Goal: Task Accomplishment & Management: Use online tool/utility

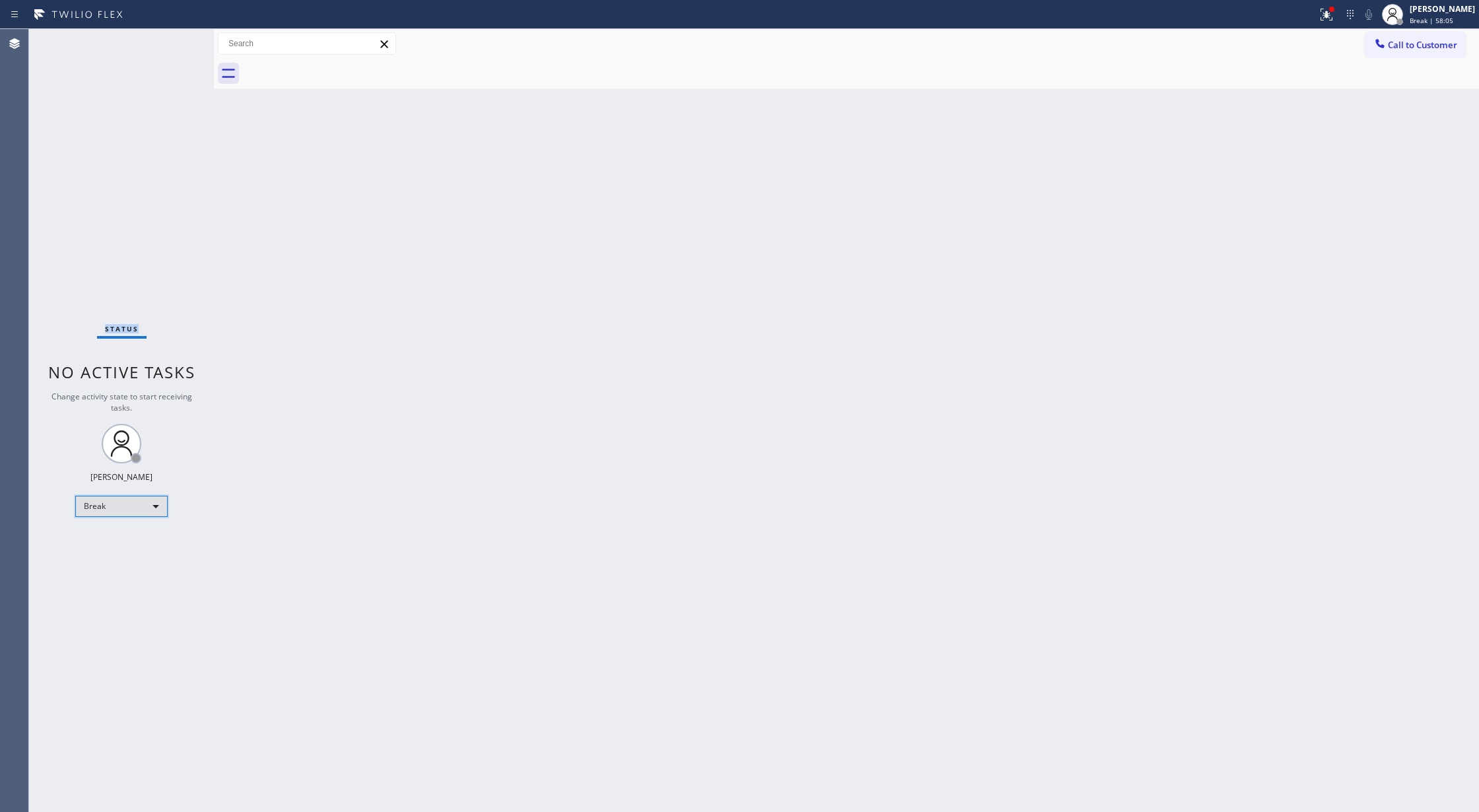
click at [145, 502] on div "Break" at bounding box center [121, 505] width 93 height 21
click at [134, 540] on li "Available" at bounding box center [120, 540] width 89 height 16
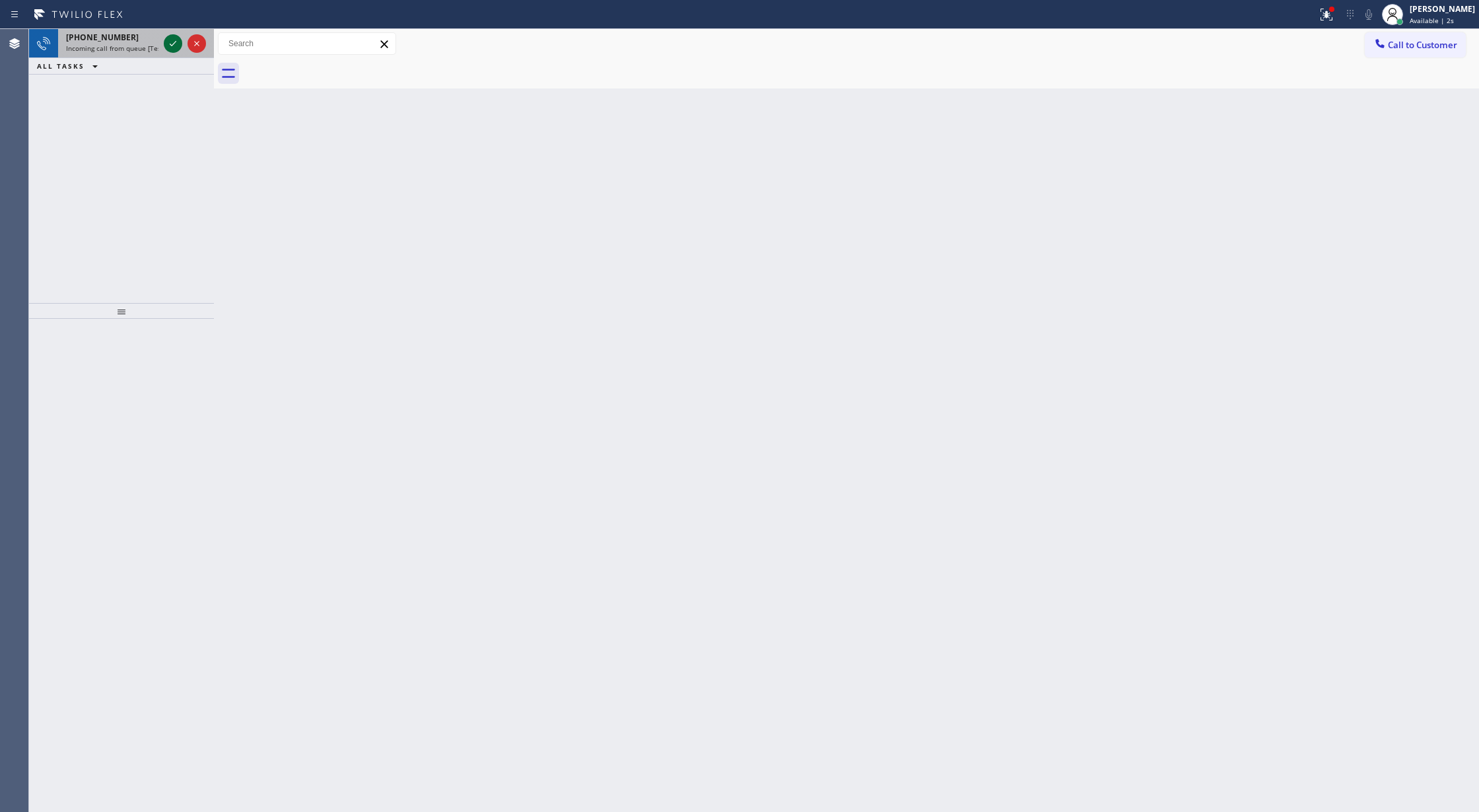
click at [170, 39] on icon at bounding box center [173, 43] width 16 height 16
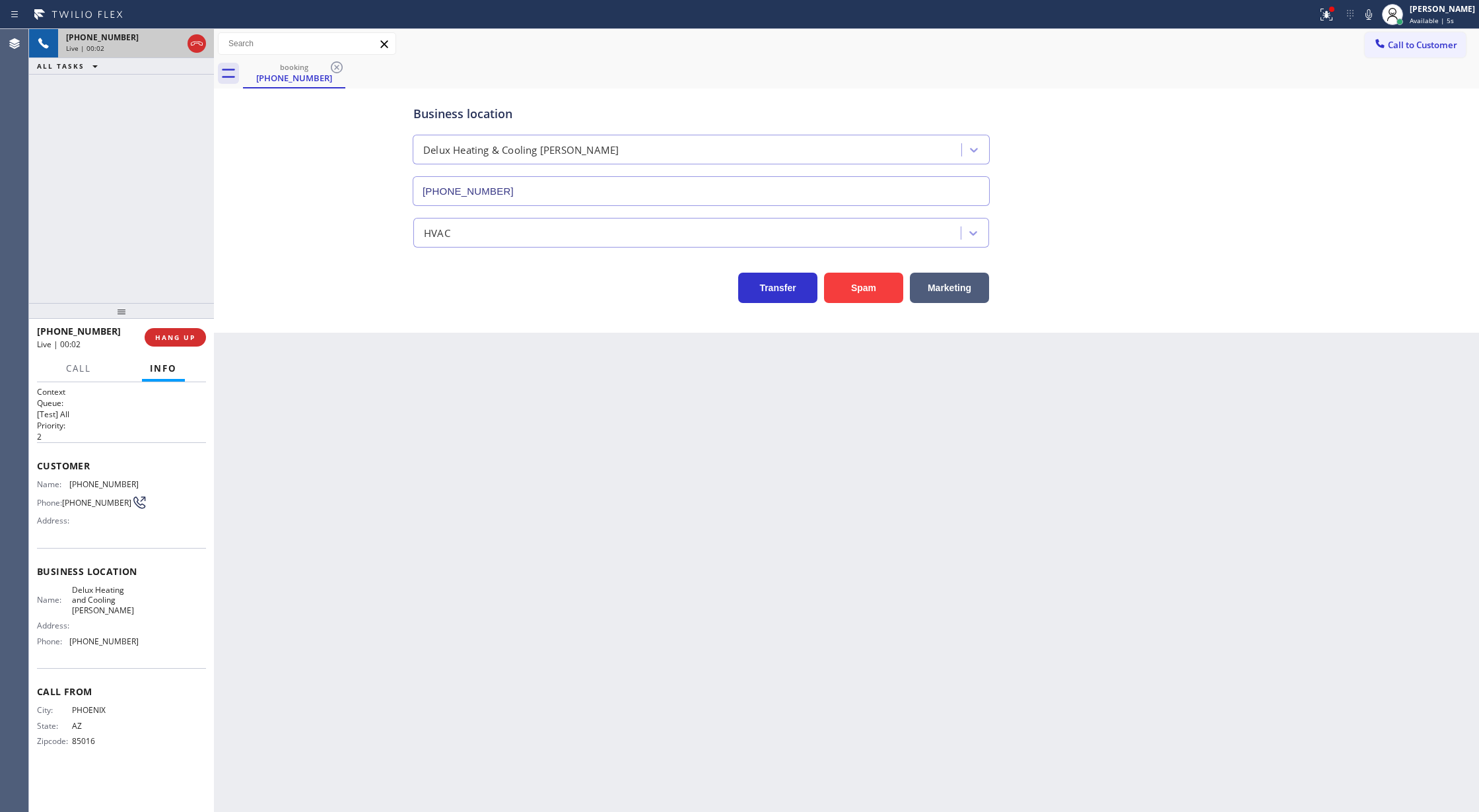
type input "(480) 339-0090"
click at [851, 287] on button "Spam" at bounding box center [863, 287] width 79 height 30
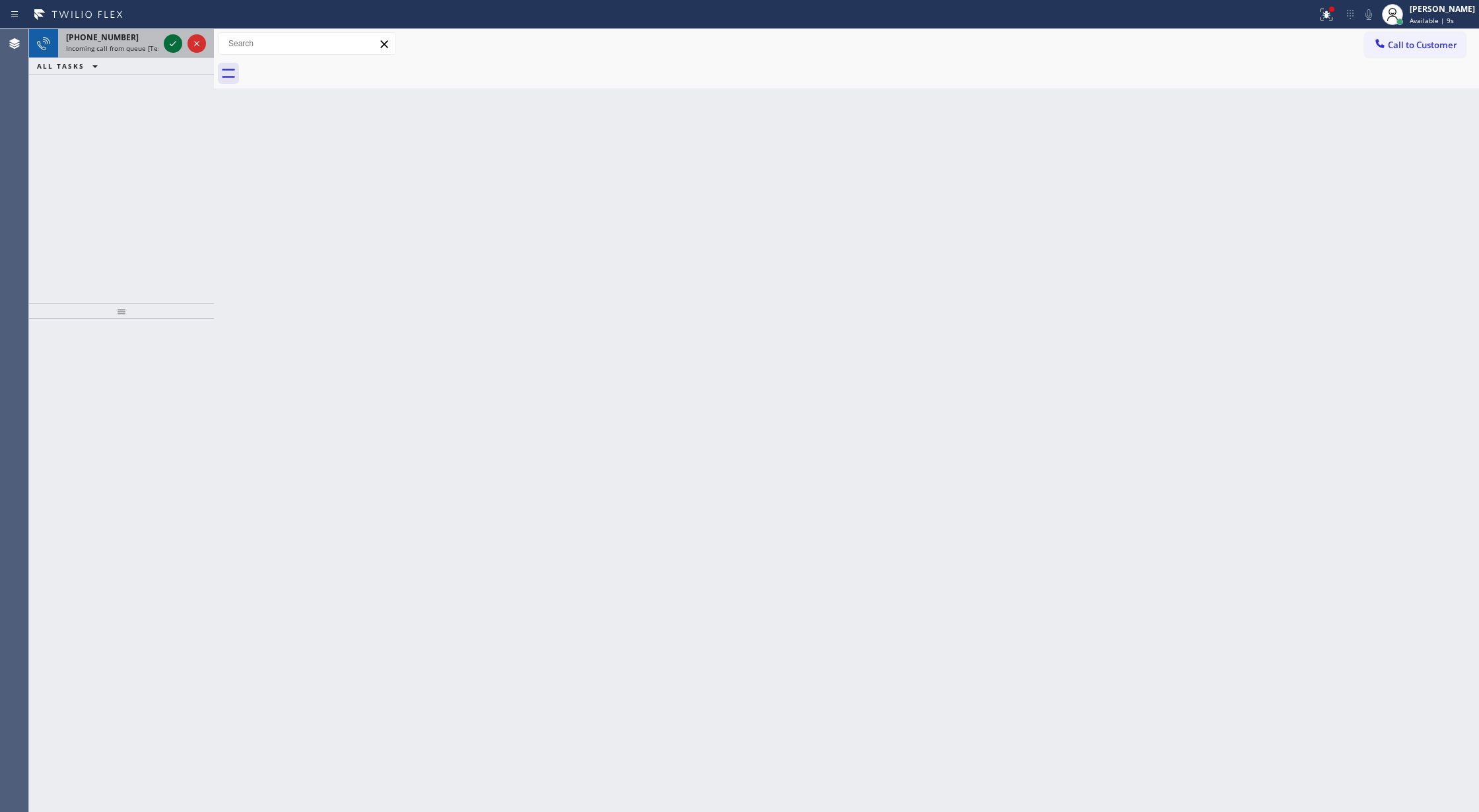
click at [173, 38] on icon at bounding box center [173, 43] width 16 height 16
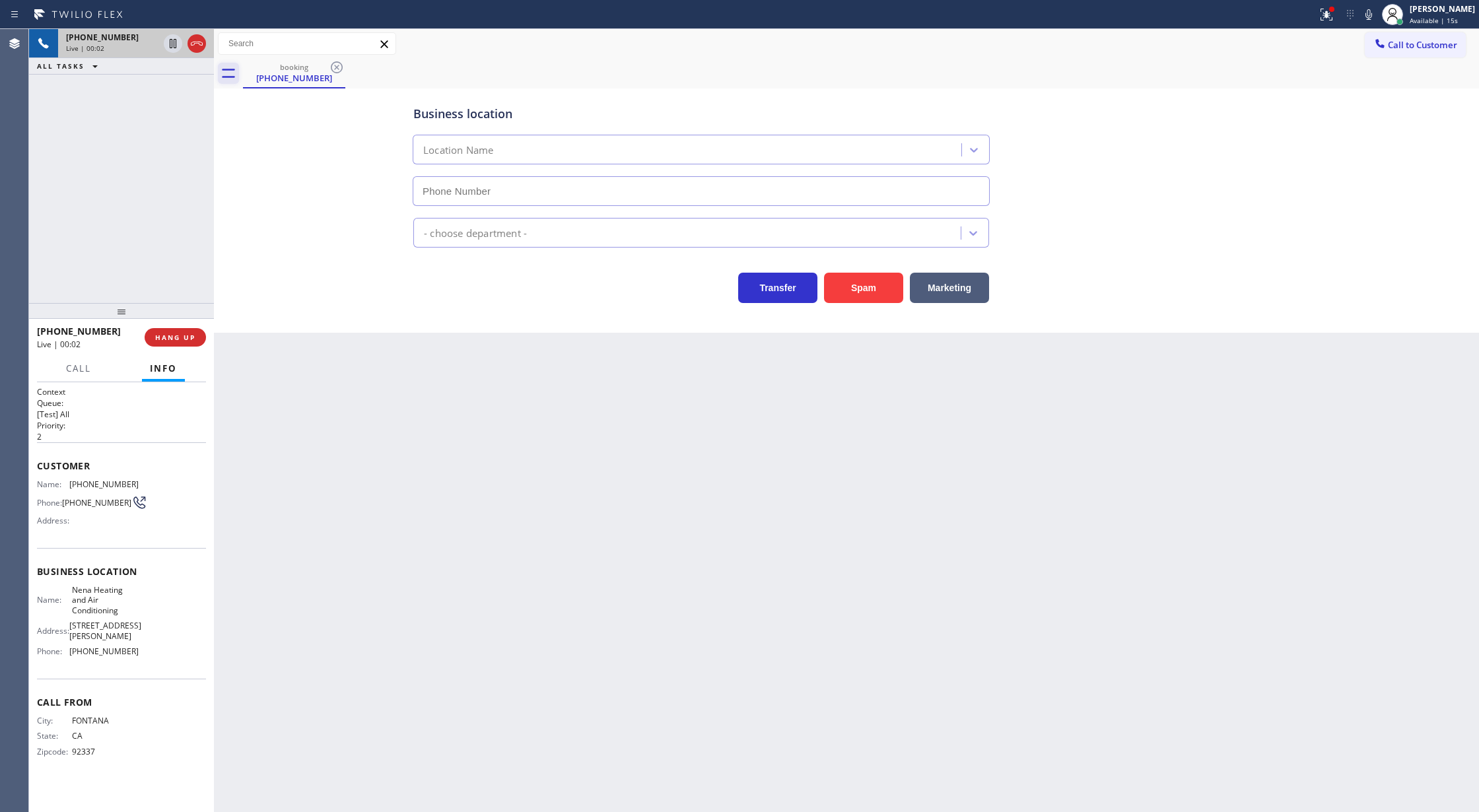
type input "[PHONE_NUMBER]"
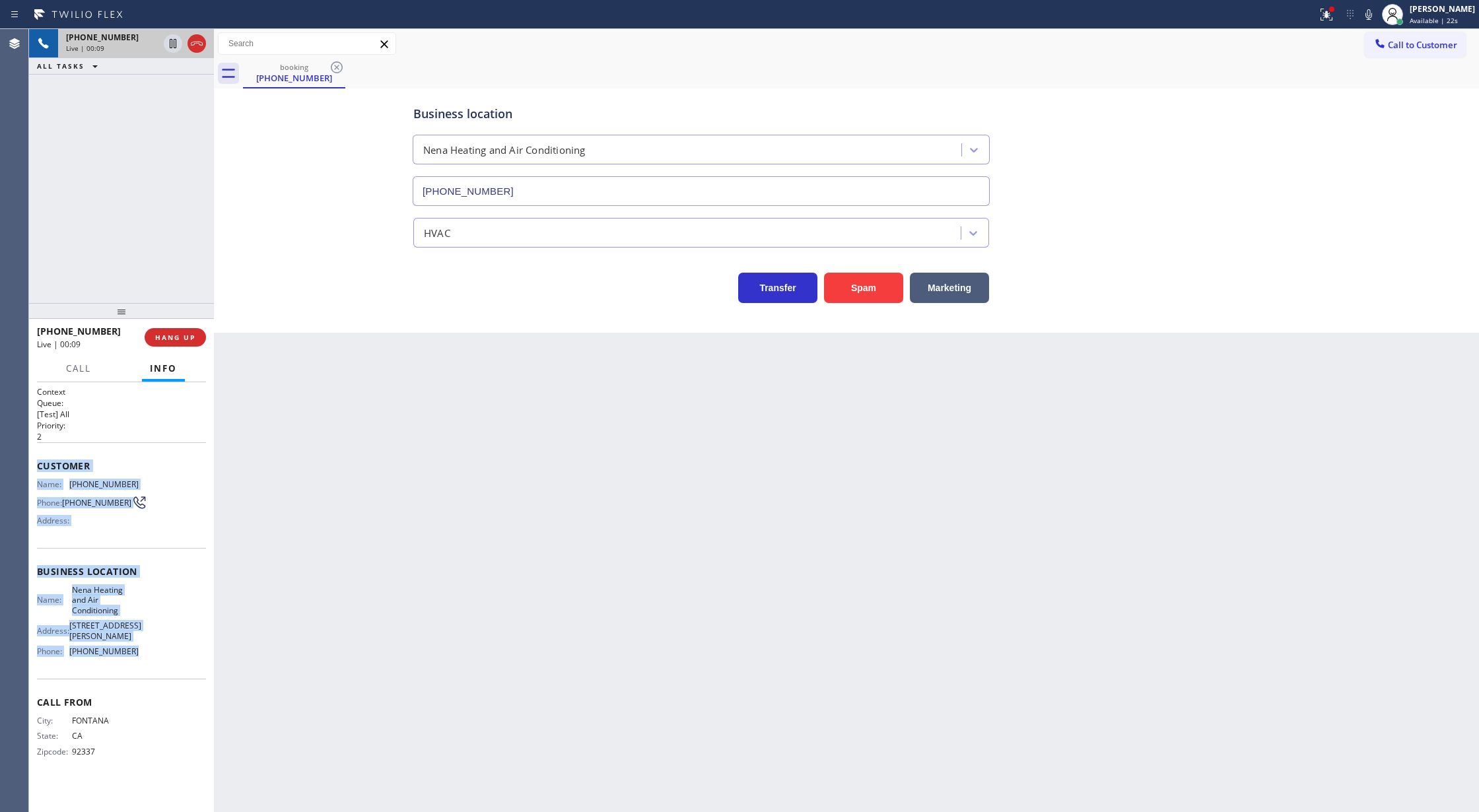
drag, startPoint x: 33, startPoint y: 469, endPoint x: 167, endPoint y: 640, distance: 217.2
click at [167, 640] on div "Context Queue: [Test] All Priority: 2 Customer Name: (909) 587-9987 Phone: (909…" at bounding box center [121, 596] width 185 height 430
copy div "Customer Name: (909) 587-9987 Phone: (909) 587-9987 Address: Business location …"
click at [1372, 17] on icon at bounding box center [1368, 14] width 16 height 16
click at [1376, 17] on icon at bounding box center [1368, 14] width 16 height 16
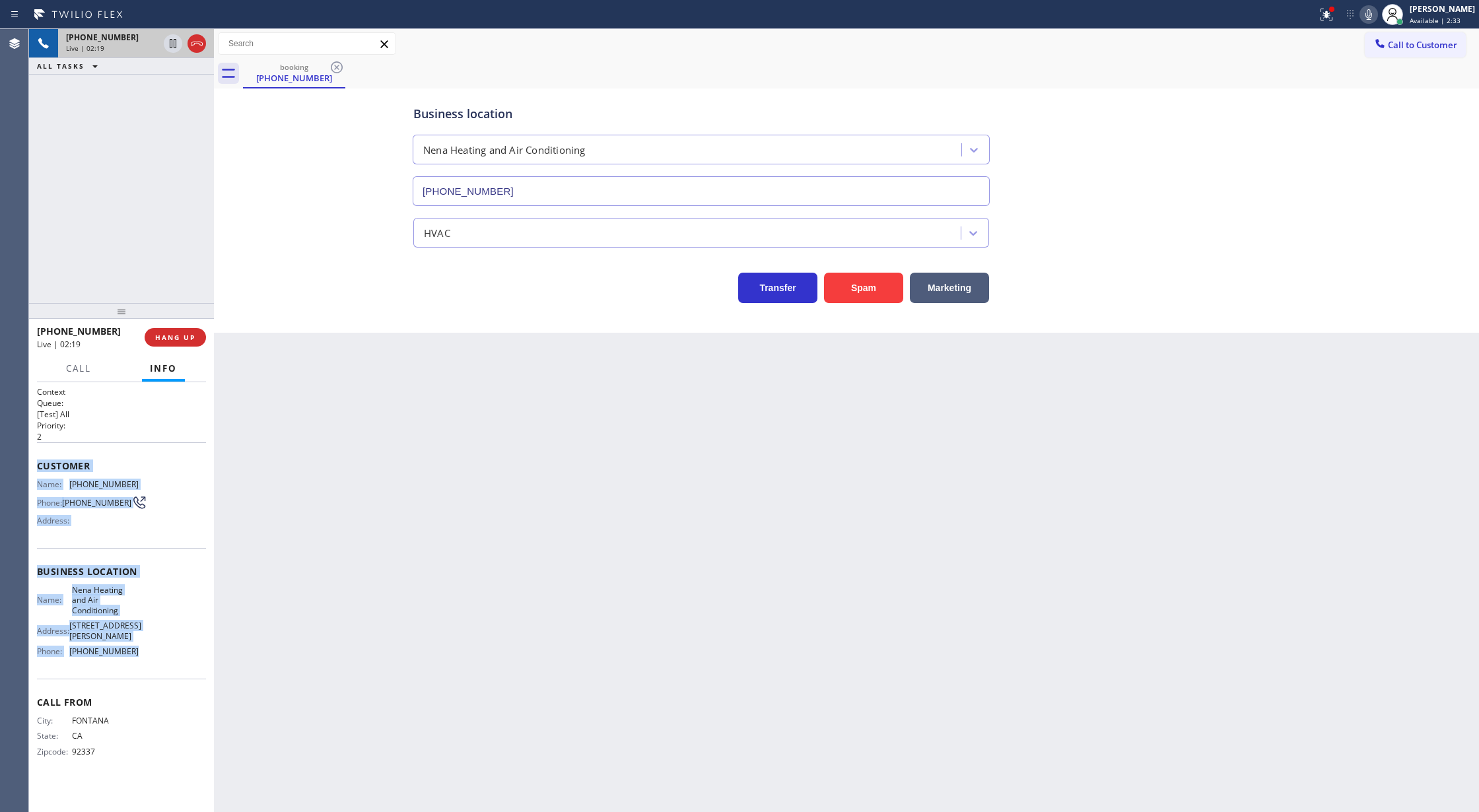
click at [1376, 14] on icon at bounding box center [1368, 14] width 16 height 16
click at [1370, 18] on icon at bounding box center [1368, 14] width 16 height 16
click at [1374, 13] on icon at bounding box center [1368, 14] width 16 height 16
click at [1375, 18] on icon at bounding box center [1368, 14] width 16 height 16
drag, startPoint x: 196, startPoint y: 38, endPoint x: 230, endPoint y: 151, distance: 118.0
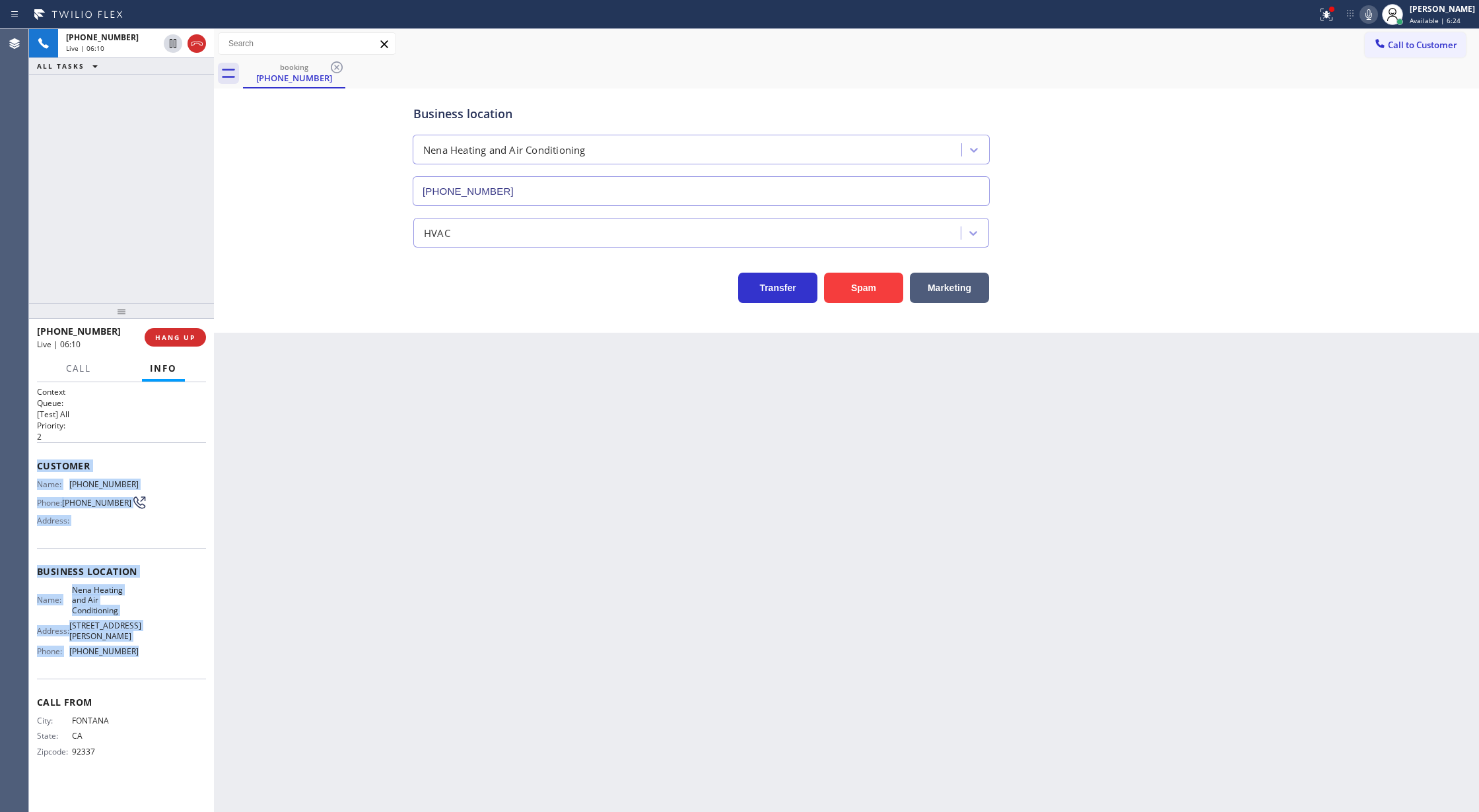
click at [196, 38] on icon at bounding box center [196, 43] width 16 height 16
click at [178, 333] on span "COMPLETE" at bounding box center [172, 337] width 46 height 9
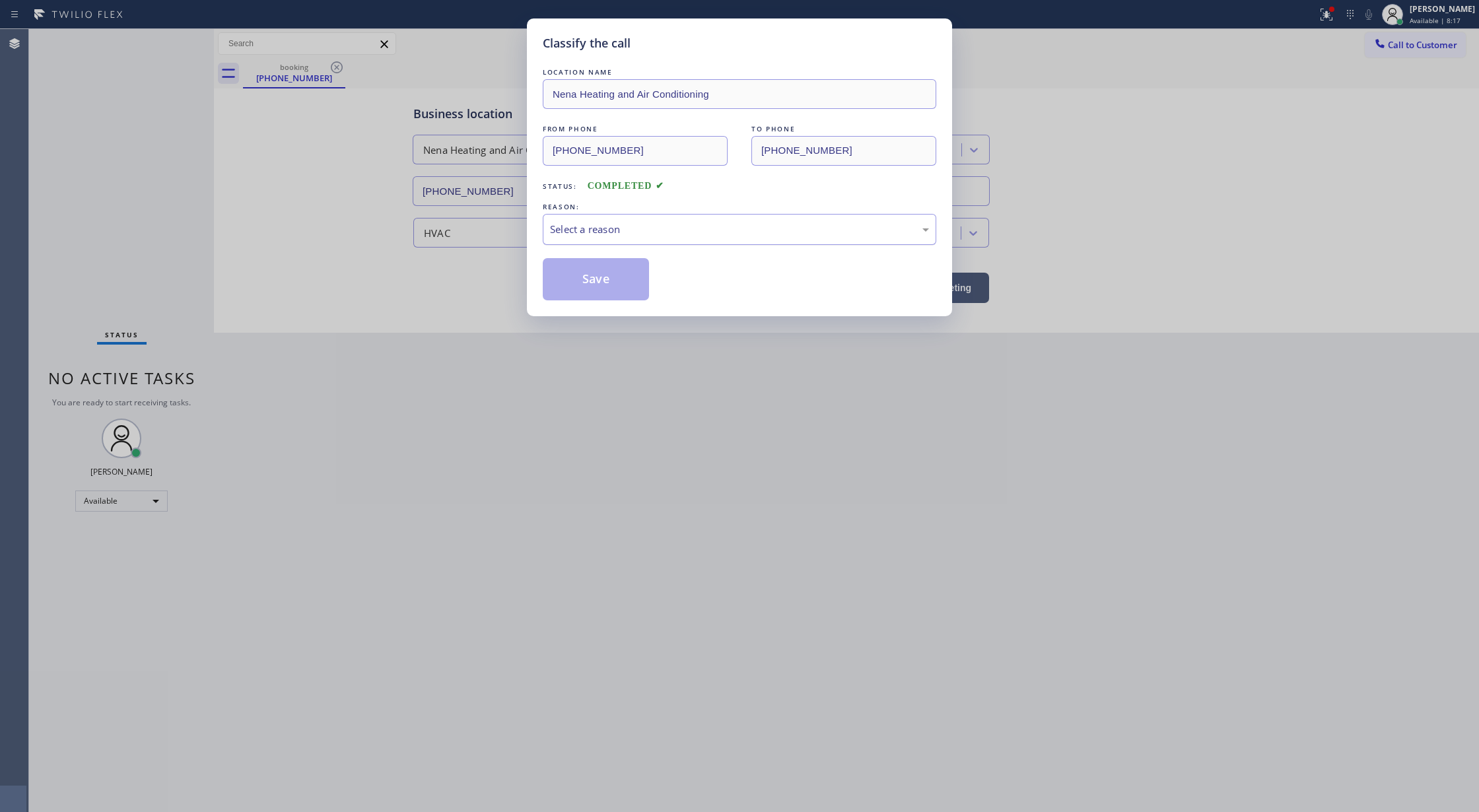
click at [674, 228] on div "Select a reason" at bounding box center [740, 229] width 379 height 15
click at [590, 282] on button "Save" at bounding box center [596, 279] width 106 height 43
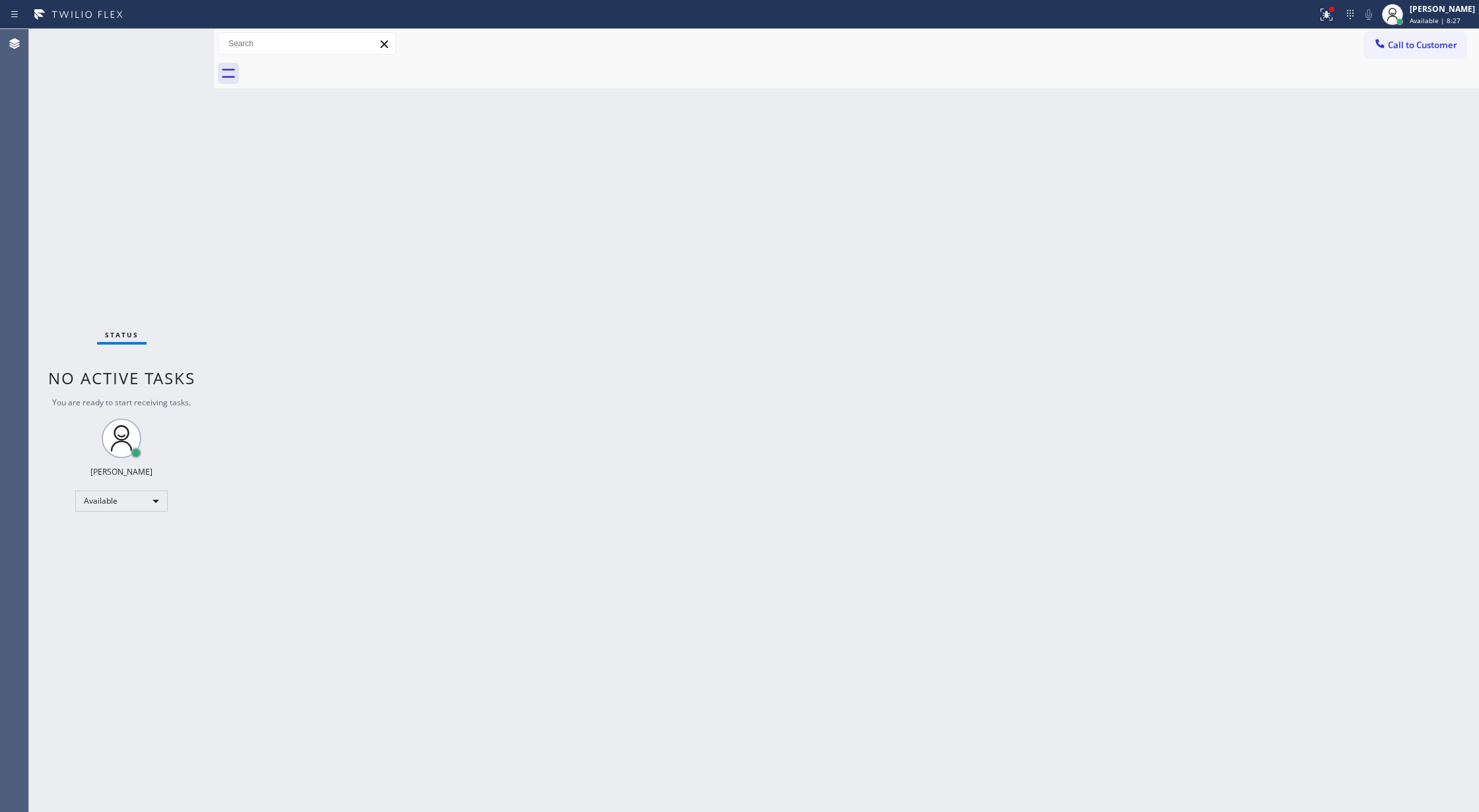
click at [178, 40] on div "Status No active tasks You are ready to start receiving tasks. [PERSON_NAME] Av…" at bounding box center [121, 420] width 185 height 783
click at [178, 41] on div "Status No active tasks You are ready to start receiving tasks. [PERSON_NAME] Av…" at bounding box center [121, 420] width 185 height 783
click at [175, 37] on div "Status No active tasks You are ready to start receiving tasks. [PERSON_NAME] Av…" at bounding box center [121, 420] width 185 height 783
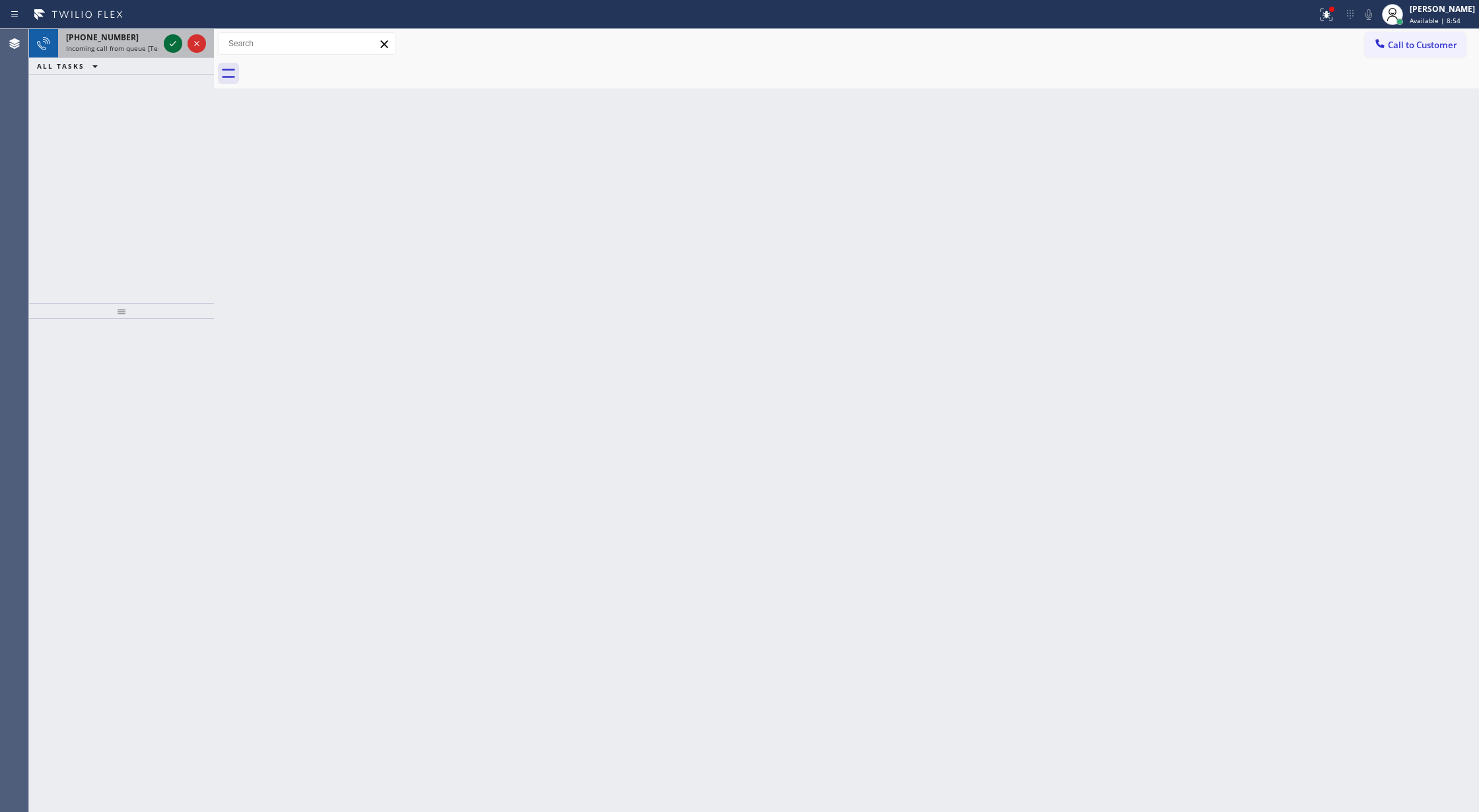
click at [173, 39] on icon at bounding box center [173, 43] width 16 height 16
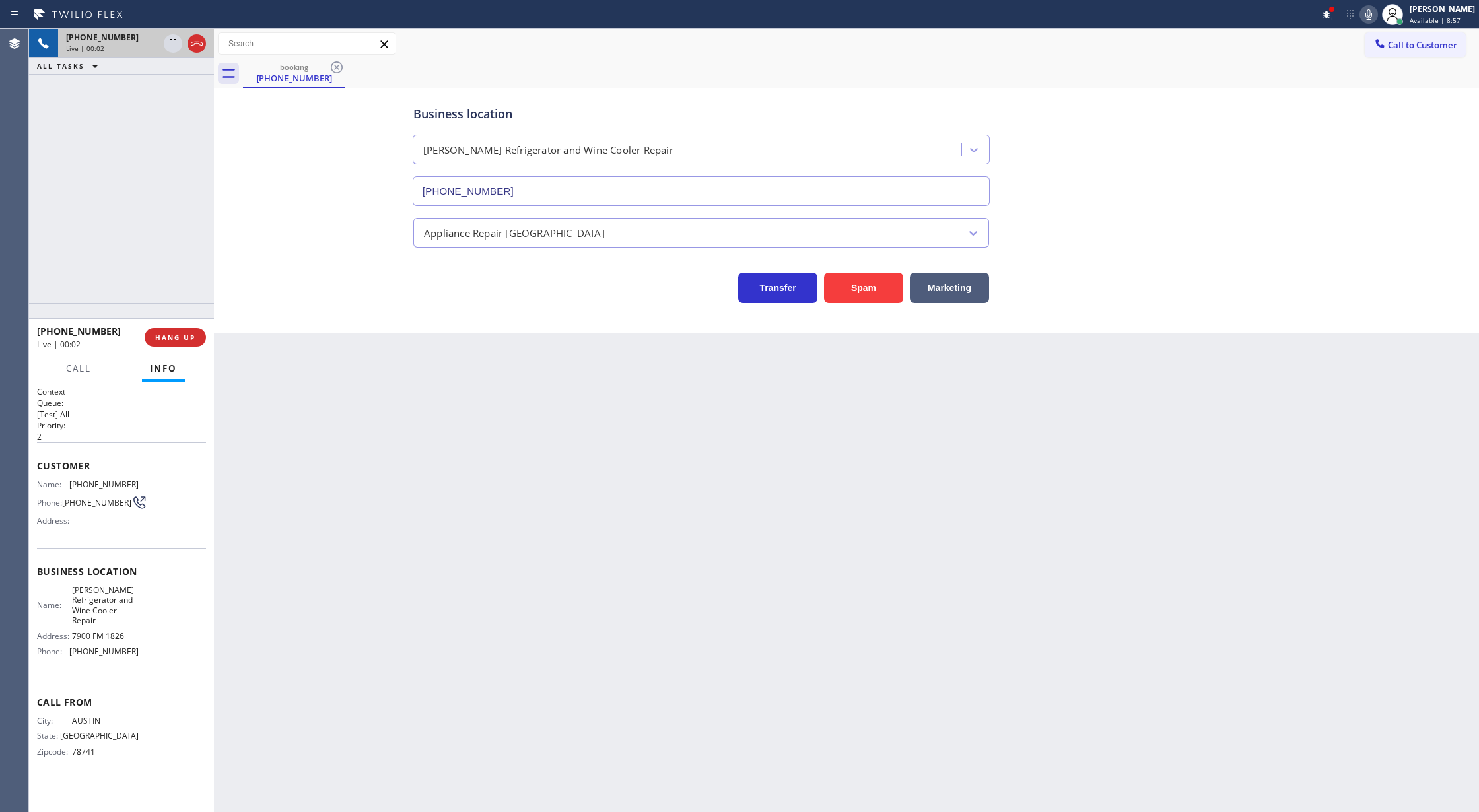
type input "[PHONE_NUMBER]"
drag, startPoint x: 39, startPoint y: 469, endPoint x: 169, endPoint y: 662, distance: 232.7
click at [169, 662] on div "Context Queue: [Test] All Priority: 2 Customer Name: (512) 552-7057 Phone: (512…" at bounding box center [121, 581] width 169 height 392
copy div "Customer Name: (512) 552-7057 Phone: (512) 552-7057 Address: Business location …"
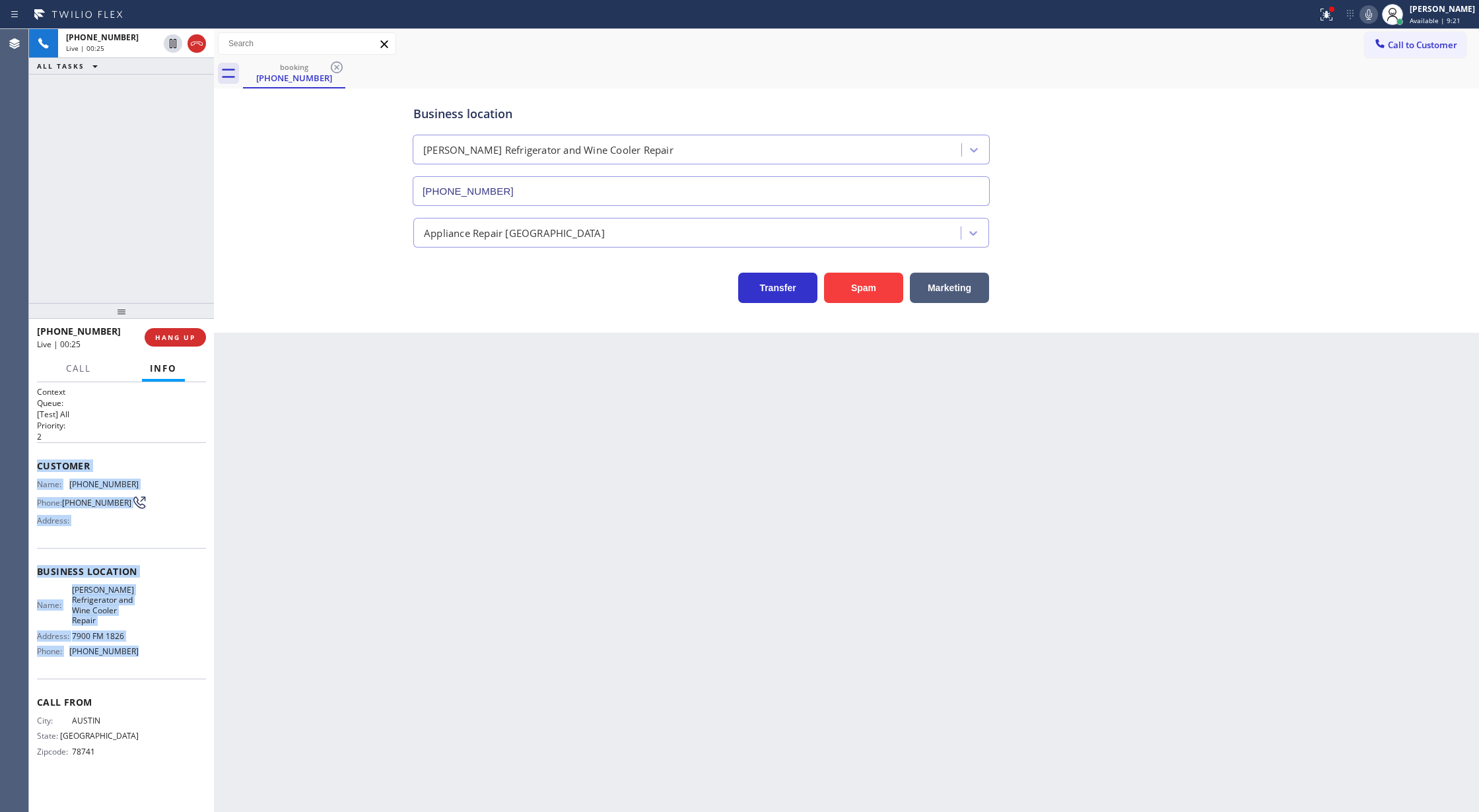
drag, startPoint x: 194, startPoint y: 43, endPoint x: 194, endPoint y: 144, distance: 101.0
click at [194, 43] on icon at bounding box center [196, 43] width 12 height 4
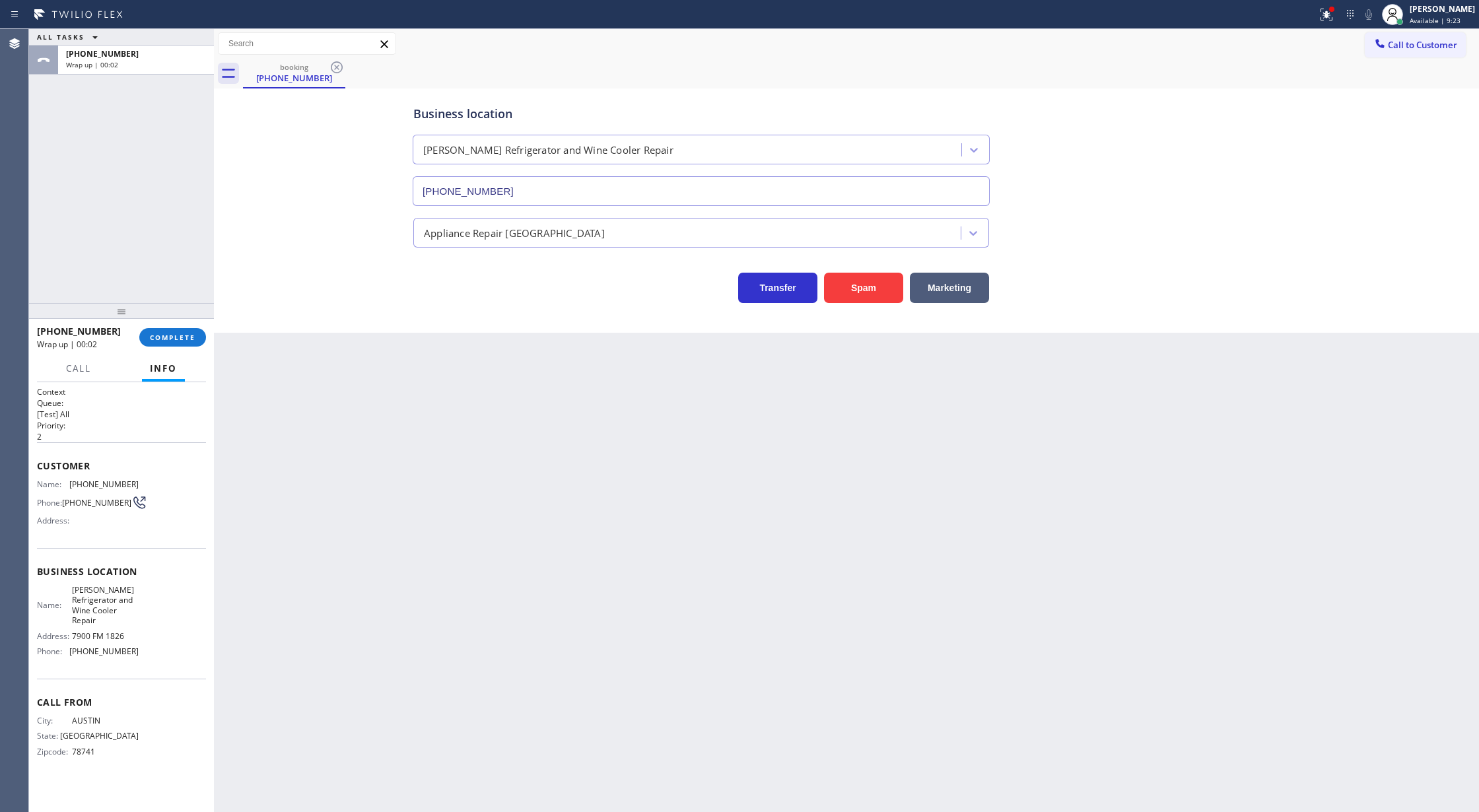
click at [160, 347] on div "+15125527057 Wrap up | 00:02 COMPLETE" at bounding box center [121, 337] width 169 height 34
click at [159, 342] on span "COMPLETE" at bounding box center [172, 337] width 46 height 9
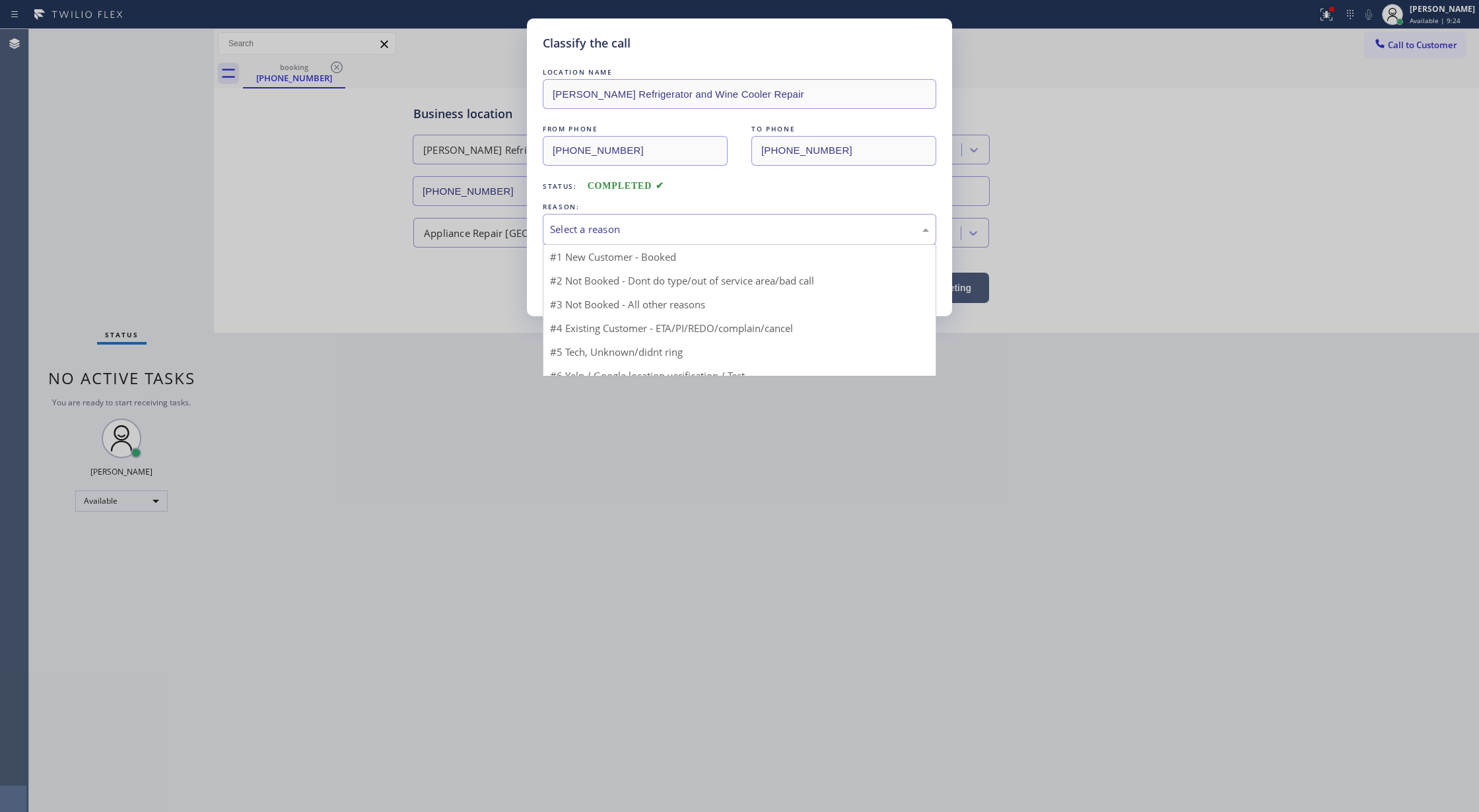
click at [622, 231] on div "Select a reason" at bounding box center [740, 229] width 379 height 15
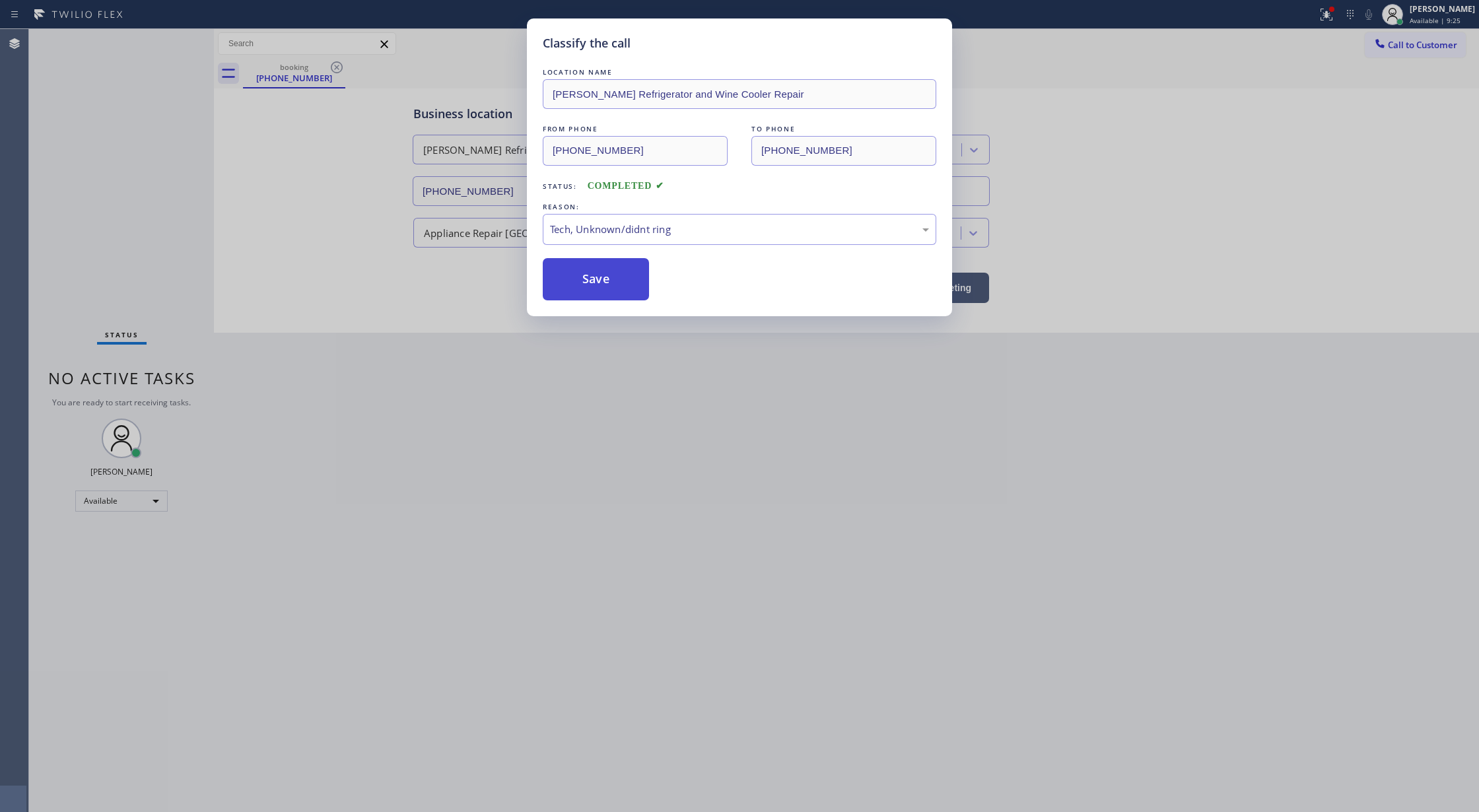
click at [592, 284] on button "Save" at bounding box center [596, 279] width 106 height 43
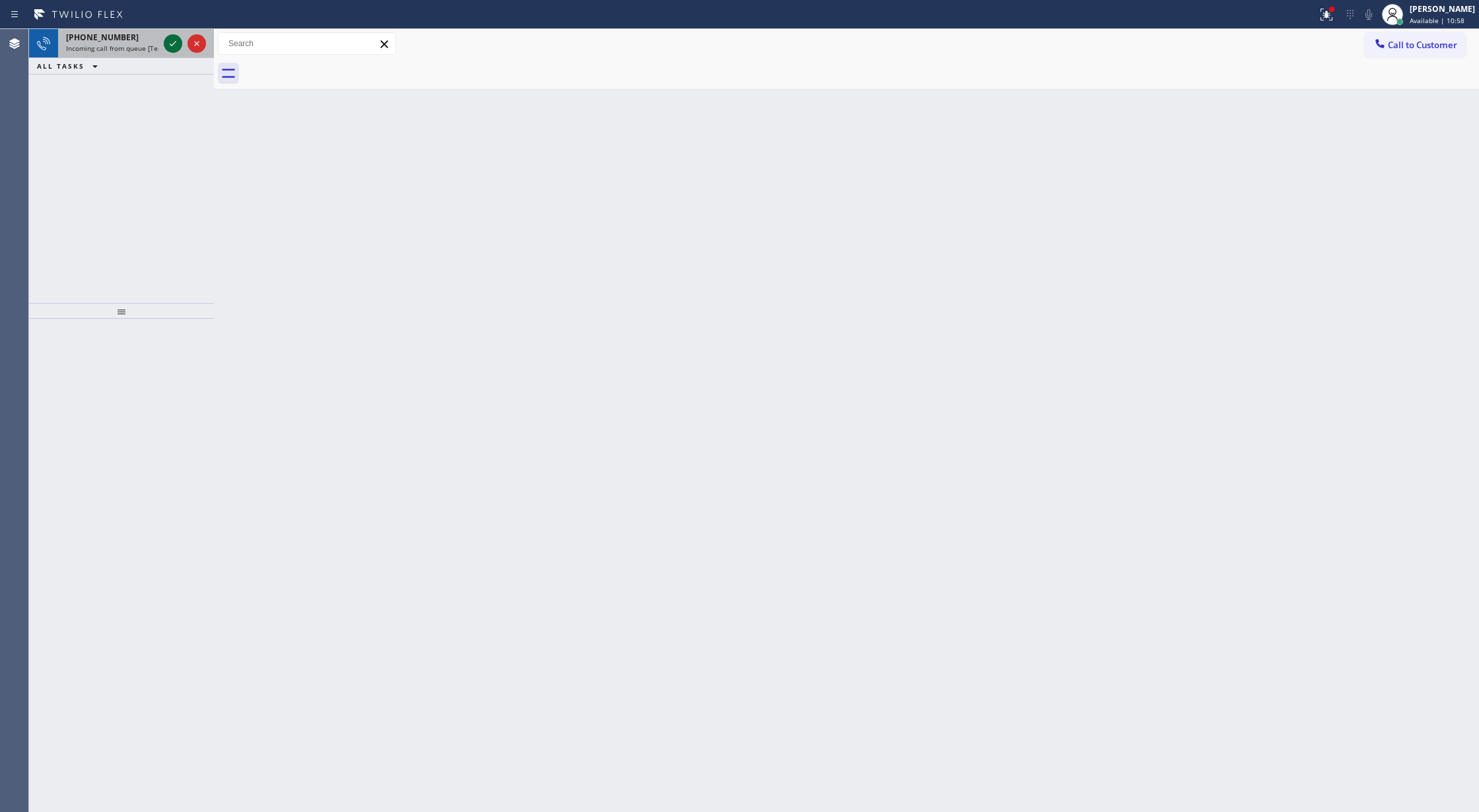
click at [172, 43] on icon at bounding box center [173, 43] width 16 height 16
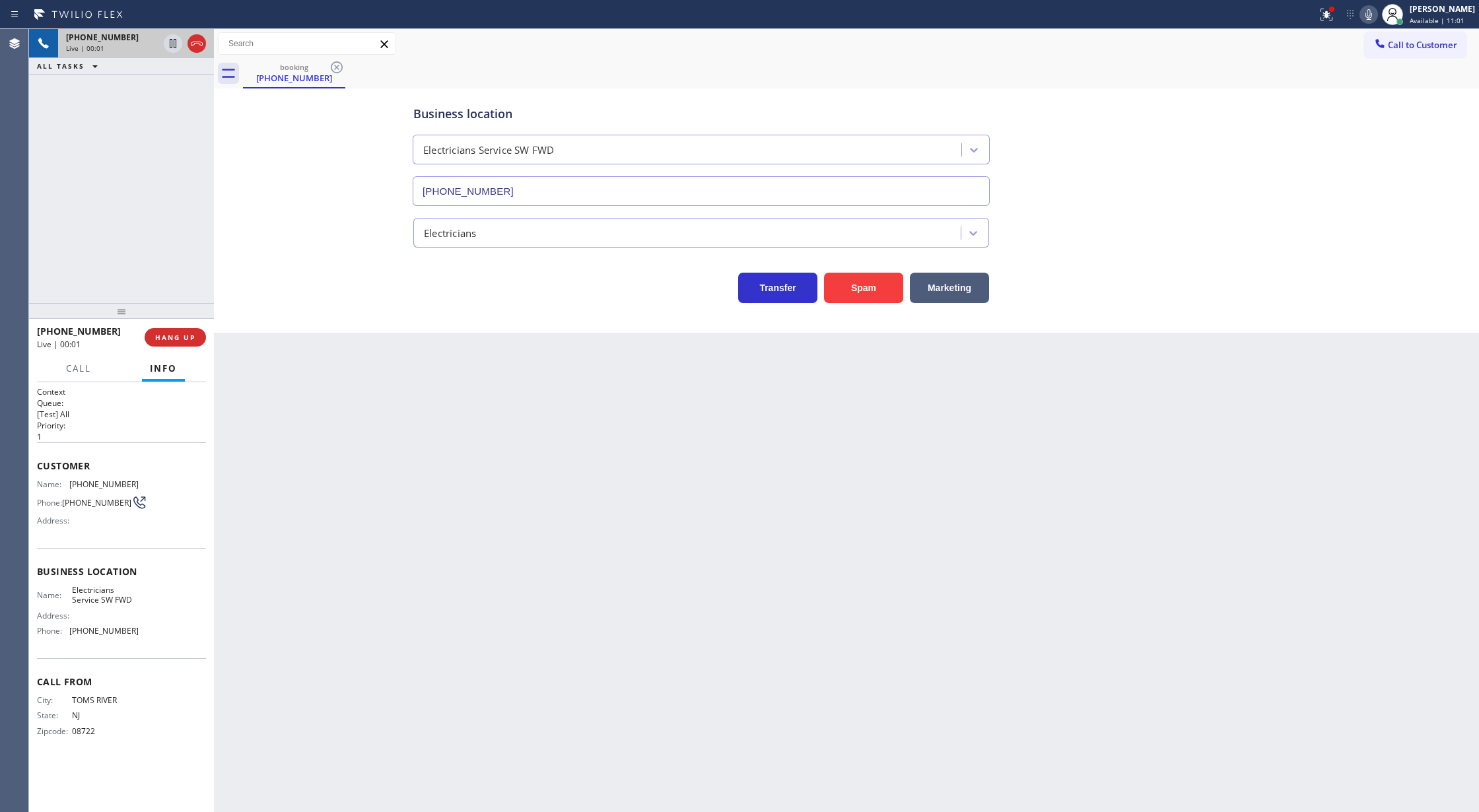
type input "(213) 566-1222"
click at [873, 288] on button "Spam" at bounding box center [863, 287] width 79 height 30
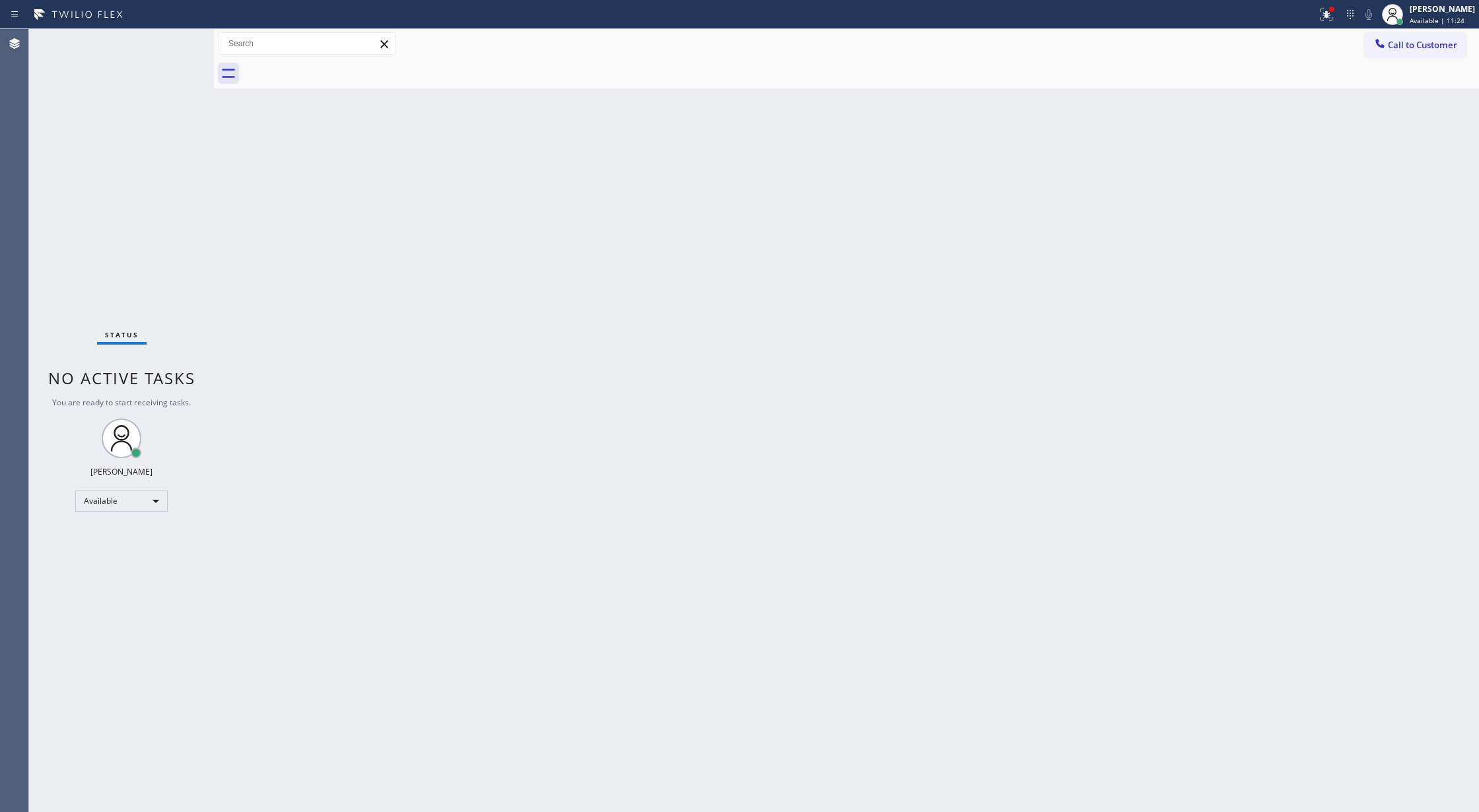
click at [177, 37] on div "Status No active tasks You are ready to start receiving tasks. [PERSON_NAME] Av…" at bounding box center [121, 420] width 185 height 783
click at [178, 38] on div "Status No active tasks You are ready to start receiving tasks. [PERSON_NAME] Av…" at bounding box center [121, 420] width 185 height 783
click at [178, 41] on div "Status No active tasks You are ready to start receiving tasks. [PERSON_NAME] Av…" at bounding box center [121, 420] width 185 height 783
click at [175, 36] on div "Status No active tasks You are ready to start receiving tasks. [PERSON_NAME] Av…" at bounding box center [121, 420] width 185 height 783
click at [170, 59] on div "Status No active tasks You are ready to start receiving tasks. [PERSON_NAME] Av…" at bounding box center [121, 420] width 185 height 783
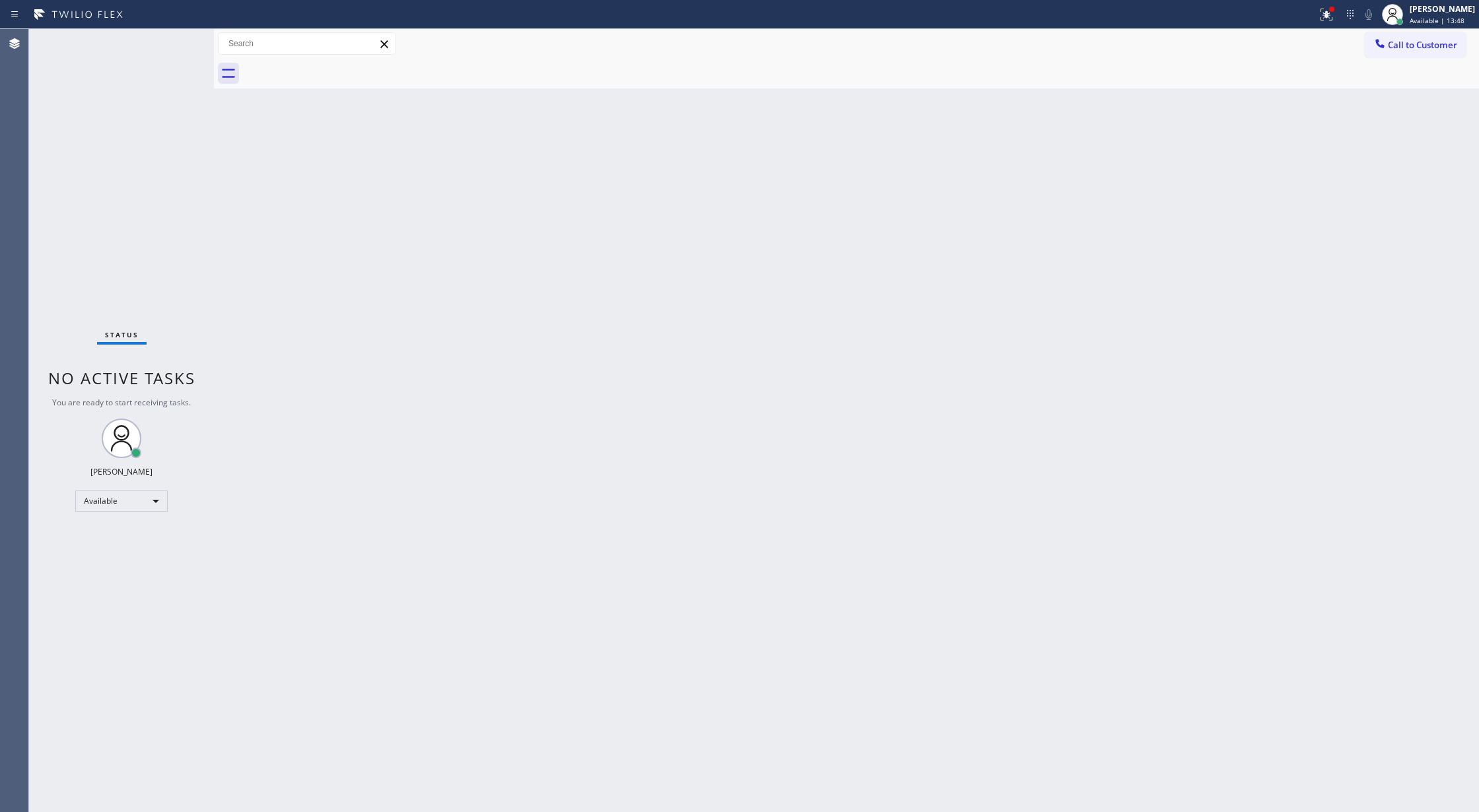
click at [173, 34] on div "Status No active tasks You are ready to start receiving tasks. [PERSON_NAME] Av…" at bounding box center [121, 420] width 185 height 783
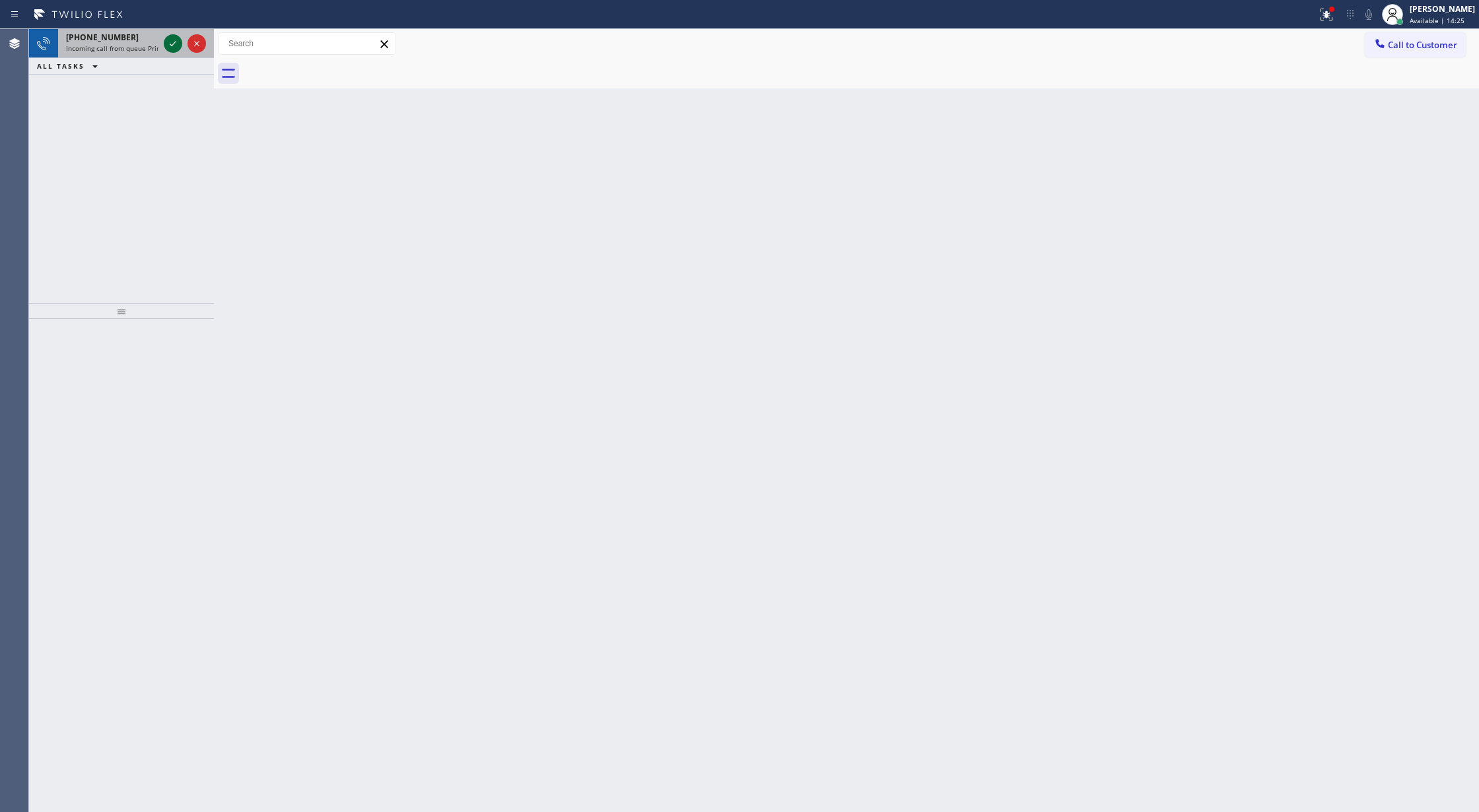
click at [178, 43] on icon at bounding box center [173, 43] width 16 height 16
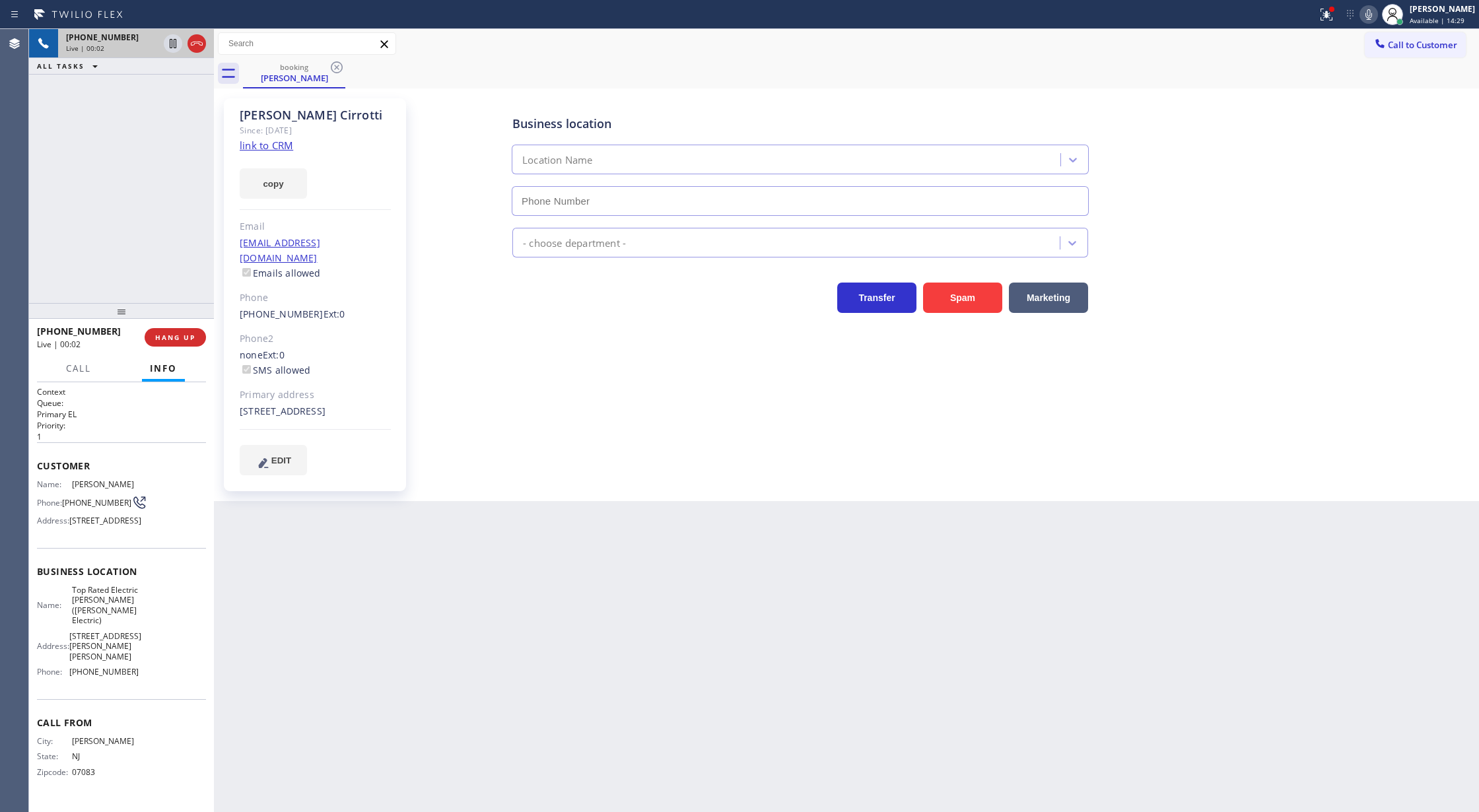
type input "[PHONE_NUMBER]"
click at [268, 150] on link "link to CRM" at bounding box center [267, 145] width 53 height 13
click at [191, 43] on icon at bounding box center [196, 43] width 16 height 16
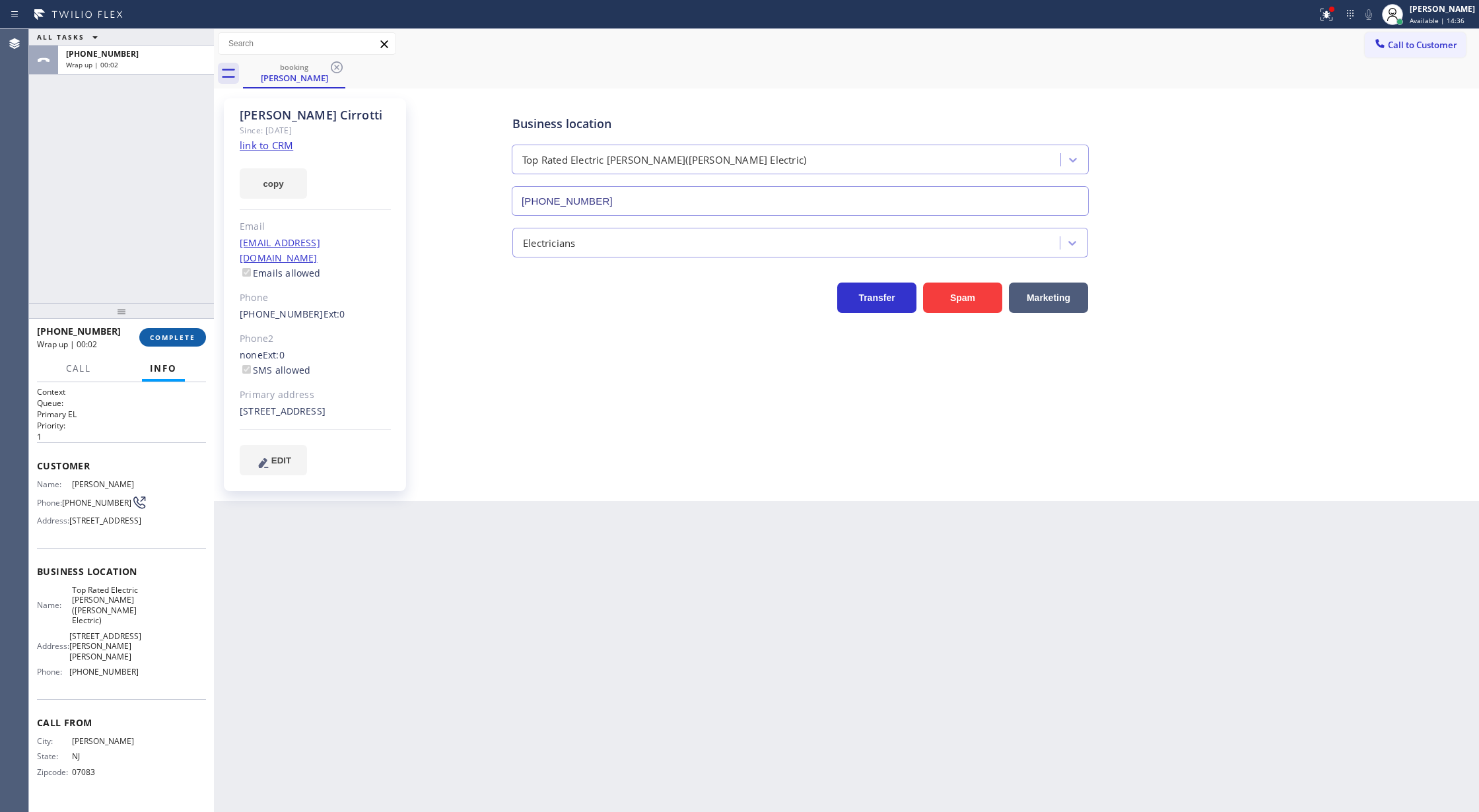
click at [165, 338] on span "COMPLETE" at bounding box center [172, 337] width 46 height 9
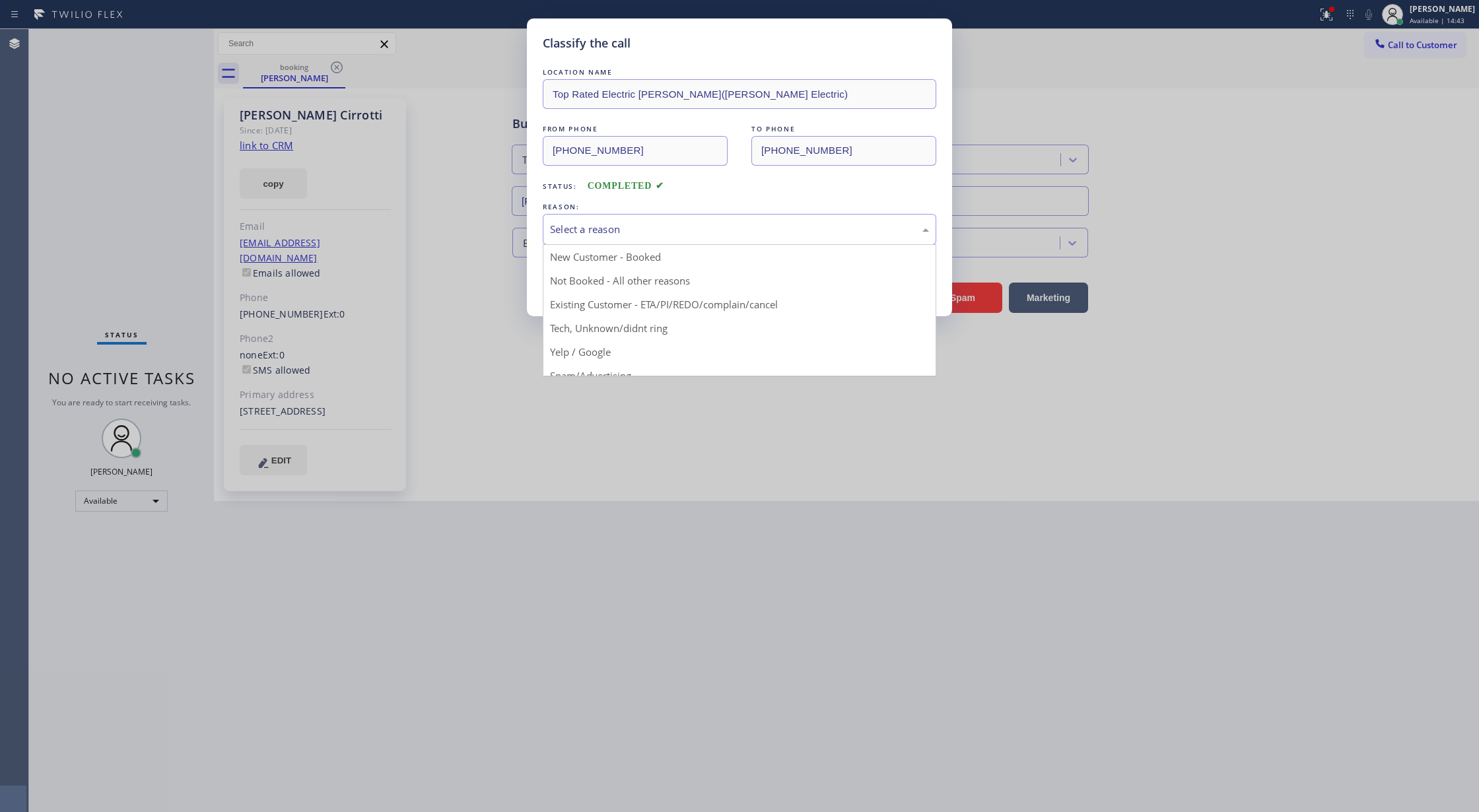
drag, startPoint x: 653, startPoint y: 225, endPoint x: 647, endPoint y: 236, distance: 12.5
click at [653, 225] on div "Select a reason" at bounding box center [740, 229] width 379 height 15
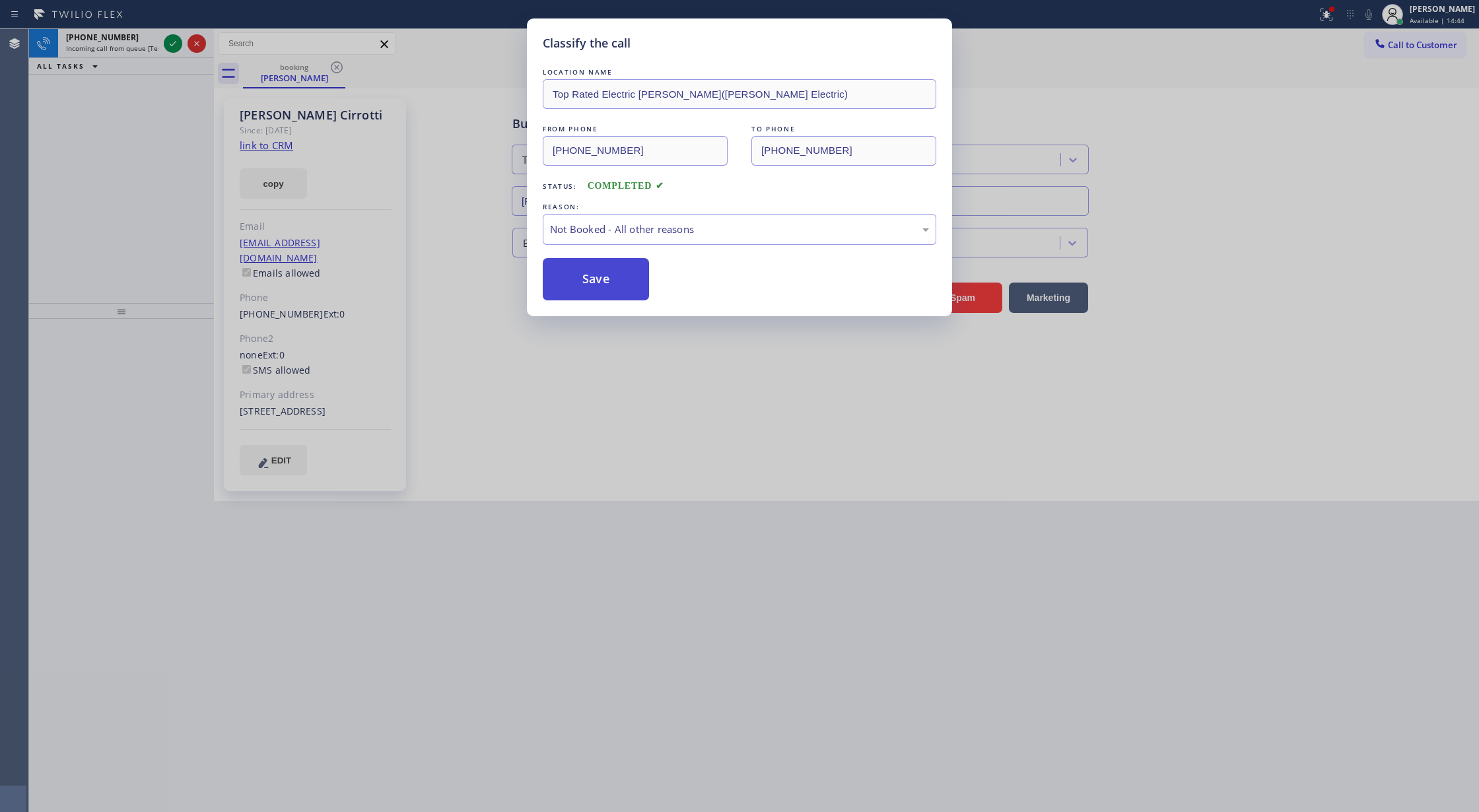
click at [609, 284] on button "Save" at bounding box center [596, 279] width 106 height 43
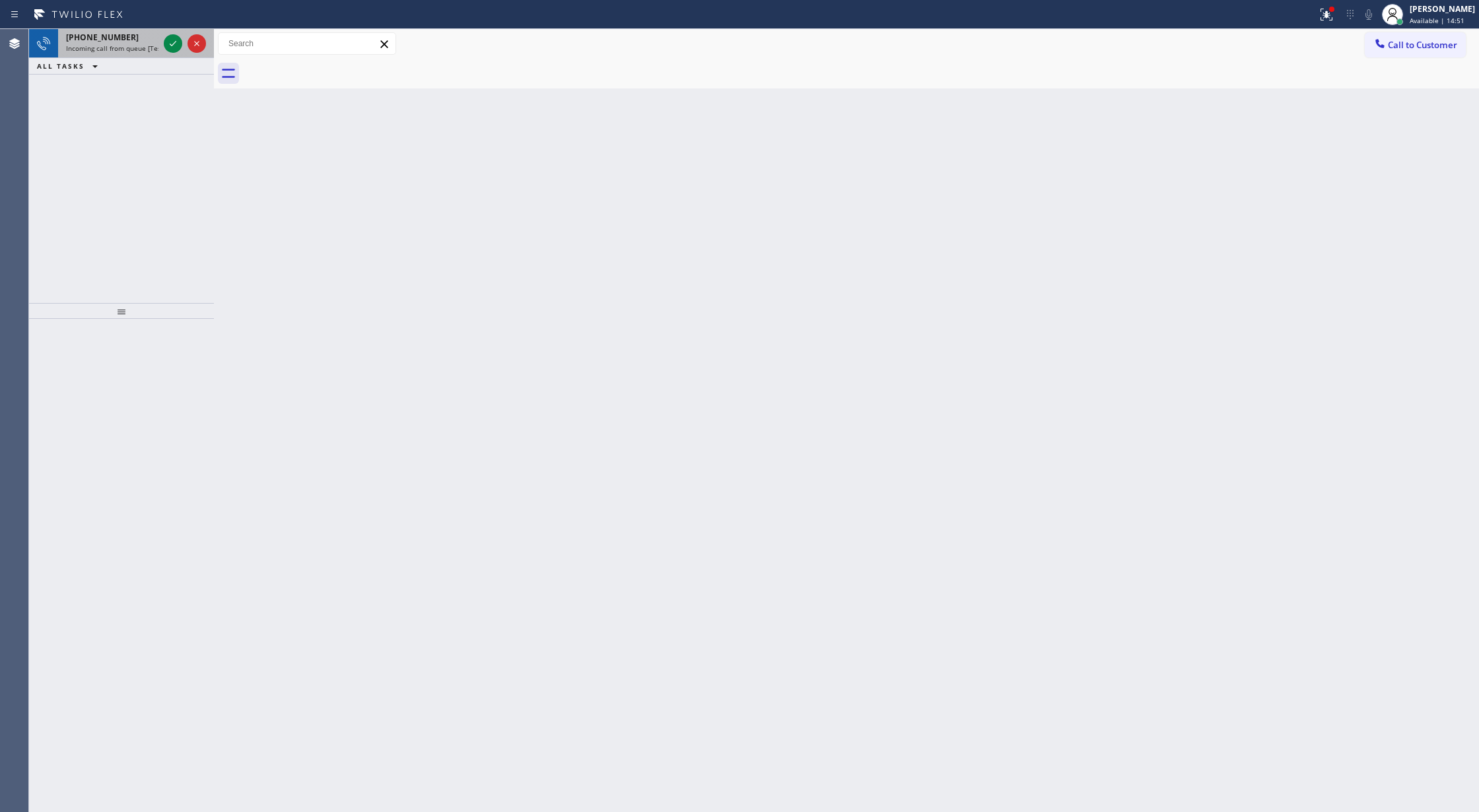
click at [130, 33] on div "+14159922617" at bounding box center [112, 37] width 93 height 11
click at [172, 48] on icon at bounding box center [173, 43] width 16 height 16
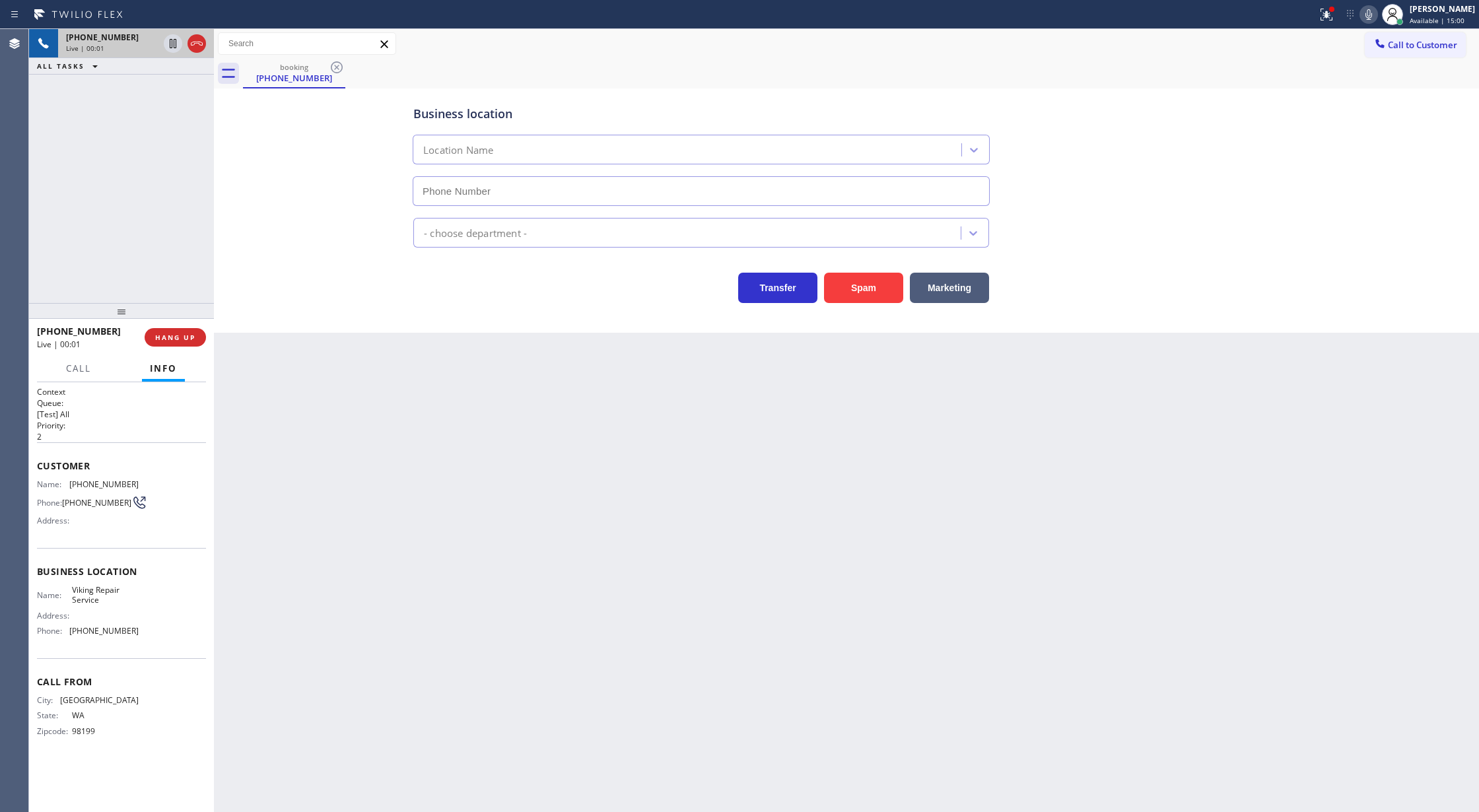
type input "[PHONE_NUMBER]"
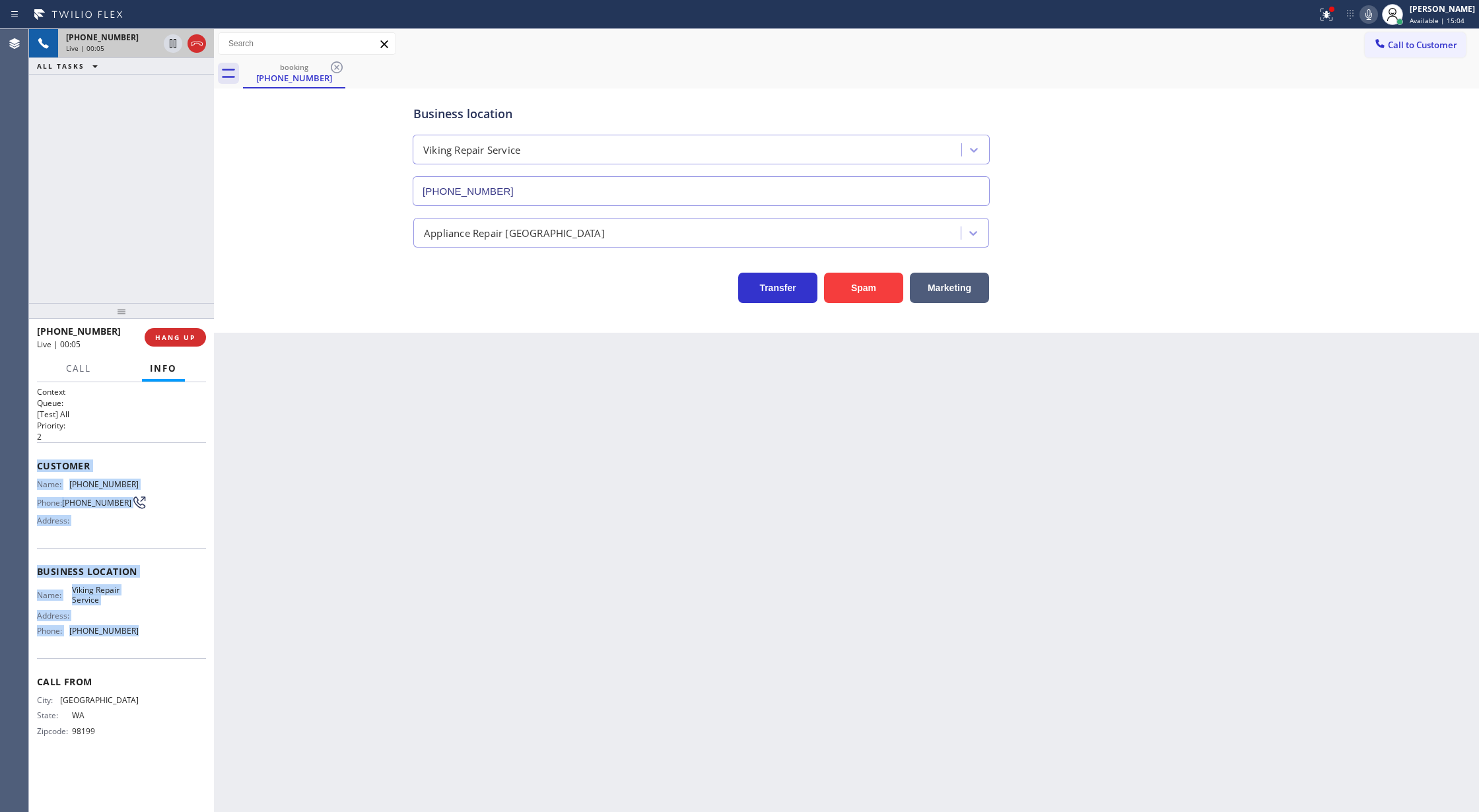
copy div "Customer Name: (206) 369-9410 Phone: (206) 369-9410 Address: Business location …"
drag, startPoint x: 35, startPoint y: 467, endPoint x: 162, endPoint y: 634, distance: 209.8
click at [162, 634] on div "Context Queue: [Test] All Priority: 2 Customer Name: (206) 369-9410 Phone: (206…" at bounding box center [121, 596] width 185 height 430
click at [196, 45] on icon at bounding box center [196, 43] width 16 height 16
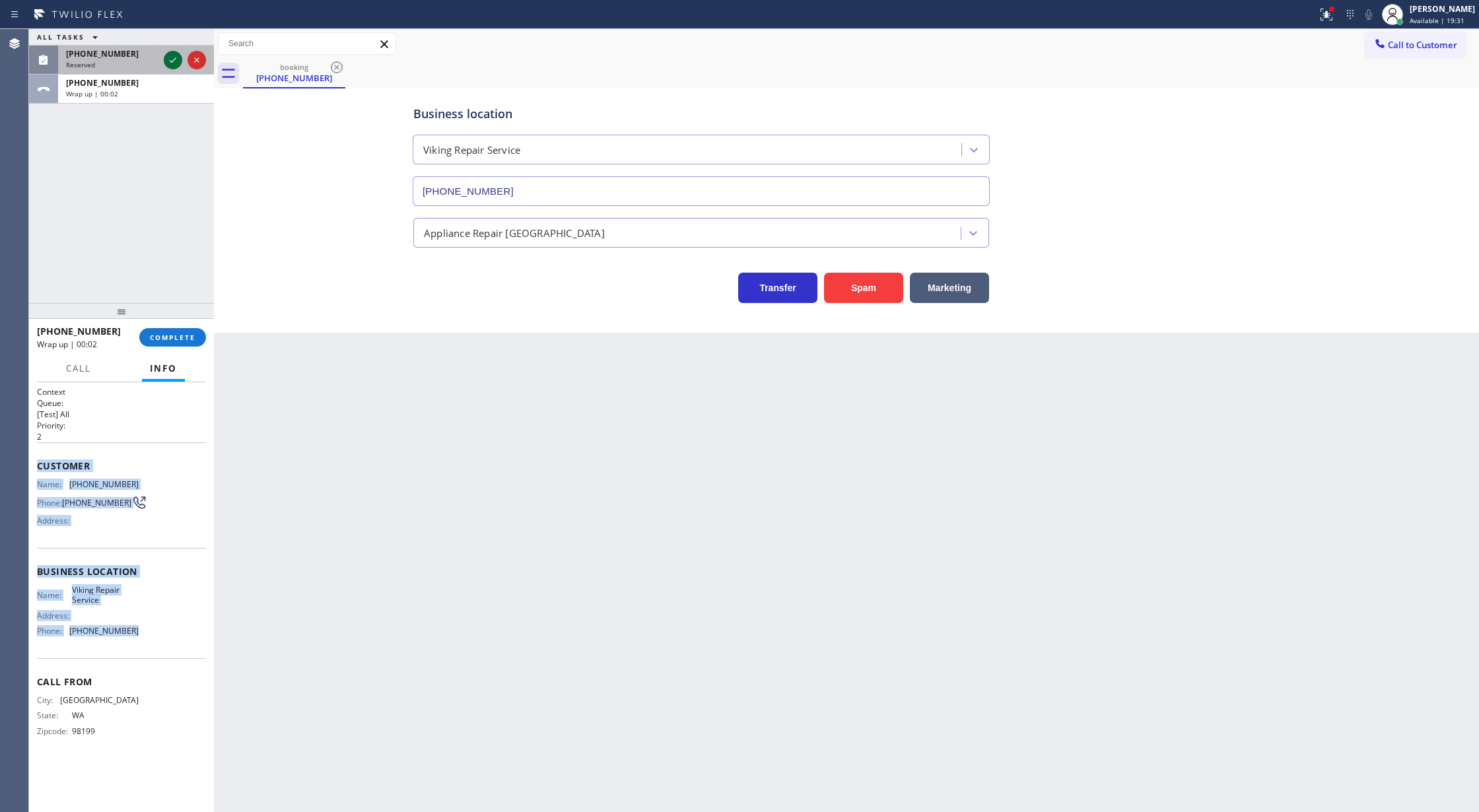
click at [172, 53] on icon at bounding box center [173, 59] width 16 height 16
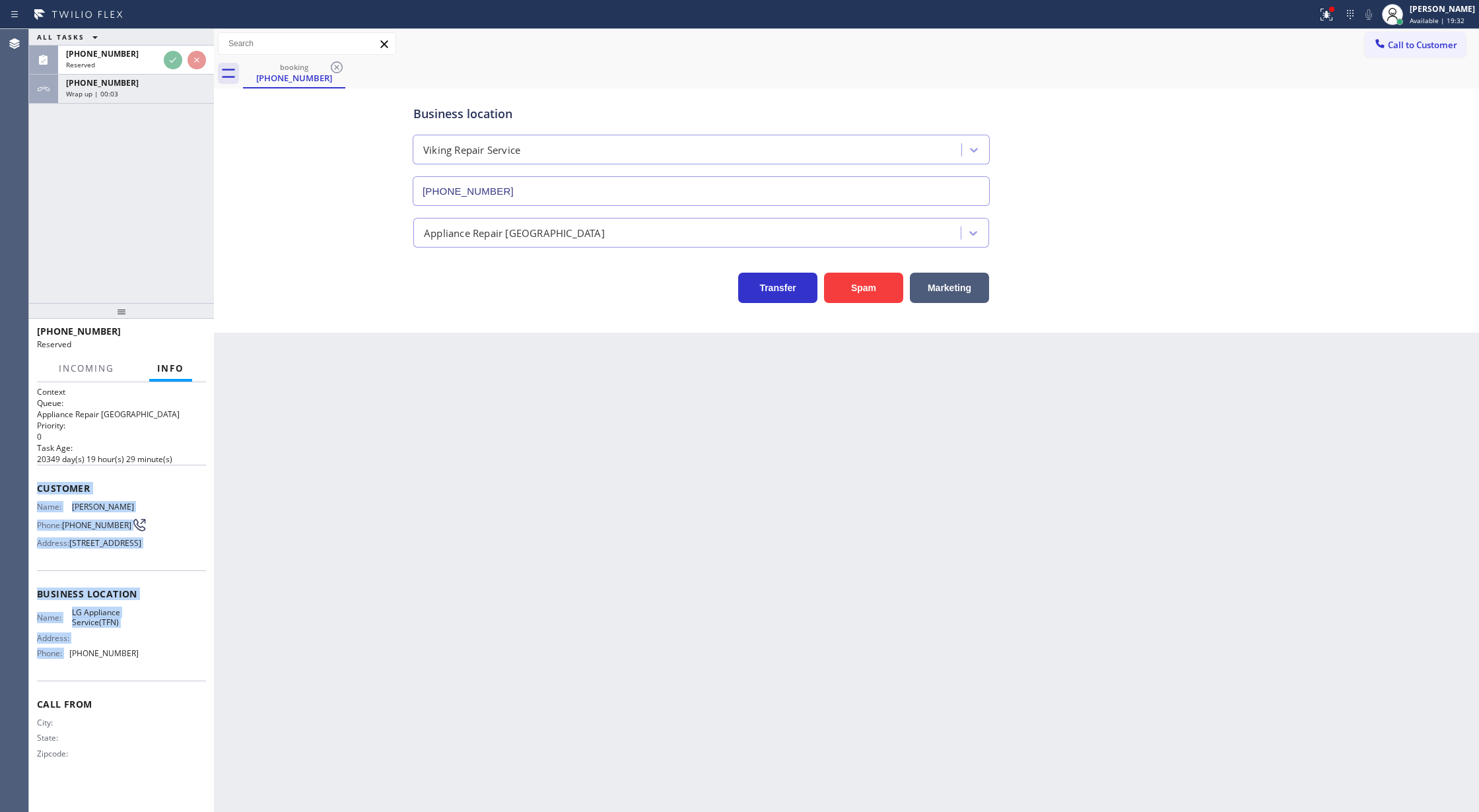
click at [152, 521] on div "Name: April Ordway Phone: (661) 212-1609 Address: 24243 Vista Hills Dr, Santa C…" at bounding box center [121, 528] width 169 height 52
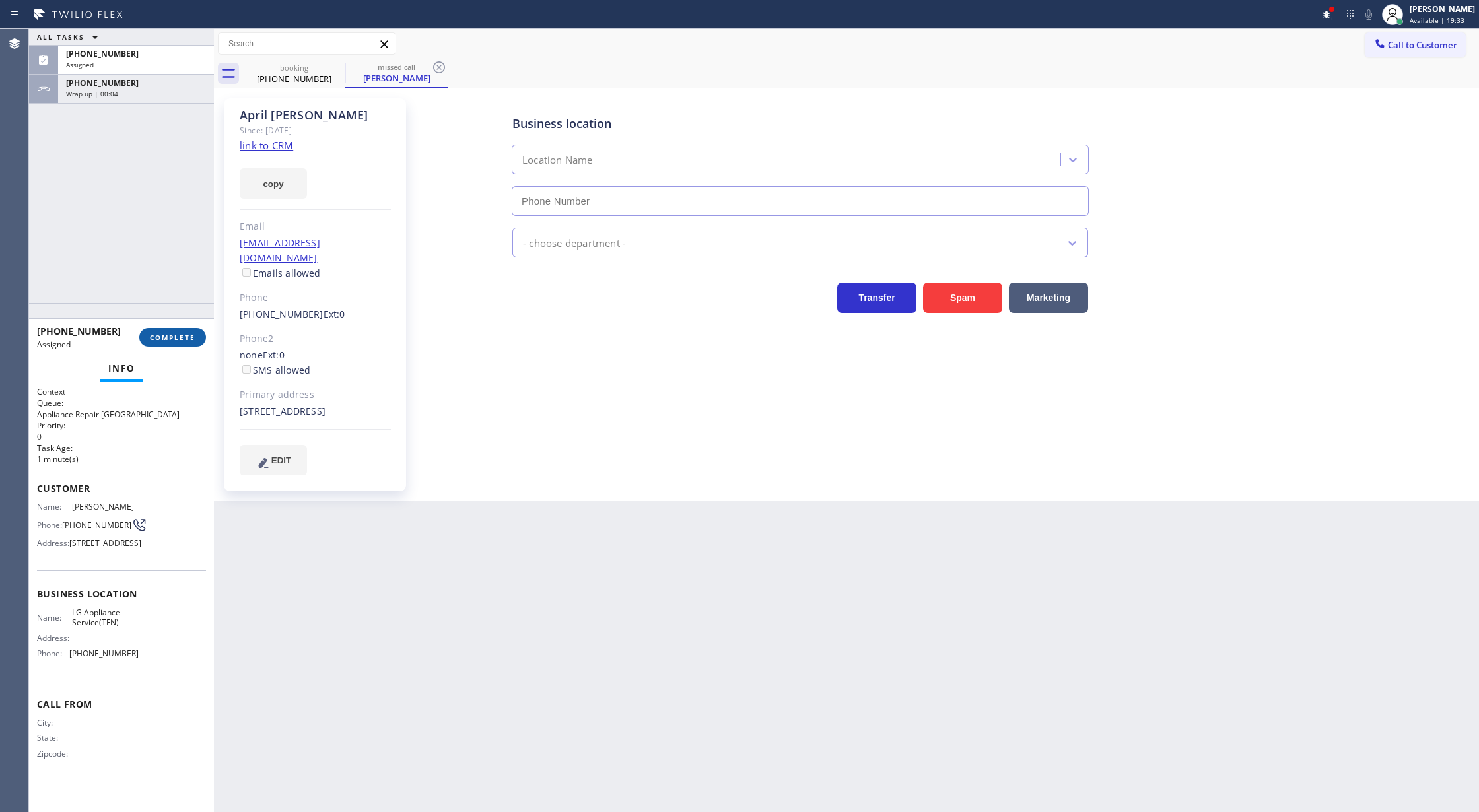
click at [160, 336] on span "COMPLETE" at bounding box center [172, 337] width 46 height 9
type input "[PHONE_NUMBER]"
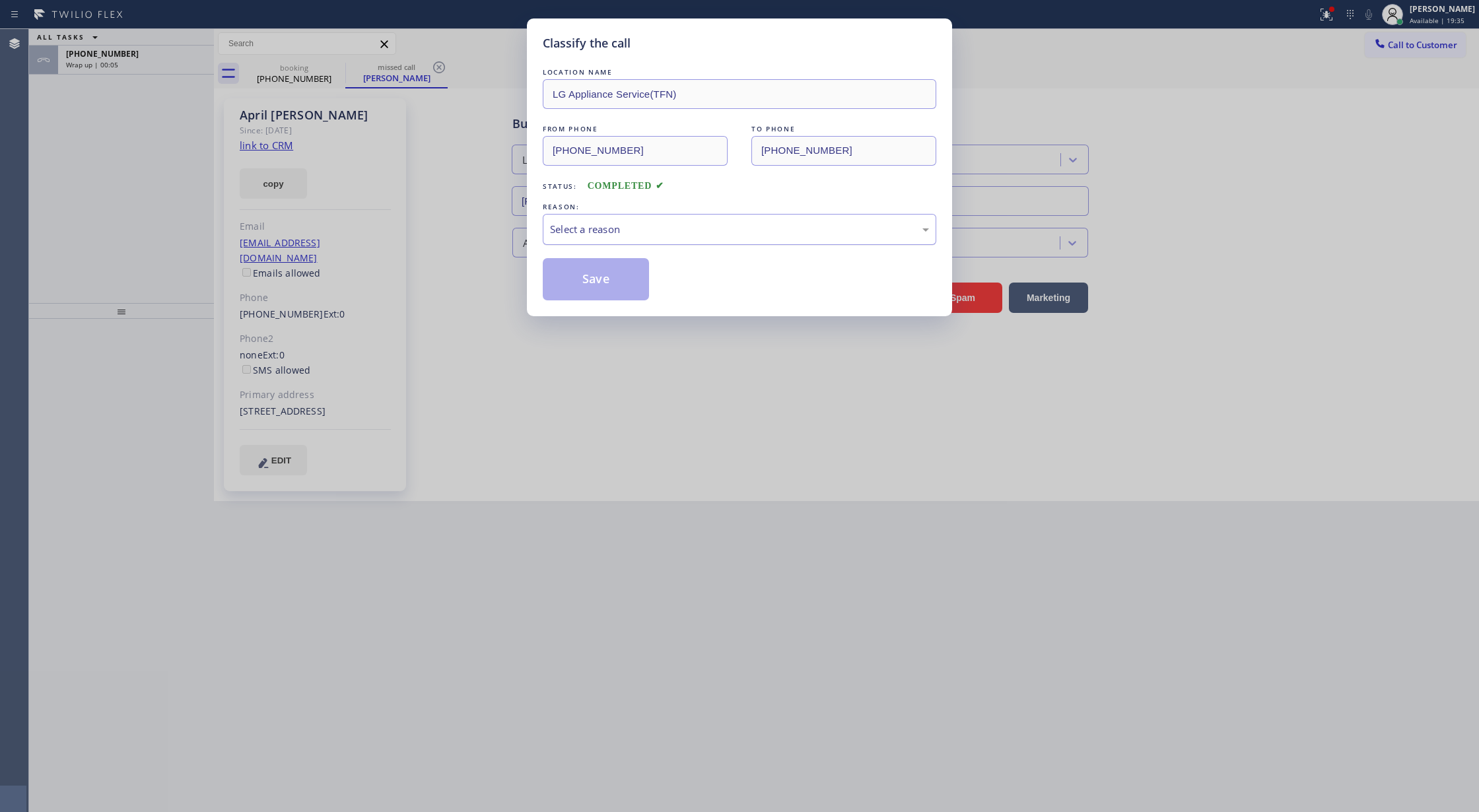
click at [639, 235] on div "Select a reason" at bounding box center [740, 229] width 379 height 15
click at [587, 284] on button "Save" at bounding box center [596, 279] width 106 height 43
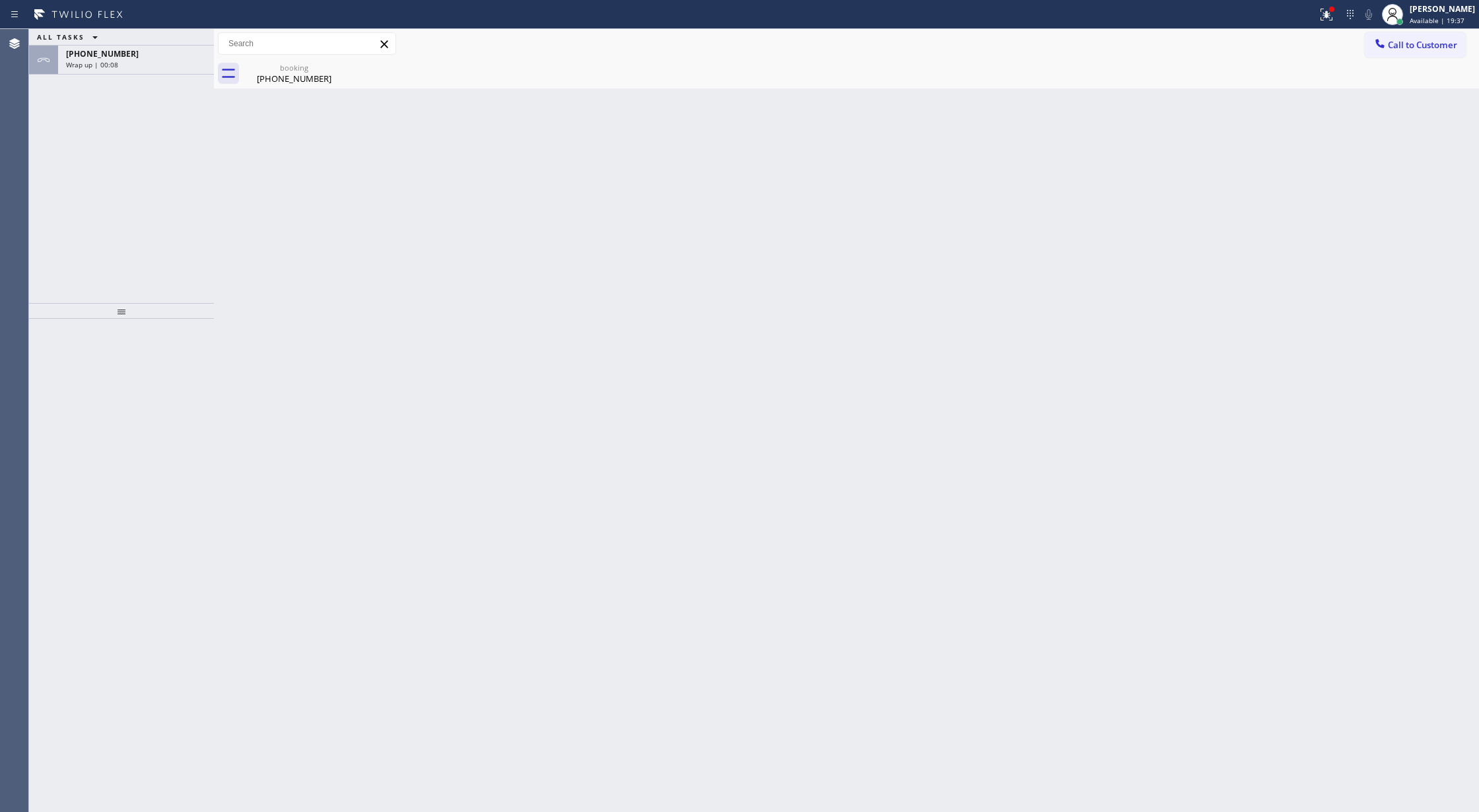
click at [162, 64] on div "Wrap up | 00:08" at bounding box center [136, 64] width 140 height 9
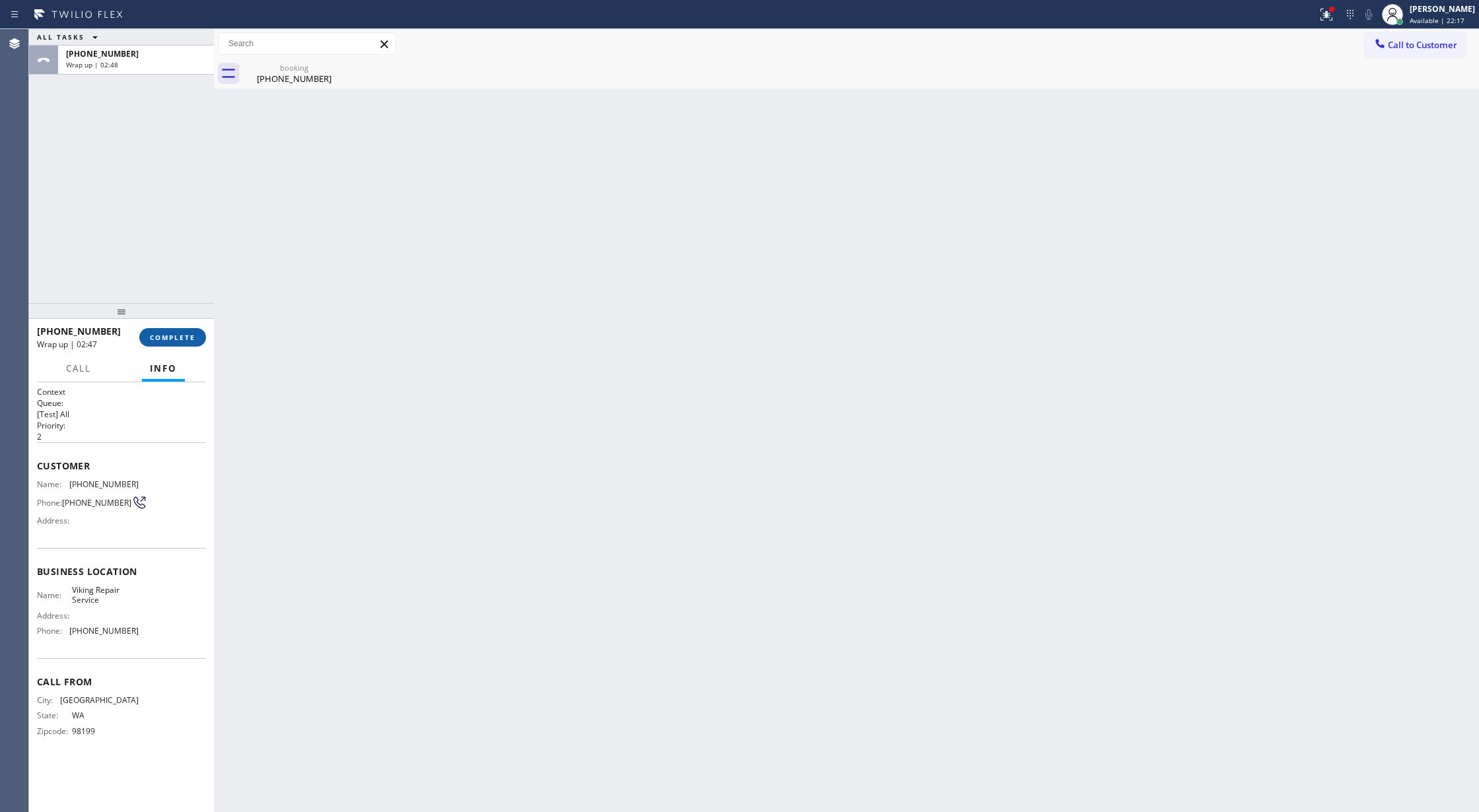
click at [164, 337] on span "COMPLETE" at bounding box center [172, 337] width 46 height 9
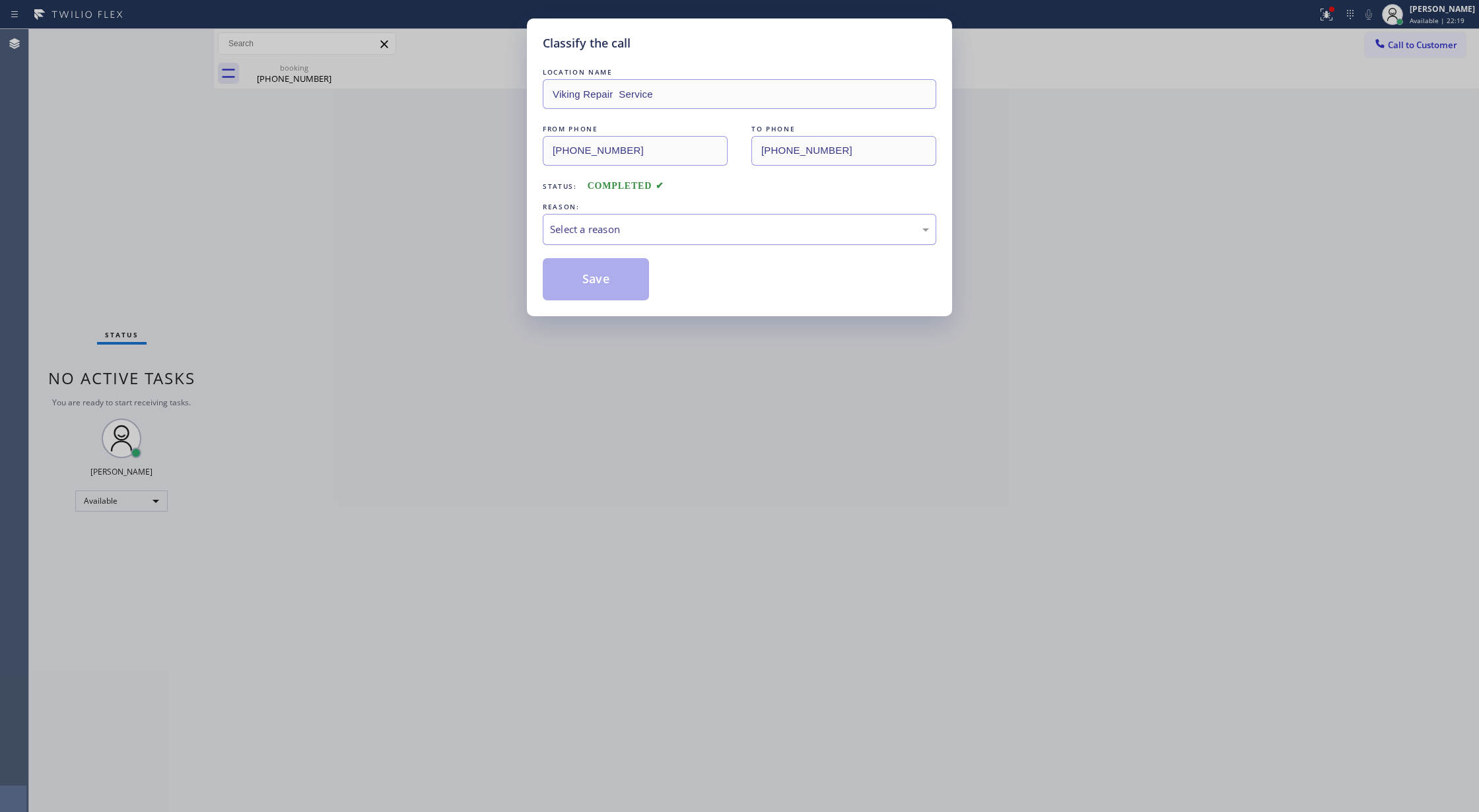
click at [632, 228] on div "Select a reason" at bounding box center [740, 229] width 379 height 15
click at [587, 278] on button "Save" at bounding box center [596, 279] width 106 height 43
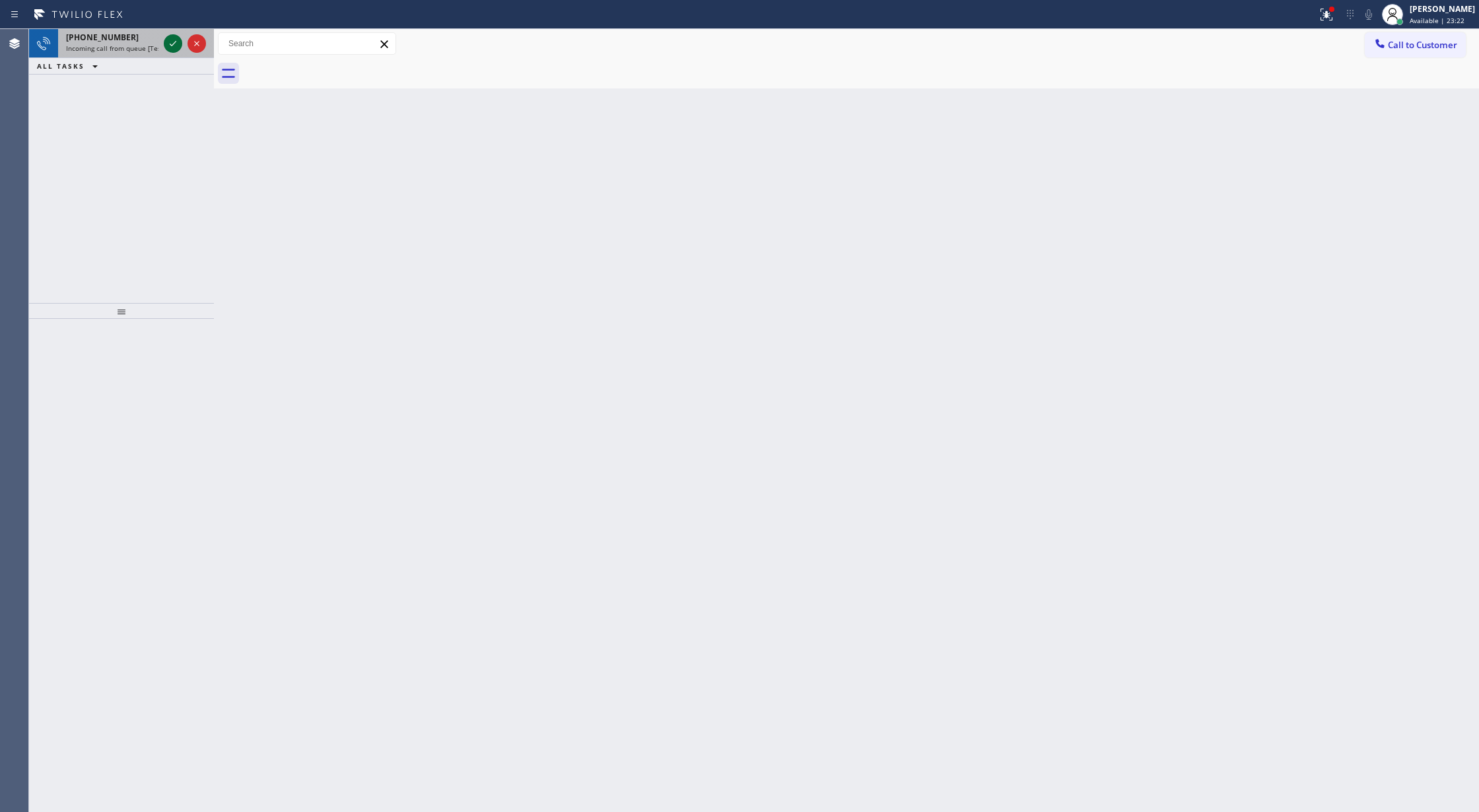
click at [165, 39] on icon at bounding box center [173, 43] width 16 height 16
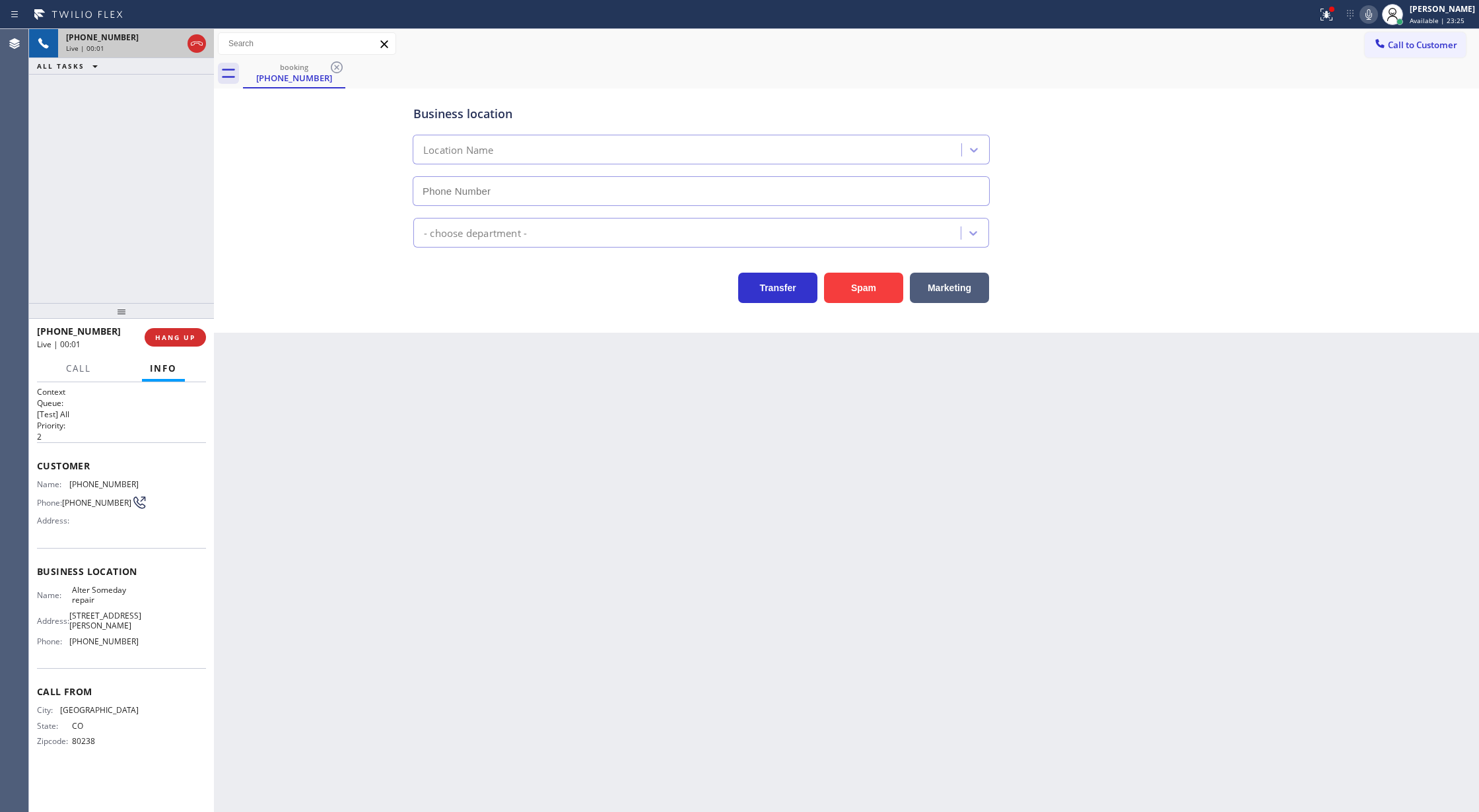
type input "(720) 815-3804"
click at [851, 291] on button "Spam" at bounding box center [863, 287] width 79 height 30
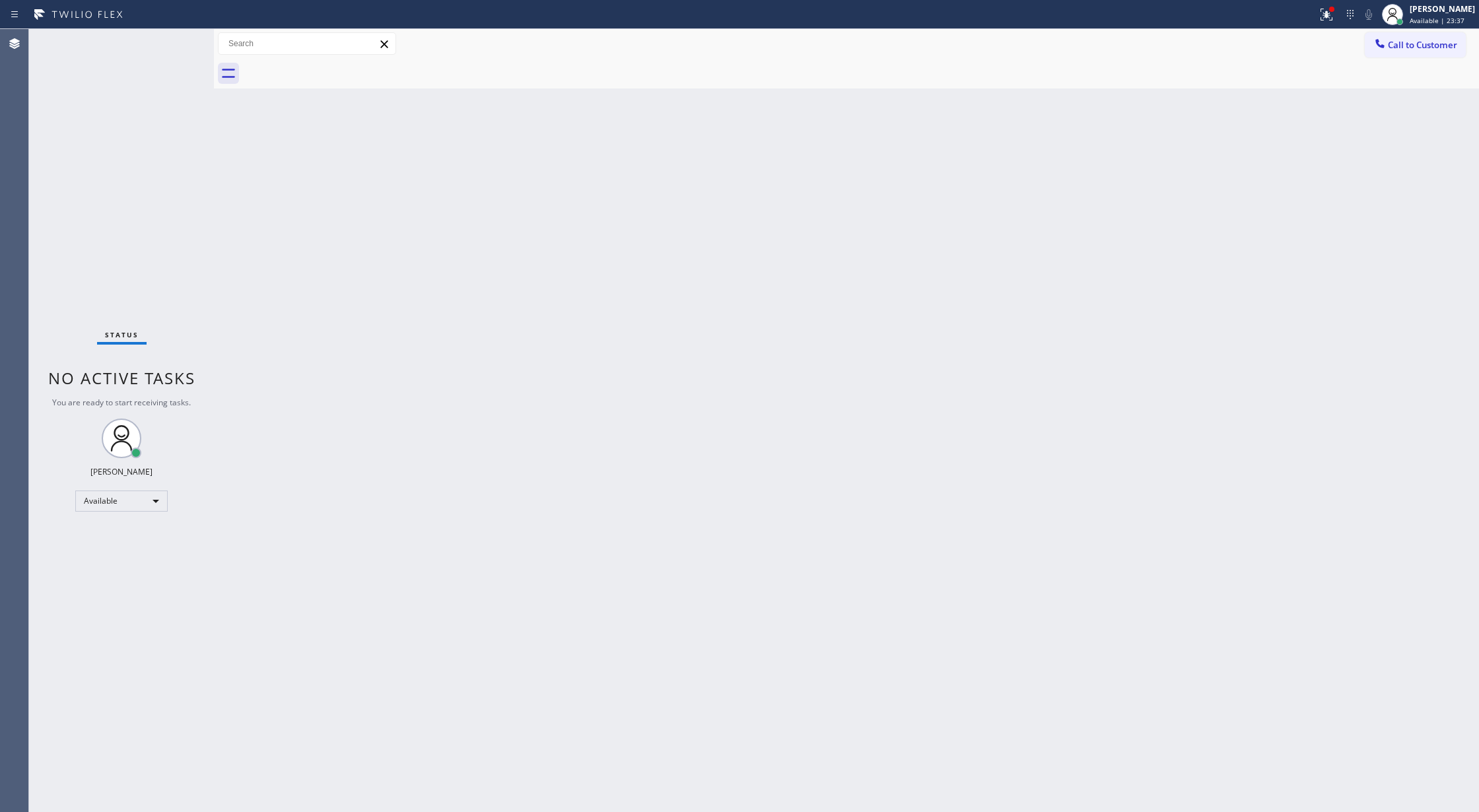
click at [180, 38] on div "Status No active tasks You are ready to start receiving tasks. [PERSON_NAME] Av…" at bounding box center [121, 420] width 185 height 783
click at [183, 40] on div "Status No active tasks You are ready to start receiving tasks. [PERSON_NAME] Av…" at bounding box center [121, 420] width 185 height 783
click at [178, 37] on div "Status No active tasks You are ready to start receiving tasks. [PERSON_NAME] Av…" at bounding box center [121, 420] width 185 height 783
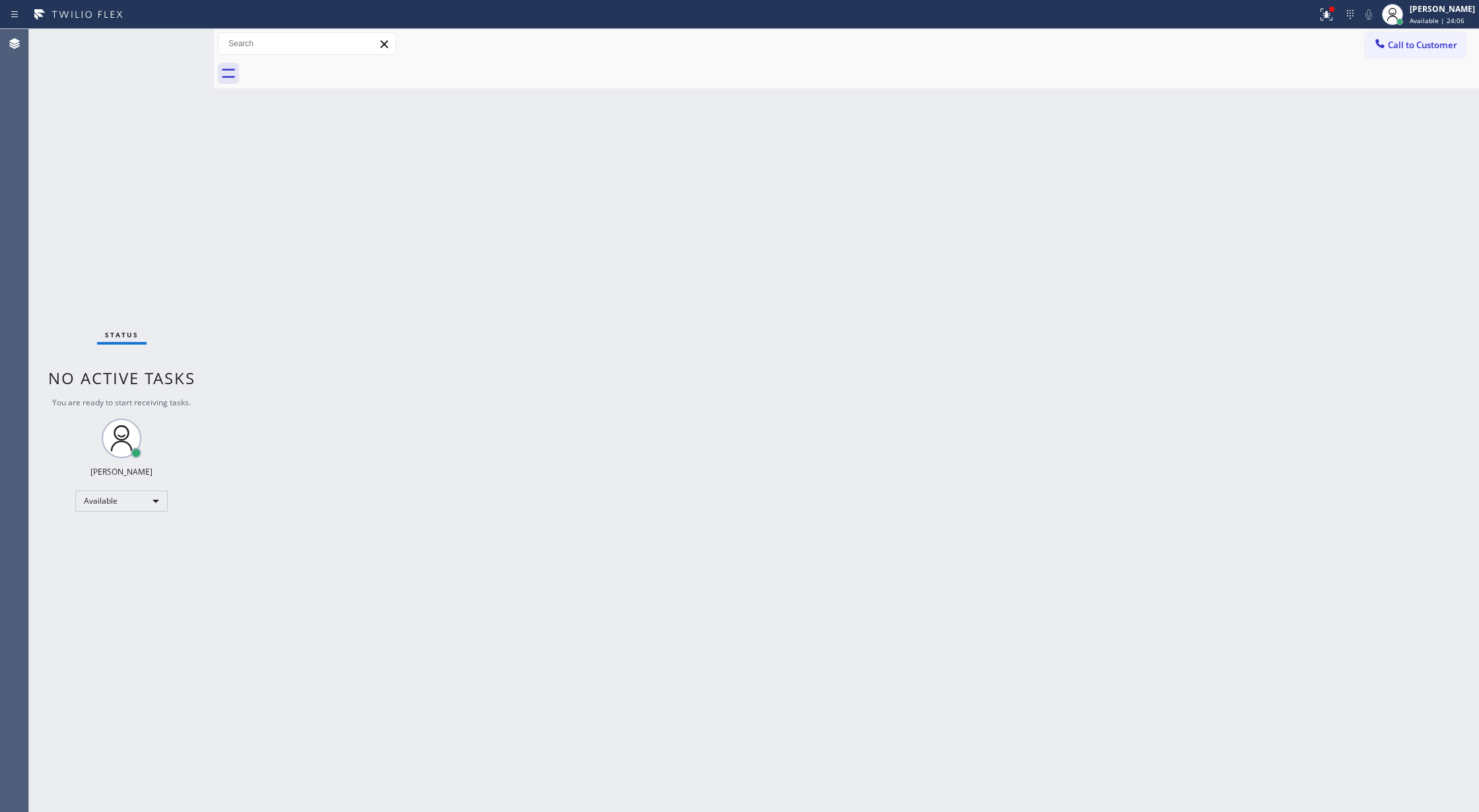
click at [178, 37] on div "Status No active tasks You are ready to start receiving tasks. [PERSON_NAME] Av…" at bounding box center [121, 420] width 185 height 783
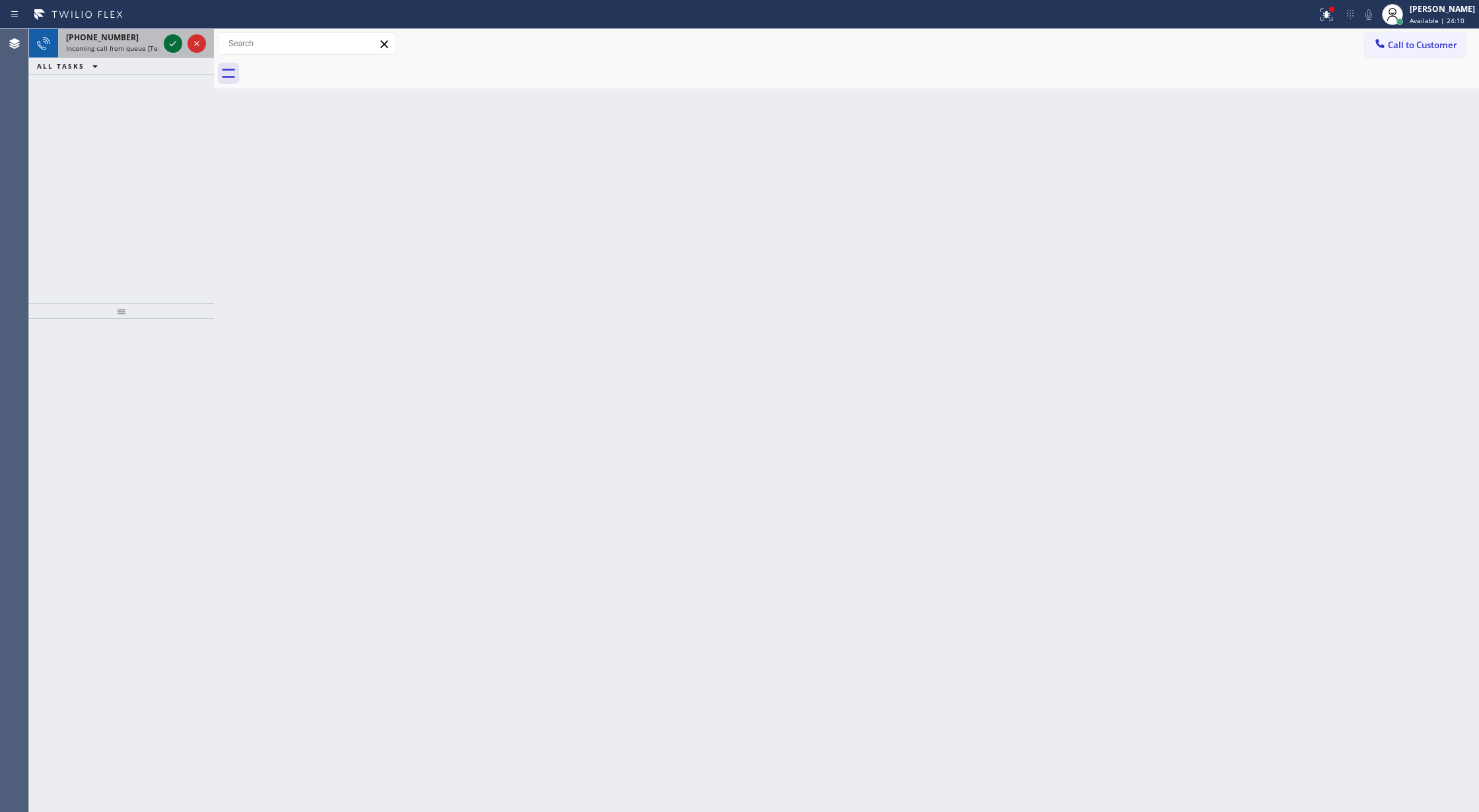
click at [178, 37] on icon at bounding box center [173, 43] width 16 height 16
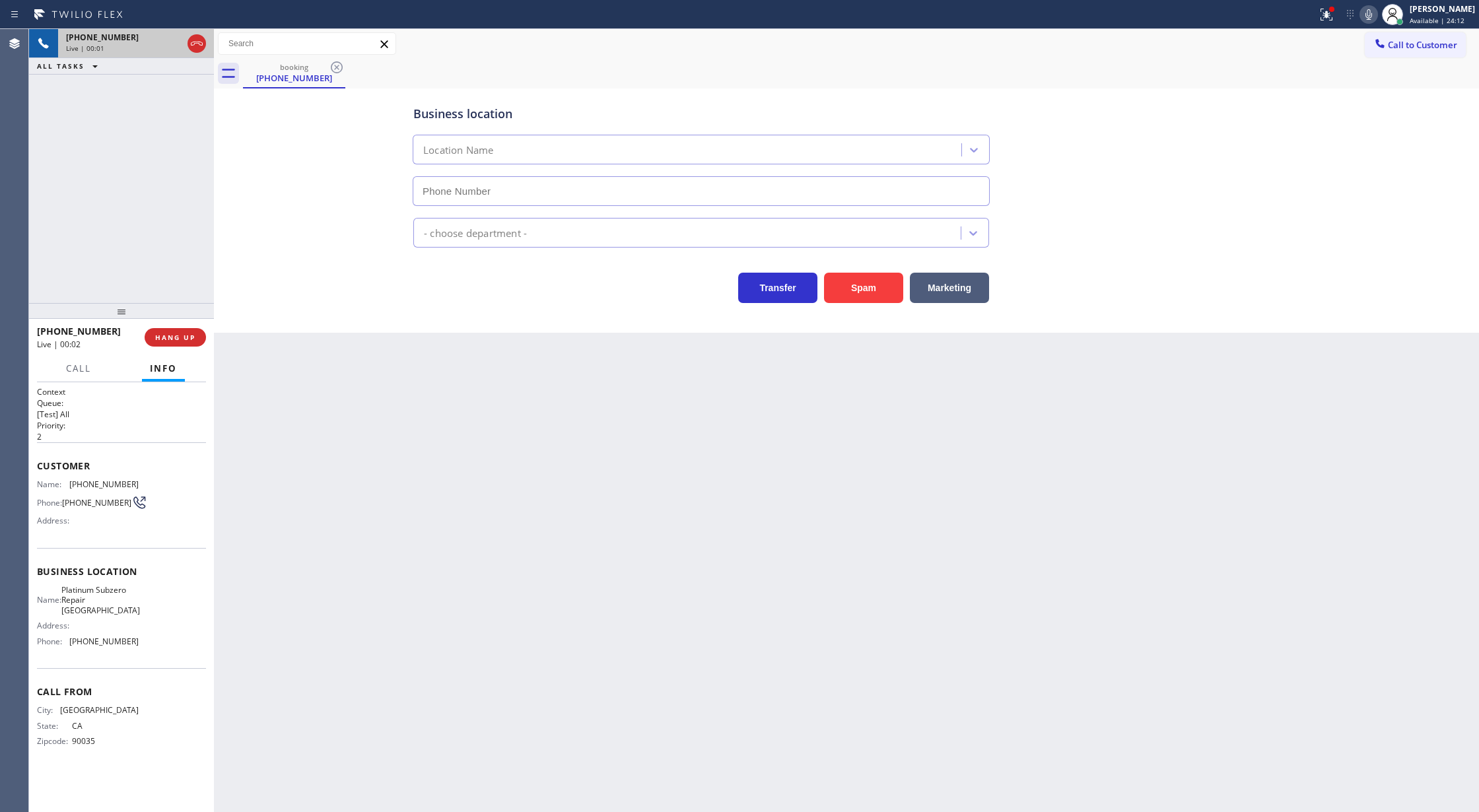
type input "(310) 361-5090"
click at [877, 284] on button "Spam" at bounding box center [863, 287] width 79 height 30
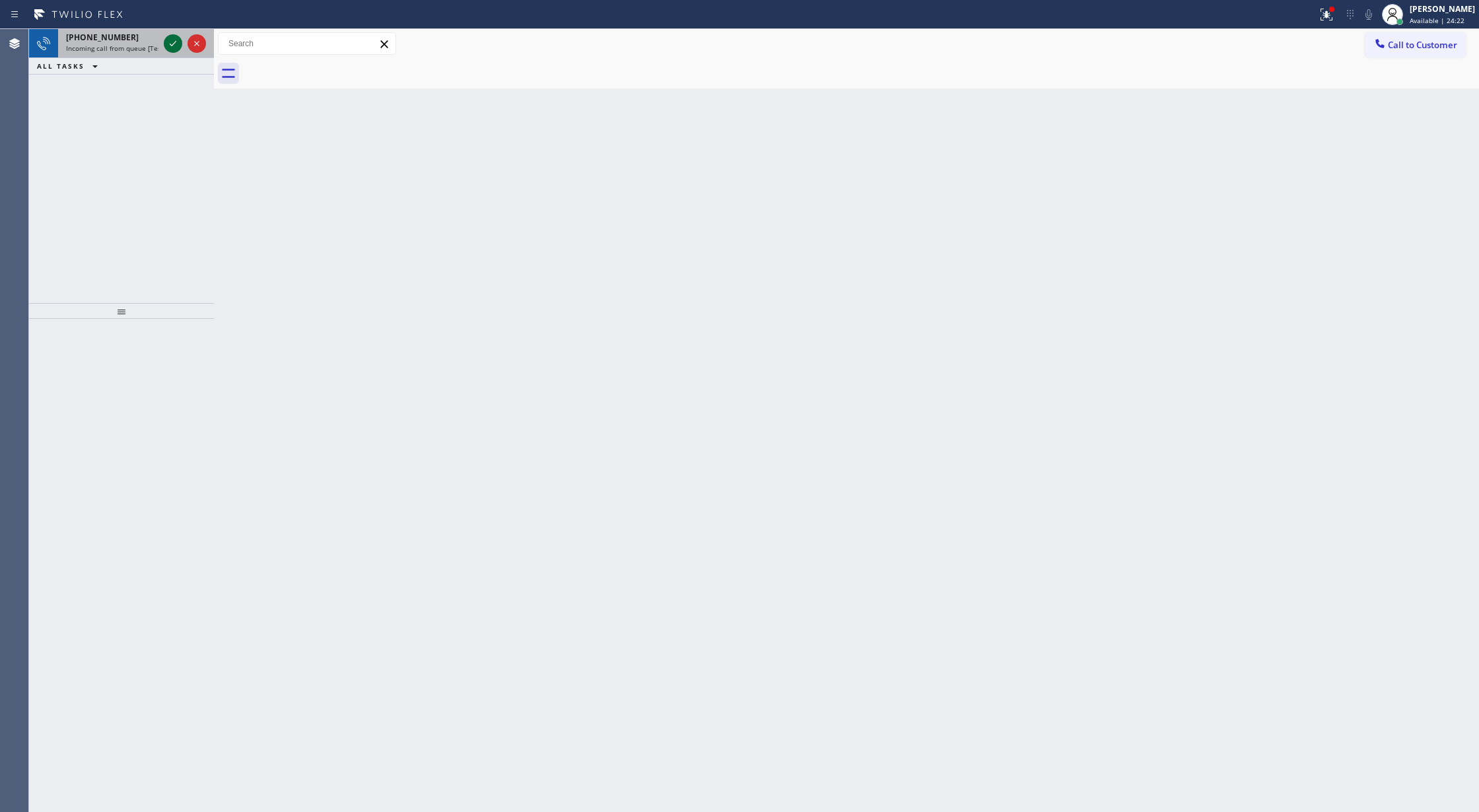
click at [170, 38] on icon at bounding box center [173, 43] width 16 height 16
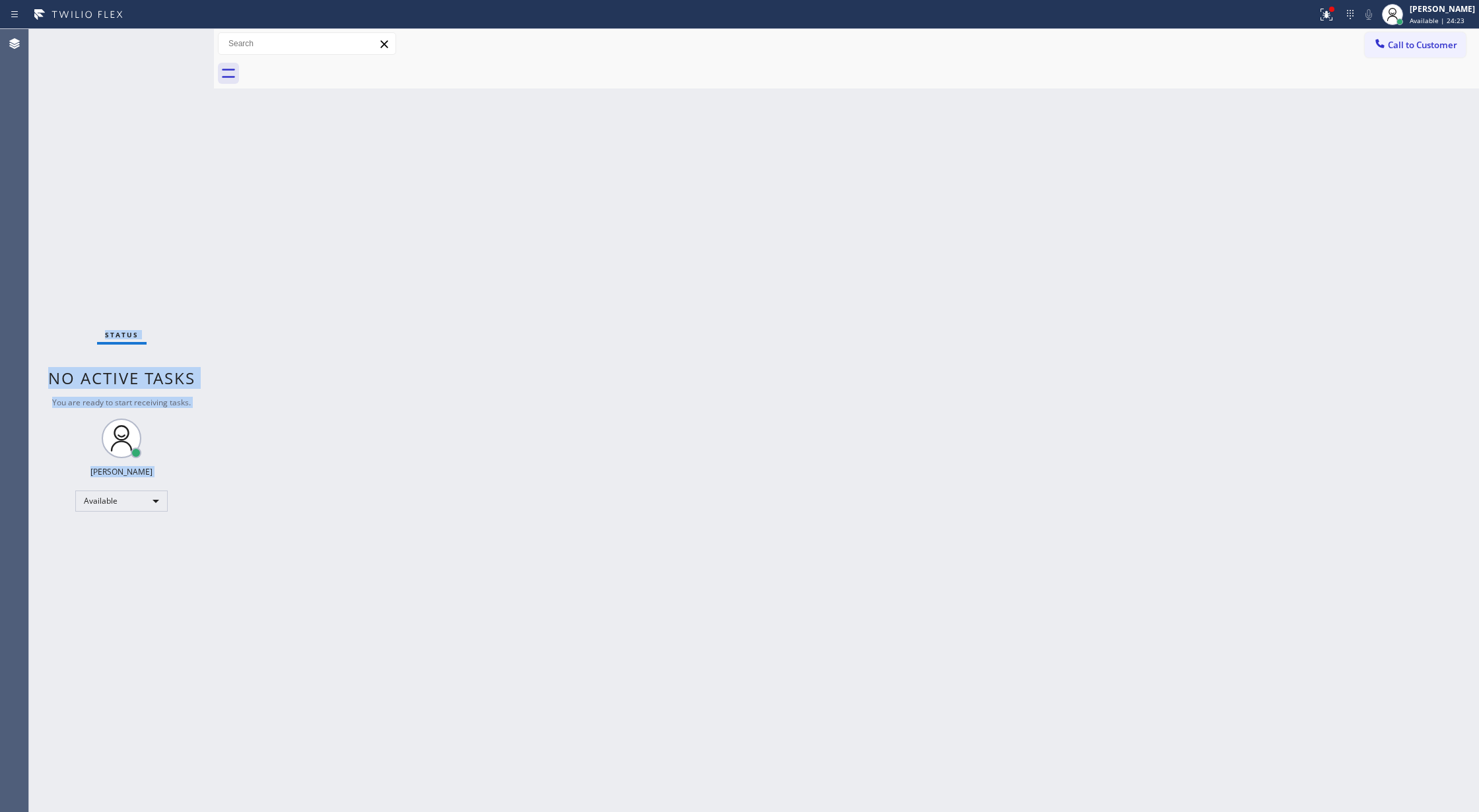
click at [170, 38] on div "Status No active tasks You are ready to start receiving tasks. [PERSON_NAME] Av…" at bounding box center [121, 420] width 185 height 783
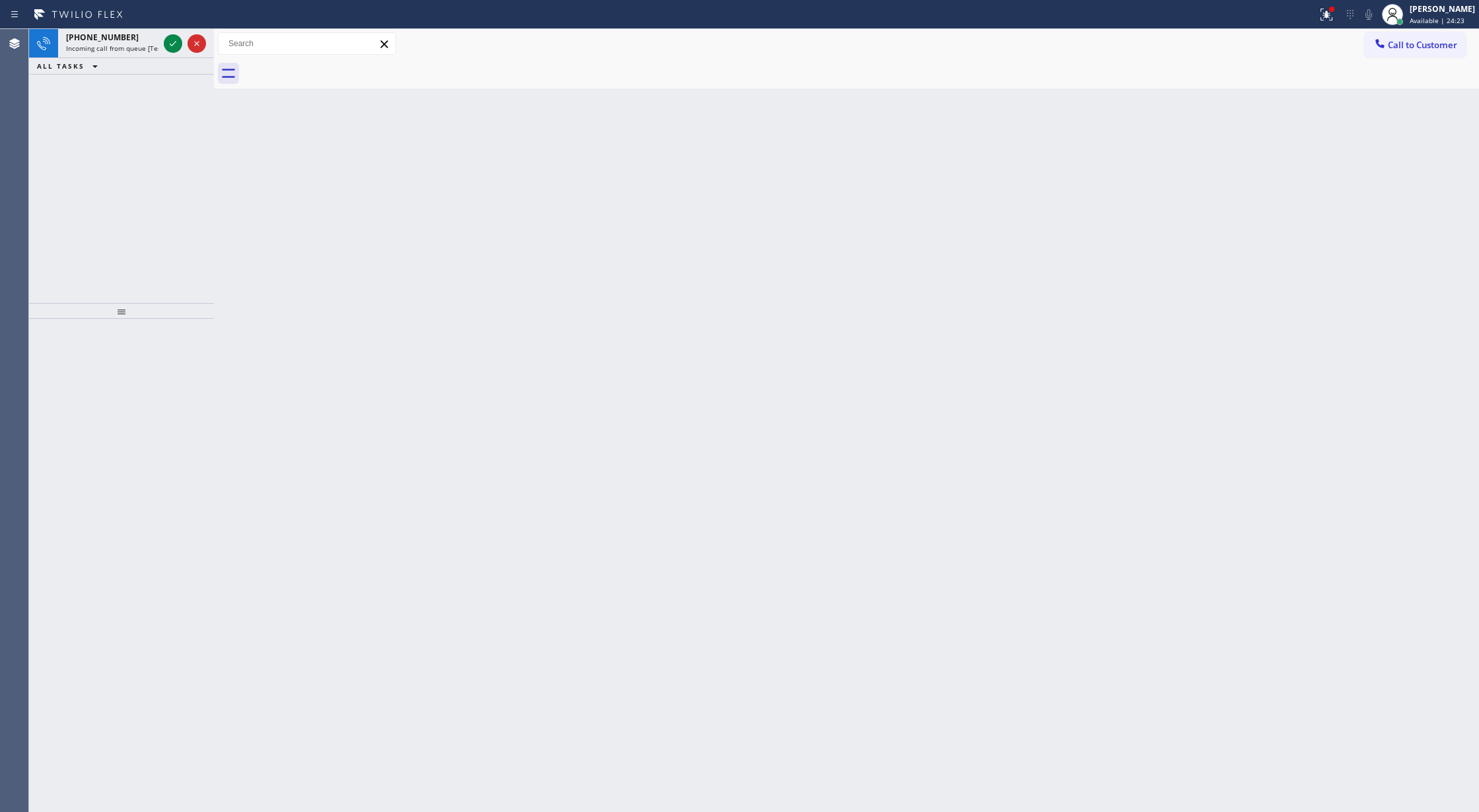
click at [170, 38] on icon at bounding box center [173, 43] width 16 height 16
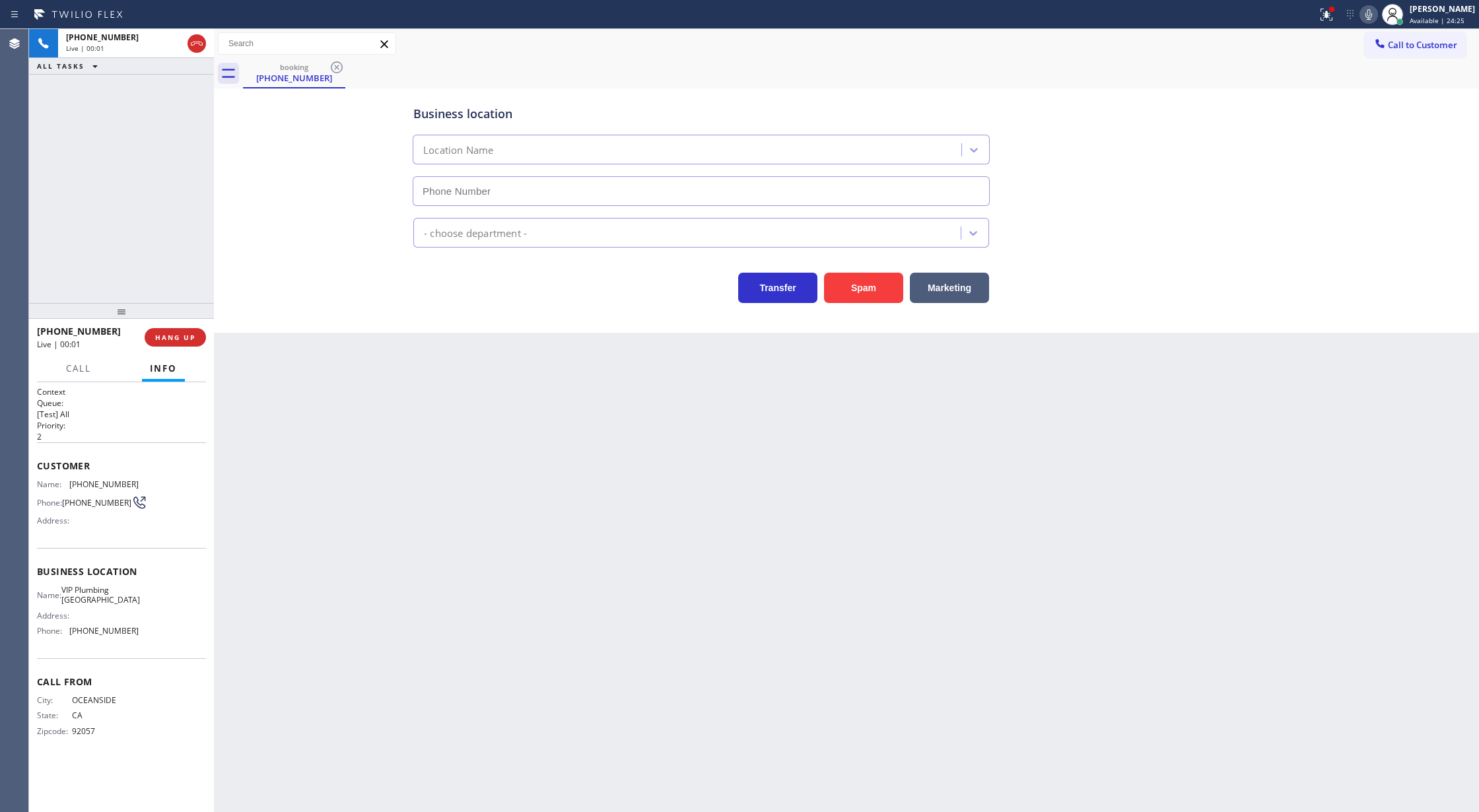
type input "(760) 388-6991"
click at [856, 291] on button "Spam" at bounding box center [863, 287] width 79 height 30
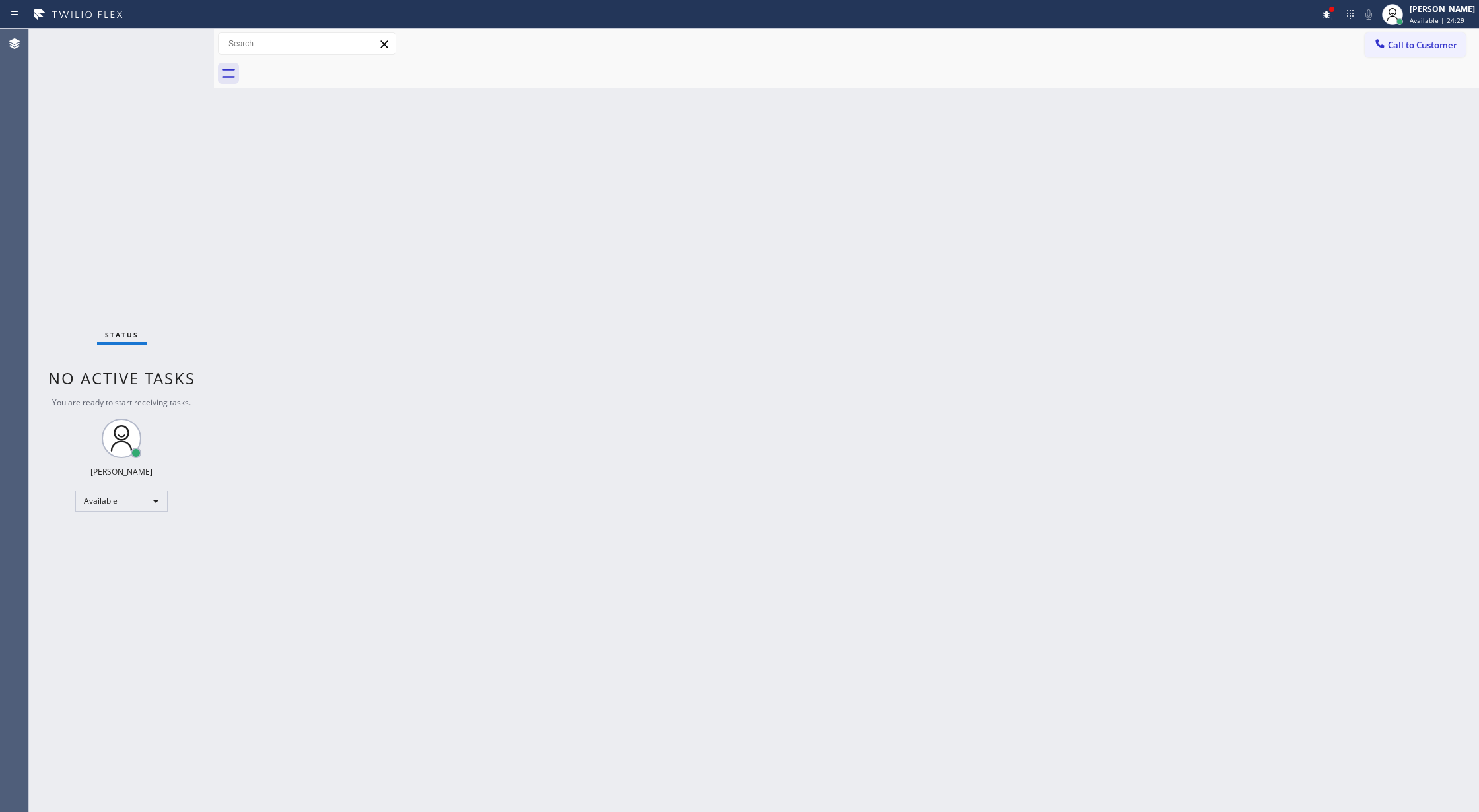
click at [177, 37] on div "Status No active tasks You are ready to start receiving tasks. [PERSON_NAME] Av…" at bounding box center [121, 420] width 185 height 783
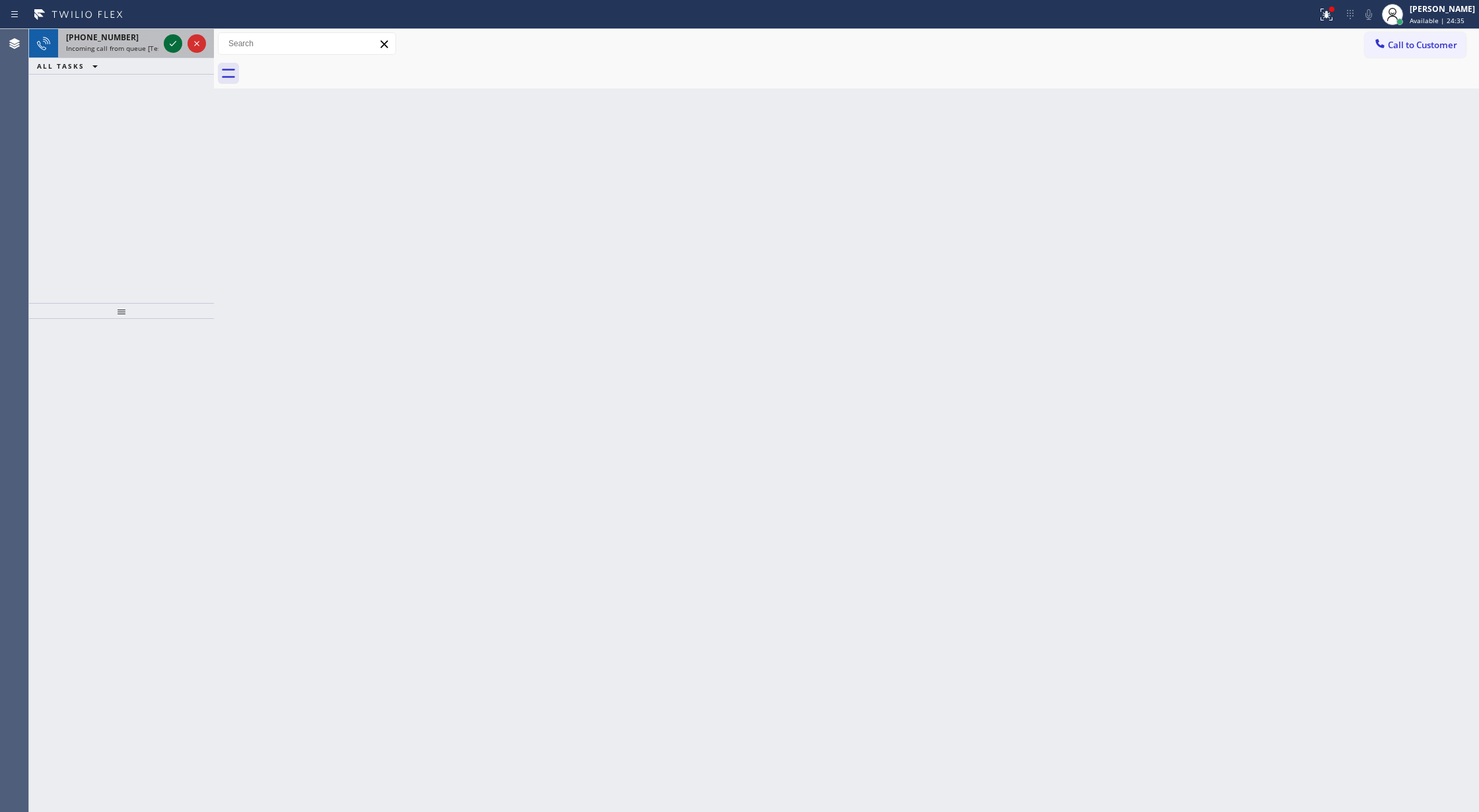
click at [175, 40] on icon at bounding box center [173, 43] width 16 height 16
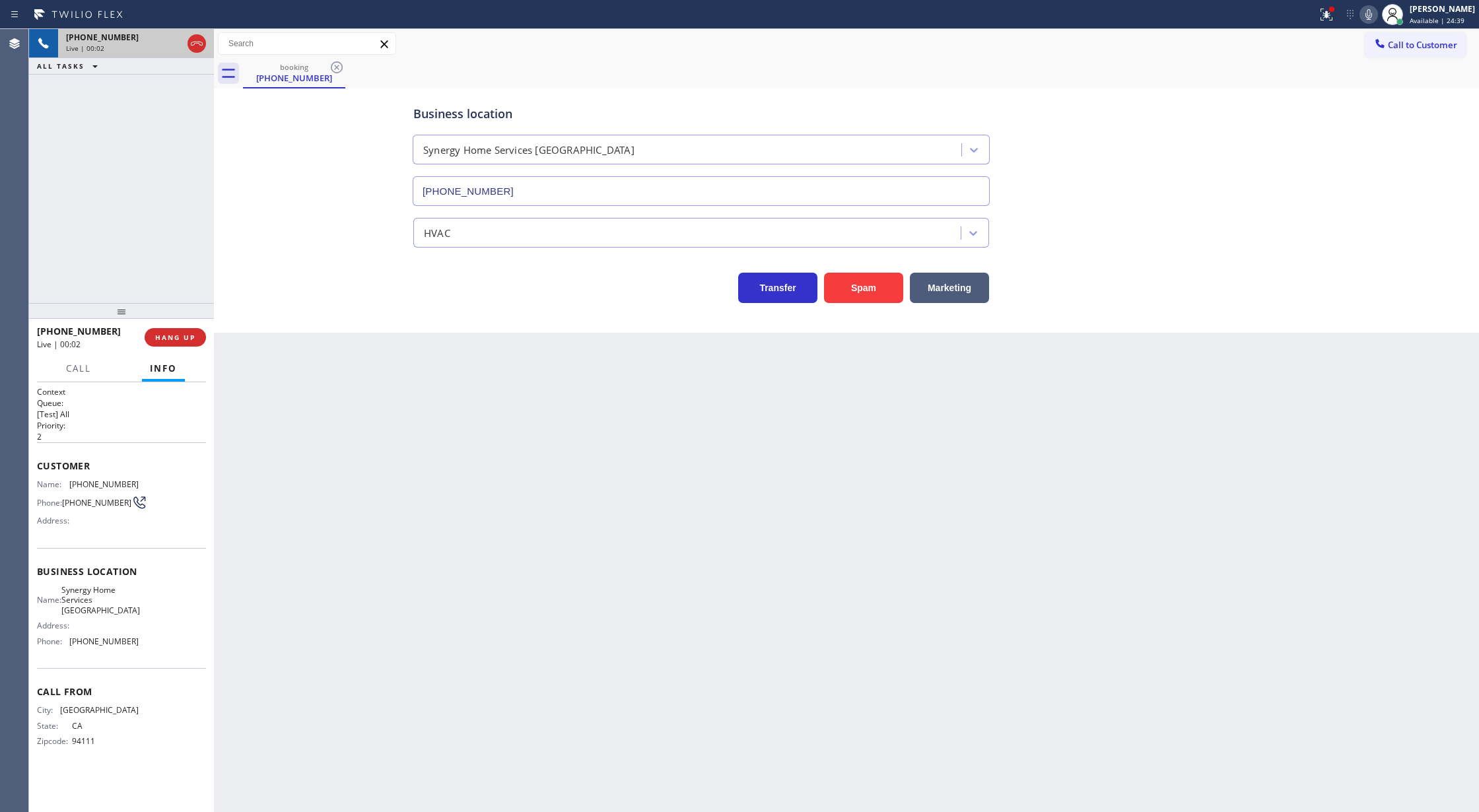
type input "[PHONE_NUMBER]"
click at [165, 332] on span "COMPLETE" at bounding box center [172, 337] width 46 height 9
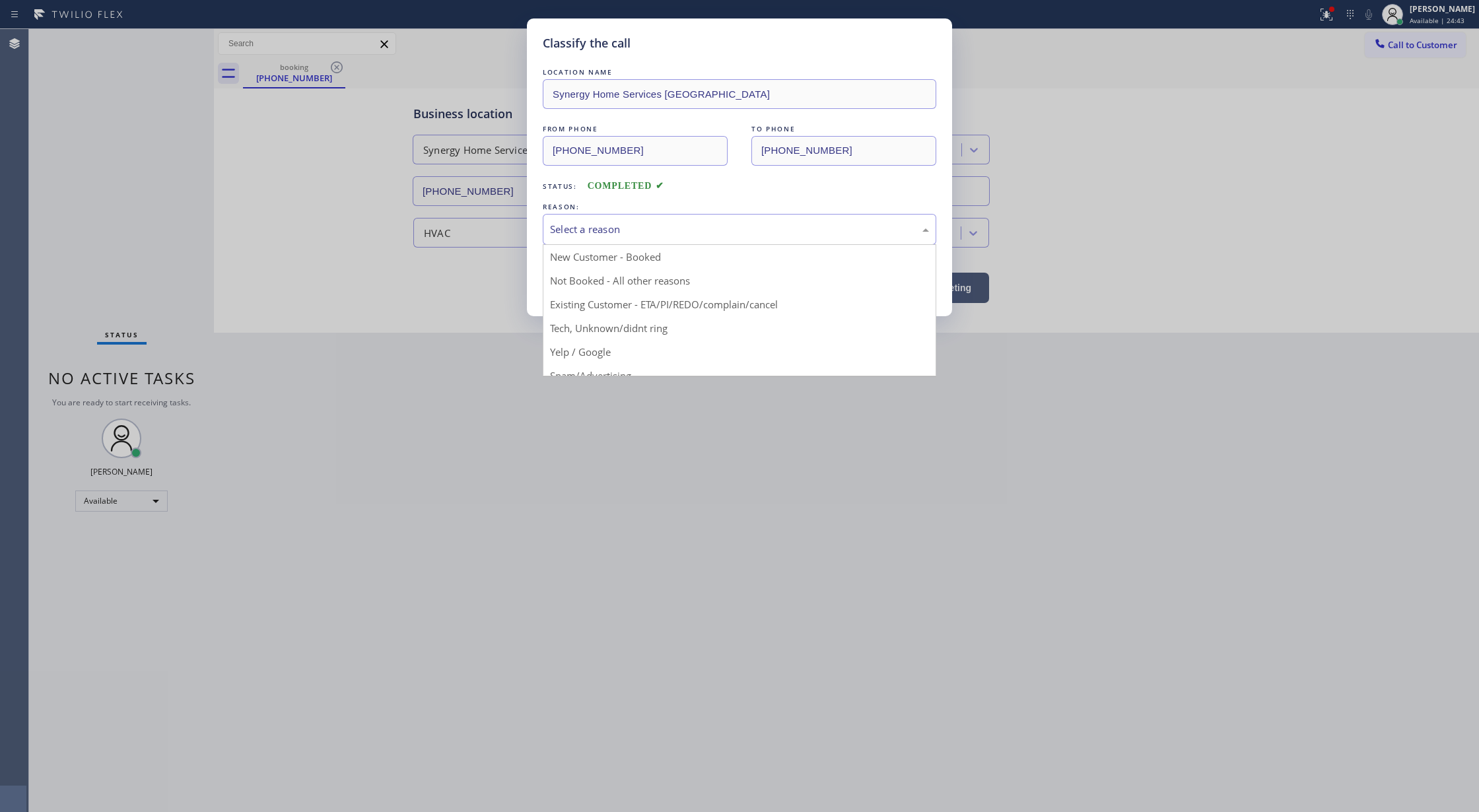
click at [602, 232] on div "Select a reason" at bounding box center [740, 229] width 379 height 15
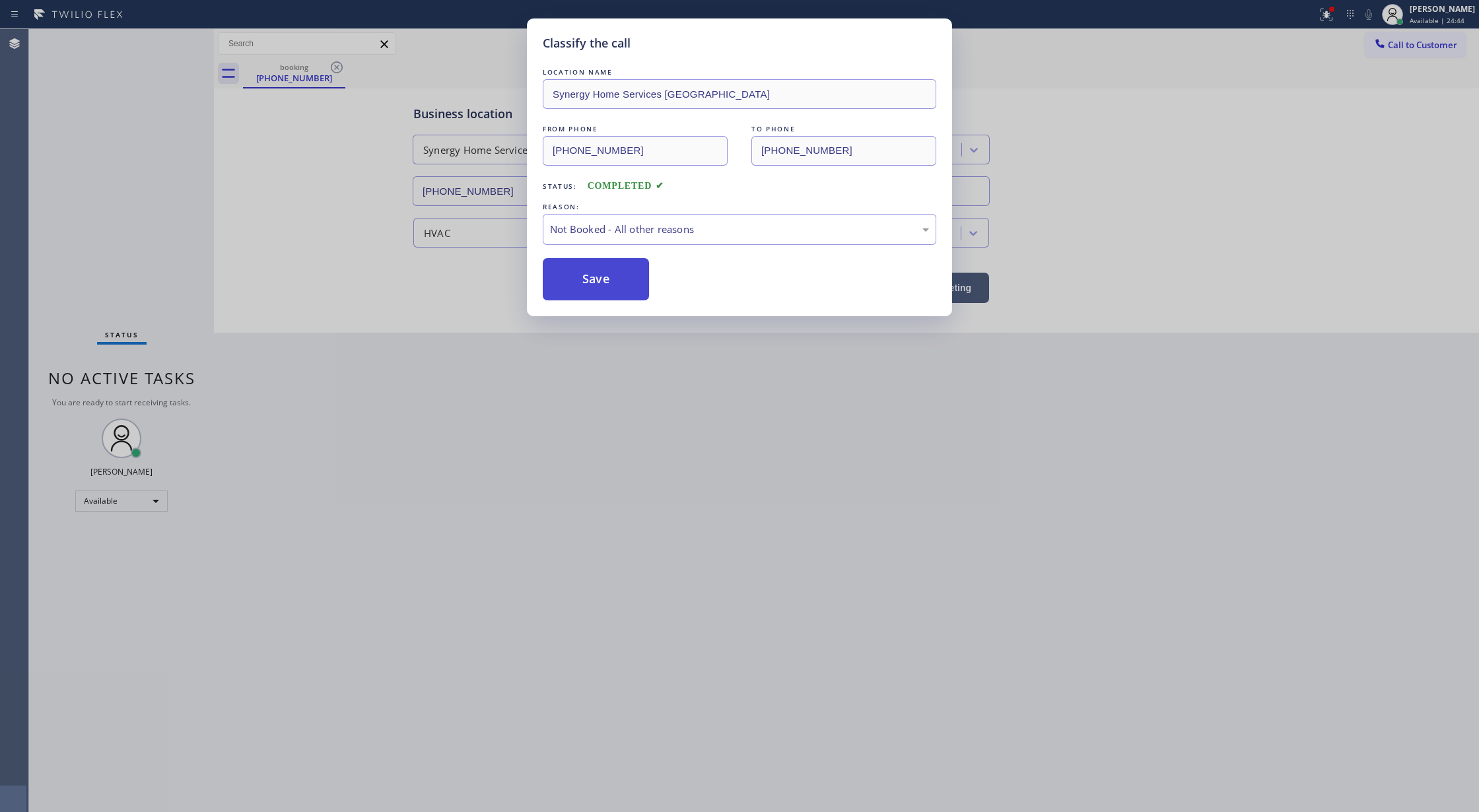
click at [582, 282] on button "Save" at bounding box center [596, 279] width 106 height 43
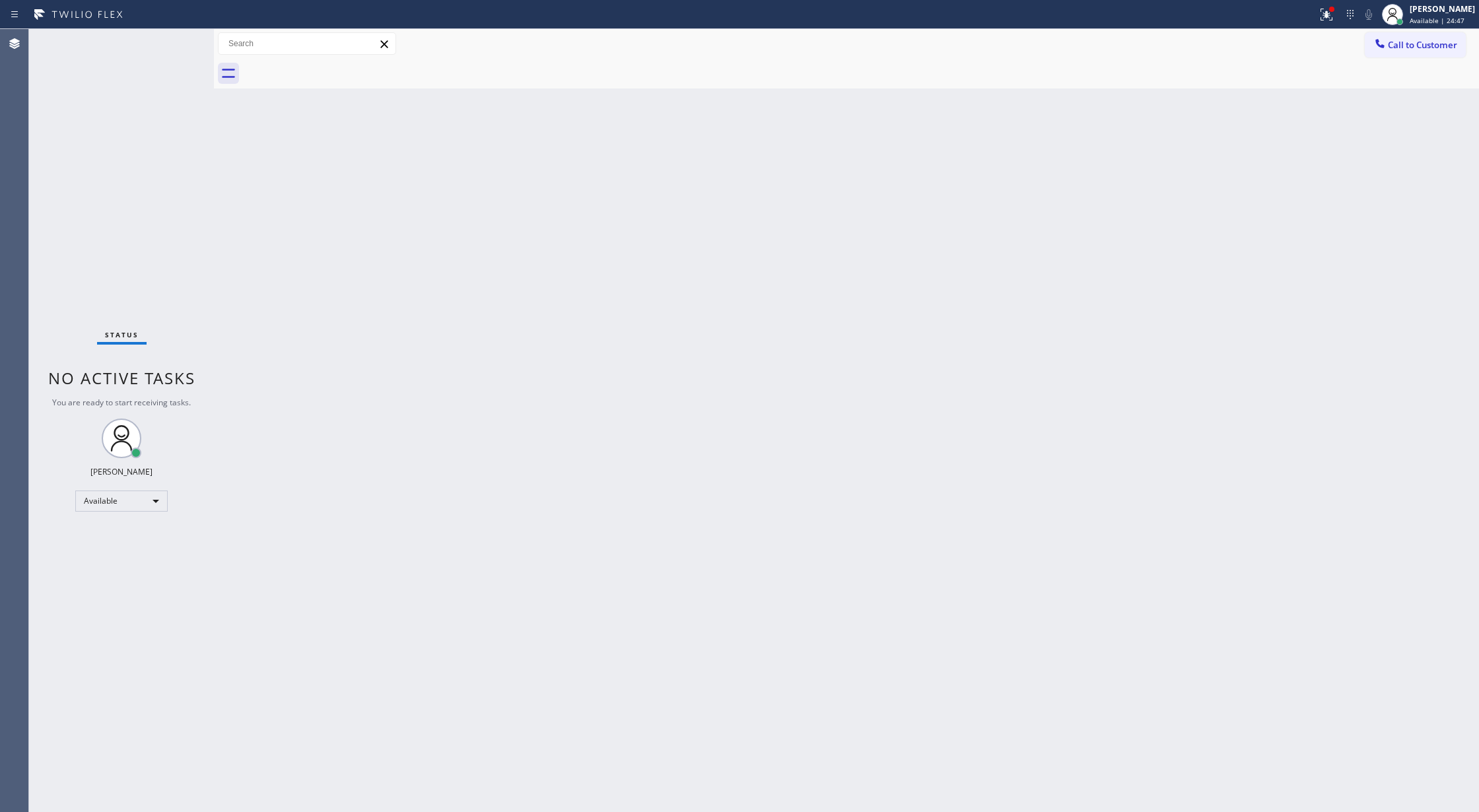
click at [170, 36] on div "Status No active tasks You are ready to start receiving tasks. [PERSON_NAME] Av…" at bounding box center [121, 420] width 185 height 783
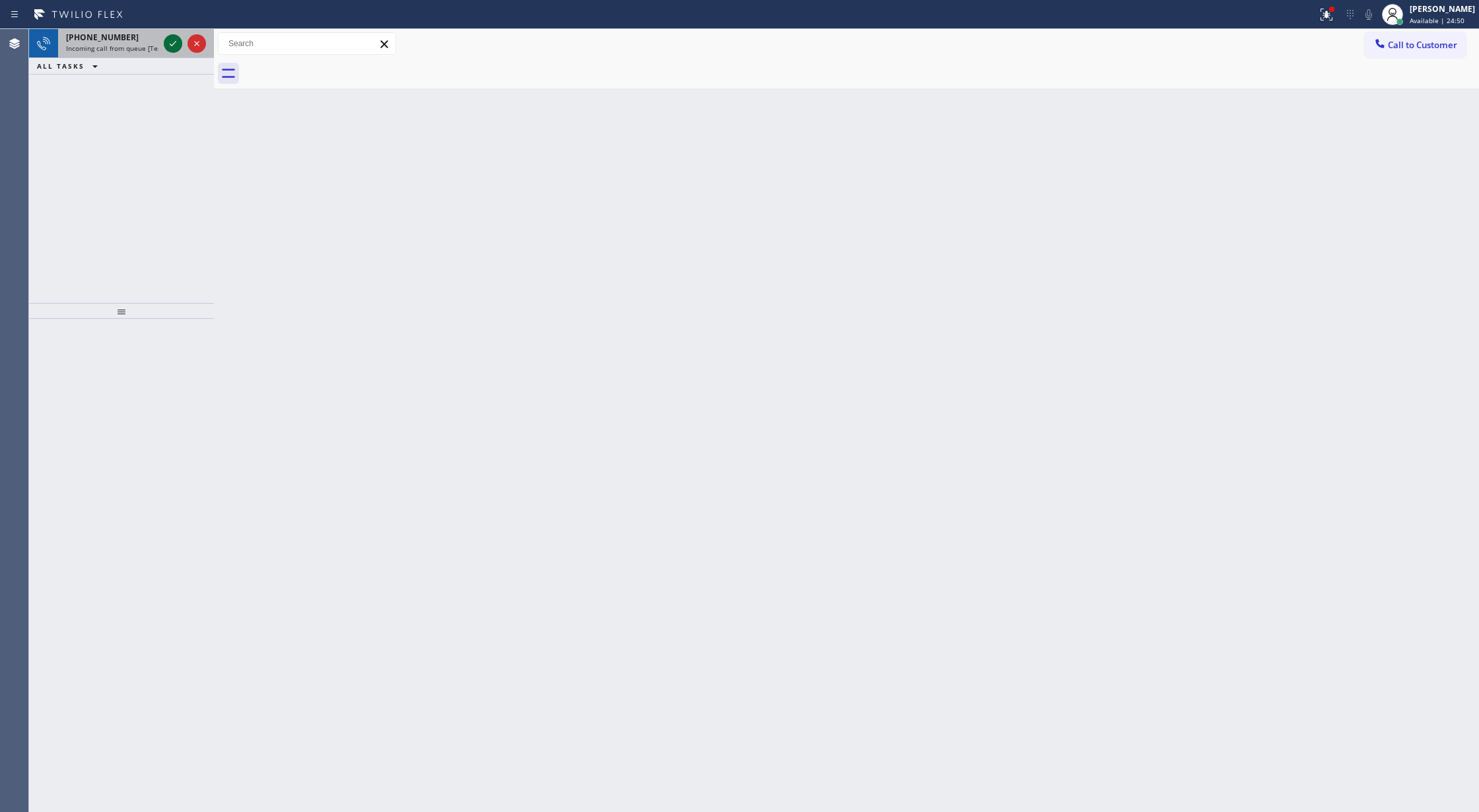
click at [167, 48] on icon at bounding box center [173, 43] width 16 height 16
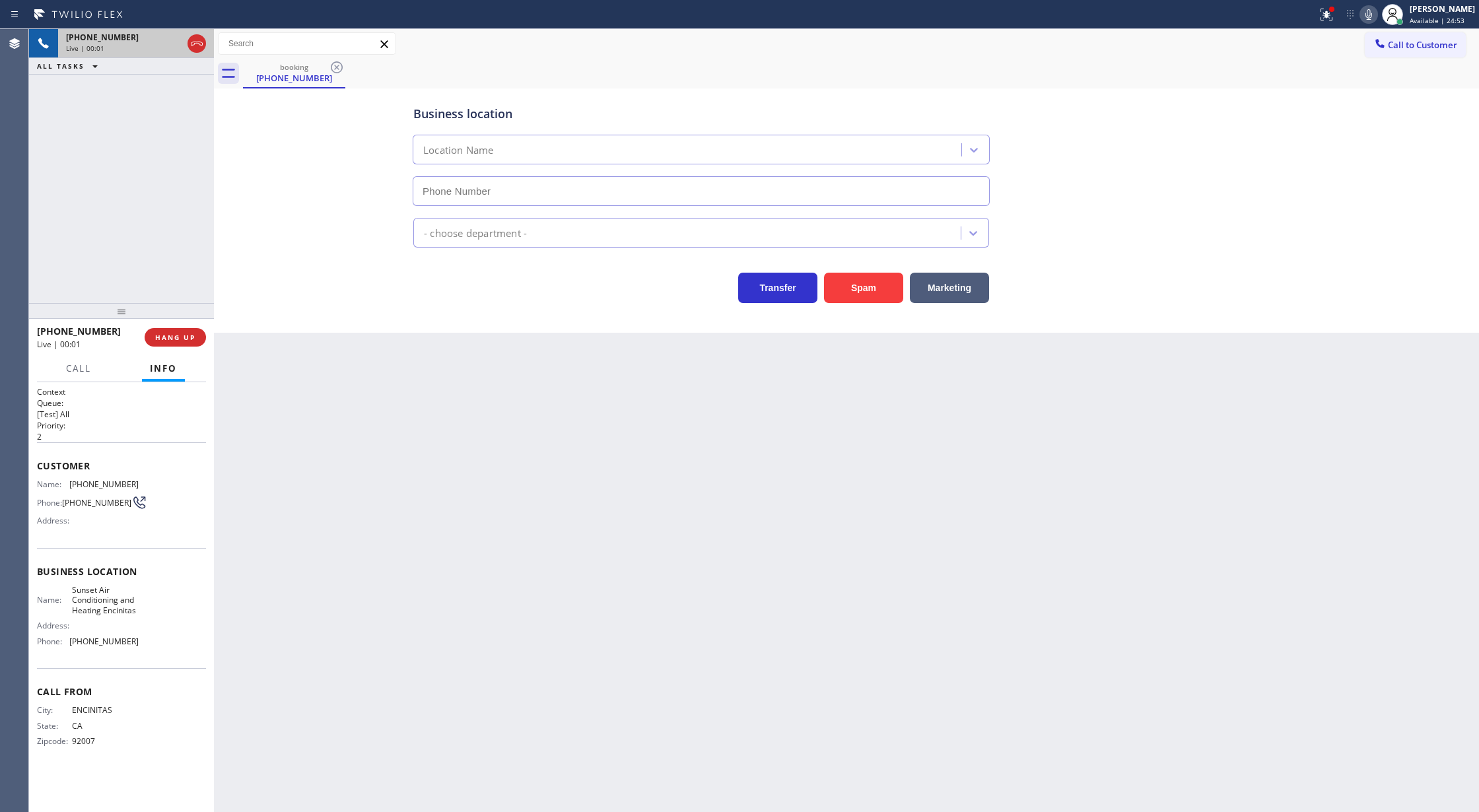
type input "(760) 284-8486"
click at [856, 281] on button "Spam" at bounding box center [863, 287] width 79 height 30
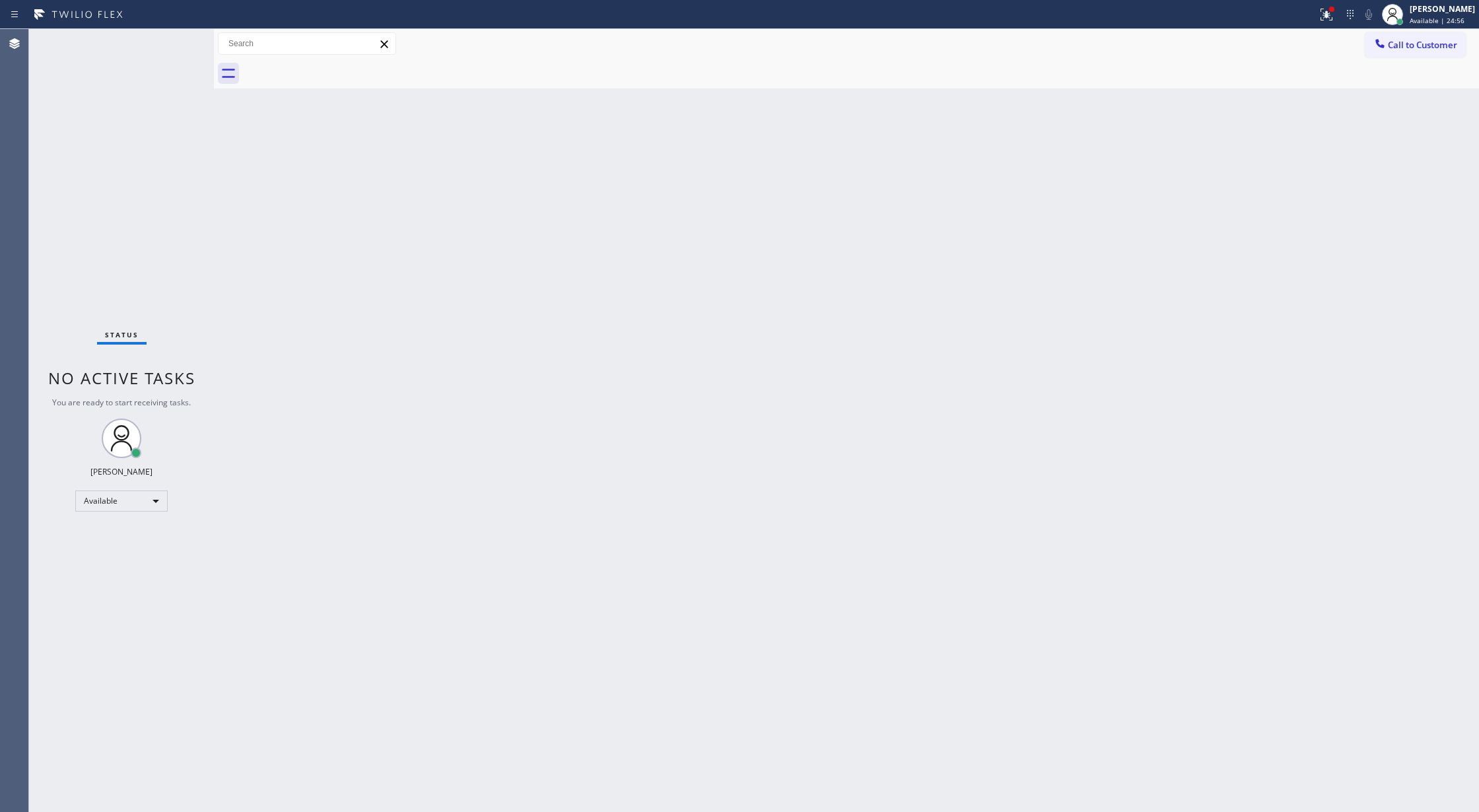
click at [175, 37] on div "Status No active tasks You are ready to start receiving tasks. [PERSON_NAME] Av…" at bounding box center [121, 420] width 185 height 783
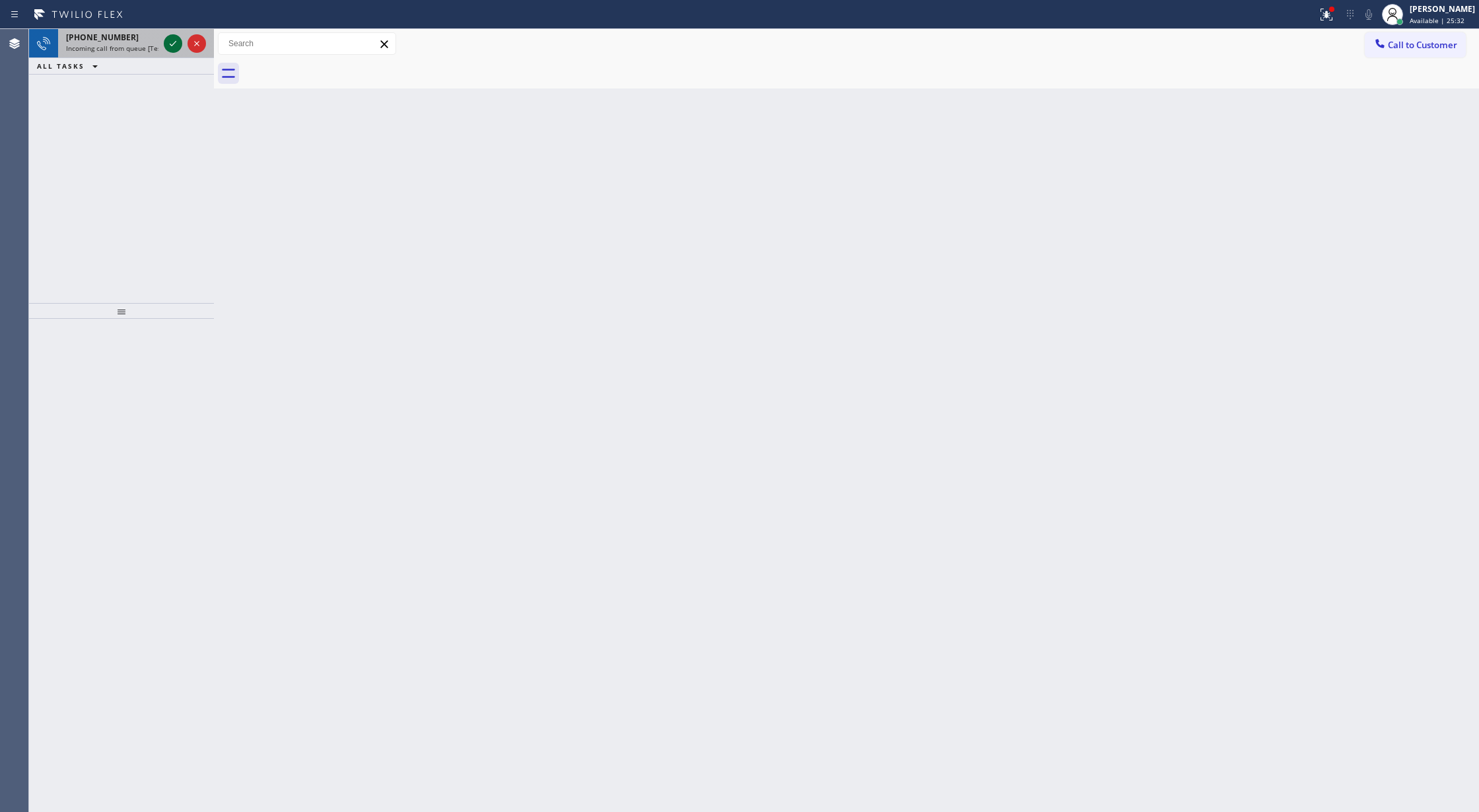
click at [175, 48] on icon at bounding box center [173, 43] width 16 height 16
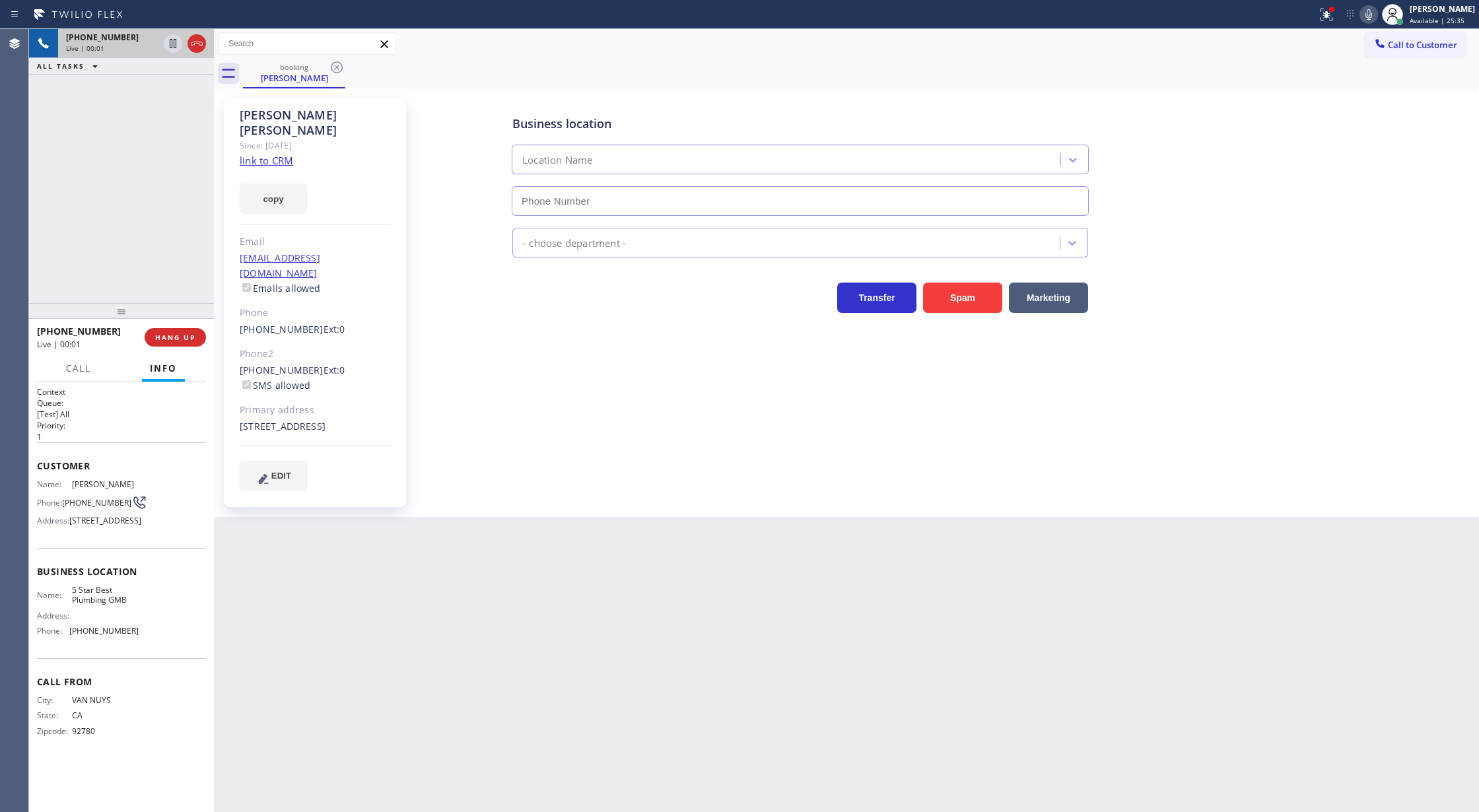
type input "[PHONE_NUMBER]"
click at [265, 154] on link "link to CRM" at bounding box center [267, 160] width 53 height 13
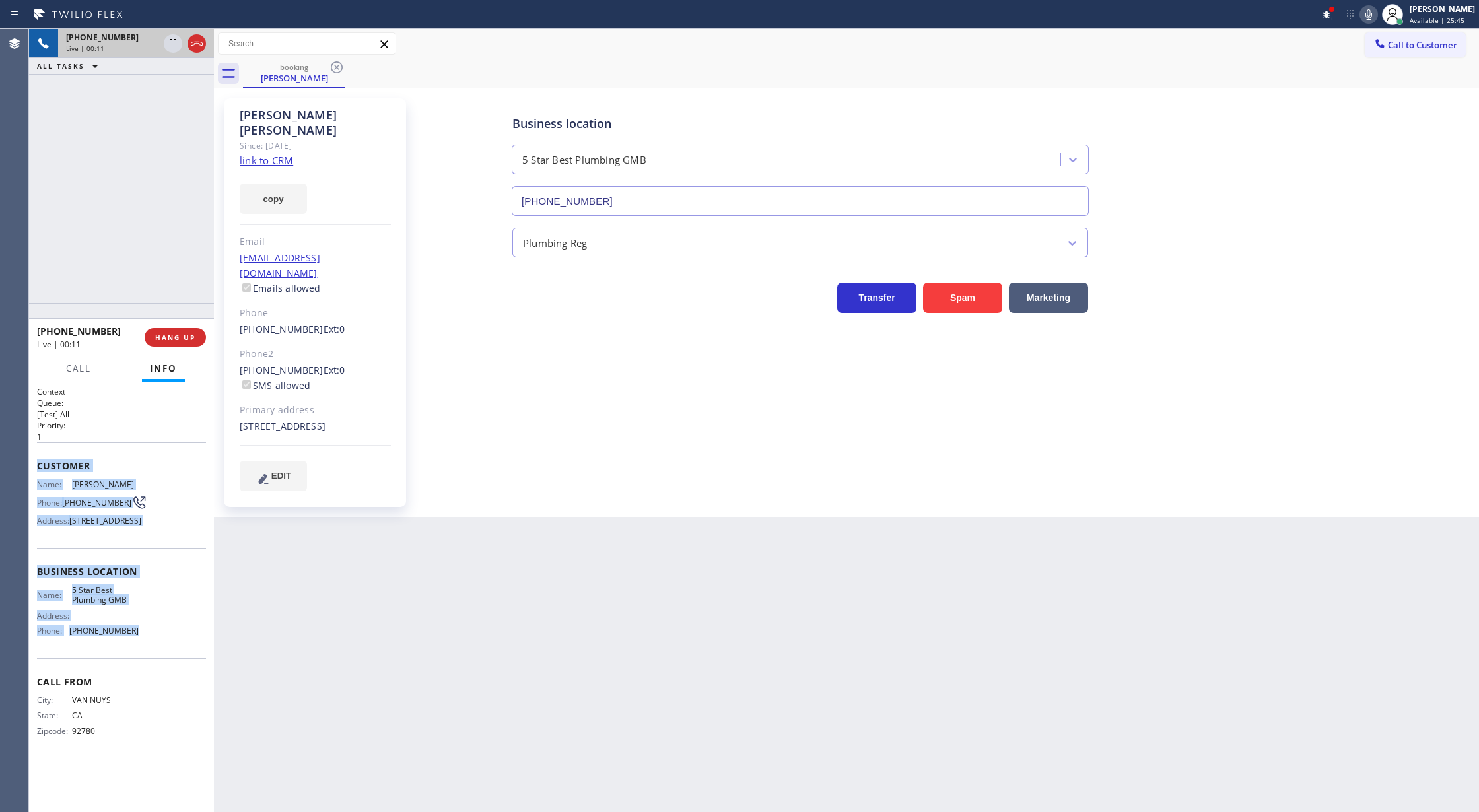
copy div "Customer Name: Charmaine Sanchez Phone: (818) 802-7151 Address: 2129 N Brighton…"
drag, startPoint x: 57, startPoint y: 476, endPoint x: 168, endPoint y: 665, distance: 219.2
click at [168, 665] on div "Context Queue: [Test] All Priority: 1 Customer Name: Charmaine Sanchez Phone: (…" at bounding box center [121, 596] width 185 height 430
drag, startPoint x: 1371, startPoint y: 14, endPoint x: 1305, endPoint y: 50, distance: 75.2
click at [1371, 14] on icon at bounding box center [1368, 14] width 16 height 16
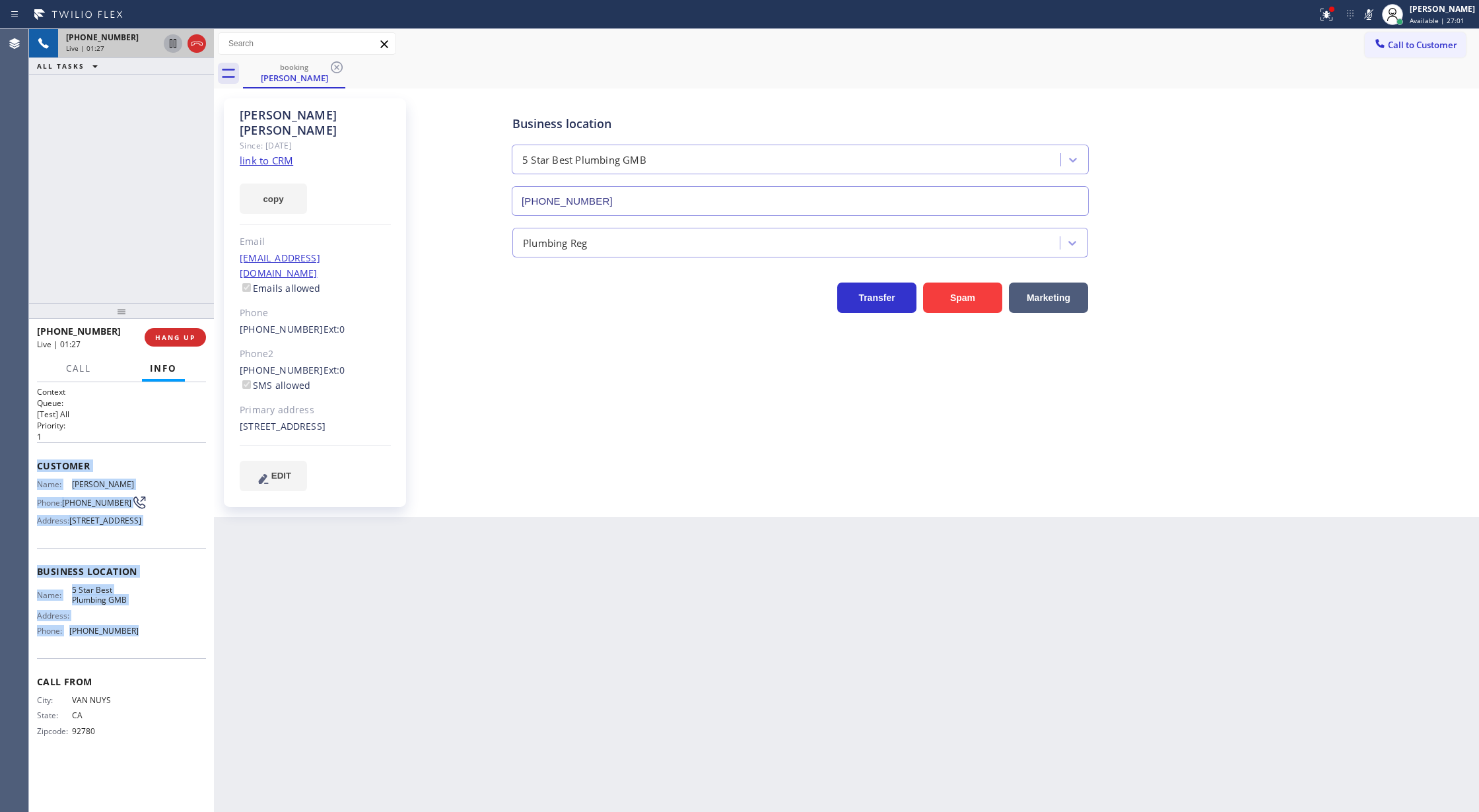
click at [167, 41] on icon at bounding box center [173, 43] width 16 height 16
drag, startPoint x: 1374, startPoint y: 14, endPoint x: 1131, endPoint y: 123, distance: 266.3
click at [1374, 14] on icon at bounding box center [1368, 14] width 16 height 16
click at [167, 43] on icon at bounding box center [173, 43] width 16 height 16
click at [171, 342] on button "COMPLETE" at bounding box center [173, 337] width 67 height 18
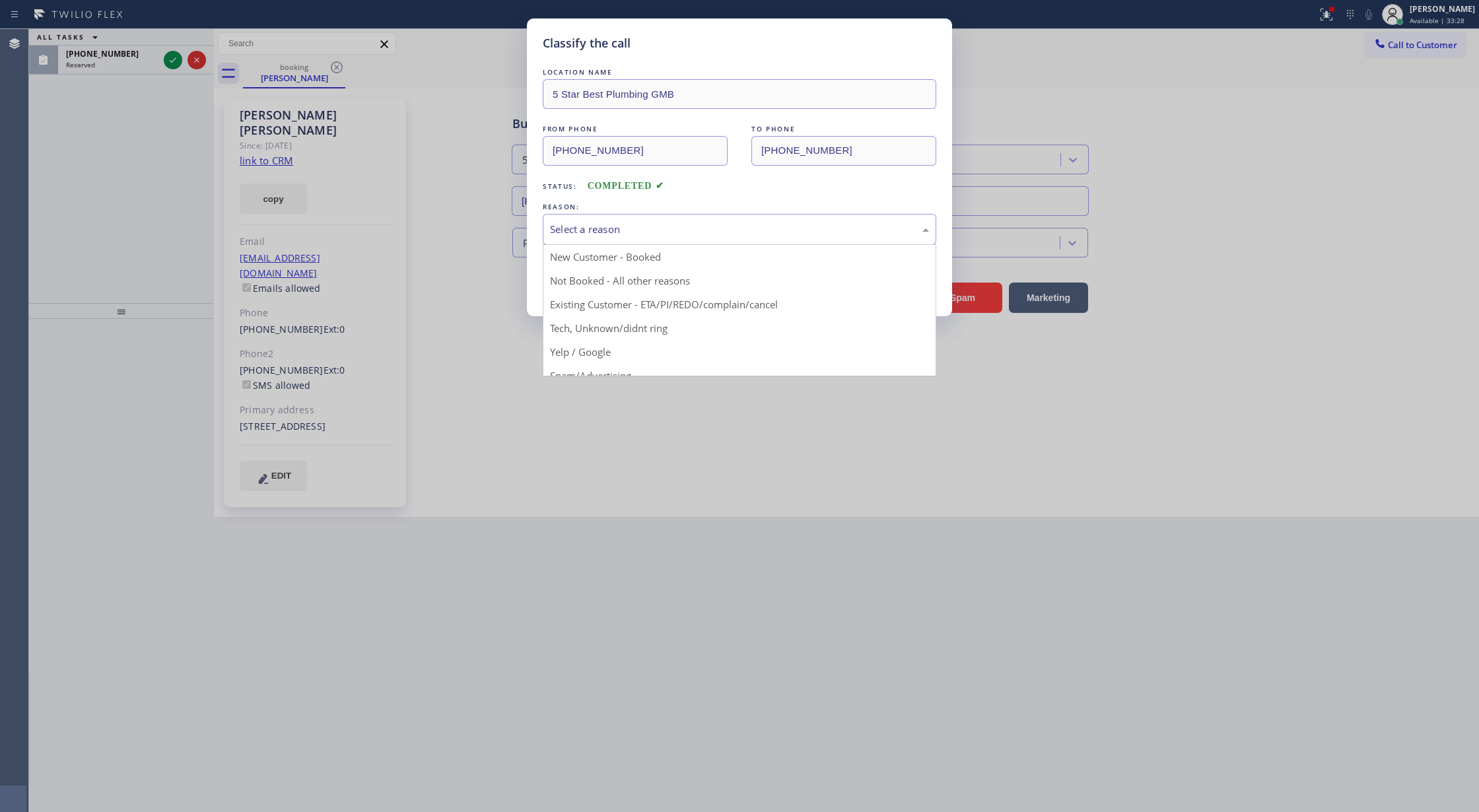
click at [595, 230] on div "Select a reason" at bounding box center [740, 229] width 379 height 15
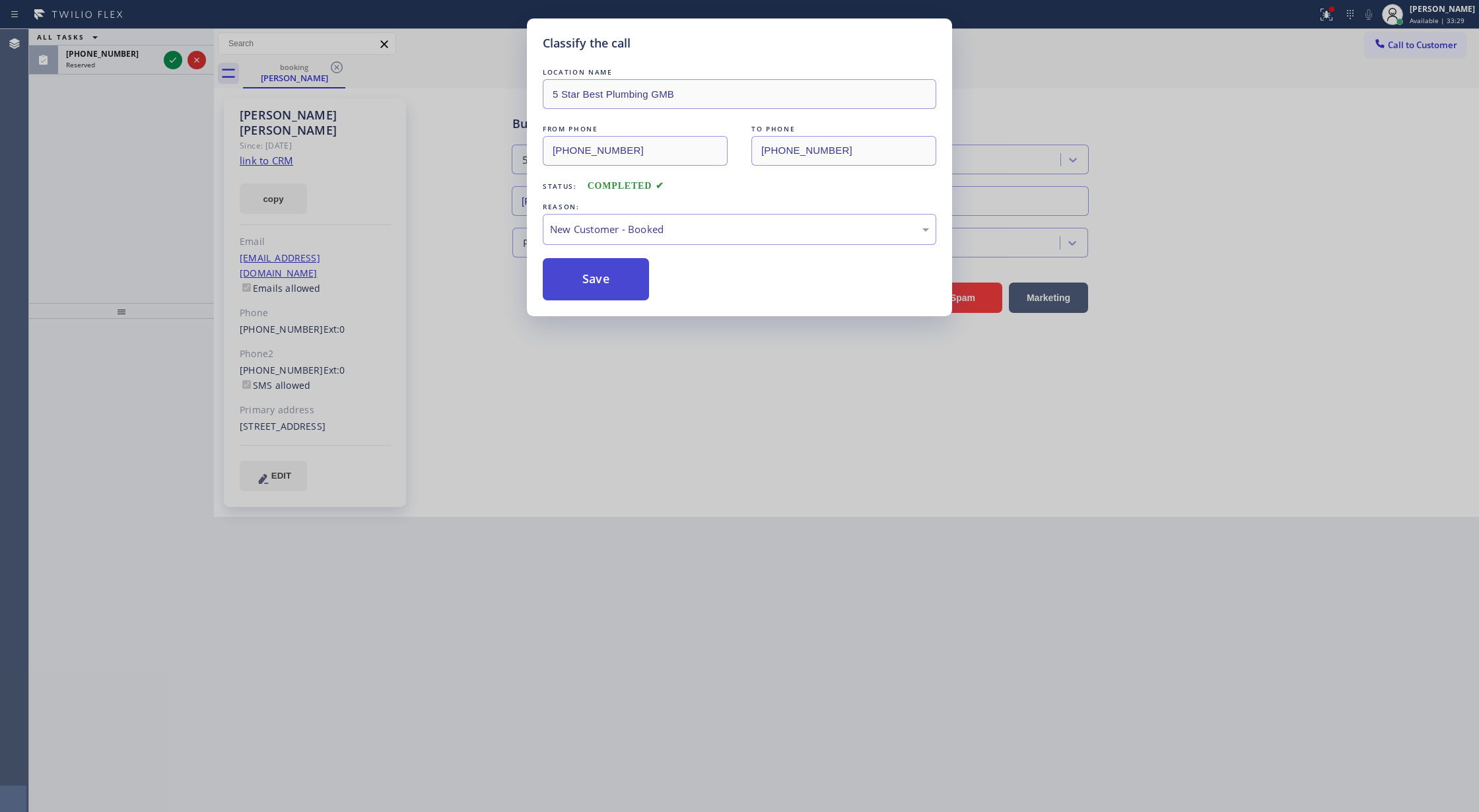
click at [581, 283] on button "Save" at bounding box center [596, 279] width 106 height 43
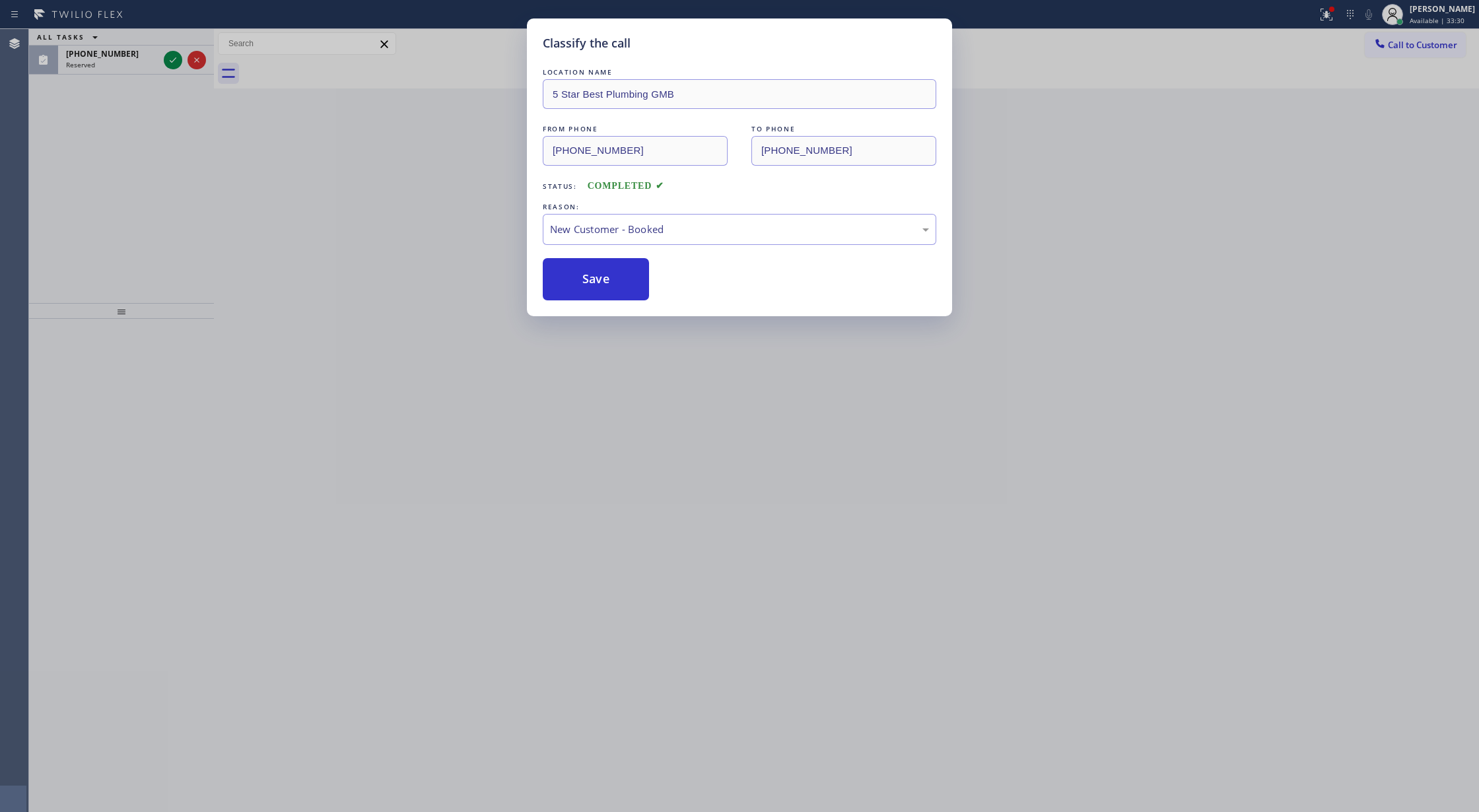
click at [173, 61] on div "Classify the call LOCATION NAME 5 Star Best Plumbing GMB FROM PHONE (818) 802-7…" at bounding box center [740, 406] width 1479 height 812
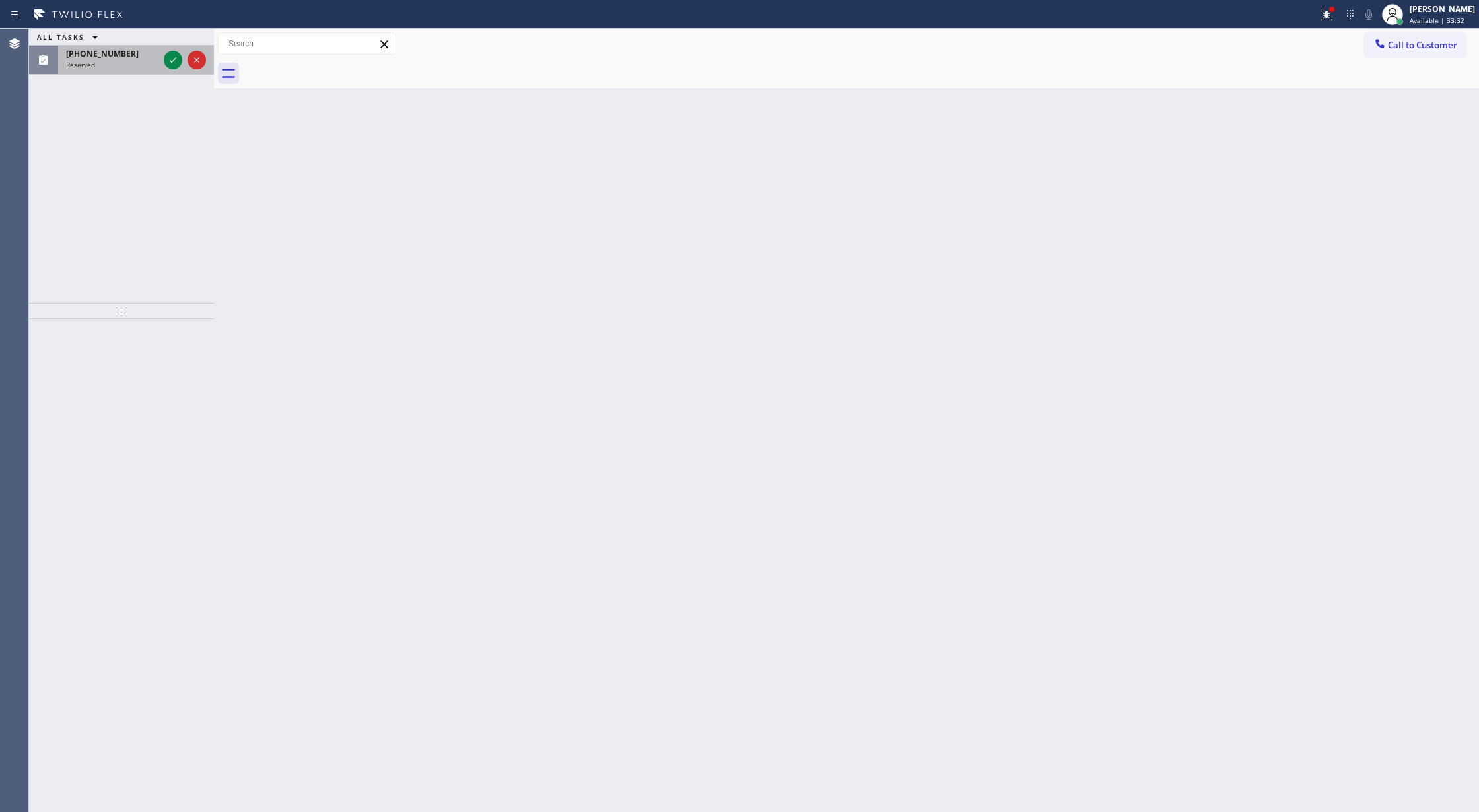
click at [170, 48] on div at bounding box center [185, 60] width 48 height 29
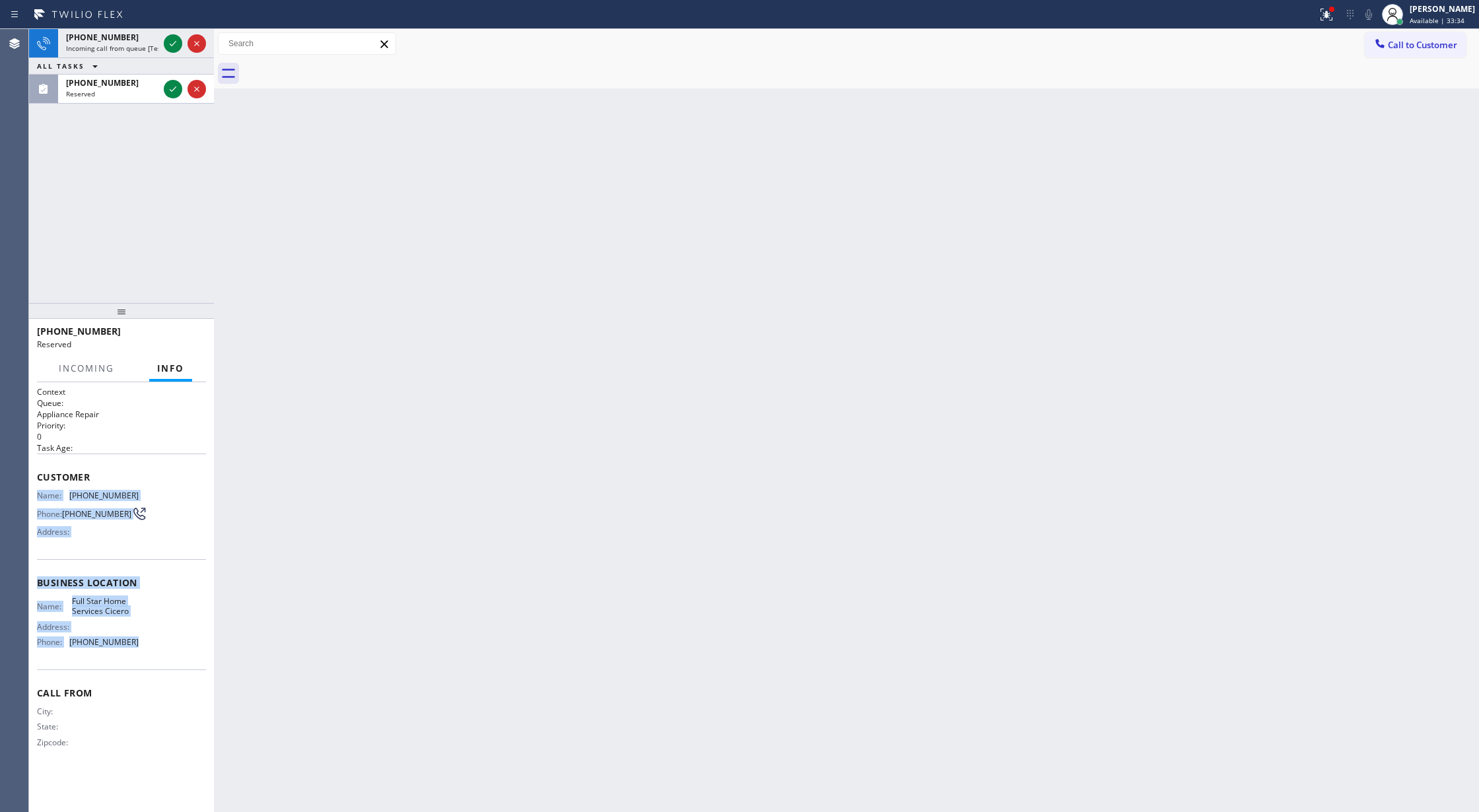
drag, startPoint x: 38, startPoint y: 490, endPoint x: 193, endPoint y: 653, distance: 224.9
click at [193, 653] on div "Context Queue: Appliance Repair Priority: 0 Task Age: Customer Name: (815) 420-…" at bounding box center [121, 577] width 169 height 383
copy div "Name: (815) 420-6273 Phone: (815) 420-6273 Address: Business location Name: Ful…"
click at [175, 100] on div at bounding box center [185, 89] width 48 height 29
click at [171, 89] on icon at bounding box center [173, 89] width 16 height 16
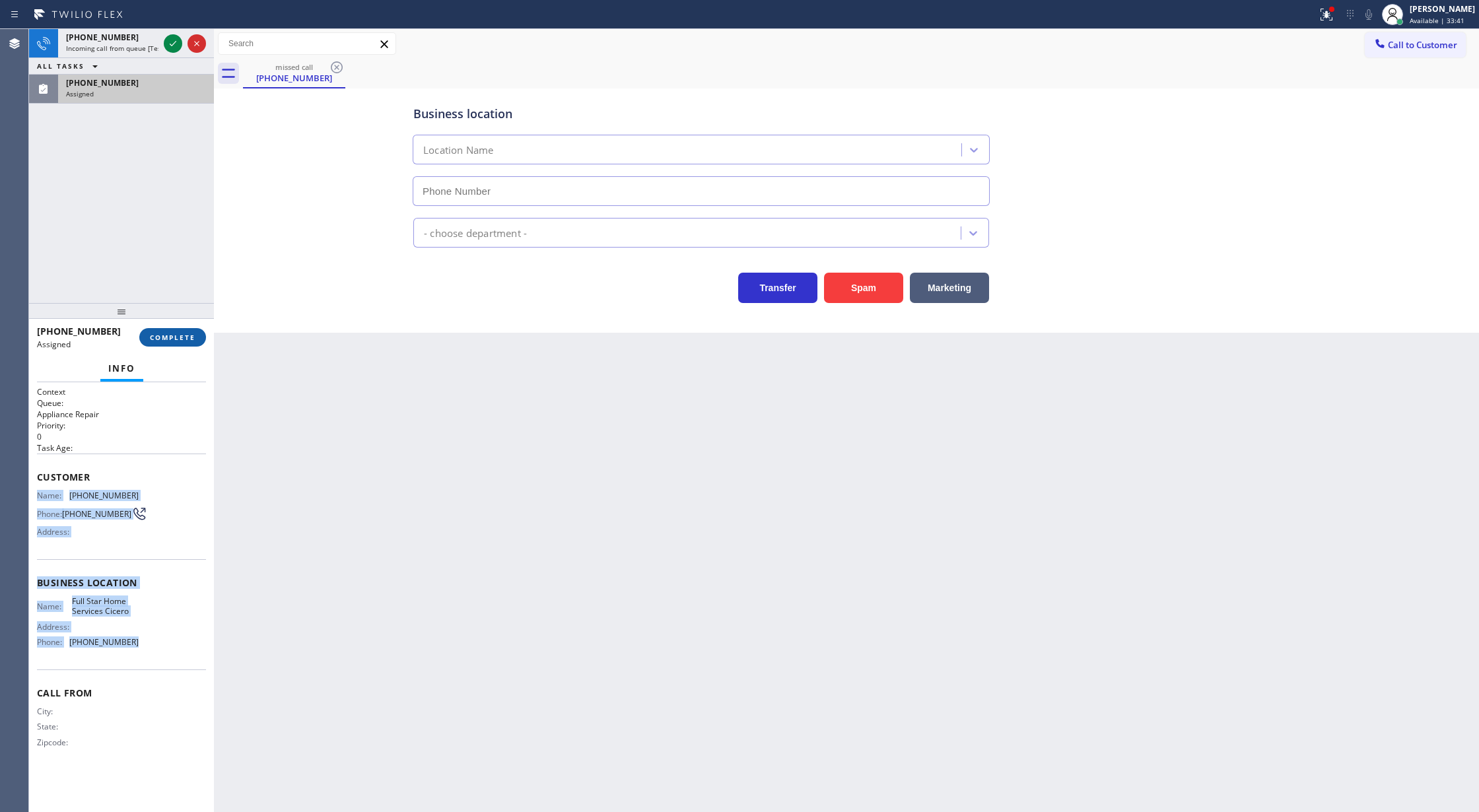
type input "[PHONE_NUMBER]"
click at [168, 338] on span "COMPLETE" at bounding box center [172, 337] width 46 height 9
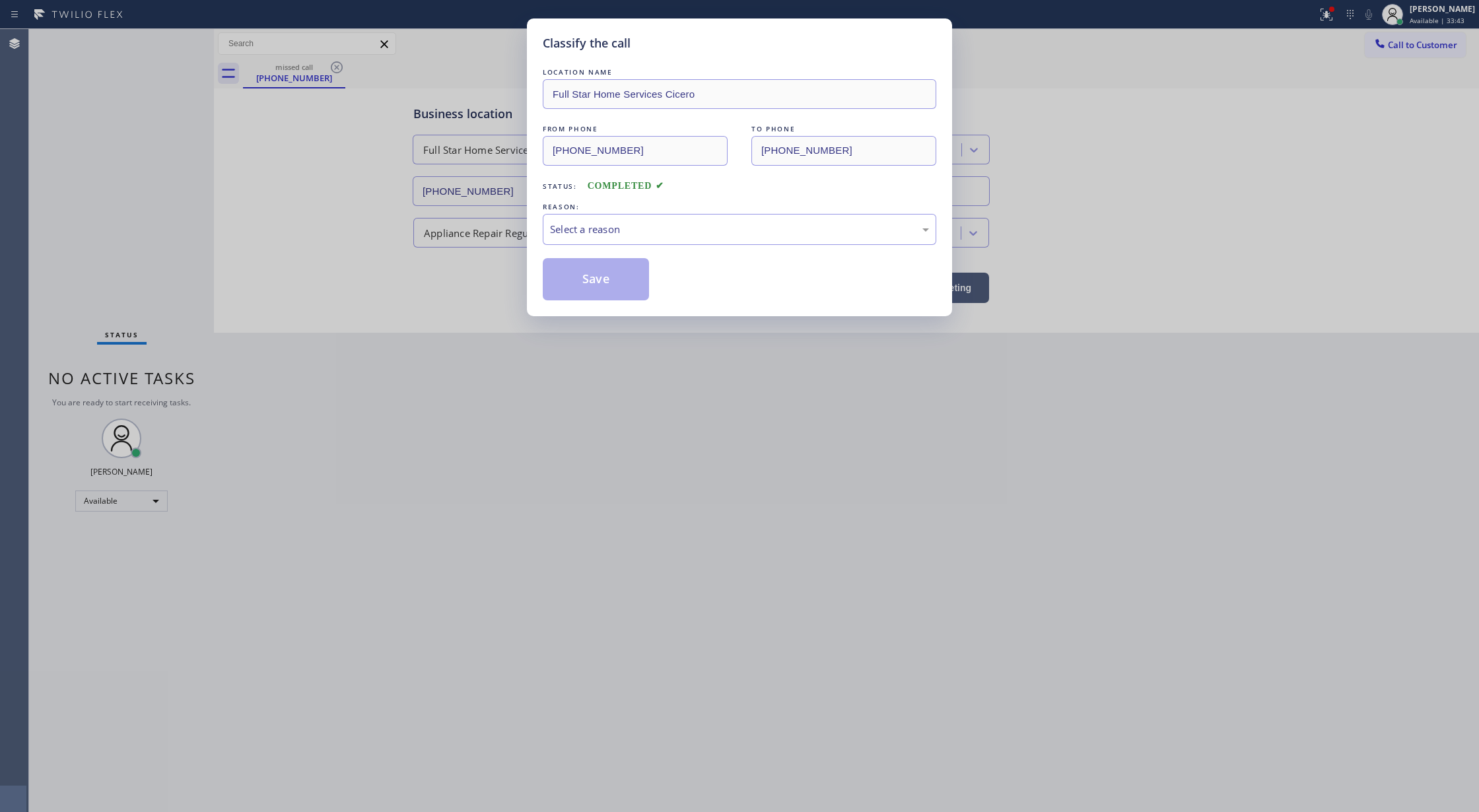
click at [599, 238] on div "Select a reason" at bounding box center [740, 229] width 394 height 31
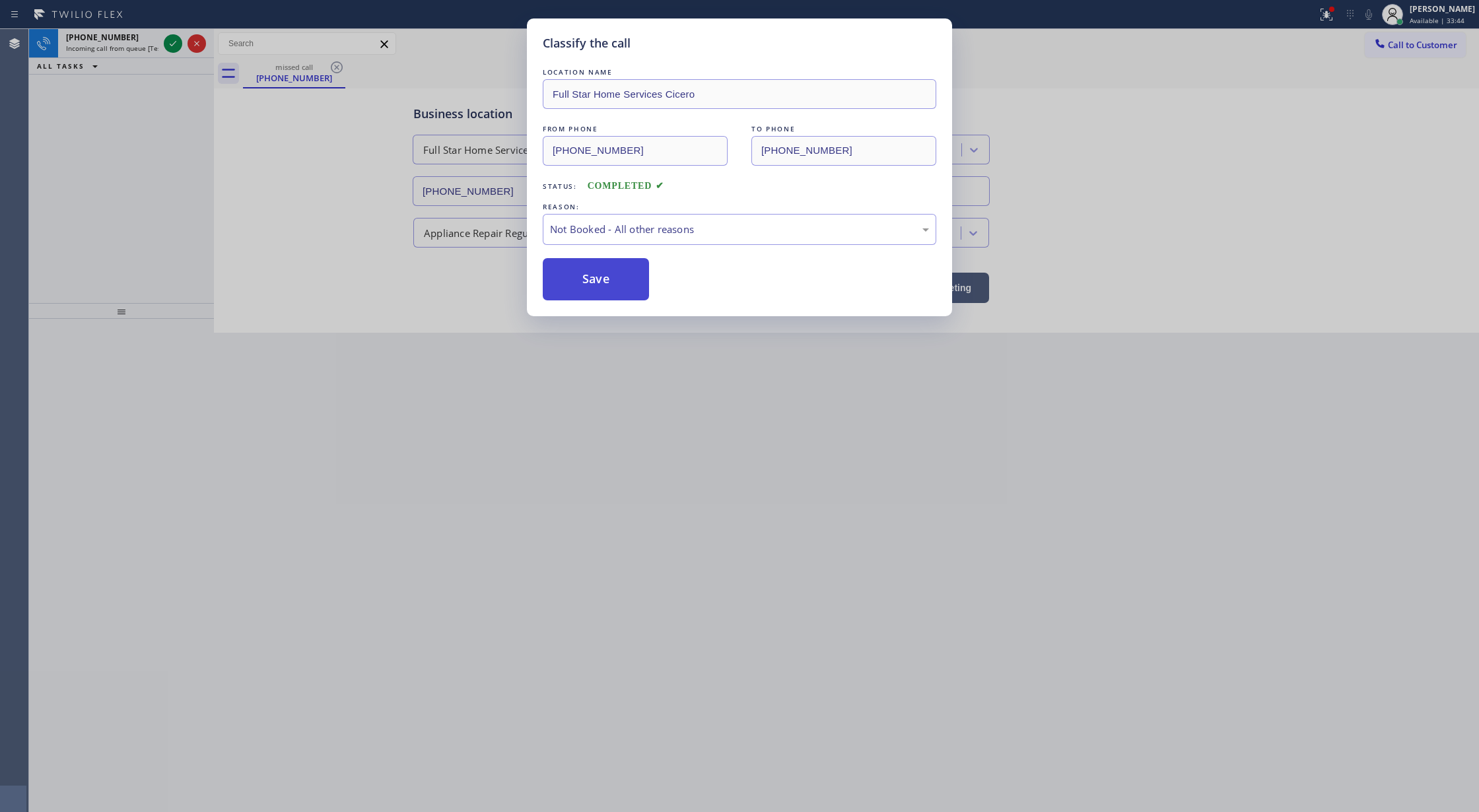
click at [594, 281] on button "Save" at bounding box center [596, 279] width 106 height 43
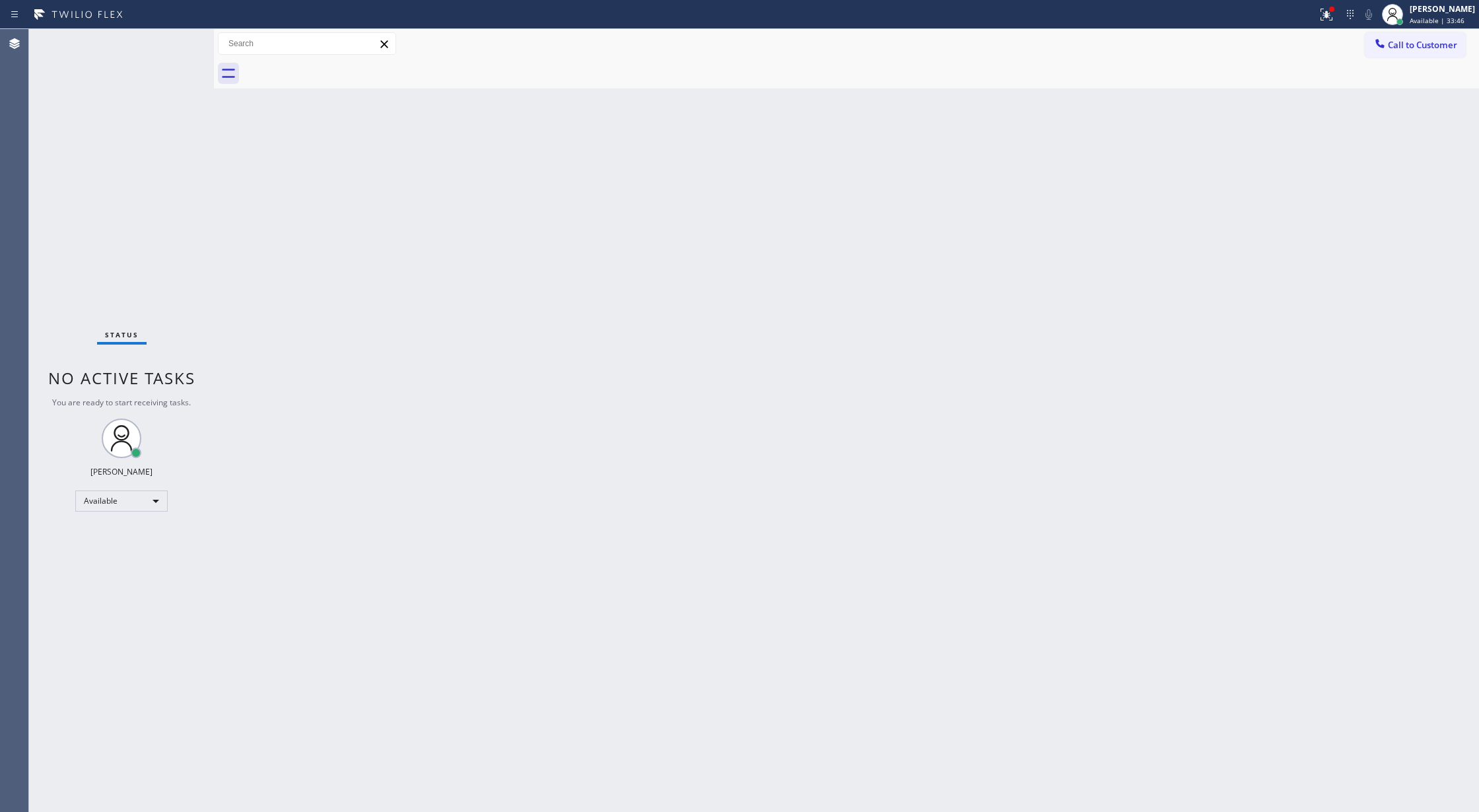
click at [175, 41] on div "Status No active tasks You are ready to start receiving tasks. [PERSON_NAME] Av…" at bounding box center [121, 420] width 185 height 783
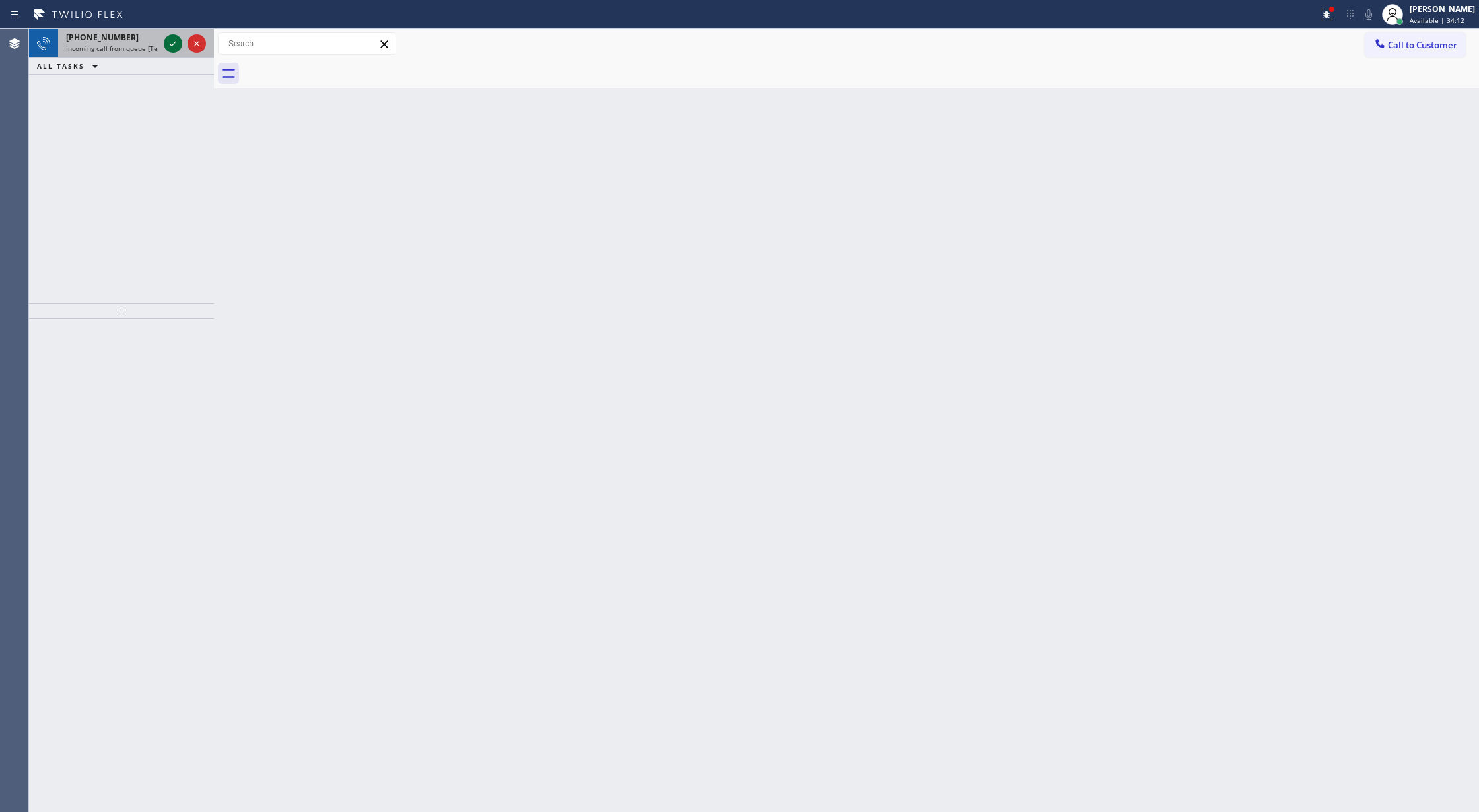
click at [169, 45] on icon at bounding box center [173, 43] width 16 height 16
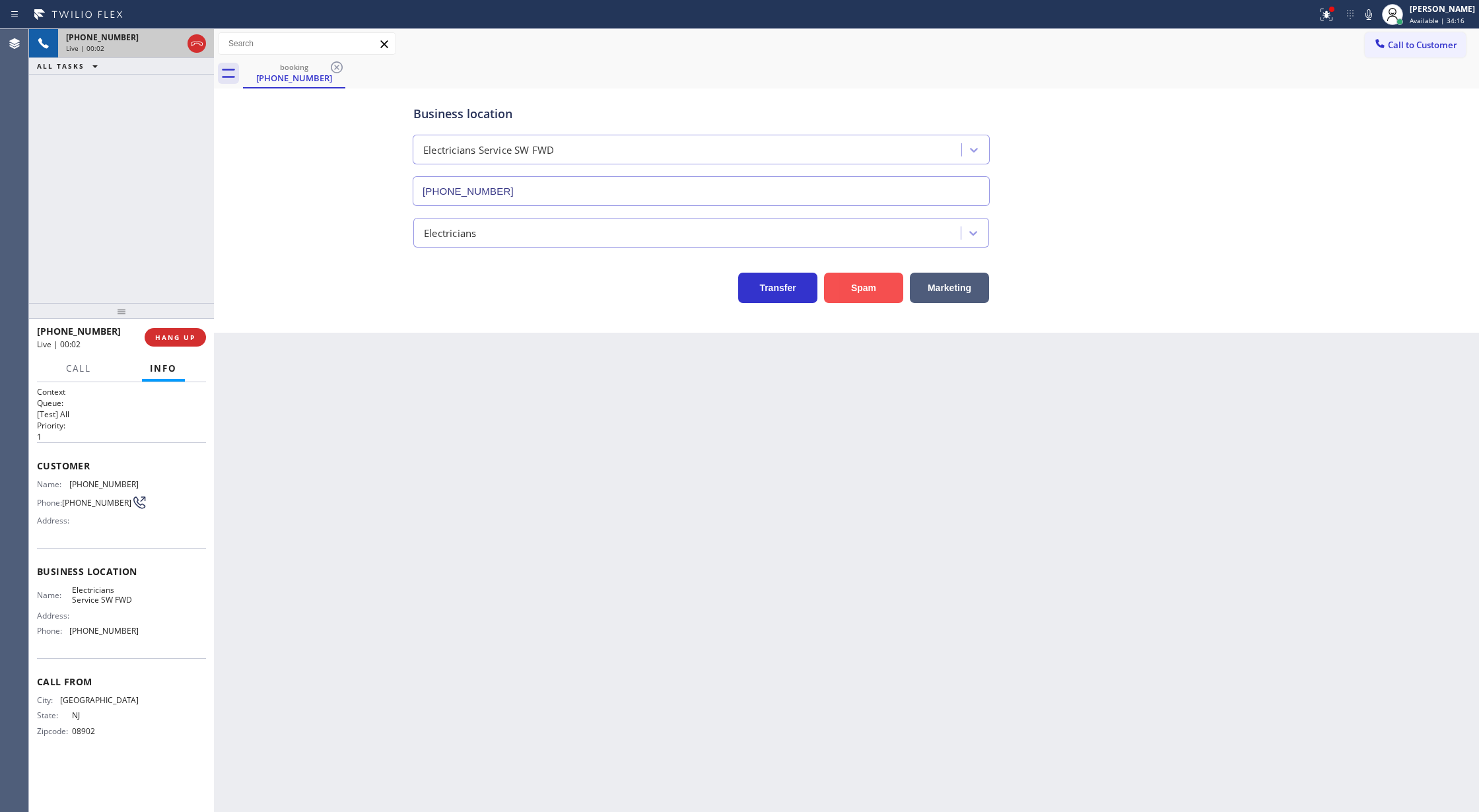
type input "(213) 566-1222"
click at [856, 292] on button "Spam" at bounding box center [863, 287] width 79 height 30
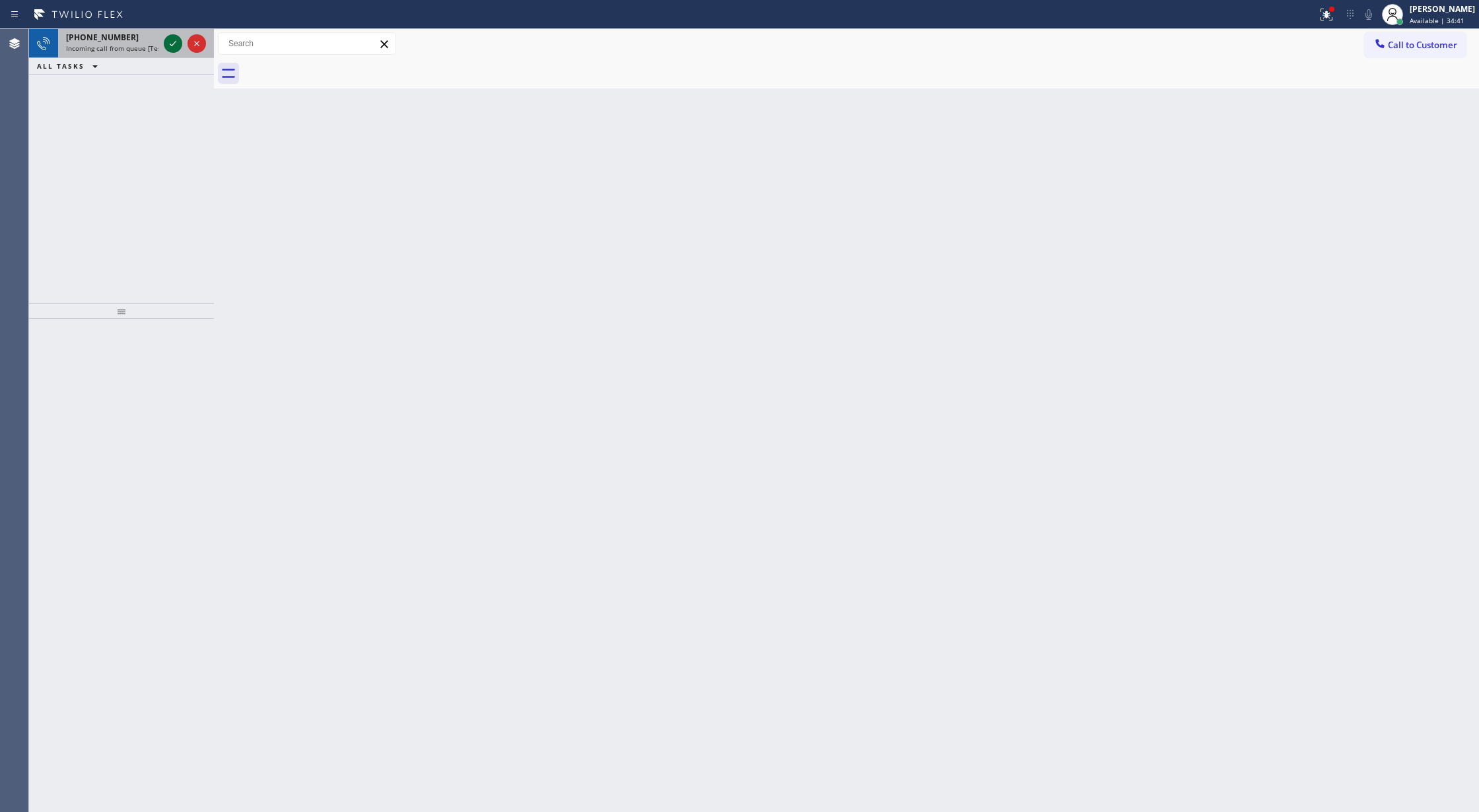
click at [178, 45] on icon at bounding box center [173, 43] width 16 height 16
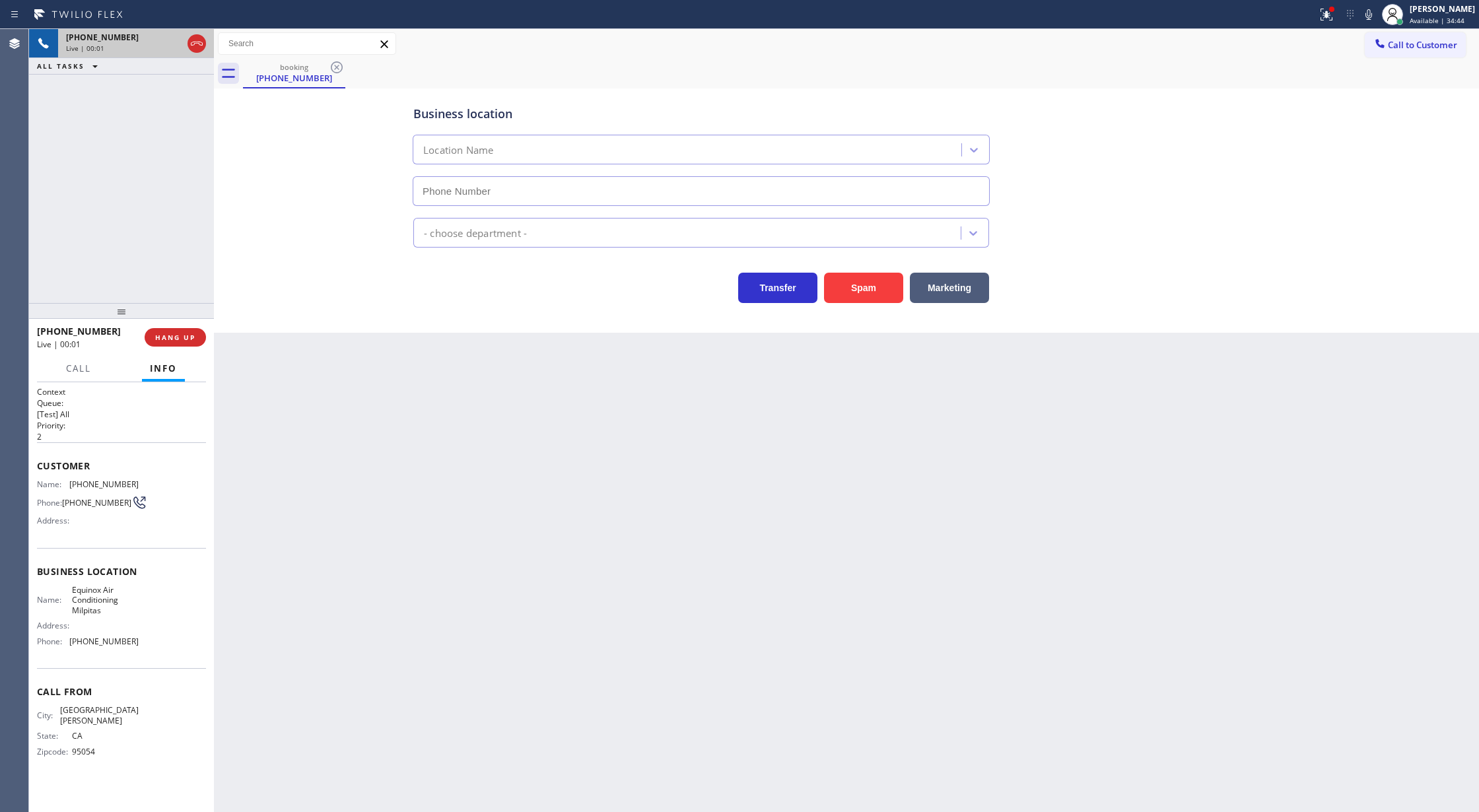
type input "(408) 762-4744"
click at [851, 288] on button "Spam" at bounding box center [863, 287] width 79 height 30
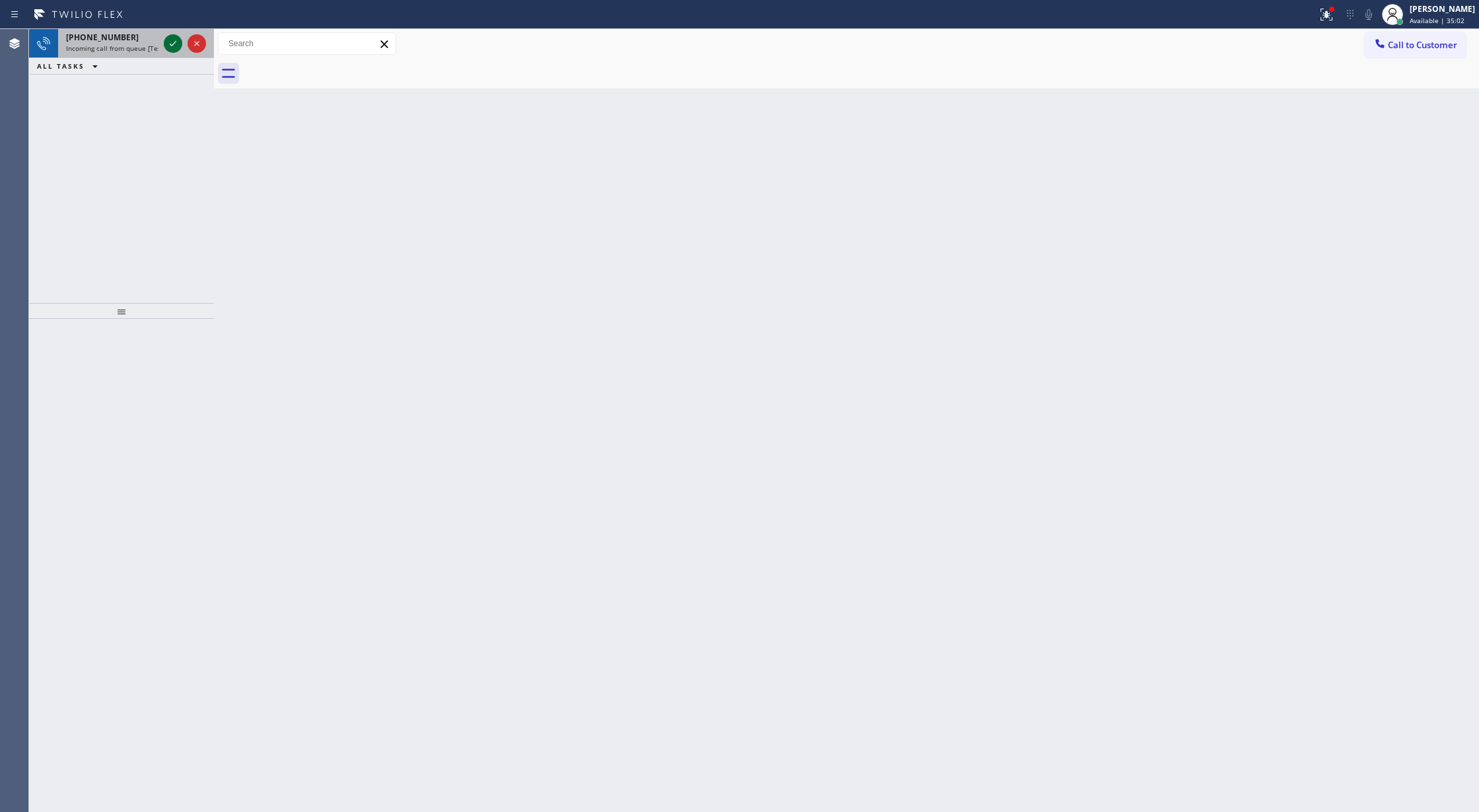
click at [165, 43] on icon at bounding box center [173, 43] width 16 height 16
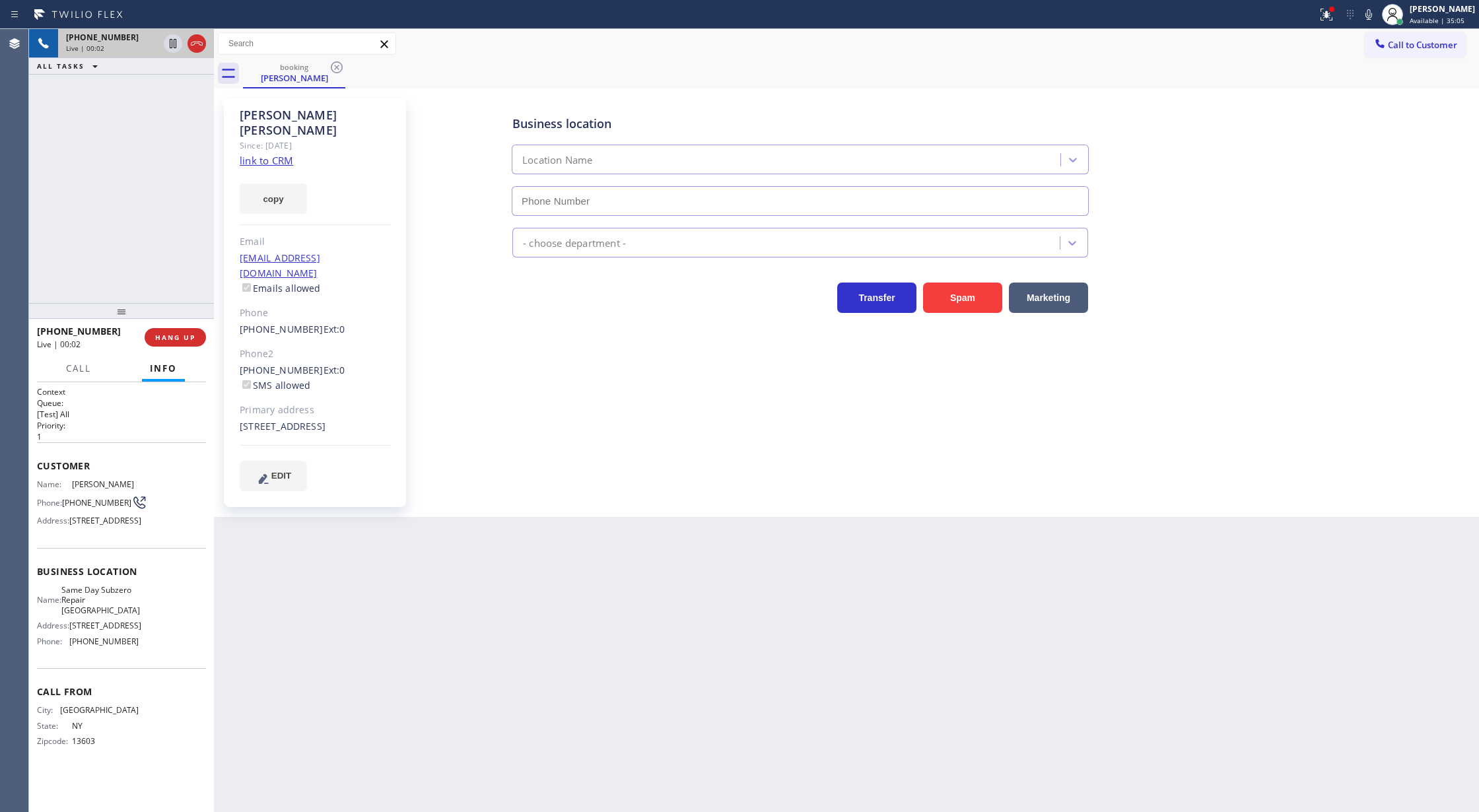
type input "[PHONE_NUMBER]"
click at [194, 43] on icon at bounding box center [196, 43] width 16 height 16
click at [191, 344] on button "COMPLETE" at bounding box center [173, 337] width 67 height 18
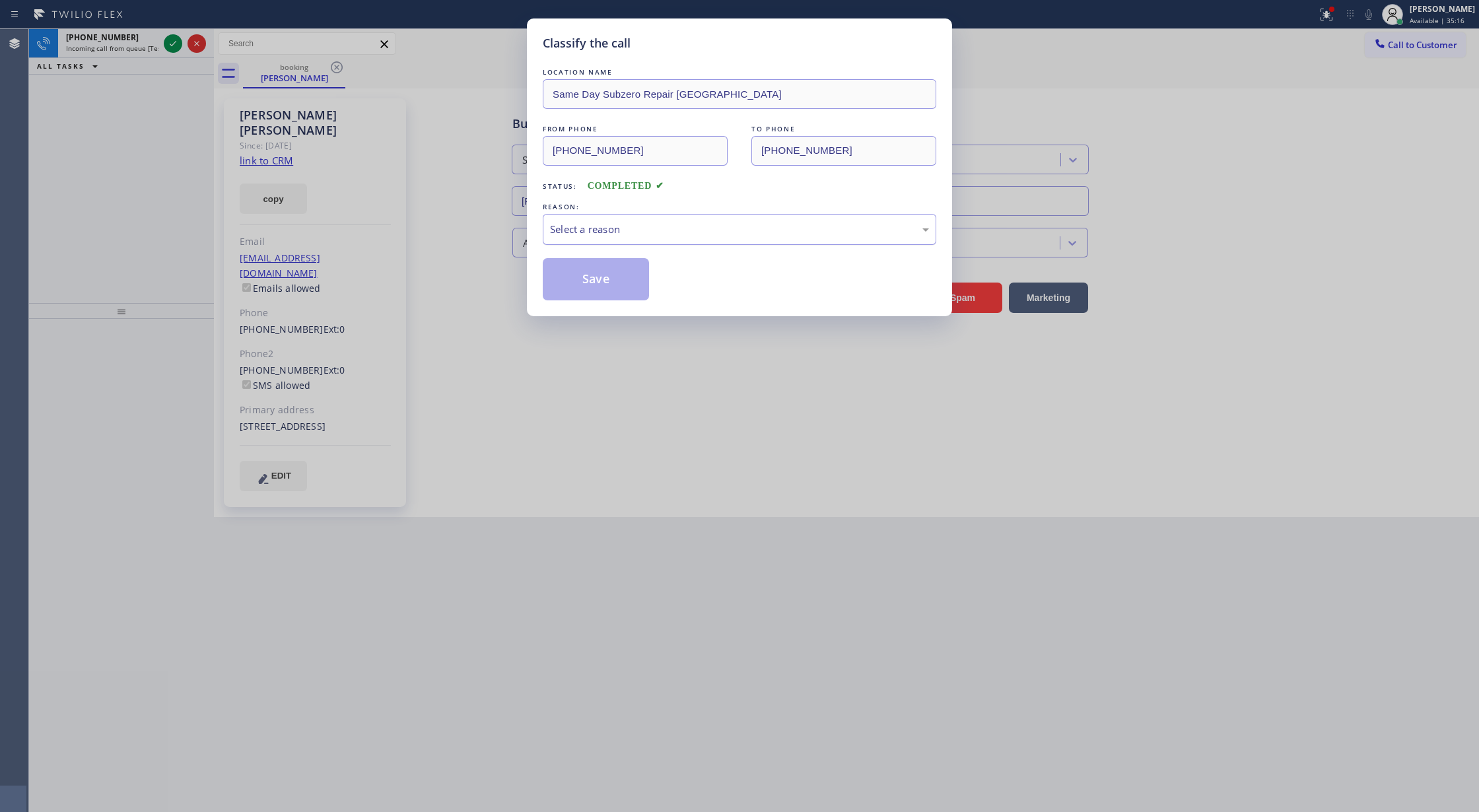
click at [661, 231] on div "Select a reason" at bounding box center [740, 229] width 379 height 15
click at [582, 278] on button "Save" at bounding box center [596, 279] width 106 height 43
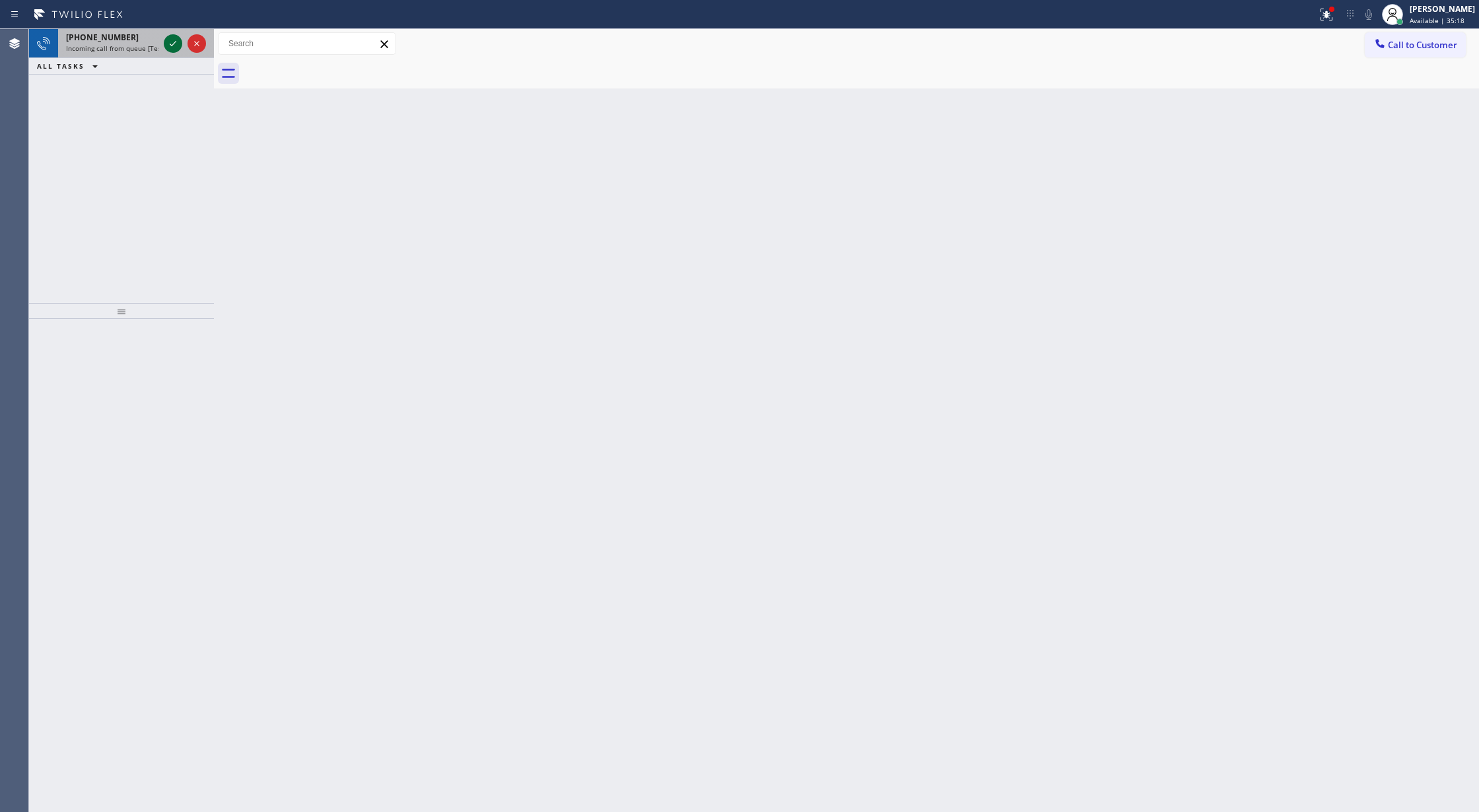
click at [172, 43] on icon at bounding box center [173, 43] width 16 height 16
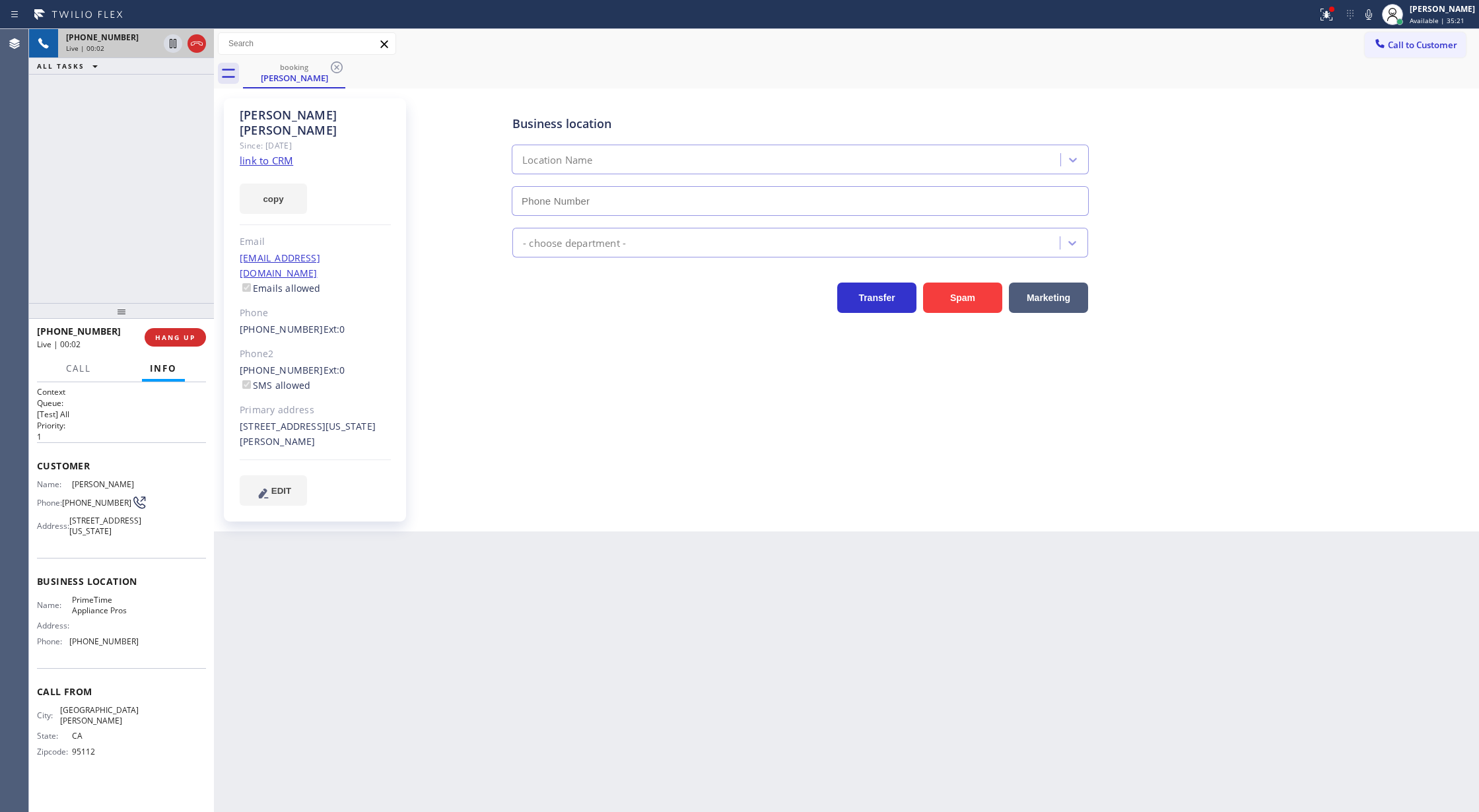
type input "[PHONE_NUMBER]"
click at [260, 154] on link "link to CRM" at bounding box center [267, 160] width 53 height 13
click at [164, 336] on span "COMPLETE" at bounding box center [172, 337] width 46 height 9
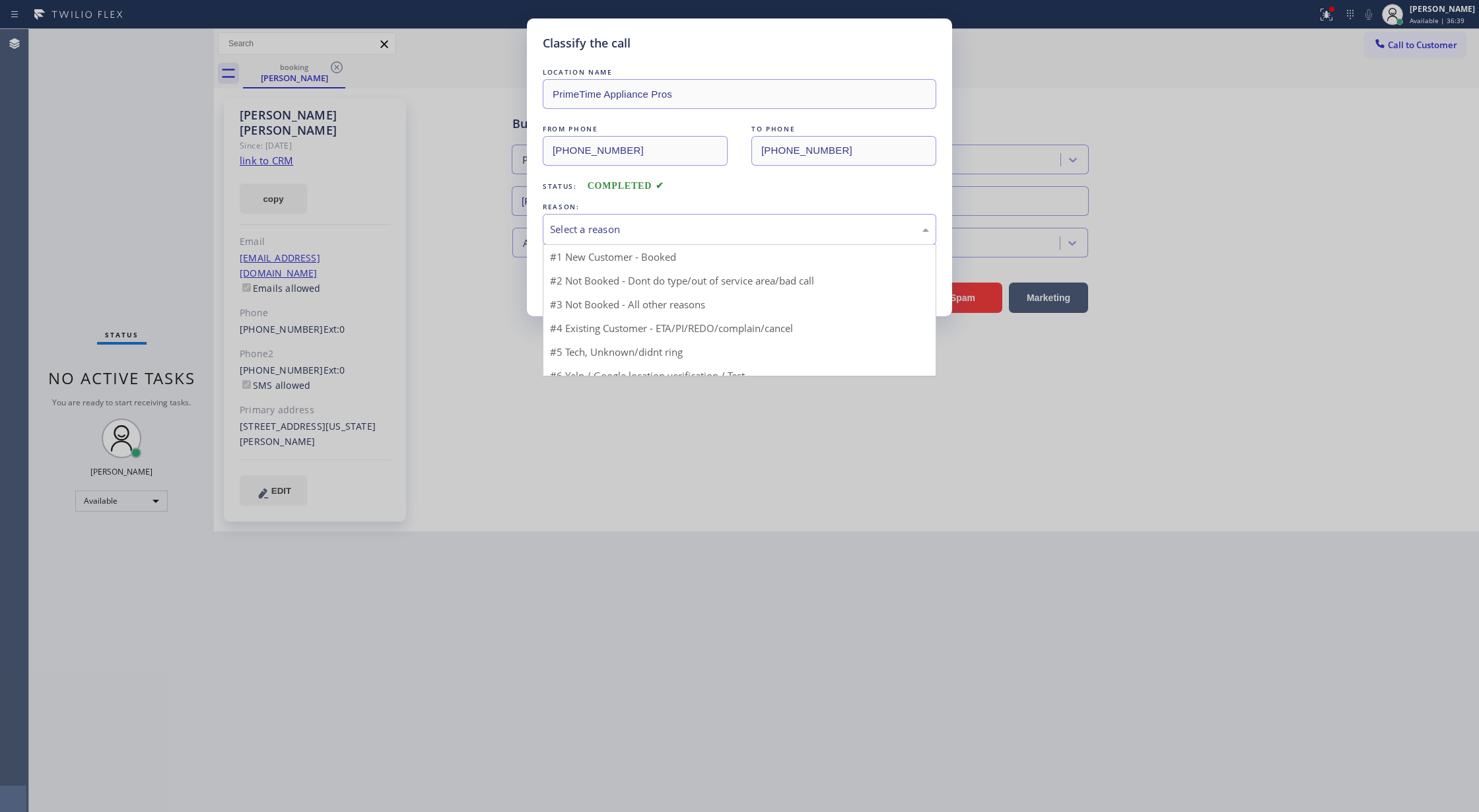
click at [628, 228] on div "Select a reason" at bounding box center [740, 229] width 379 height 15
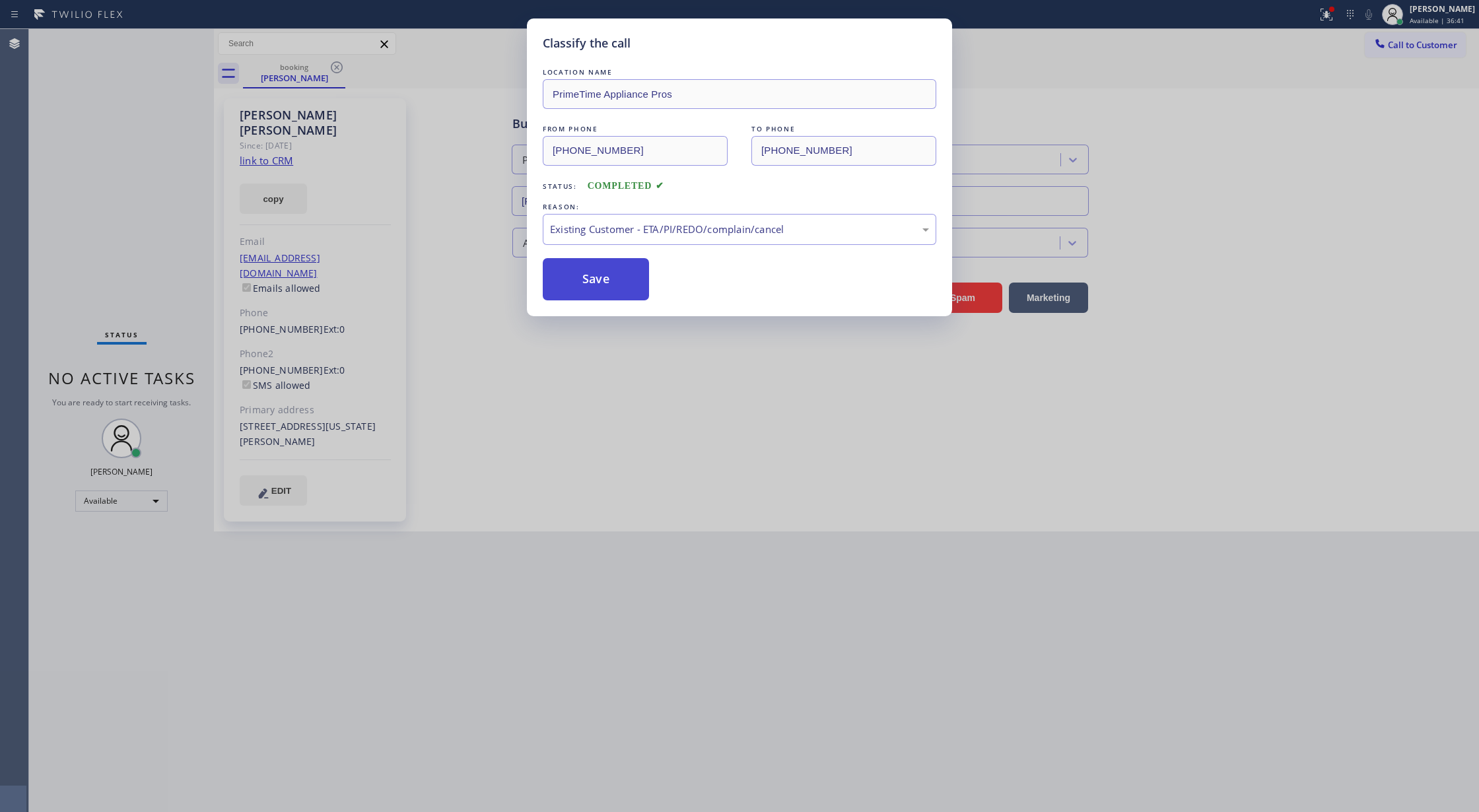
click at [596, 291] on button "Save" at bounding box center [596, 279] width 106 height 43
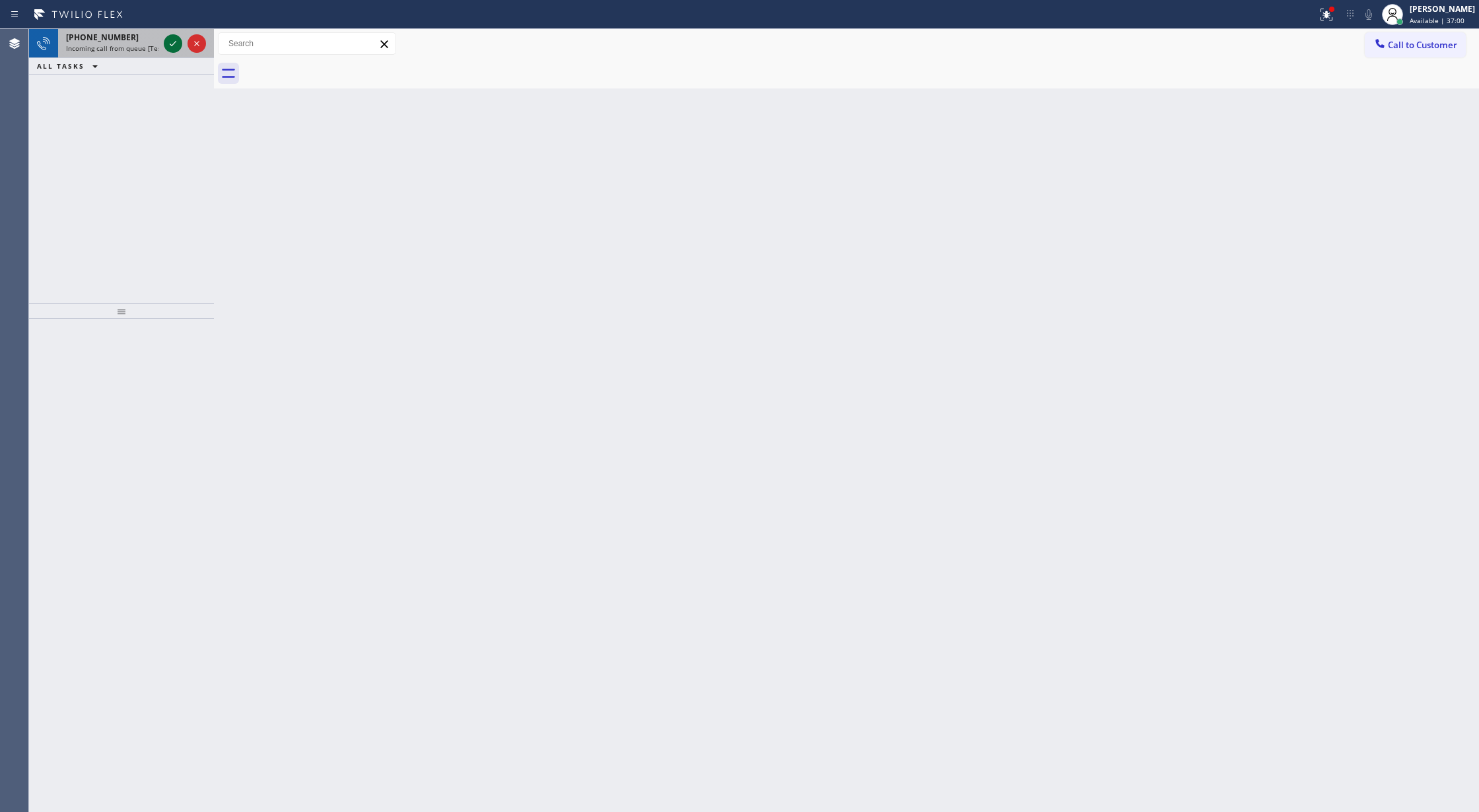
click at [170, 39] on icon at bounding box center [173, 43] width 16 height 16
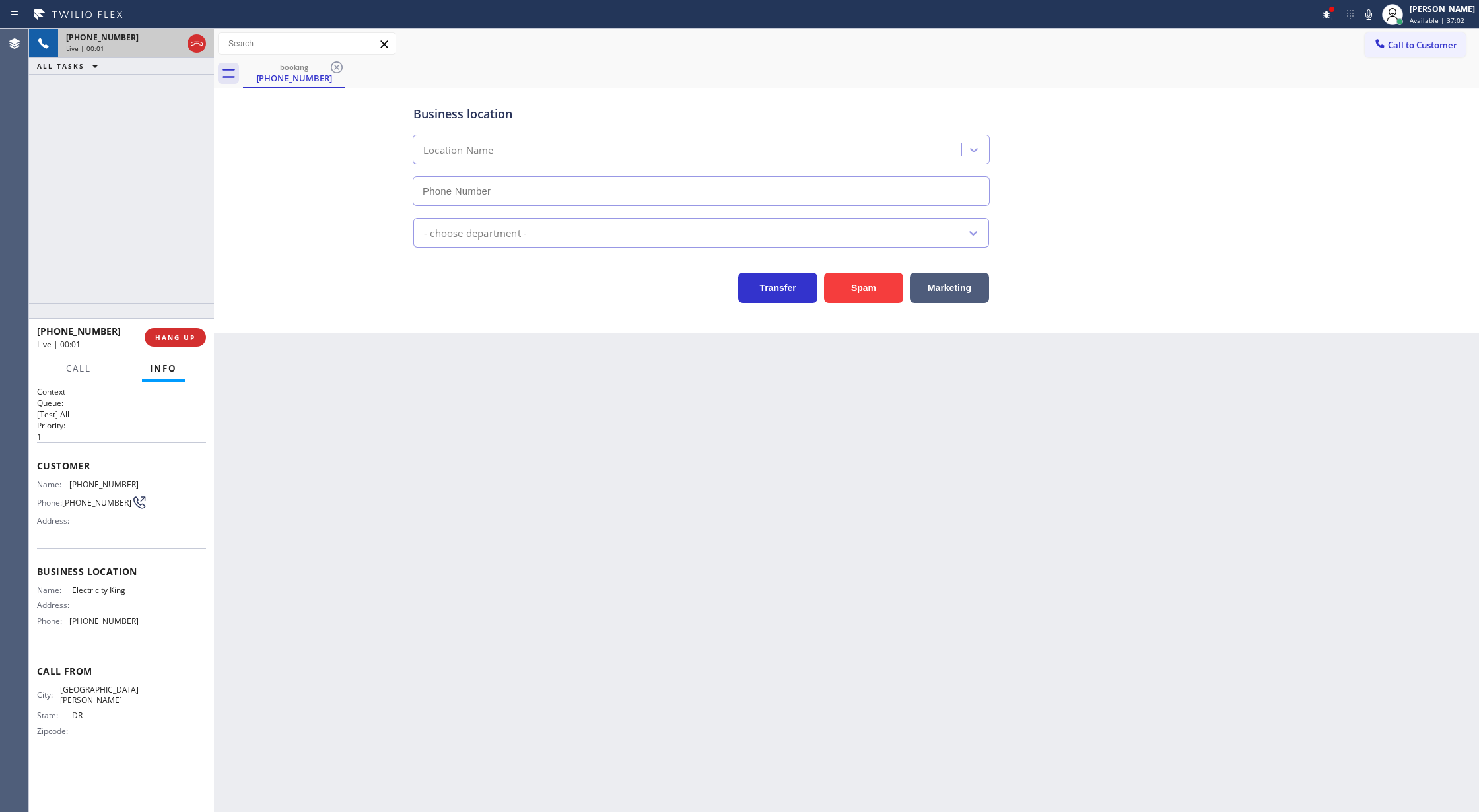
type input "(844) 914-1775"
click at [872, 294] on button "Spam" at bounding box center [863, 287] width 79 height 30
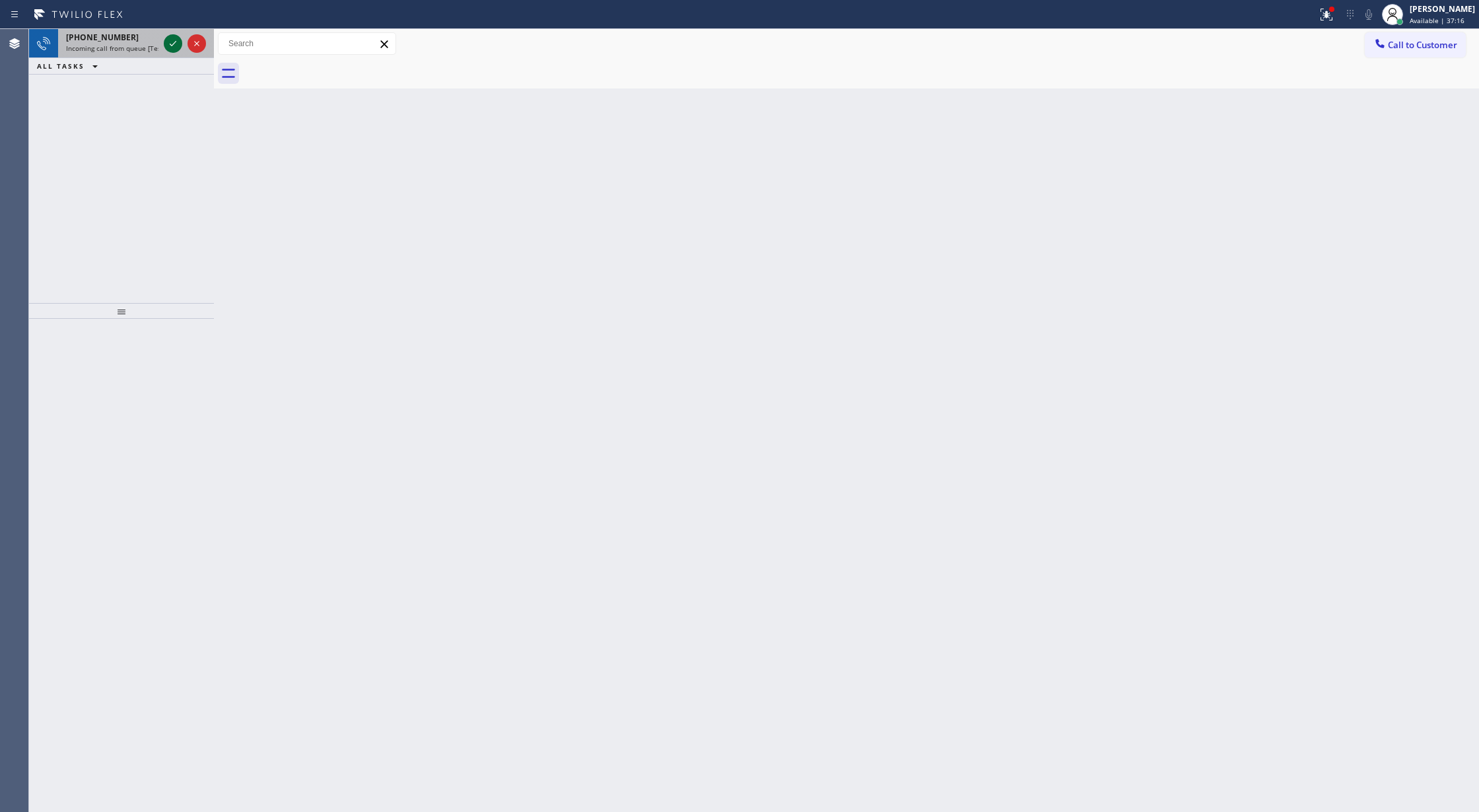
click at [165, 38] on icon at bounding box center [173, 43] width 16 height 16
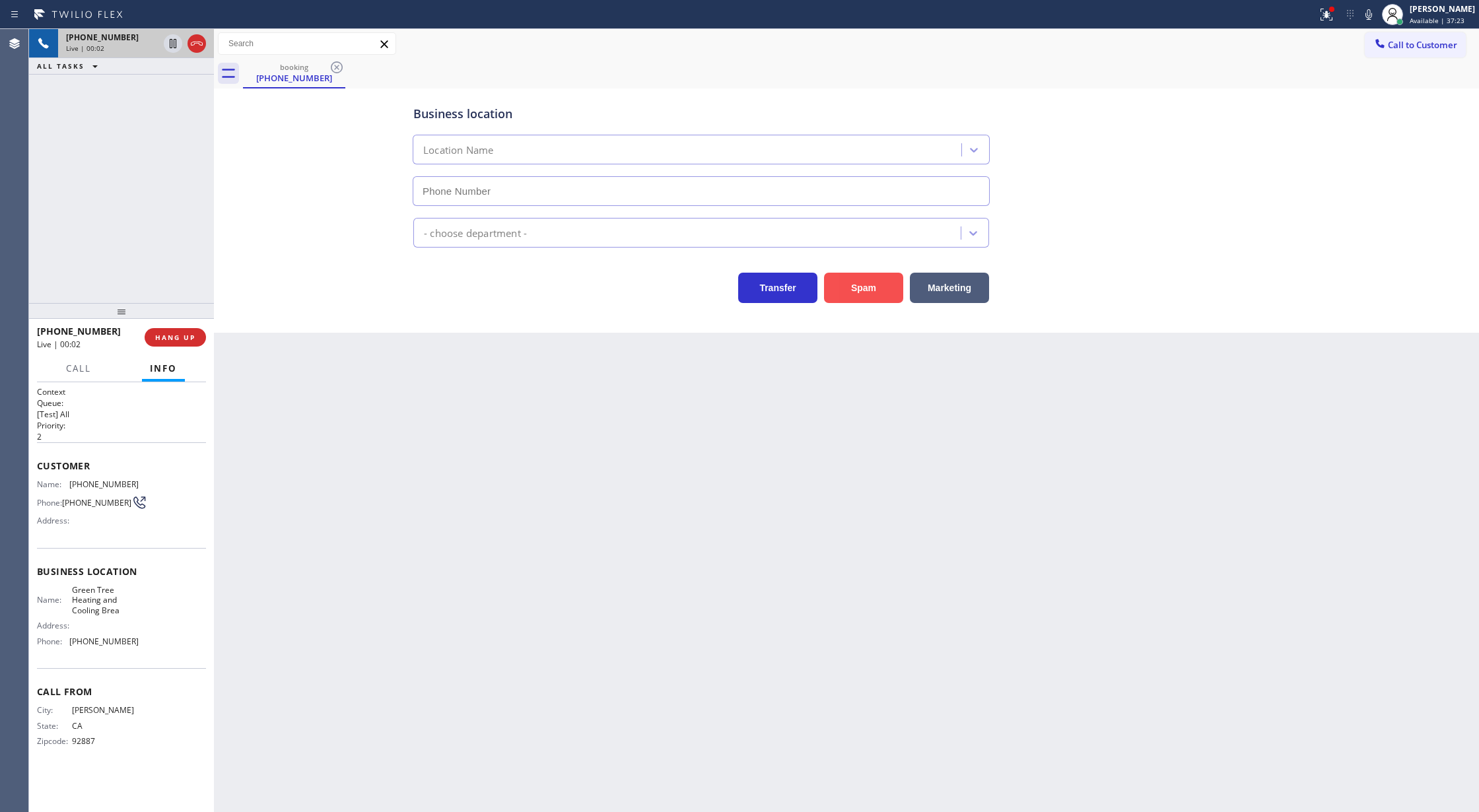
type input "(714) 844-0874"
click at [846, 275] on button "Spam" at bounding box center [863, 287] width 79 height 30
click at [849, 289] on button "Spam" at bounding box center [863, 287] width 79 height 30
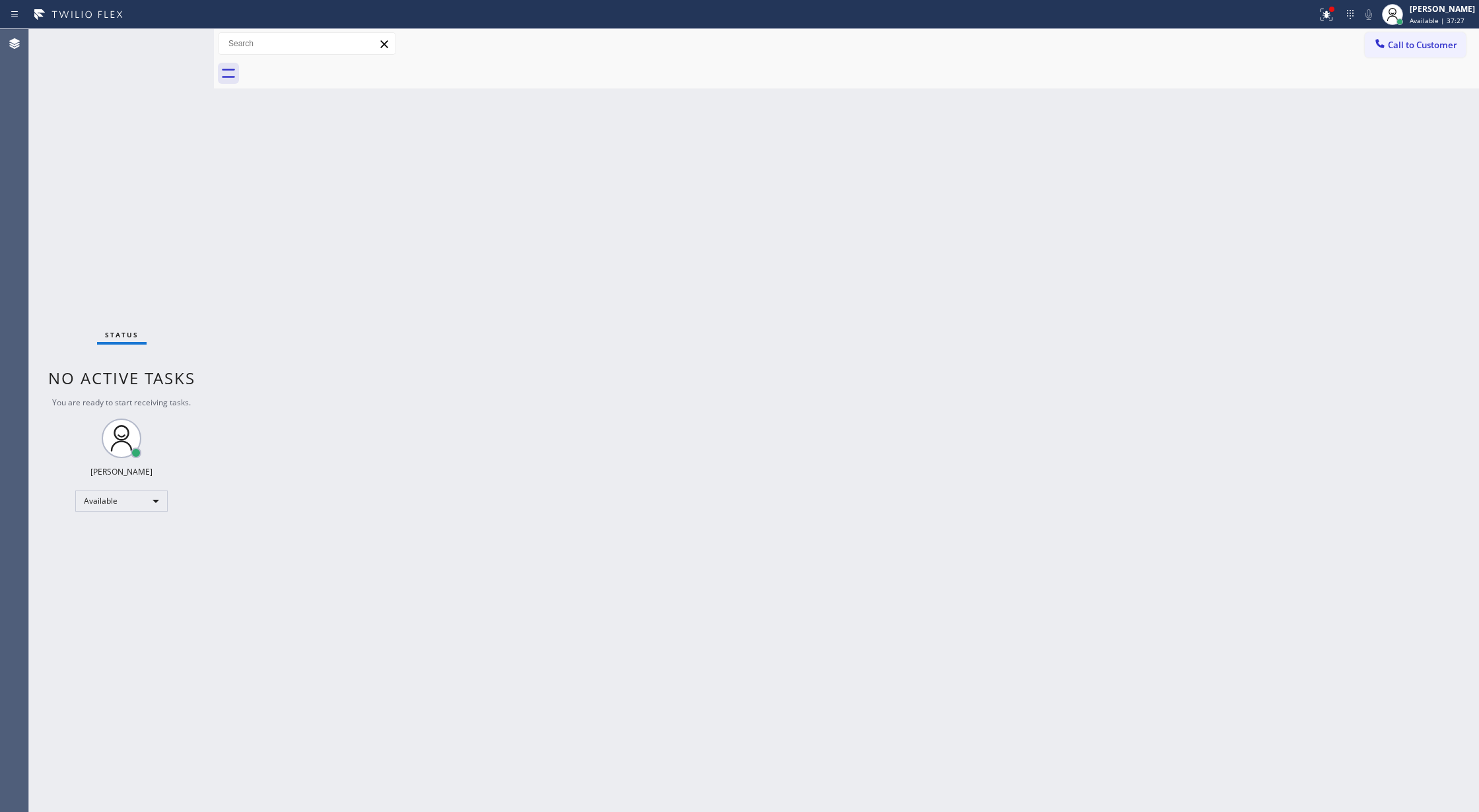
click at [175, 43] on div "Status No active tasks You are ready to start receiving tasks. [PERSON_NAME] Av…" at bounding box center [121, 420] width 185 height 783
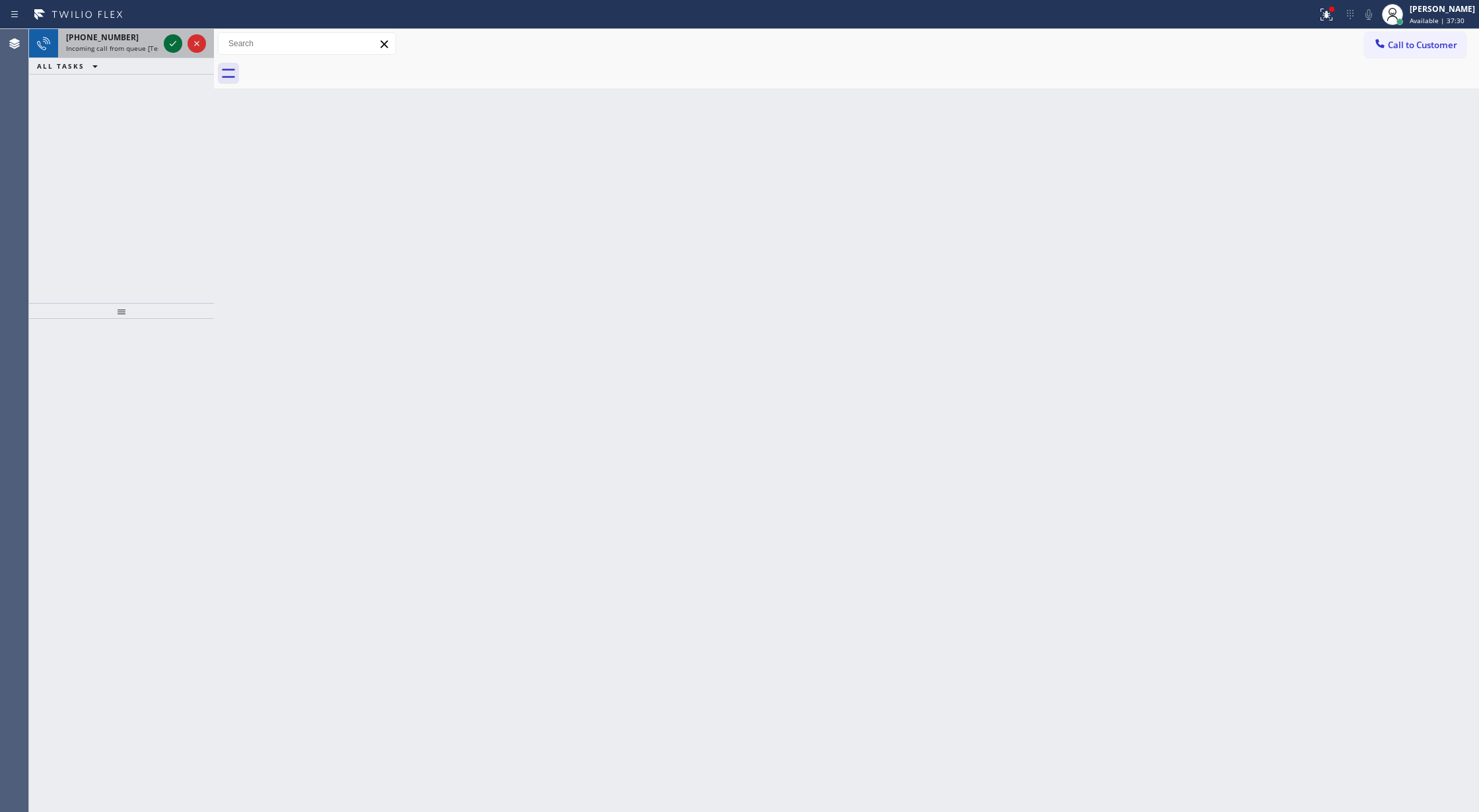
click at [175, 43] on icon at bounding box center [173, 43] width 16 height 16
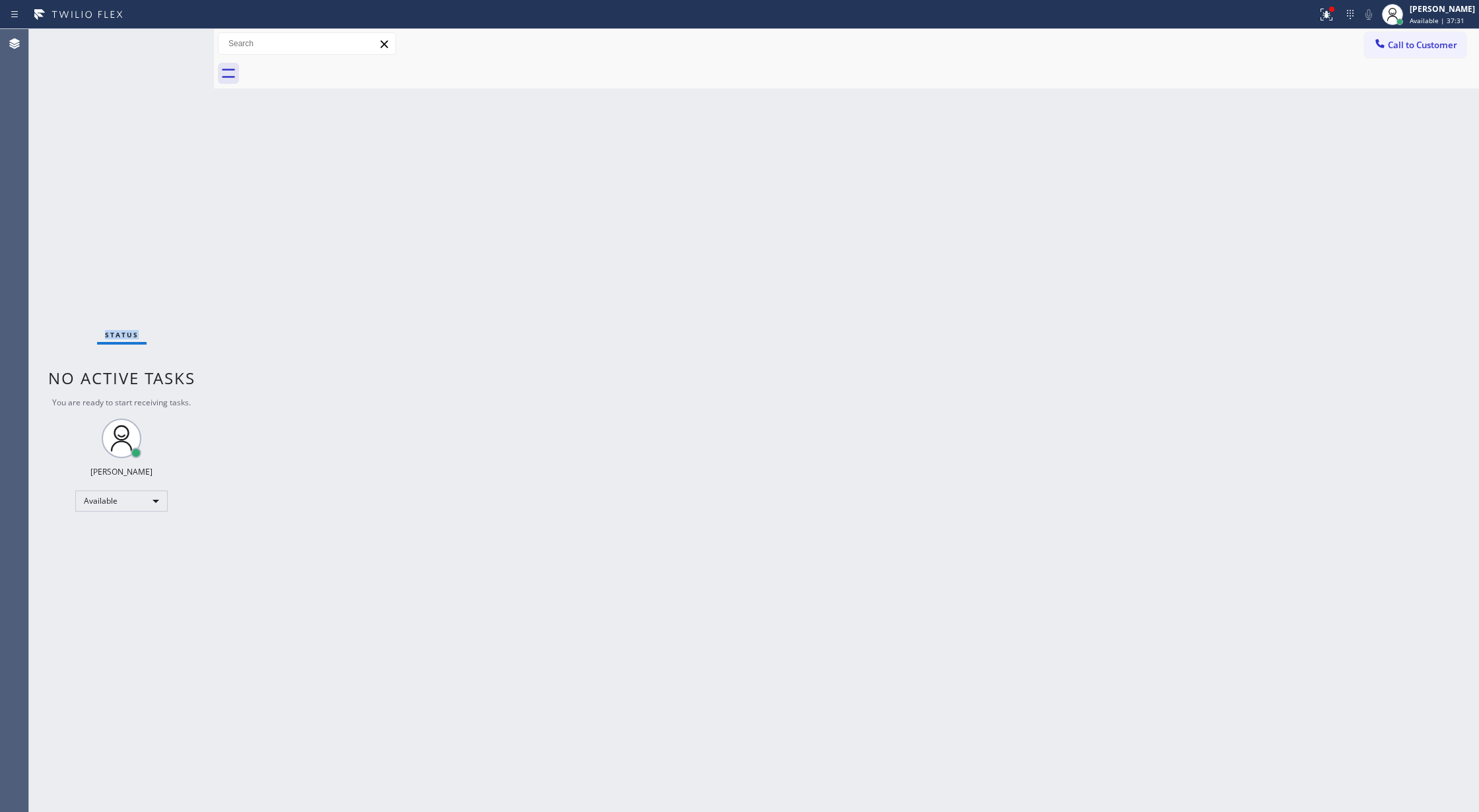
click at [175, 43] on div "Status No active tasks You are ready to start receiving tasks. [PERSON_NAME] Av…" at bounding box center [121, 420] width 185 height 783
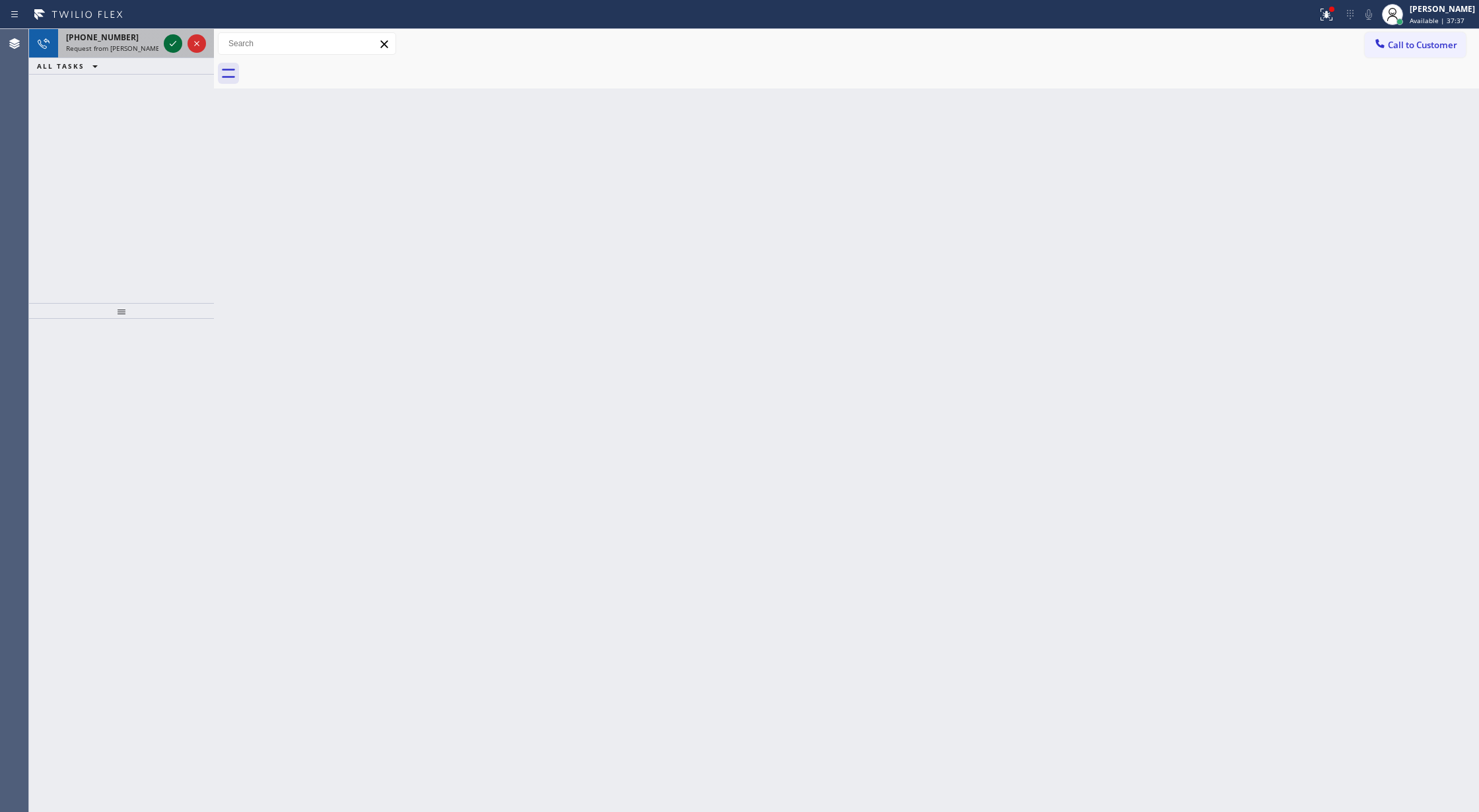
click at [173, 41] on icon at bounding box center [173, 43] width 16 height 16
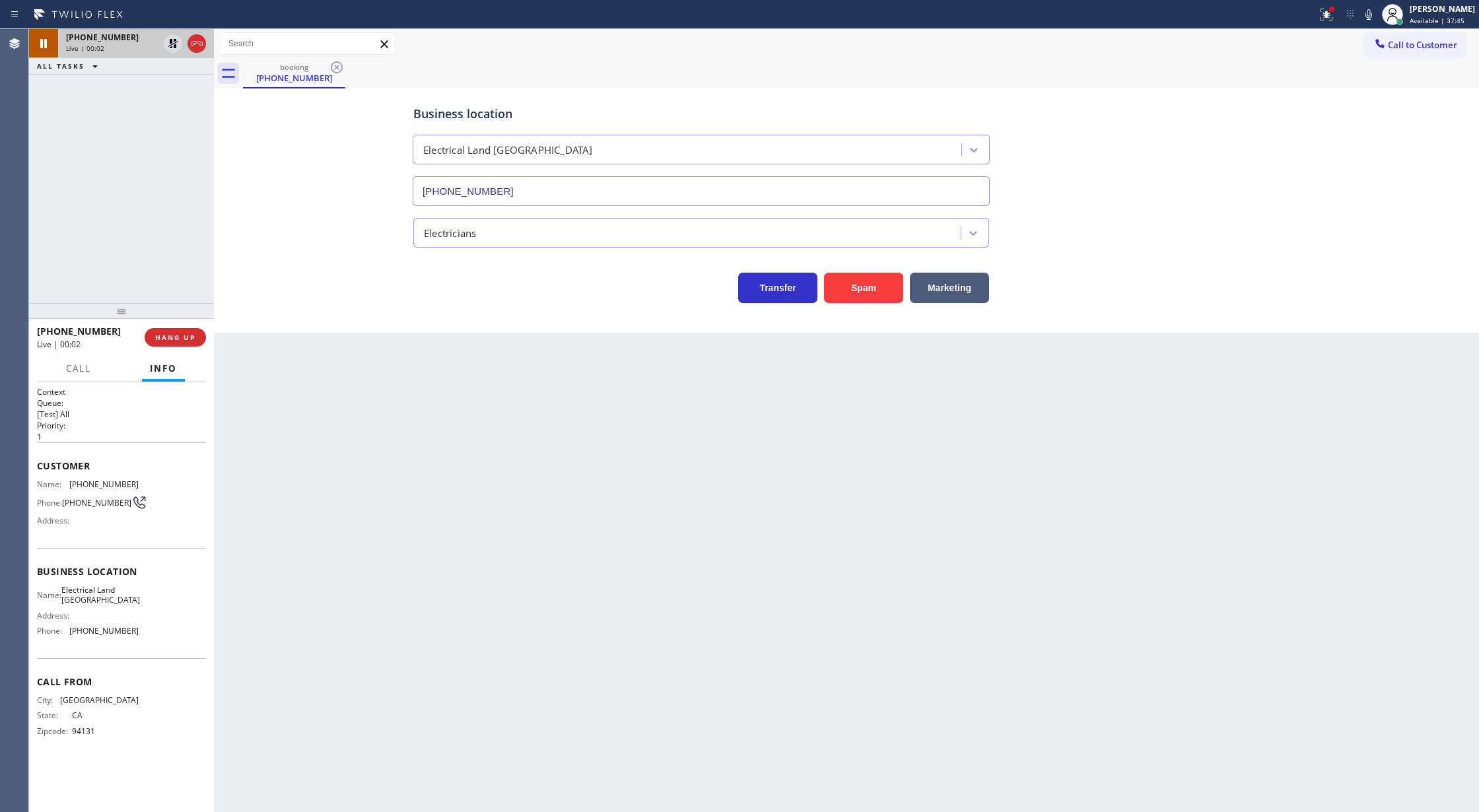
type input "[PHONE_NUMBER]"
copy div "Customer Name: (650) 271-2548 Phone: (650) 271-2548 Address: Business location …"
drag, startPoint x: 32, startPoint y: 469, endPoint x: 168, endPoint y: 643, distance: 220.8
click at [168, 643] on div "Context Queue: [Test] All Priority: 1 Customer Name: (650) 271-2548 Phone: (650…" at bounding box center [121, 596] width 185 height 430
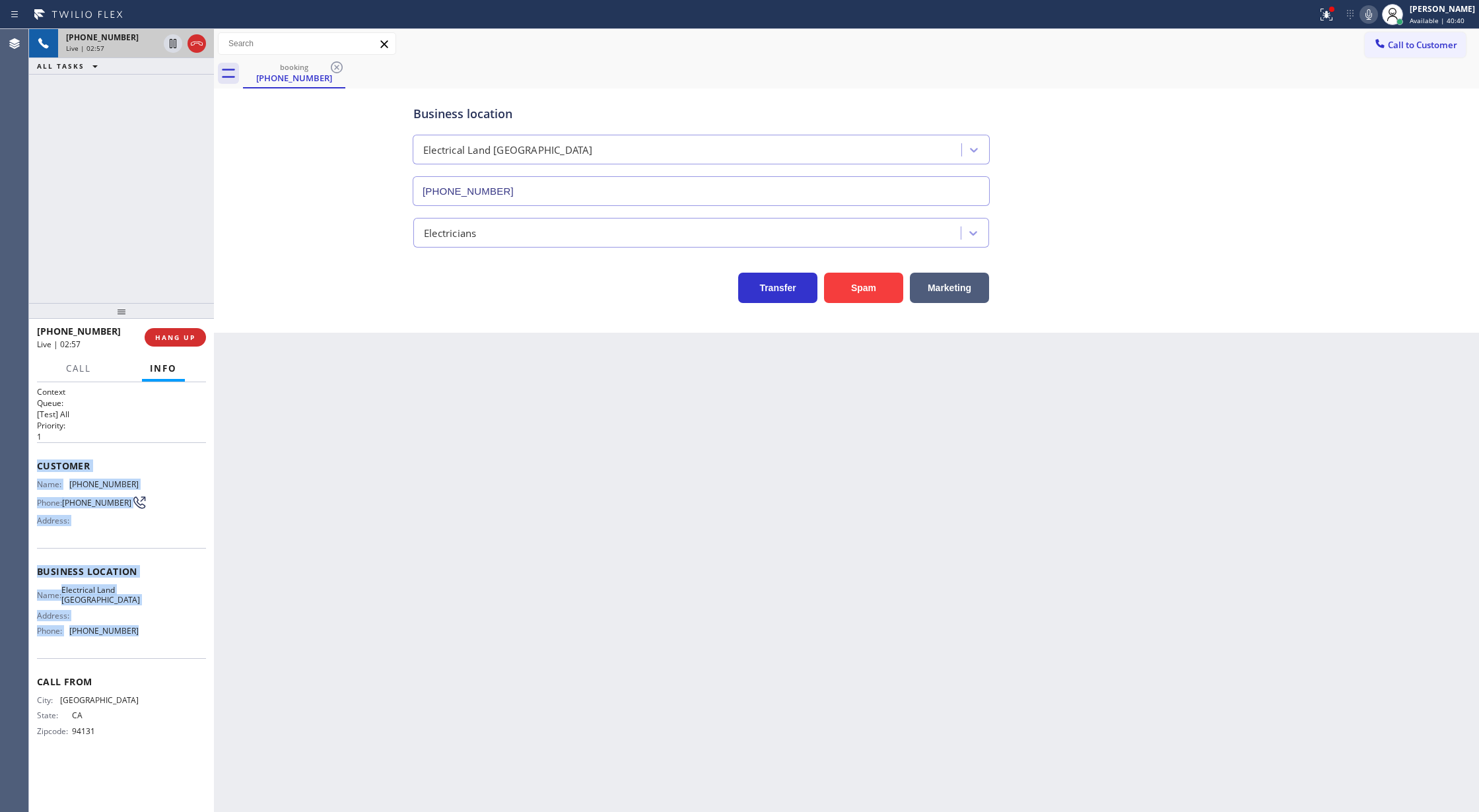
click at [1376, 16] on icon at bounding box center [1368, 14] width 16 height 16
click at [171, 38] on icon at bounding box center [173, 43] width 16 height 16
click at [1372, 14] on icon at bounding box center [1369, 14] width 7 height 11
click at [173, 43] on icon at bounding box center [173, 43] width 16 height 16
click at [175, 87] on icon at bounding box center [173, 89] width 7 height 5
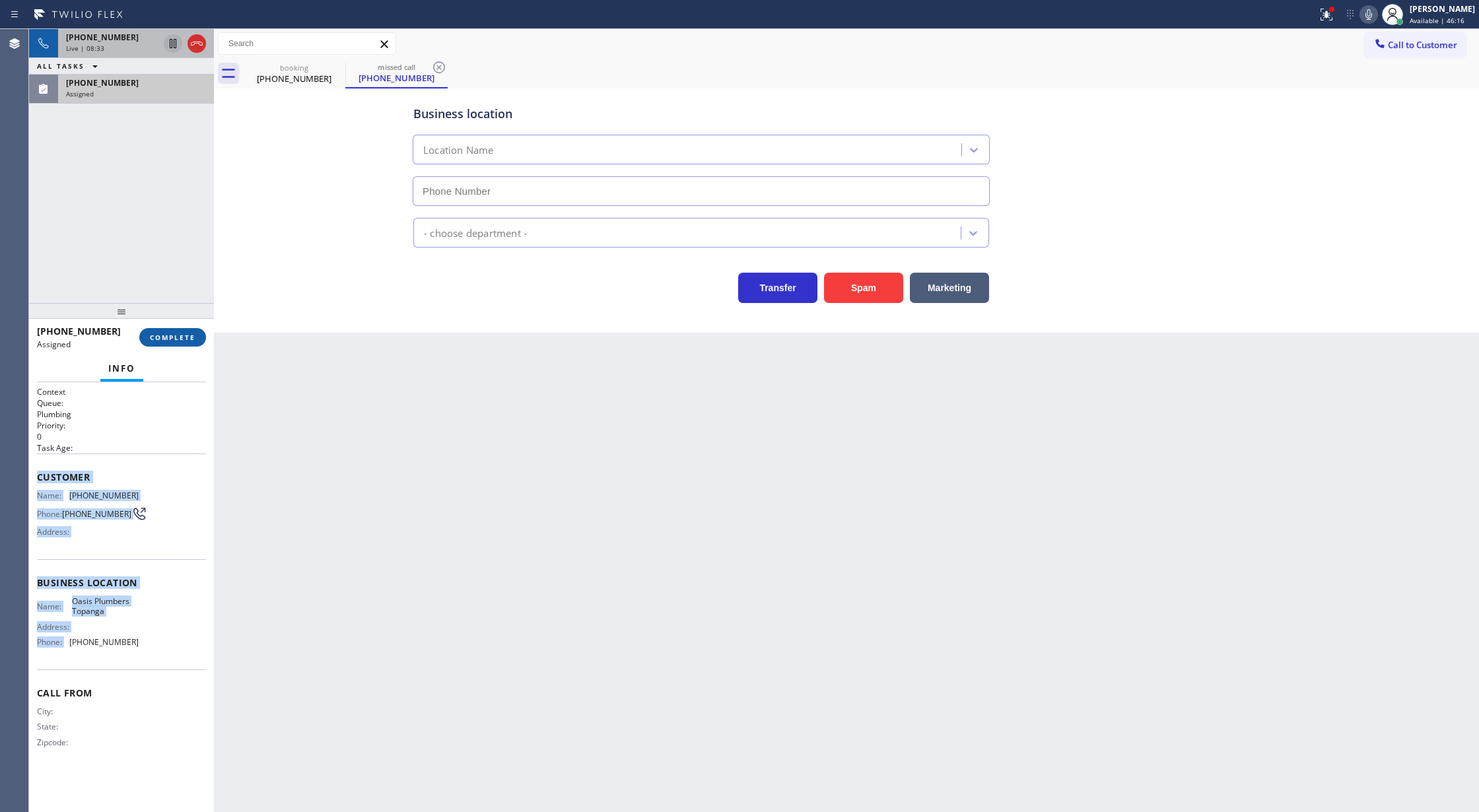
click at [159, 337] on span "COMPLETE" at bounding box center [172, 337] width 46 height 9
type input "[PHONE_NUMBER]"
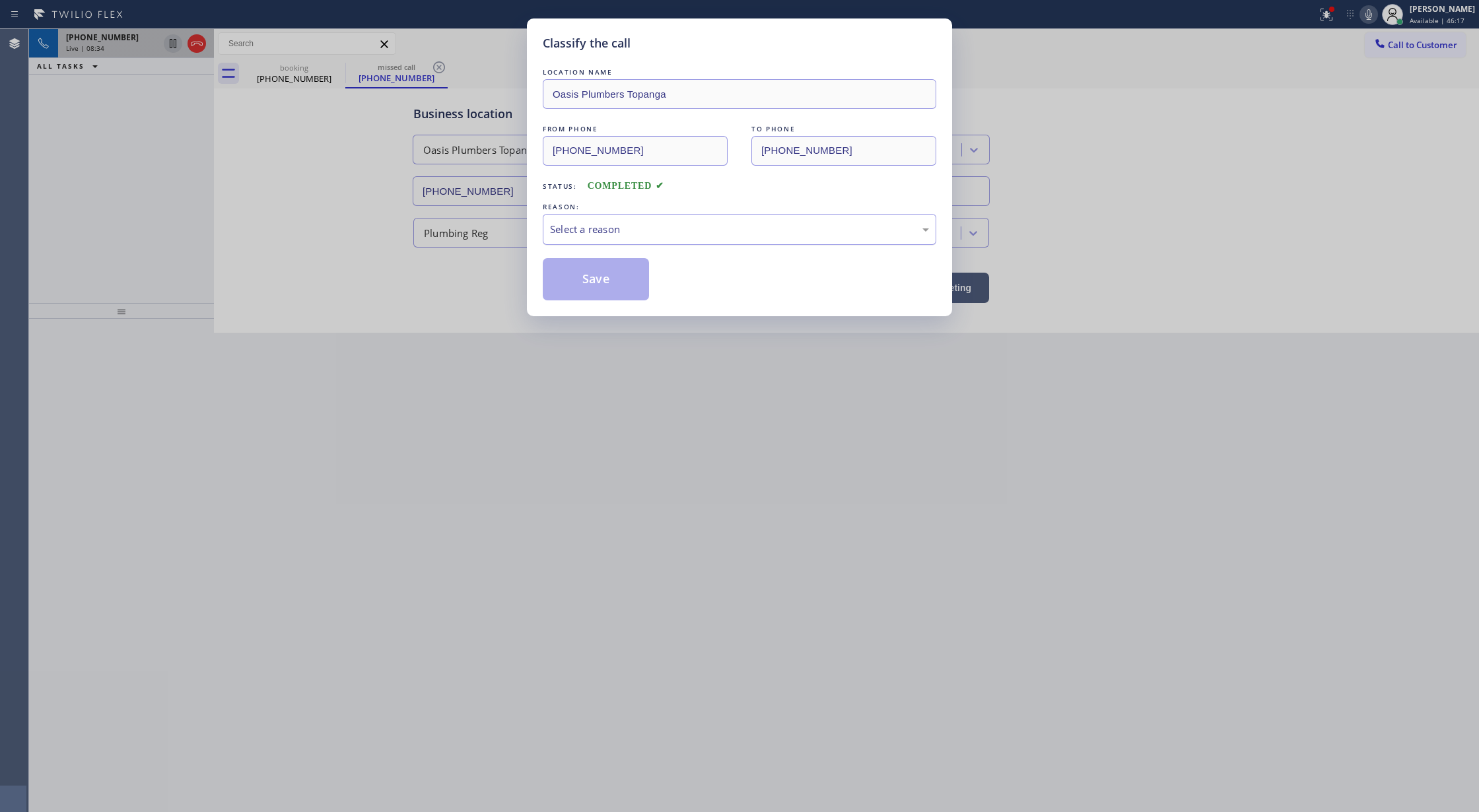
click at [582, 235] on div "Select a reason" at bounding box center [740, 229] width 379 height 15
click at [581, 282] on button "Save" at bounding box center [596, 279] width 106 height 43
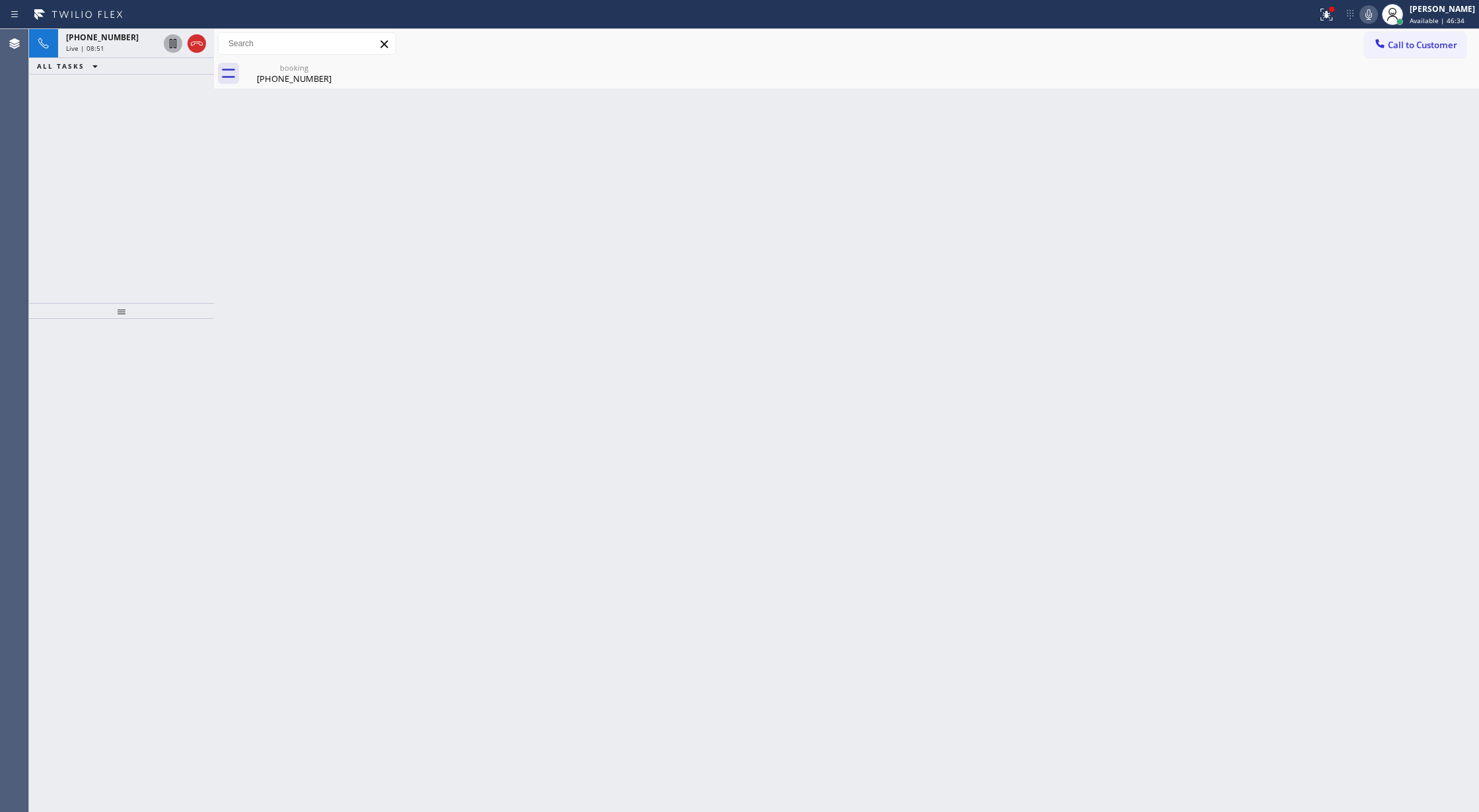
drag, startPoint x: 130, startPoint y: 38, endPoint x: 215, endPoint y: 130, distance: 125.3
click at [130, 38] on div "+16502712548" at bounding box center [112, 37] width 93 height 11
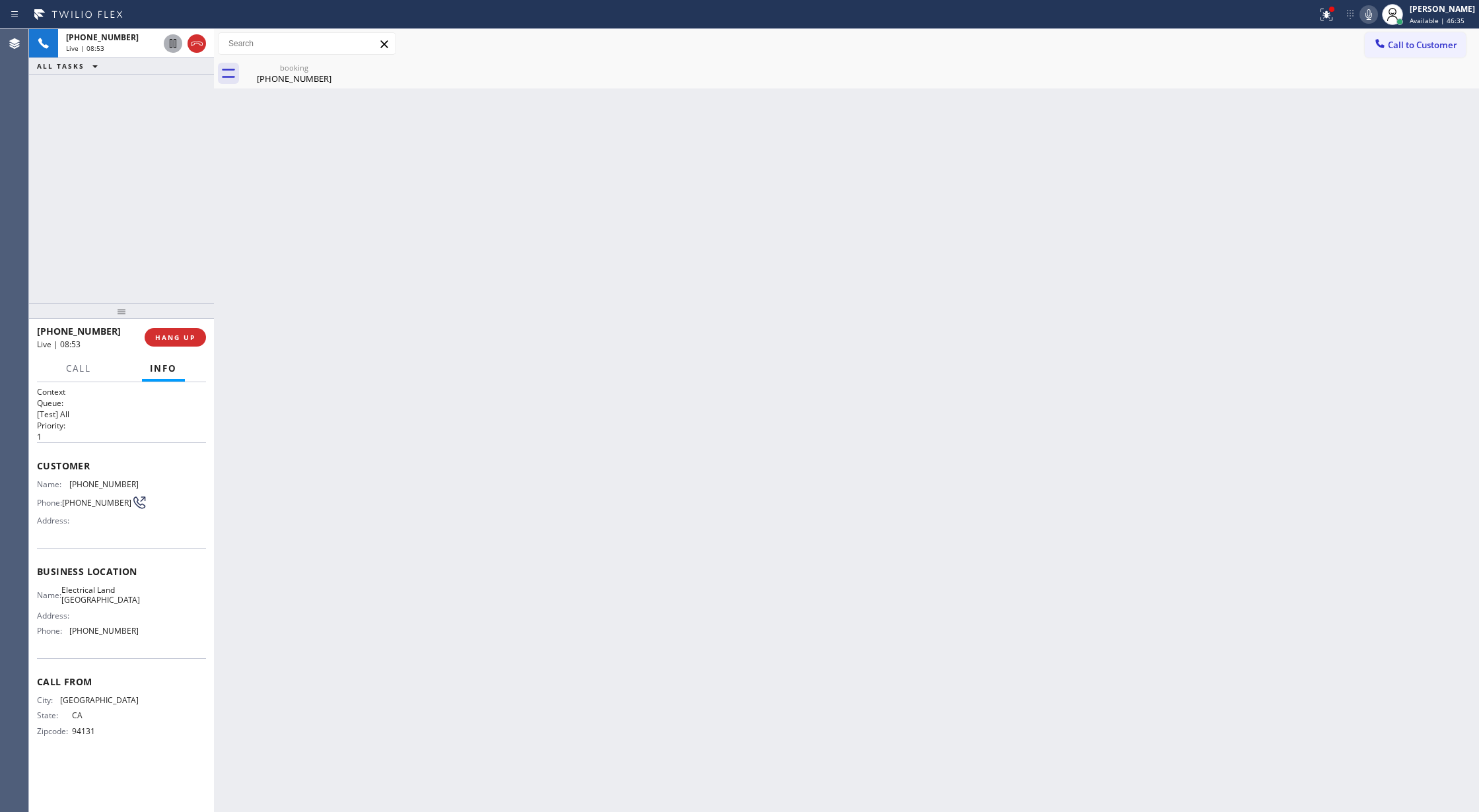
drag, startPoint x: 194, startPoint y: 43, endPoint x: 185, endPoint y: 43, distance: 9.0
click at [194, 43] on icon at bounding box center [196, 43] width 16 height 16
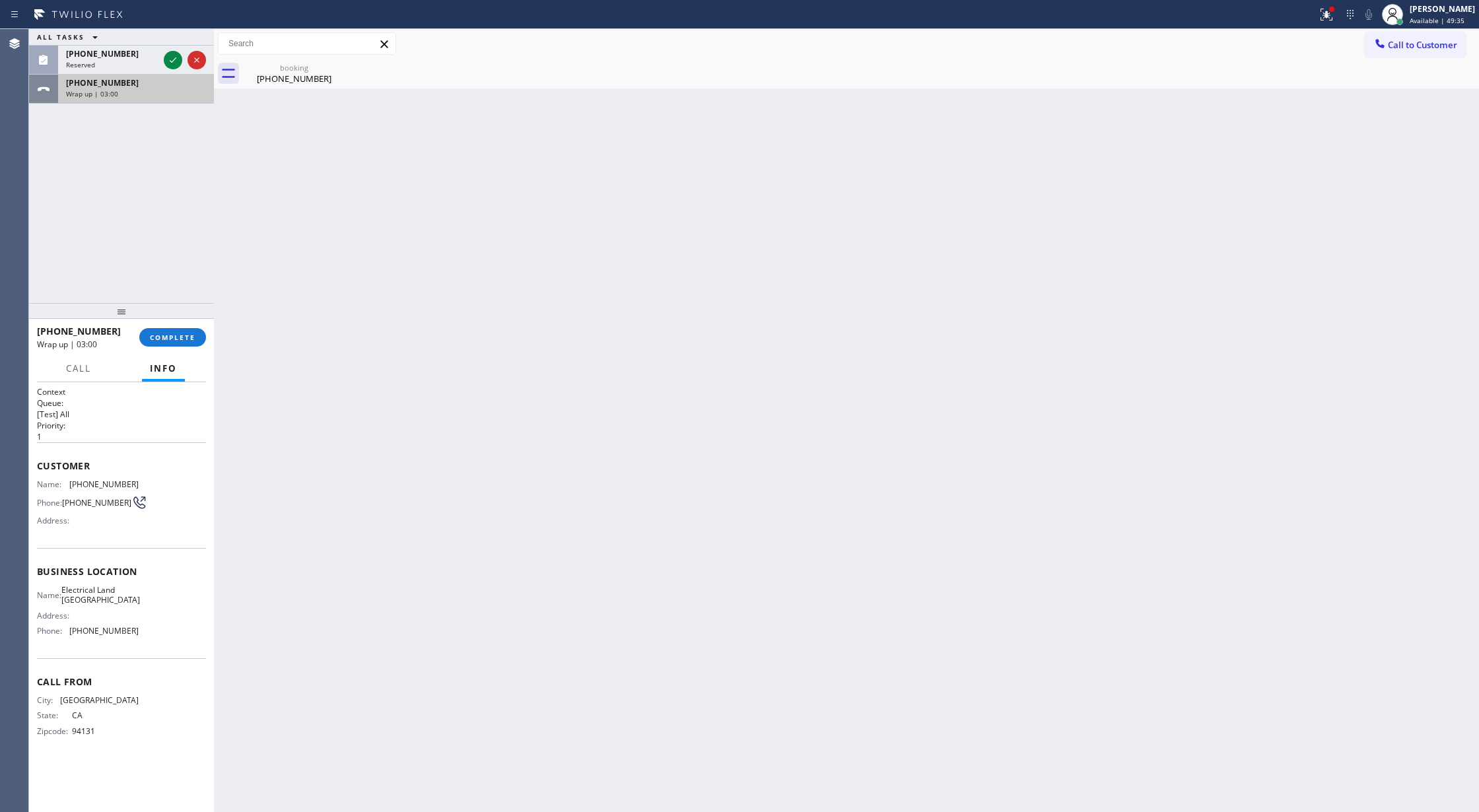
click at [153, 89] on div "Wrap up | 03:00" at bounding box center [136, 94] width 140 height 9
click at [166, 338] on span "COMPLETE" at bounding box center [172, 337] width 46 height 9
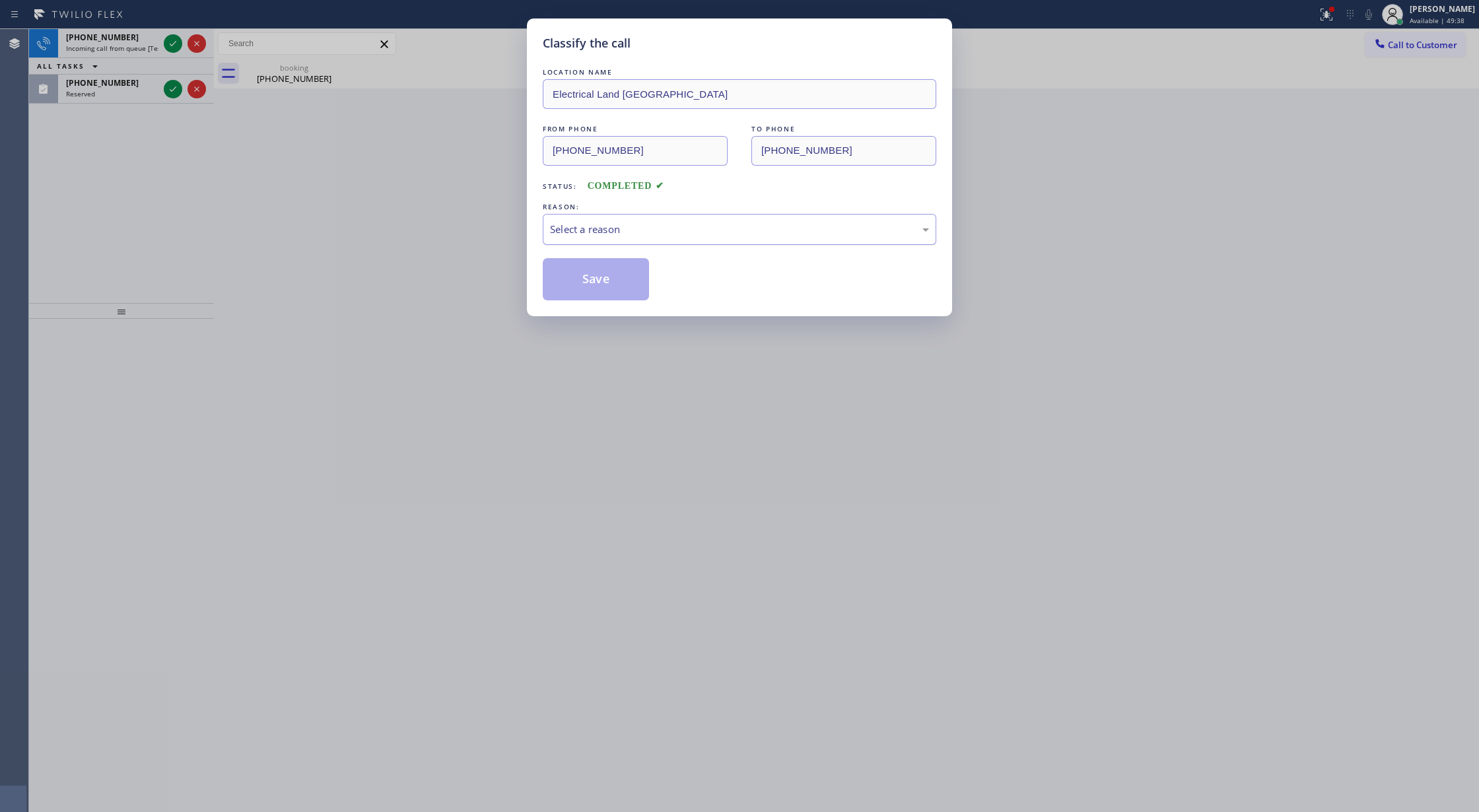
click at [679, 225] on div "Select a reason" at bounding box center [740, 229] width 379 height 15
click at [589, 275] on button "Save" at bounding box center [596, 279] width 106 height 43
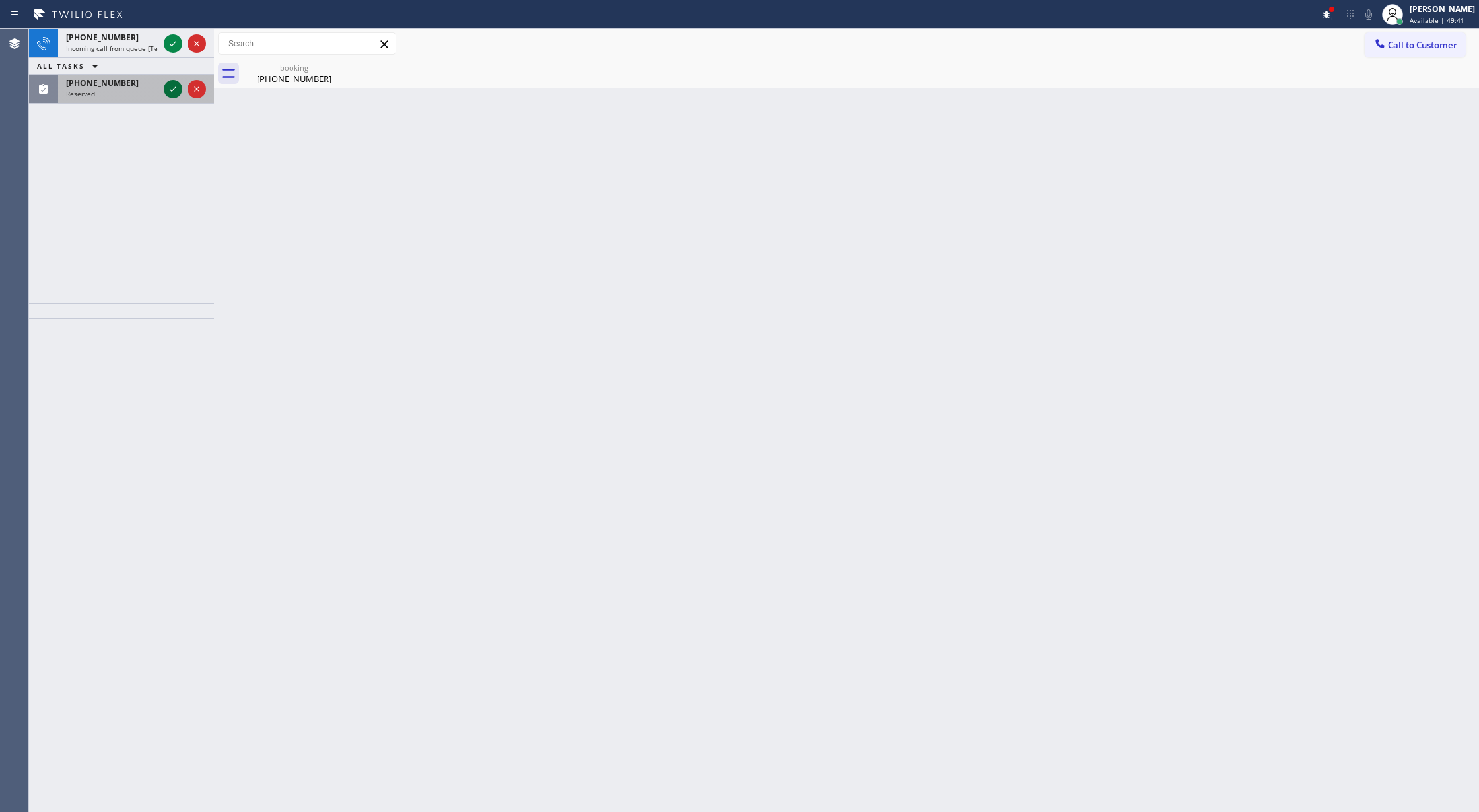
click at [170, 84] on icon at bounding box center [173, 89] width 16 height 16
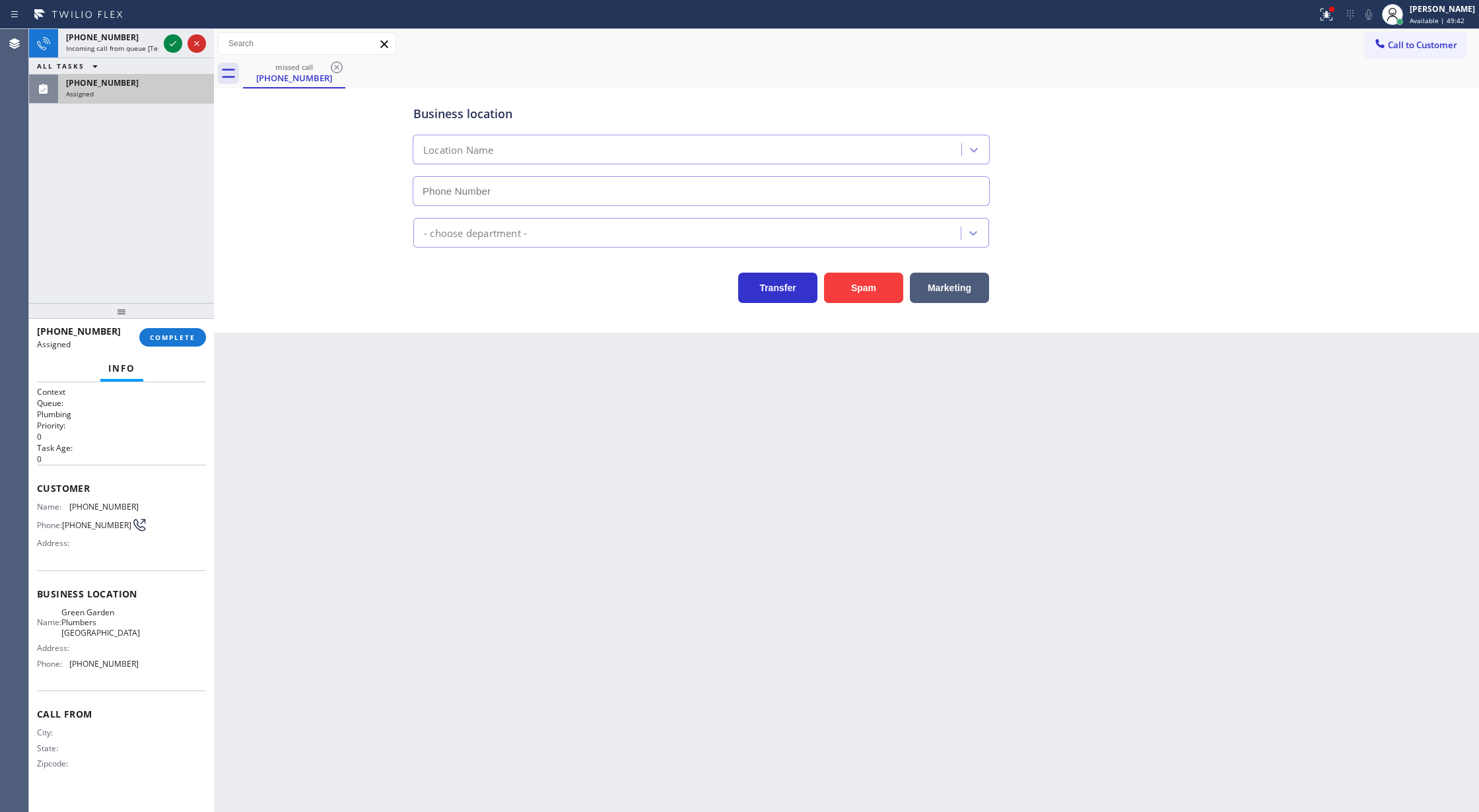
type input "[PHONE_NUMBER]"
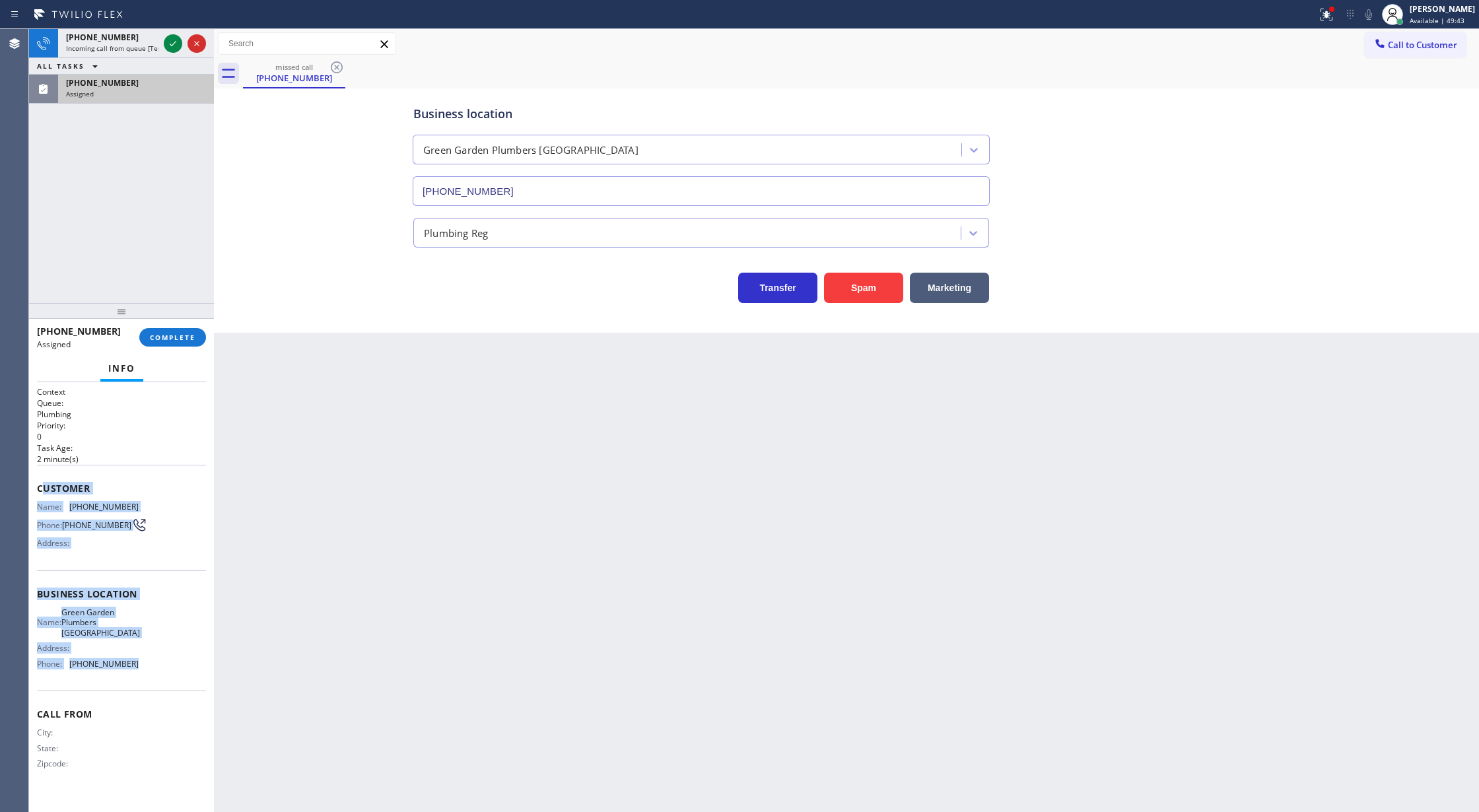
drag, startPoint x: 40, startPoint y: 486, endPoint x: 171, endPoint y: 678, distance: 232.4
click at [171, 678] on div "Context Queue: Plumbing Priority: 0 Task Age: 2 minute(s) Customer Name: (442) …" at bounding box center [121, 588] width 169 height 404
copy div "ustomer Name: (442) 542-0090 Phone: (442) 542-0090 Address: Business location N…"
click at [168, 337] on span "COMPLETE" at bounding box center [172, 337] width 46 height 9
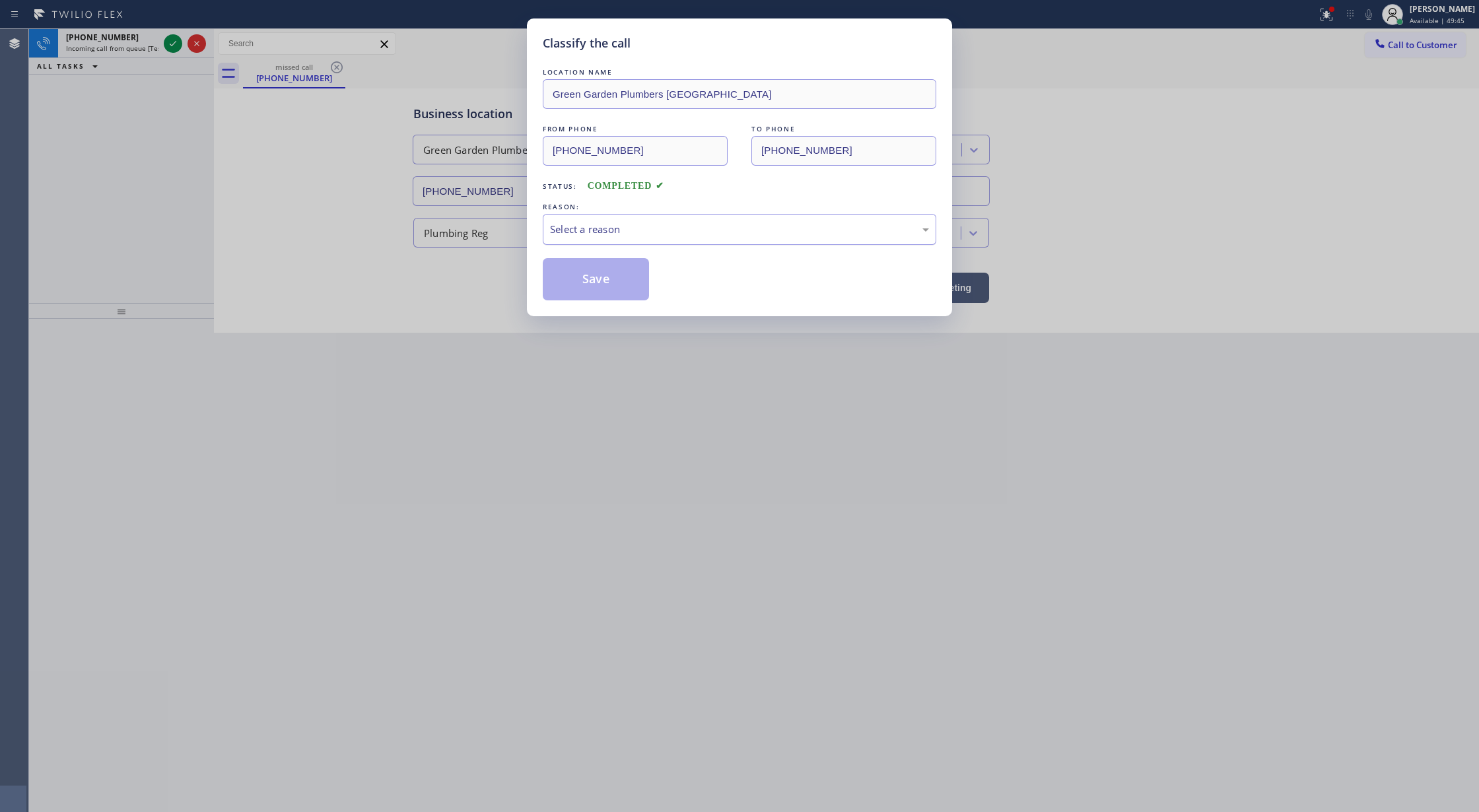
click at [582, 228] on div "Select a reason" at bounding box center [740, 229] width 379 height 15
drag, startPoint x: 592, startPoint y: 281, endPoint x: 612, endPoint y: 804, distance: 523.4
click at [592, 281] on button "Save" at bounding box center [596, 279] width 106 height 43
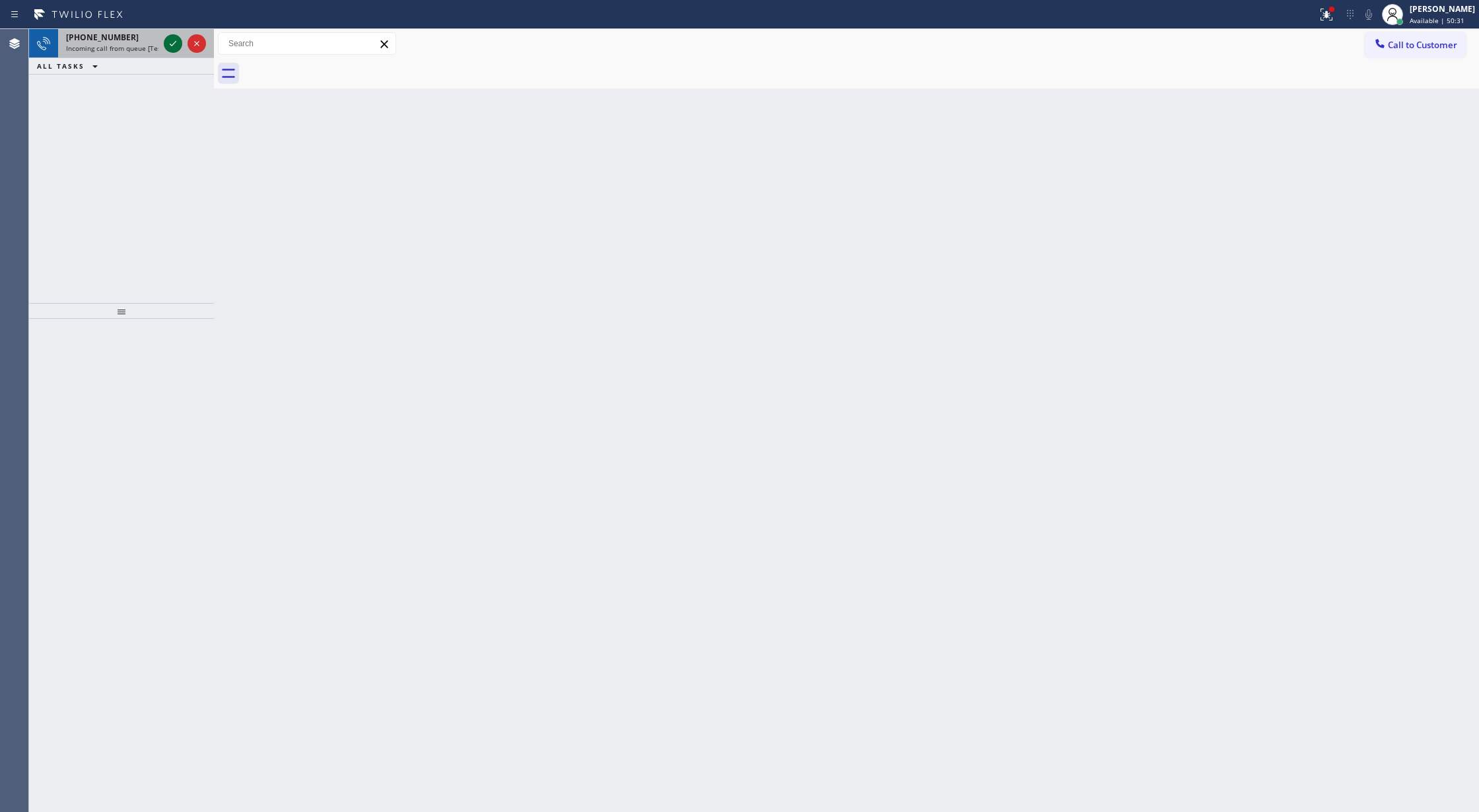
click at [172, 43] on icon at bounding box center [173, 43] width 16 height 16
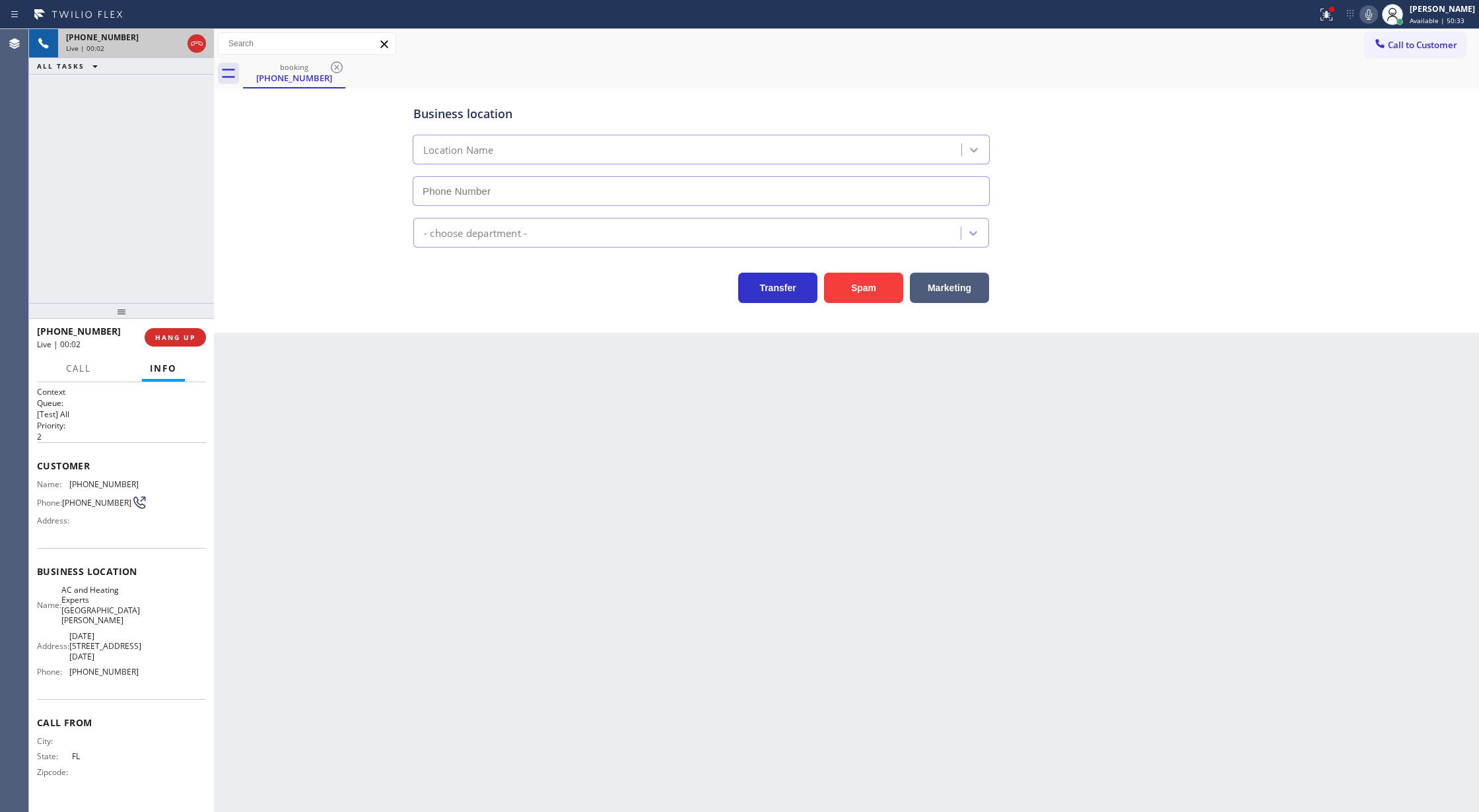
type input "[PHONE_NUMBER]"
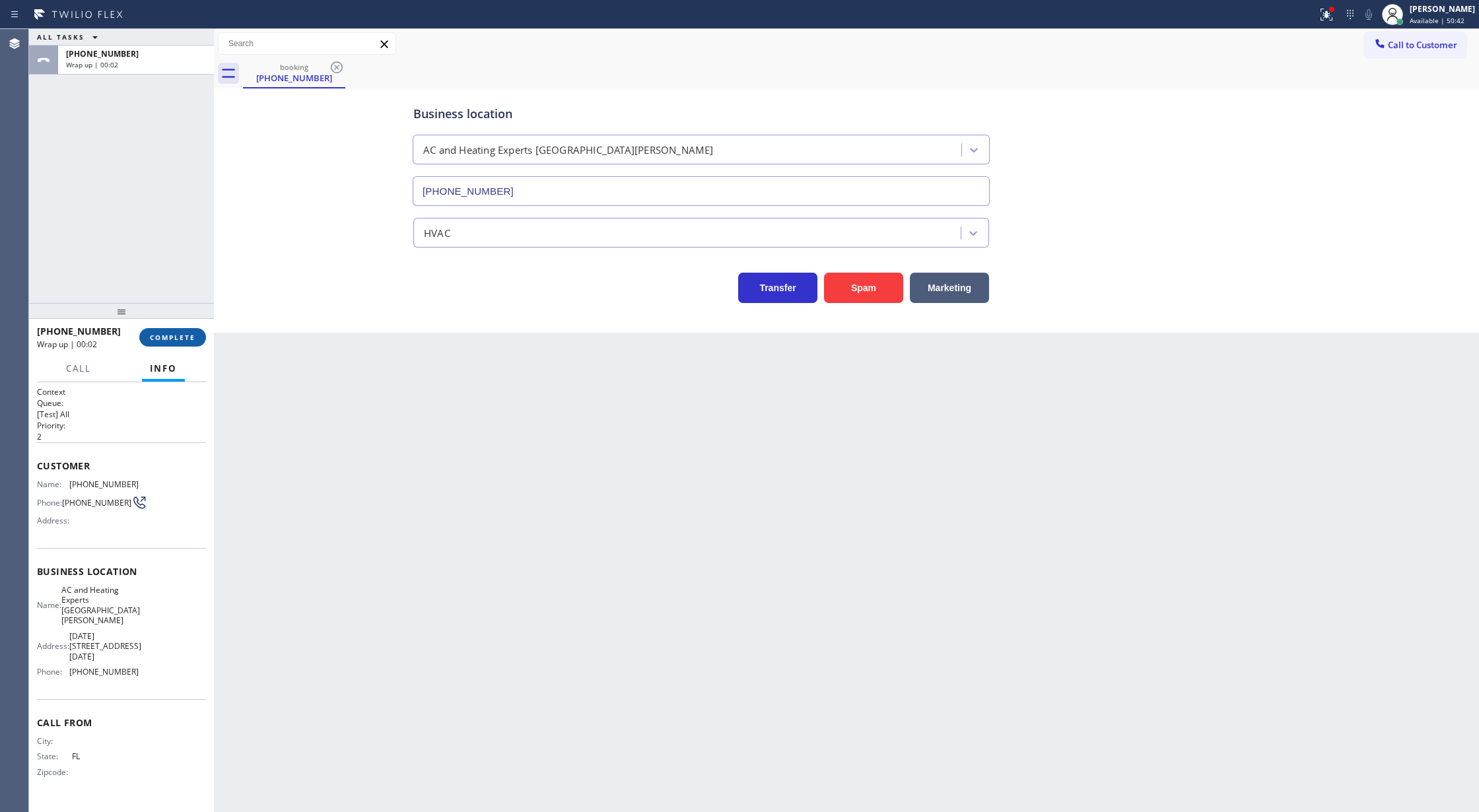
click at [160, 333] on span "COMPLETE" at bounding box center [172, 337] width 46 height 9
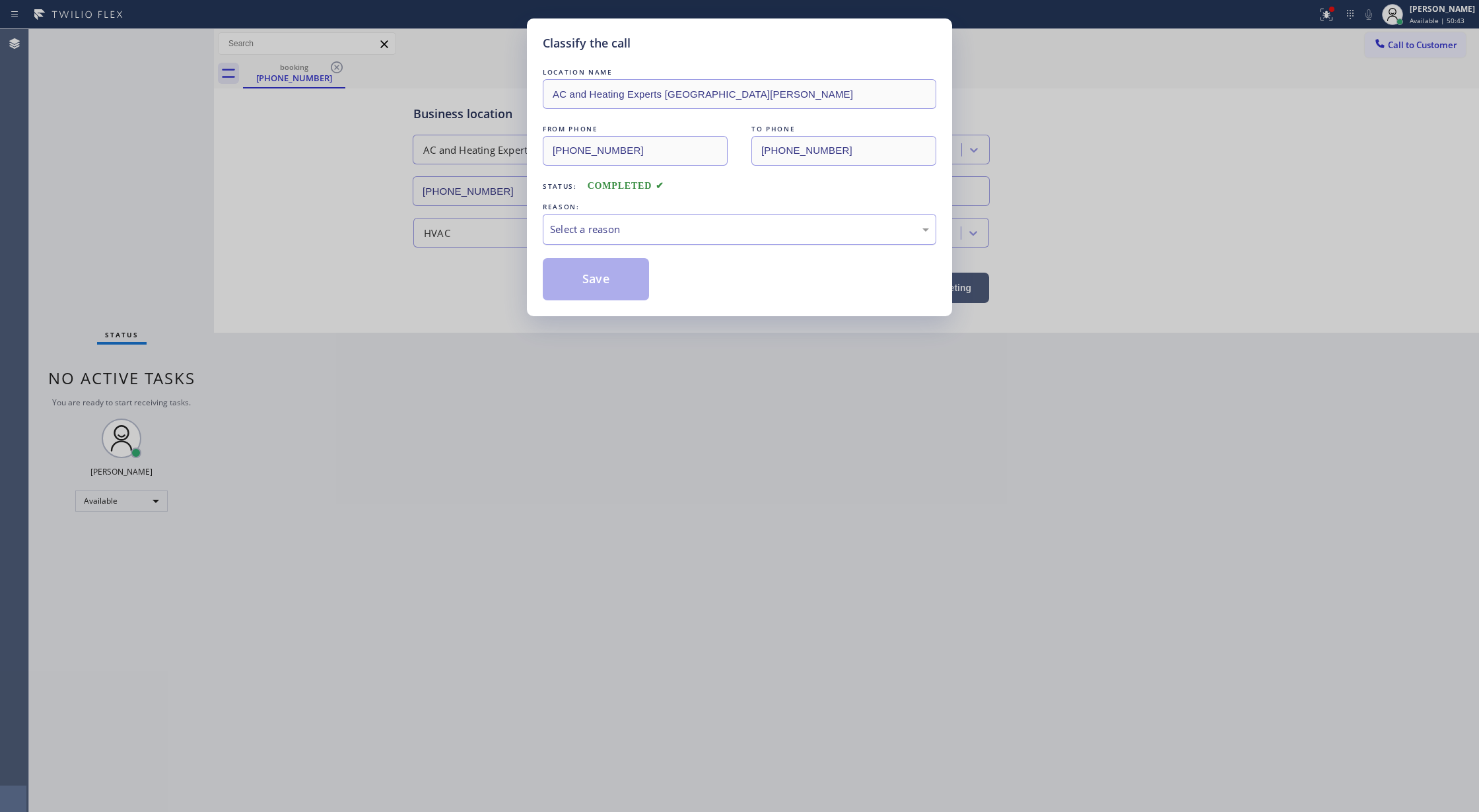
click at [637, 231] on div "Select a reason" at bounding box center [740, 229] width 379 height 15
click at [587, 293] on button "Save" at bounding box center [596, 279] width 106 height 43
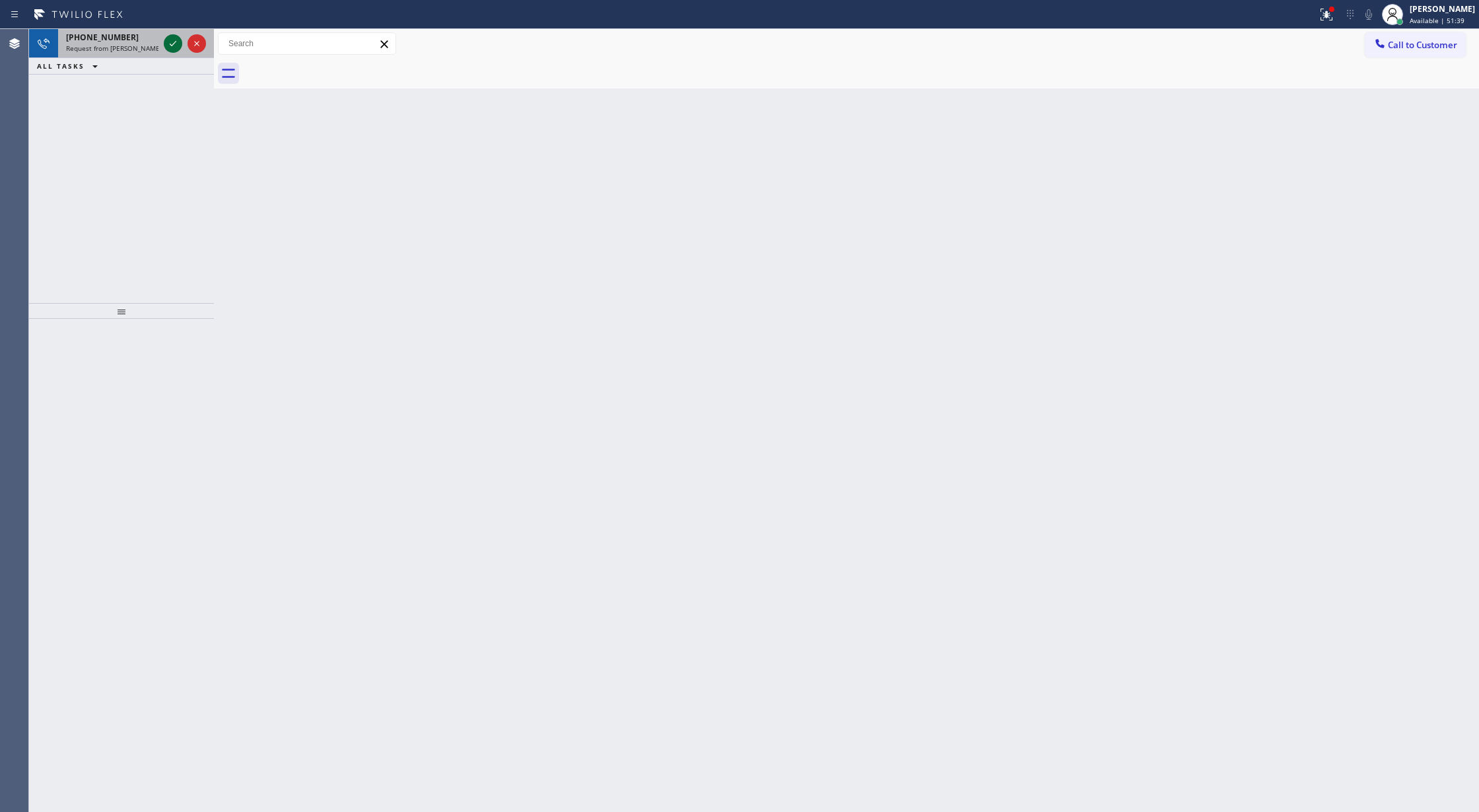
click at [175, 40] on icon at bounding box center [173, 43] width 16 height 16
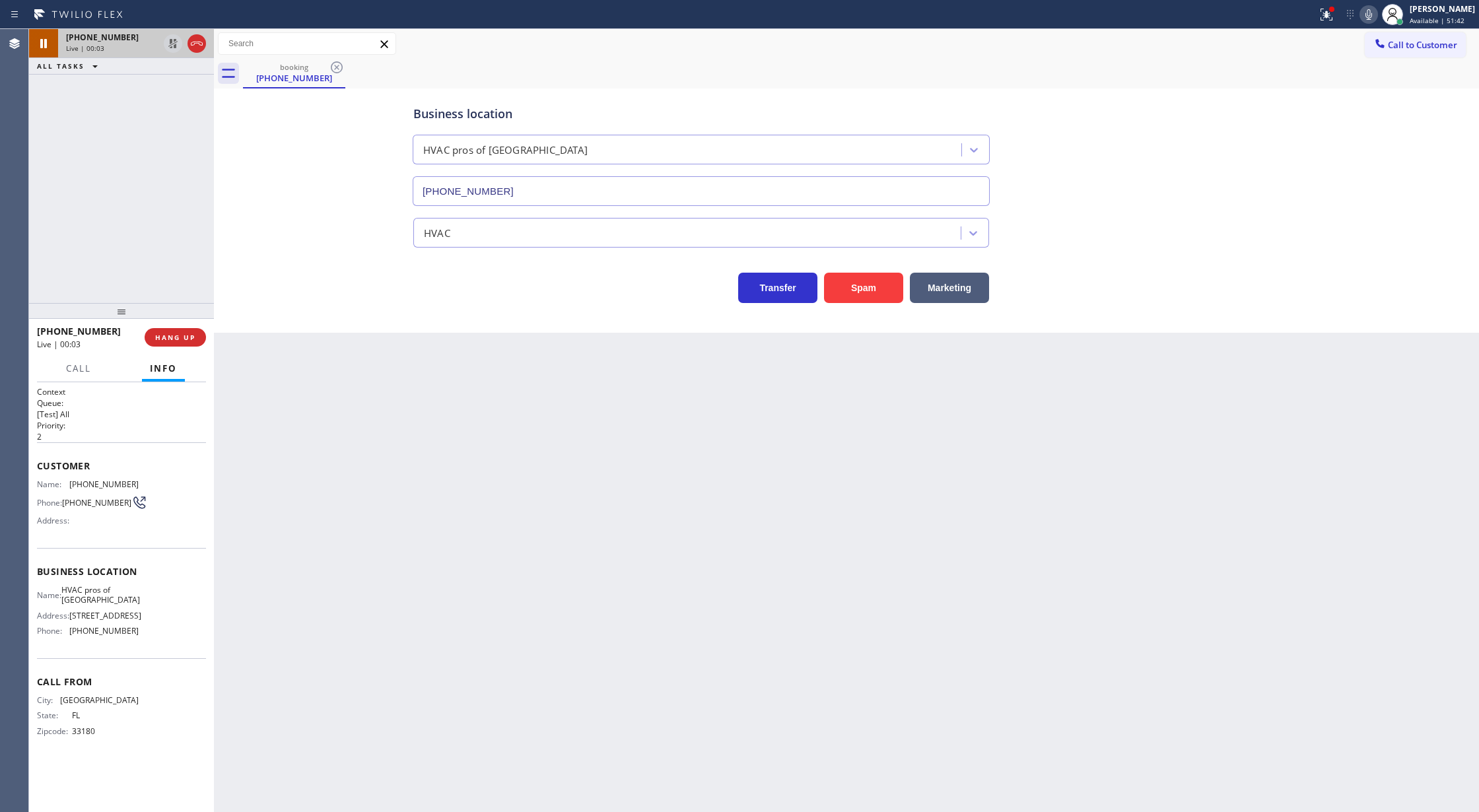
type input "[PHONE_NUMBER]"
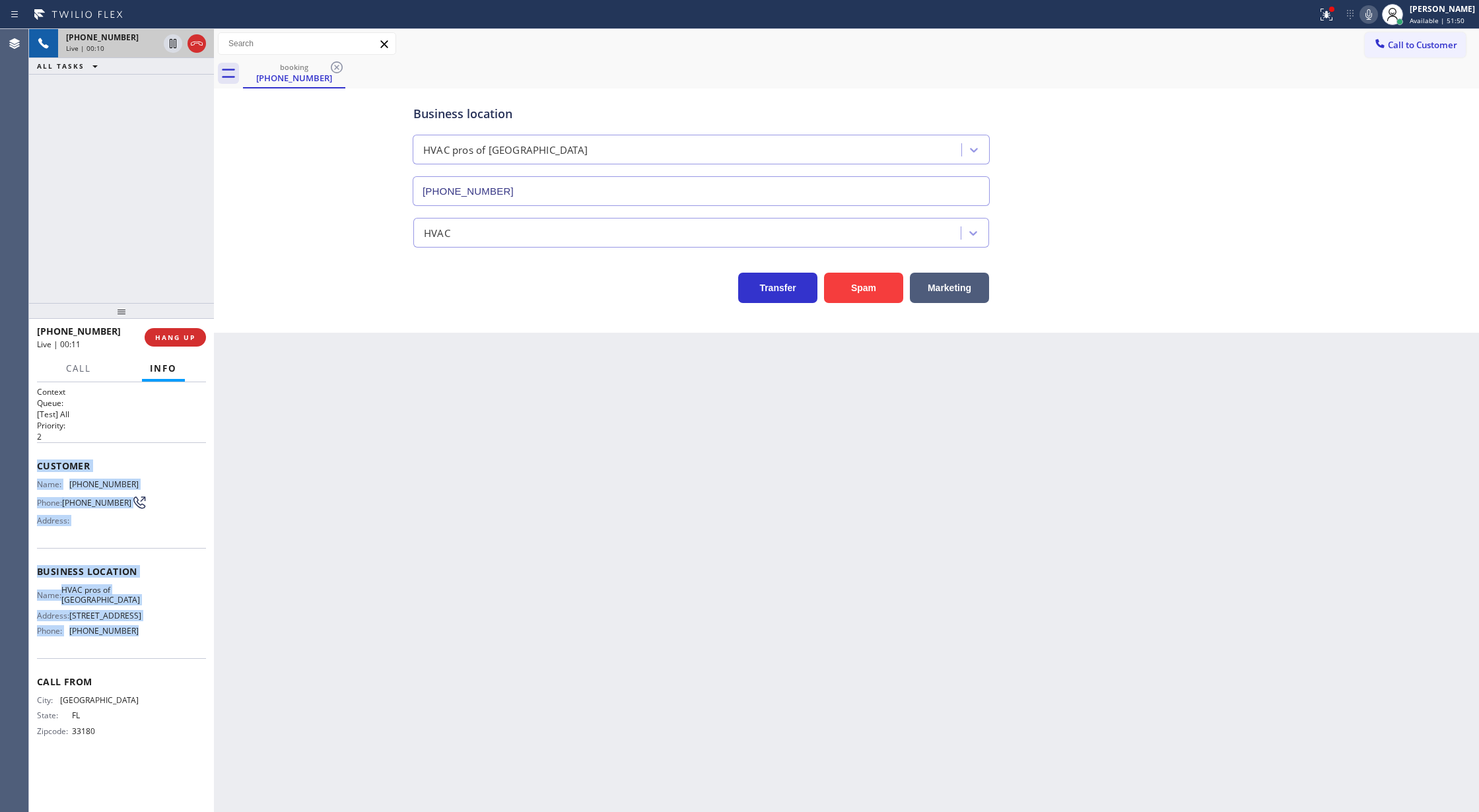
copy div "Customer Name: (786) 908-5986 Phone: (786) 908-5986 Address: Business location …"
drag, startPoint x: 48, startPoint y: 468, endPoint x: 155, endPoint y: 628, distance: 192.5
click at [155, 628] on div "Context Queue: [Test] All Priority: 2 Customer Name: (786) 908-5986 Phone: (786…" at bounding box center [121, 596] width 185 height 430
drag, startPoint x: 215, startPoint y: 50, endPoint x: 221, endPoint y: 180, distance: 130.1
click at [214, 50] on div at bounding box center [214, 420] width 0 height 783
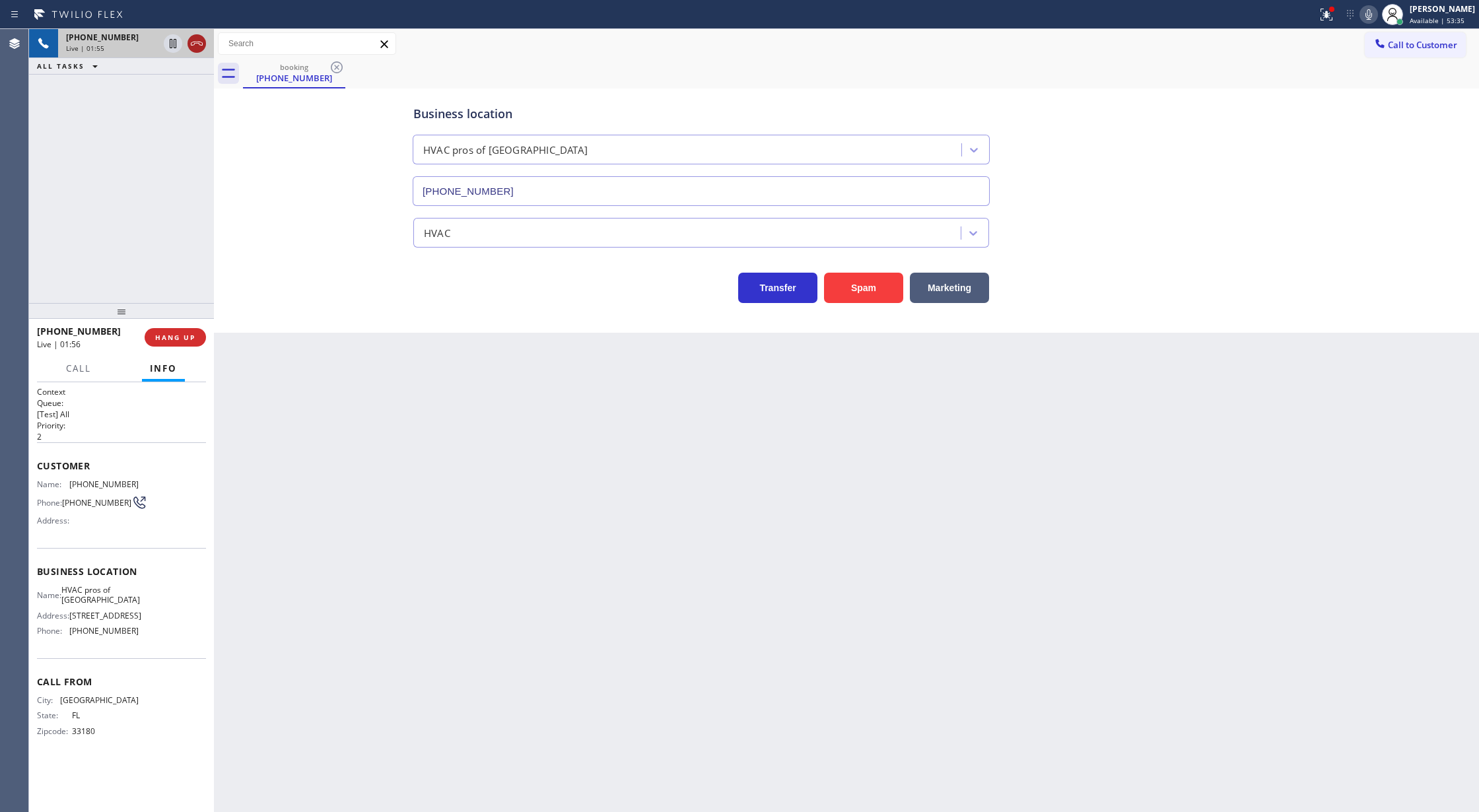
click at [159, 38] on div "+17869085986" at bounding box center [112, 37] width 93 height 11
click at [162, 334] on span "COMPLETE" at bounding box center [172, 337] width 46 height 9
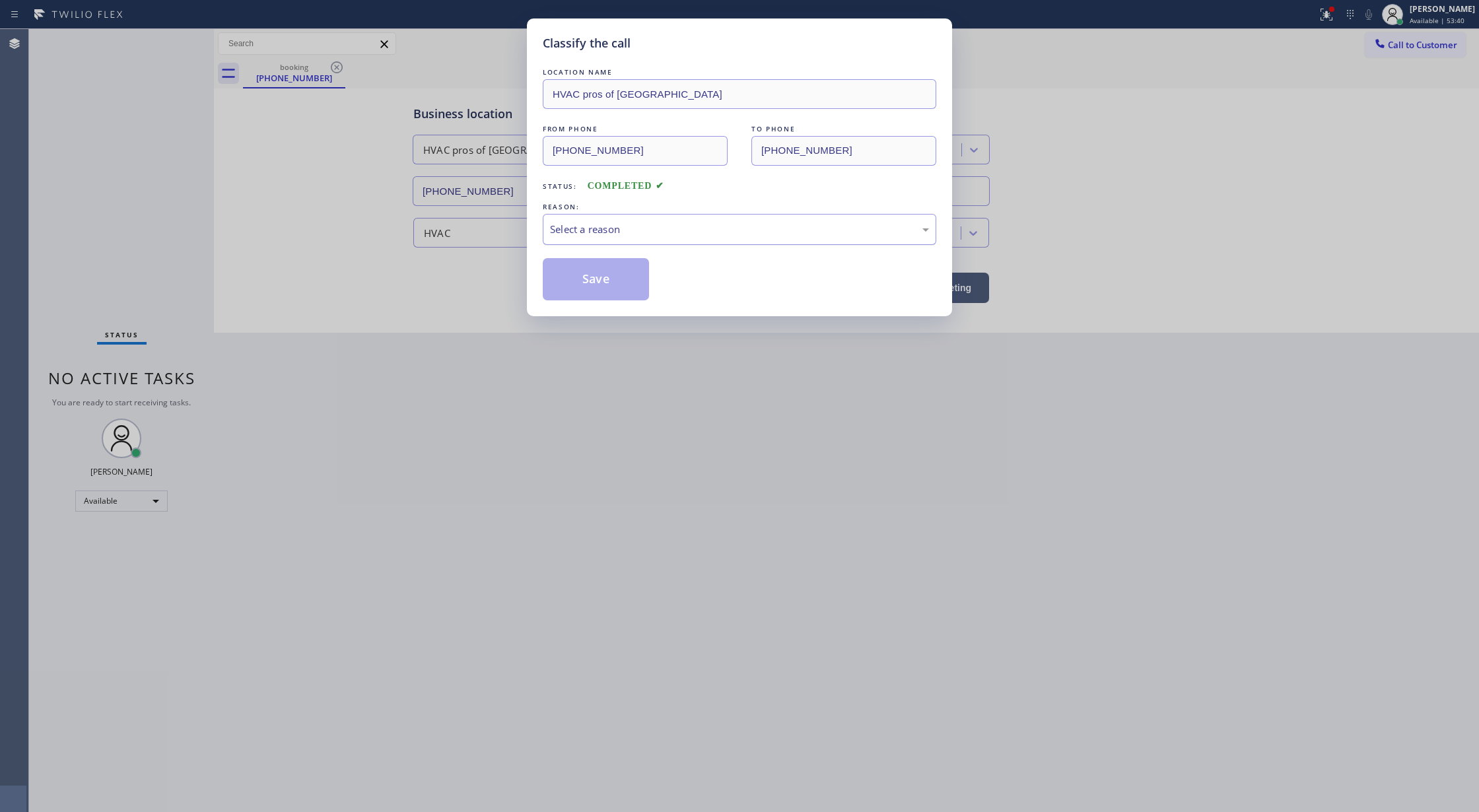
click at [608, 231] on div "Select a reason" at bounding box center [740, 229] width 379 height 15
click at [590, 278] on button "Save" at bounding box center [596, 279] width 106 height 43
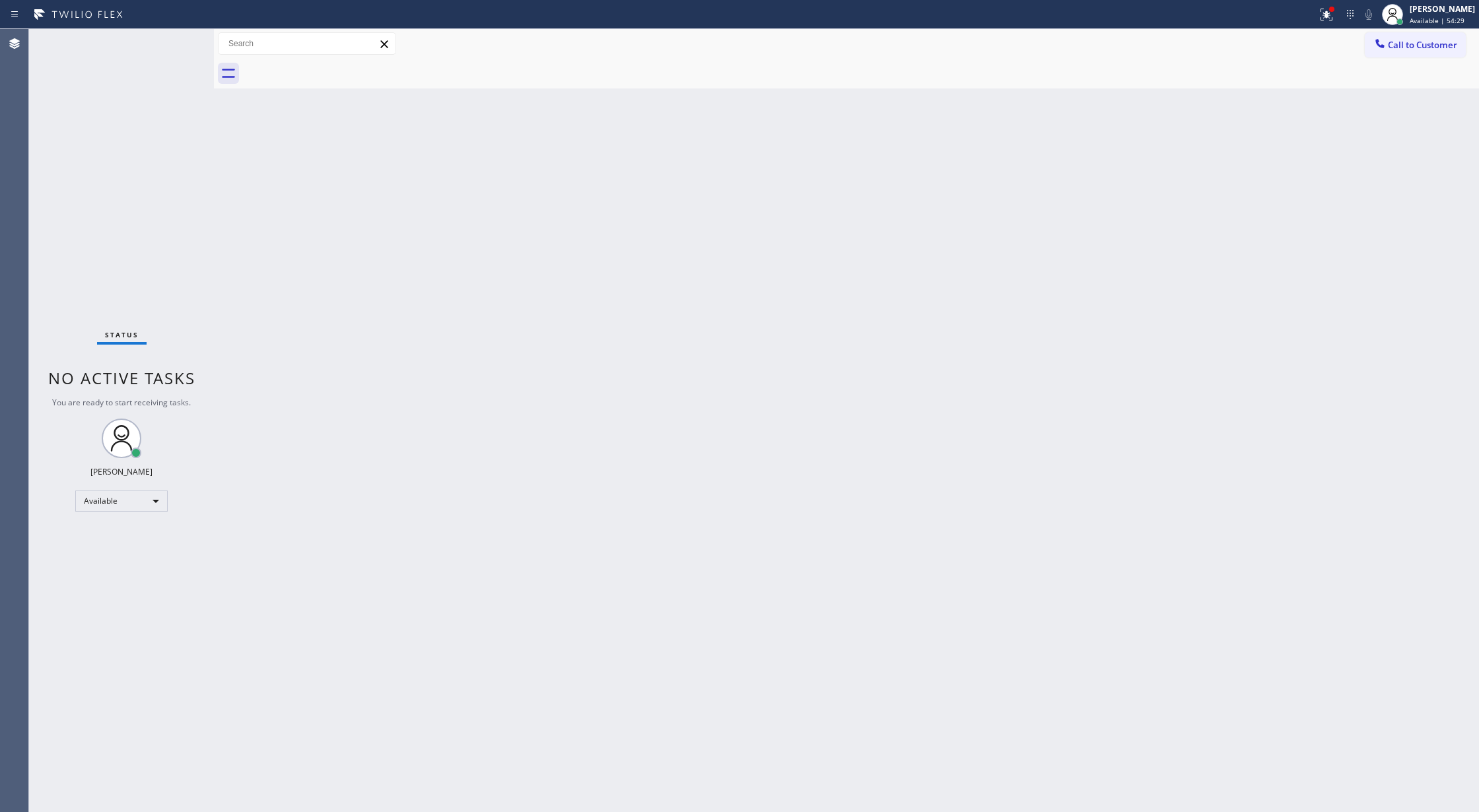
click at [188, 35] on div "Status No active tasks You are ready to start receiving tasks. [PERSON_NAME] Av…" at bounding box center [121, 420] width 185 height 783
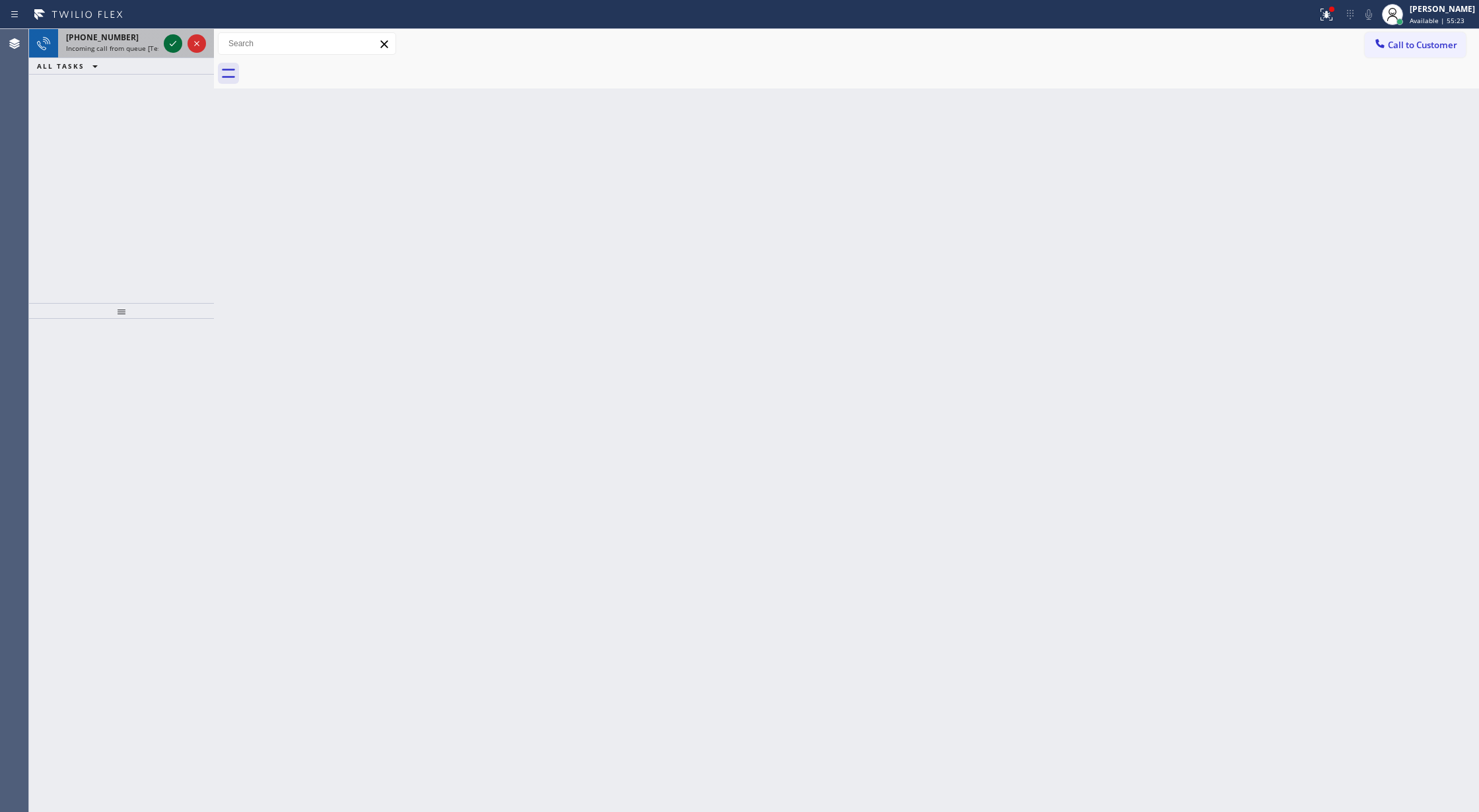
click at [178, 43] on icon at bounding box center [173, 43] width 16 height 16
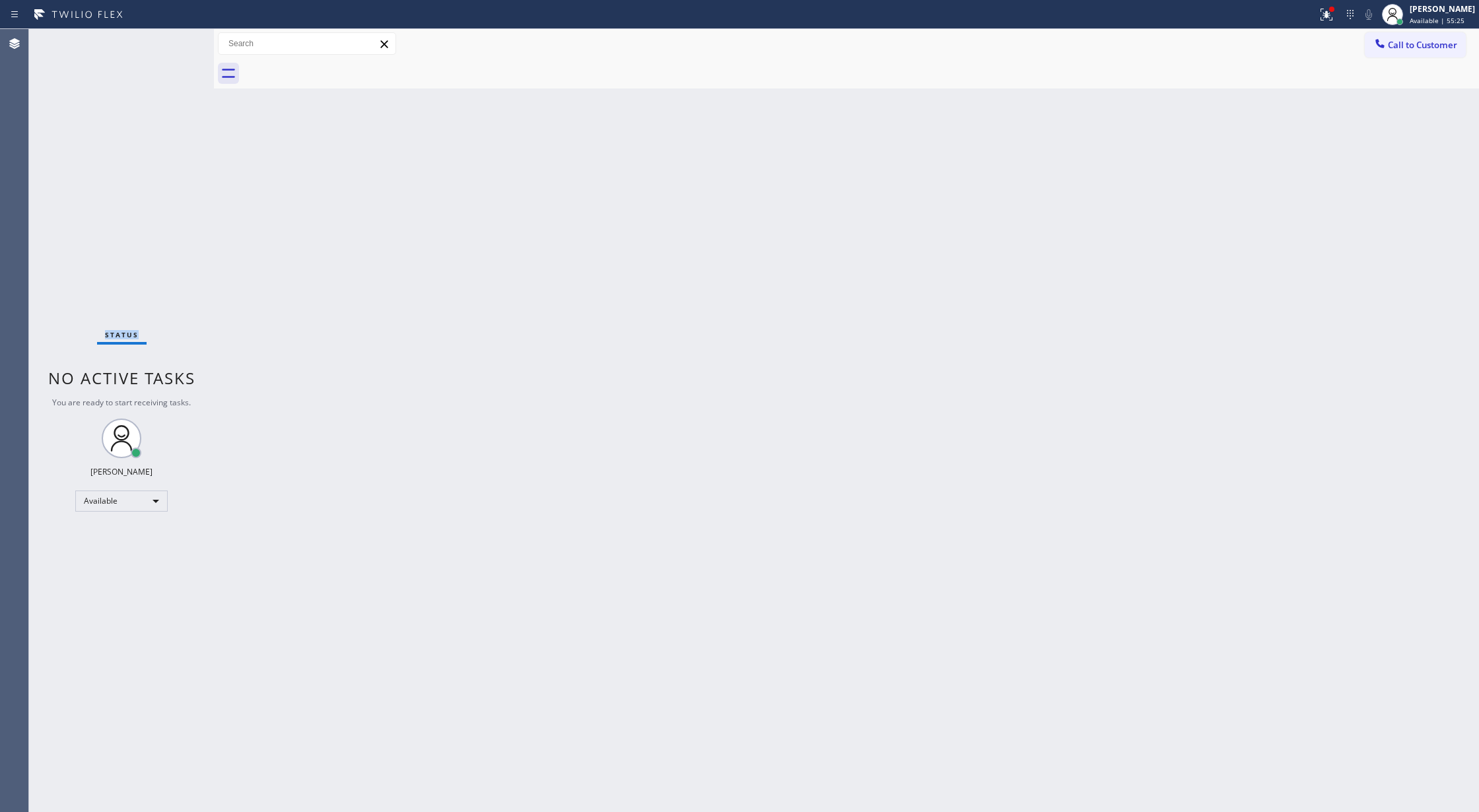
click at [170, 45] on div "Status No active tasks You are ready to start receiving tasks. [PERSON_NAME] Av…" at bounding box center [121, 420] width 185 height 783
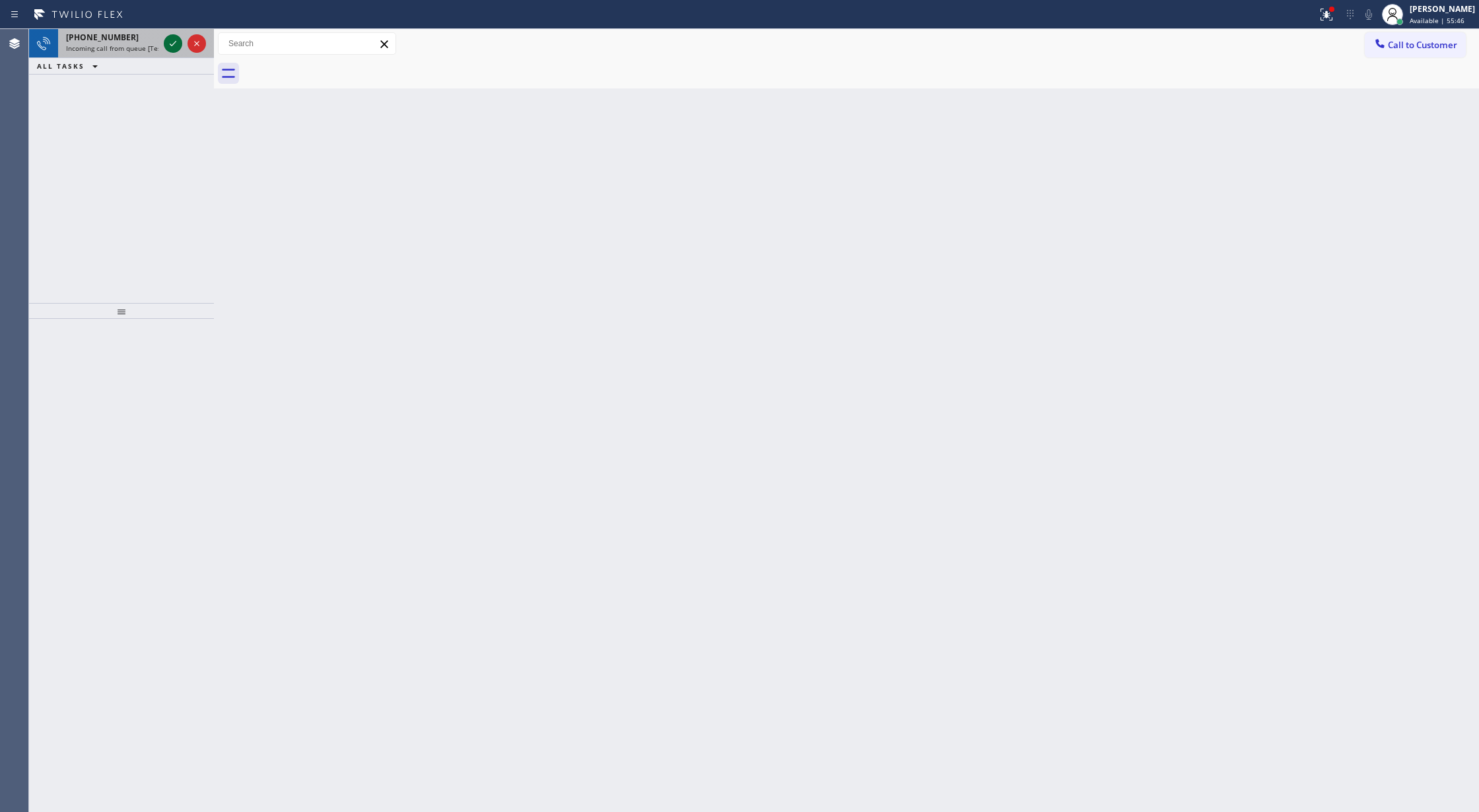
click at [168, 45] on icon at bounding box center [173, 43] width 16 height 16
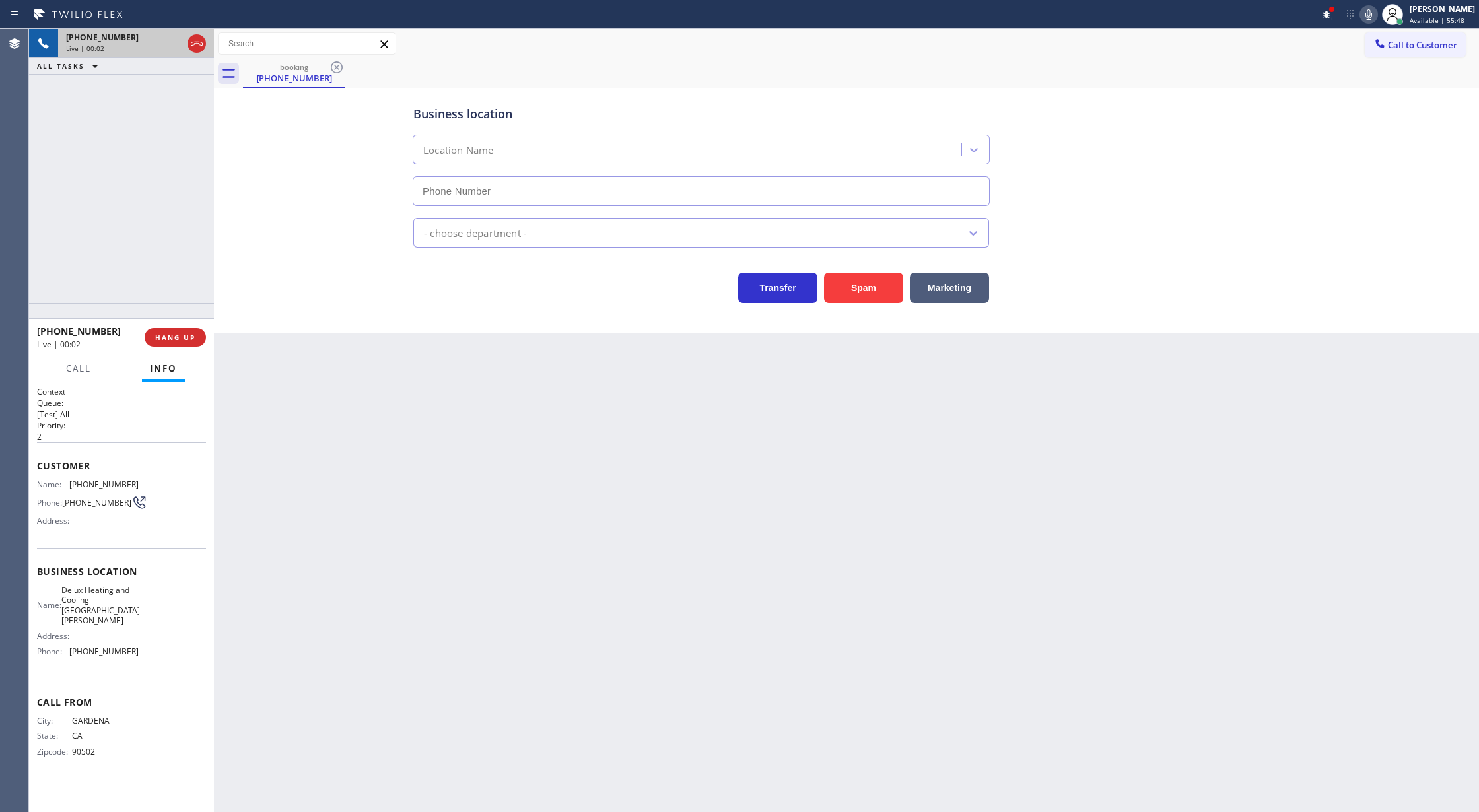
type input "(310) 361-3464"
click at [861, 294] on button "Spam" at bounding box center [863, 287] width 79 height 30
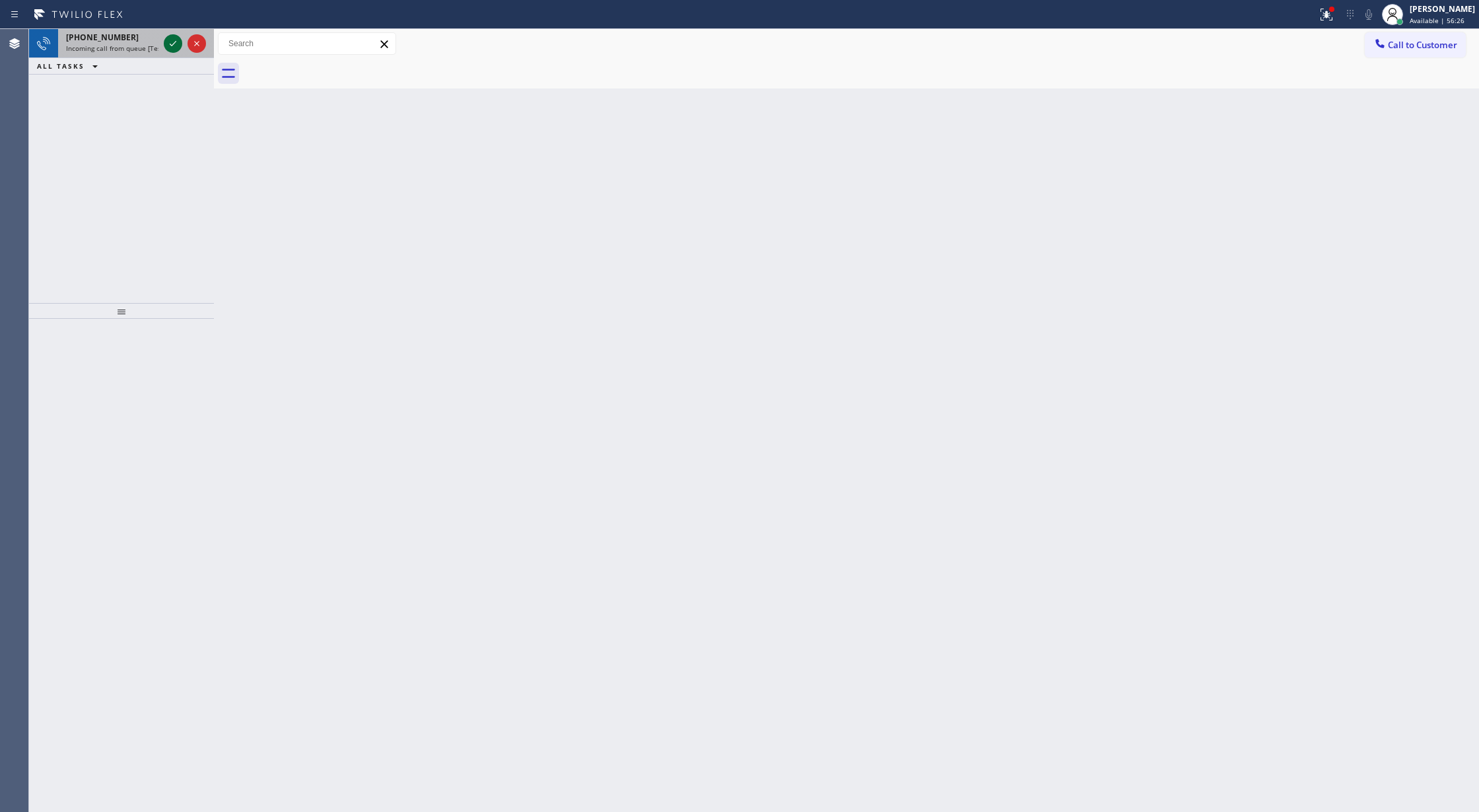
click at [171, 39] on icon at bounding box center [173, 43] width 16 height 16
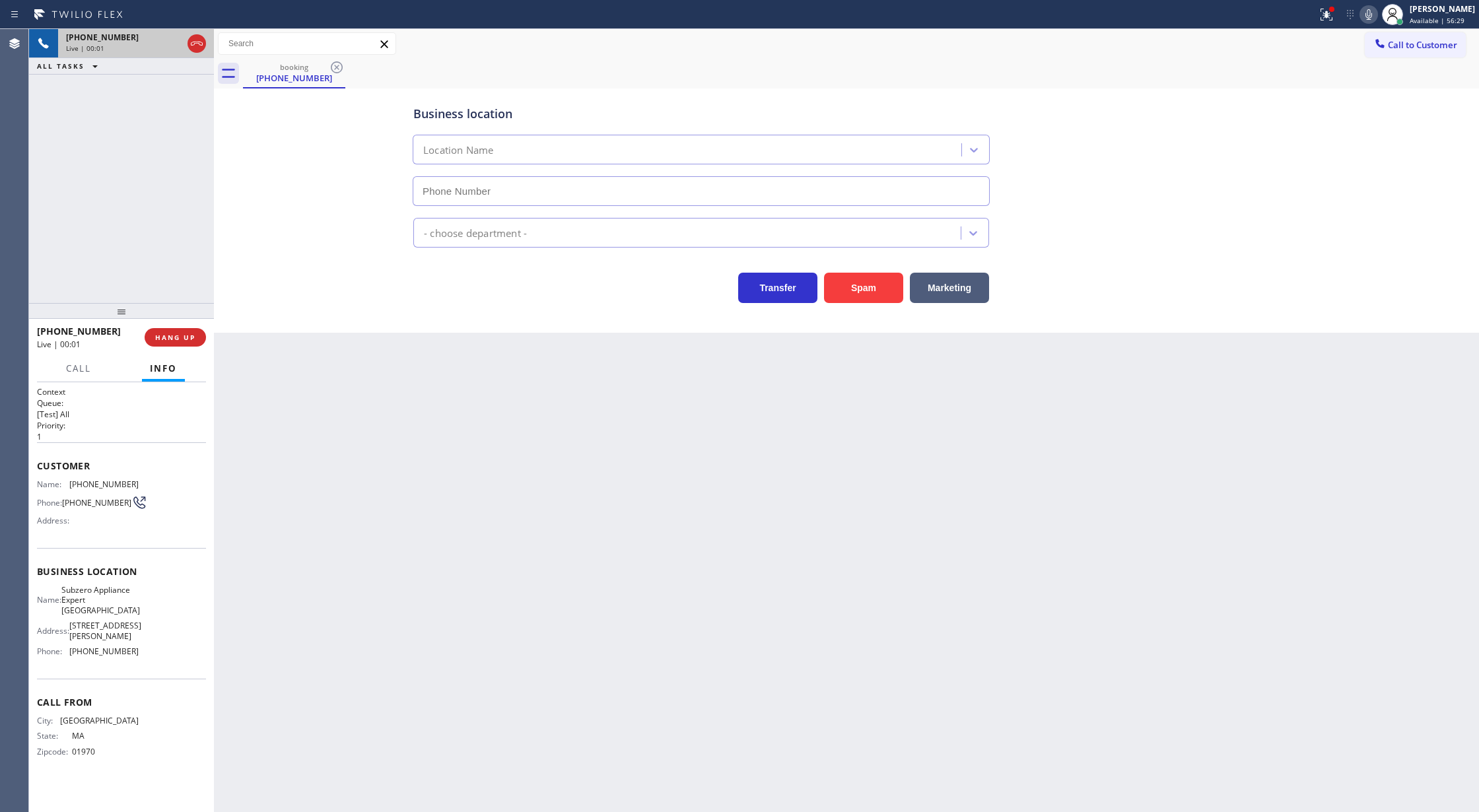
type input "[PHONE_NUMBER]"
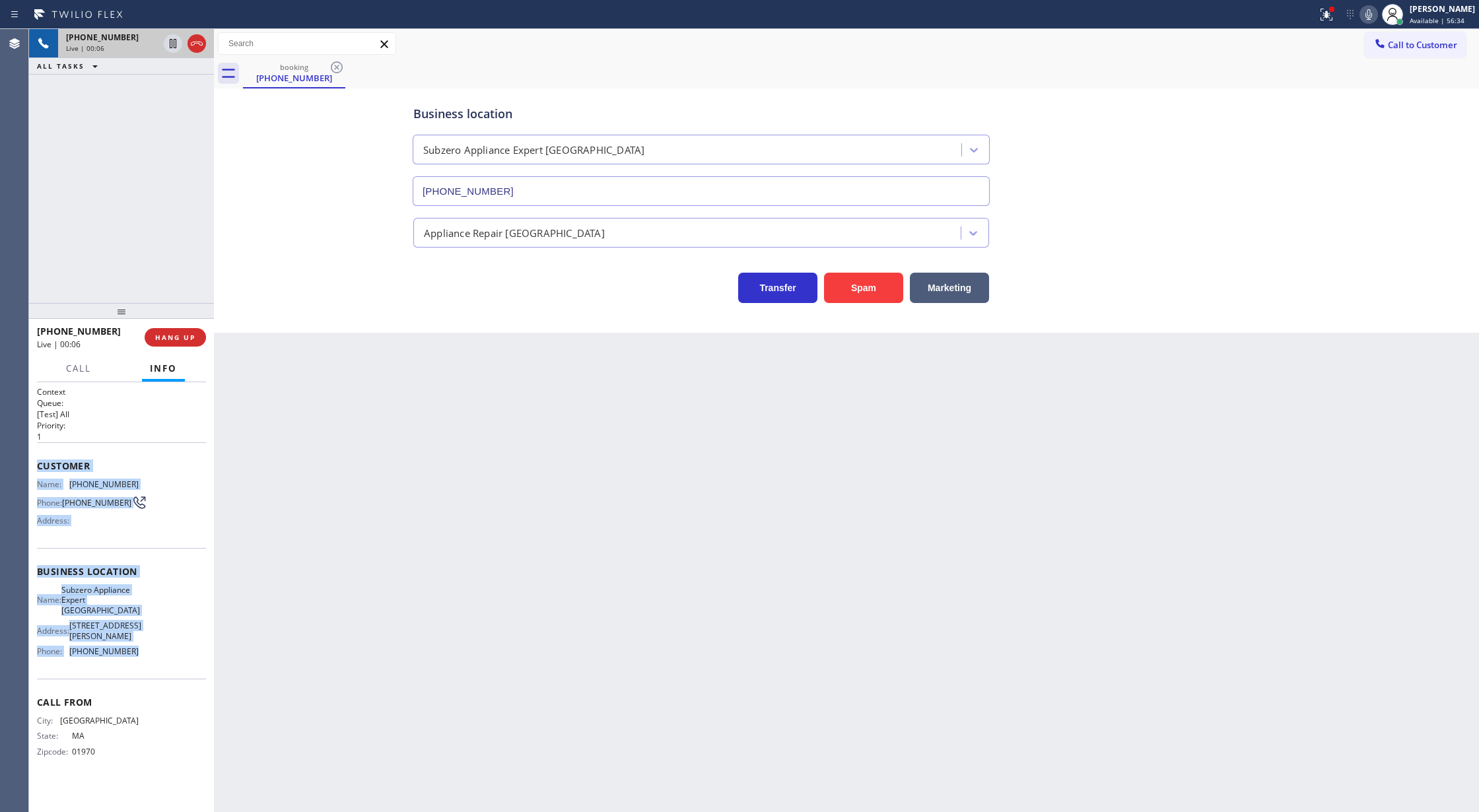
drag, startPoint x: 34, startPoint y: 470, endPoint x: 151, endPoint y: 656, distance: 219.7
click at [151, 656] on div "Context Queue: [Test] All Priority: 1 Customer Name: (978) 354-2450 Phone: (978…" at bounding box center [121, 596] width 185 height 430
copy div "Customer Name: (978) 354-2450 Phone: (978) 354-2450 Address: Business location …"
click at [262, 144] on div "Business location Subzero Appliance Expert Brooklyn (917) 382-8240 Appliance Re…" at bounding box center [846, 197] width 1258 height 211
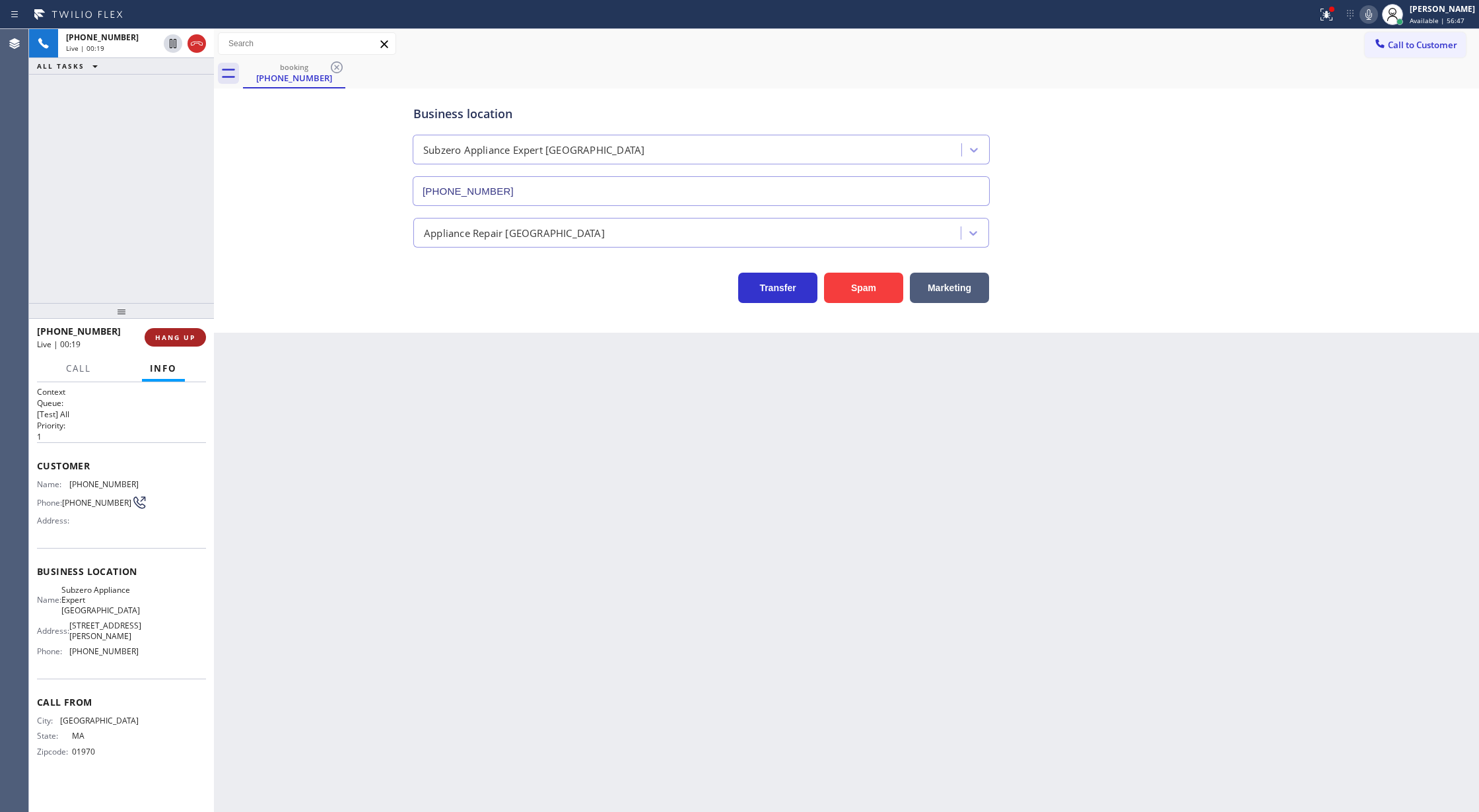
drag, startPoint x: 191, startPoint y: 46, endPoint x: 187, endPoint y: 331, distance: 285.0
click at [191, 46] on icon at bounding box center [196, 43] width 16 height 16
click at [167, 342] on span "HANG UP" at bounding box center [175, 337] width 40 height 9
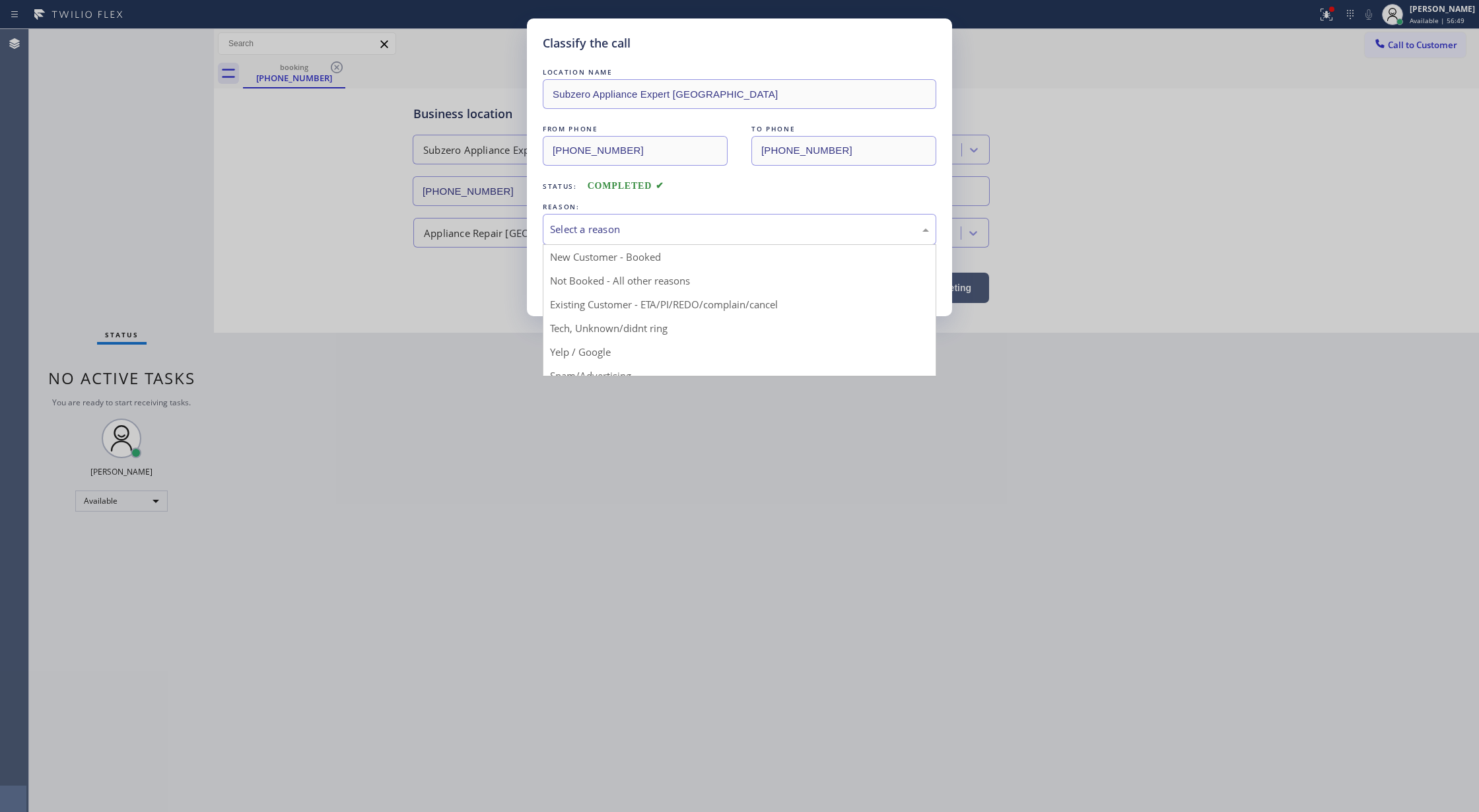
click at [623, 223] on div "Select a reason" at bounding box center [740, 229] width 379 height 15
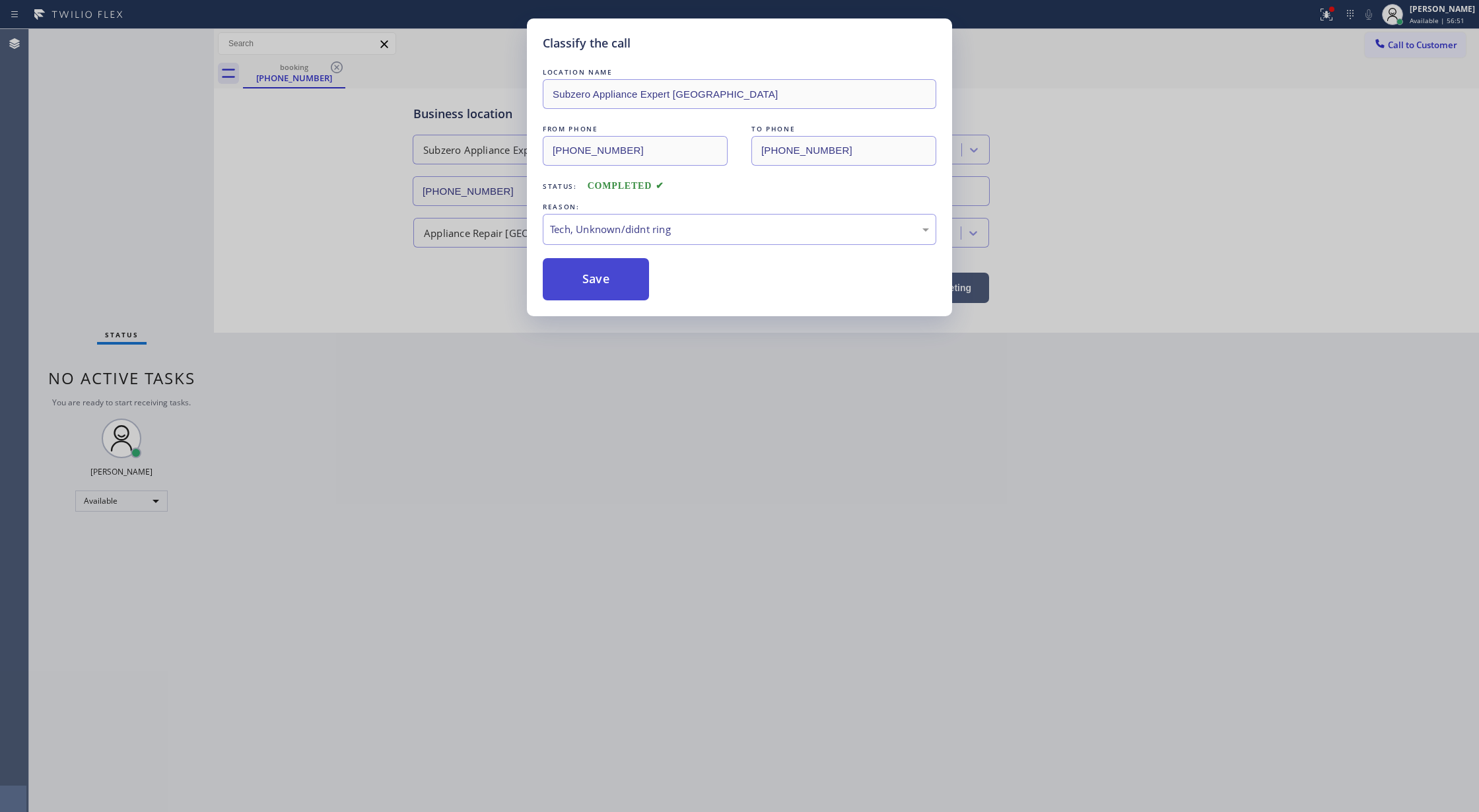
click at [571, 275] on button "Save" at bounding box center [596, 279] width 106 height 43
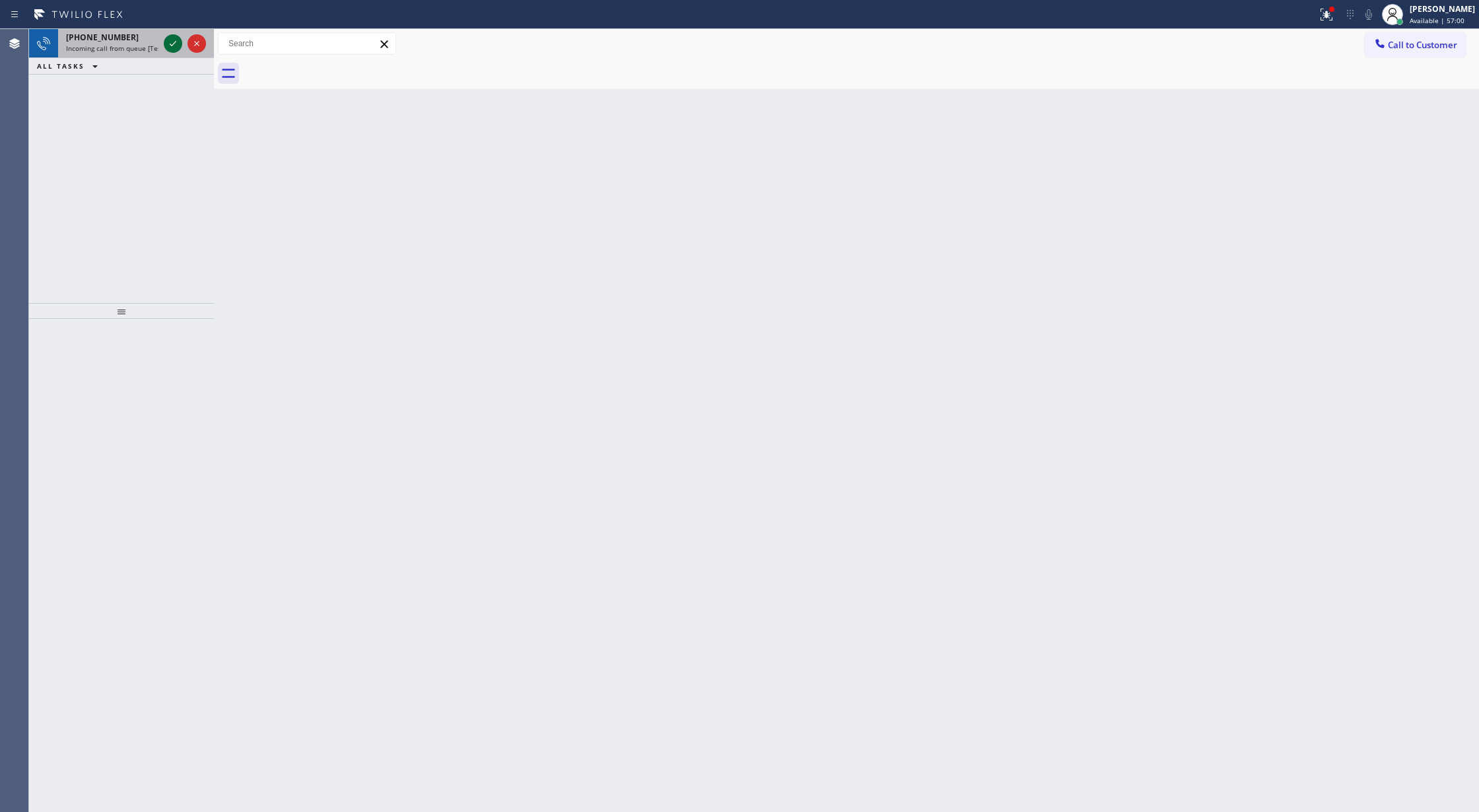
click at [170, 43] on icon at bounding box center [173, 43] width 16 height 16
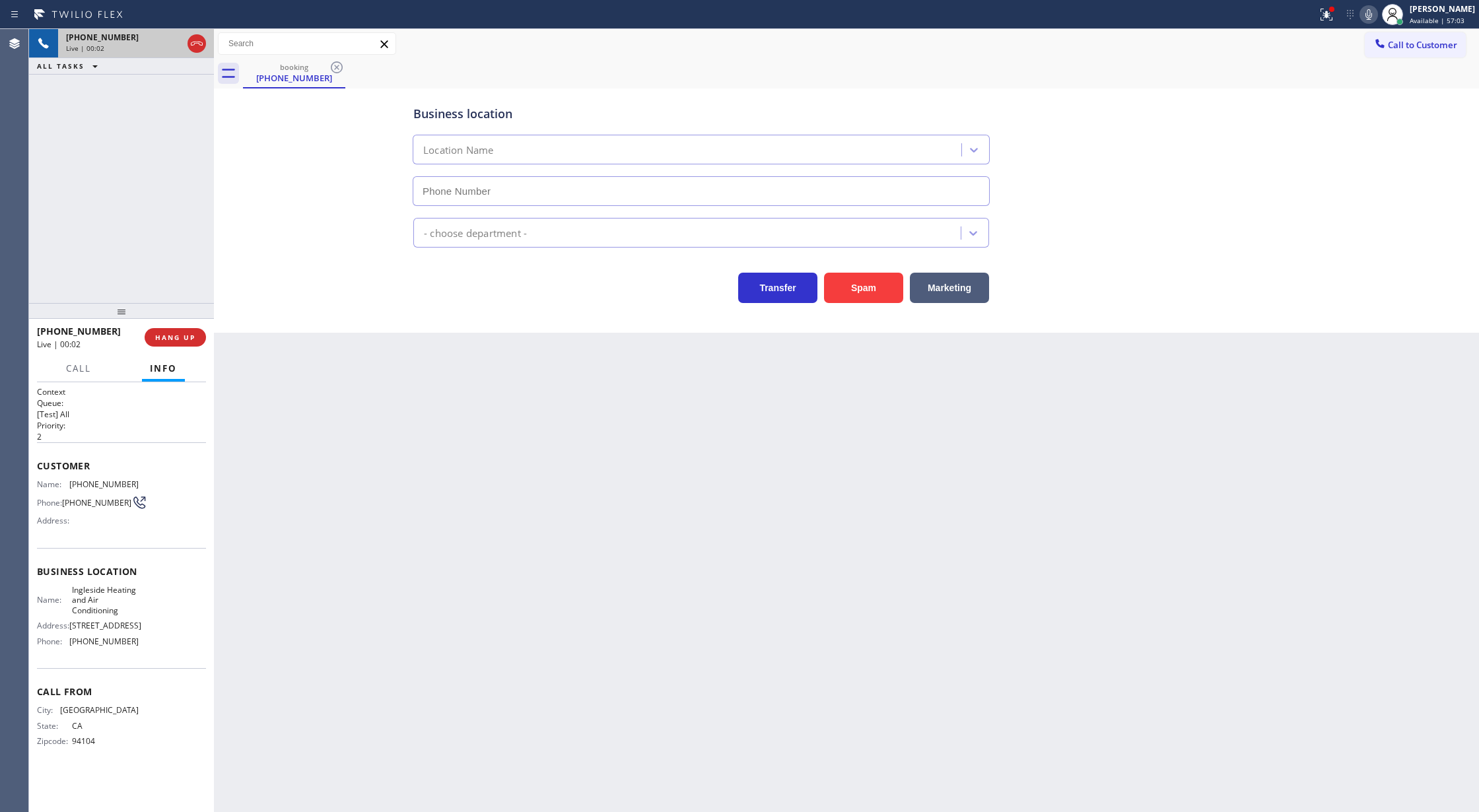
type input "[PHONE_NUMBER]"
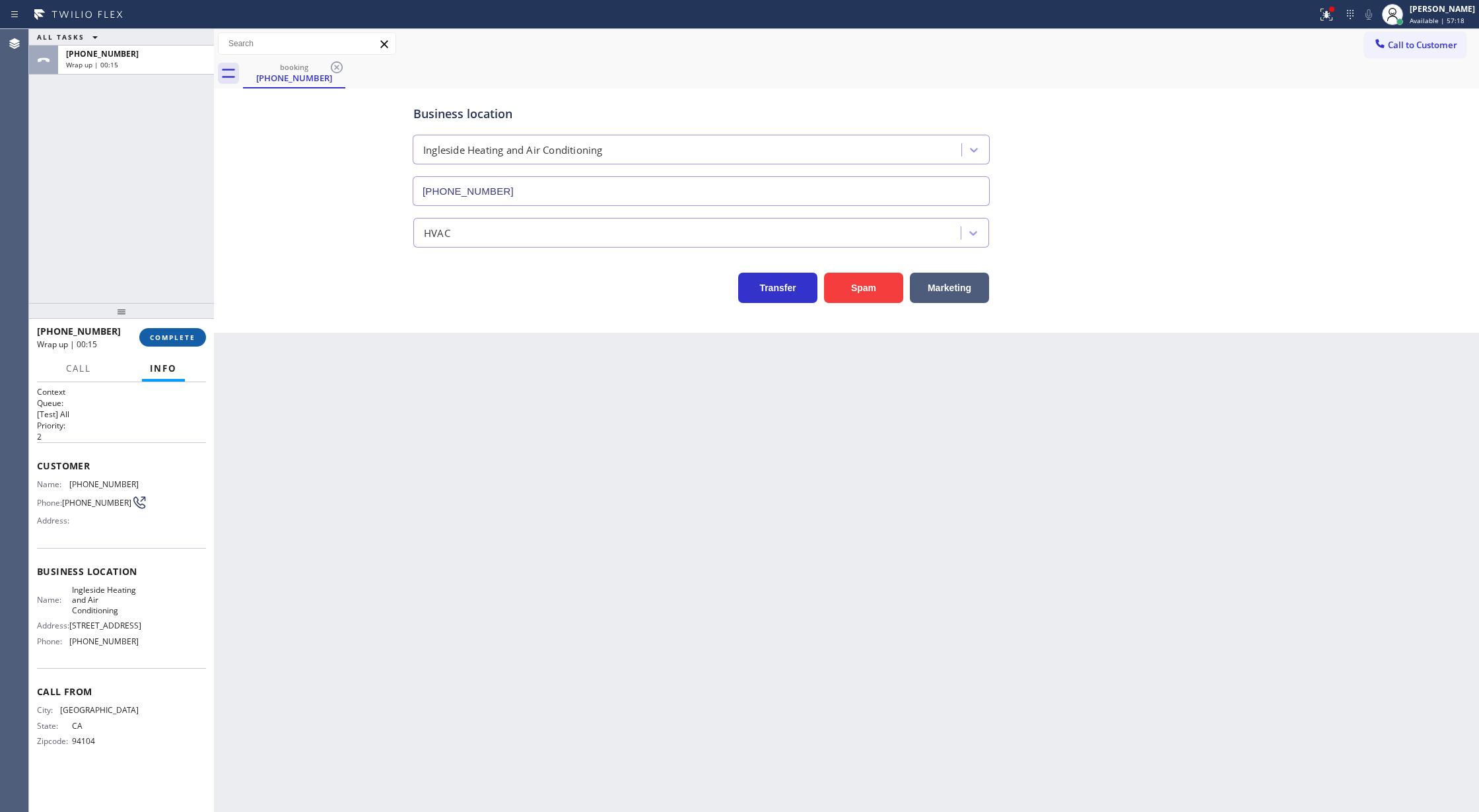
click at [166, 334] on span "COMPLETE" at bounding box center [172, 337] width 46 height 9
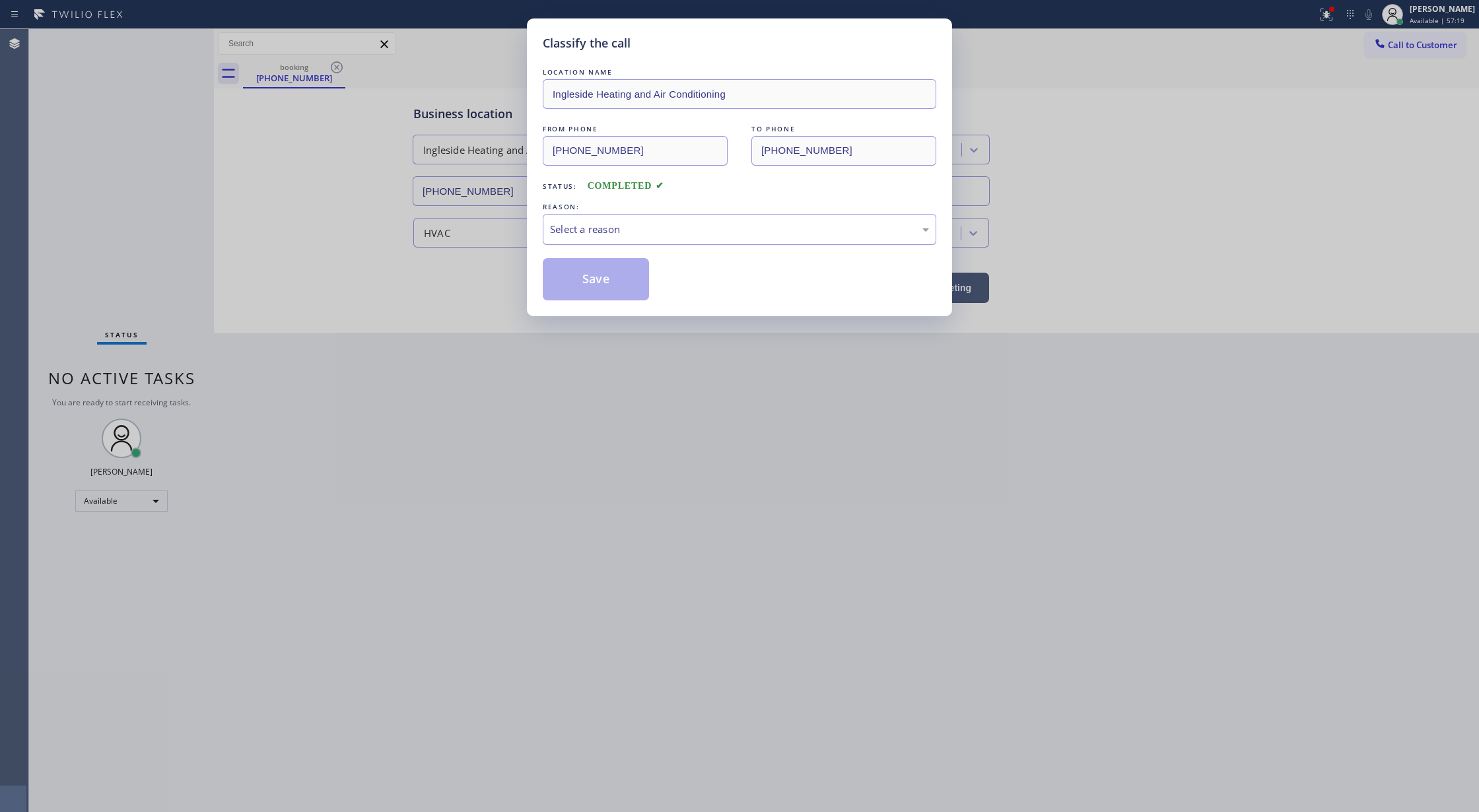
click at [630, 239] on div "Select a reason" at bounding box center [740, 229] width 394 height 31
click at [599, 285] on button "Save" at bounding box center [596, 279] width 106 height 43
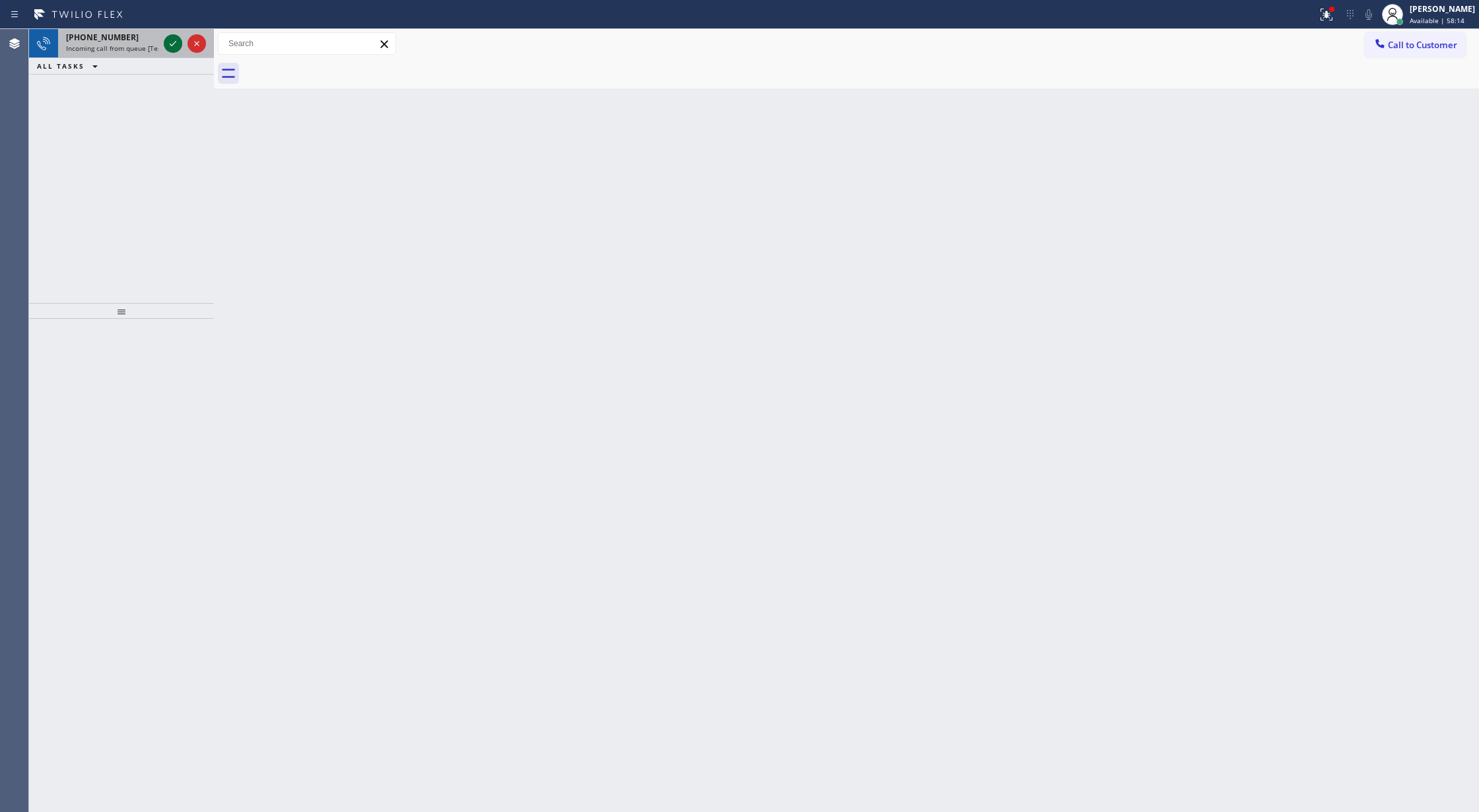
click at [166, 41] on icon at bounding box center [173, 43] width 16 height 16
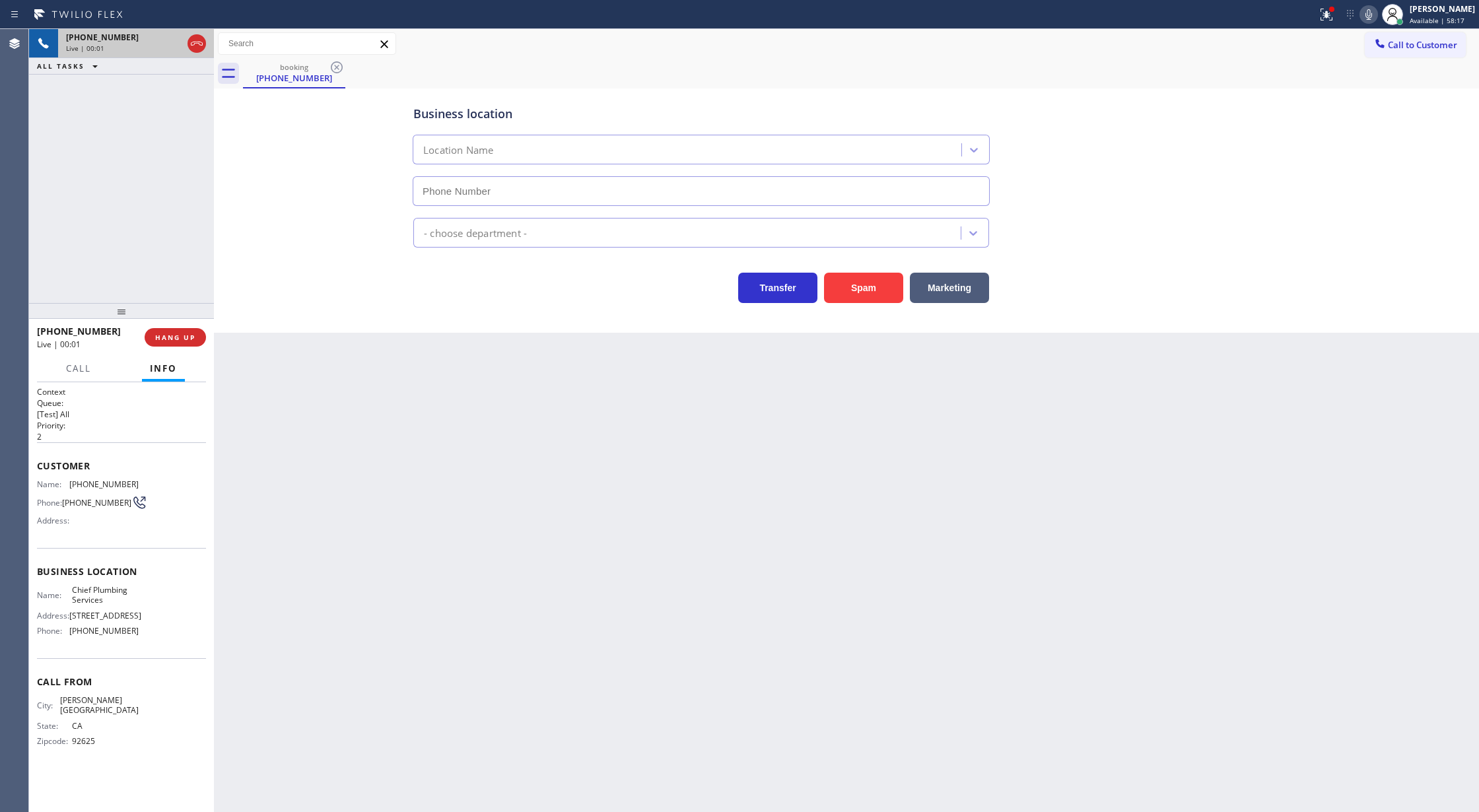
type input "(310) 494-5728"
click at [869, 296] on button "Spam" at bounding box center [863, 287] width 79 height 30
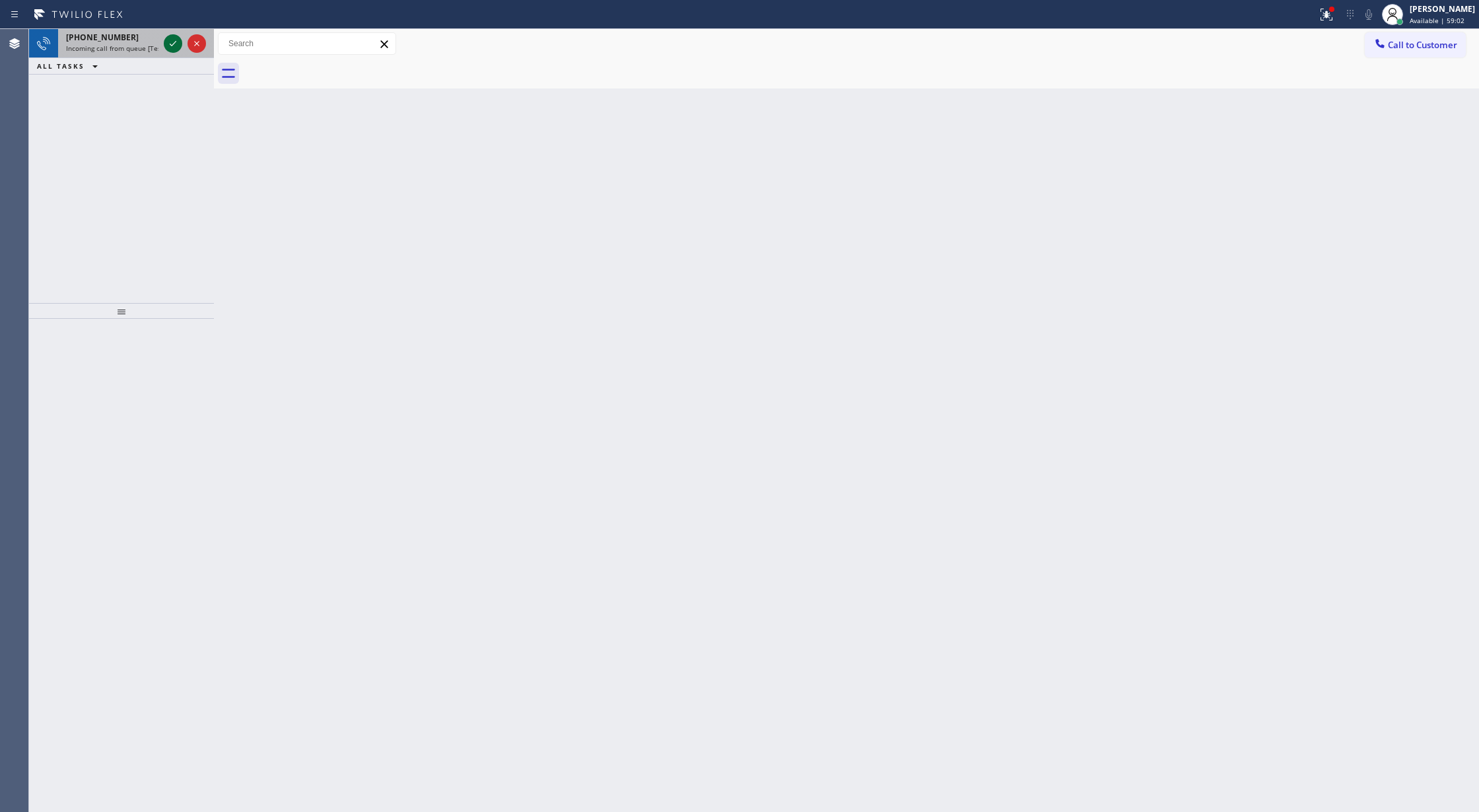
click at [172, 38] on icon at bounding box center [173, 43] width 16 height 16
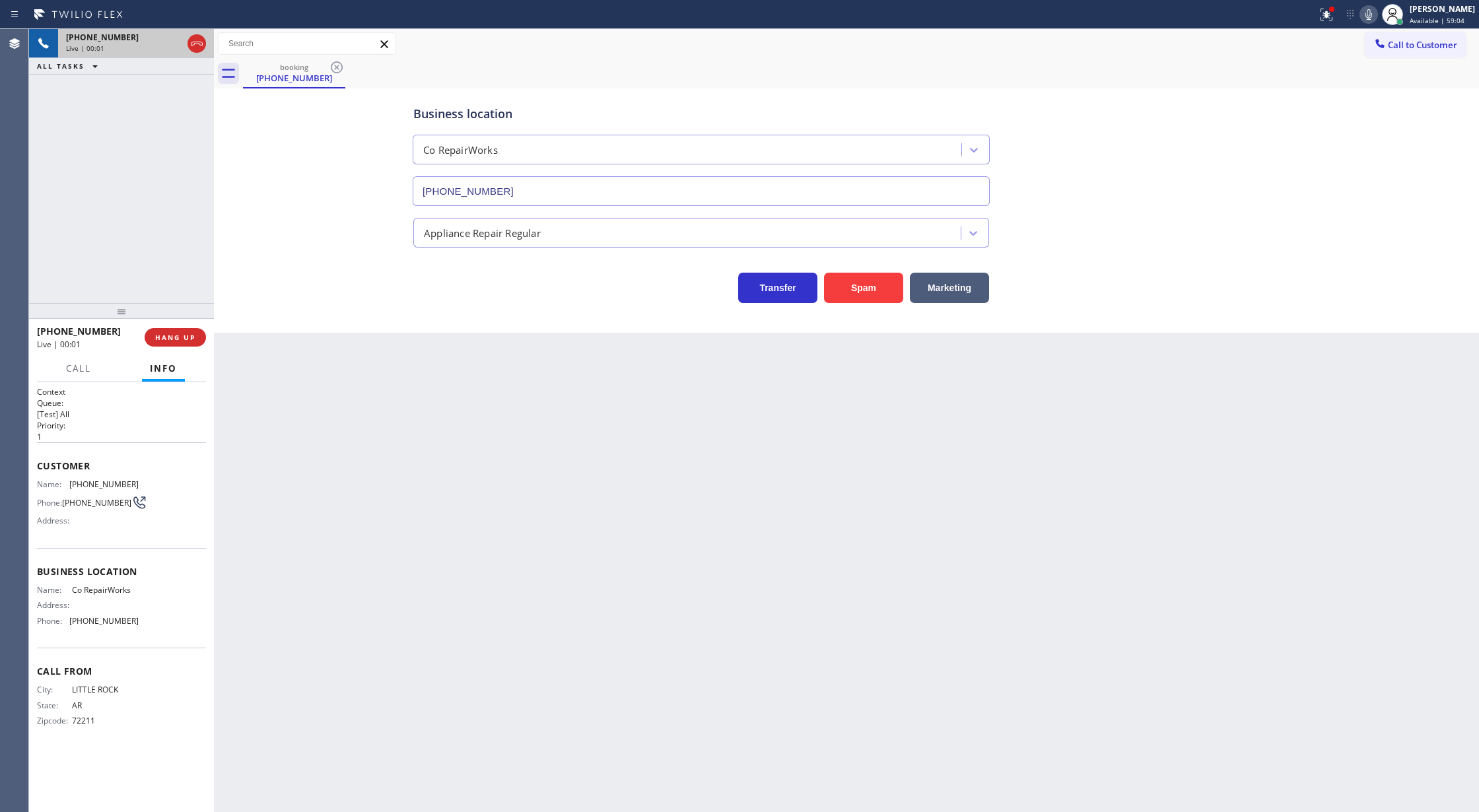
type input "(954) 507-2871"
click at [872, 282] on button "Spam" at bounding box center [863, 287] width 79 height 30
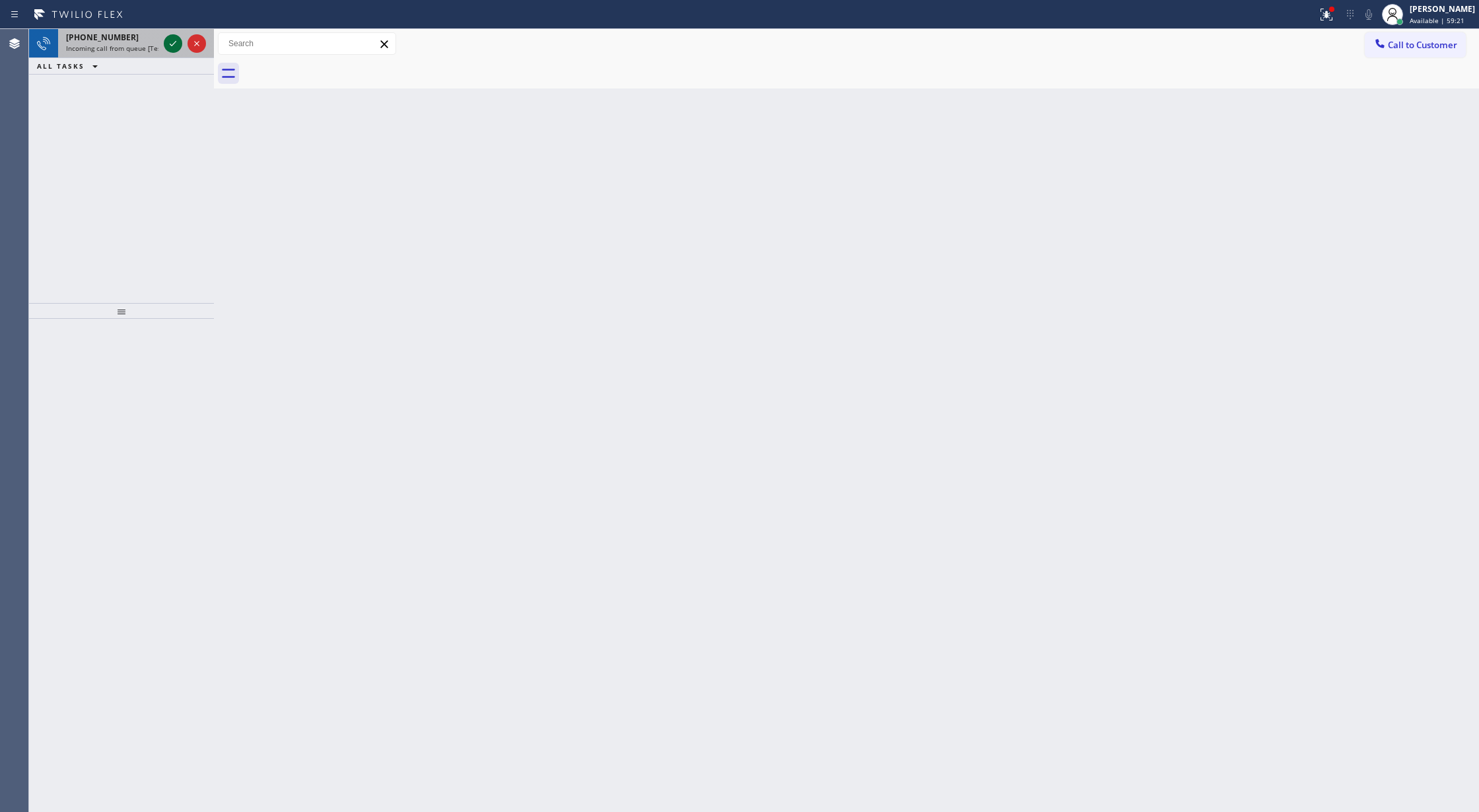
click at [170, 46] on icon at bounding box center [173, 43] width 16 height 16
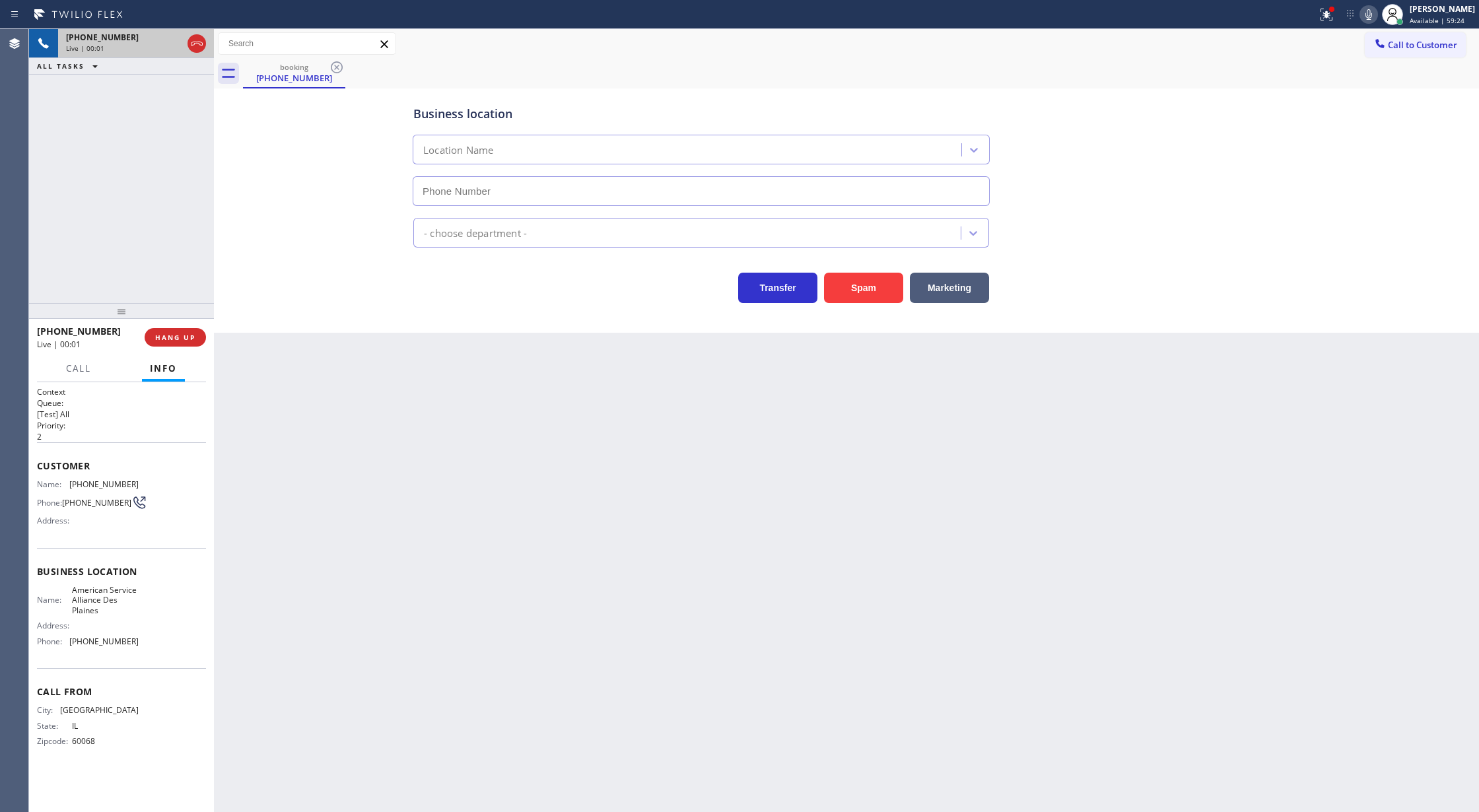
type input "(847) 713-1913"
click at [845, 278] on button "Spam" at bounding box center [863, 287] width 79 height 30
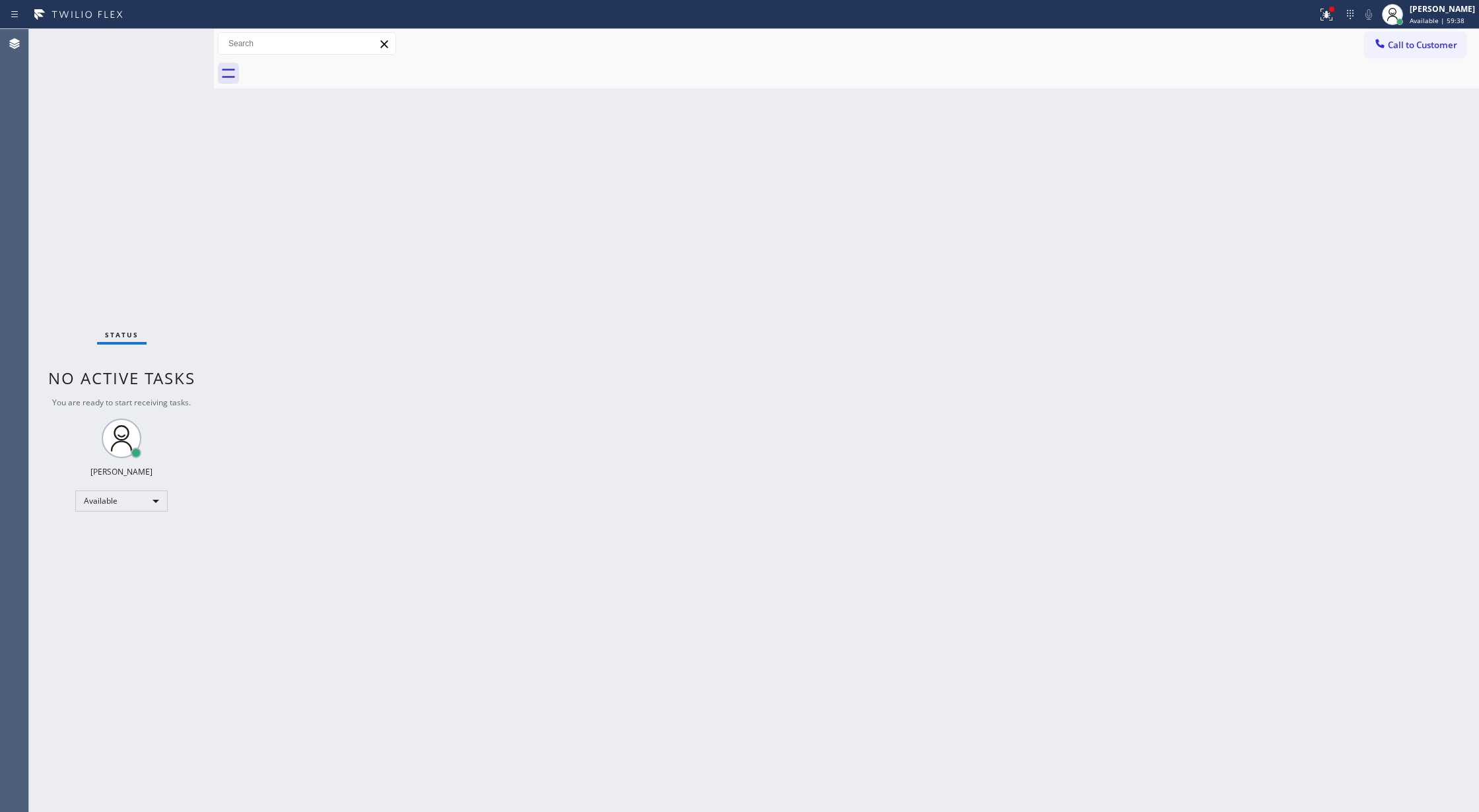
click at [292, 451] on div "Back to Dashboard Change Sender ID Customers Technicians Select a contact Outbo…" at bounding box center [846, 420] width 1265 height 783
click at [180, 40] on div "Status No active tasks You are ready to start receiving tasks. [PERSON_NAME] Av…" at bounding box center [121, 420] width 185 height 783
click at [178, 39] on div "Status No active tasks You are ready to start receiving tasks. [PERSON_NAME] Av…" at bounding box center [121, 420] width 185 height 783
click at [175, 39] on div "Status No active tasks You are ready to start receiving tasks. [PERSON_NAME] Av…" at bounding box center [121, 420] width 185 height 783
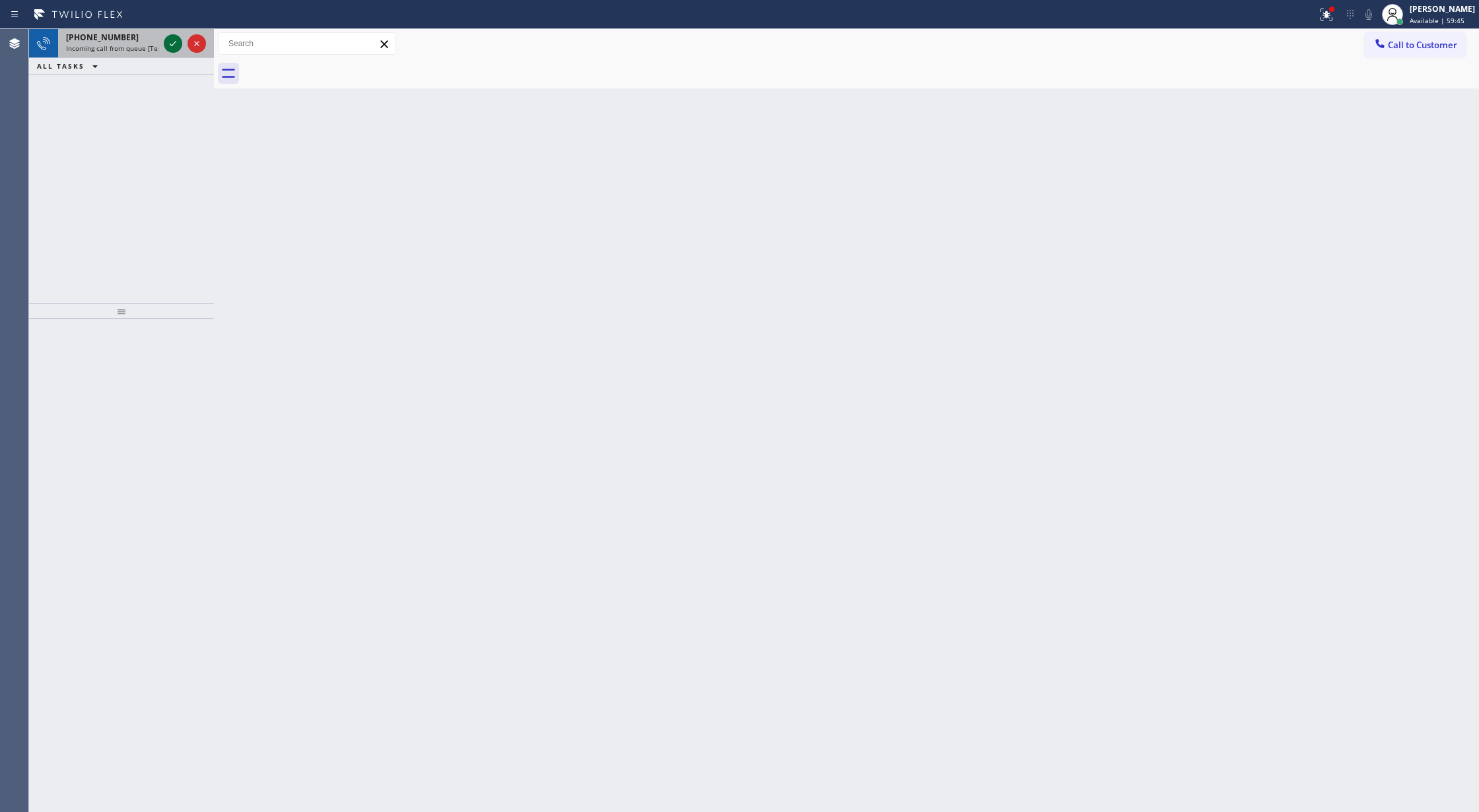
click at [171, 43] on icon at bounding box center [173, 43] width 16 height 16
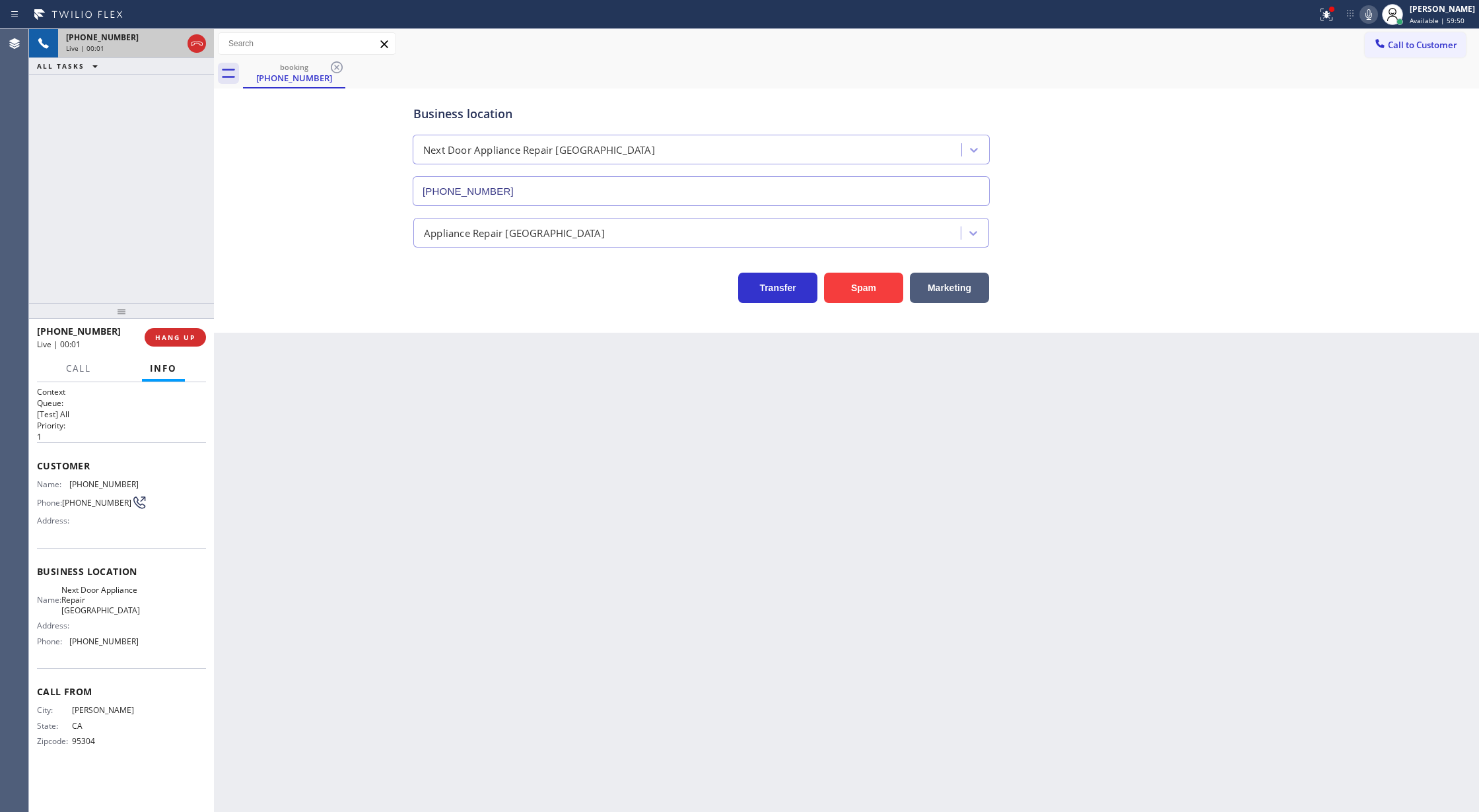
type input "(805) 600-2034"
drag, startPoint x: 907, startPoint y: 172, endPoint x: 812, endPoint y: 445, distance: 289.1
click at [895, 204] on input "(805) 600-2034" at bounding box center [701, 191] width 577 height 30
click at [865, 280] on button "Spam" at bounding box center [863, 287] width 79 height 30
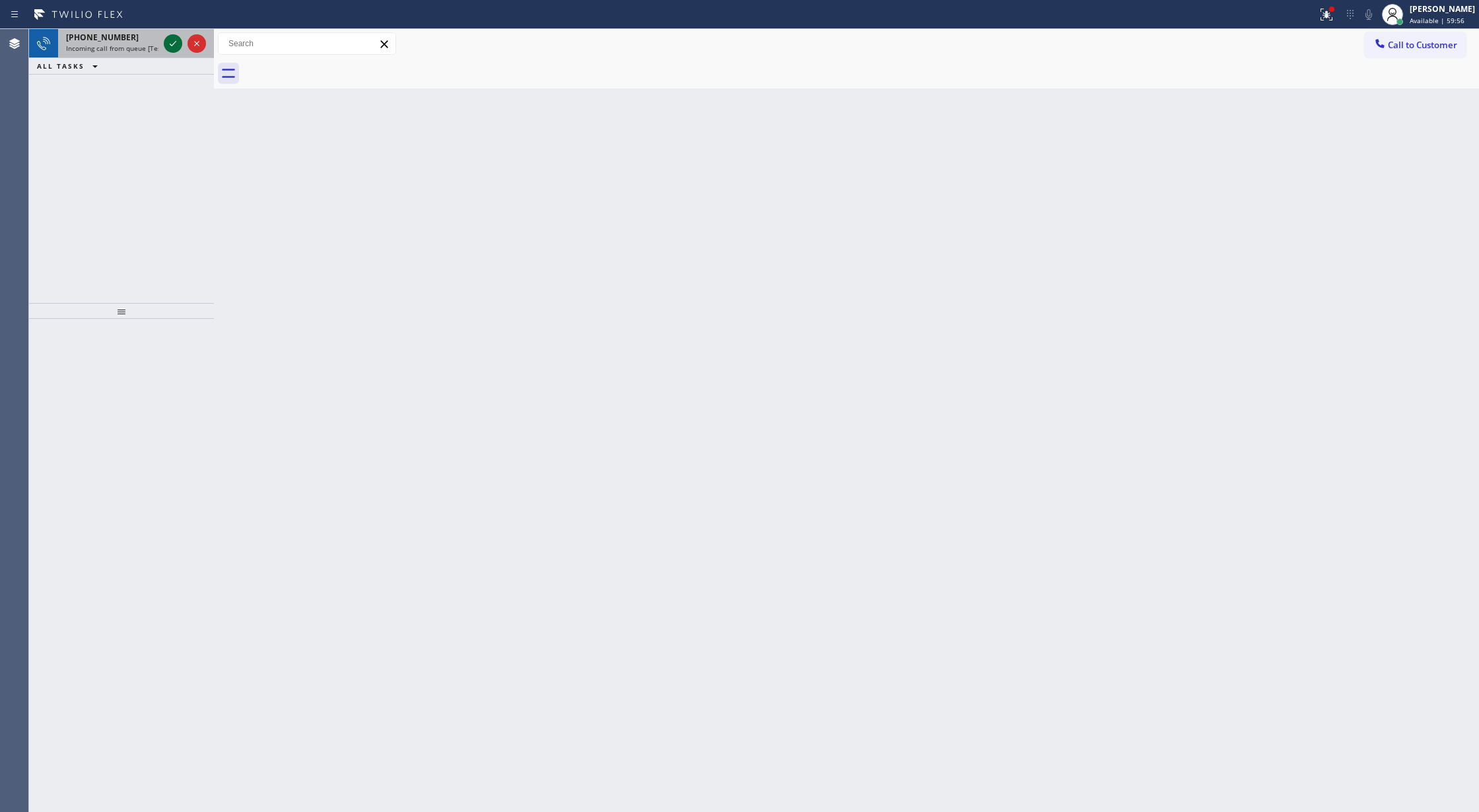
click at [167, 39] on icon at bounding box center [173, 43] width 16 height 16
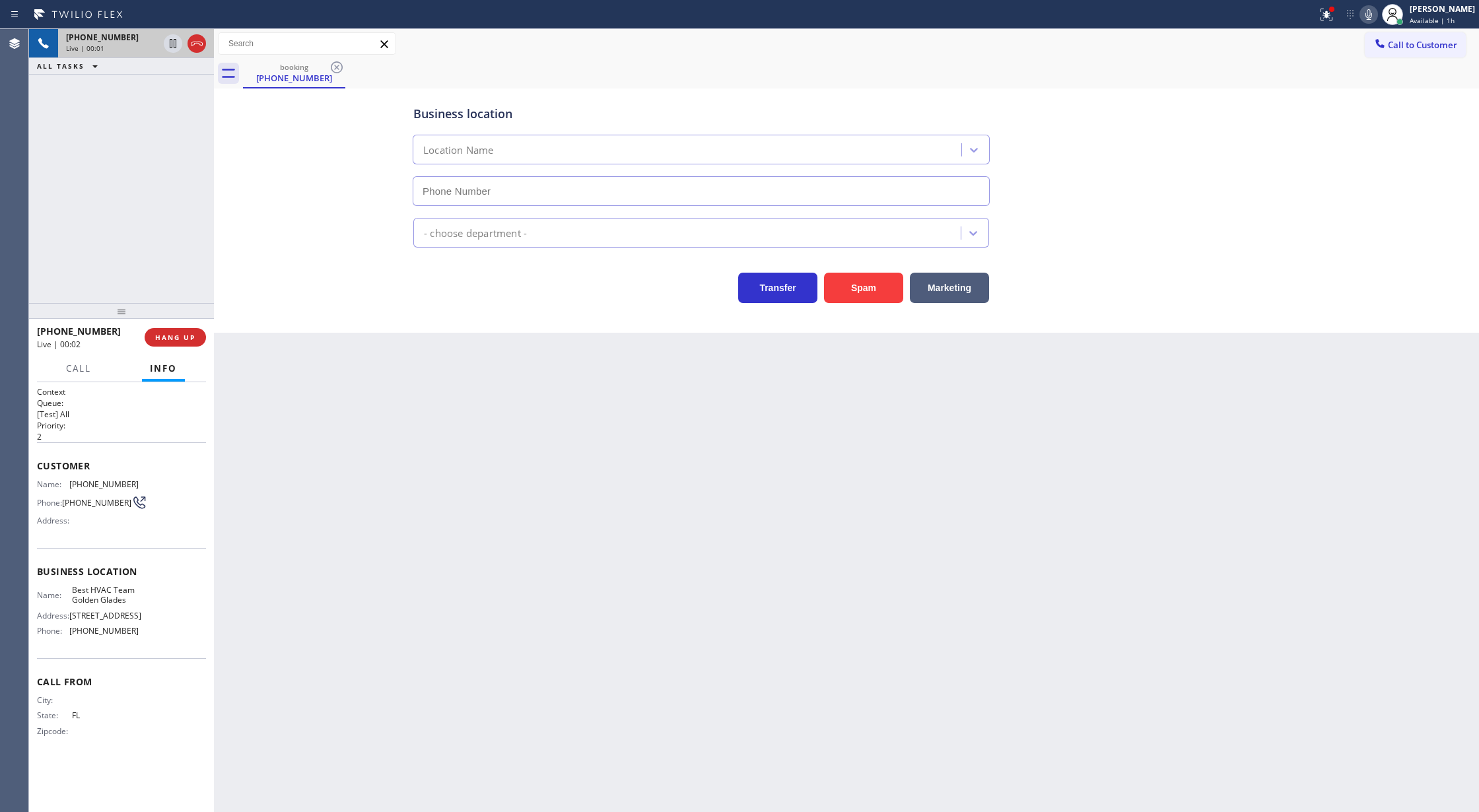
type input "[PHONE_NUMBER]"
click at [864, 288] on button "Spam" at bounding box center [863, 287] width 79 height 30
click at [165, 332] on span "COMPLETE" at bounding box center [172, 337] width 46 height 9
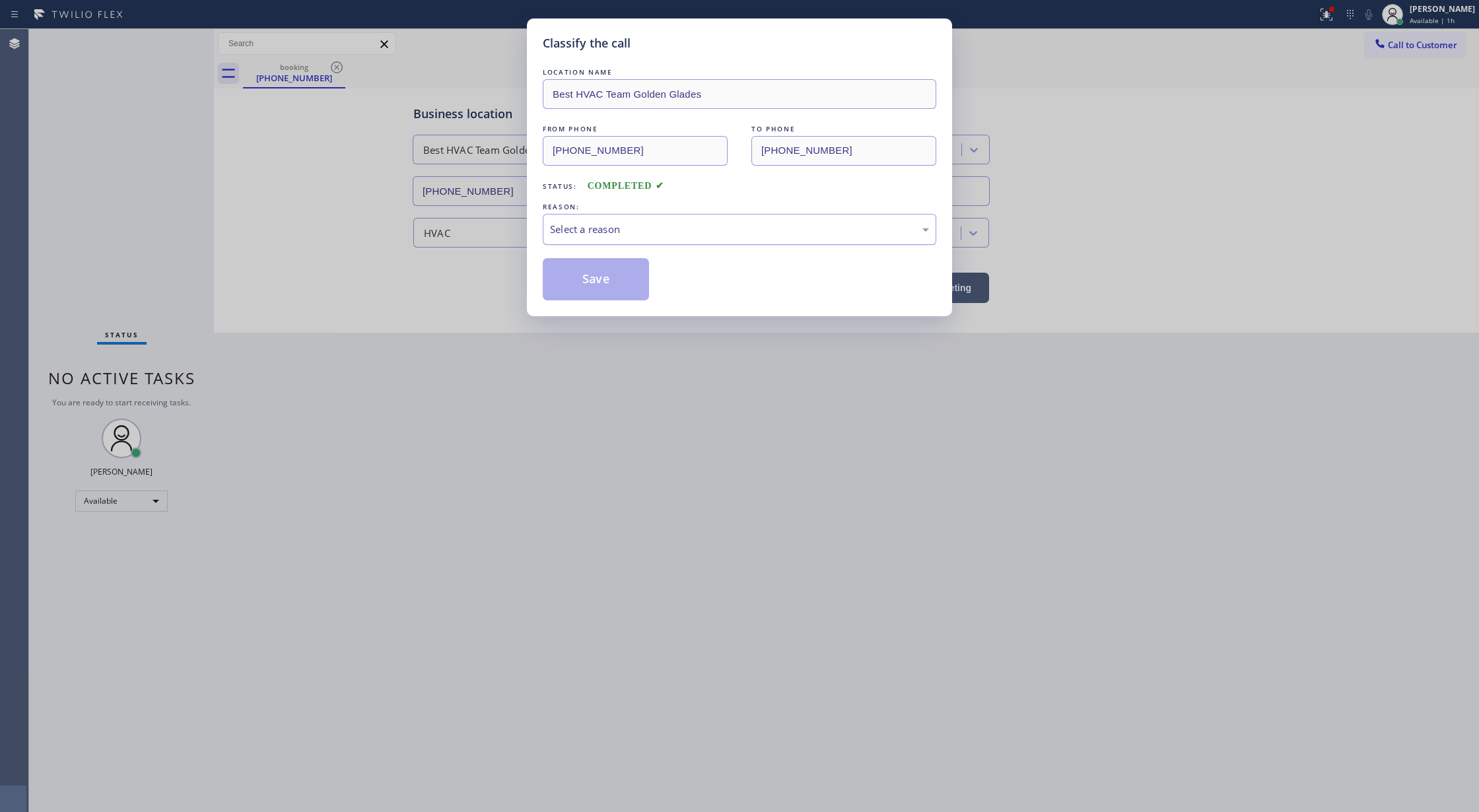
click at [616, 231] on div "Select a reason" at bounding box center [740, 229] width 379 height 15
click at [592, 282] on button "Save" at bounding box center [596, 279] width 106 height 43
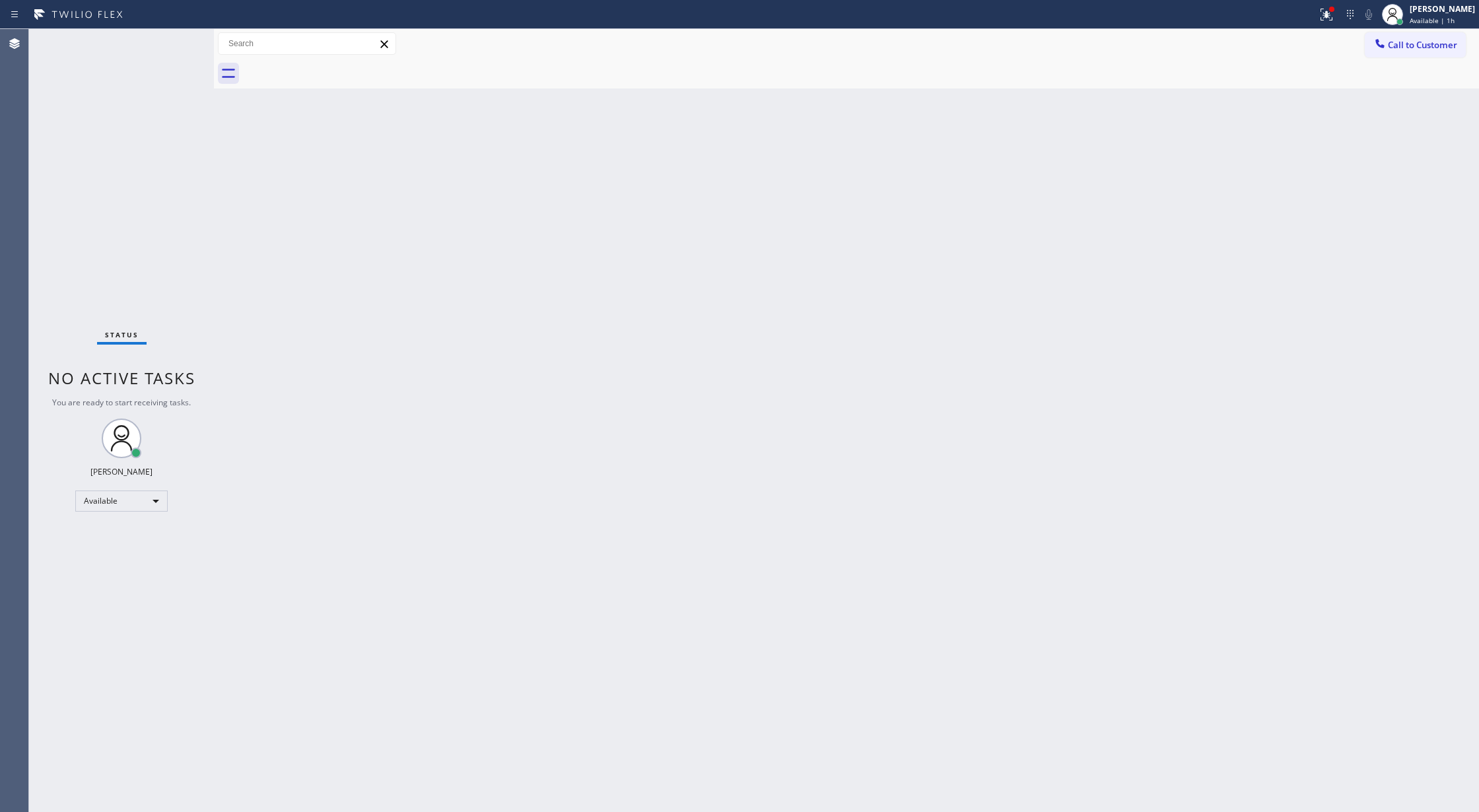
click at [181, 43] on div "Status No active tasks You are ready to start receiving tasks. [PERSON_NAME] Av…" at bounding box center [121, 420] width 185 height 783
click at [175, 34] on div "Status No active tasks You are ready to start receiving tasks. [PERSON_NAME] Av…" at bounding box center [121, 420] width 185 height 783
click at [178, 35] on div "Status No active tasks You are ready to start receiving tasks. [PERSON_NAME] Av…" at bounding box center [121, 420] width 185 height 783
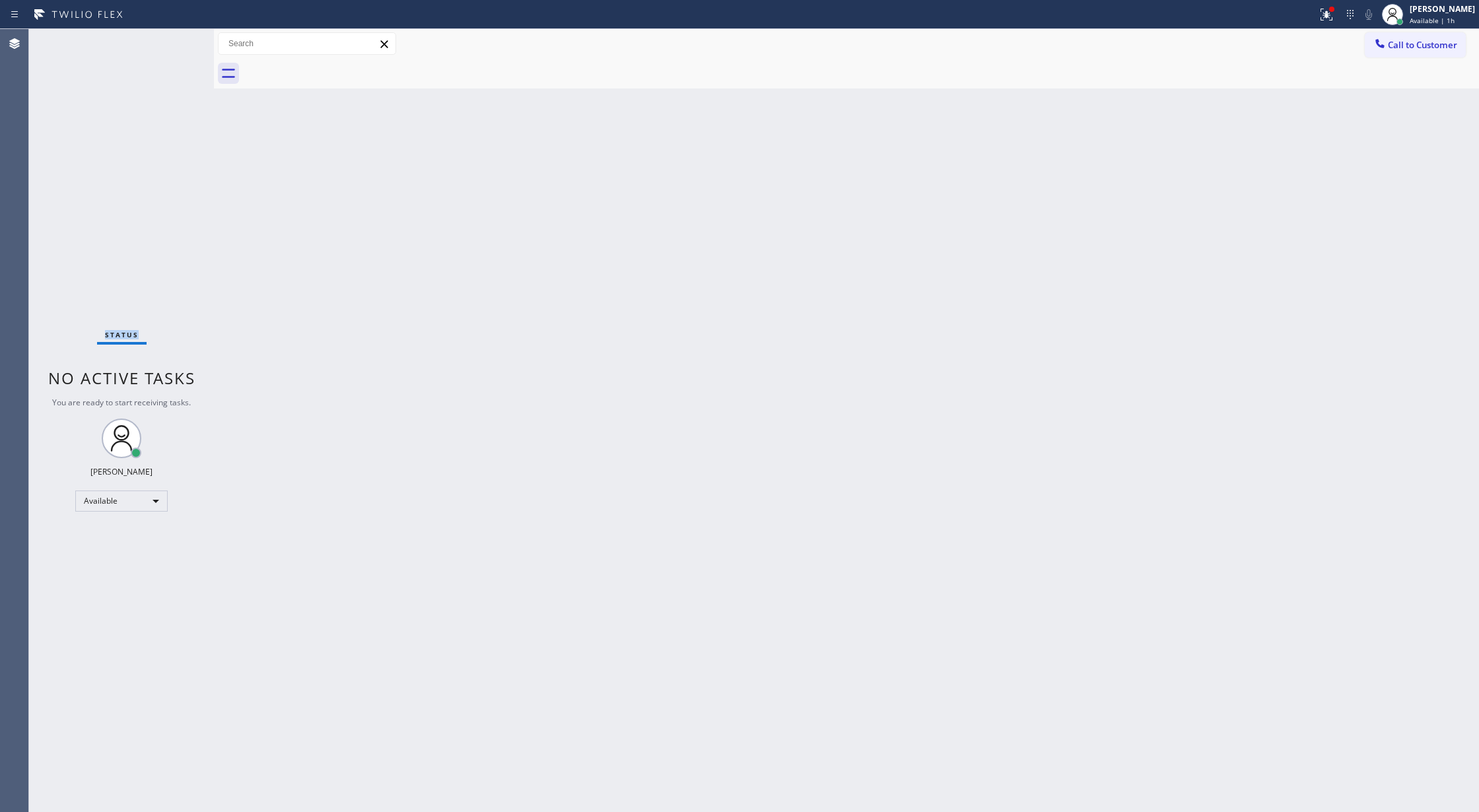
click at [178, 35] on div "Status No active tasks You are ready to start receiving tasks. [PERSON_NAME] Av…" at bounding box center [121, 420] width 185 height 783
click at [182, 41] on div "Status No active tasks You are ready to start receiving tasks. [PERSON_NAME] Av…" at bounding box center [121, 420] width 185 height 783
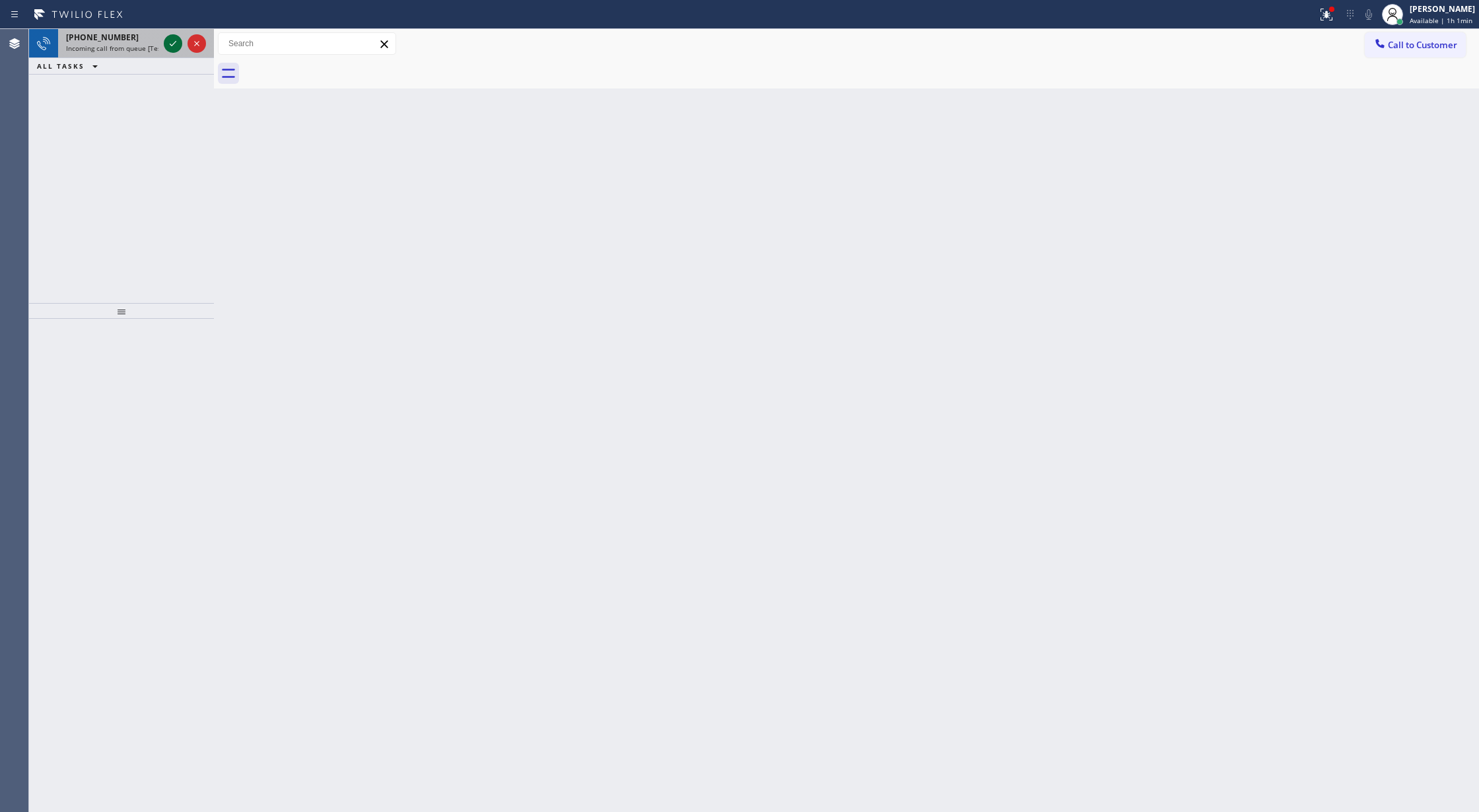
click at [168, 40] on icon at bounding box center [173, 43] width 16 height 16
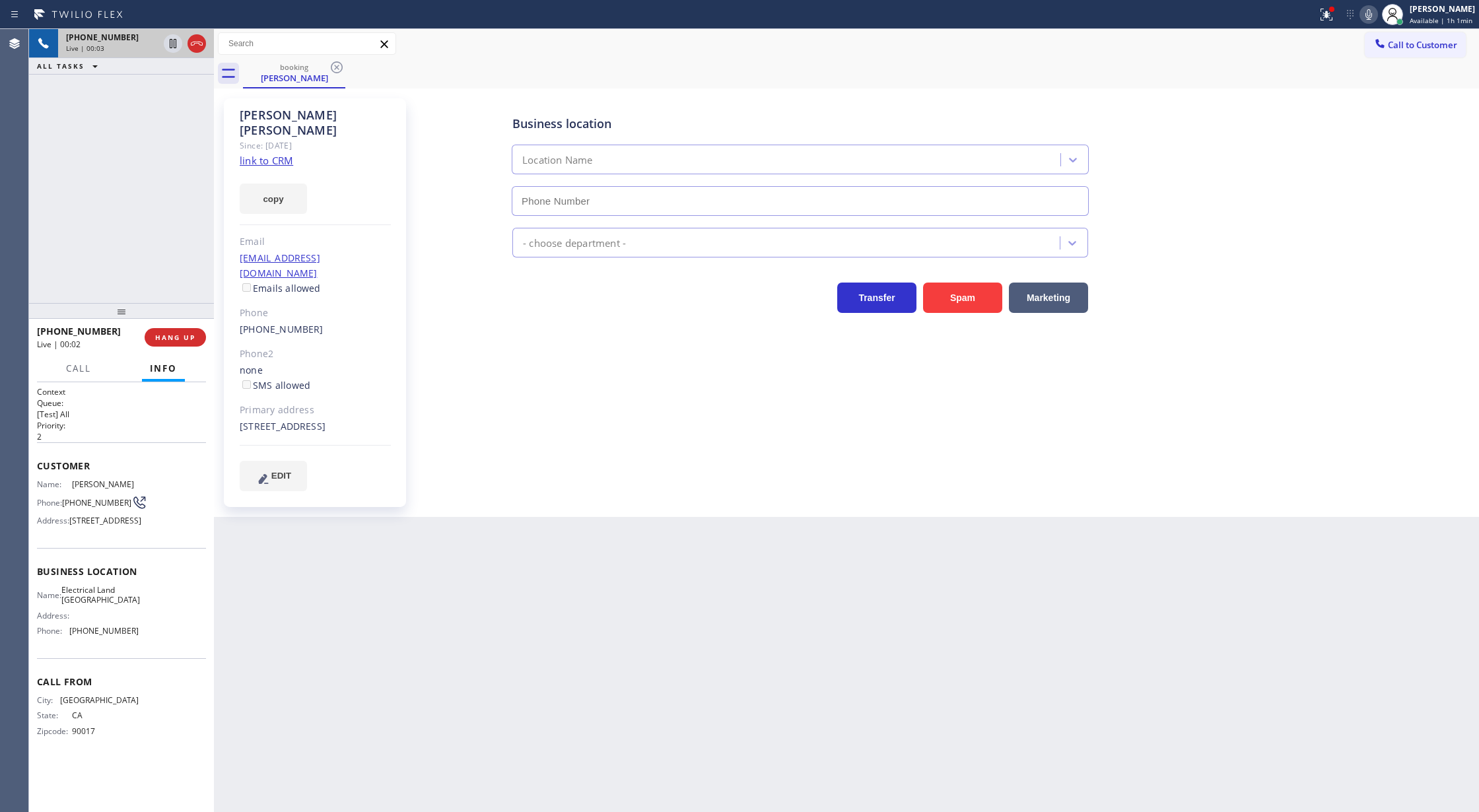
type input "[PHONE_NUMBER]"
click at [262, 154] on link "link to CRM" at bounding box center [267, 160] width 53 height 13
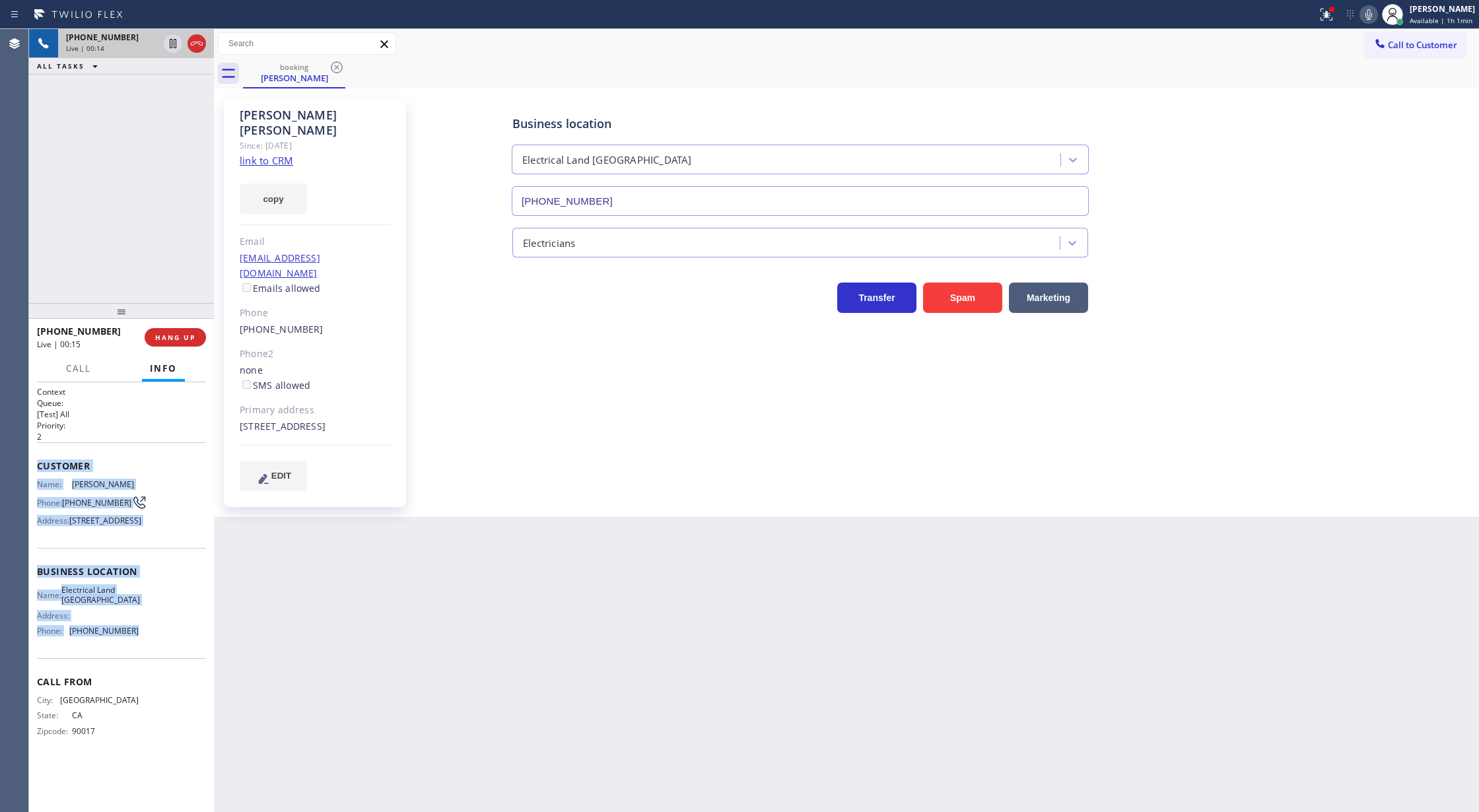
copy div "Customer Name: Kim Carhart Phone: (310) 902-4590 Address: 8828 Pershing Dr, Los…"
drag, startPoint x: 33, startPoint y: 467, endPoint x: 161, endPoint y: 659, distance: 230.8
click at [161, 659] on div "Context Queue: [Test] All Priority: 2 Customer Name: Kim Carhart Phone: (310) 9…" at bounding box center [121, 596] width 185 height 430
drag, startPoint x: 180, startPoint y: 332, endPoint x: 288, endPoint y: 363, distance: 112.4
click at [180, 333] on span "COMPLETE" at bounding box center [172, 337] width 46 height 9
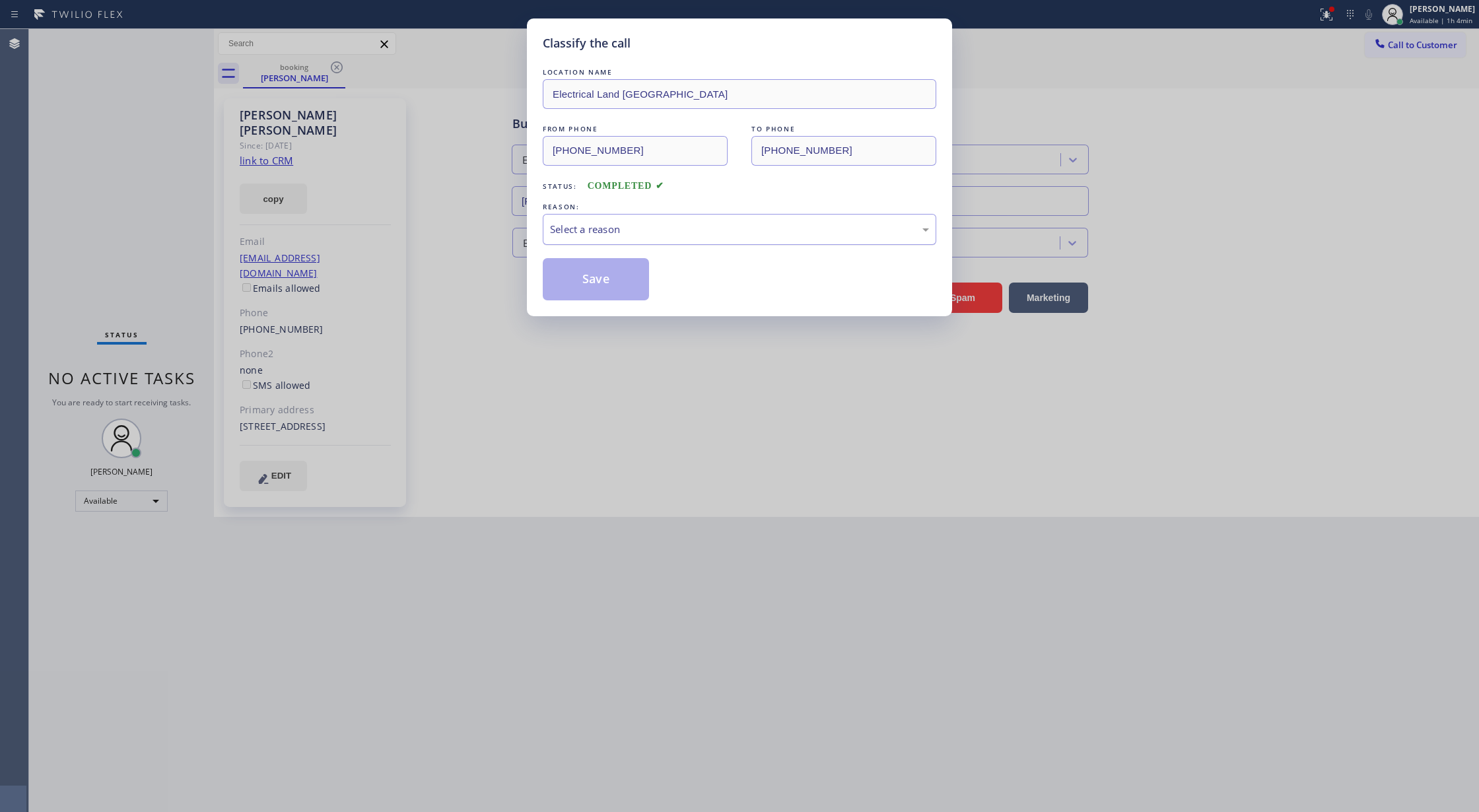
click at [606, 238] on div "Select a reason" at bounding box center [740, 229] width 394 height 31
click at [584, 284] on button "Save" at bounding box center [596, 279] width 106 height 43
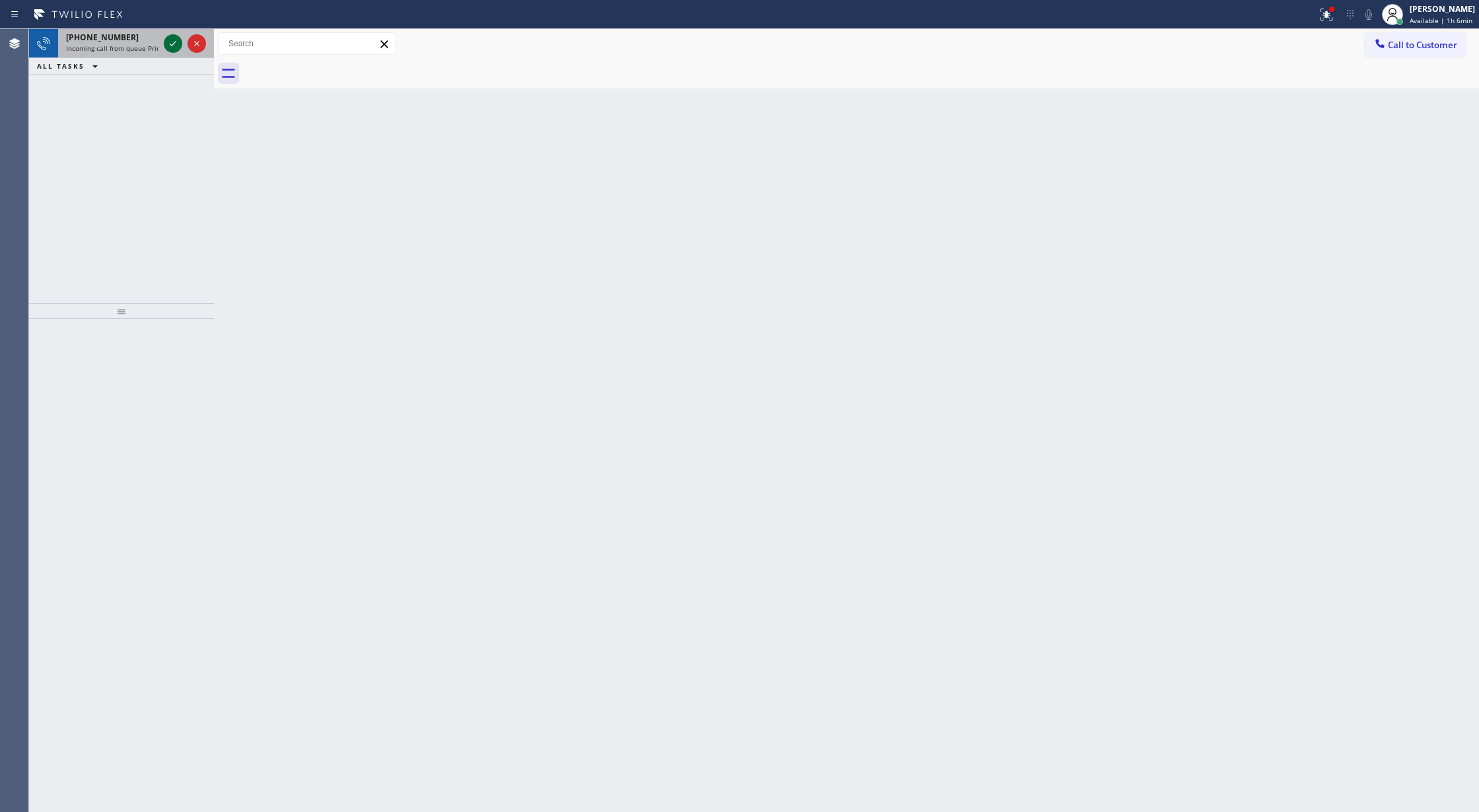
click at [166, 43] on icon at bounding box center [173, 43] width 16 height 16
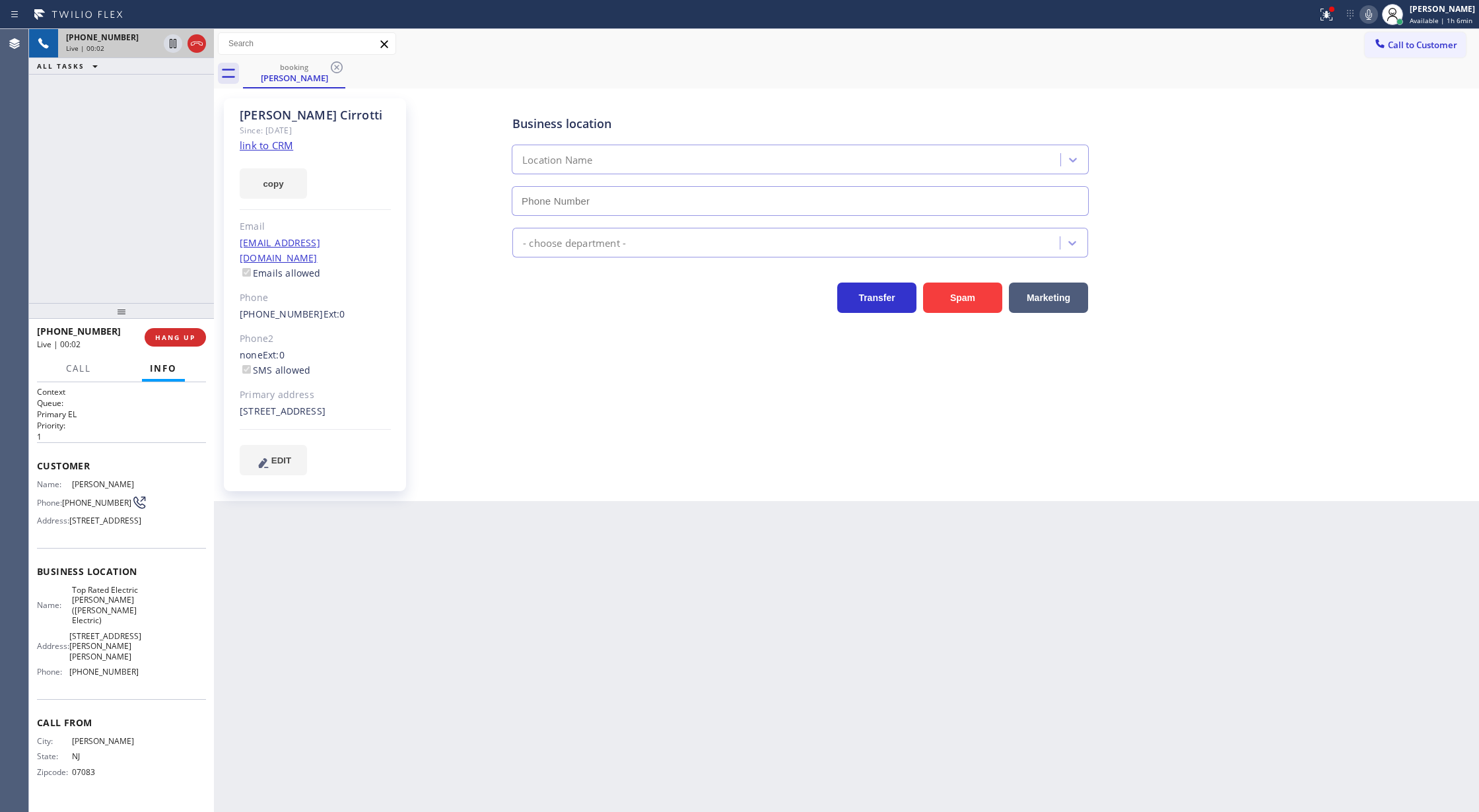
type input "[PHONE_NUMBER]"
click at [196, 43] on icon at bounding box center [196, 43] width 12 height 4
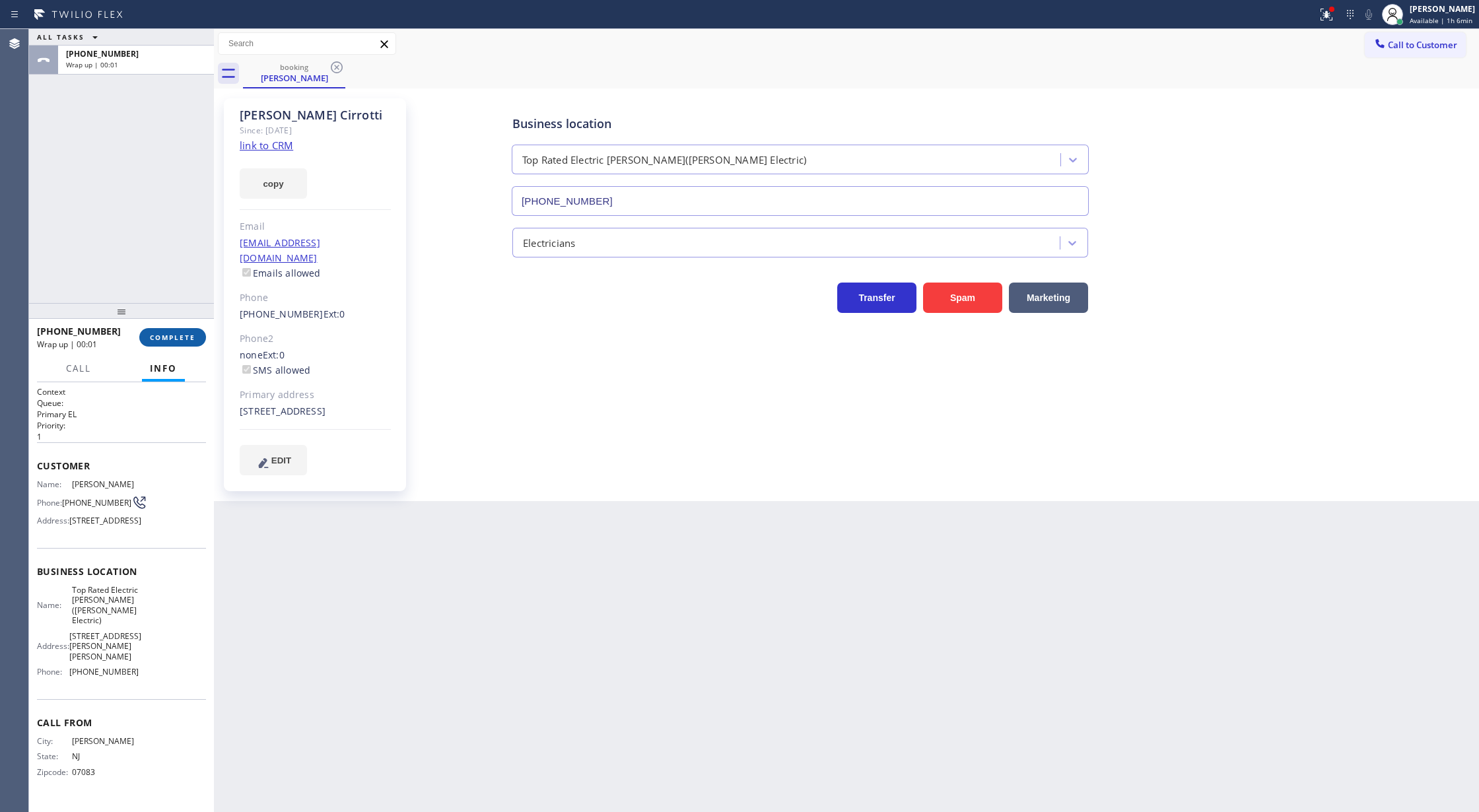
click at [159, 334] on span "COMPLETE" at bounding box center [172, 337] width 46 height 9
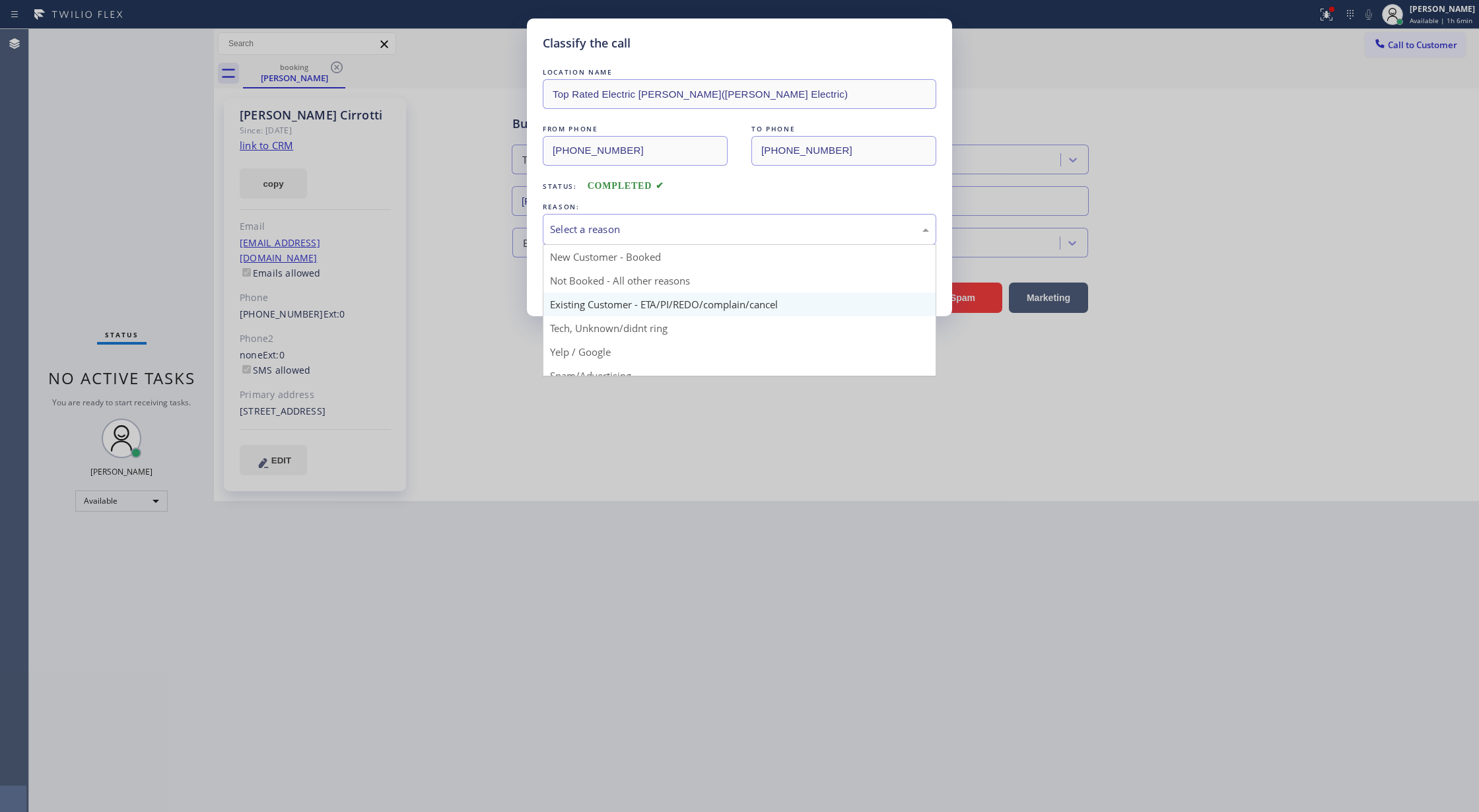
drag, startPoint x: 634, startPoint y: 230, endPoint x: 607, endPoint y: 307, distance: 81.6
click at [634, 228] on div "Select a reason" at bounding box center [740, 229] width 379 height 15
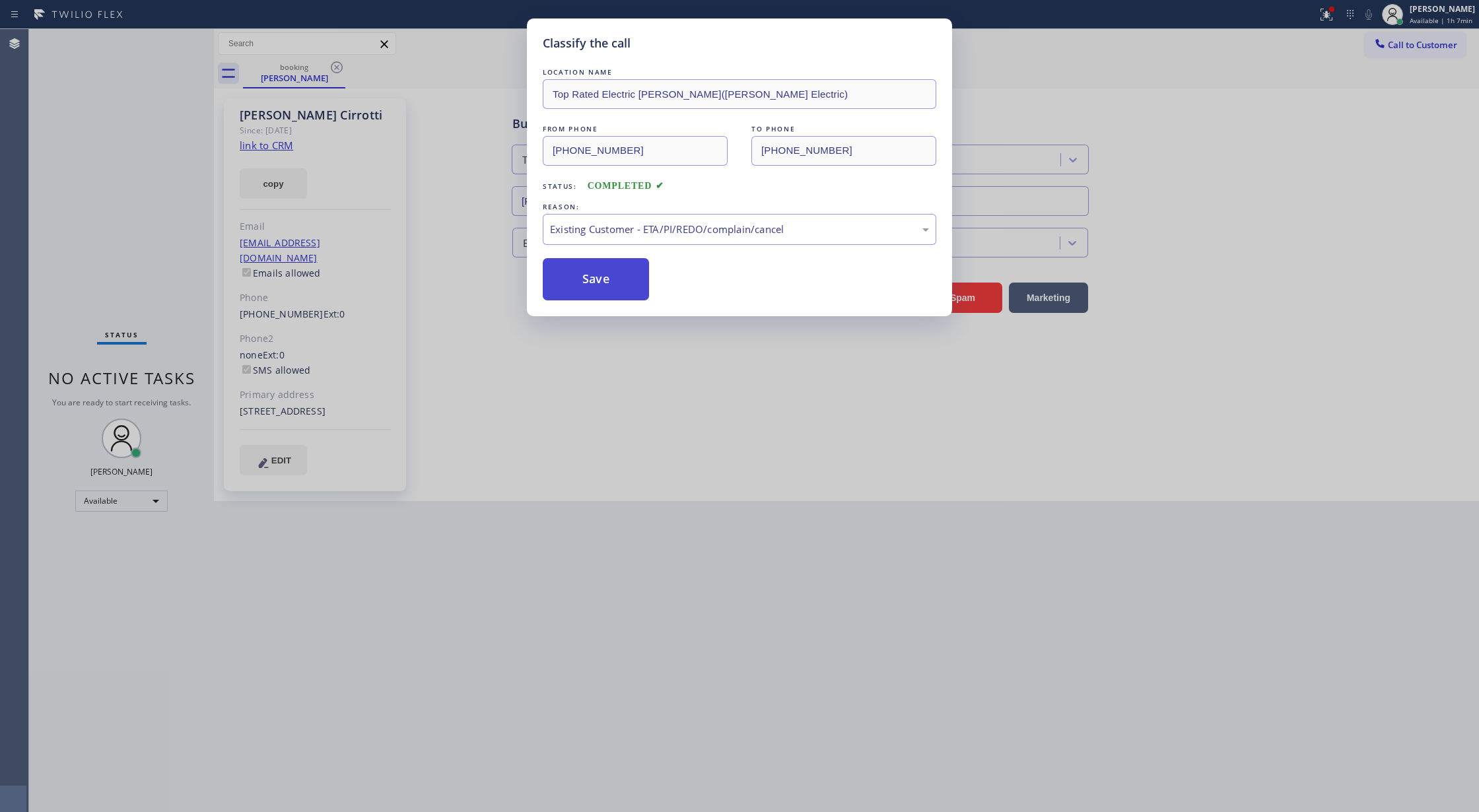
click at [593, 285] on button "Save" at bounding box center [596, 279] width 106 height 43
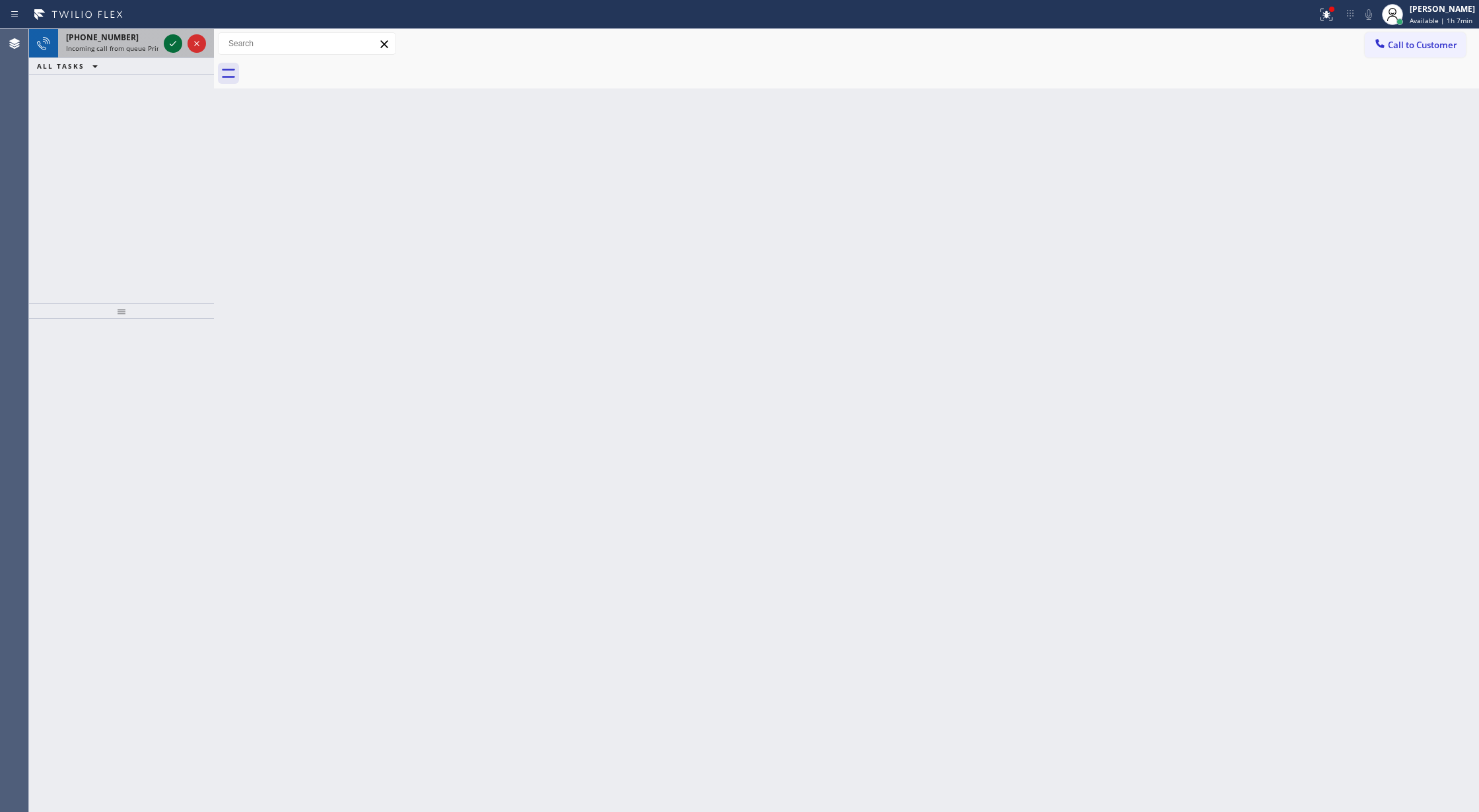
click at [168, 43] on icon at bounding box center [173, 43] width 16 height 16
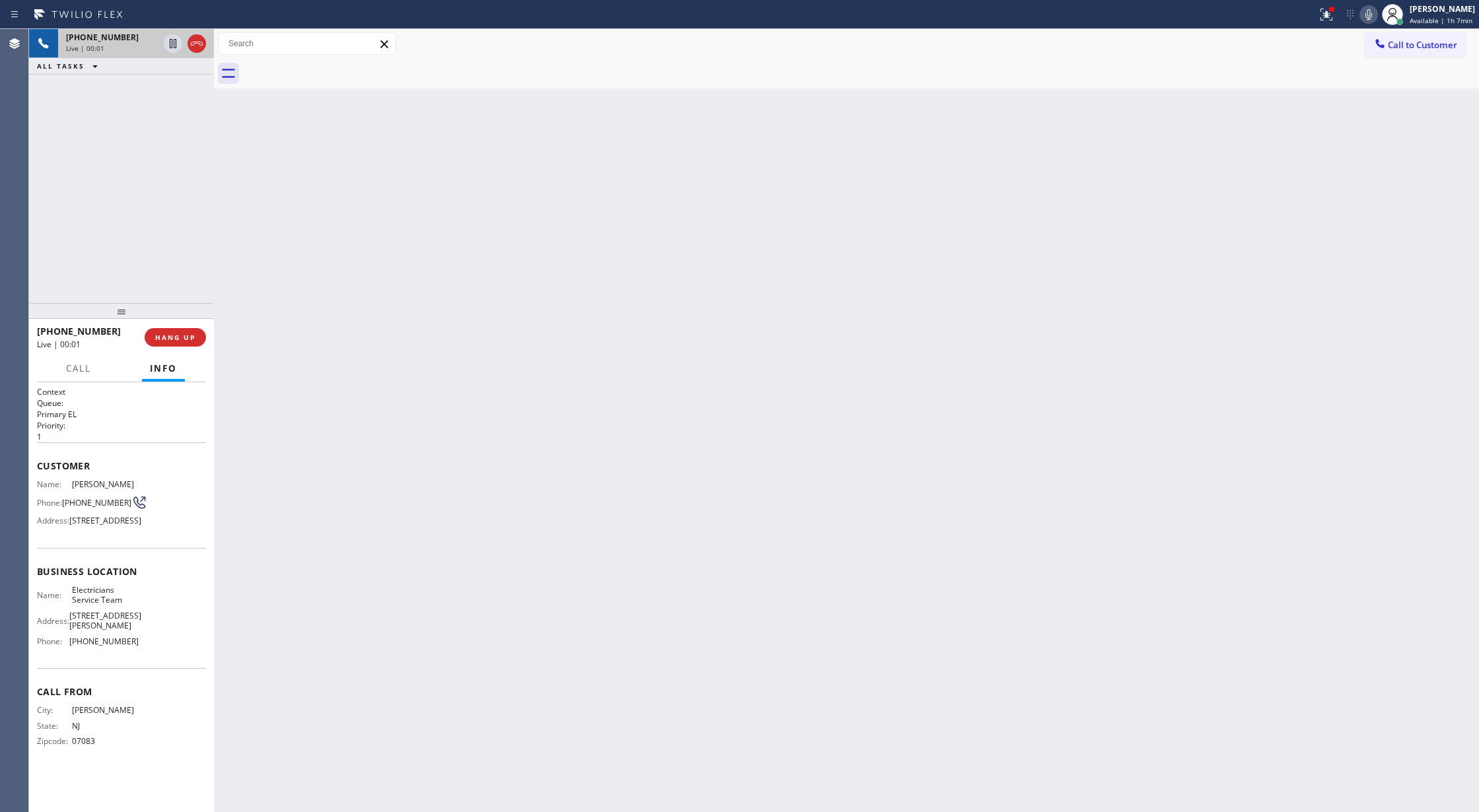
click at [194, 41] on icon at bounding box center [196, 43] width 16 height 16
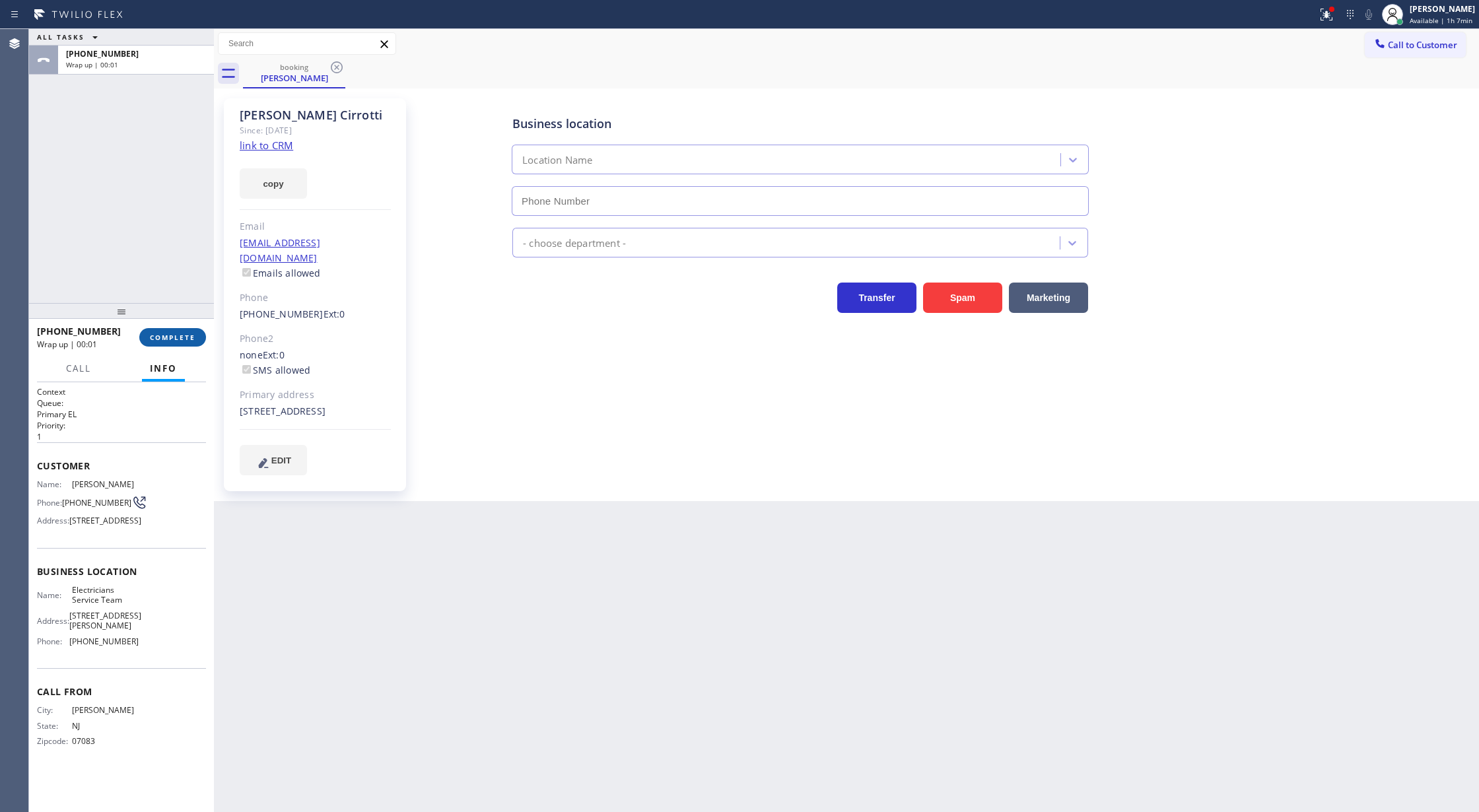
click at [182, 336] on span "COMPLETE" at bounding box center [172, 337] width 46 height 9
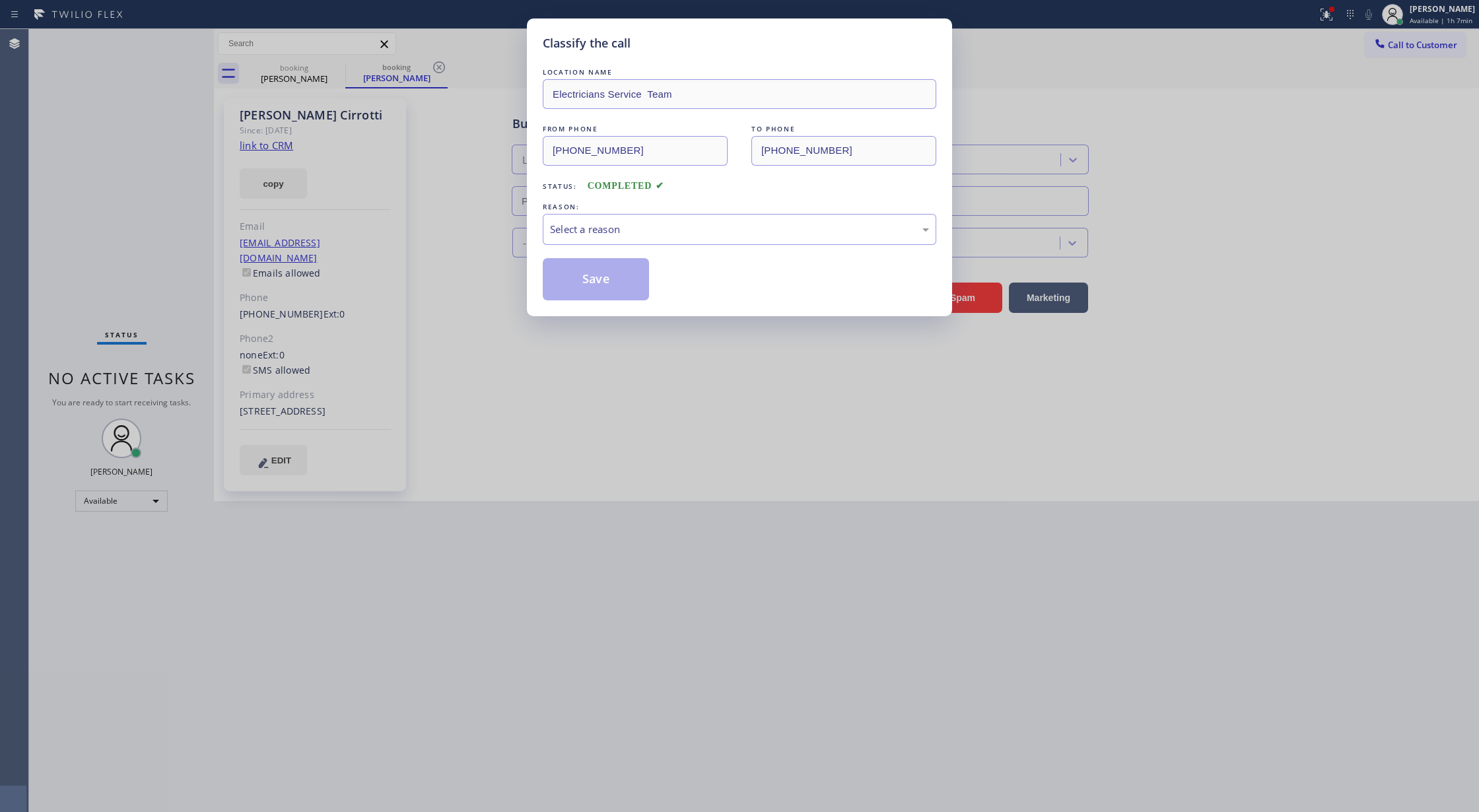
type input "[PHONE_NUMBER]"
drag, startPoint x: 557, startPoint y: 210, endPoint x: 578, endPoint y: 241, distance: 37.4
click at [558, 210] on div "REASON:" at bounding box center [740, 206] width 394 height 14
click at [578, 241] on div "Select a reason" at bounding box center [740, 229] width 394 height 31
click at [584, 284] on button "Save" at bounding box center [596, 279] width 106 height 43
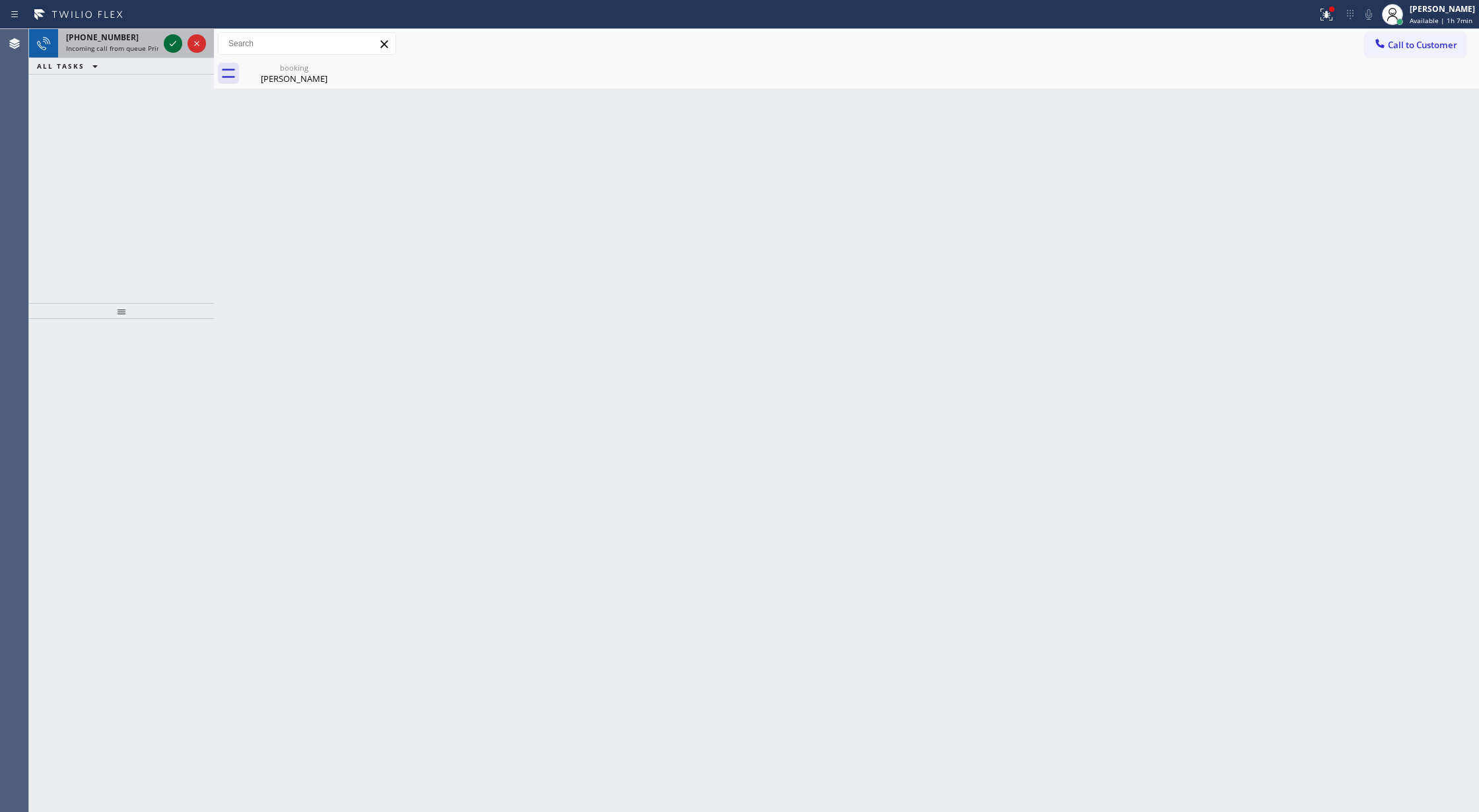
click at [167, 41] on icon at bounding box center [173, 43] width 16 height 16
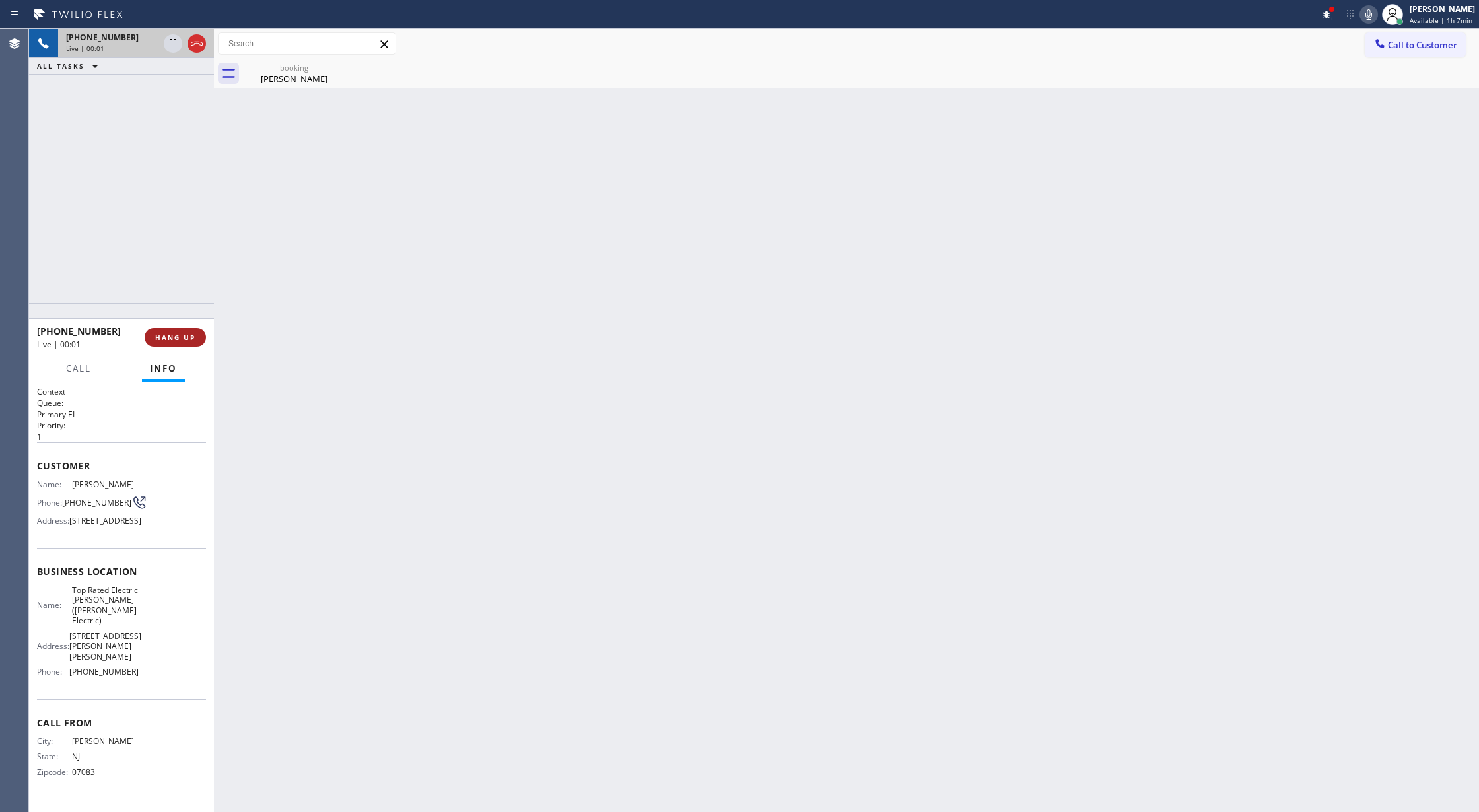
click at [194, 46] on icon at bounding box center [196, 43] width 16 height 16
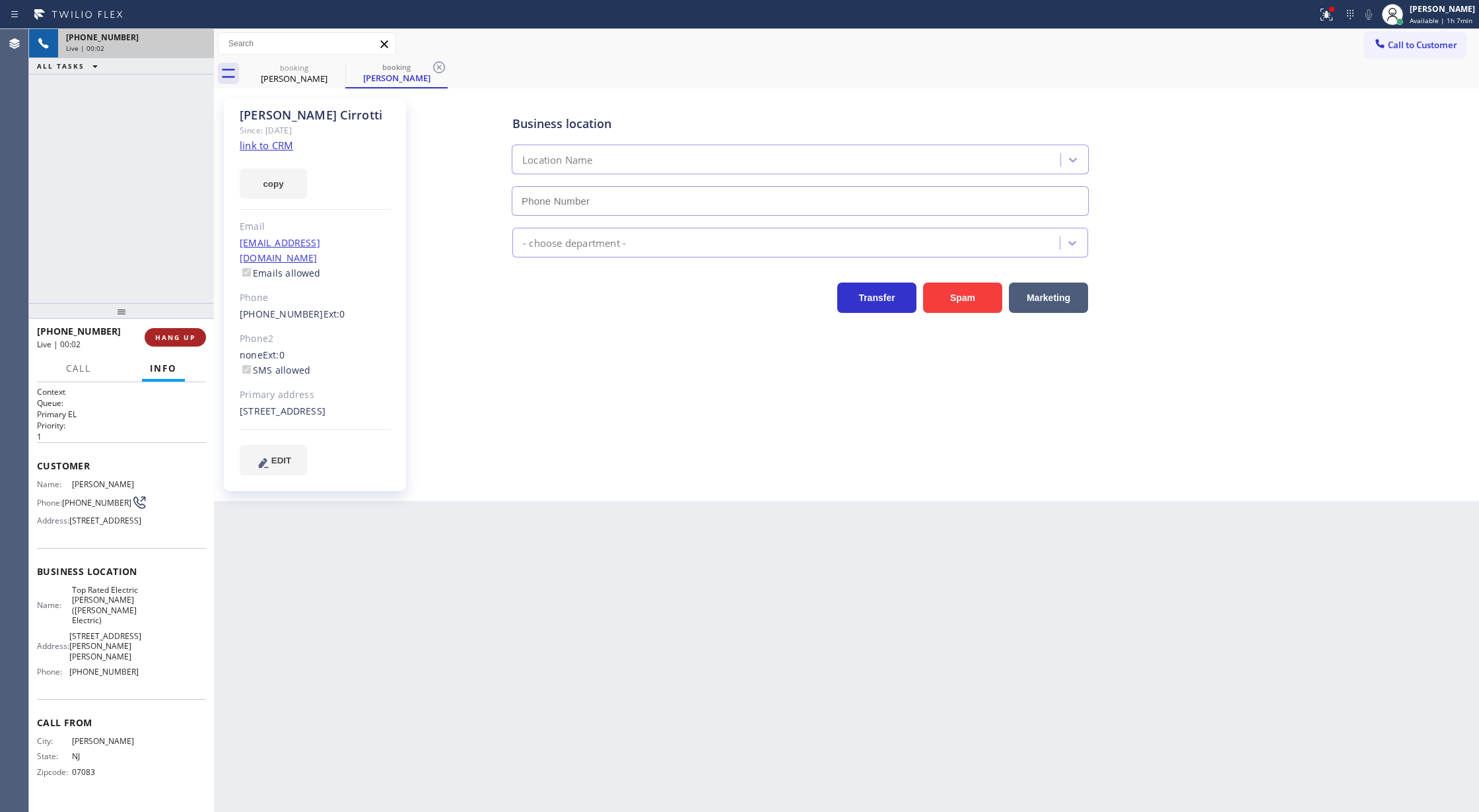
click at [178, 338] on span "HANG UP" at bounding box center [175, 337] width 40 height 9
type input "[PHONE_NUMBER]"
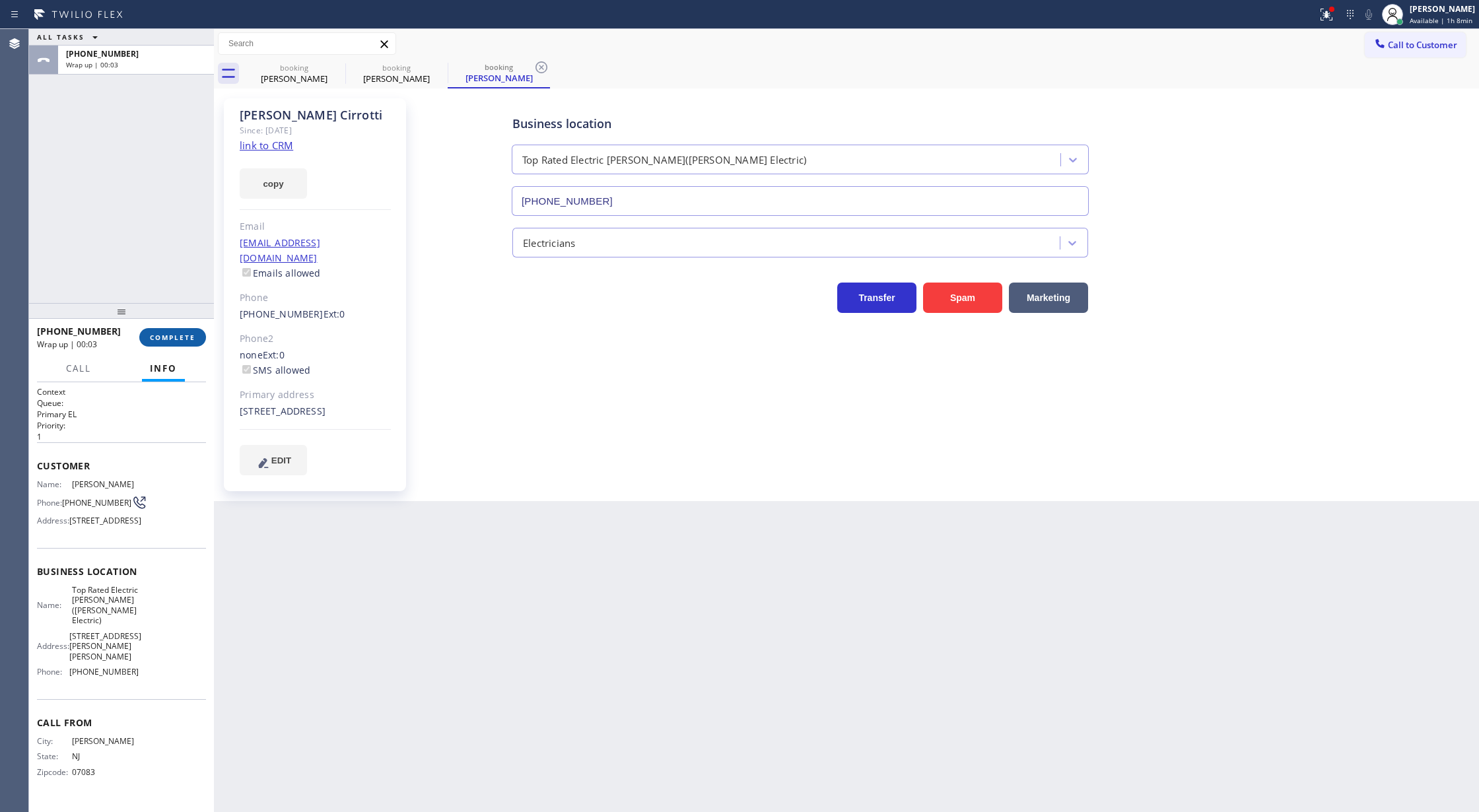
click at [159, 336] on span "COMPLETE" at bounding box center [172, 337] width 46 height 9
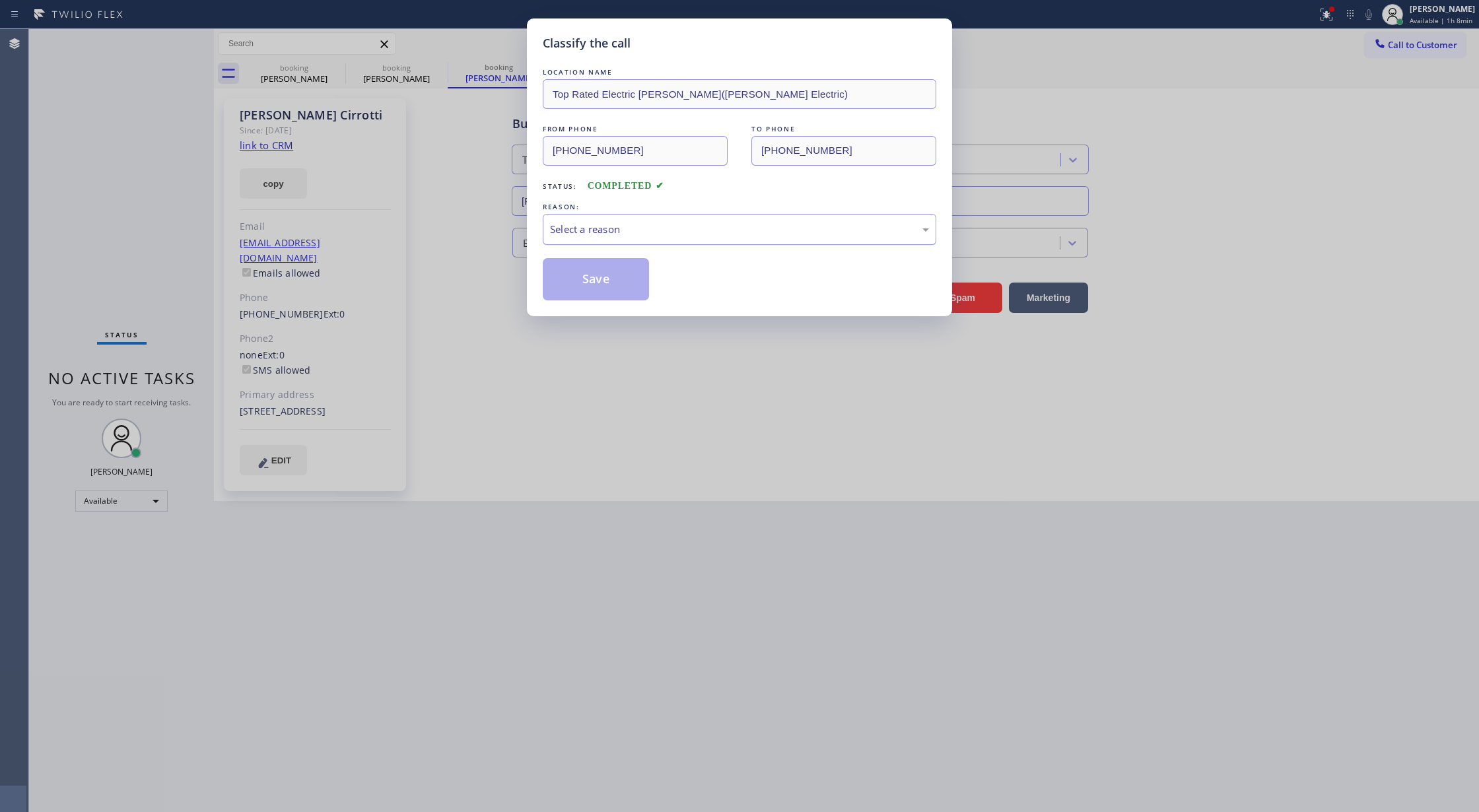
click at [594, 221] on div "Select a reason" at bounding box center [740, 229] width 379 height 15
click at [595, 285] on button "Save" at bounding box center [596, 279] width 106 height 43
click at [148, 502] on div "Classify the call LOCATION NAME Top Rated Electric Warren(Aros Electric) FROM P…" at bounding box center [740, 406] width 1479 height 812
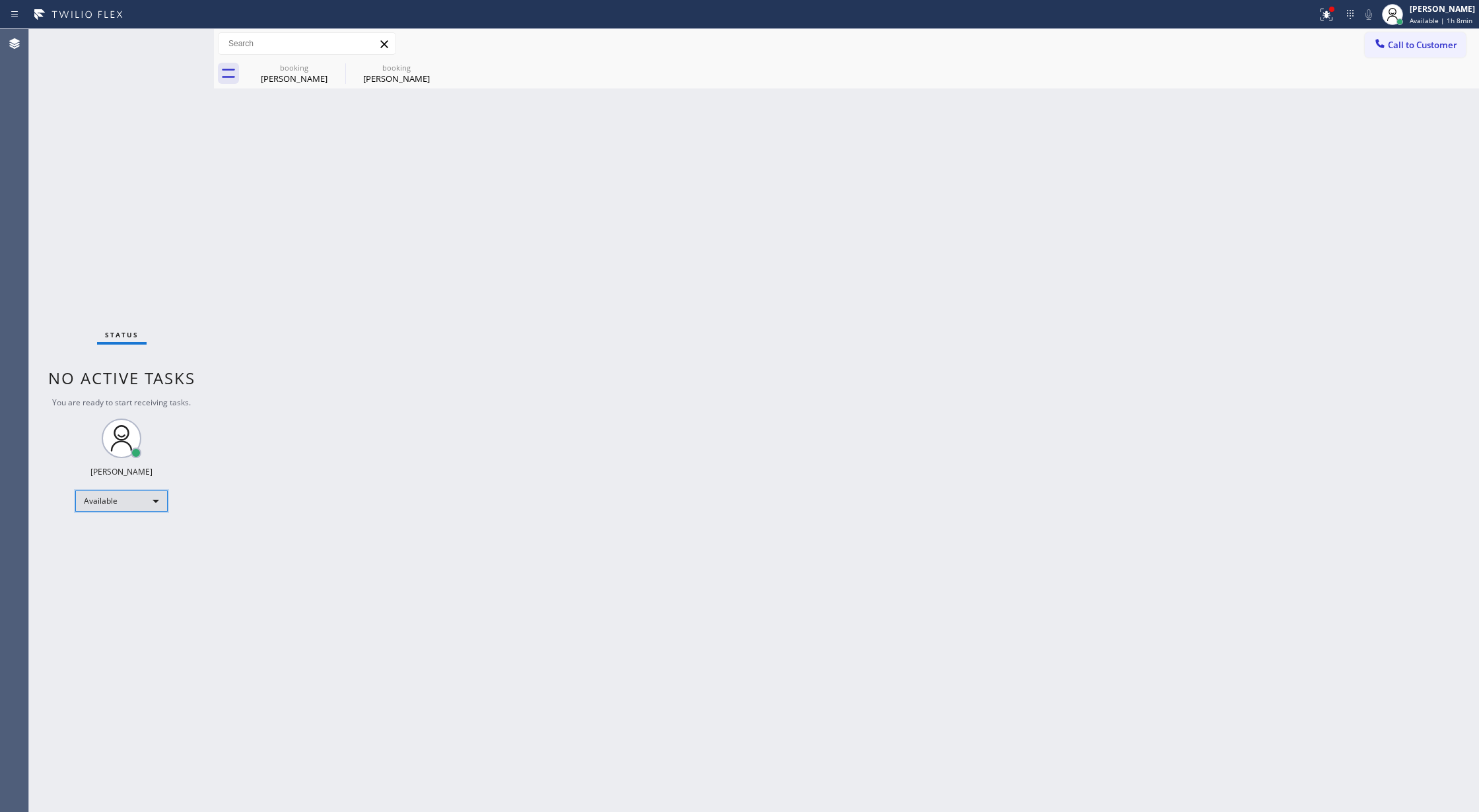
click at [155, 497] on div "Available" at bounding box center [121, 500] width 93 height 21
click at [125, 552] on li "Unavailable" at bounding box center [120, 552] width 89 height 16
click at [1395, 45] on span "Call to Customer" at bounding box center [1422, 45] width 69 height 12
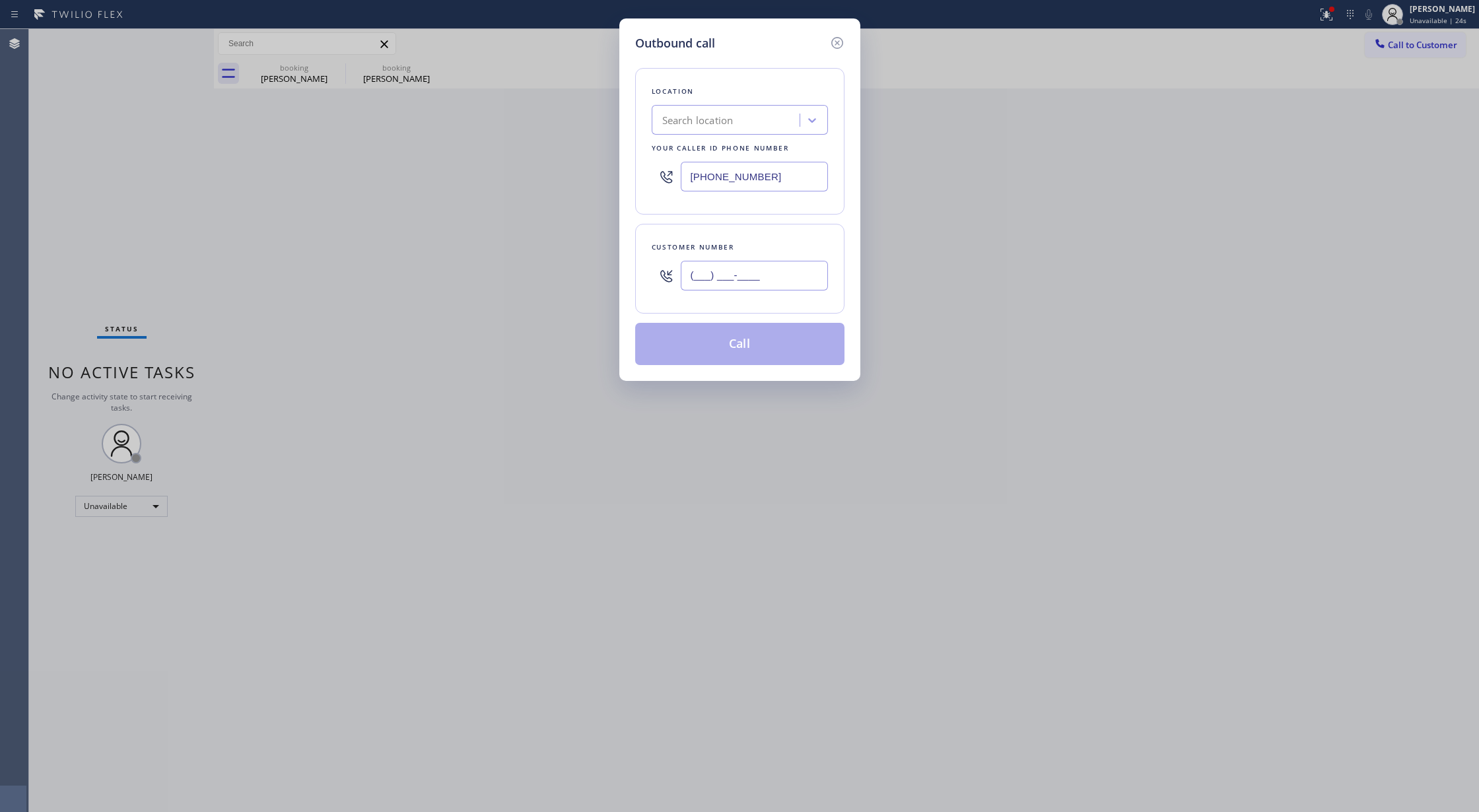
click at [682, 277] on input "(___) ___-____" at bounding box center [755, 276] width 147 height 30
paste input "310) 279-7055"
type input "[PHONE_NUMBER]"
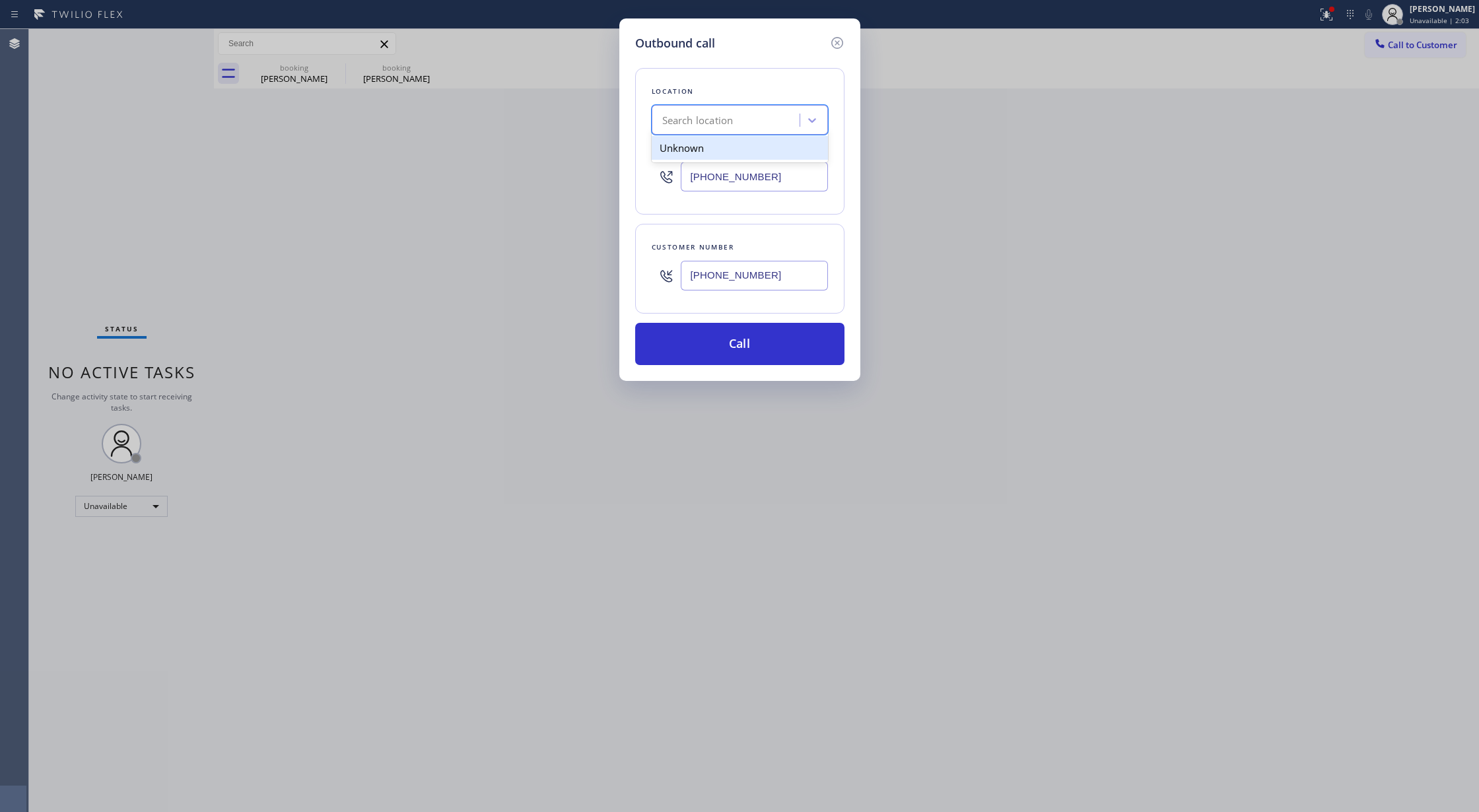
click at [690, 114] on div "Search location" at bounding box center [698, 120] width 71 height 15
type input "5 star aplia"
click at [682, 129] on div "Search location" at bounding box center [728, 120] width 144 height 23
type input "5 star appl"
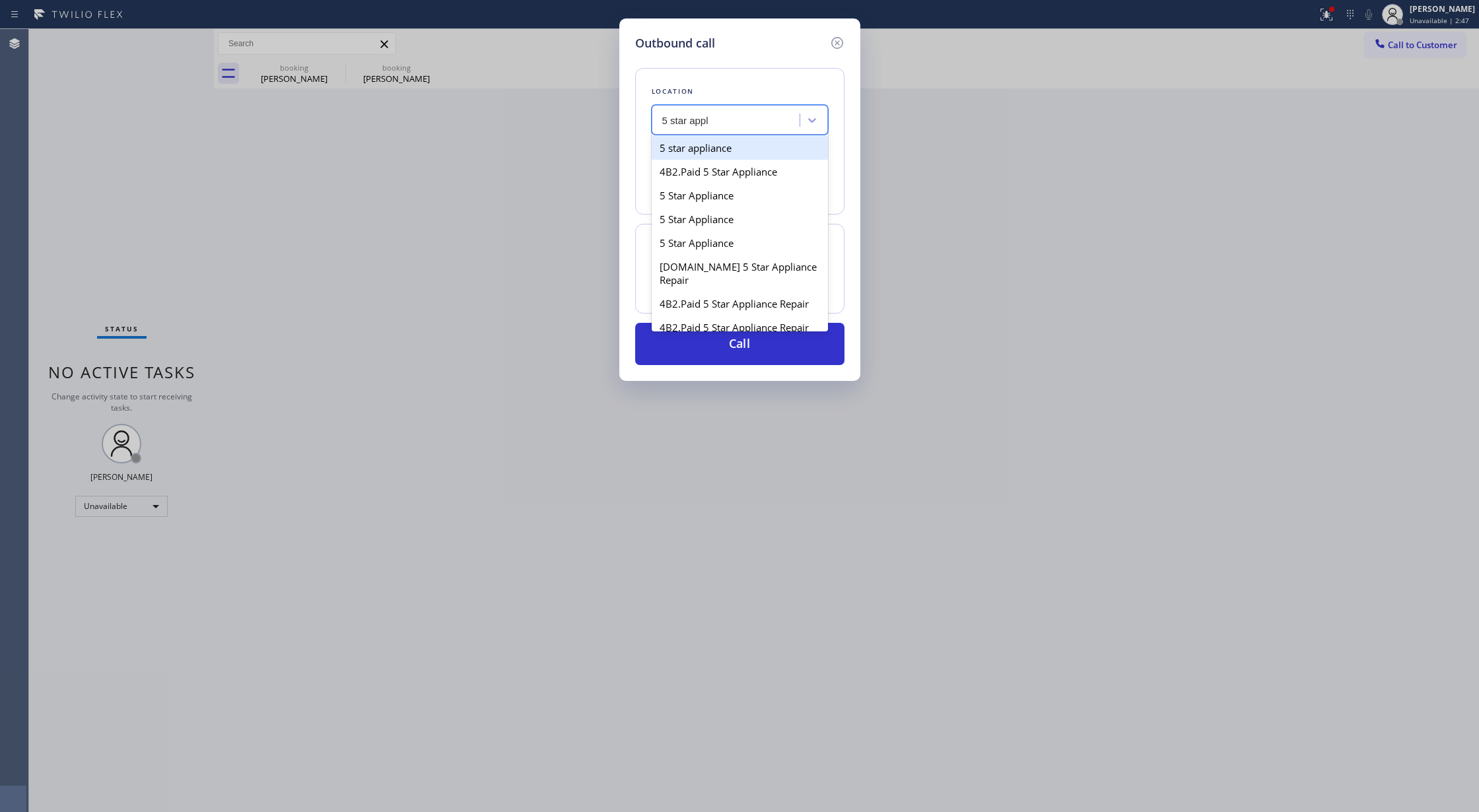
click at [694, 155] on div "5 star appliance" at bounding box center [740, 148] width 176 height 23
type input "[PHONE_NUMBER]"
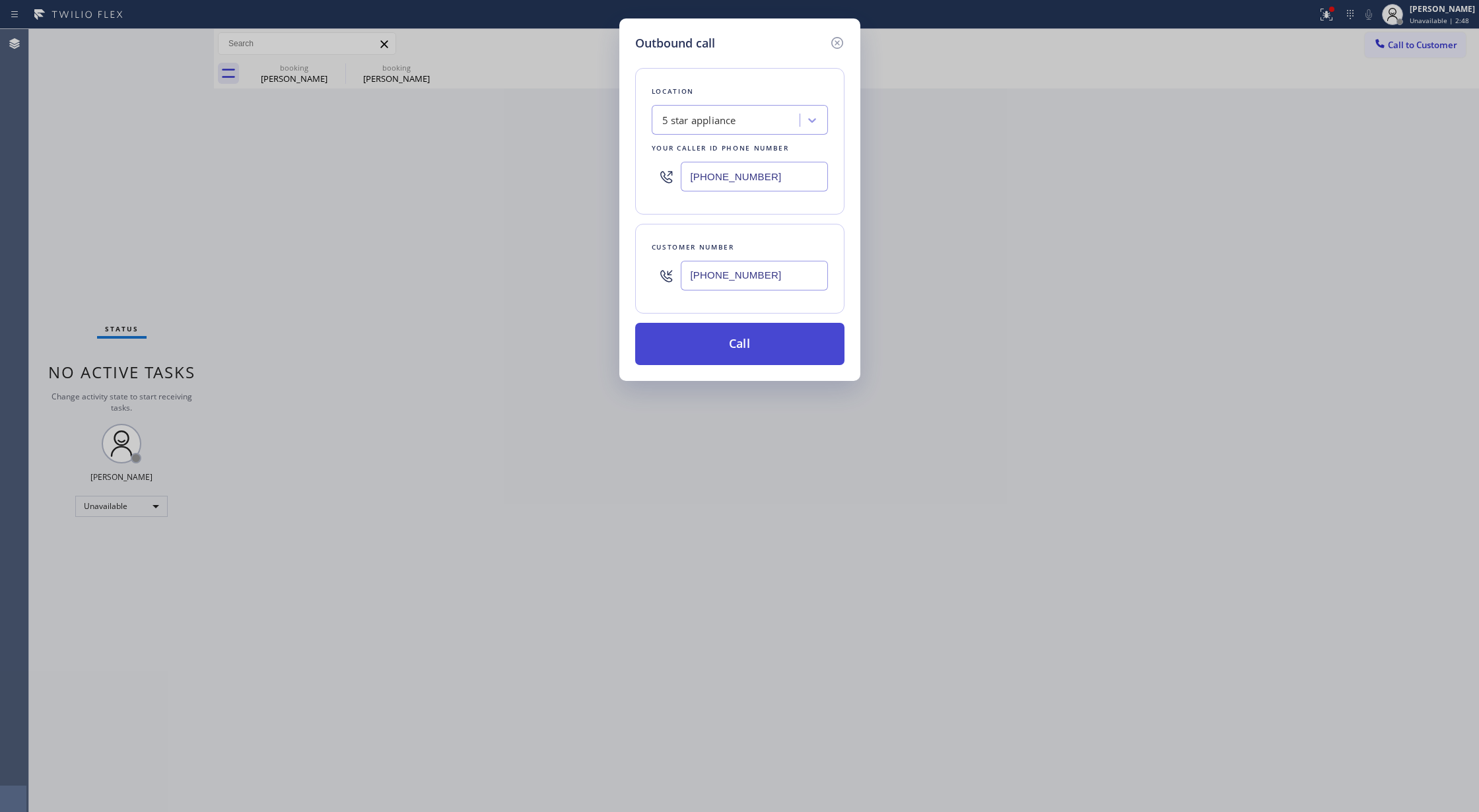
click at [738, 338] on button "Call" at bounding box center [740, 343] width 209 height 43
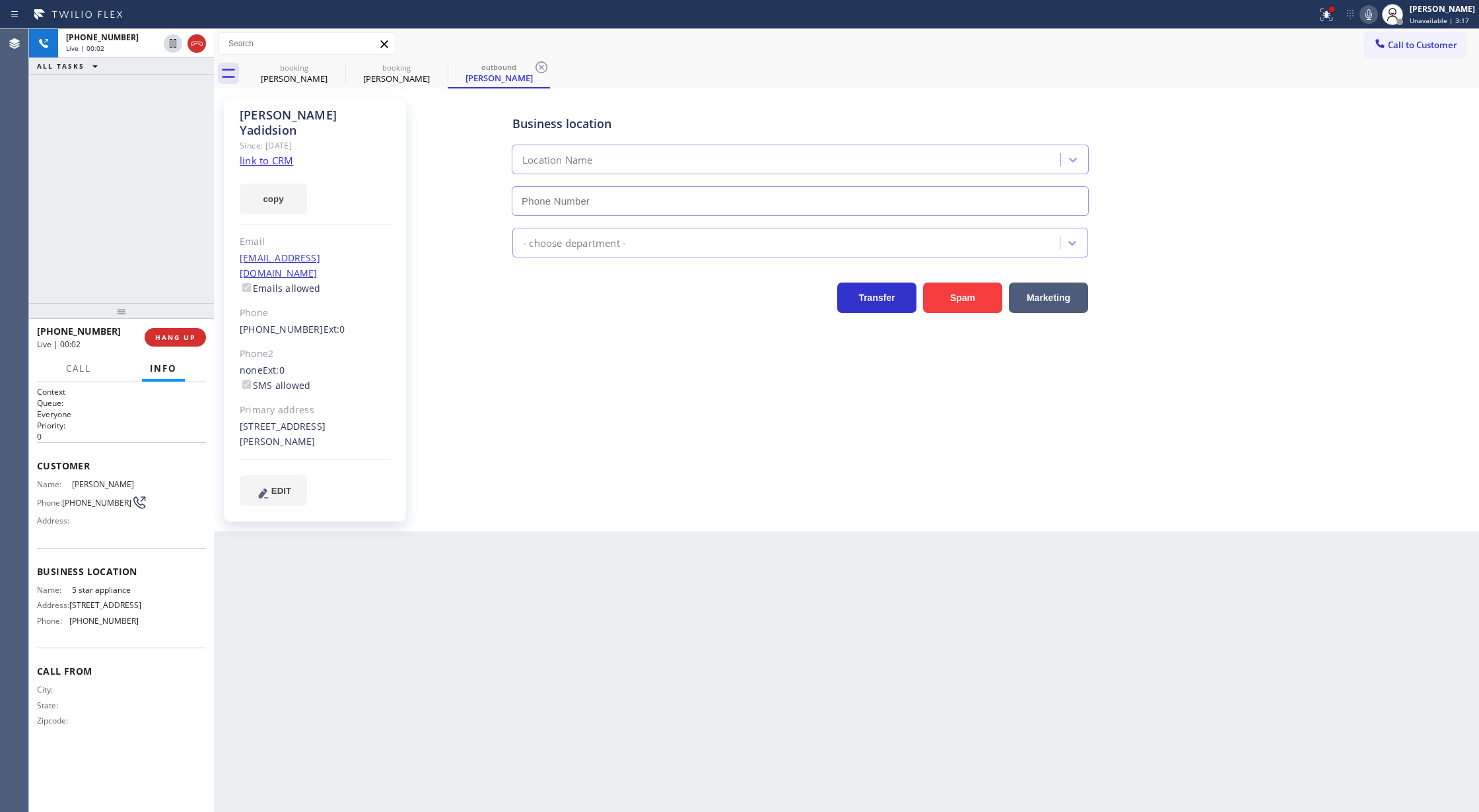
type input "[PHONE_NUMBER]"
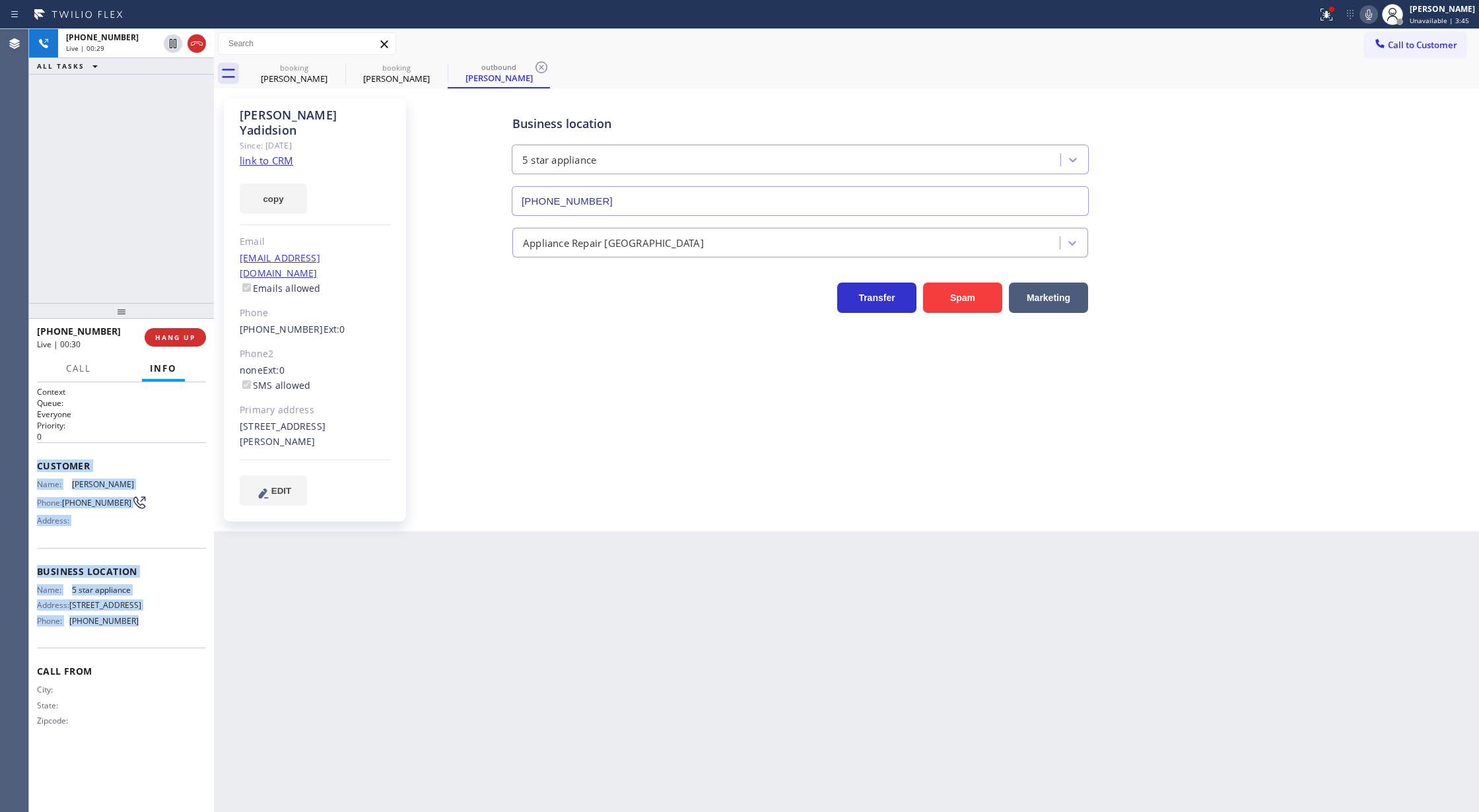
drag, startPoint x: 35, startPoint y: 465, endPoint x: 148, endPoint y: 640, distance: 208.3
click at [148, 640] on div "Context Queue: Everyone Priority: 0 Customer Name: Shahla Yadidsion Phone: (310…" at bounding box center [121, 596] width 185 height 430
click at [1375, 14] on icon at bounding box center [1368, 14] width 16 height 16
drag, startPoint x: 1375, startPoint y: 18, endPoint x: 1329, endPoint y: 80, distance: 77.2
click at [1374, 16] on icon at bounding box center [1368, 14] width 16 height 16
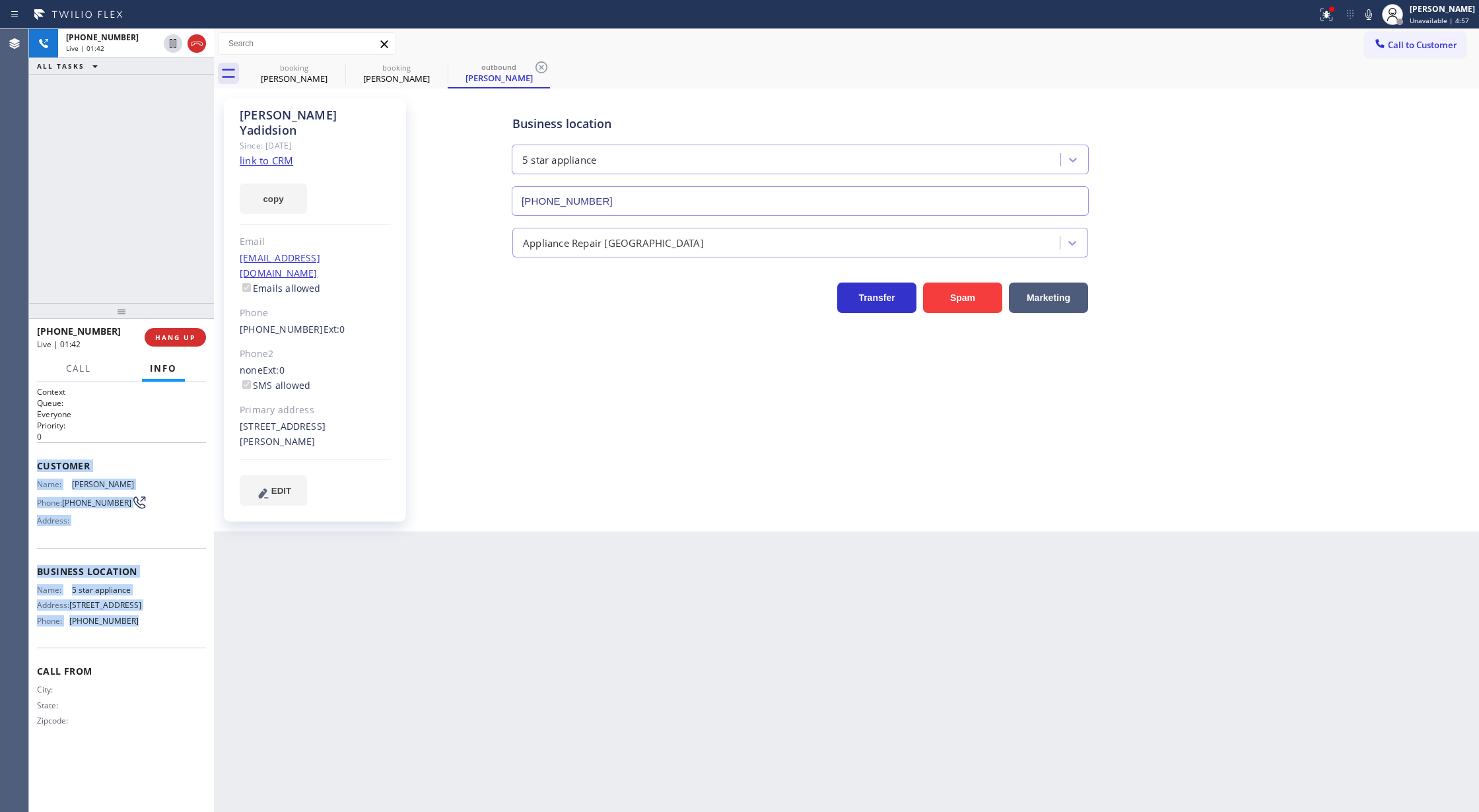
drag, startPoint x: 1376, startPoint y: 17, endPoint x: 1338, endPoint y: 100, distance: 91.3
click at [1376, 17] on icon at bounding box center [1368, 14] width 16 height 16
drag, startPoint x: 1376, startPoint y: 17, endPoint x: 672, endPoint y: 454, distance: 828.6
click at [1376, 18] on icon at bounding box center [1368, 14] width 16 height 16
click at [193, 46] on icon at bounding box center [196, 43] width 16 height 16
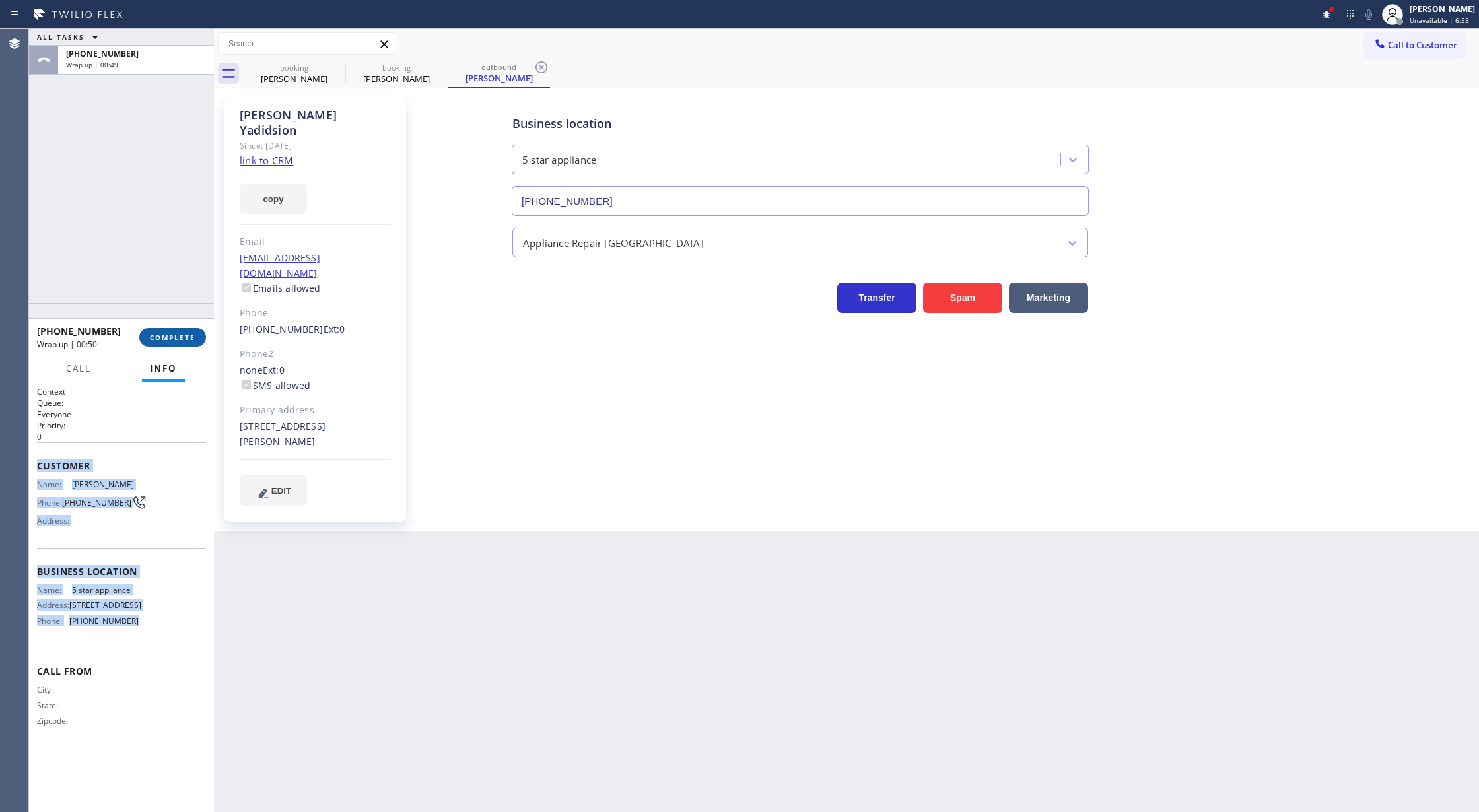
click at [168, 338] on span "COMPLETE" at bounding box center [172, 337] width 46 height 9
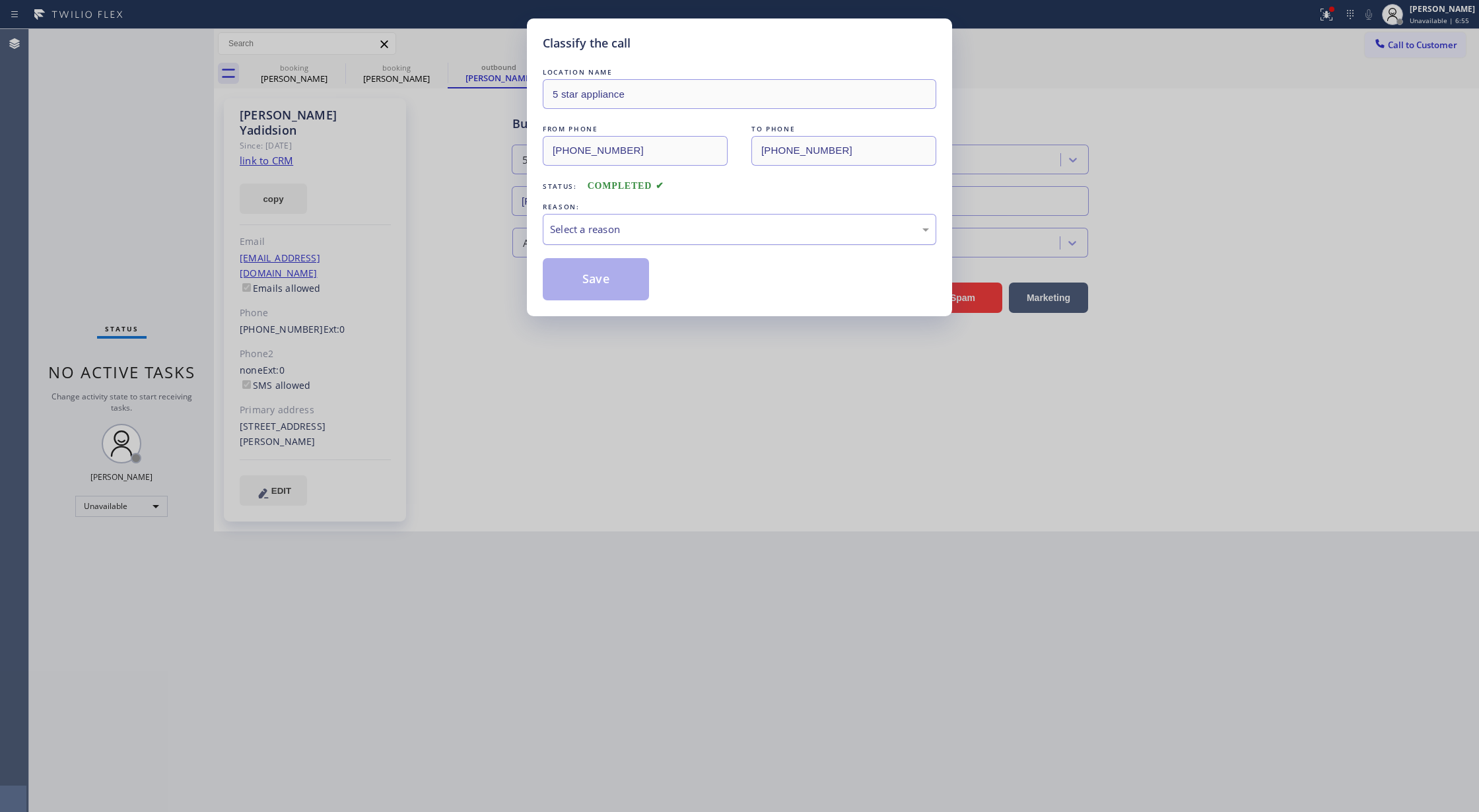
click at [600, 225] on div "Select a reason" at bounding box center [740, 229] width 379 height 15
click at [582, 265] on button "Save" at bounding box center [596, 279] width 106 height 43
click at [578, 278] on button "Save" at bounding box center [596, 279] width 106 height 43
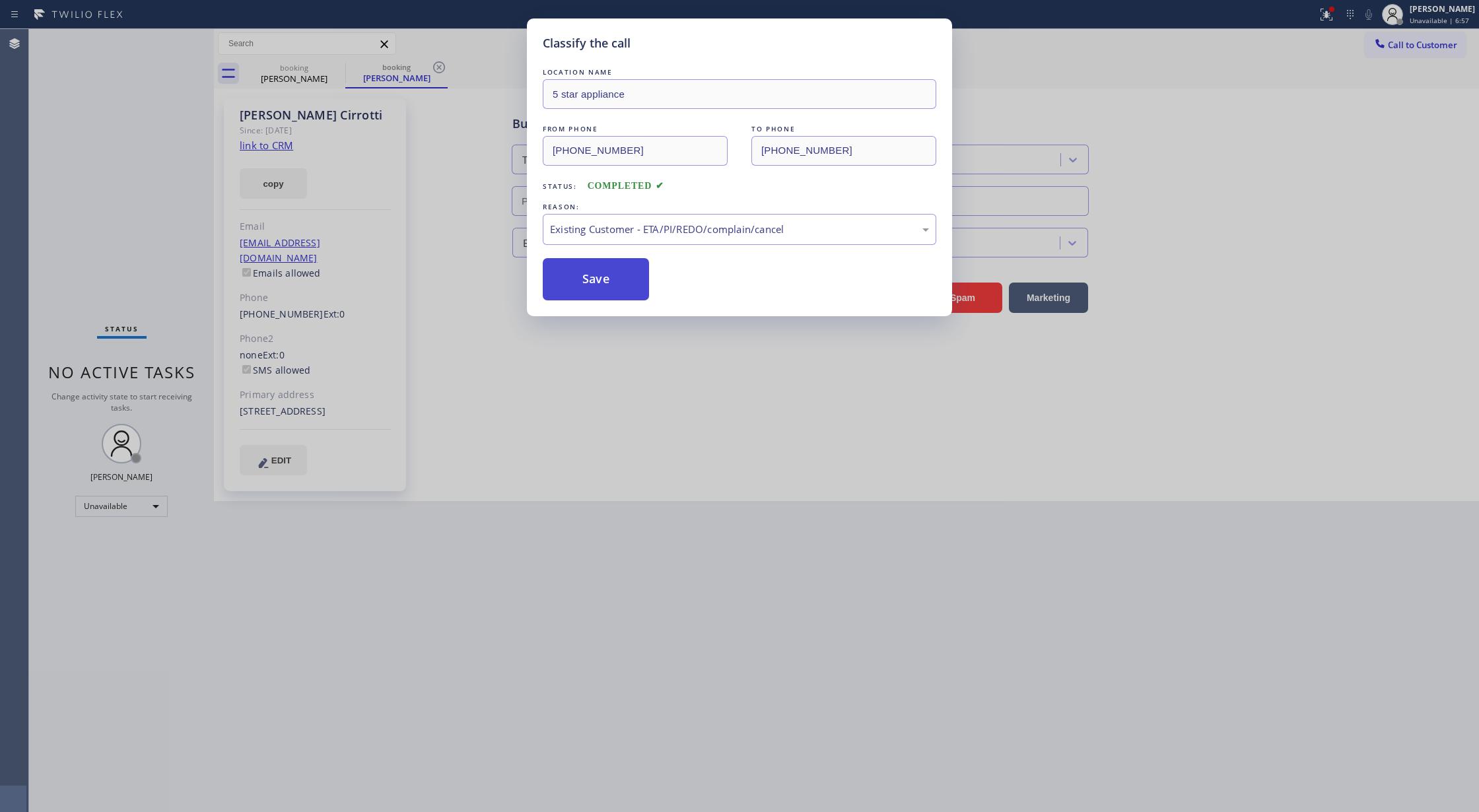
type input "[PHONE_NUMBER]"
click at [138, 503] on div "Unavailable" at bounding box center [121, 505] width 93 height 21
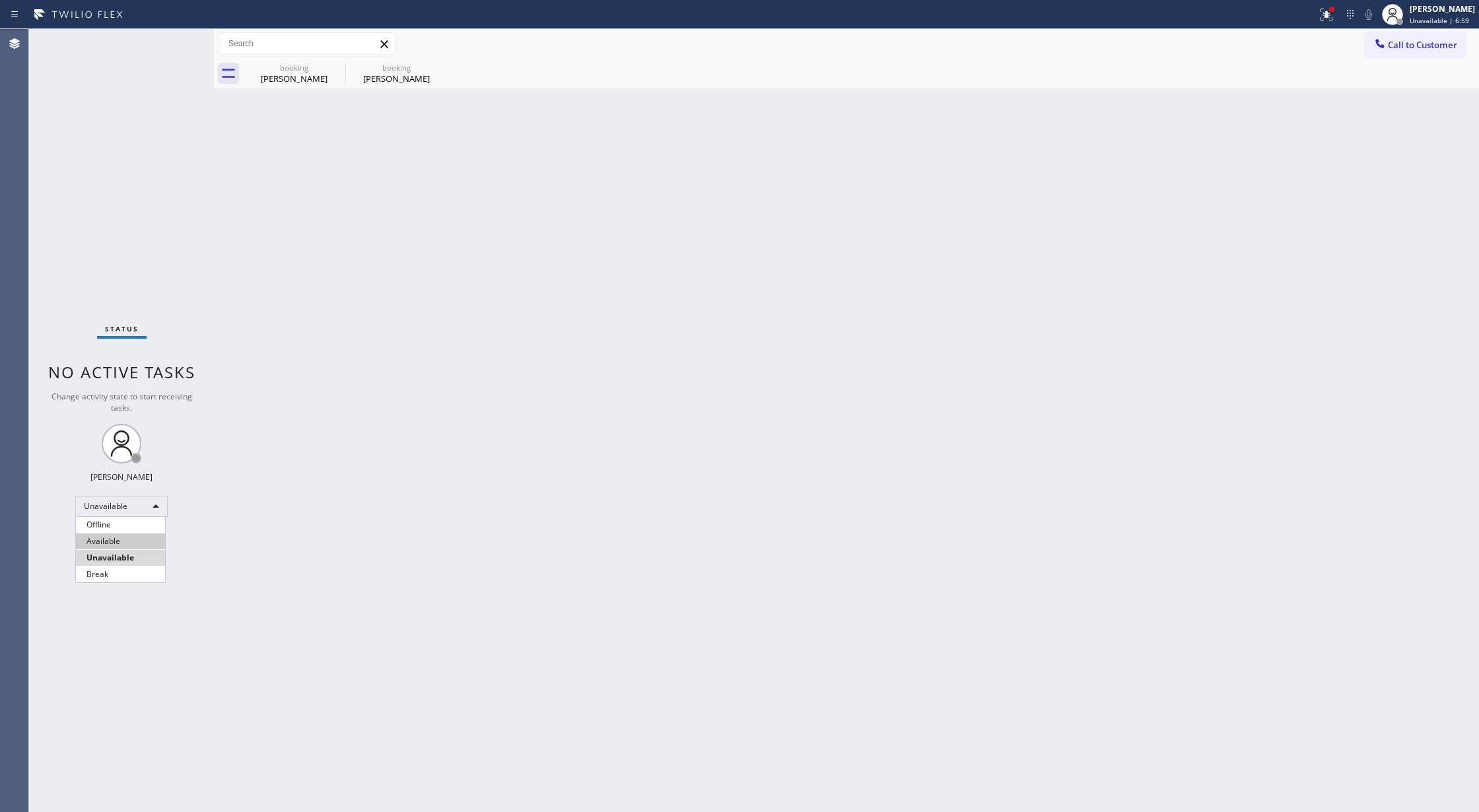
click at [127, 540] on li "Available" at bounding box center [120, 540] width 89 height 16
click at [284, 73] on div "Chris Cirrotti" at bounding box center [293, 79] width 99 height 12
type input "[PHONE_NUMBER]"
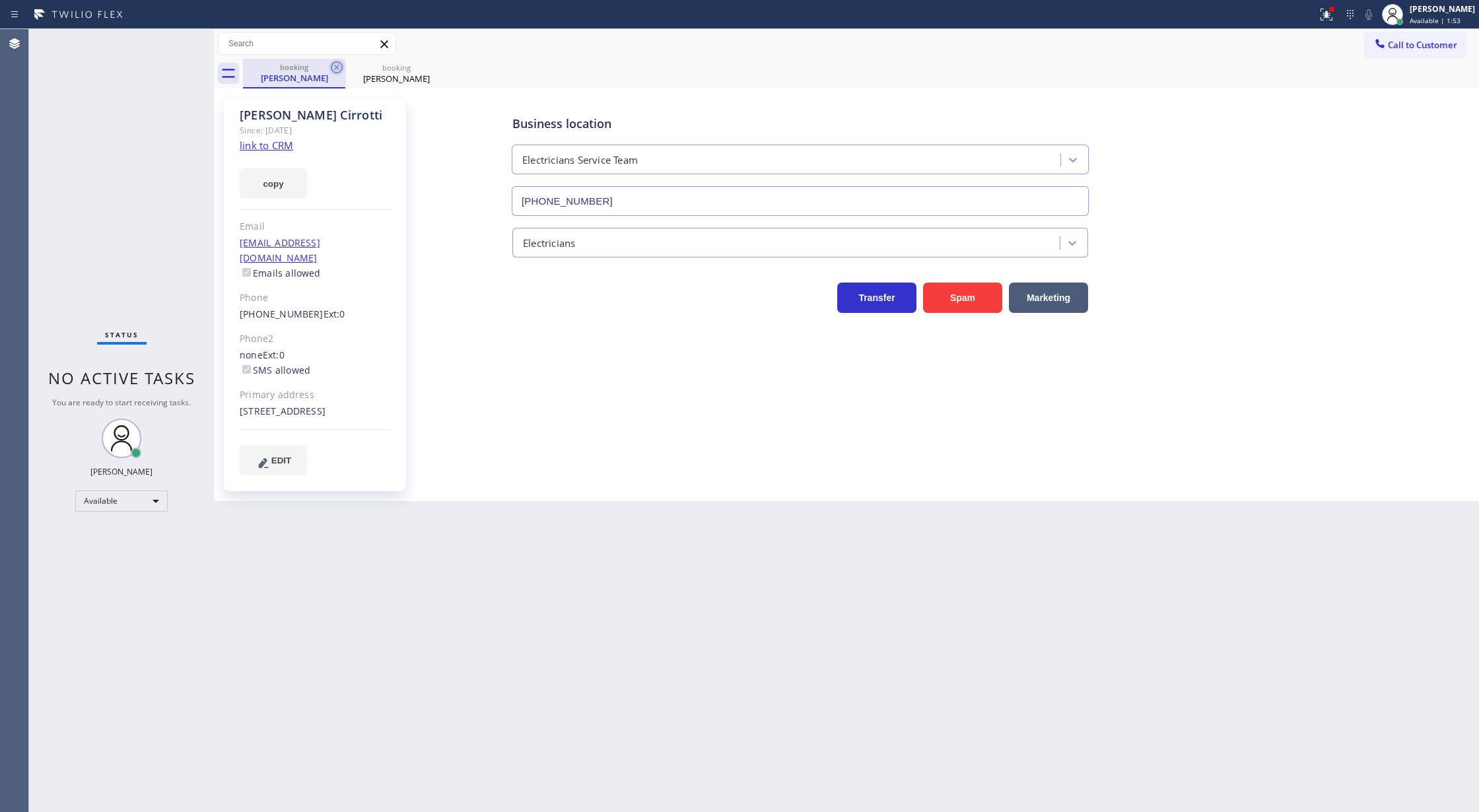
click at [328, 61] on icon at bounding box center [336, 67] width 16 height 16
type input "[PHONE_NUMBER]"
click at [328, 61] on icon at bounding box center [336, 67] width 16 height 16
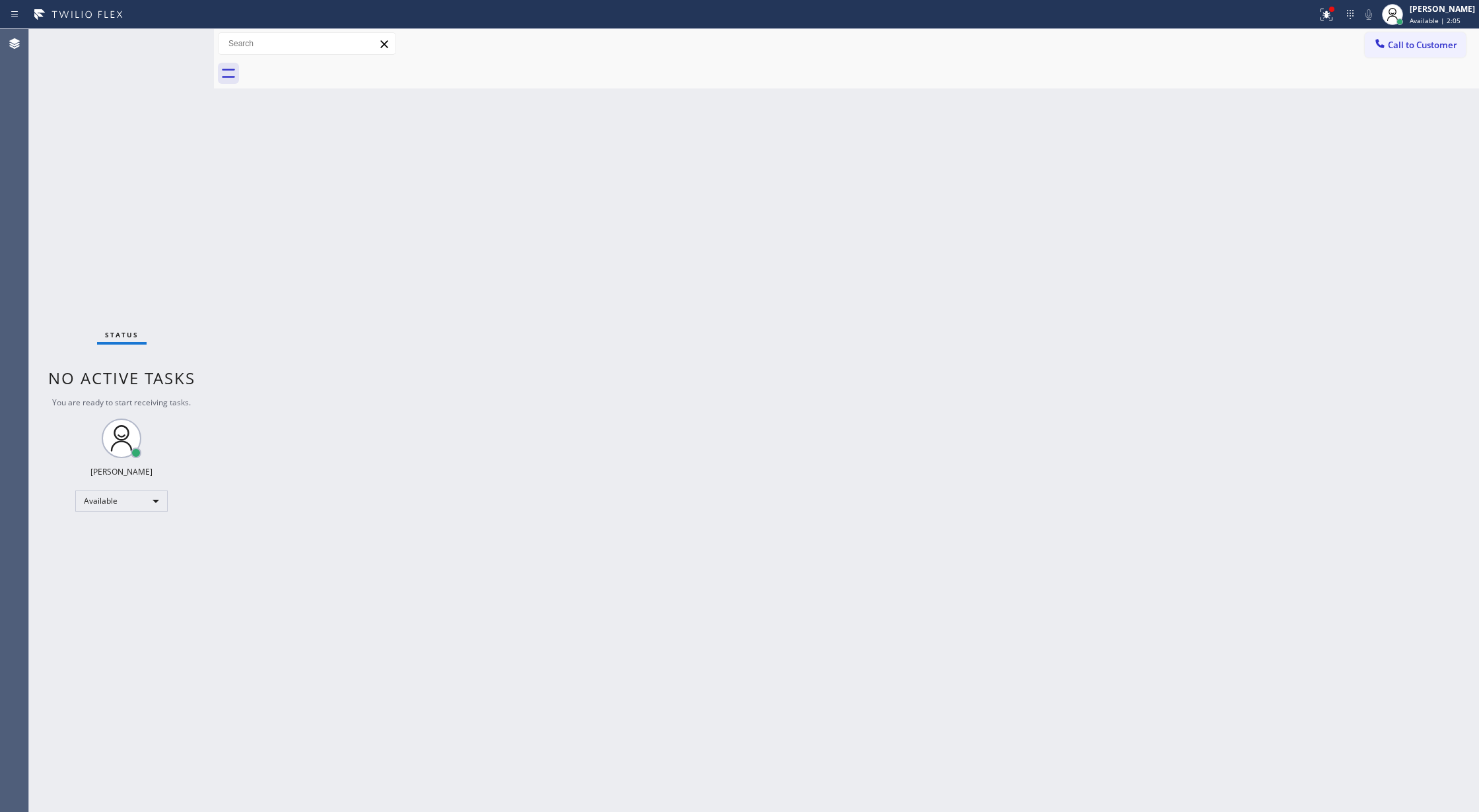
click at [175, 43] on div "Status No active tasks You are ready to start receiving tasks. [PERSON_NAME] Av…" at bounding box center [121, 420] width 185 height 783
click at [125, 505] on div "Available" at bounding box center [121, 500] width 93 height 21
click at [137, 558] on li "Unavailable" at bounding box center [120, 552] width 89 height 16
click at [143, 498] on div "Available" at bounding box center [121, 500] width 93 height 21
click at [122, 571] on li "Break" at bounding box center [120, 569] width 89 height 16
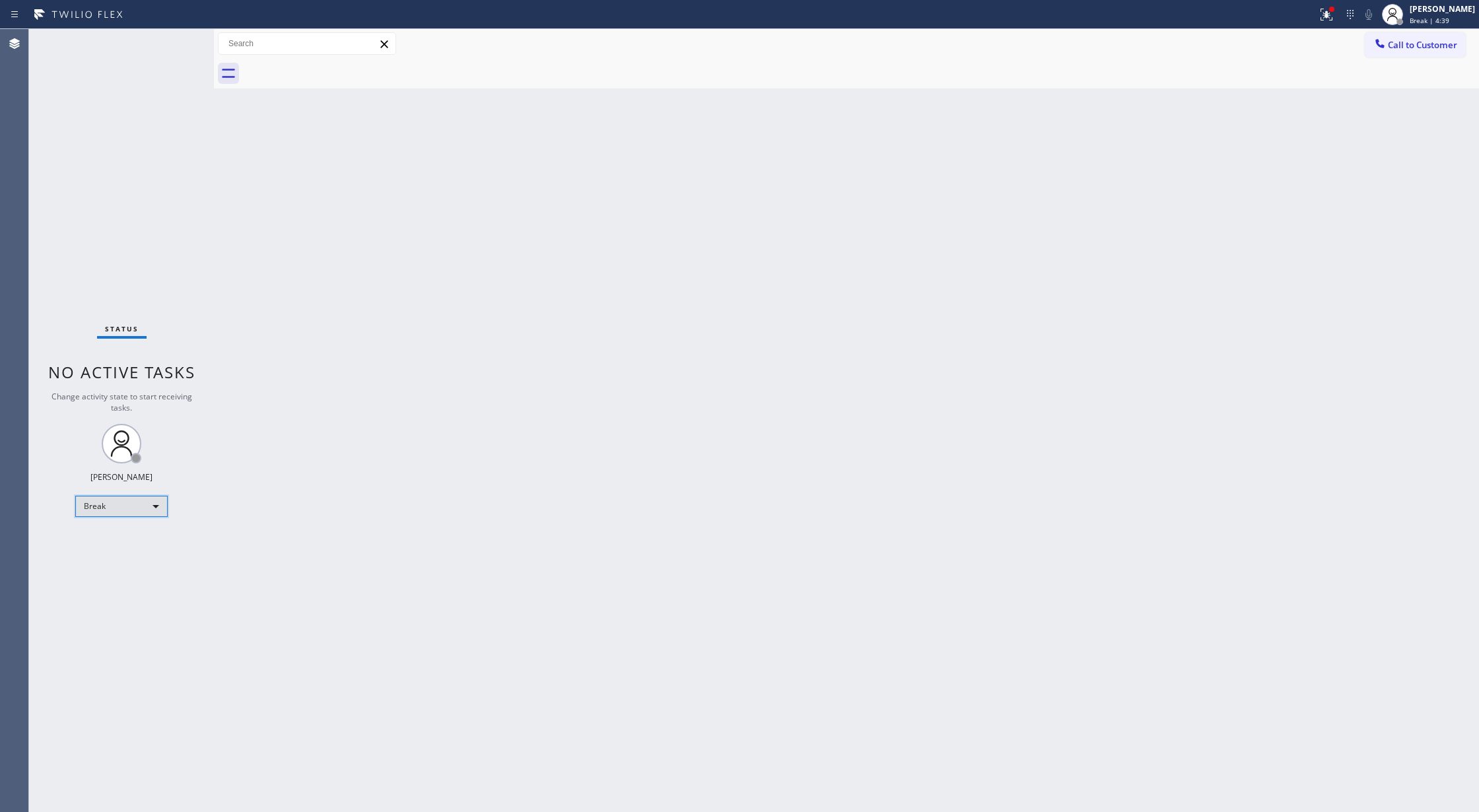
click at [116, 512] on div "Break" at bounding box center [121, 505] width 93 height 21
click at [122, 542] on li "Available" at bounding box center [120, 540] width 89 height 16
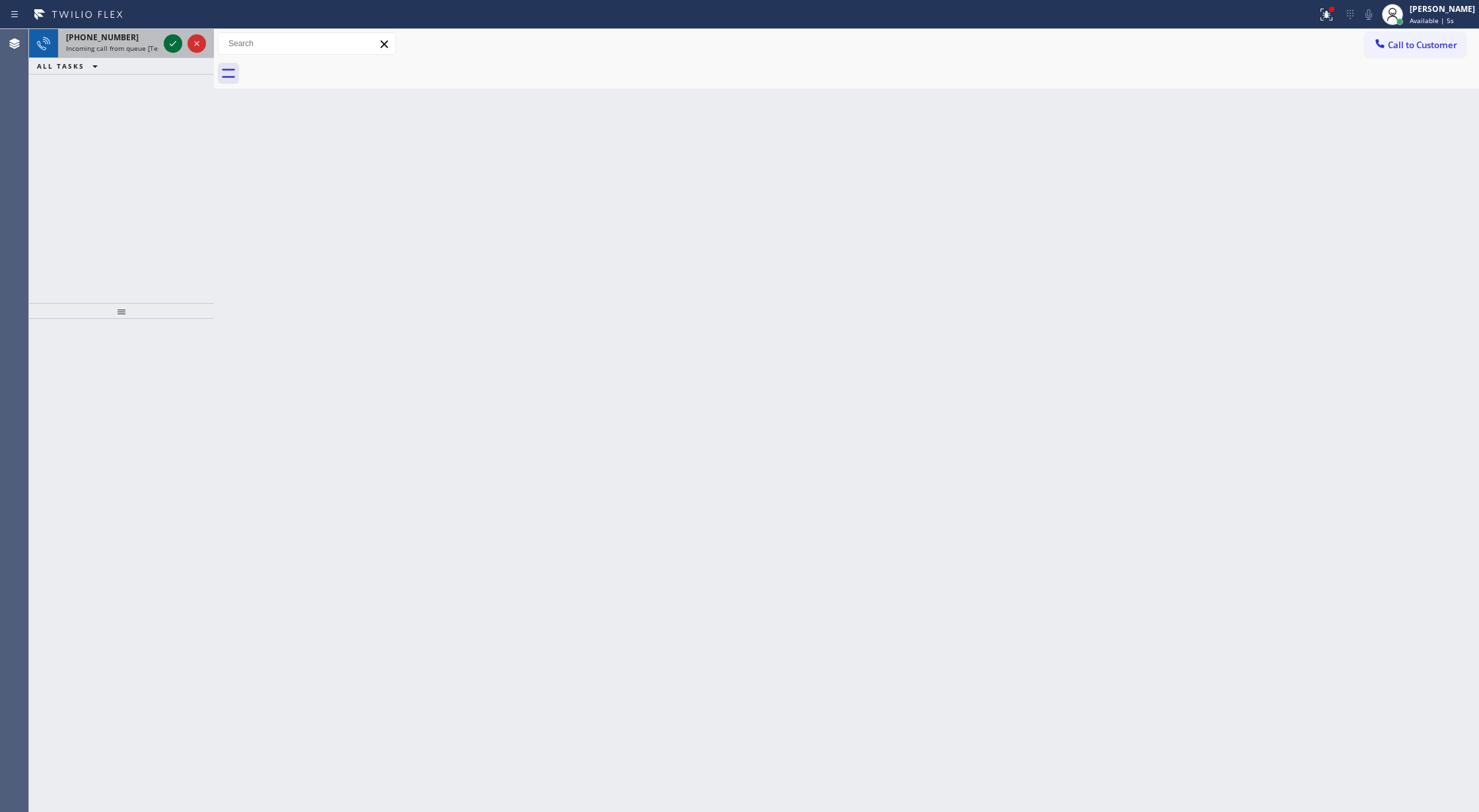
click at [180, 48] on icon at bounding box center [173, 43] width 16 height 16
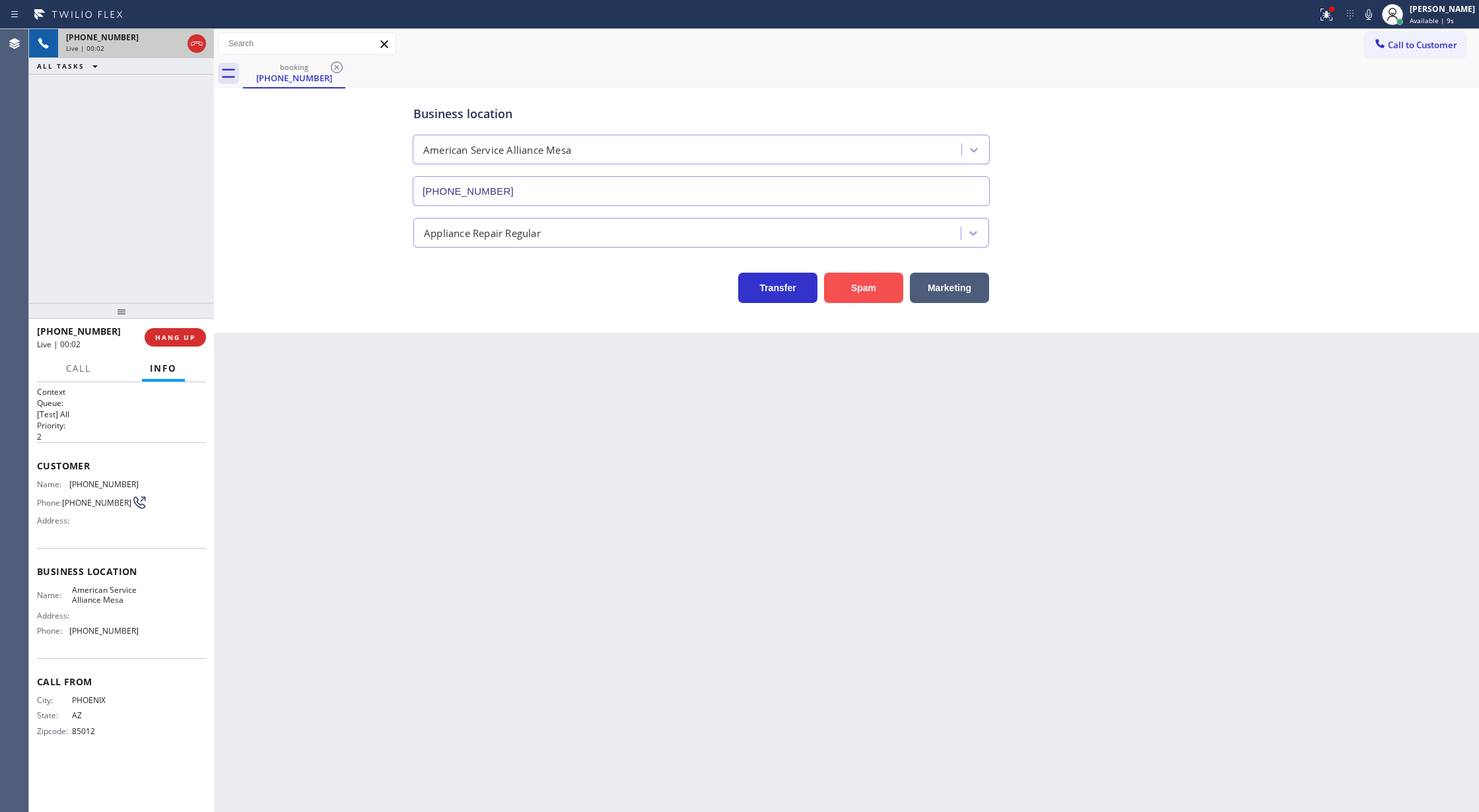
type input "(480) 257-7701"
click at [859, 292] on button "Spam" at bounding box center [863, 287] width 79 height 30
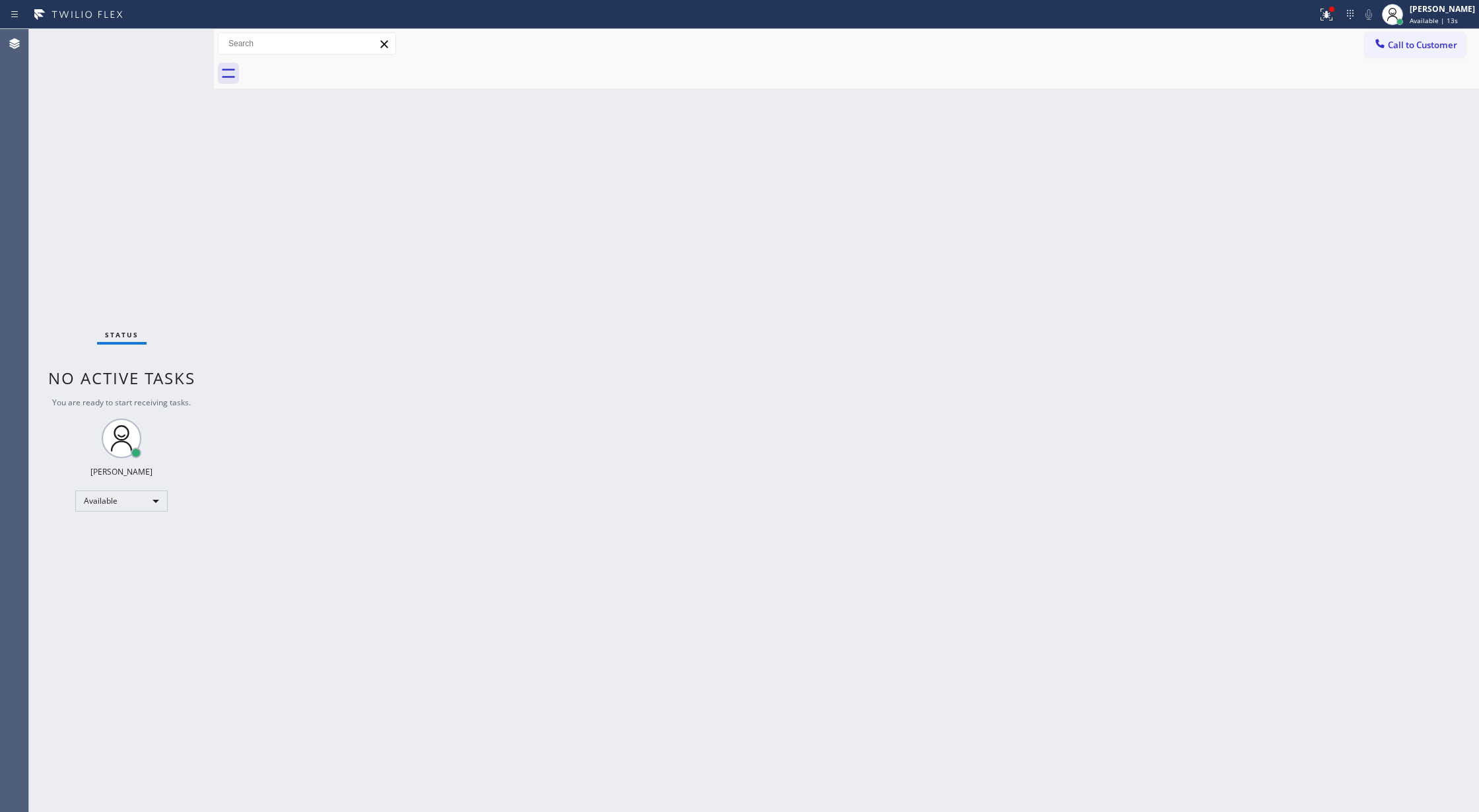
click at [173, 45] on div "Status No active tasks You are ready to start receiving tasks. [PERSON_NAME] Av…" at bounding box center [121, 420] width 185 height 783
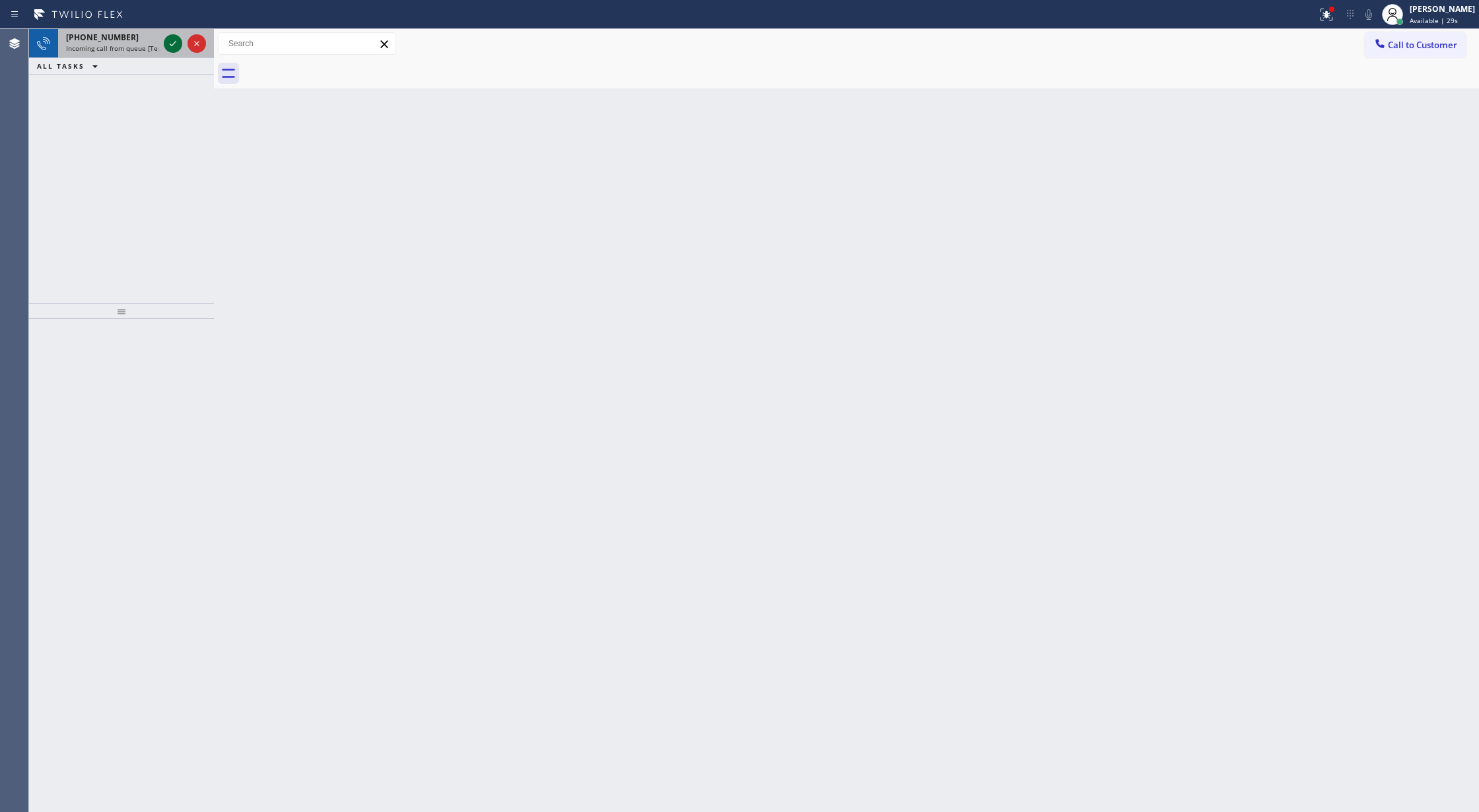
drag, startPoint x: 177, startPoint y: 50, endPoint x: 170, endPoint y: 43, distance: 9.9
click at [177, 50] on icon at bounding box center [173, 43] width 16 height 16
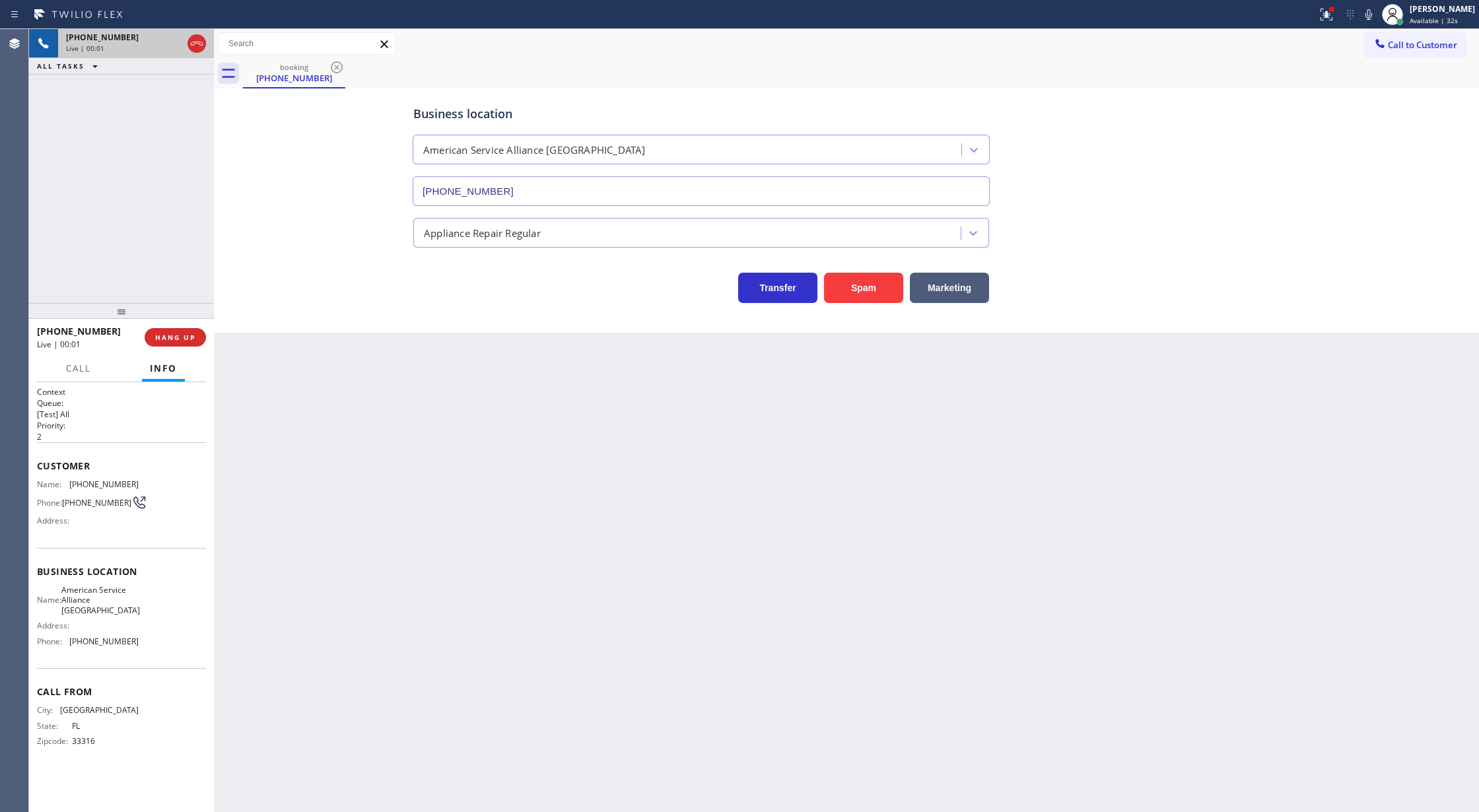
type input "[PHONE_NUMBER]"
drag, startPoint x: 35, startPoint y: 464, endPoint x: 150, endPoint y: 667, distance: 233.3
click at [150, 667] on div "Context Queue: [Test] All Priority: 2 Customer Name: (954) 588-9587 Phone: (954…" at bounding box center [121, 596] width 185 height 430
click at [508, 642] on div "Back to Dashboard Change Sender ID Customers Technicians Select a contact Outbo…" at bounding box center [846, 420] width 1265 height 783
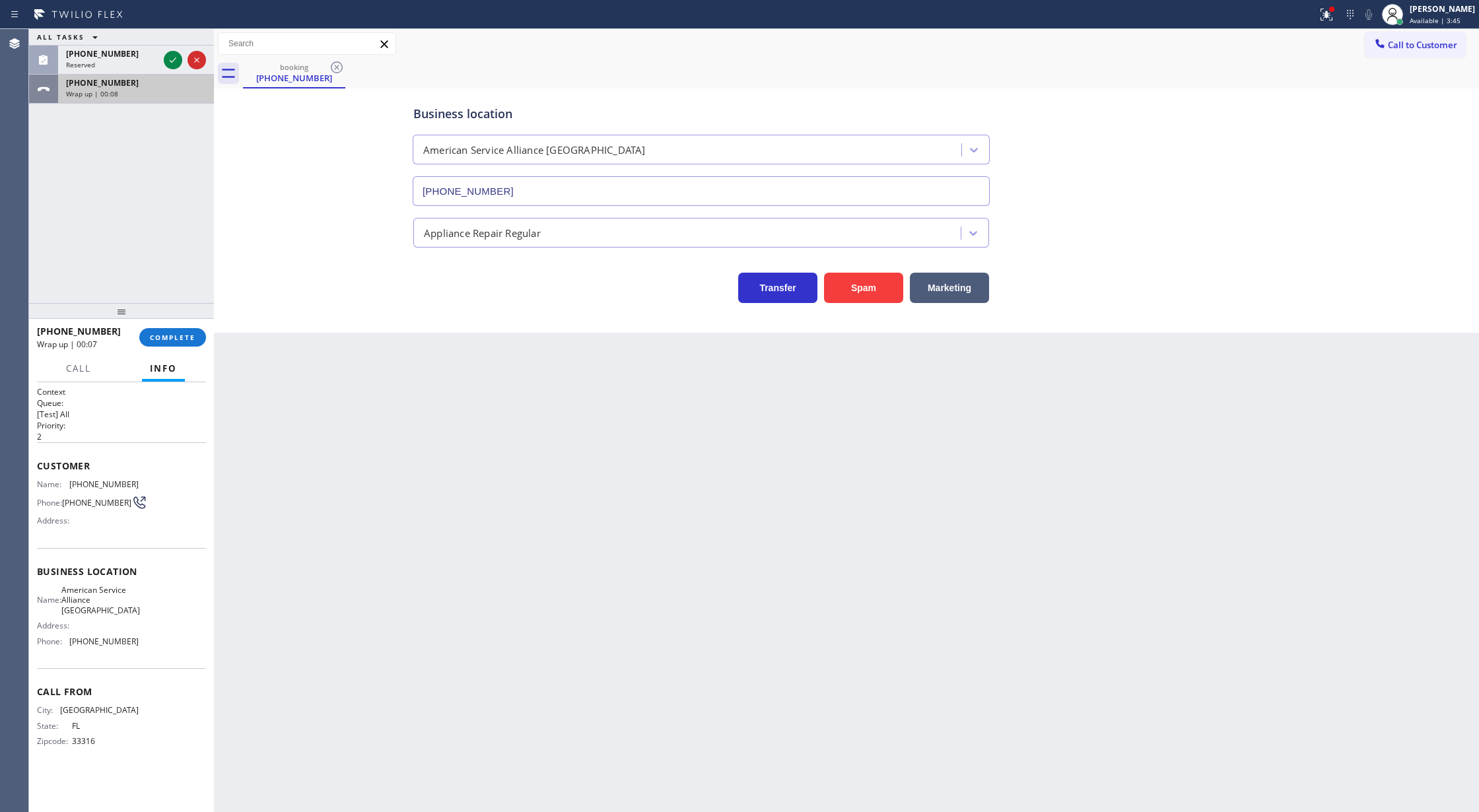
click at [161, 90] on div "Wrap up | 00:08" at bounding box center [136, 94] width 140 height 9
click at [170, 57] on icon at bounding box center [173, 59] width 16 height 16
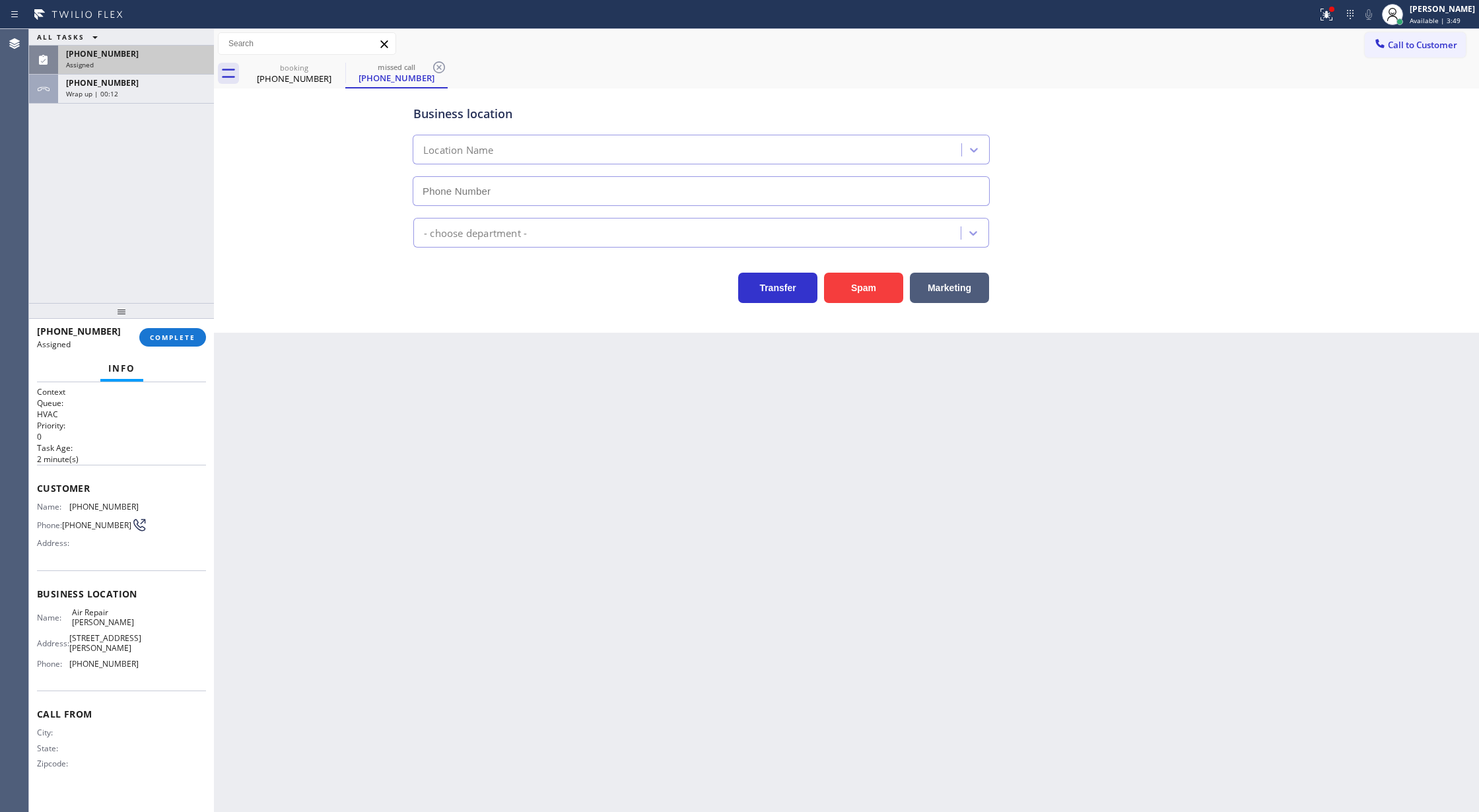
type input "[PHONE_NUMBER]"
click at [173, 334] on span "COMPLETE" at bounding box center [172, 337] width 46 height 9
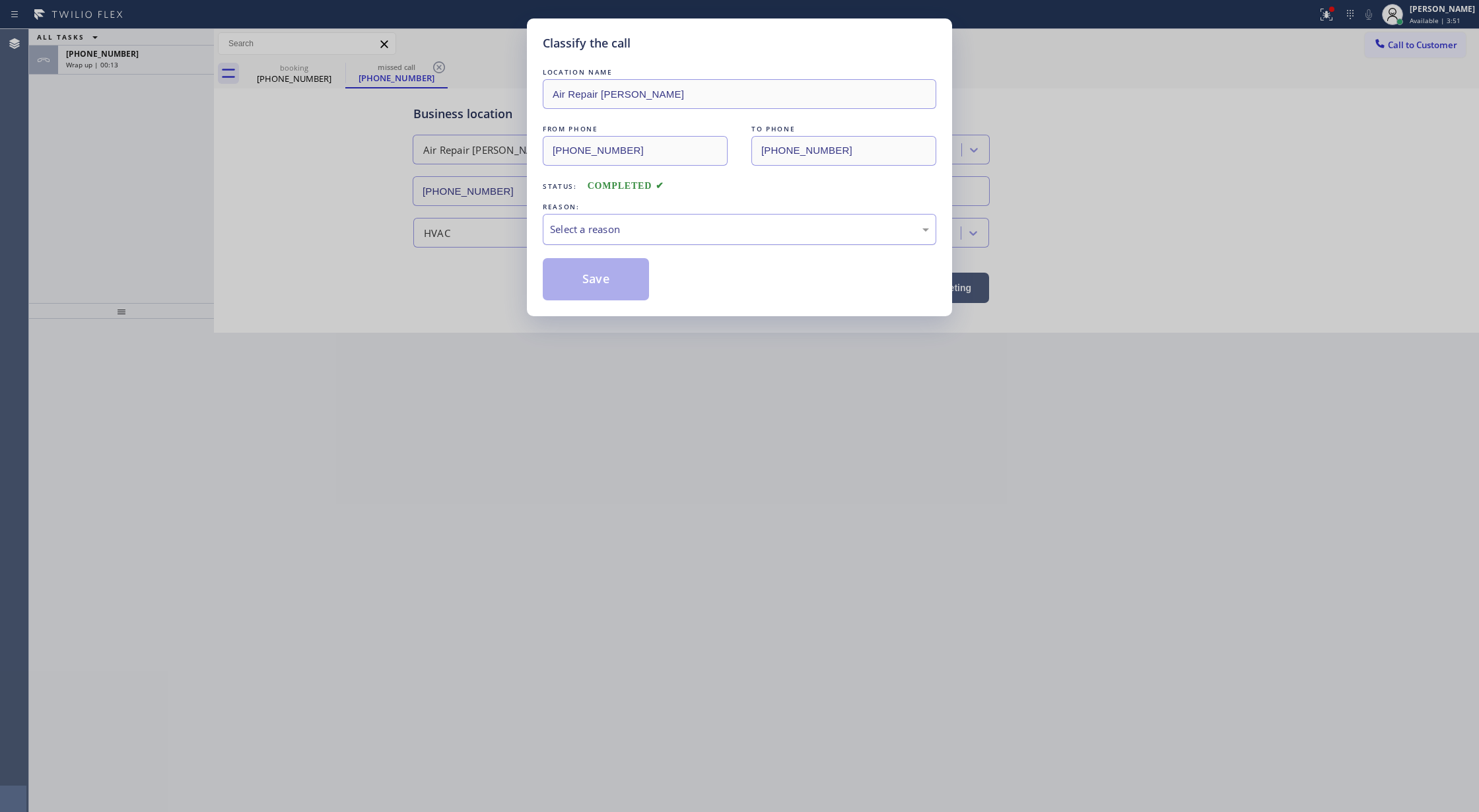
click at [679, 231] on div "Select a reason" at bounding box center [740, 229] width 379 height 15
click at [607, 287] on button "Save" at bounding box center [596, 279] width 106 height 43
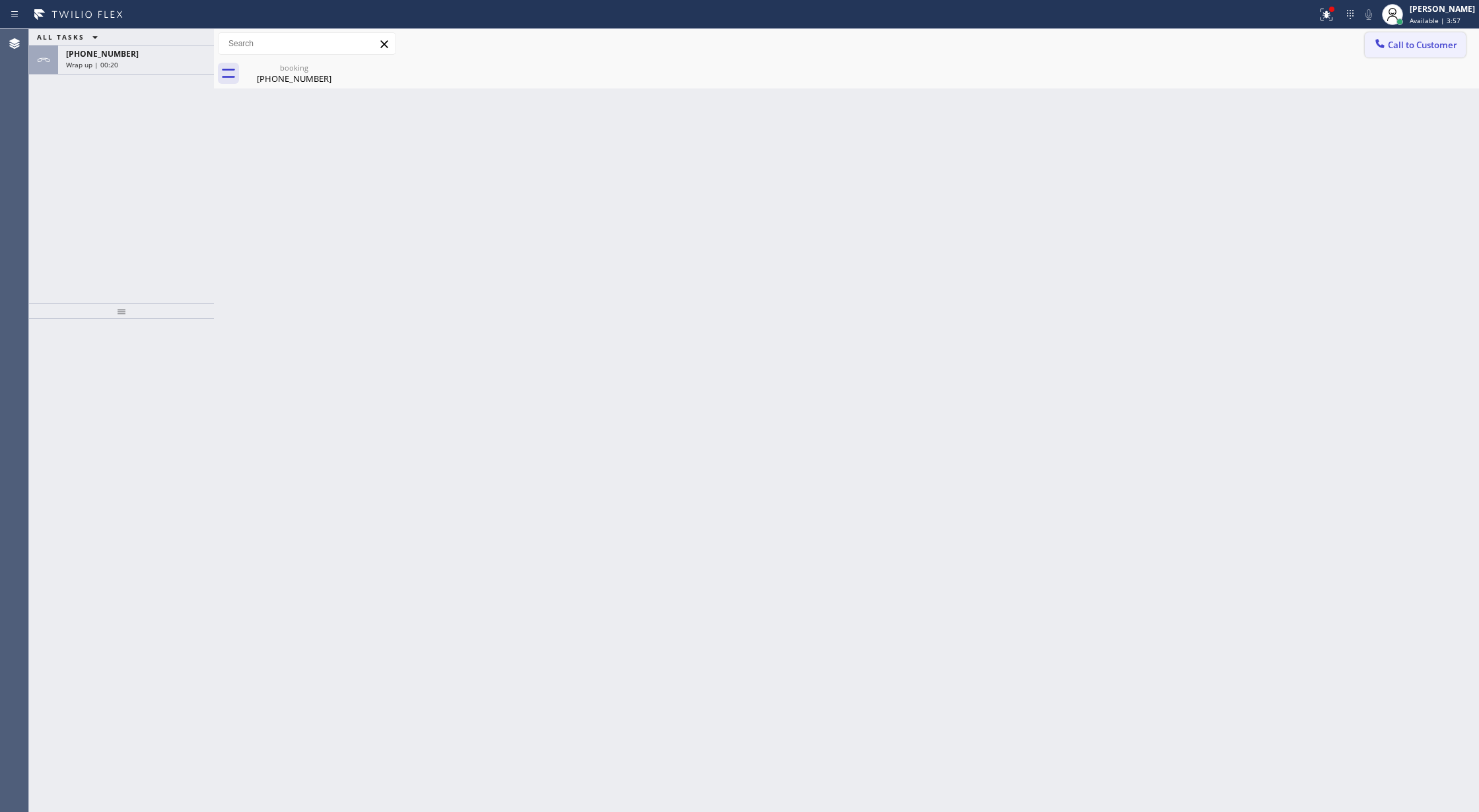
click at [1440, 39] on span "Call to Customer" at bounding box center [1422, 45] width 69 height 12
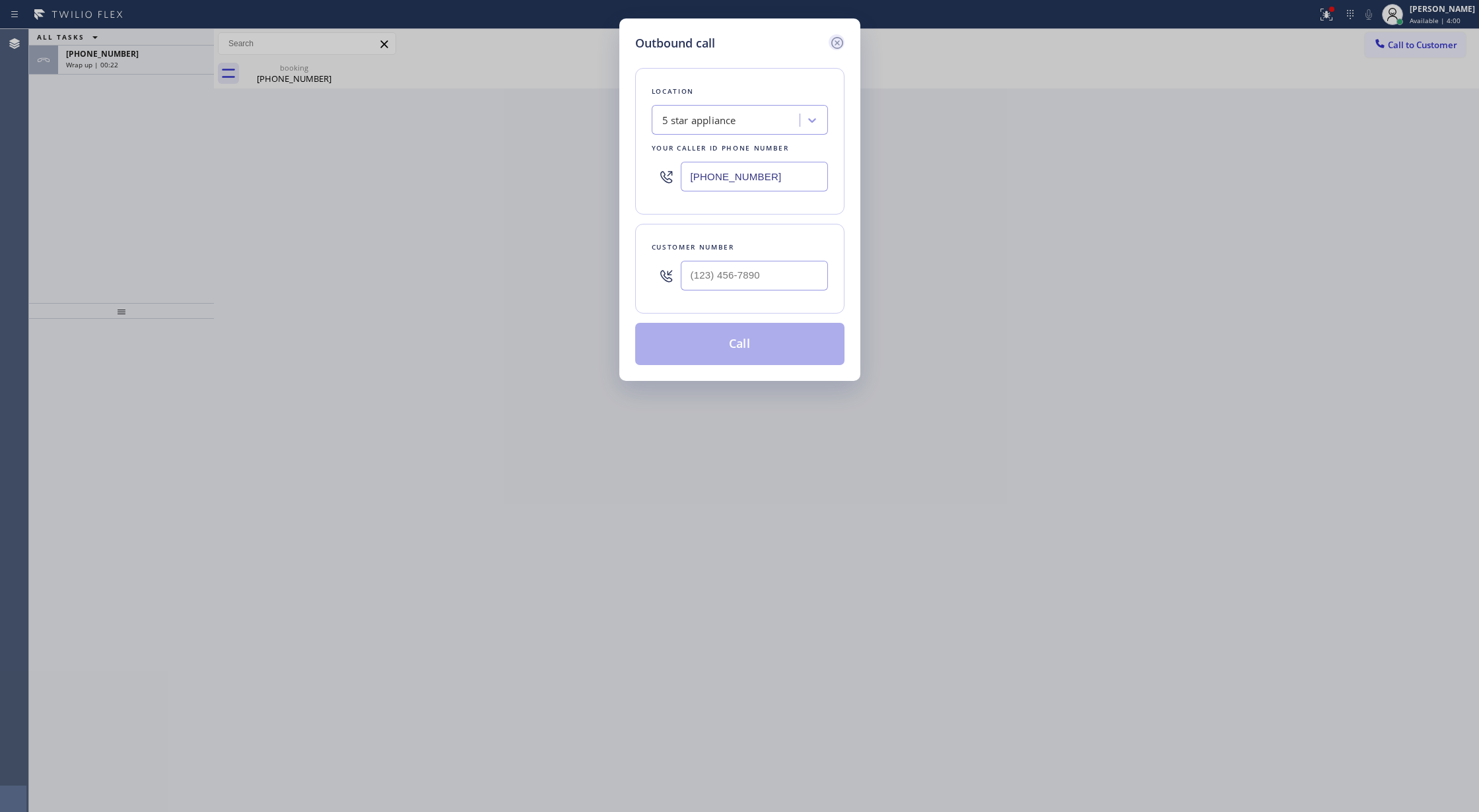
click at [836, 38] on icon at bounding box center [836, 43] width 16 height 16
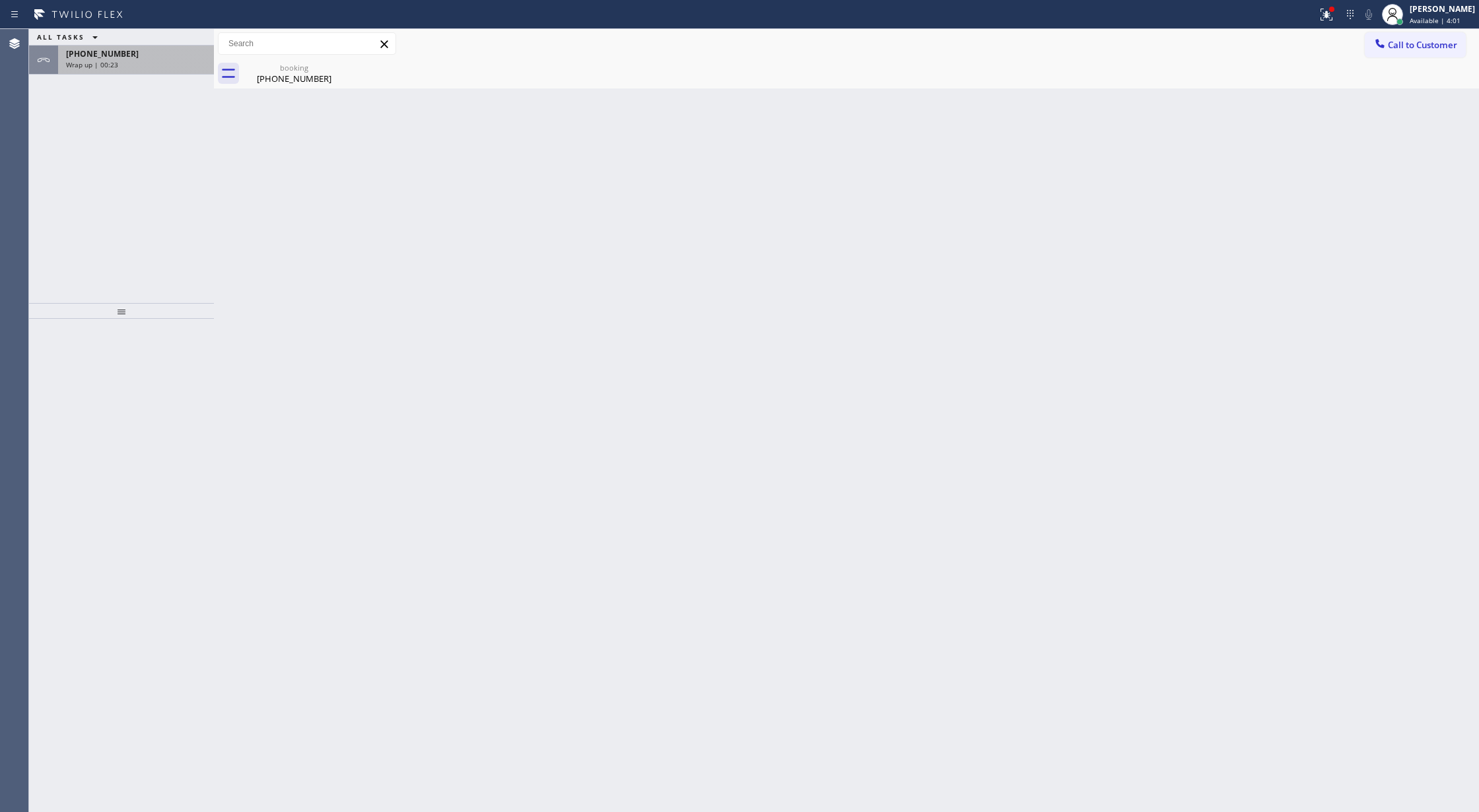
click at [155, 57] on div "+19545889587" at bounding box center [136, 53] width 140 height 11
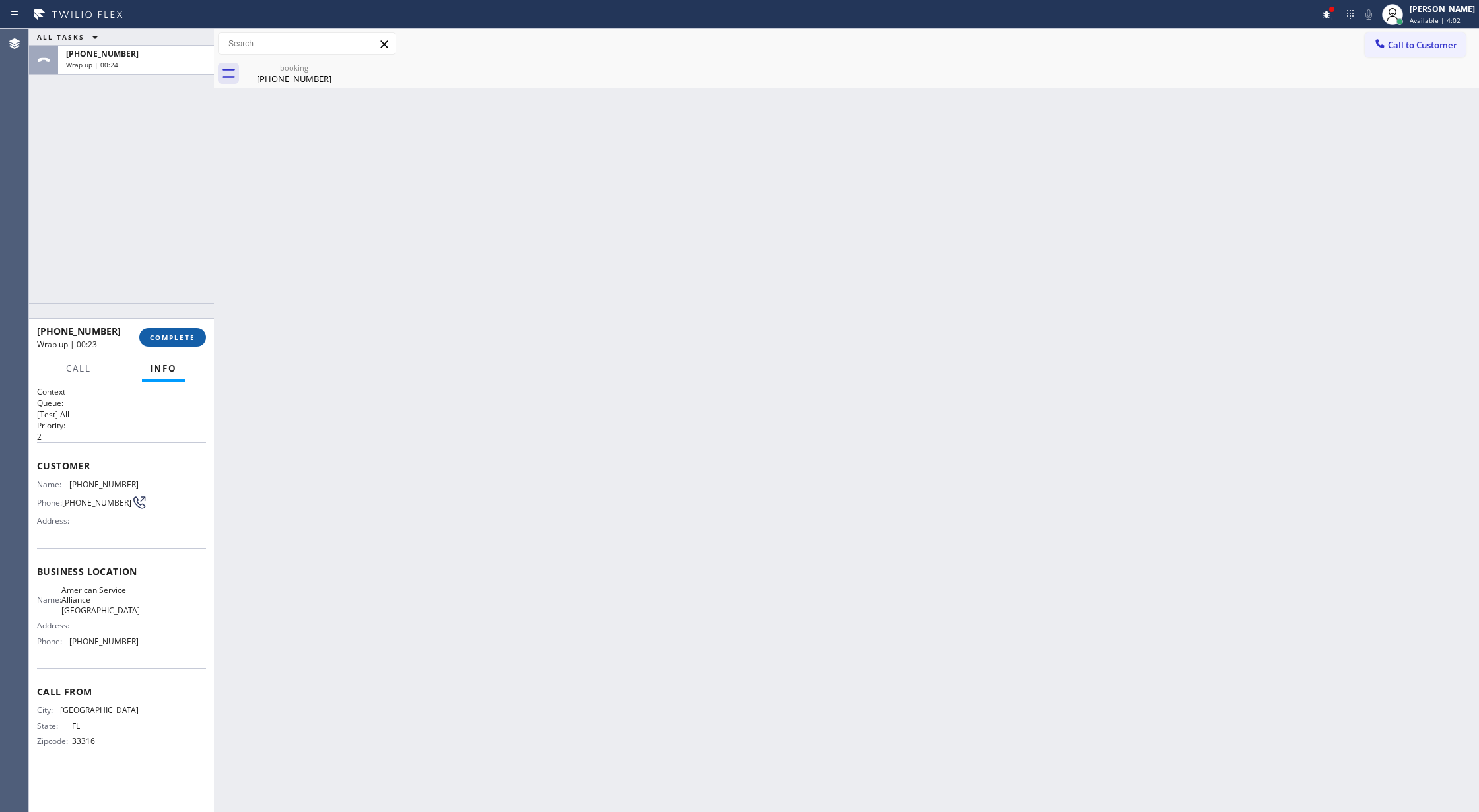
click at [170, 332] on button "COMPLETE" at bounding box center [173, 337] width 67 height 18
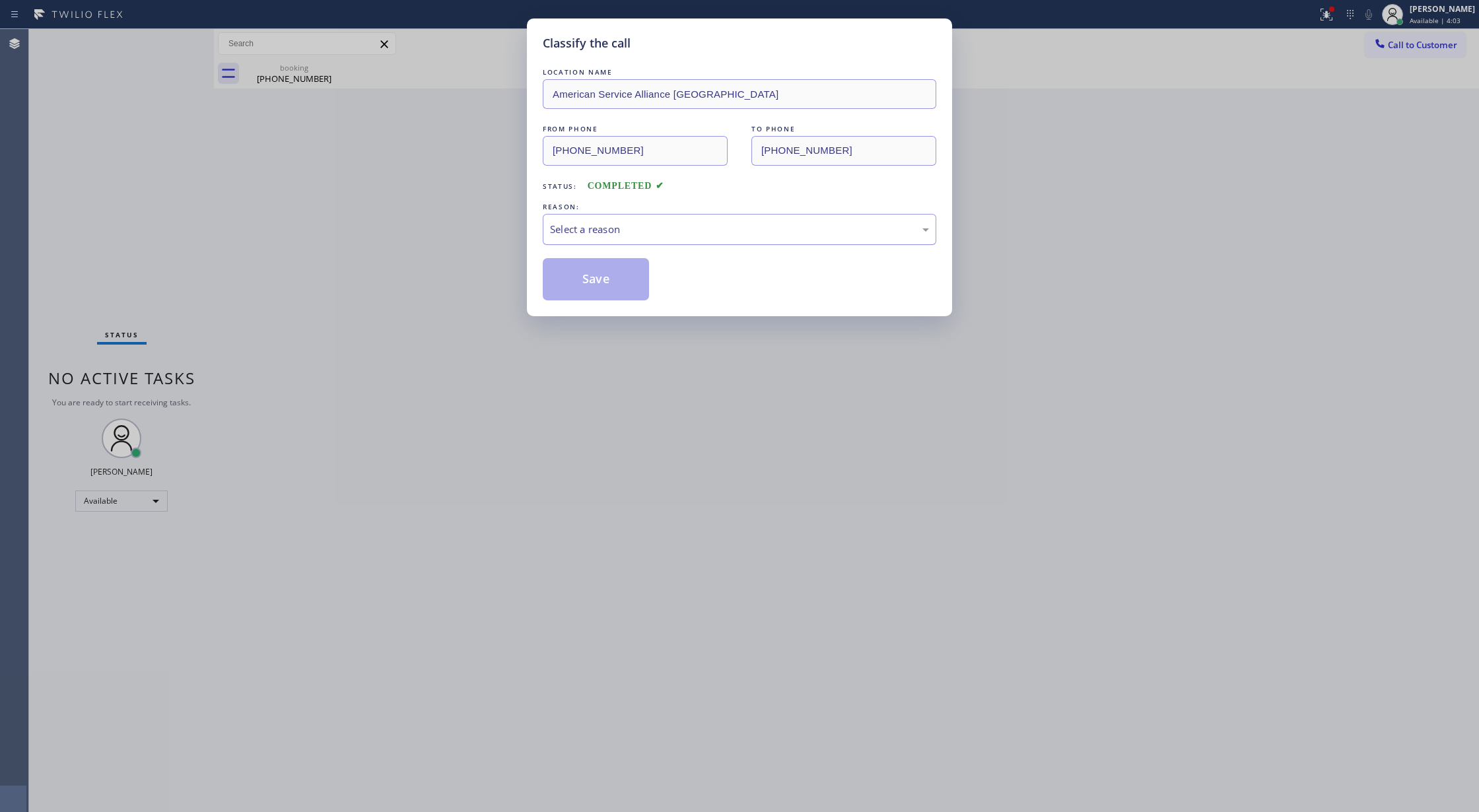
click at [709, 228] on div "Select a reason" at bounding box center [740, 229] width 379 height 15
click at [598, 278] on button "Save" at bounding box center [596, 279] width 106 height 43
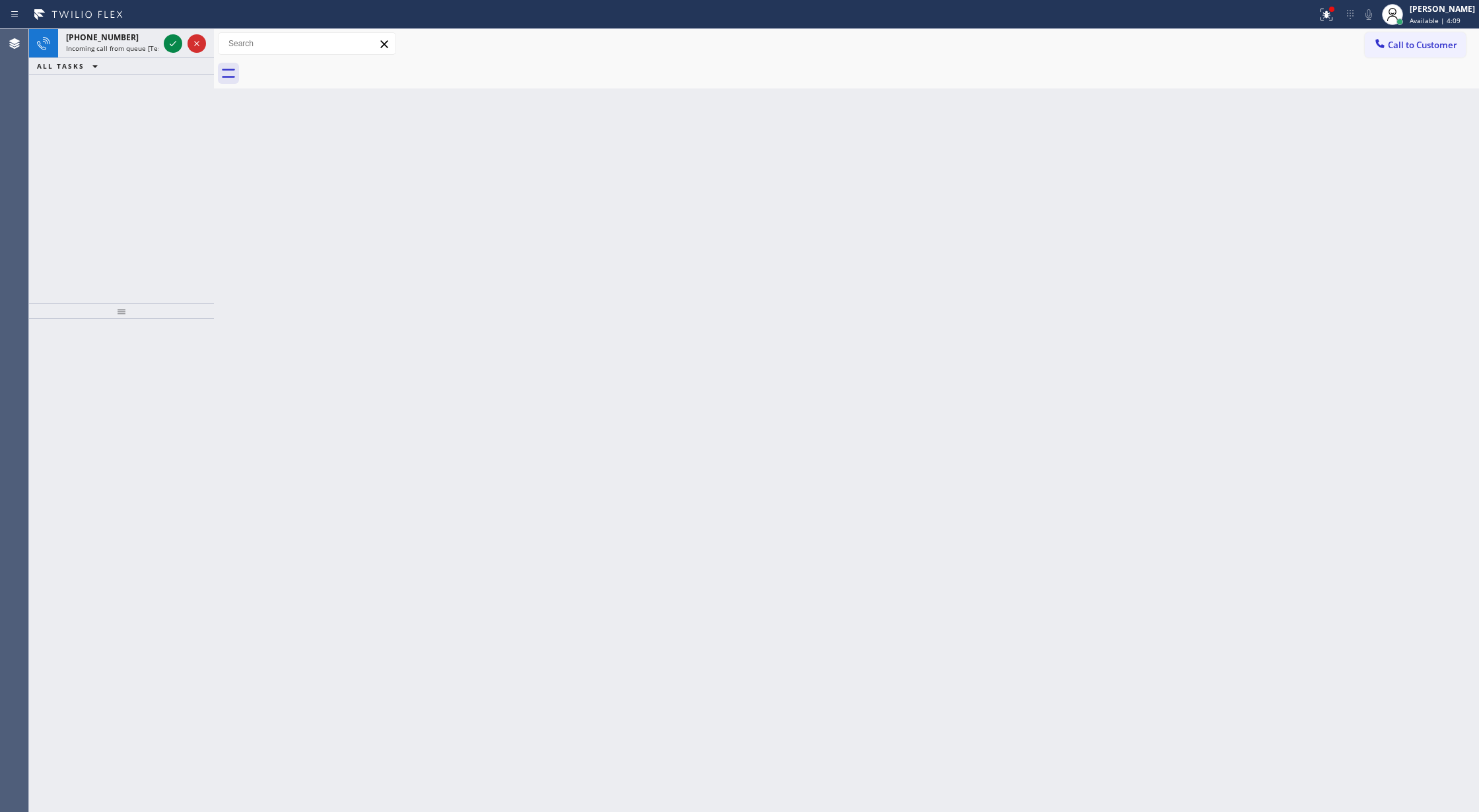
click at [1333, 112] on div "Back to Dashboard Change Sender ID Customers Technicians Select a contact Outbo…" at bounding box center [846, 420] width 1265 height 783
click at [170, 43] on icon at bounding box center [173, 43] width 16 height 16
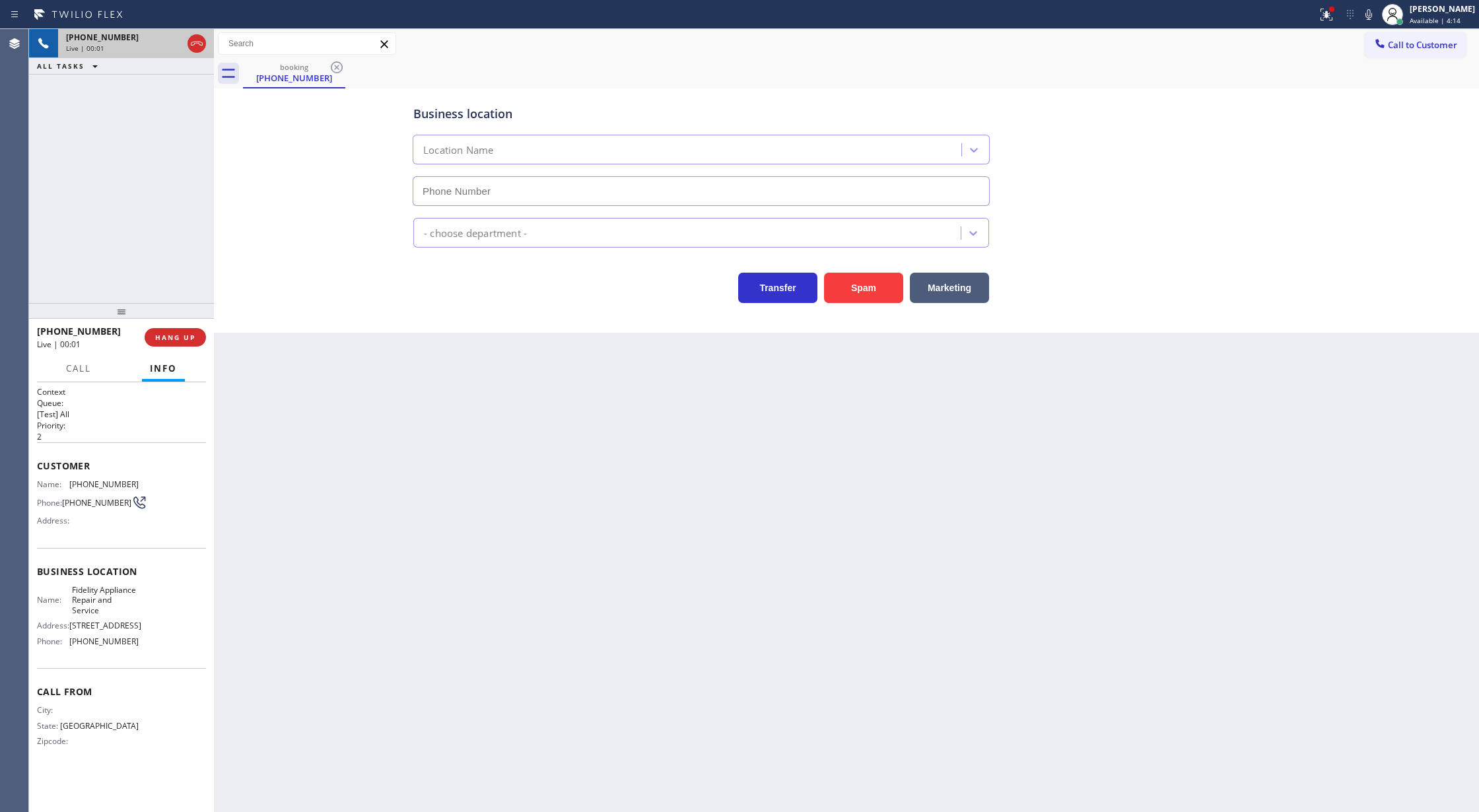
type input "(877) 659-7578"
click at [843, 284] on button "Spam" at bounding box center [863, 287] width 79 height 30
click at [1416, 43] on span "Call to Customer" at bounding box center [1422, 45] width 69 height 12
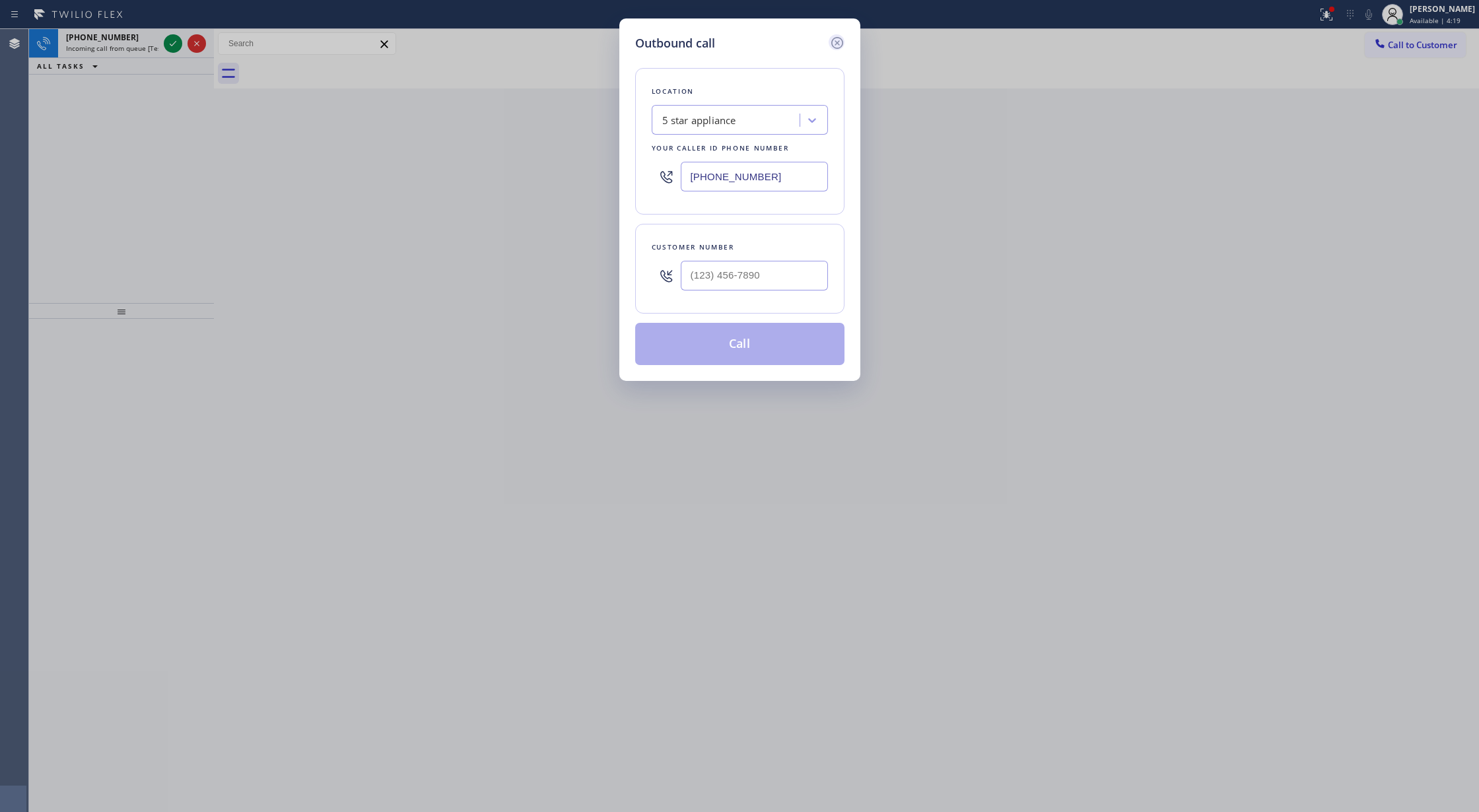
click at [838, 45] on icon at bounding box center [836, 43] width 16 height 16
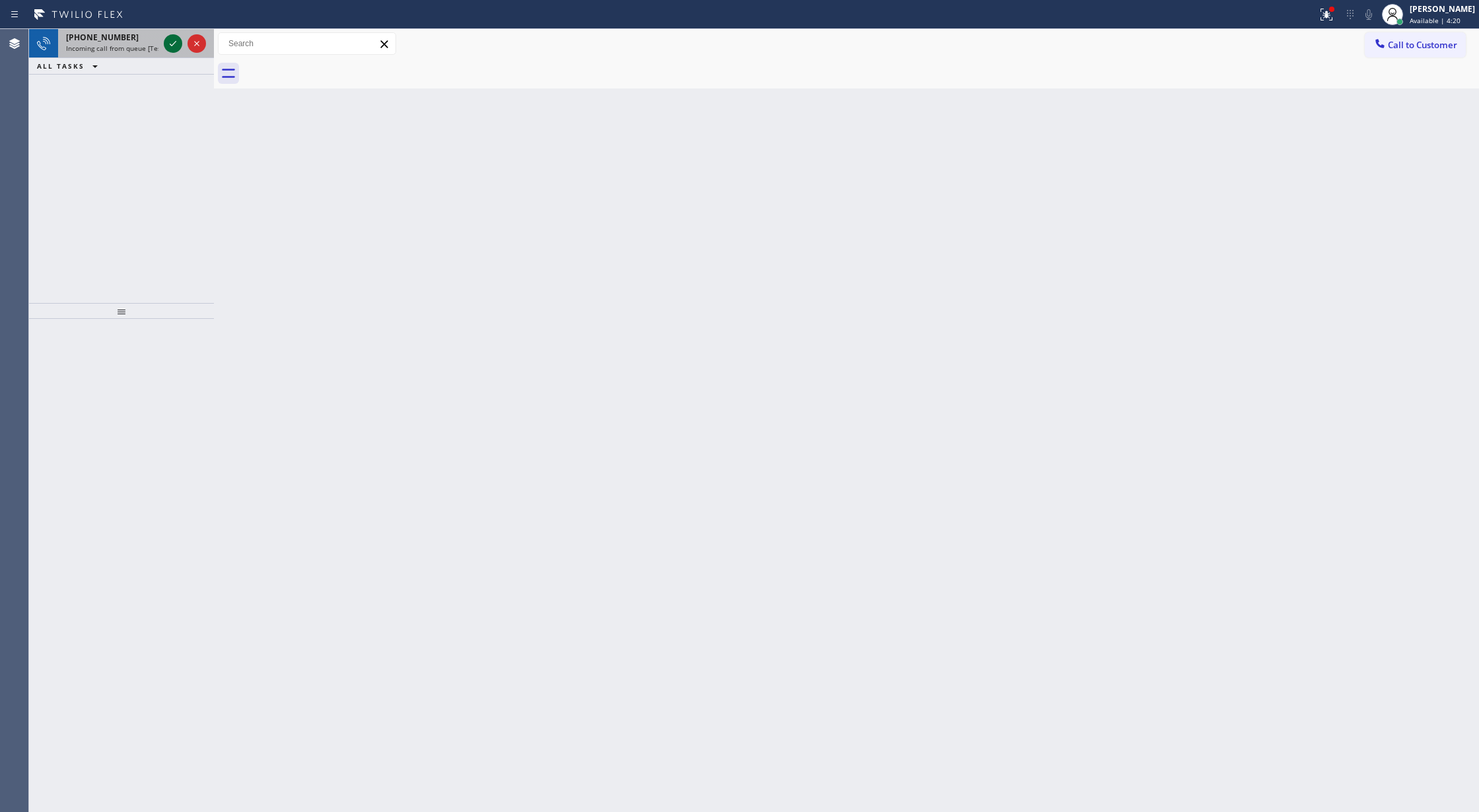
click at [175, 43] on icon at bounding box center [173, 43] width 16 height 16
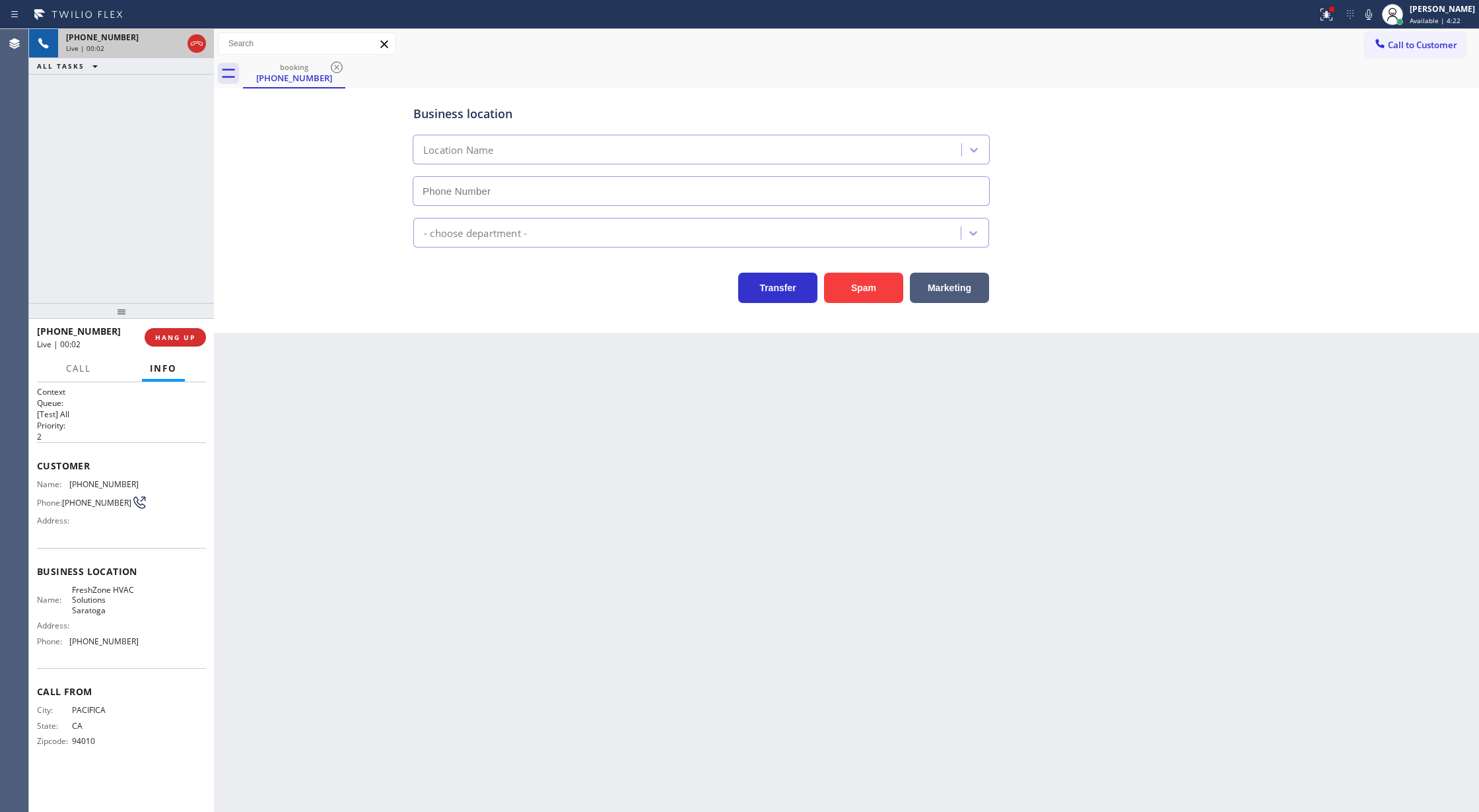
type input "(650) 640-3466"
click at [872, 284] on button "Spam" at bounding box center [863, 287] width 79 height 30
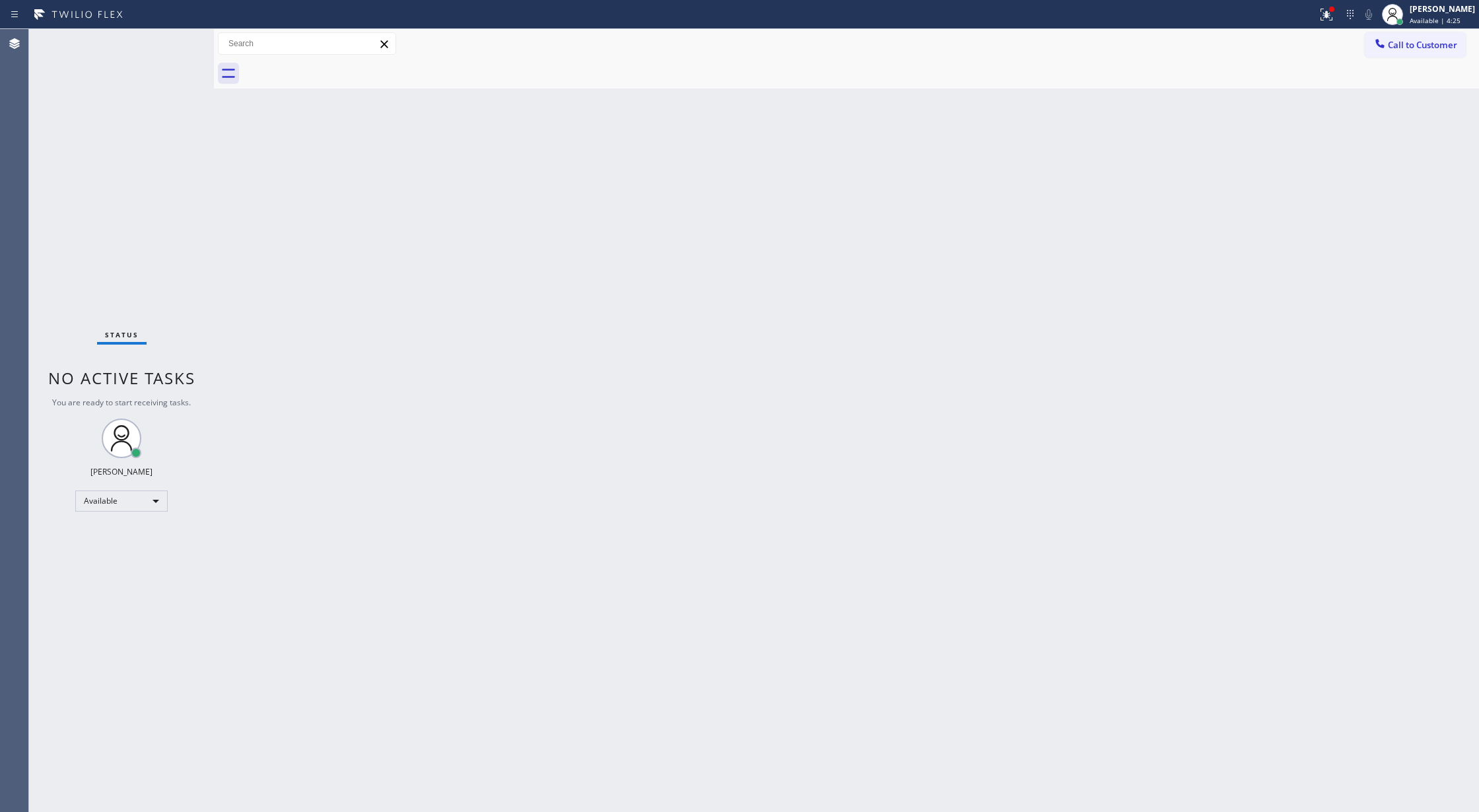
click at [1437, 38] on button "Call to Customer" at bounding box center [1415, 45] width 101 height 25
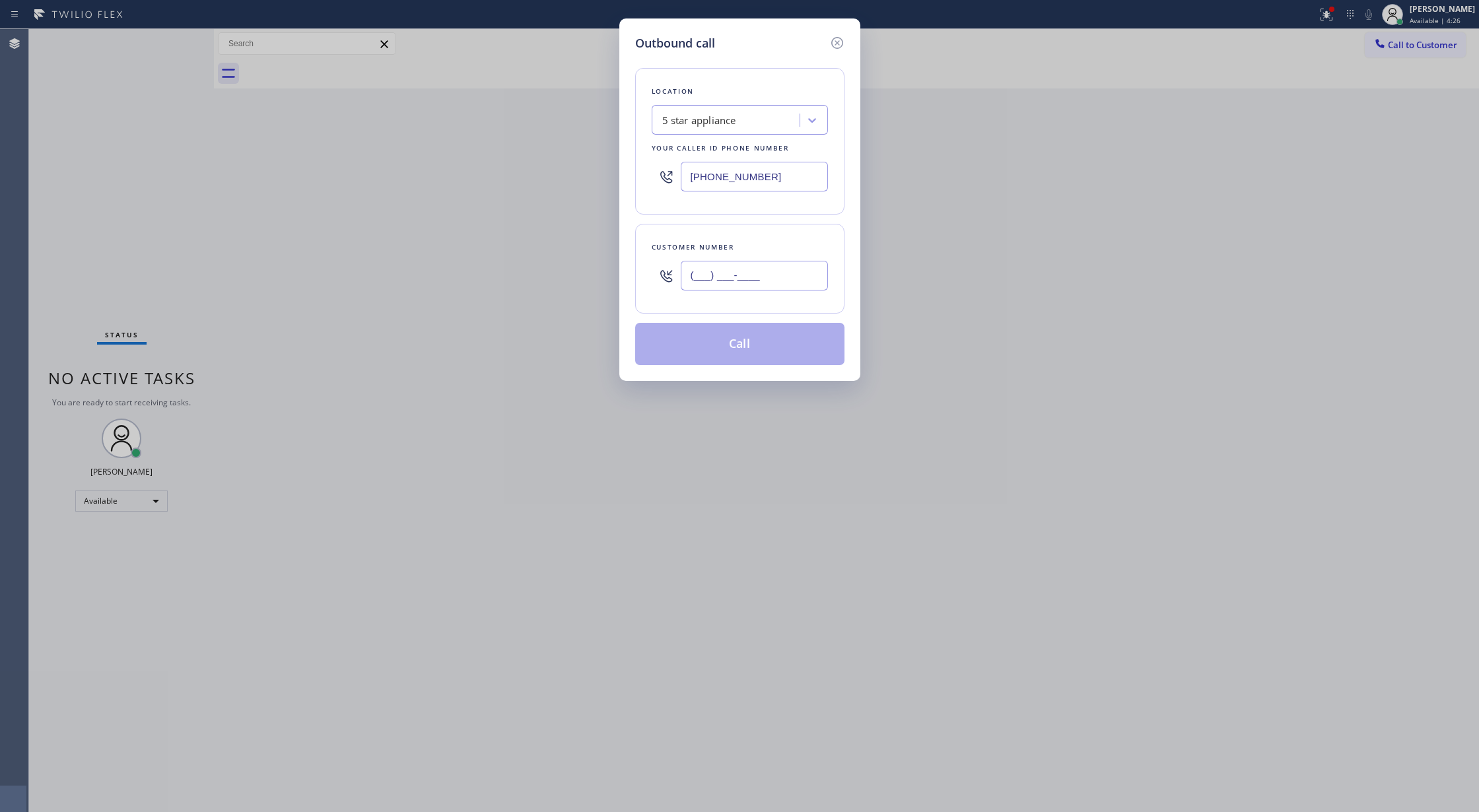
click at [689, 282] on input "(___) ___-____" at bounding box center [755, 276] width 147 height 30
paste input "954) 588-9587"
type input "[PHONE_NUMBER]"
drag, startPoint x: 717, startPoint y: 180, endPoint x: 444, endPoint y: 169, distance: 273.2
click at [448, 170] on div "Outbound call Location 5 star appliance Your caller id phone number (213) 687-2…" at bounding box center [740, 406] width 1479 height 812
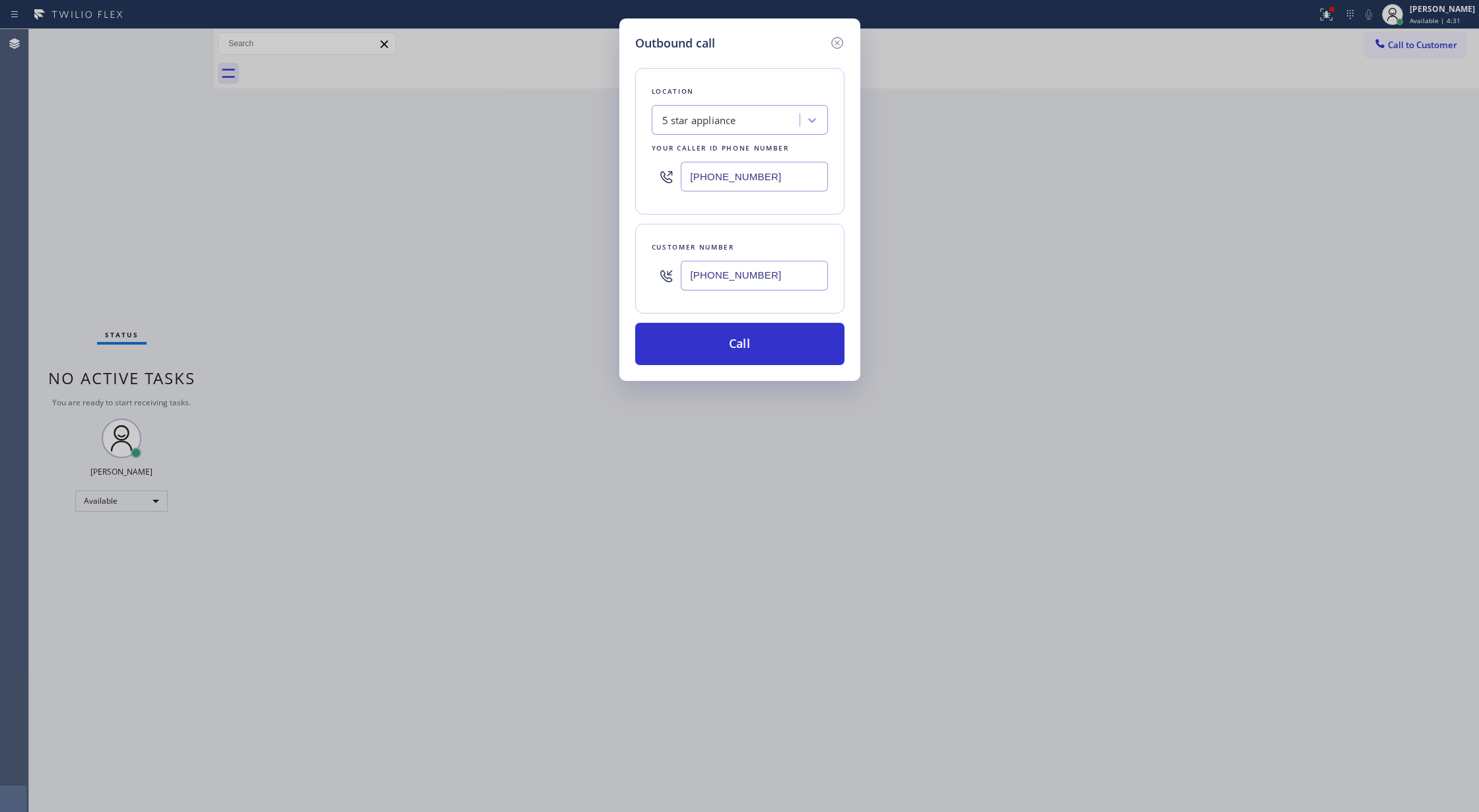
paste input "954) 835-4535"
type input "[PHONE_NUMBER]"
click at [712, 353] on button "Call" at bounding box center [740, 343] width 209 height 43
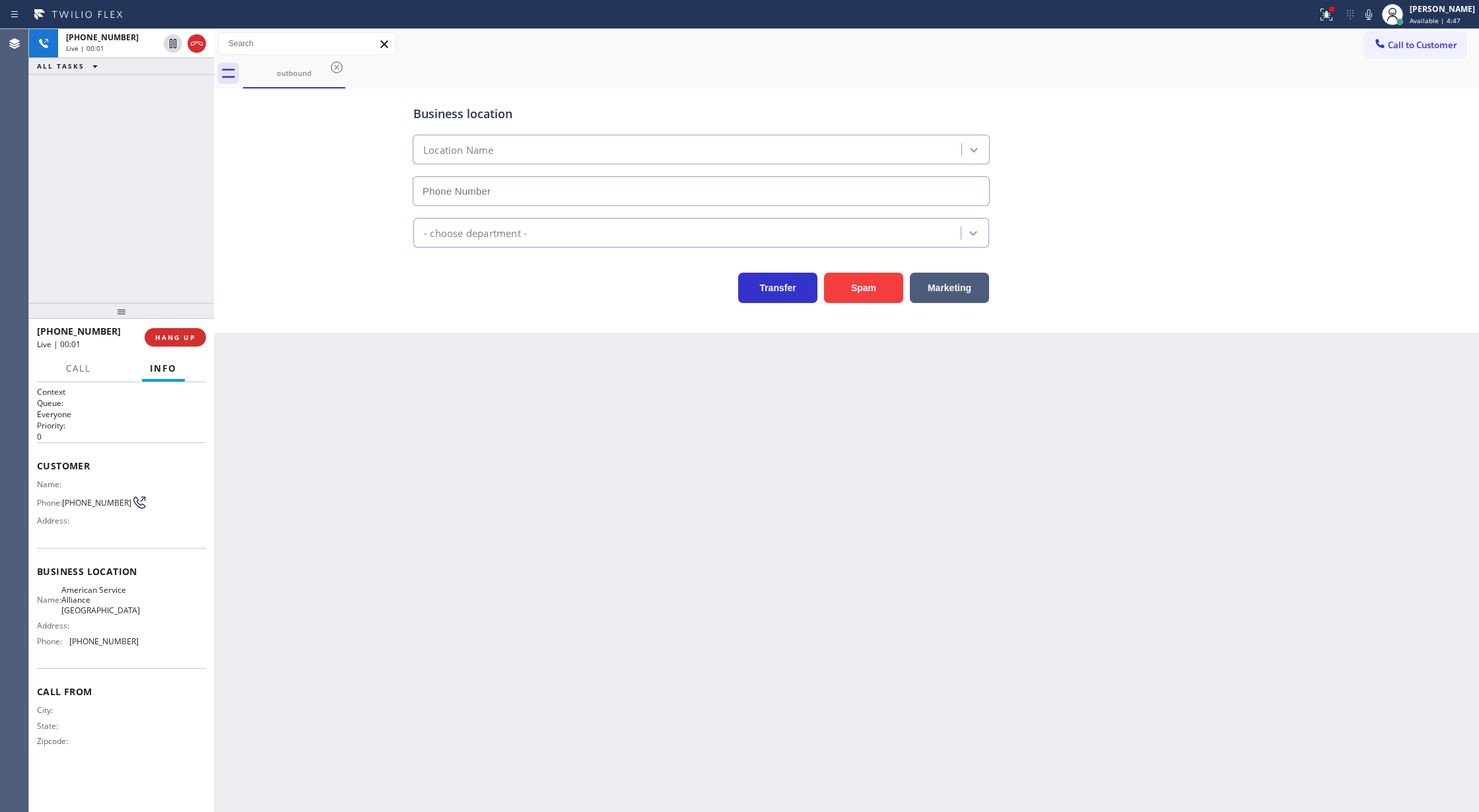
type input "[PHONE_NUMBER]"
click at [1376, 5] on button at bounding box center [1369, 14] width 18 height 18
click at [196, 38] on icon at bounding box center [196, 43] width 16 height 16
click at [161, 337] on span "COMPLETE" at bounding box center [172, 337] width 46 height 9
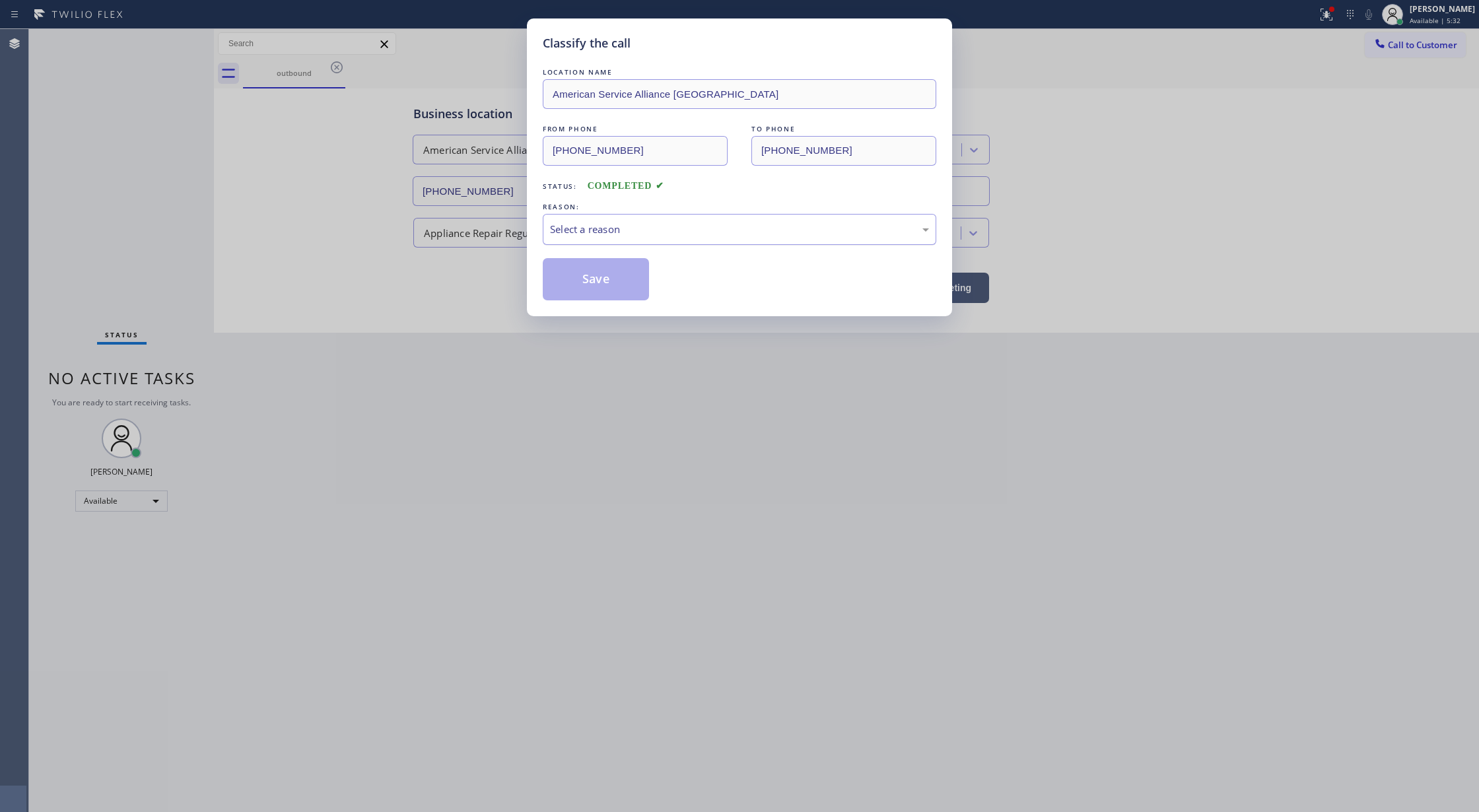
click at [612, 223] on div "Select a reason" at bounding box center [740, 229] width 379 height 15
click at [609, 278] on button "Save" at bounding box center [596, 279] width 106 height 43
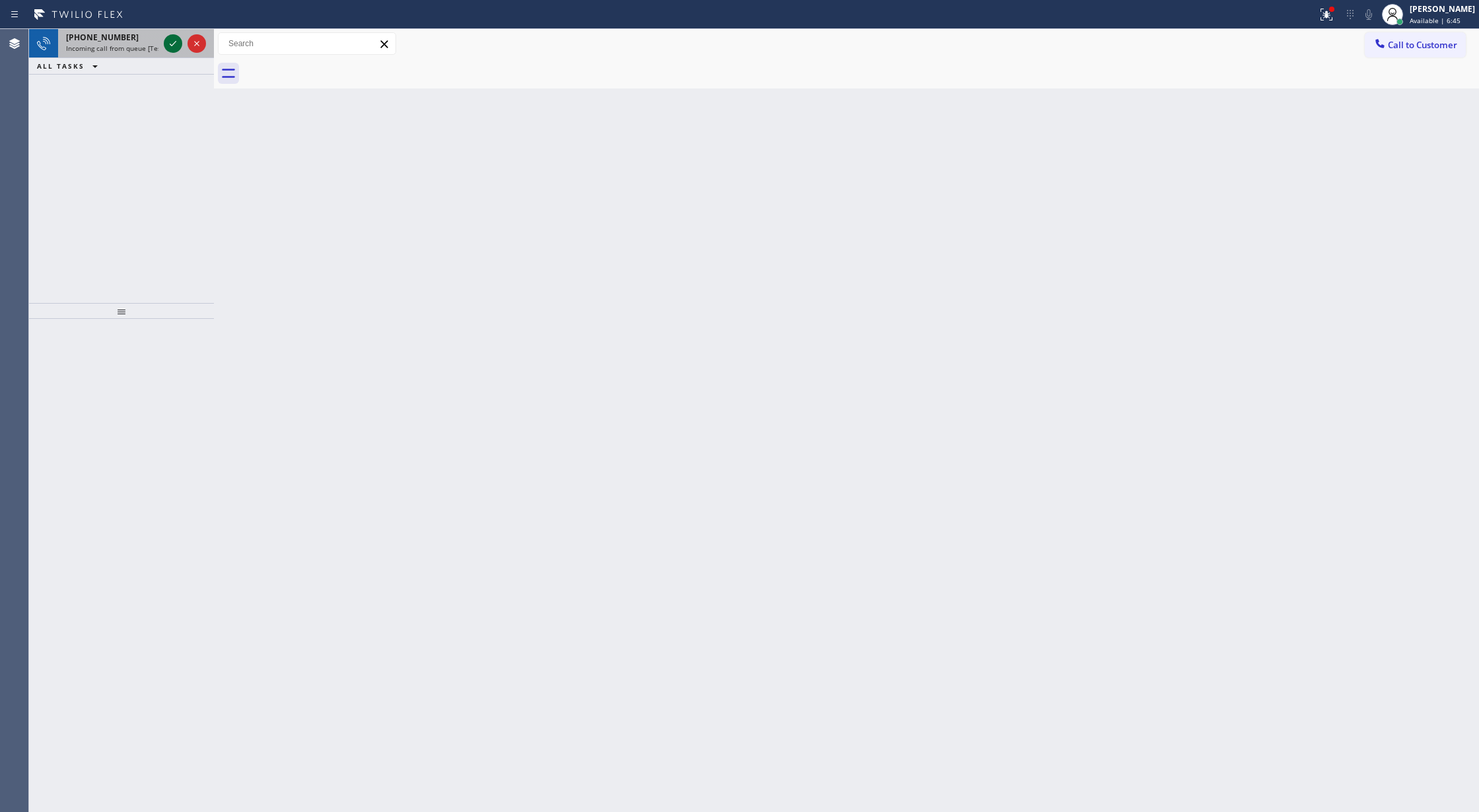
click at [170, 40] on icon at bounding box center [173, 43] width 16 height 16
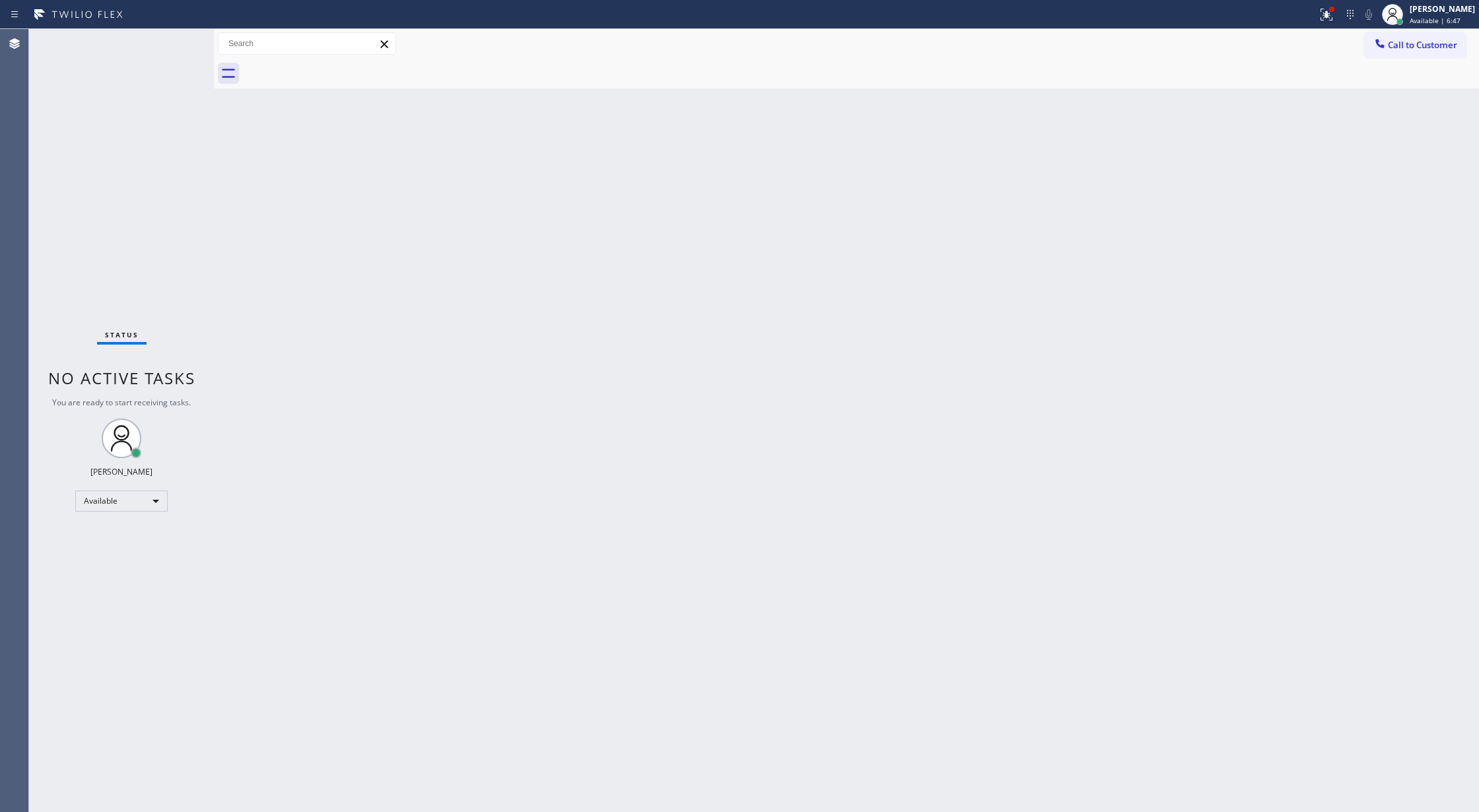
click at [170, 40] on div "Status No active tasks You are ready to start receiving tasks. [PERSON_NAME] Av…" at bounding box center [121, 420] width 185 height 783
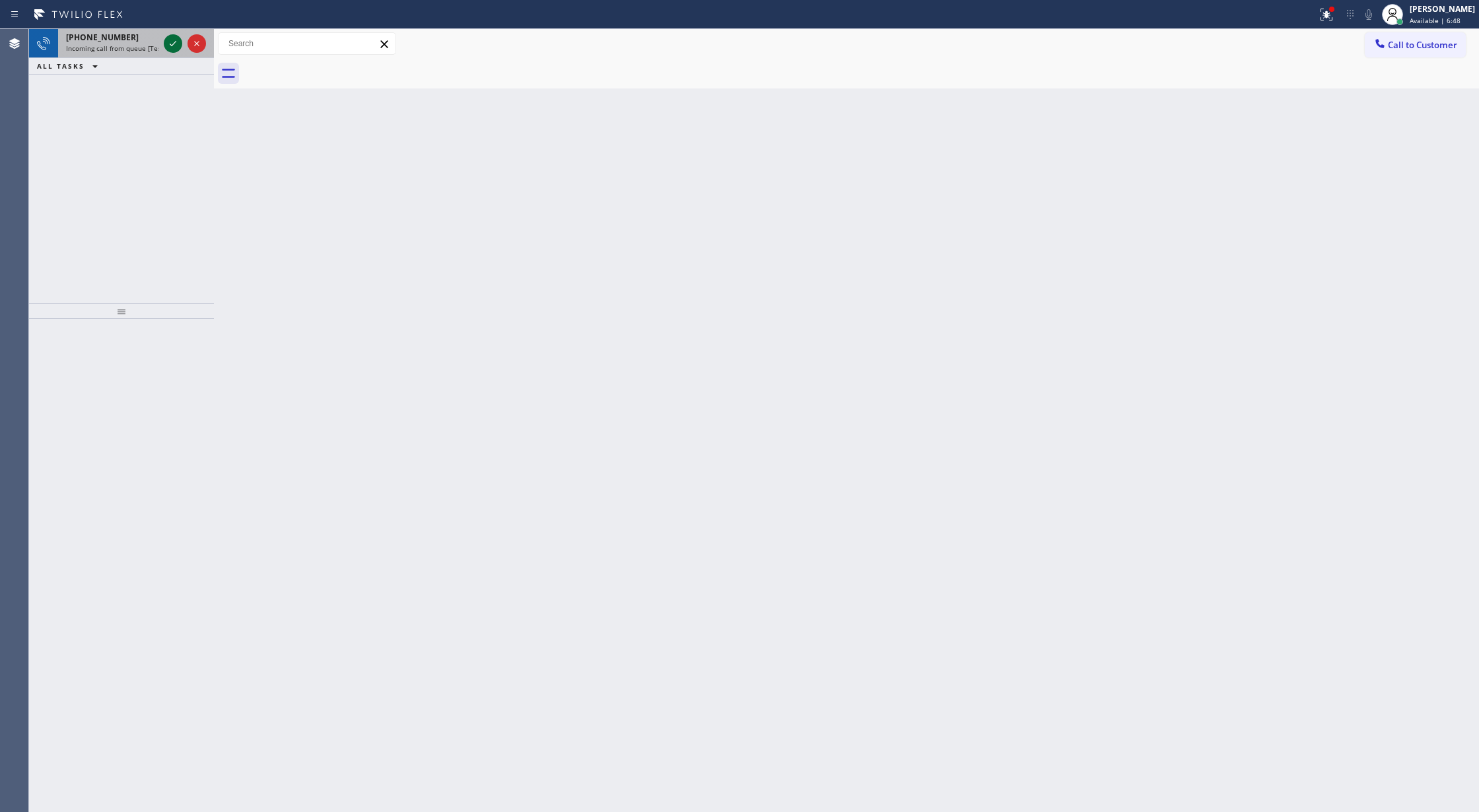
click at [178, 38] on icon at bounding box center [173, 43] width 16 height 16
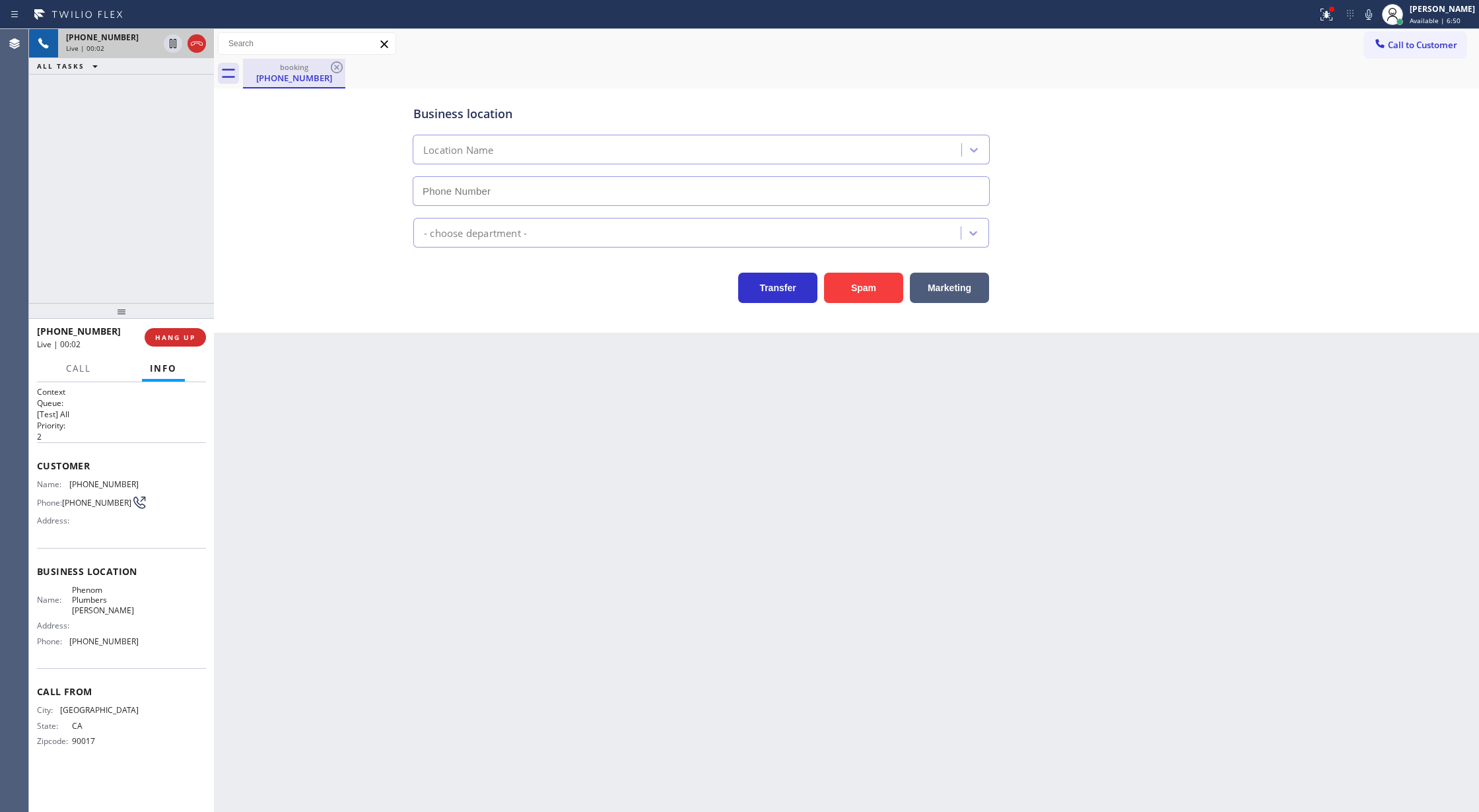
type input "(714) 410-2623"
click at [846, 285] on button "Spam" at bounding box center [863, 287] width 79 height 30
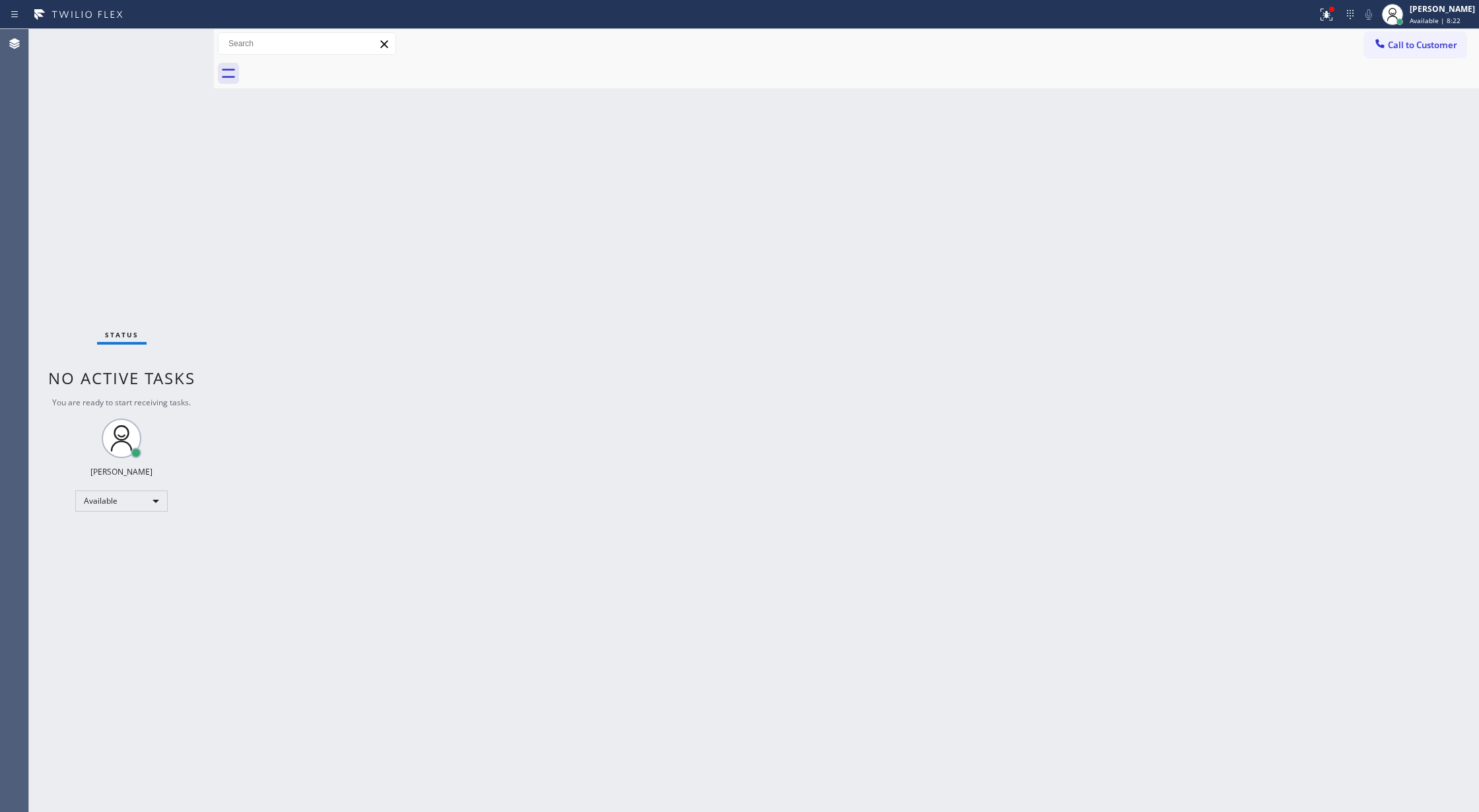
click at [178, 43] on div "Status No active tasks You are ready to start receiving tasks. [PERSON_NAME] Av…" at bounding box center [121, 420] width 185 height 783
click at [186, 40] on div "Status No active tasks You are ready to start receiving tasks. [PERSON_NAME] Av…" at bounding box center [121, 420] width 185 height 783
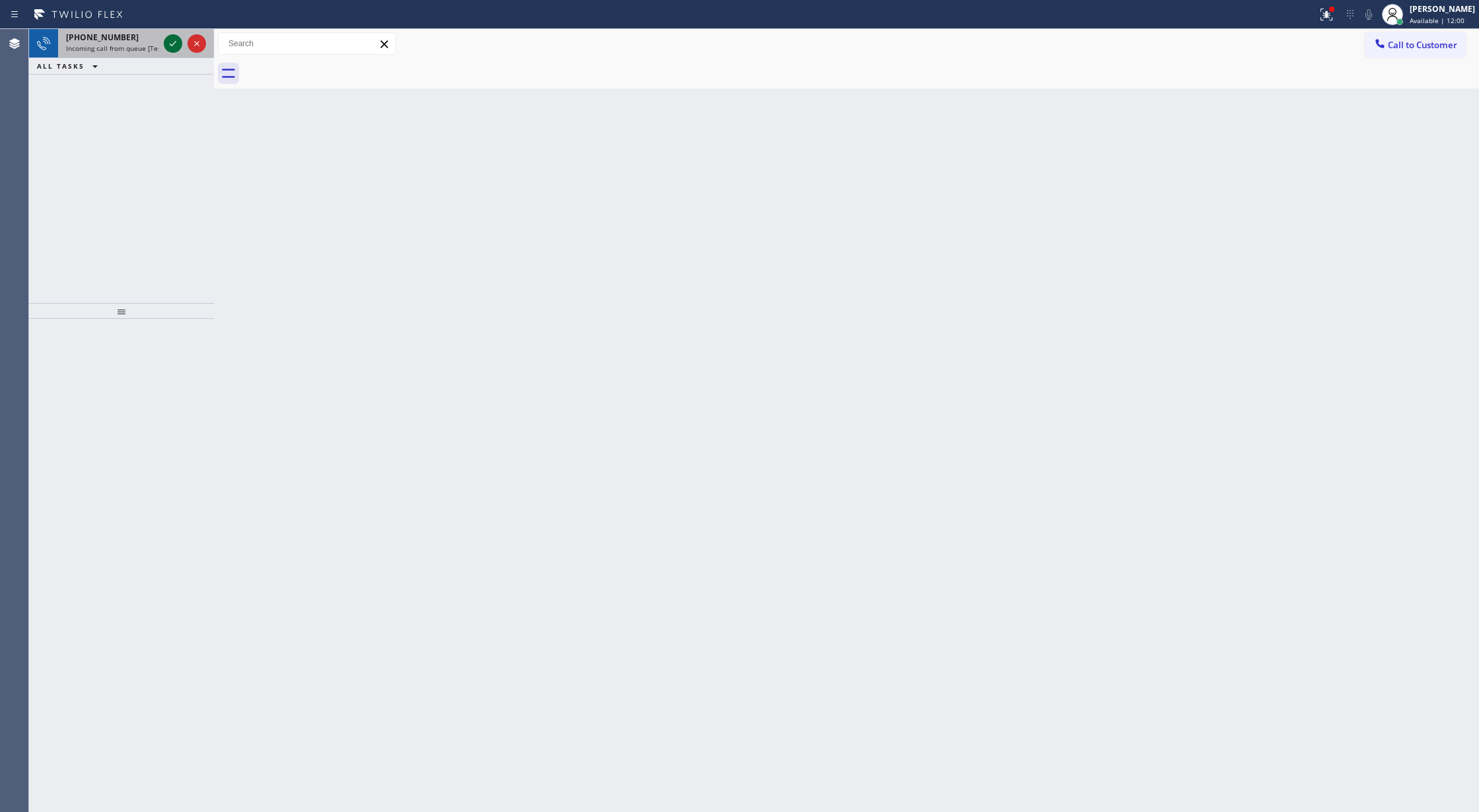
click at [165, 43] on icon at bounding box center [173, 43] width 16 height 16
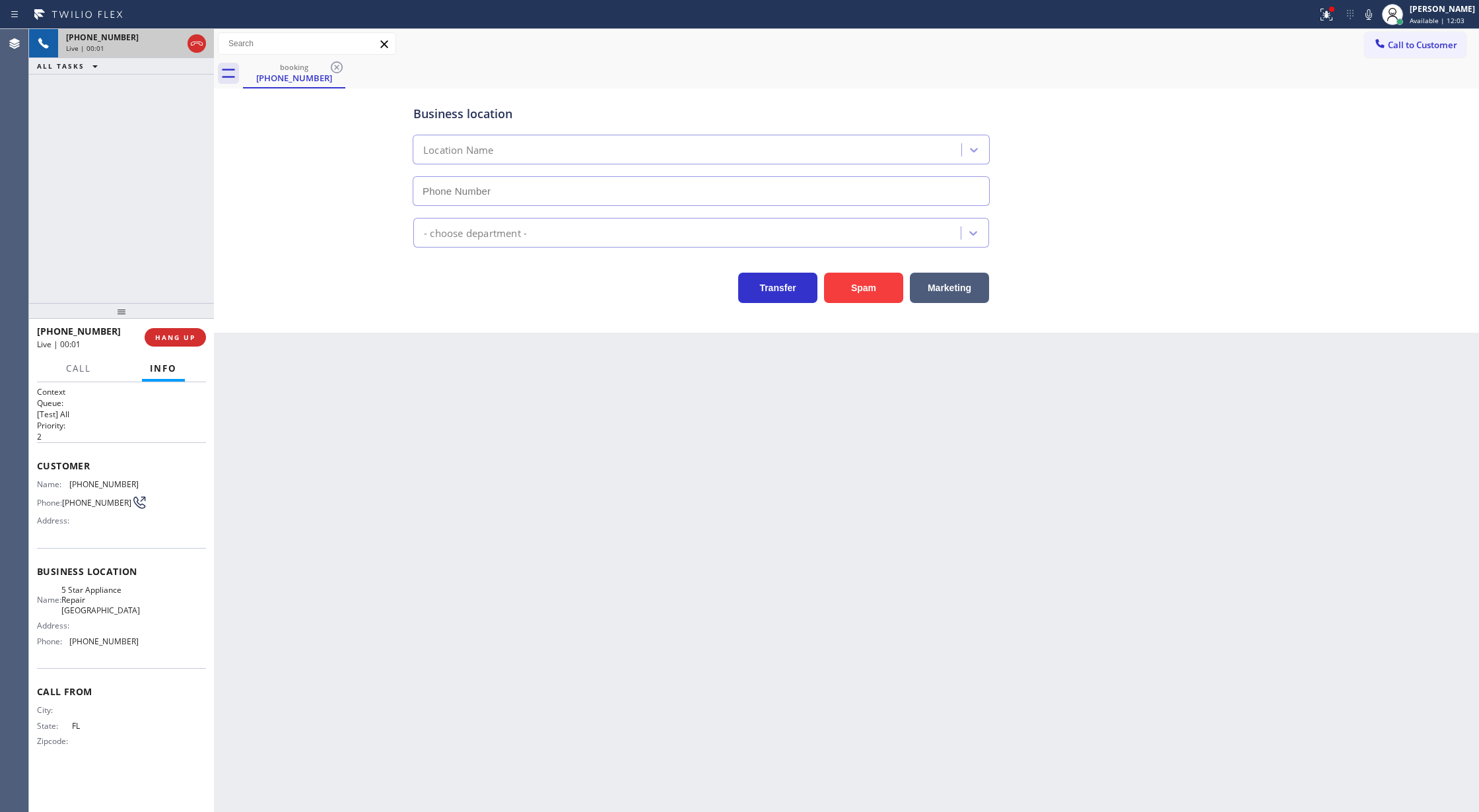
type input "(813) 733-8363"
click at [869, 286] on button "Spam" at bounding box center [863, 287] width 79 height 30
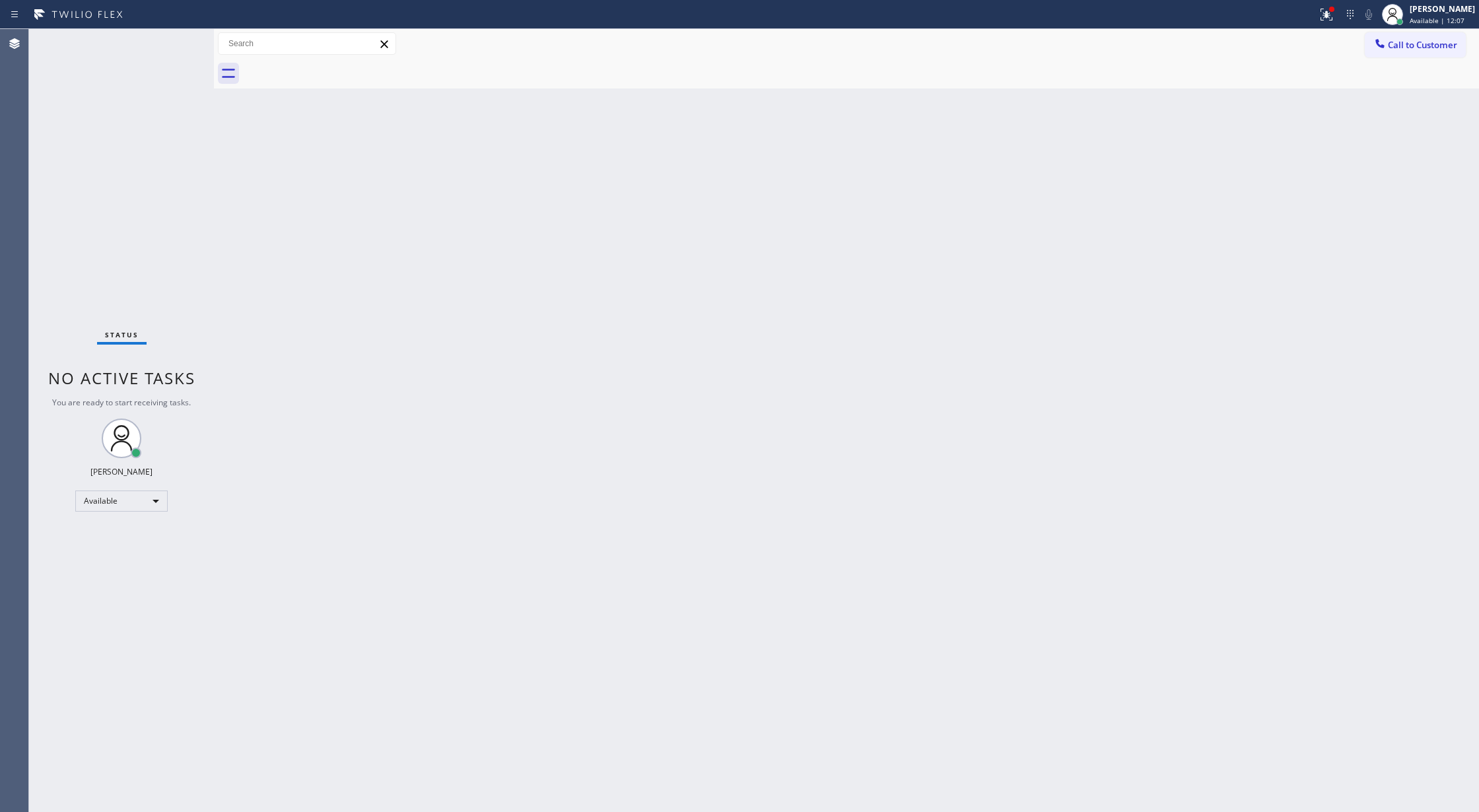
click at [170, 37] on div "Status No active tasks You are ready to start receiving tasks. [PERSON_NAME] Av…" at bounding box center [121, 420] width 185 height 783
click at [175, 36] on div "Status No active tasks You are ready to start receiving tasks. [PERSON_NAME] Av…" at bounding box center [121, 420] width 185 height 783
click at [188, 38] on div "Status No active tasks You are ready to start receiving tasks. [PERSON_NAME] Av…" at bounding box center [121, 420] width 185 height 783
click at [184, 38] on div "Status No active tasks You are ready to start receiving tasks. [PERSON_NAME] Av…" at bounding box center [121, 420] width 185 height 783
click at [173, 46] on div "Status No active tasks You are ready to start receiving tasks. [PERSON_NAME] Av…" at bounding box center [121, 420] width 185 height 783
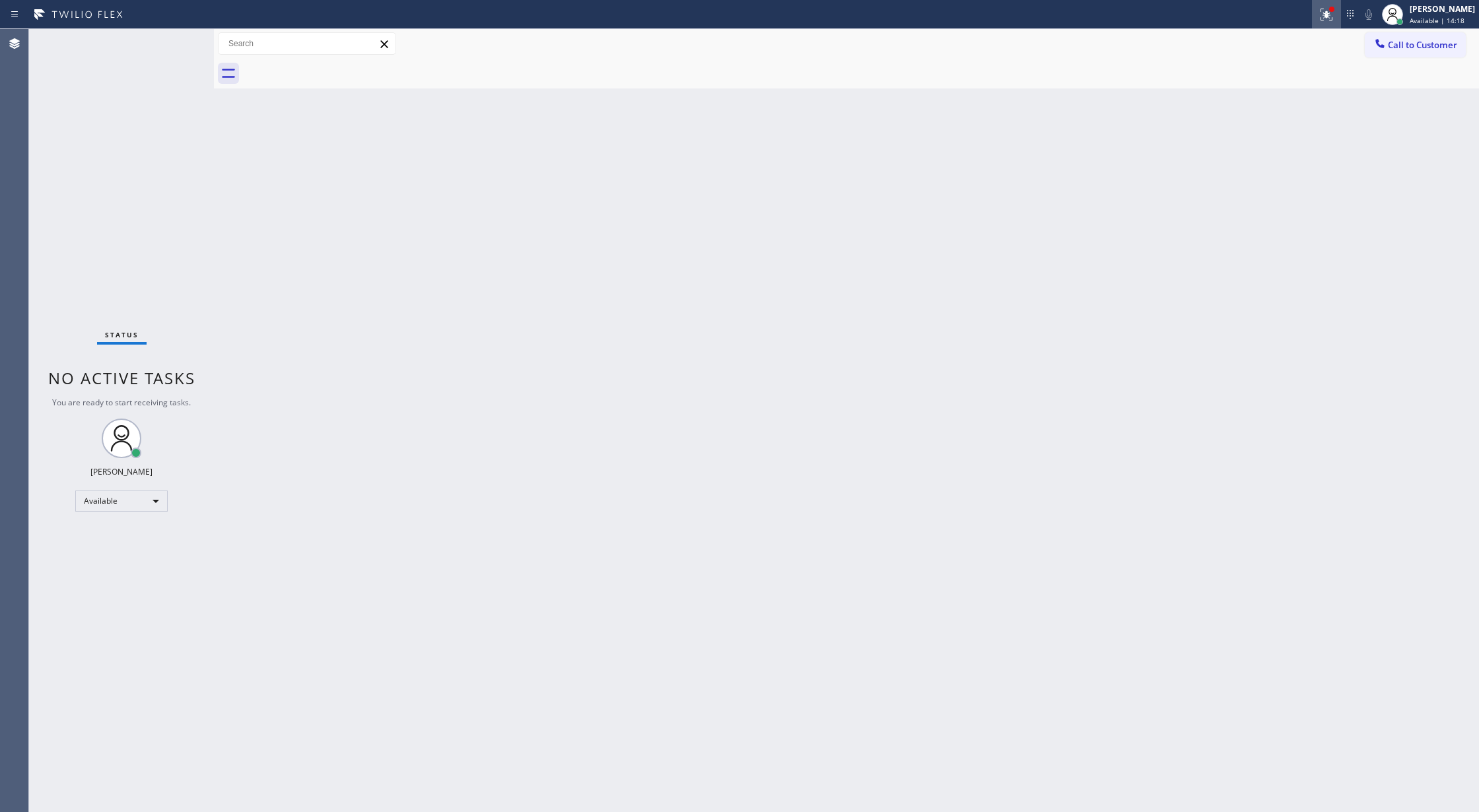
click at [1333, 16] on icon at bounding box center [1326, 14] width 16 height 16
click at [1258, 171] on span "Clear issues" at bounding box center [1264, 172] width 62 height 9
click at [436, 155] on div "Back to Dashboard Change Sender ID Customers Technicians Select a contact Outbo…" at bounding box center [846, 420] width 1265 height 783
click at [175, 39] on div "Status No active tasks You are ready to start receiving tasks. [PERSON_NAME] Av…" at bounding box center [121, 420] width 185 height 783
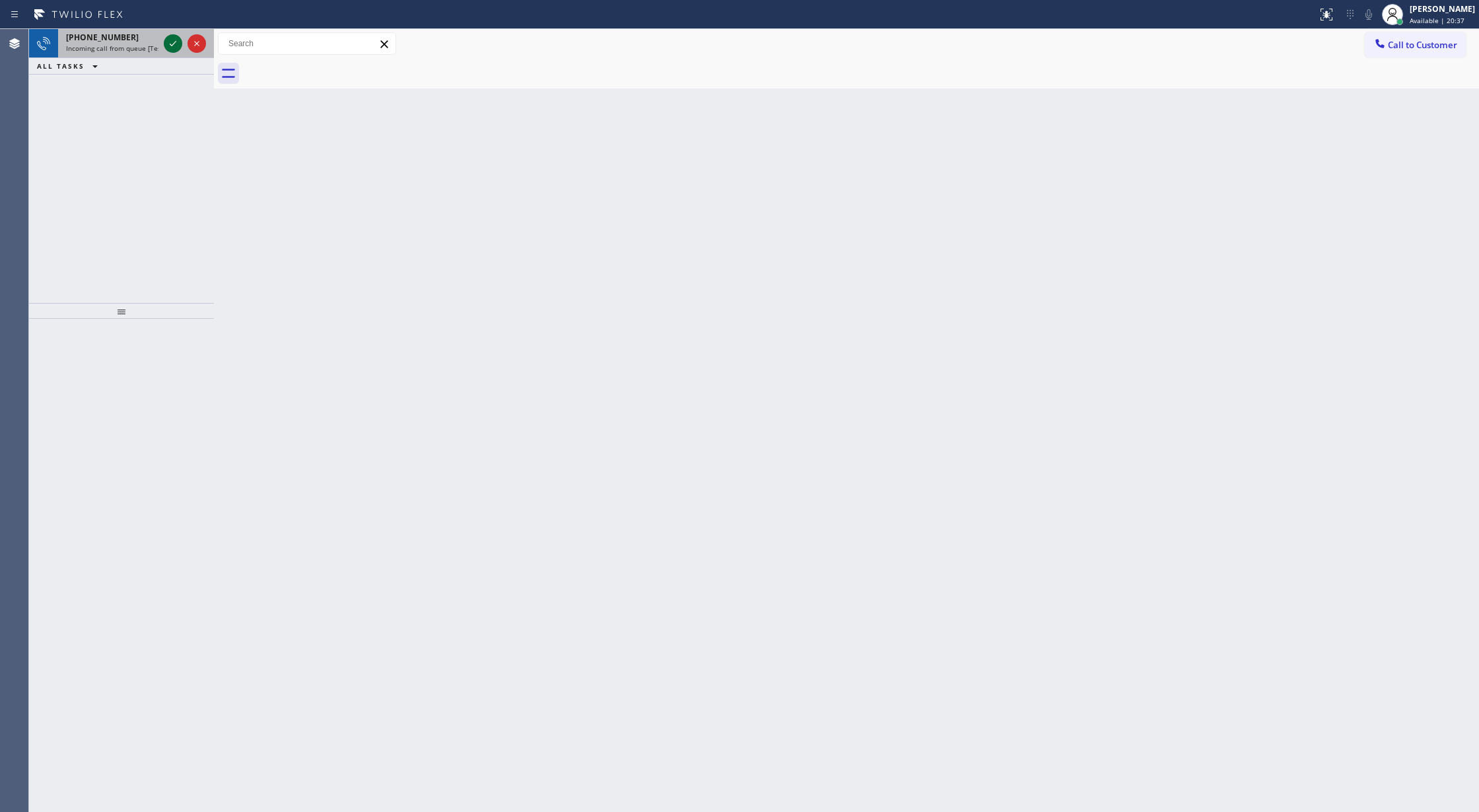
click at [166, 40] on icon at bounding box center [173, 43] width 16 height 16
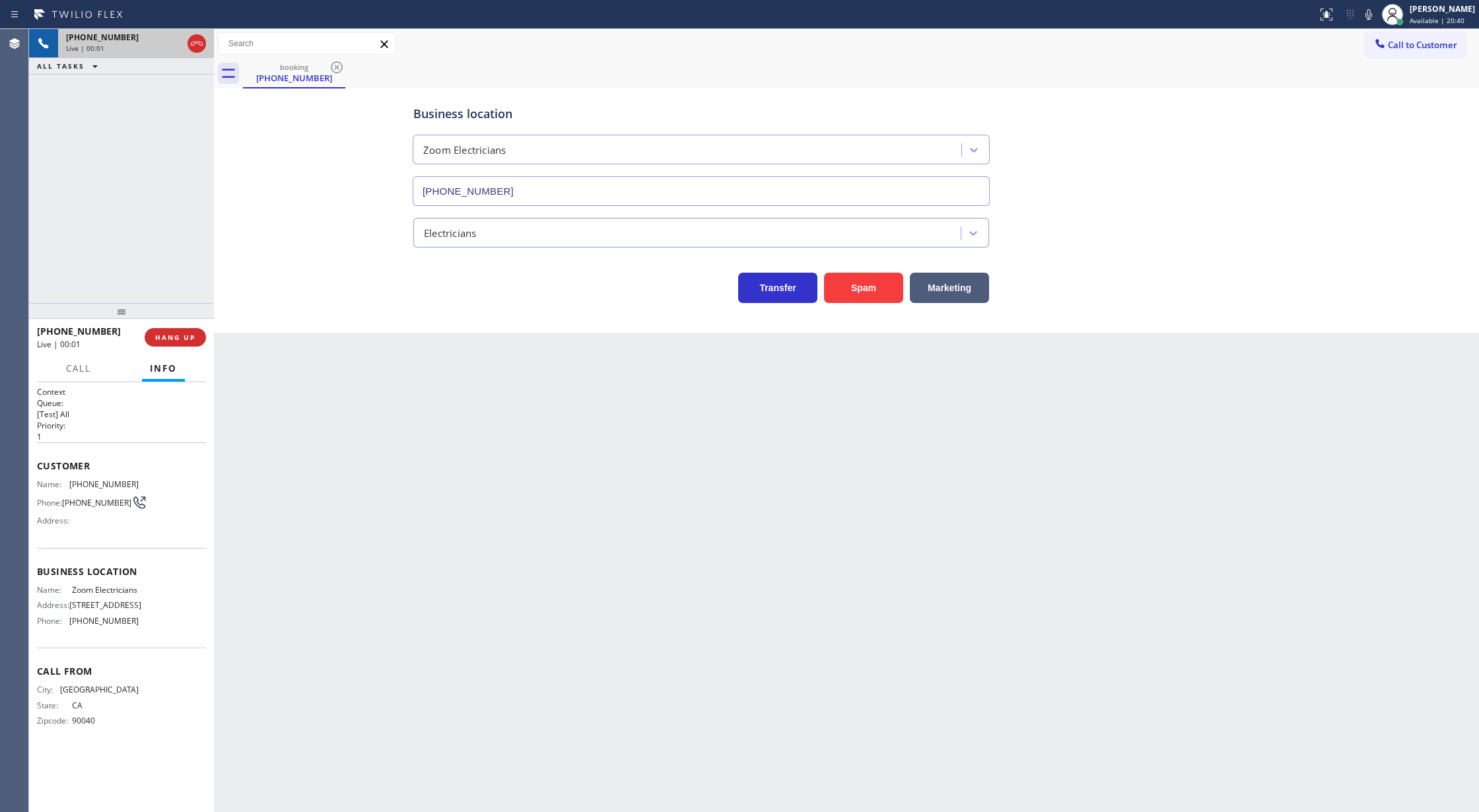
type input "[PHONE_NUMBER]"
drag, startPoint x: 38, startPoint y: 464, endPoint x: 188, endPoint y: 642, distance: 232.8
click at [188, 642] on div "Context Queue: [Test] All Priority: 1 Customer Name: (323) 652-9743 Phone: (323…" at bounding box center [121, 566] width 169 height 362
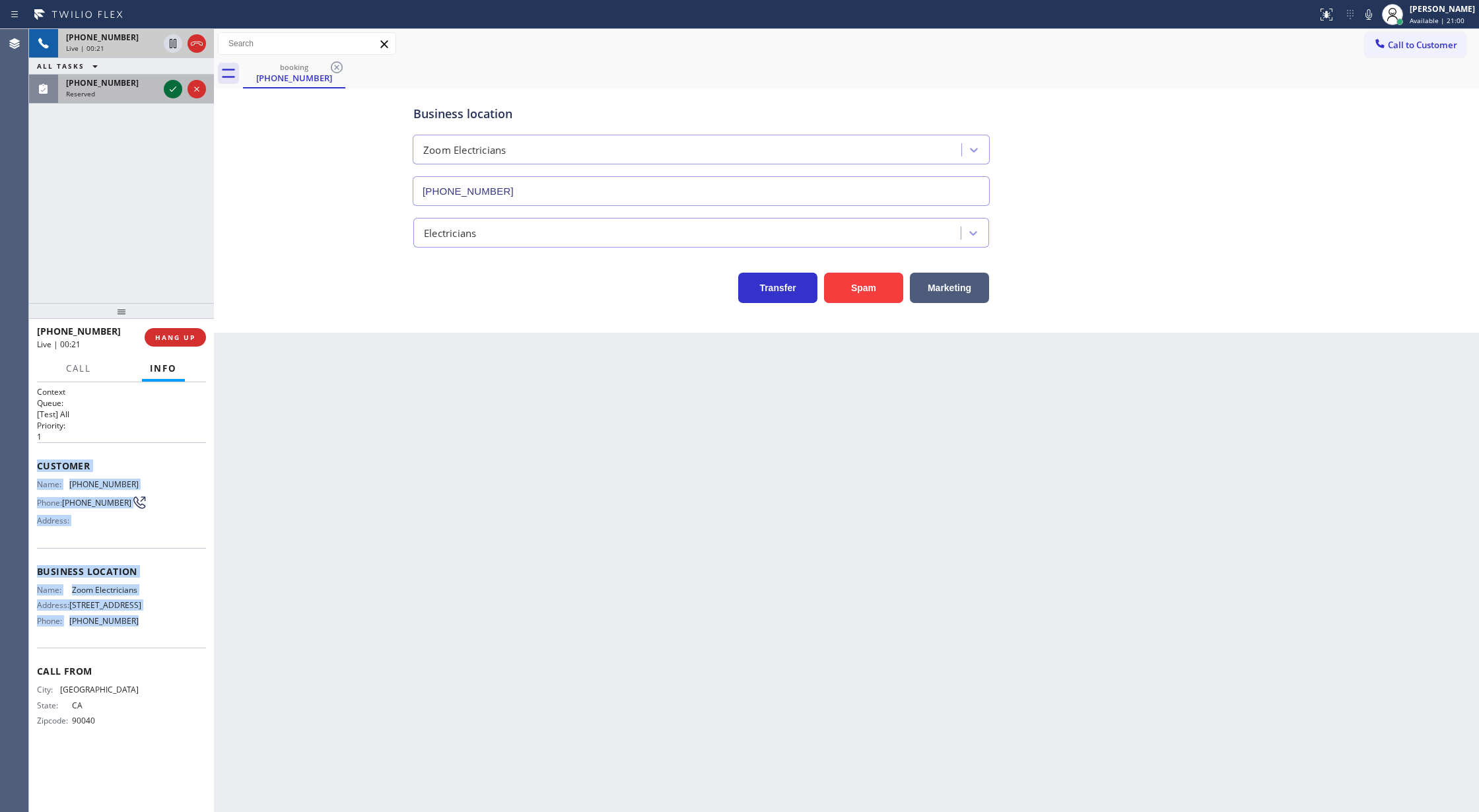
click at [173, 90] on icon at bounding box center [173, 89] width 16 height 16
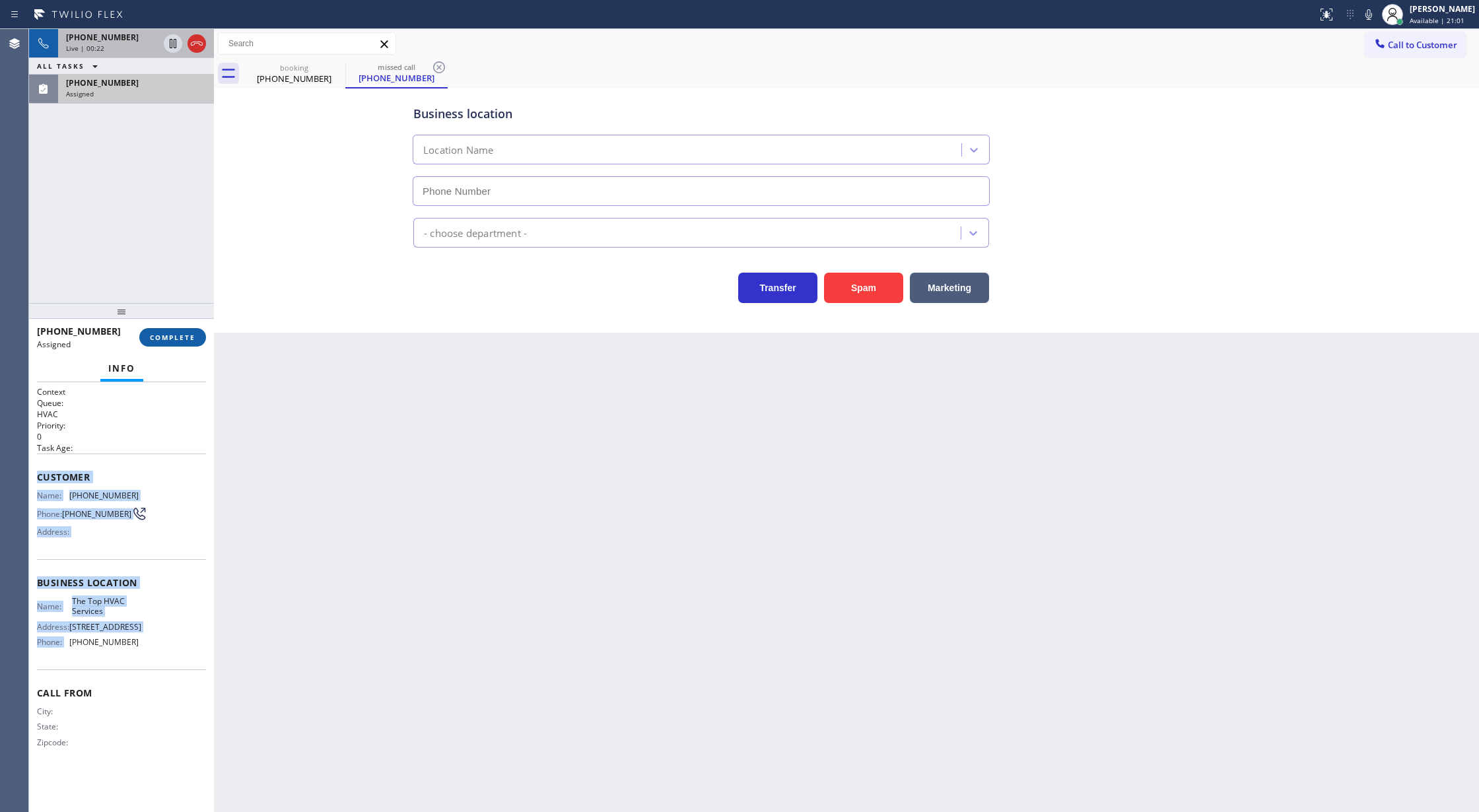
click at [156, 328] on button "COMPLETE" at bounding box center [173, 337] width 67 height 18
type input "[PHONE_NUMBER]"
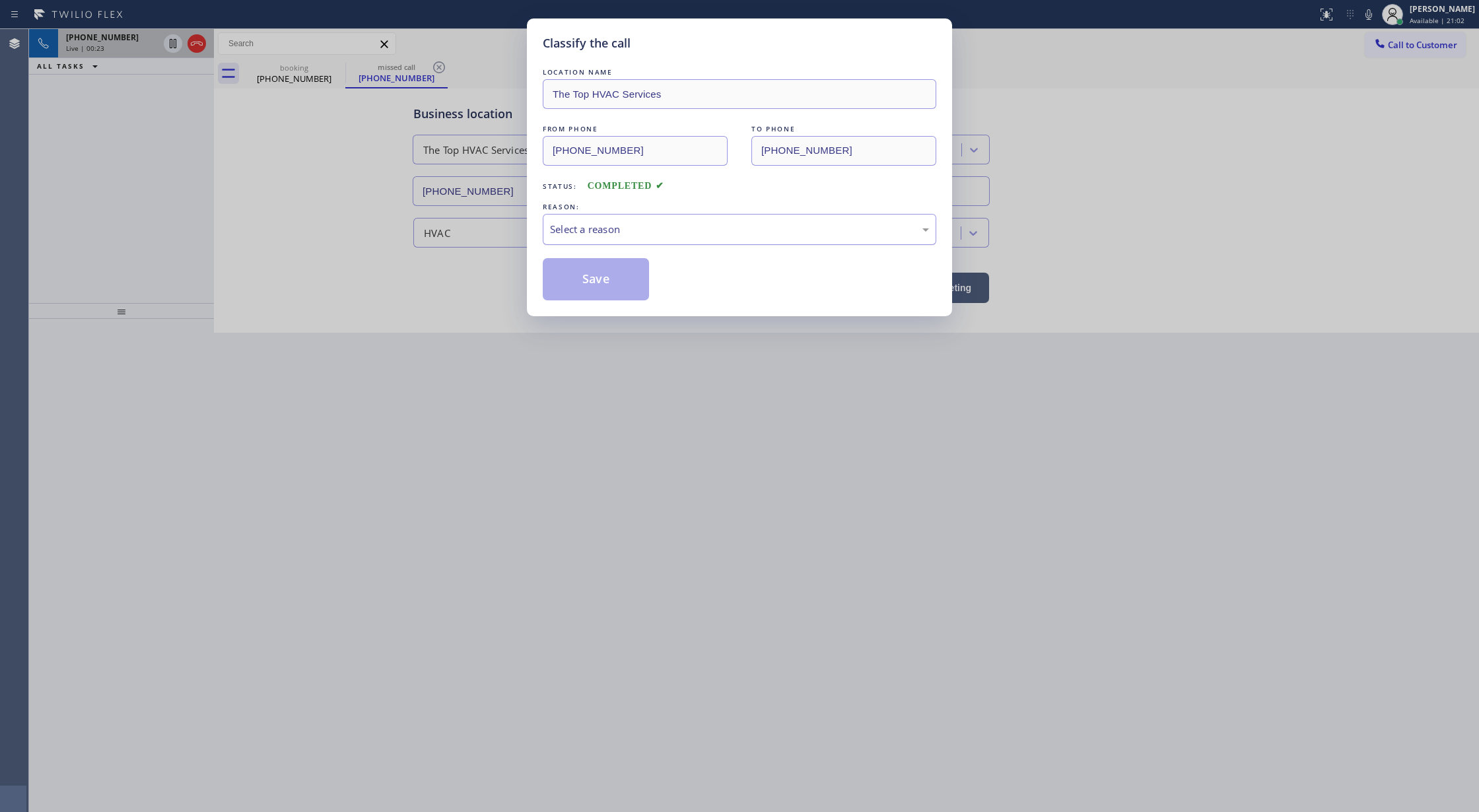
click at [606, 218] on div "Select a reason" at bounding box center [740, 229] width 394 height 31
click at [602, 297] on button "Save" at bounding box center [596, 279] width 106 height 43
click at [194, 40] on icon at bounding box center [196, 43] width 16 height 16
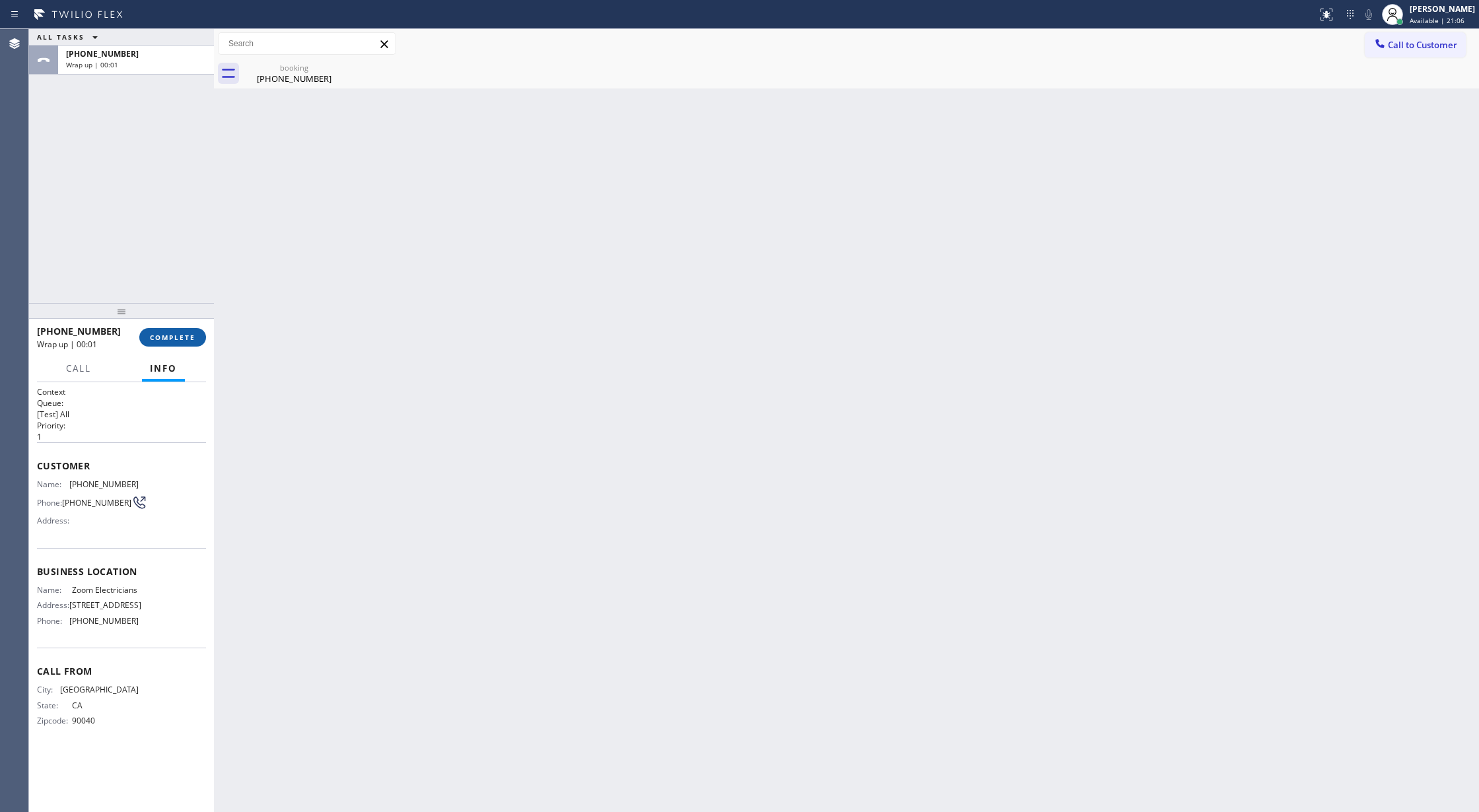
click at [175, 330] on button "COMPLETE" at bounding box center [173, 337] width 67 height 18
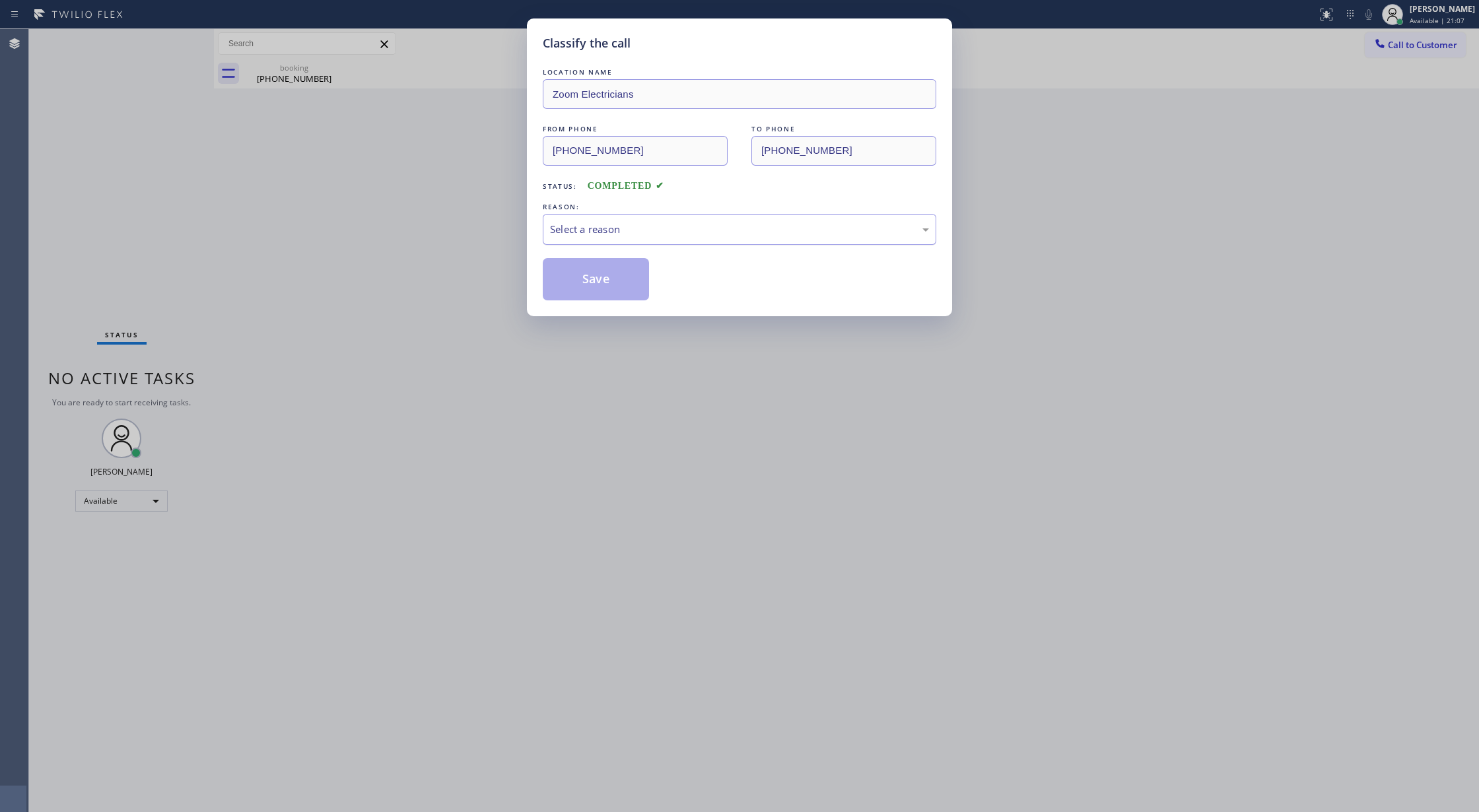
click at [616, 233] on div "Select a reason" at bounding box center [740, 229] width 379 height 15
click at [594, 280] on button "Save" at bounding box center [596, 279] width 106 height 43
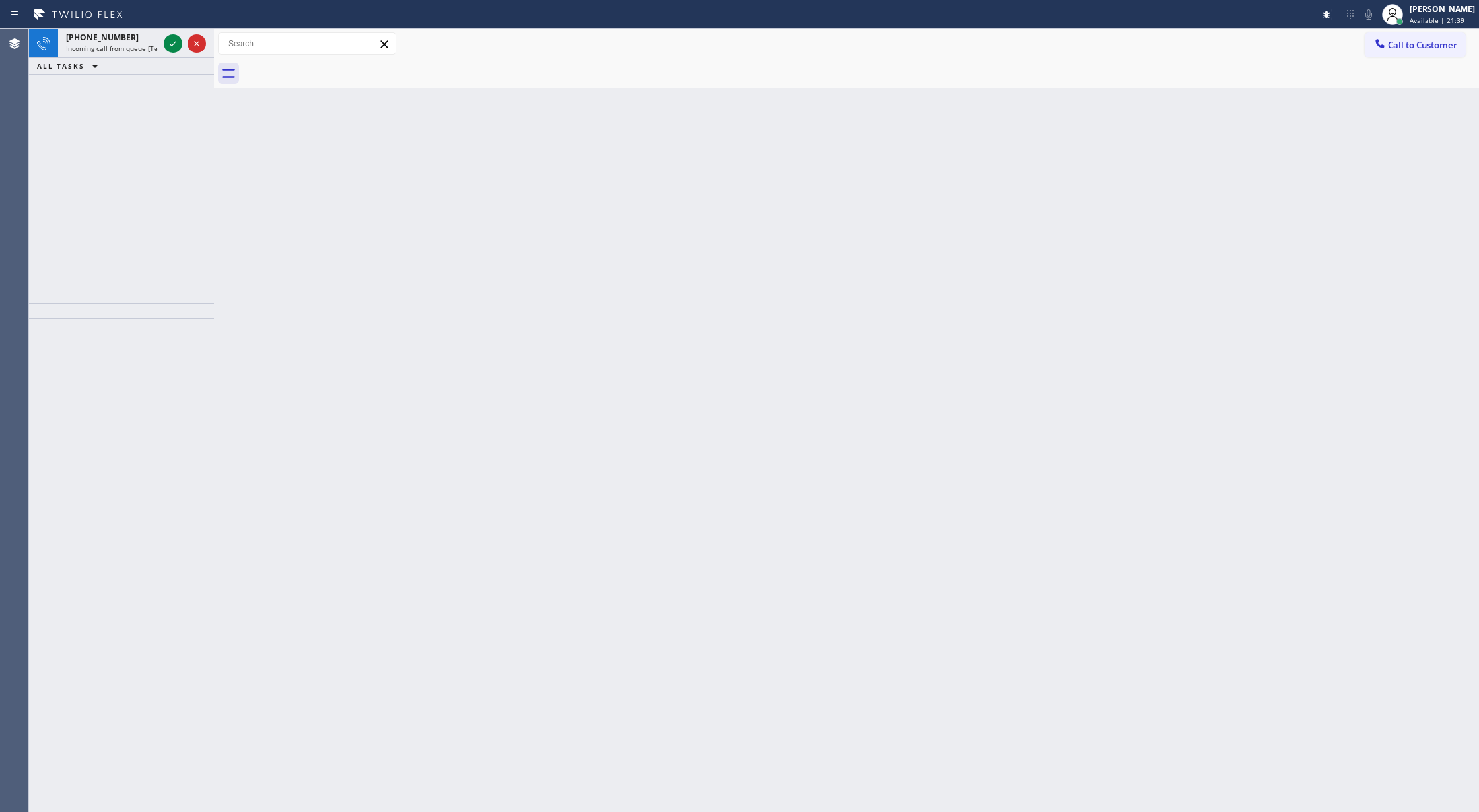
click at [171, 41] on icon at bounding box center [173, 43] width 16 height 16
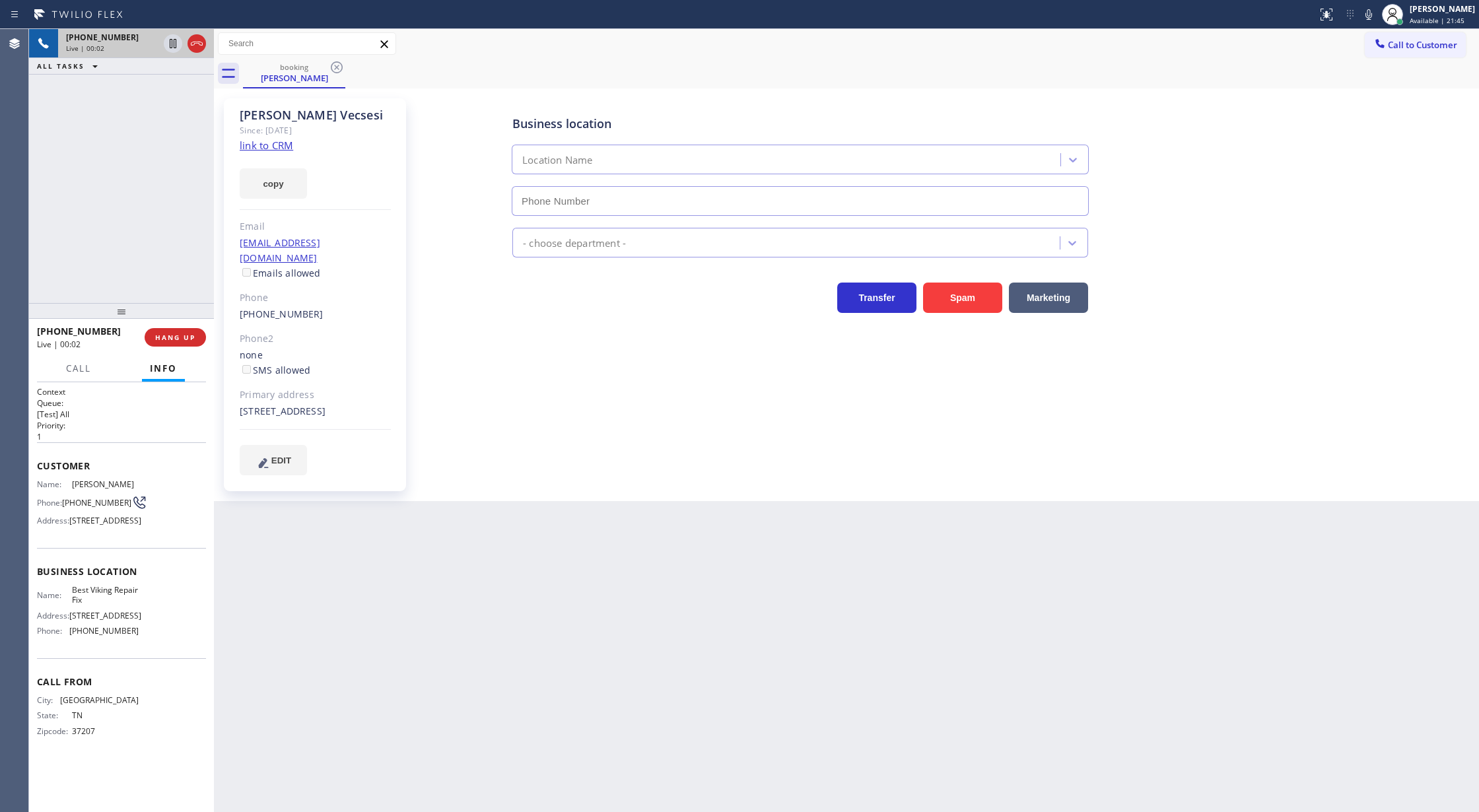
type input "[PHONE_NUMBER]"
click at [264, 140] on link "link to CRM" at bounding box center [267, 145] width 53 height 13
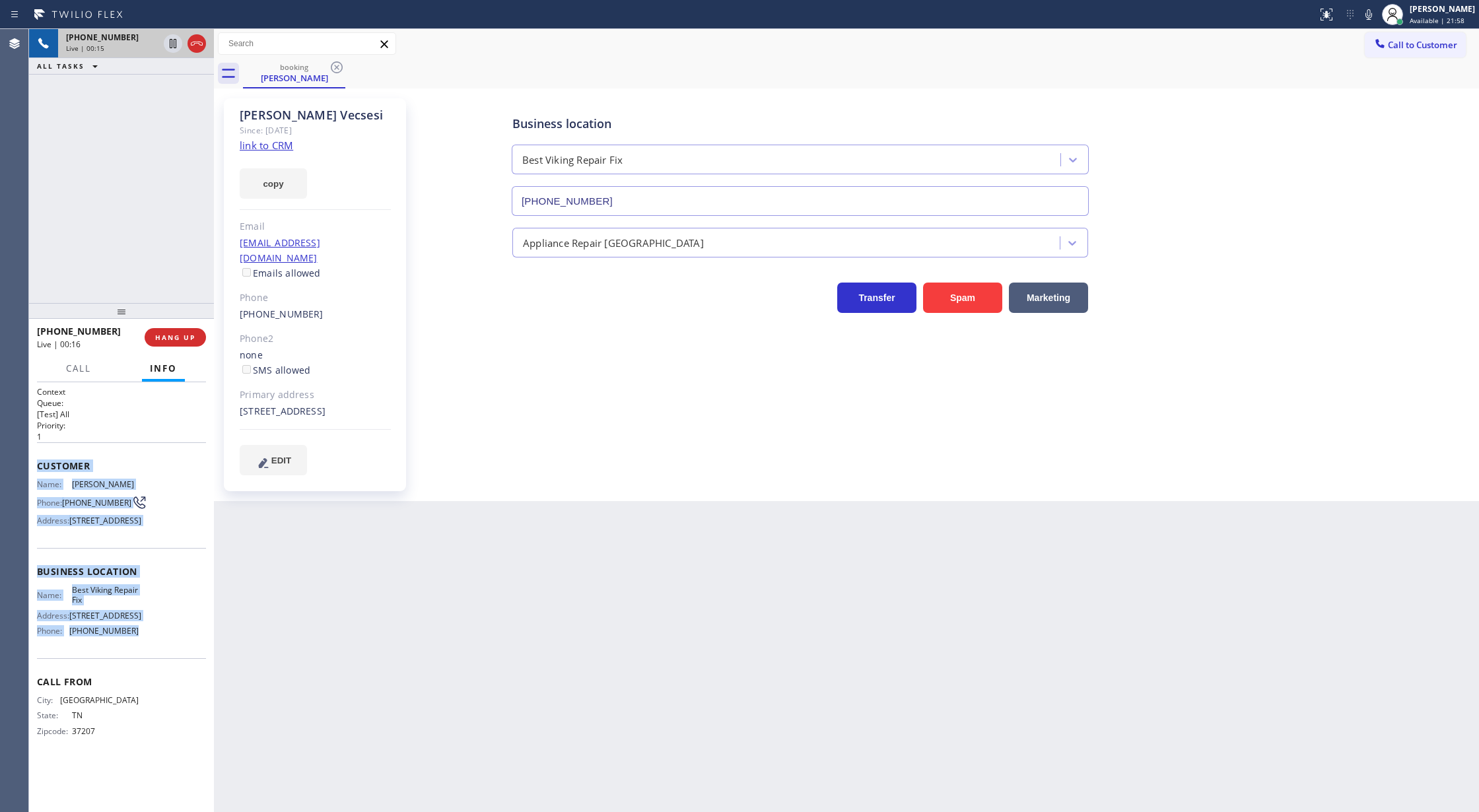
drag, startPoint x: 38, startPoint y: 463, endPoint x: 161, endPoint y: 664, distance: 235.6
click at [161, 664] on div "Context Queue: [Test] All Priority: 1 Customer Name: Christina Vecsesi Phone: (…" at bounding box center [121, 571] width 169 height 372
click at [166, 85] on icon at bounding box center [173, 89] width 16 height 16
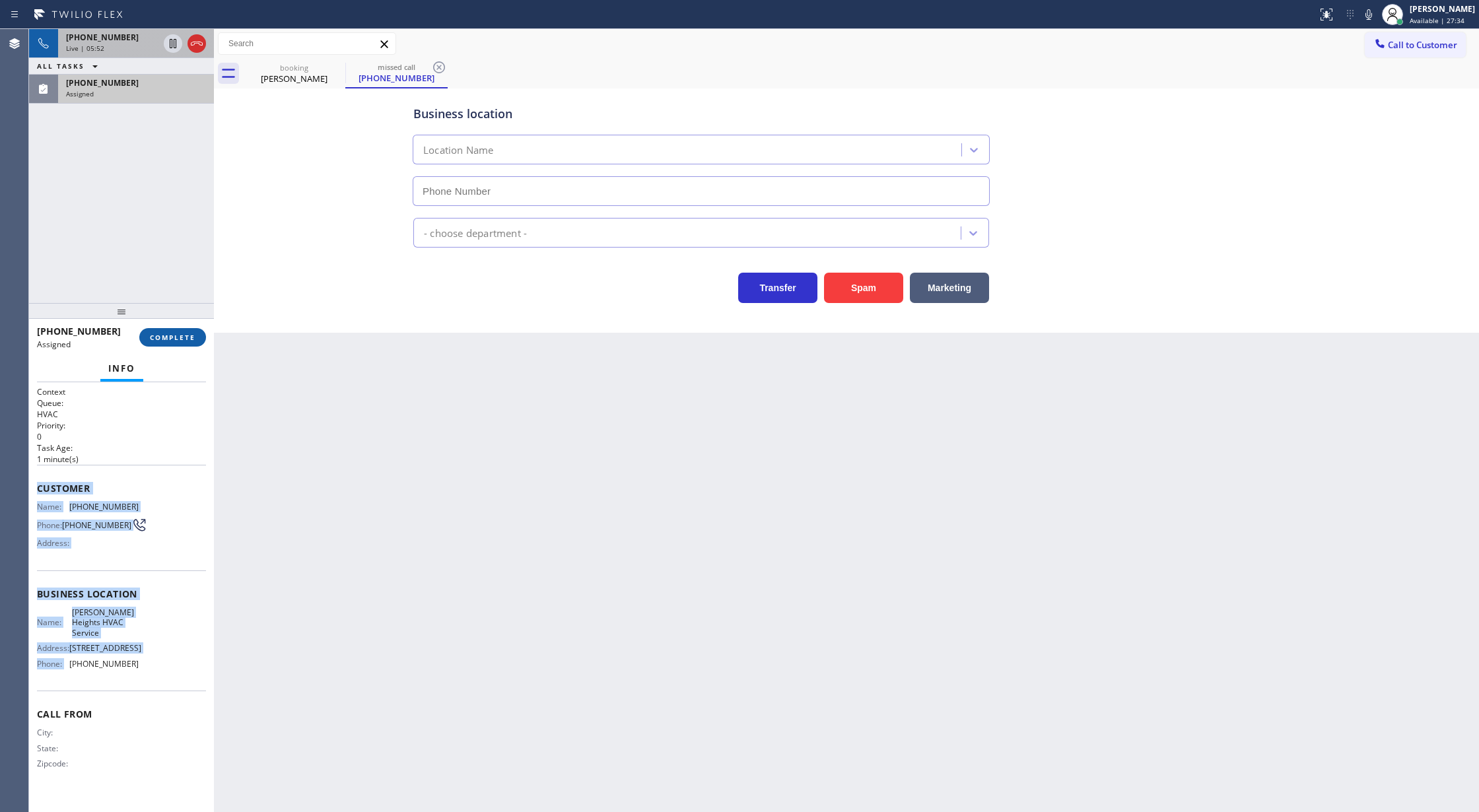
type input "[PHONE_NUMBER]"
click at [178, 337] on span "COMPLETE" at bounding box center [172, 337] width 46 height 9
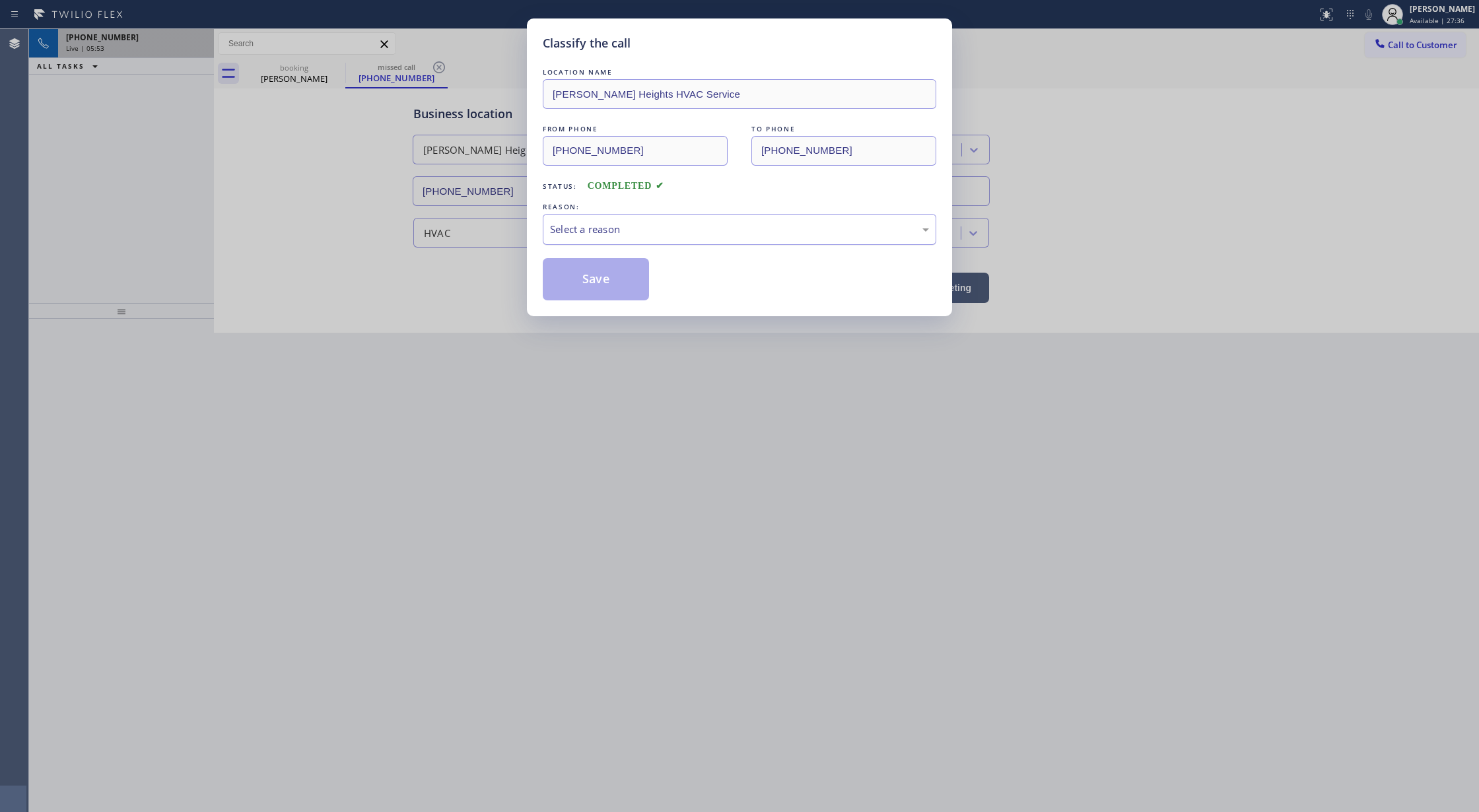
click at [595, 227] on div "Select a reason" at bounding box center [740, 229] width 379 height 15
click at [602, 289] on button "Save" at bounding box center [596, 279] width 106 height 43
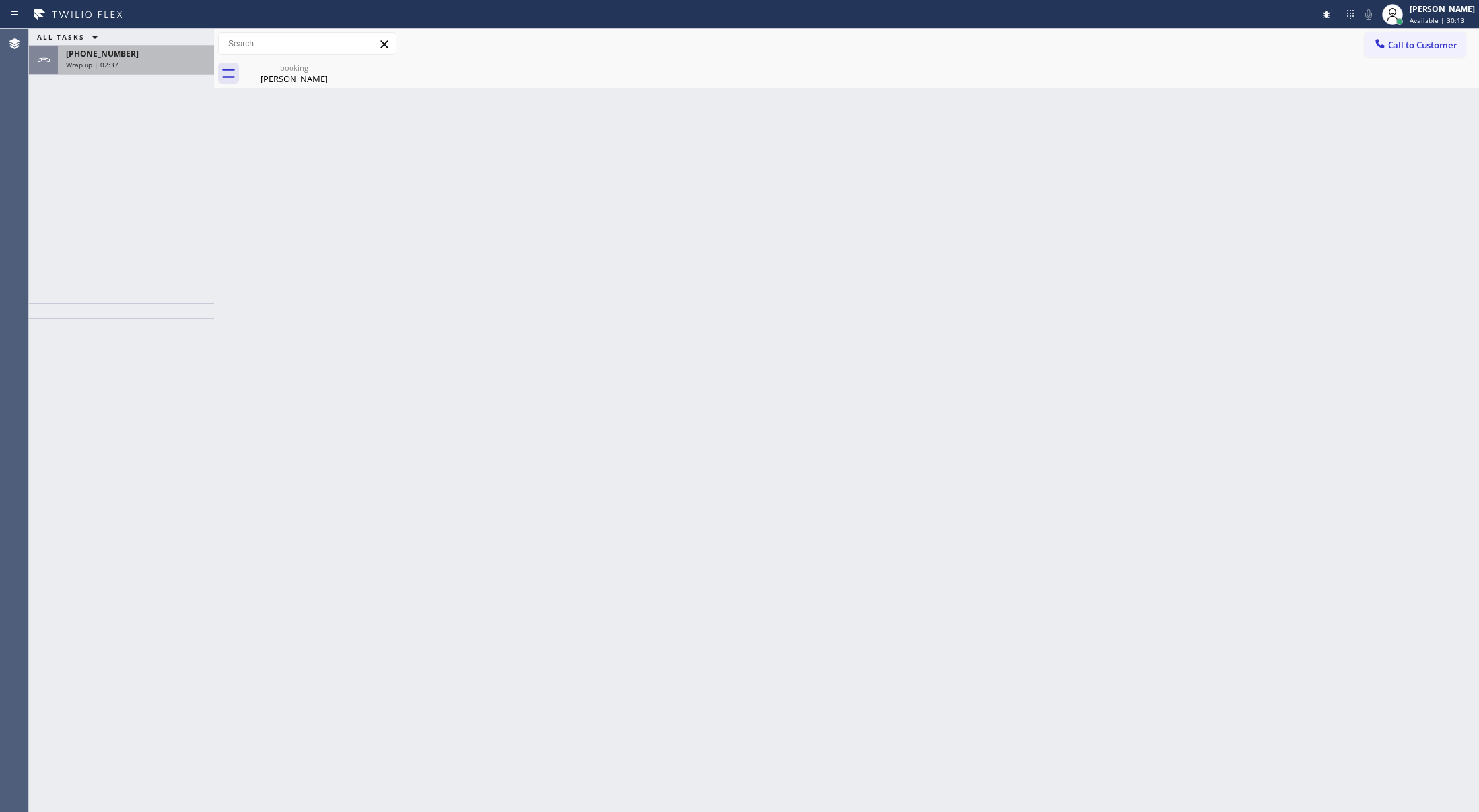
click at [168, 69] on div "+16159454848 Wrap up | 02:37" at bounding box center [134, 60] width 150 height 29
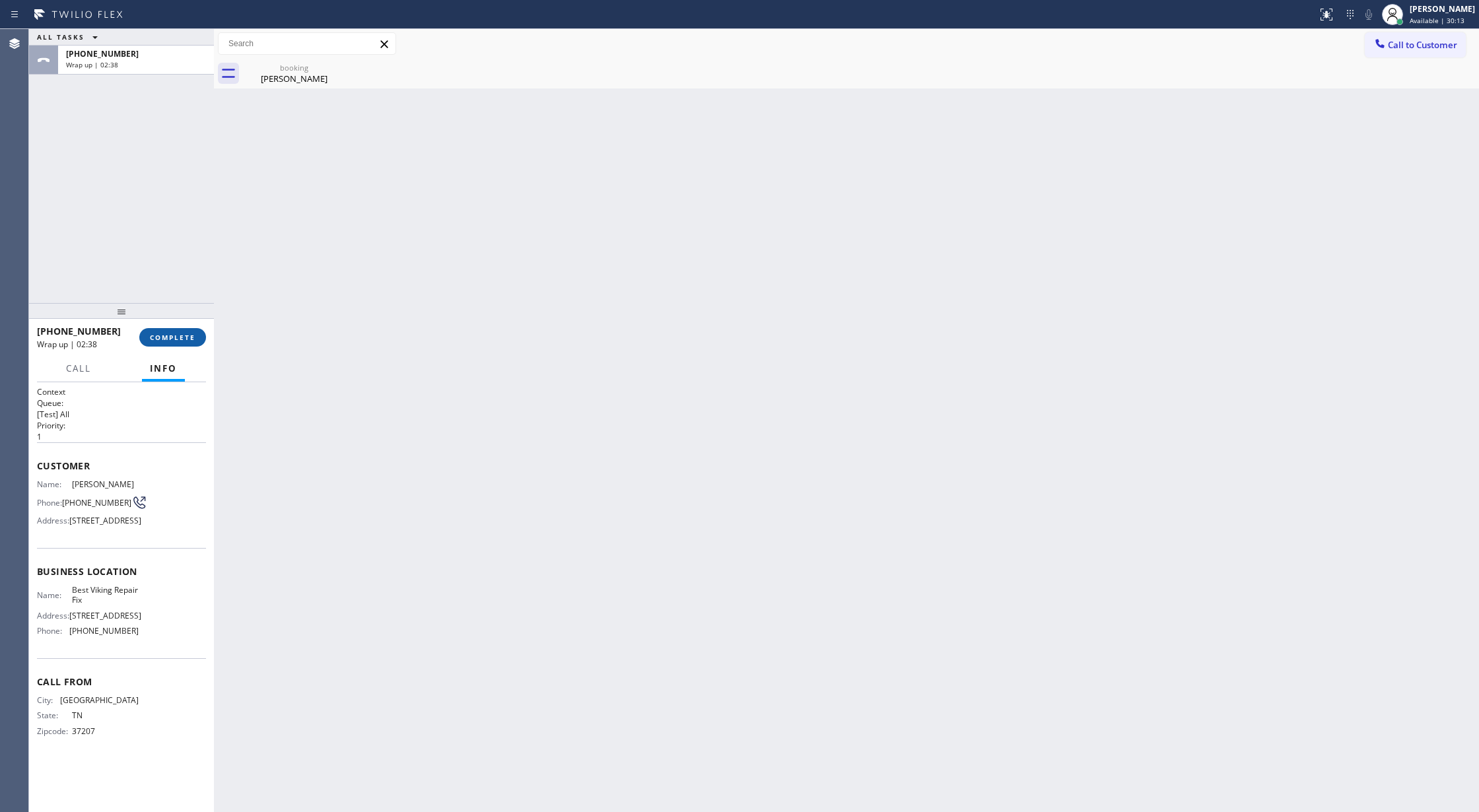
click at [178, 334] on span "COMPLETE" at bounding box center [172, 337] width 46 height 9
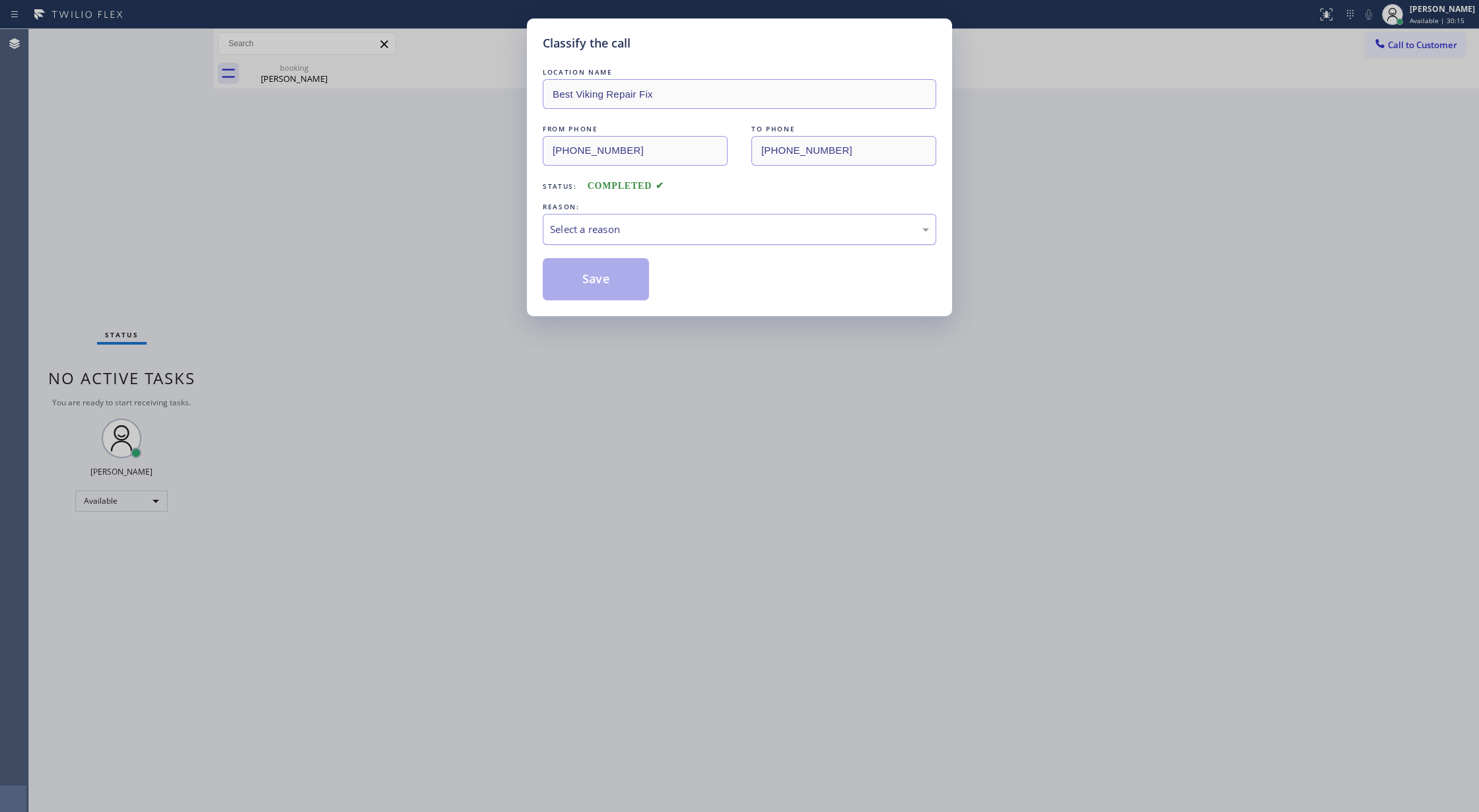
click at [569, 216] on div "Select a reason" at bounding box center [740, 229] width 394 height 31
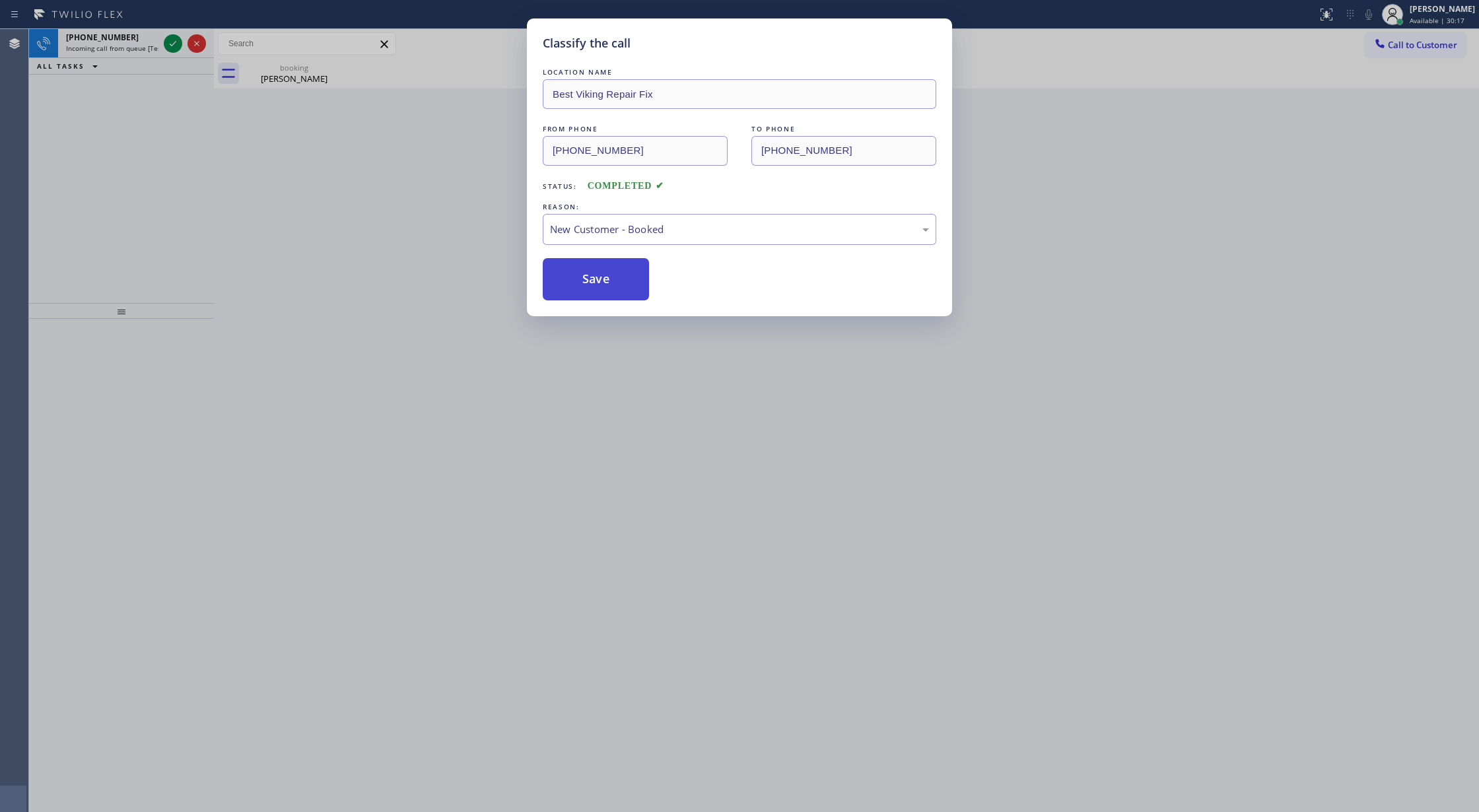
click at [587, 278] on button "Save" at bounding box center [596, 279] width 106 height 43
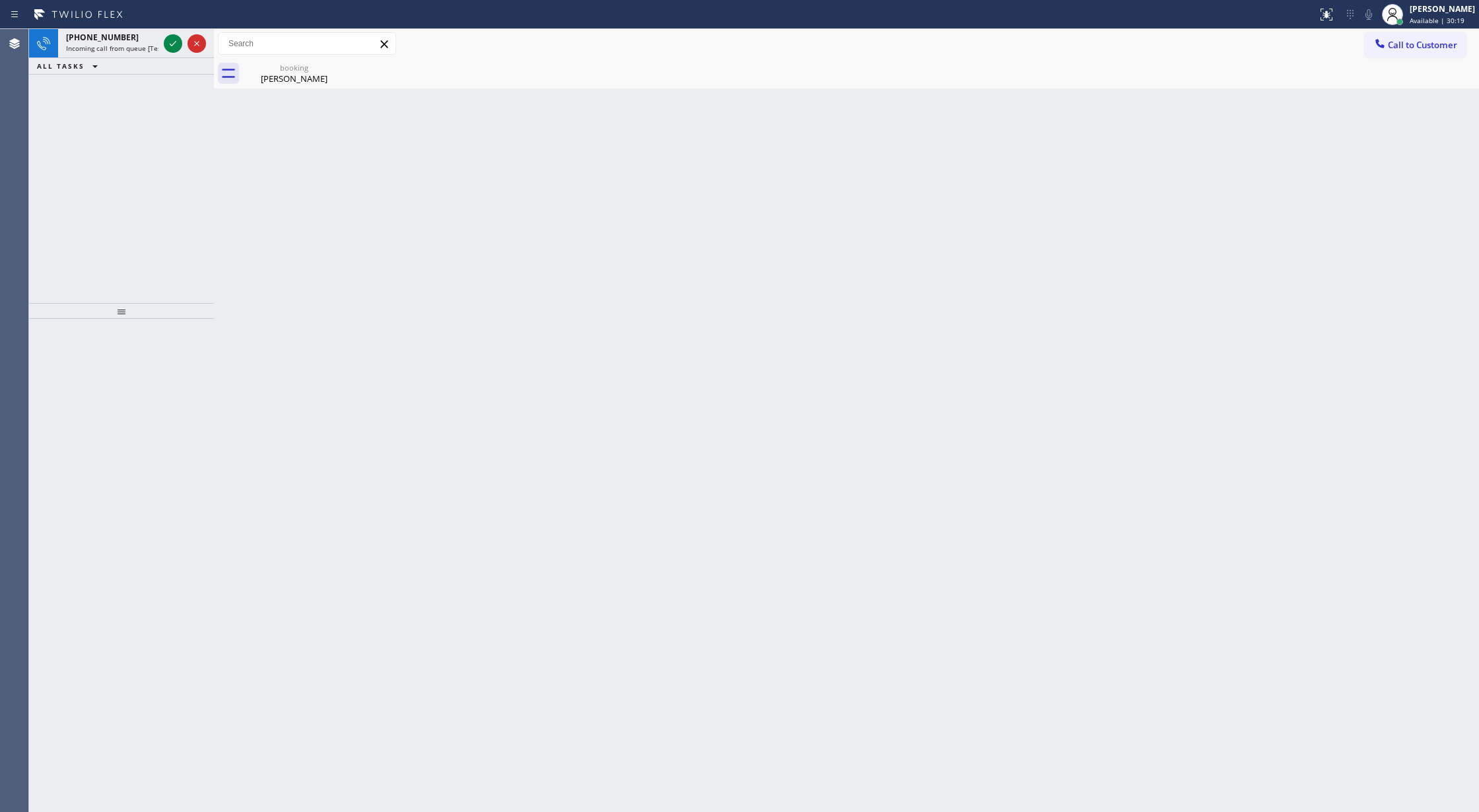
click at [175, 43] on icon at bounding box center [173, 43] width 16 height 16
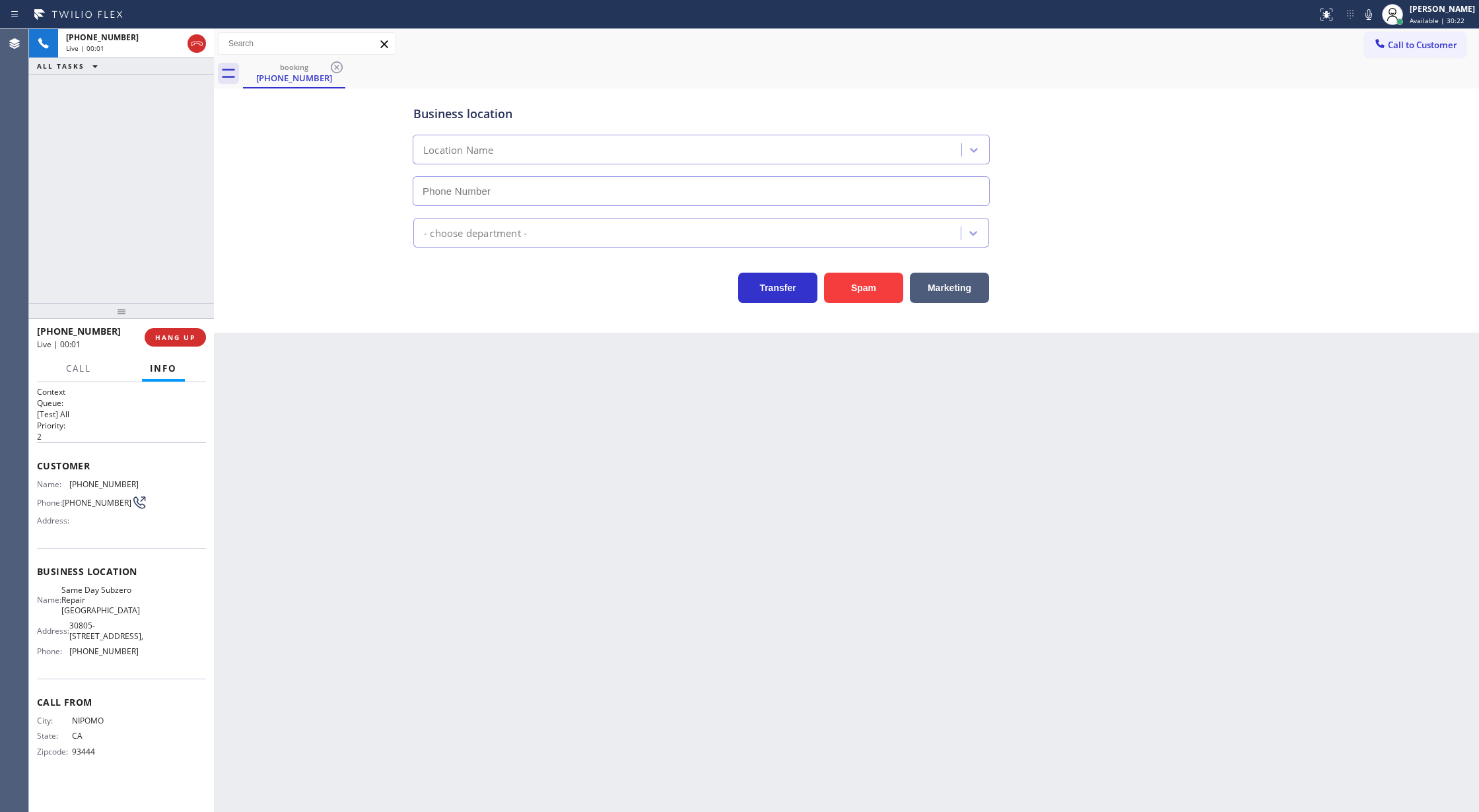
type input "(805) 608-3454"
click at [867, 277] on button "Spam" at bounding box center [863, 287] width 79 height 30
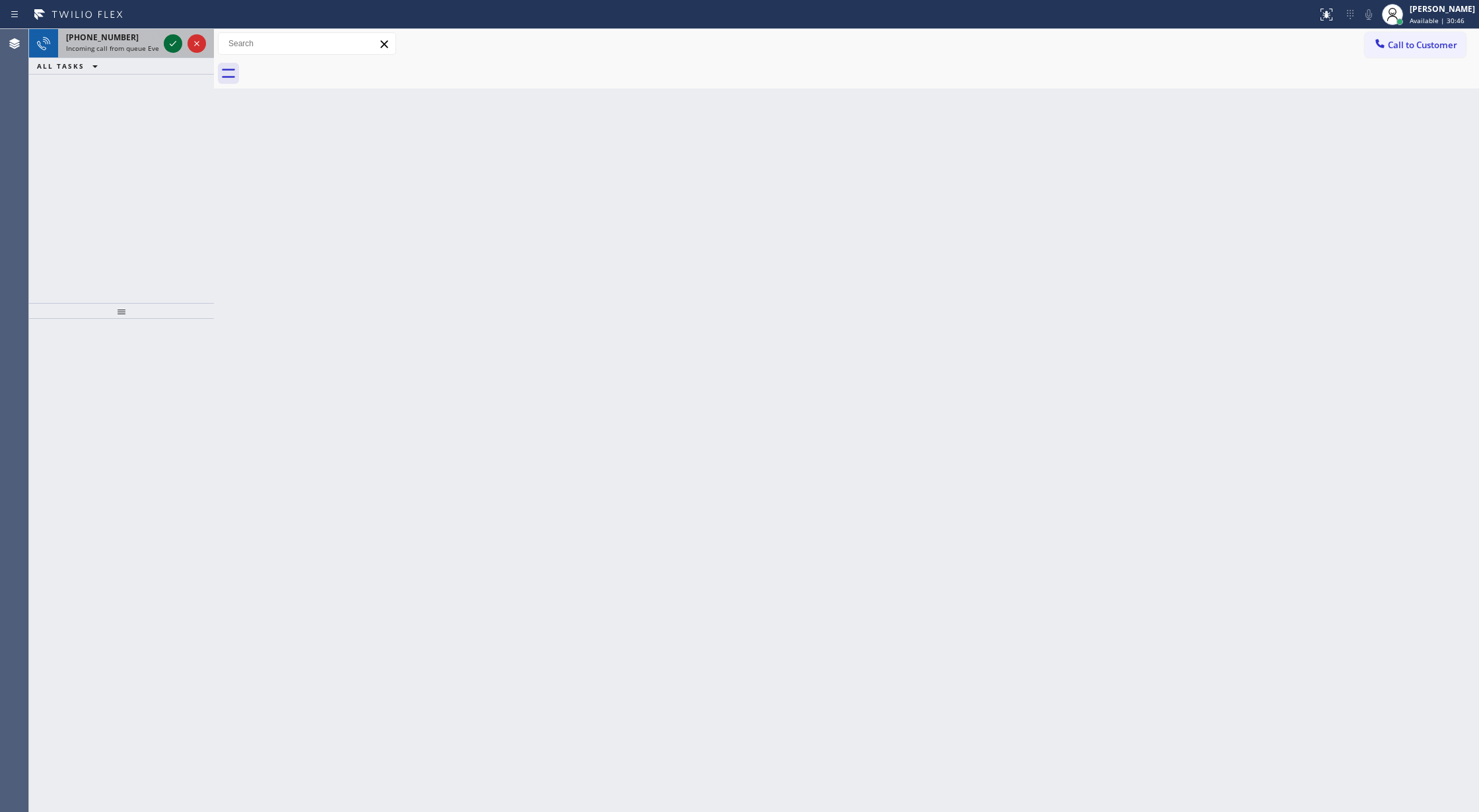
click at [170, 43] on icon at bounding box center [173, 43] width 16 height 16
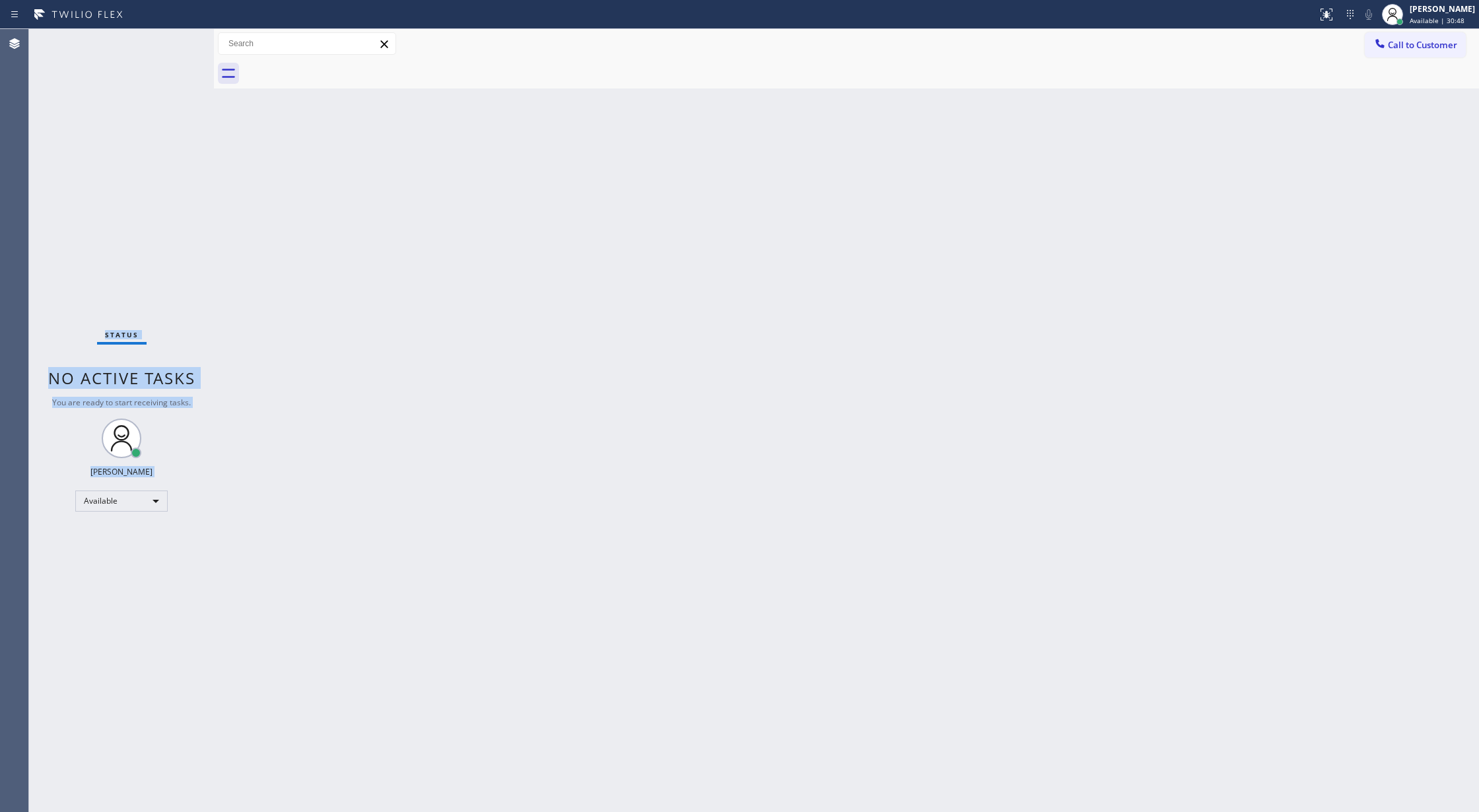
click at [170, 43] on div "Status No active tasks You are ready to start receiving tasks. [PERSON_NAME] Av…" at bounding box center [121, 420] width 185 height 783
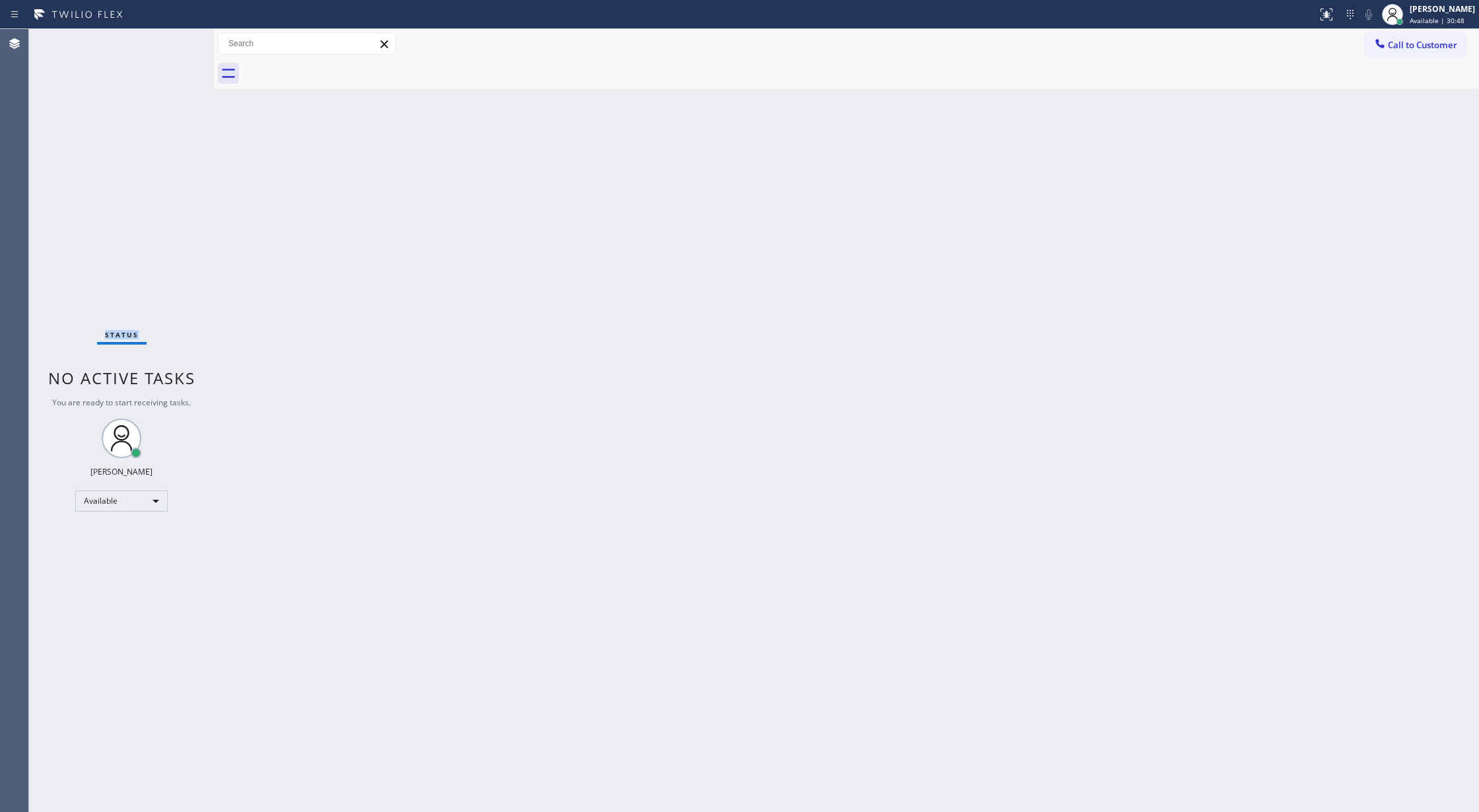
click at [170, 43] on div "Status No active tasks You are ready to start receiving tasks. [PERSON_NAME] Av…" at bounding box center [121, 420] width 185 height 783
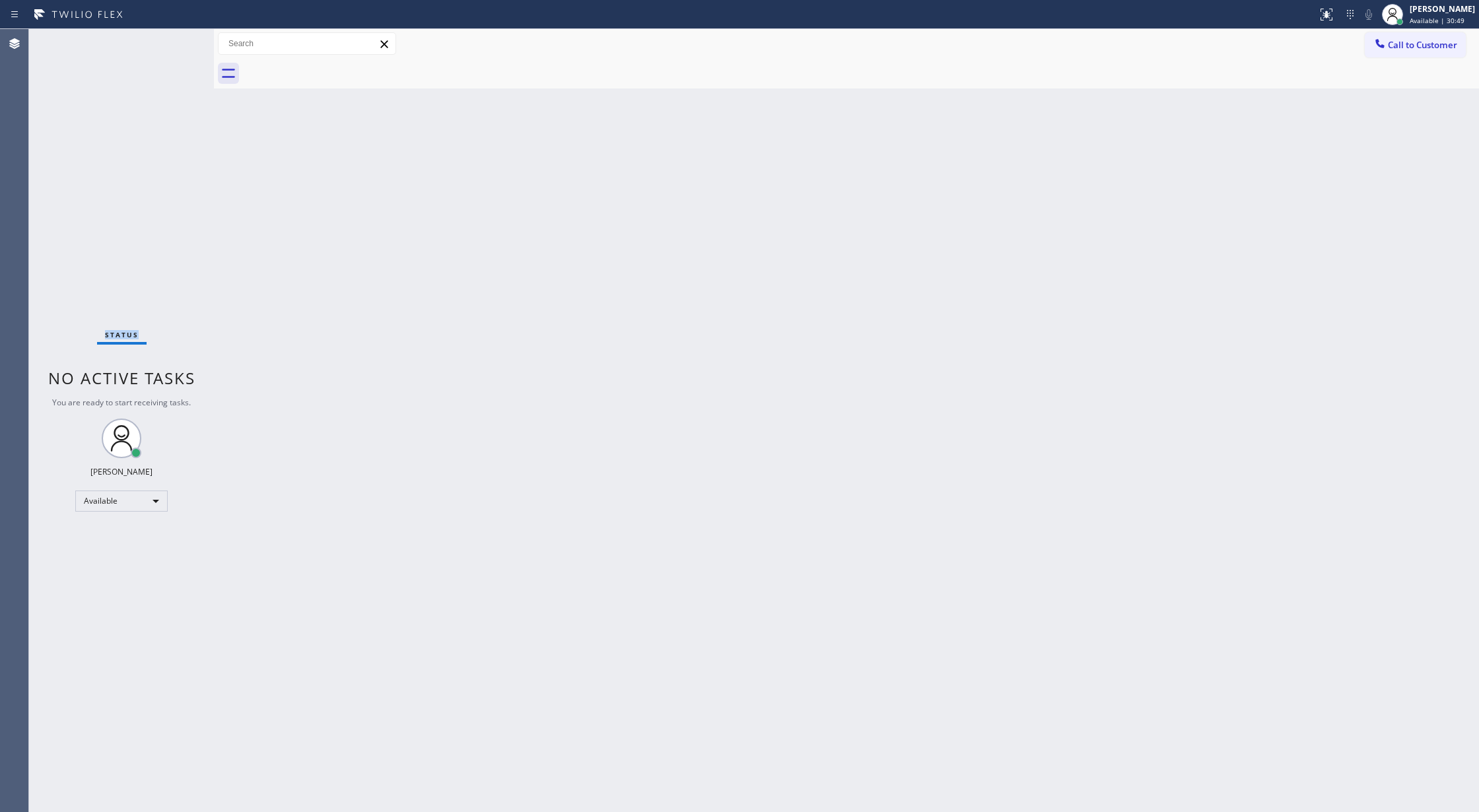
click at [170, 43] on div "Status No active tasks You are ready to start receiving tasks. [PERSON_NAME] Av…" at bounding box center [121, 420] width 185 height 783
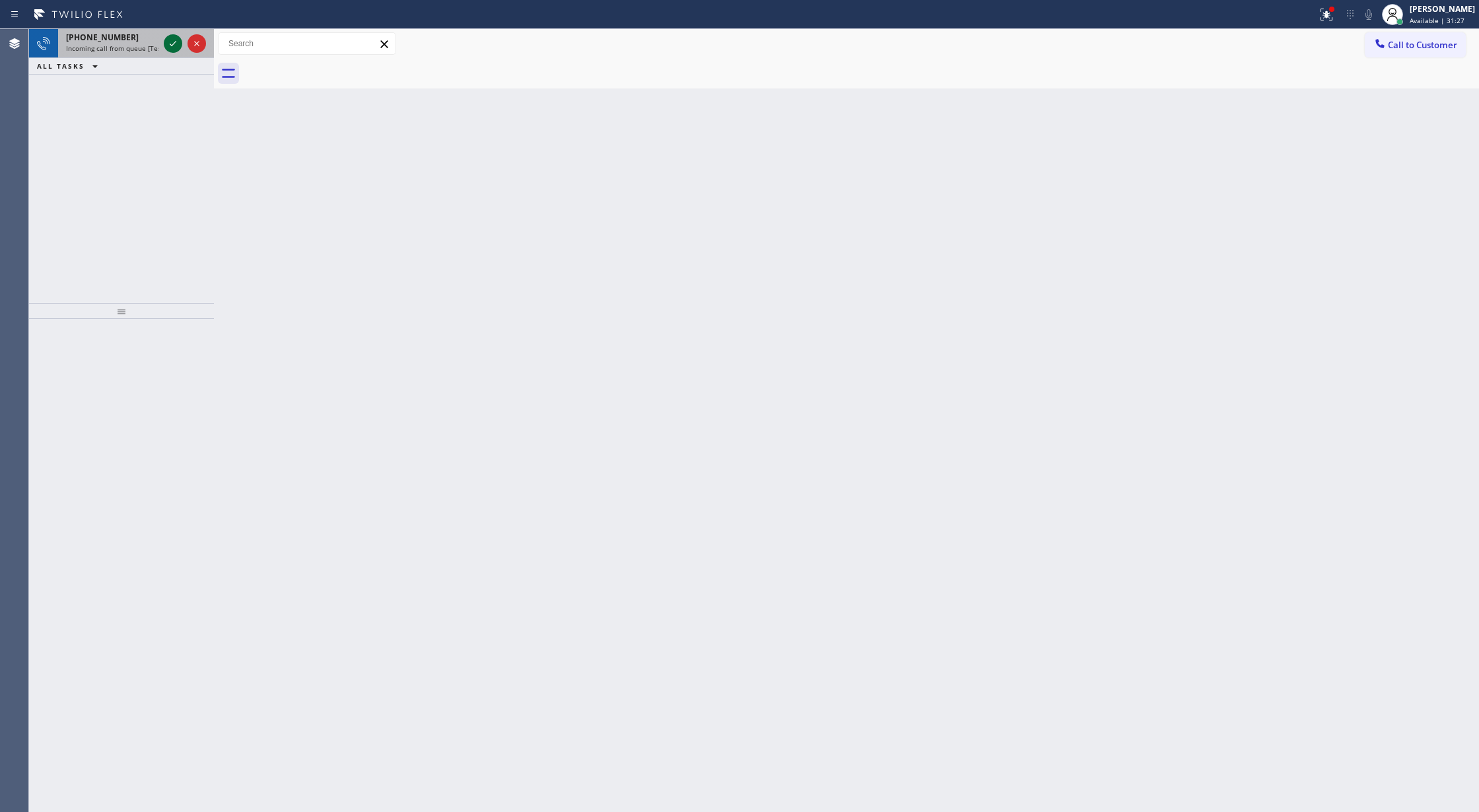
click at [175, 46] on icon at bounding box center [173, 43] width 16 height 16
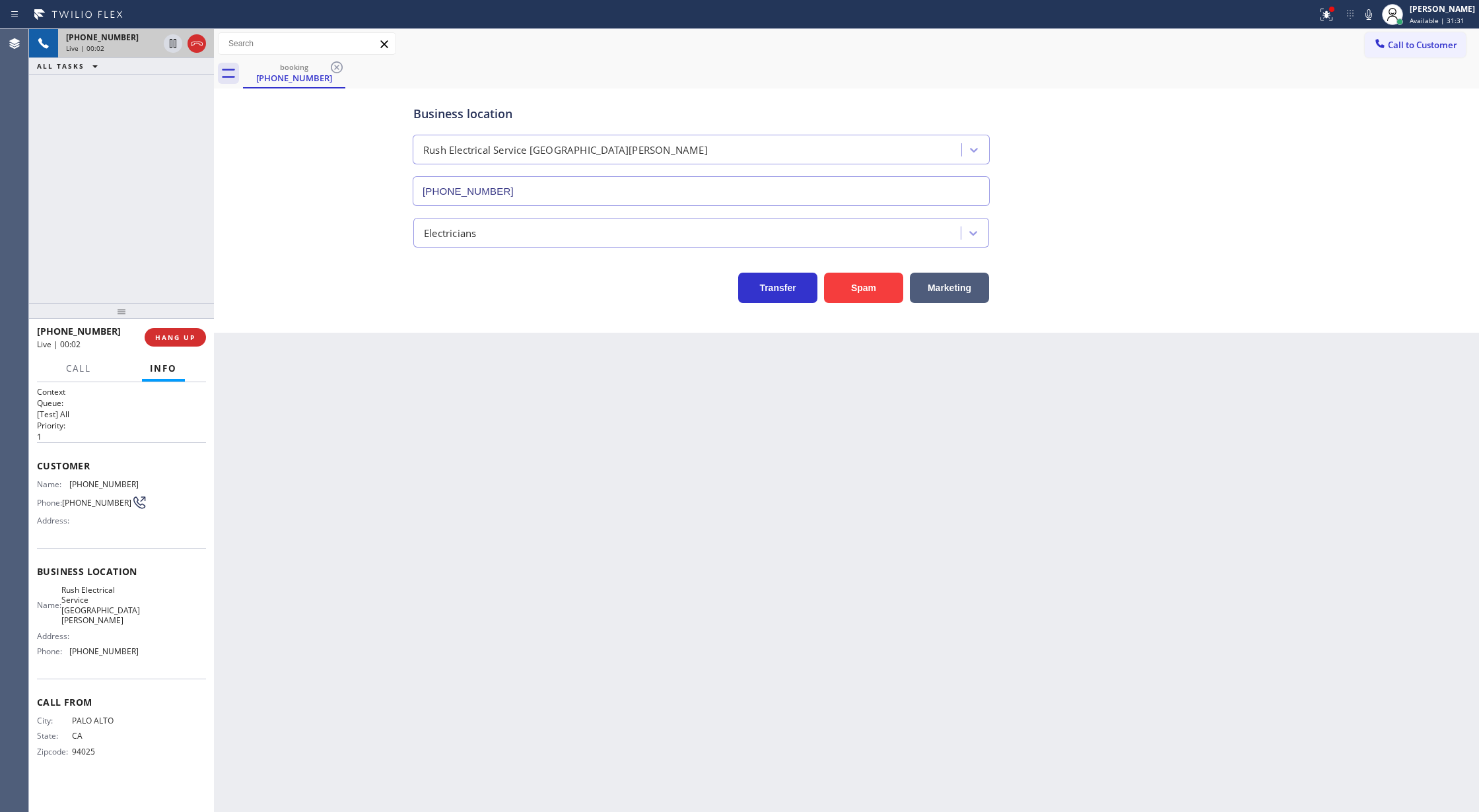
type input "[PHONE_NUMBER]"
drag, startPoint x: 36, startPoint y: 468, endPoint x: 150, endPoint y: 646, distance: 211.4
click at [150, 646] on div "Context Queue: [Test] All Priority: 1 Customer Name: (650) 388-6074 Phone: (650…" at bounding box center [121, 596] width 185 height 430
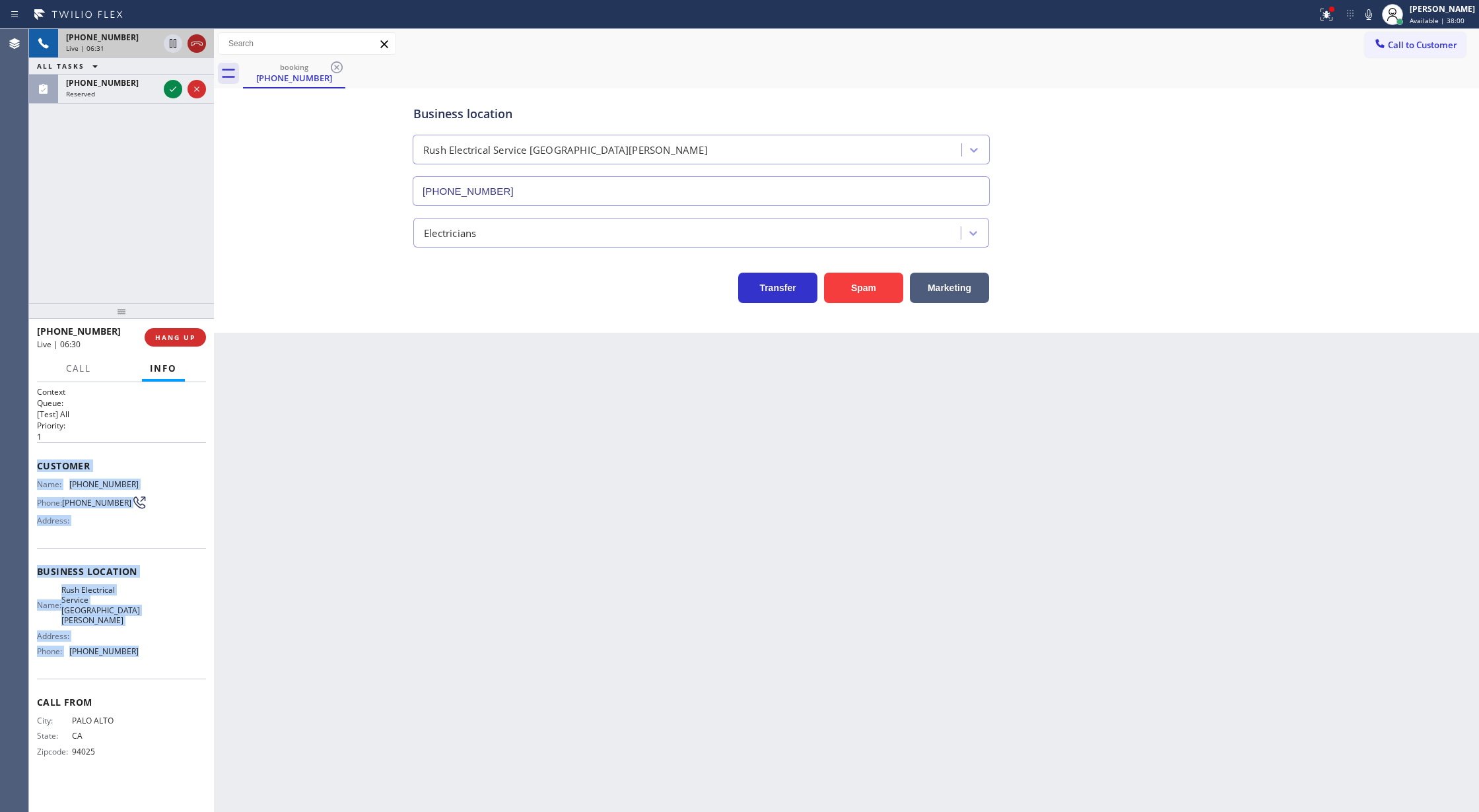
click at [193, 43] on icon at bounding box center [196, 43] width 16 height 16
click at [171, 57] on icon at bounding box center [173, 59] width 16 height 16
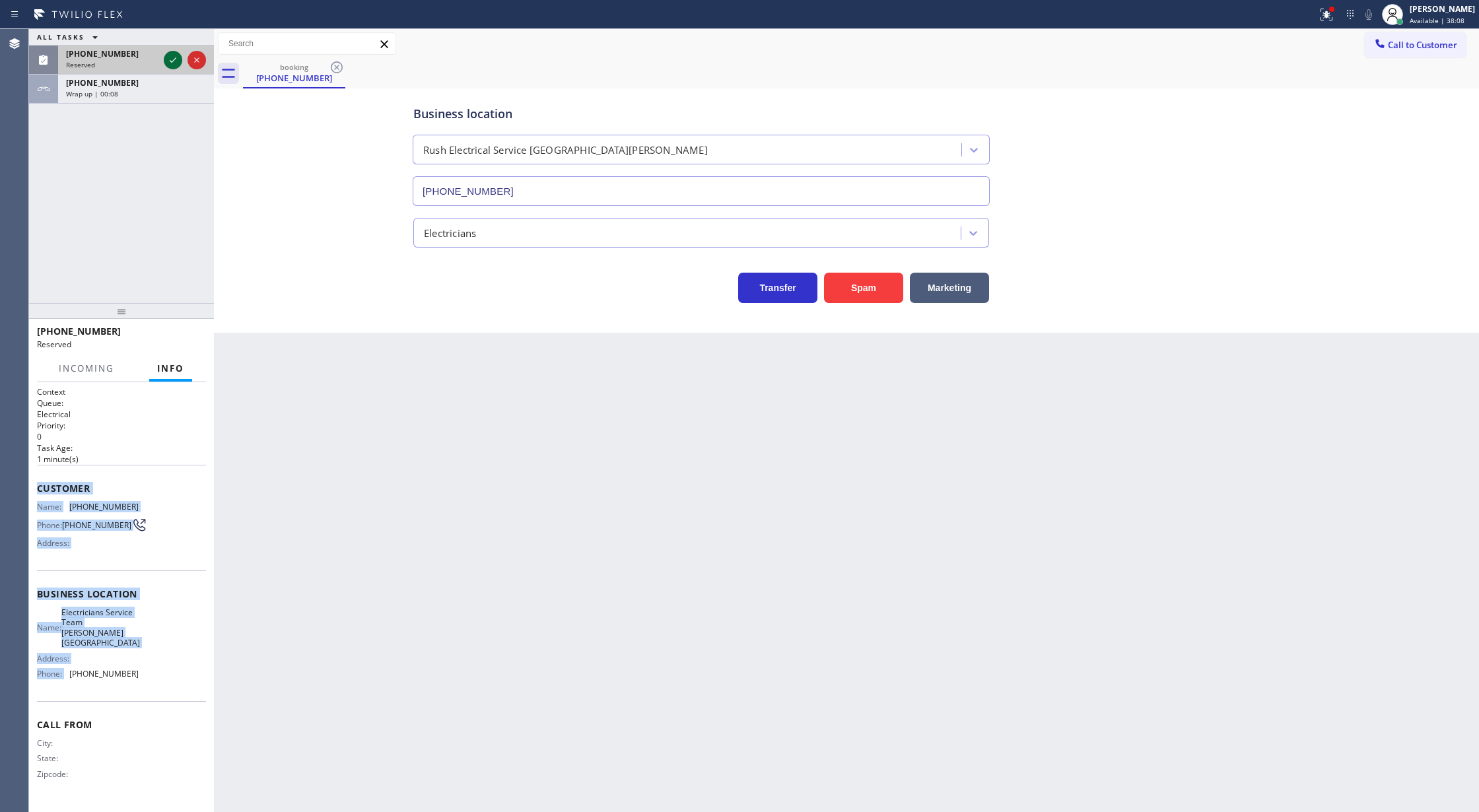
click at [170, 55] on icon at bounding box center [173, 59] width 16 height 16
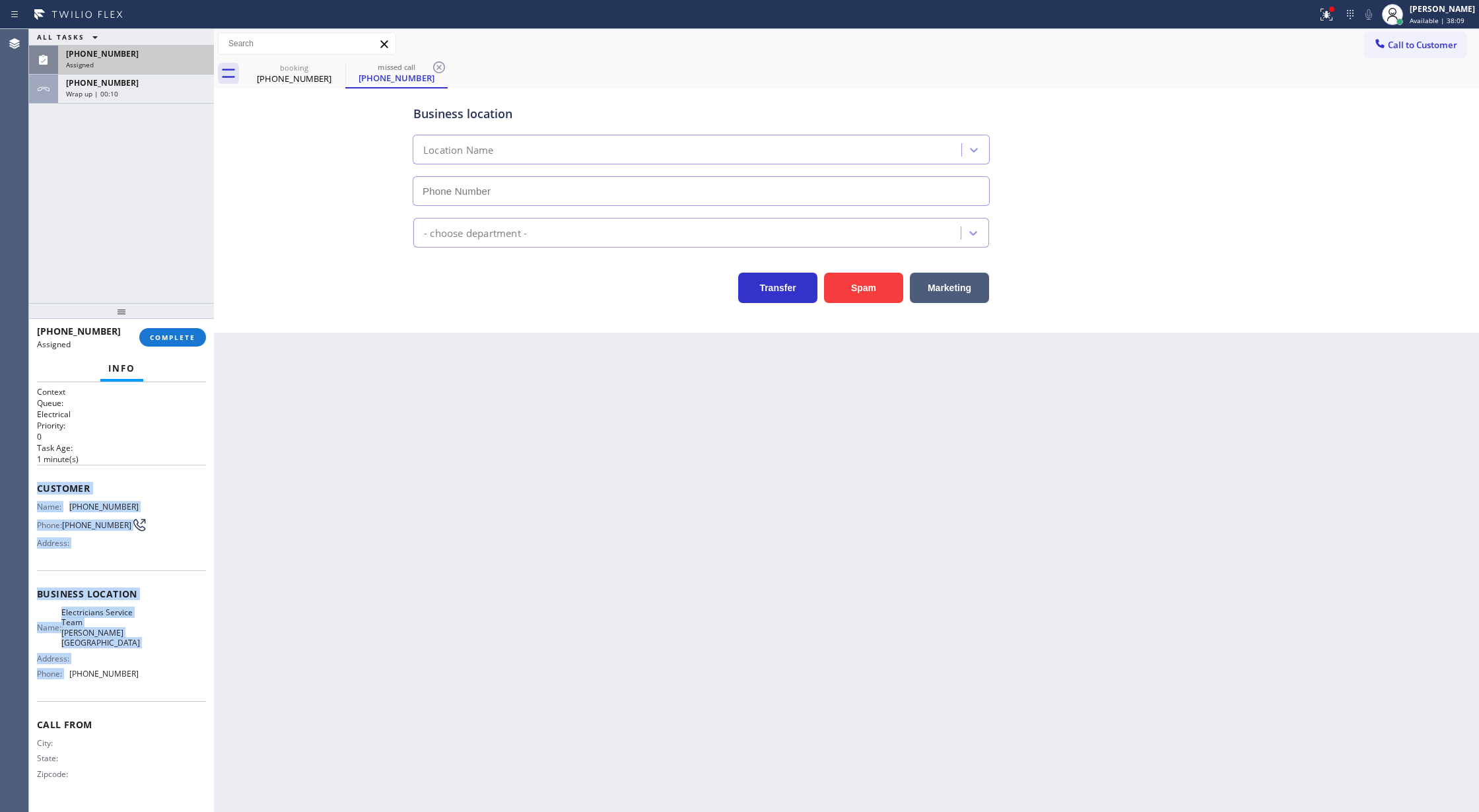
click at [175, 53] on div "[PHONE_NUMBER]" at bounding box center [136, 53] width 140 height 11
type input "[PHONE_NUMBER]"
click at [162, 332] on button "COMPLETE" at bounding box center [173, 337] width 67 height 18
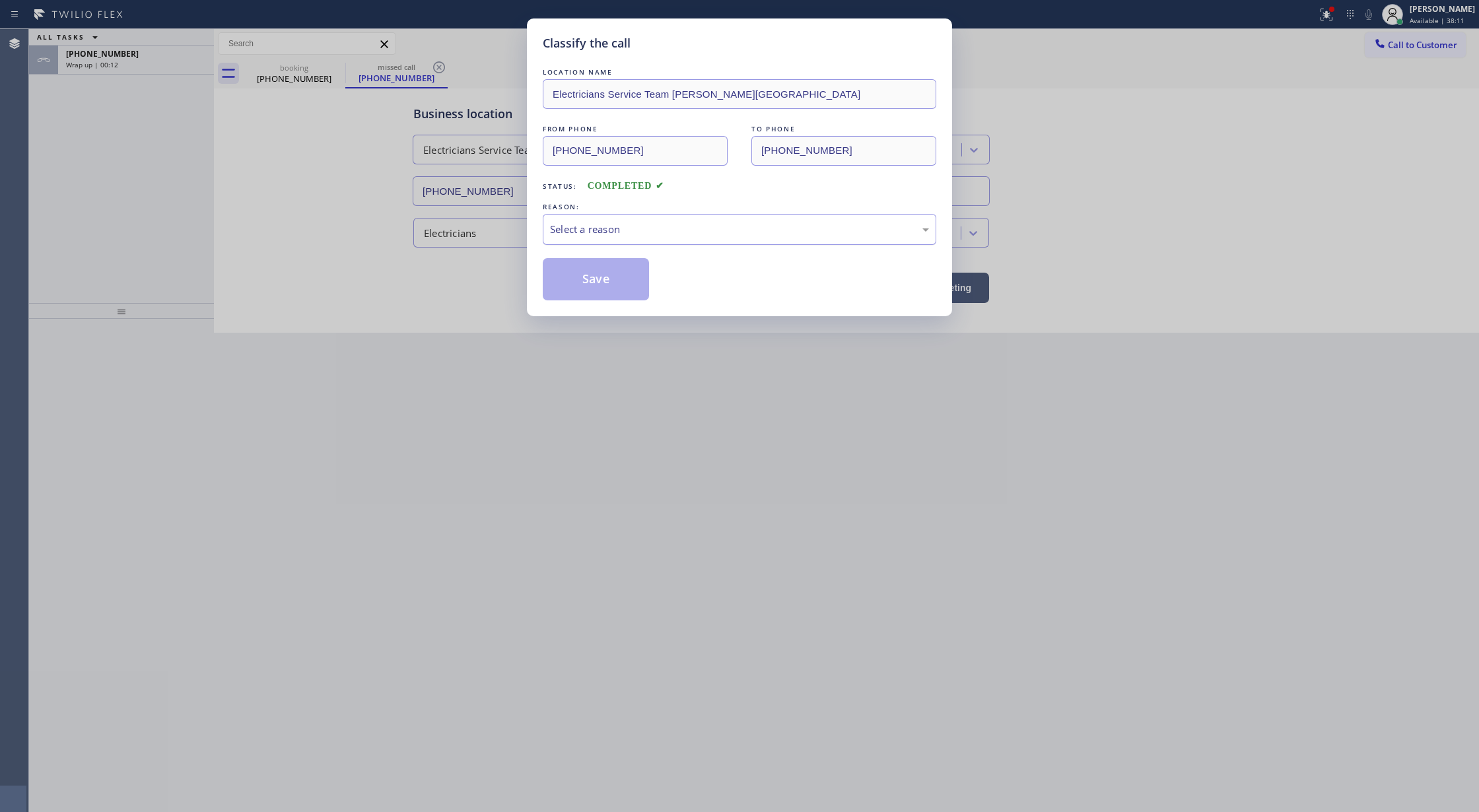
click at [635, 231] on div "Select a reason" at bounding box center [740, 229] width 379 height 15
click at [599, 276] on button "Save" at bounding box center [596, 279] width 106 height 43
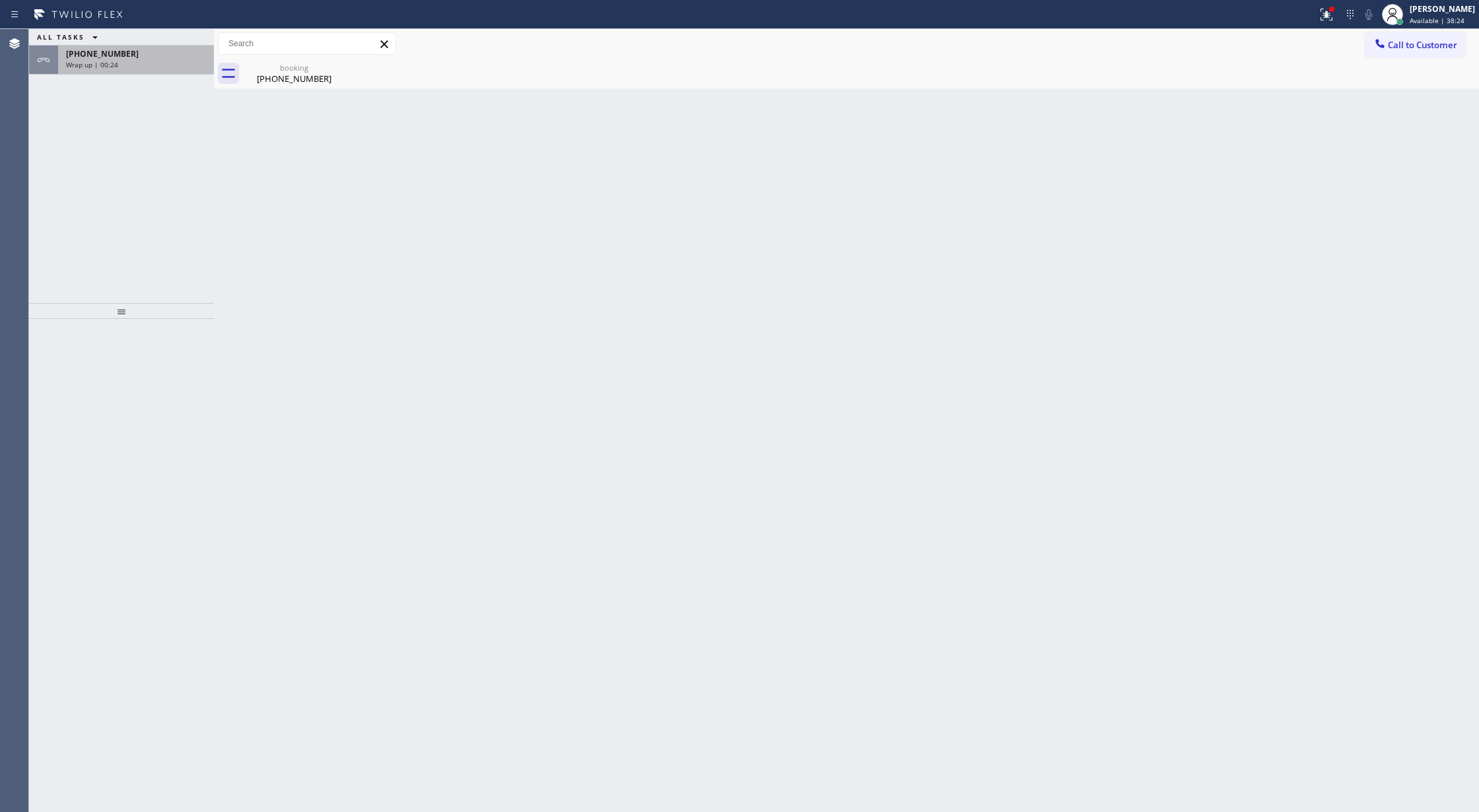
click at [156, 64] on div "Wrap up | 00:24" at bounding box center [136, 64] width 140 height 9
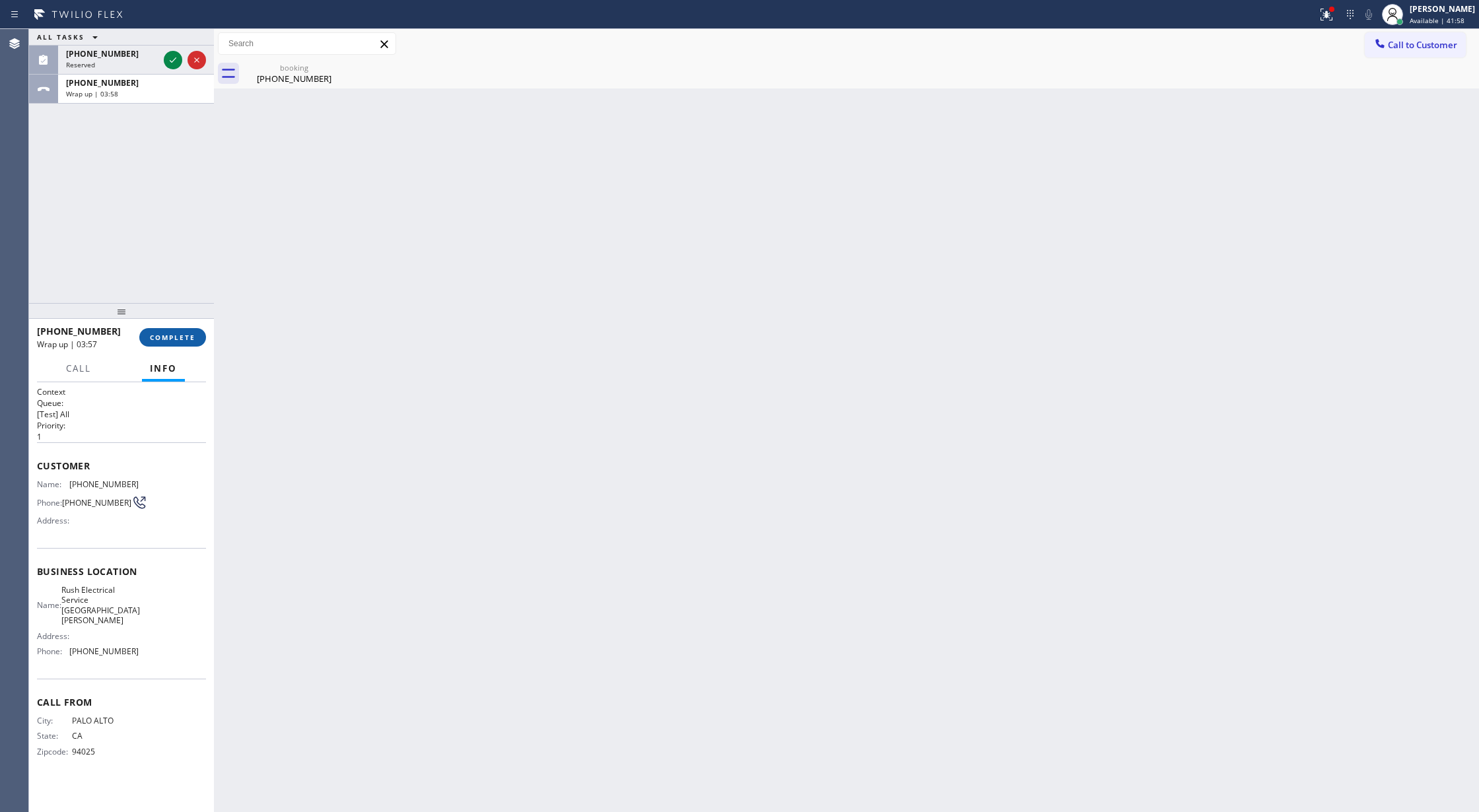
click at [162, 342] on span "COMPLETE" at bounding box center [172, 337] width 46 height 9
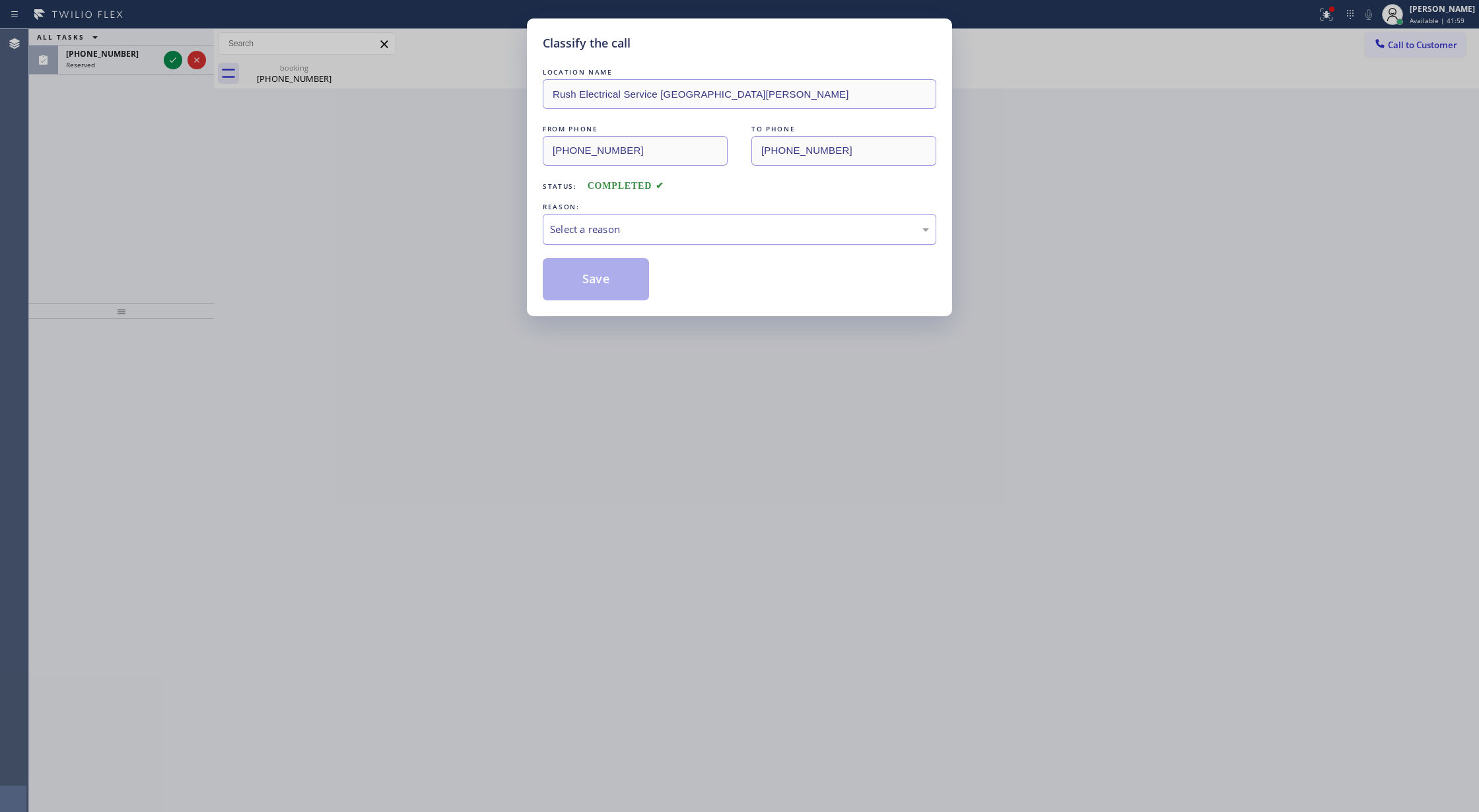
click at [609, 236] on div "Select a reason" at bounding box center [740, 229] width 379 height 15
click at [580, 282] on button "Save" at bounding box center [596, 279] width 106 height 43
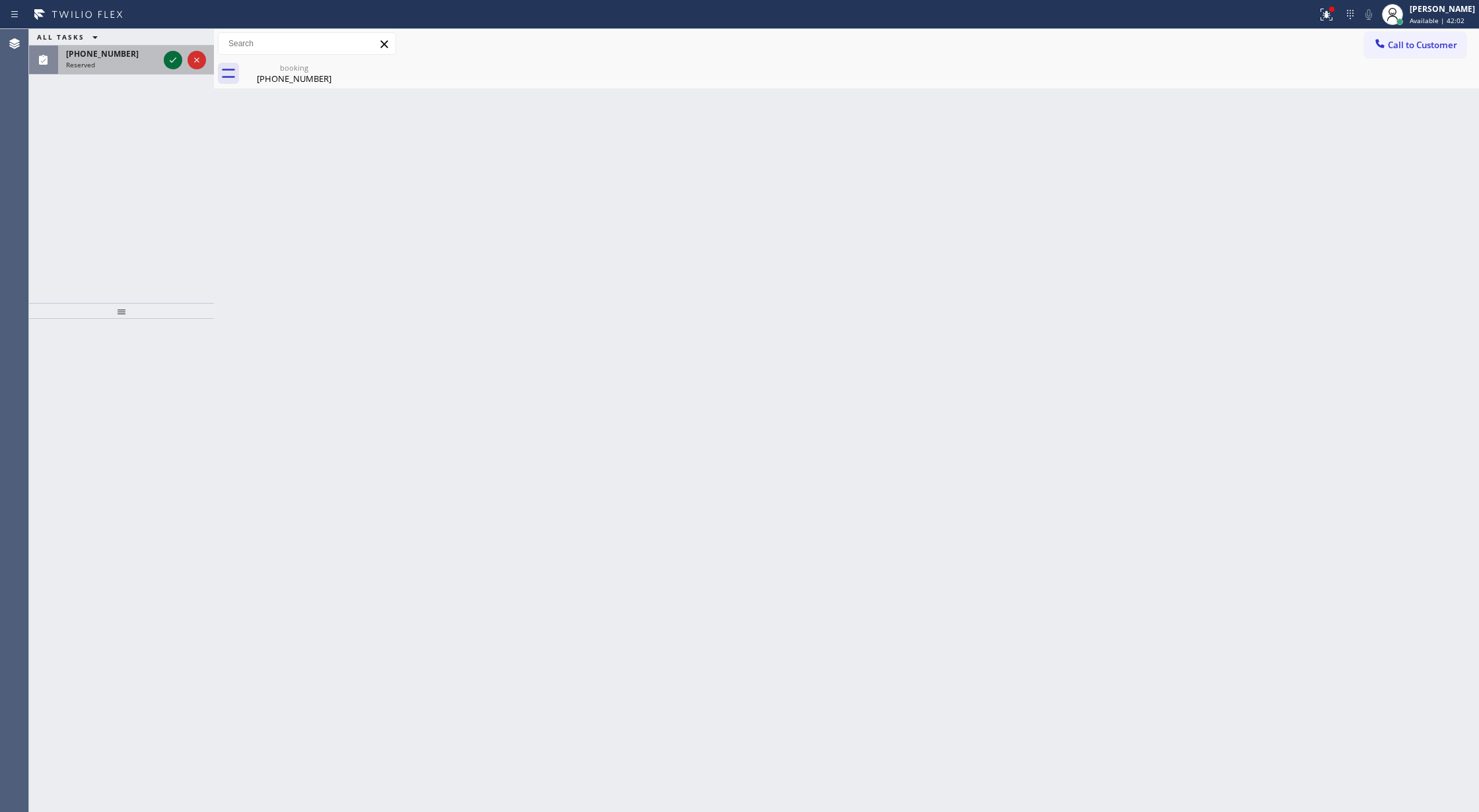
click at [173, 64] on icon at bounding box center [173, 59] width 16 height 16
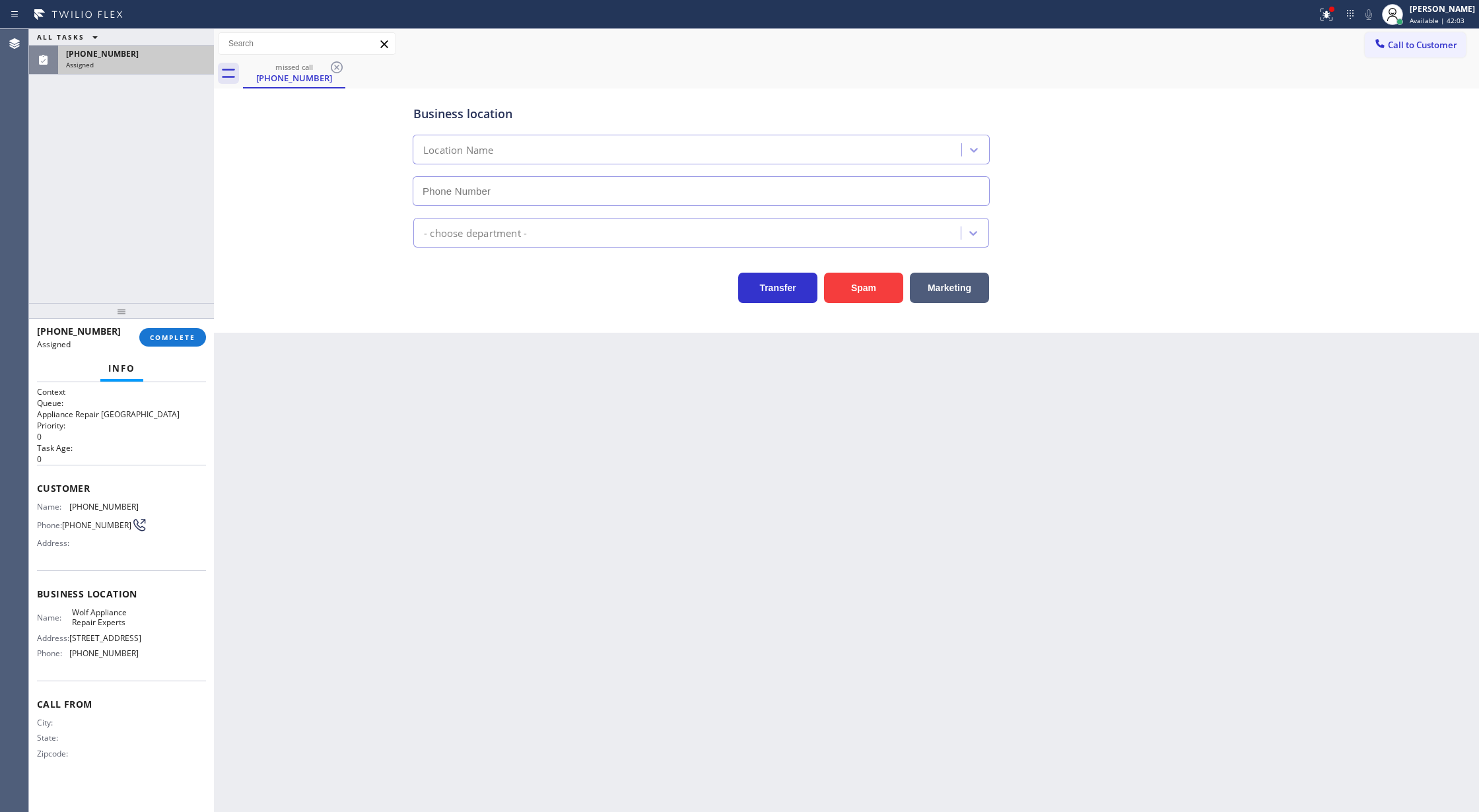
type input "[PHONE_NUMBER]"
click at [180, 338] on span "COMPLETE" at bounding box center [172, 337] width 46 height 9
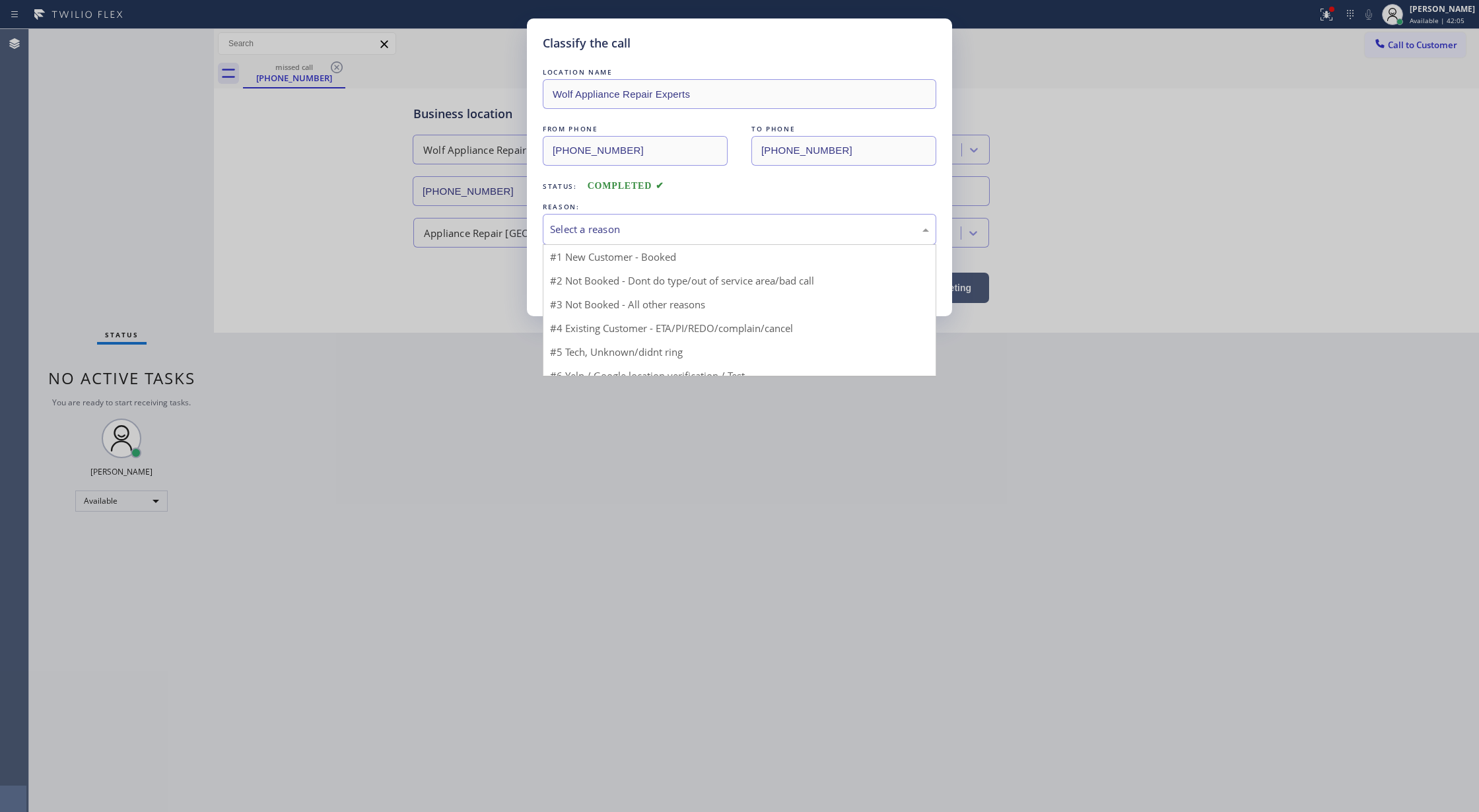
click at [611, 230] on div "Select a reason" at bounding box center [740, 229] width 379 height 15
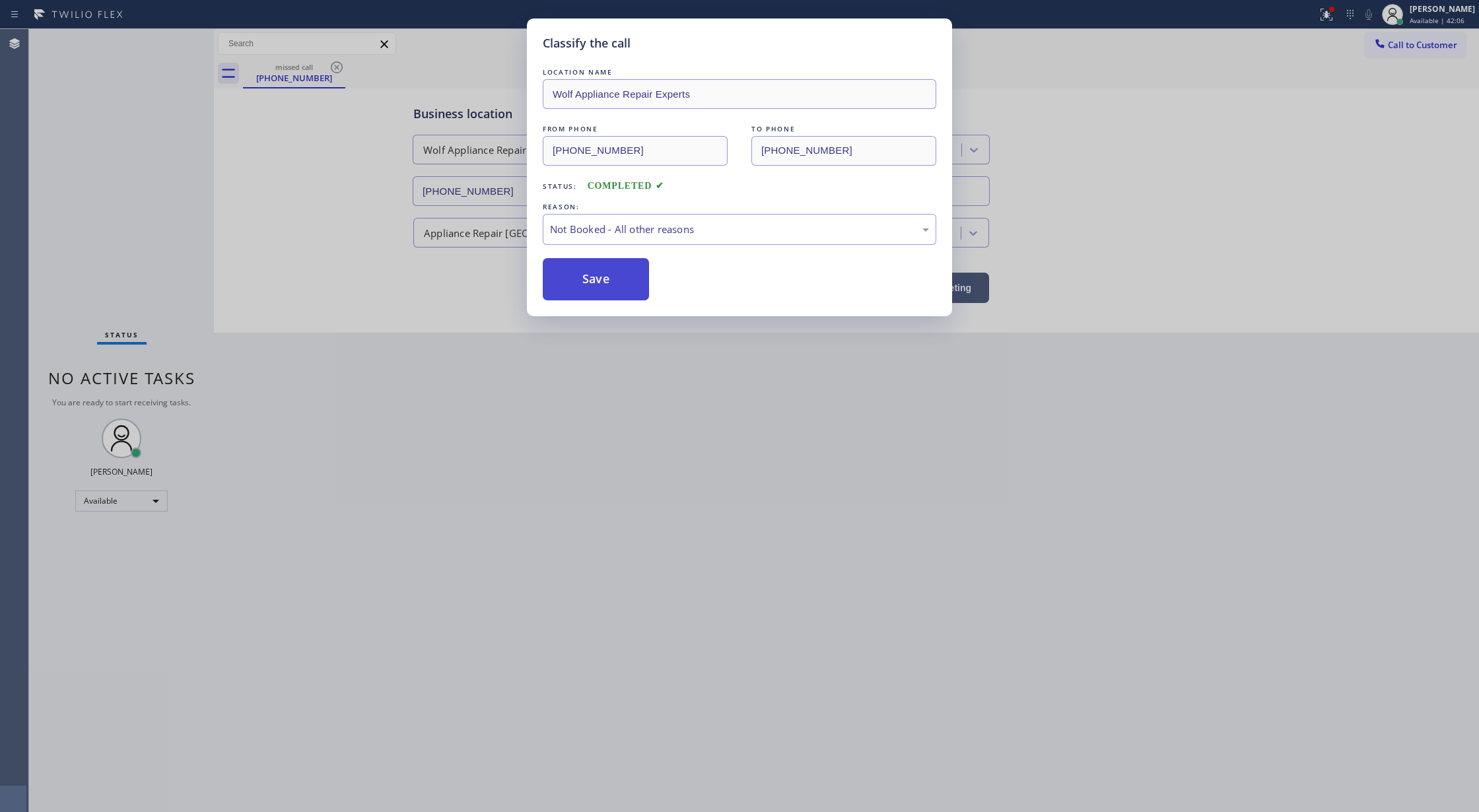
click at [622, 277] on button "Save" at bounding box center [596, 279] width 106 height 43
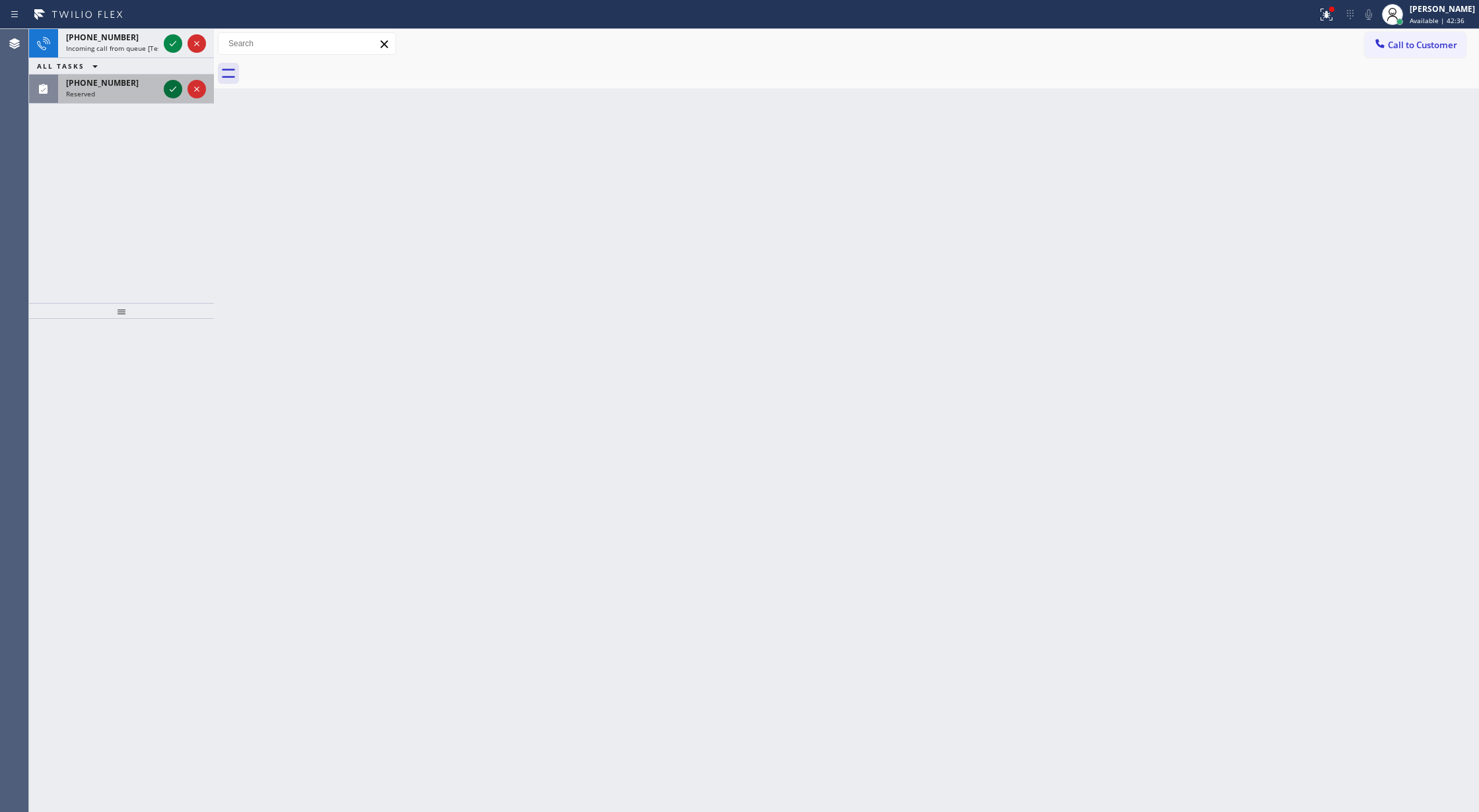
click at [173, 89] on icon at bounding box center [173, 89] width 7 height 5
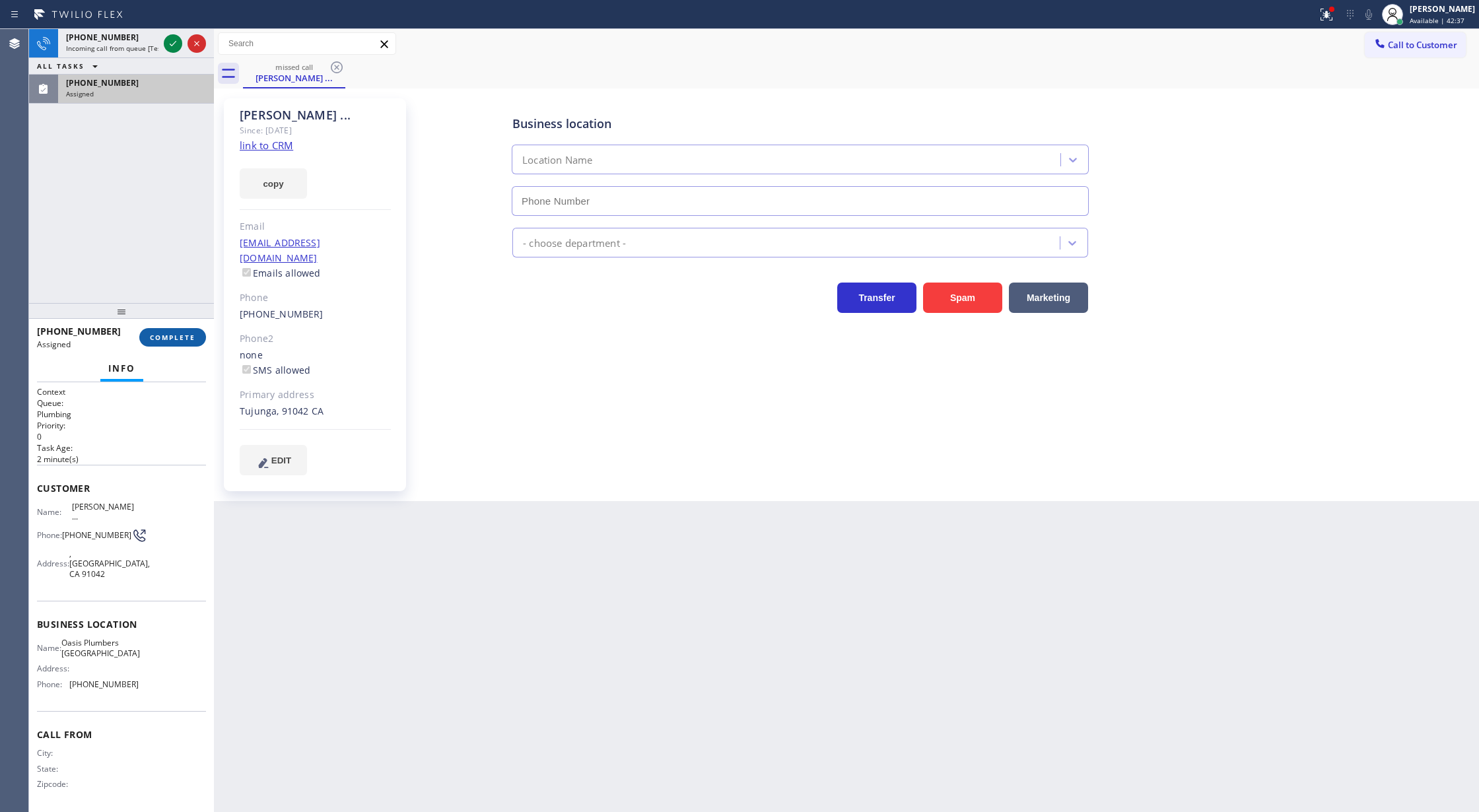
click at [165, 343] on button "COMPLETE" at bounding box center [173, 337] width 67 height 18
type input "[PHONE_NUMBER]"
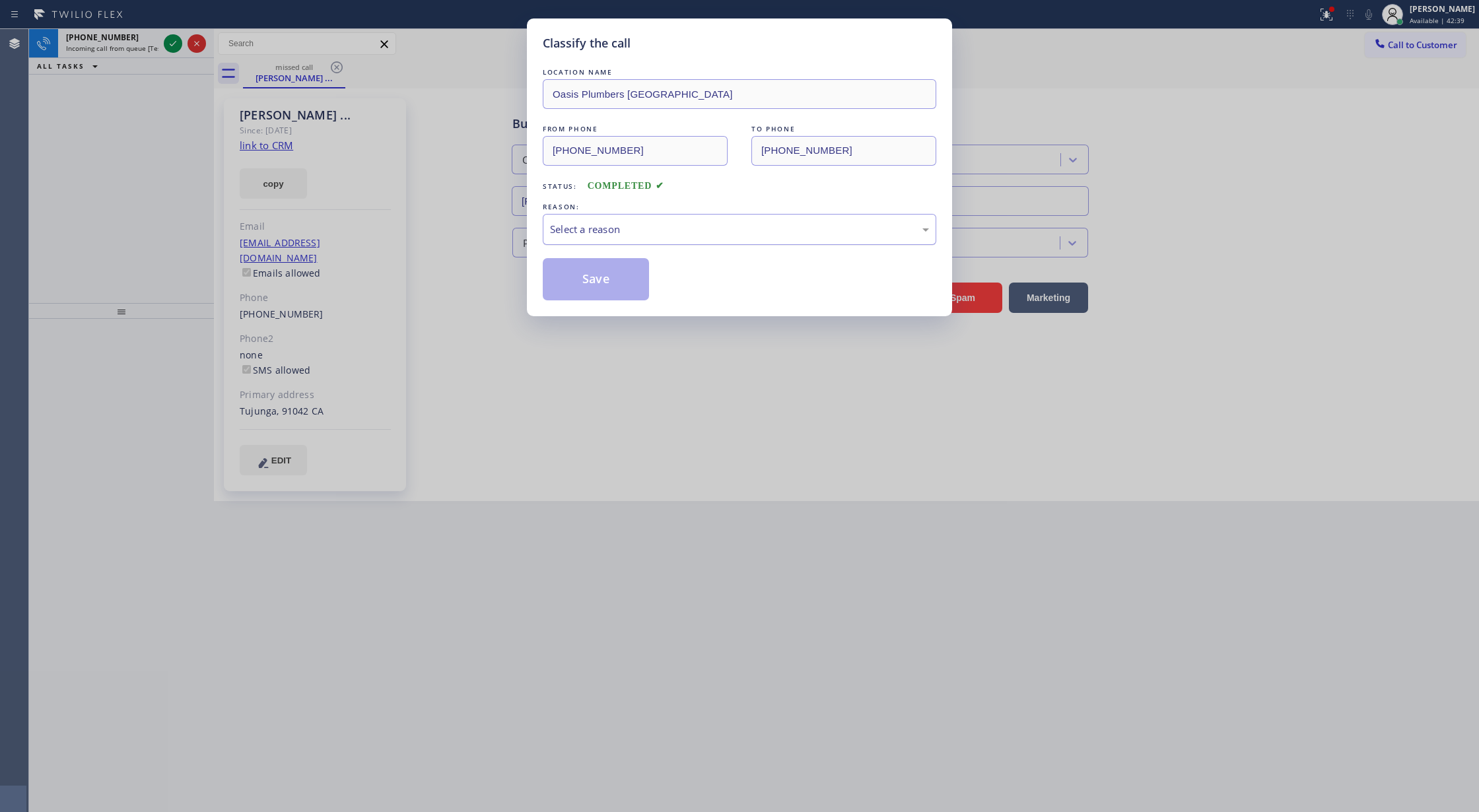
click at [587, 243] on div "Select a reason" at bounding box center [740, 229] width 394 height 31
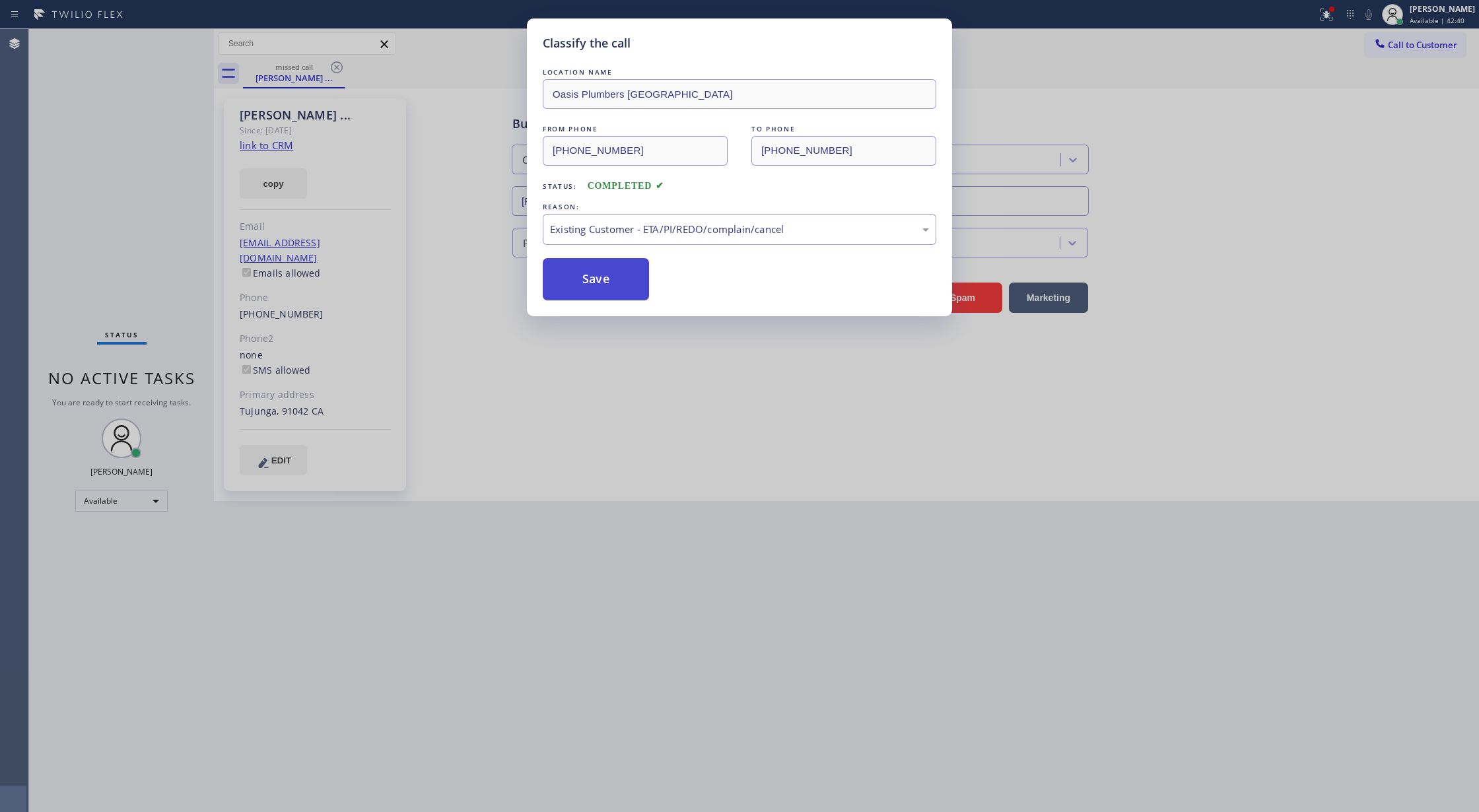
click at [577, 286] on button "Save" at bounding box center [596, 279] width 106 height 43
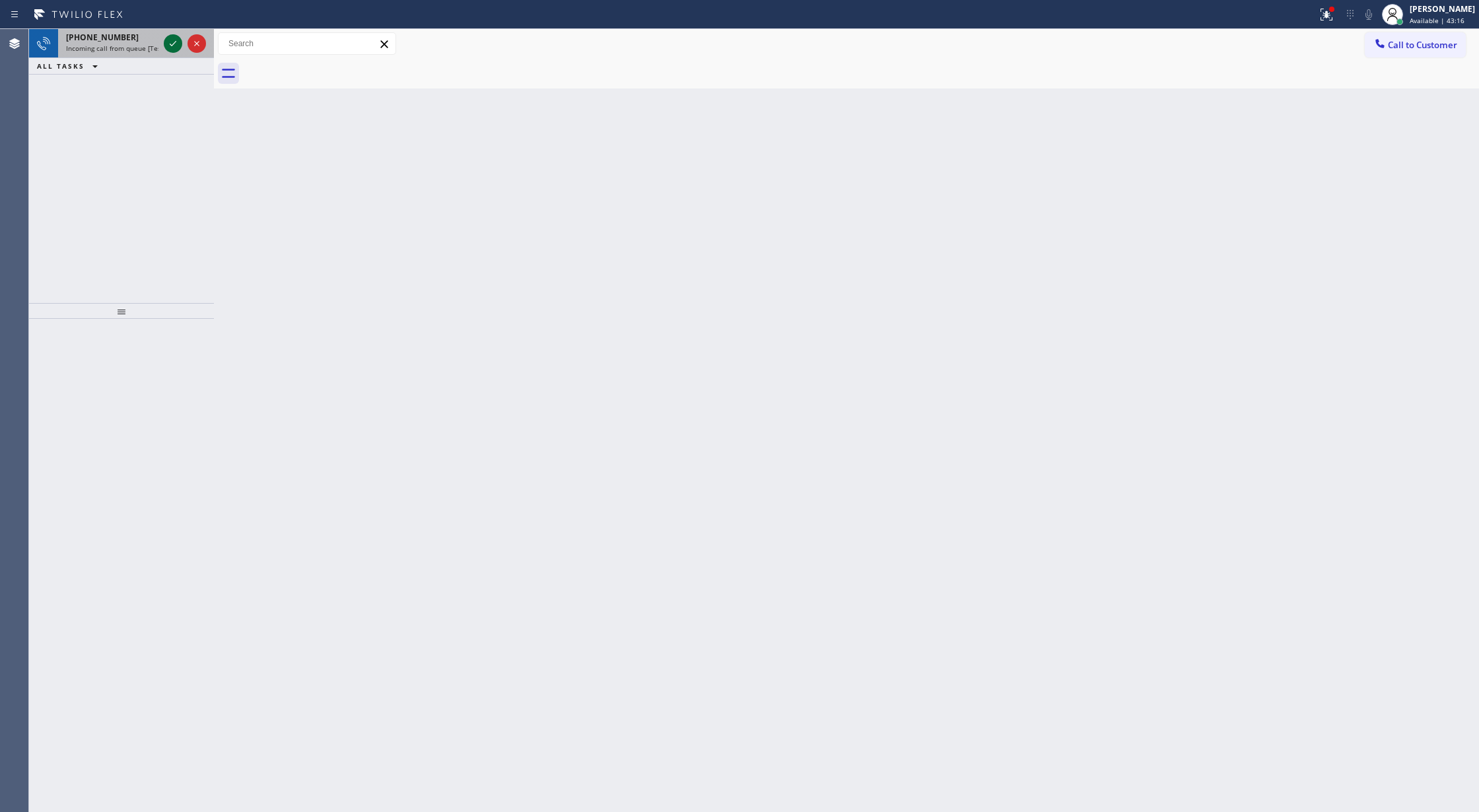
click at [166, 45] on icon at bounding box center [173, 43] width 16 height 16
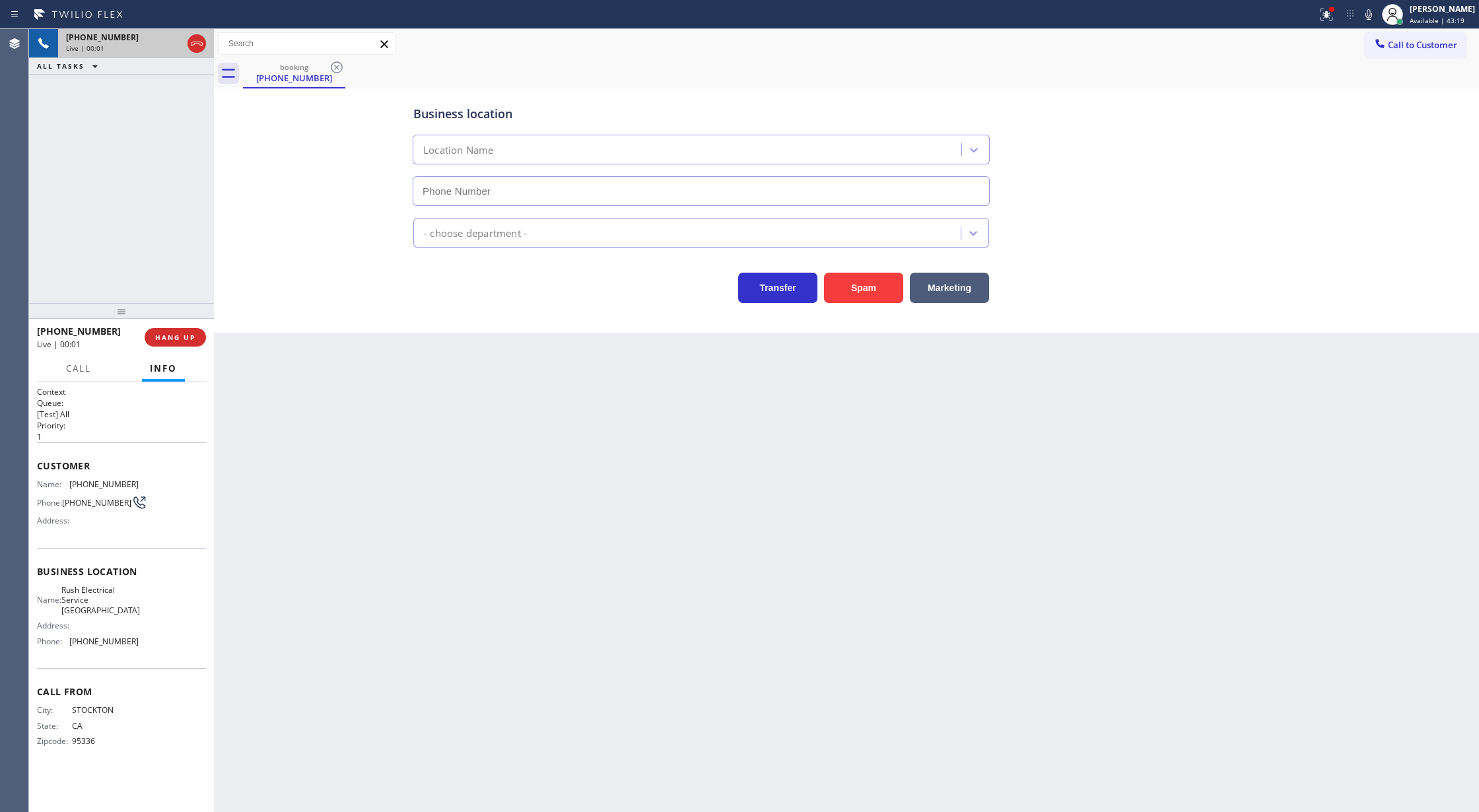
type input "(562) 364-8181"
click at [861, 296] on button "Spam" at bounding box center [863, 287] width 79 height 30
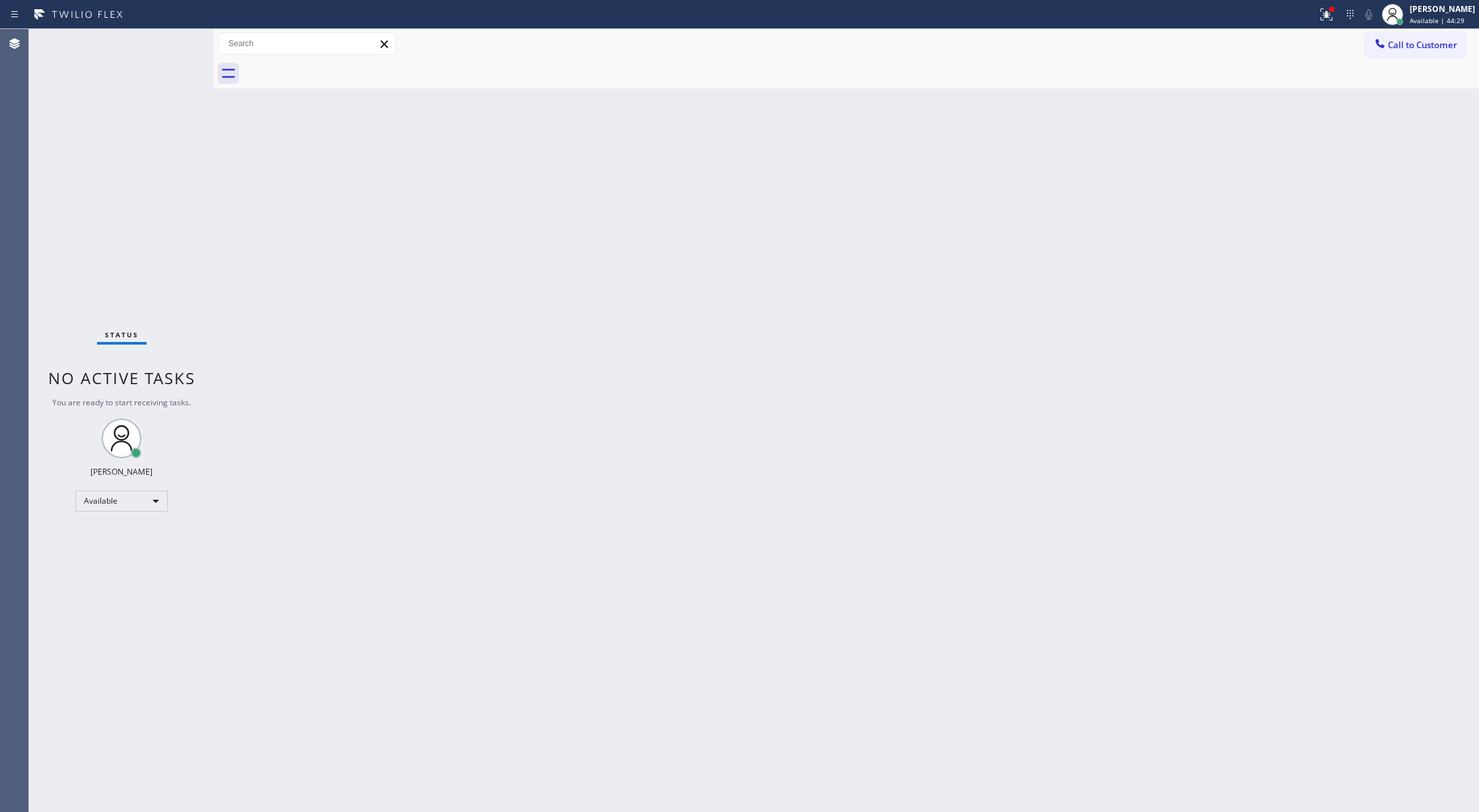
click at [175, 43] on div "Status No active tasks You are ready to start receiving tasks. [PERSON_NAME] Av…" at bounding box center [121, 420] width 185 height 783
click at [246, 241] on div "Back to Dashboard Change Sender ID Customers Technicians Select a contact Outbo…" at bounding box center [846, 420] width 1265 height 783
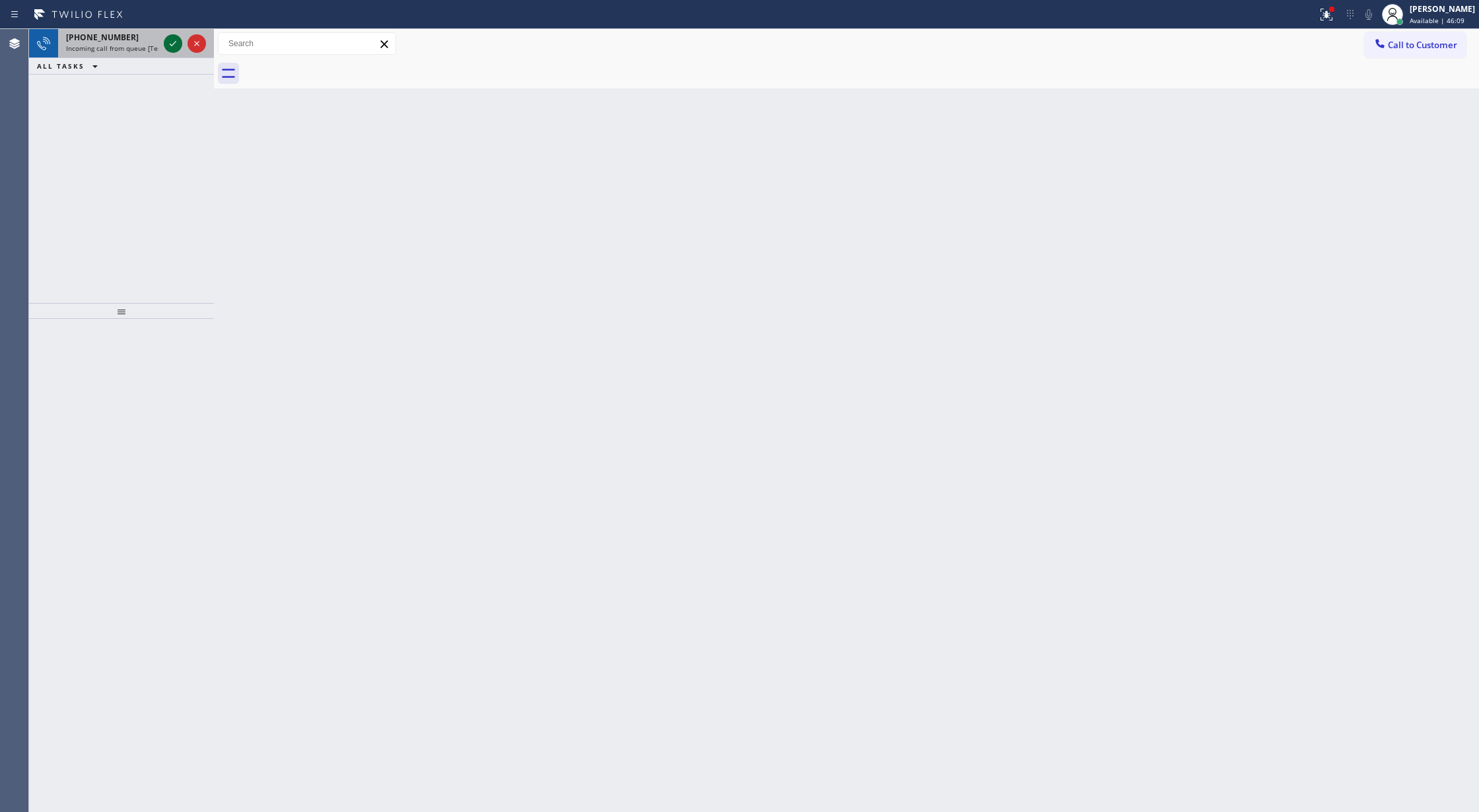
click at [175, 41] on icon at bounding box center [173, 43] width 7 height 5
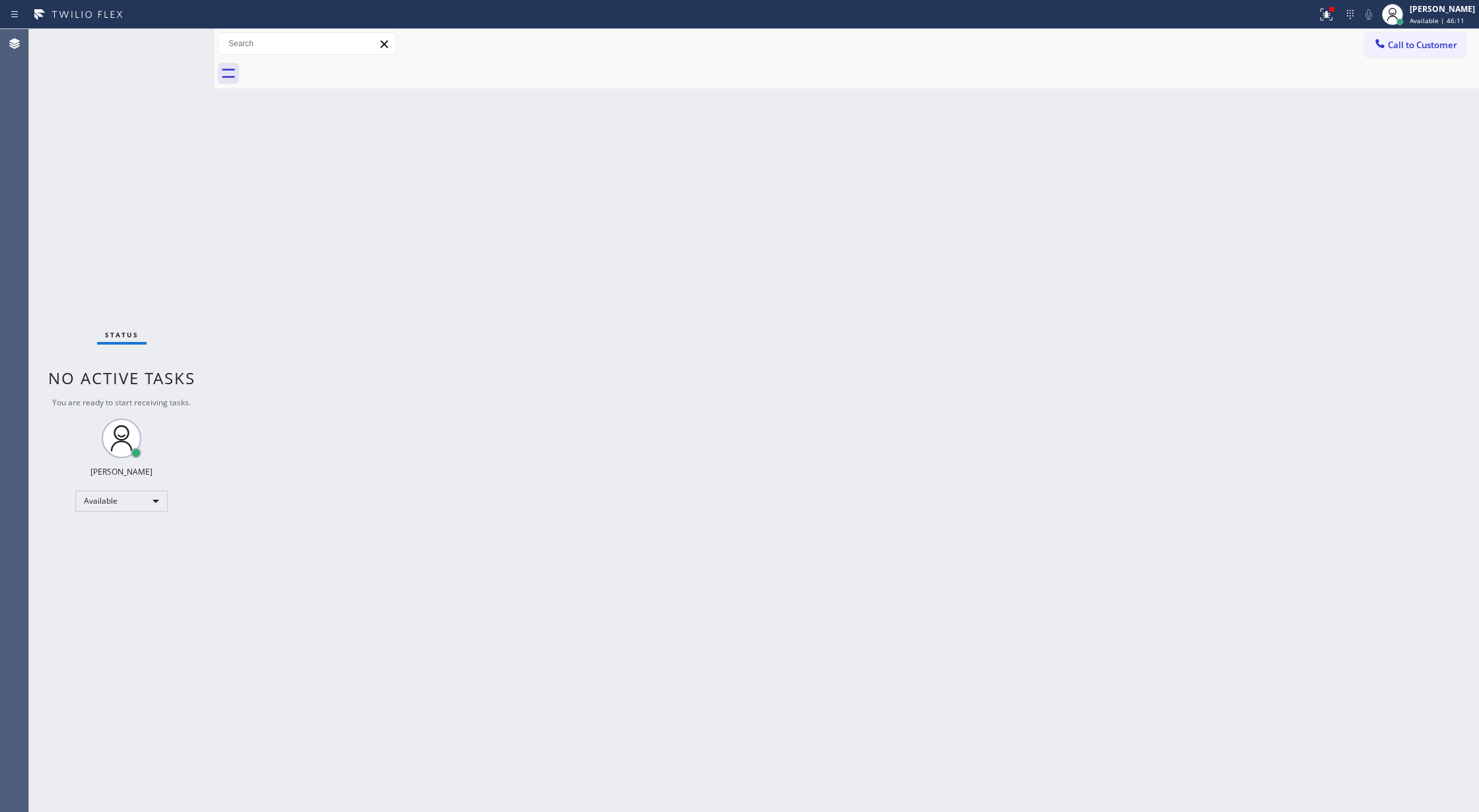
click at [173, 43] on div "Status No active tasks You are ready to start receiving tasks. [PERSON_NAME] Av…" at bounding box center [121, 420] width 185 height 783
click at [172, 46] on div "Status No active tasks You are ready to start receiving tasks. [PERSON_NAME] Av…" at bounding box center [121, 420] width 185 height 783
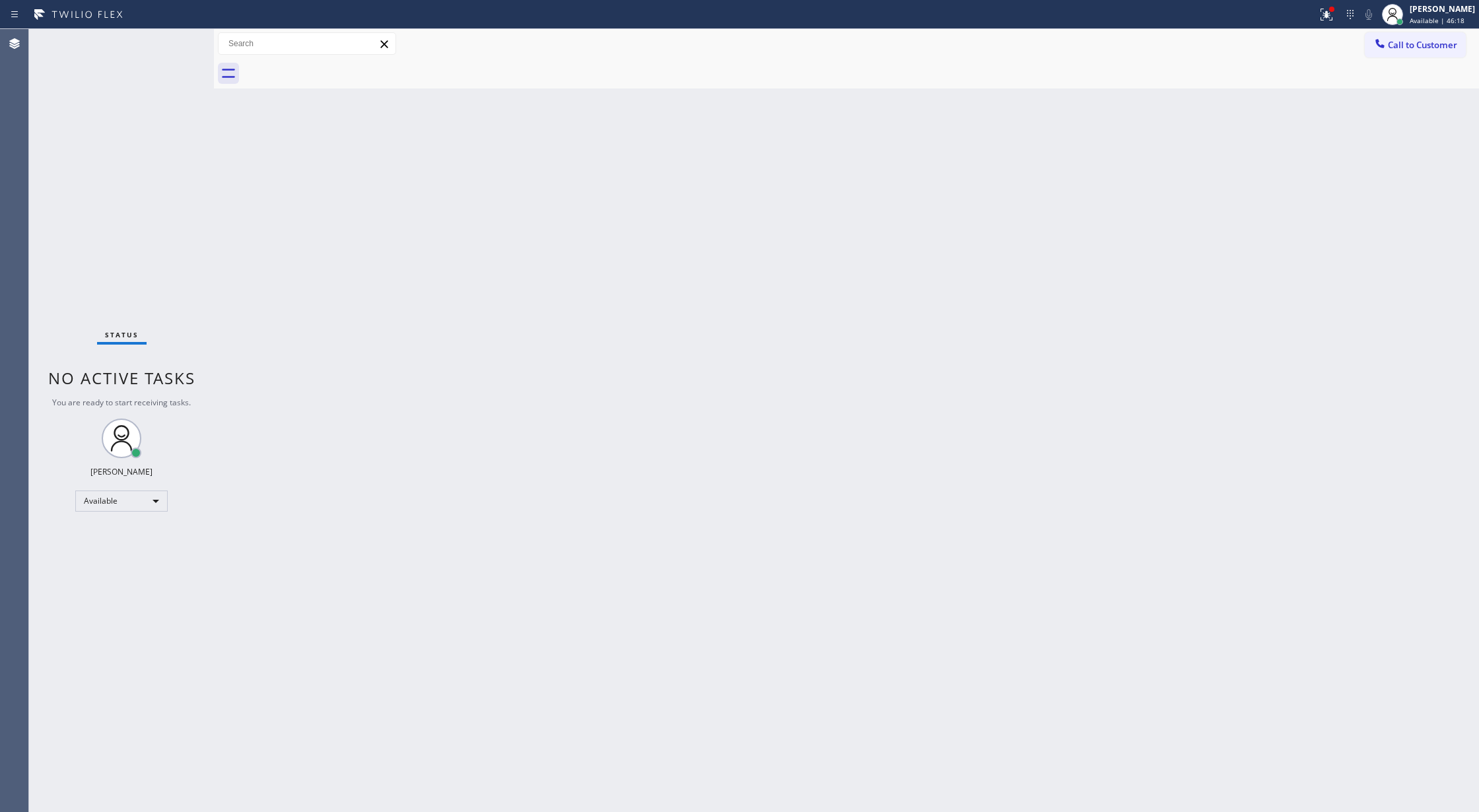
click at [172, 46] on div "Status No active tasks You are ready to start receiving tasks. [PERSON_NAME] Av…" at bounding box center [121, 420] width 185 height 783
click at [173, 35] on div "Status No active tasks You are ready to start receiving tasks. [PERSON_NAME] Av…" at bounding box center [121, 420] width 185 height 783
click at [170, 46] on div "Status No active tasks You are ready to start receiving tasks. [PERSON_NAME] Av…" at bounding box center [121, 420] width 185 height 783
click at [293, 398] on div "Back to Dashboard Change Sender ID Customers Technicians Select a contact Outbo…" at bounding box center [846, 420] width 1265 height 783
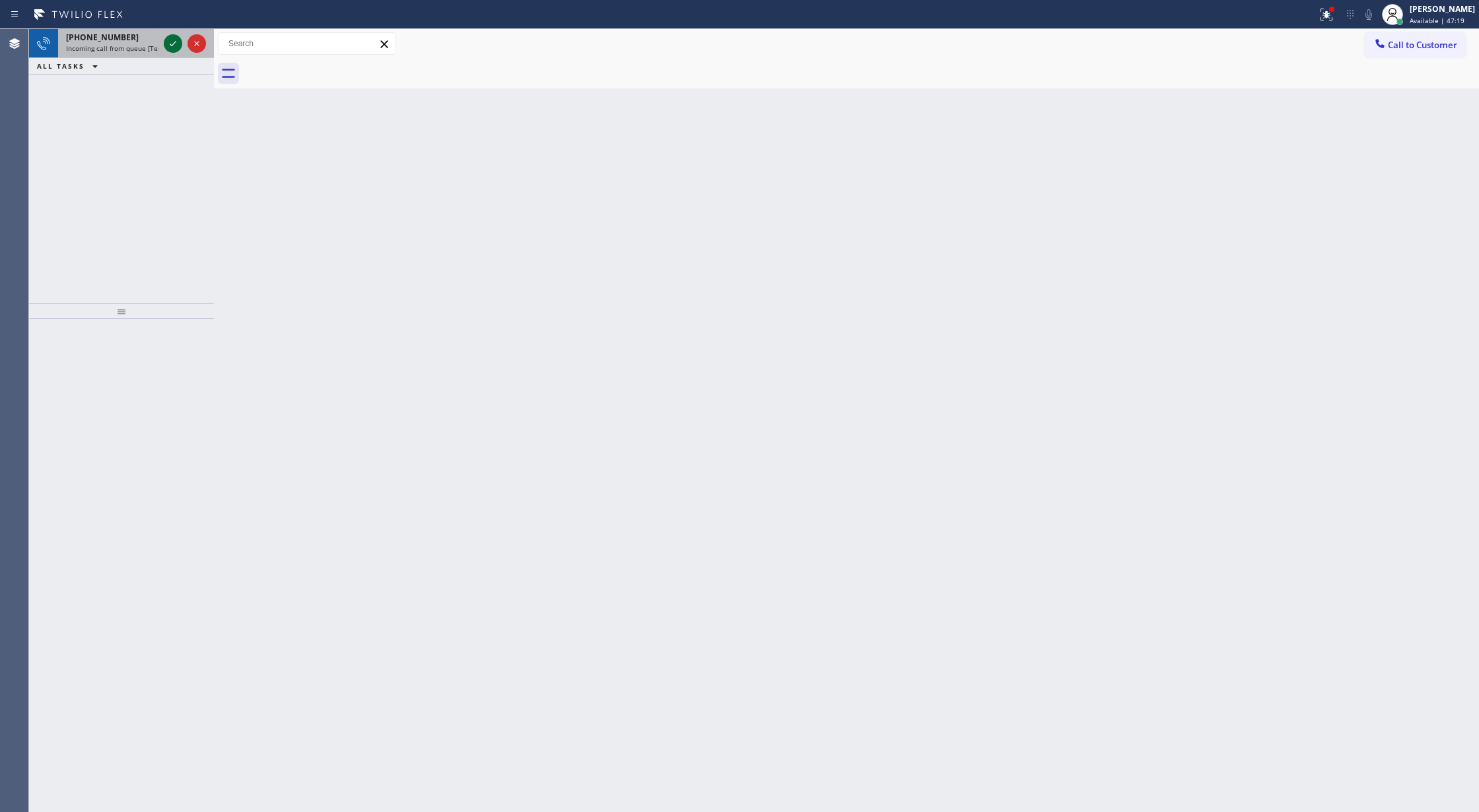
click at [170, 43] on icon at bounding box center [173, 43] width 16 height 16
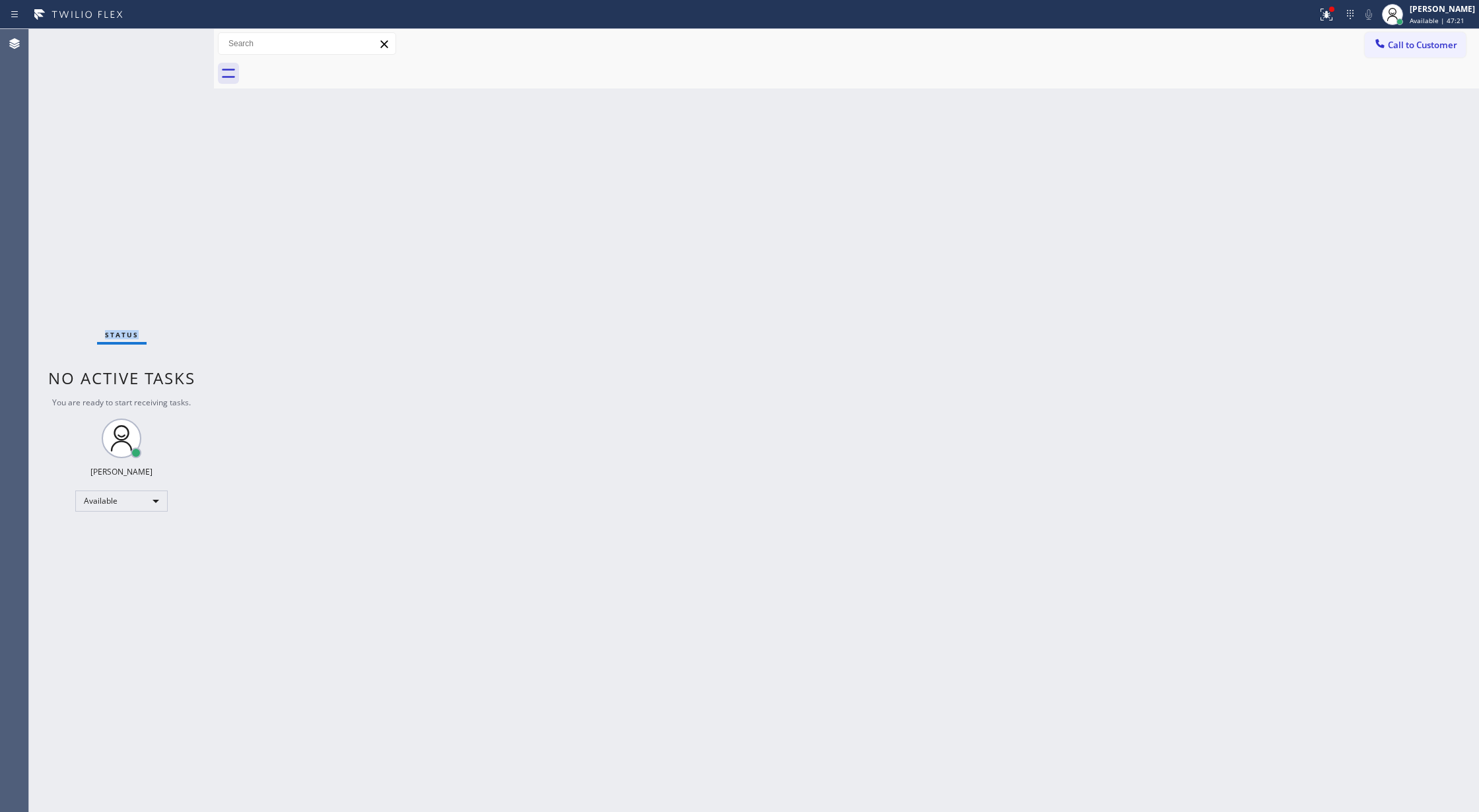
click at [170, 43] on div "Status No active tasks You are ready to start receiving tasks. [PERSON_NAME] Av…" at bounding box center [121, 420] width 185 height 783
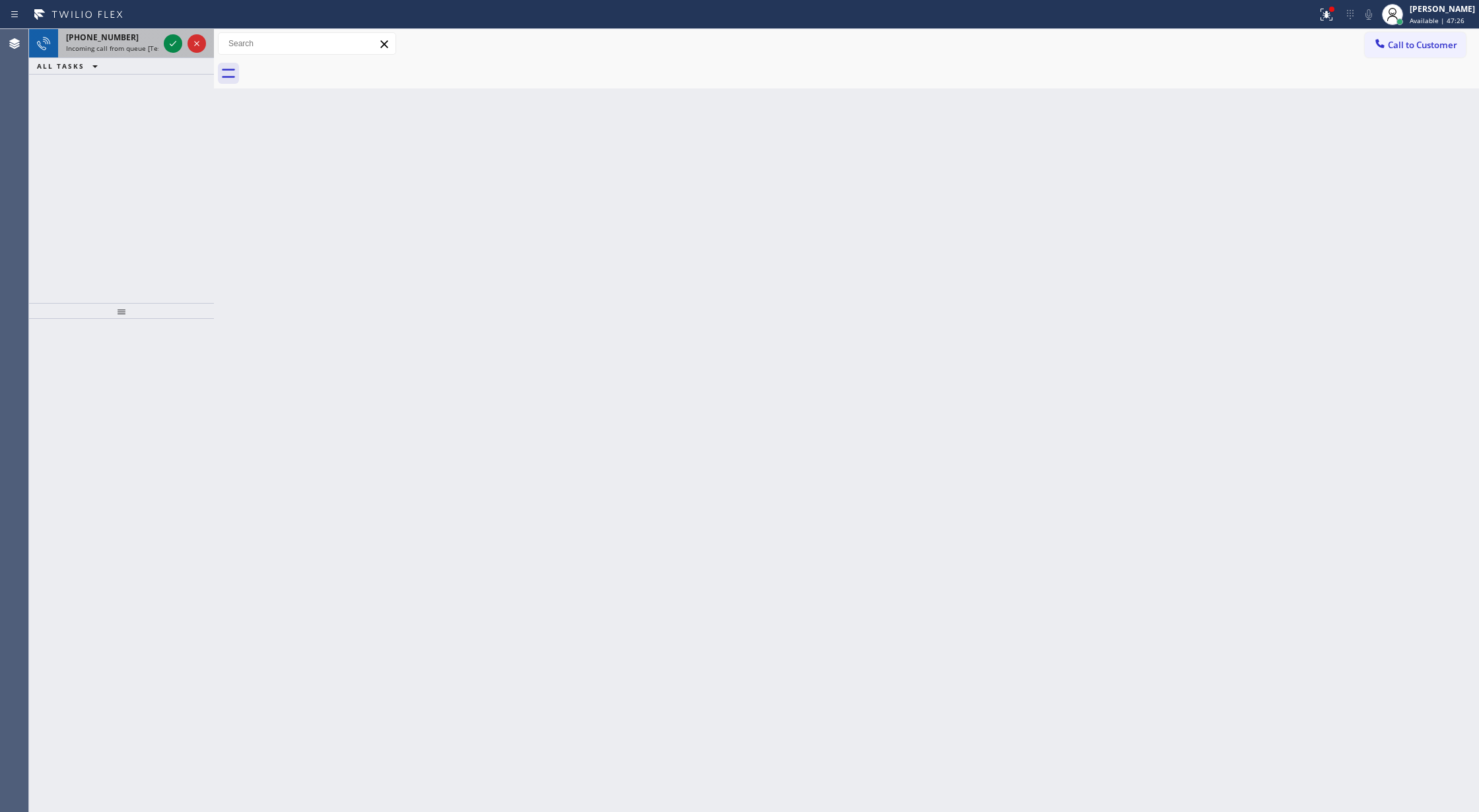
click at [162, 45] on div at bounding box center [185, 43] width 48 height 29
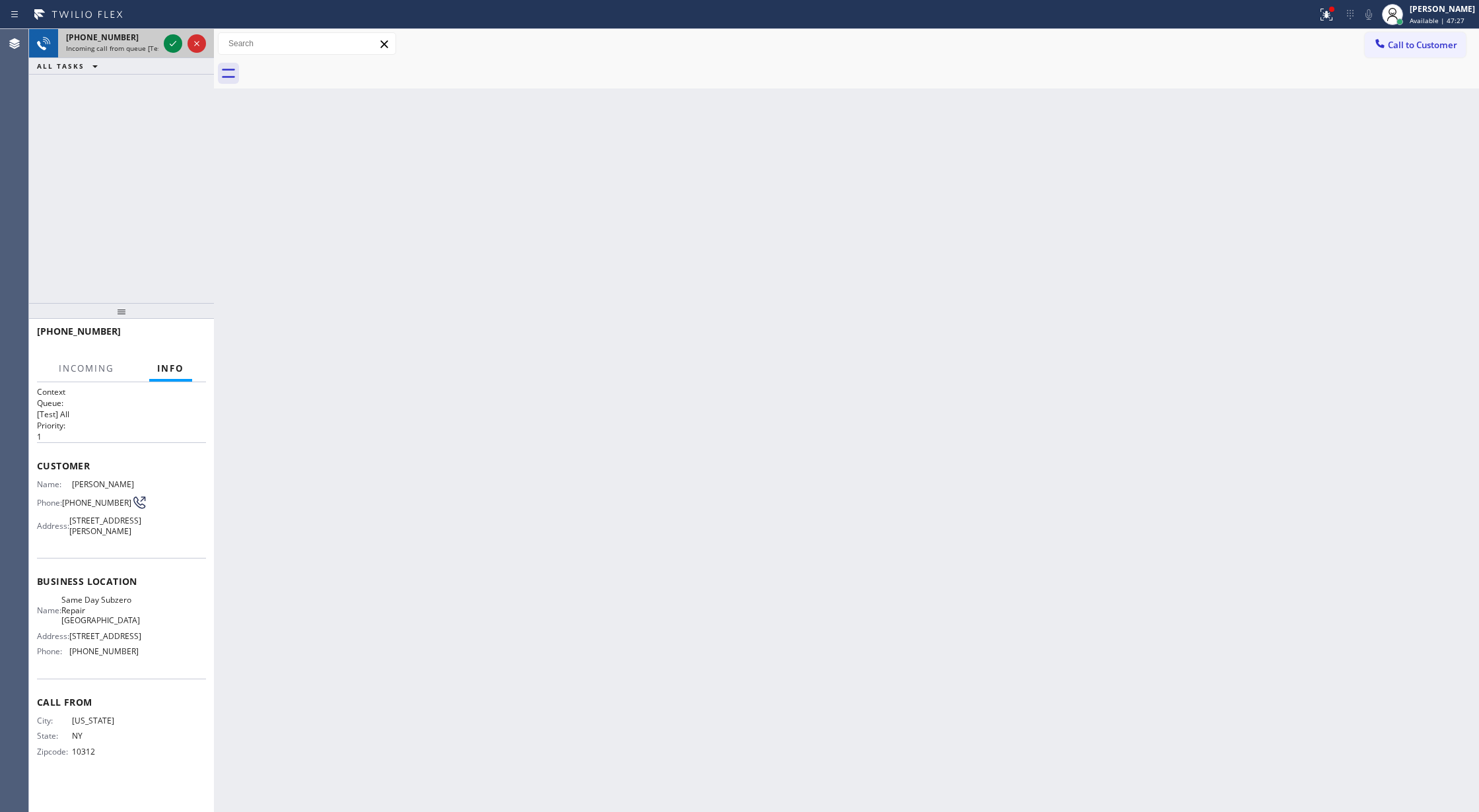
click at [162, 45] on div at bounding box center [185, 43] width 48 height 29
click at [169, 43] on icon at bounding box center [173, 43] width 16 height 16
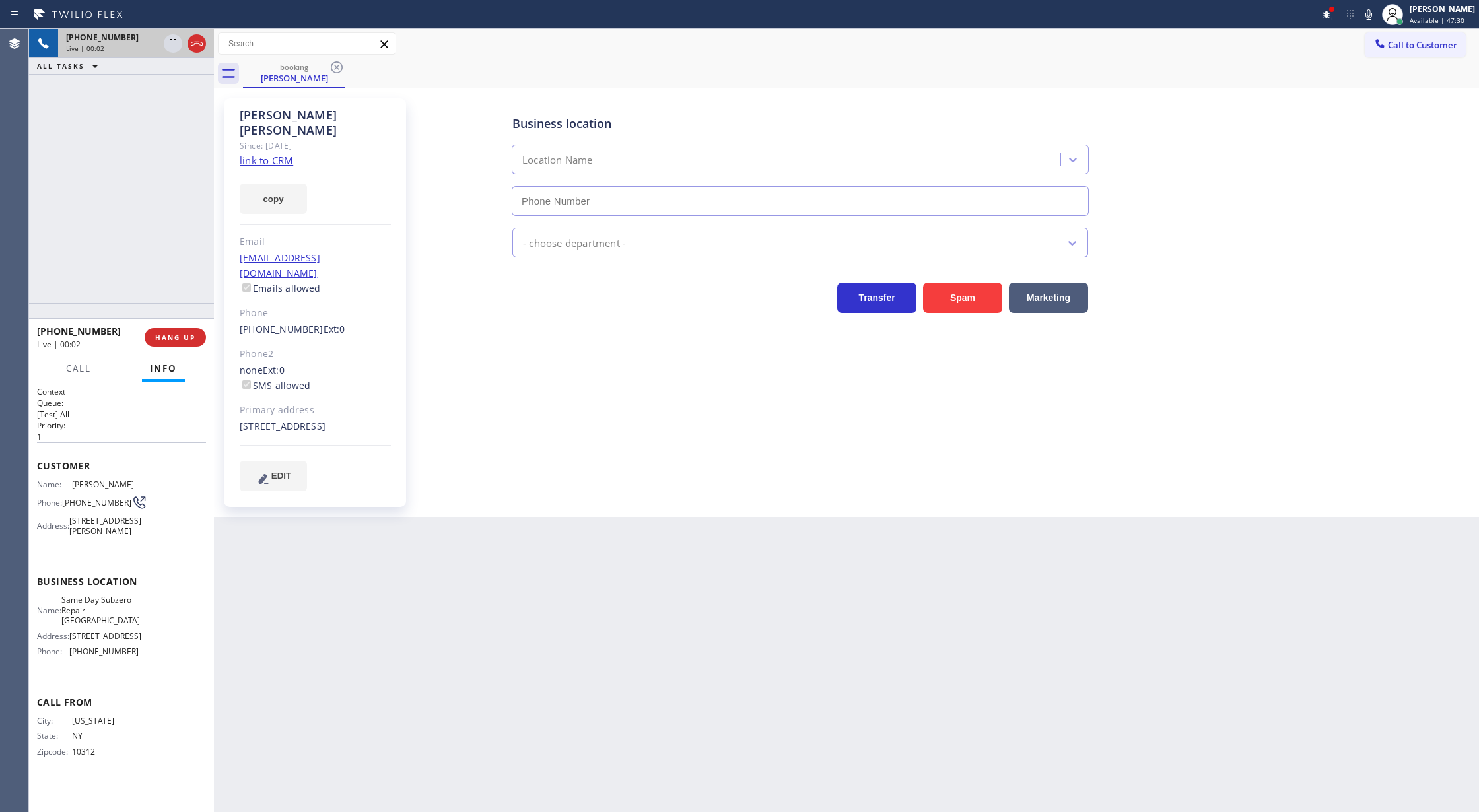
type input "[PHONE_NUMBER]"
click at [262, 154] on link "link to CRM" at bounding box center [267, 160] width 53 height 13
click at [1376, 13] on icon at bounding box center [1368, 14] width 16 height 16
click at [1371, 11] on icon at bounding box center [1368, 14] width 16 height 16
click at [200, 39] on icon at bounding box center [196, 43] width 16 height 16
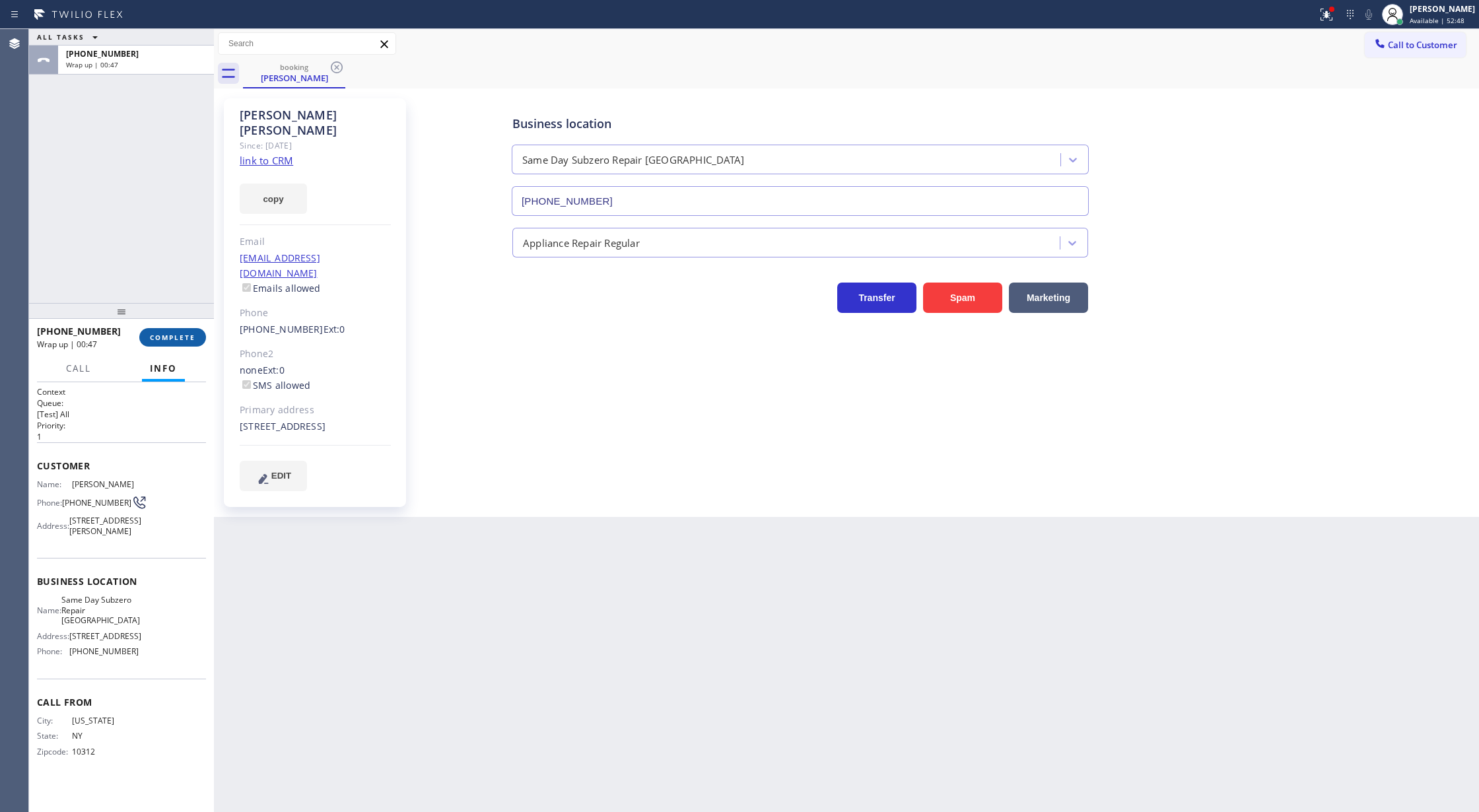
click at [166, 342] on span "COMPLETE" at bounding box center [172, 337] width 46 height 9
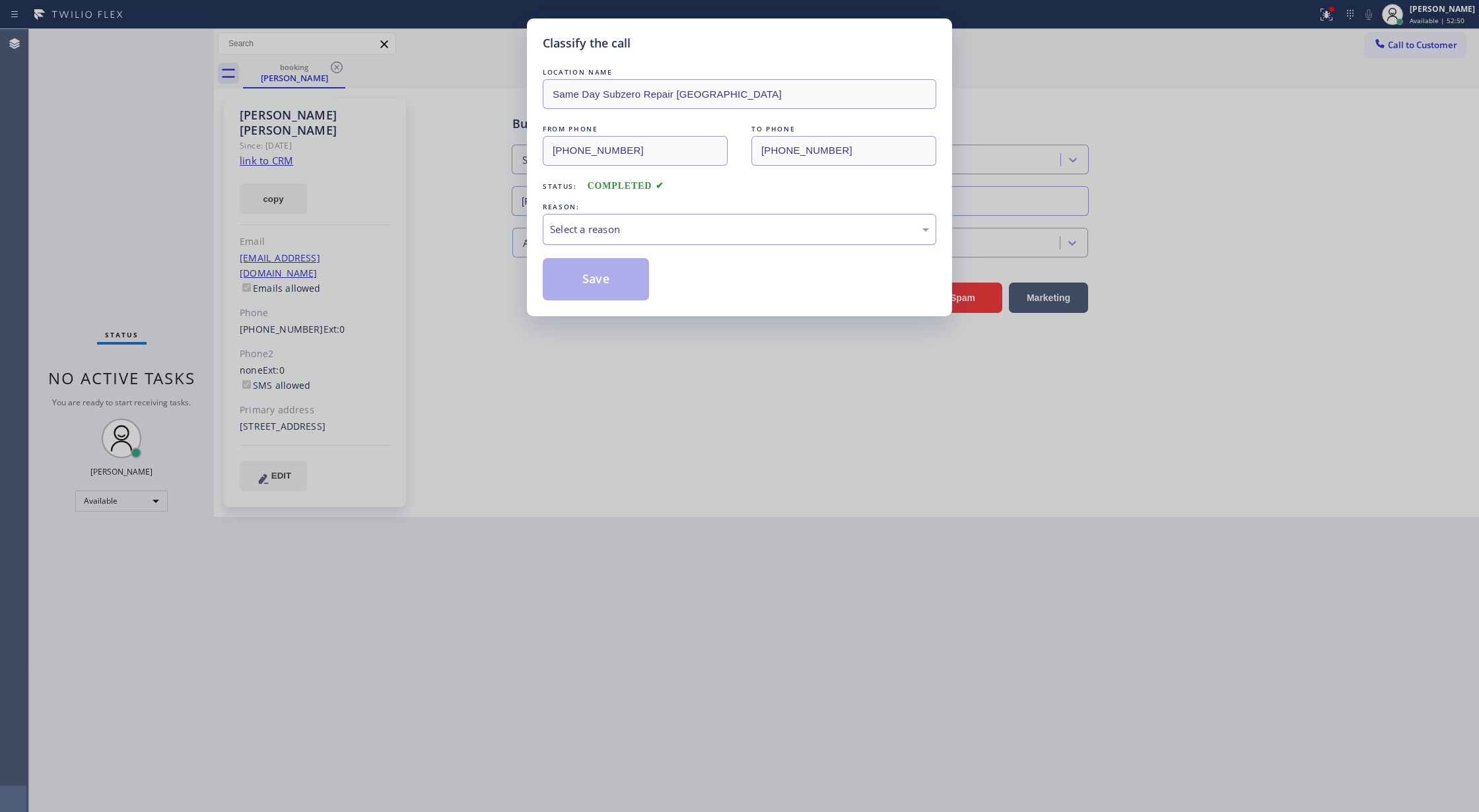
click at [611, 237] on div "Select a reason" at bounding box center [740, 229] width 379 height 15
click at [592, 278] on button "Save" at bounding box center [596, 279] width 106 height 43
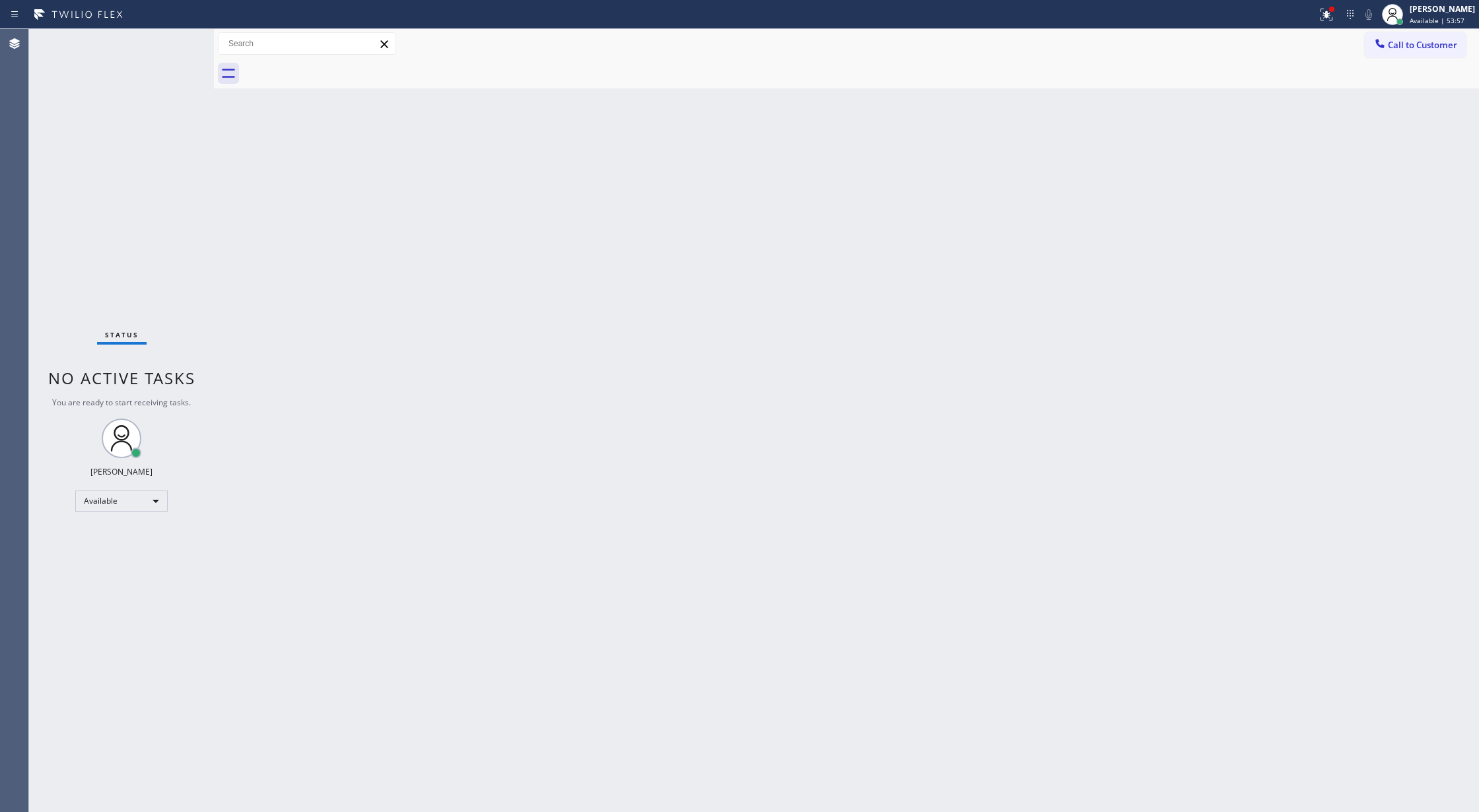
click at [178, 38] on div "Status No active tasks You are ready to start receiving tasks. [PERSON_NAME] Av…" at bounding box center [121, 420] width 185 height 783
click at [181, 43] on div "Status No active tasks You are ready to start receiving tasks. [PERSON_NAME] Av…" at bounding box center [121, 420] width 185 height 783
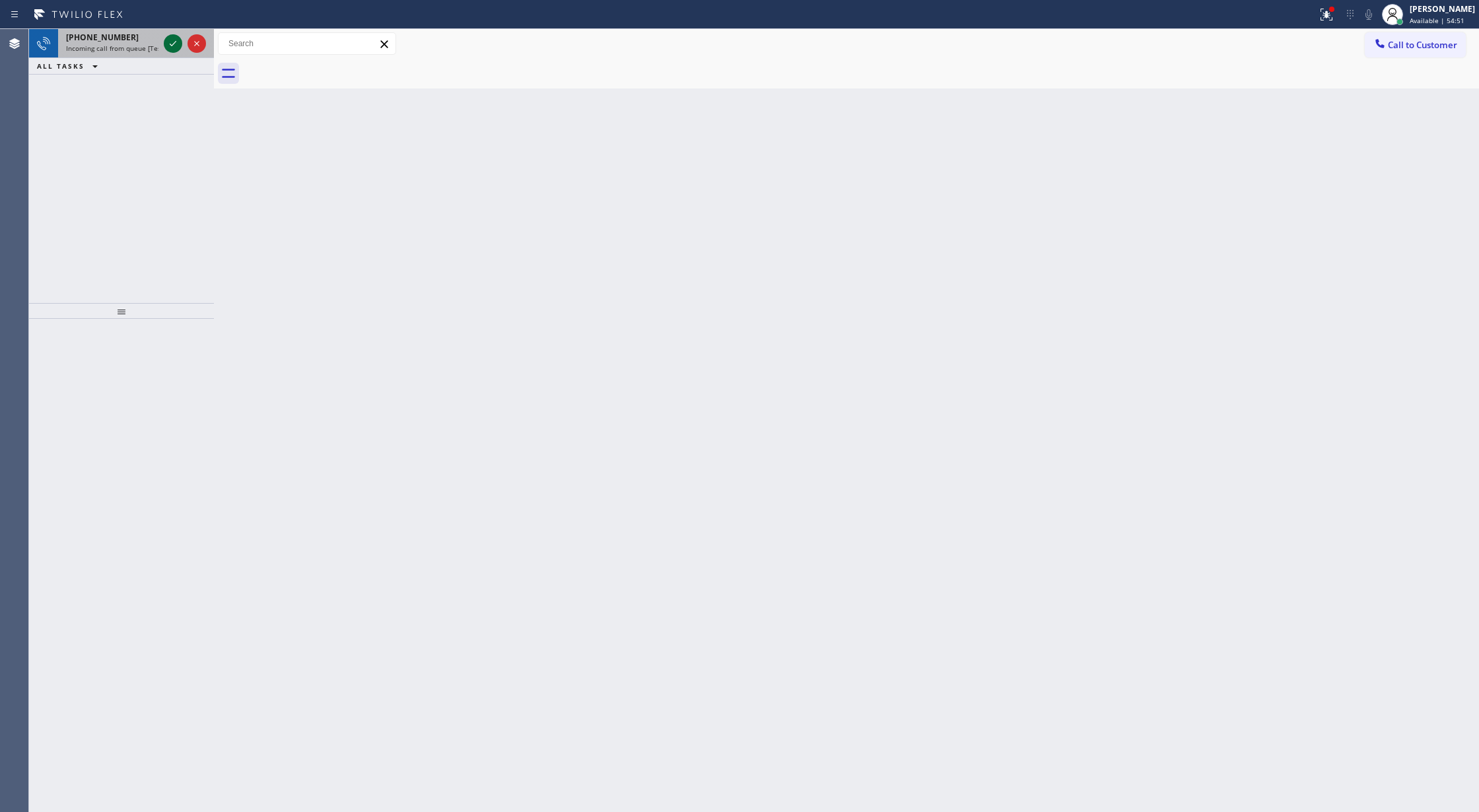
click at [173, 43] on icon at bounding box center [173, 43] width 16 height 16
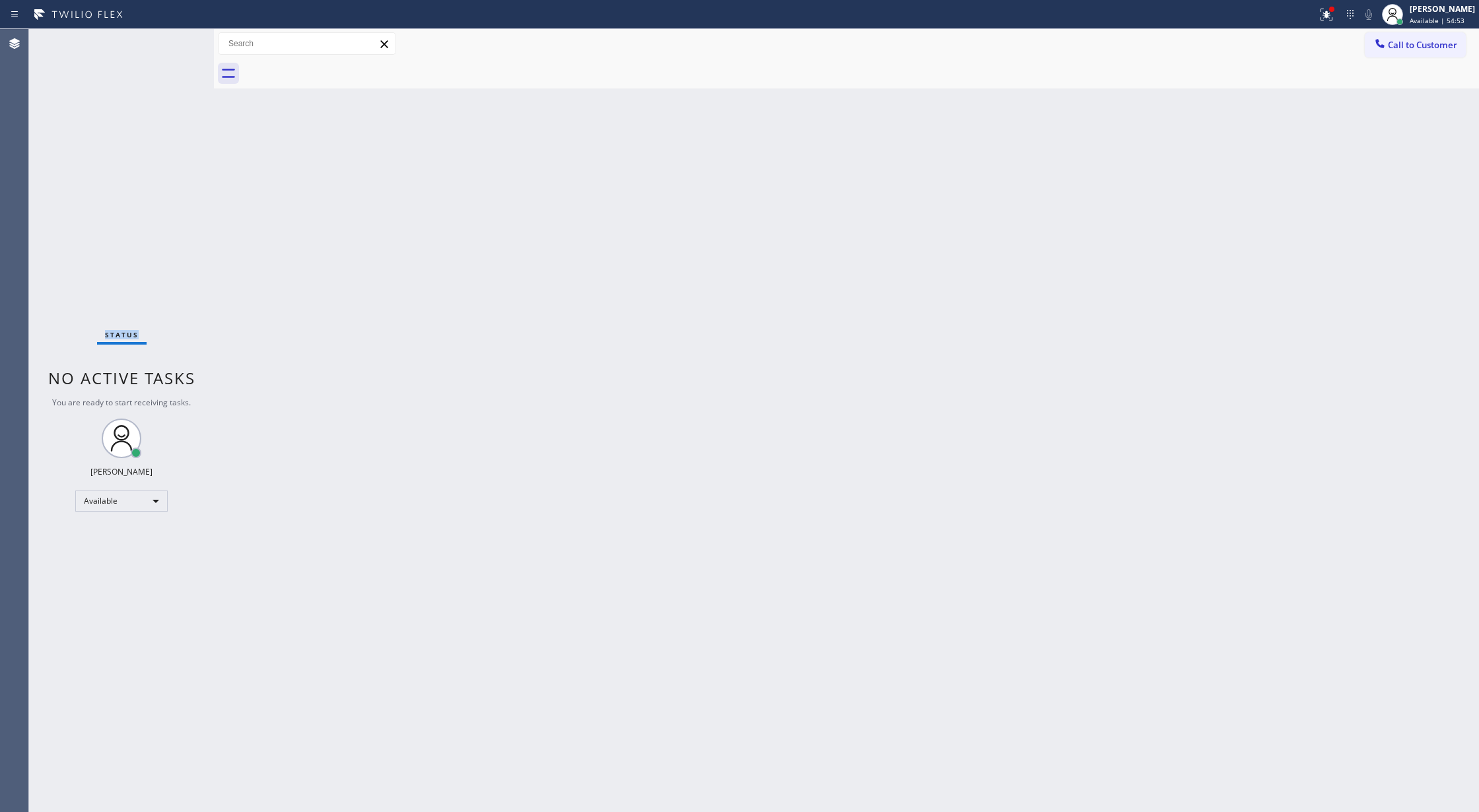
click at [173, 43] on div "Status No active tasks You are ready to start receiving tasks. [PERSON_NAME] Av…" at bounding box center [121, 420] width 185 height 783
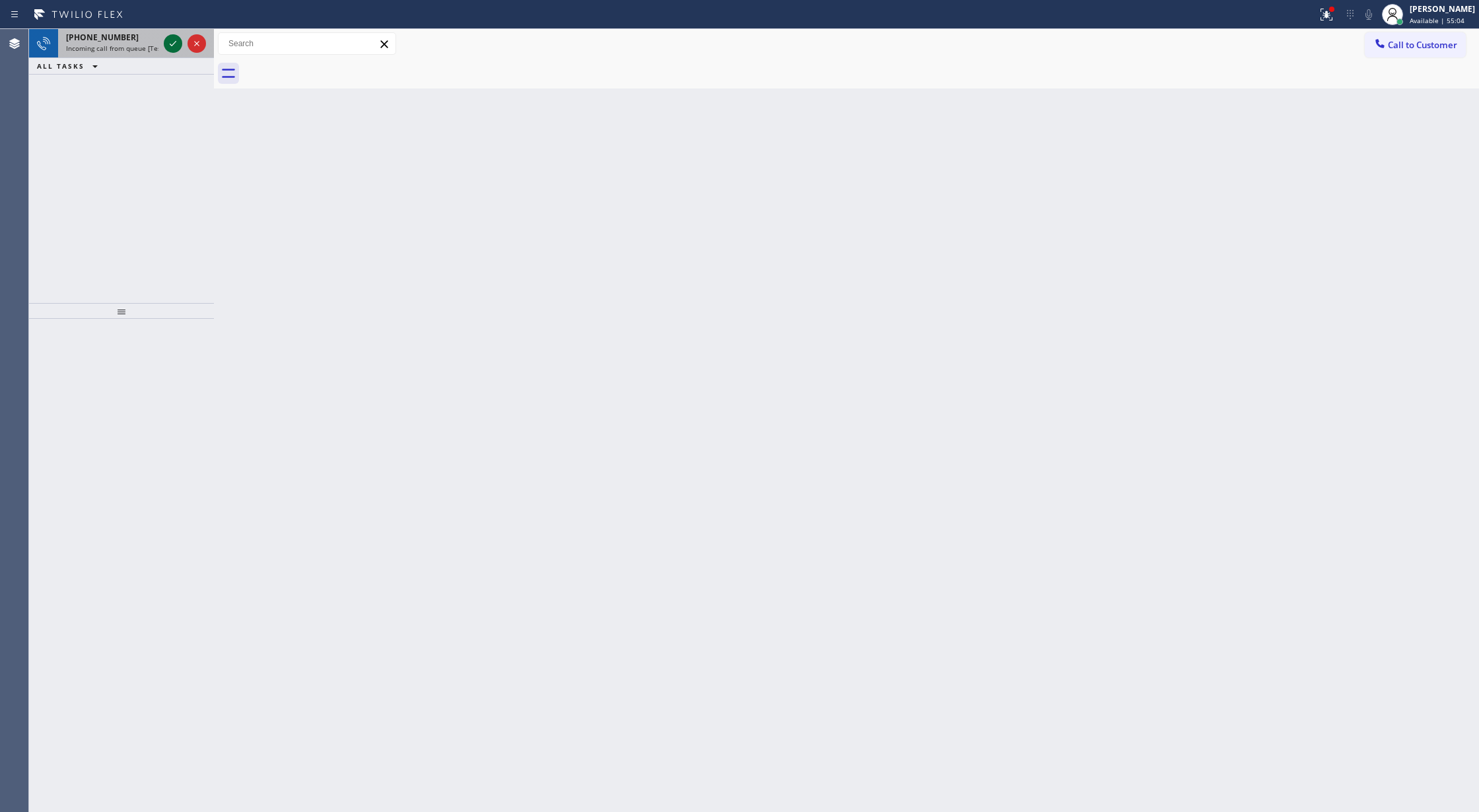
click at [168, 38] on icon at bounding box center [173, 43] width 16 height 16
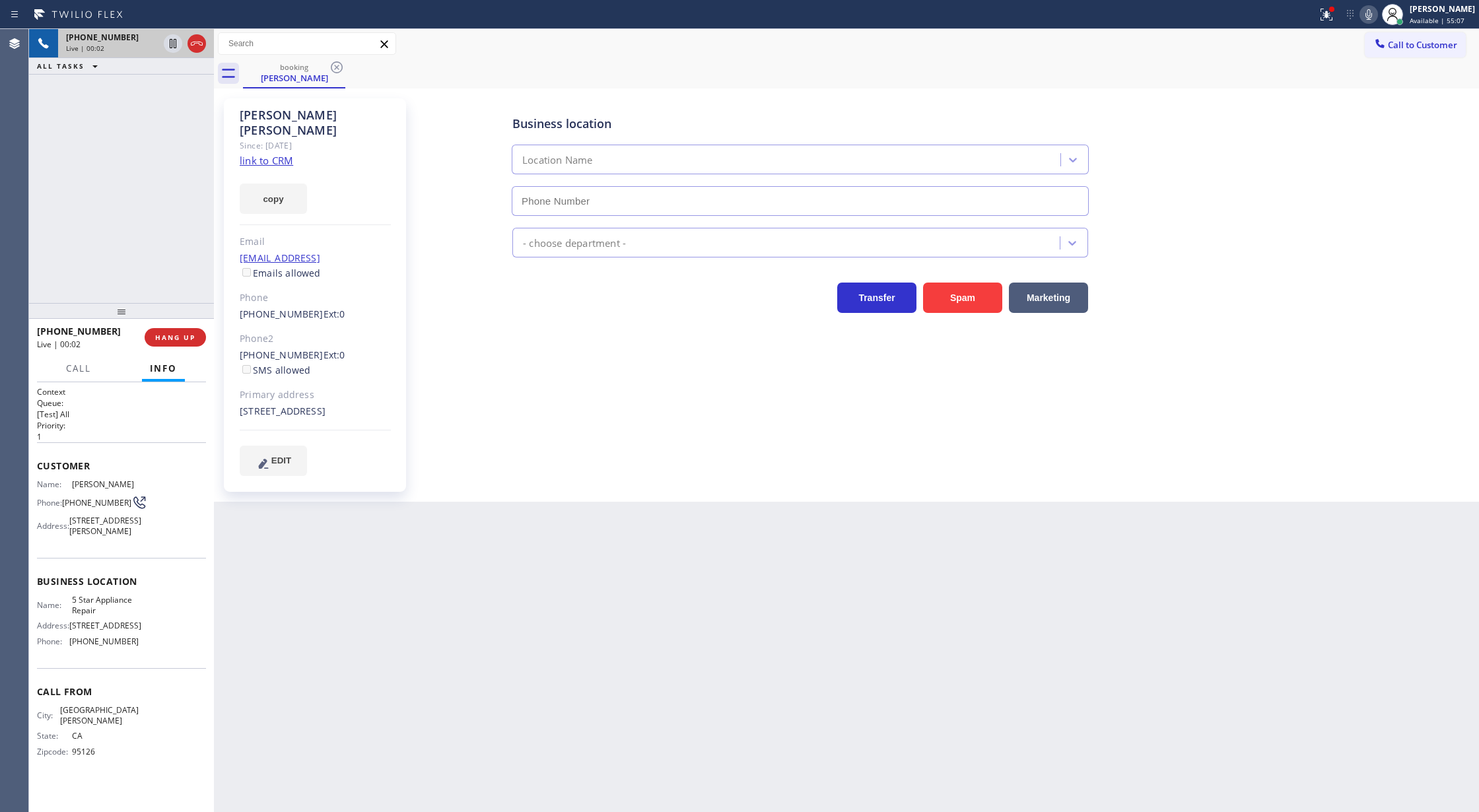
type input "[PHONE_NUMBER]"
click at [273, 154] on link "link to CRM" at bounding box center [267, 160] width 53 height 13
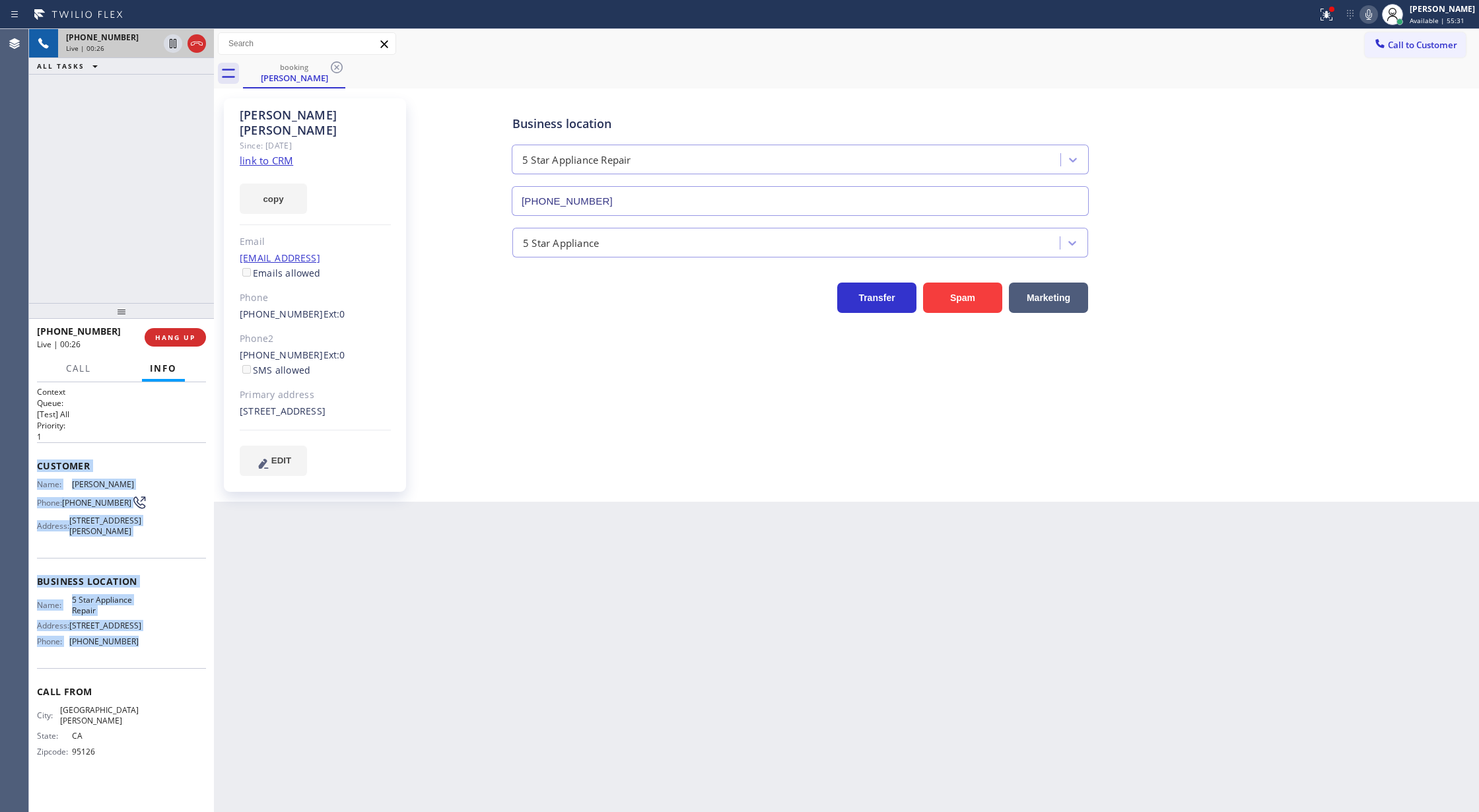
drag, startPoint x: 35, startPoint y: 470, endPoint x: 151, endPoint y: 673, distance: 233.8
click at [151, 673] on div "Context Queue: [Test] All Priority: 1 Customer Name: Garry Latshaw Phone: (408)…" at bounding box center [121, 596] width 185 height 430
drag, startPoint x: 1381, startPoint y: 12, endPoint x: 763, endPoint y: 750, distance: 962.6
click at [1376, 12] on icon at bounding box center [1368, 14] width 16 height 16
click at [1375, 14] on icon at bounding box center [1368, 14] width 16 height 16
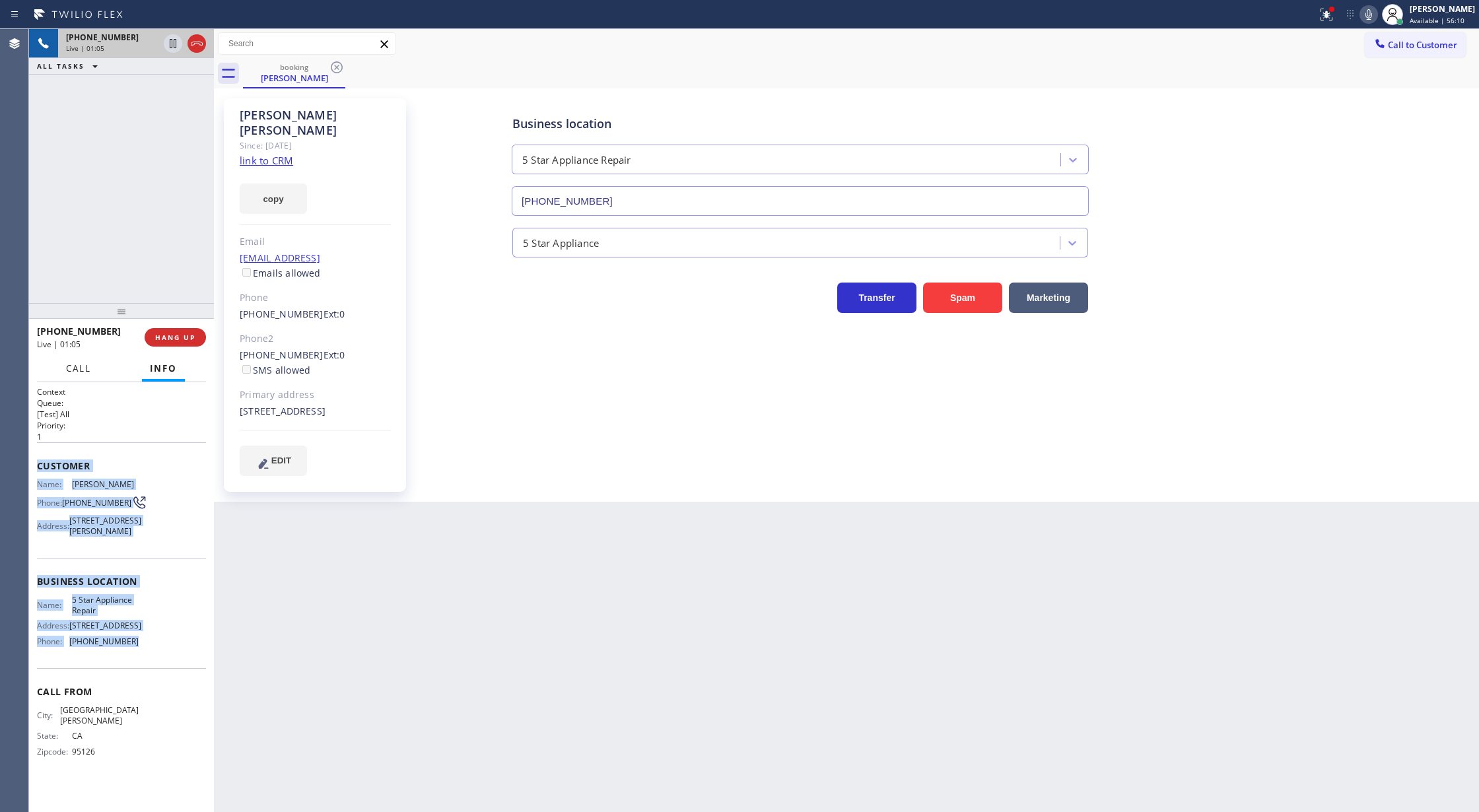
click at [75, 376] on button "Call" at bounding box center [79, 368] width 41 height 26
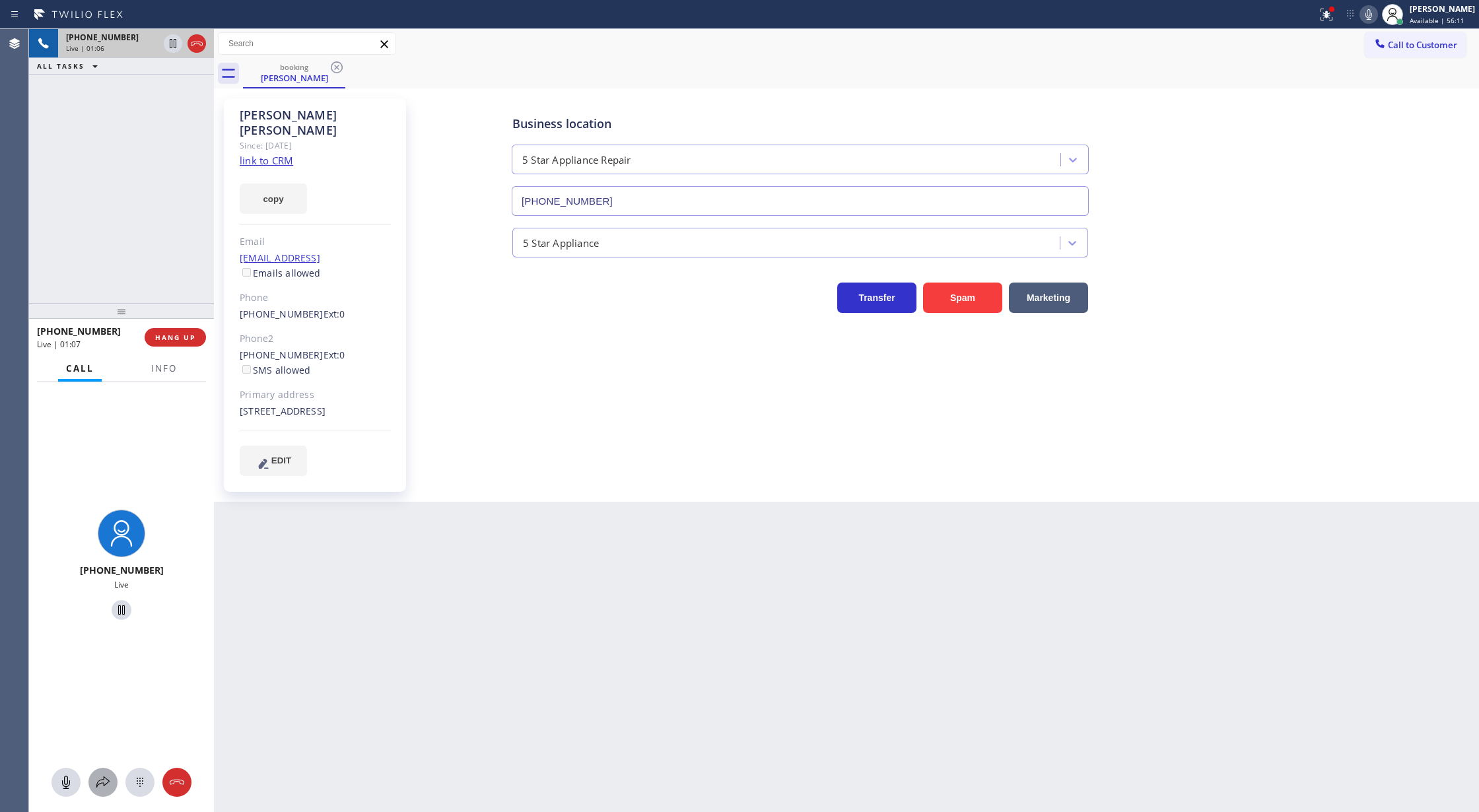
click at [95, 782] on icon at bounding box center [103, 782] width 16 height 16
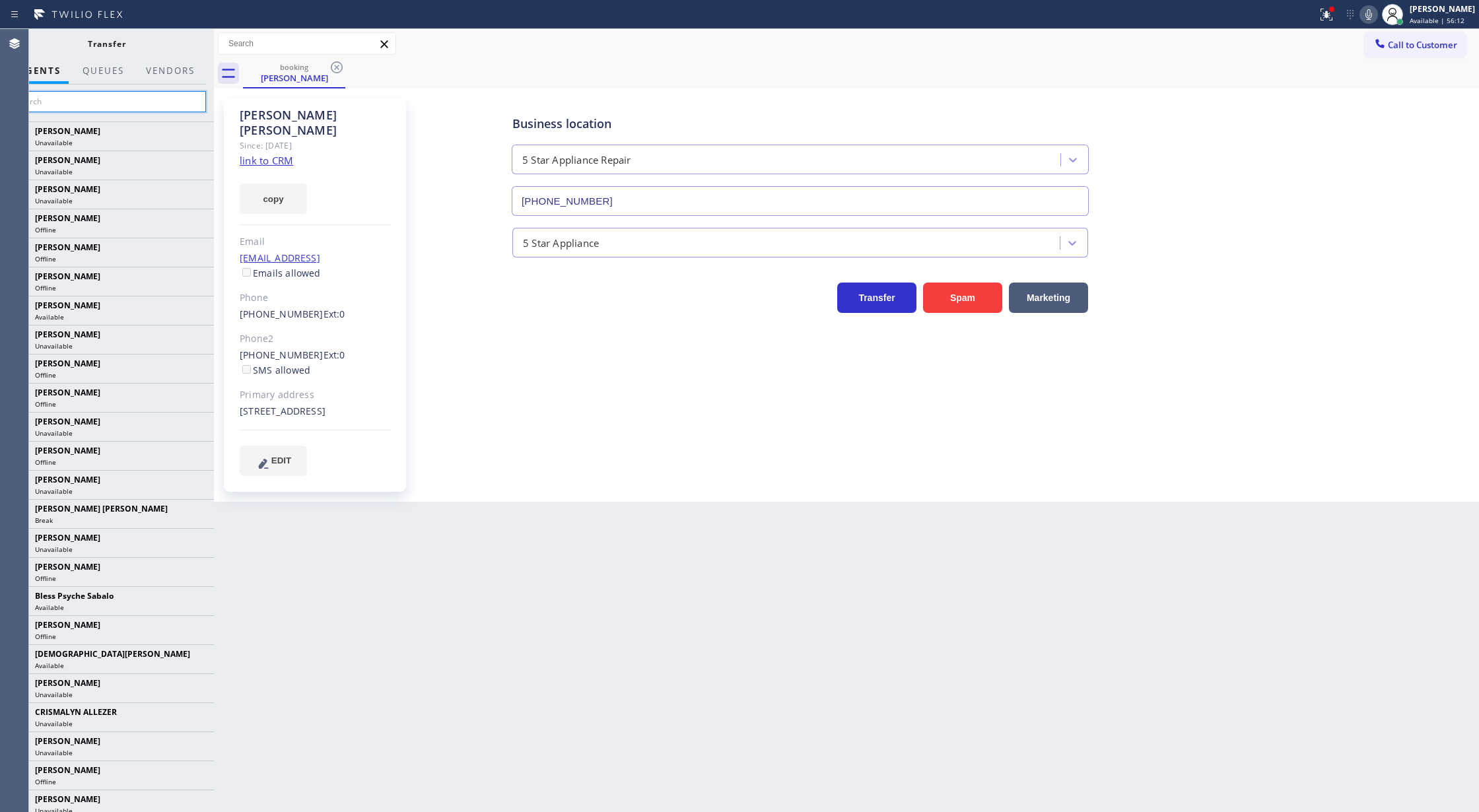
click at [64, 103] on input "text" at bounding box center [107, 101] width 199 height 21
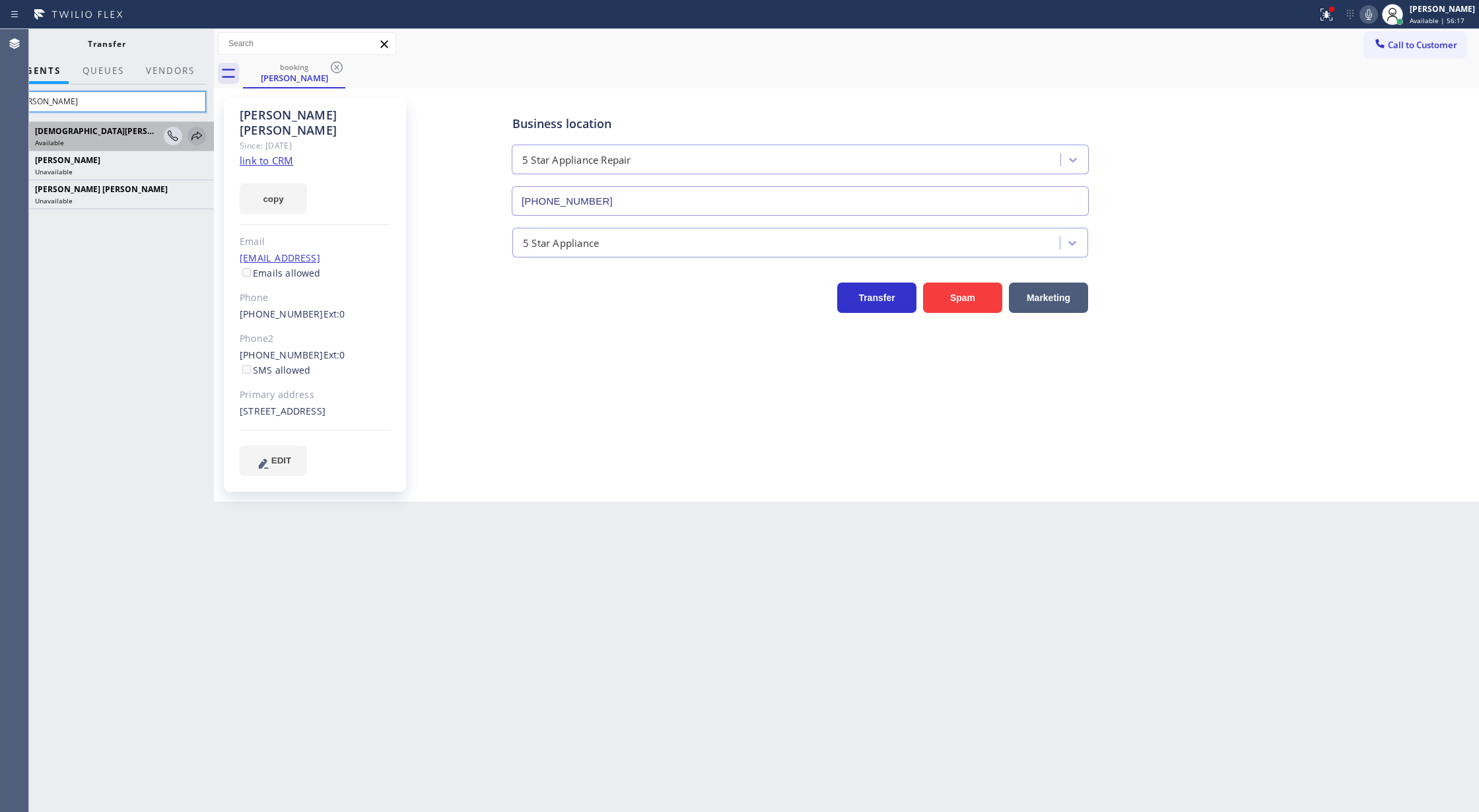
type input "chris"
click at [196, 132] on icon at bounding box center [196, 135] width 16 height 16
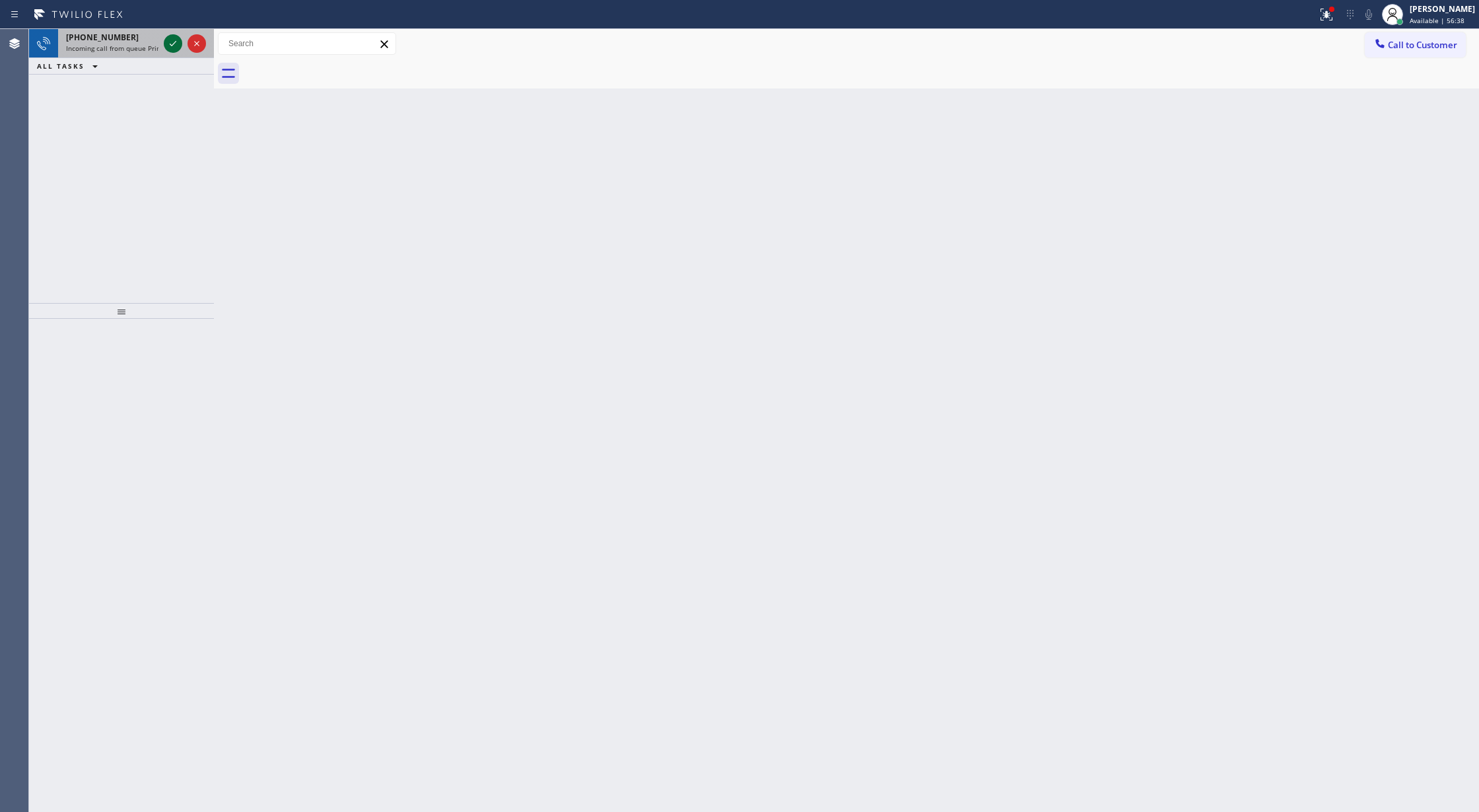
click at [172, 48] on icon at bounding box center [173, 43] width 16 height 16
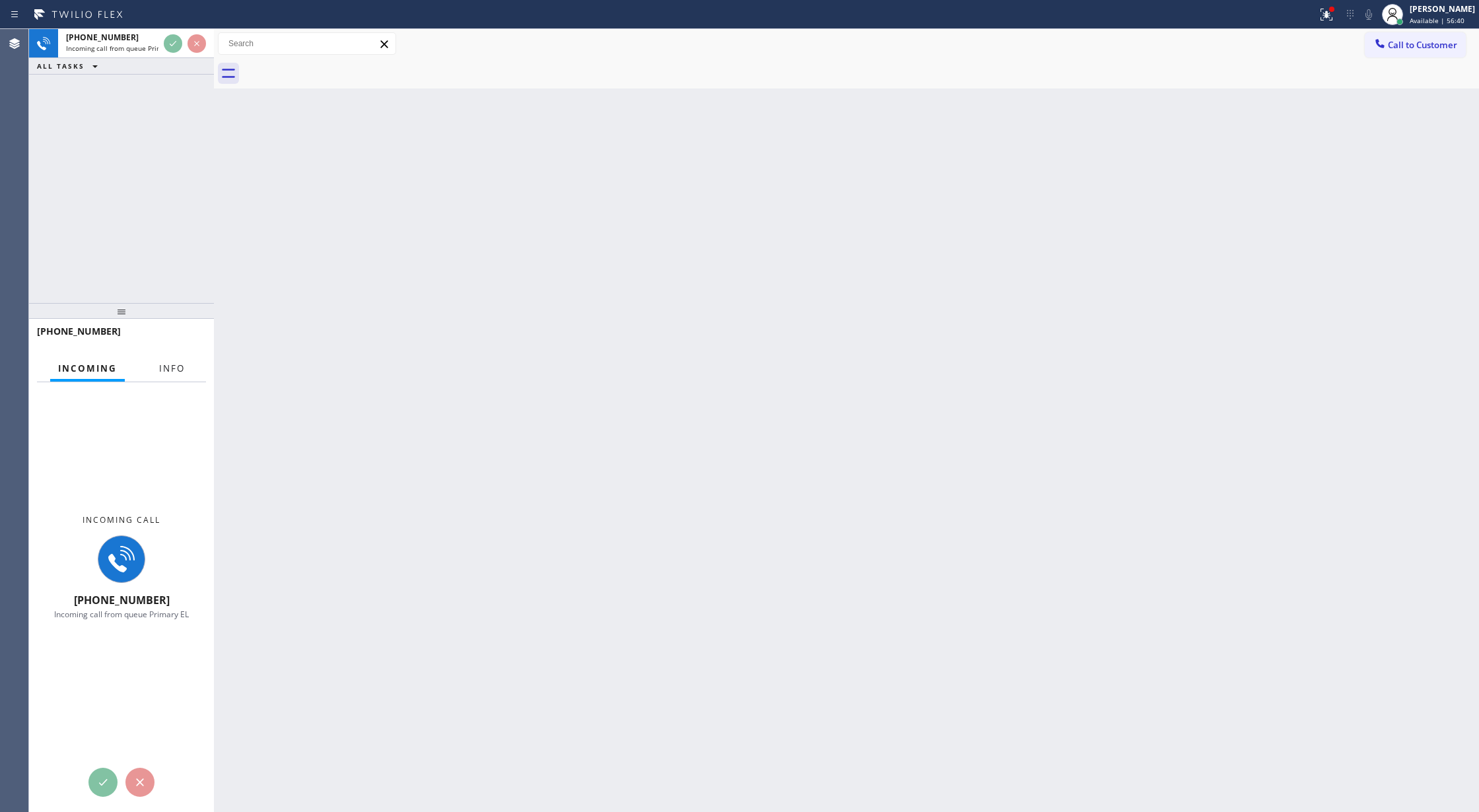
click at [168, 365] on span "Info" at bounding box center [171, 368] width 26 height 12
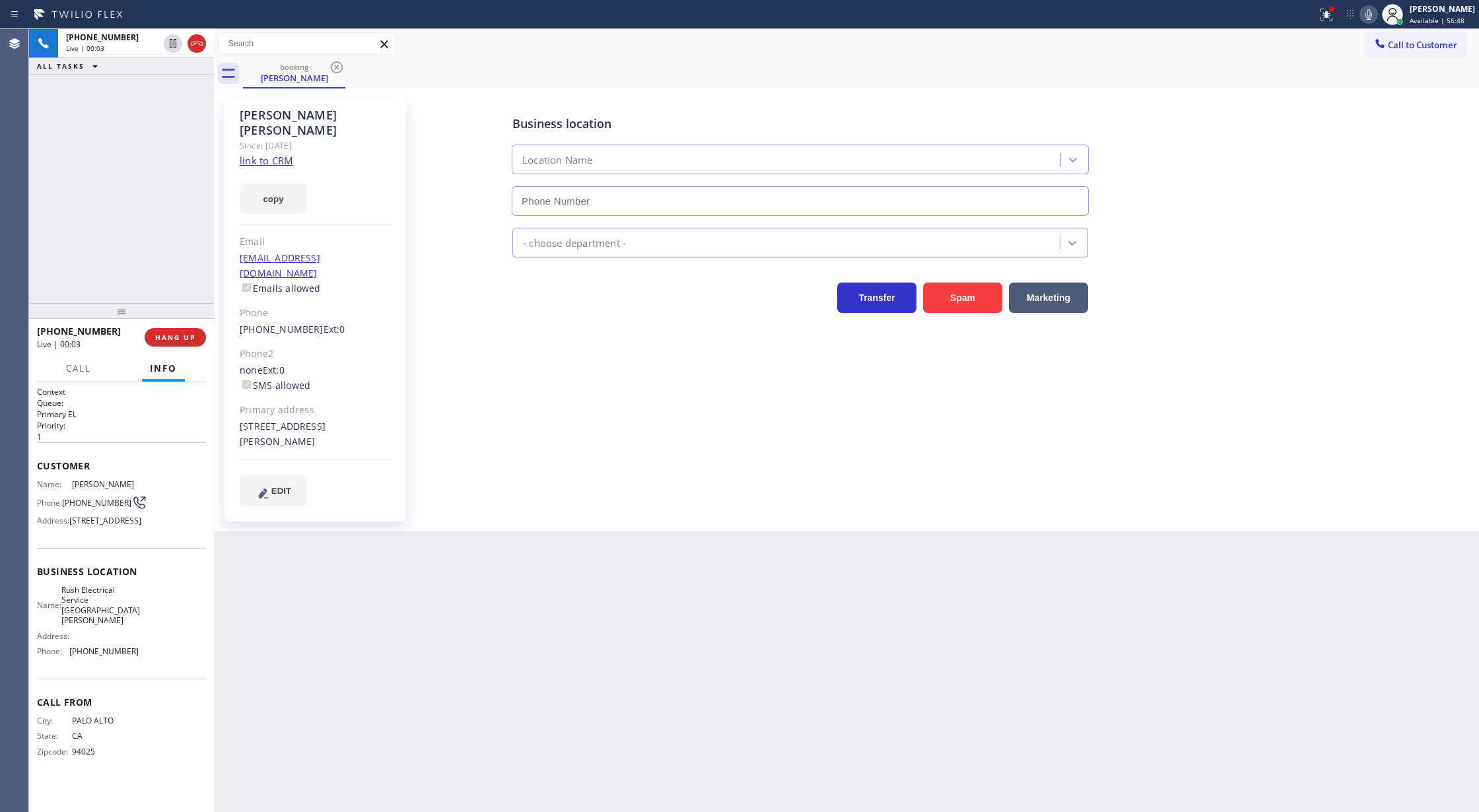
type input "[PHONE_NUMBER]"
click at [262, 154] on link "link to CRM" at bounding box center [267, 160] width 53 height 13
click at [658, 59] on div "booking Jessie Guthrie" at bounding box center [861, 74] width 1236 height 30
click at [155, 338] on span "COMPLETE" at bounding box center [172, 337] width 46 height 9
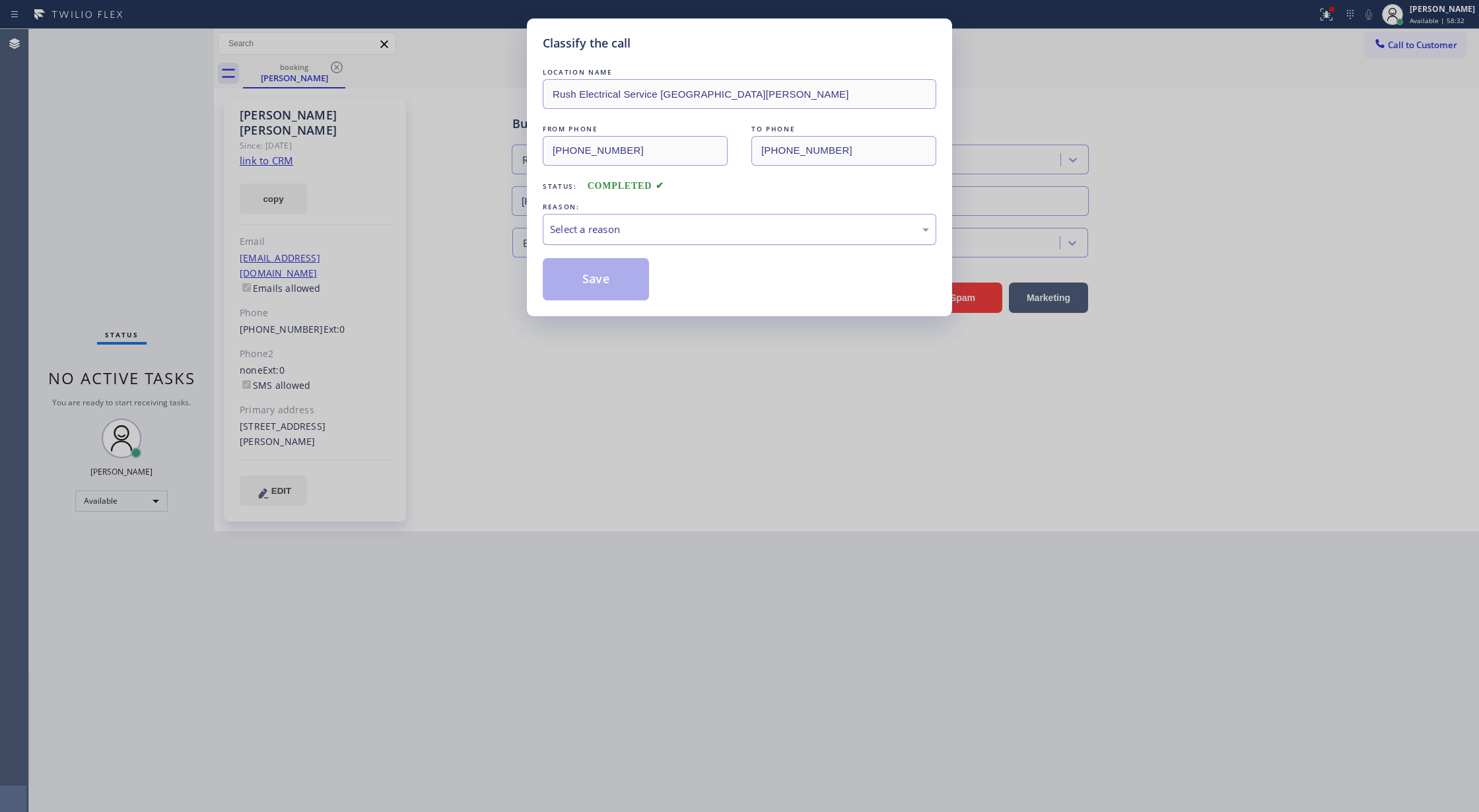
click at [637, 225] on div "Select a reason" at bounding box center [740, 229] width 379 height 15
click at [607, 283] on button "Save" at bounding box center [596, 279] width 106 height 43
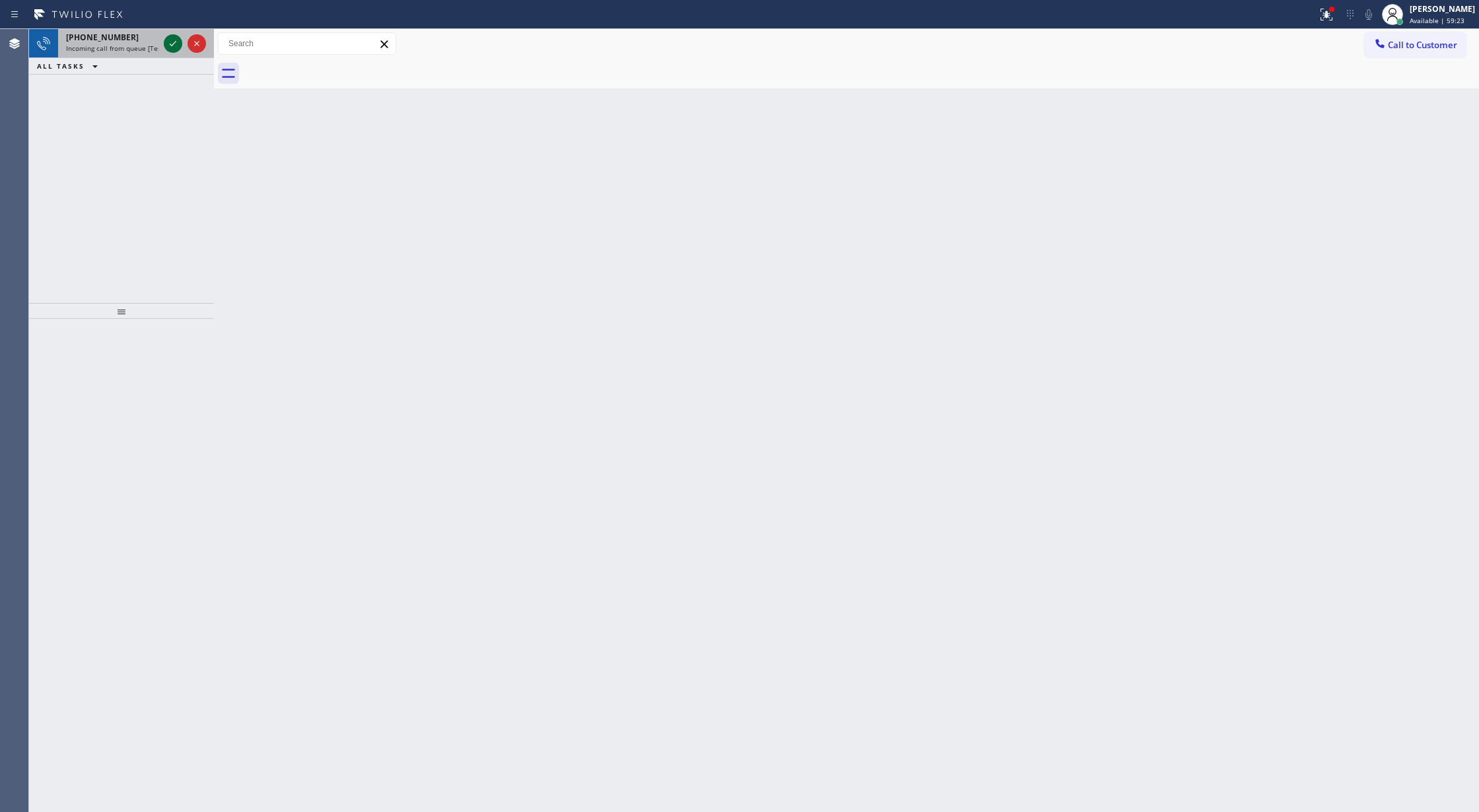
click at [171, 39] on icon at bounding box center [173, 43] width 16 height 16
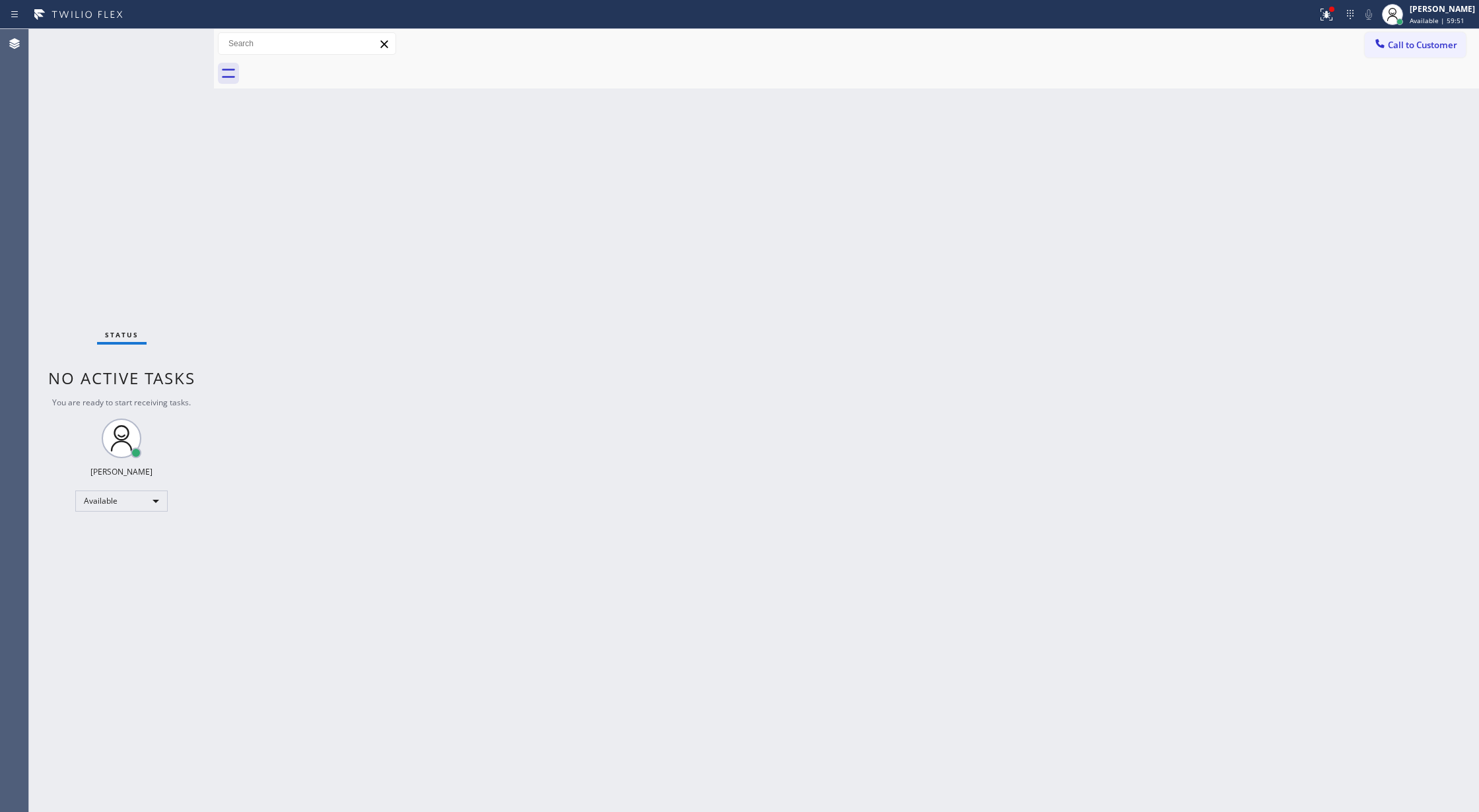
drag, startPoint x: 191, startPoint y: 43, endPoint x: 186, endPoint y: 36, distance: 8.6
click at [191, 43] on div "Status No active tasks You are ready to start receiving tasks. [PERSON_NAME] Av…" at bounding box center [121, 420] width 185 height 783
click at [183, 33] on div "Status No active tasks You are ready to start receiving tasks. [PERSON_NAME] Av…" at bounding box center [121, 420] width 185 height 783
click at [175, 33] on div "Status No active tasks You are ready to start receiving tasks. [PERSON_NAME] Av…" at bounding box center [121, 420] width 185 height 783
click at [180, 38] on div "Status No active tasks You are ready to start receiving tasks. [PERSON_NAME] Av…" at bounding box center [121, 420] width 185 height 783
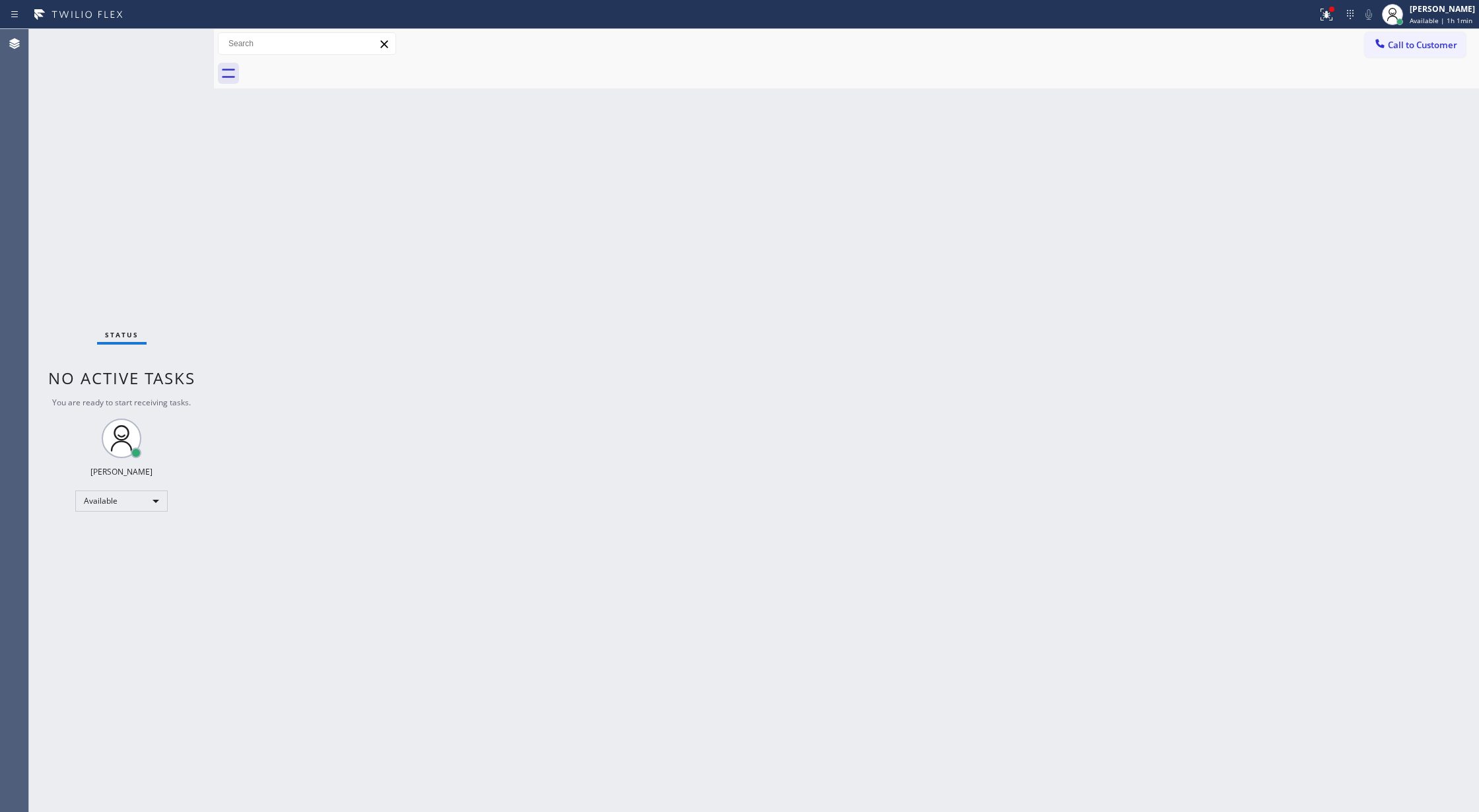
click at [177, 38] on div "Status No active tasks You are ready to start receiving tasks. [PERSON_NAME] Av…" at bounding box center [121, 420] width 185 height 783
click at [175, 54] on icon at bounding box center [173, 59] width 16 height 16
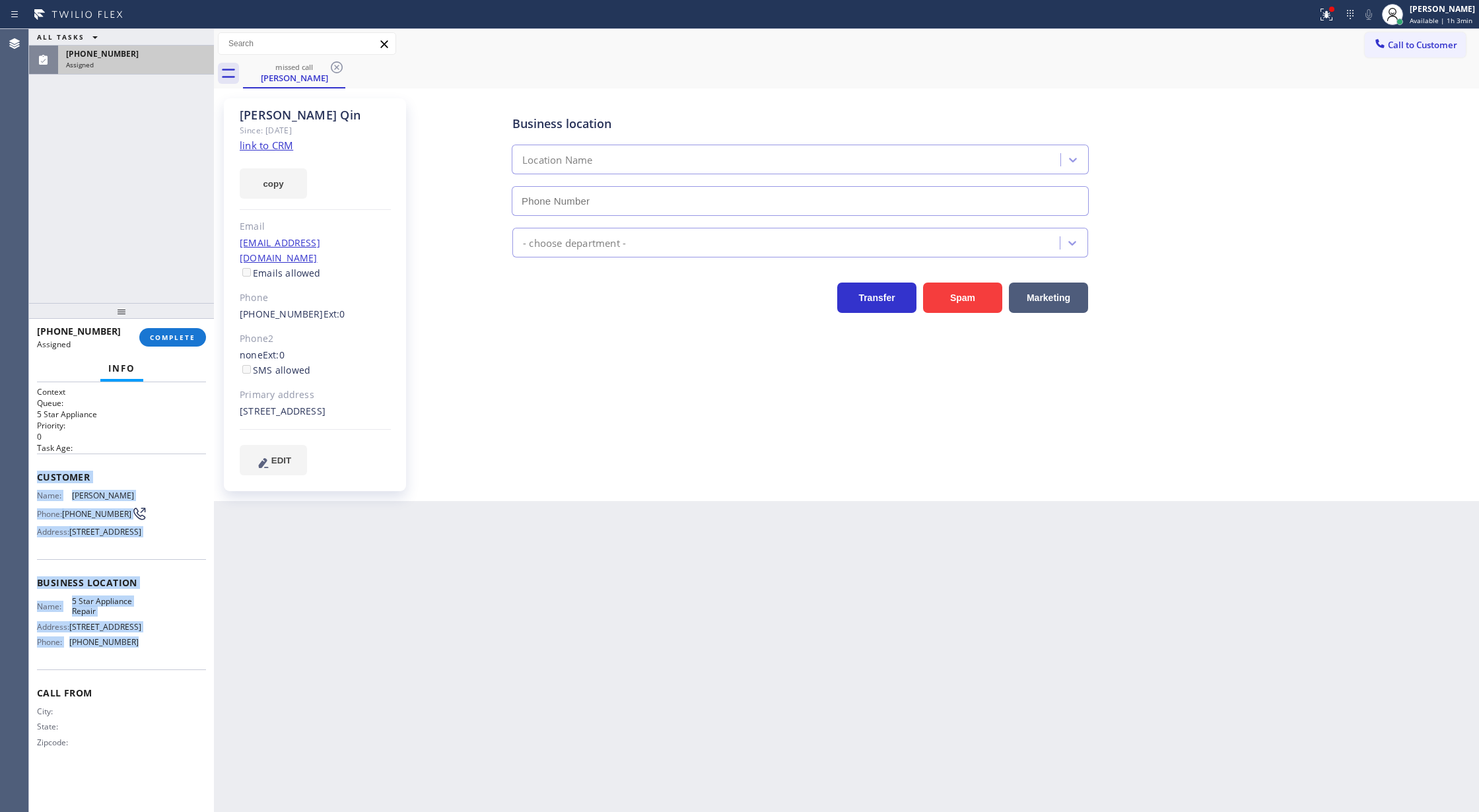
type input "[PHONE_NUMBER]"
drag, startPoint x: 38, startPoint y: 486, endPoint x: 132, endPoint y: 697, distance: 231.0
click at [132, 697] on div "Context Queue: 5 Star Appliance Priority: 0 Task Age: Customer Name: Emma Qin P…" at bounding box center [121, 577] width 169 height 383
click at [175, 344] on button "COMPLETE" at bounding box center [173, 337] width 67 height 18
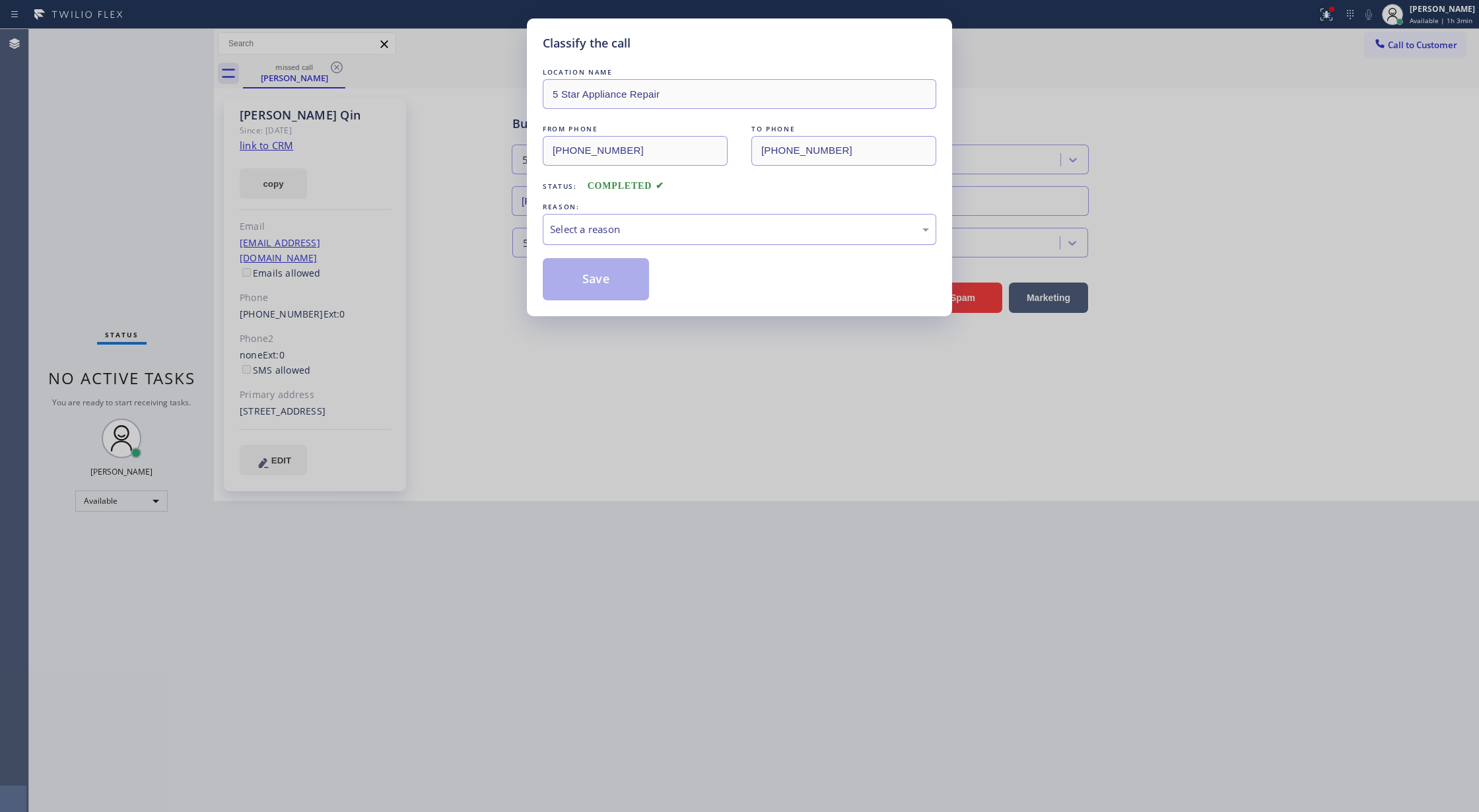
click at [589, 221] on div "Select a reason" at bounding box center [740, 229] width 379 height 15
click at [589, 294] on button "Save" at bounding box center [596, 279] width 106 height 43
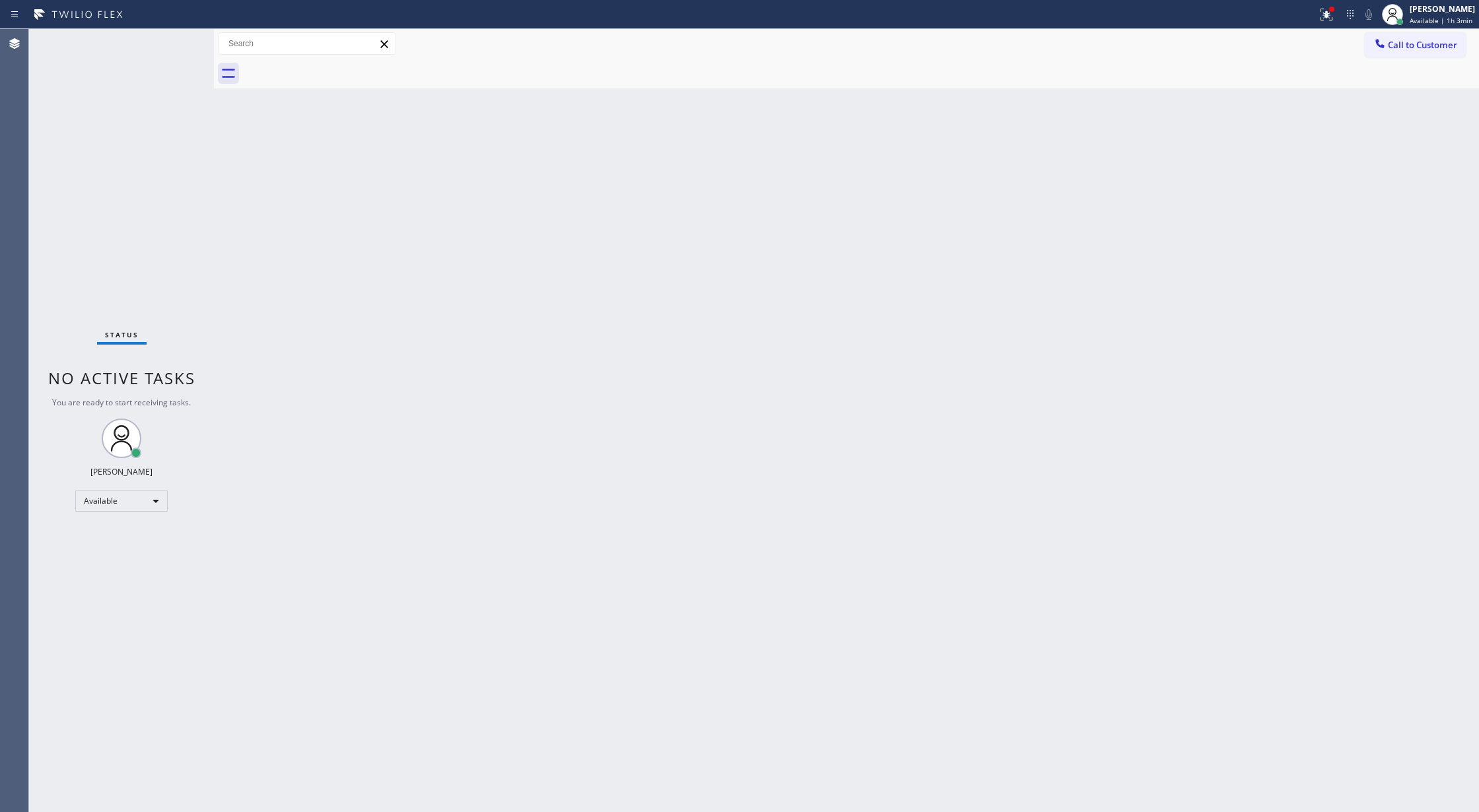
click at [220, 366] on div "Back to Dashboard Change Sender ID Customers Technicians Select a contact Outbo…" at bounding box center [846, 420] width 1265 height 783
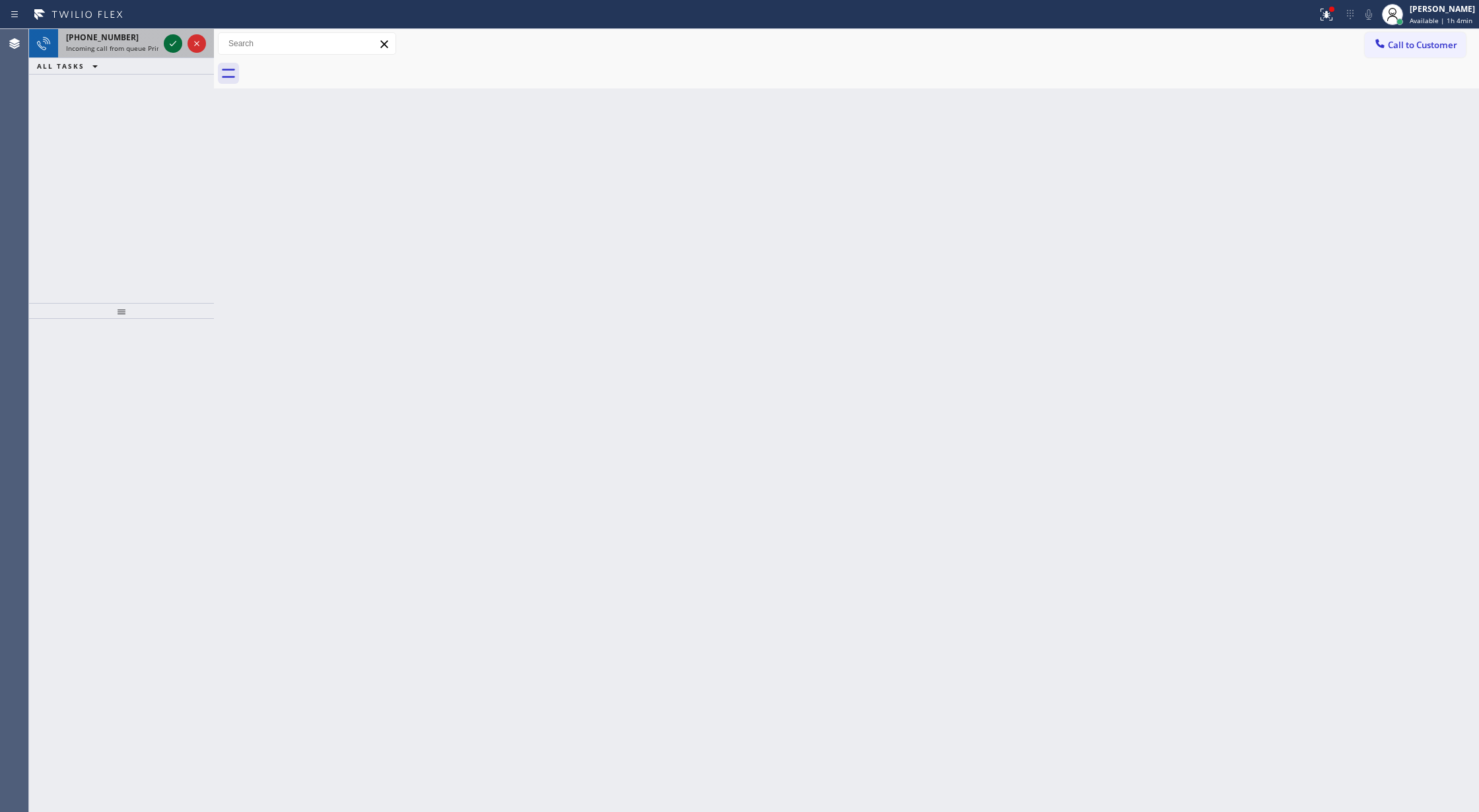
click at [168, 34] on div at bounding box center [185, 43] width 48 height 29
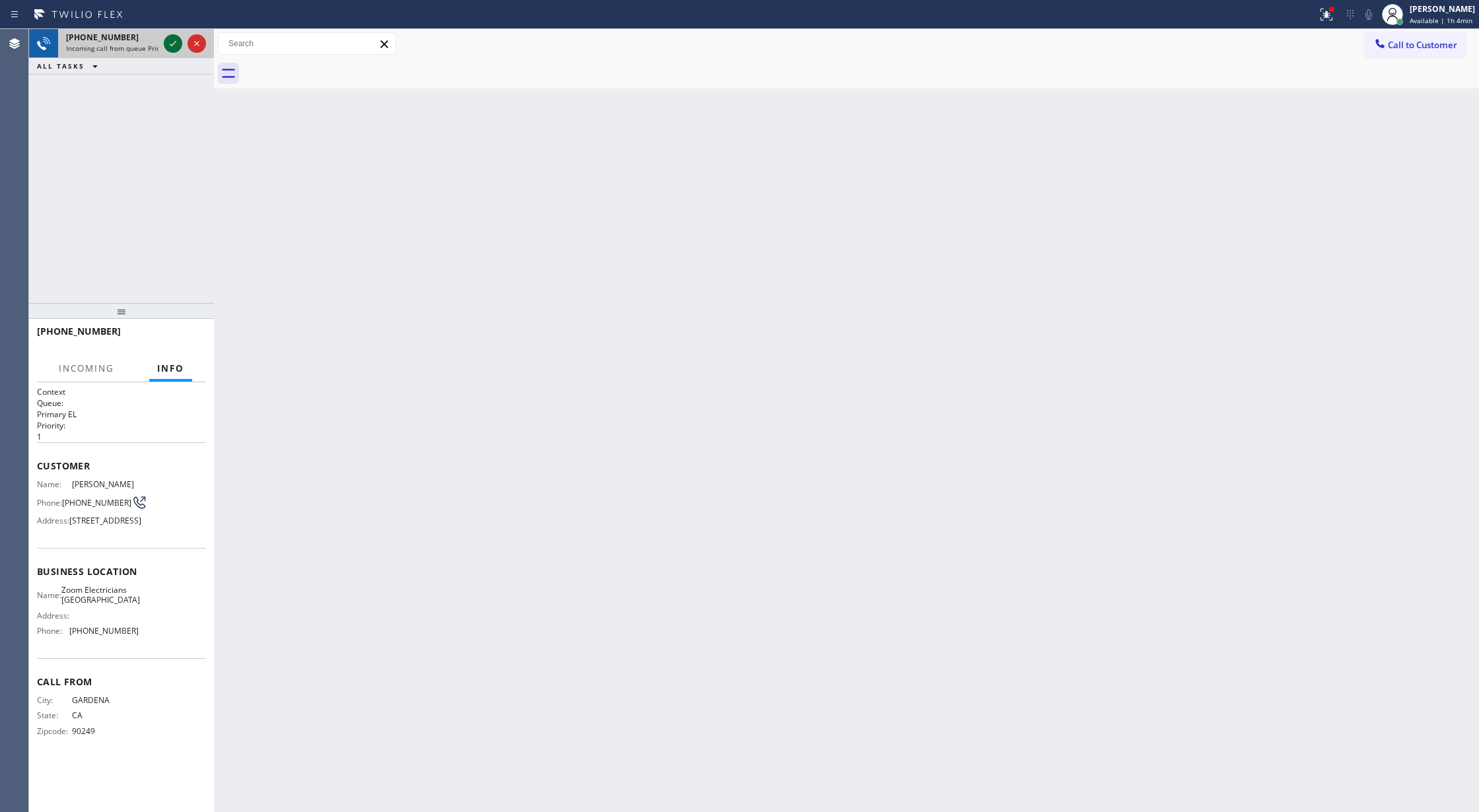
click at [171, 45] on icon at bounding box center [173, 43] width 16 height 16
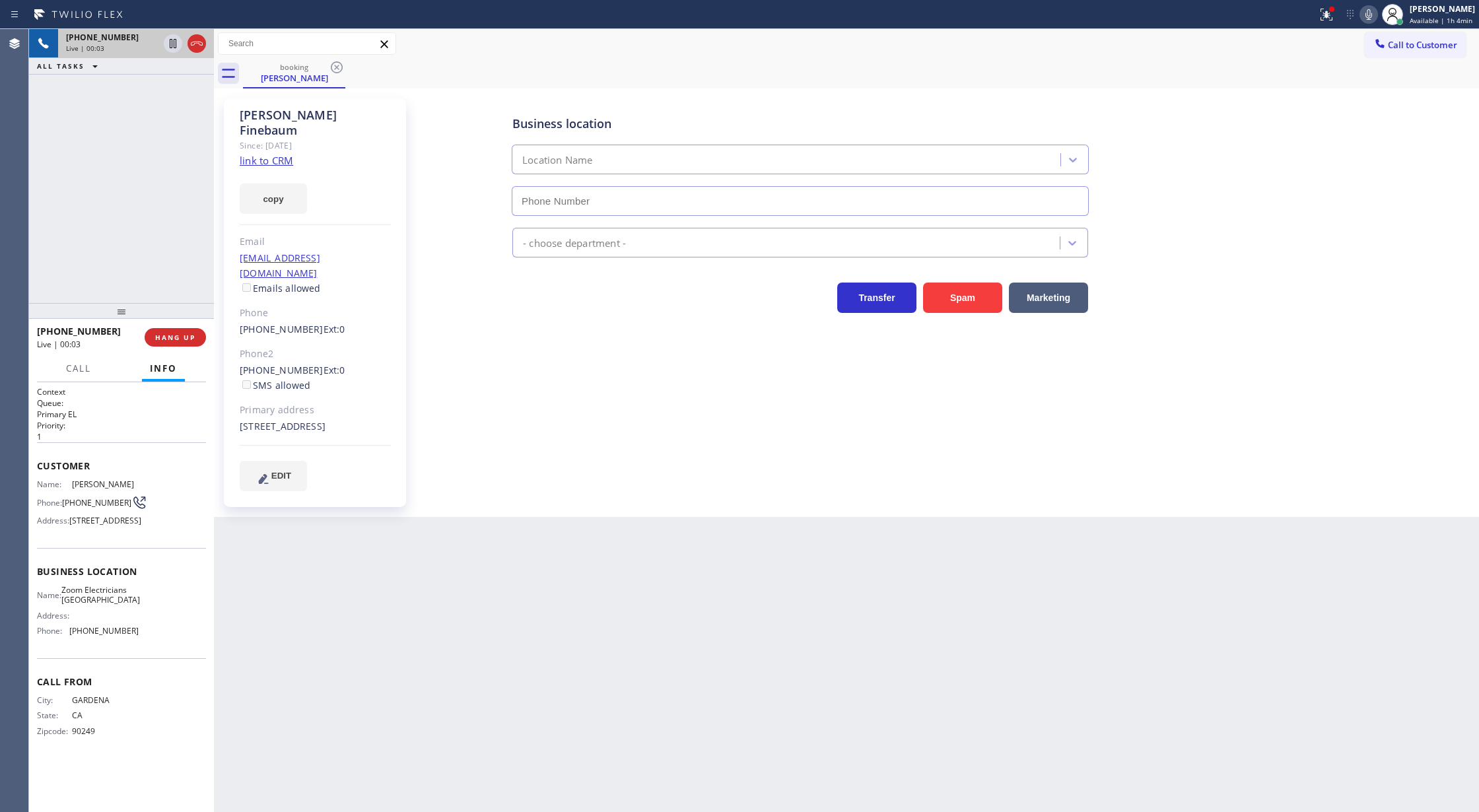
type input "[PHONE_NUMBER]"
click at [267, 154] on link "link to CRM" at bounding box center [267, 160] width 53 height 13
drag, startPoint x: 1377, startPoint y: 14, endPoint x: 1108, endPoint y: 322, distance: 408.9
click at [1366, 29] on div "Status report Issues detected These issues could affect your workflow. Please c…" at bounding box center [740, 406] width 1479 height 812
click at [1376, 8] on icon at bounding box center [1368, 14] width 16 height 16
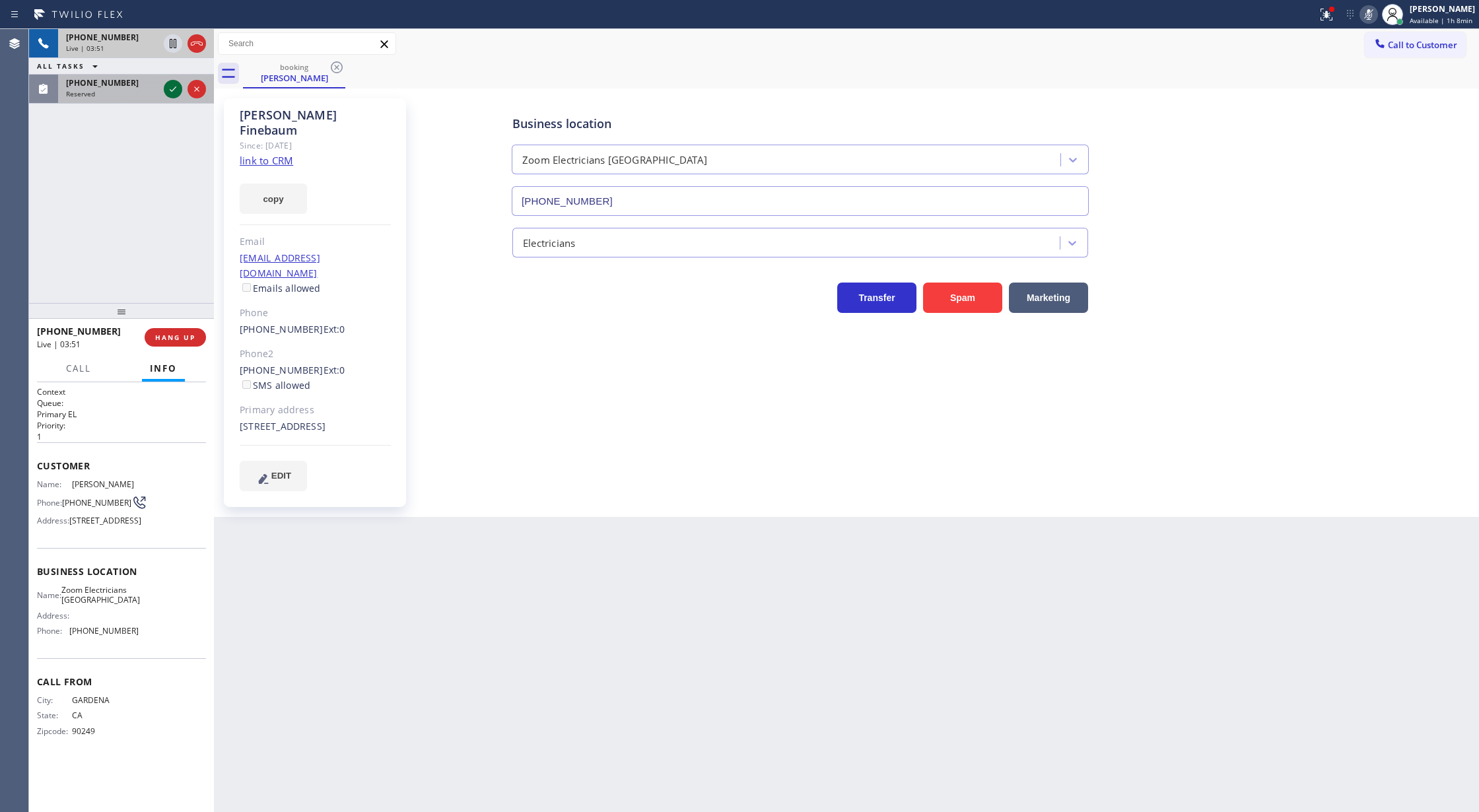
click at [165, 89] on icon at bounding box center [173, 89] width 16 height 16
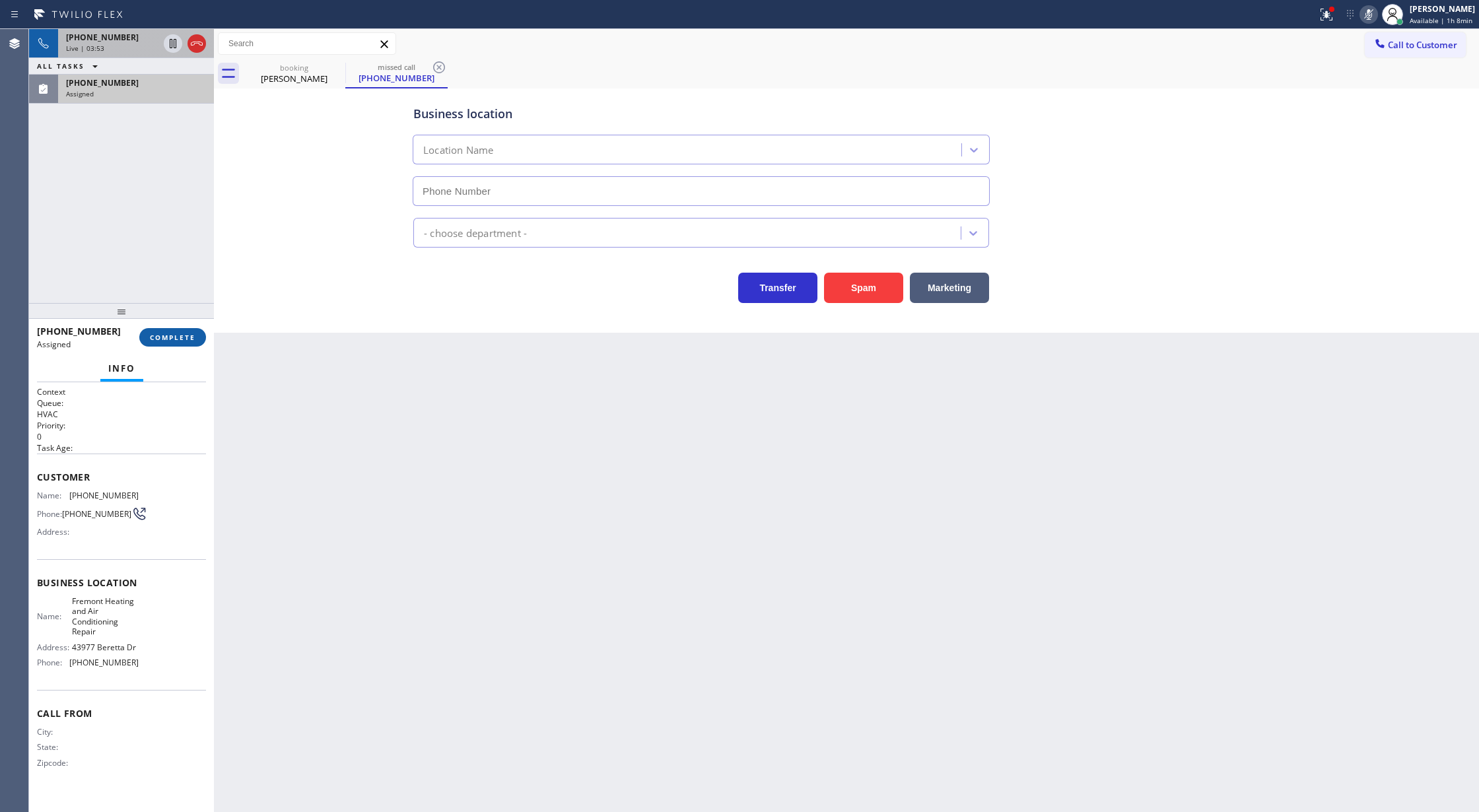
type input "[PHONE_NUMBER]"
click at [178, 331] on button "COMPLETE" at bounding box center [173, 337] width 67 height 18
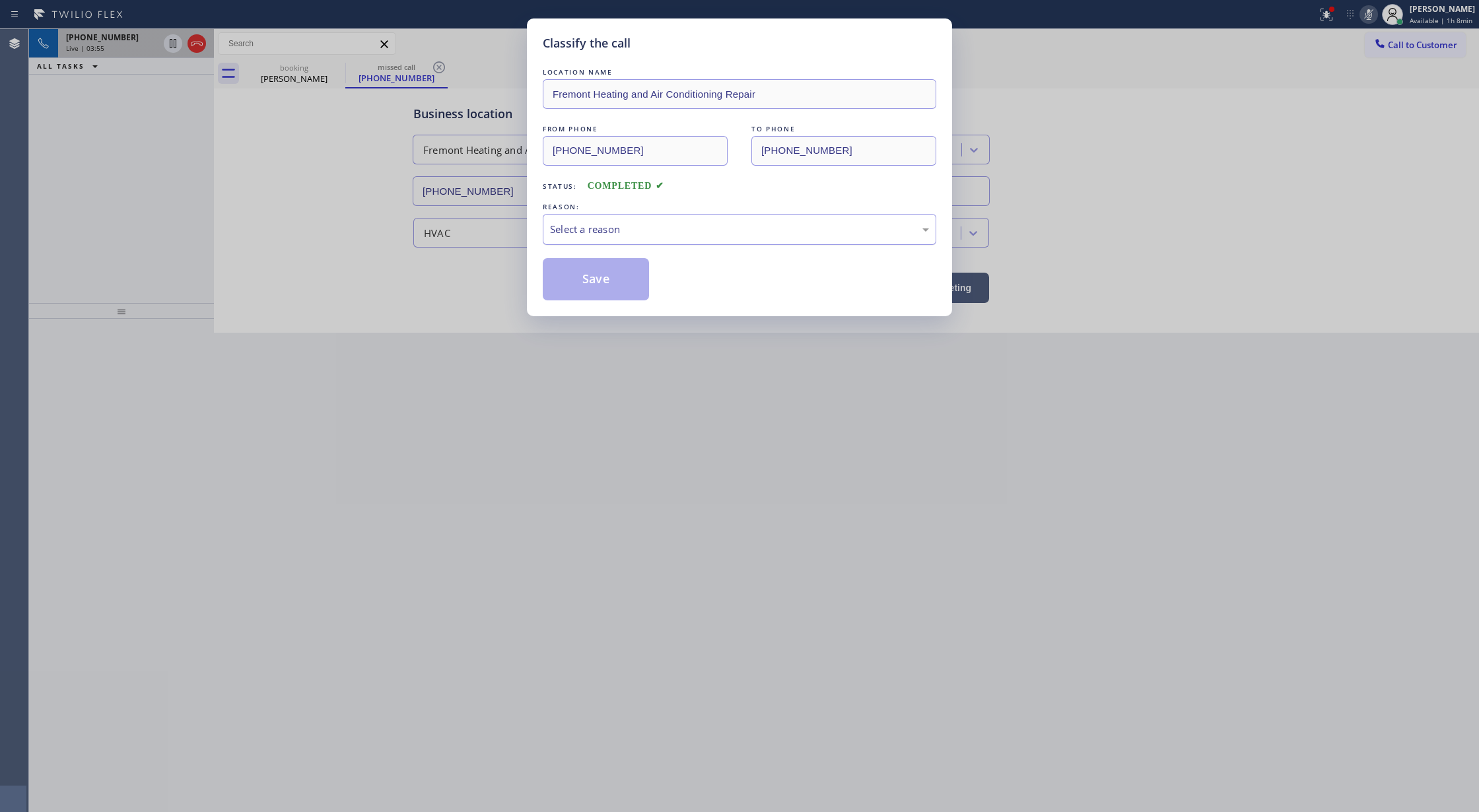
click at [639, 230] on div "Select a reason" at bounding box center [740, 229] width 379 height 15
click at [601, 284] on button "Save" at bounding box center [596, 279] width 106 height 43
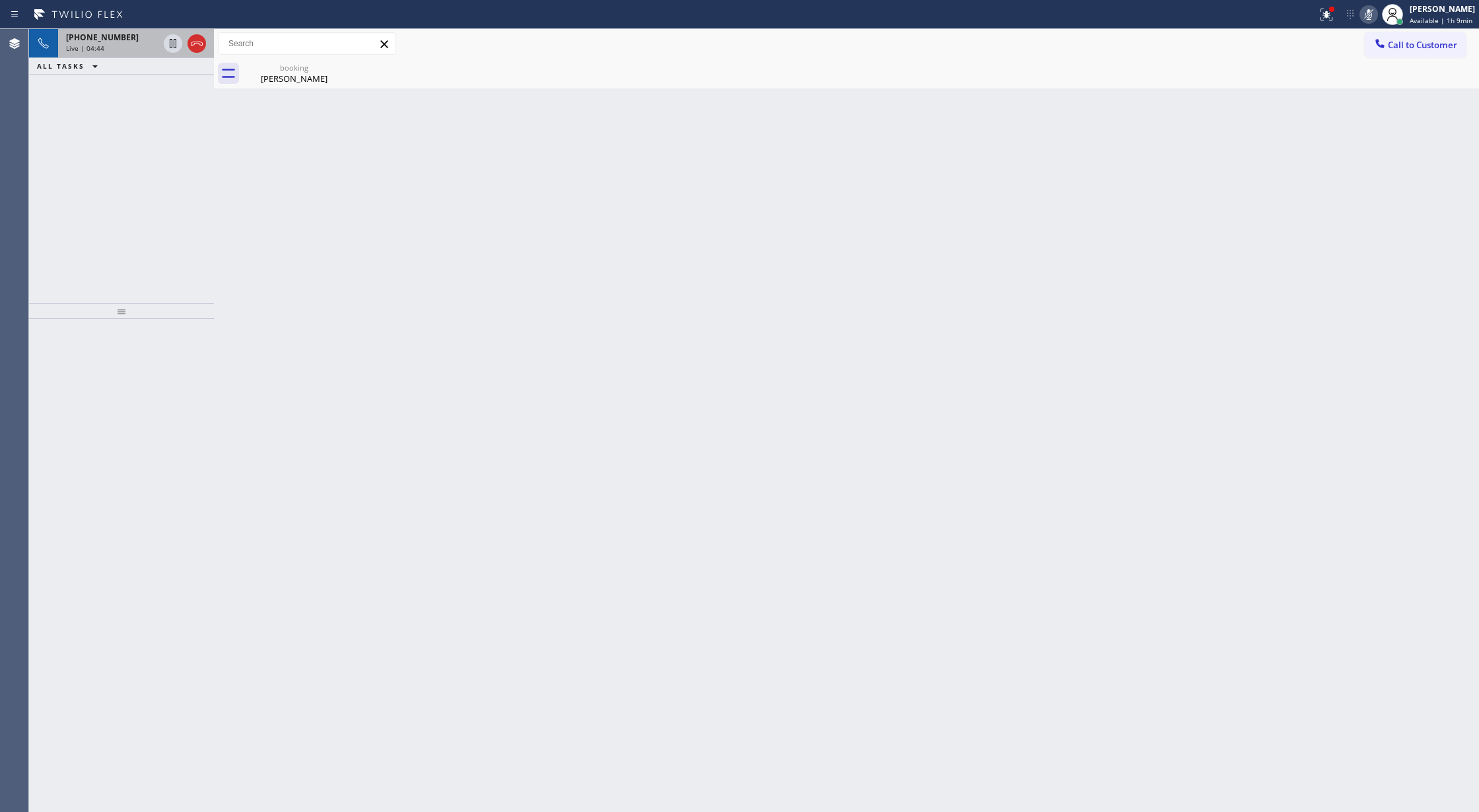
click at [1187, 255] on div "Back to Dashboard Change Sender ID Customers Technicians Select a contact Outbo…" at bounding box center [846, 420] width 1265 height 783
click at [458, 321] on div "Back to Dashboard Change Sender ID Customers Technicians Select a contact Outbo…" at bounding box center [846, 420] width 1265 height 783
click at [294, 75] on div "Elizabeth Finebaum" at bounding box center [293, 79] width 99 height 12
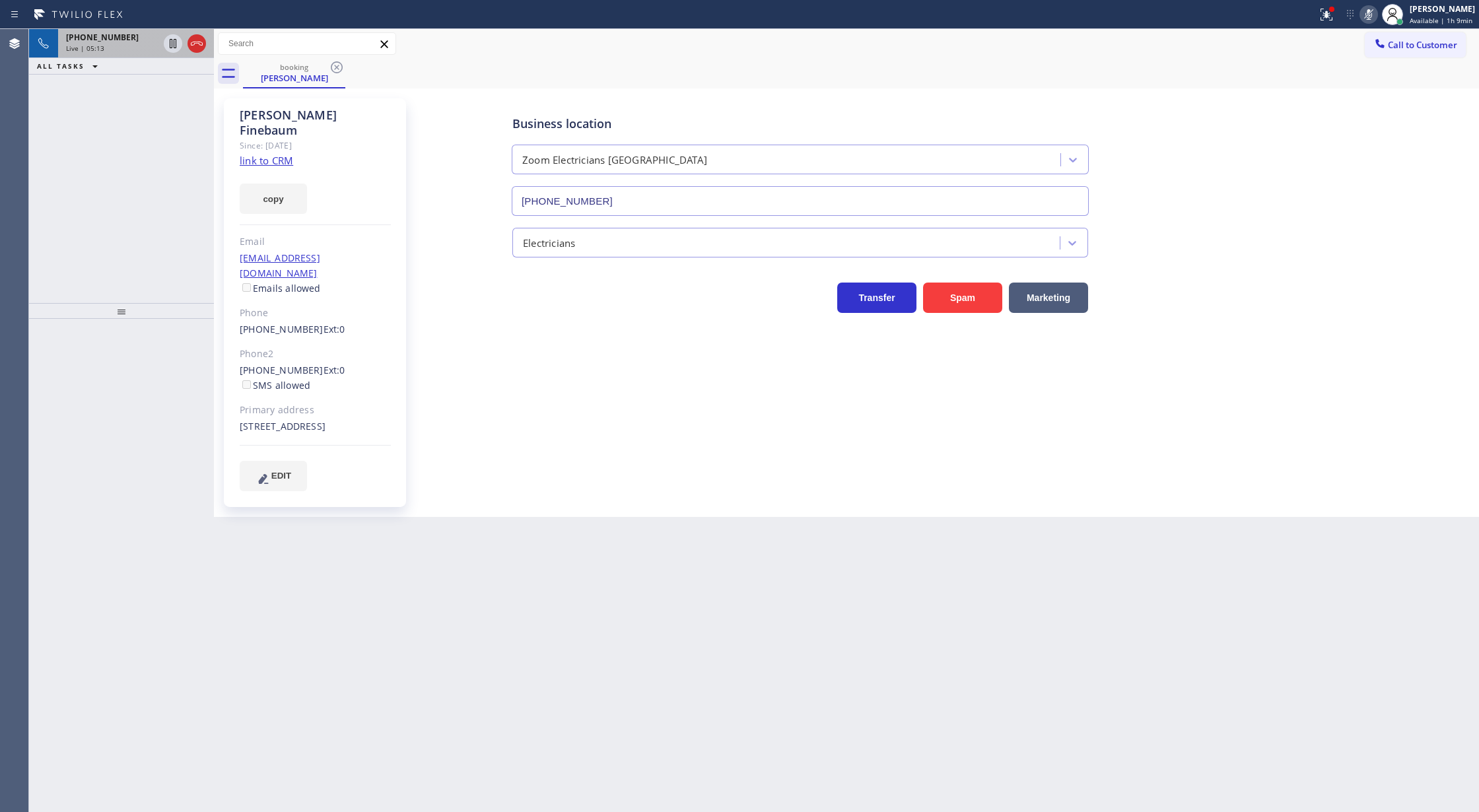
click at [1376, 12] on icon at bounding box center [1368, 14] width 16 height 16
click at [189, 64] on div "Wrap up | 00:02" at bounding box center [136, 64] width 140 height 9
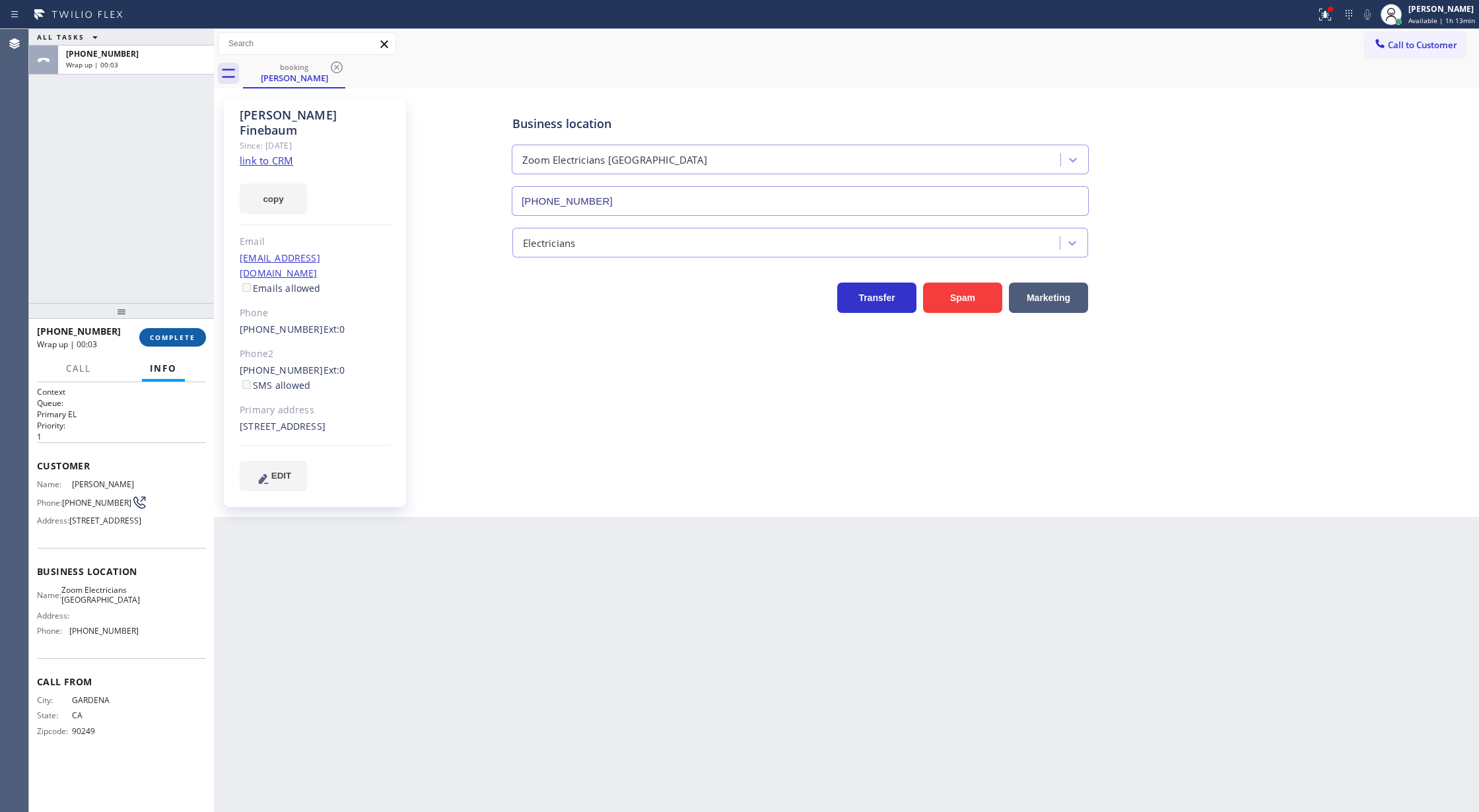
click at [187, 336] on span "COMPLETE" at bounding box center [172, 337] width 46 height 9
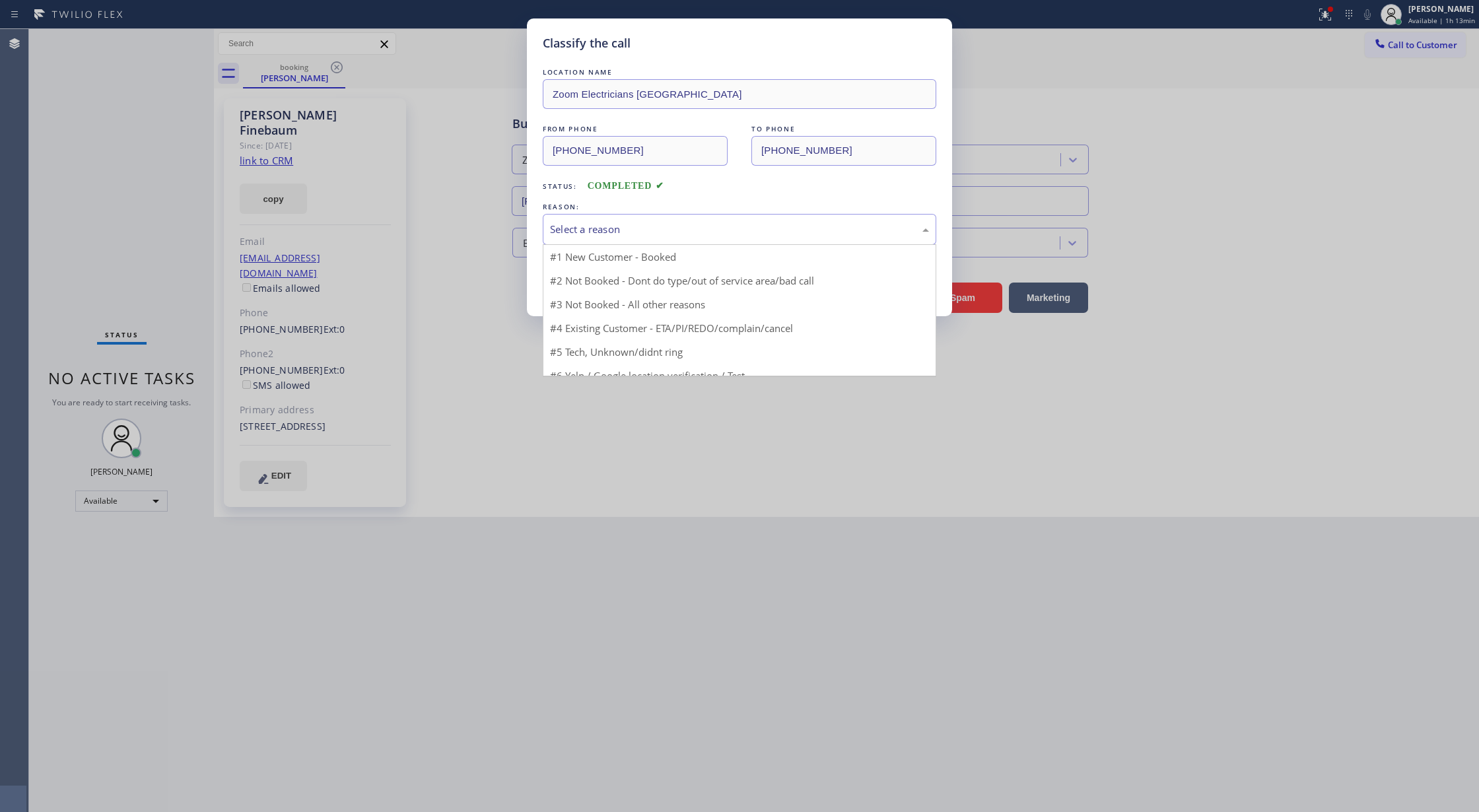
click at [587, 231] on div "Select a reason" at bounding box center [740, 229] width 379 height 15
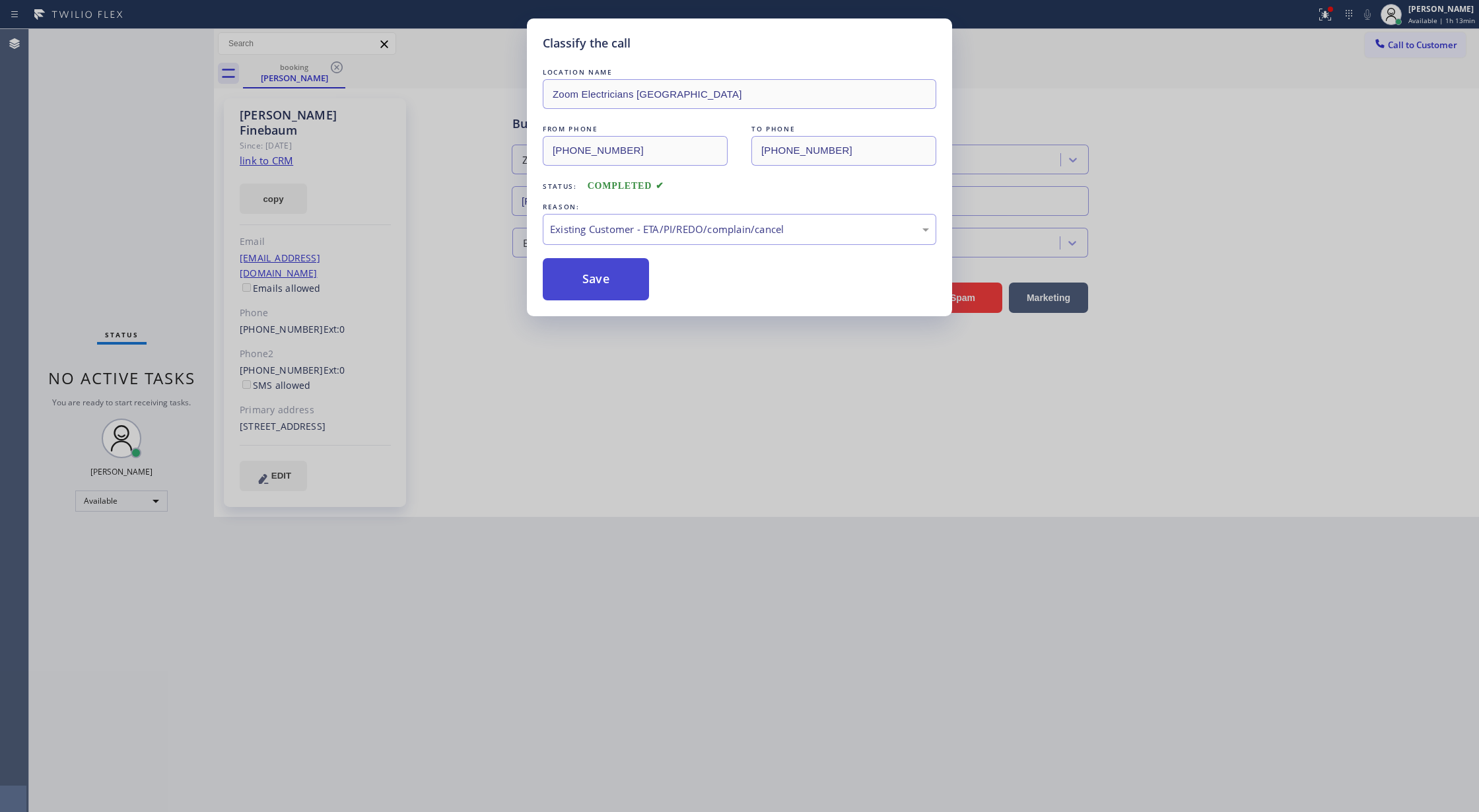
click at [576, 270] on button "Save" at bounding box center [596, 279] width 106 height 43
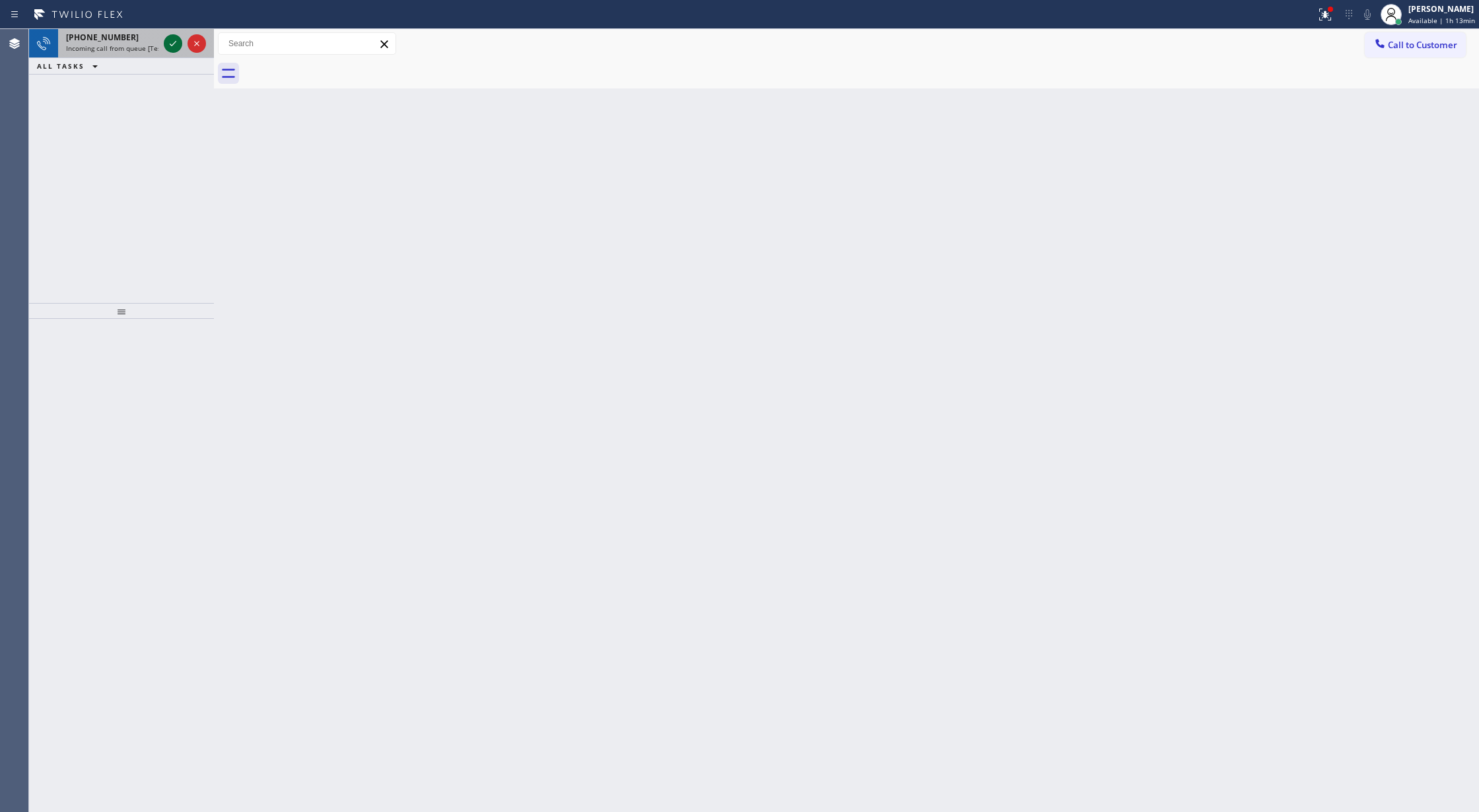
click at [171, 43] on icon at bounding box center [173, 43] width 16 height 16
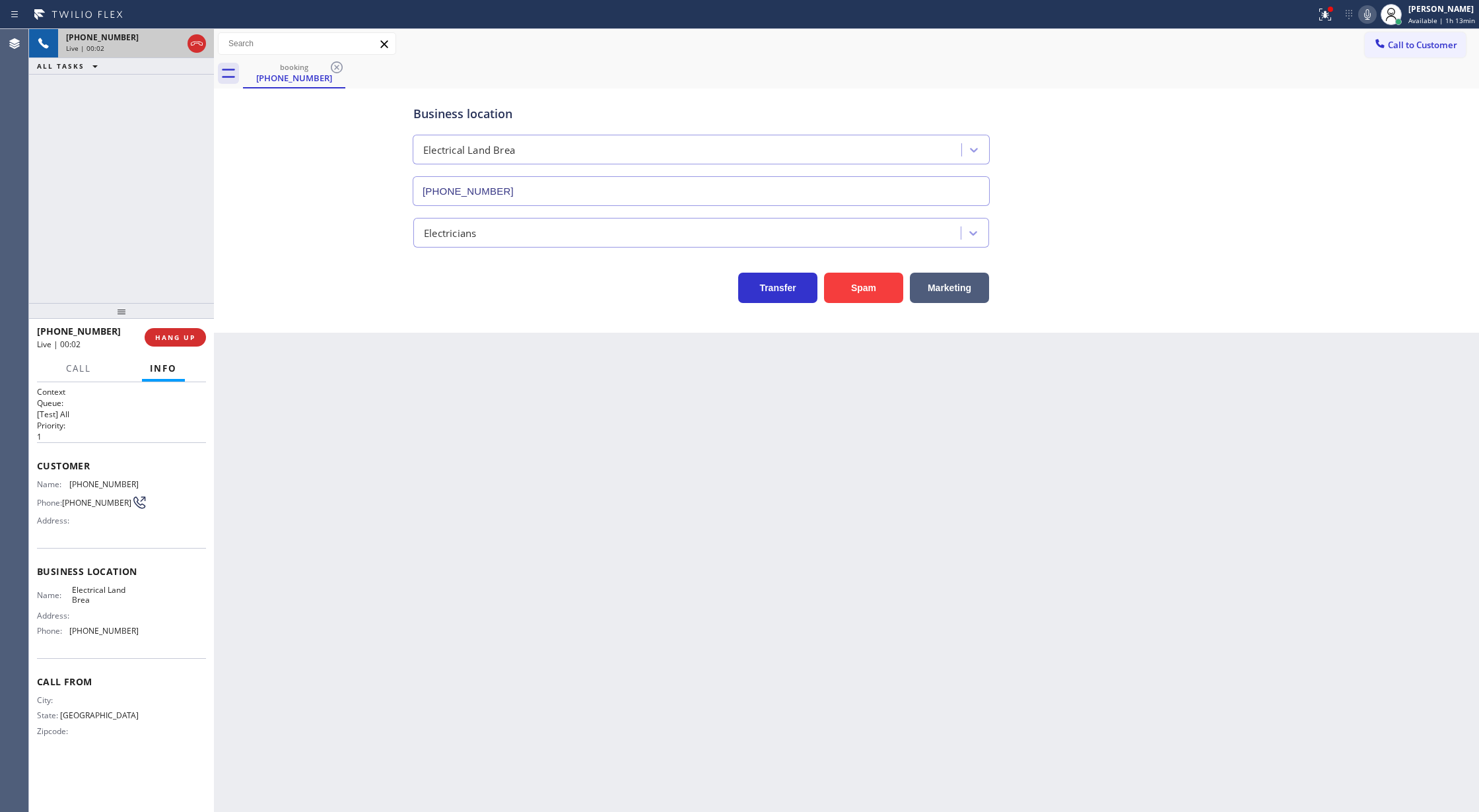
type input "[PHONE_NUMBER]"
click at [198, 48] on icon at bounding box center [196, 43] width 16 height 16
click at [160, 347] on div "+16823806480 Wrap up | 00:01 COMPLETE" at bounding box center [121, 337] width 169 height 34
click at [161, 331] on button "COMPLETE" at bounding box center [173, 337] width 67 height 18
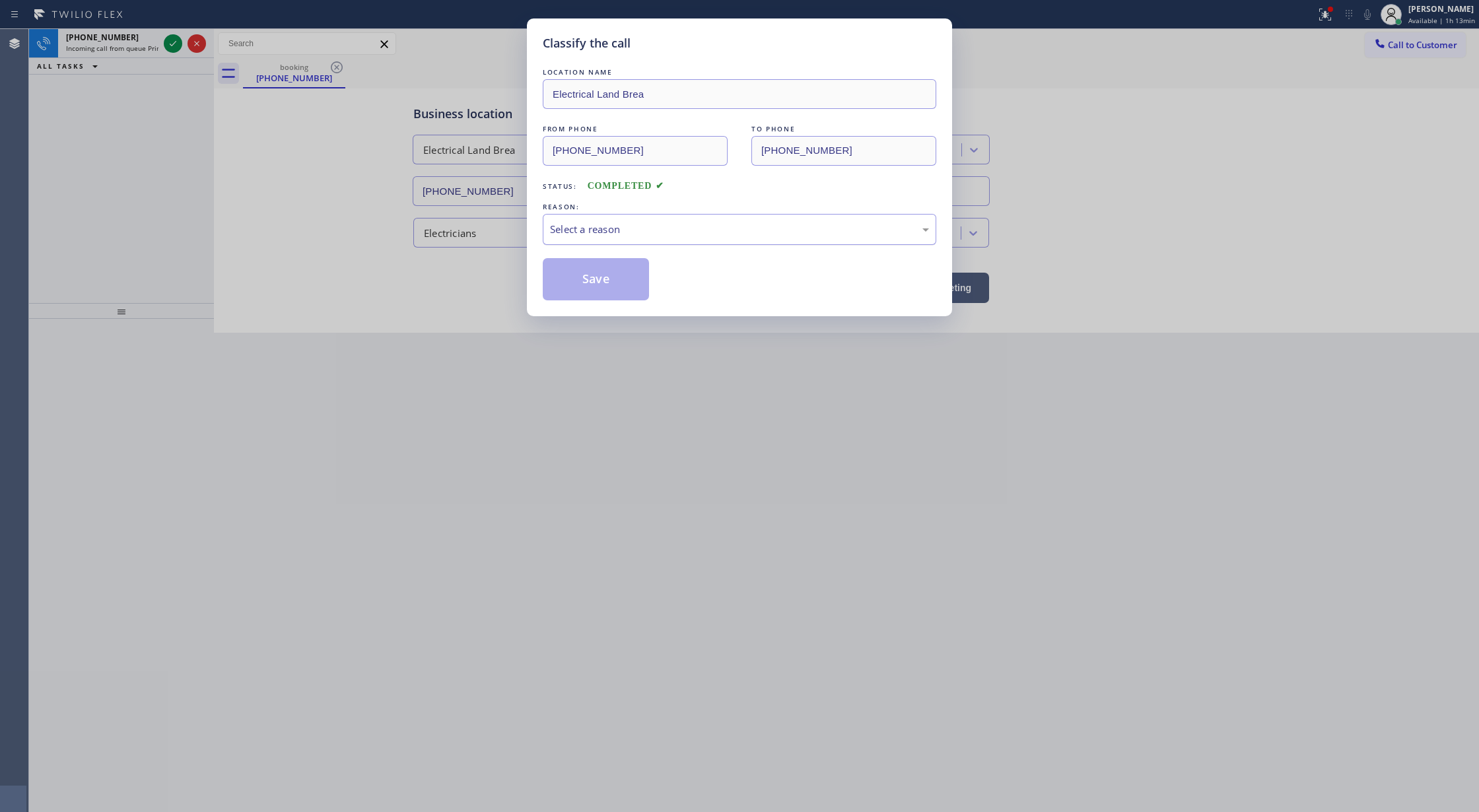
click at [605, 226] on div "Select a reason" at bounding box center [740, 229] width 379 height 15
click at [597, 278] on button "Save" at bounding box center [596, 279] width 106 height 43
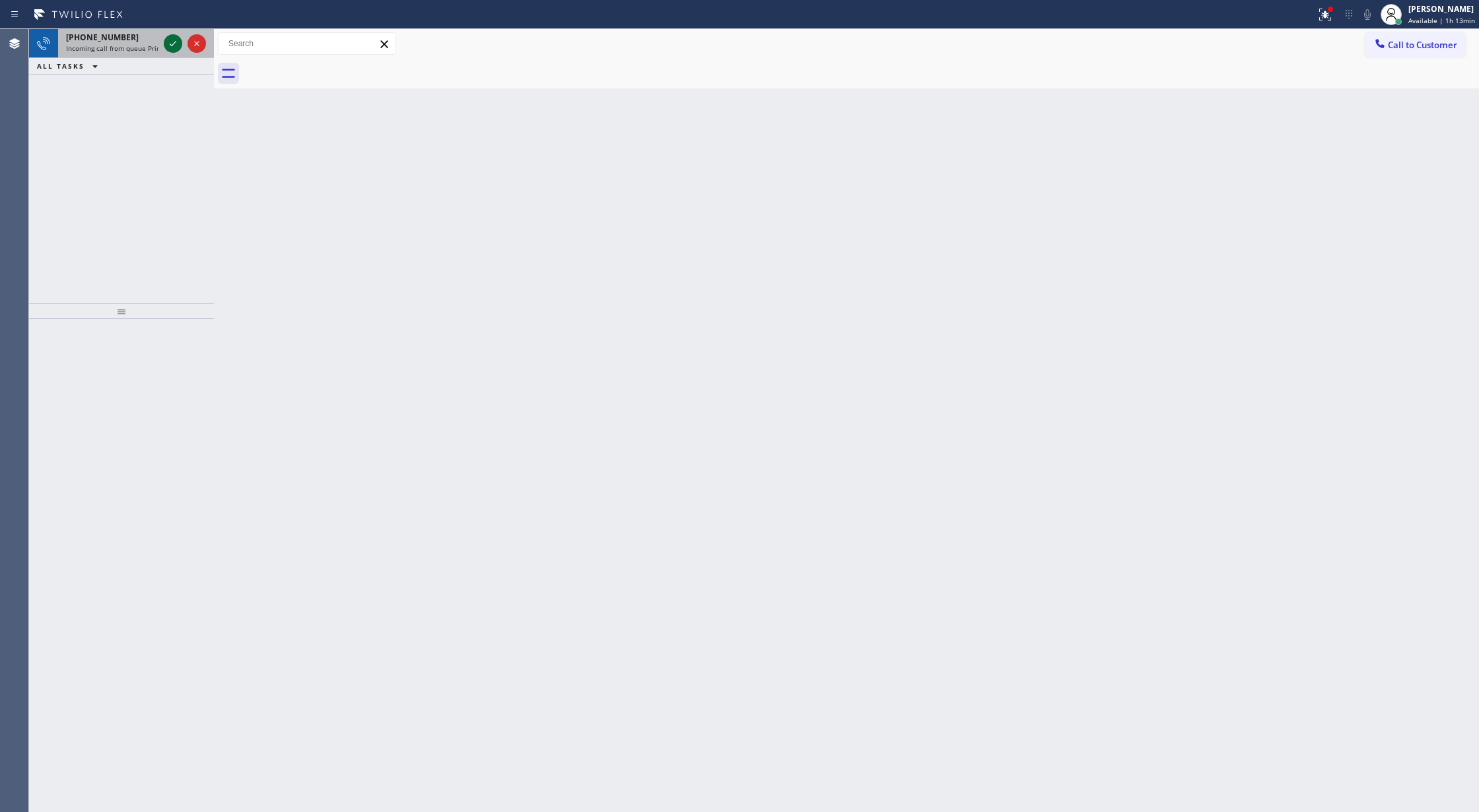
click at [170, 45] on icon at bounding box center [173, 43] width 16 height 16
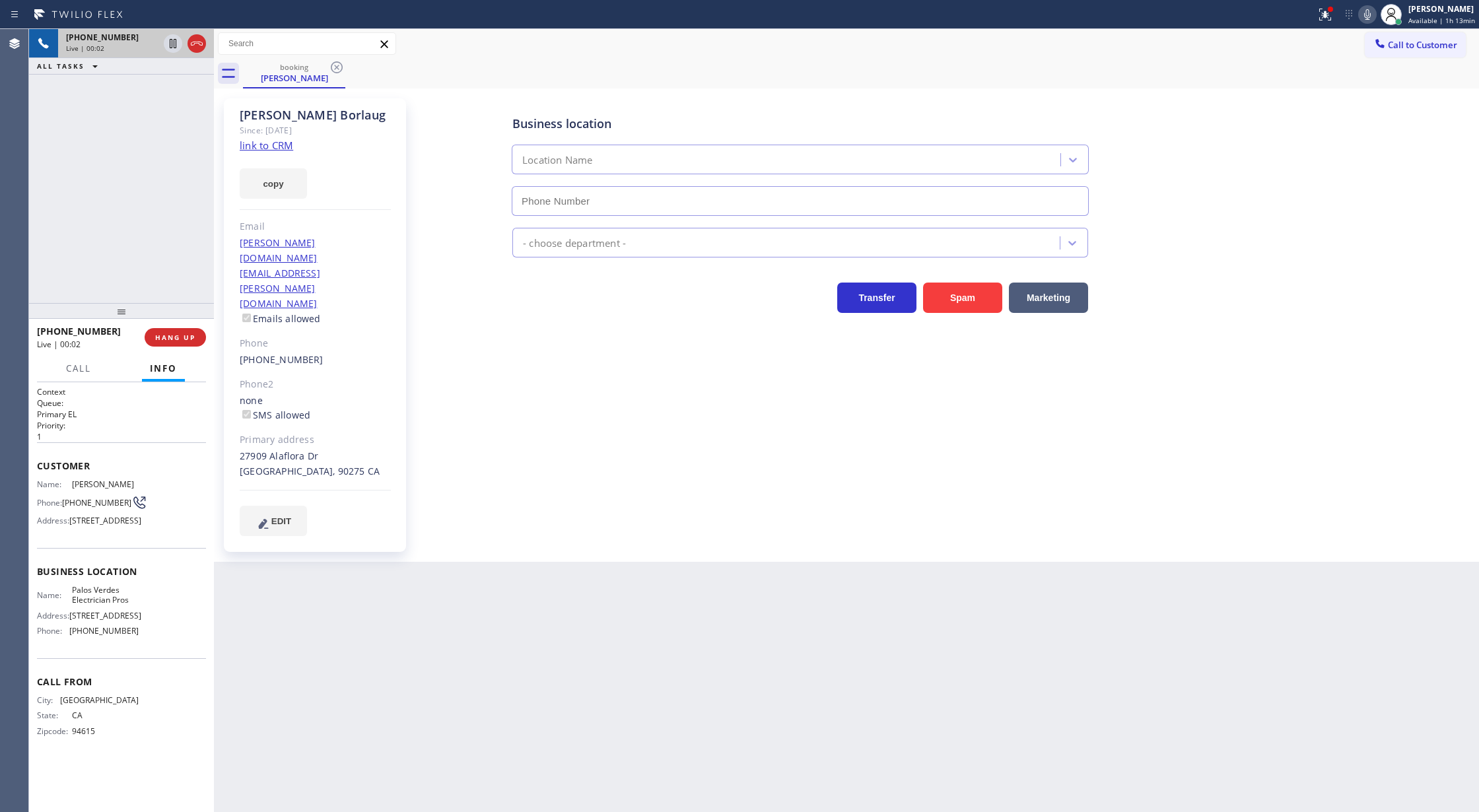
type input "[PHONE_NUMBER]"
click at [260, 146] on link "link to CRM" at bounding box center [267, 145] width 53 height 13
drag, startPoint x: 194, startPoint y: 46, endPoint x: 198, endPoint y: 120, distance: 74.1
click at [194, 46] on icon at bounding box center [196, 43] width 16 height 16
click at [161, 333] on span "HANG UP" at bounding box center [175, 337] width 40 height 9
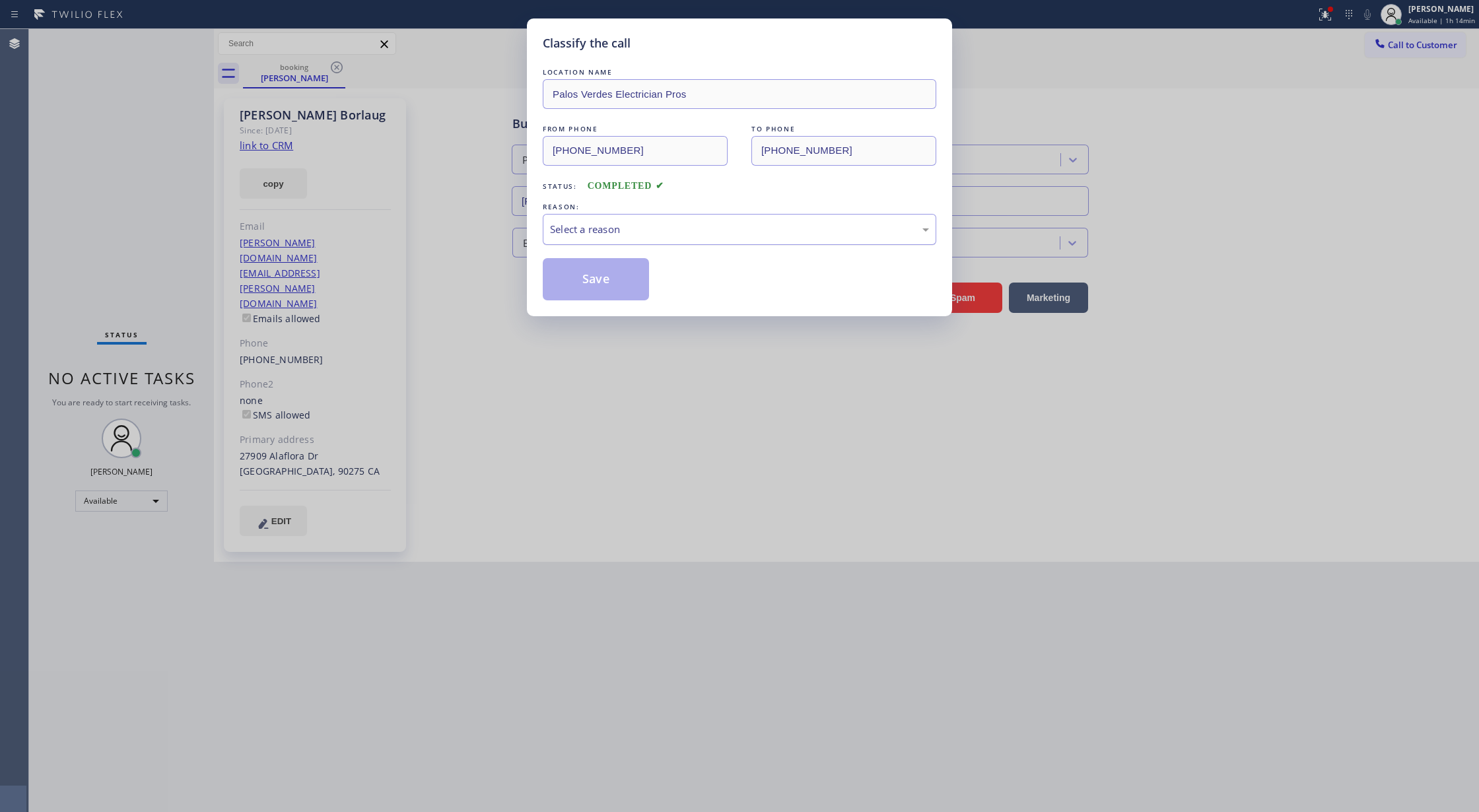
click at [623, 227] on div "Select a reason" at bounding box center [740, 229] width 379 height 15
click at [585, 285] on button "Save" at bounding box center [596, 279] width 106 height 43
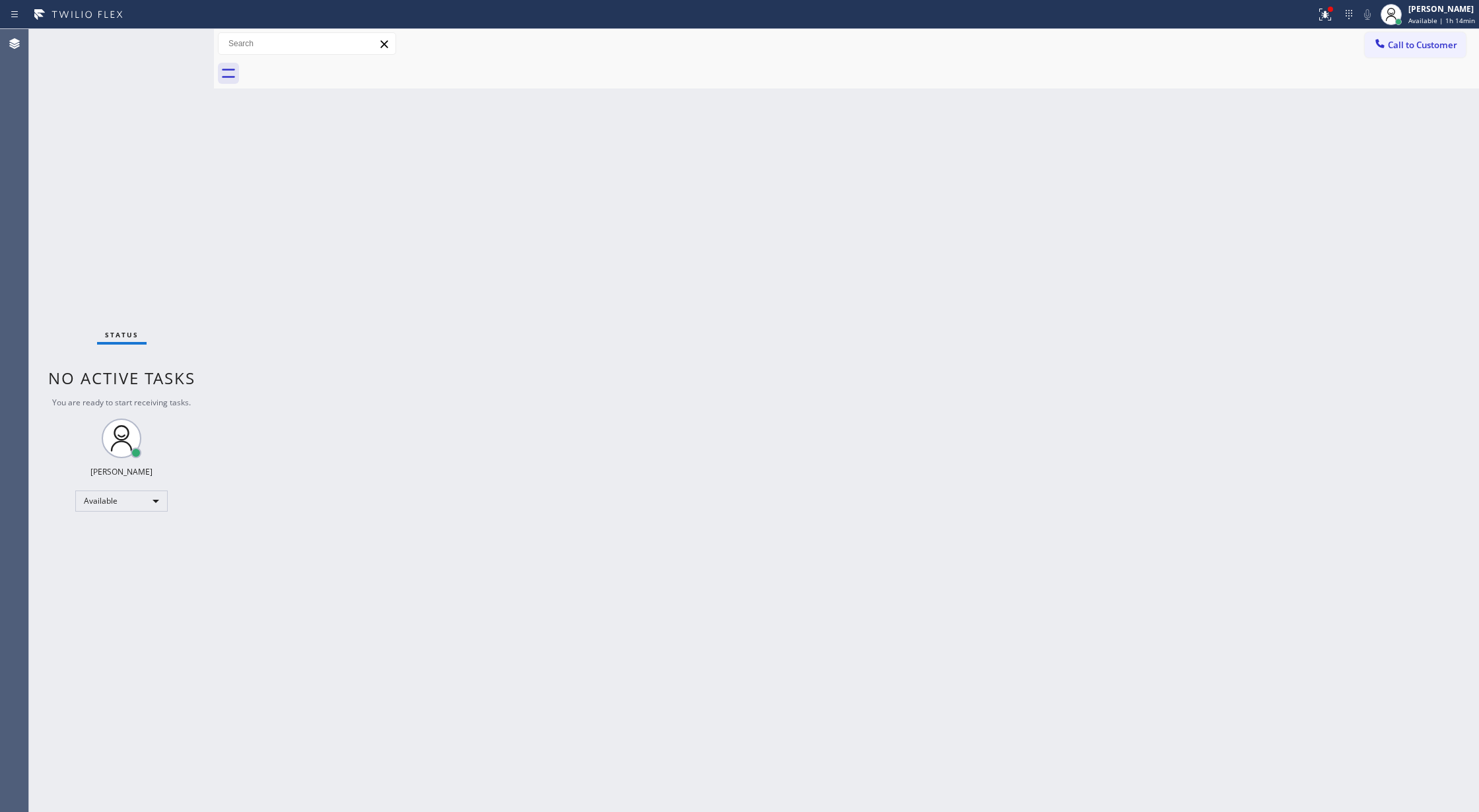
click at [166, 43] on div "Status No active tasks You are ready to start receiving tasks. [PERSON_NAME] Av…" at bounding box center [121, 420] width 185 height 783
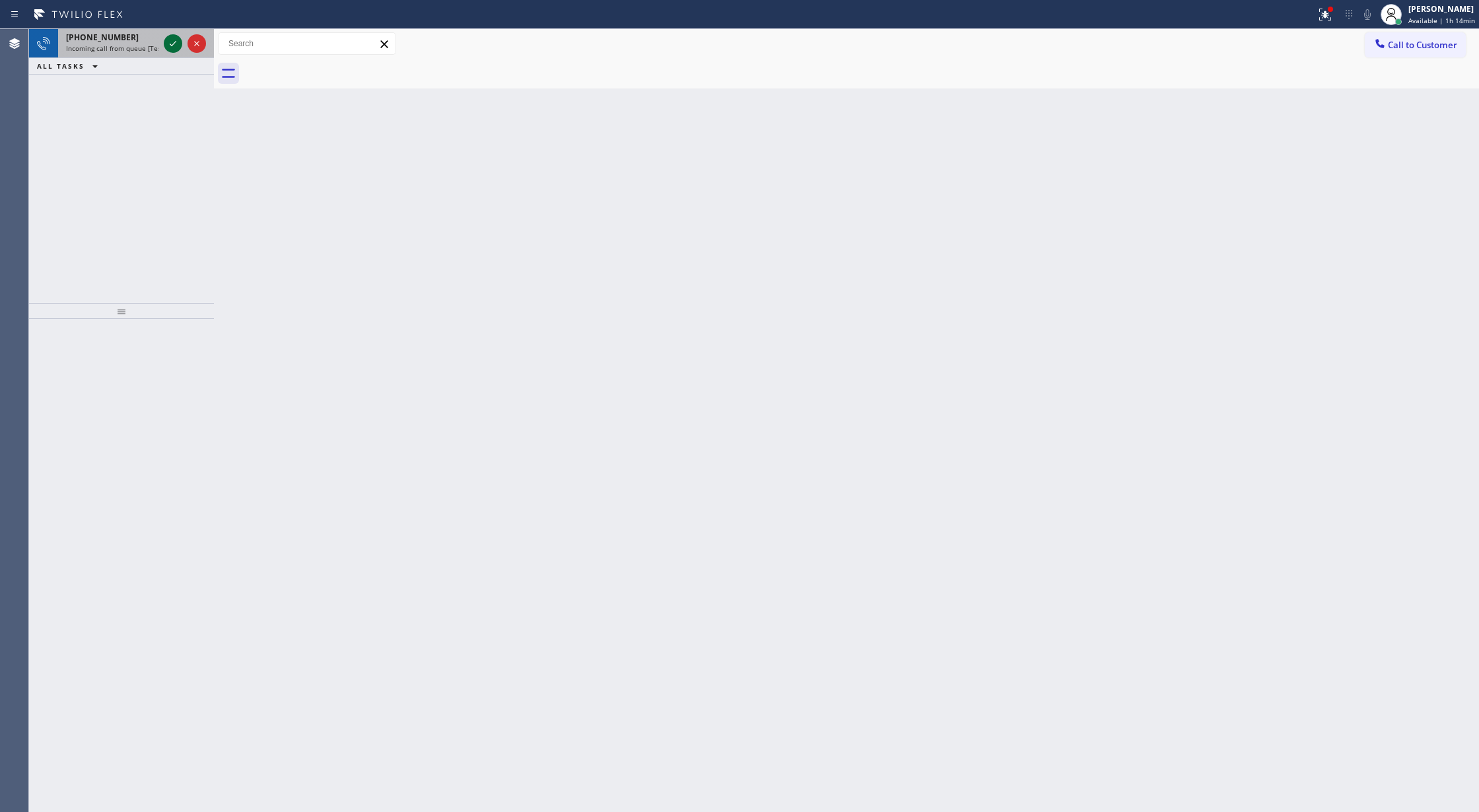
click at [173, 43] on icon at bounding box center [173, 43] width 16 height 16
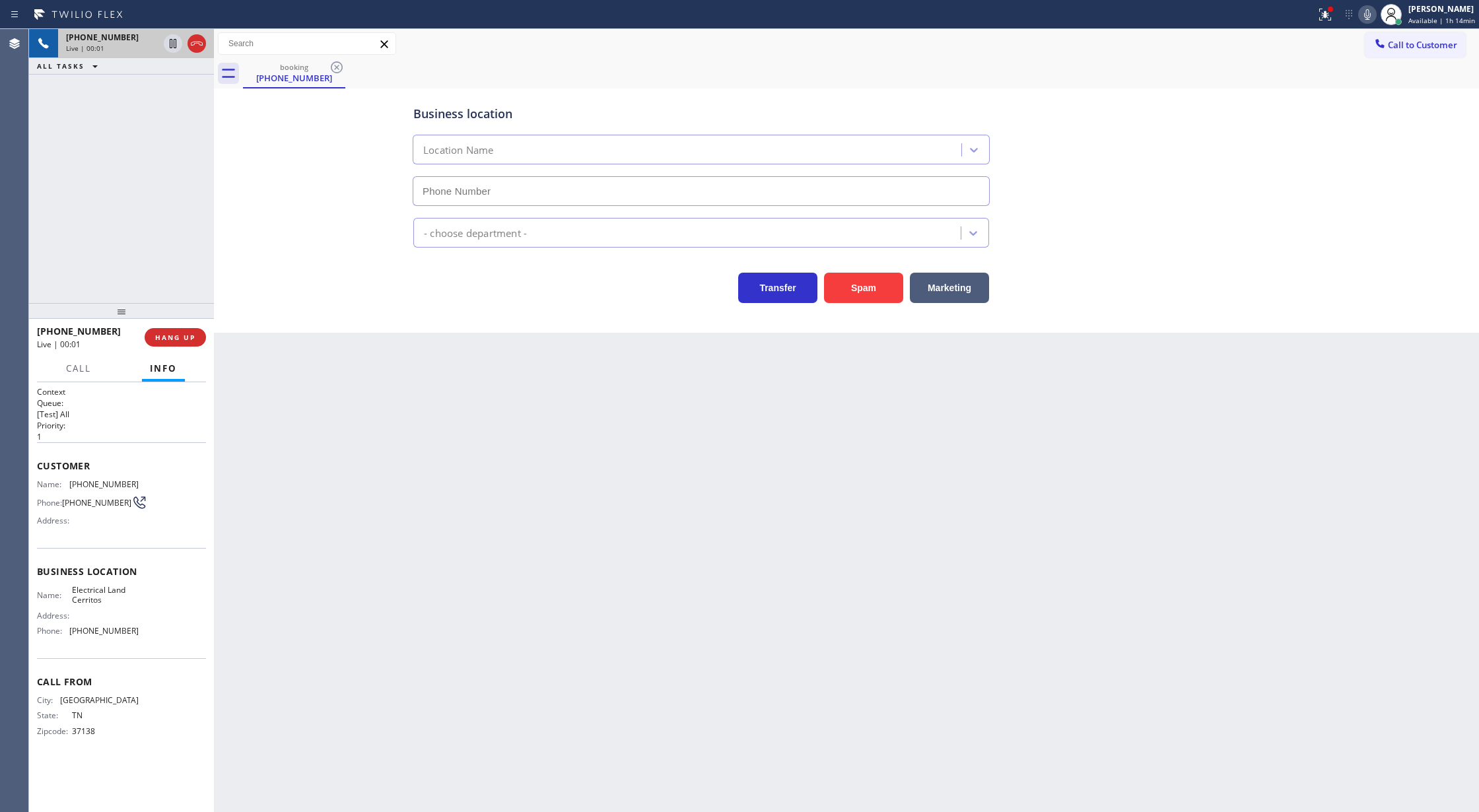
type input "(562) 358-5911"
click at [874, 287] on button "Spam" at bounding box center [863, 287] width 79 height 30
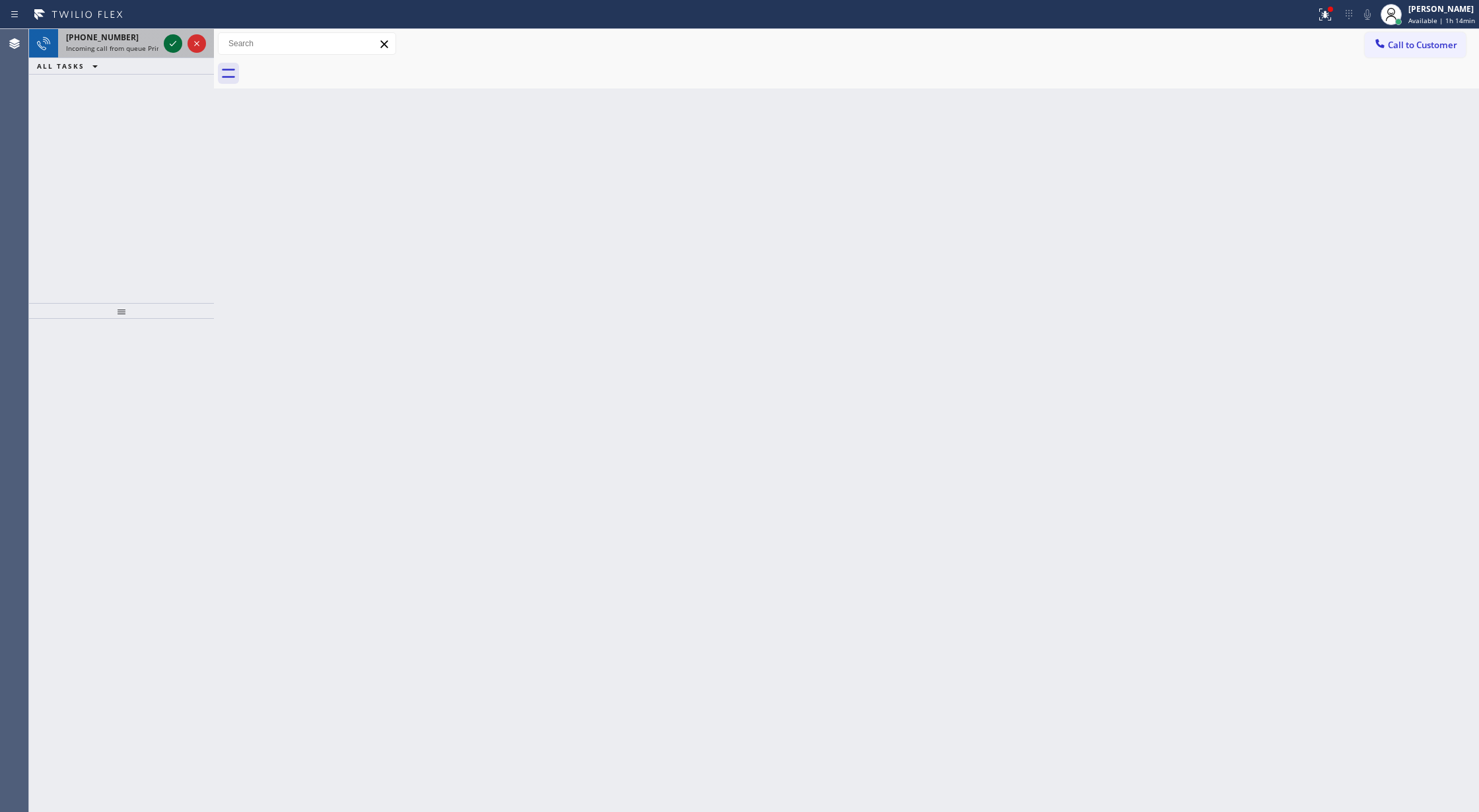
click at [169, 43] on icon at bounding box center [173, 43] width 16 height 16
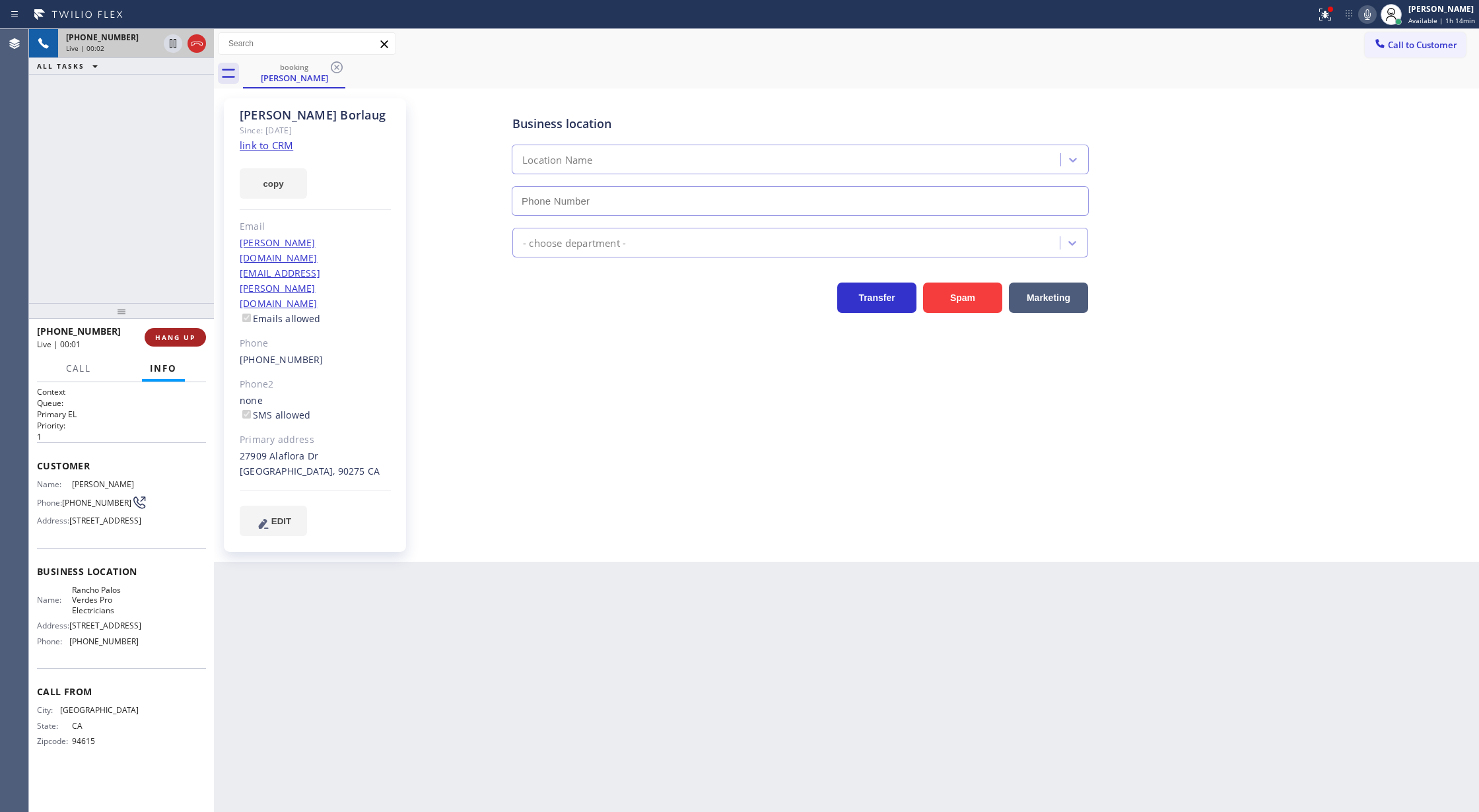
type input "[PHONE_NUMBER]"
click at [178, 334] on span "HANG UP" at bounding box center [175, 337] width 40 height 9
click at [181, 341] on span "COMPLETE" at bounding box center [172, 337] width 46 height 9
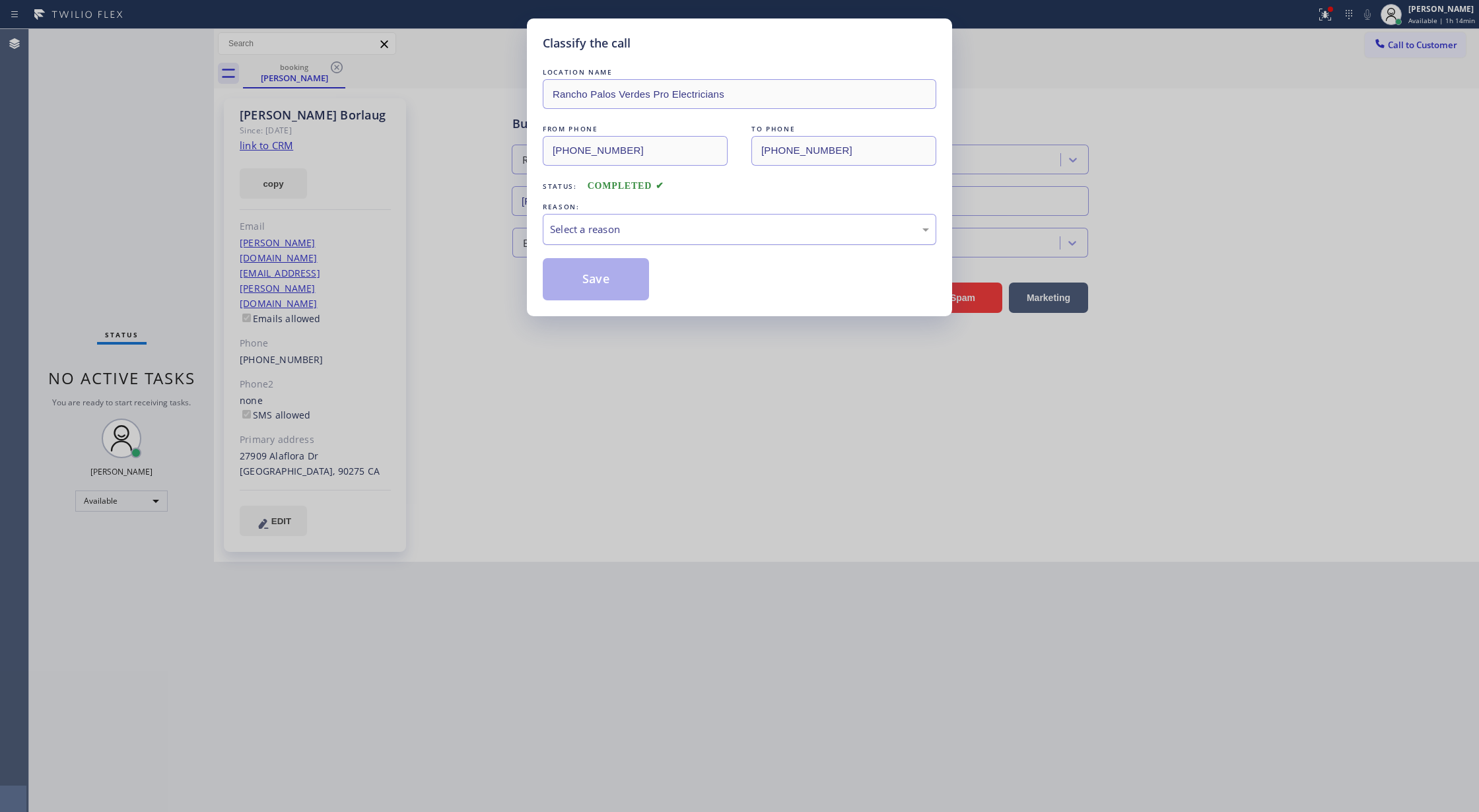
click at [600, 225] on div "Select a reason" at bounding box center [740, 229] width 379 height 15
click at [581, 281] on button "Save" at bounding box center [596, 279] width 106 height 43
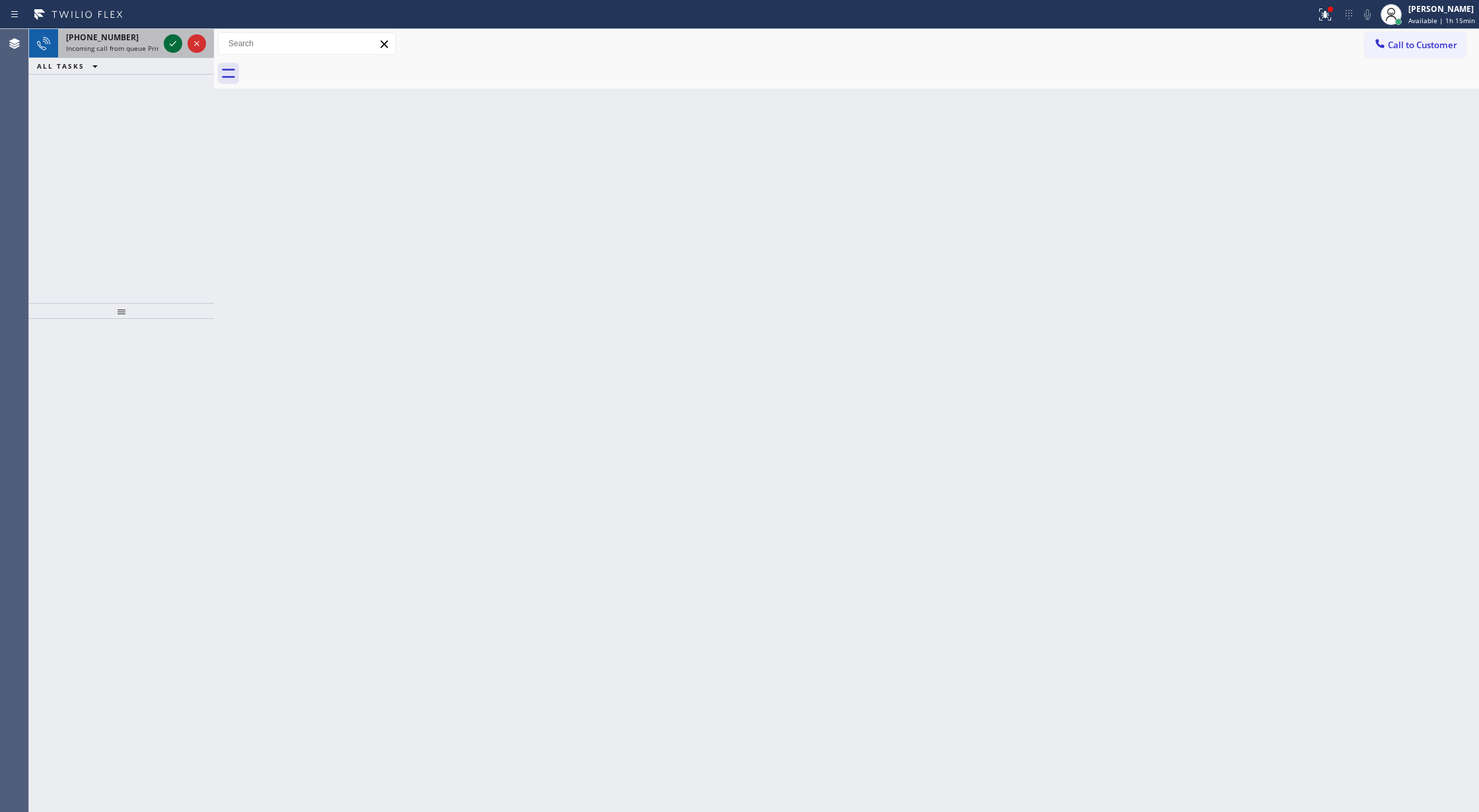
click at [169, 43] on icon at bounding box center [173, 43] width 16 height 16
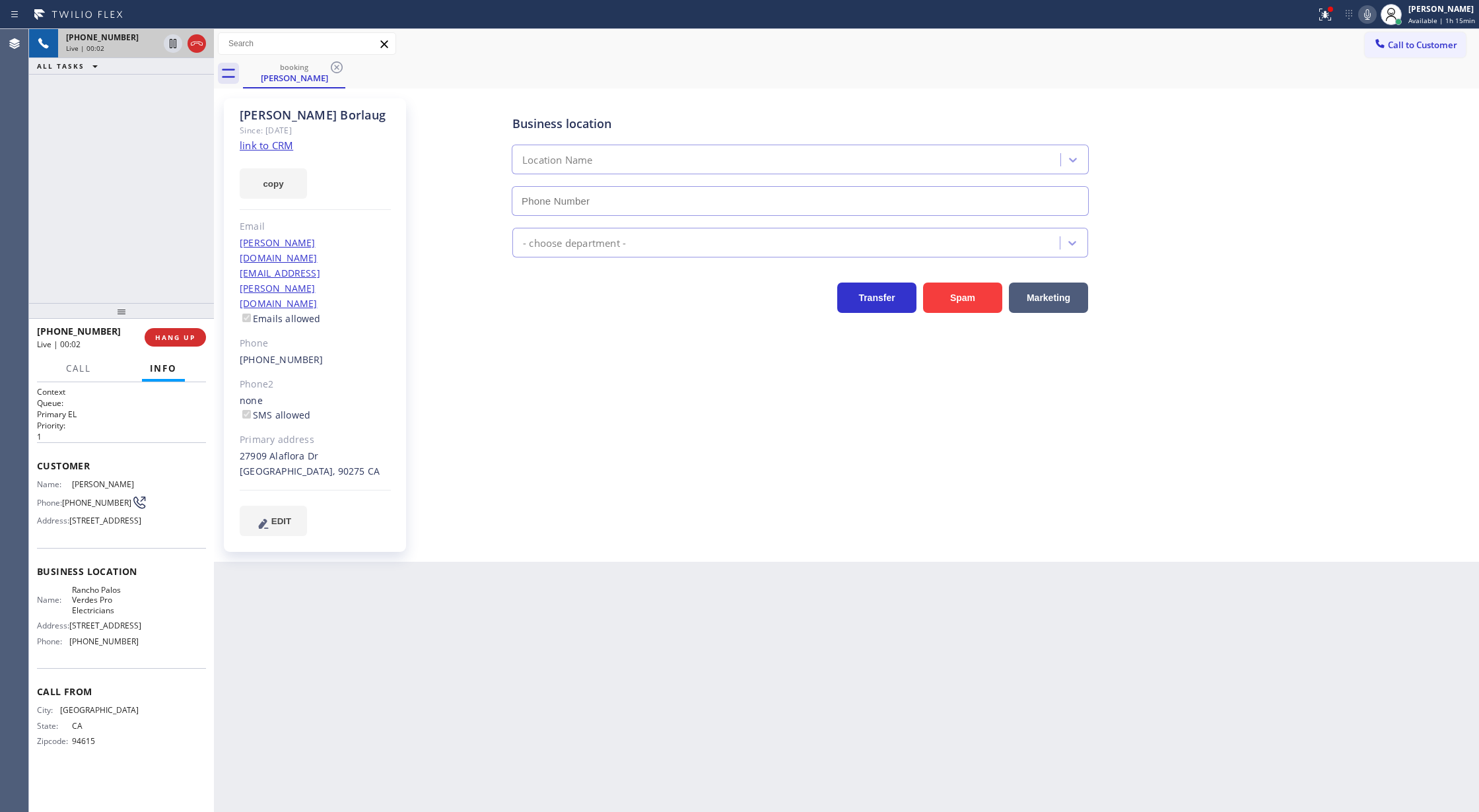
type input "[PHONE_NUMBER]"
click at [262, 146] on link "link to CRM" at bounding box center [267, 145] width 53 height 13
click at [1370, 21] on icon at bounding box center [1367, 14] width 16 height 16
click at [172, 43] on icon at bounding box center [173, 43] width 16 height 16
drag, startPoint x: 1368, startPoint y: 18, endPoint x: 740, endPoint y: 112, distance: 635.0
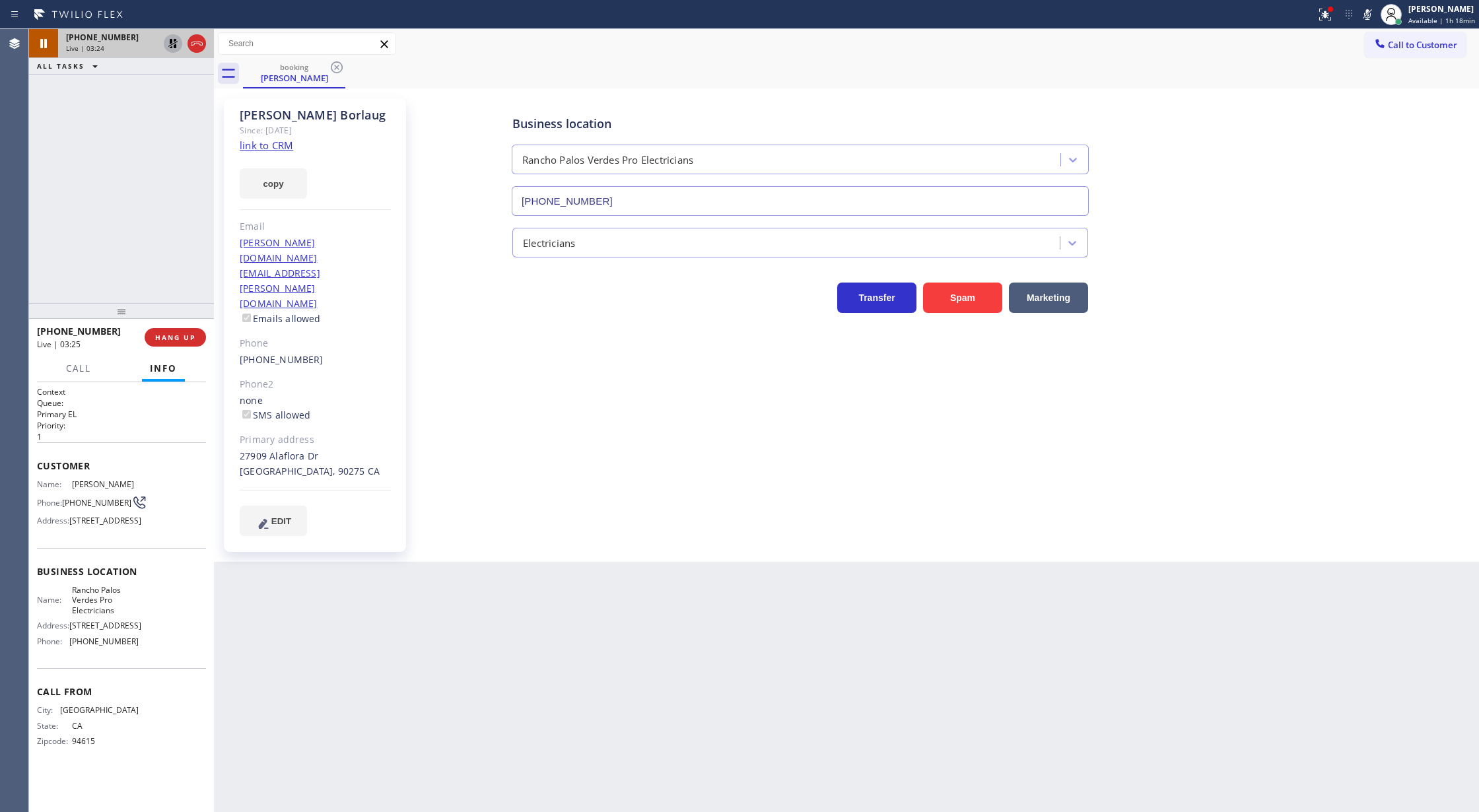
click at [1368, 18] on icon at bounding box center [1367, 14] width 16 height 16
click at [170, 43] on icon at bounding box center [172, 43] width 9 height 9
click at [168, 332] on button "COMPLETE" at bounding box center [173, 337] width 67 height 18
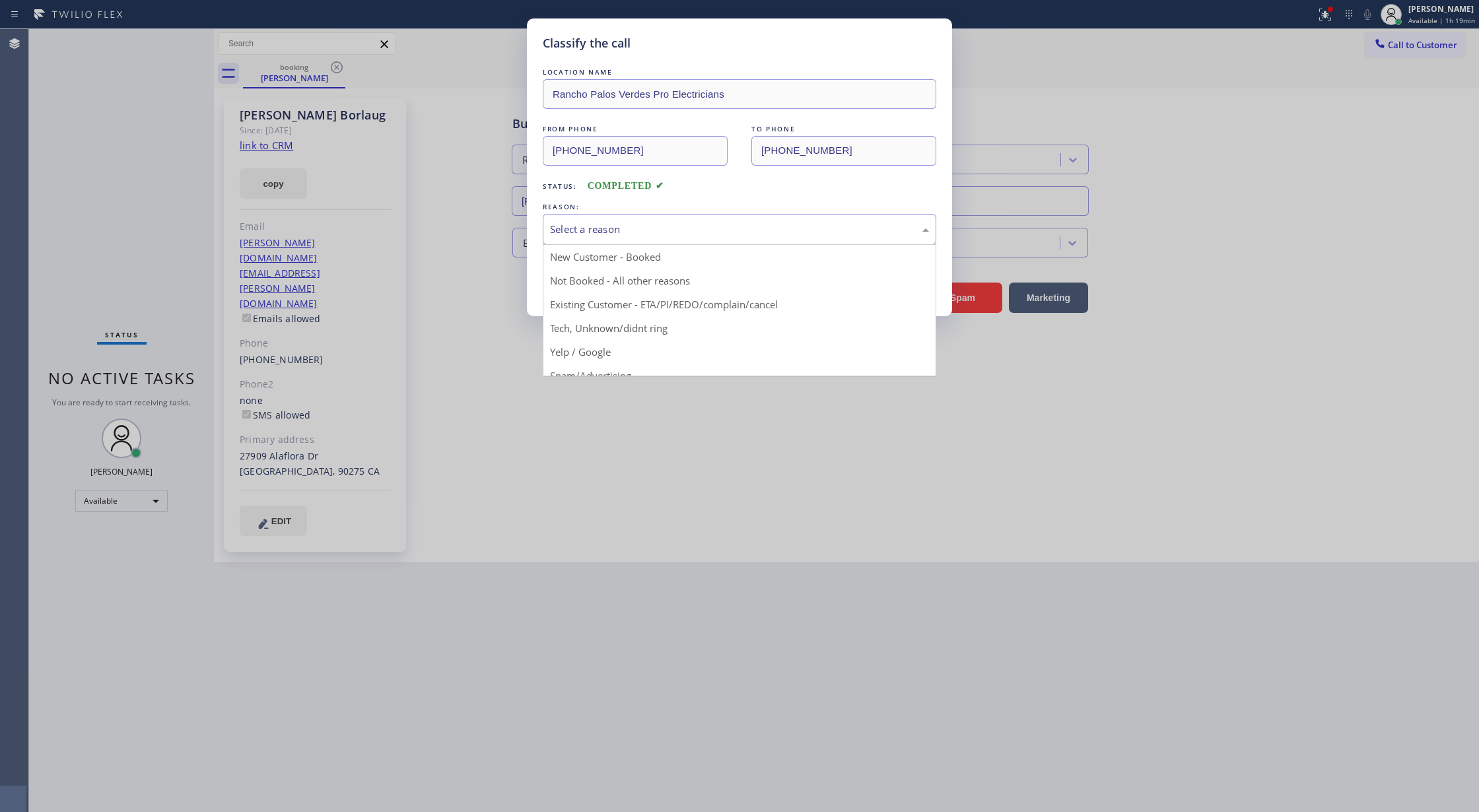
click at [624, 232] on div "Select a reason" at bounding box center [740, 229] width 379 height 15
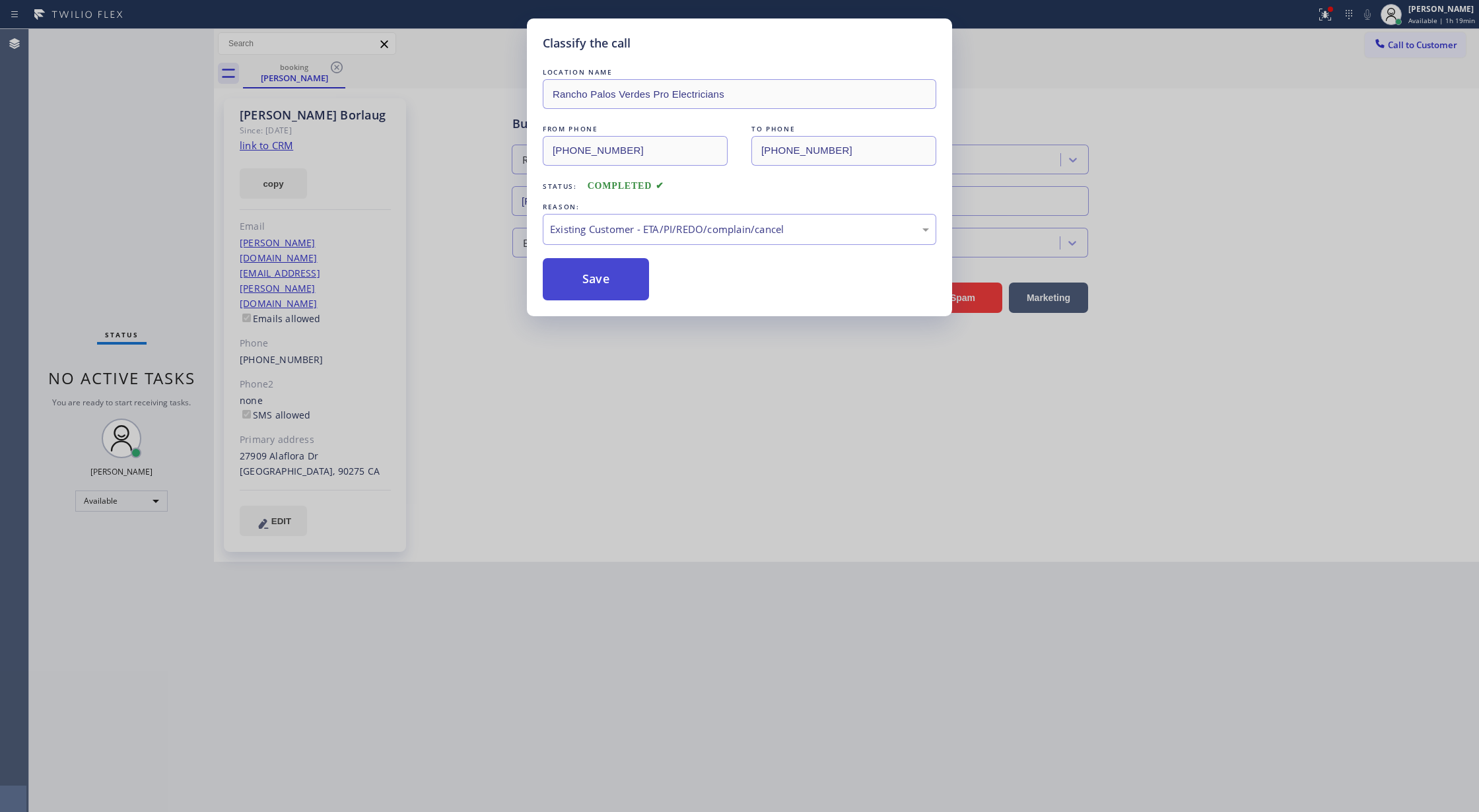
click at [587, 277] on button "Save" at bounding box center [596, 279] width 106 height 43
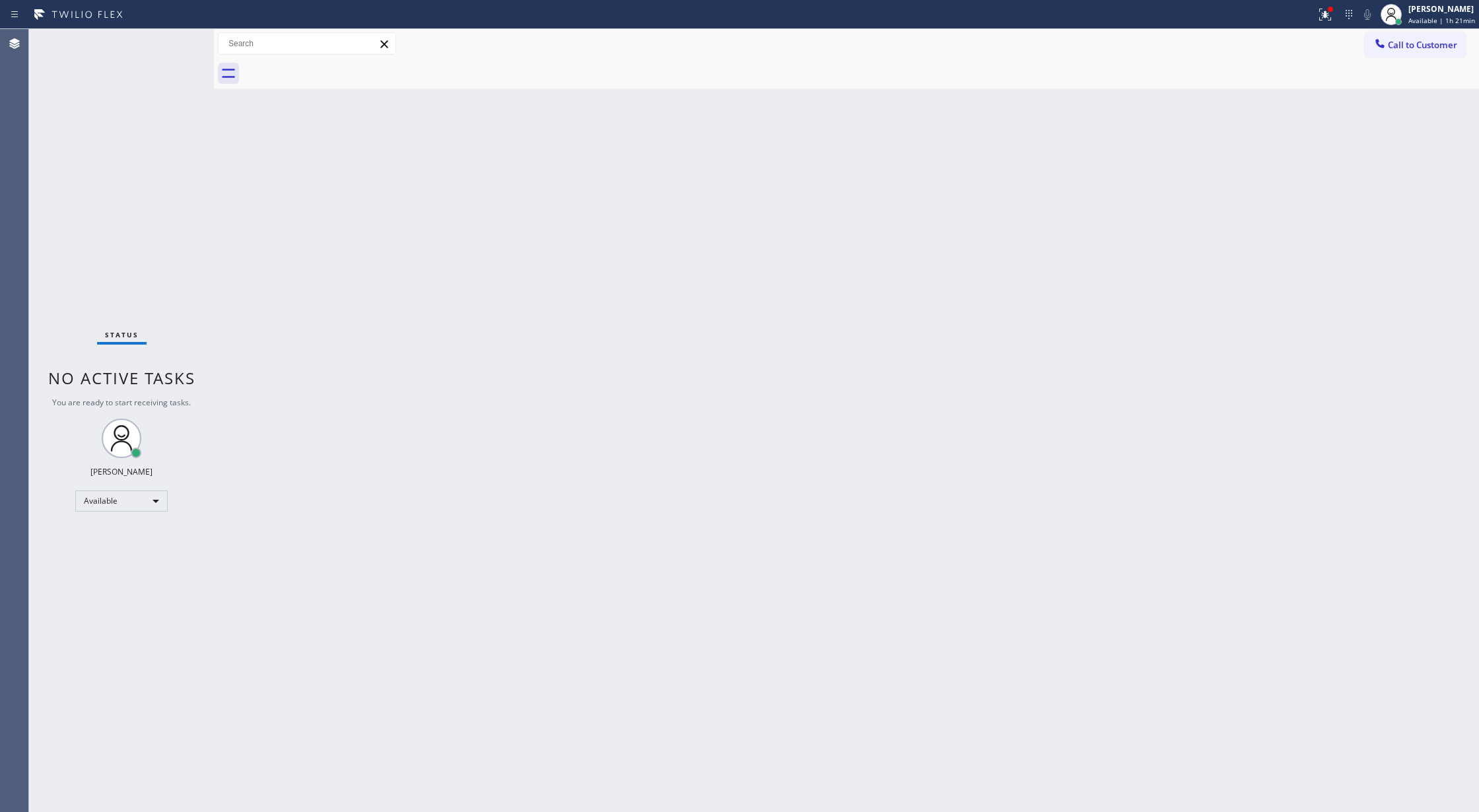
click at [185, 40] on div "Status No active tasks You are ready to start receiving tasks. [PERSON_NAME] Av…" at bounding box center [121, 420] width 185 height 783
click at [175, 35] on div "Status No active tasks You are ready to start receiving tasks. [PERSON_NAME] Av…" at bounding box center [121, 420] width 185 height 783
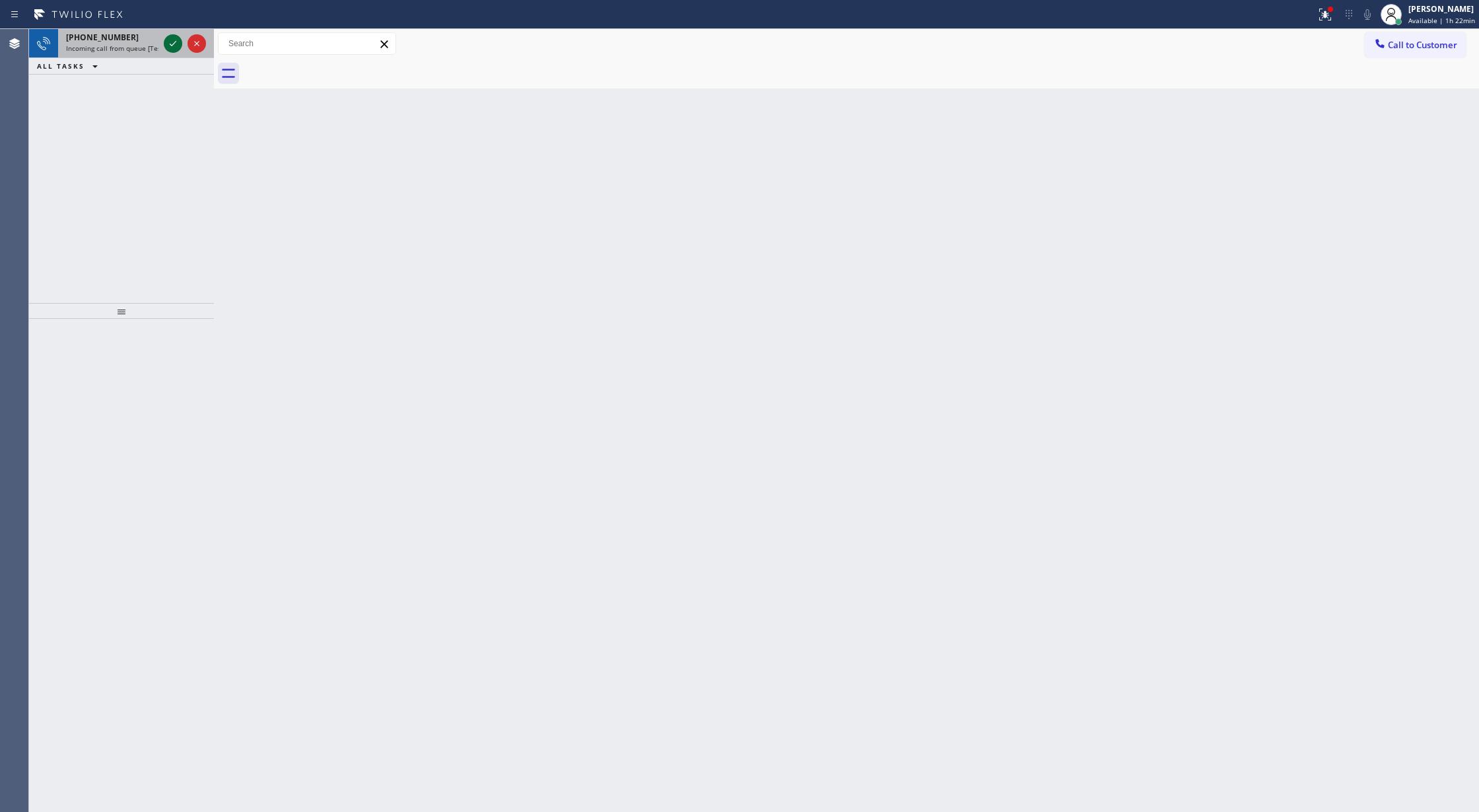
click at [168, 43] on icon at bounding box center [173, 43] width 16 height 16
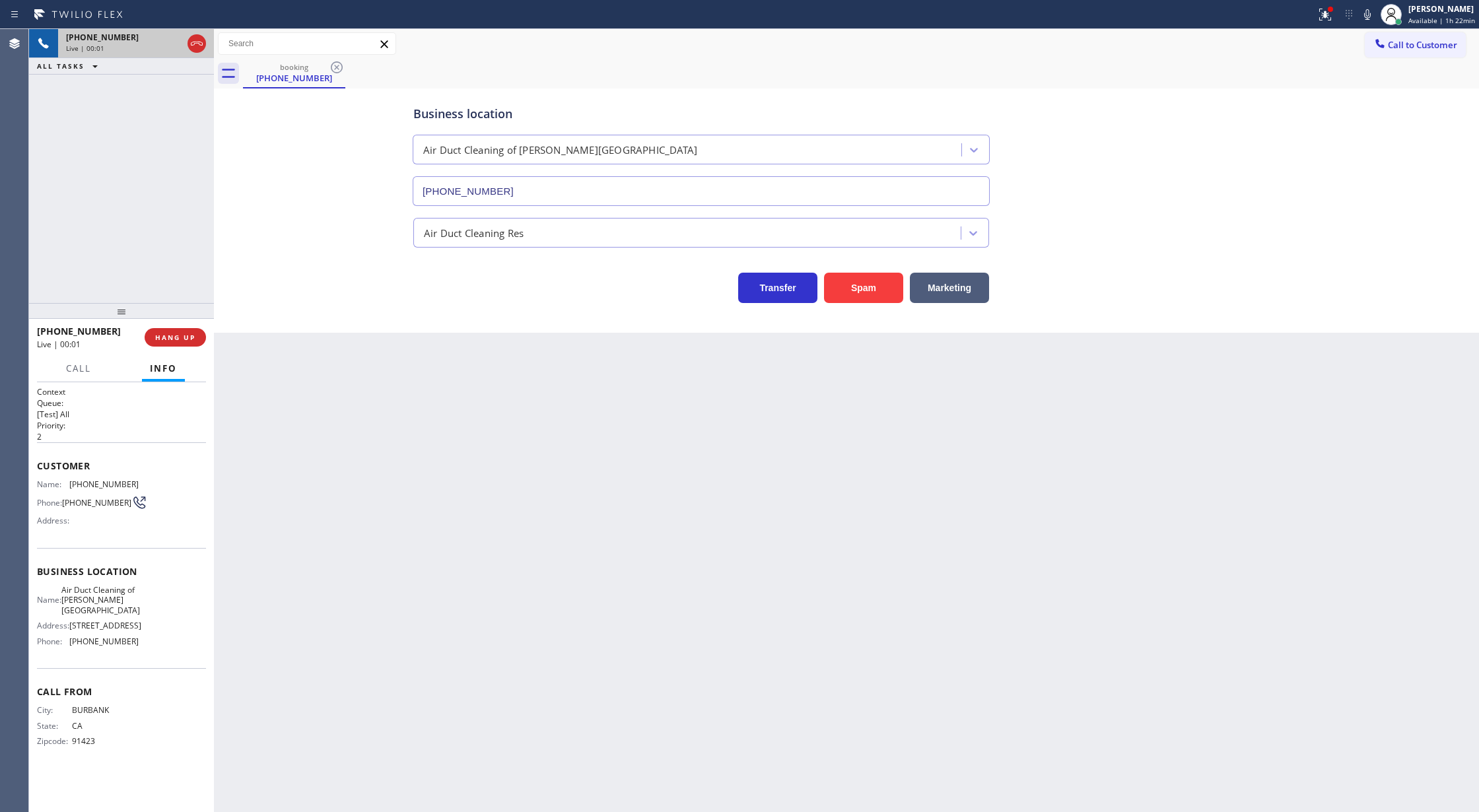
type input "[PHONE_NUMBER]"
drag, startPoint x: 34, startPoint y: 470, endPoint x: 157, endPoint y: 655, distance: 222.2
click at [157, 655] on div "Context Queue: [Test] All Priority: 2 Customer Name: (818) 692-6278 Phone: (818…" at bounding box center [121, 596] width 185 height 430
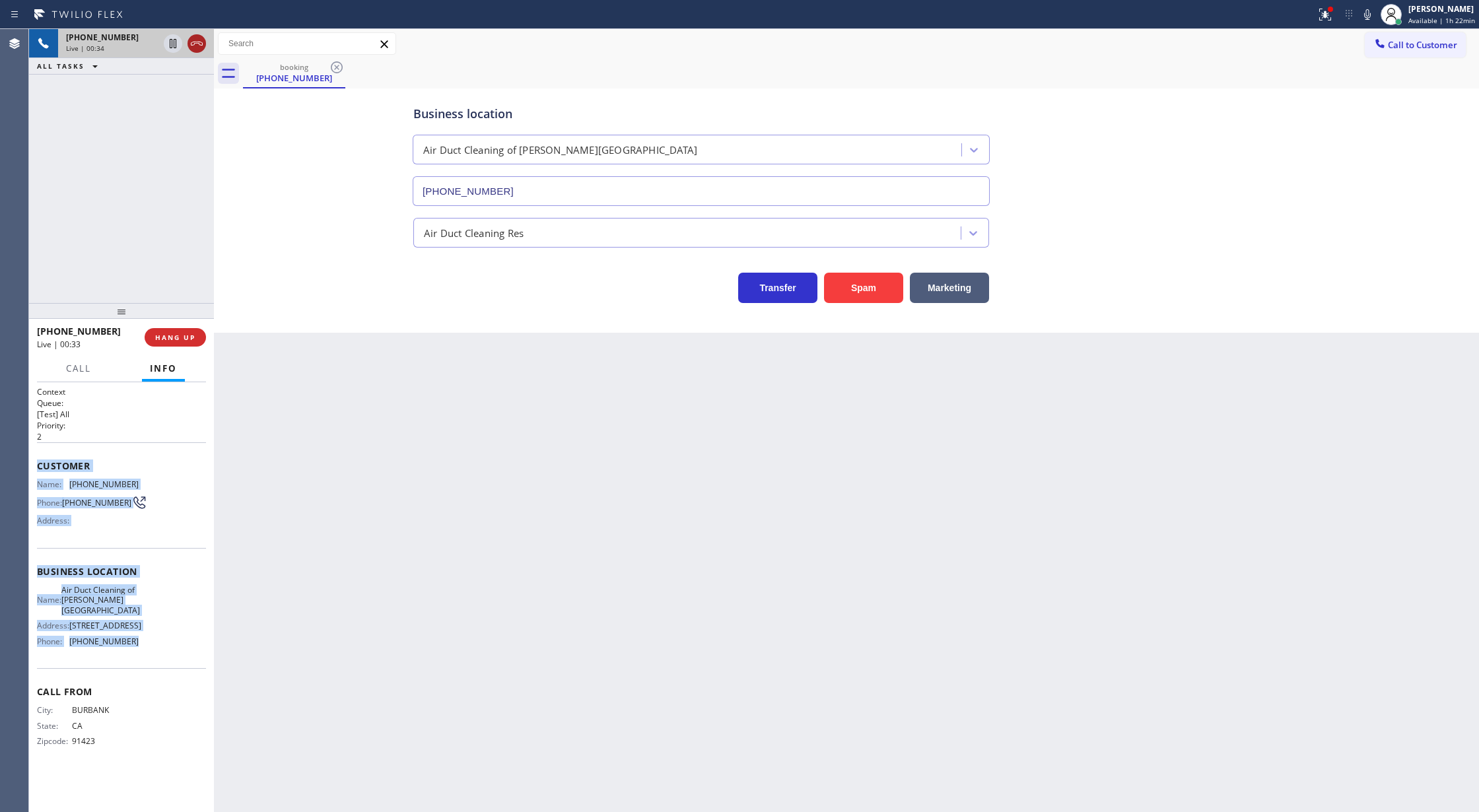
click at [196, 43] on icon at bounding box center [196, 43] width 16 height 16
click at [161, 341] on span "COMPLETE" at bounding box center [172, 337] width 46 height 9
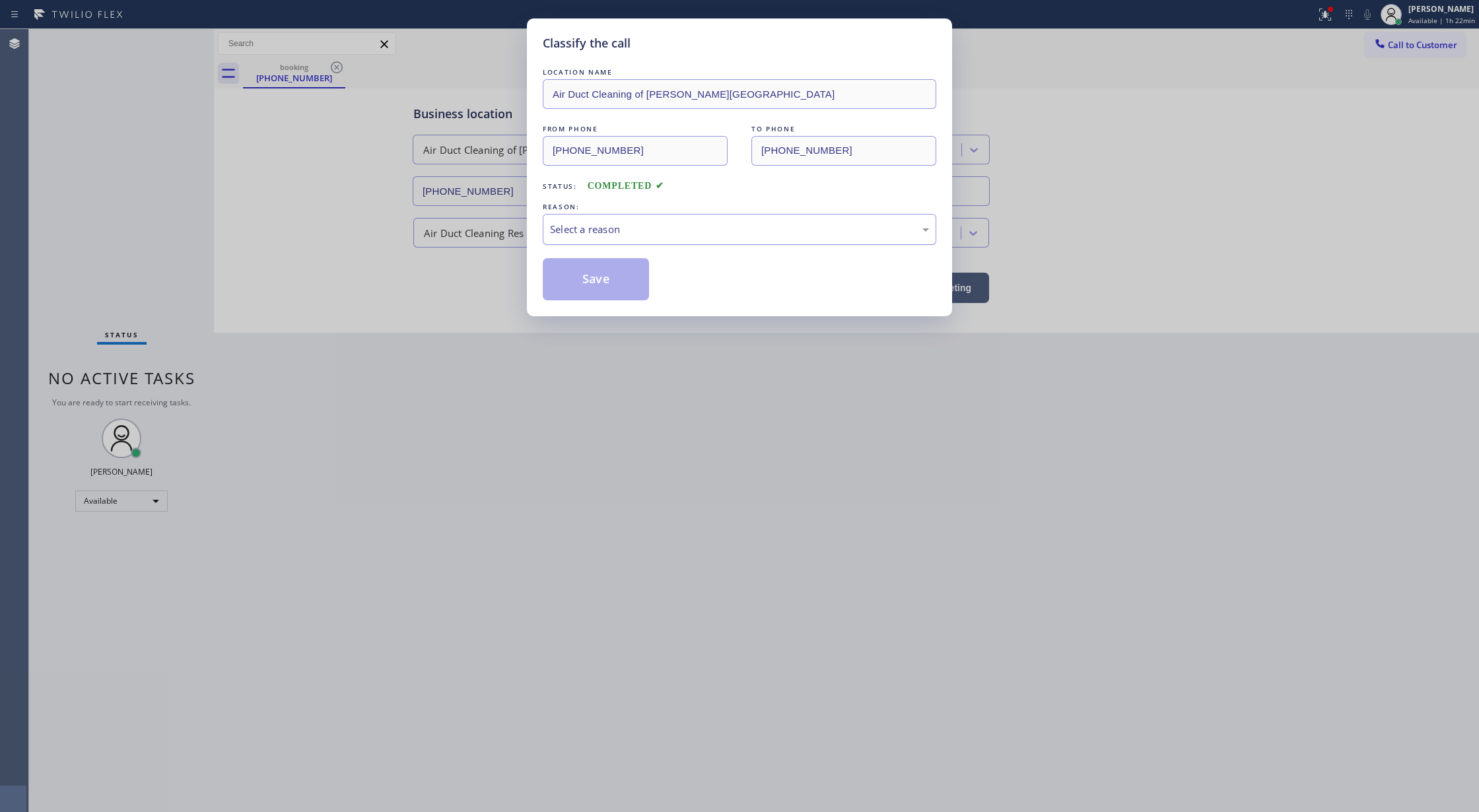
click at [579, 234] on div "Select a reason" at bounding box center [740, 229] width 379 height 15
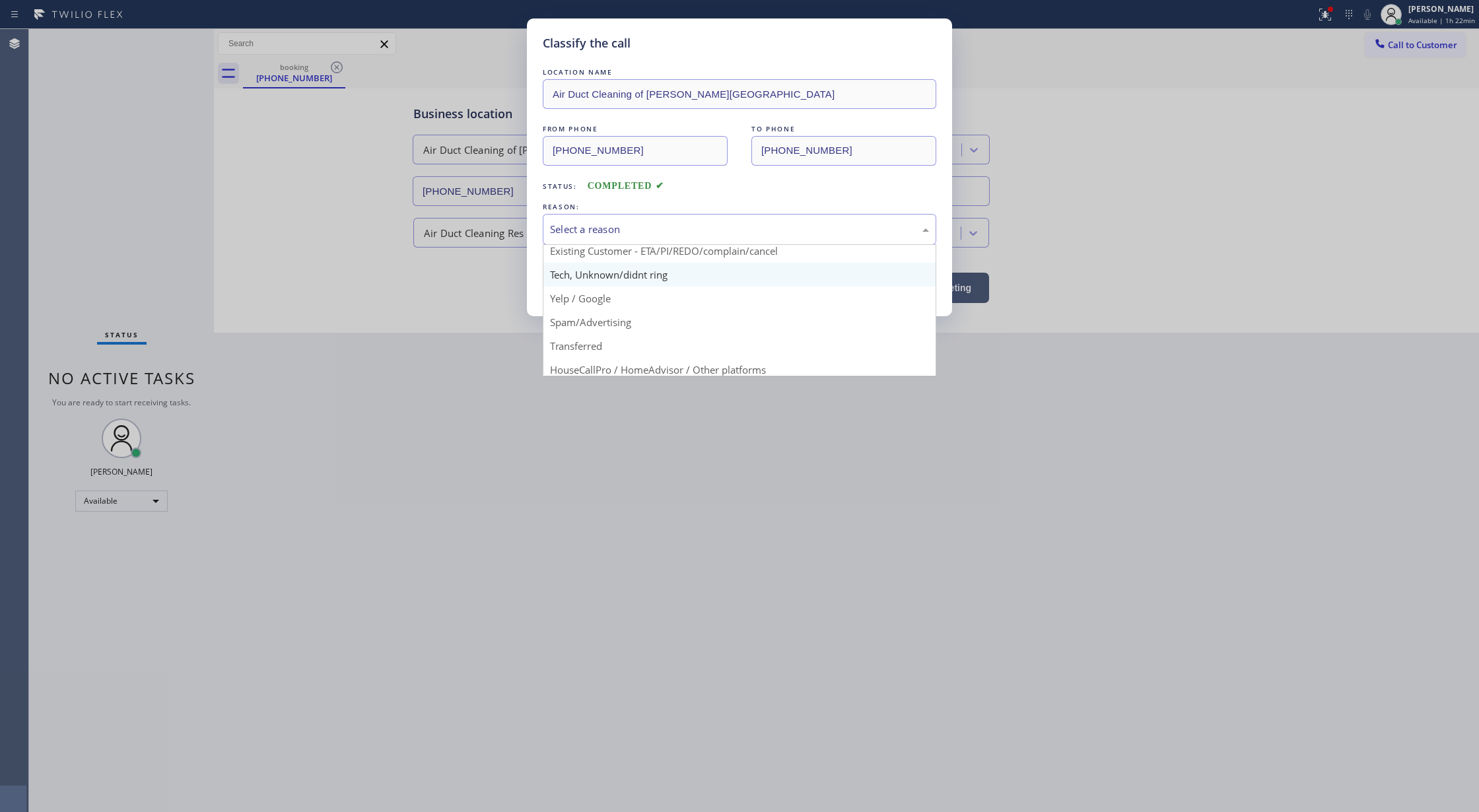
scroll to position [84, 0]
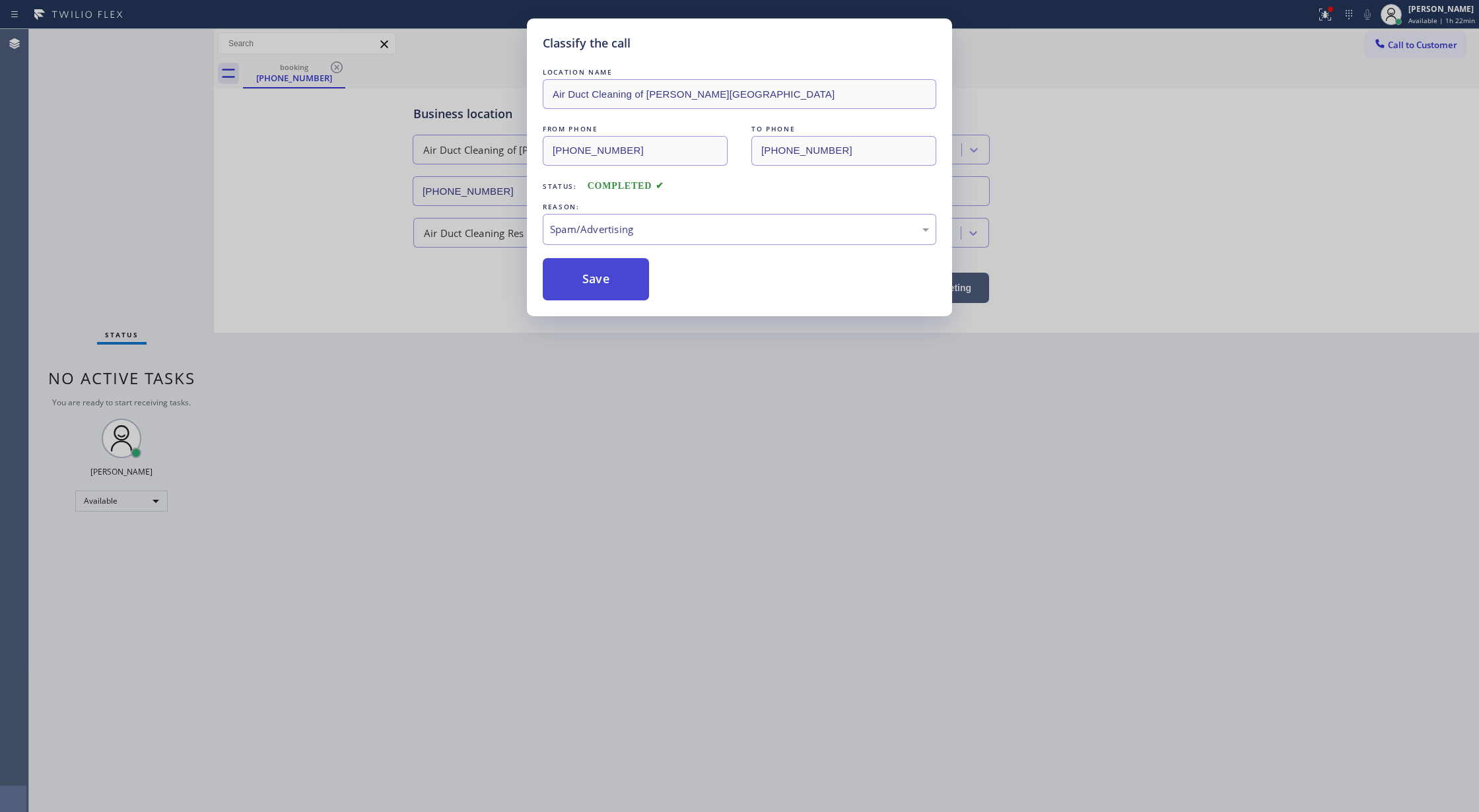
click at [600, 280] on button "Save" at bounding box center [596, 279] width 106 height 43
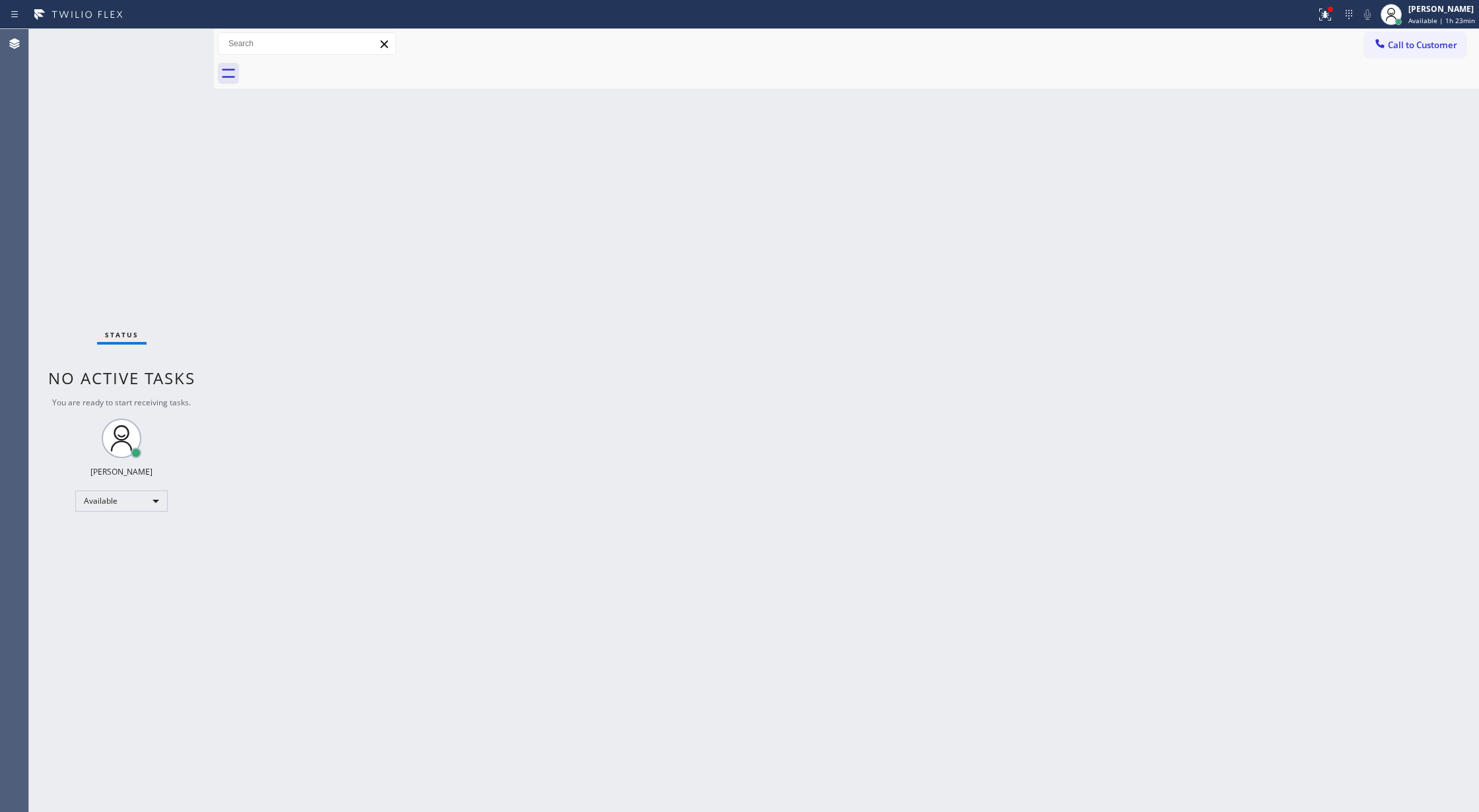
click at [181, 36] on div "Status No active tasks You are ready to start receiving tasks. [PERSON_NAME] Av…" at bounding box center [121, 420] width 185 height 783
click at [175, 46] on div "Status No active tasks You are ready to start receiving tasks. [PERSON_NAME] Av…" at bounding box center [121, 420] width 185 height 783
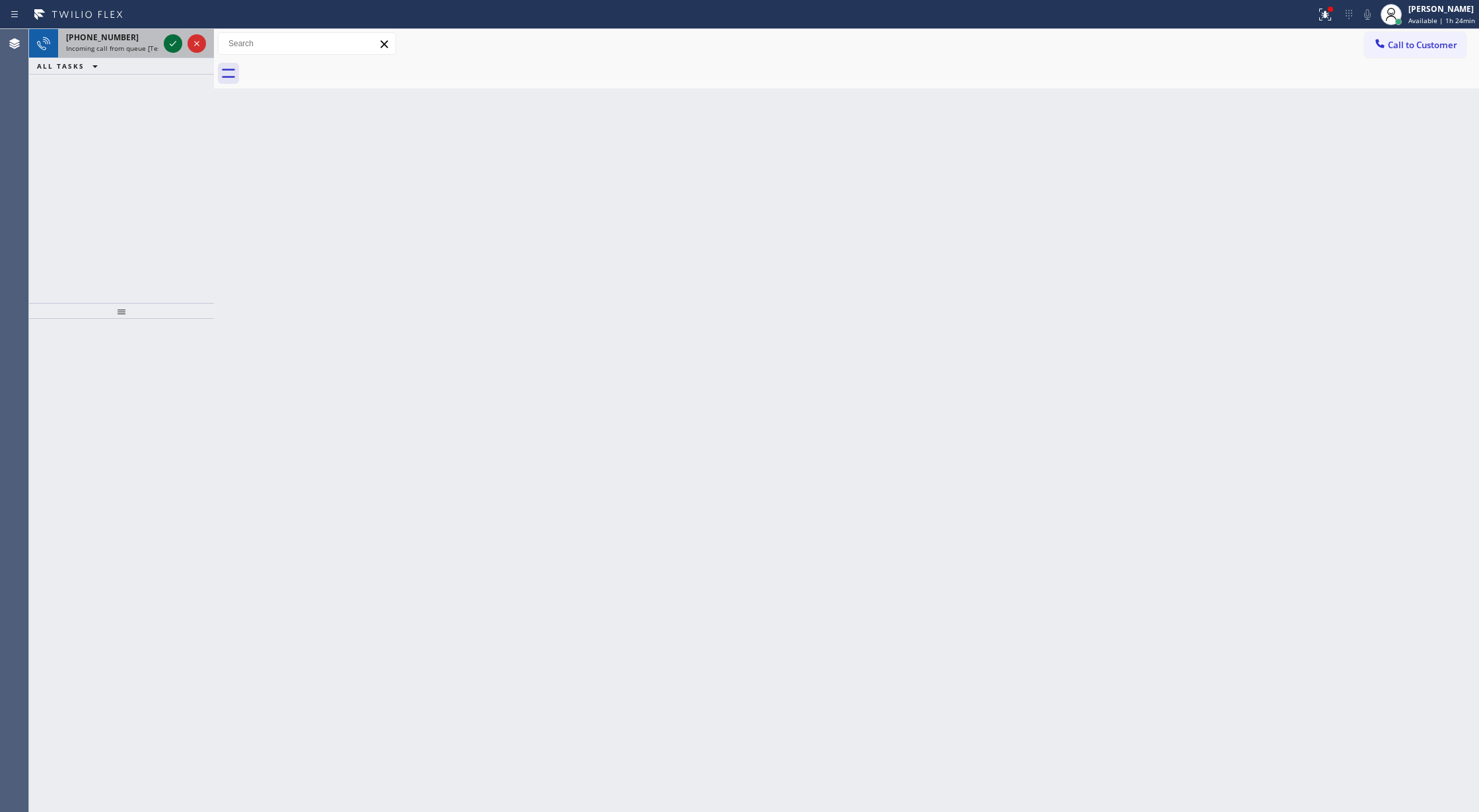
click at [175, 46] on icon at bounding box center [173, 43] width 16 height 16
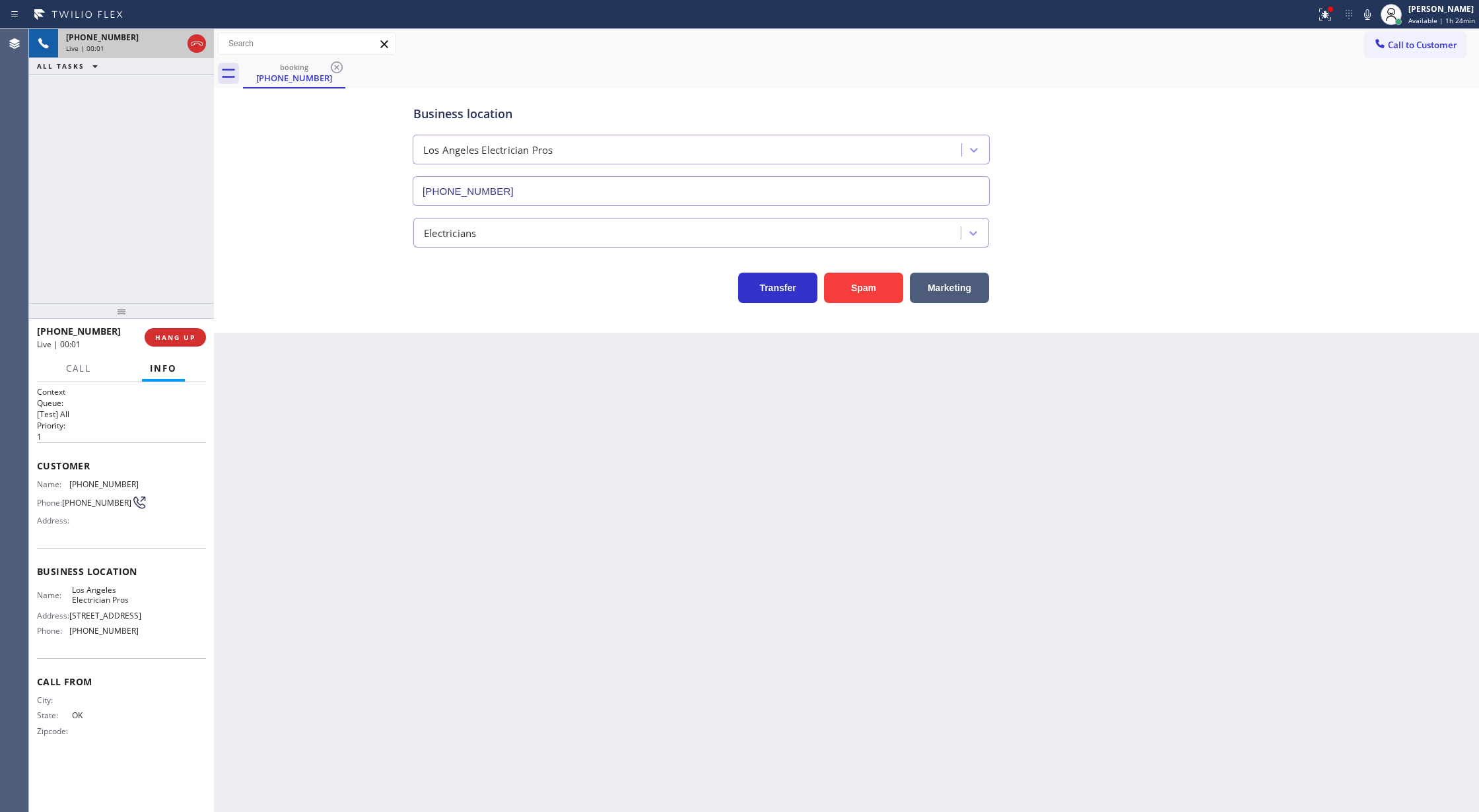
type input "(562) 285-7934"
click at [865, 284] on button "Spam" at bounding box center [863, 287] width 79 height 30
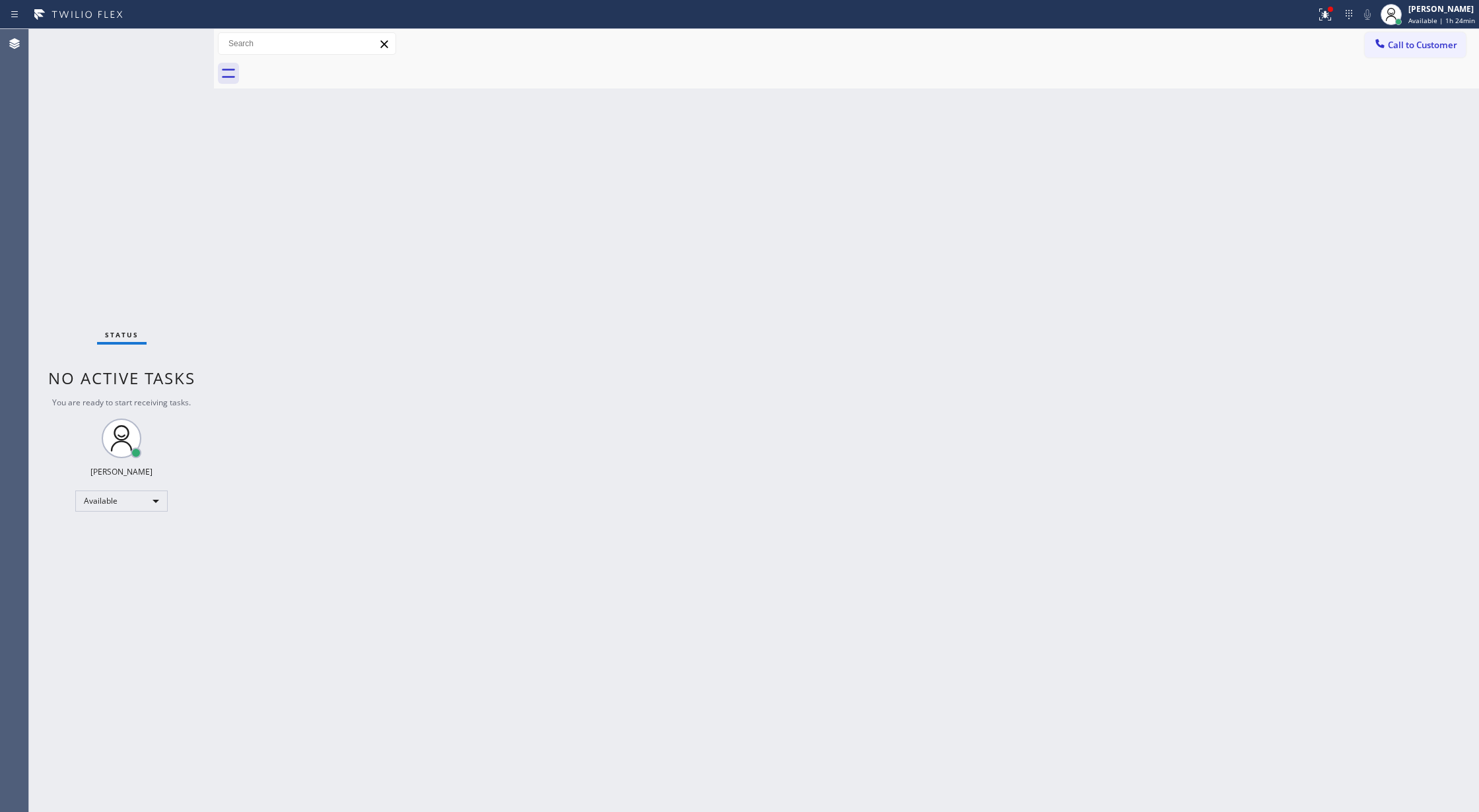
click at [183, 37] on div "Status No active tasks You are ready to start receiving tasks. [PERSON_NAME] Av…" at bounding box center [121, 420] width 185 height 783
click at [181, 36] on div "Status No active tasks You are ready to start receiving tasks. [PERSON_NAME] Av…" at bounding box center [121, 420] width 185 height 783
click at [175, 36] on div "Status No active tasks You are ready to start receiving tasks. [PERSON_NAME] Av…" at bounding box center [121, 420] width 185 height 783
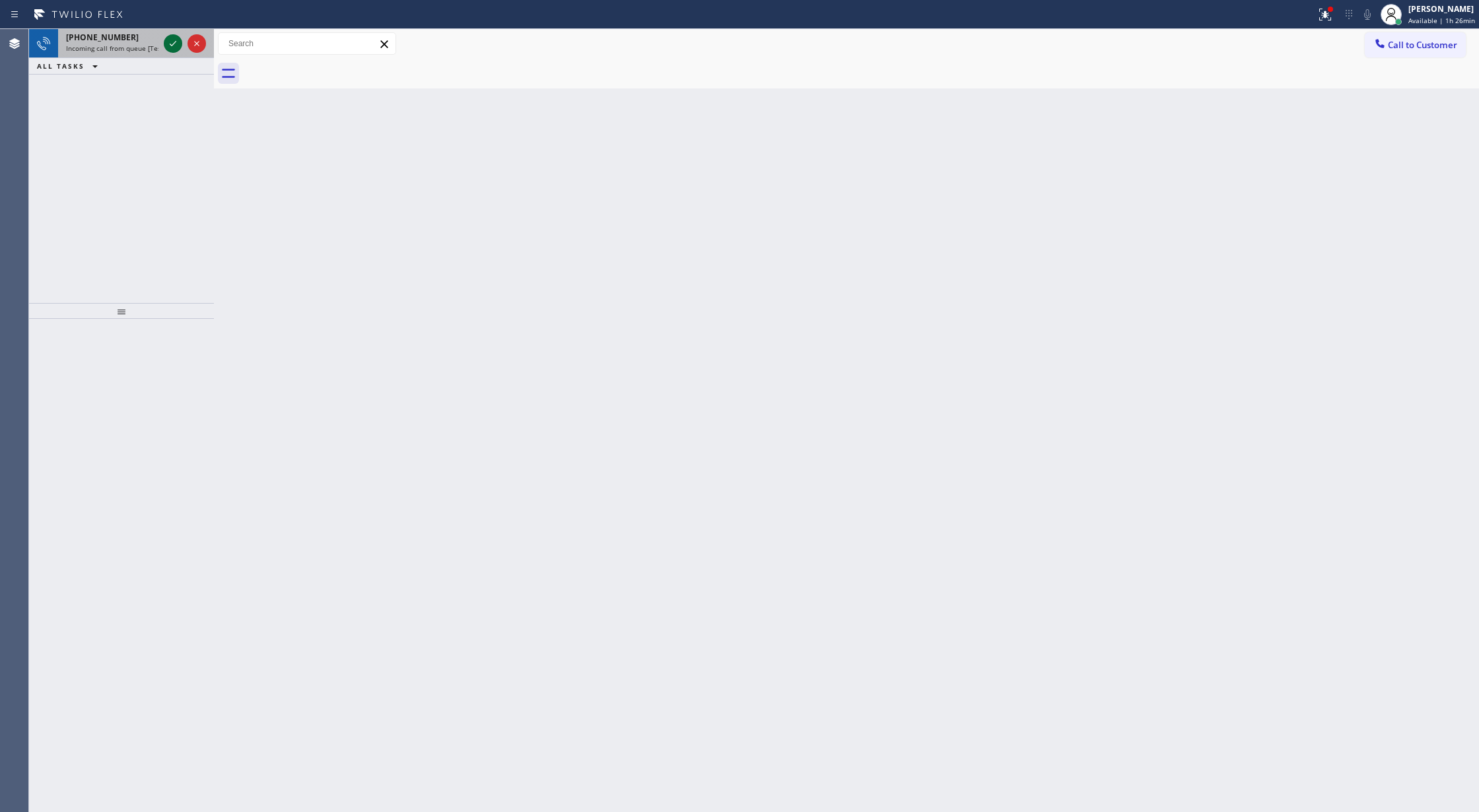
click at [169, 43] on icon at bounding box center [173, 43] width 16 height 16
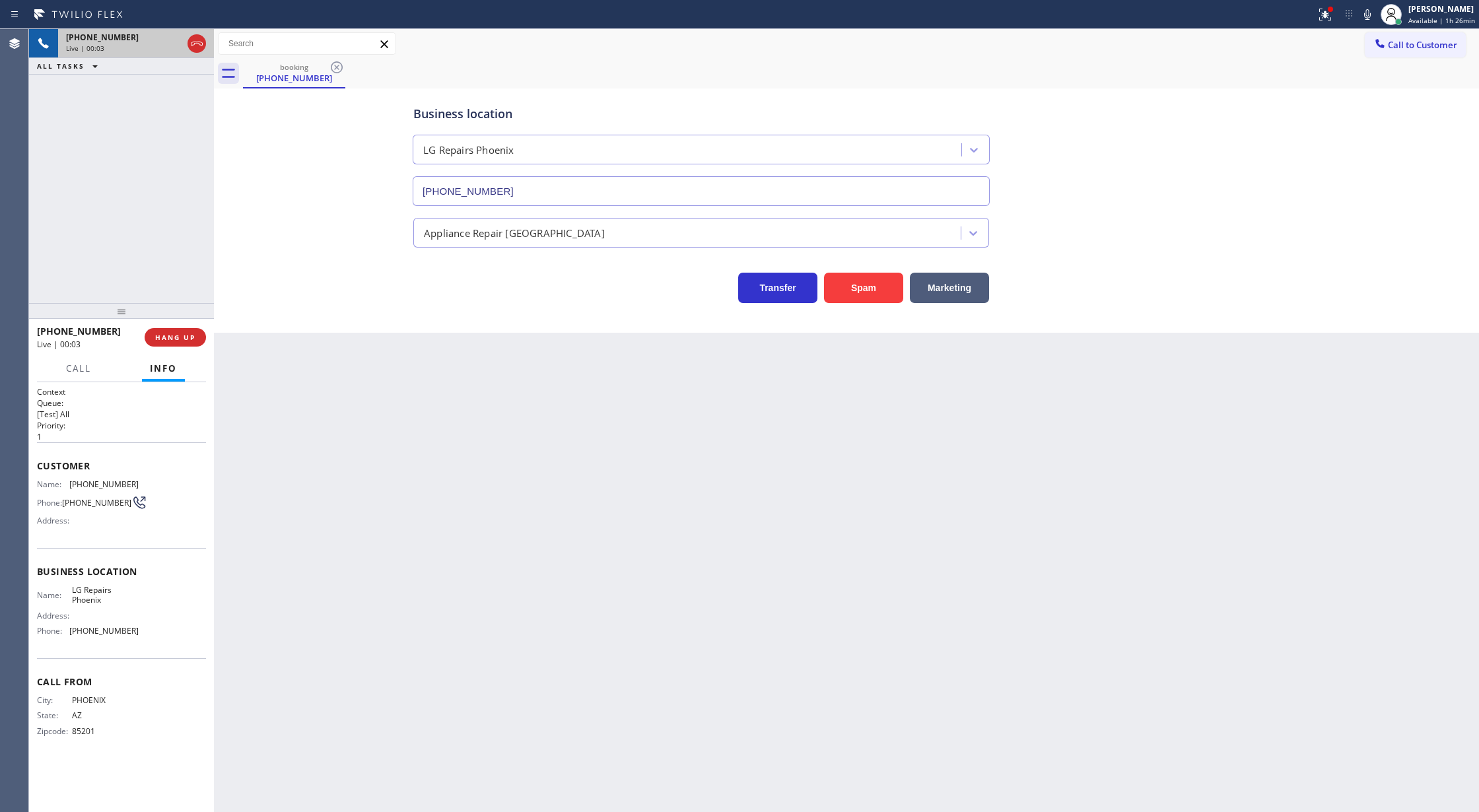
type input "[PHONE_NUMBER]"
drag, startPoint x: 34, startPoint y: 470, endPoint x: 155, endPoint y: 632, distance: 202.2
click at [155, 632] on div "Context Queue: [Test] All Priority: 1 Customer Name: (480) 227-4672 Phone: (480…" at bounding box center [121, 596] width 185 height 430
click at [1364, 8] on icon at bounding box center [1367, 14] width 16 height 16
drag, startPoint x: 1370, startPoint y: 14, endPoint x: 779, endPoint y: 84, distance: 595.1
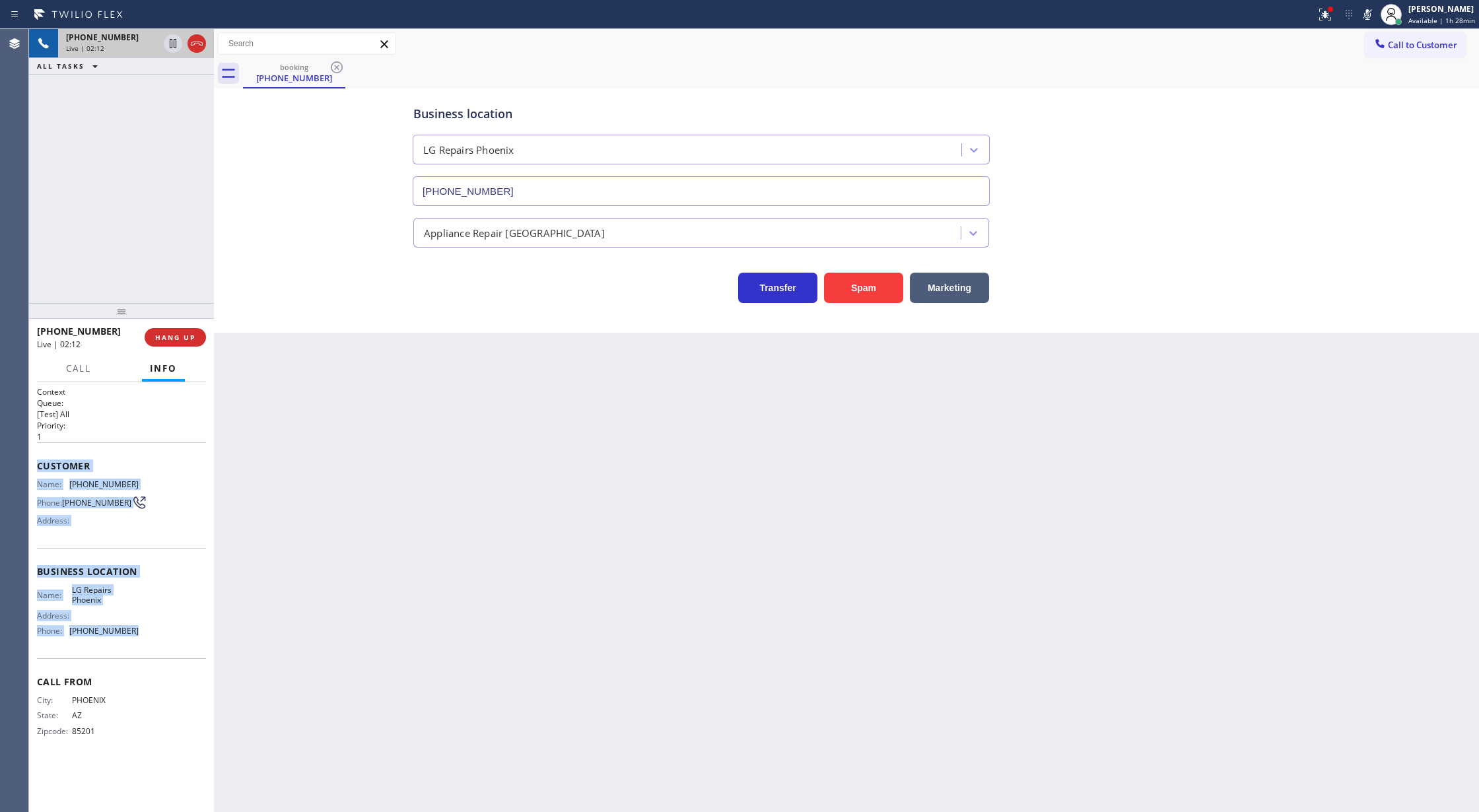
click at [1370, 12] on icon at bounding box center [1367, 14] width 16 height 16
click at [148, 708] on div "City: PHOENIX State: AZ Zipcode: 85201" at bounding box center [121, 718] width 169 height 46
drag, startPoint x: 1371, startPoint y: 14, endPoint x: 1348, endPoint y: 41, distance: 35.5
click at [1370, 14] on icon at bounding box center [1367, 14] width 16 height 16
click at [1370, 12] on icon at bounding box center [1367, 14] width 7 height 11
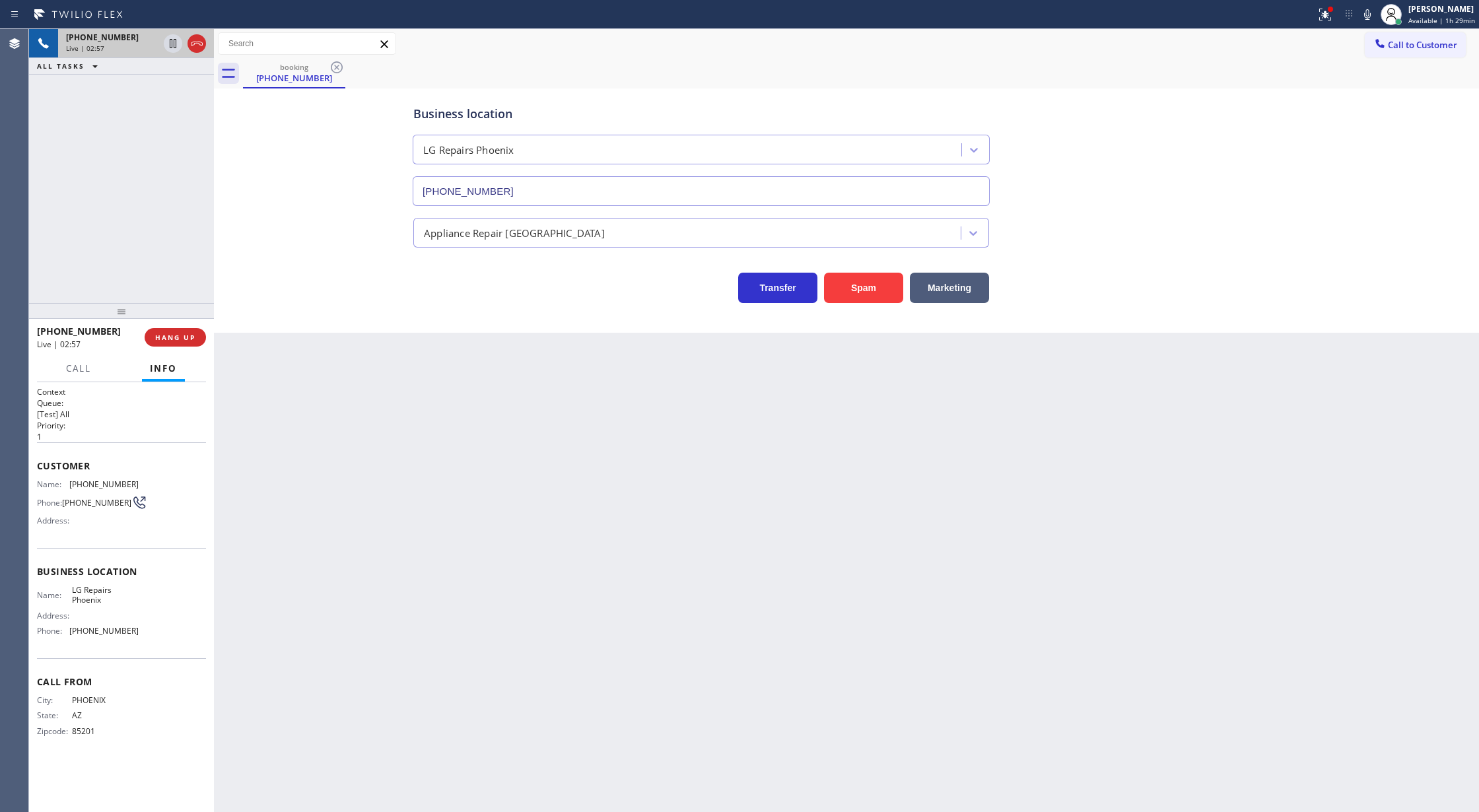
drag, startPoint x: 1367, startPoint y: 20, endPoint x: 1354, endPoint y: 75, distance: 56.5
click at [1367, 20] on icon at bounding box center [1367, 14] width 16 height 16
click at [1365, 16] on icon at bounding box center [1367, 14] width 16 height 16
click at [196, 43] on icon at bounding box center [196, 43] width 16 height 16
click at [161, 331] on button "COMPLETE" at bounding box center [173, 337] width 67 height 18
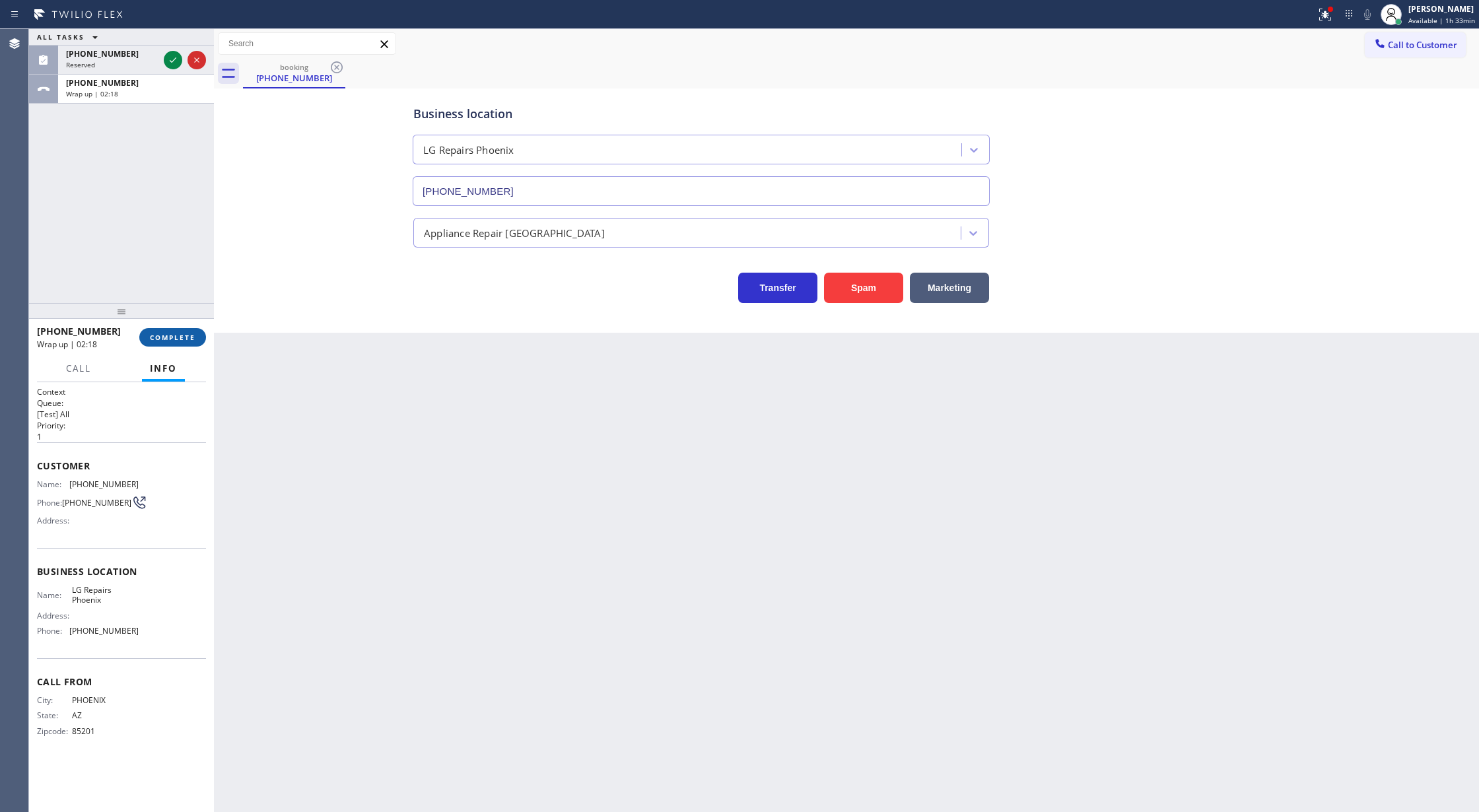
click at [172, 339] on span "COMPLETE" at bounding box center [172, 337] width 46 height 9
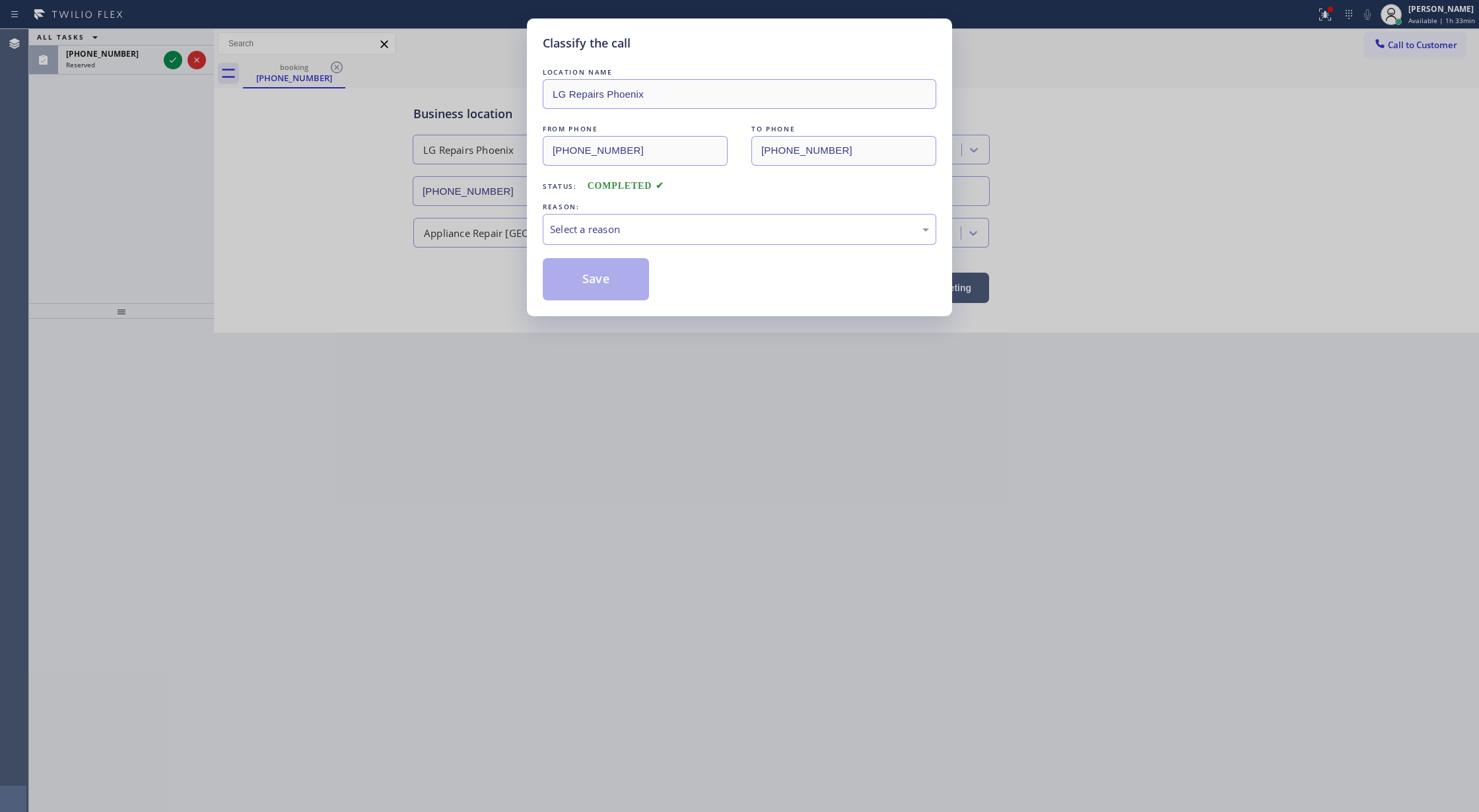
click at [584, 228] on div "Select a reason" at bounding box center [740, 229] width 379 height 15
click at [582, 281] on button "Save" at bounding box center [596, 279] width 106 height 43
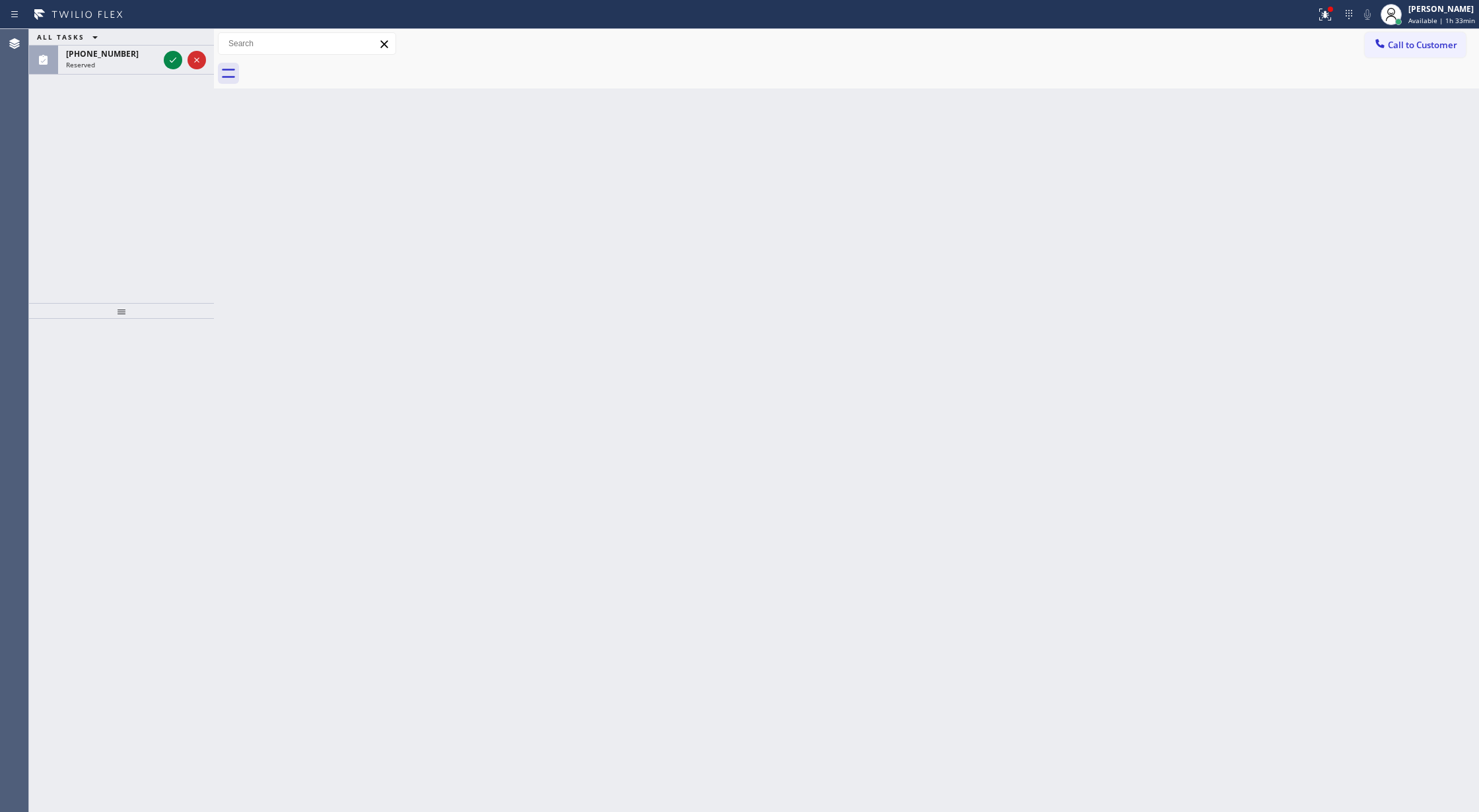
click at [173, 58] on icon at bounding box center [173, 59] width 16 height 16
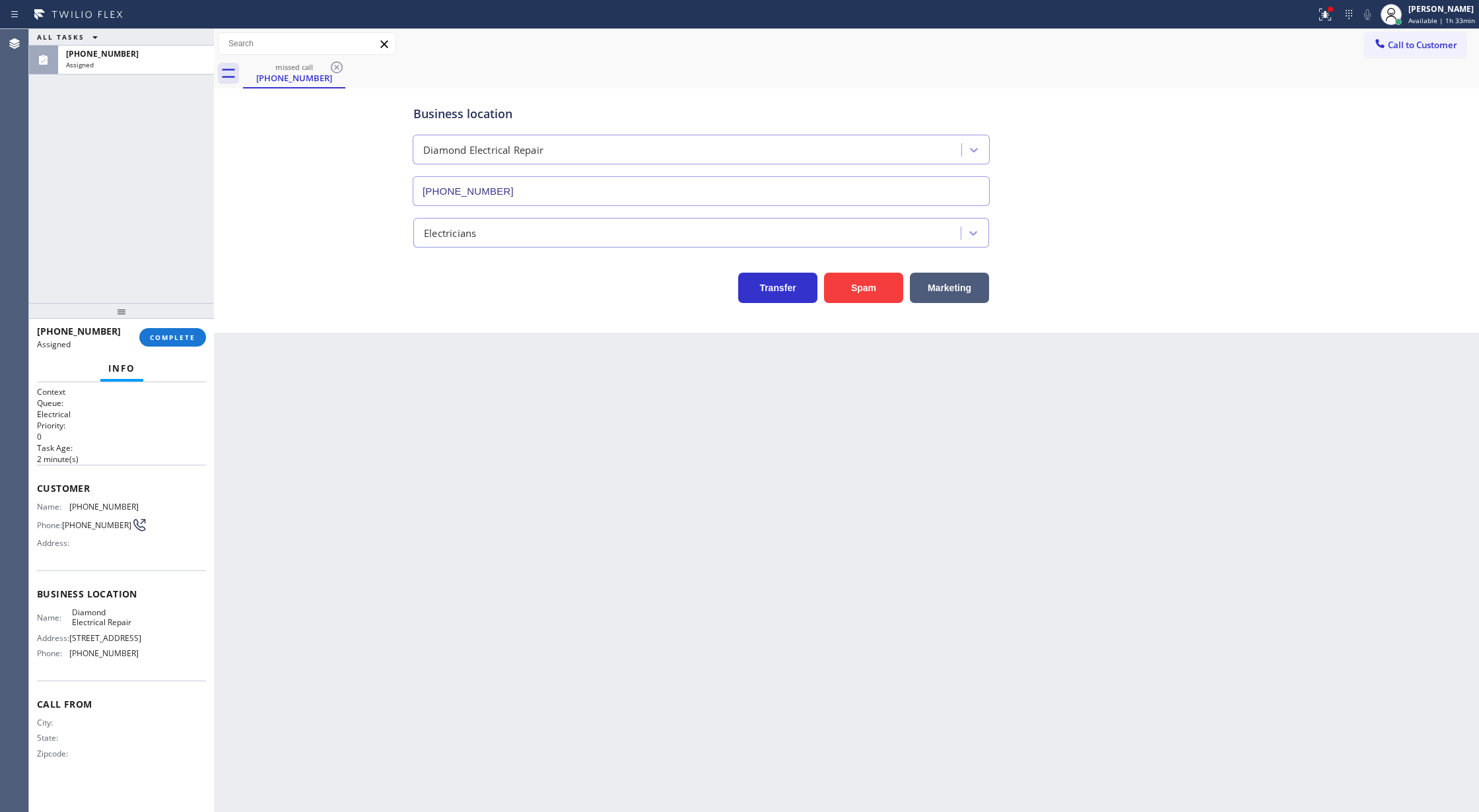
type input "[PHONE_NUMBER]"
drag, startPoint x: 34, startPoint y: 486, endPoint x: 151, endPoint y: 651, distance: 202.3
click at [151, 651] on div "Context Queue: Electrical Priority: 0 Task Age: 2 minute(s) Customer Name: (807…" at bounding box center [121, 596] width 185 height 430
click at [167, 347] on div "(807) 711-0519 Assigned COMPLETE" at bounding box center [121, 337] width 169 height 34
click at [186, 331] on button "COMPLETE" at bounding box center [173, 337] width 67 height 18
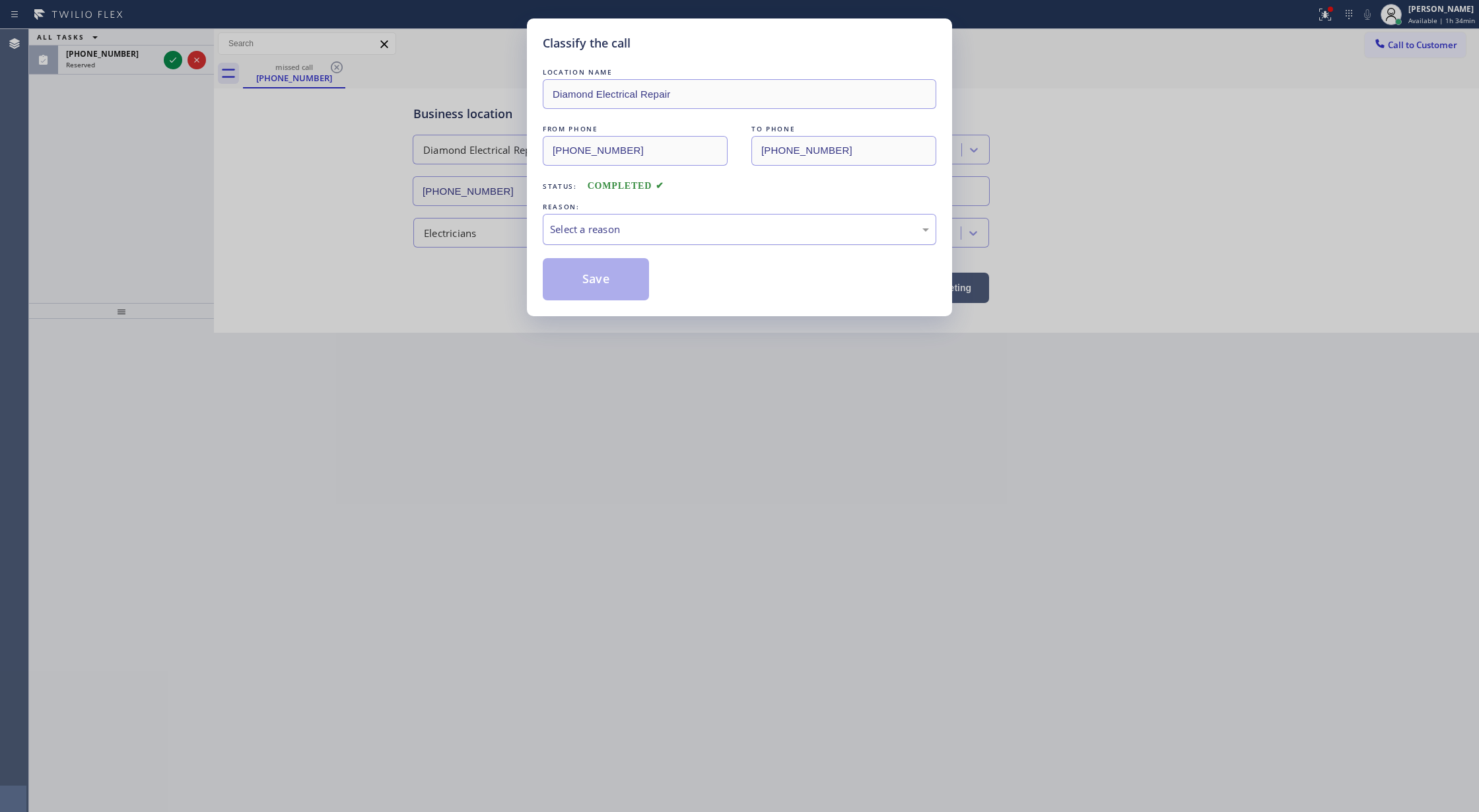
click at [618, 236] on div "Select a reason" at bounding box center [740, 229] width 379 height 15
click at [598, 288] on button "Save" at bounding box center [596, 279] width 106 height 43
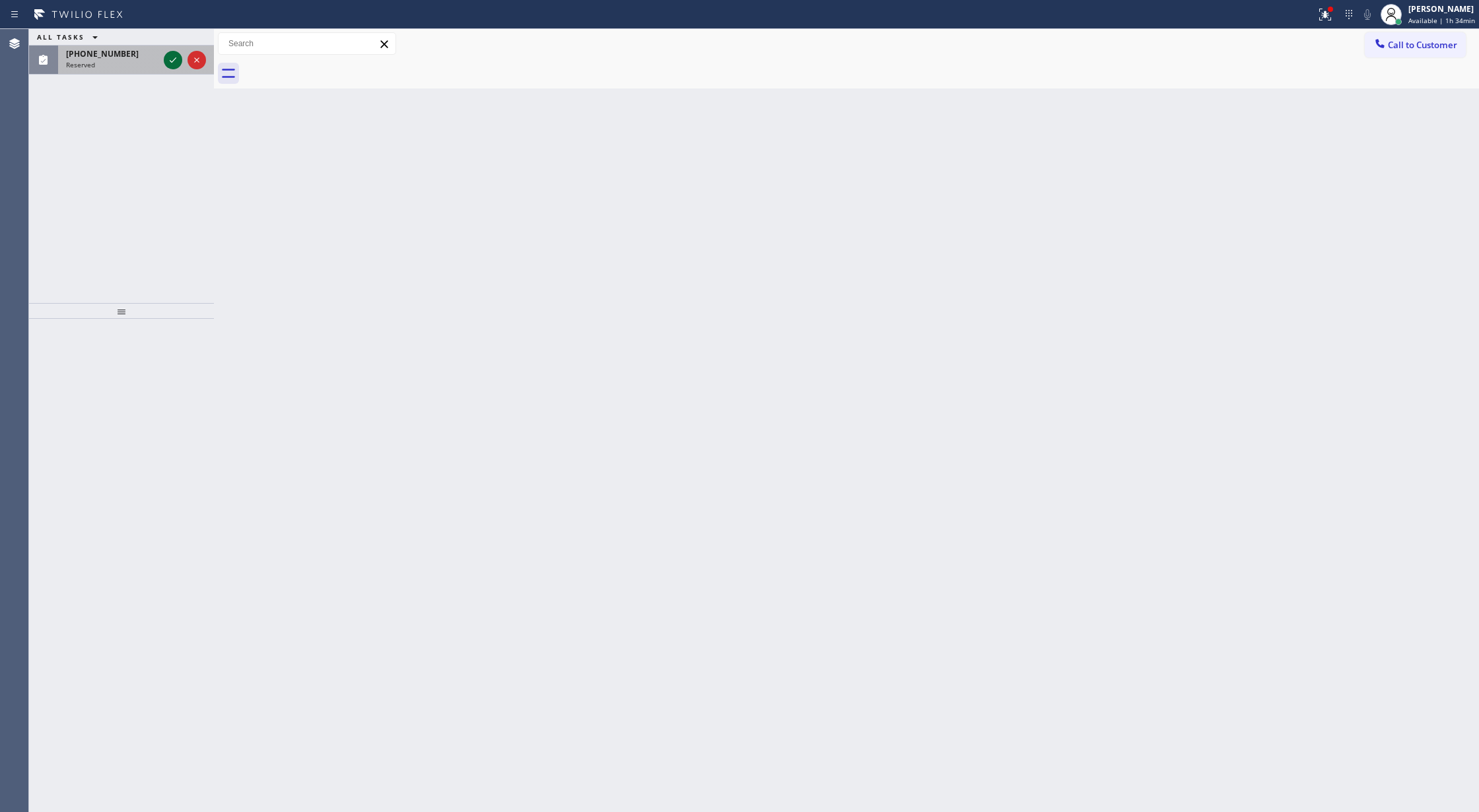
click at [175, 67] on icon at bounding box center [173, 59] width 16 height 16
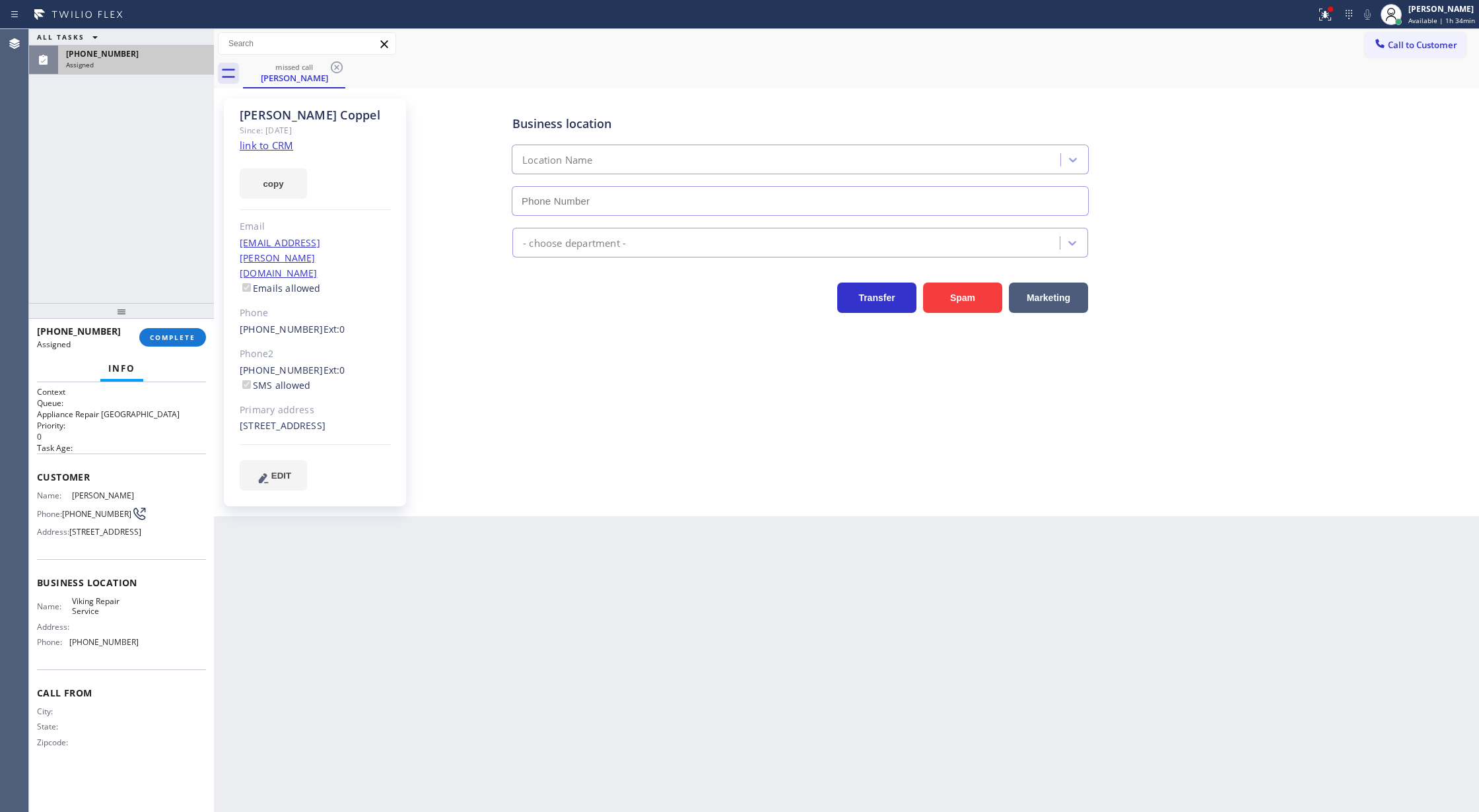
type input "[PHONE_NUMBER]"
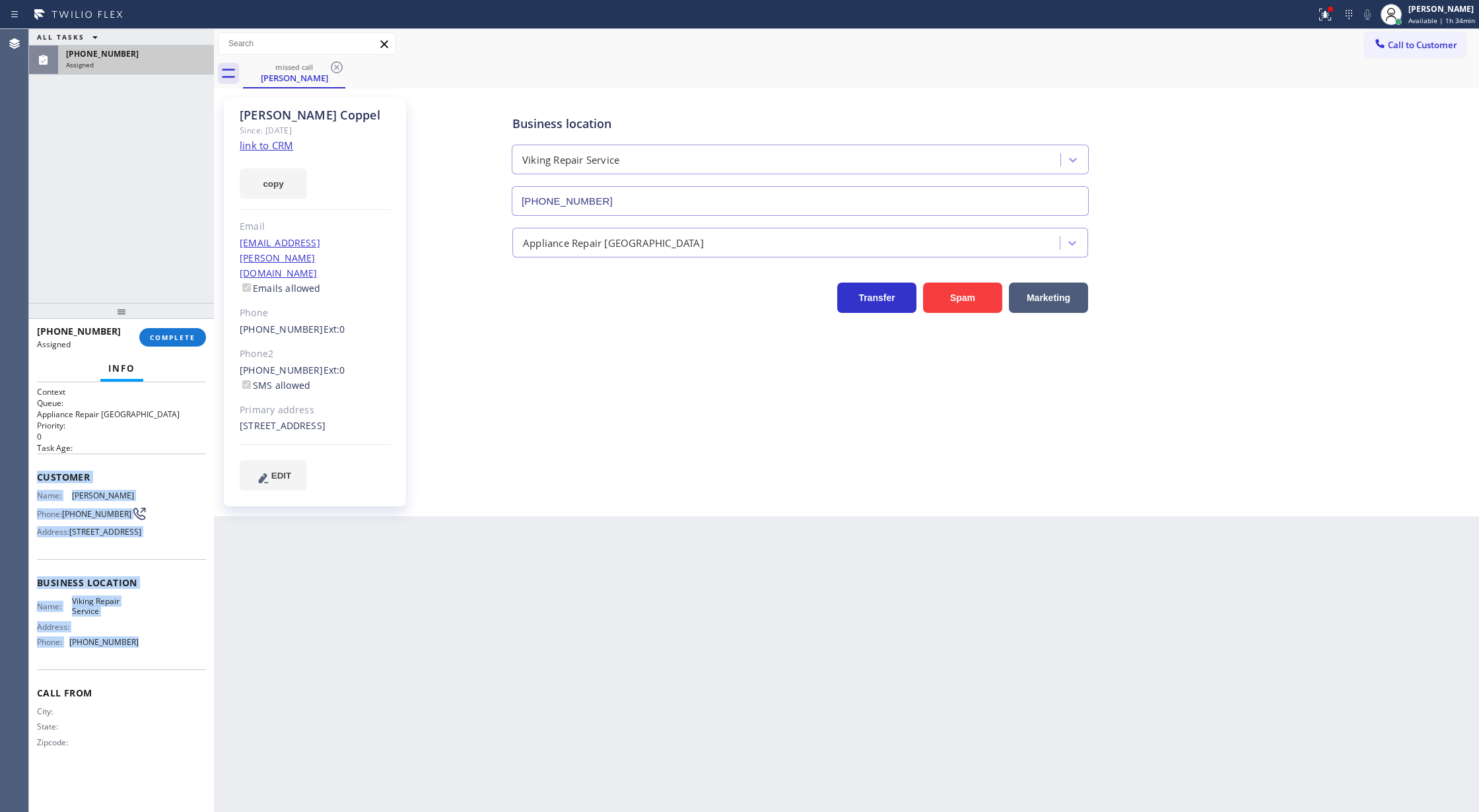
drag, startPoint x: 38, startPoint y: 480, endPoint x: 288, endPoint y: 722, distance: 347.9
click at [171, 669] on div "Context Queue: Appliance Repair High End Priority: 0 Task Age: Customer Name: N…" at bounding box center [121, 577] width 169 height 383
click at [162, 334] on span "COMPLETE" at bounding box center [172, 337] width 46 height 9
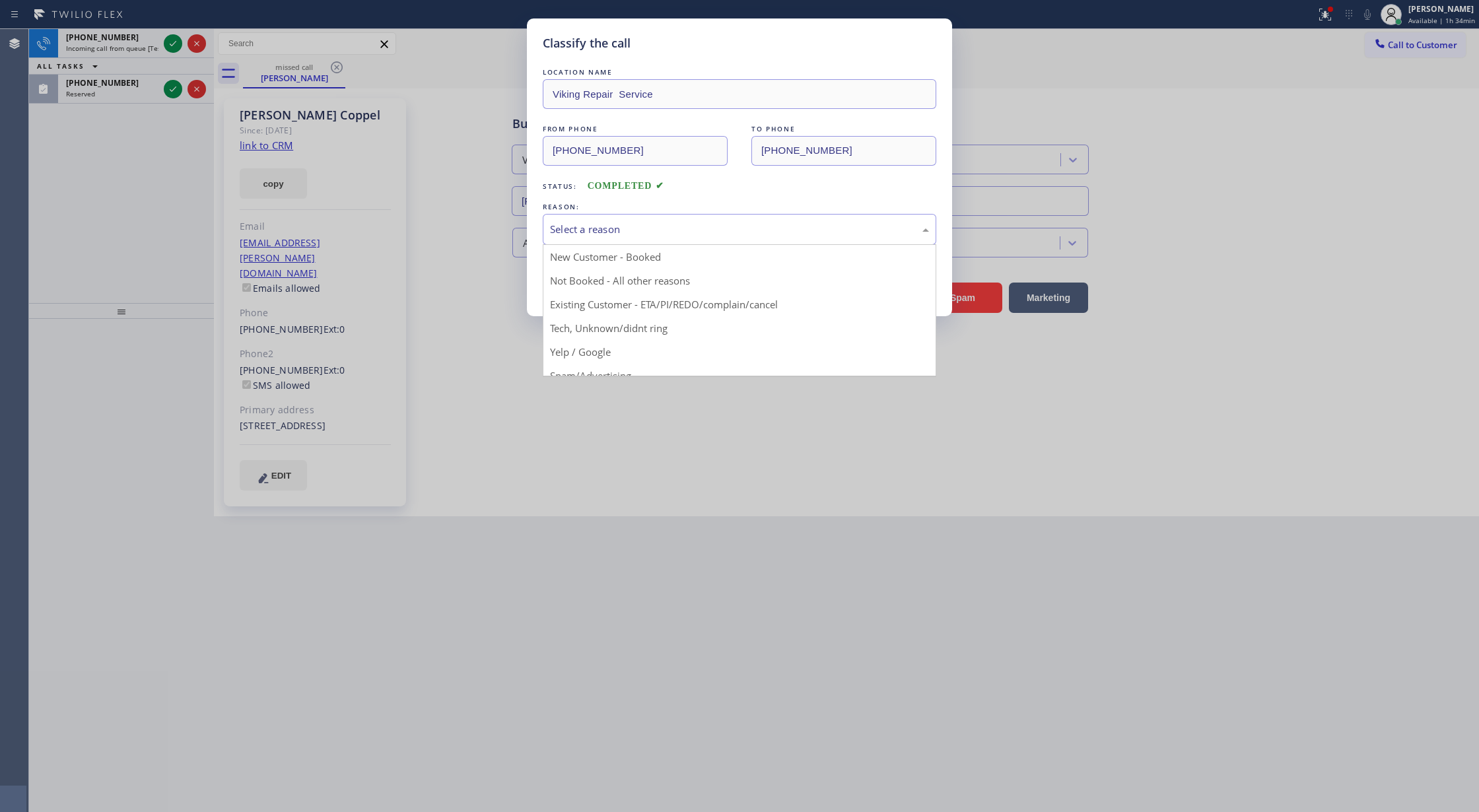
click at [630, 221] on div "Select a reason" at bounding box center [740, 229] width 379 height 15
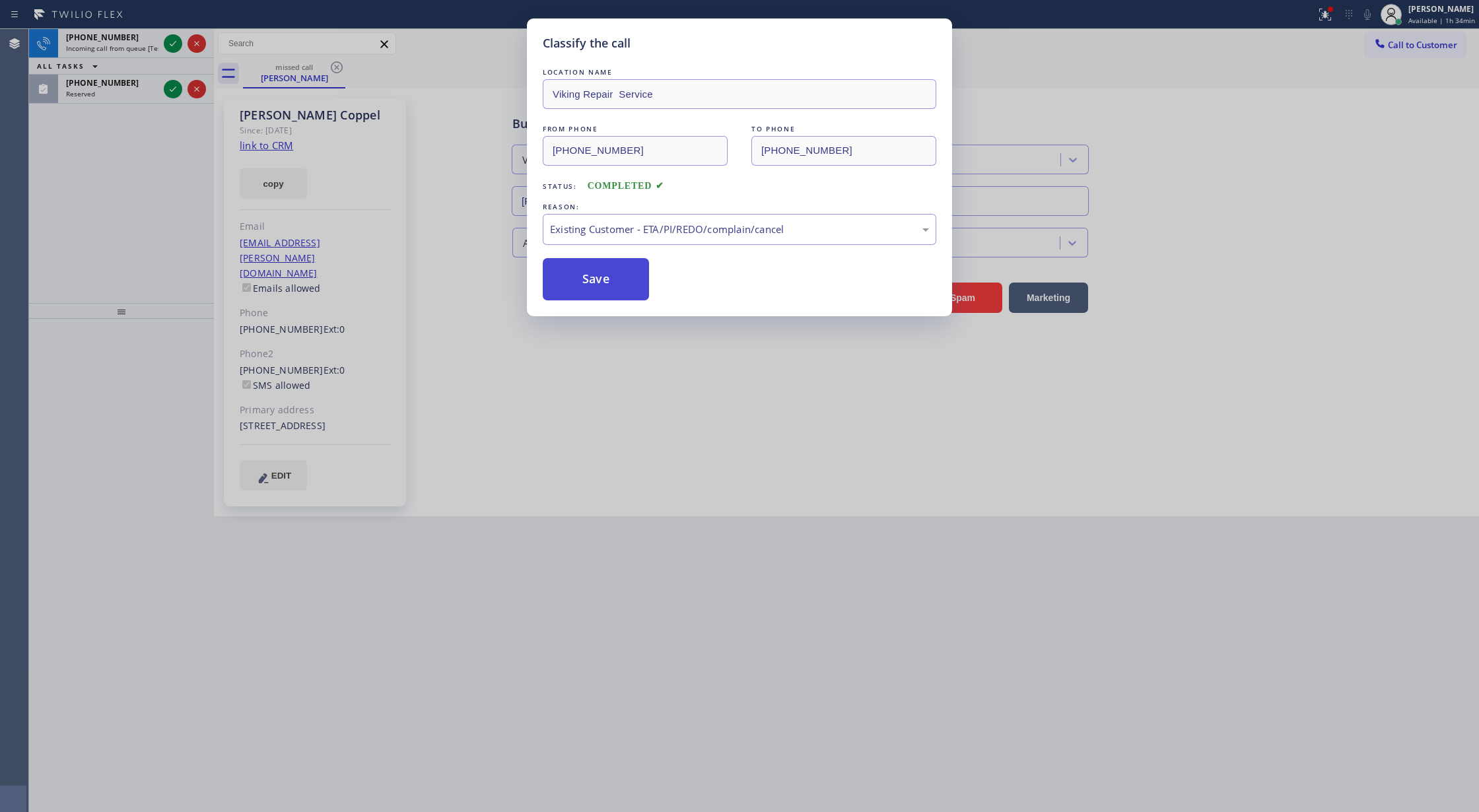
click at [592, 289] on button "Save" at bounding box center [596, 279] width 106 height 43
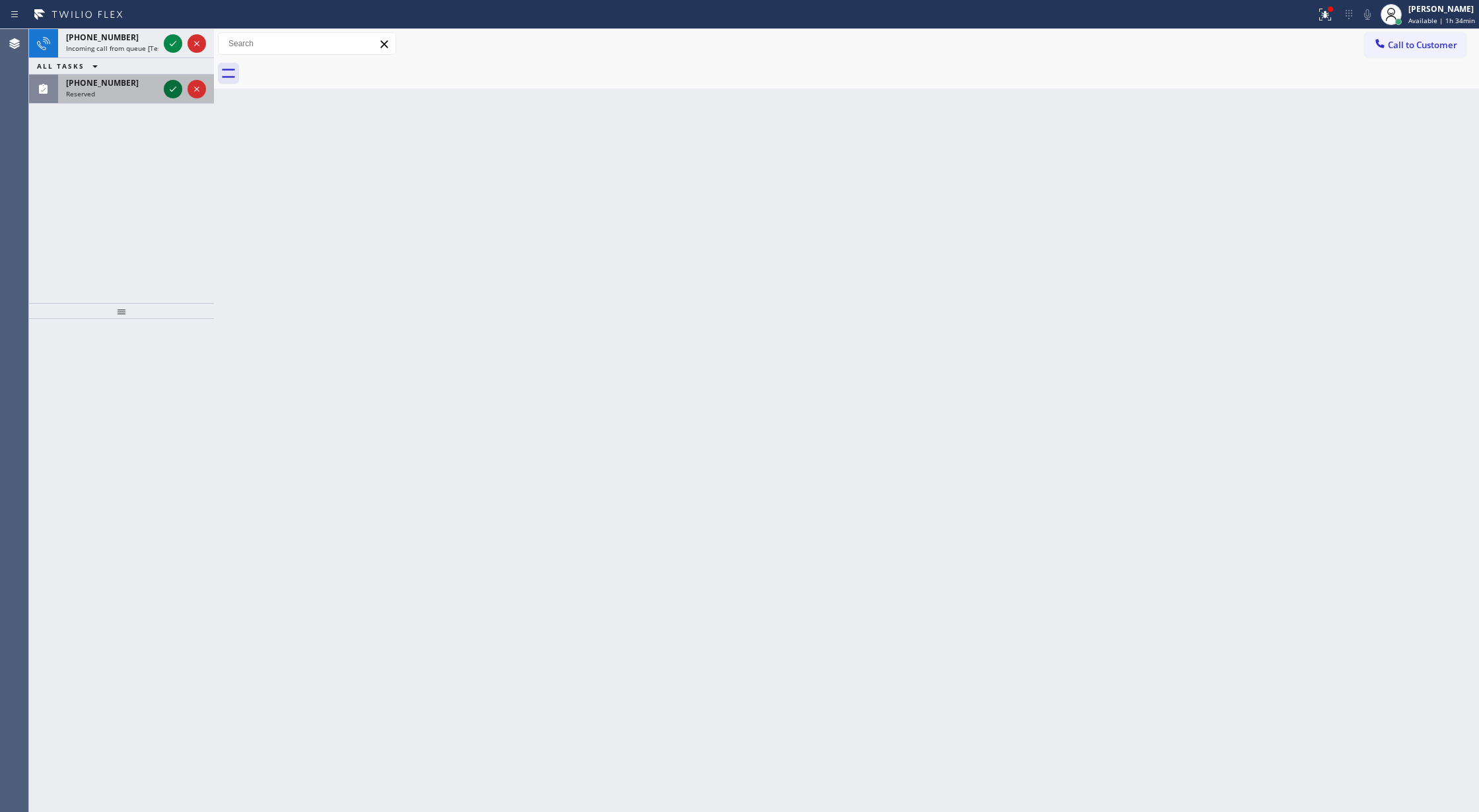
click at [172, 86] on icon at bounding box center [173, 89] width 16 height 16
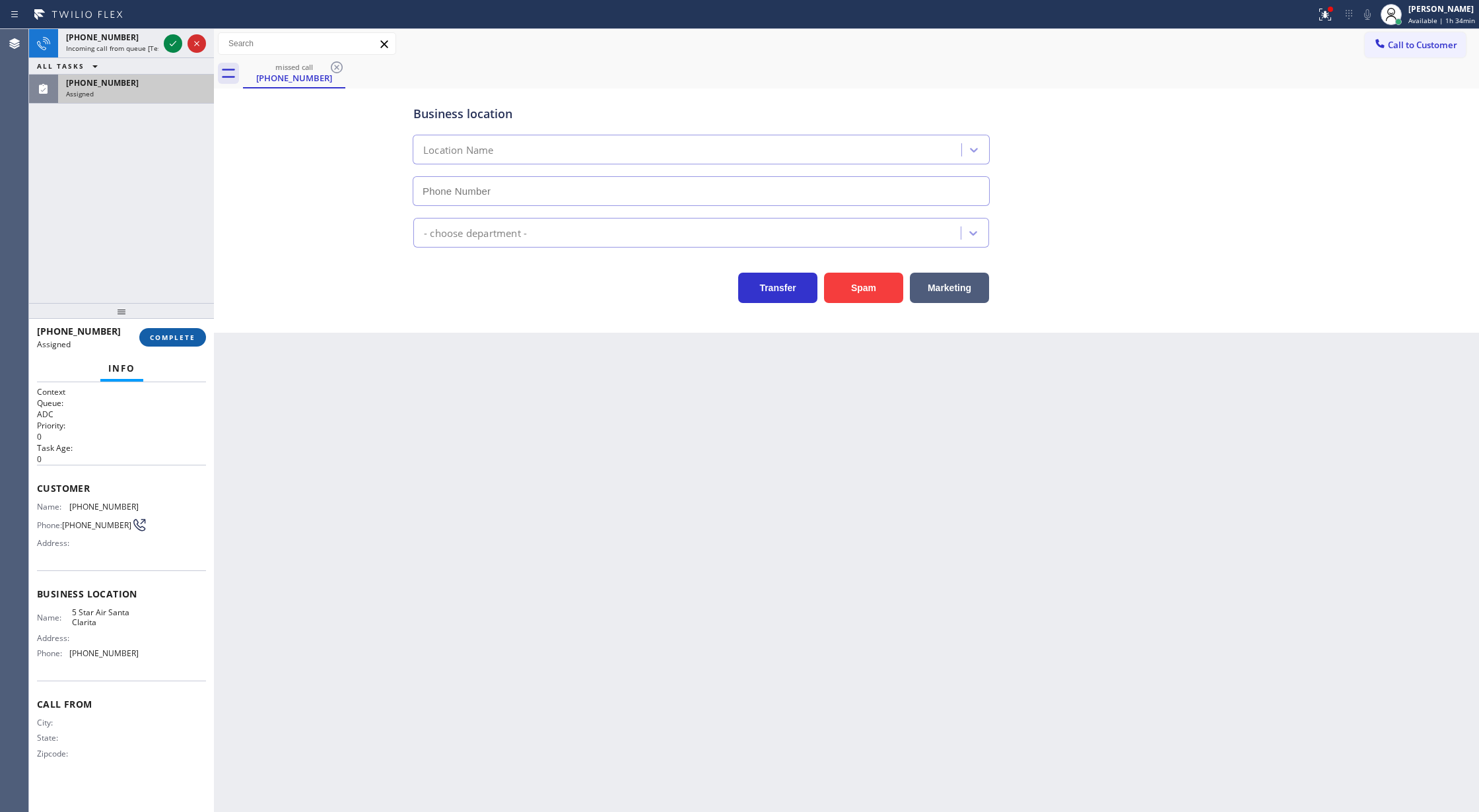
type input "[PHONE_NUMBER]"
click at [175, 342] on span "COMPLETE" at bounding box center [172, 337] width 46 height 9
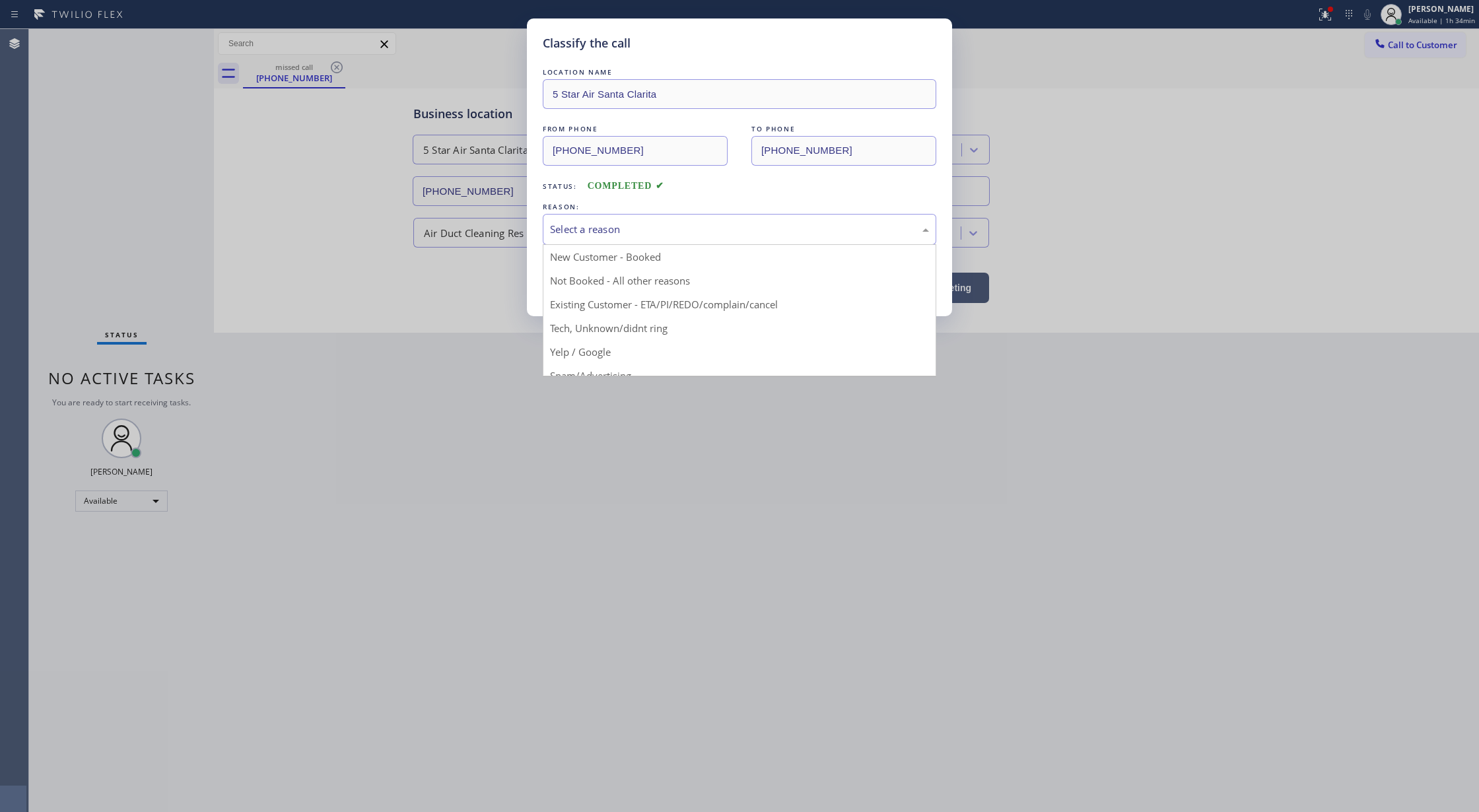
click at [650, 233] on div "Select a reason" at bounding box center [740, 229] width 379 height 15
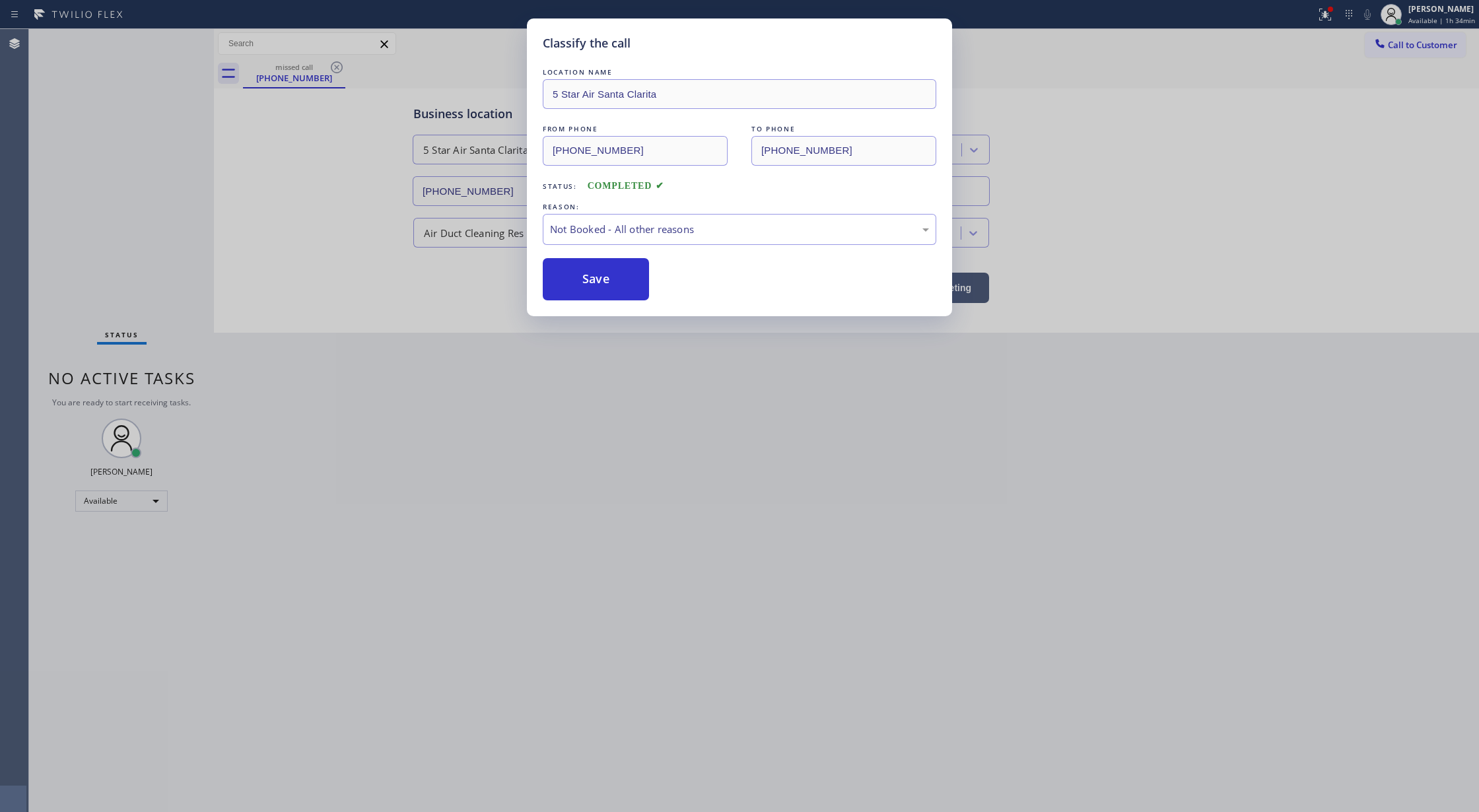
click at [598, 281] on button "Save" at bounding box center [596, 279] width 106 height 43
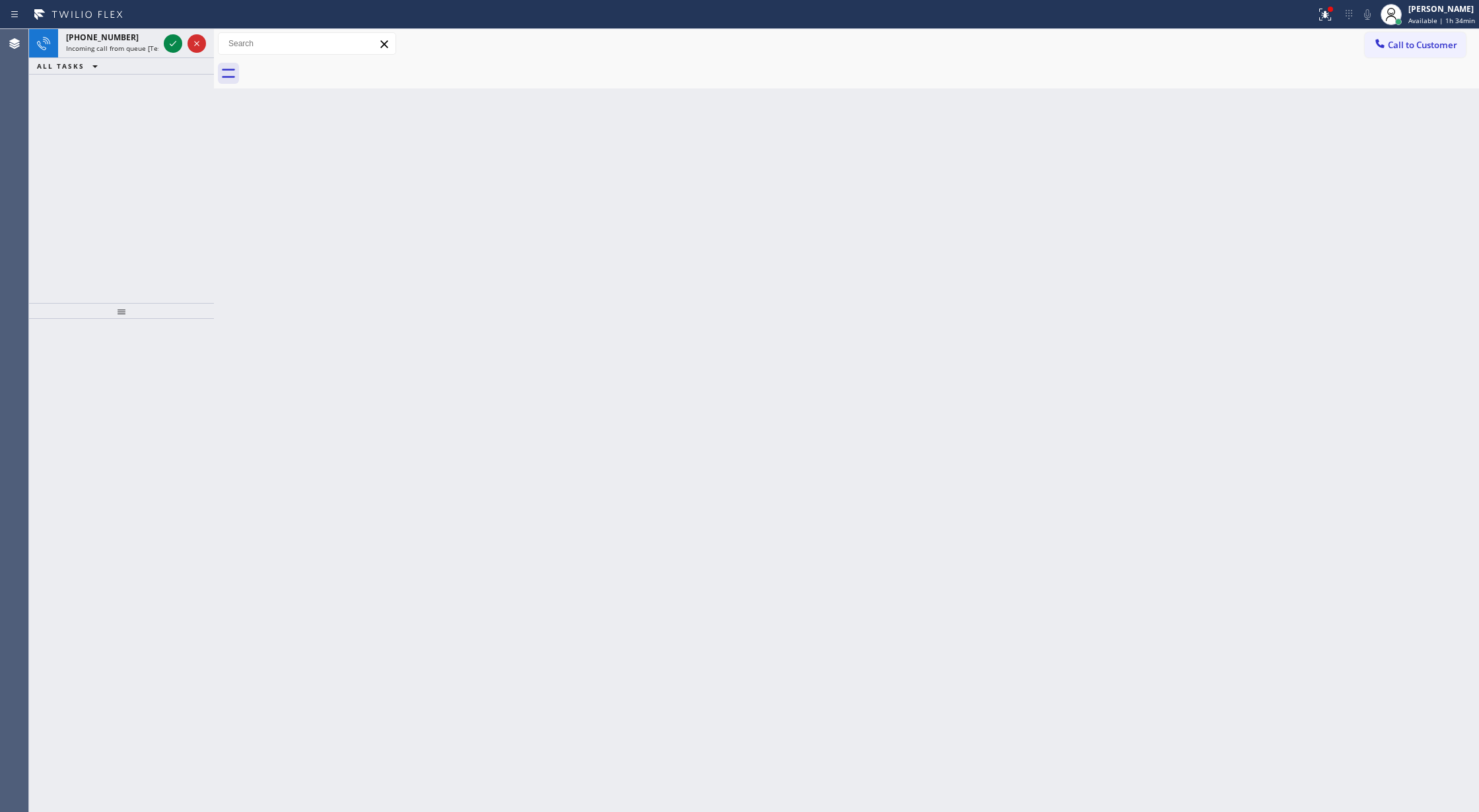
click at [186, 91] on div "+17543244248 Incoming call from queue [Test] All ALL TASKS ALL TASKS ACTIVE TAS…" at bounding box center [121, 166] width 185 height 274
click at [170, 39] on icon at bounding box center [173, 43] width 16 height 16
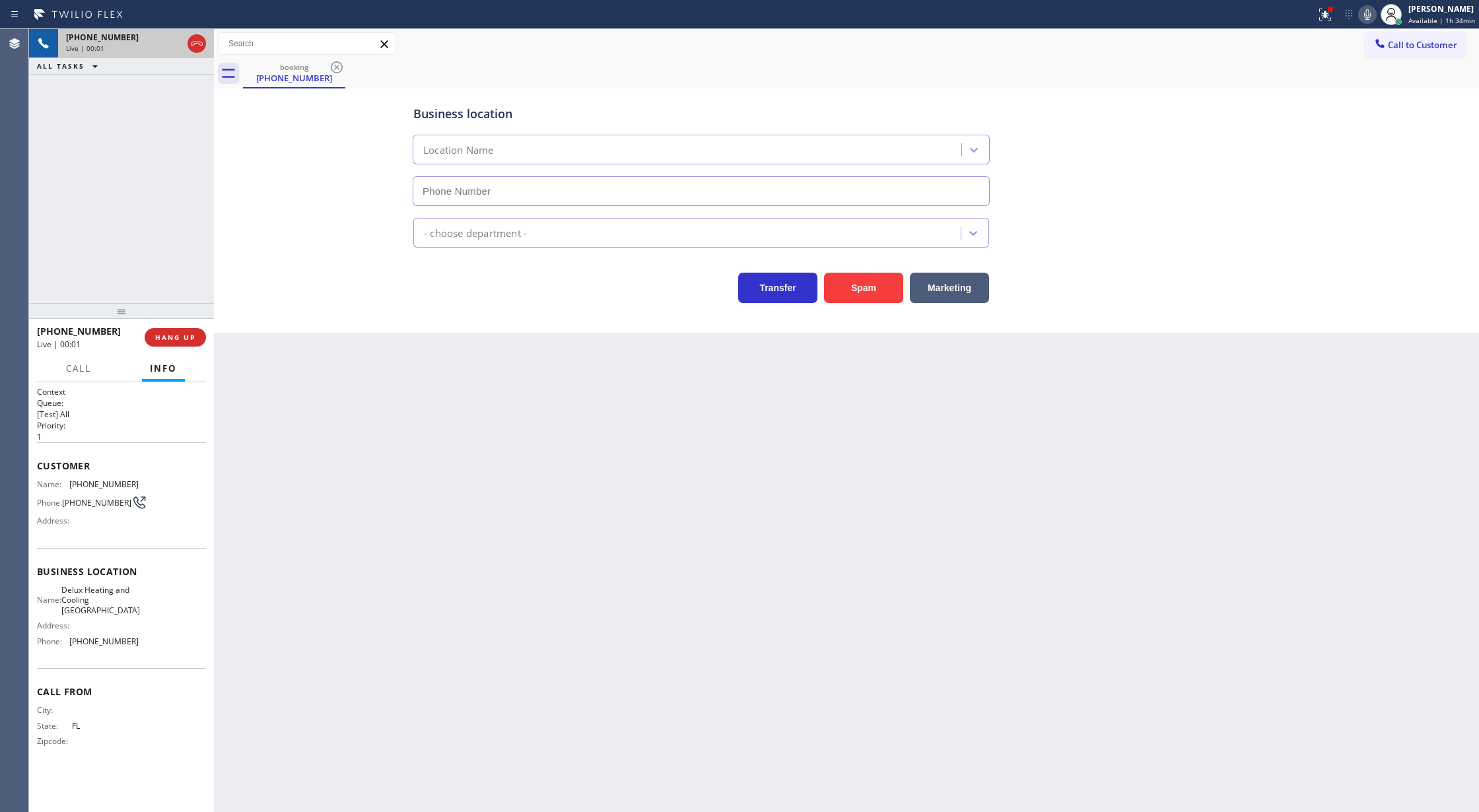
type input "(954) 417-1764"
click at [869, 285] on button "Spam" at bounding box center [863, 287] width 79 height 30
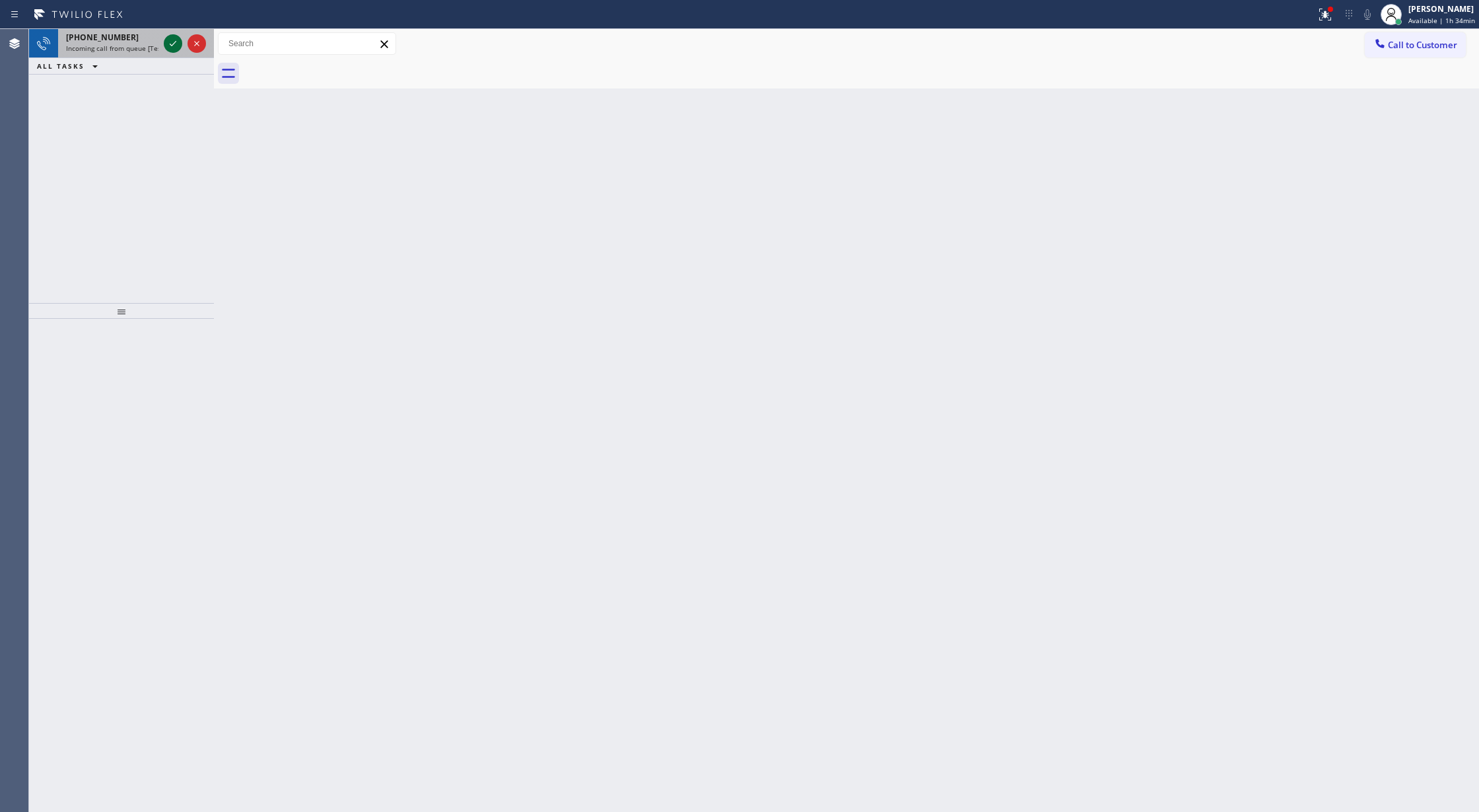
click at [173, 43] on icon at bounding box center [173, 43] width 7 height 5
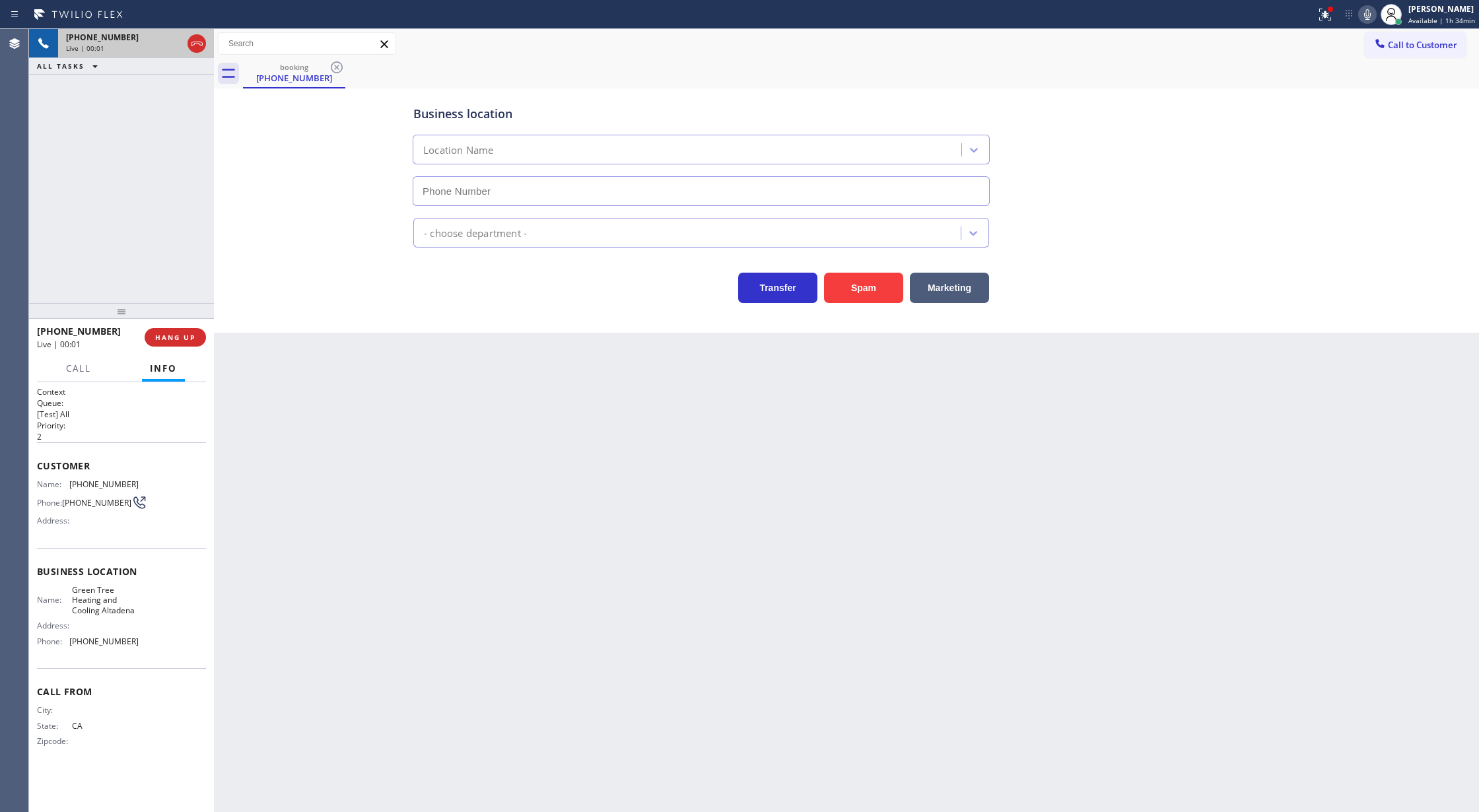
type input "(626) 507-9884"
click at [873, 288] on button "Spam" at bounding box center [863, 287] width 79 height 30
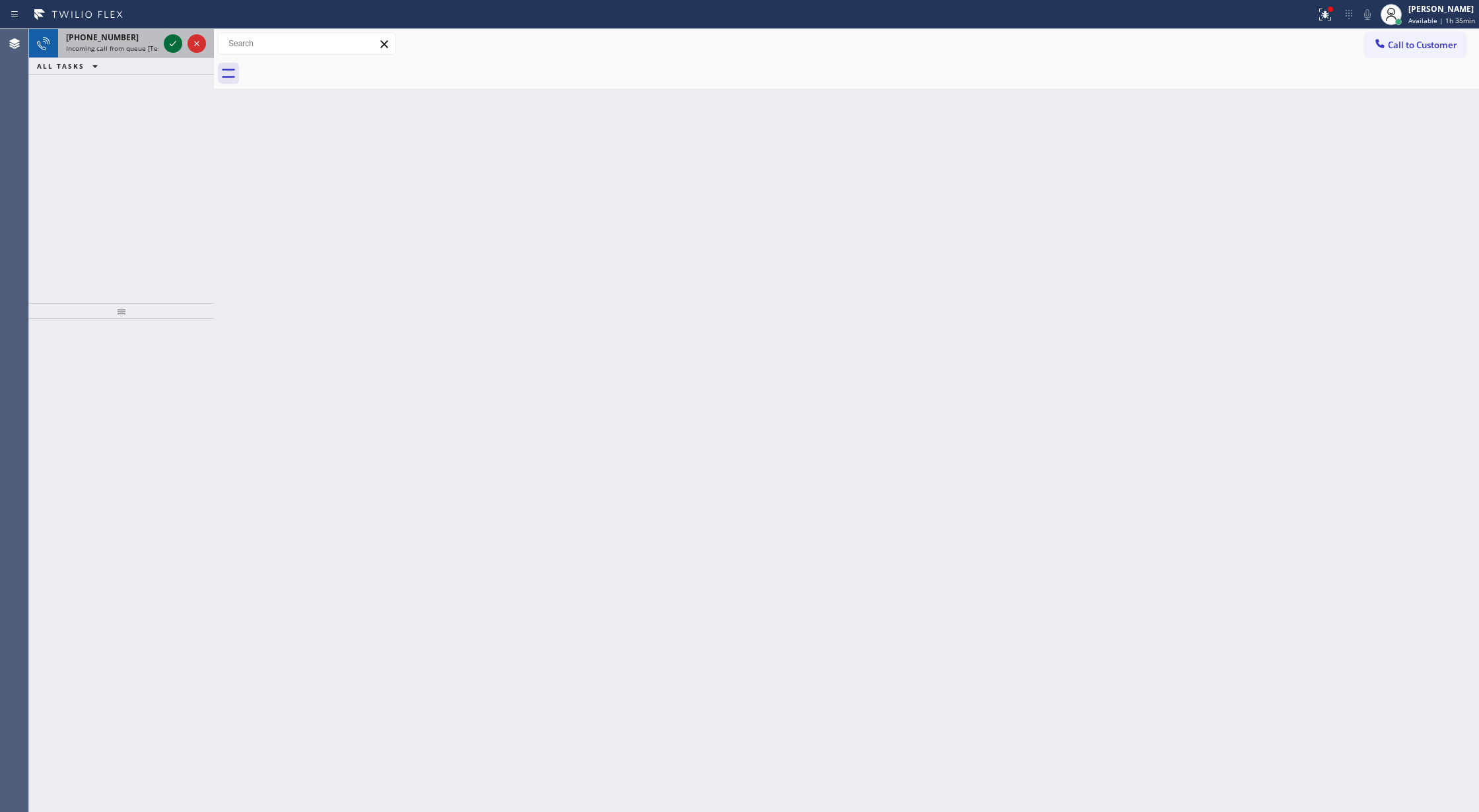
click at [175, 43] on icon at bounding box center [173, 43] width 16 height 16
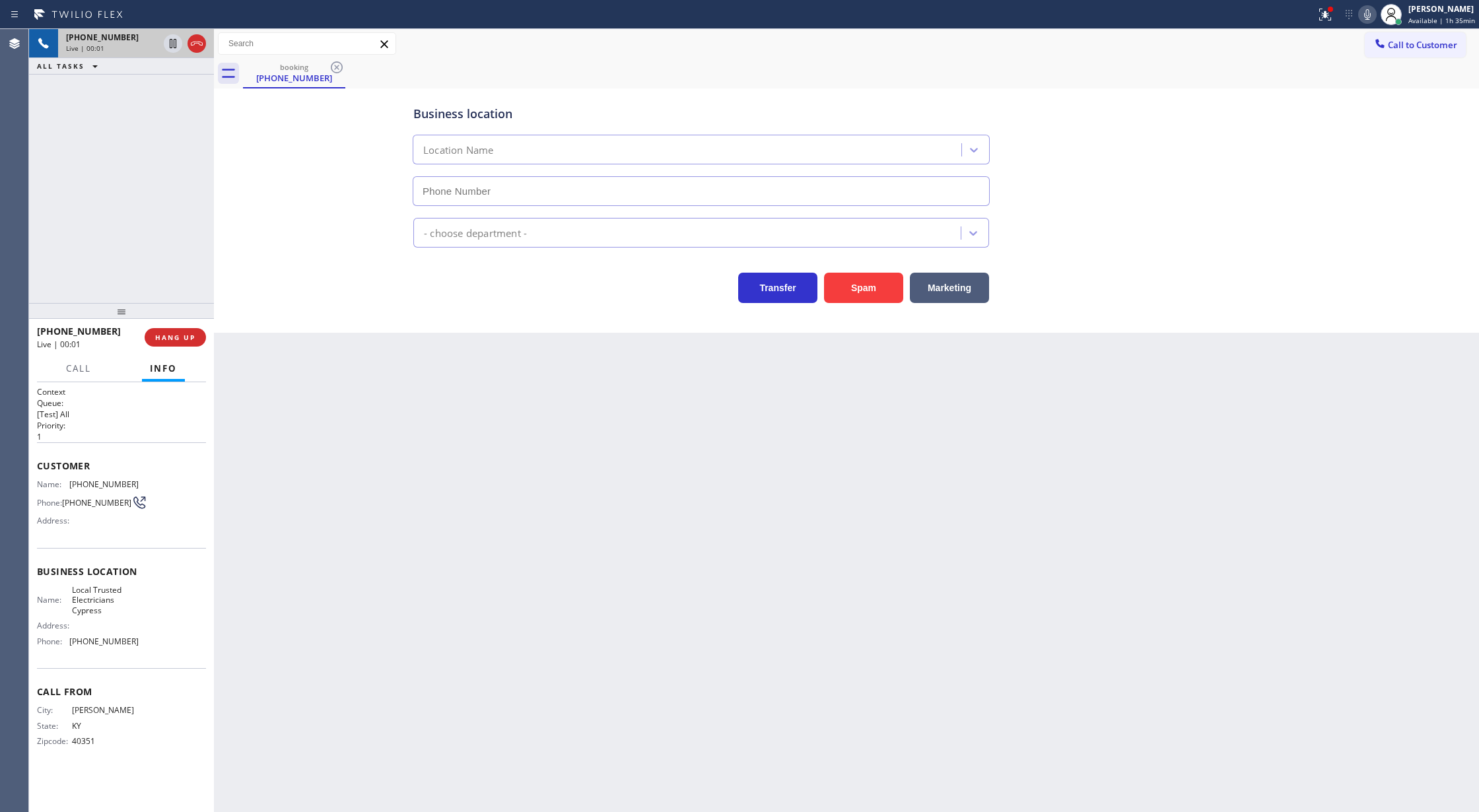
type input "(714) 463-1818"
click at [859, 297] on button "Spam" at bounding box center [863, 287] width 79 height 30
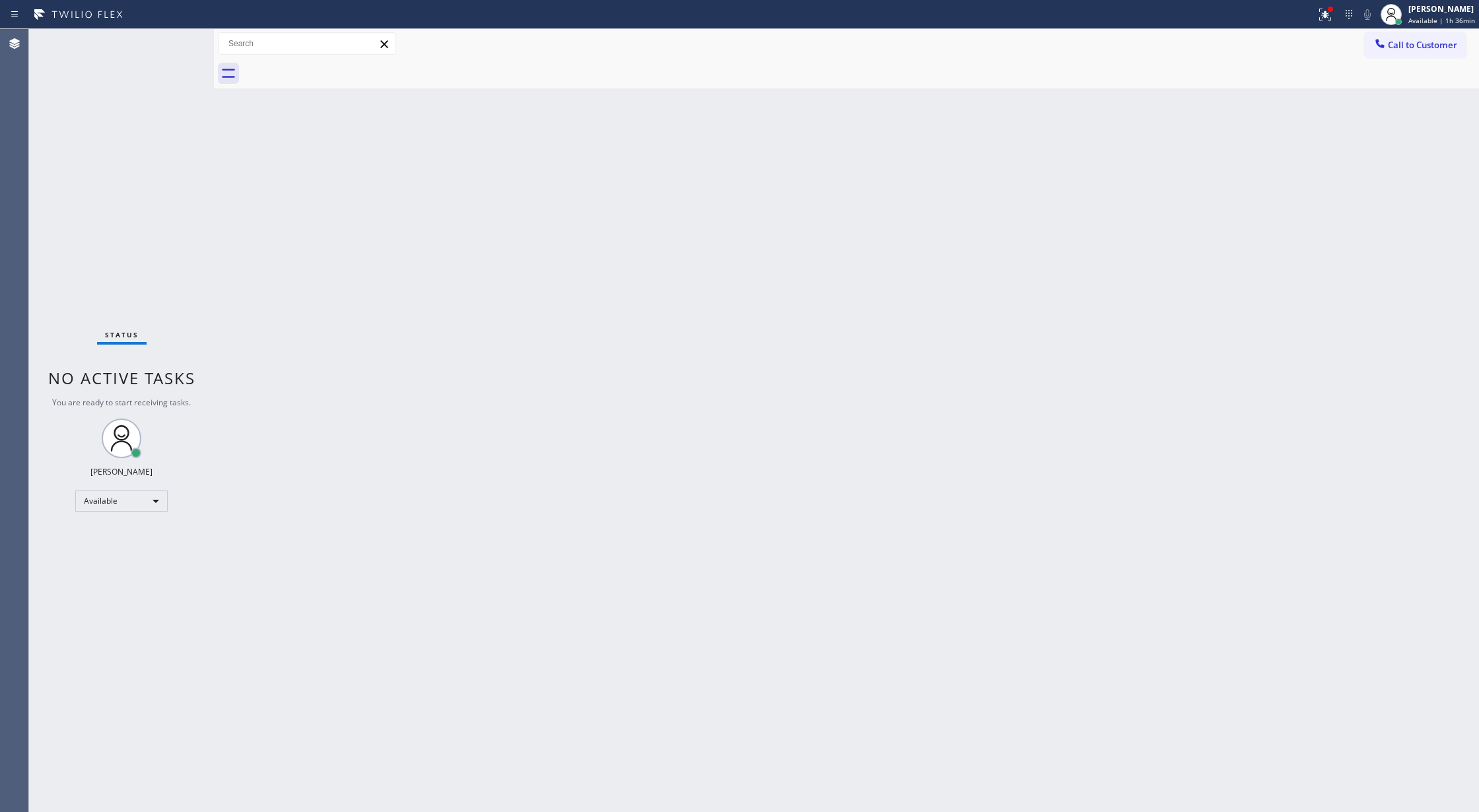
click at [186, 40] on div "Status No active tasks You are ready to start receiving tasks. [PERSON_NAME] Av…" at bounding box center [121, 420] width 185 height 783
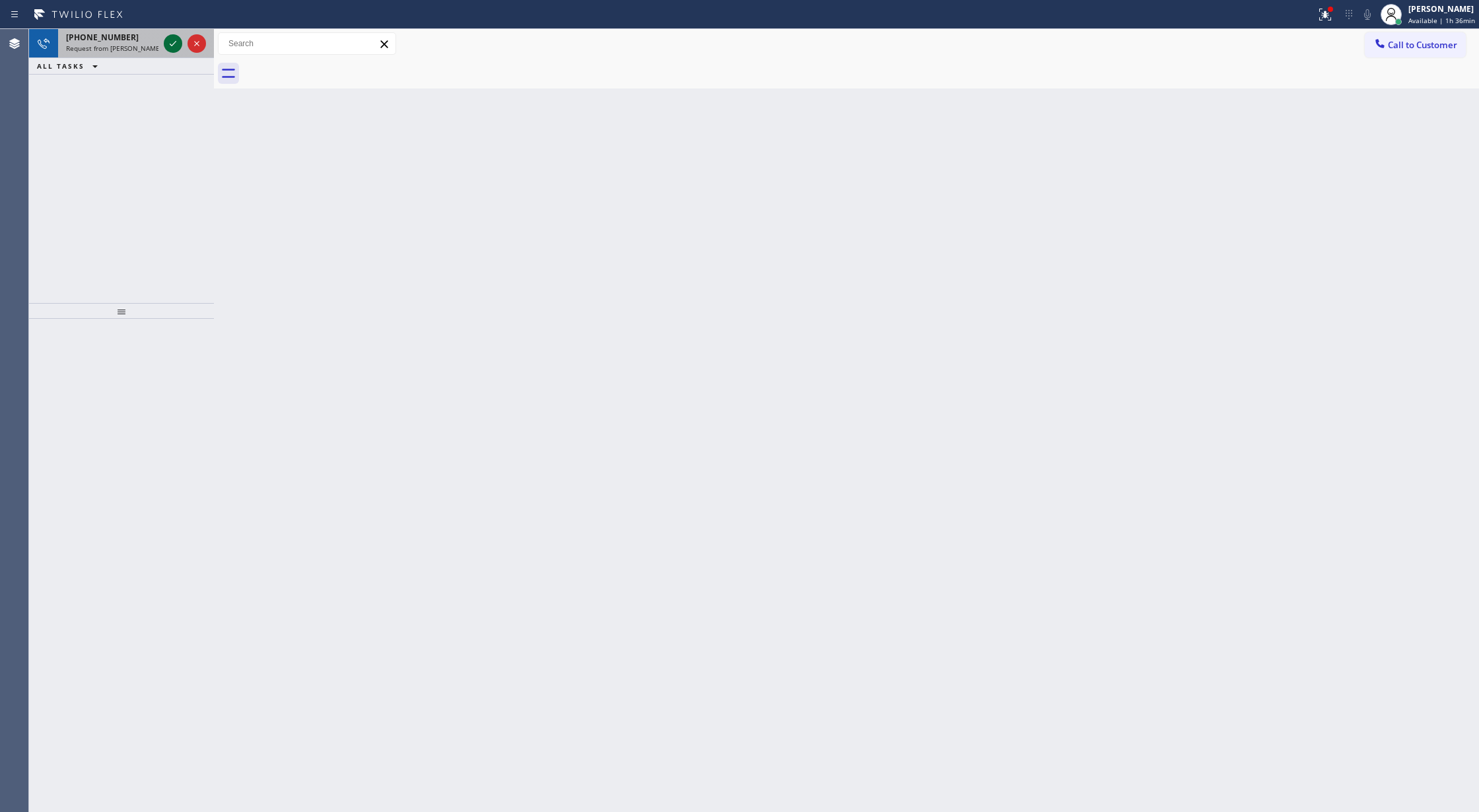
click at [169, 45] on icon at bounding box center [173, 43] width 16 height 16
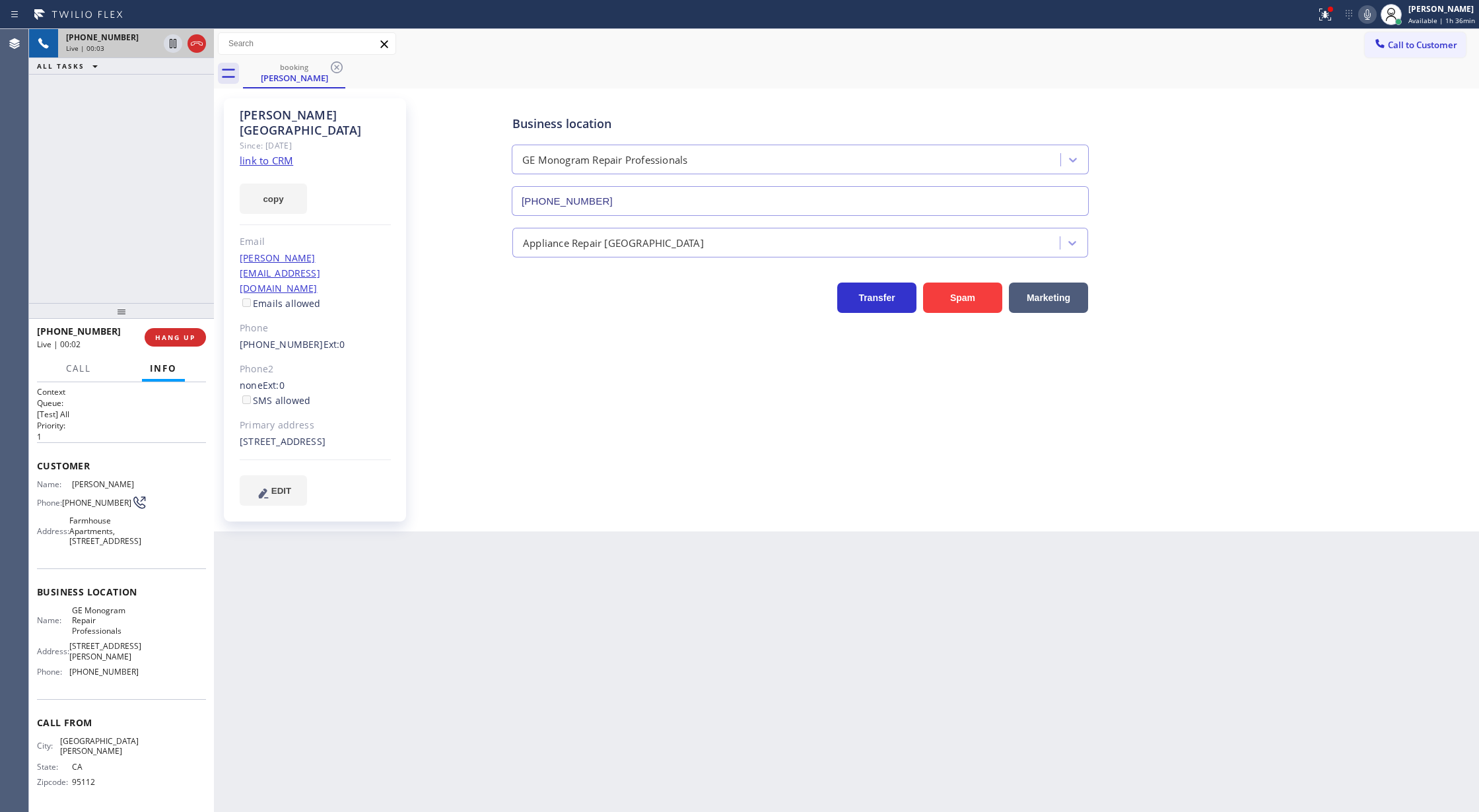
type input "[PHONE_NUMBER]"
click at [165, 43] on icon at bounding box center [173, 43] width 16 height 16
click at [267, 154] on link "link to CRM" at bounding box center [267, 160] width 53 height 13
click at [194, 40] on icon at bounding box center [196, 43] width 16 height 16
click at [173, 343] on button "COMPLETE" at bounding box center [173, 337] width 67 height 18
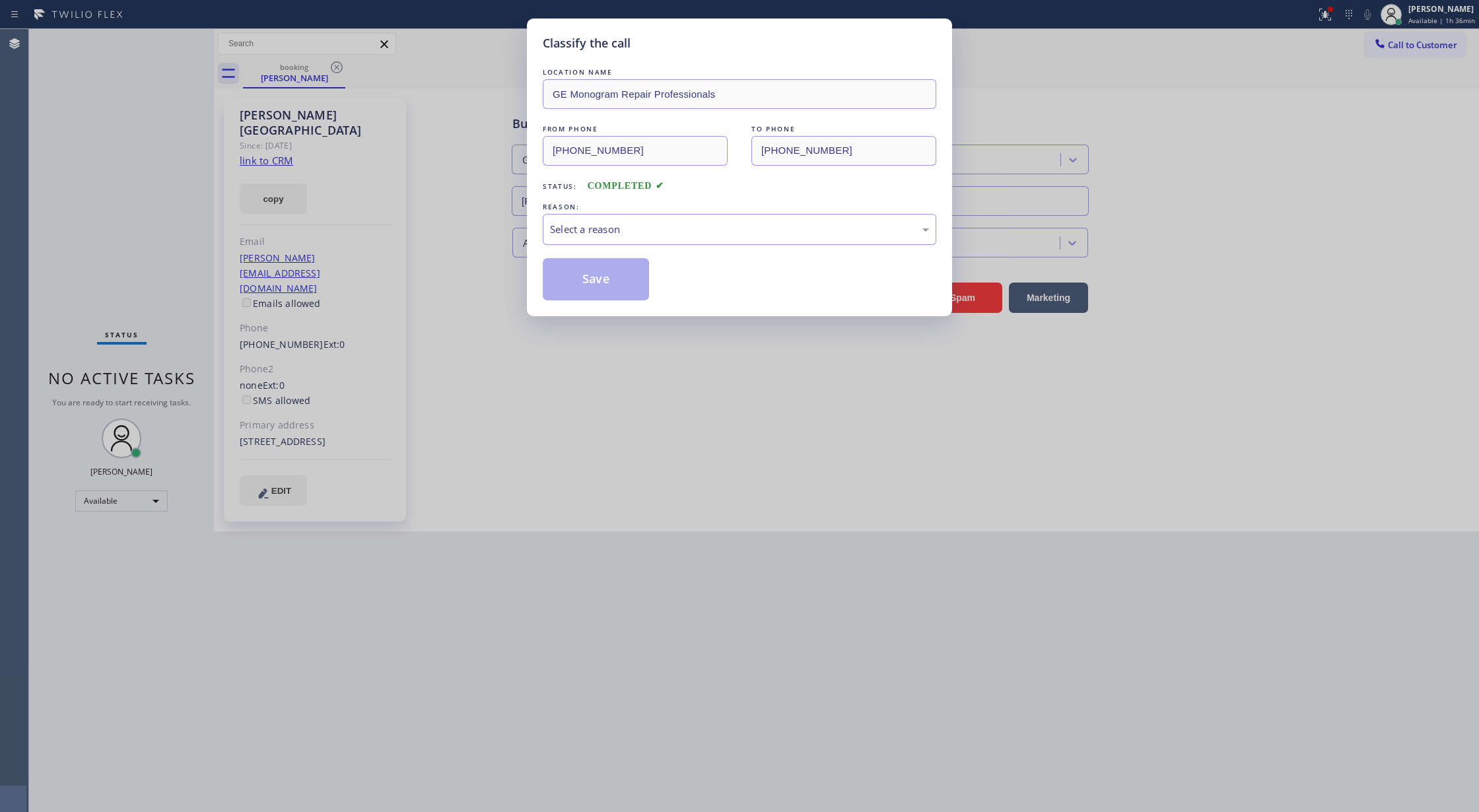
click at [634, 225] on div "Select a reason" at bounding box center [740, 229] width 379 height 15
click at [587, 275] on button "Save" at bounding box center [596, 279] width 106 height 43
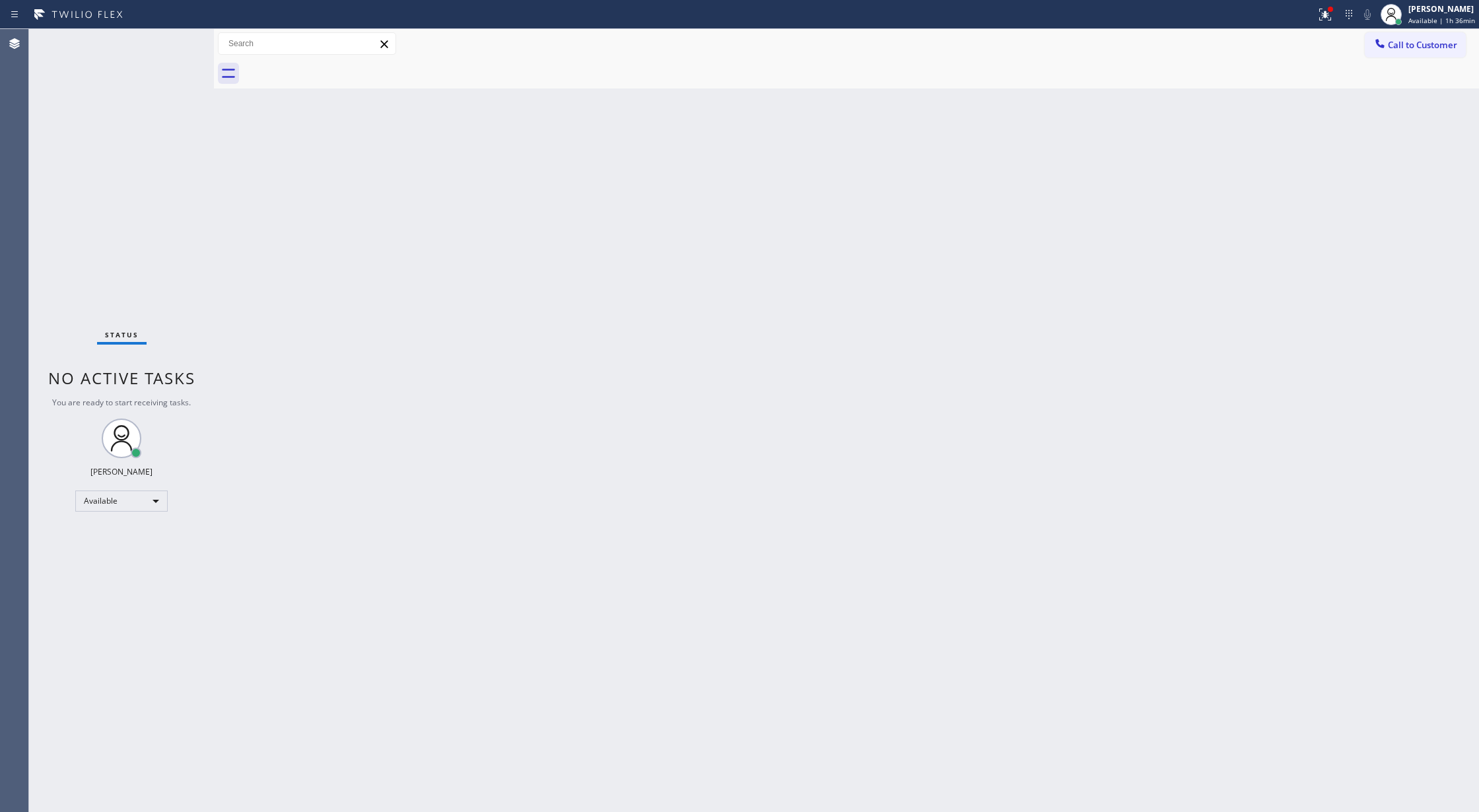
click at [180, 36] on div "Status No active tasks You are ready to start receiving tasks. [PERSON_NAME] Av…" at bounding box center [121, 420] width 185 height 783
click at [178, 41] on div "Status No active tasks You are ready to start receiving tasks. [PERSON_NAME] Av…" at bounding box center [121, 420] width 185 height 783
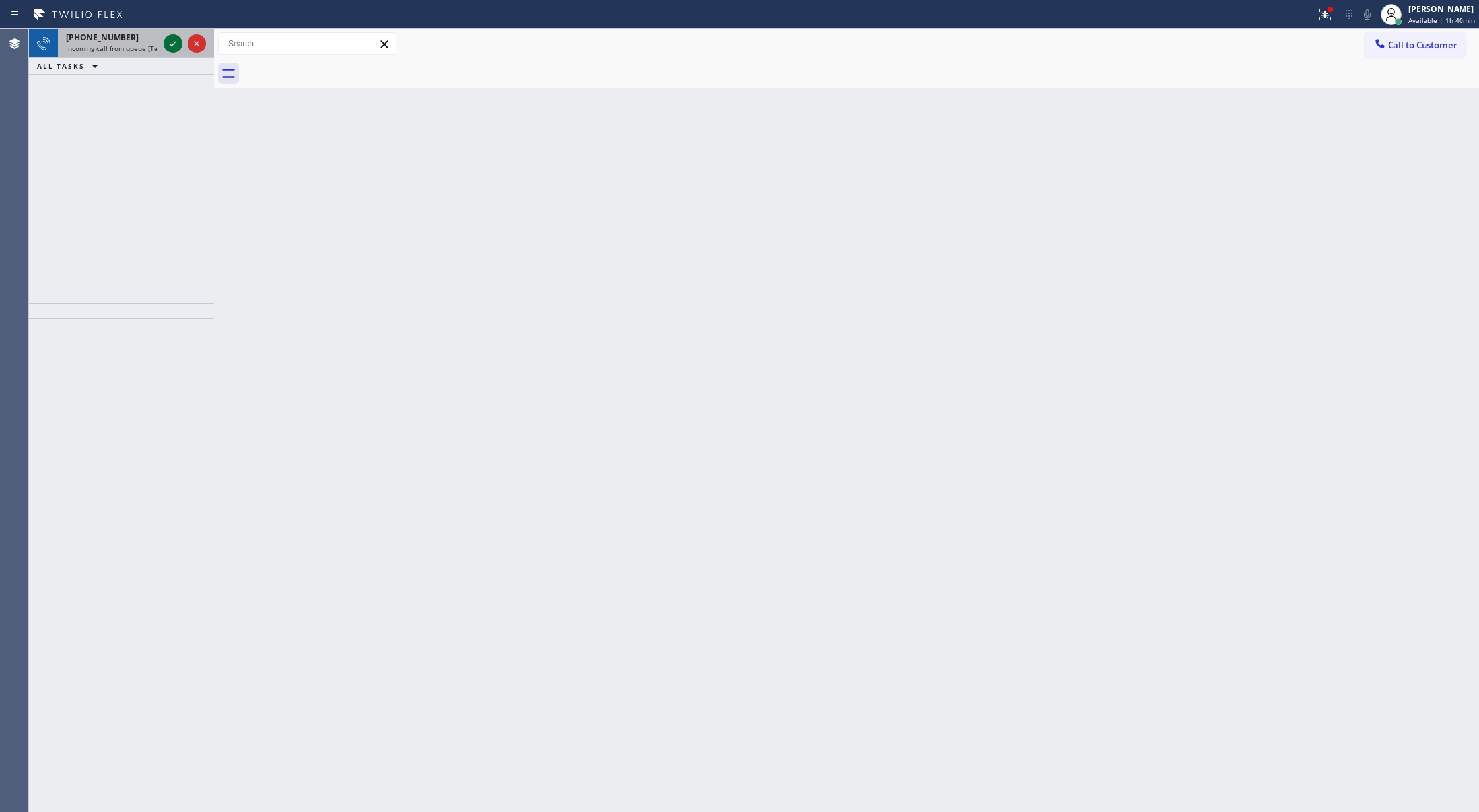
click at [173, 37] on icon at bounding box center [173, 43] width 16 height 16
click at [140, 500] on div at bounding box center [121, 566] width 185 height 493
click at [175, 53] on div at bounding box center [185, 43] width 48 height 29
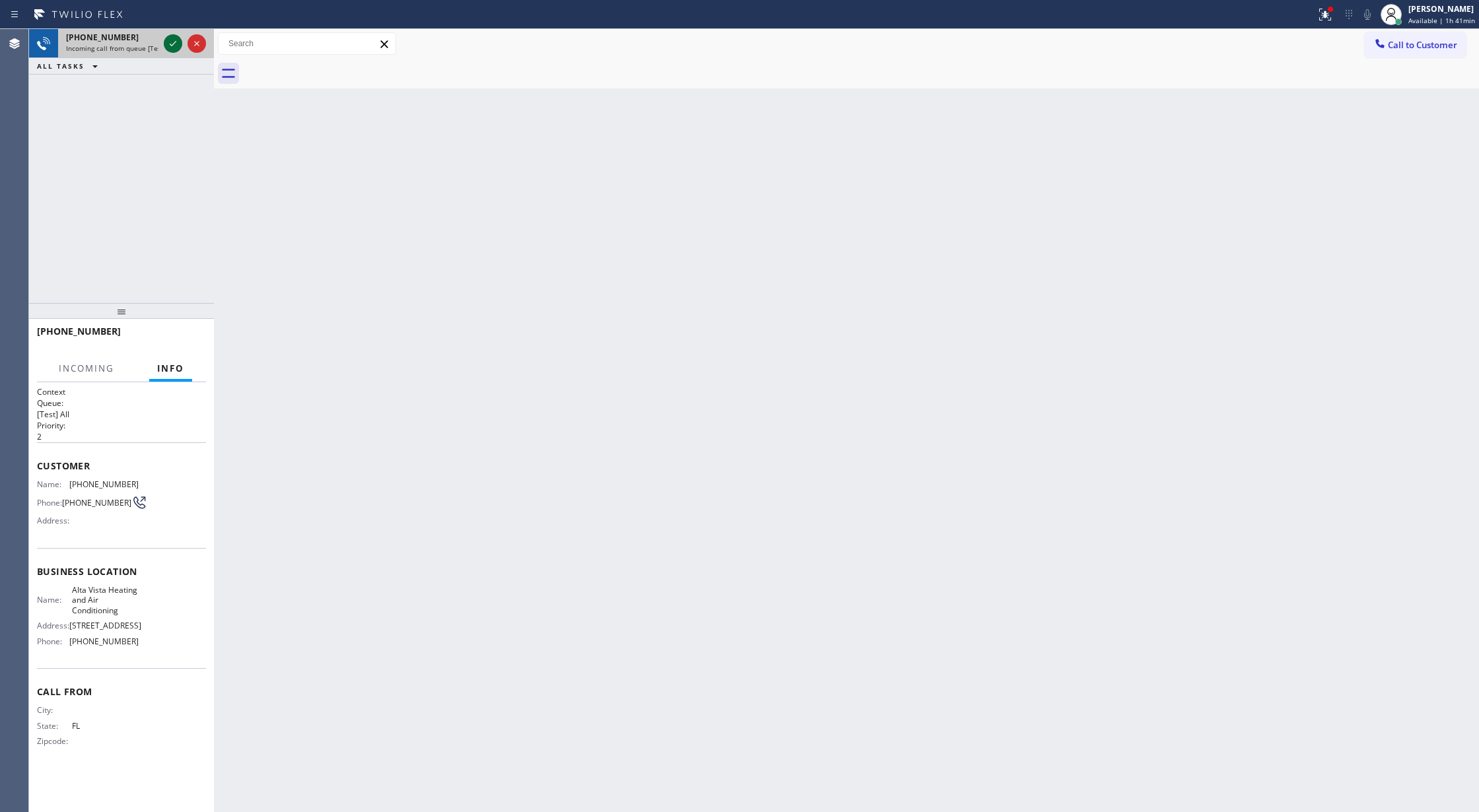
click at [172, 43] on icon at bounding box center [173, 43] width 16 height 16
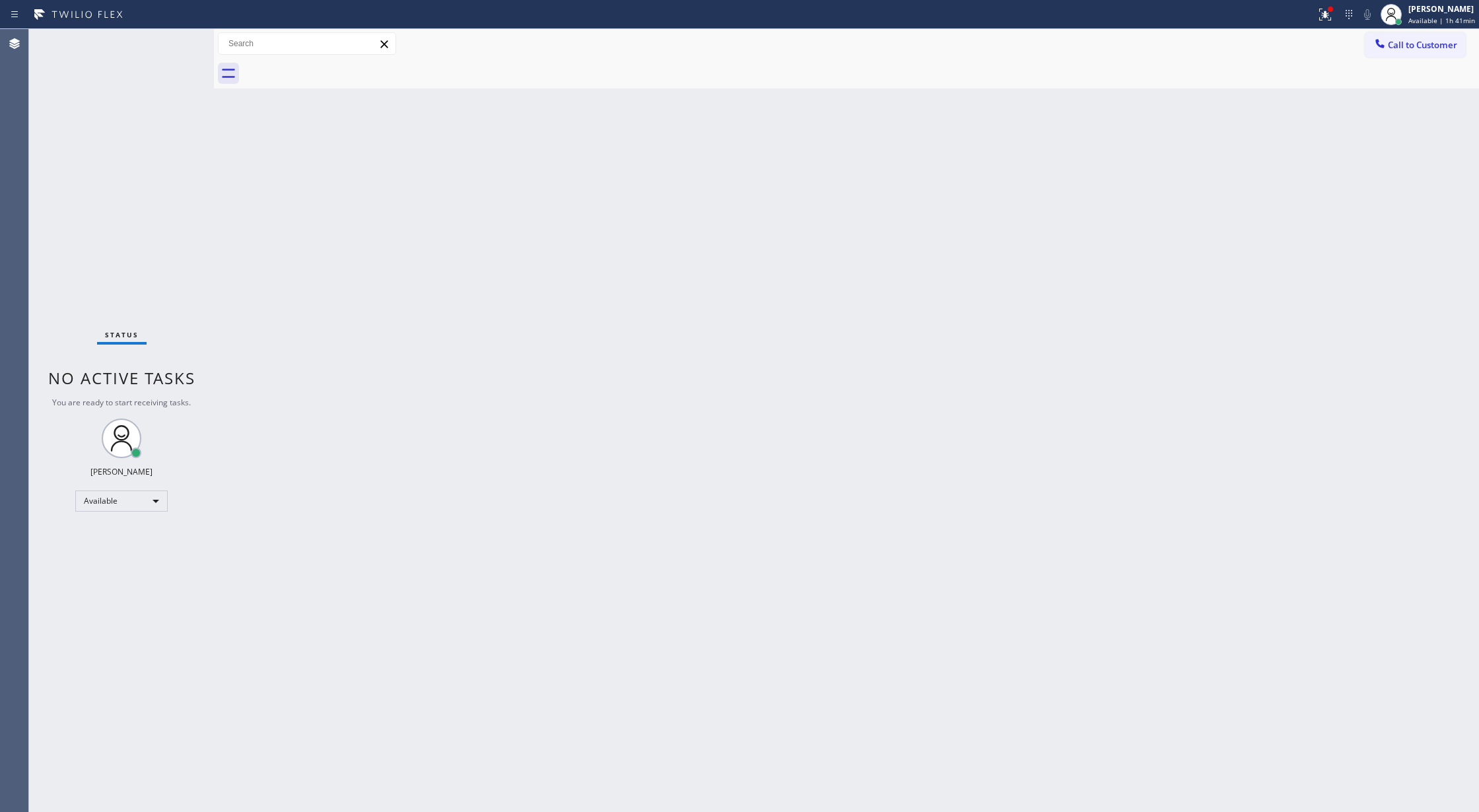
click at [172, 43] on div "Status No active tasks You are ready to start receiving tasks. [PERSON_NAME] Av…" at bounding box center [121, 420] width 185 height 783
click at [146, 492] on div "Available" at bounding box center [121, 500] width 93 height 21
click at [125, 568] on li "Break" at bounding box center [120, 569] width 89 height 16
click at [151, 505] on div "Break" at bounding box center [121, 505] width 93 height 21
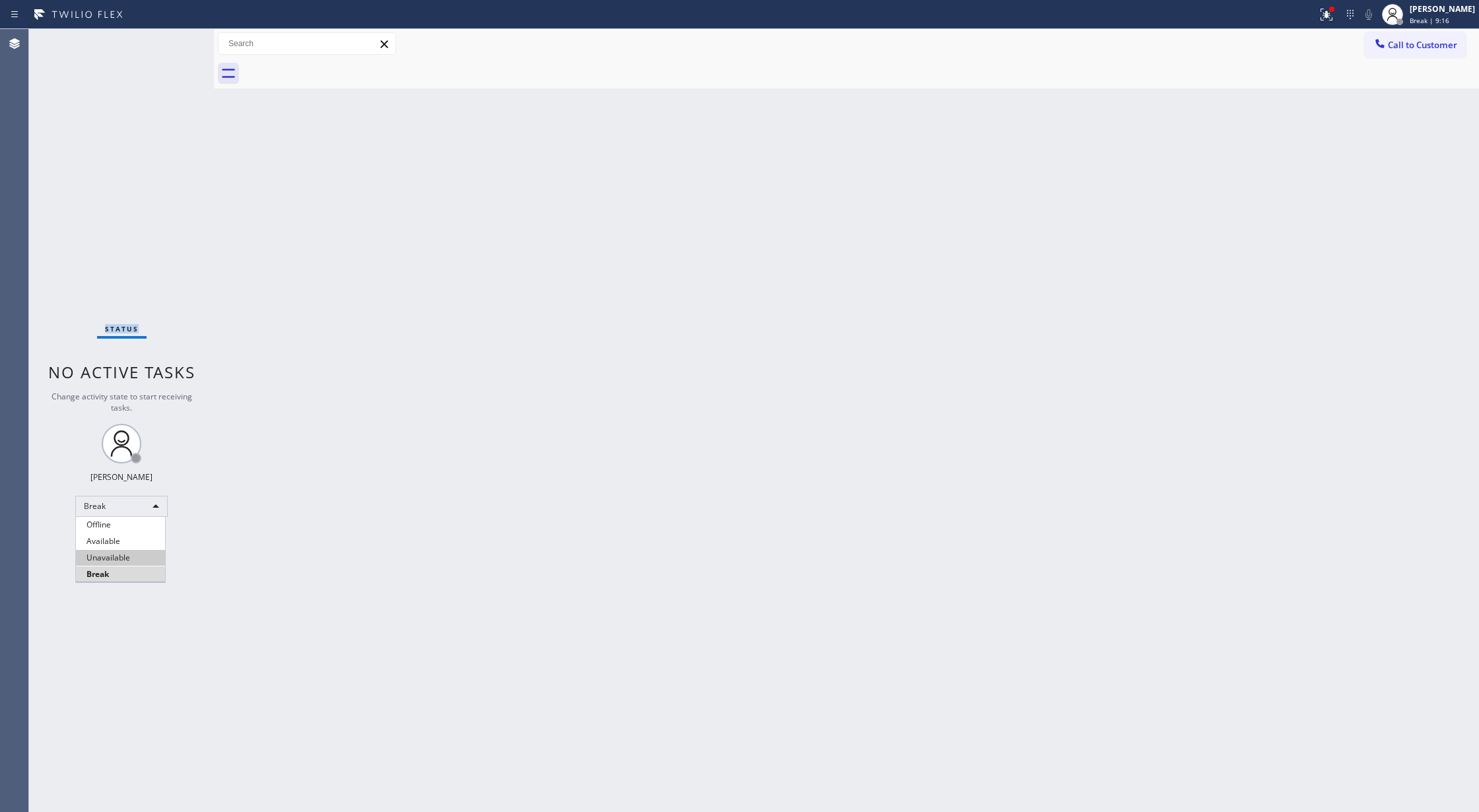
click at [125, 550] on li "Unavailable" at bounding box center [120, 557] width 89 height 16
click at [109, 507] on div "Unavailable" at bounding box center [121, 505] width 93 height 21
click at [106, 546] on li "Available" at bounding box center [120, 540] width 89 height 16
click at [169, 43] on div "Status No active tasks You are ready to start receiving tasks. [PERSON_NAME] Av…" at bounding box center [121, 420] width 185 height 783
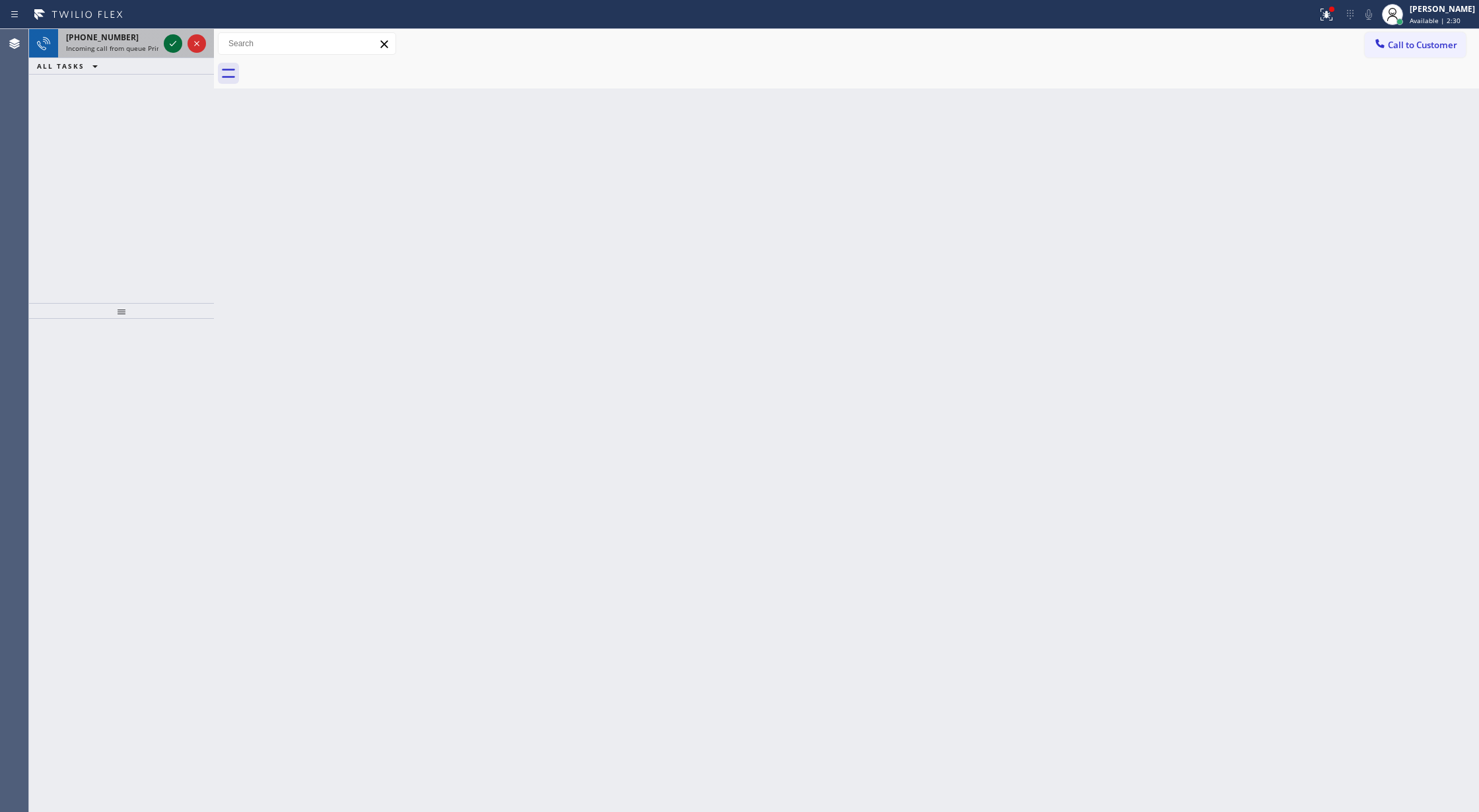
click at [170, 40] on icon at bounding box center [173, 43] width 16 height 16
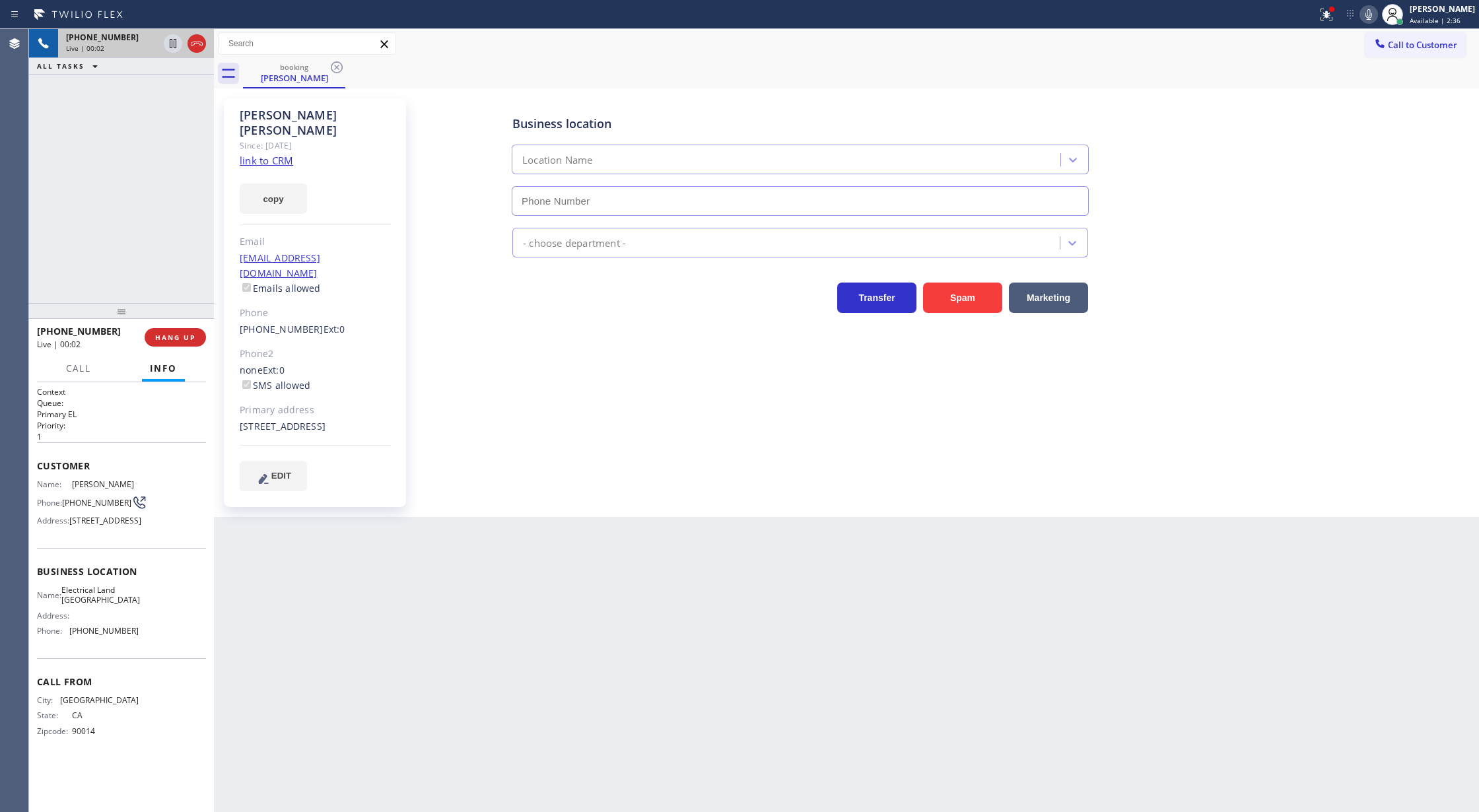
type input "[PHONE_NUMBER]"
click at [255, 154] on link "link to CRM" at bounding box center [267, 160] width 53 height 13
click at [196, 43] on icon at bounding box center [196, 43] width 16 height 16
click at [168, 344] on button "COMPLETE" at bounding box center [173, 337] width 67 height 18
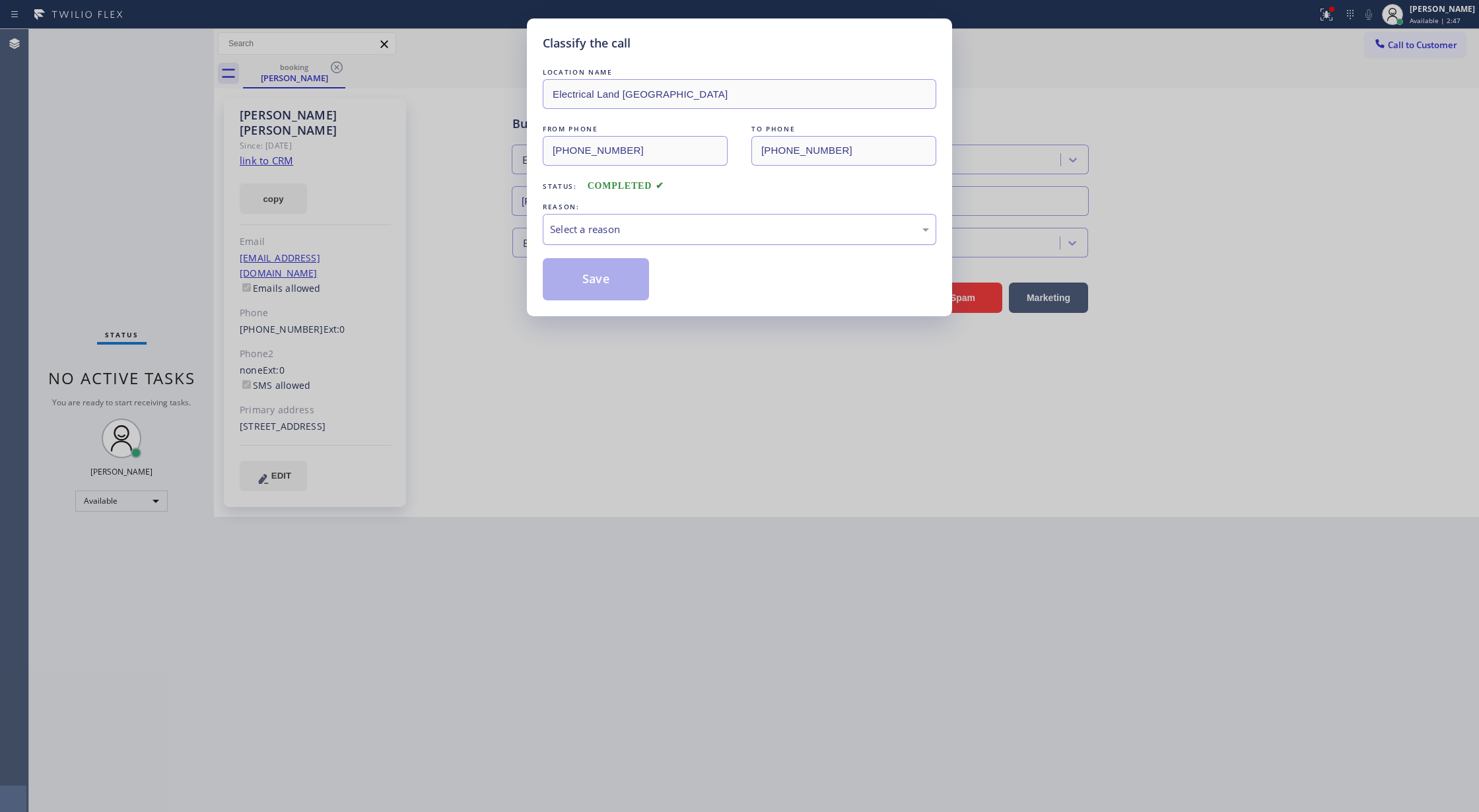
click at [599, 230] on div "Select a reason" at bounding box center [740, 229] width 379 height 15
click at [585, 282] on button "Save" at bounding box center [596, 279] width 106 height 43
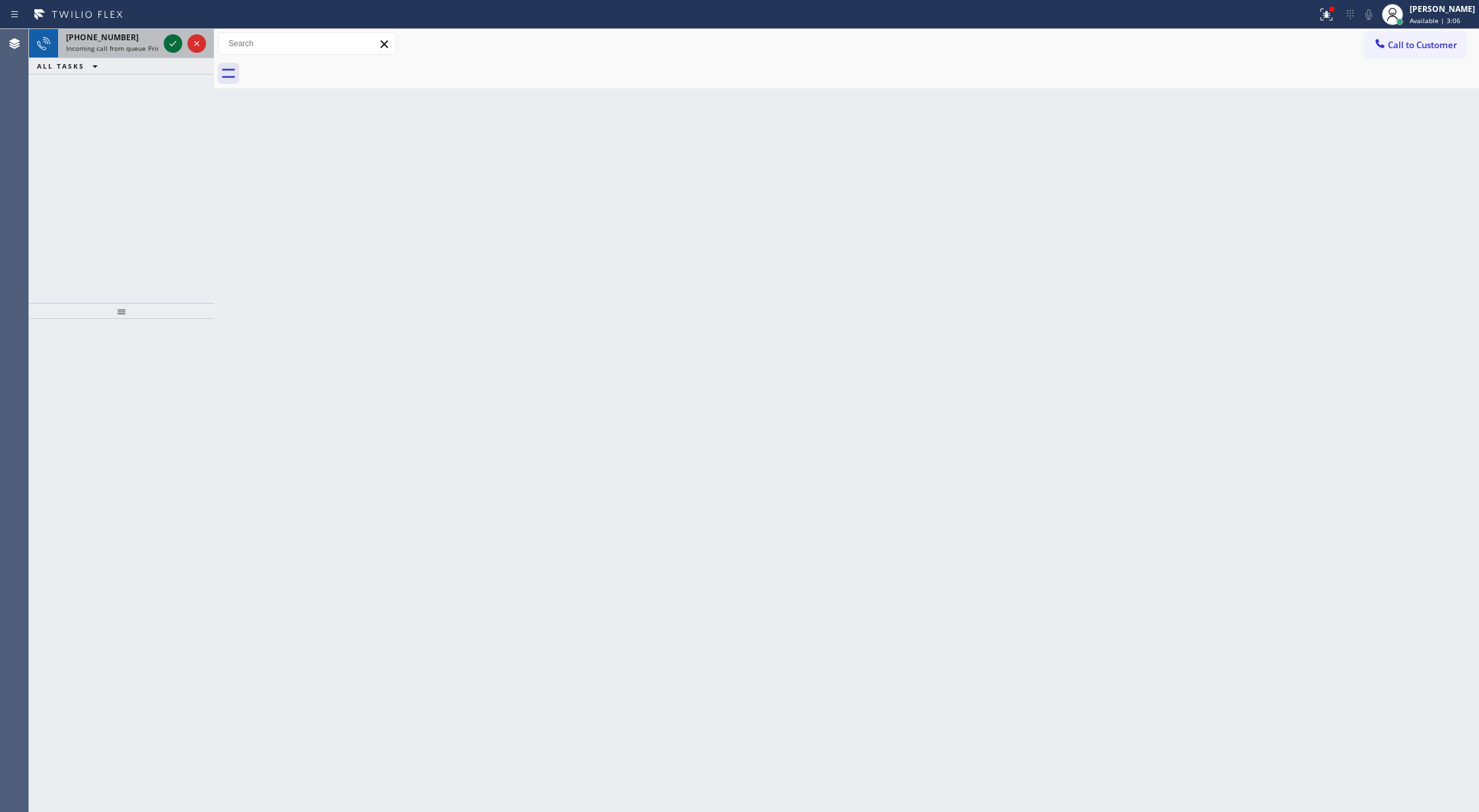
click at [169, 38] on icon at bounding box center [173, 43] width 16 height 16
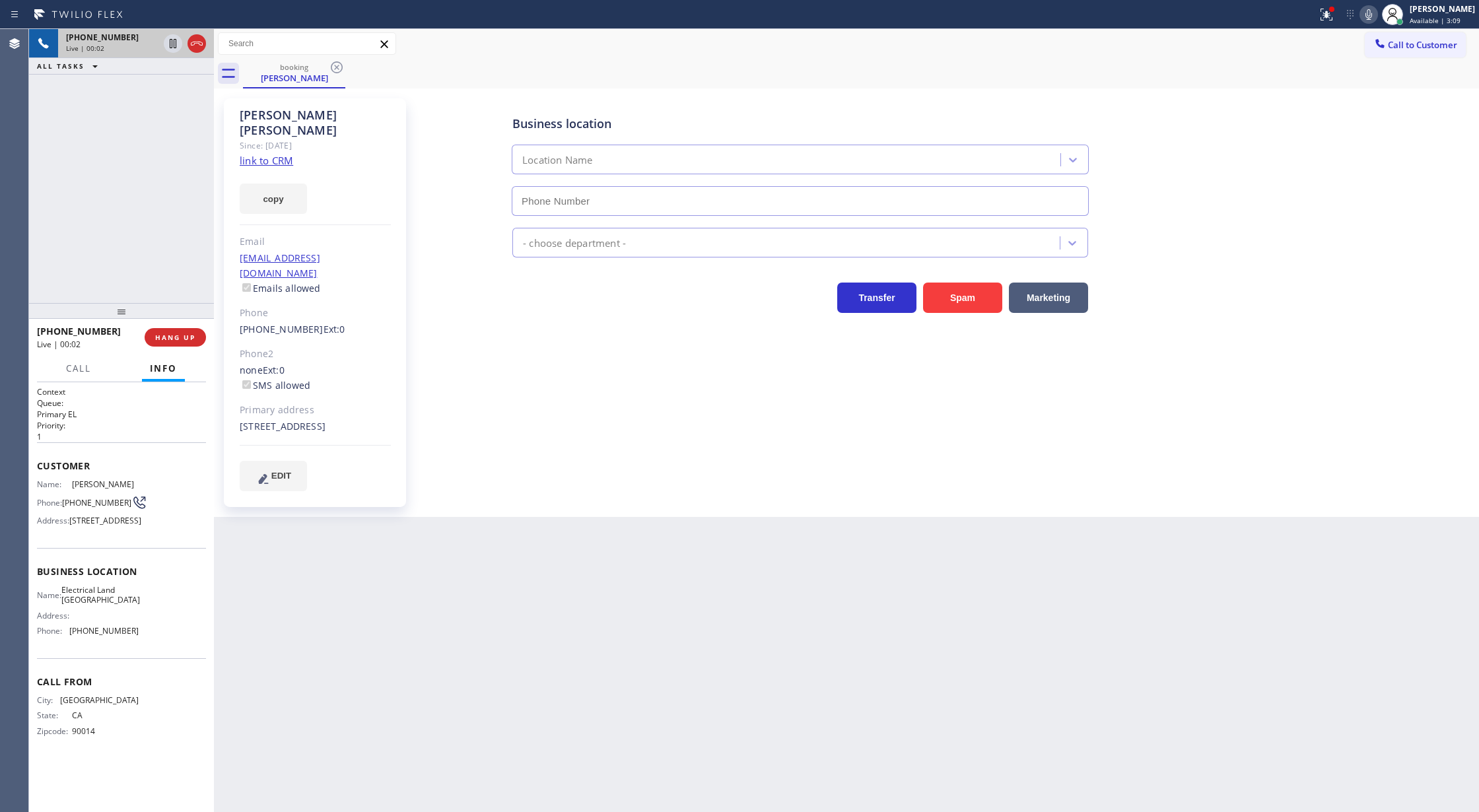
type input "[PHONE_NUMBER]"
click at [193, 36] on icon at bounding box center [196, 43] width 16 height 16
click at [175, 338] on span "COMPLETE" at bounding box center [172, 337] width 46 height 9
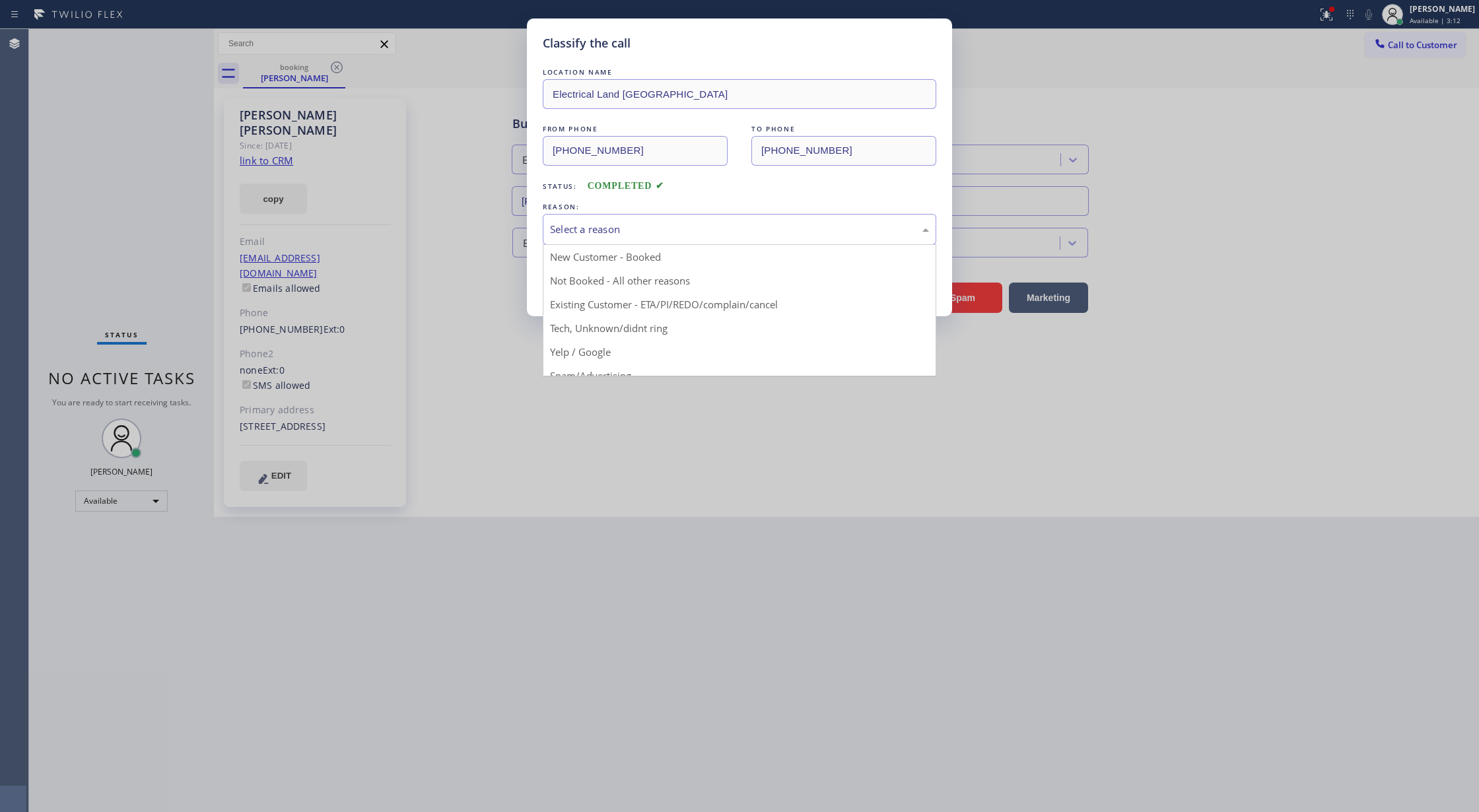
click at [677, 225] on div "Select a reason" at bounding box center [740, 229] width 379 height 15
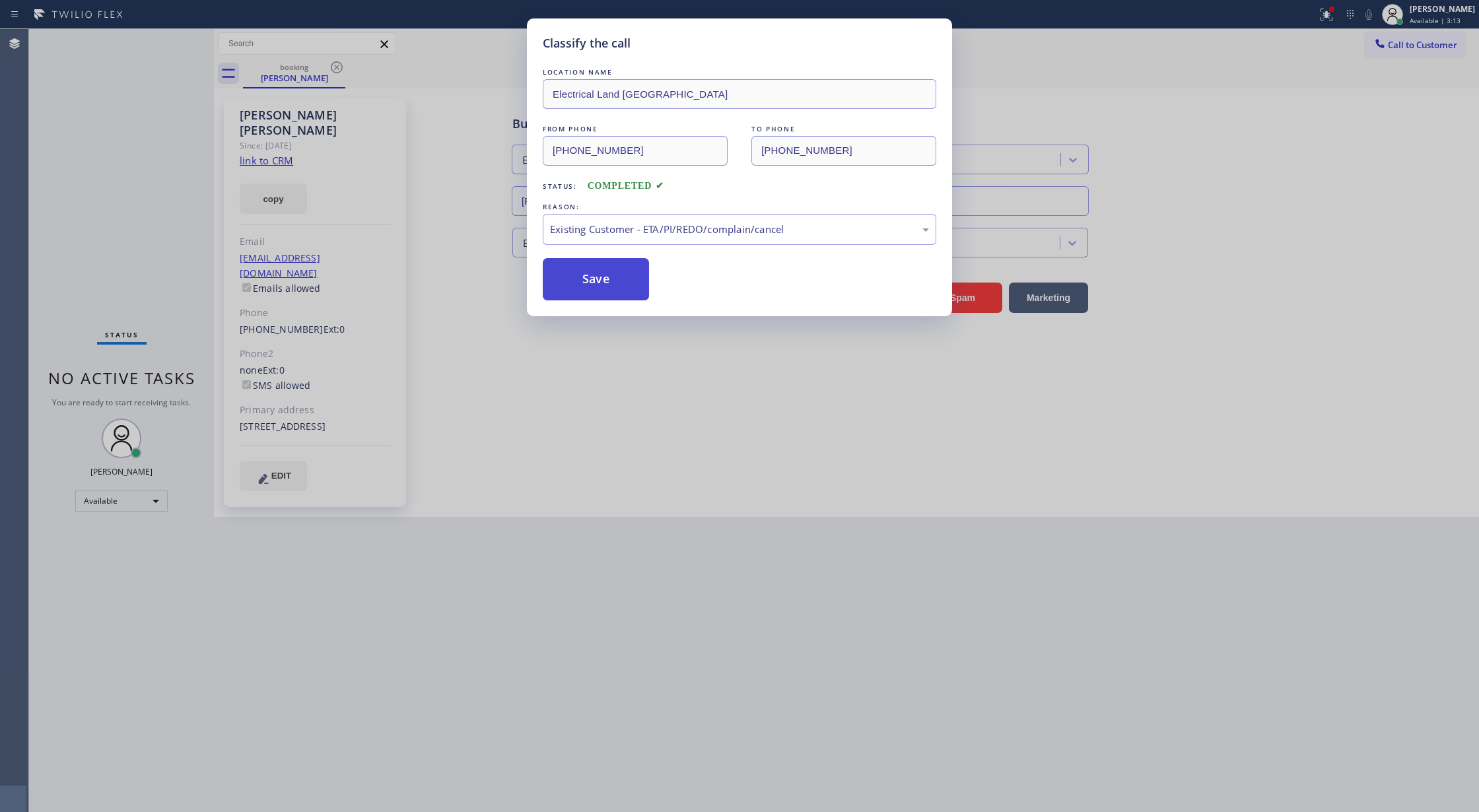
click at [579, 276] on button "Save" at bounding box center [596, 279] width 106 height 43
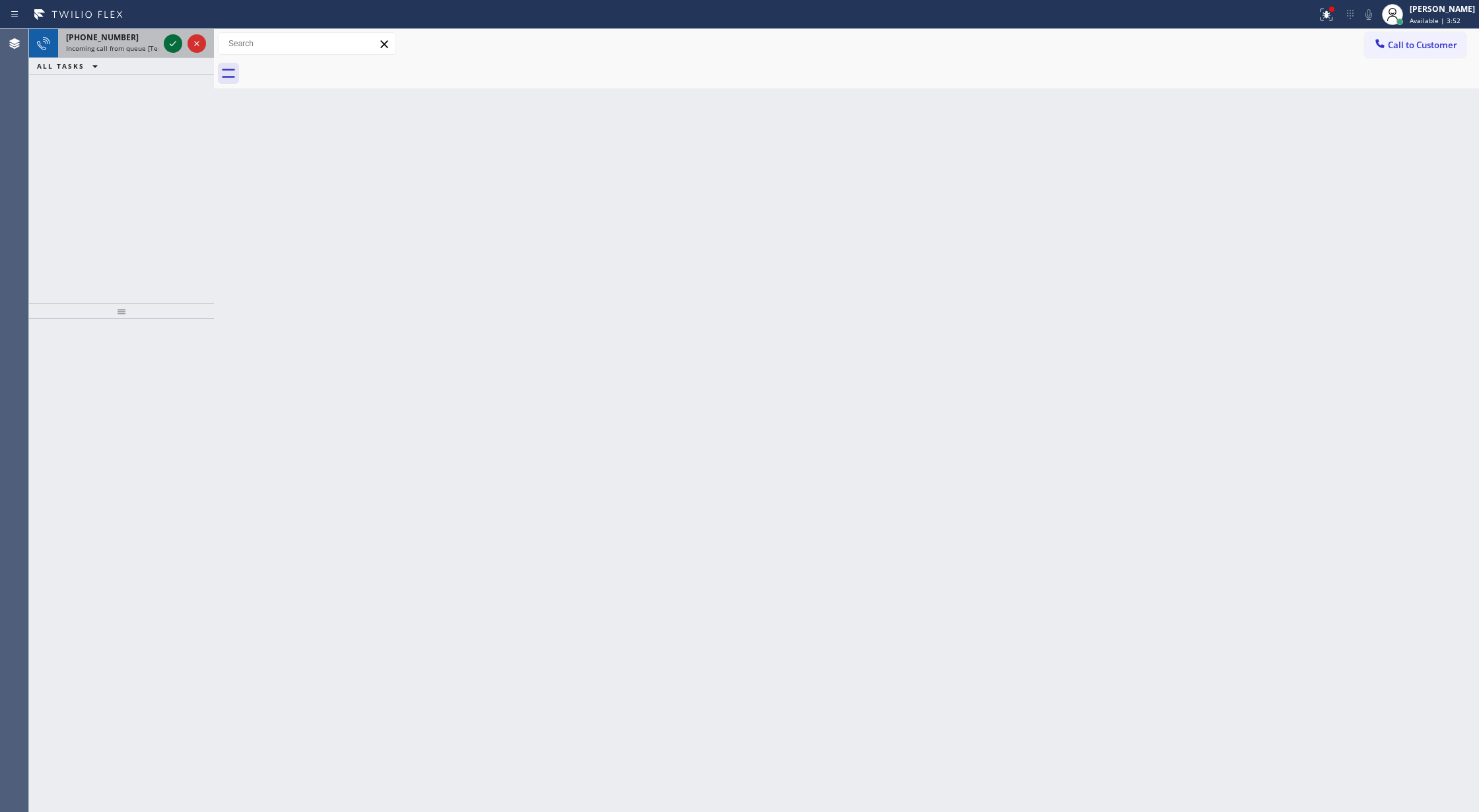
click at [170, 46] on icon at bounding box center [173, 43] width 16 height 16
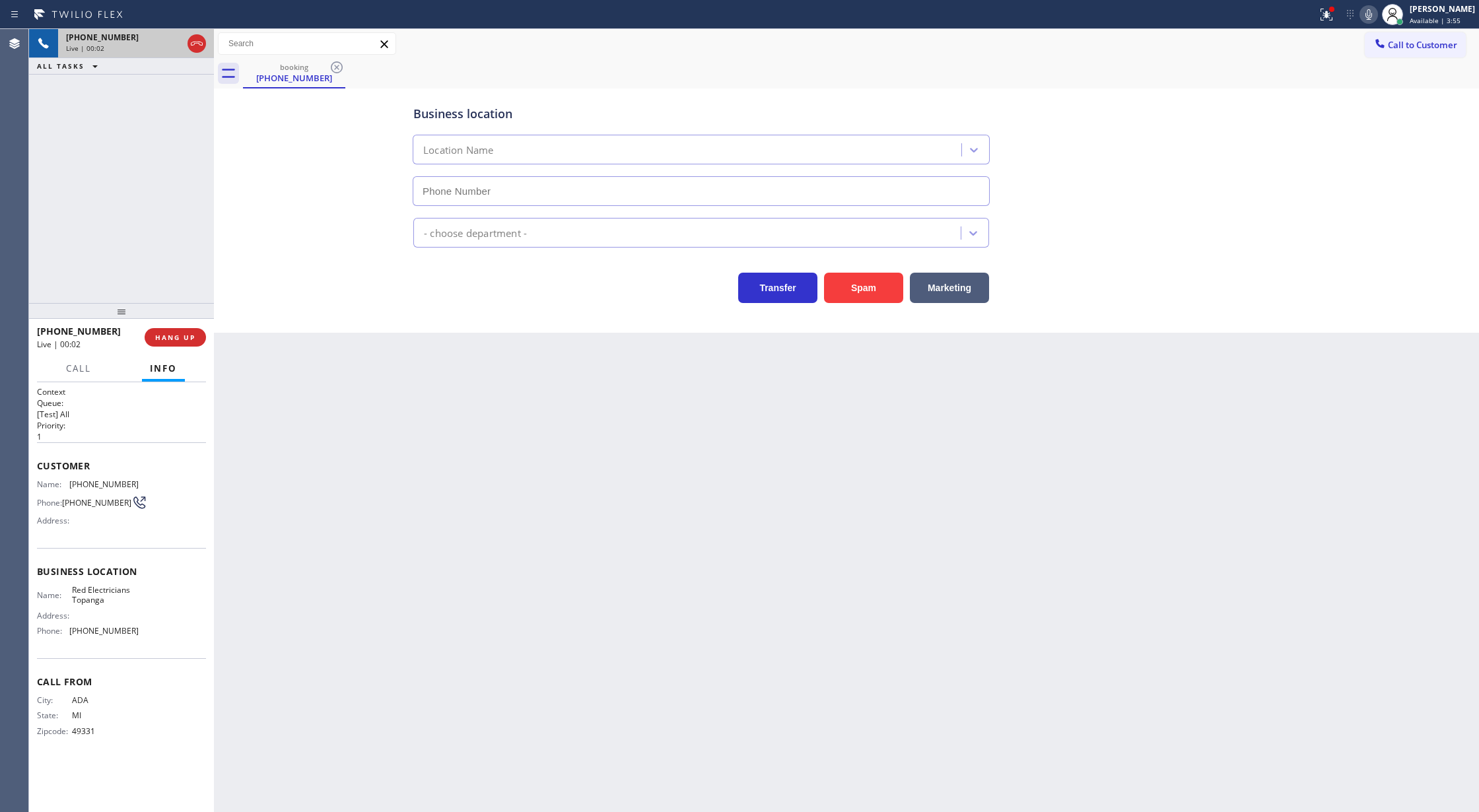
type input "(310) 388-4101"
click at [864, 292] on button "Spam" at bounding box center [863, 287] width 79 height 30
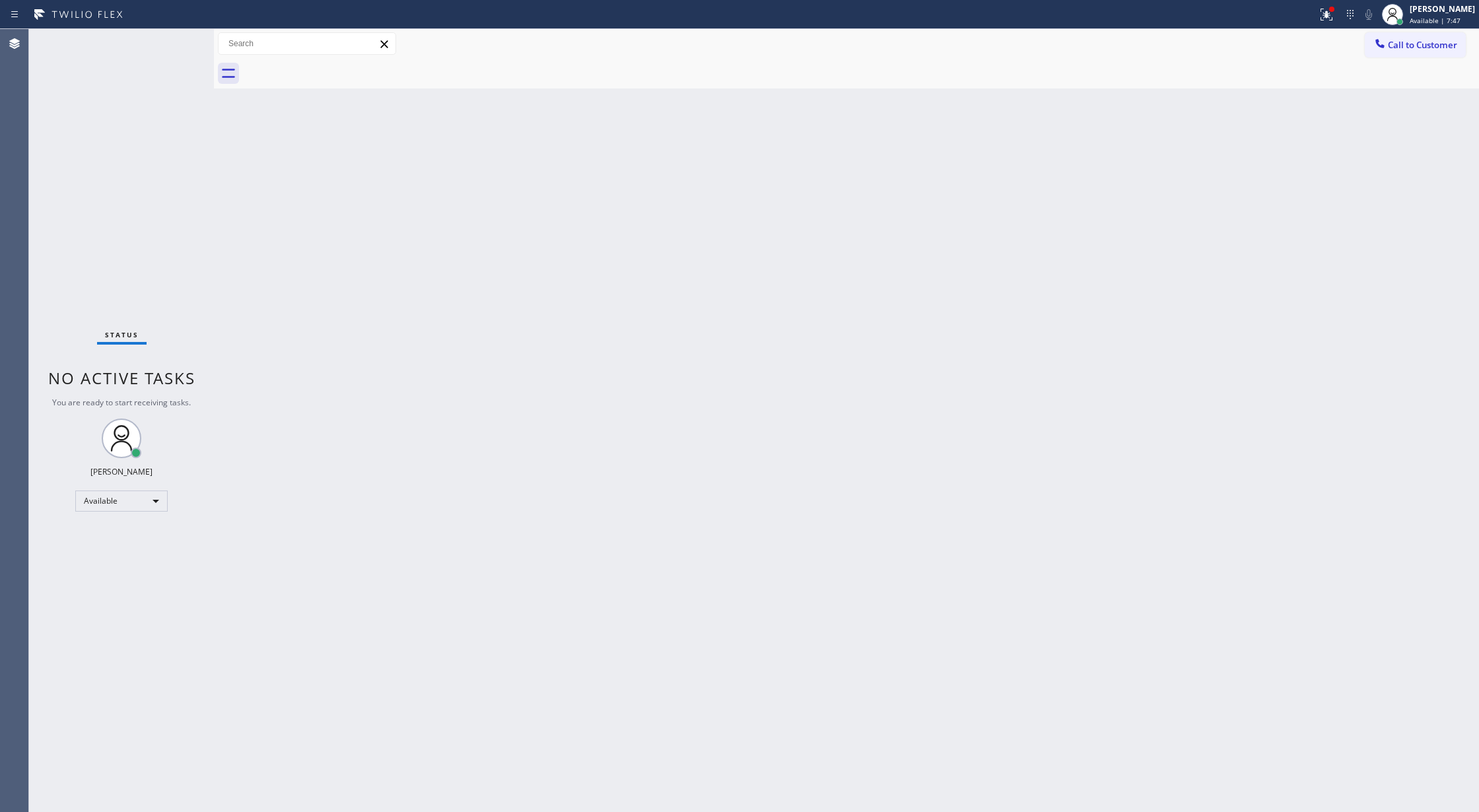
click at [175, 38] on div "Status No active tasks You are ready to start receiving tasks. [PERSON_NAME] Av…" at bounding box center [121, 420] width 185 height 783
click at [171, 35] on div "Status No active tasks You are ready to start receiving tasks. [PERSON_NAME] Av…" at bounding box center [121, 420] width 185 height 783
click at [170, 57] on icon at bounding box center [173, 59] width 16 height 16
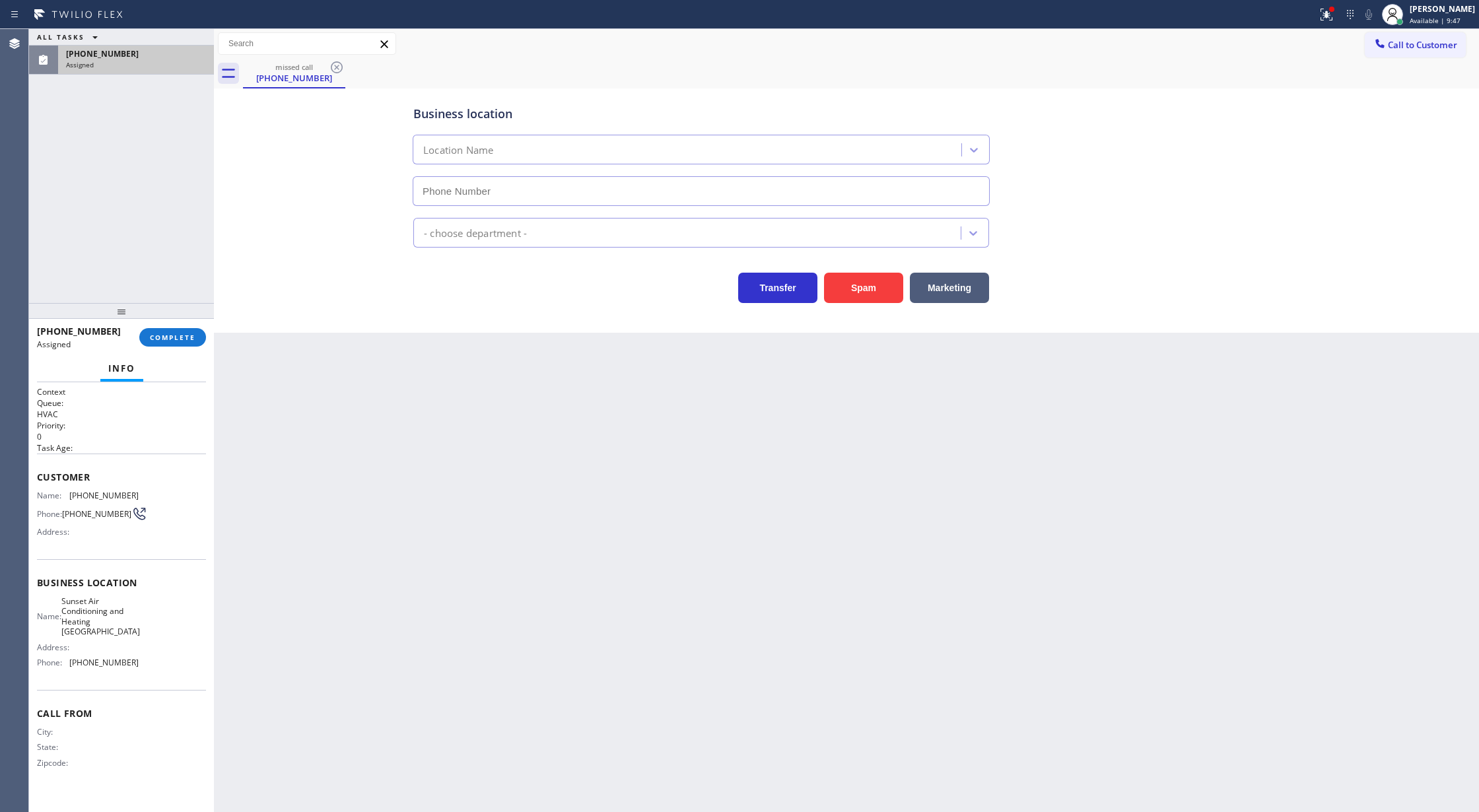
type input "[PHONE_NUMBER]"
click at [183, 338] on span "COMPLETE" at bounding box center [172, 337] width 46 height 9
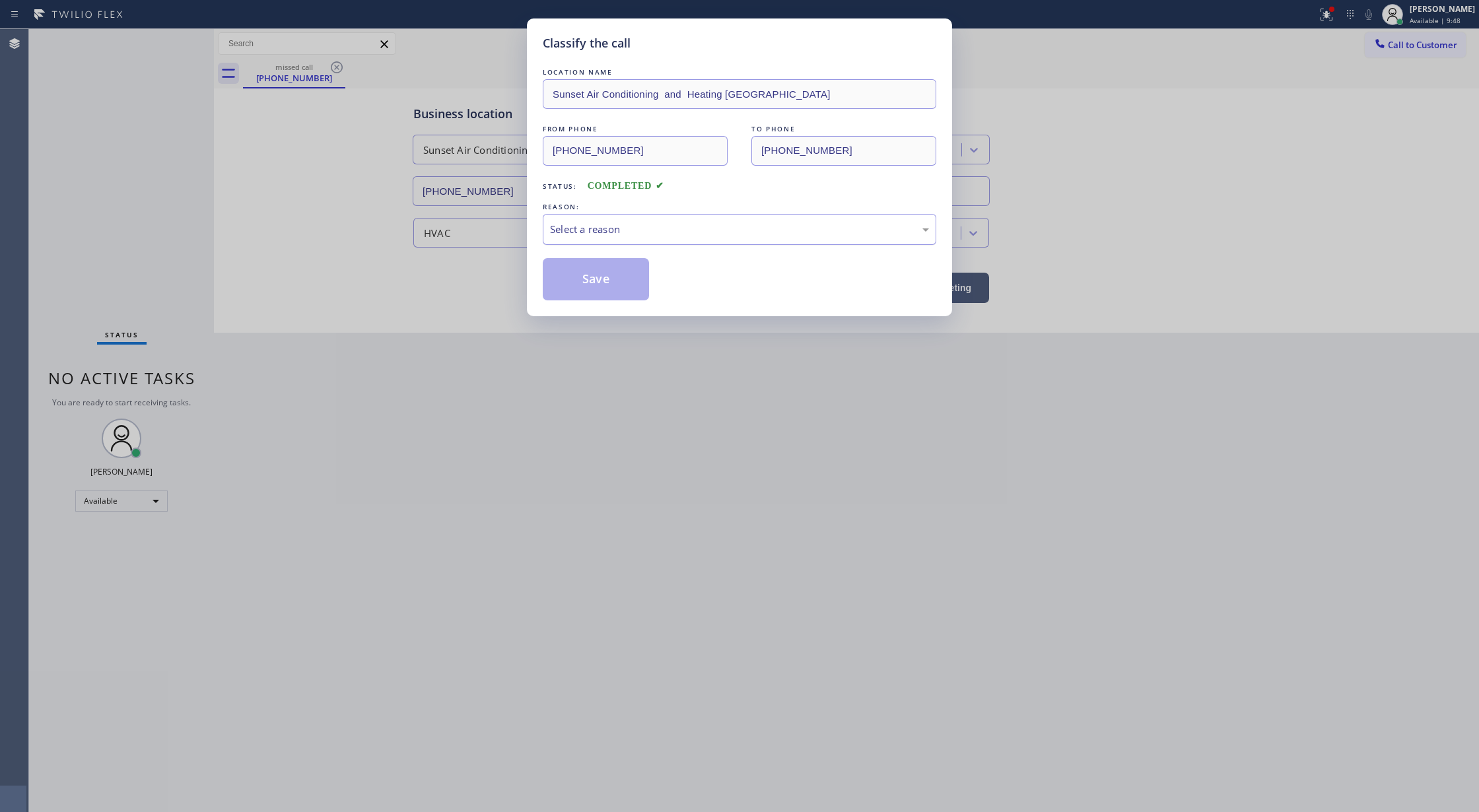
click at [628, 241] on div "Select a reason" at bounding box center [740, 229] width 394 height 31
click at [600, 286] on button "Save" at bounding box center [596, 279] width 106 height 43
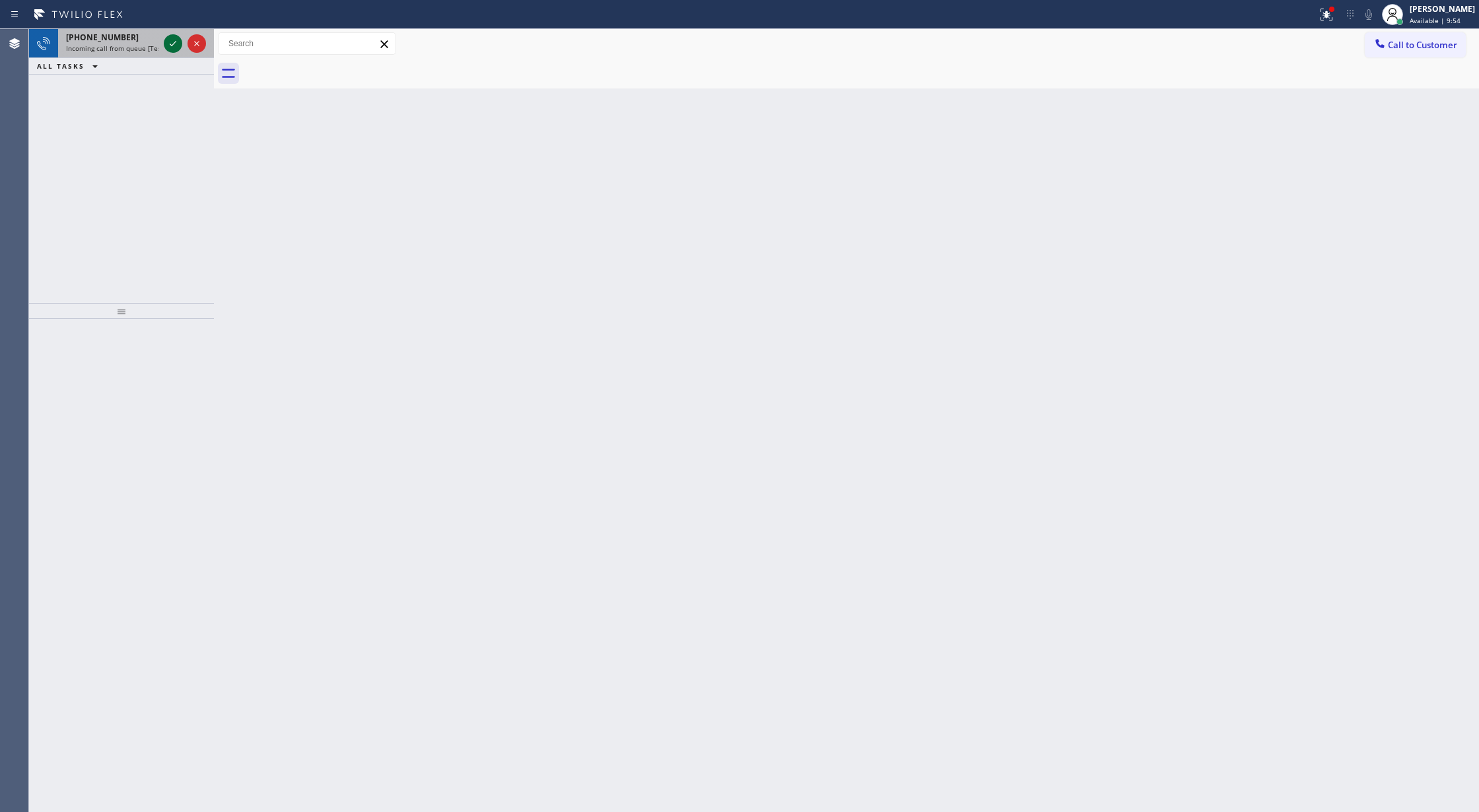
click at [170, 43] on icon at bounding box center [173, 43] width 7 height 5
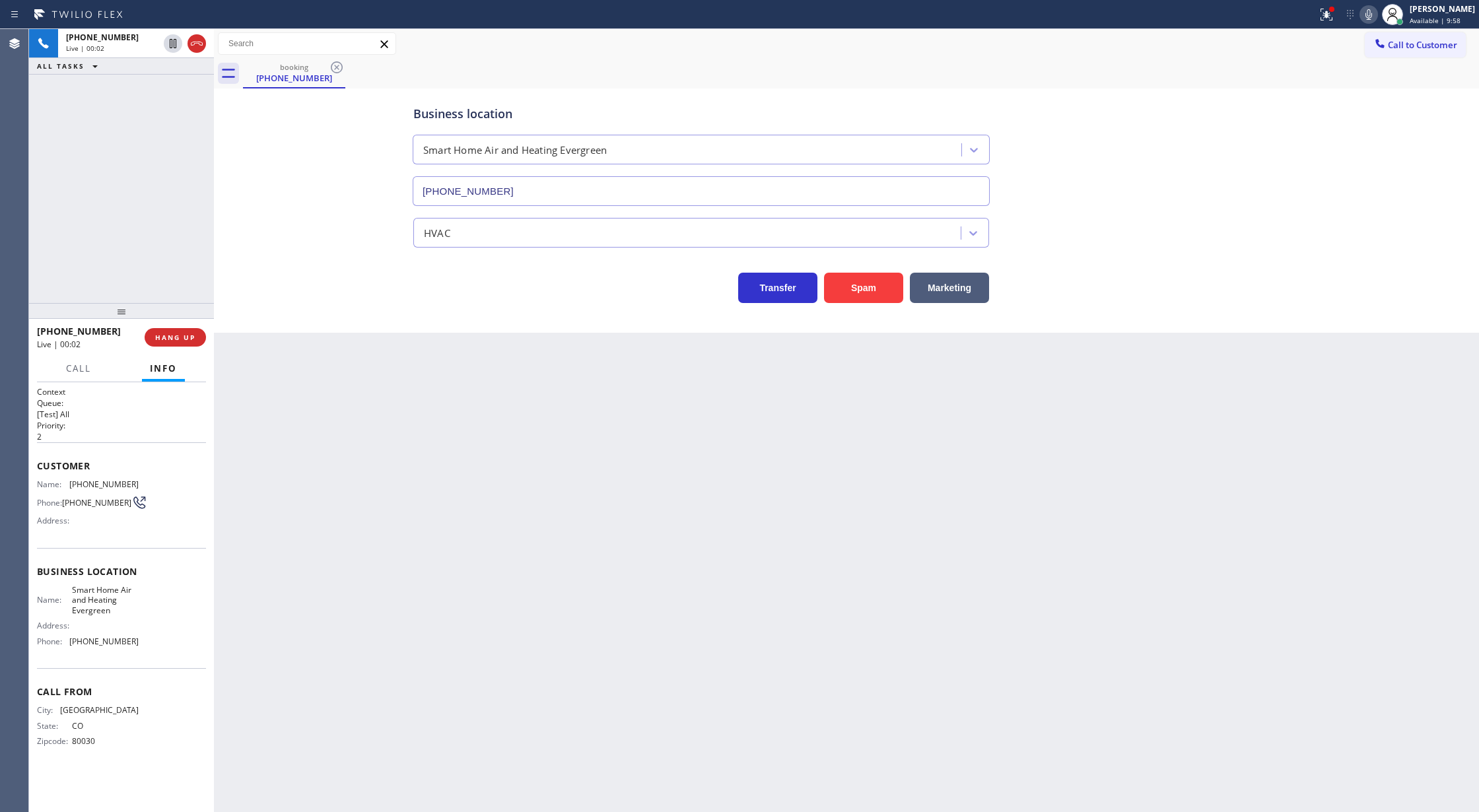
type input "[PHONE_NUMBER]"
click at [856, 286] on button "Spam" at bounding box center [863, 287] width 79 height 30
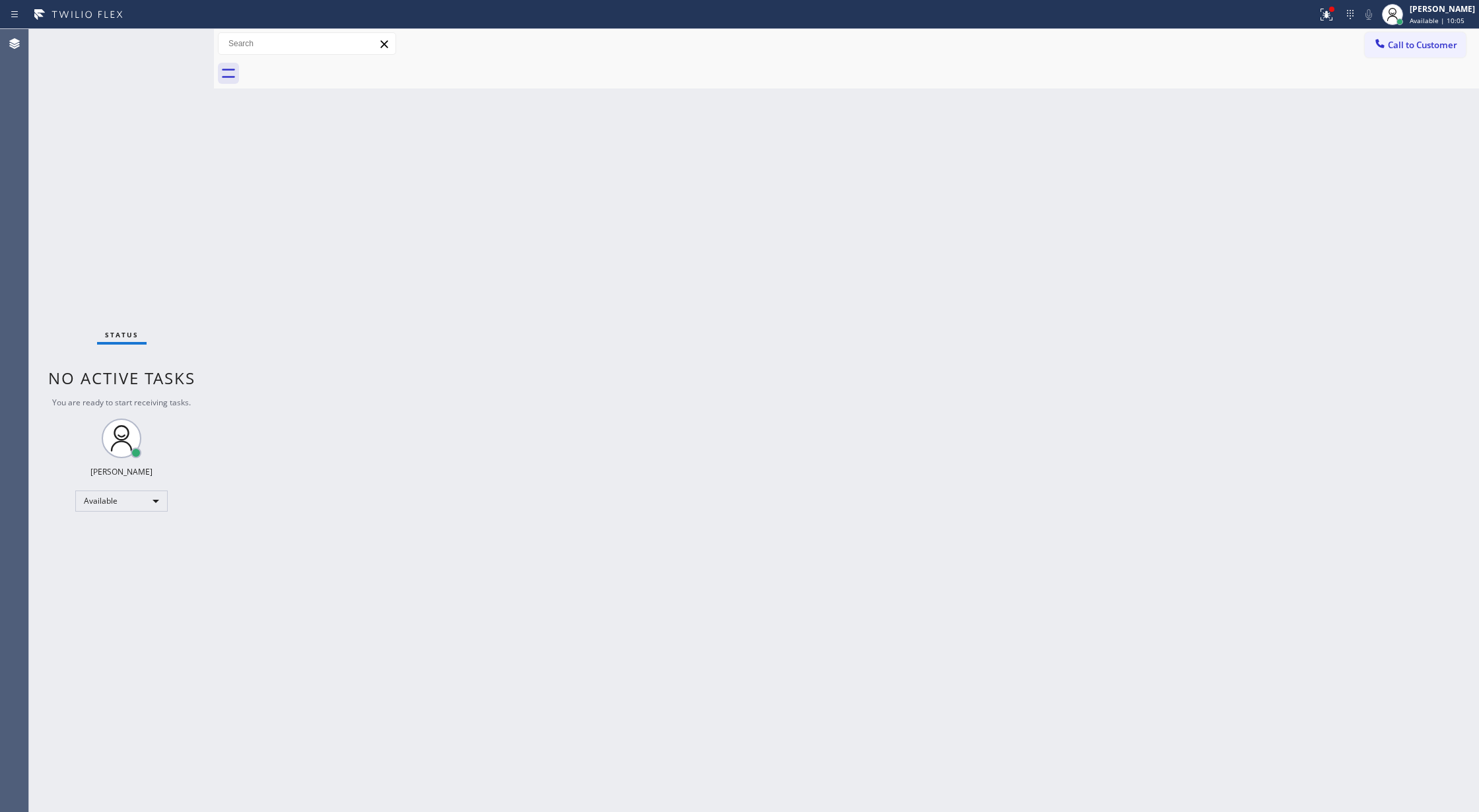
click at [175, 41] on div "Status No active tasks You are ready to start receiving tasks. [PERSON_NAME] Av…" at bounding box center [121, 420] width 185 height 783
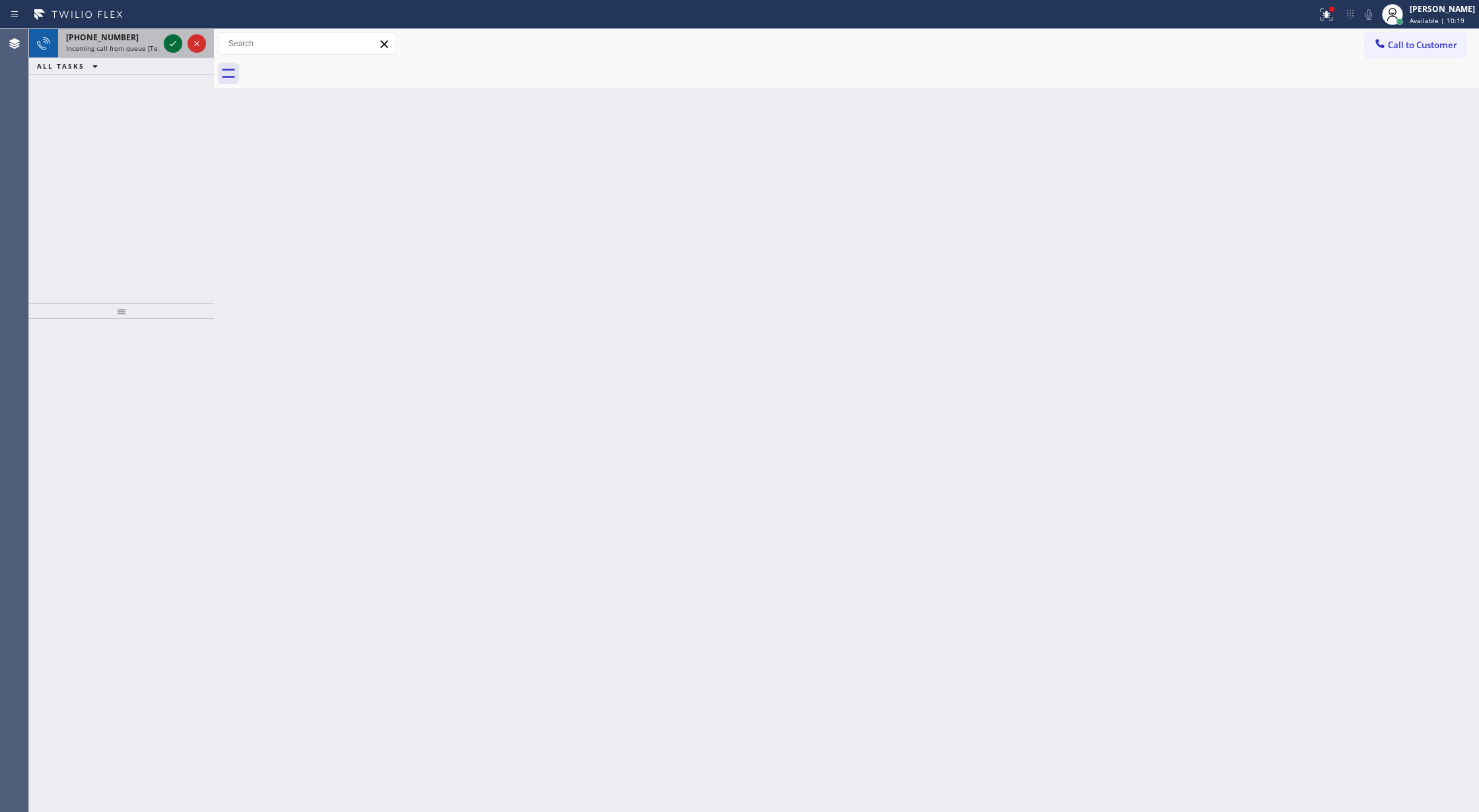
click at [175, 46] on icon at bounding box center [173, 43] width 16 height 16
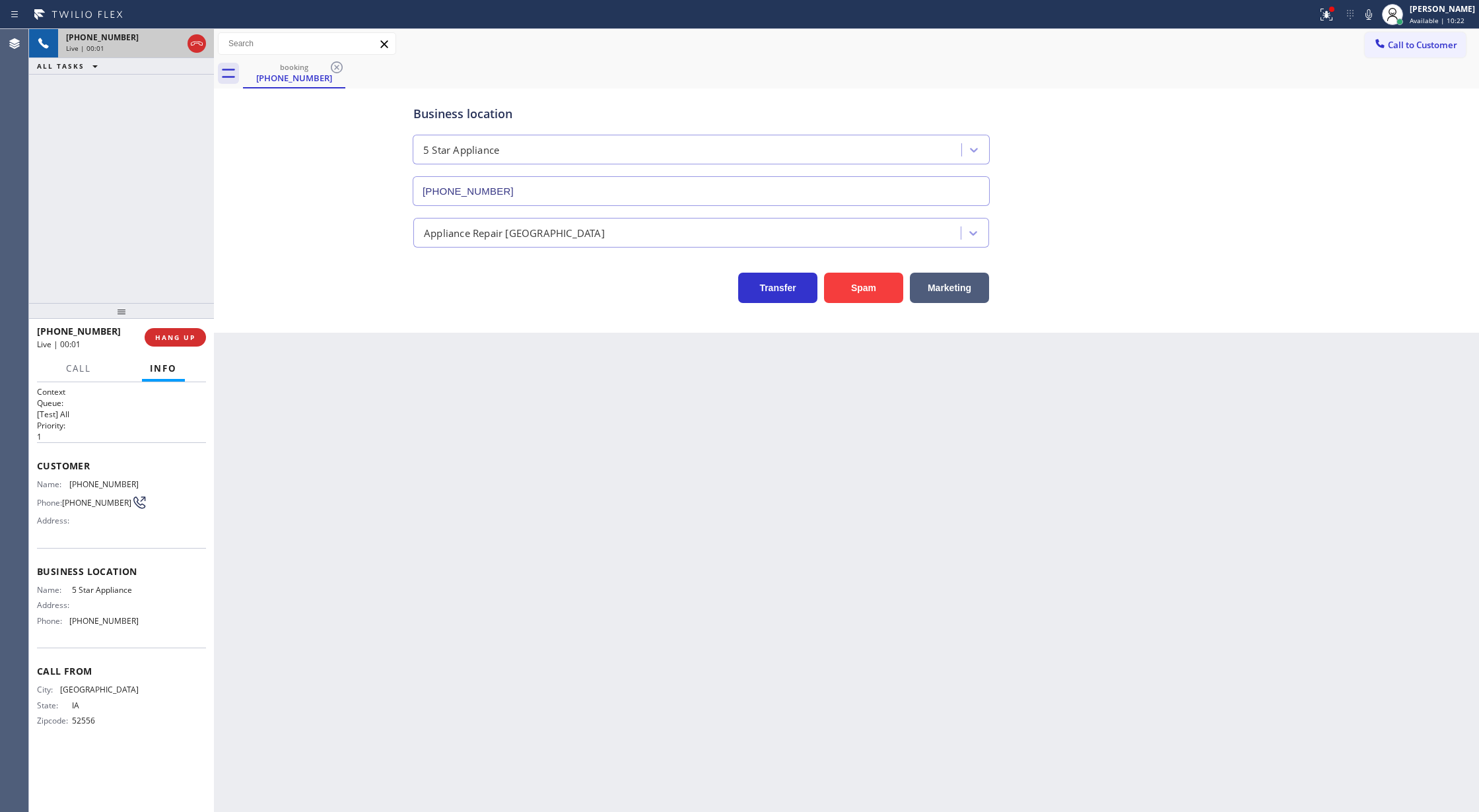
type input "[PHONE_NUMBER]"
copy div "Customer Name: [PHONE_NUMBER] Phone: [PHONE_NUMBER] Address: Business location …"
drag, startPoint x: 38, startPoint y: 467, endPoint x: 172, endPoint y: 634, distance: 214.1
click at [172, 634] on div "Context Queue: [Test] All Priority: 1 Customer Name: [PHONE_NUMBER] Phone: [PHO…" at bounding box center [121, 566] width 169 height 362
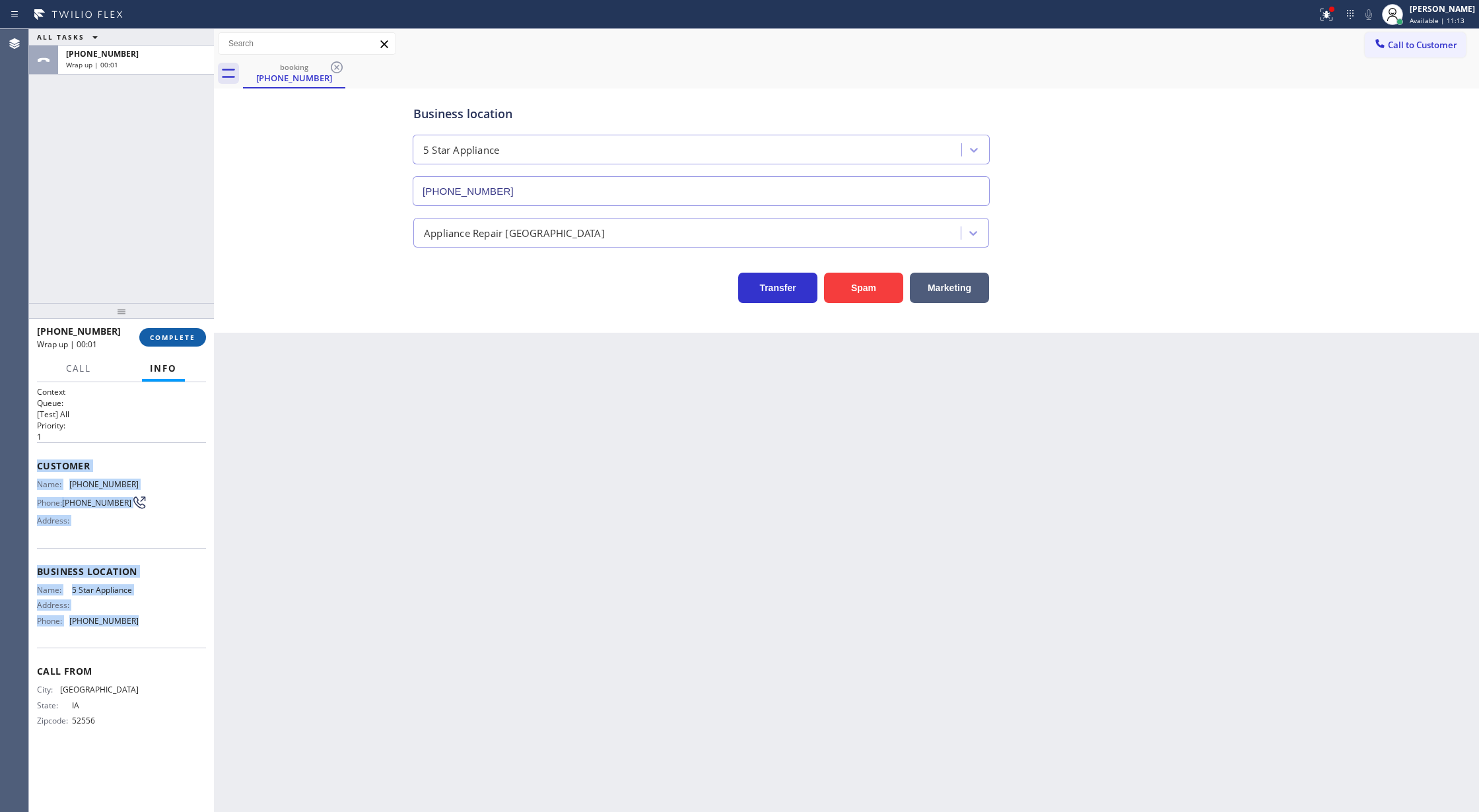
click at [156, 334] on span "COMPLETE" at bounding box center [172, 337] width 46 height 9
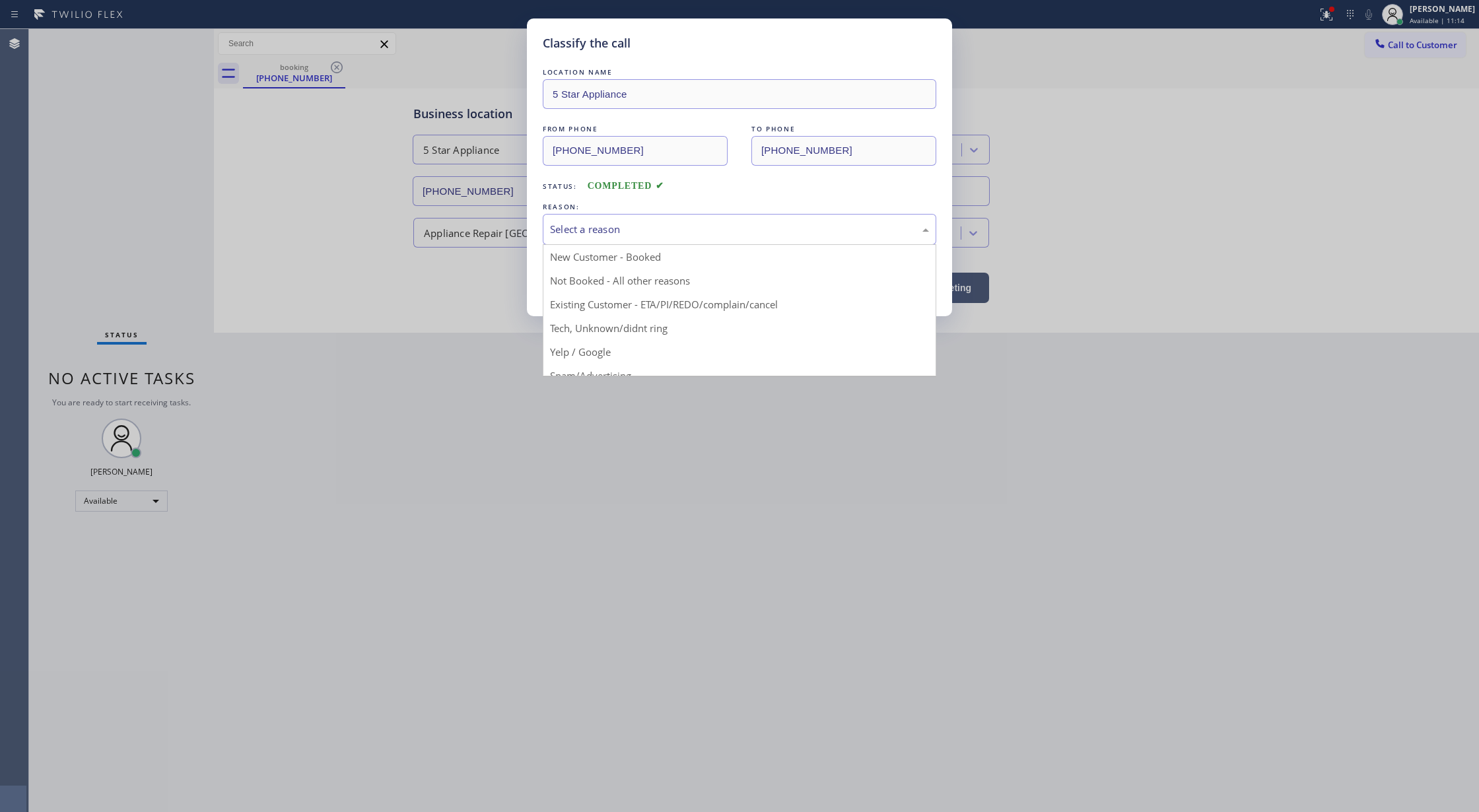
click at [622, 232] on div "Select a reason" at bounding box center [740, 229] width 379 height 15
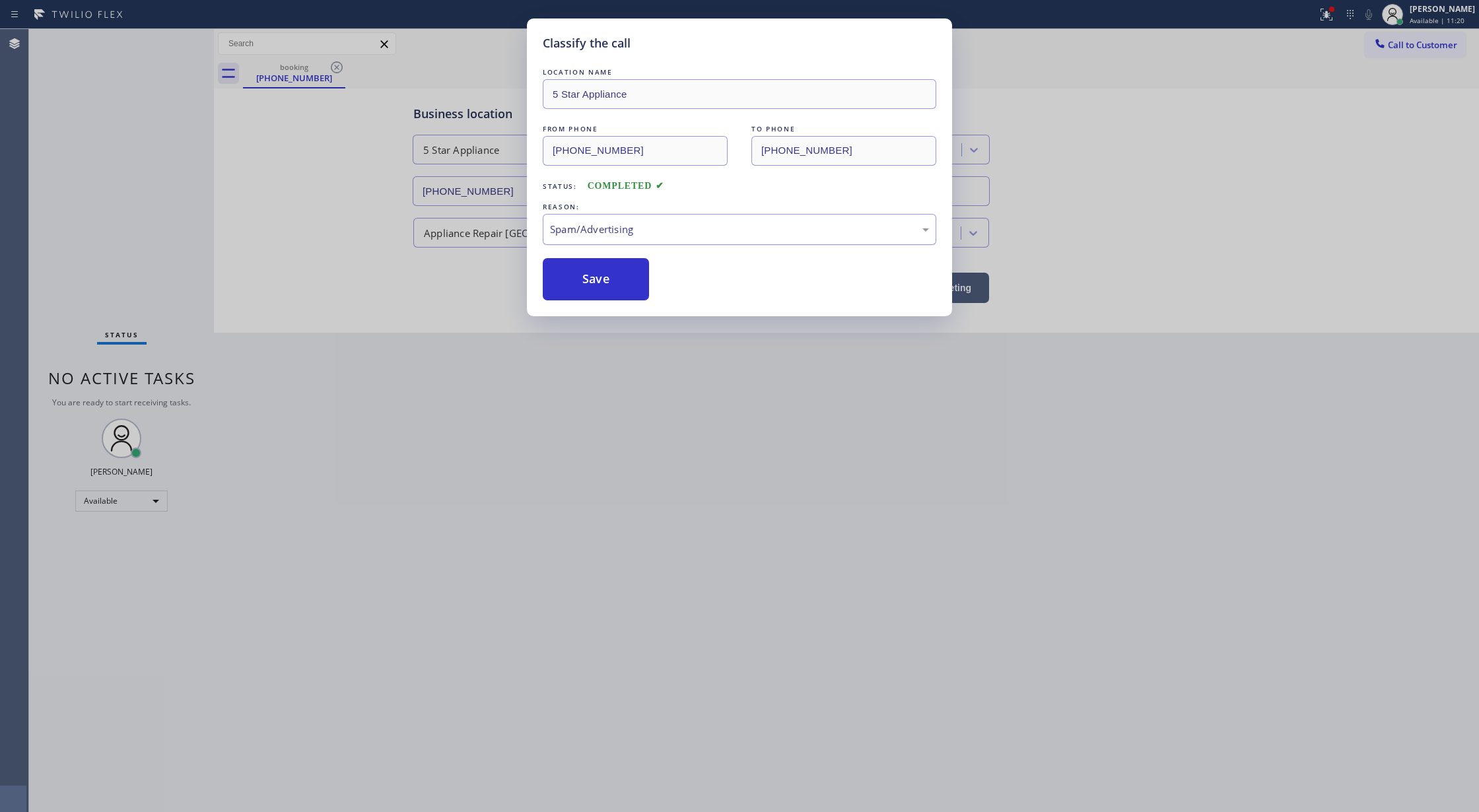
click at [622, 231] on div "Spam/Advertising" at bounding box center [740, 229] width 379 height 15
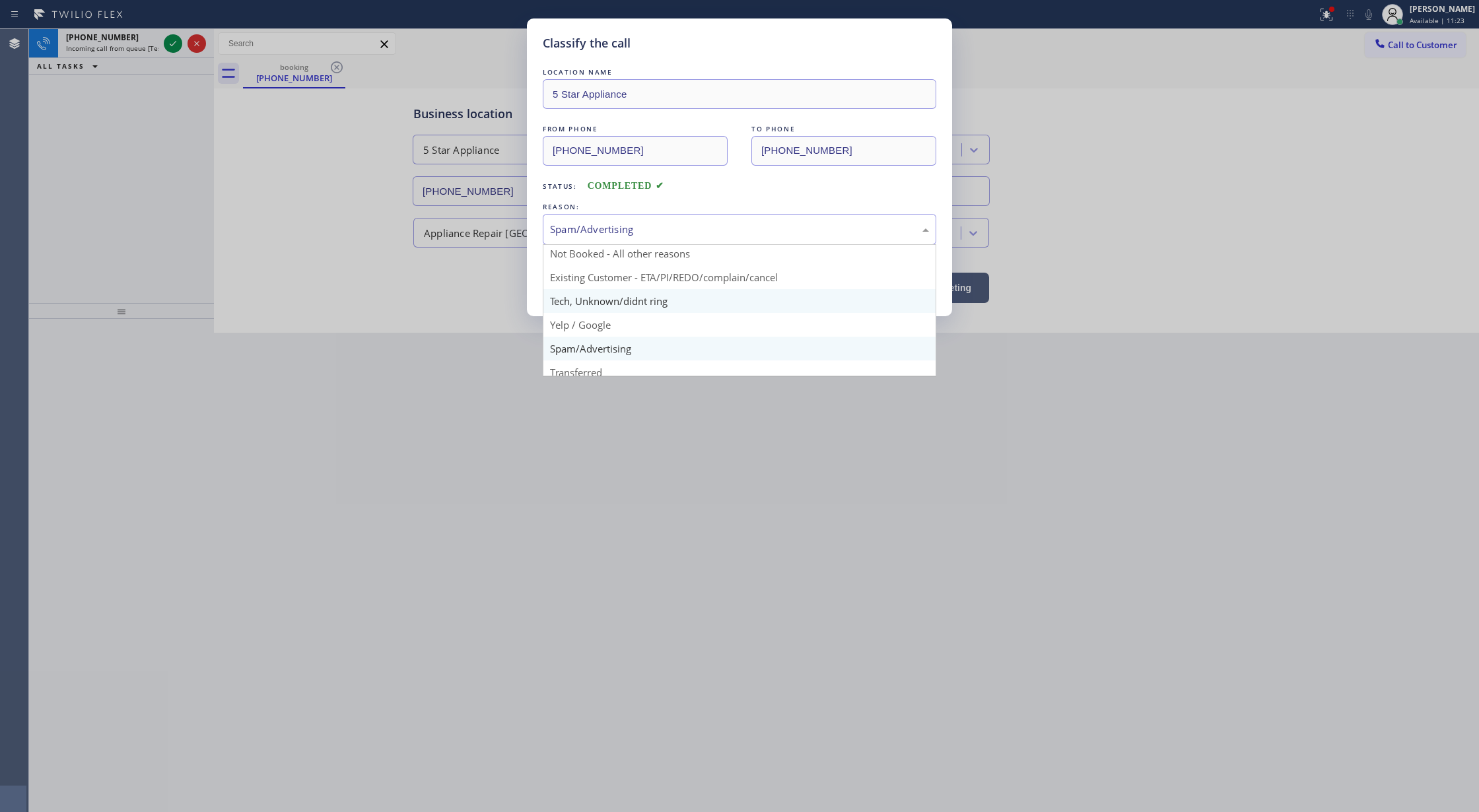
scroll to position [0, 0]
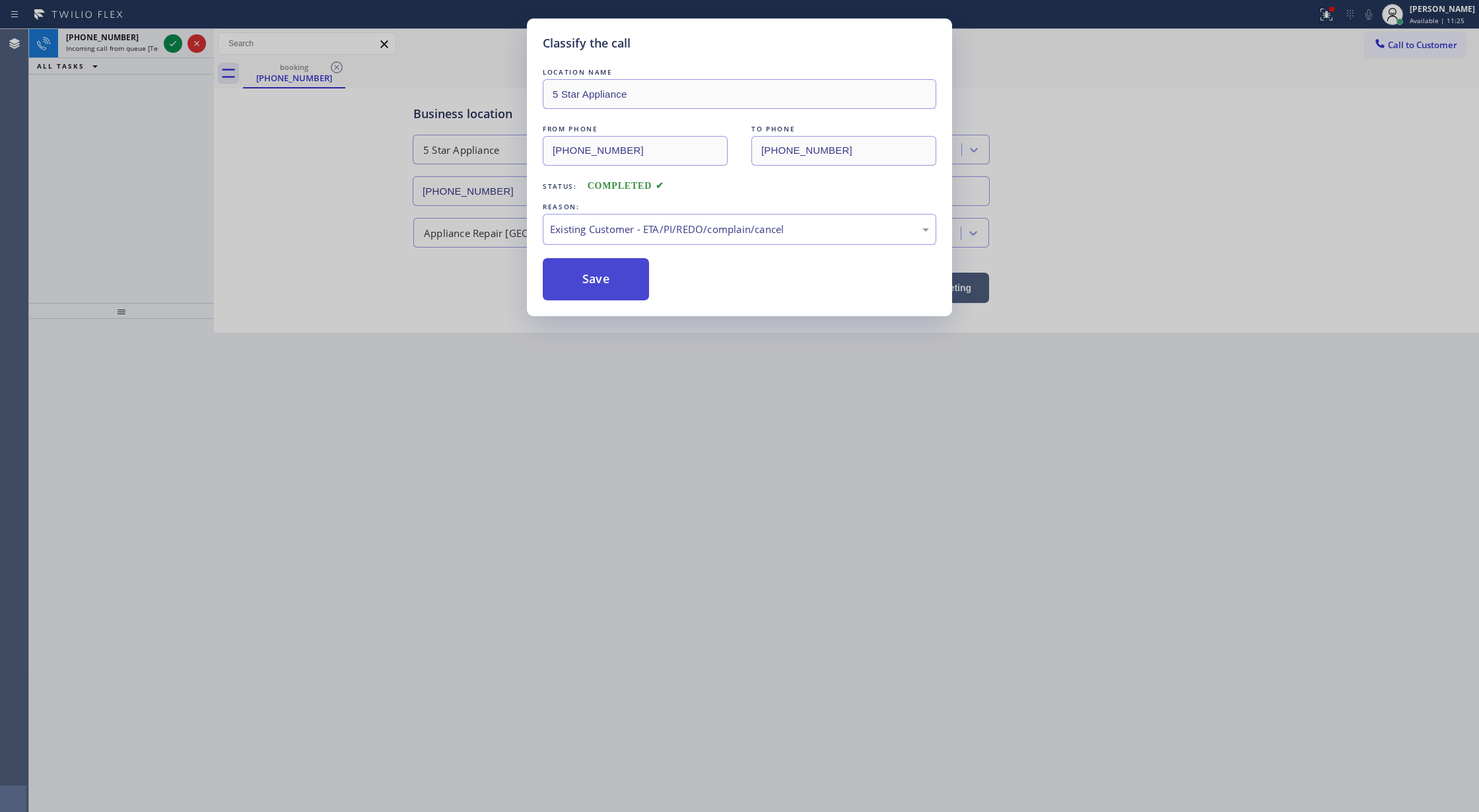
click at [616, 276] on button "Save" at bounding box center [596, 279] width 106 height 43
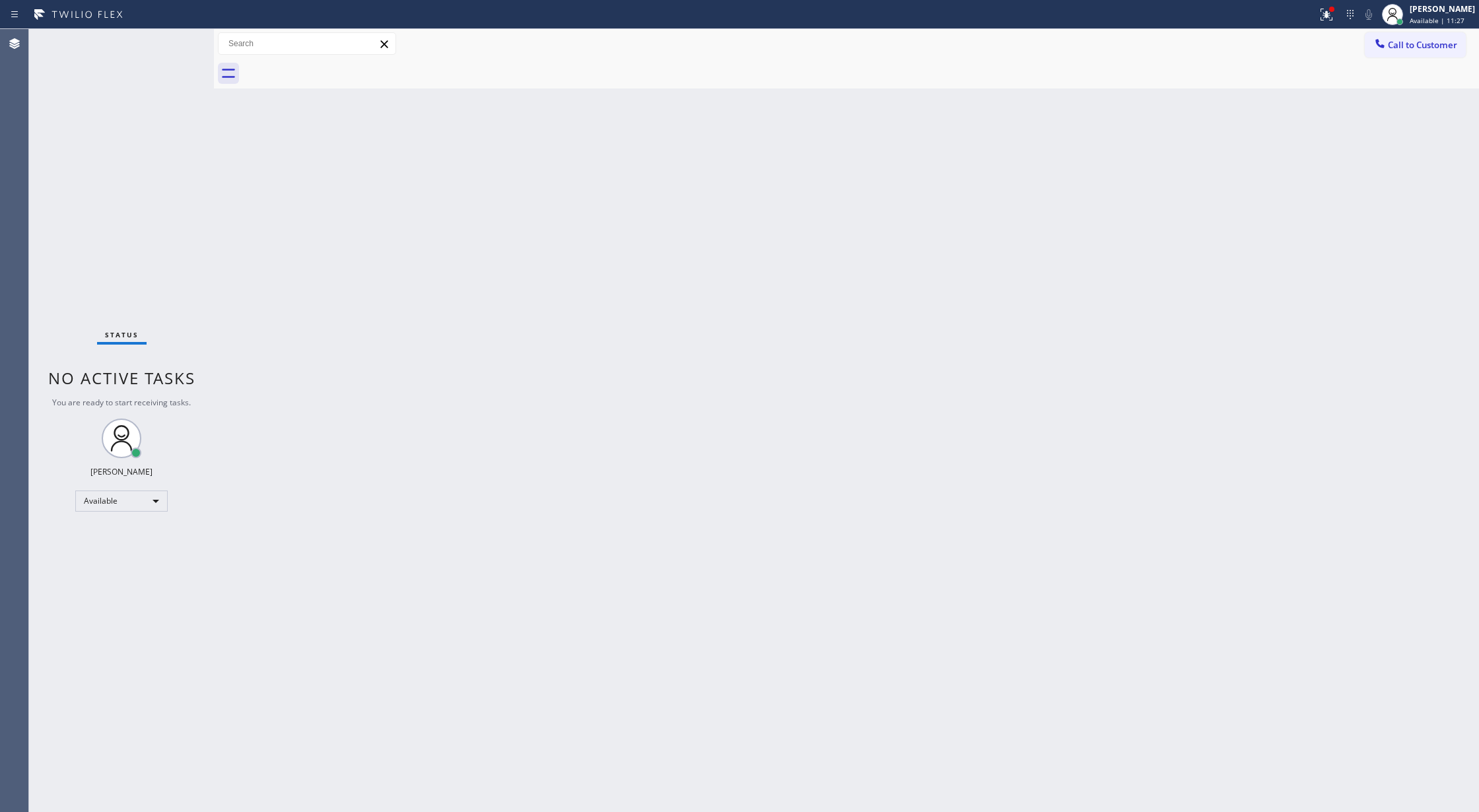
click at [170, 45] on div "Status No active tasks You are ready to start receiving tasks. [PERSON_NAME] Av…" at bounding box center [121, 420] width 185 height 783
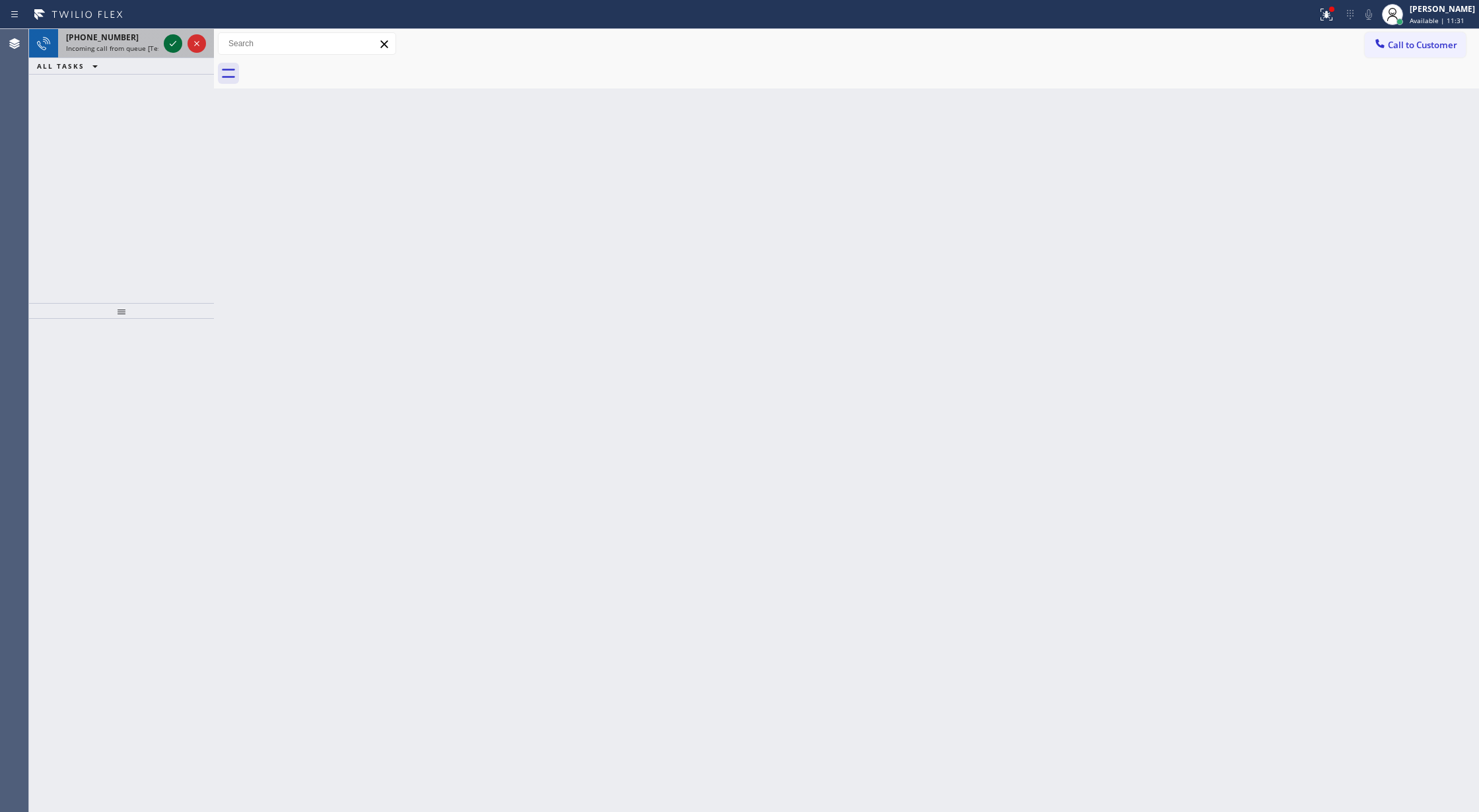
click at [173, 43] on icon at bounding box center [173, 43] width 16 height 16
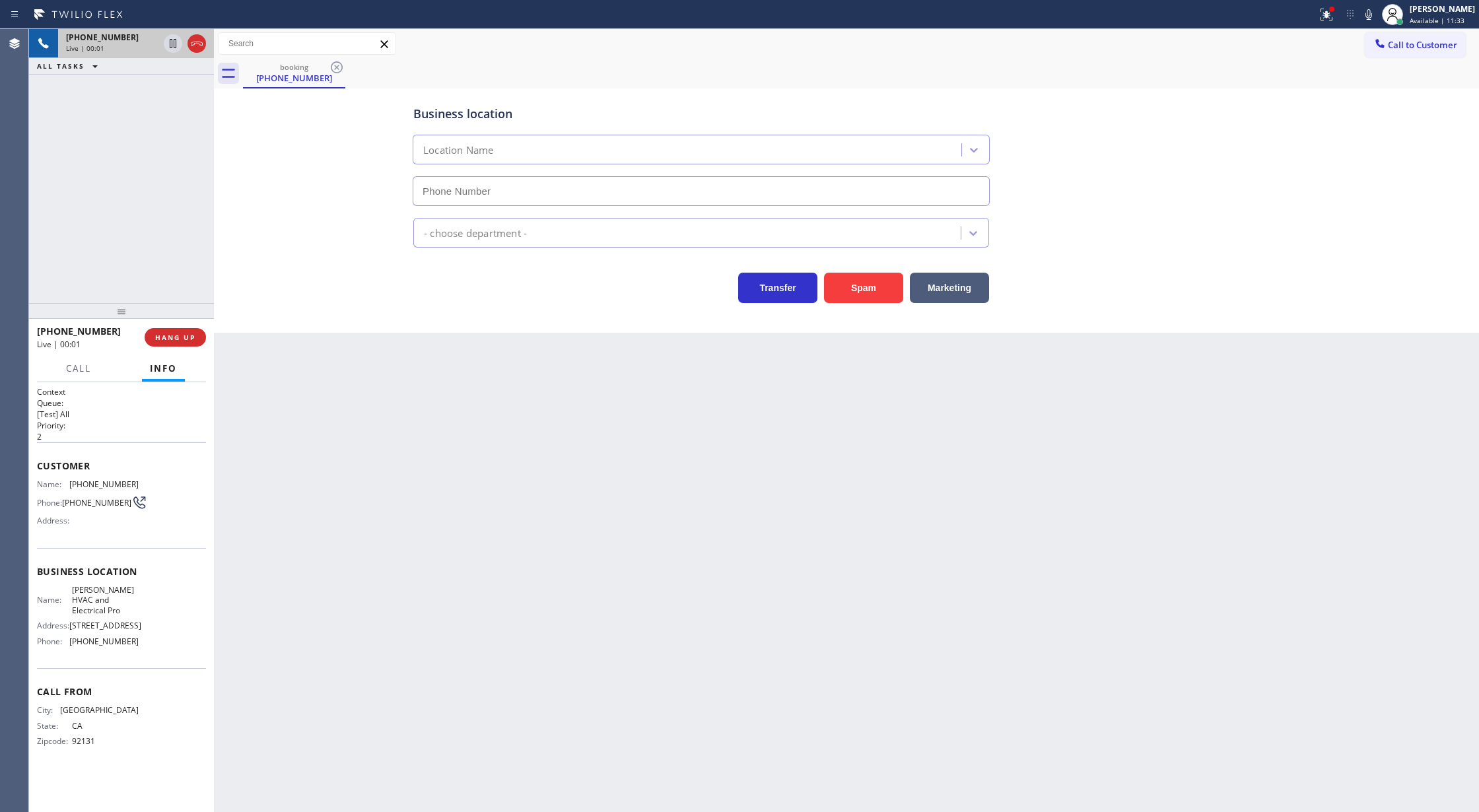
type input "[PHONE_NUMBER]"
click at [856, 288] on button "Spam" at bounding box center [863, 287] width 79 height 30
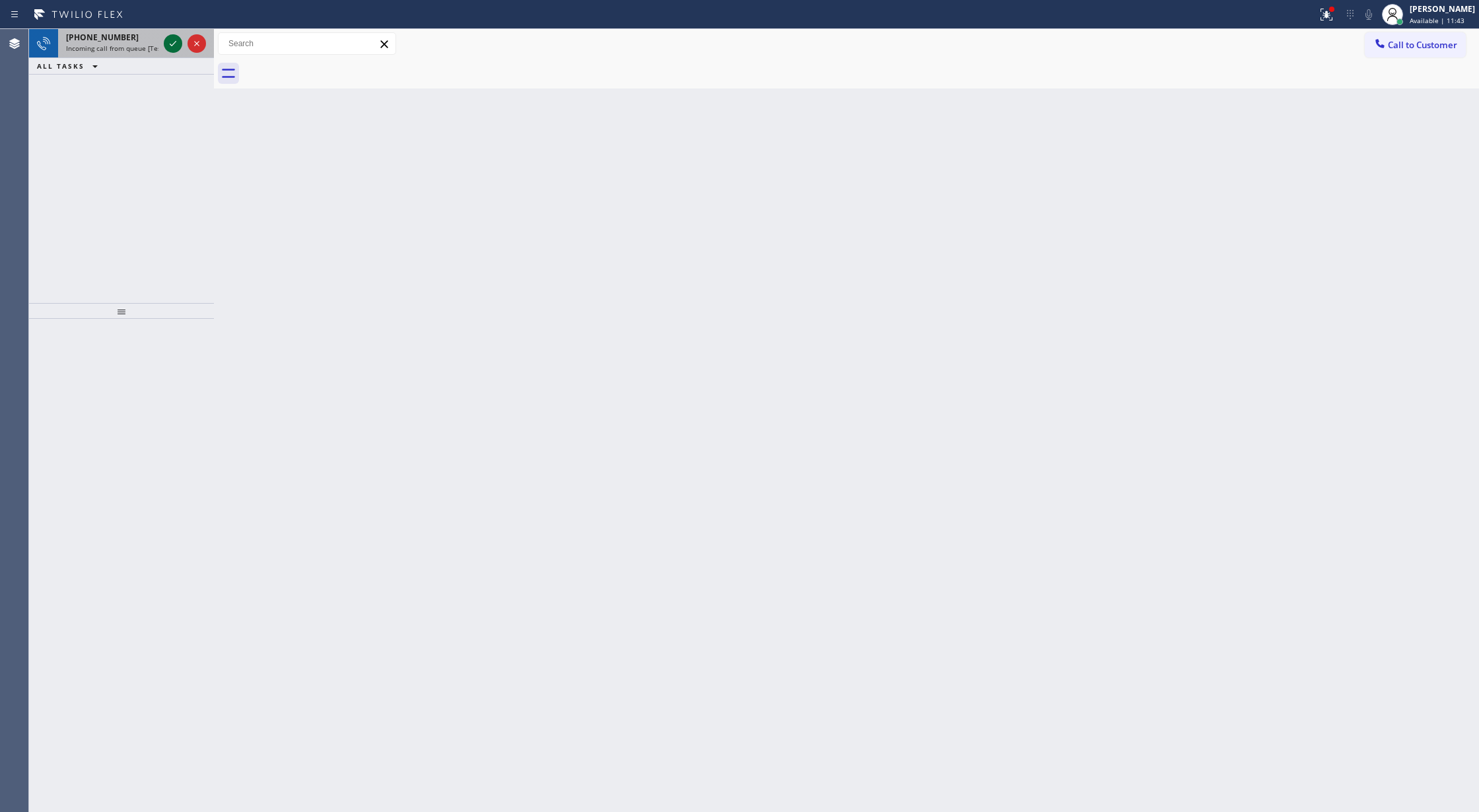
click at [181, 43] on div at bounding box center [173, 43] width 18 height 16
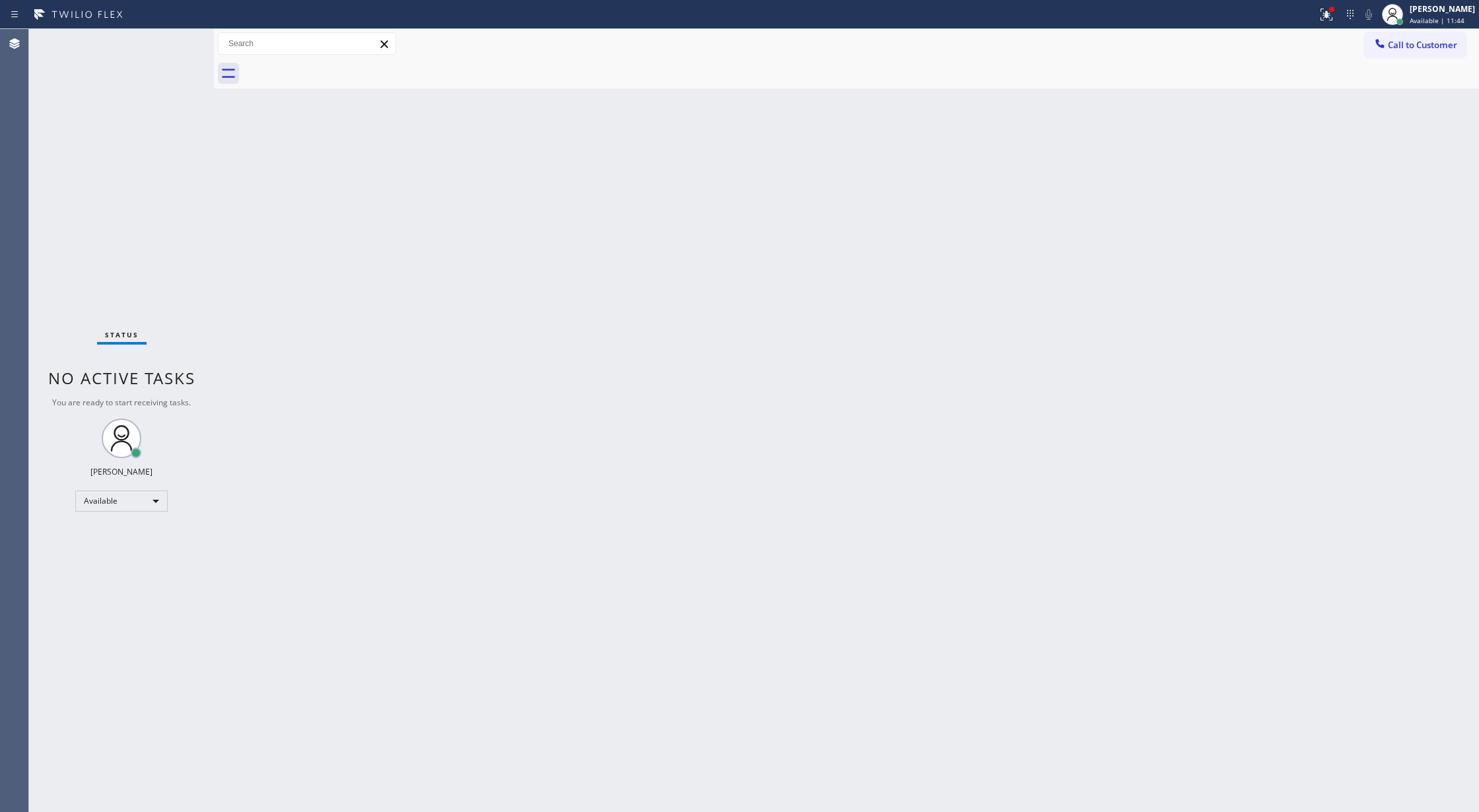
click at [172, 41] on div "Status No active tasks You are ready to start receiving tasks. [PERSON_NAME] Av…" at bounding box center [121, 420] width 185 height 783
click at [166, 38] on div "Status No active tasks You are ready to start receiving tasks. [PERSON_NAME] Av…" at bounding box center [121, 420] width 185 height 783
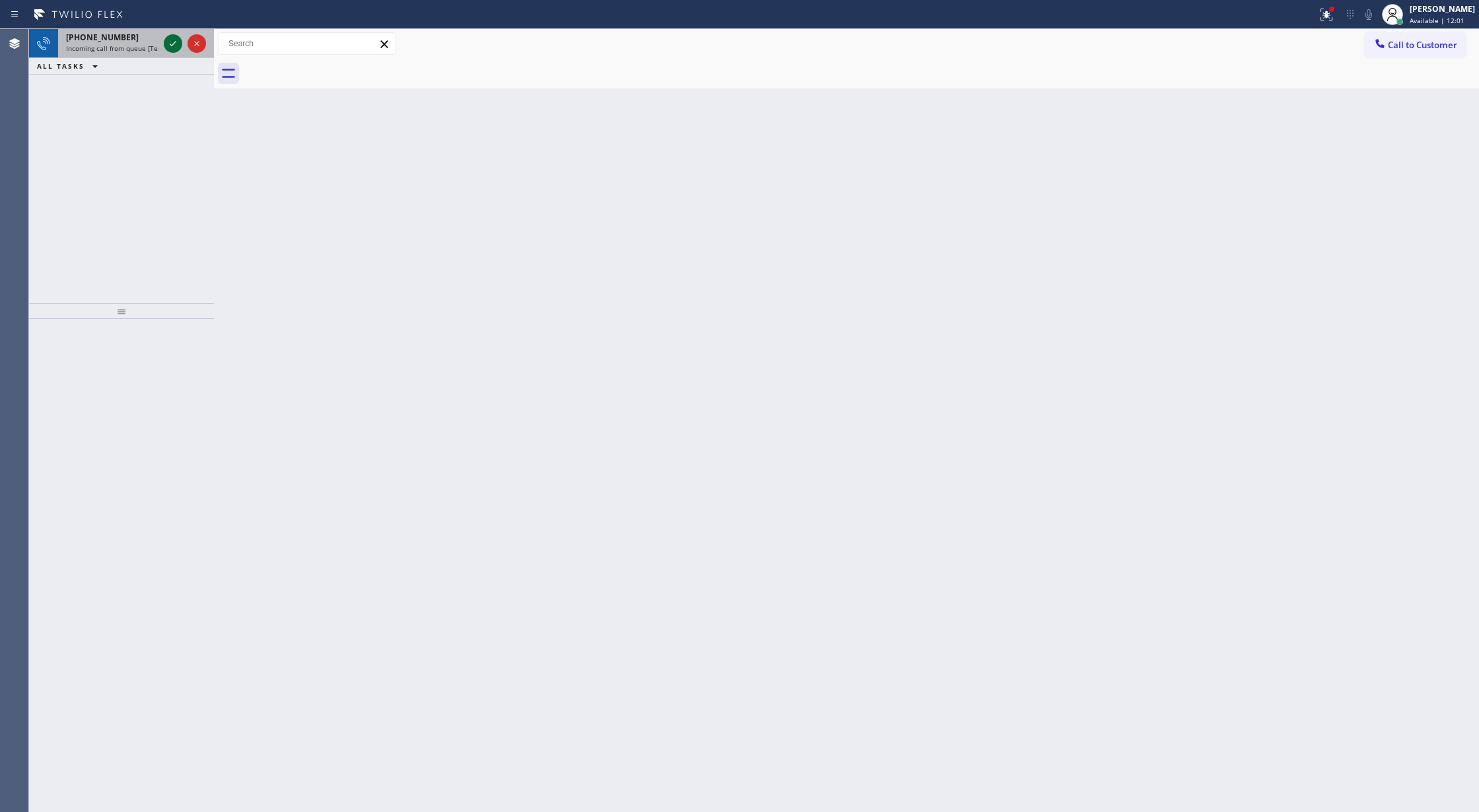
click at [172, 52] on button at bounding box center [173, 43] width 18 height 18
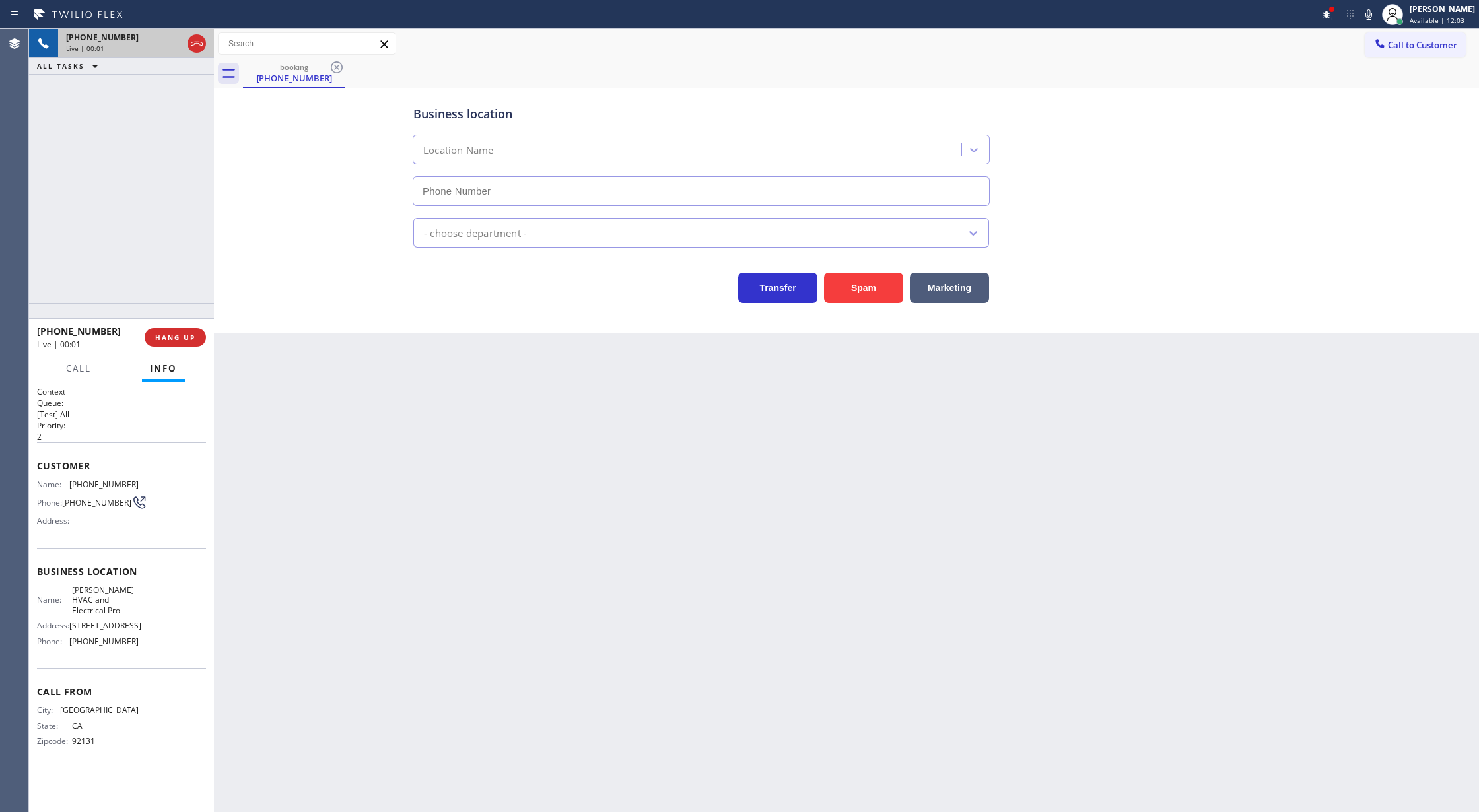
type input "[PHONE_NUMBER]"
click at [864, 297] on button "Spam" at bounding box center [863, 287] width 79 height 30
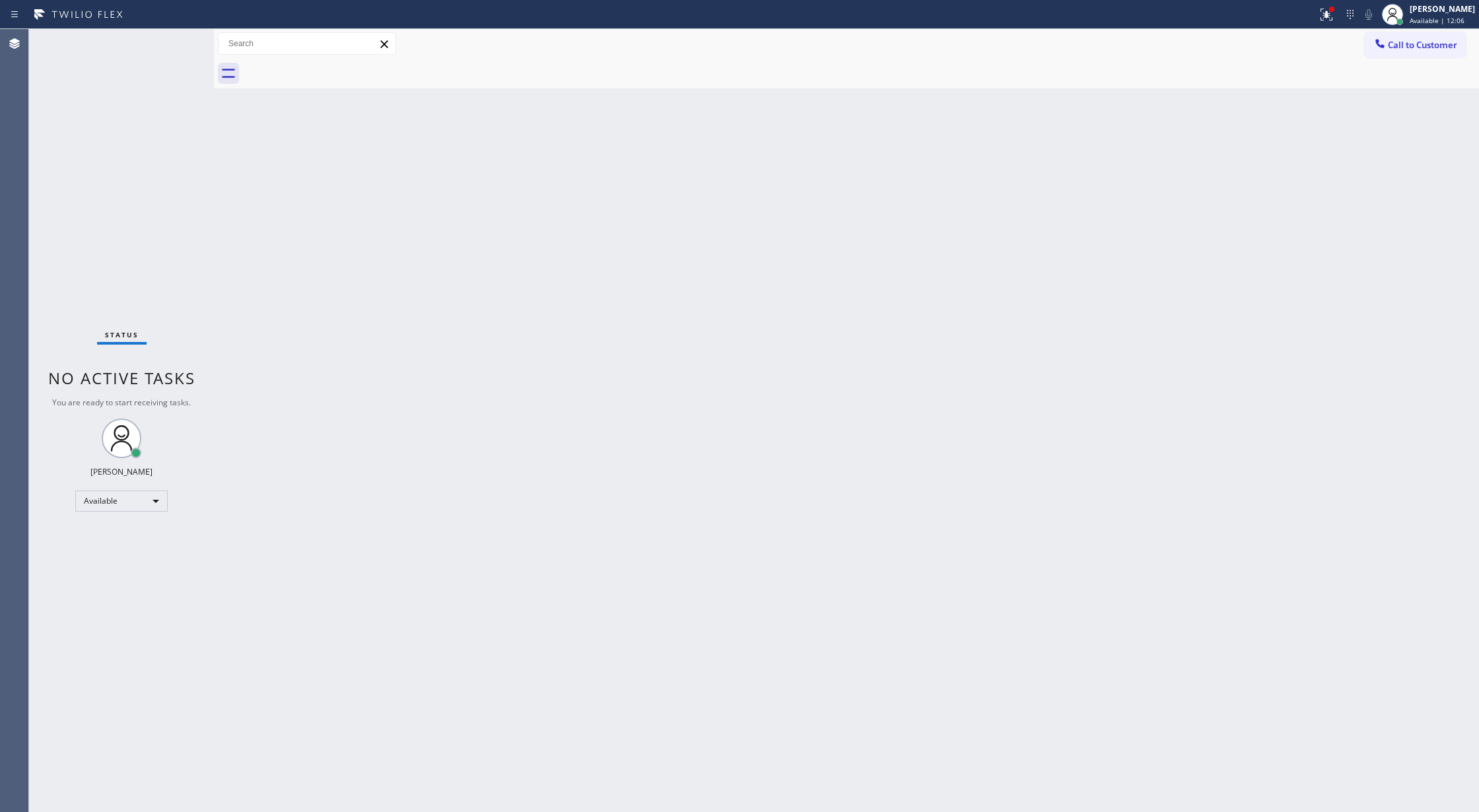
click at [173, 37] on div "Status No active tasks You are ready to start receiving tasks. [PERSON_NAME] Av…" at bounding box center [121, 420] width 185 height 783
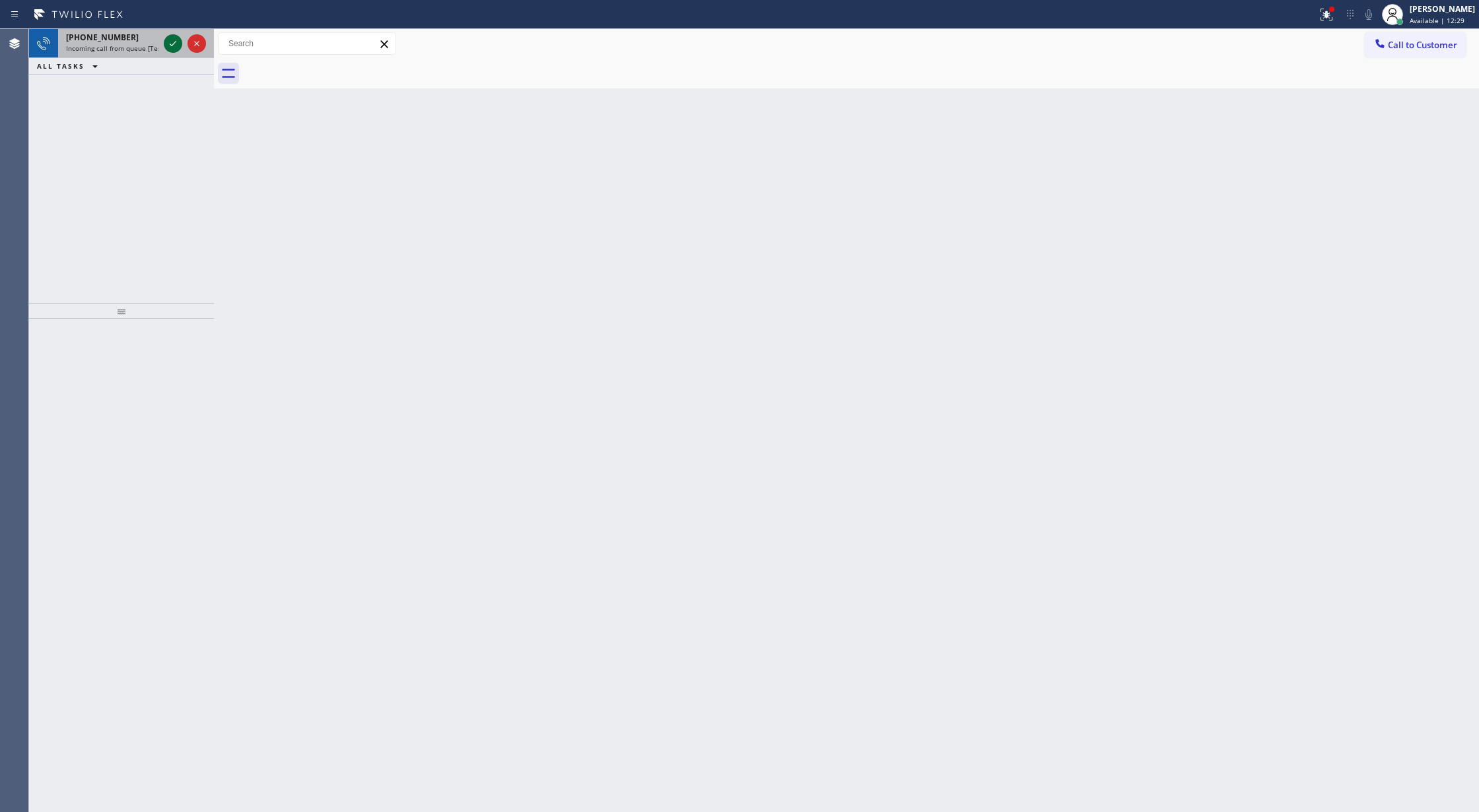
click at [167, 43] on icon at bounding box center [173, 43] width 16 height 16
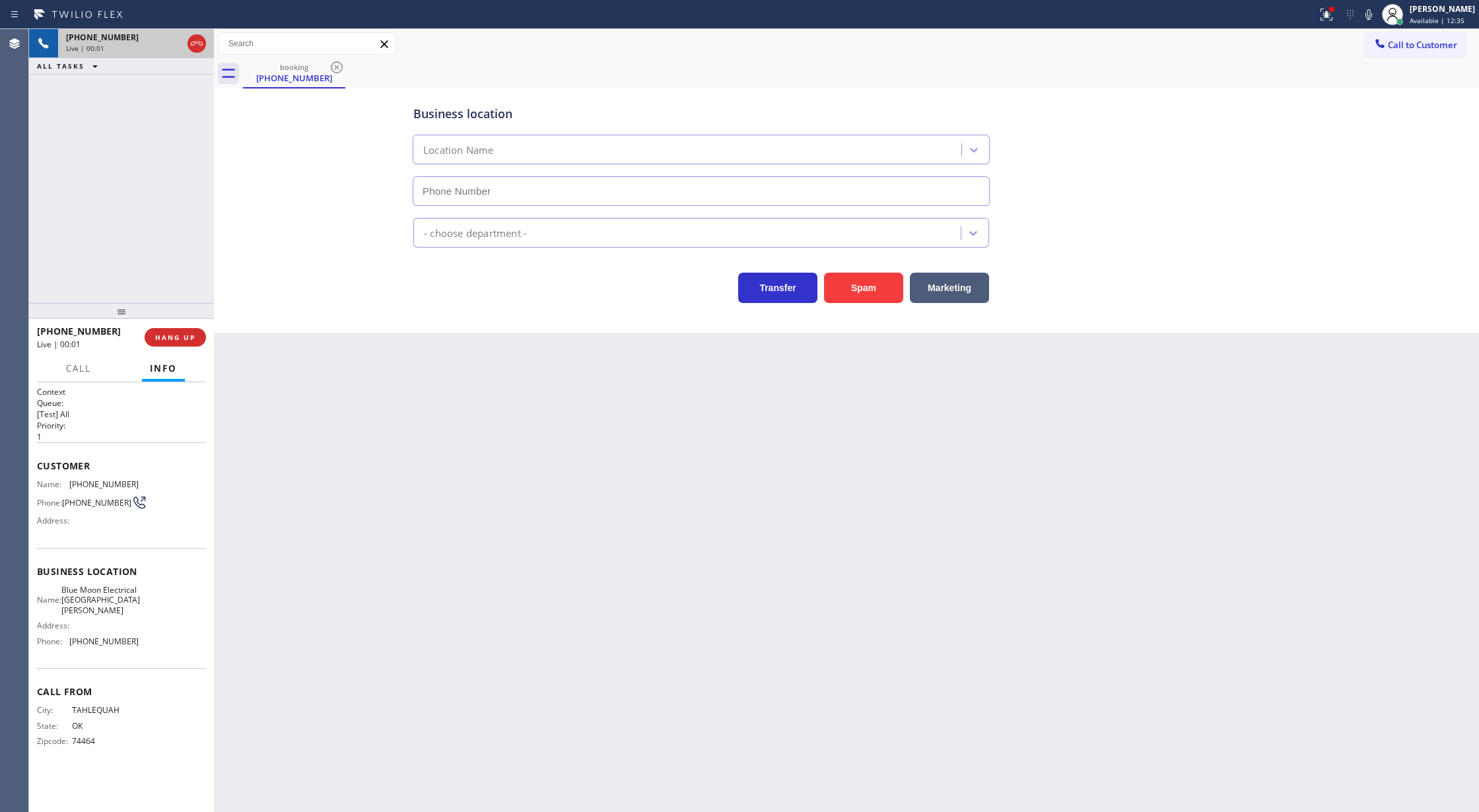
type input "[PHONE_NUMBER]"
click at [849, 291] on button "Spam" at bounding box center [863, 287] width 79 height 30
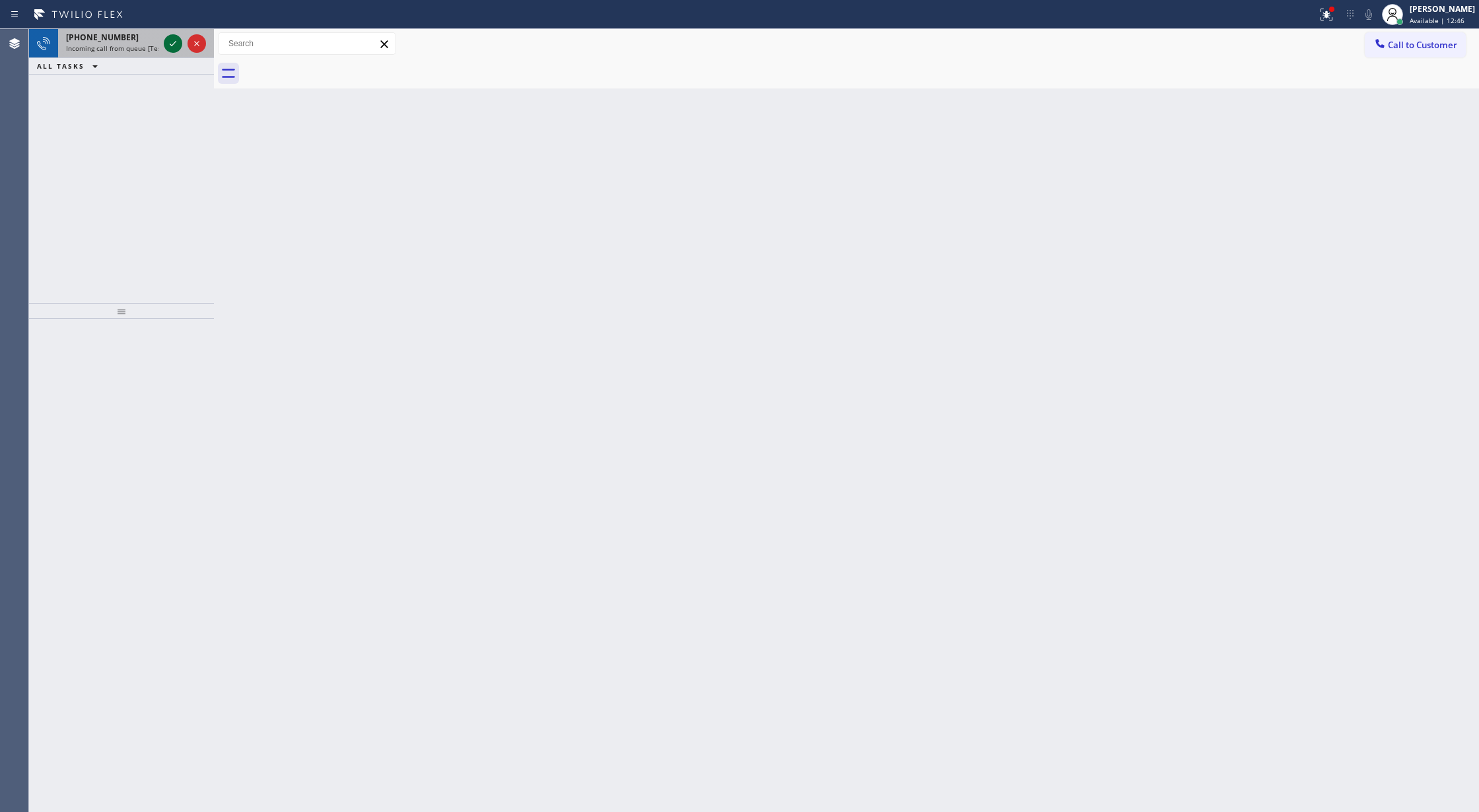
click at [173, 46] on icon at bounding box center [173, 43] width 16 height 16
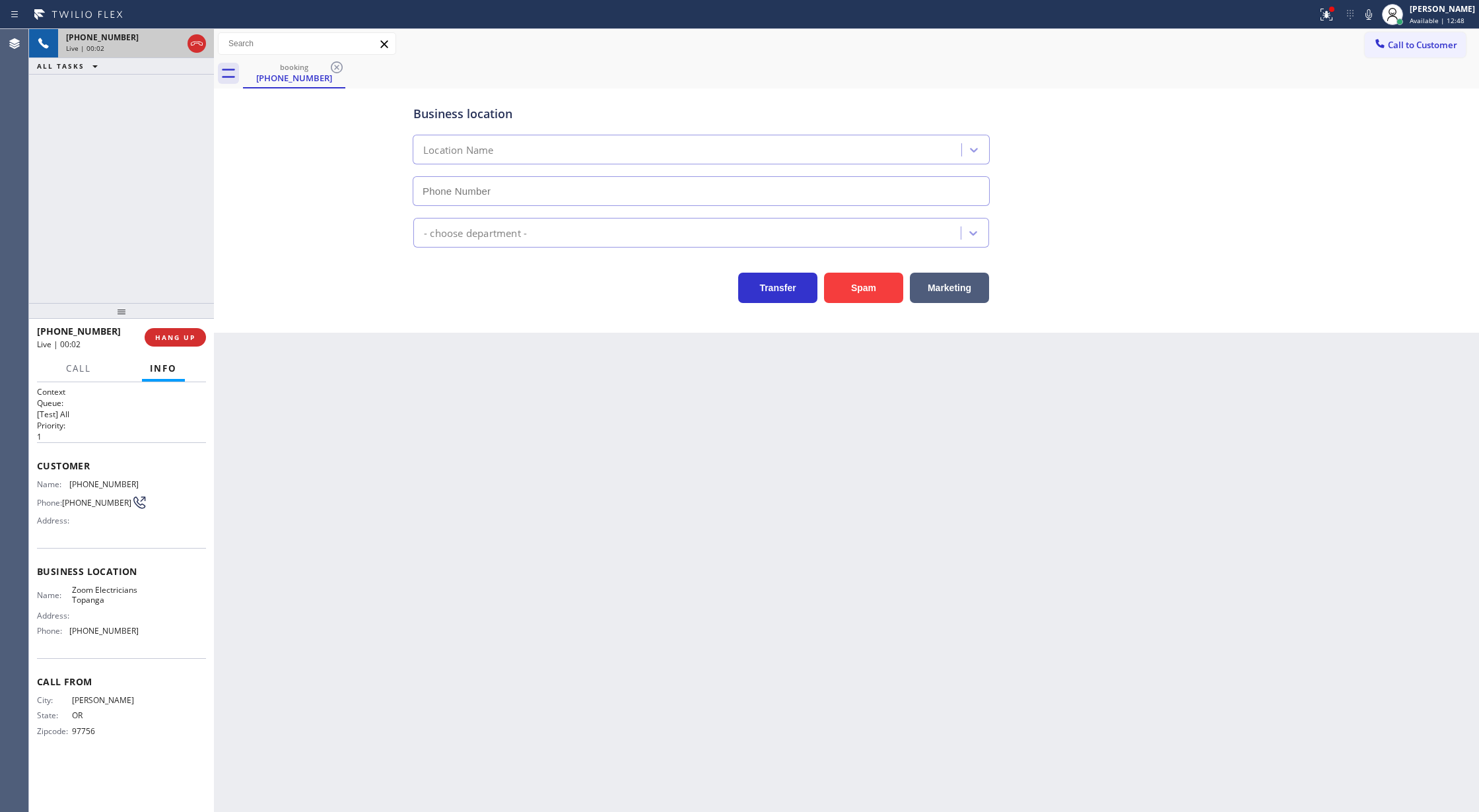
type input "[PHONE_NUMBER]"
click at [194, 45] on icon at bounding box center [196, 43] width 12 height 4
click at [160, 344] on button "COMPLETE" at bounding box center [173, 337] width 67 height 18
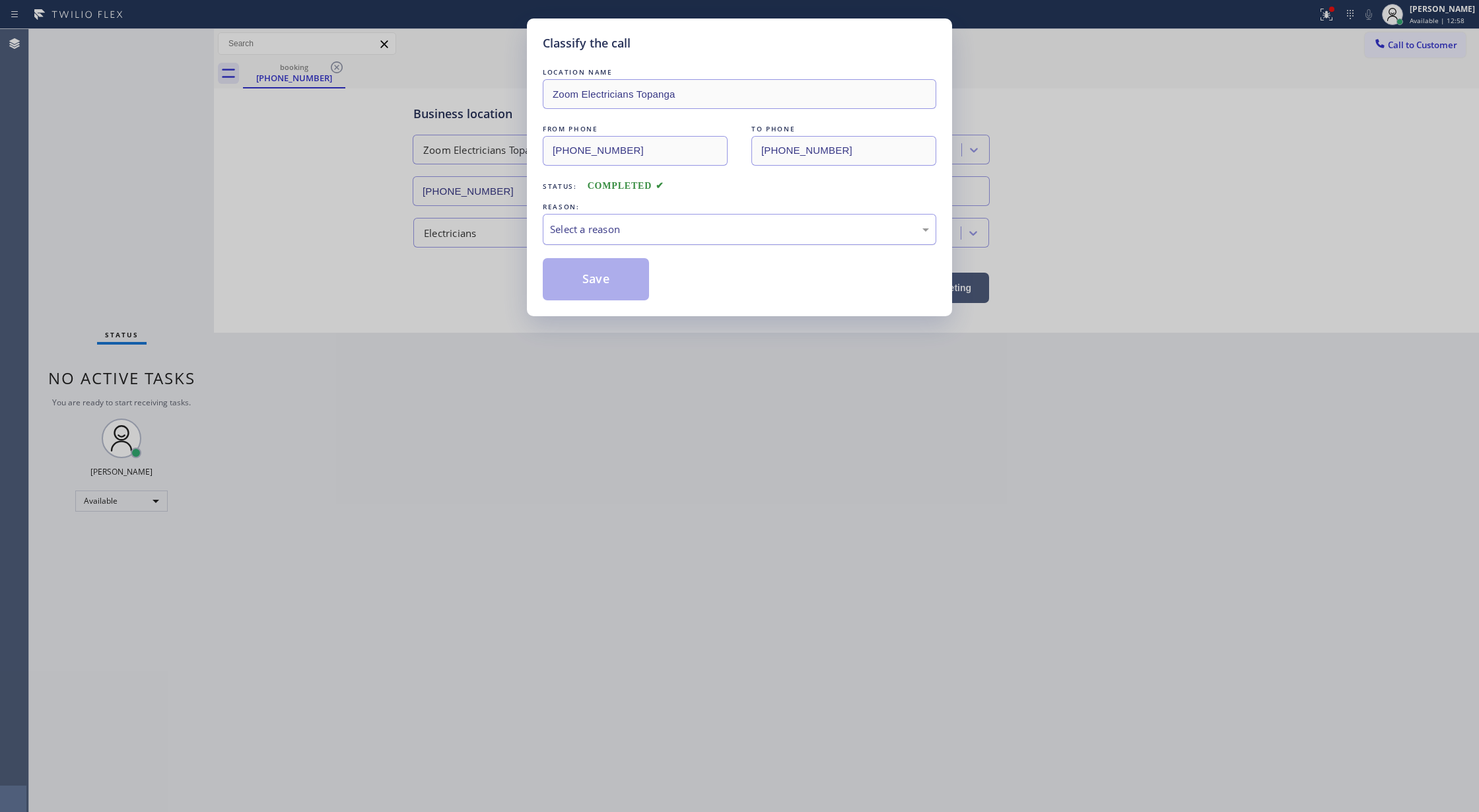
click at [574, 228] on div "Select a reason" at bounding box center [740, 229] width 379 height 15
click at [587, 275] on button "Save" at bounding box center [596, 279] width 106 height 43
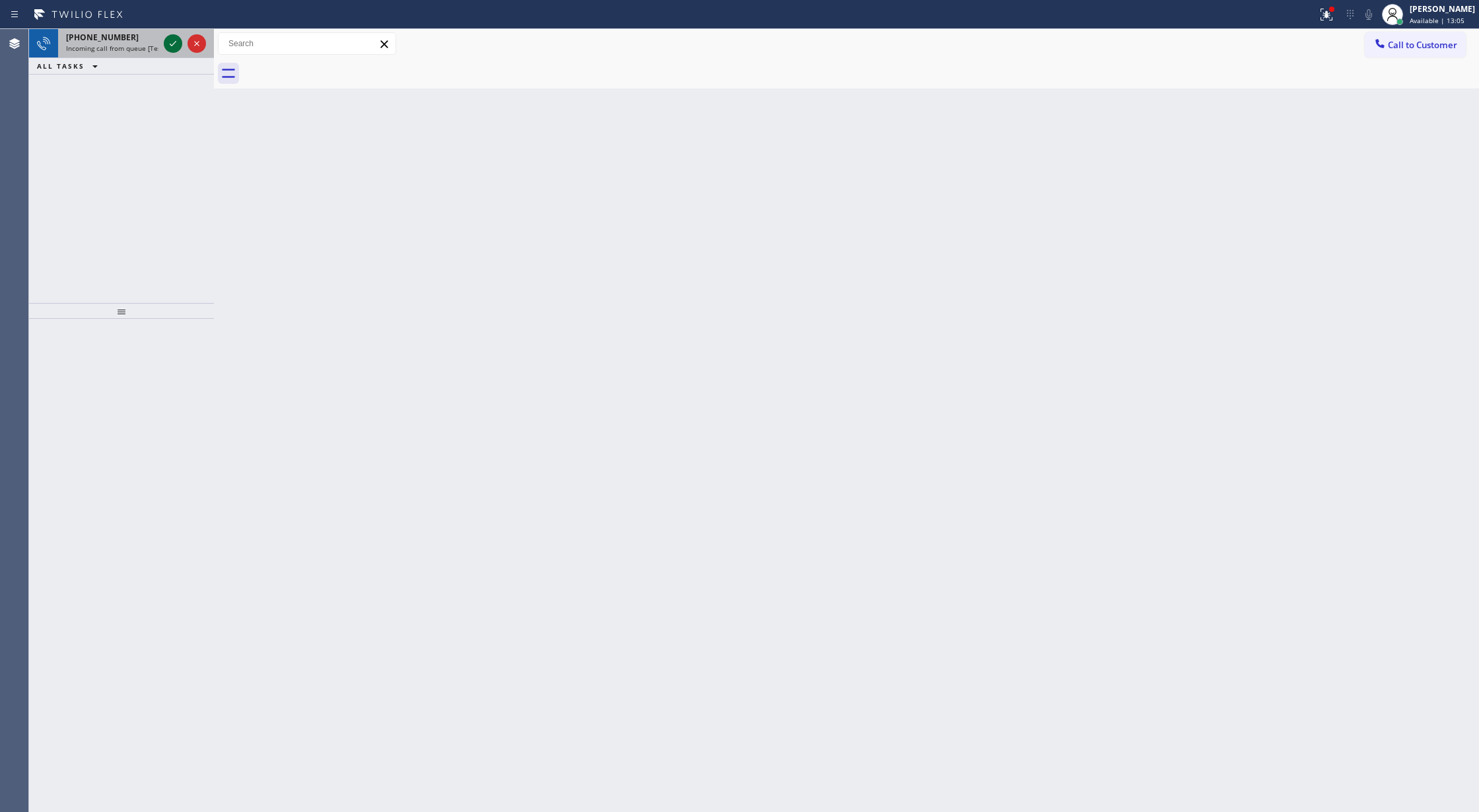
click at [171, 43] on icon at bounding box center [173, 43] width 16 height 16
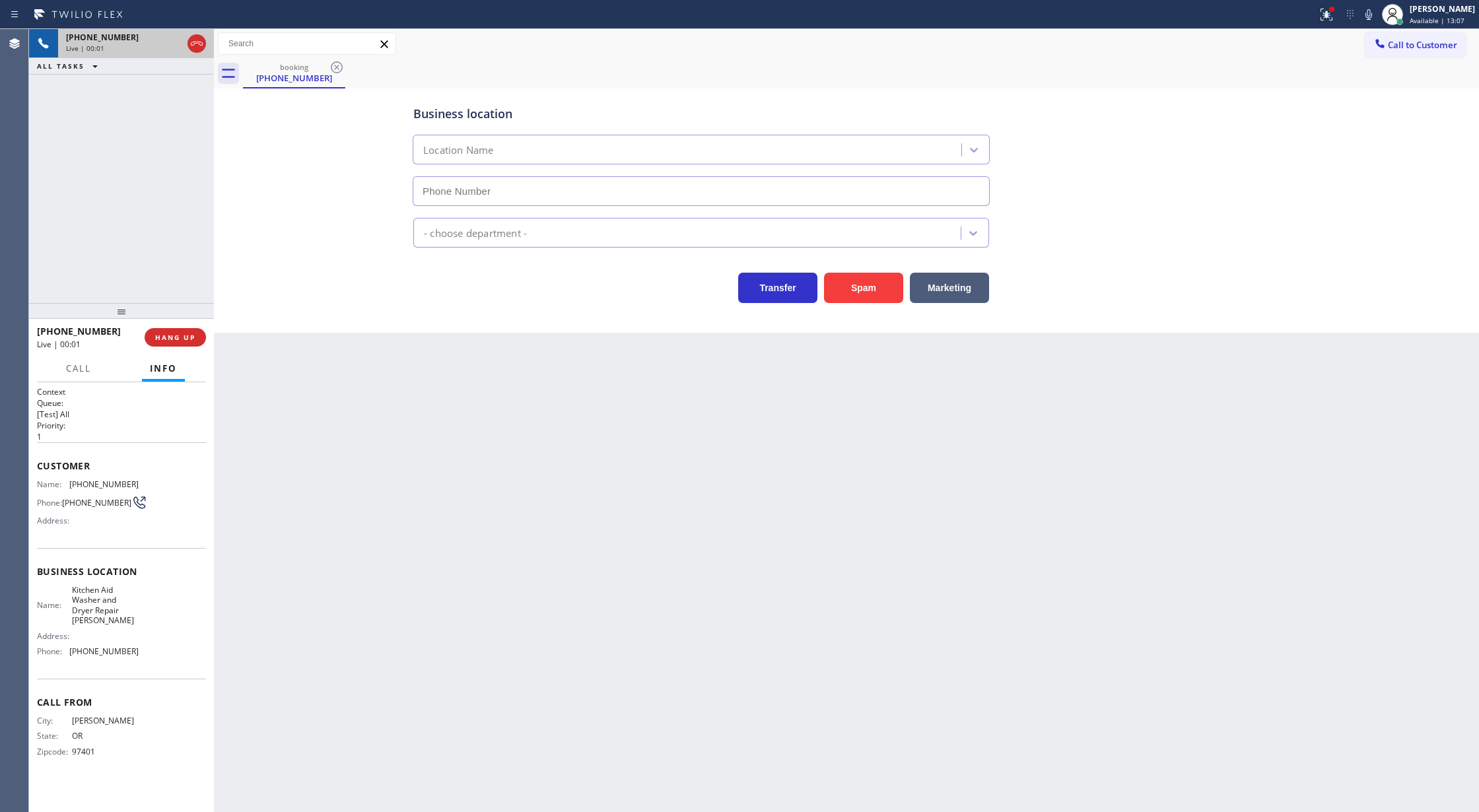
type input "[PHONE_NUMBER]"
click at [864, 257] on div "Transfer Spam Marketing" at bounding box center [846, 275] width 872 height 55
click at [851, 275] on button "Spam" at bounding box center [863, 287] width 79 height 30
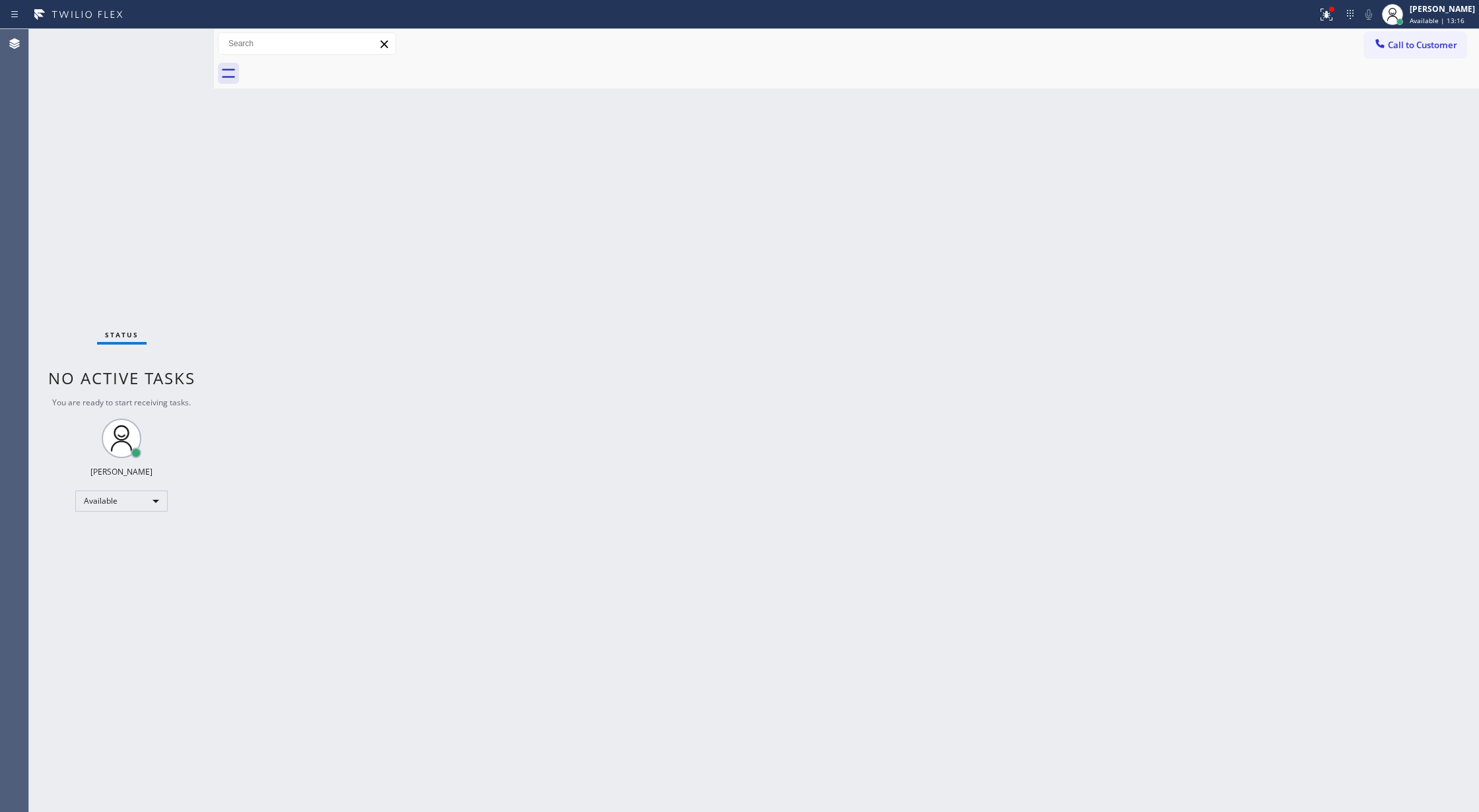
click at [182, 40] on div "Status No active tasks You are ready to start receiving tasks. [PERSON_NAME] Av…" at bounding box center [121, 420] width 185 height 783
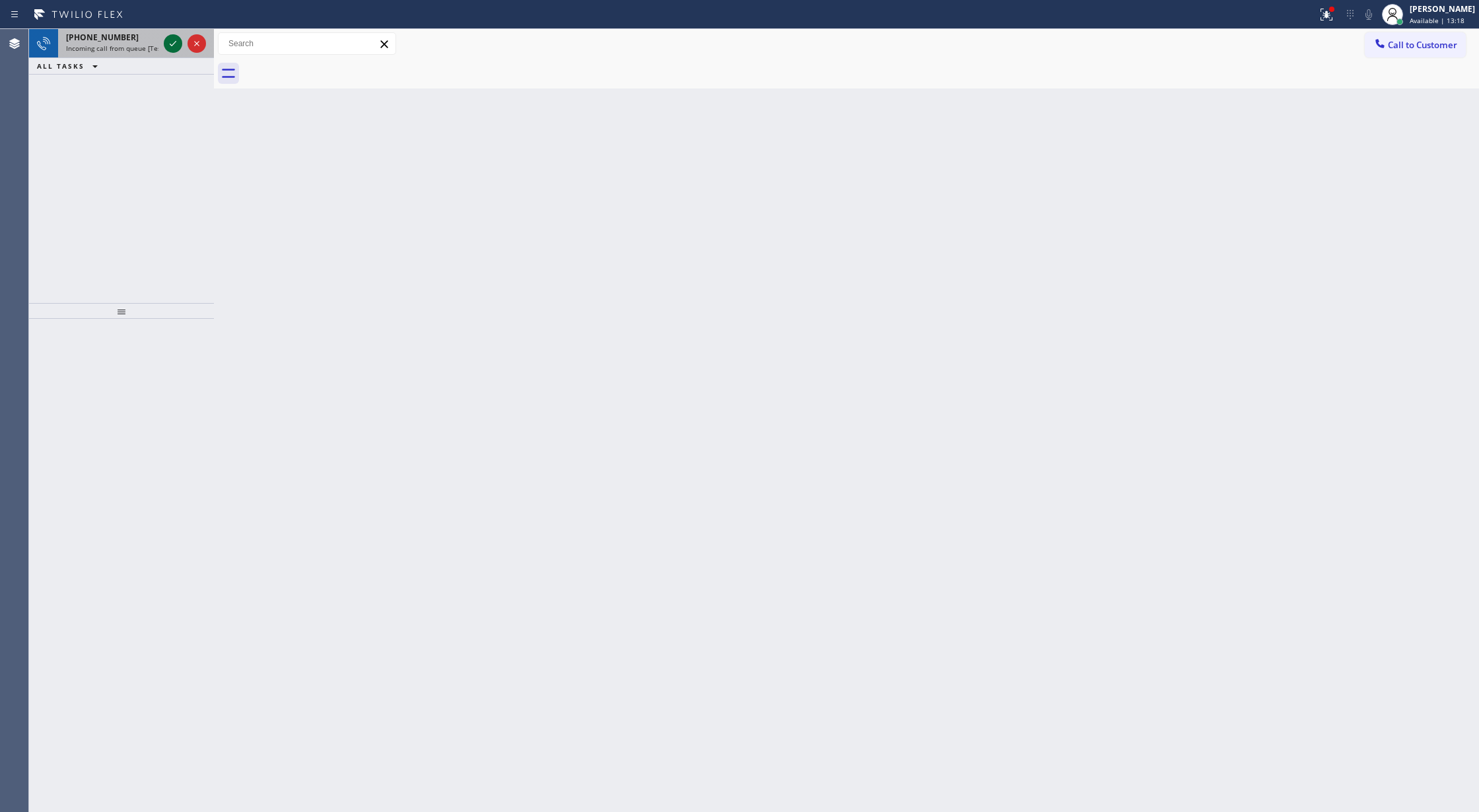
click at [170, 45] on icon at bounding box center [173, 43] width 7 height 5
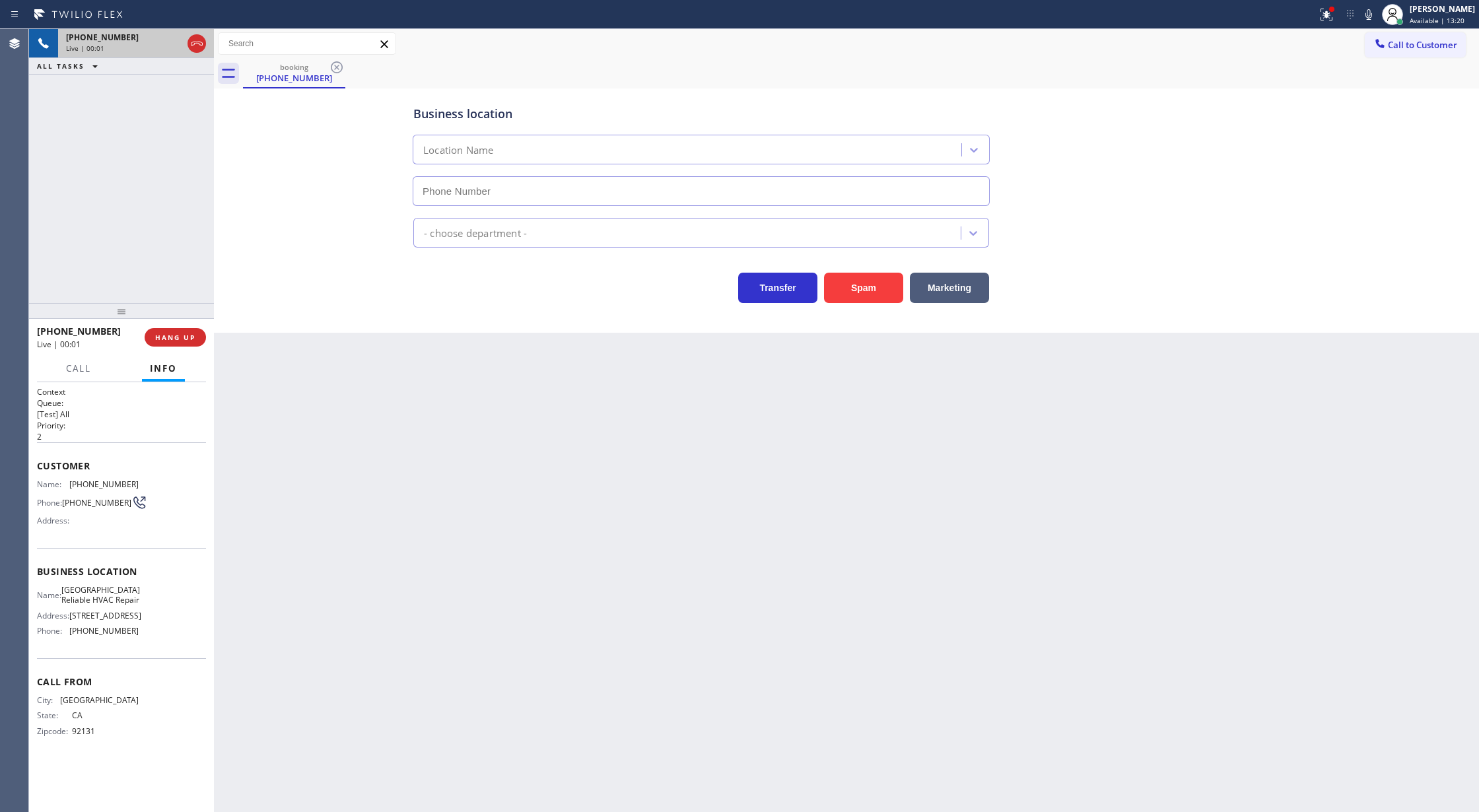
type input "[PHONE_NUMBER]"
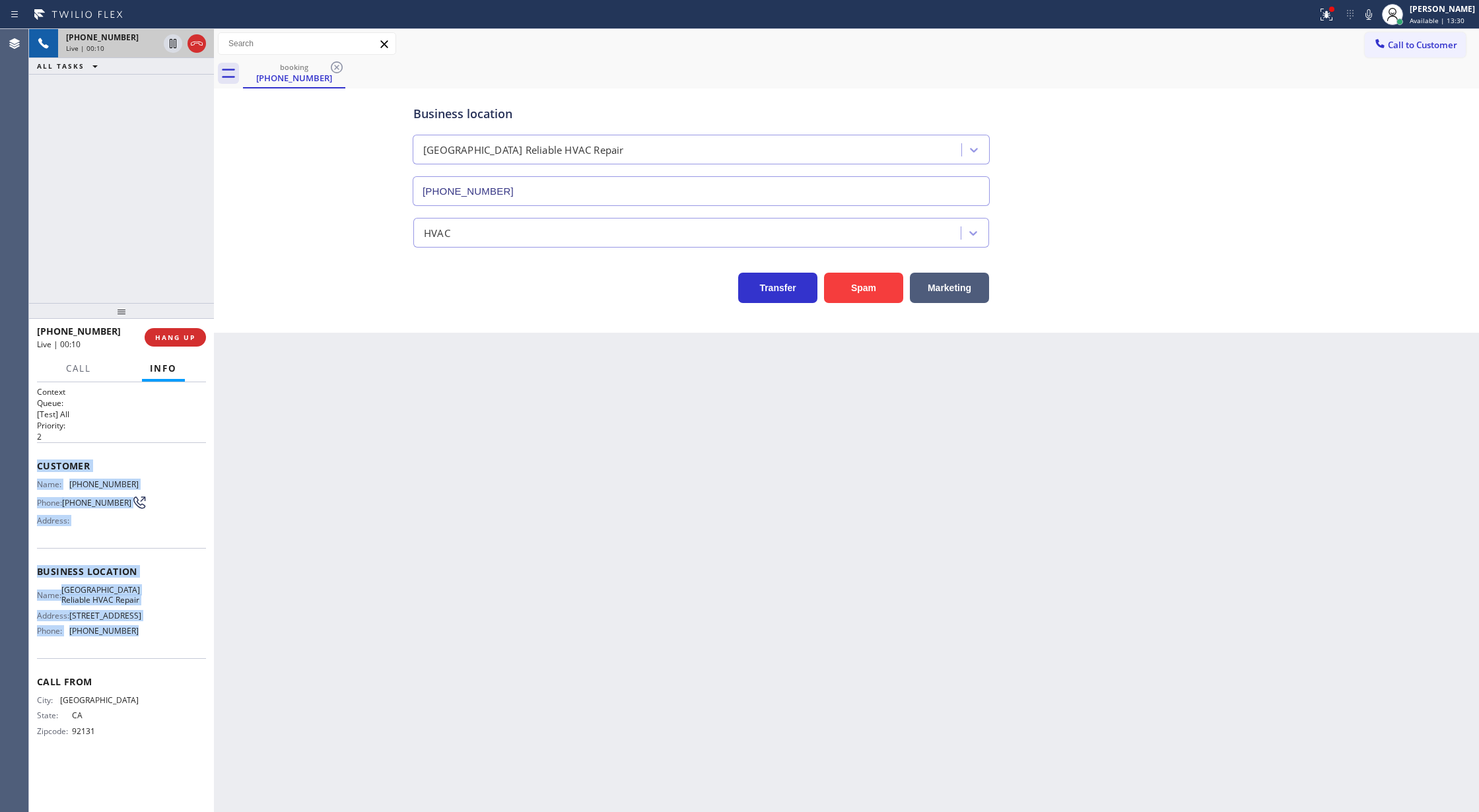
drag, startPoint x: 35, startPoint y: 469, endPoint x: 167, endPoint y: 659, distance: 231.4
click at [167, 659] on div "Context Queue: [Test] All Priority: 2 Customer Name: [PHONE_NUMBER] Phone: [PHO…" at bounding box center [121, 596] width 185 height 430
drag, startPoint x: 196, startPoint y: 43, endPoint x: 196, endPoint y: 54, distance: 11.0
click at [196, 43] on icon at bounding box center [196, 43] width 12 height 4
click at [160, 332] on button "COMPLETE" at bounding box center [173, 337] width 67 height 18
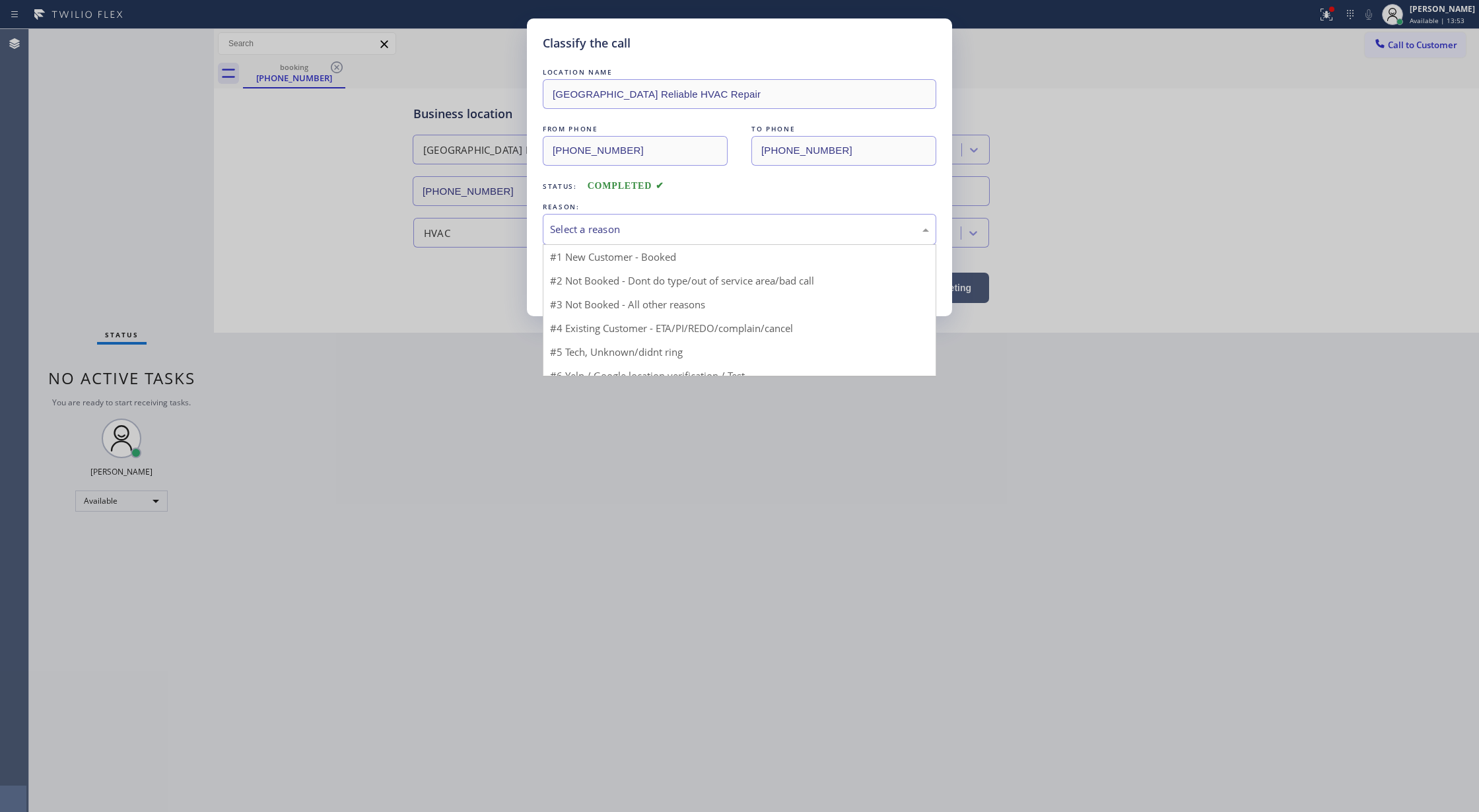
click at [648, 226] on div "Select a reason" at bounding box center [740, 229] width 379 height 15
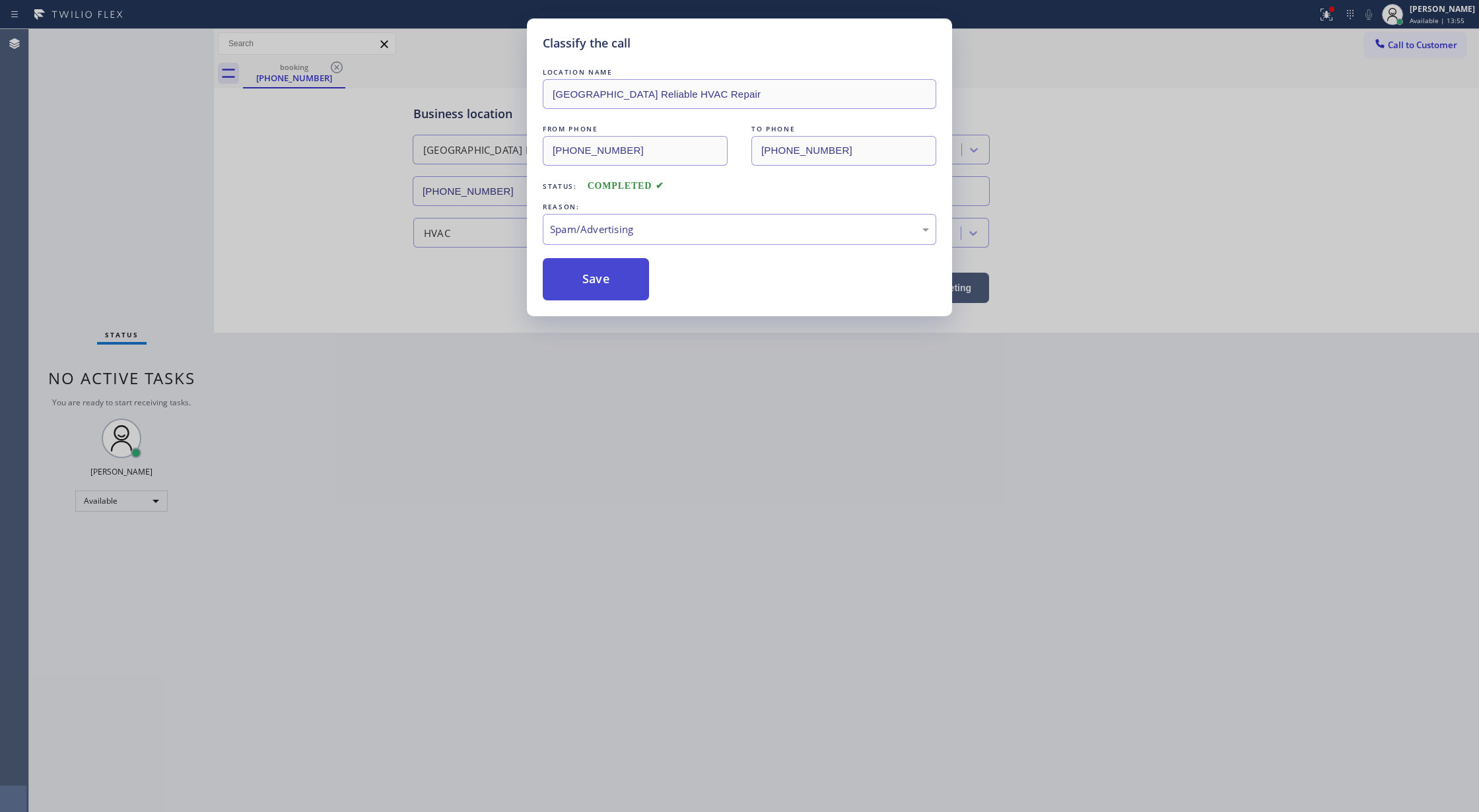
click at [593, 291] on button "Save" at bounding box center [596, 279] width 106 height 43
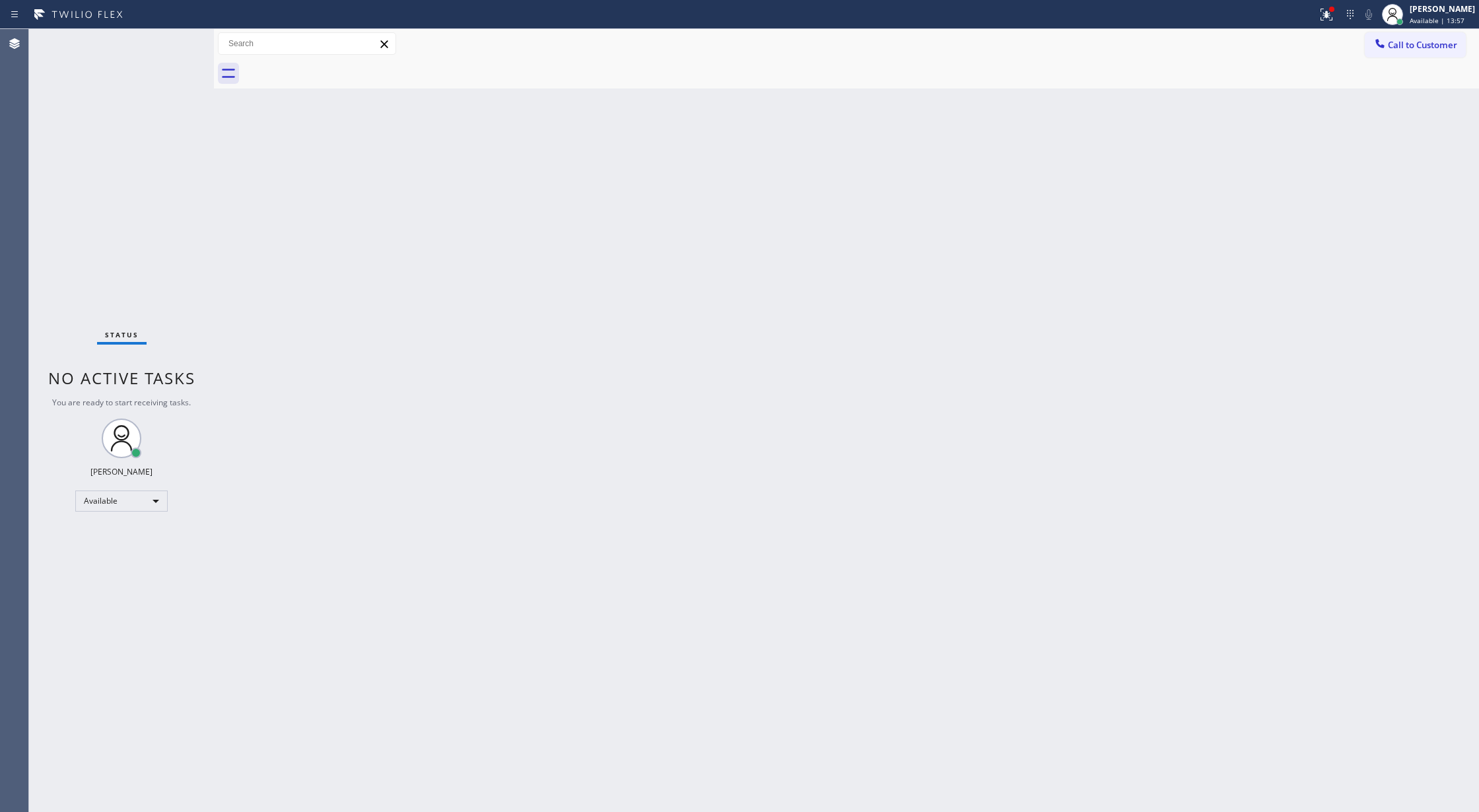
click at [177, 38] on div "Status No active tasks You are ready to start receiving tasks. [PERSON_NAME] Av…" at bounding box center [121, 420] width 185 height 783
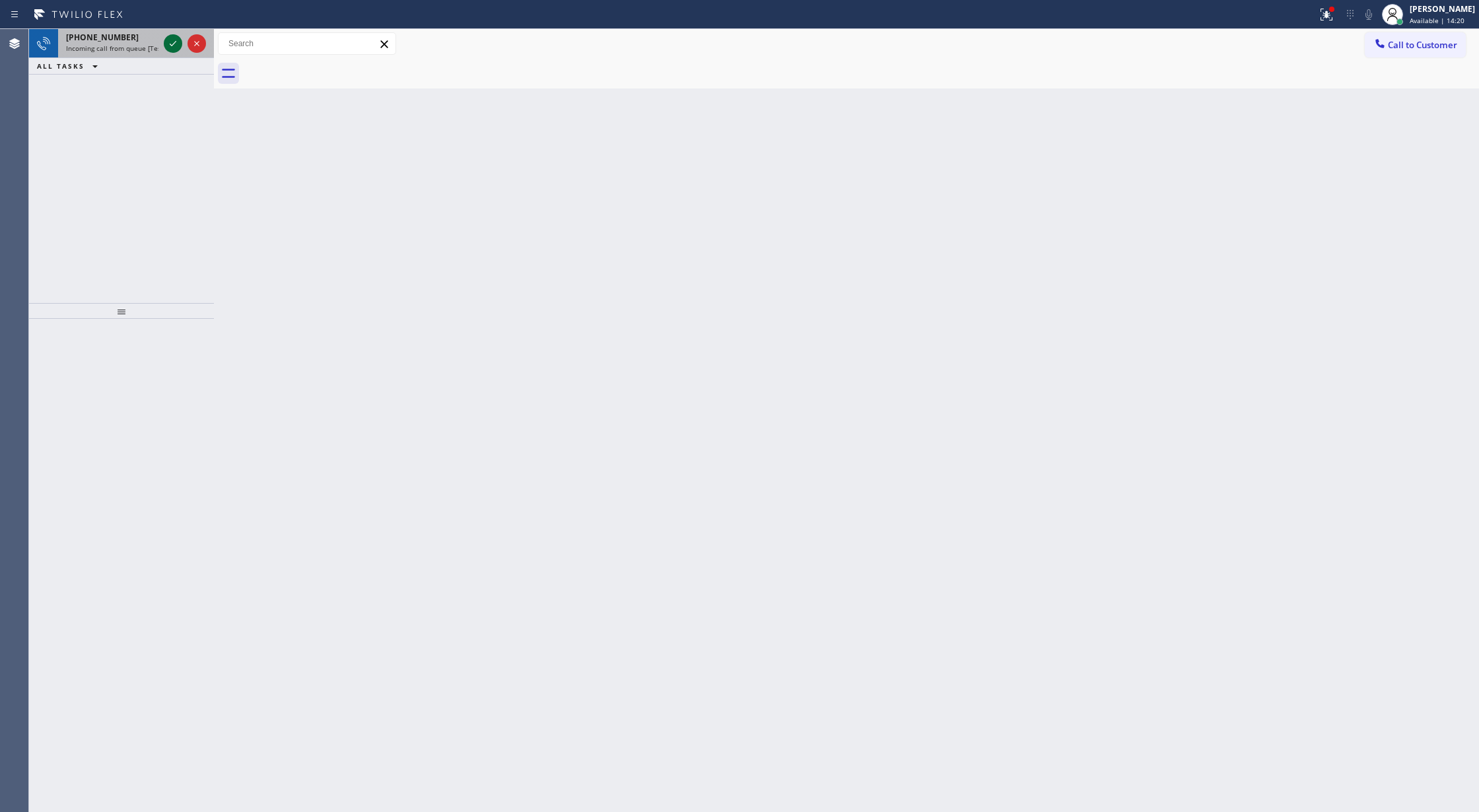
click at [170, 39] on icon at bounding box center [173, 43] width 16 height 16
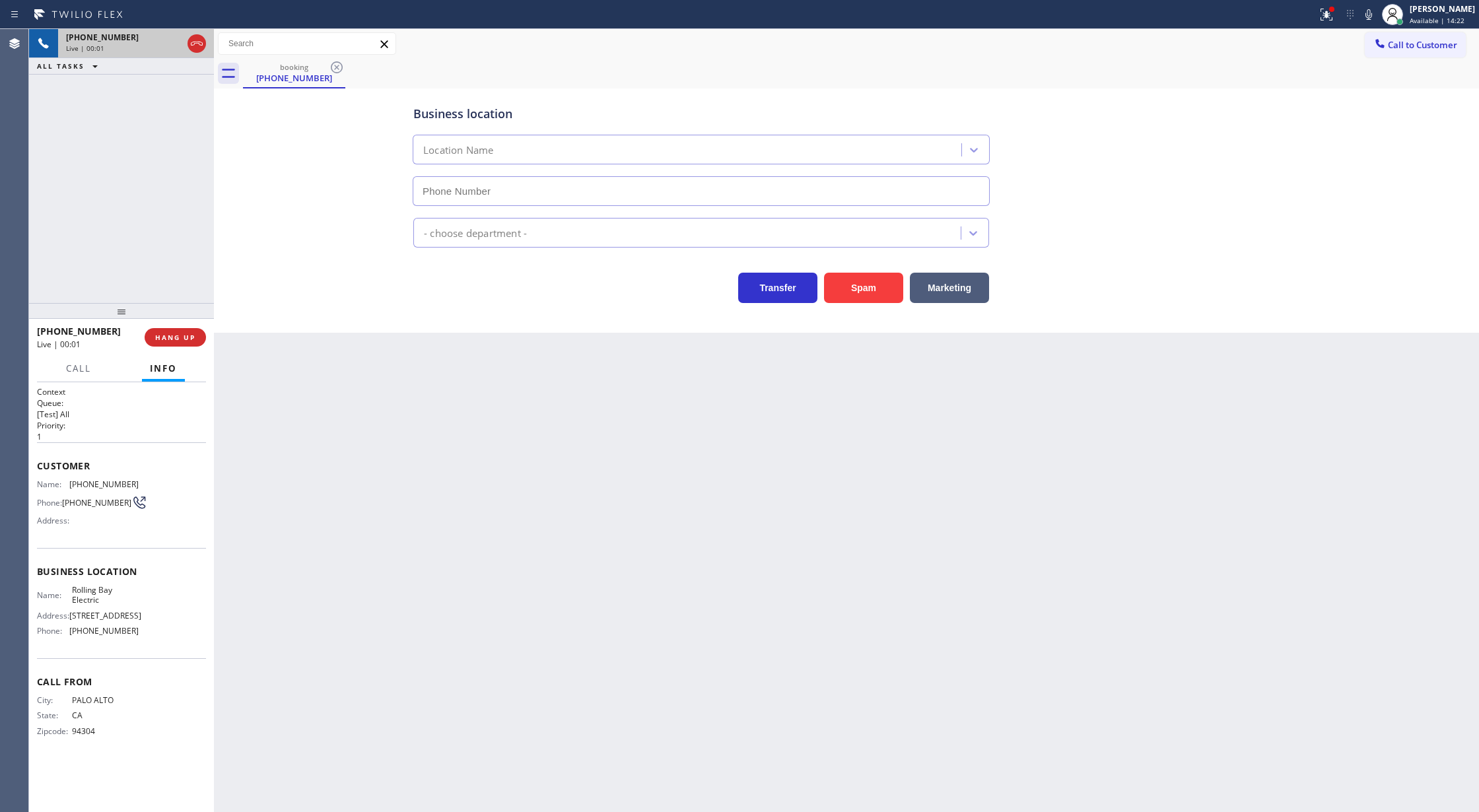
type input "[PHONE_NUMBER]"
click at [117, 505] on div "Name: [PHONE_NUMBER] Phone: [PHONE_NUMBER] Address:" at bounding box center [88, 505] width 102 height 52
click at [112, 531] on div "Name: [PHONE_NUMBER] Phone: [PHONE_NUMBER] Address:" at bounding box center [88, 505] width 102 height 52
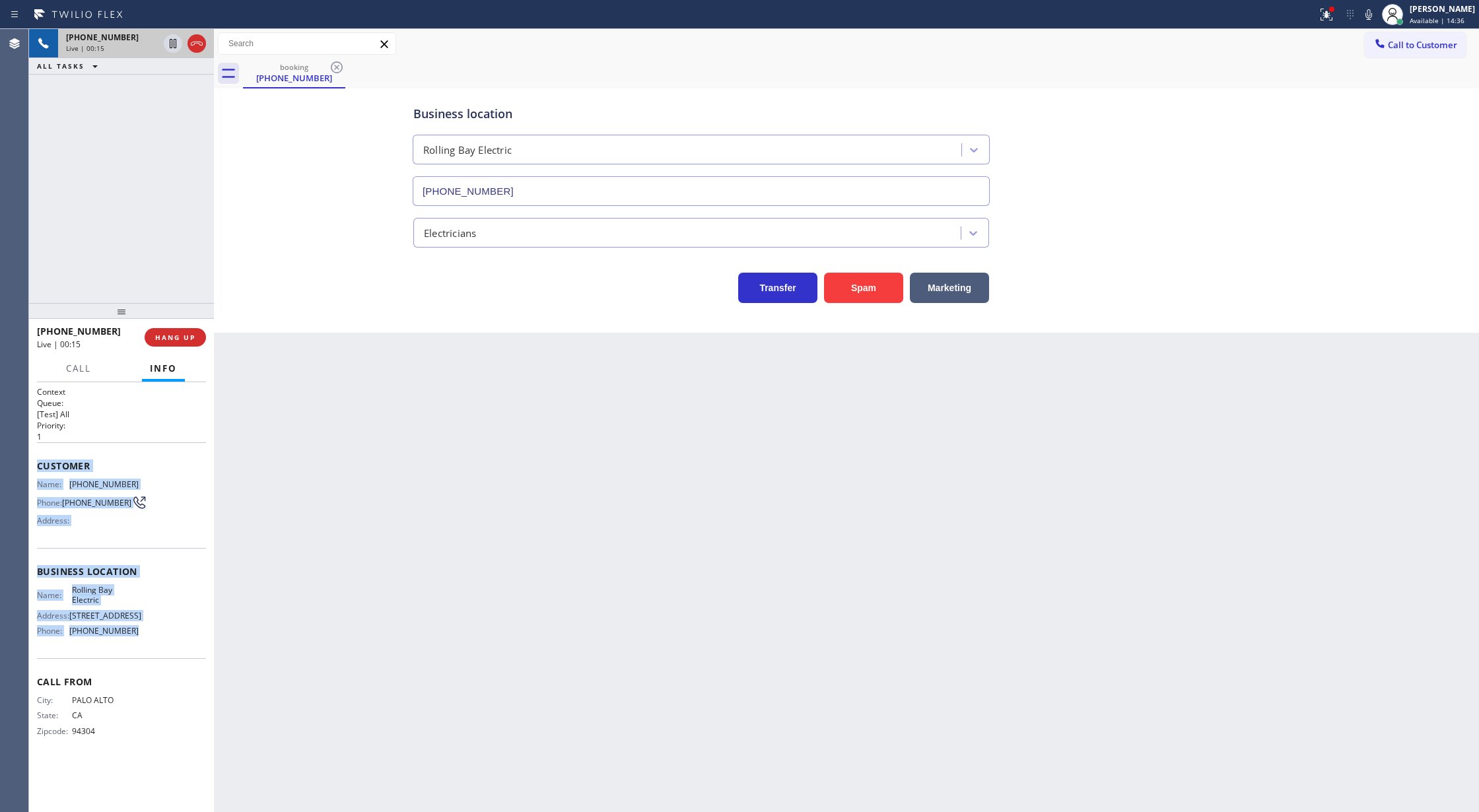
copy div "Customer Name: [PHONE_NUMBER] Phone: [PHONE_NUMBER] Address: Business location …"
drag, startPoint x: 29, startPoint y: 469, endPoint x: 145, endPoint y: 688, distance: 247.8
click at [145, 688] on div "Context Queue: [Test] All Priority: 1 Customer Name: [PHONE_NUMBER] Phone: [PHO…" at bounding box center [121, 596] width 185 height 430
click at [161, 341] on span "COMPLETE" at bounding box center [172, 337] width 46 height 9
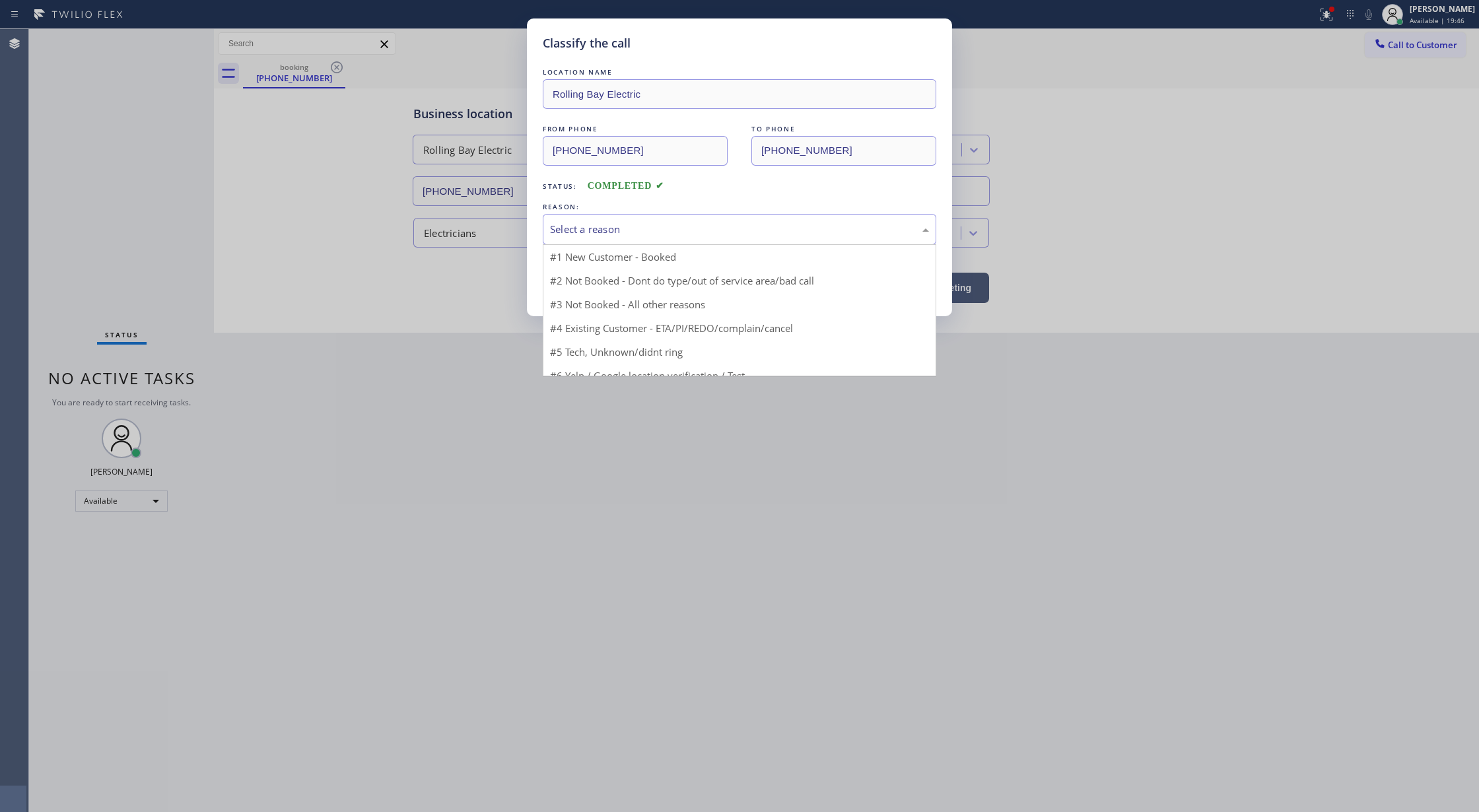
click at [568, 228] on div "Select a reason" at bounding box center [740, 229] width 379 height 15
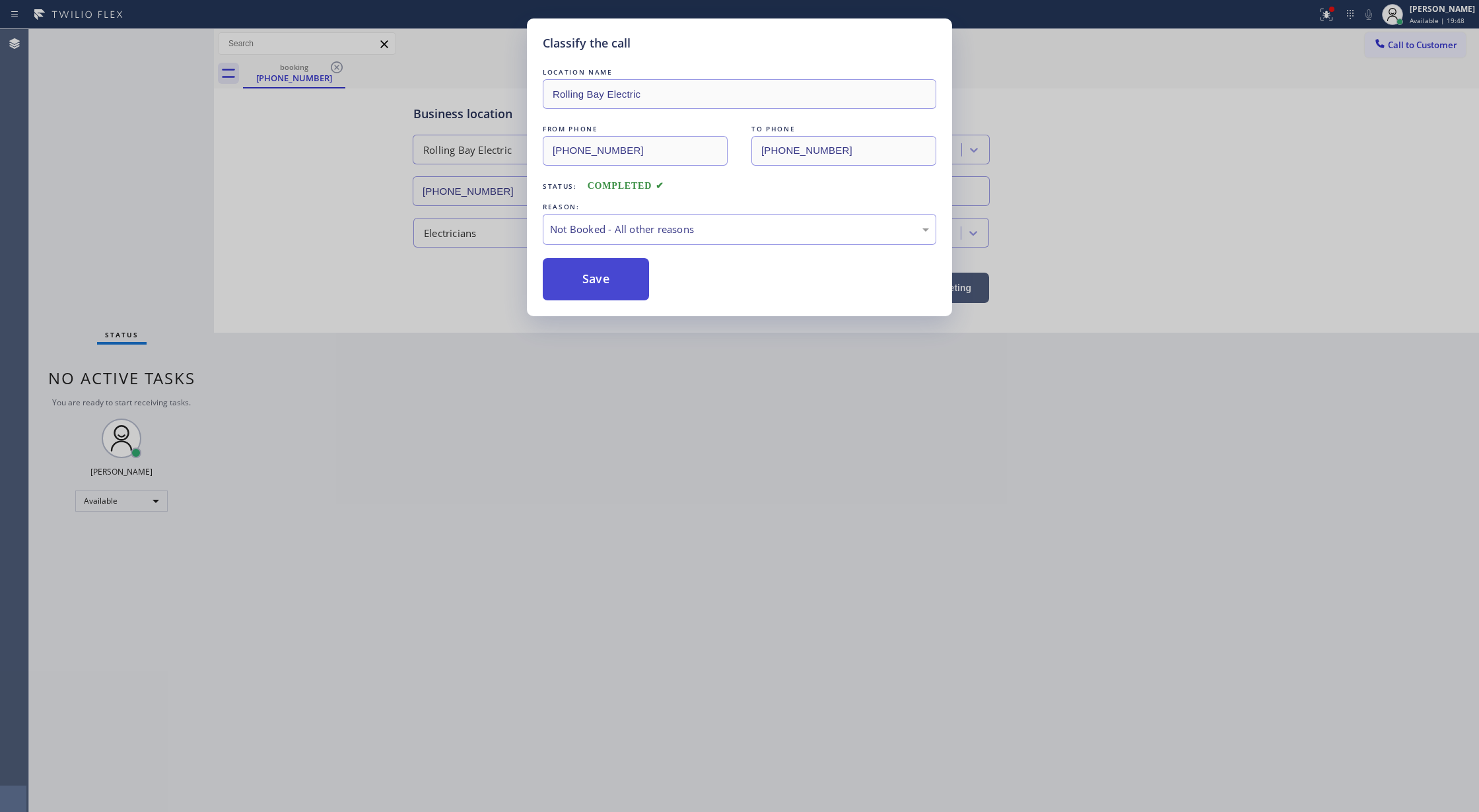
click at [599, 292] on button "Save" at bounding box center [596, 279] width 106 height 43
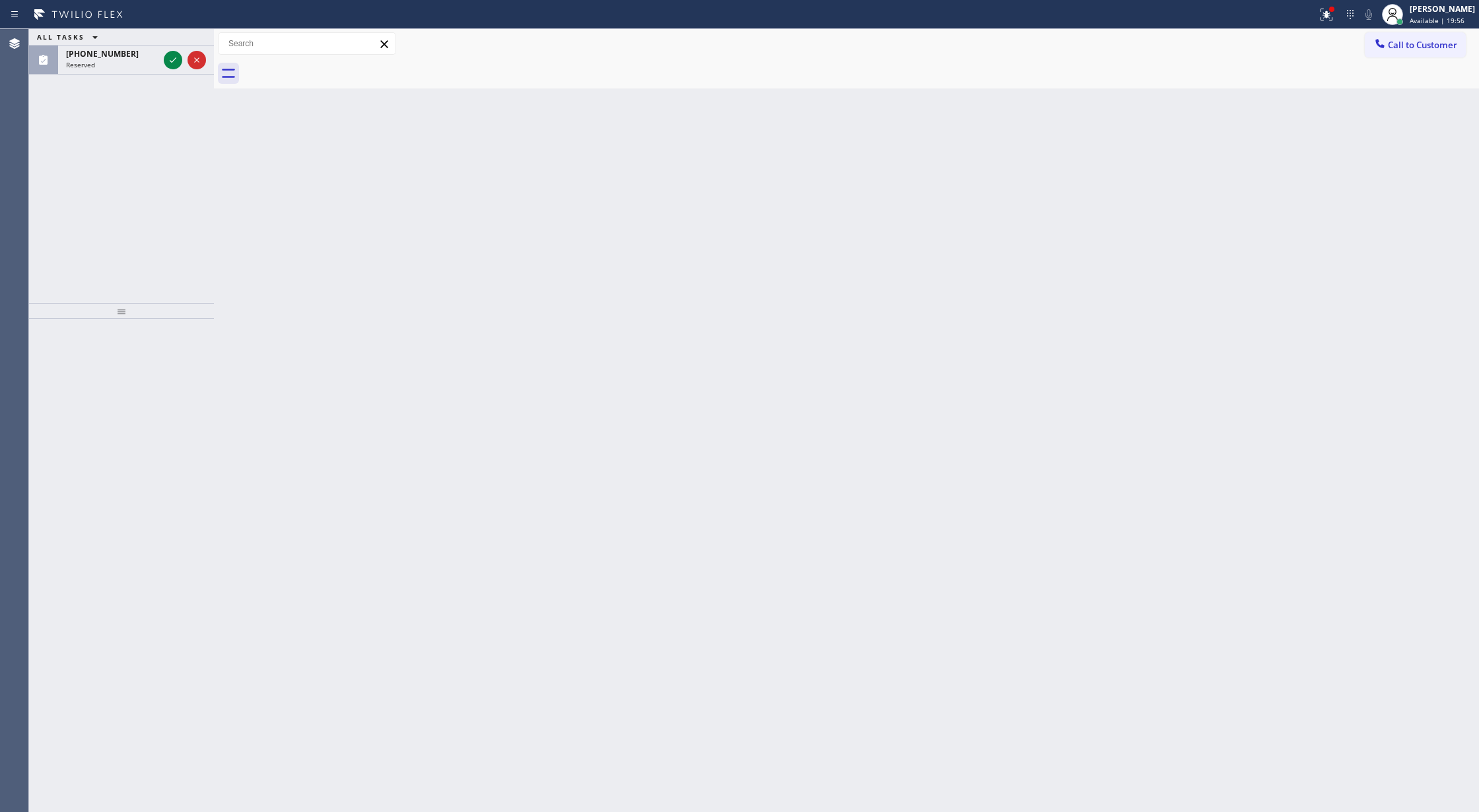
drag, startPoint x: 165, startPoint y: 55, endPoint x: 193, endPoint y: 280, distance: 226.7
click at [165, 55] on icon at bounding box center [173, 59] width 16 height 16
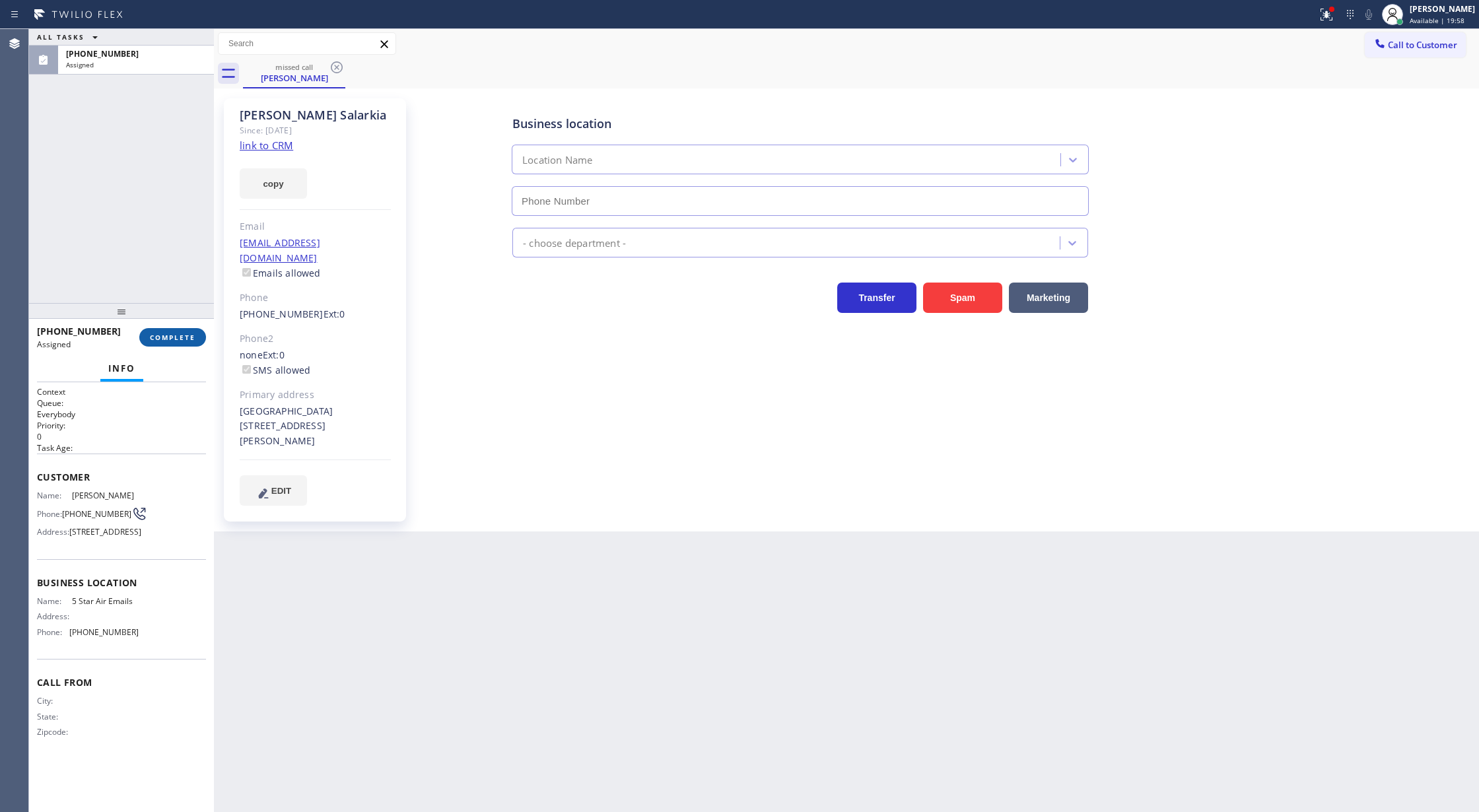
type input "[PHONE_NUMBER]"
click at [180, 338] on span "COMPLETE" at bounding box center [172, 337] width 46 height 9
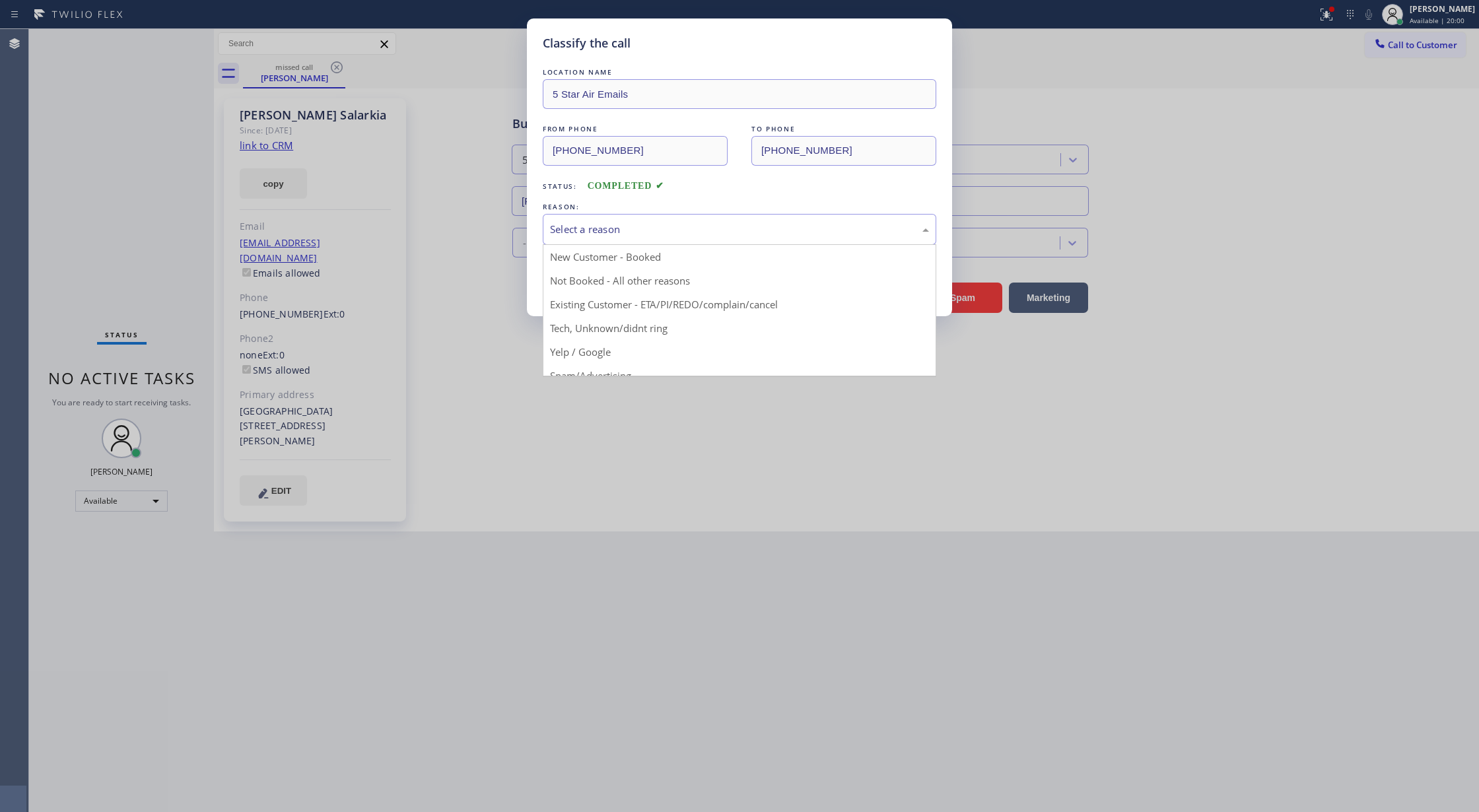
click at [572, 230] on div "Select a reason" at bounding box center [740, 229] width 379 height 15
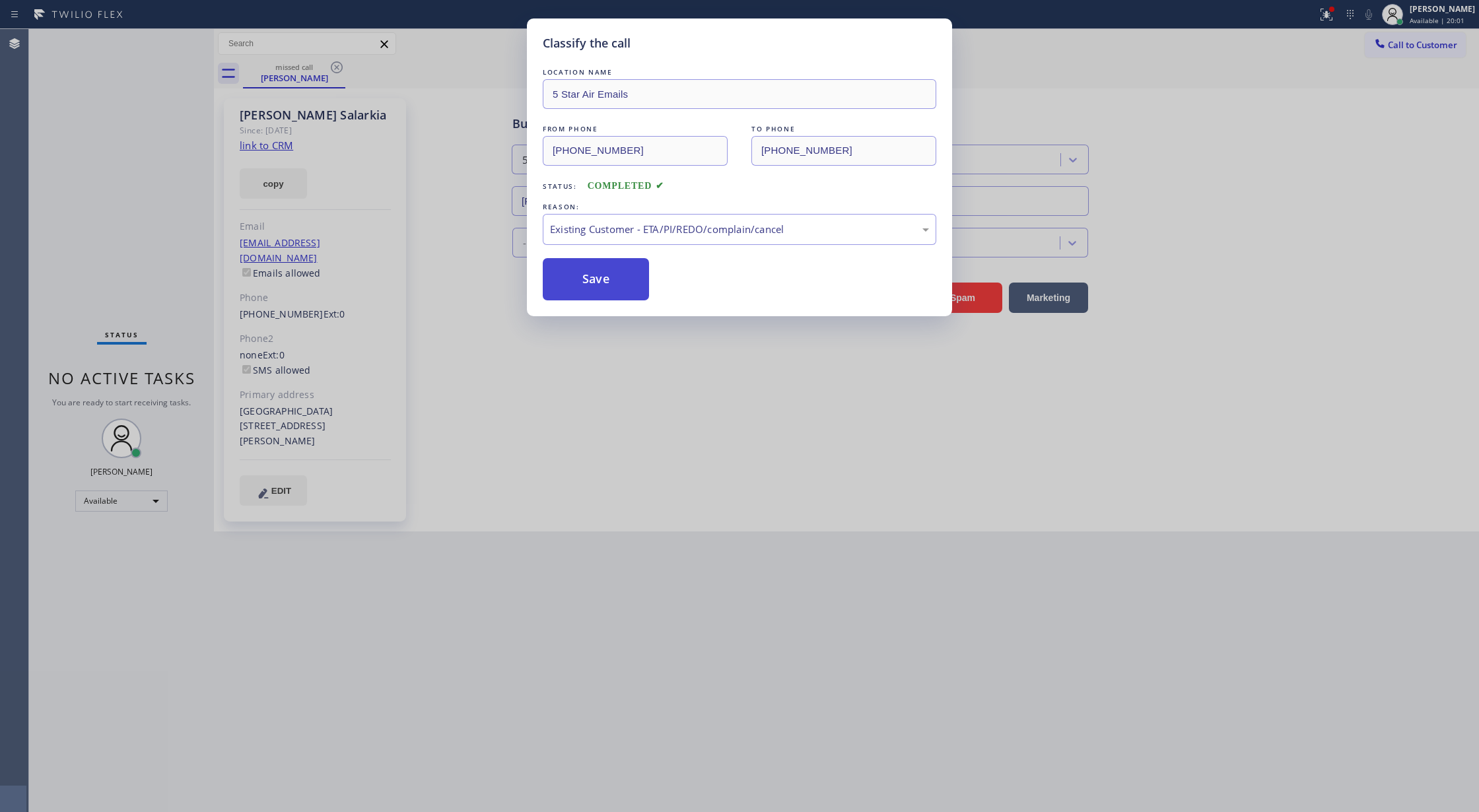
click at [574, 271] on button "Save" at bounding box center [596, 279] width 106 height 43
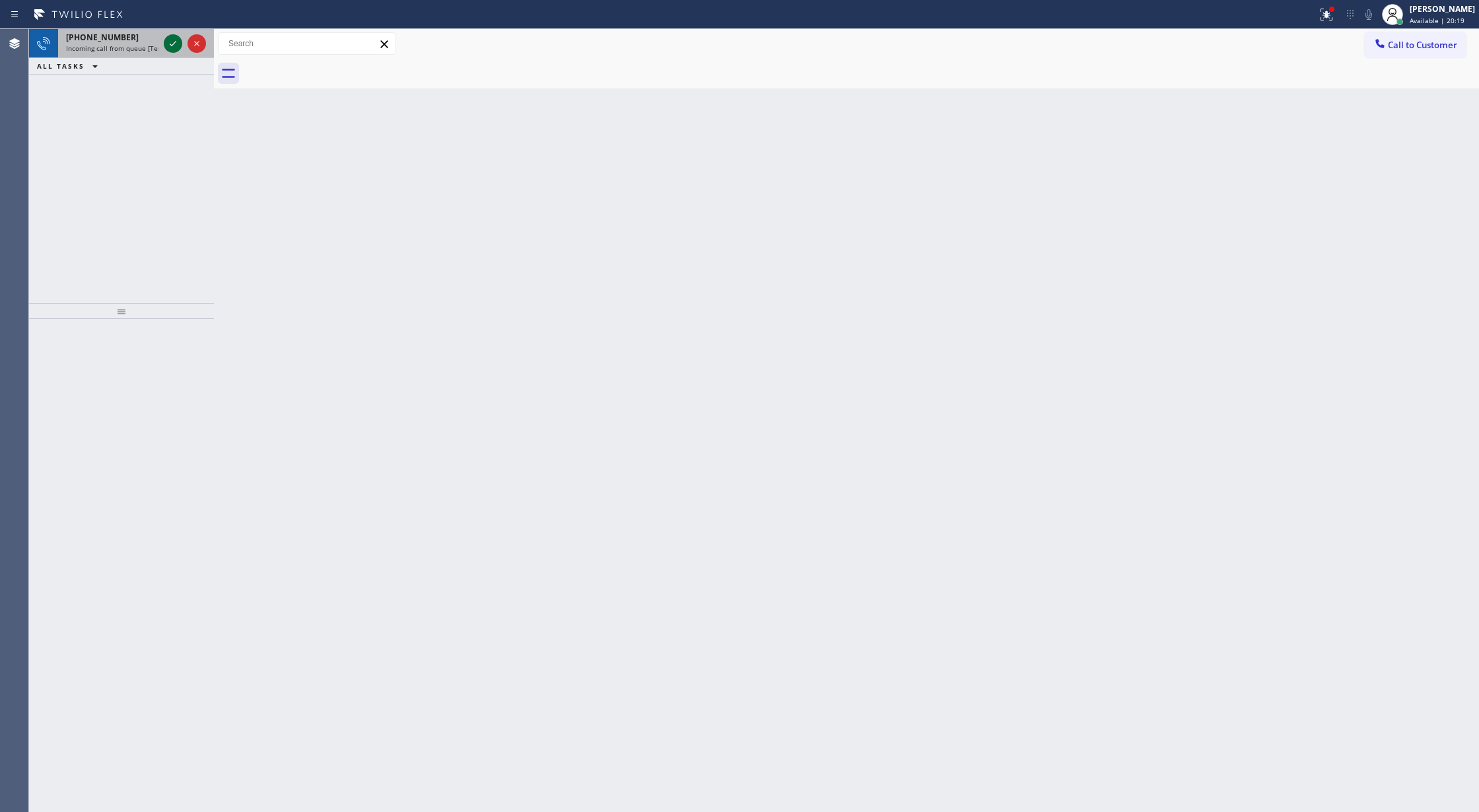
click at [166, 38] on icon at bounding box center [173, 43] width 16 height 16
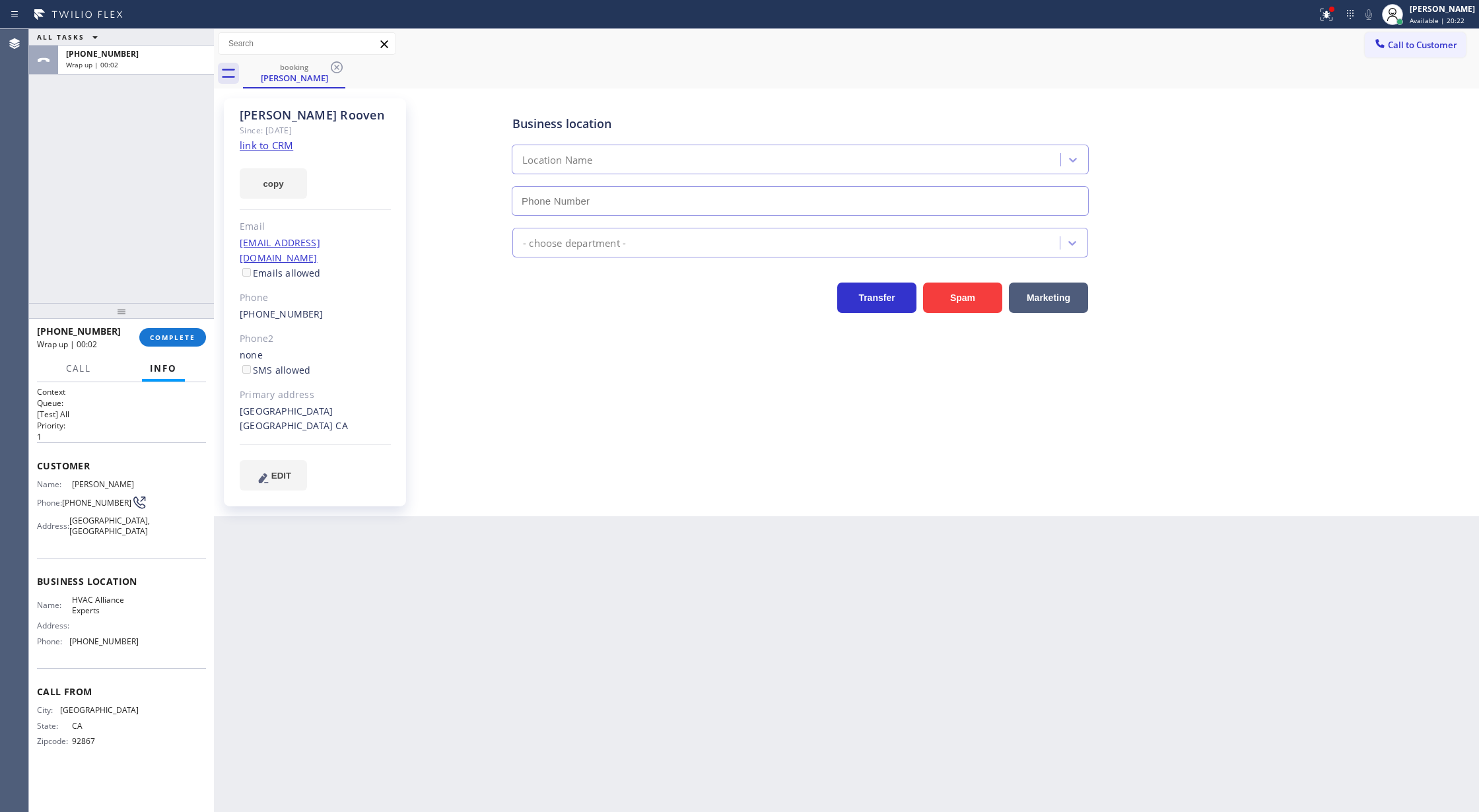
type input "[PHONE_NUMBER]"
click at [170, 322] on div "[PHONE_NUMBER] Wrap up | 00:02 COMPLETE" at bounding box center [121, 337] width 169 height 34
click at [172, 332] on span "COMPLETE" at bounding box center [172, 337] width 46 height 9
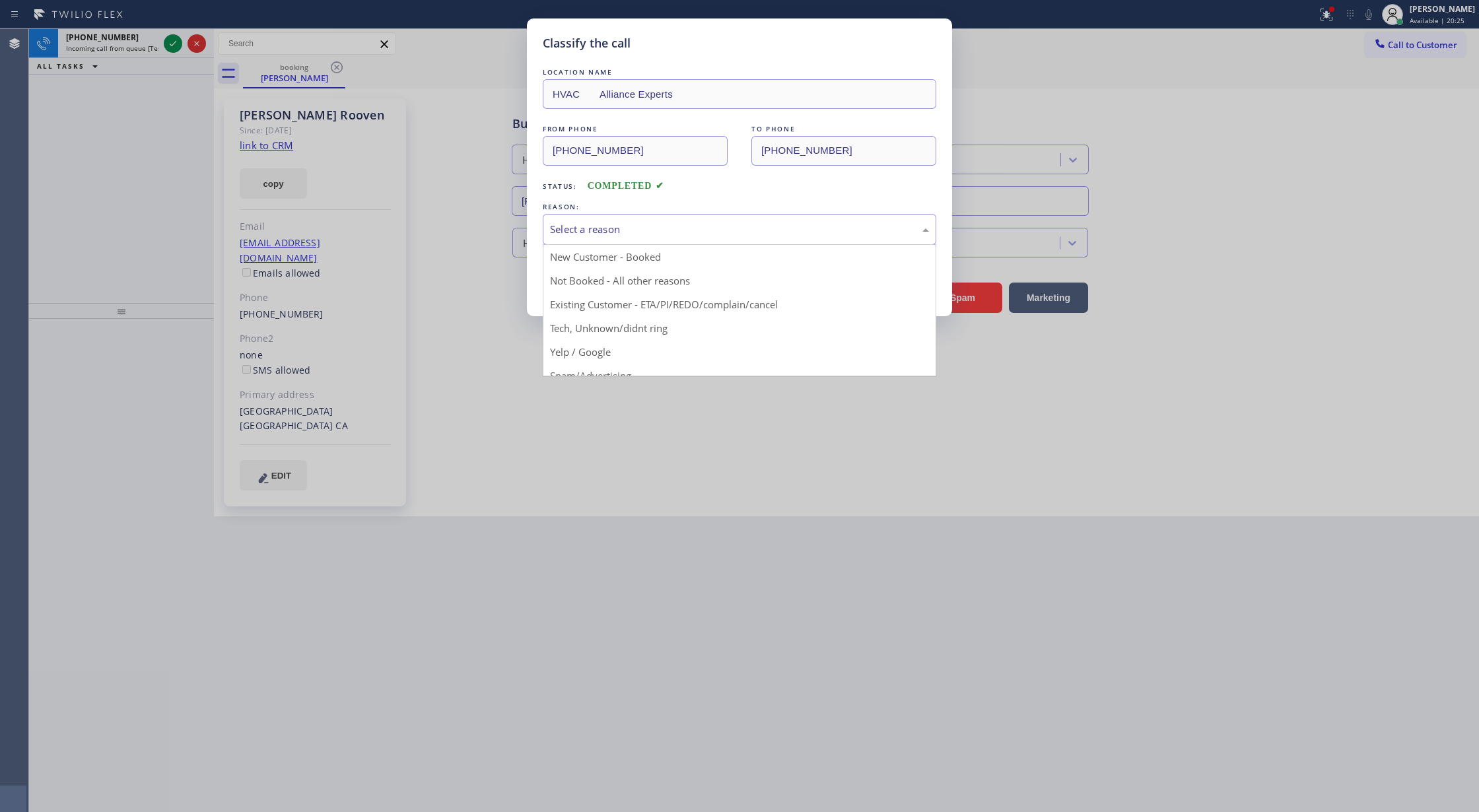
click at [584, 214] on div "Select a reason" at bounding box center [740, 229] width 394 height 31
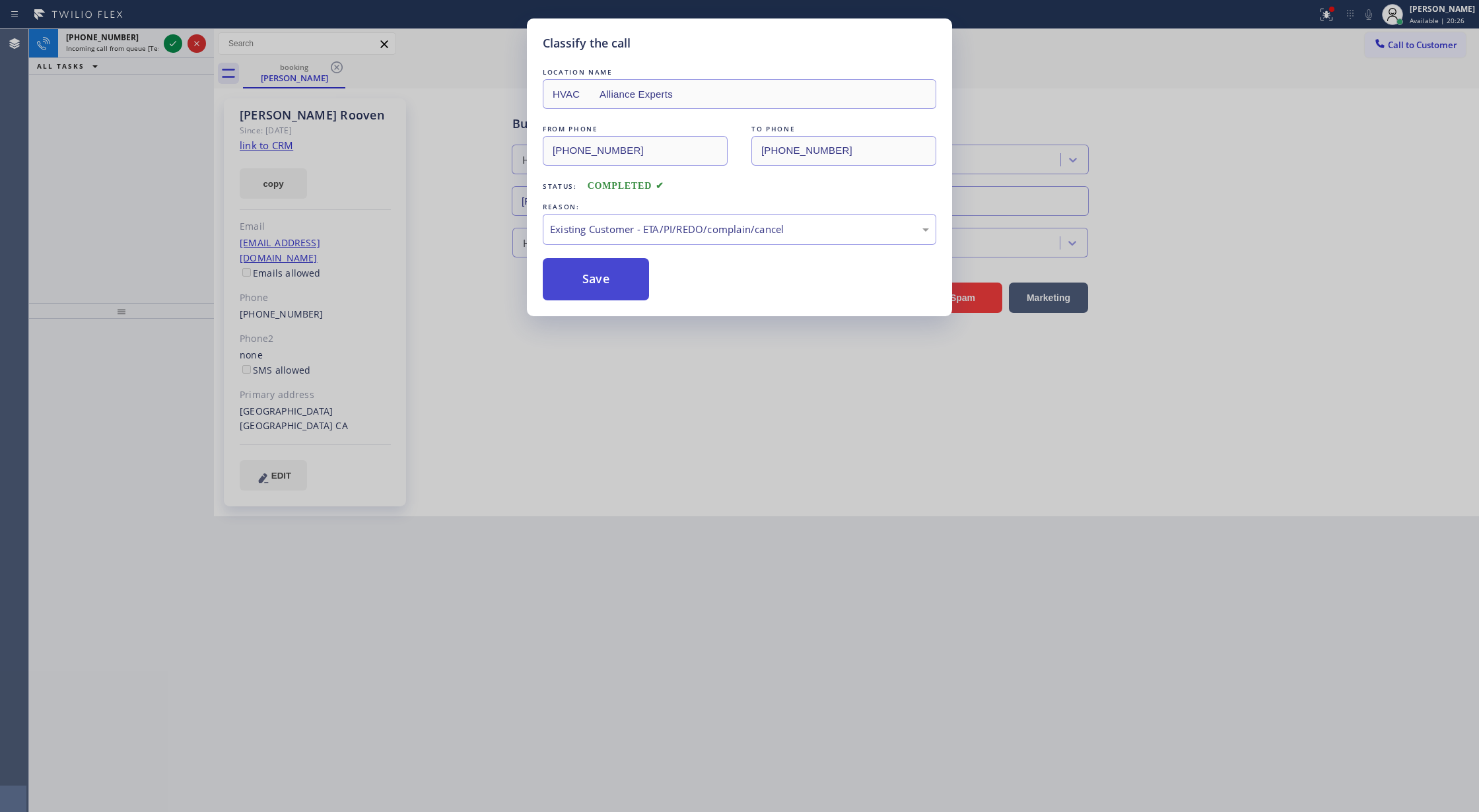
click at [585, 265] on button "Save" at bounding box center [596, 279] width 106 height 43
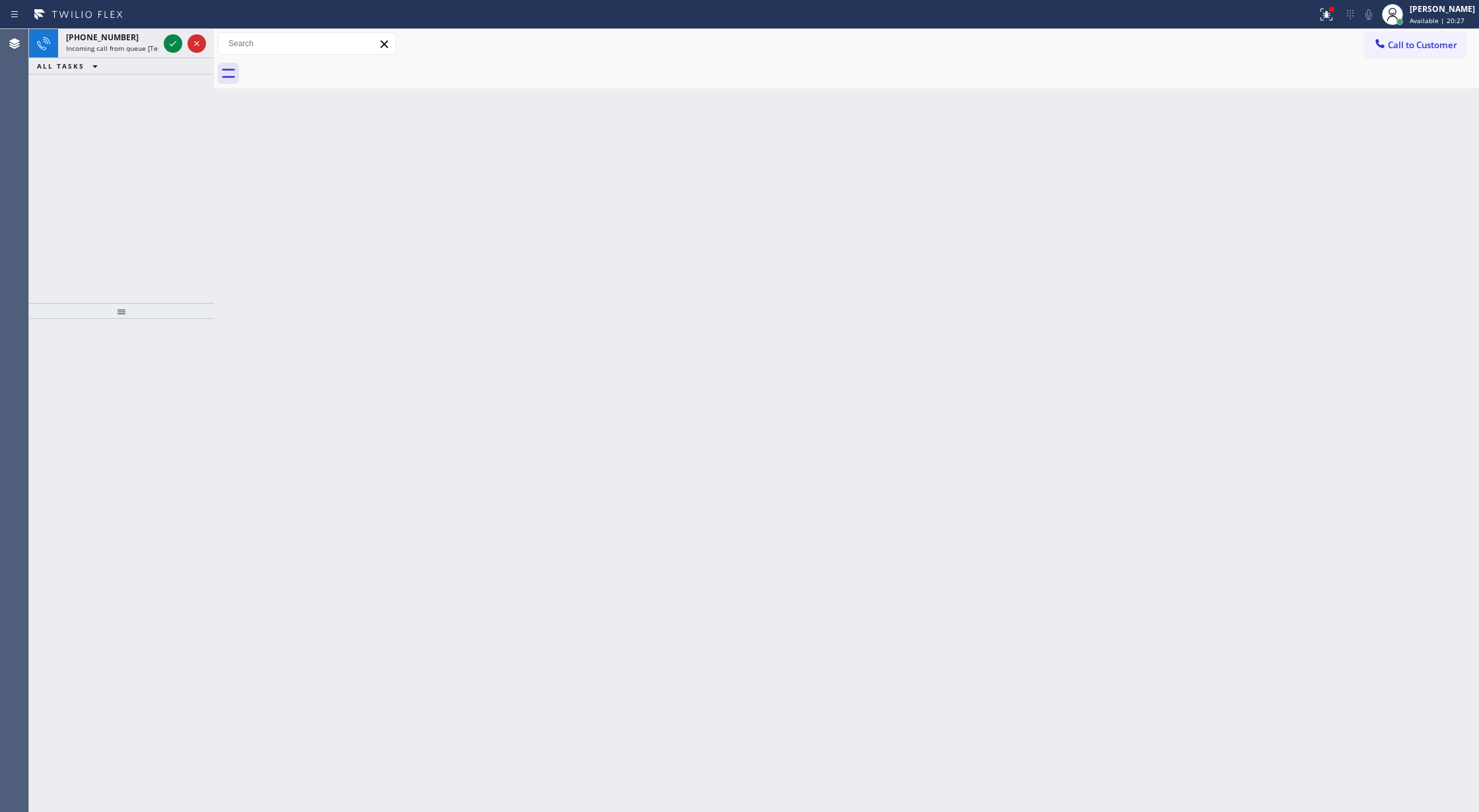
click at [171, 38] on icon at bounding box center [173, 43] width 16 height 16
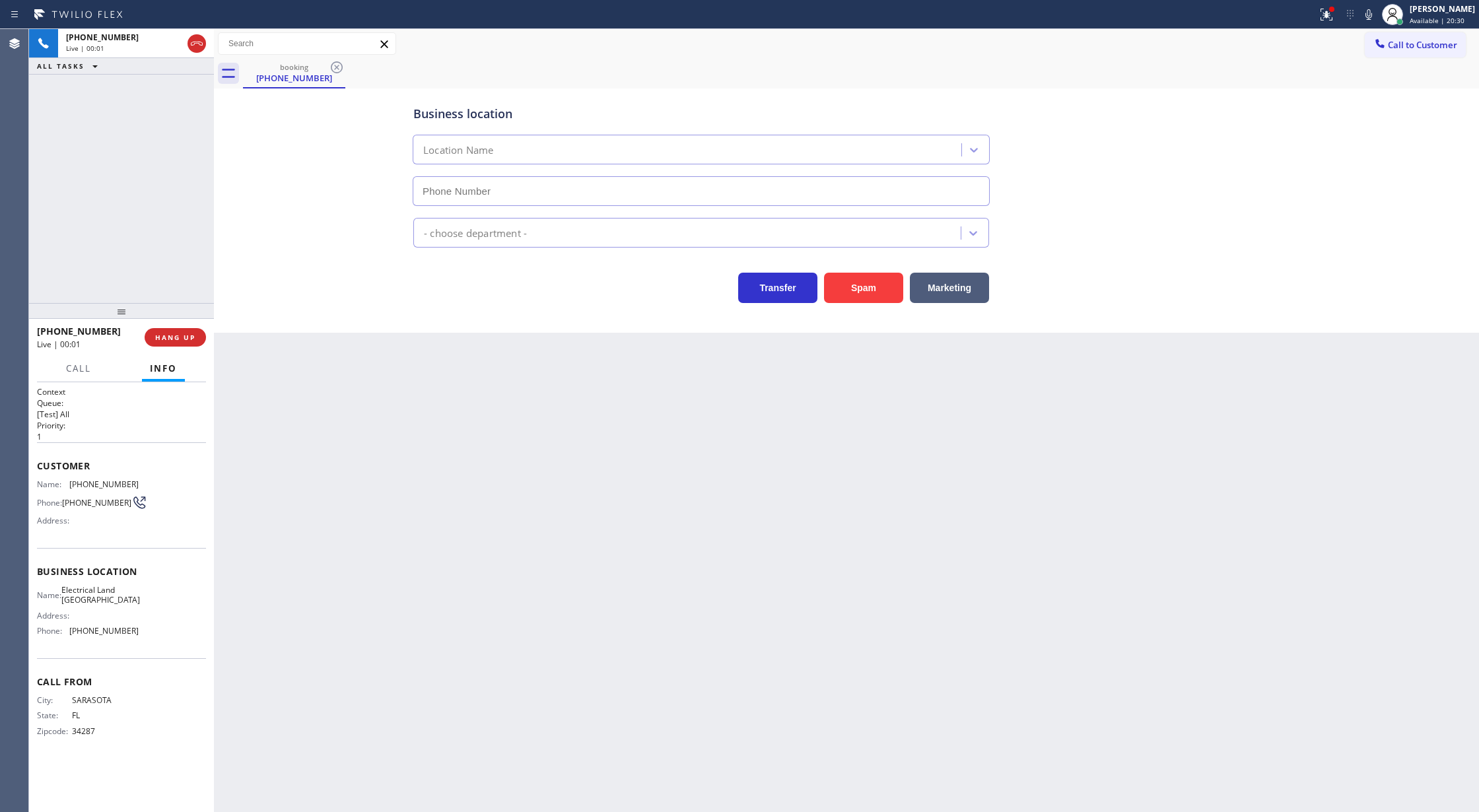
type input "[PHONE_NUMBER]"
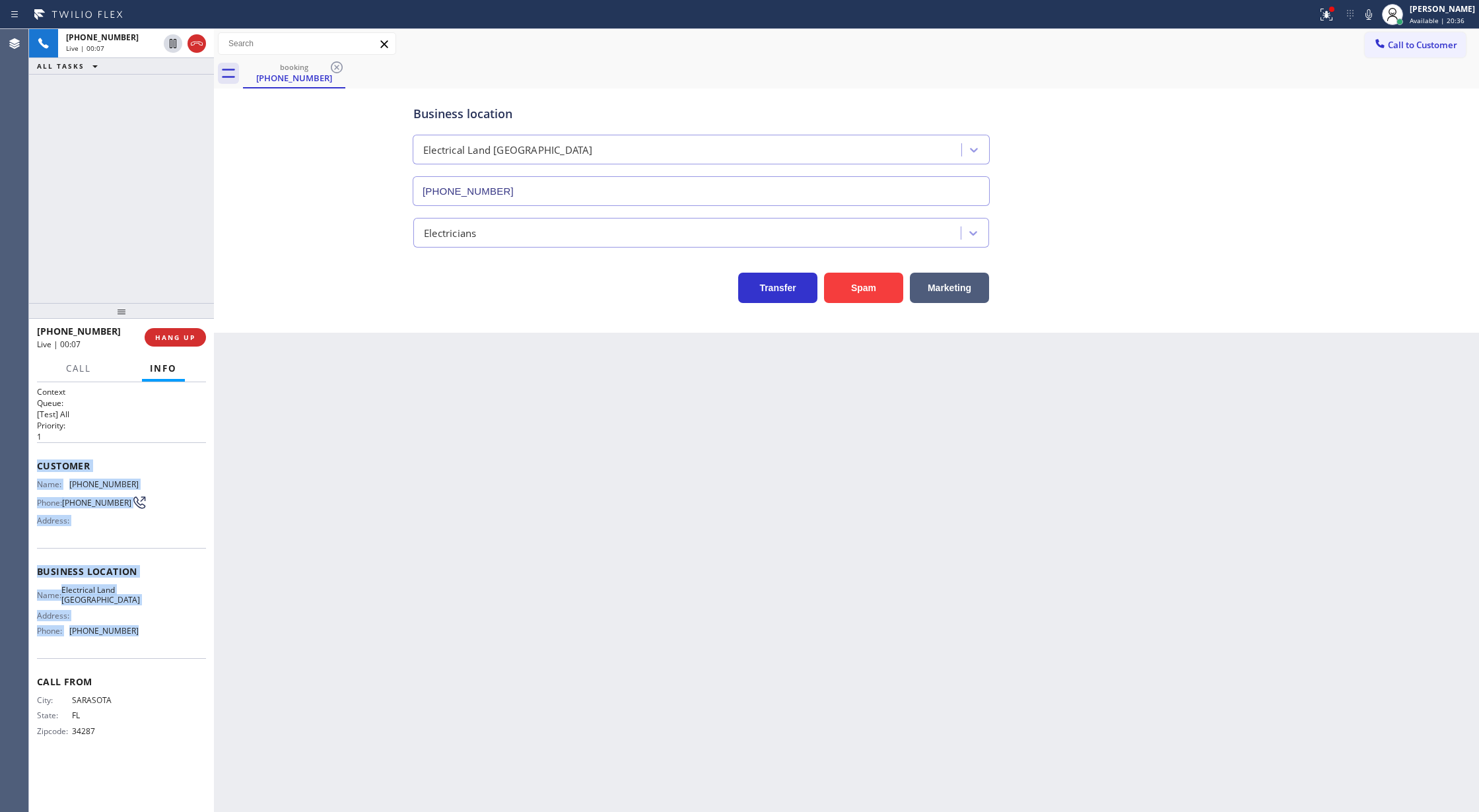
drag, startPoint x: 37, startPoint y: 464, endPoint x: 146, endPoint y: 650, distance: 215.6
click at [146, 650] on div "Context Queue: [Test] All Priority: 1 Customer Name: [PHONE_NUMBER] Phone: [PHO…" at bounding box center [121, 571] width 169 height 372
copy div "Customer Name: [PHONE_NUMBER] Phone: [PHONE_NUMBER] Address: Business location …"
drag, startPoint x: 196, startPoint y: 41, endPoint x: 196, endPoint y: 299, distance: 258.0
click at [196, 42] on icon at bounding box center [196, 43] width 12 height 4
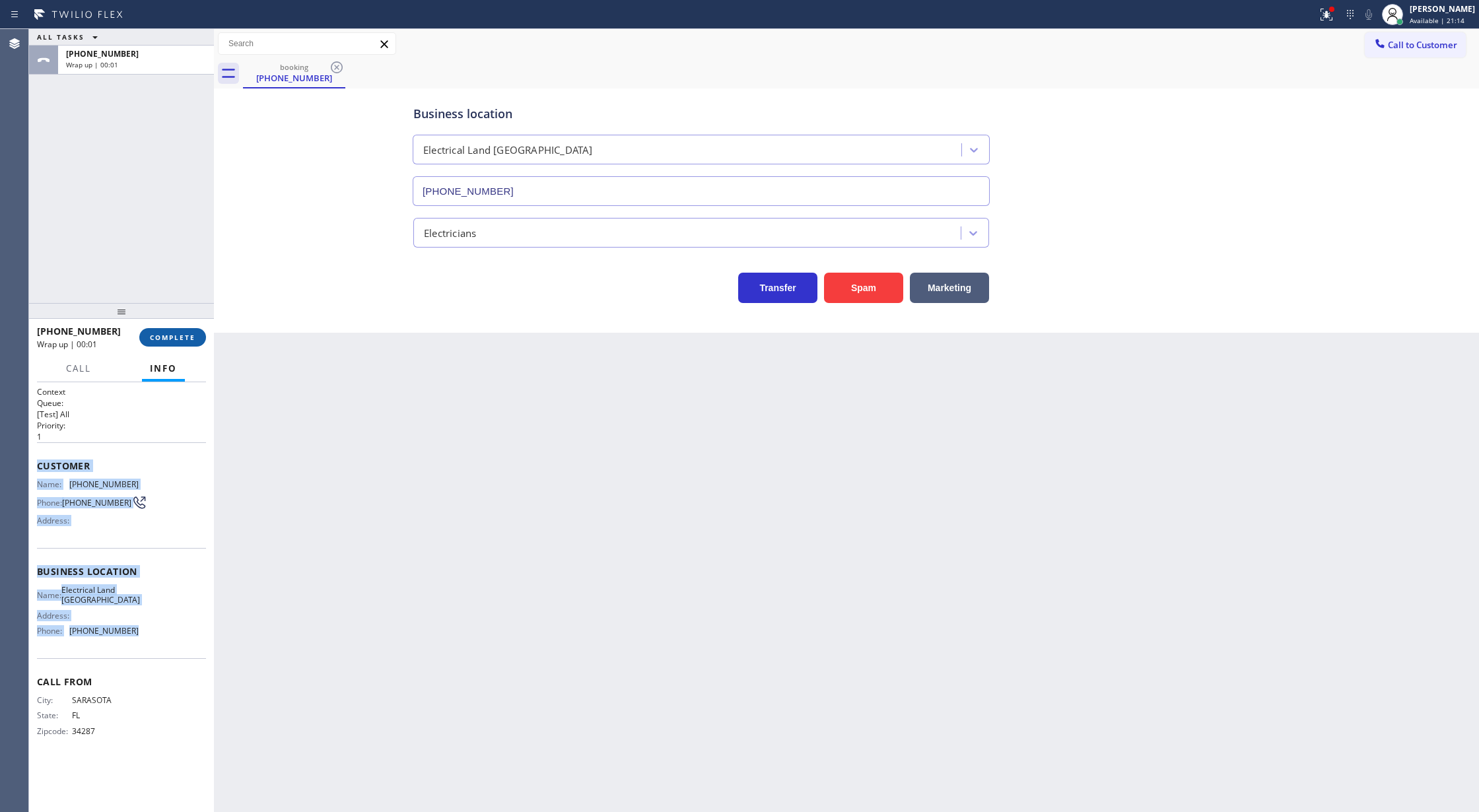
click at [161, 341] on span "COMPLETE" at bounding box center [172, 337] width 46 height 9
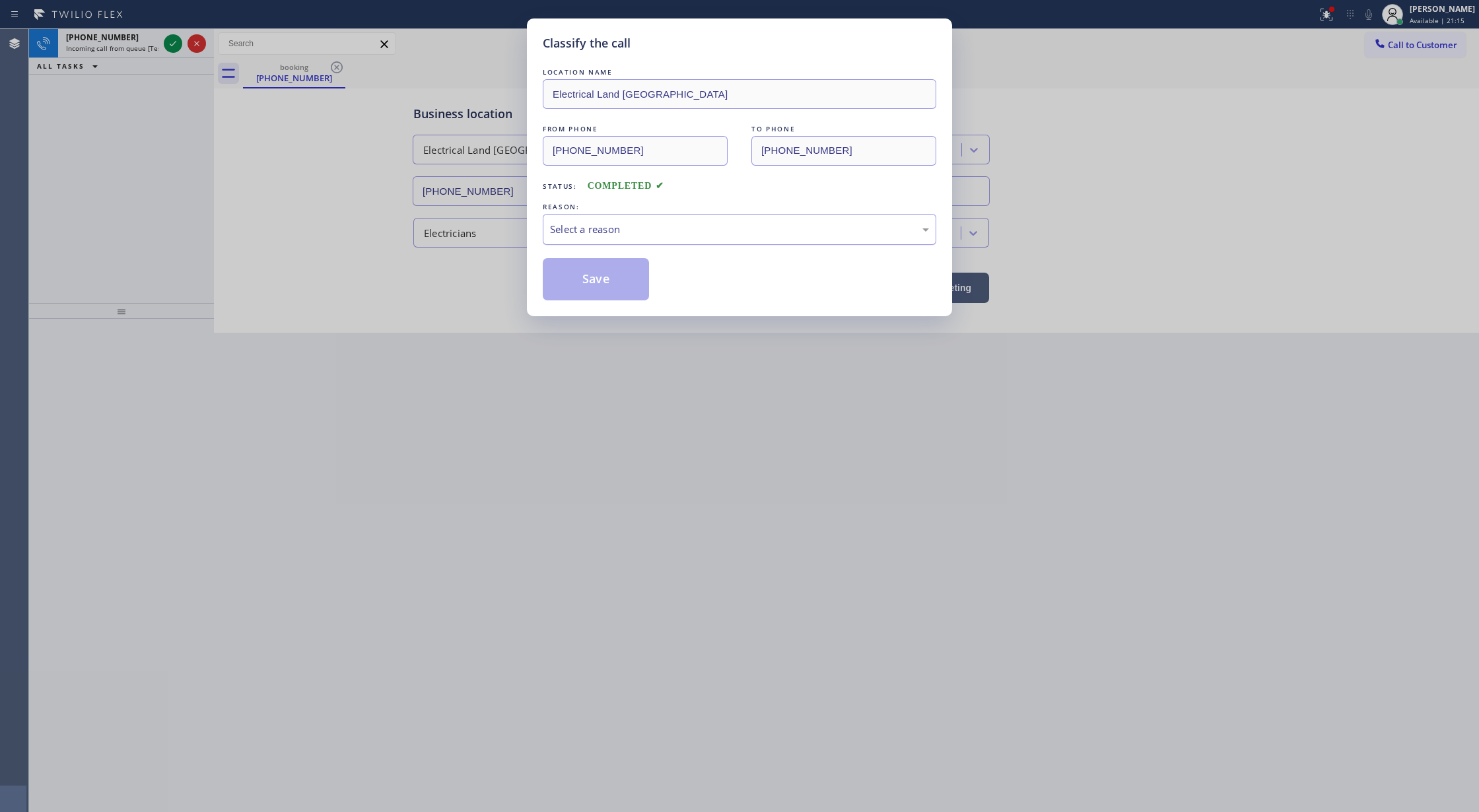
click at [661, 227] on div "Select a reason" at bounding box center [740, 229] width 379 height 15
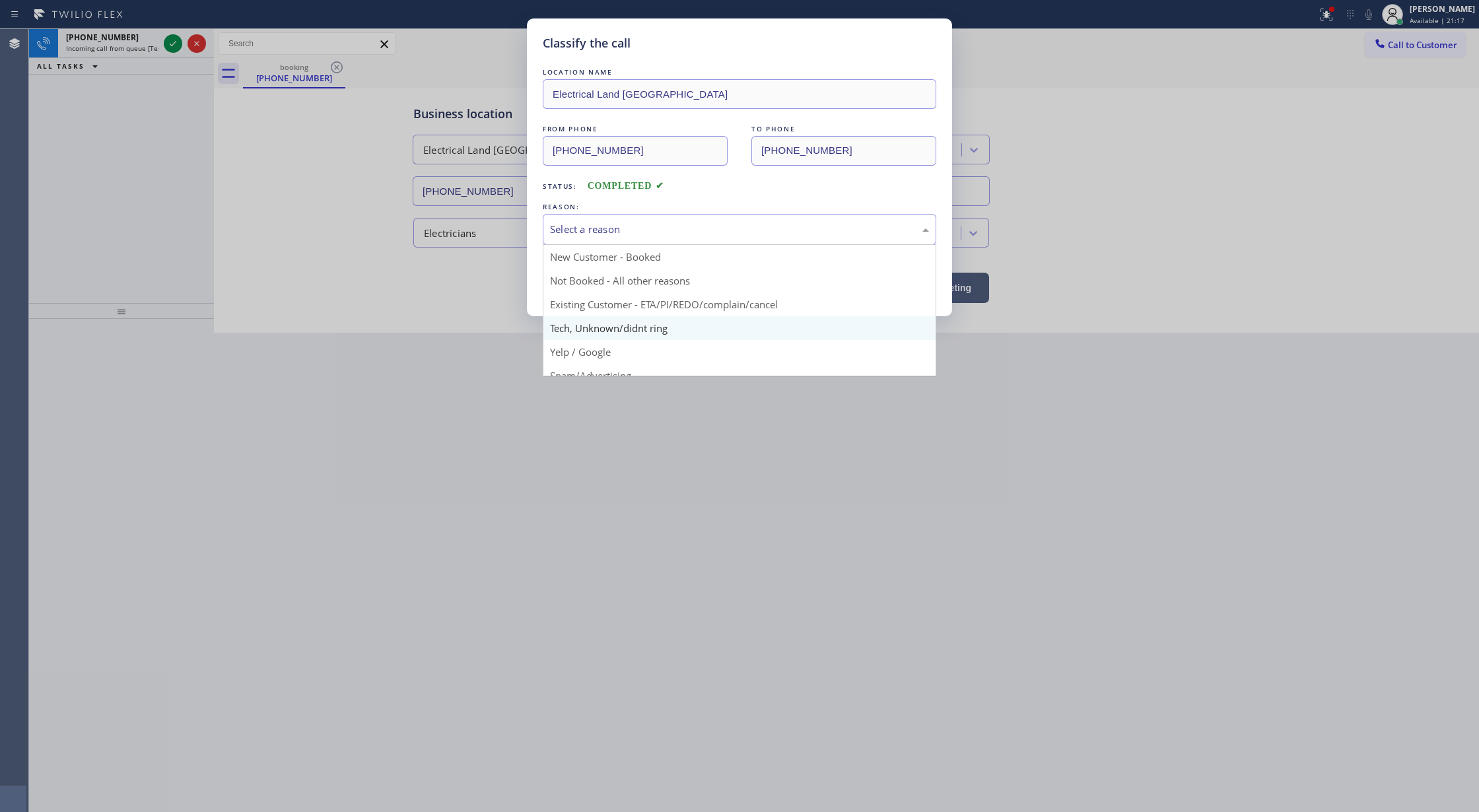
scroll to position [84, 0]
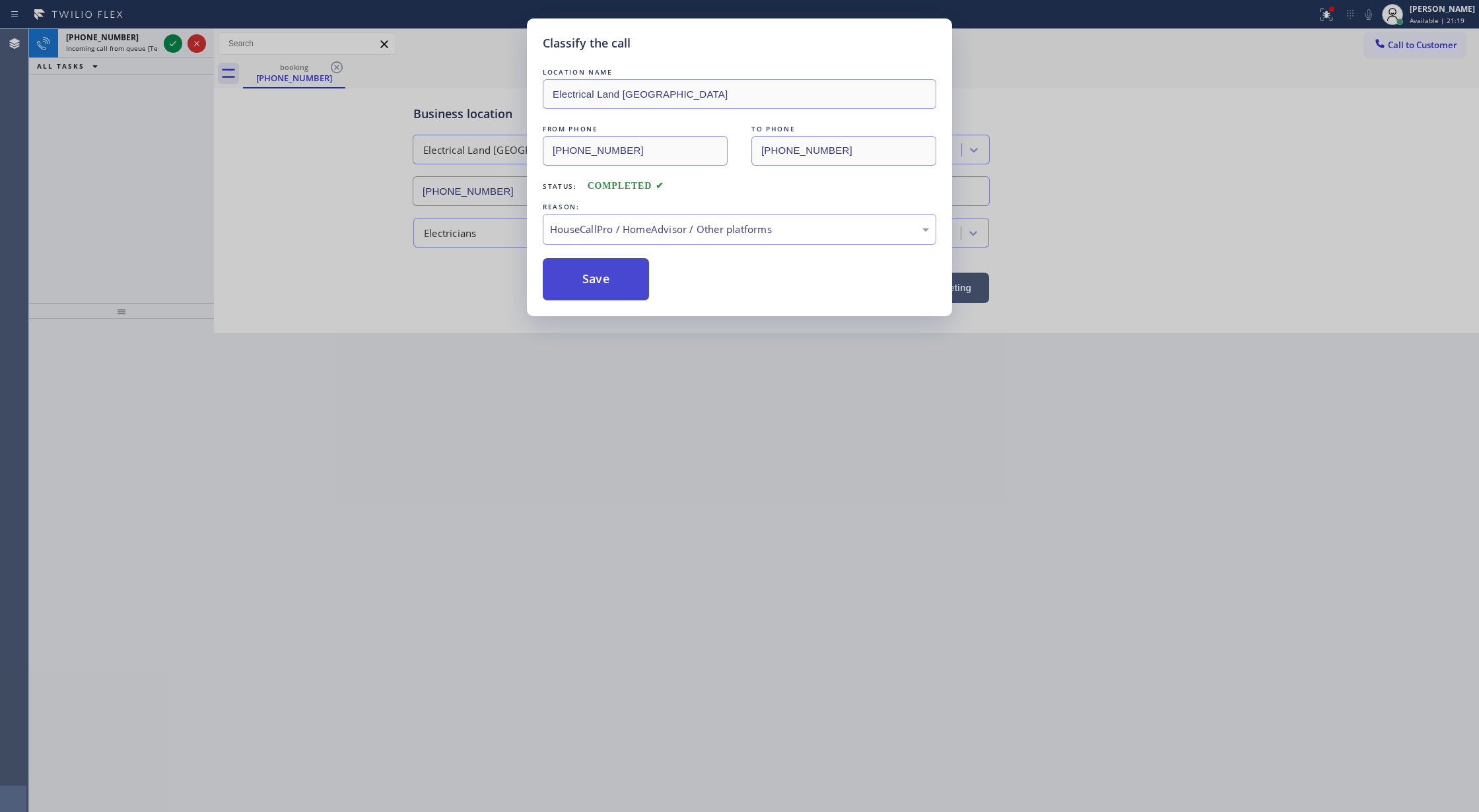
click at [571, 270] on button "Save" at bounding box center [596, 279] width 106 height 43
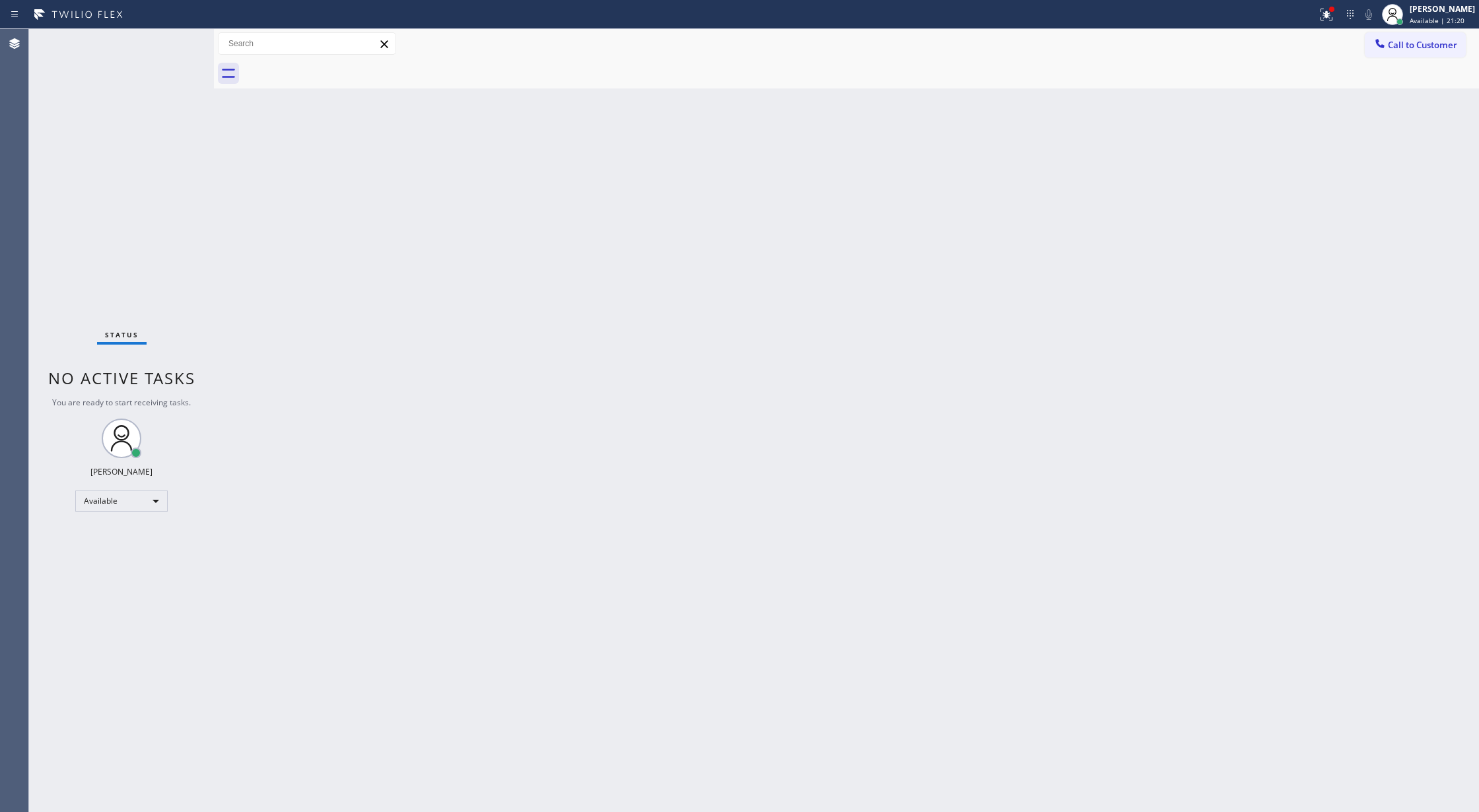
click at [165, 48] on div "Status No active tasks You are ready to start receiving tasks. [PERSON_NAME] Av…" at bounding box center [121, 420] width 185 height 783
click at [166, 46] on div "Status No active tasks You are ready to start receiving tasks. [PERSON_NAME] Av…" at bounding box center [121, 420] width 185 height 783
click at [171, 43] on div "Status No active tasks You are ready to start receiving tasks. [PERSON_NAME] Av…" at bounding box center [121, 420] width 185 height 783
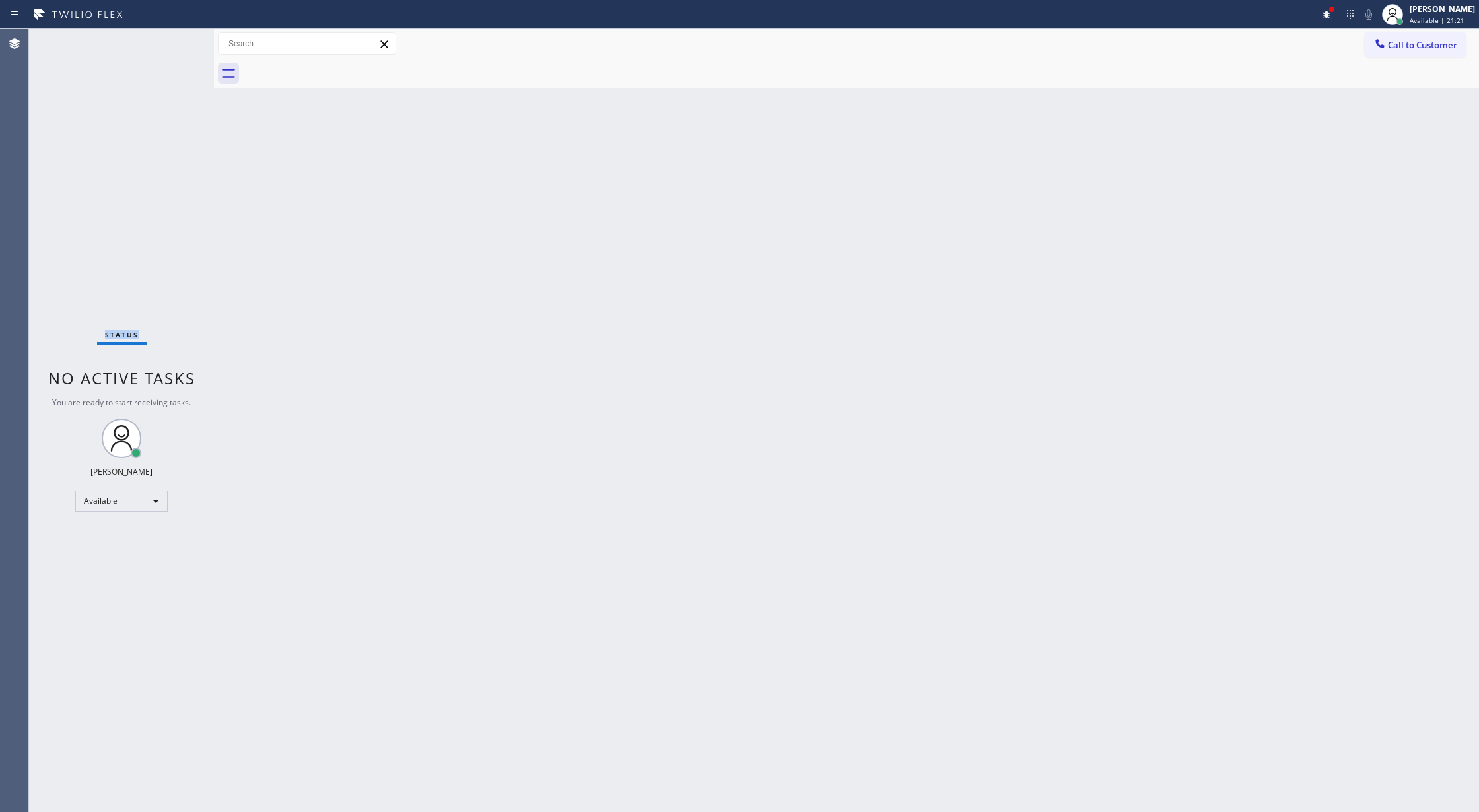
click at [171, 43] on div "Status No active tasks You are ready to start receiving tasks. [PERSON_NAME] Av…" at bounding box center [121, 420] width 185 height 783
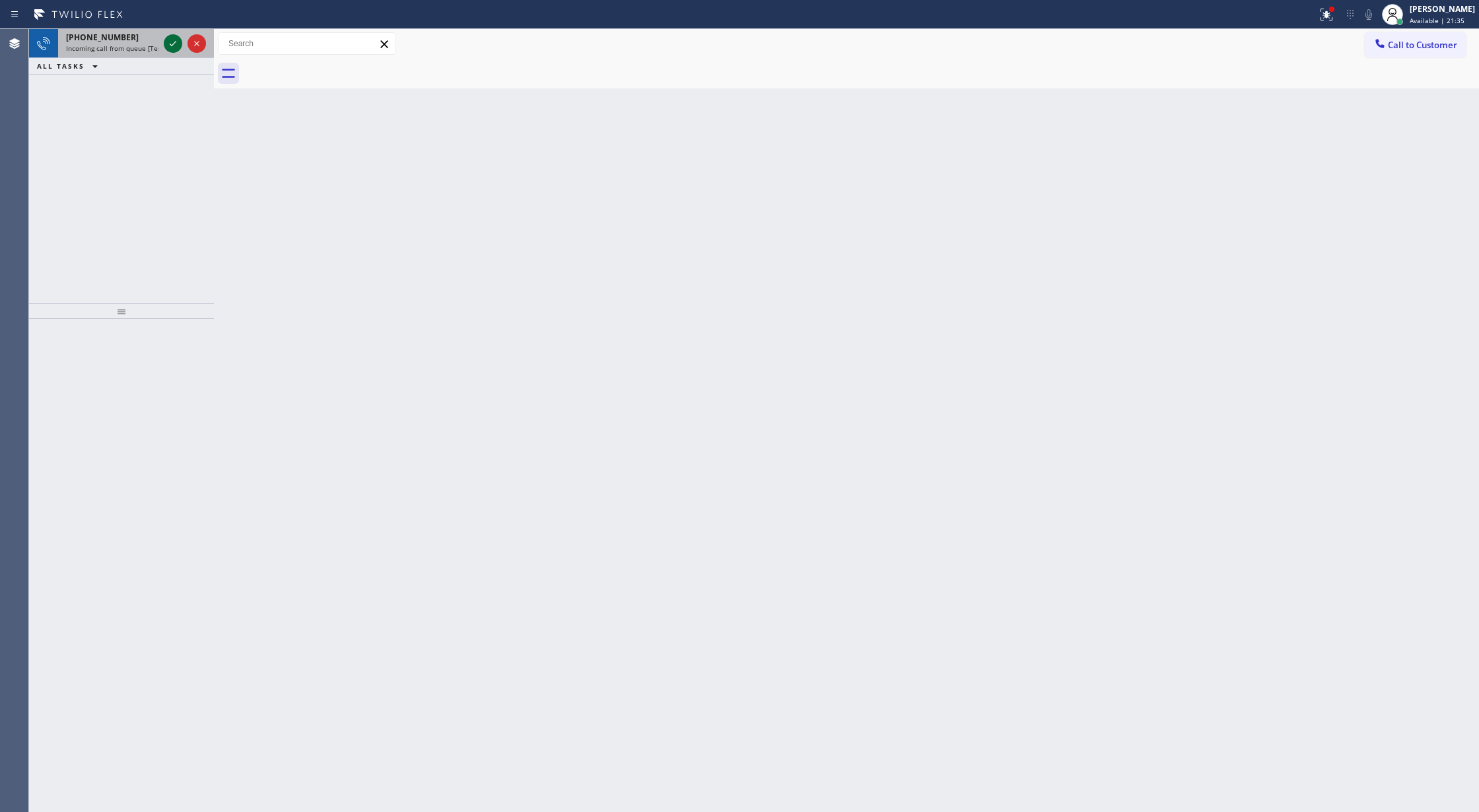
click at [170, 41] on icon at bounding box center [173, 43] width 16 height 16
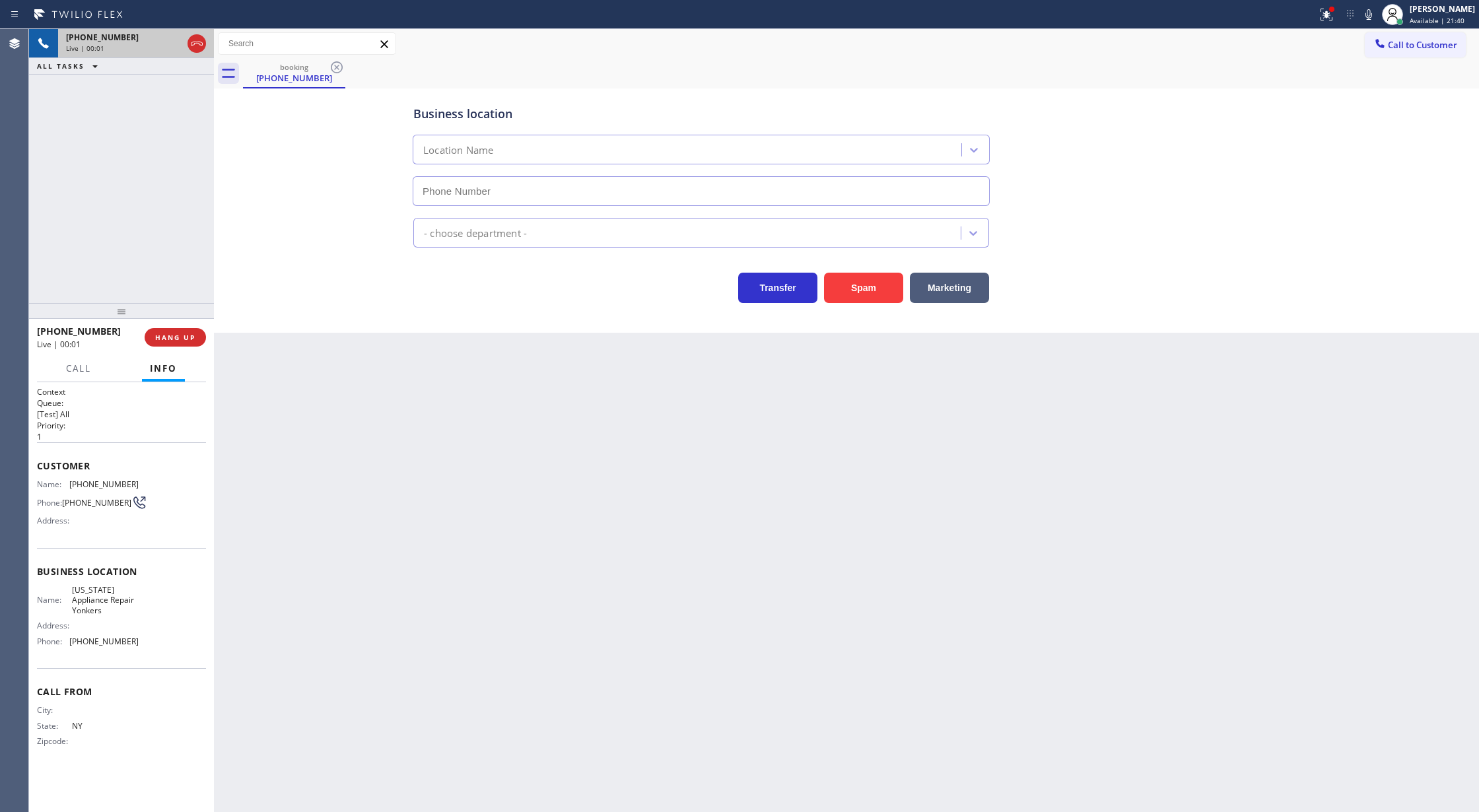
type input "[PHONE_NUMBER]"
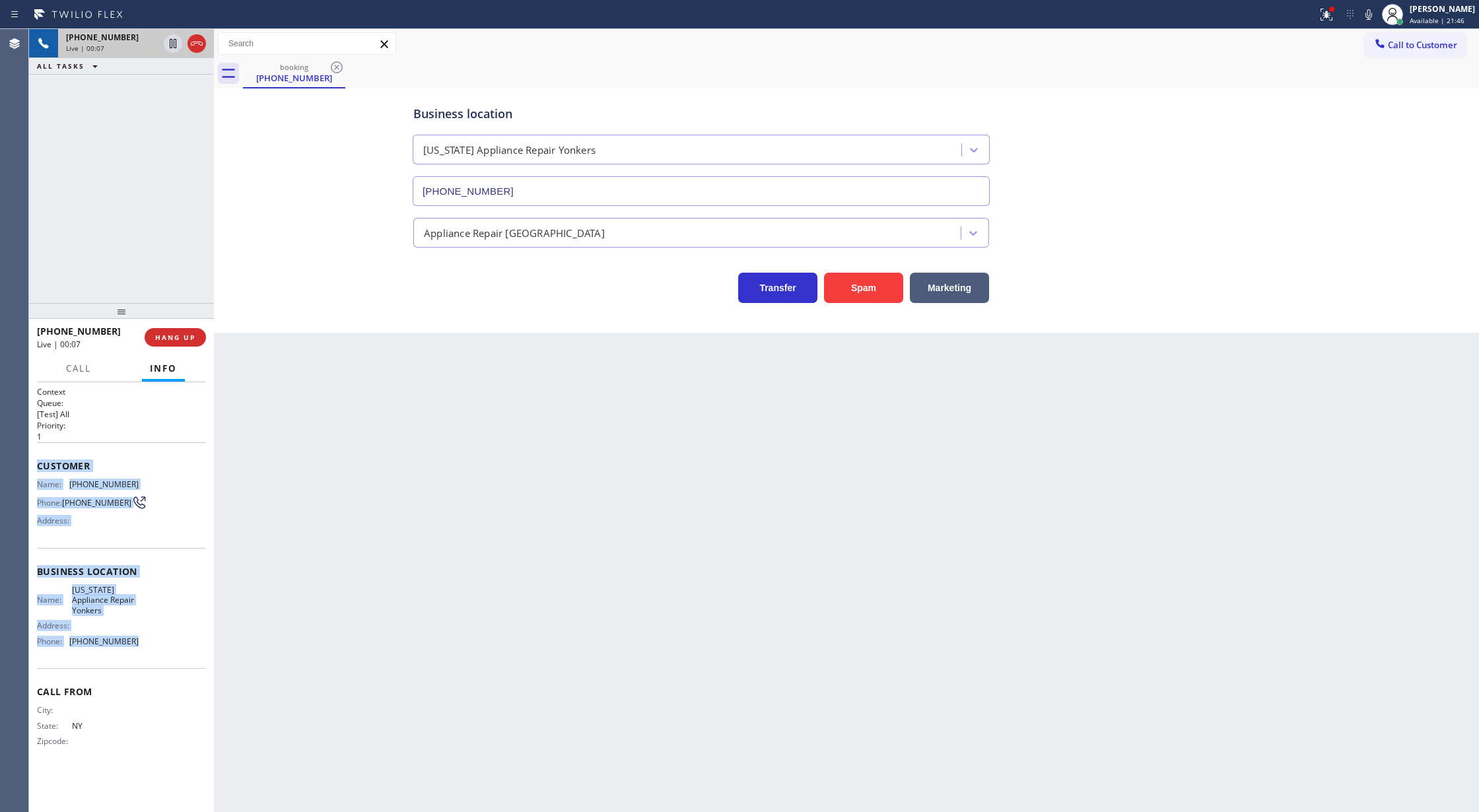
drag, startPoint x: 33, startPoint y: 466, endPoint x: 175, endPoint y: 662, distance: 242.0
click at [175, 662] on div "Context Queue: [Test] All Priority: 1 Customer Name: [PHONE_NUMBER] Phone: [PHO…" at bounding box center [121, 596] width 185 height 430
copy div "Customer Name: [PHONE_NUMBER] Phone: [PHONE_NUMBER] Address: Business location …"
click at [159, 334] on span "COMPLETE" at bounding box center [172, 337] width 46 height 9
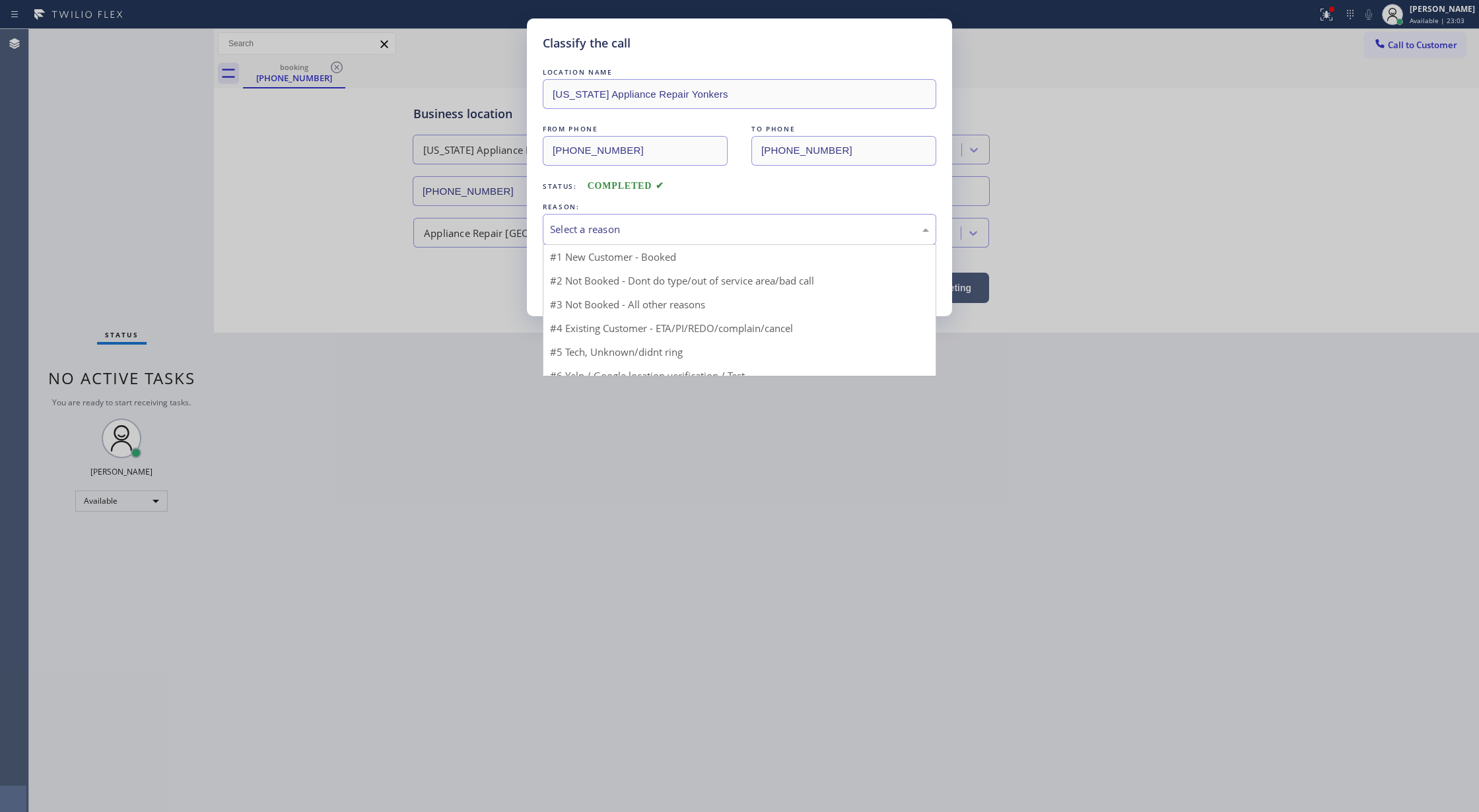
click at [562, 238] on div "Select a reason" at bounding box center [740, 229] width 394 height 31
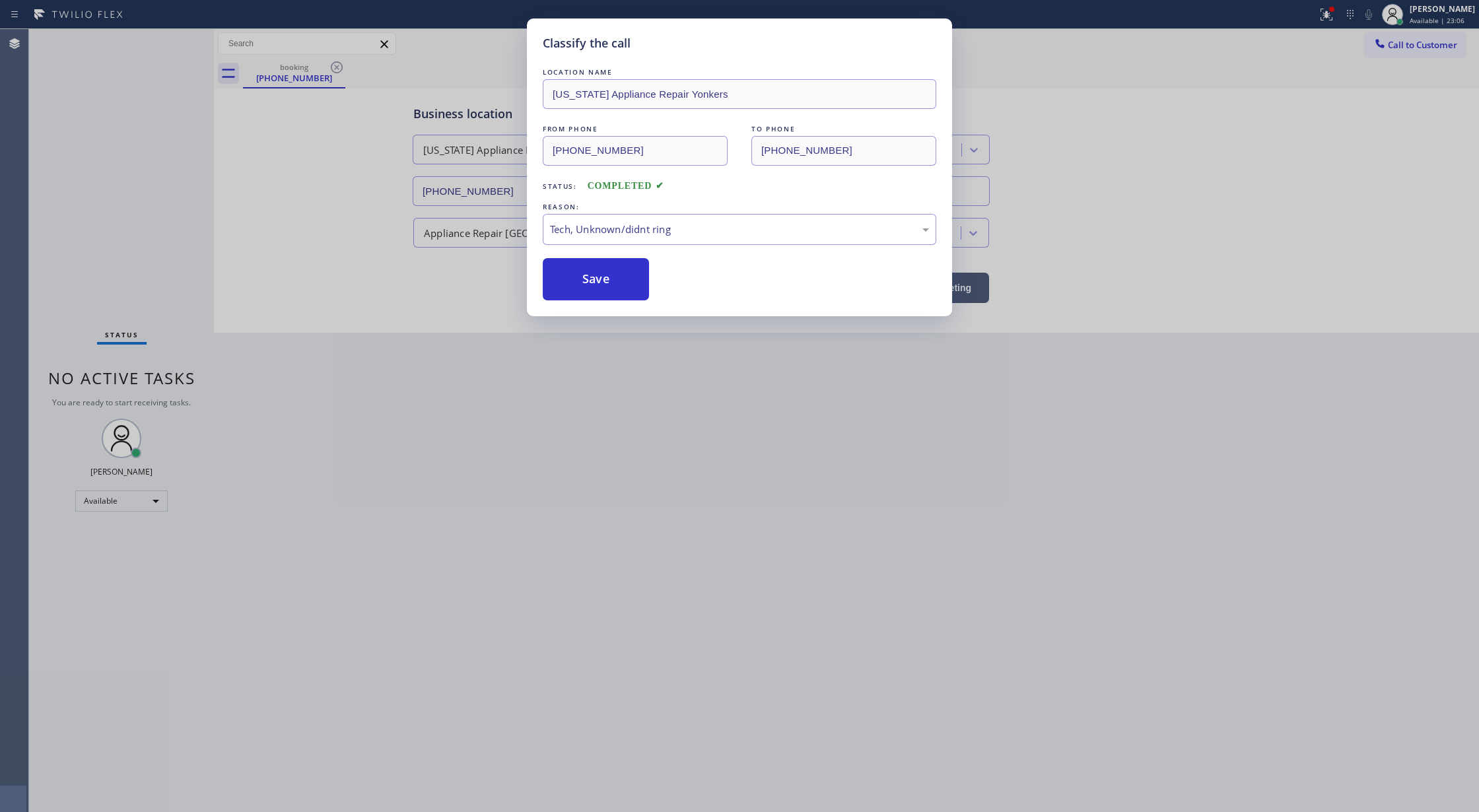
click at [583, 283] on button "Save" at bounding box center [596, 279] width 106 height 43
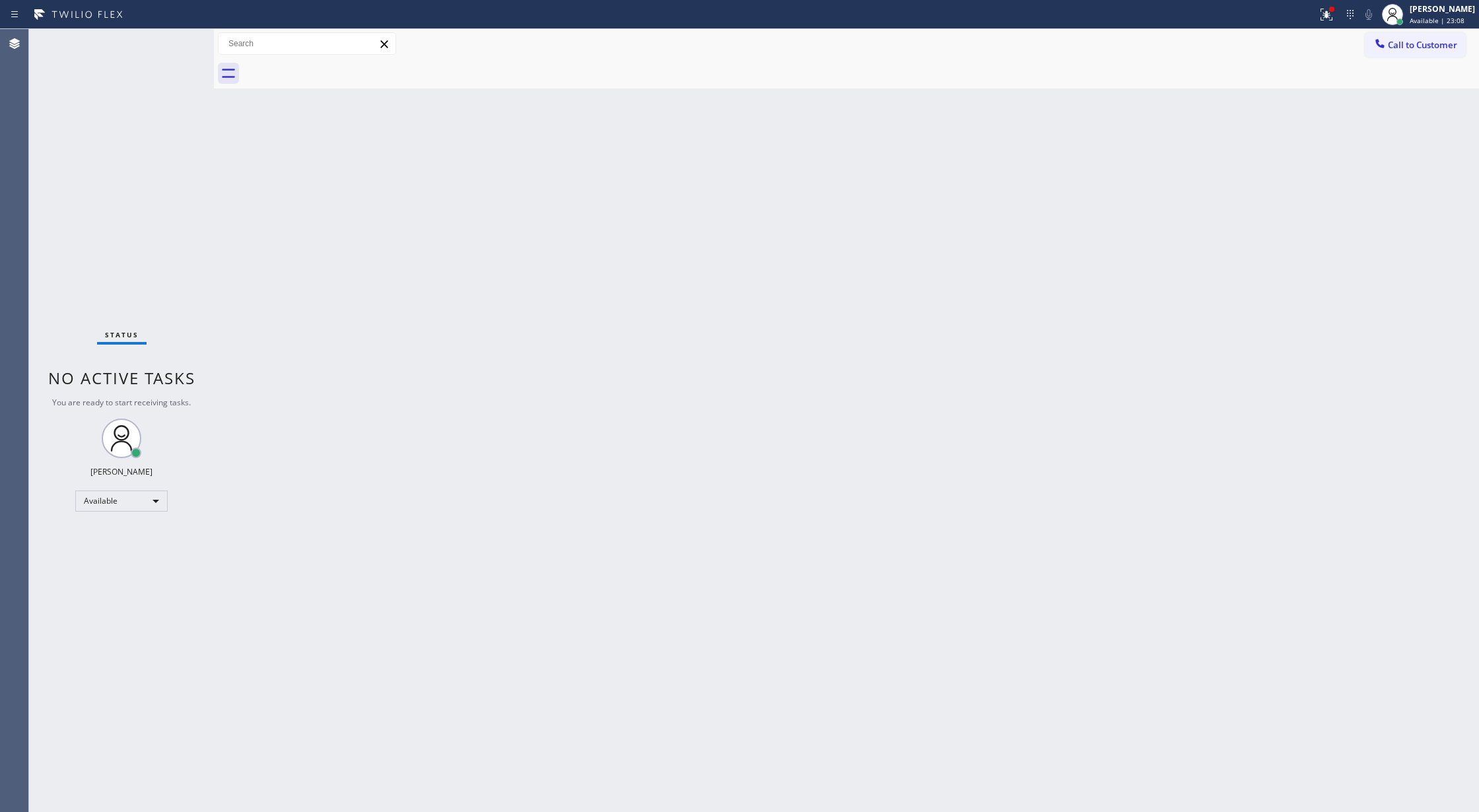
click at [175, 40] on div "Status No active tasks You are ready to start receiving tasks. [PERSON_NAME] Av…" at bounding box center [121, 420] width 185 height 783
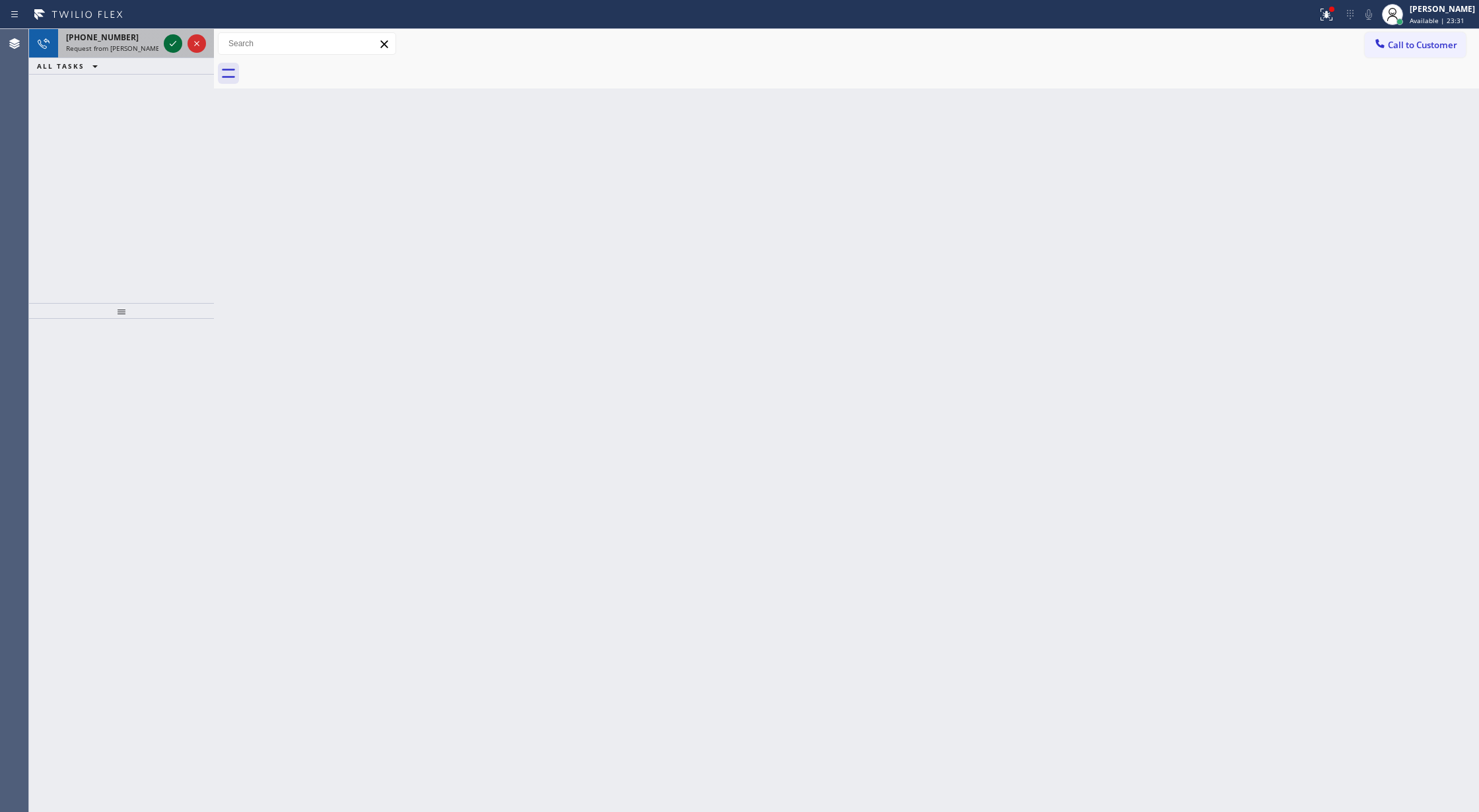
click at [175, 40] on icon at bounding box center [173, 43] width 16 height 16
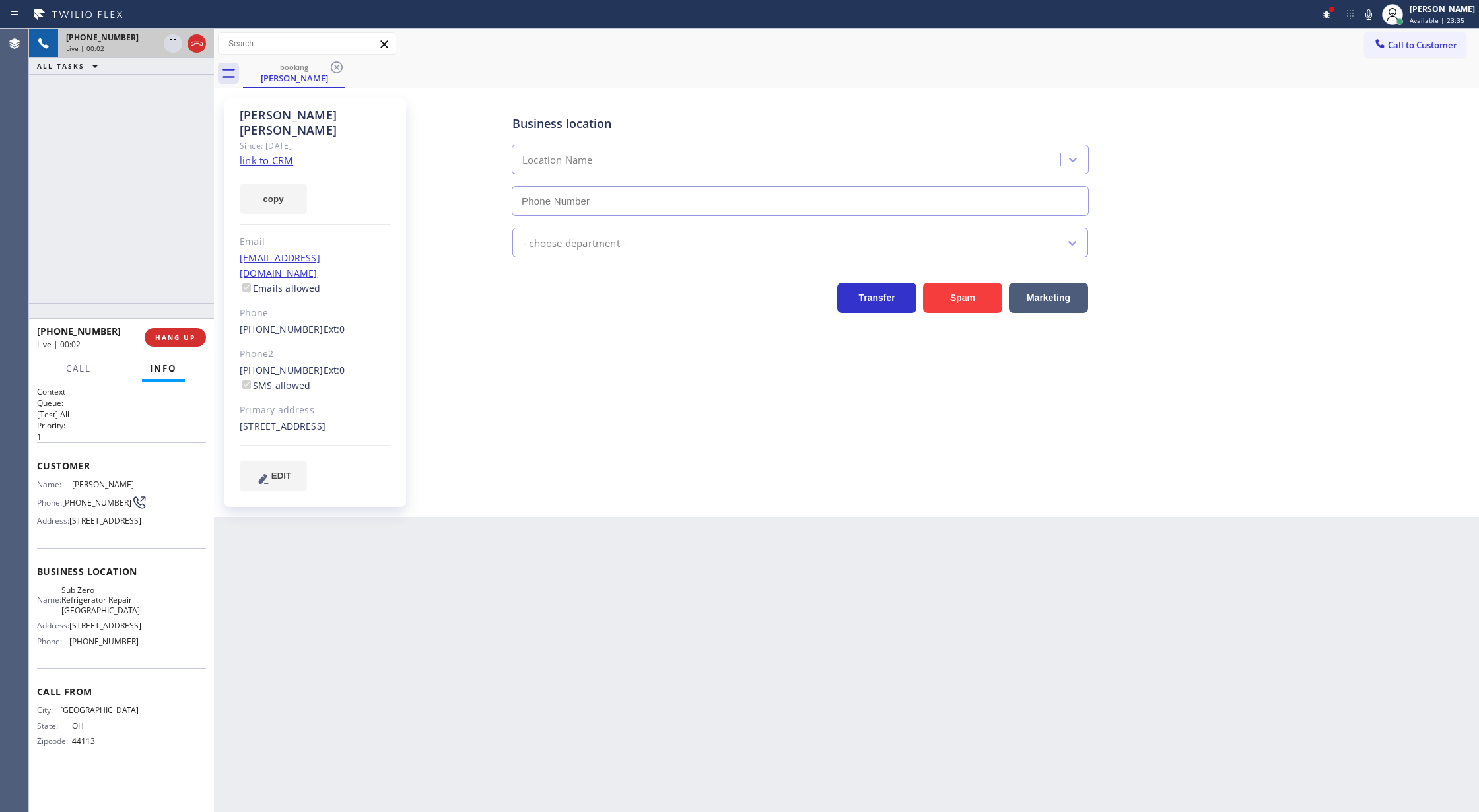
type input "[PHONE_NUMBER]"
click at [259, 154] on link "link to CRM" at bounding box center [267, 160] width 53 height 13
click at [1375, 18] on icon at bounding box center [1368, 14] width 16 height 16
click at [169, 88] on icon at bounding box center [173, 89] width 16 height 16
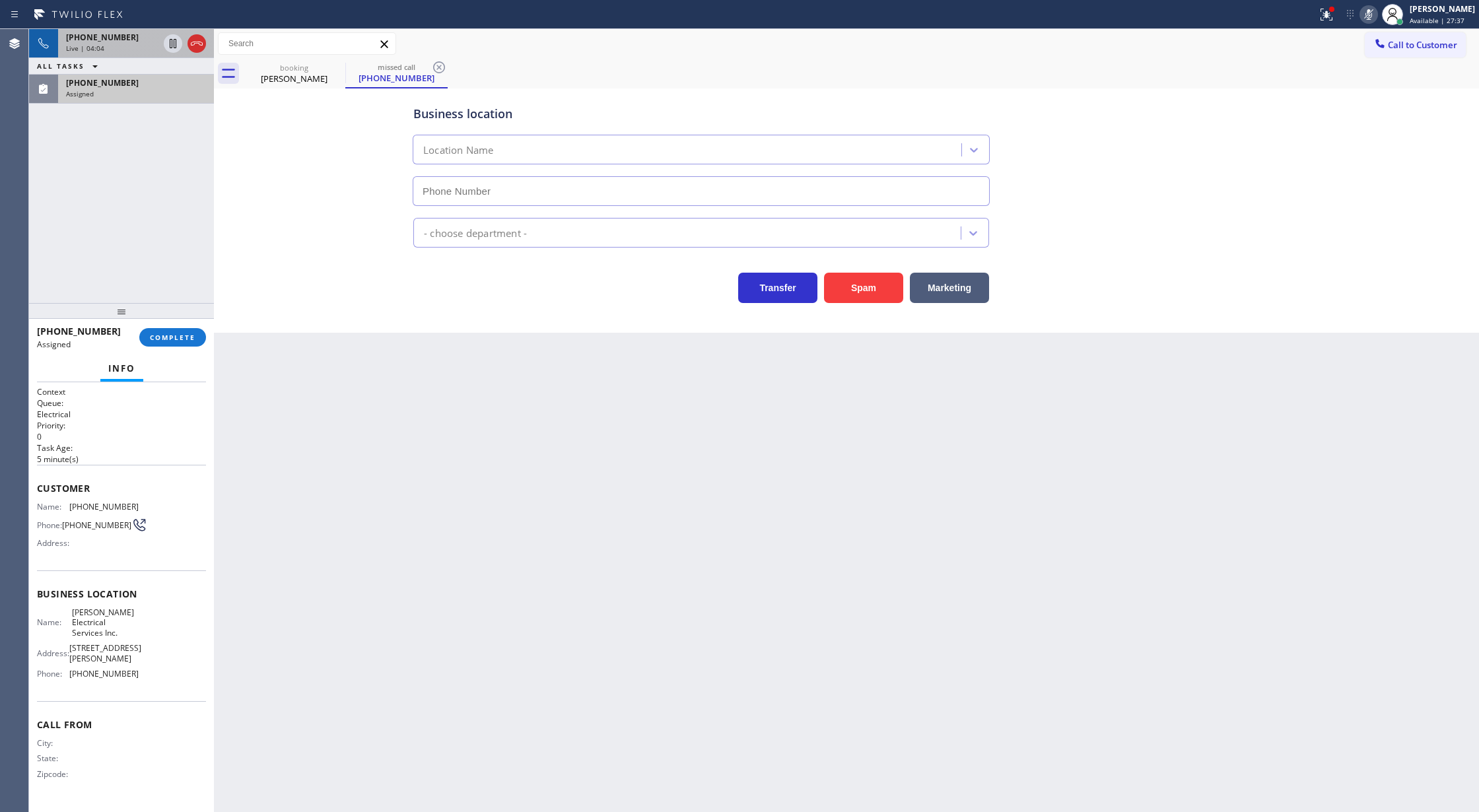
type input "[PHONE_NUMBER]"
click at [167, 336] on span "COMPLETE" at bounding box center [172, 337] width 46 height 9
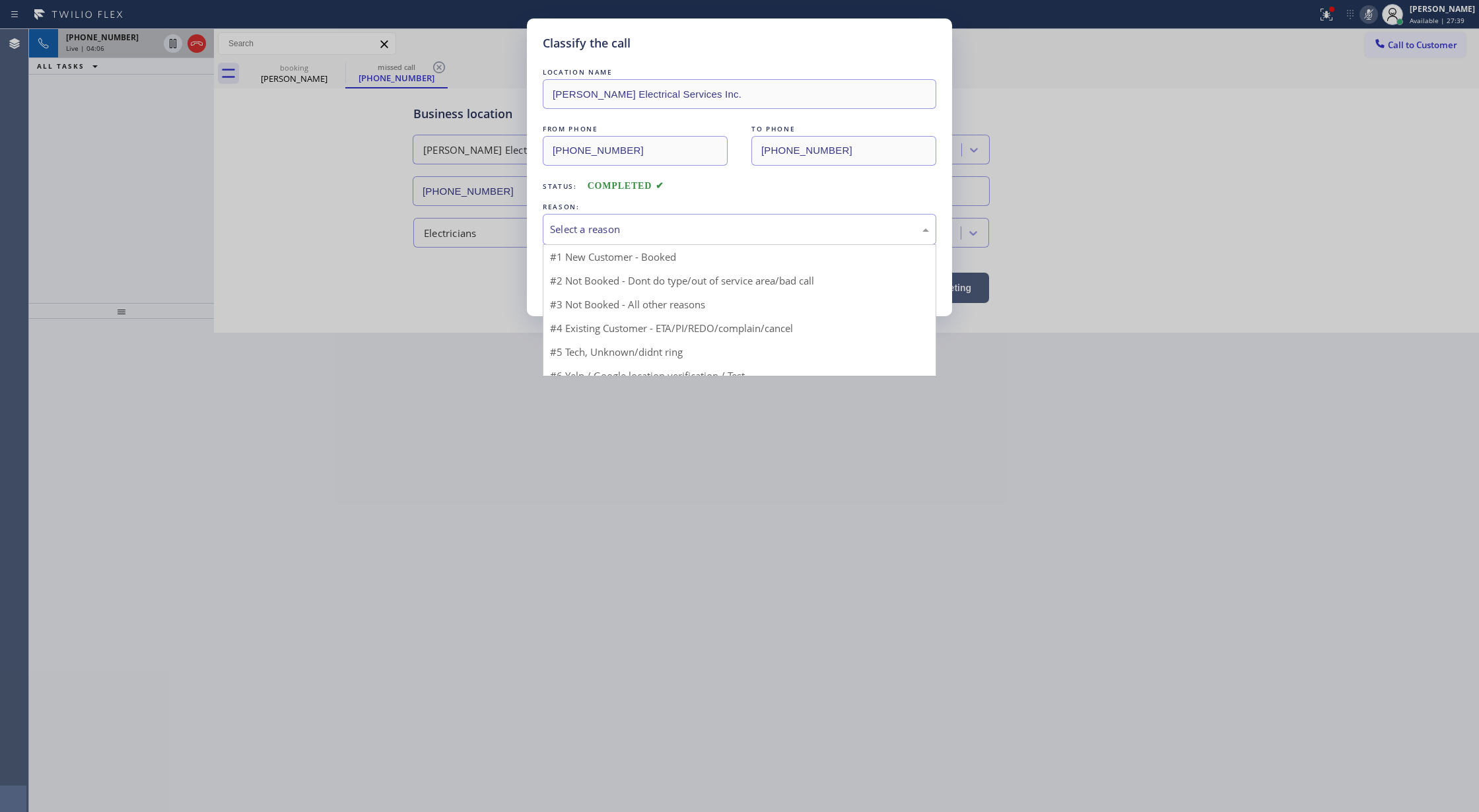
click at [557, 236] on div "Select a reason" at bounding box center [740, 229] width 379 height 15
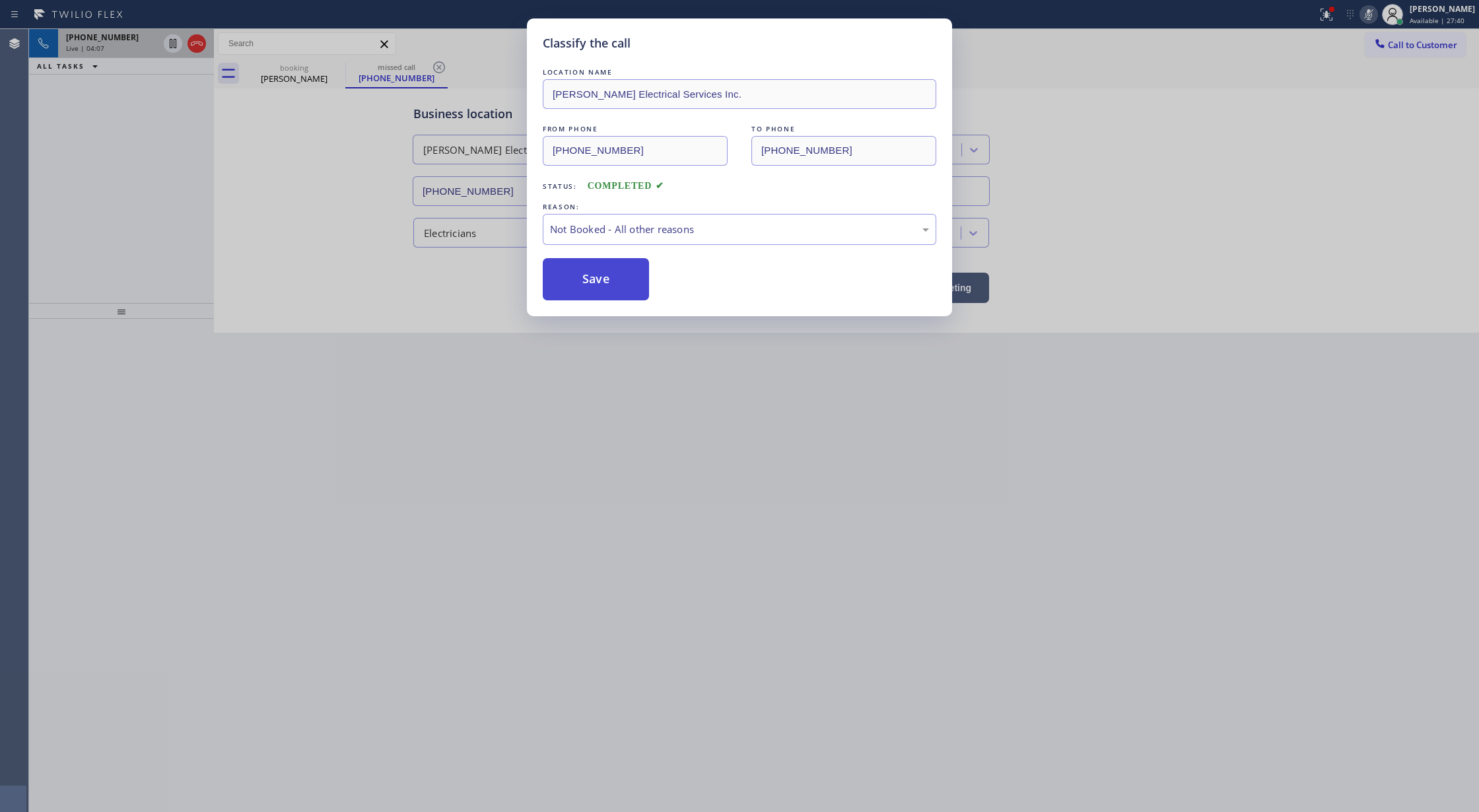
click at [582, 284] on button "Save" at bounding box center [596, 279] width 106 height 43
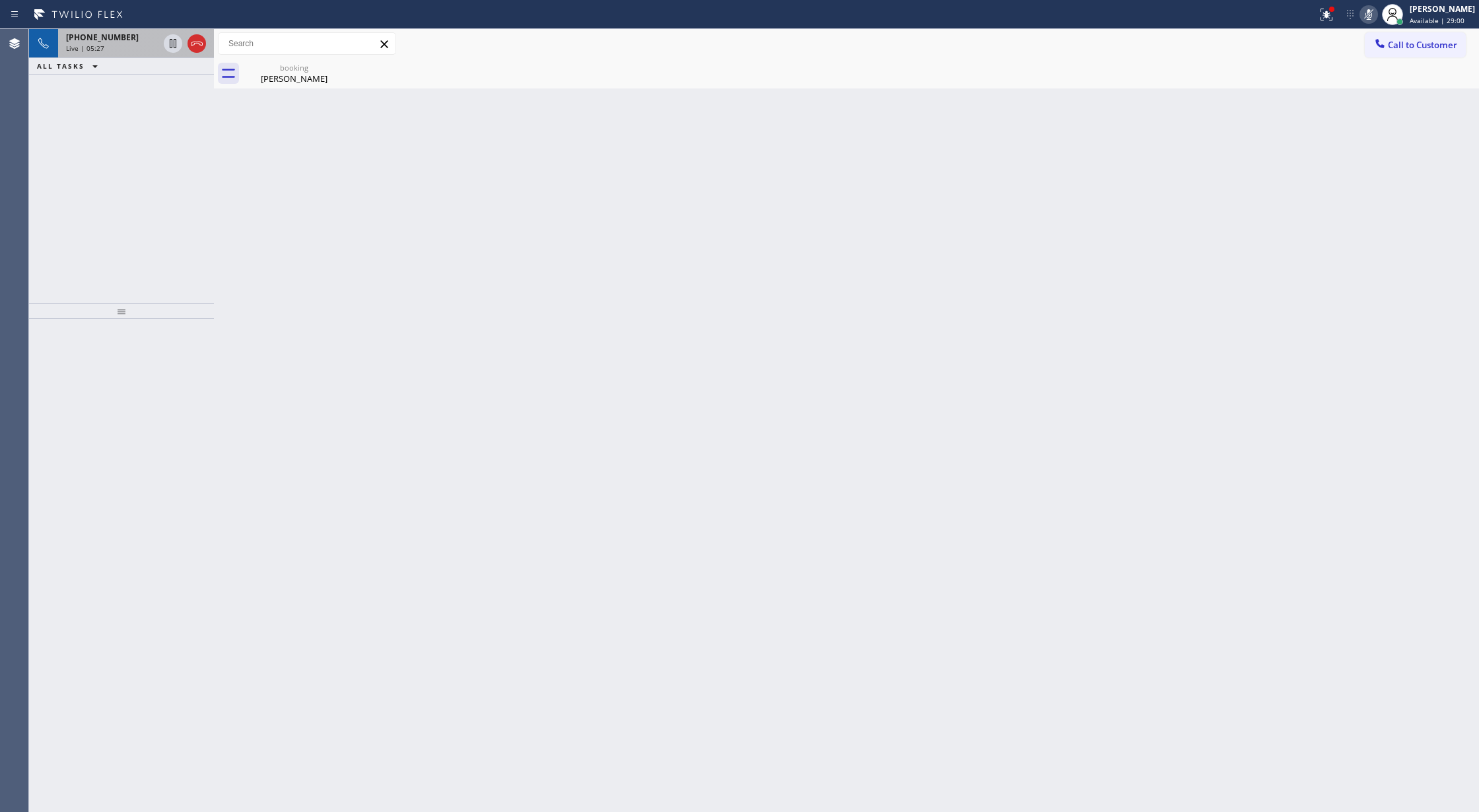
drag, startPoint x: 1358, startPoint y: 29, endPoint x: 924, endPoint y: 269, distance: 495.9
click at [1358, 29] on div "Call to Customer Outbound call Location American Service Alliance [GEOGRAPHIC_D…" at bounding box center [846, 44] width 1265 height 30
drag, startPoint x: 1376, startPoint y: 12, endPoint x: 1039, endPoint y: 236, distance: 404.7
click at [1372, 11] on icon at bounding box center [1369, 14] width 7 height 11
click at [1376, 14] on icon at bounding box center [1368, 14] width 16 height 16
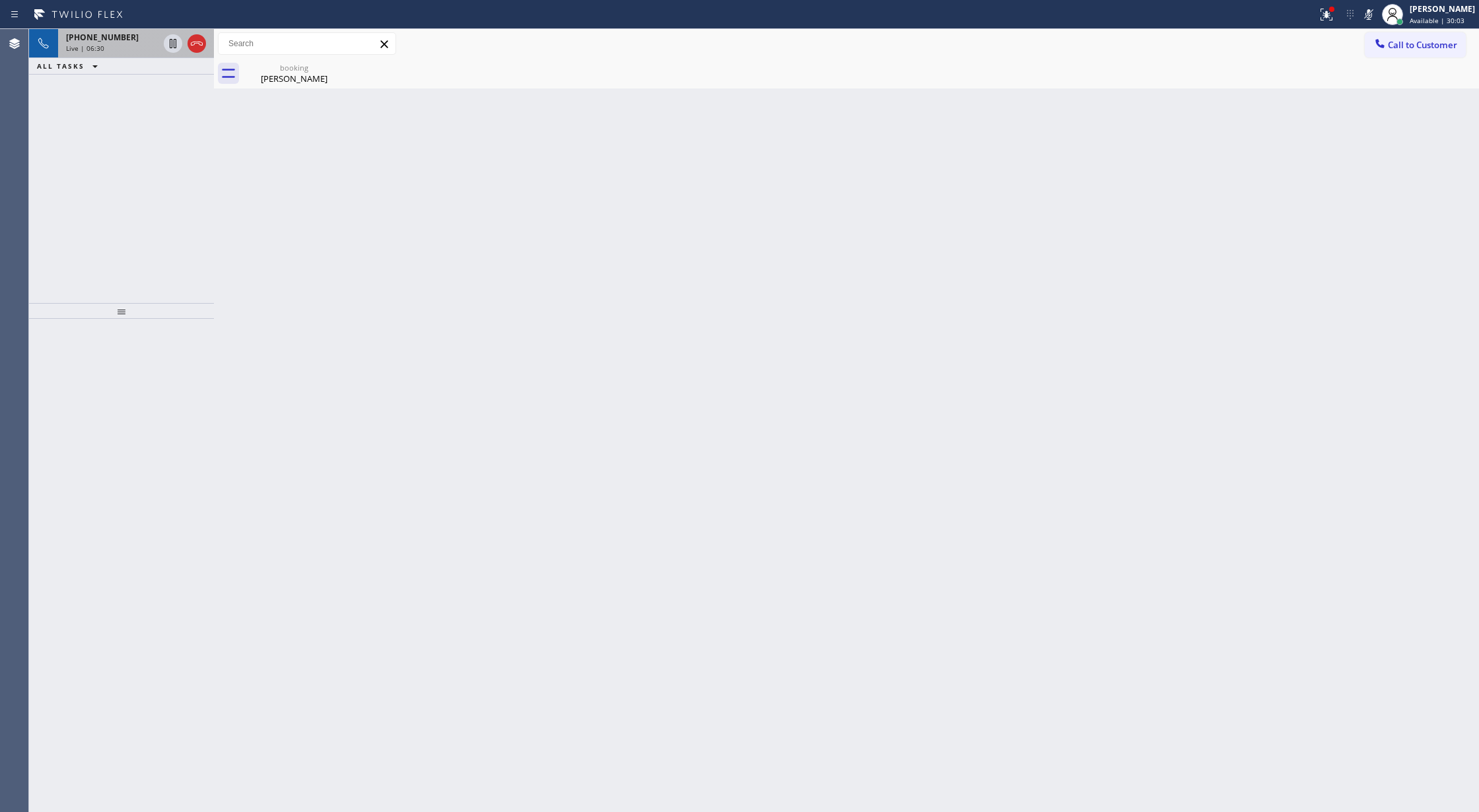
drag, startPoint x: 1375, startPoint y: 8, endPoint x: 1124, endPoint y: 231, distance: 335.8
click at [1375, 8] on icon at bounding box center [1368, 14] width 16 height 16
click at [134, 53] on div "[PHONE_NUMBER]" at bounding box center [136, 53] width 140 height 11
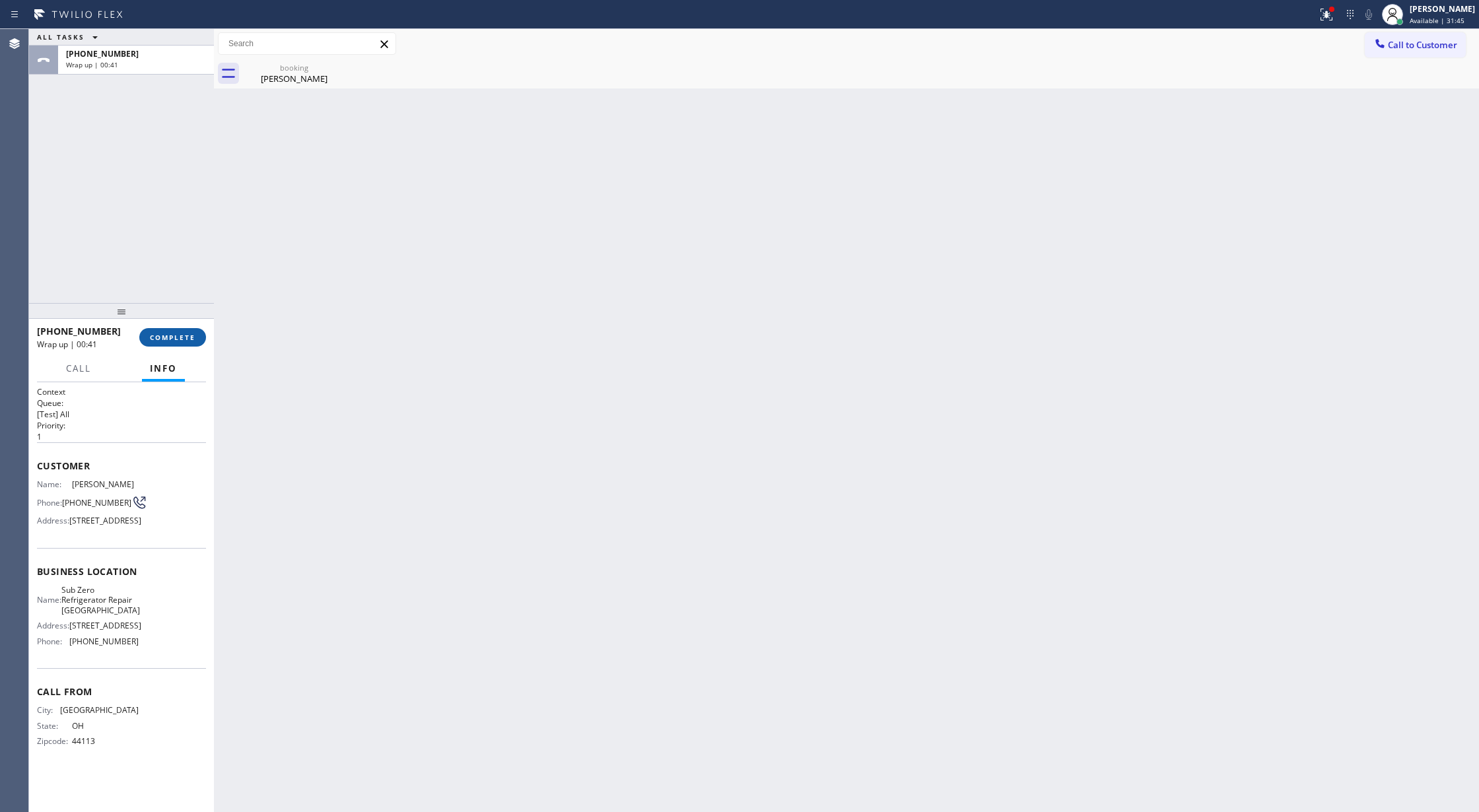
click at [162, 343] on button "COMPLETE" at bounding box center [173, 337] width 67 height 18
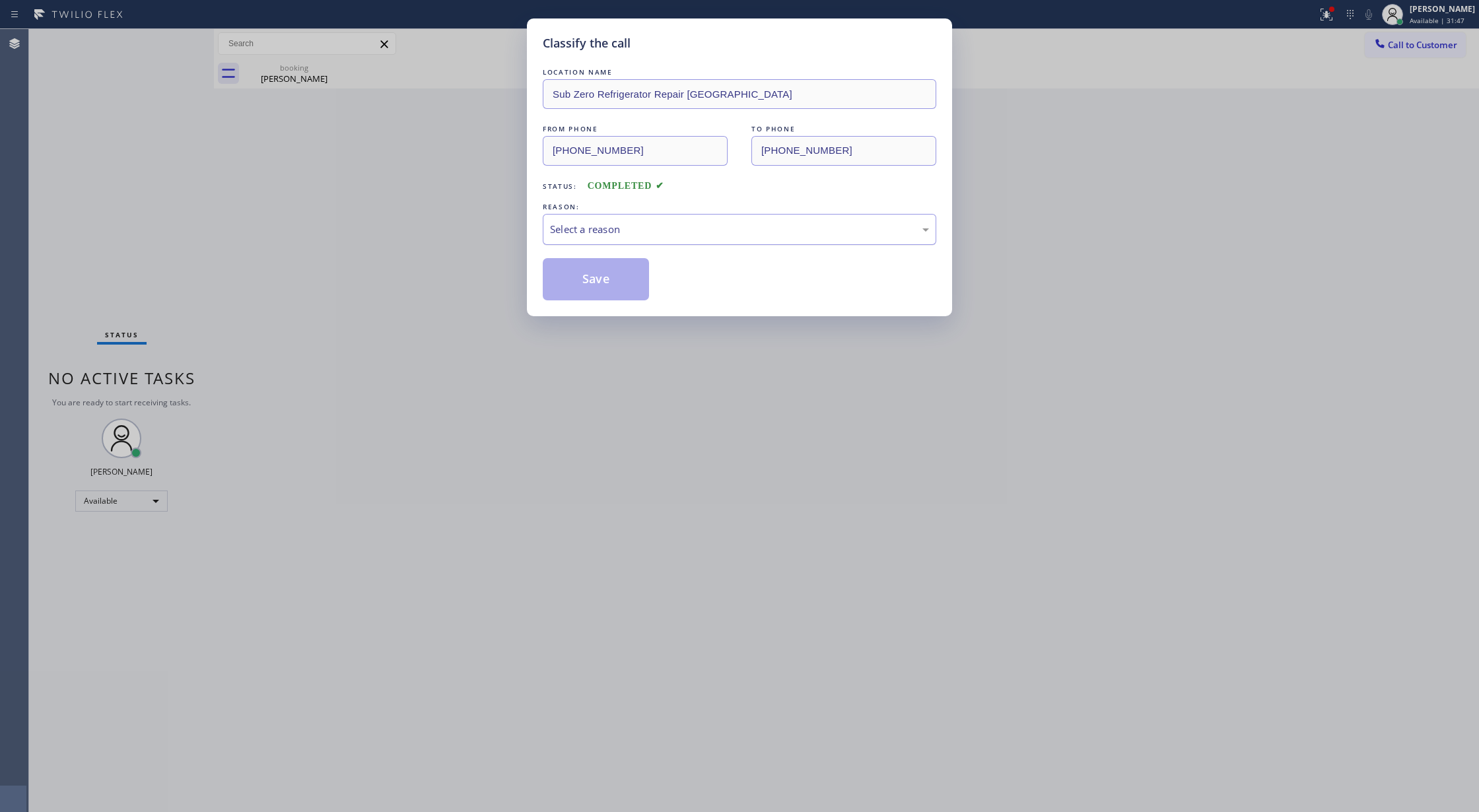
click at [663, 231] on div "Select a reason" at bounding box center [740, 229] width 379 height 15
click at [581, 270] on button "Save" at bounding box center [596, 279] width 106 height 43
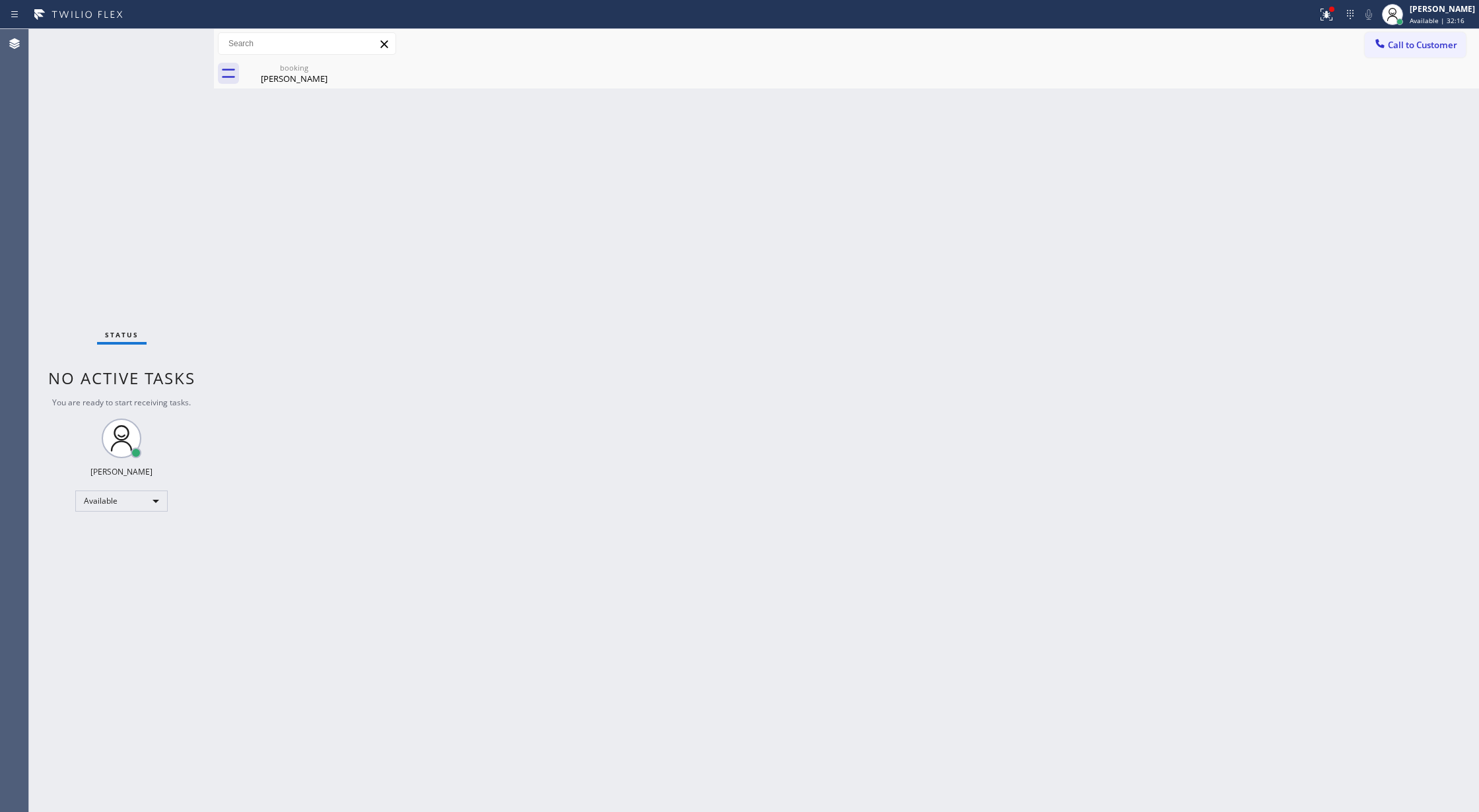
click at [171, 39] on div "Status No active tasks You are ready to start receiving tasks. [PERSON_NAME] Av…" at bounding box center [121, 420] width 185 height 783
click at [170, 54] on div "Status No active tasks You are ready to start receiving tasks. [PERSON_NAME] Av…" at bounding box center [121, 420] width 185 height 783
click at [172, 46] on div "Status No active tasks You are ready to start receiving tasks. [PERSON_NAME] Av…" at bounding box center [121, 420] width 185 height 783
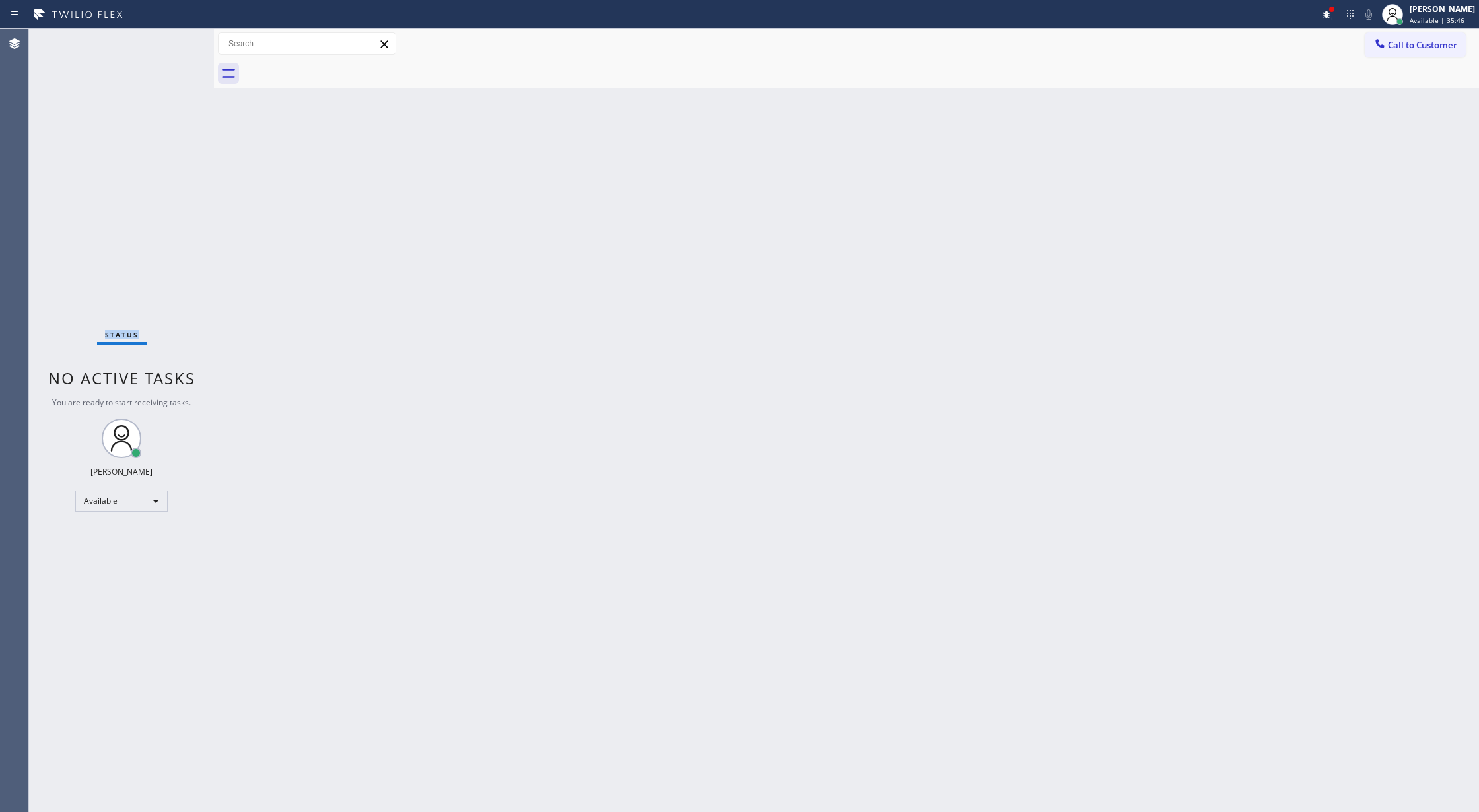
click at [172, 46] on div "Status No active tasks You are ready to start receiving tasks. [PERSON_NAME] Av…" at bounding box center [121, 420] width 185 height 783
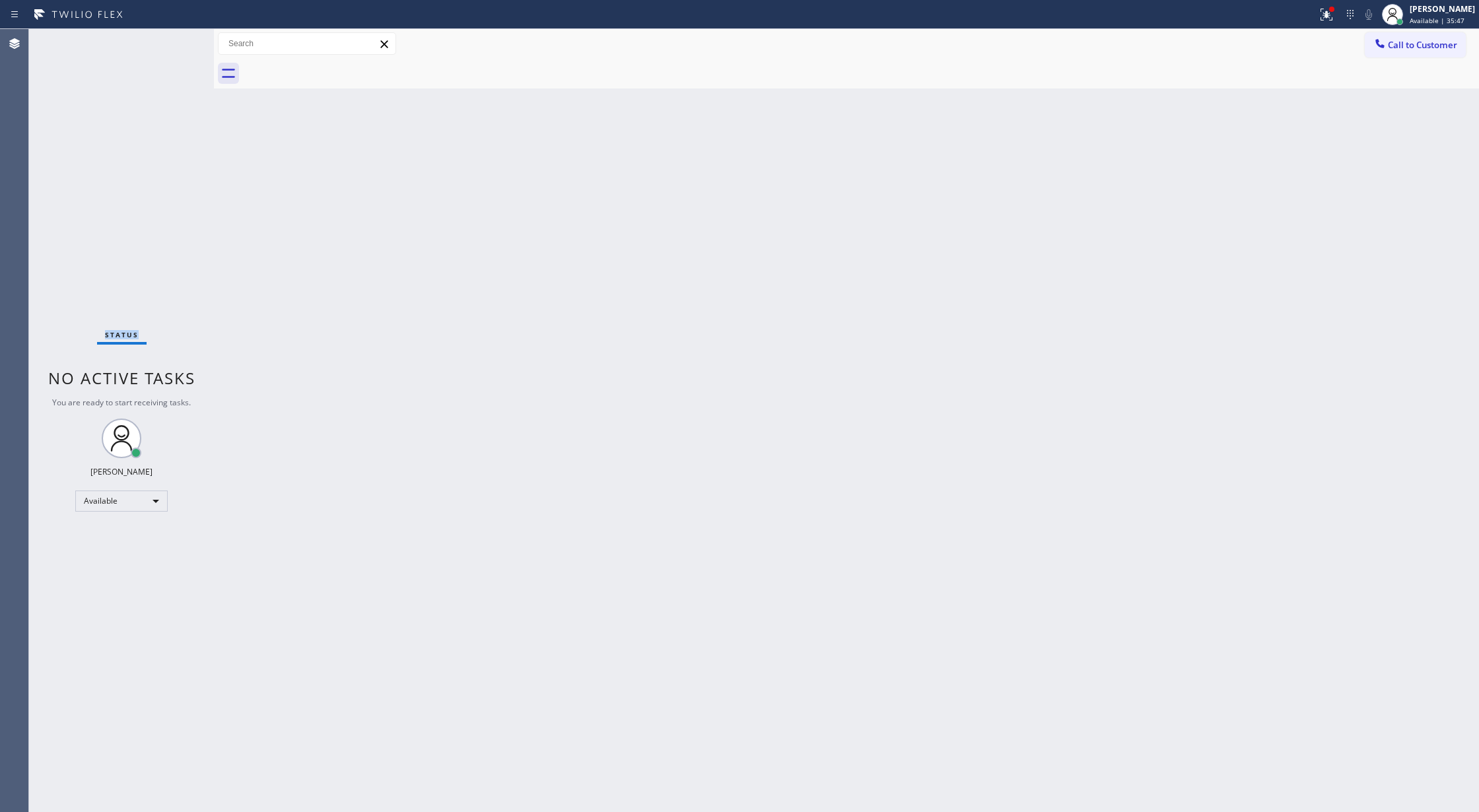
click at [172, 46] on div "Status No active tasks You are ready to start receiving tasks. [PERSON_NAME] Av…" at bounding box center [121, 420] width 185 height 783
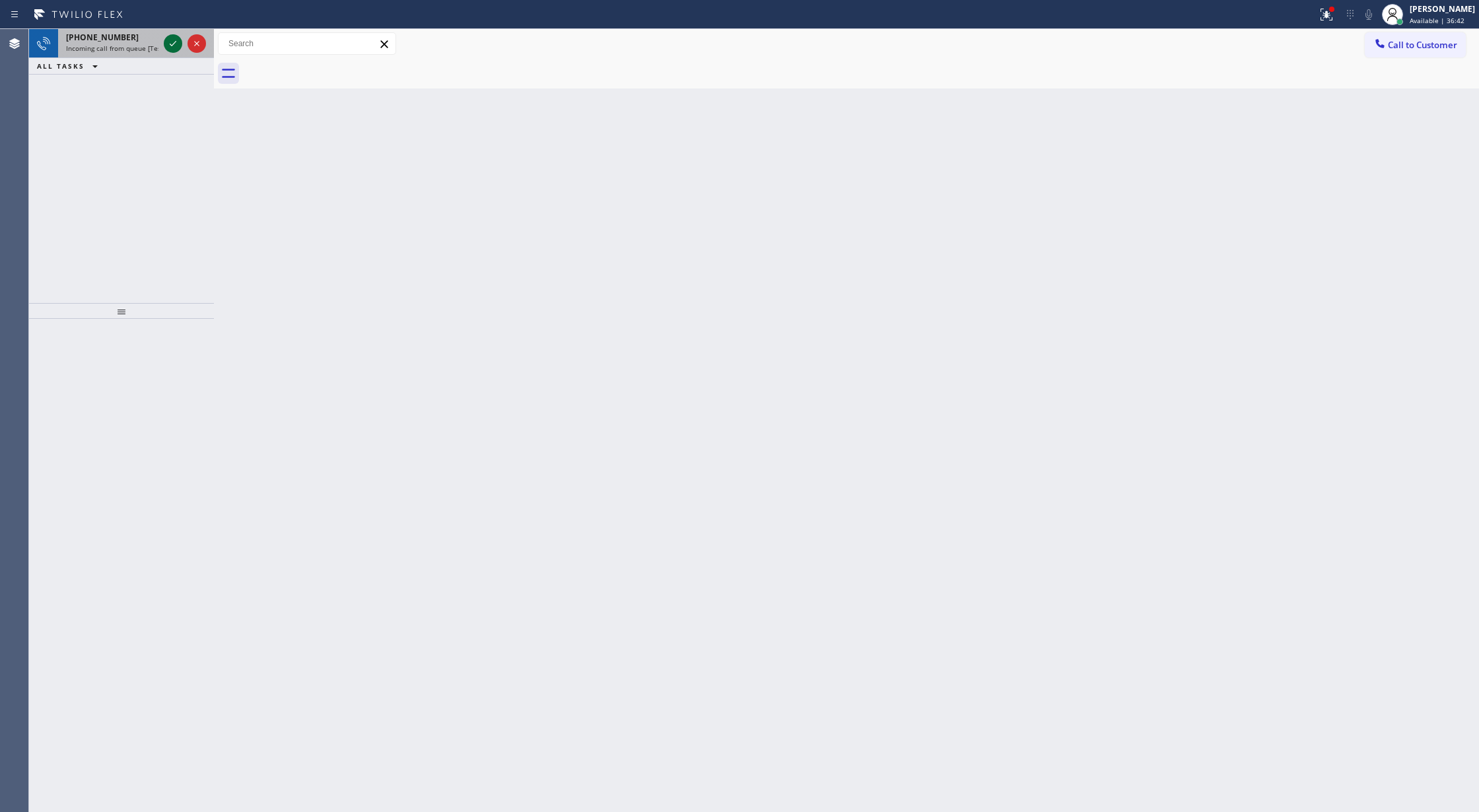
click at [171, 48] on icon at bounding box center [173, 43] width 16 height 16
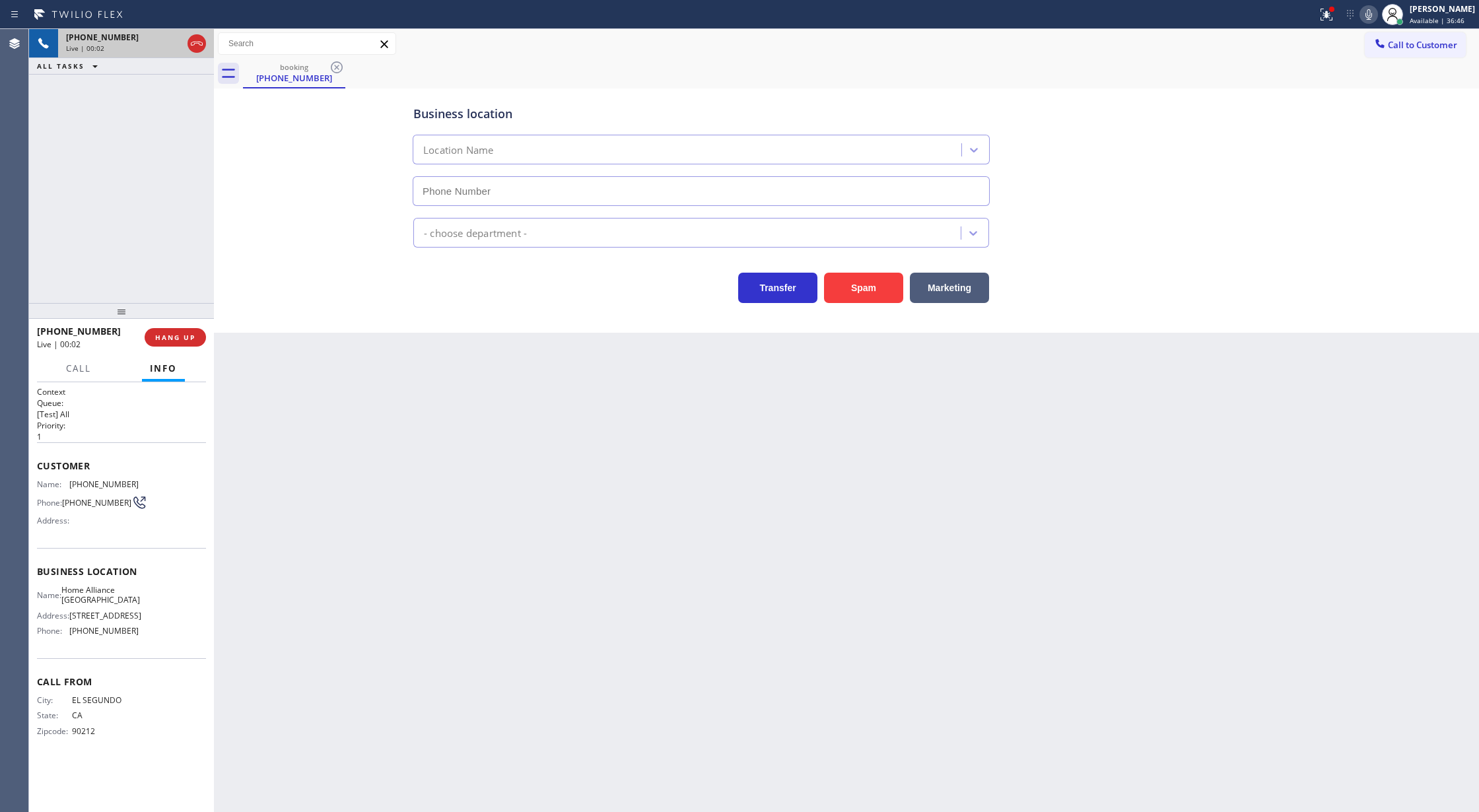
type input "[PHONE_NUMBER]"
click at [1376, 14] on icon at bounding box center [1368, 14] width 16 height 16
click at [170, 341] on span "HANG UP" at bounding box center [175, 337] width 40 height 9
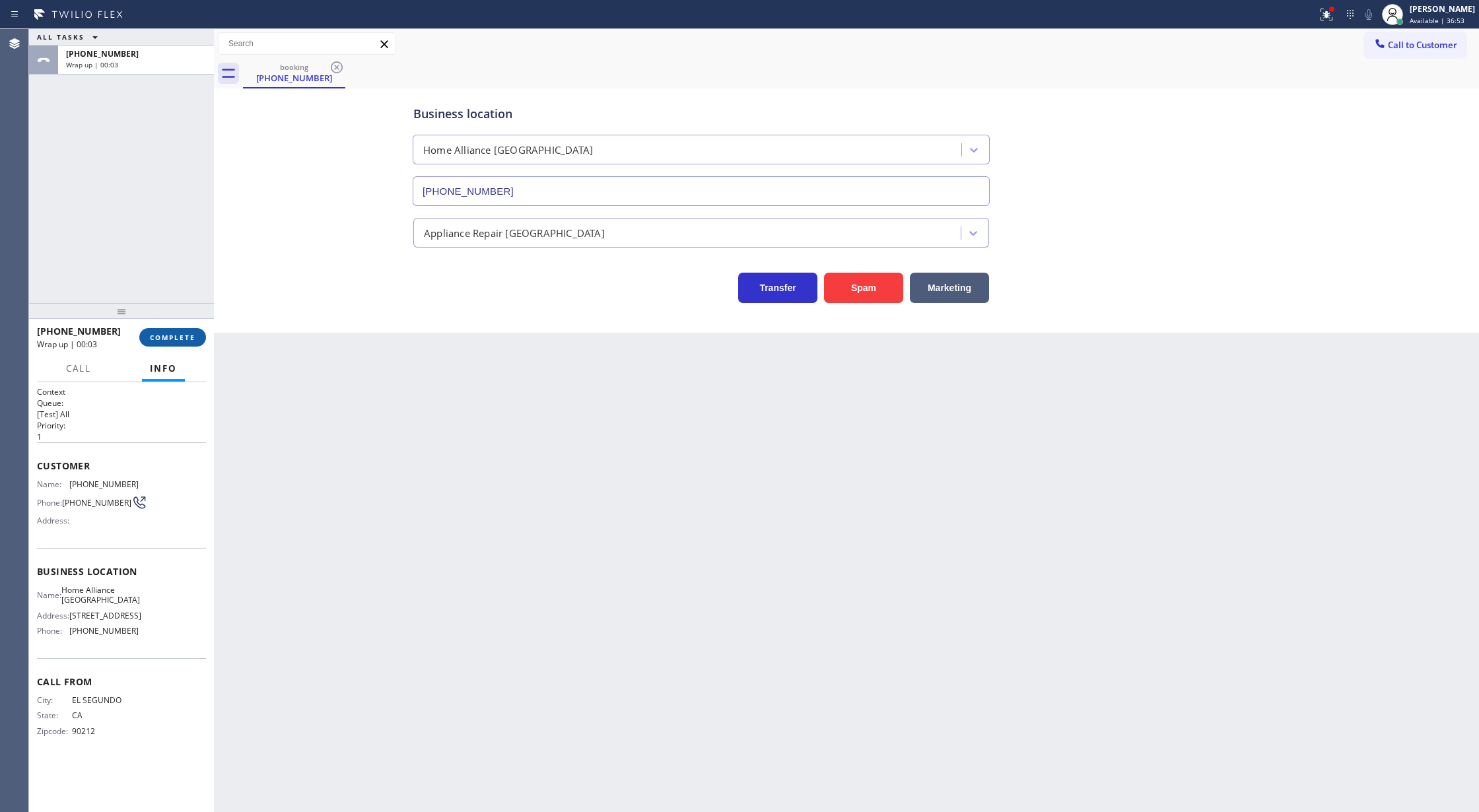
click at [169, 334] on span "COMPLETE" at bounding box center [172, 337] width 46 height 9
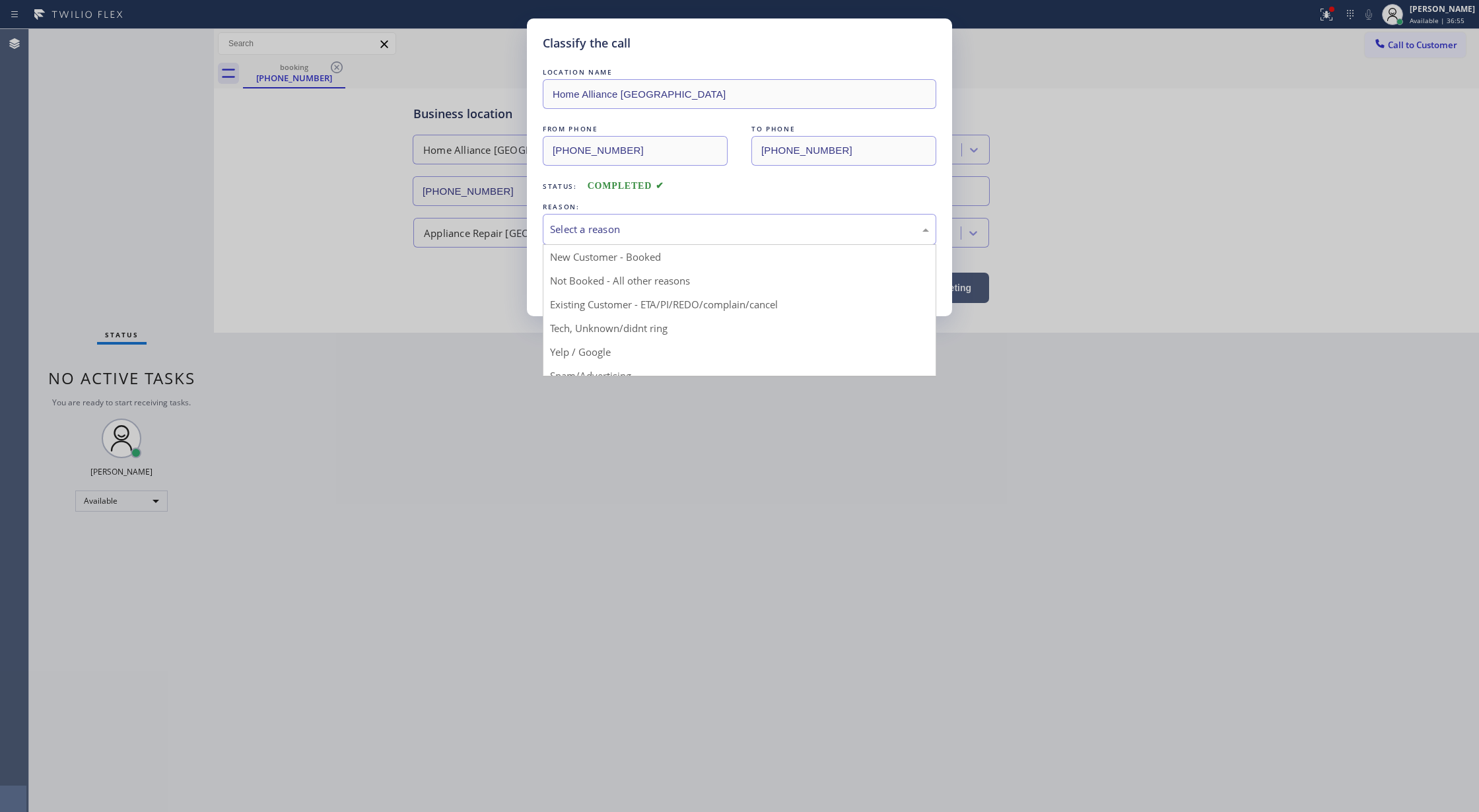
click at [598, 222] on div "Select a reason" at bounding box center [740, 229] width 379 height 15
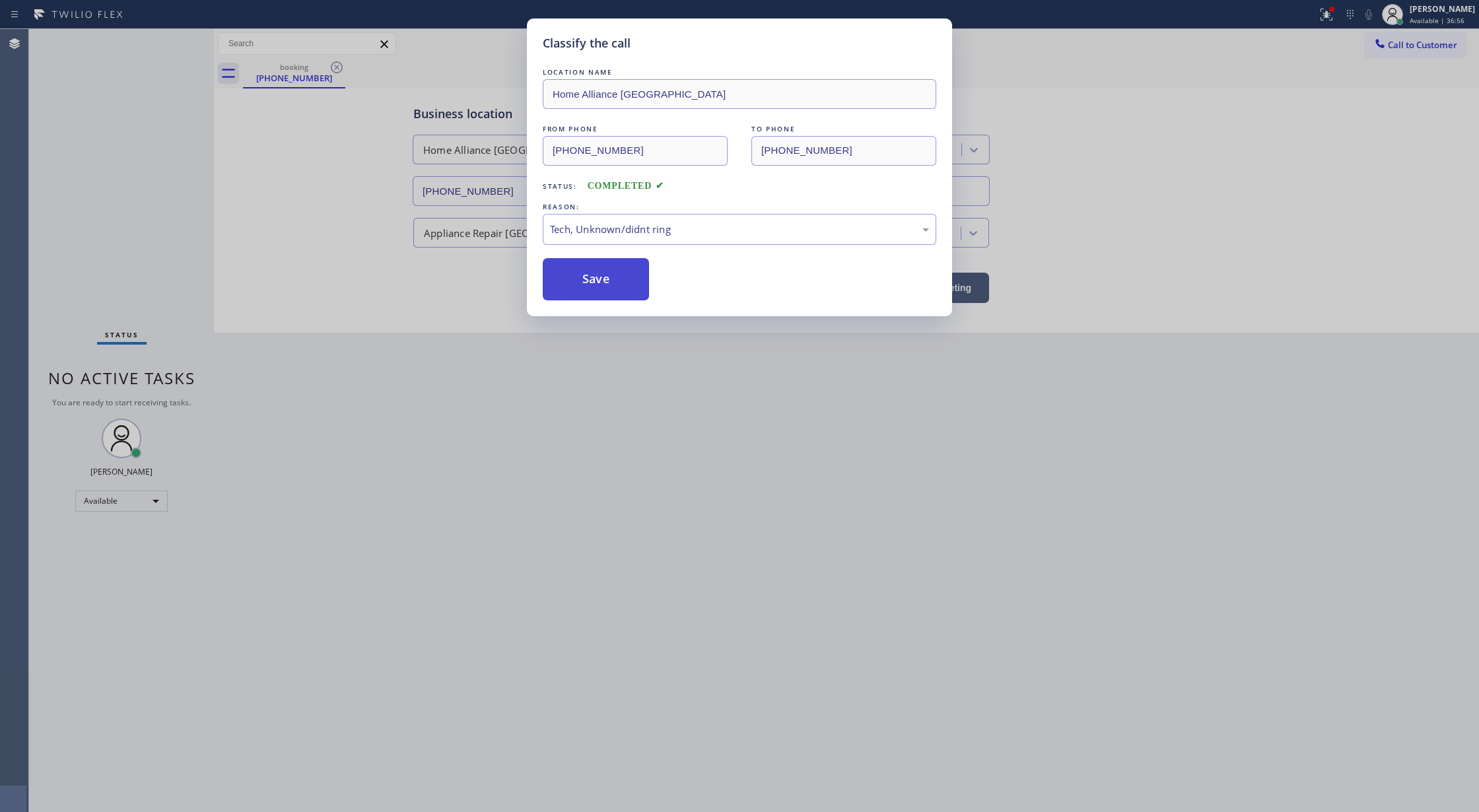
click at [589, 272] on button "Save" at bounding box center [596, 279] width 106 height 43
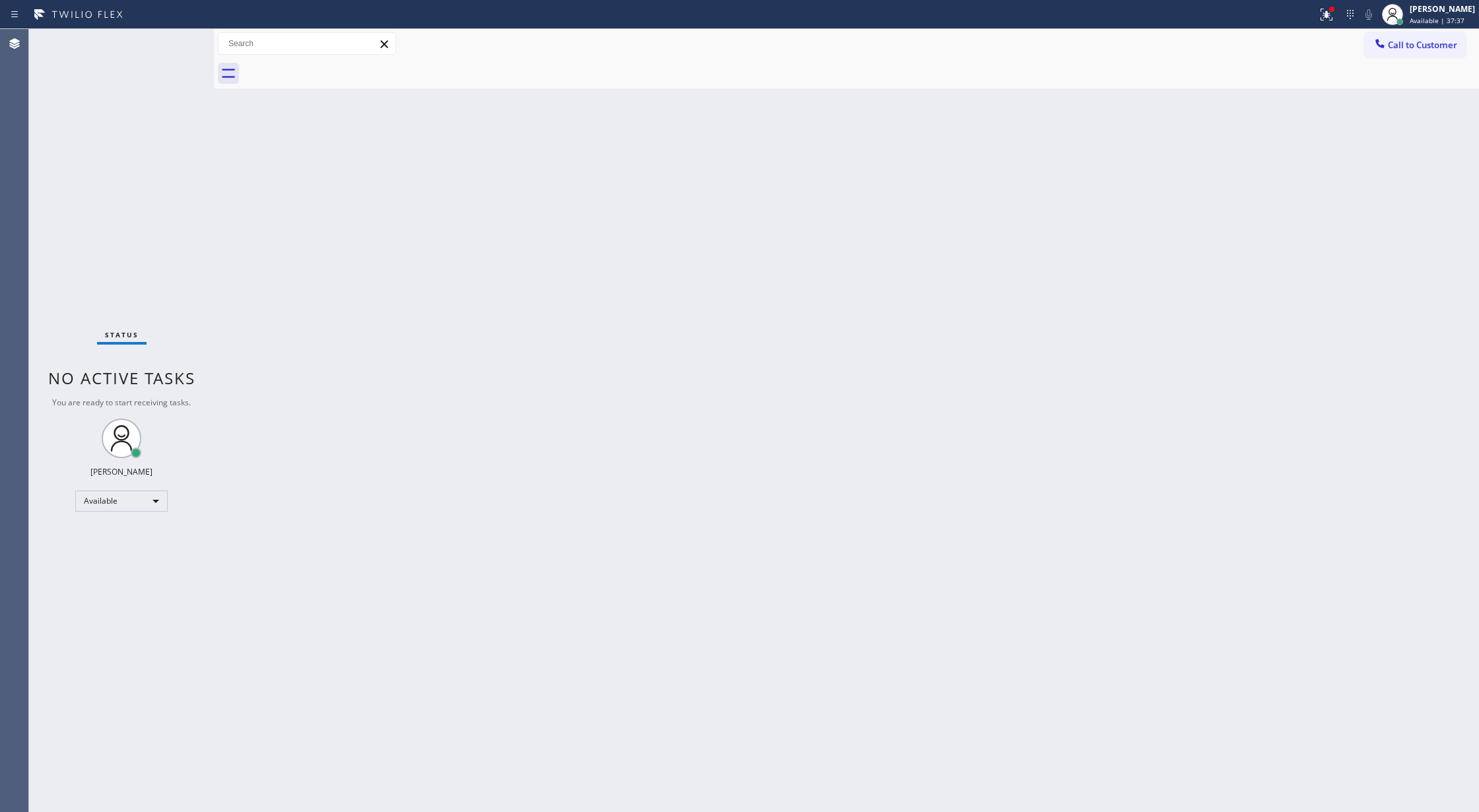
click at [175, 41] on div "Status No active tasks You are ready to start receiving tasks. [PERSON_NAME] Av…" at bounding box center [121, 420] width 185 height 783
click at [186, 43] on div "Status No active tasks You are ready to start receiving tasks. [PERSON_NAME] Av…" at bounding box center [121, 420] width 185 height 783
click at [180, 40] on div "Status No active tasks You are ready to start receiving tasks. [PERSON_NAME] Av…" at bounding box center [121, 420] width 185 height 783
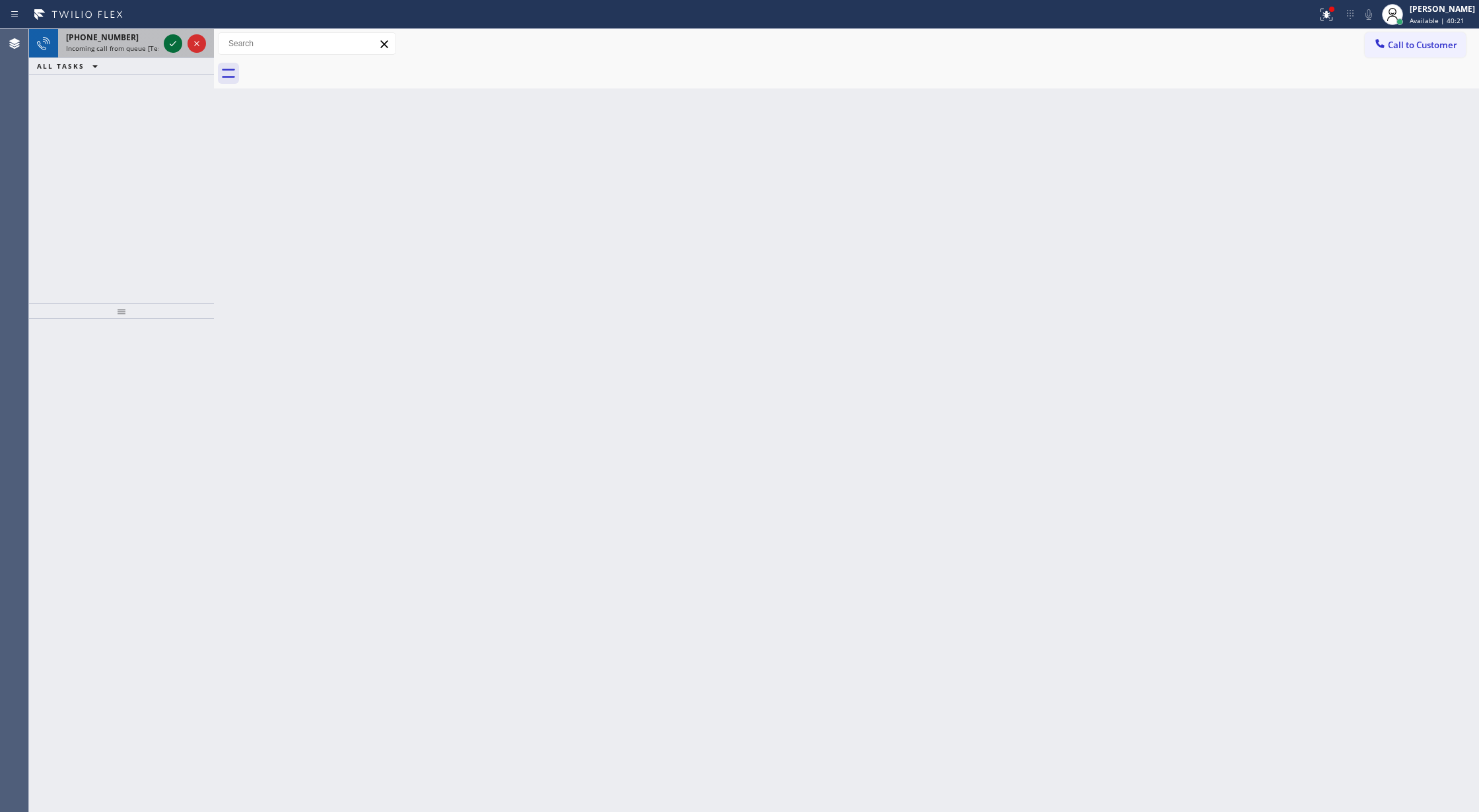
click at [170, 41] on icon at bounding box center [173, 43] width 16 height 16
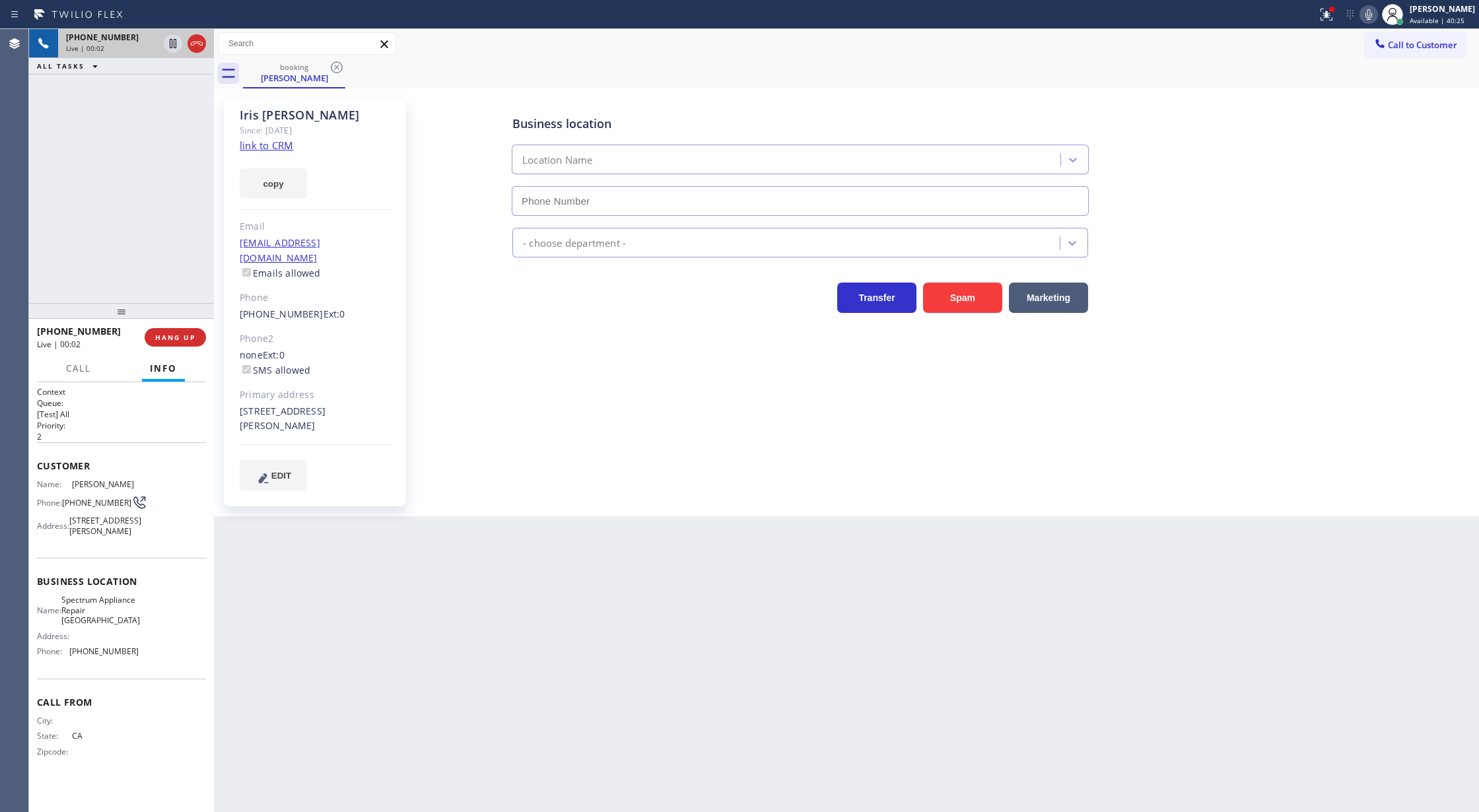
type input "[PHONE_NUMBER]"
click at [260, 143] on link "link to CRM" at bounding box center [267, 145] width 53 height 13
click at [198, 46] on icon at bounding box center [196, 43] width 16 height 16
click at [178, 342] on span "COMPLETE" at bounding box center [172, 337] width 46 height 9
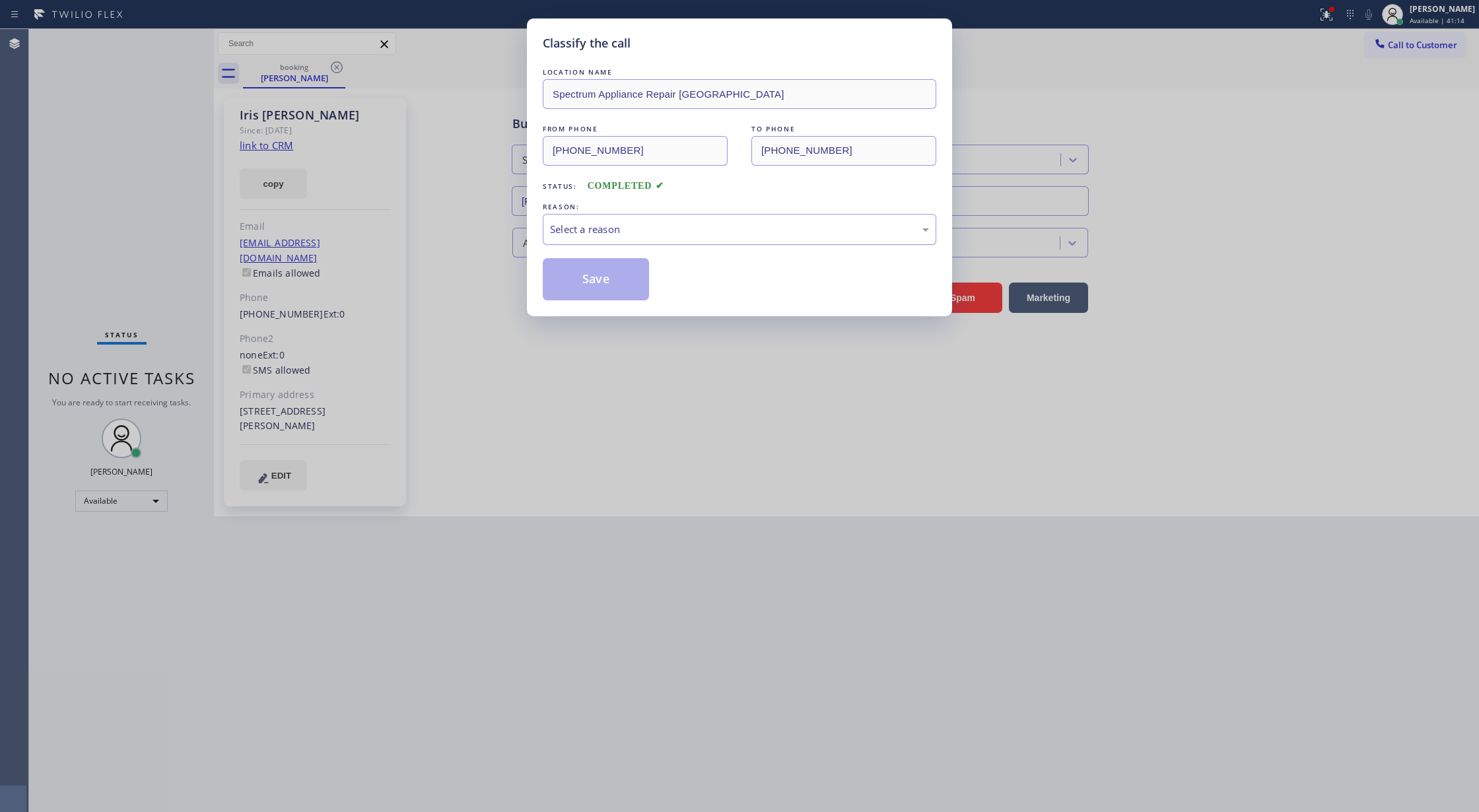
click at [623, 214] on div "Select a reason" at bounding box center [740, 229] width 394 height 31
click at [576, 269] on button "Save" at bounding box center [596, 279] width 106 height 43
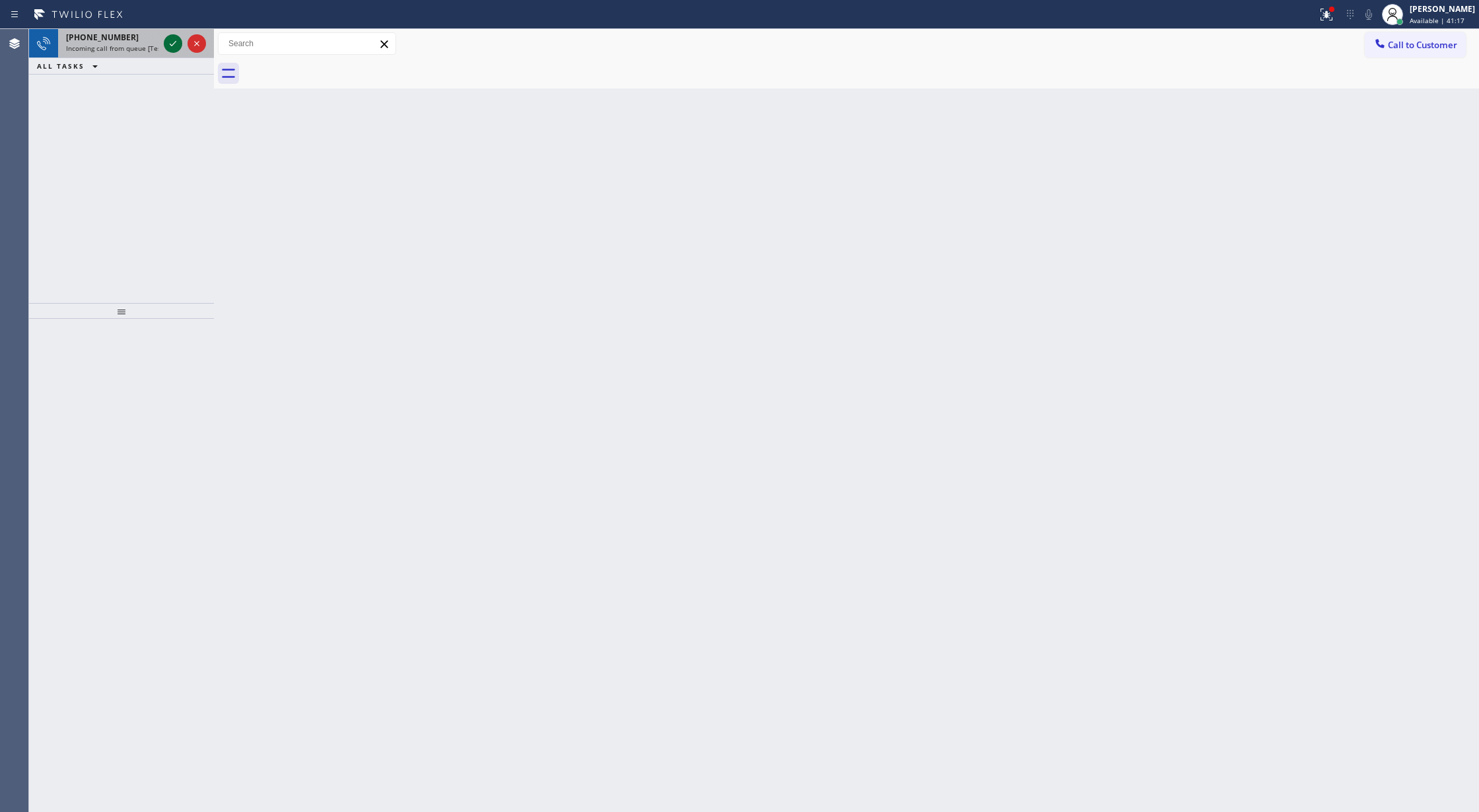
click at [177, 38] on icon at bounding box center [173, 43] width 16 height 16
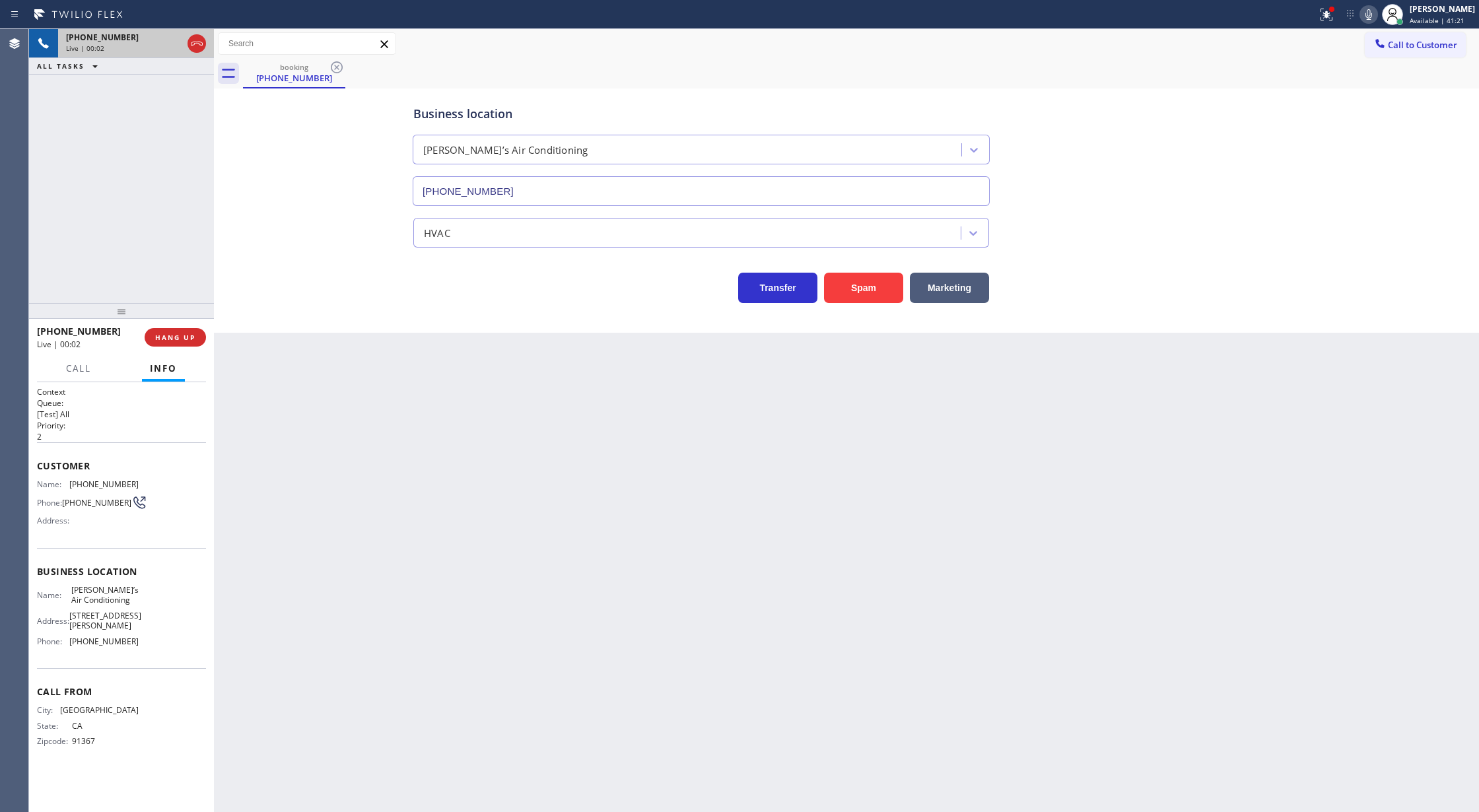
type input "[PHONE_NUMBER]"
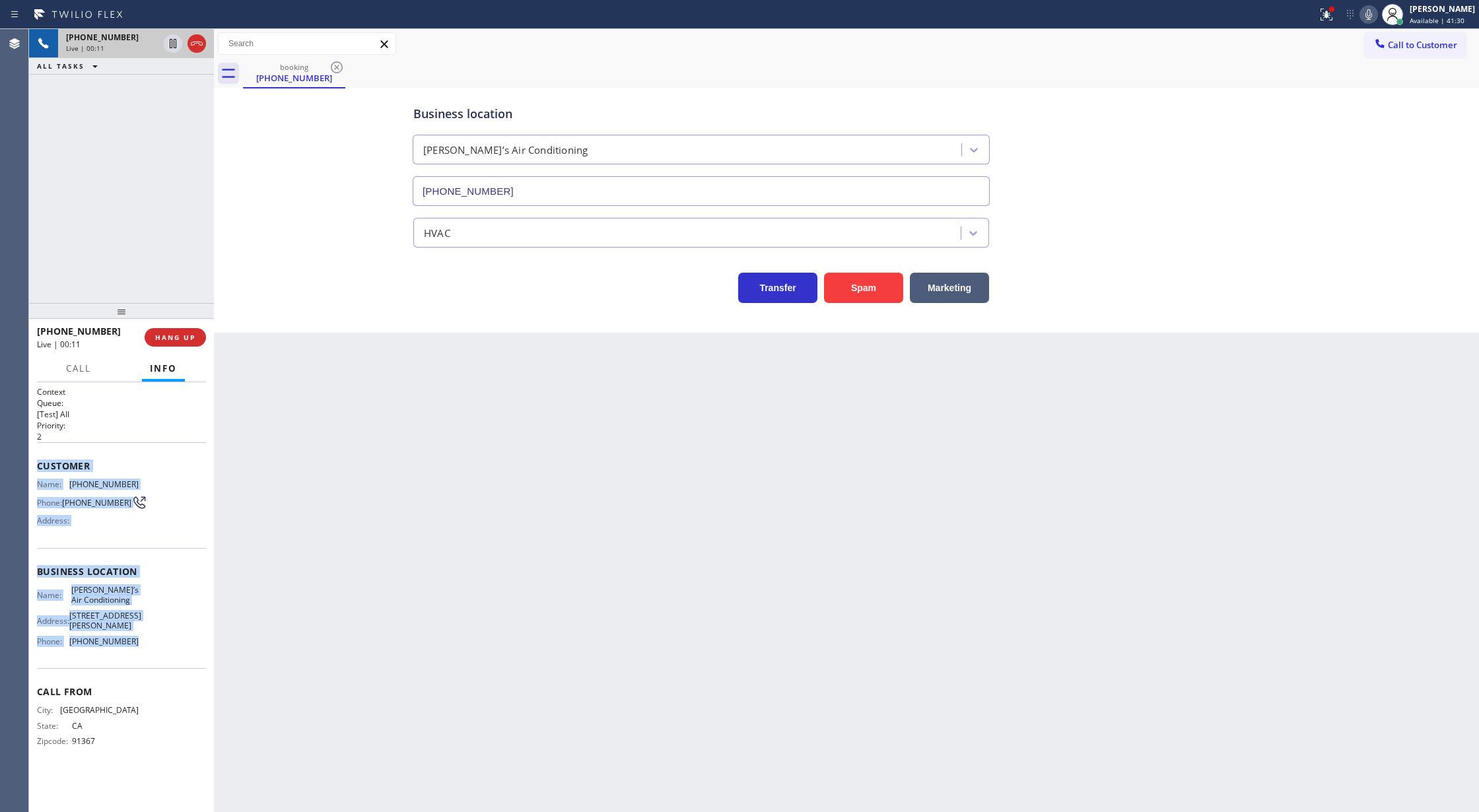
drag, startPoint x: 35, startPoint y: 476, endPoint x: 186, endPoint y: 628, distance: 214.3
click at [178, 637] on div "Context Queue: [Test] All Priority: 2 Customer Name: [PHONE_NUMBER] Phone: [PHO…" at bounding box center [121, 596] width 185 height 430
click at [1376, 16] on icon at bounding box center [1368, 14] width 16 height 16
click at [154, 597] on div "Name: [PERSON_NAME]’s Air Conditioning Address: [STREET_ADDRESS][PERSON_NAME] P…" at bounding box center [121, 618] width 169 height 67
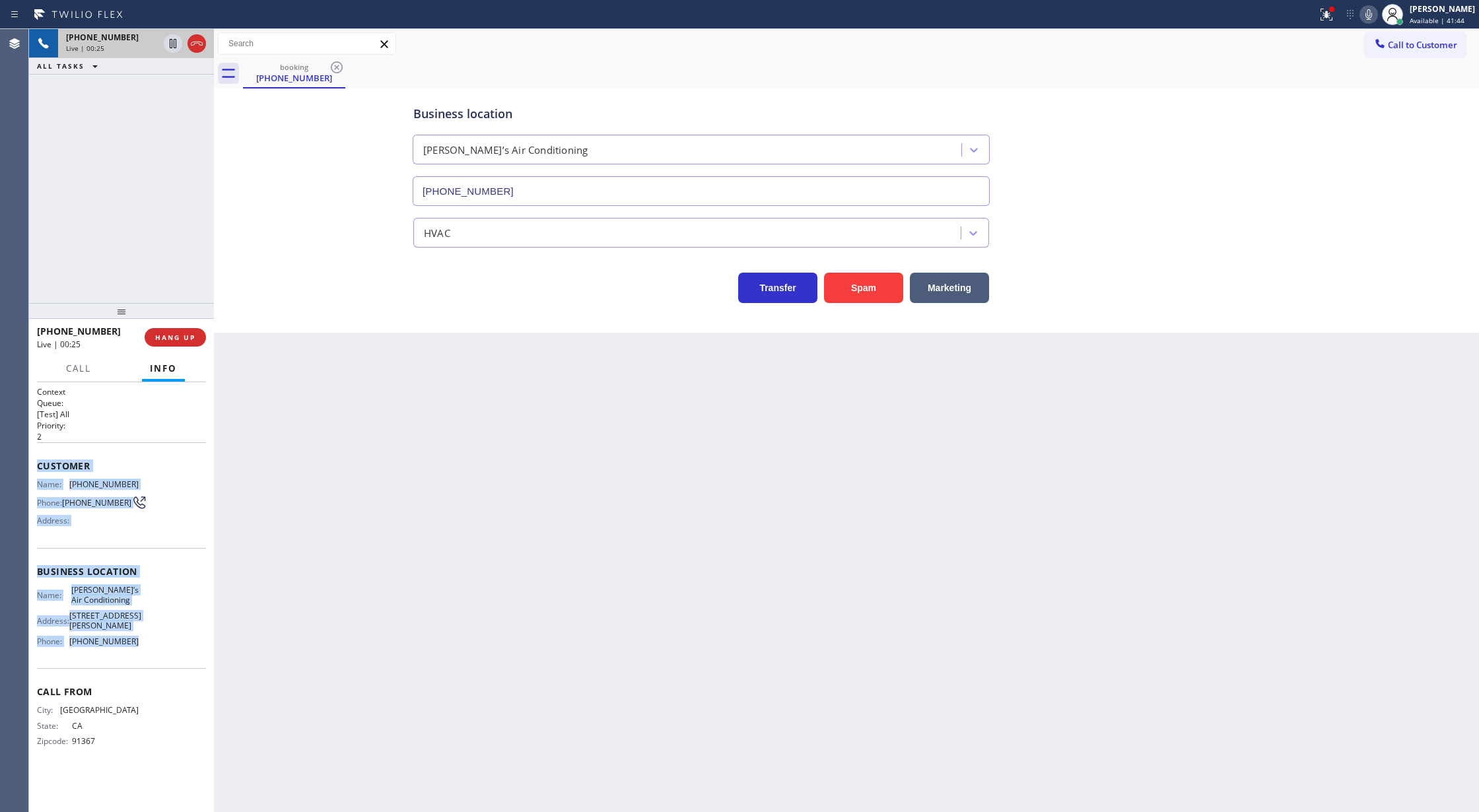
drag, startPoint x: 45, startPoint y: 470, endPoint x: 168, endPoint y: 645, distance: 213.9
click at [168, 645] on div "Context Queue: [Test] All Priority: 2 Customer Name: [PHONE_NUMBER] Phone: [PHO…" at bounding box center [121, 576] width 169 height 382
drag, startPoint x: 1374, startPoint y: 17, endPoint x: 1358, endPoint y: 288, distance: 271.5
click at [1374, 17] on icon at bounding box center [1368, 14] width 16 height 16
drag, startPoint x: 1375, startPoint y: 18, endPoint x: 1121, endPoint y: 437, distance: 490.0
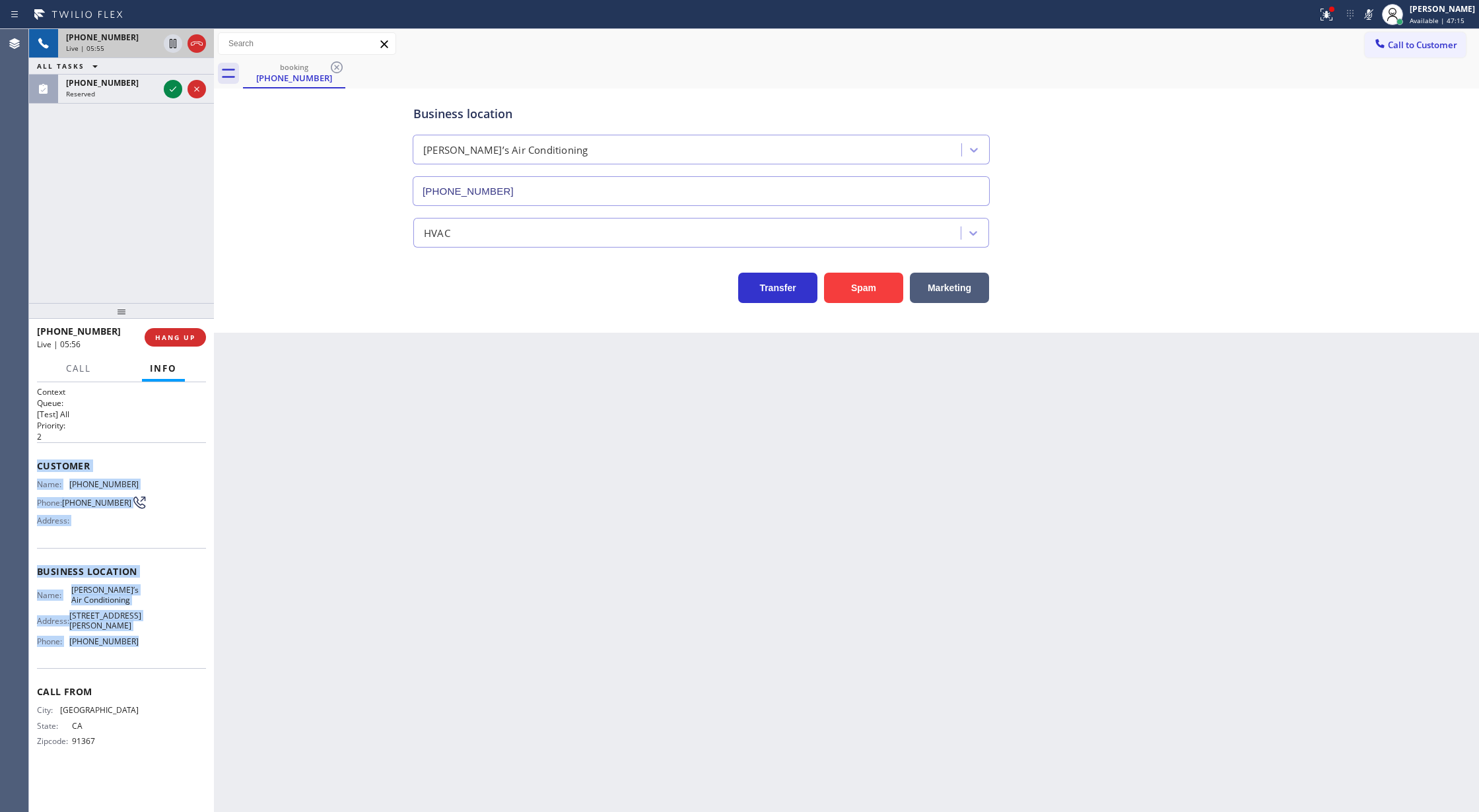
click at [1375, 18] on icon at bounding box center [1368, 14] width 16 height 16
click at [172, 62] on icon at bounding box center [173, 59] width 16 height 16
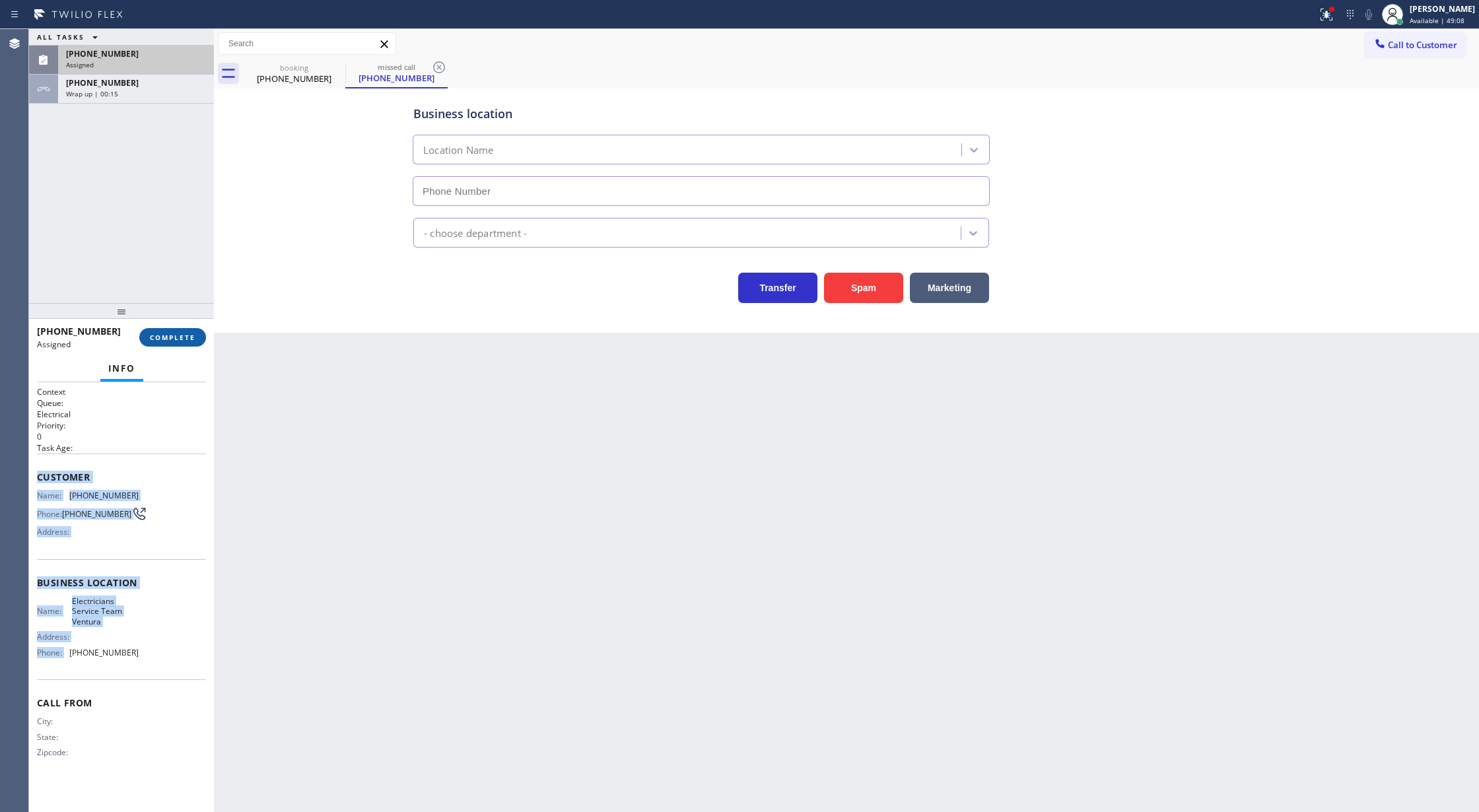
click at [175, 338] on span "COMPLETE" at bounding box center [172, 337] width 46 height 9
type input "[PHONE_NUMBER]"
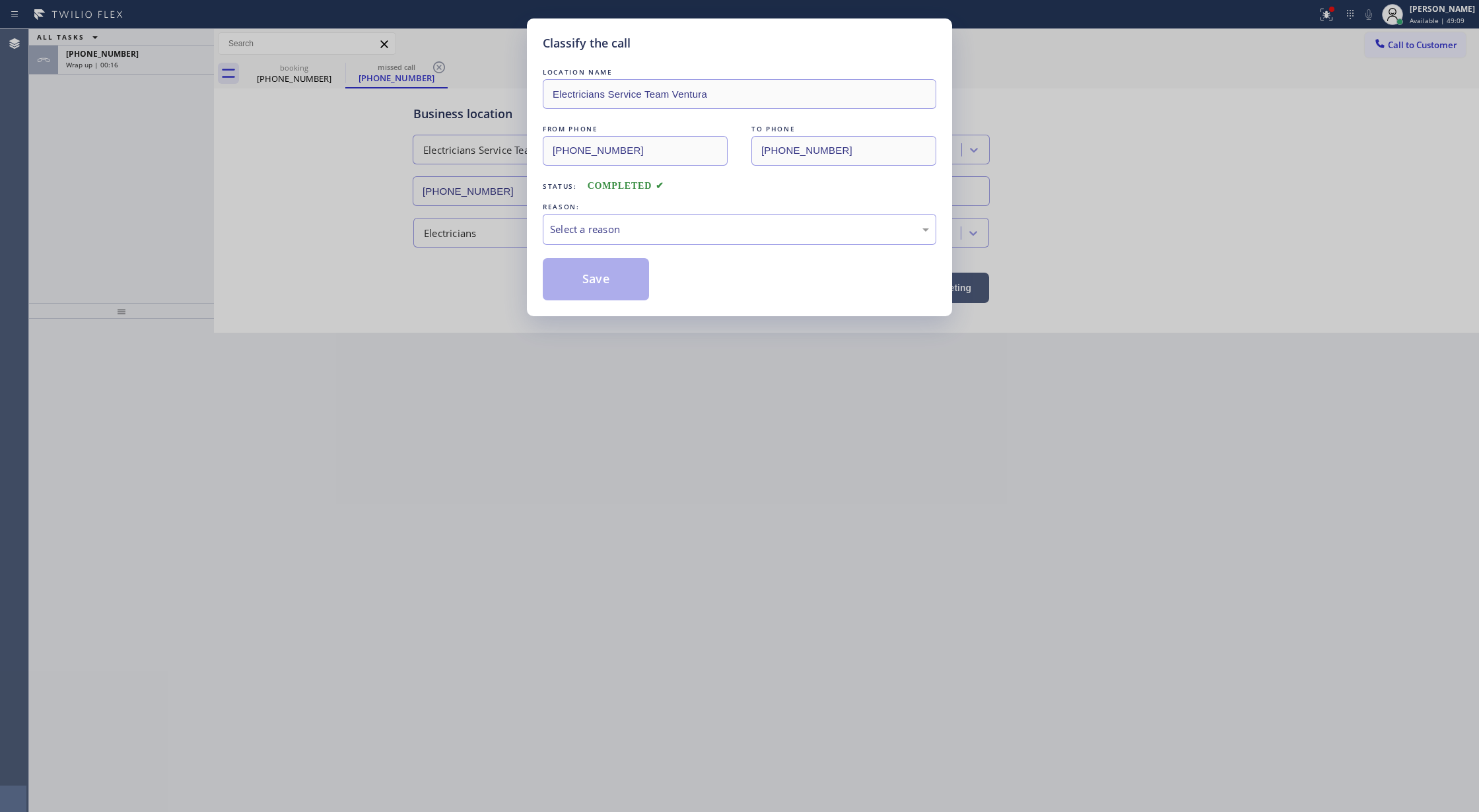
click at [531, 225] on div "Classify the call LOCATION NAME Electricians Service Team Ventura FROM PHONE [P…" at bounding box center [740, 167] width 425 height 297
click at [577, 221] on div "Select a reason" at bounding box center [740, 229] width 394 height 31
click at [595, 283] on button "Save" at bounding box center [596, 279] width 106 height 43
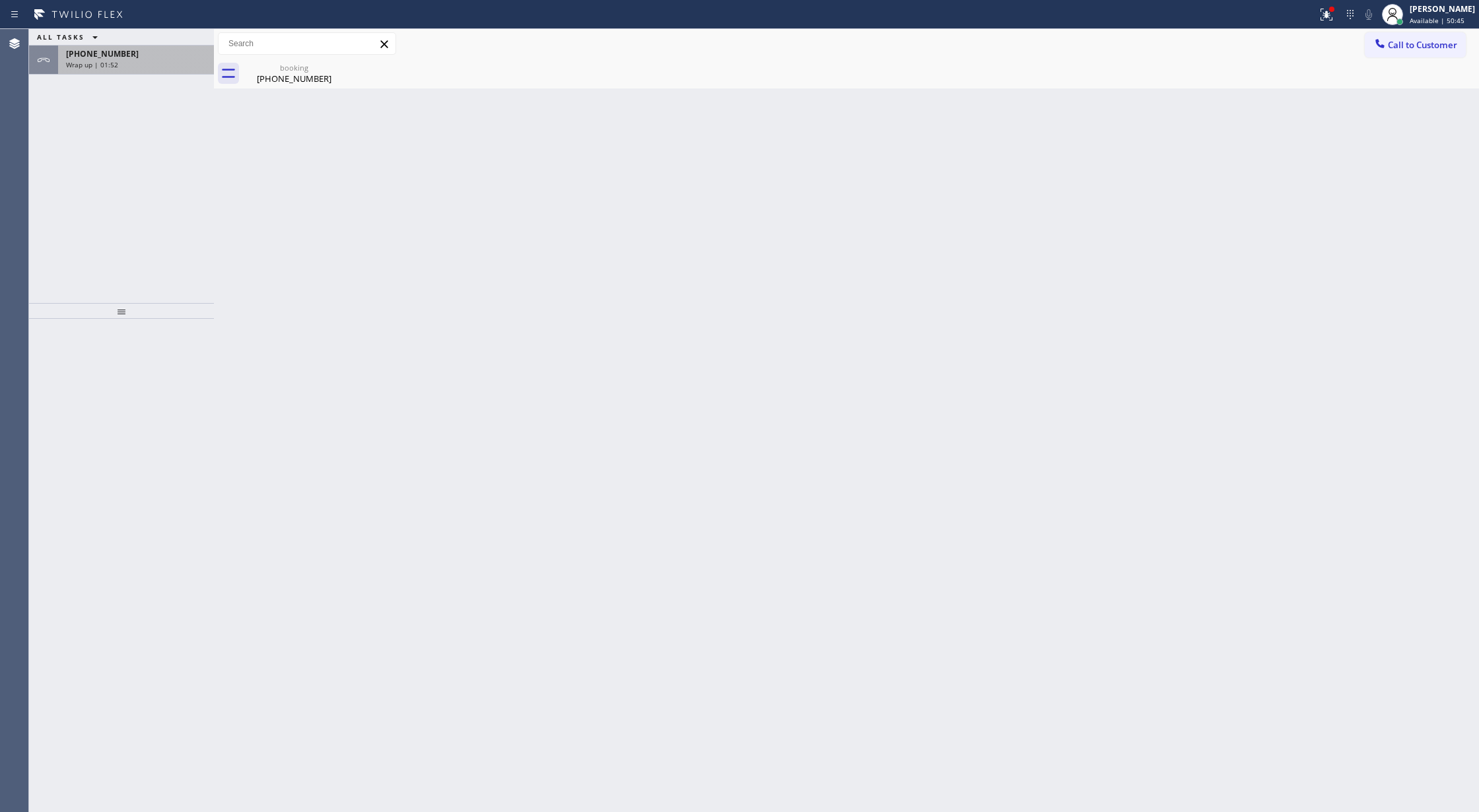
click at [155, 61] on div "Wrap up | 01:52" at bounding box center [136, 64] width 140 height 9
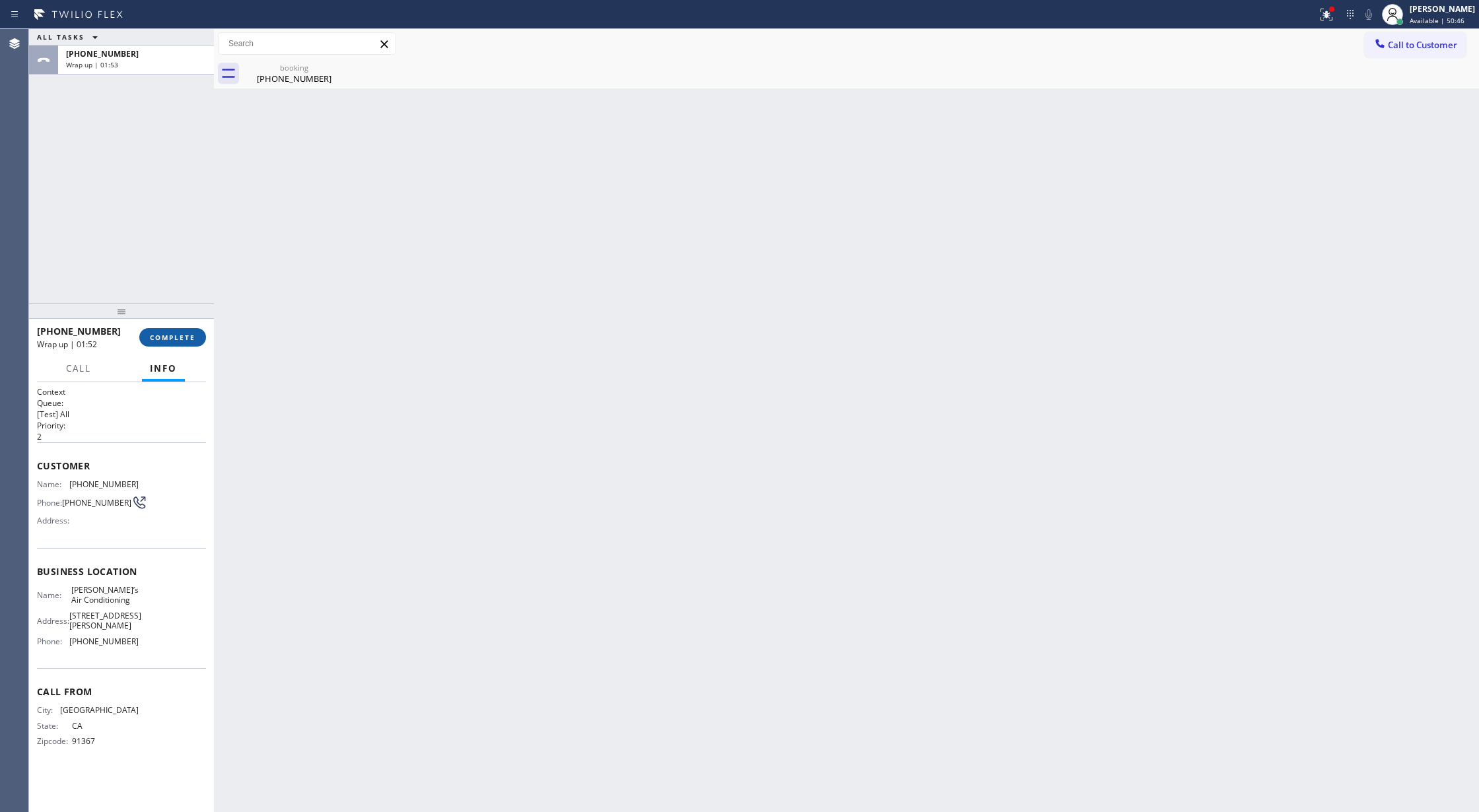
click at [165, 339] on span "COMPLETE" at bounding box center [172, 337] width 46 height 9
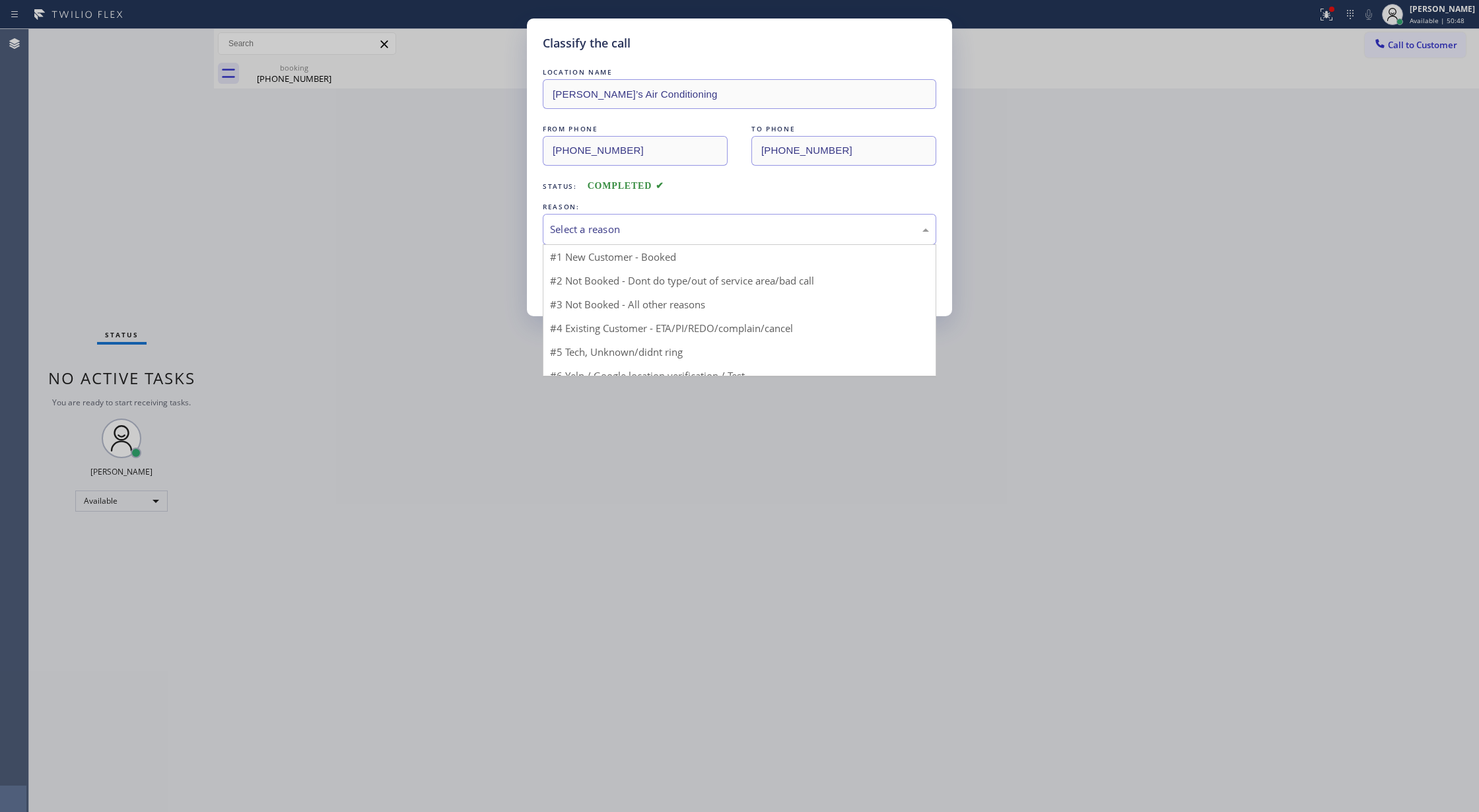
click at [585, 244] on div "Select a reason" at bounding box center [740, 229] width 394 height 31
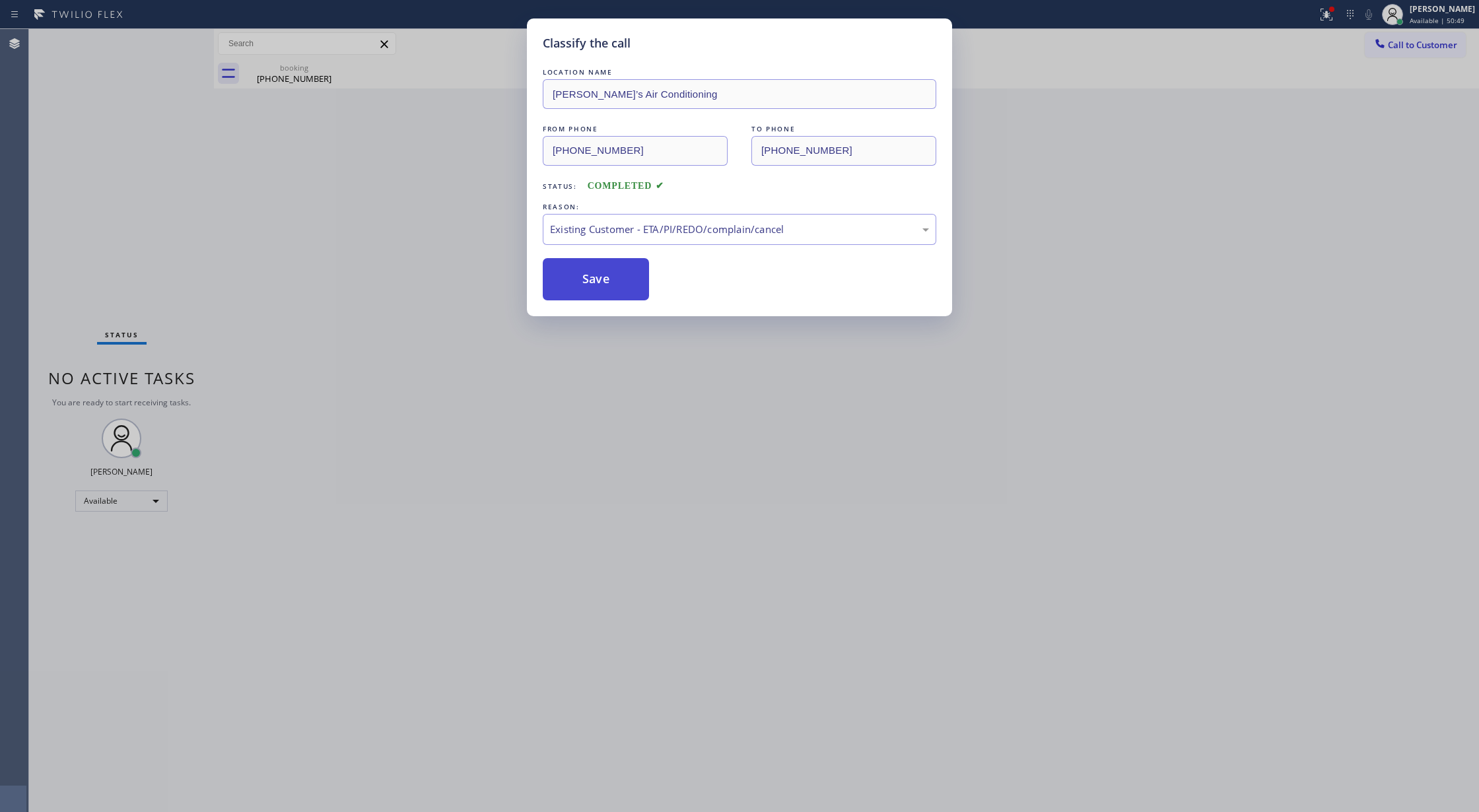
click at [583, 275] on button "Save" at bounding box center [596, 279] width 106 height 43
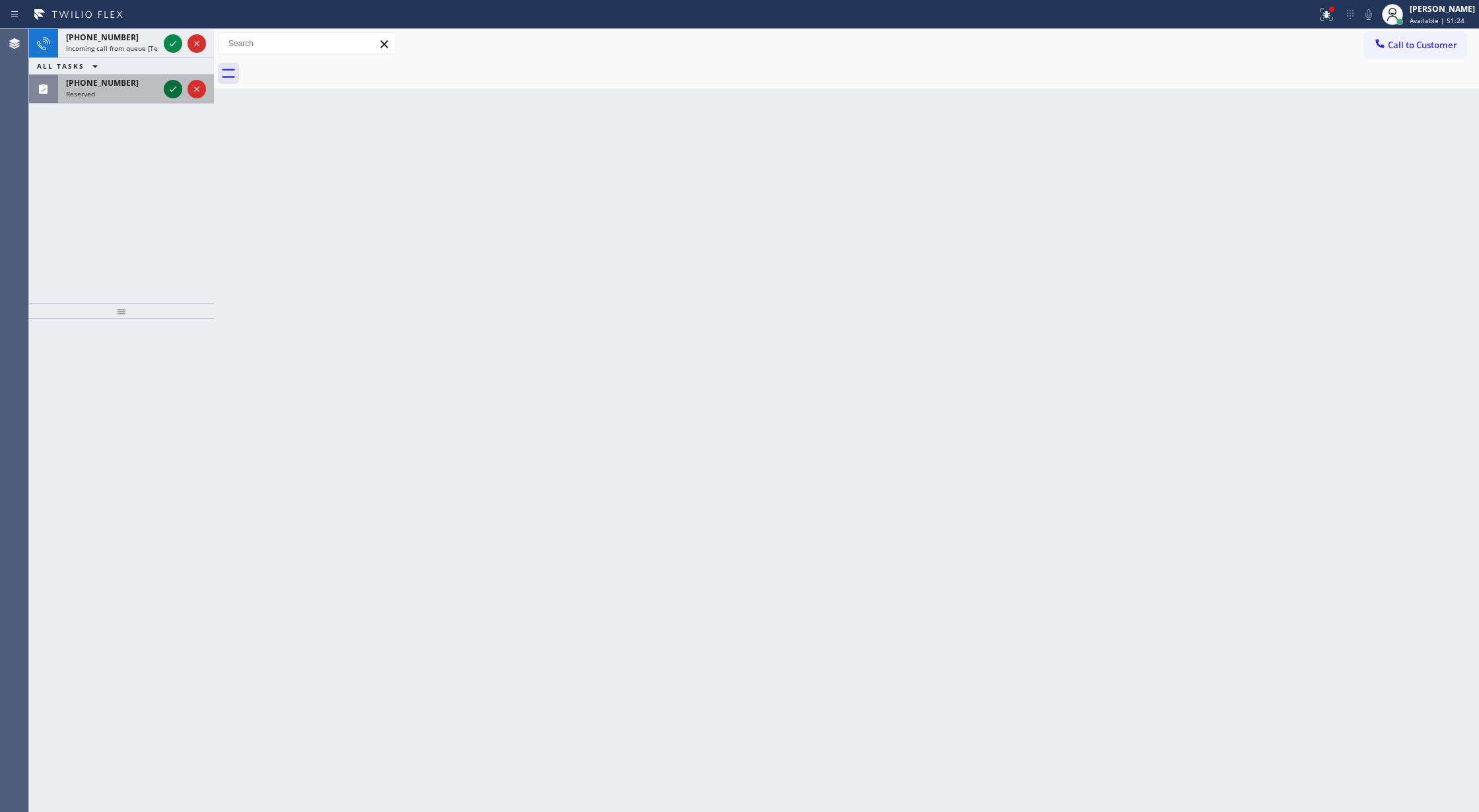
click at [169, 85] on icon at bounding box center [173, 89] width 16 height 16
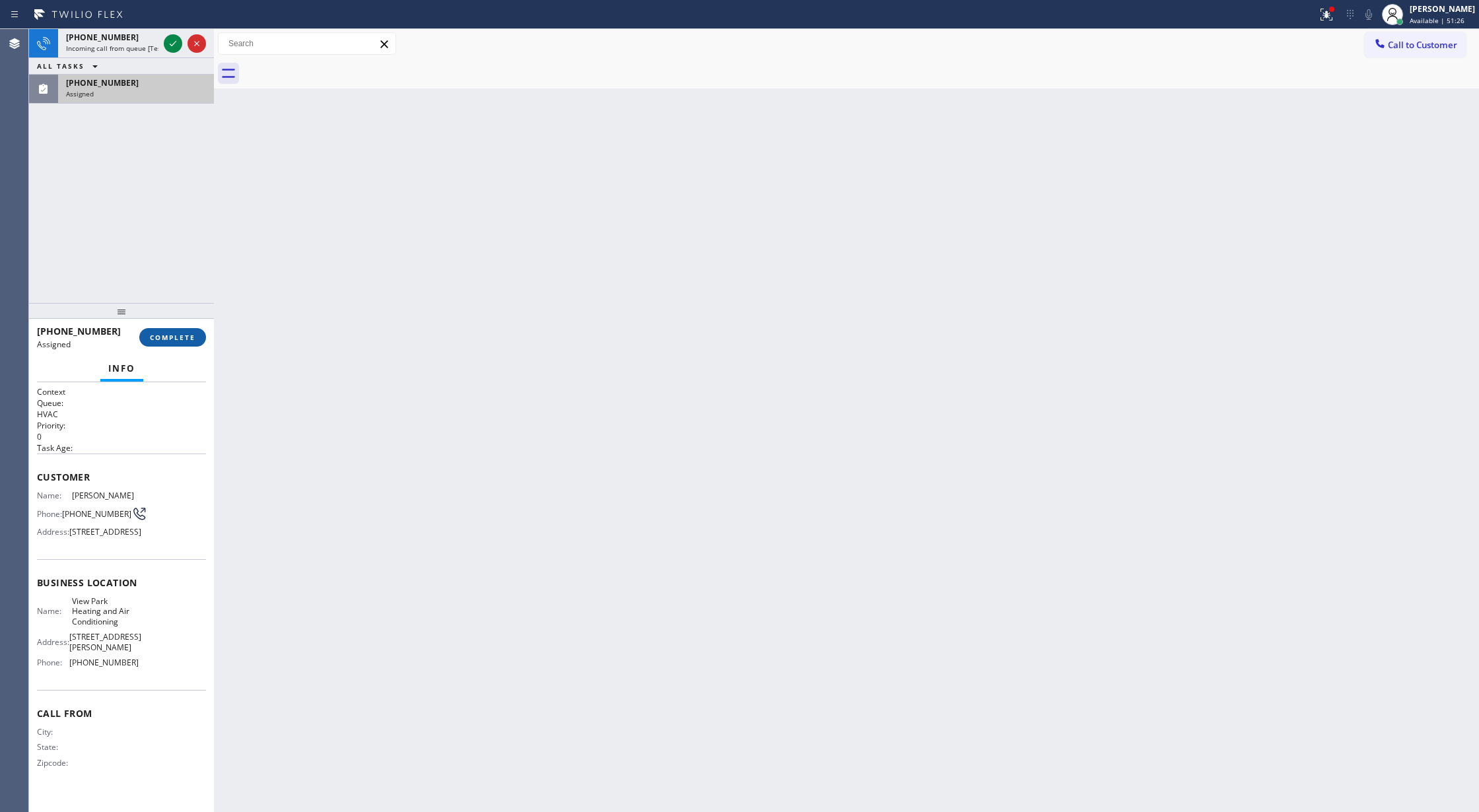
click at [169, 333] on span "COMPLETE" at bounding box center [172, 337] width 46 height 9
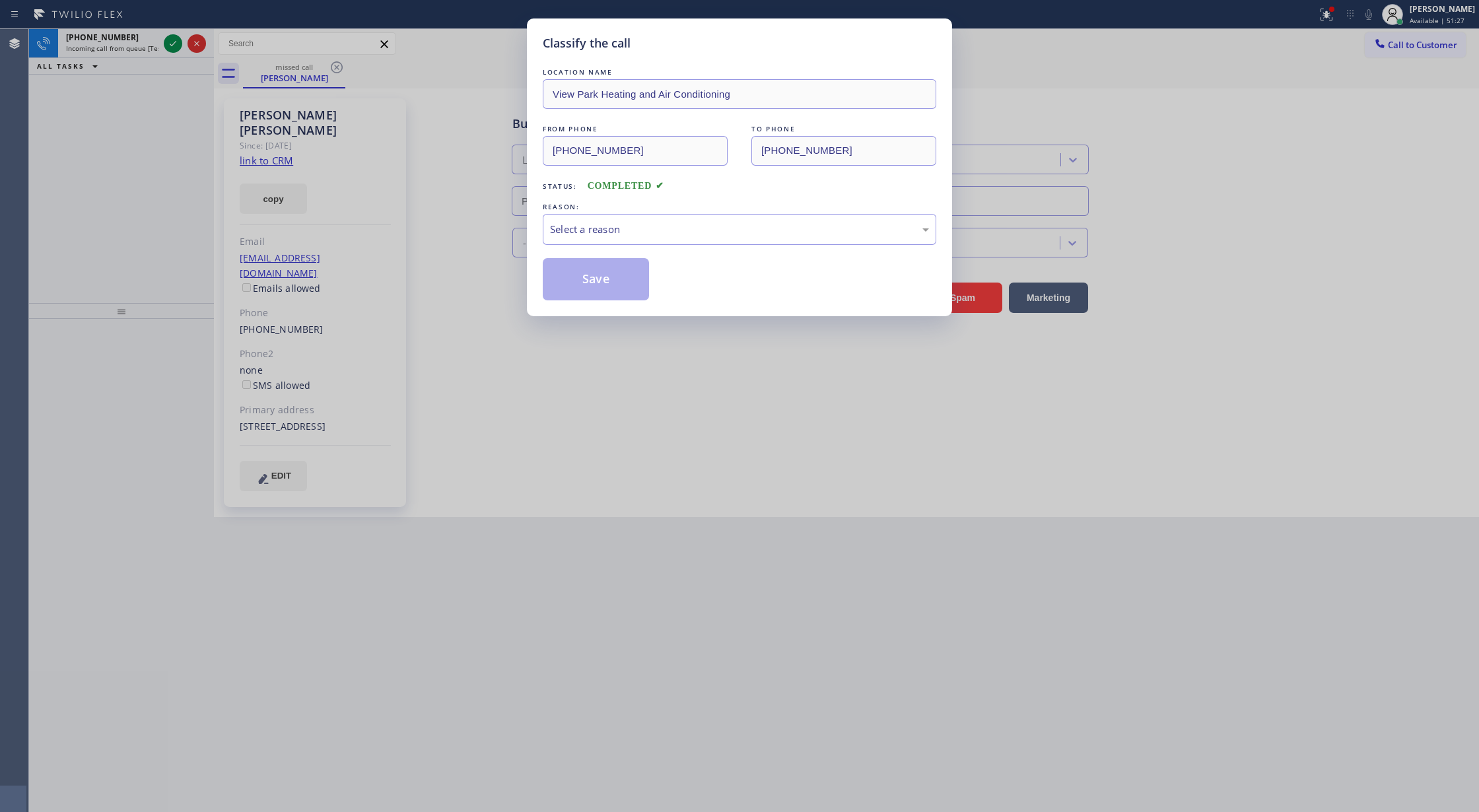
type input "[PHONE_NUMBER]"
click at [585, 223] on div "Select a reason" at bounding box center [740, 229] width 379 height 15
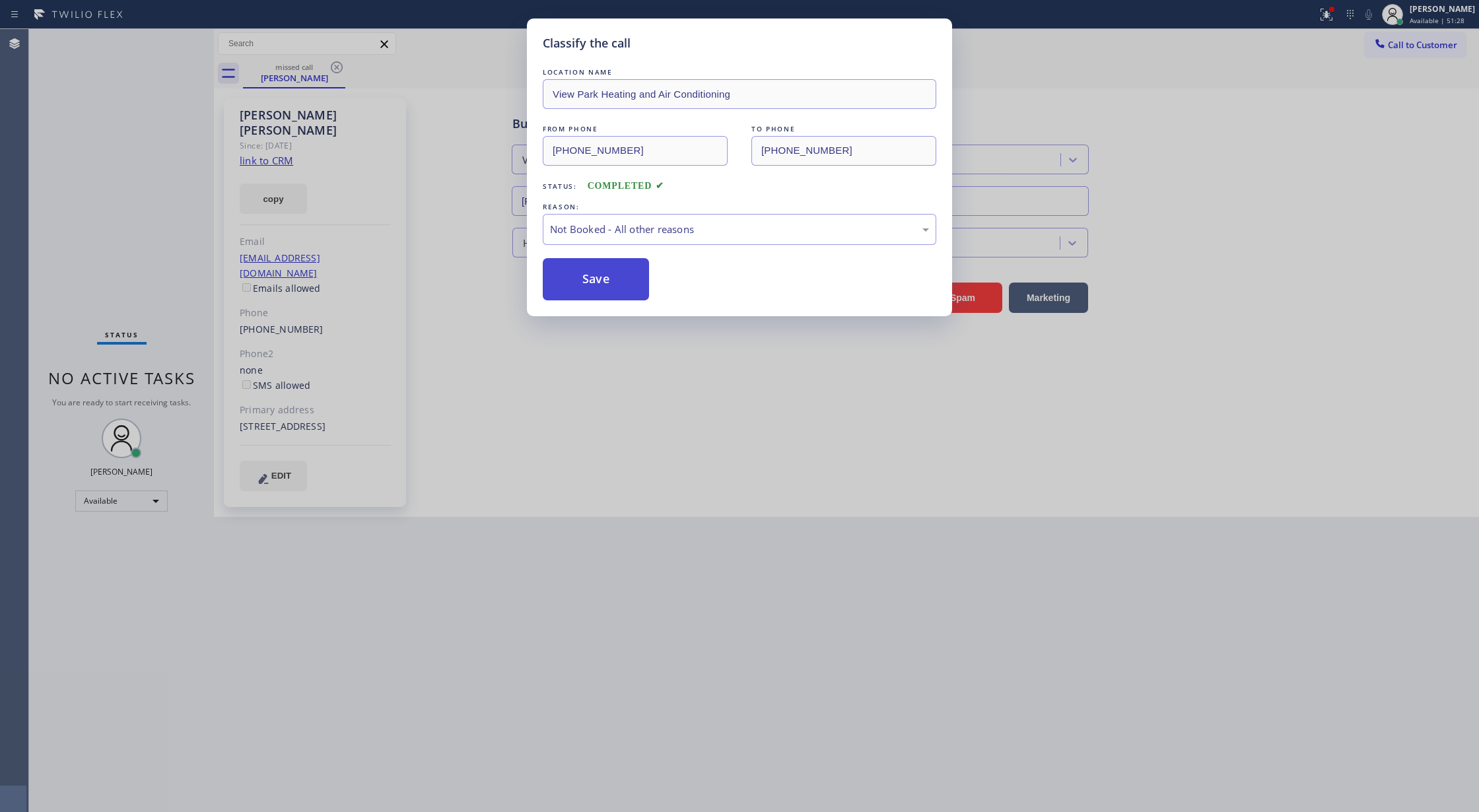
click at [603, 273] on button "Save" at bounding box center [596, 279] width 106 height 43
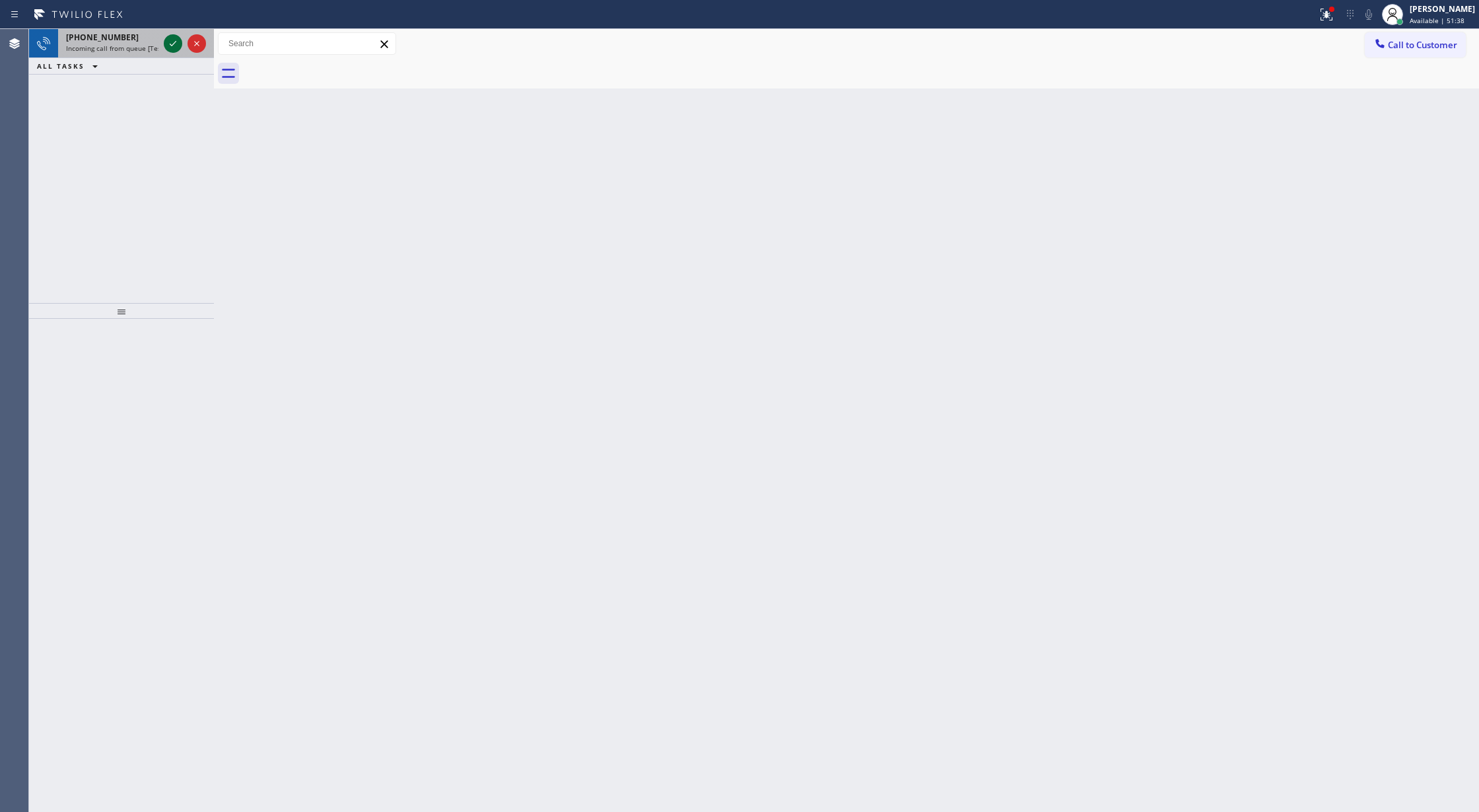
click at [170, 46] on icon at bounding box center [173, 43] width 16 height 16
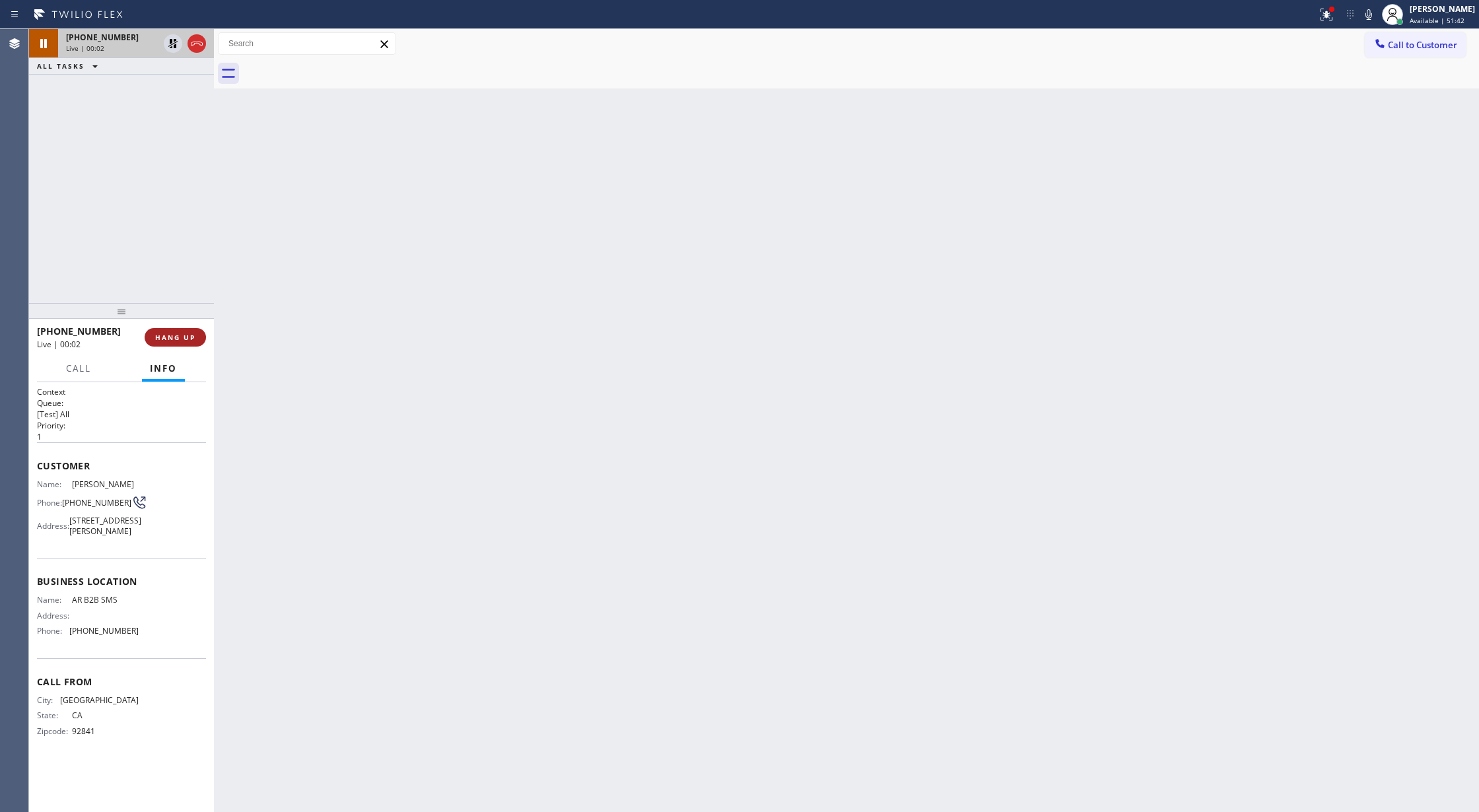
click at [175, 332] on span "HANG UP" at bounding box center [175, 337] width 40 height 9
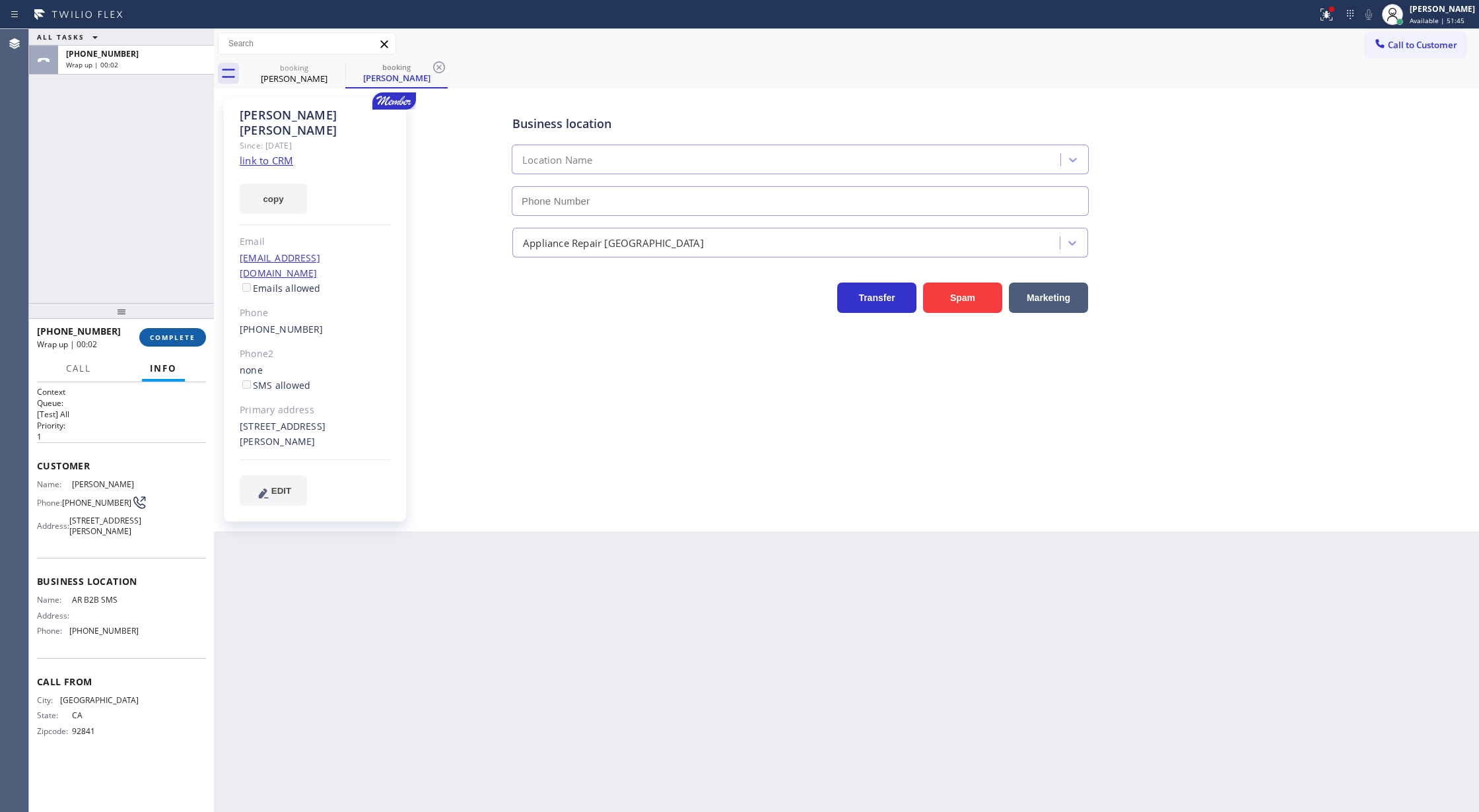
click at [164, 332] on span "COMPLETE" at bounding box center [172, 337] width 46 height 9
type input "[PHONE_NUMBER]"
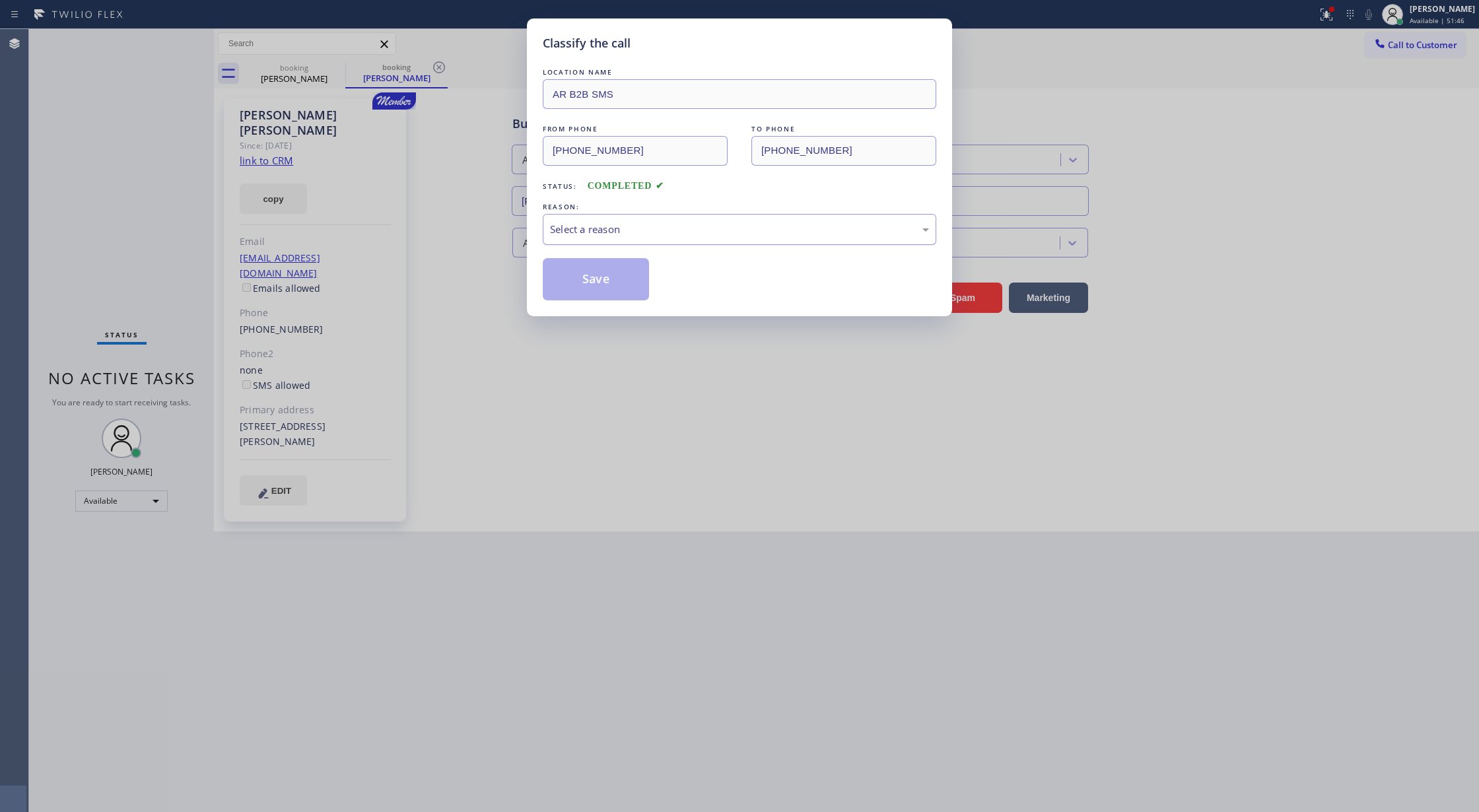
click at [680, 220] on div "Select a reason" at bounding box center [740, 229] width 394 height 31
click at [582, 282] on button "Save" at bounding box center [596, 279] width 106 height 43
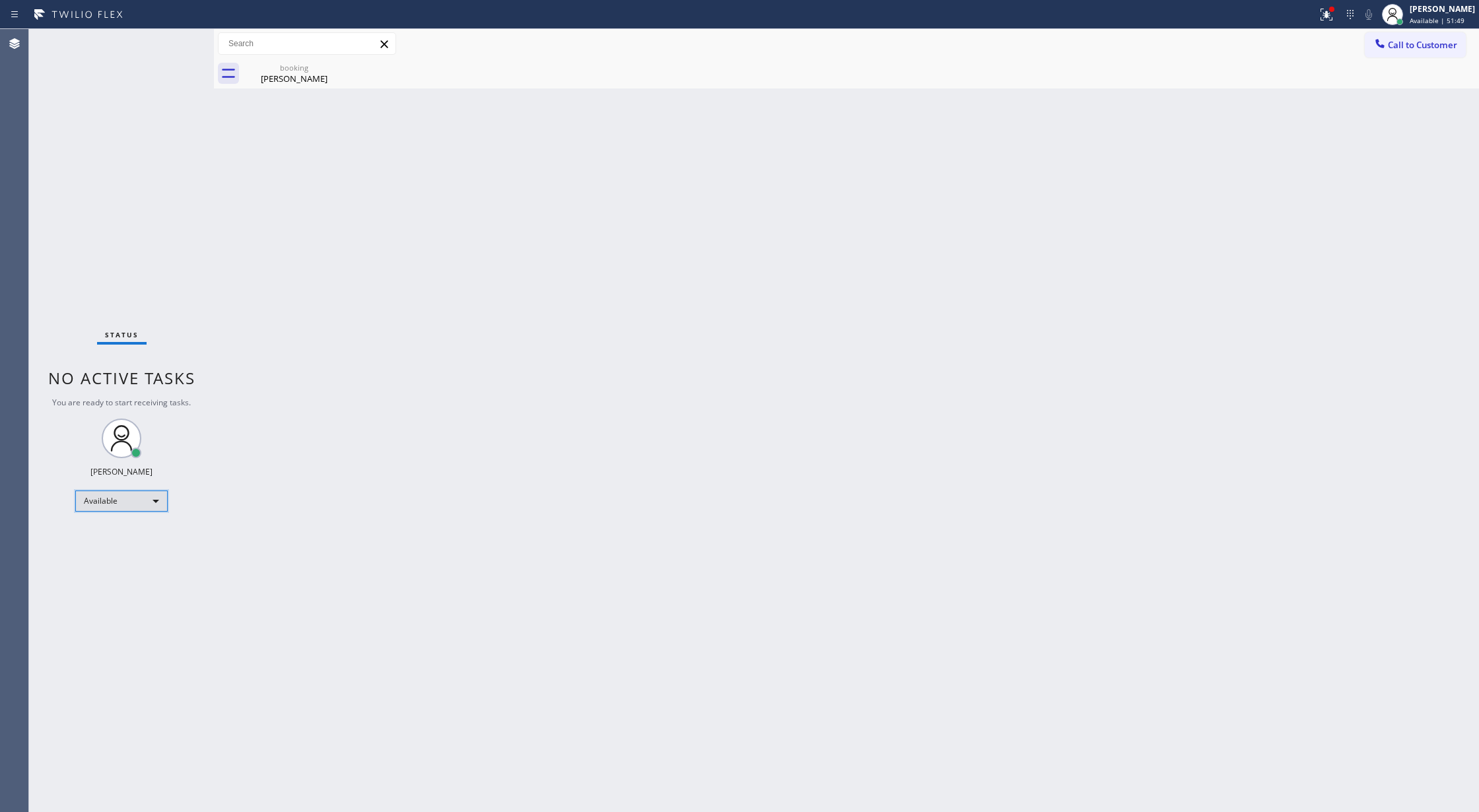
click at [143, 498] on div "Available" at bounding box center [121, 500] width 93 height 21
click at [130, 553] on li "Unavailable" at bounding box center [120, 552] width 89 height 16
click at [1390, 50] on span "Call to Customer" at bounding box center [1422, 45] width 69 height 12
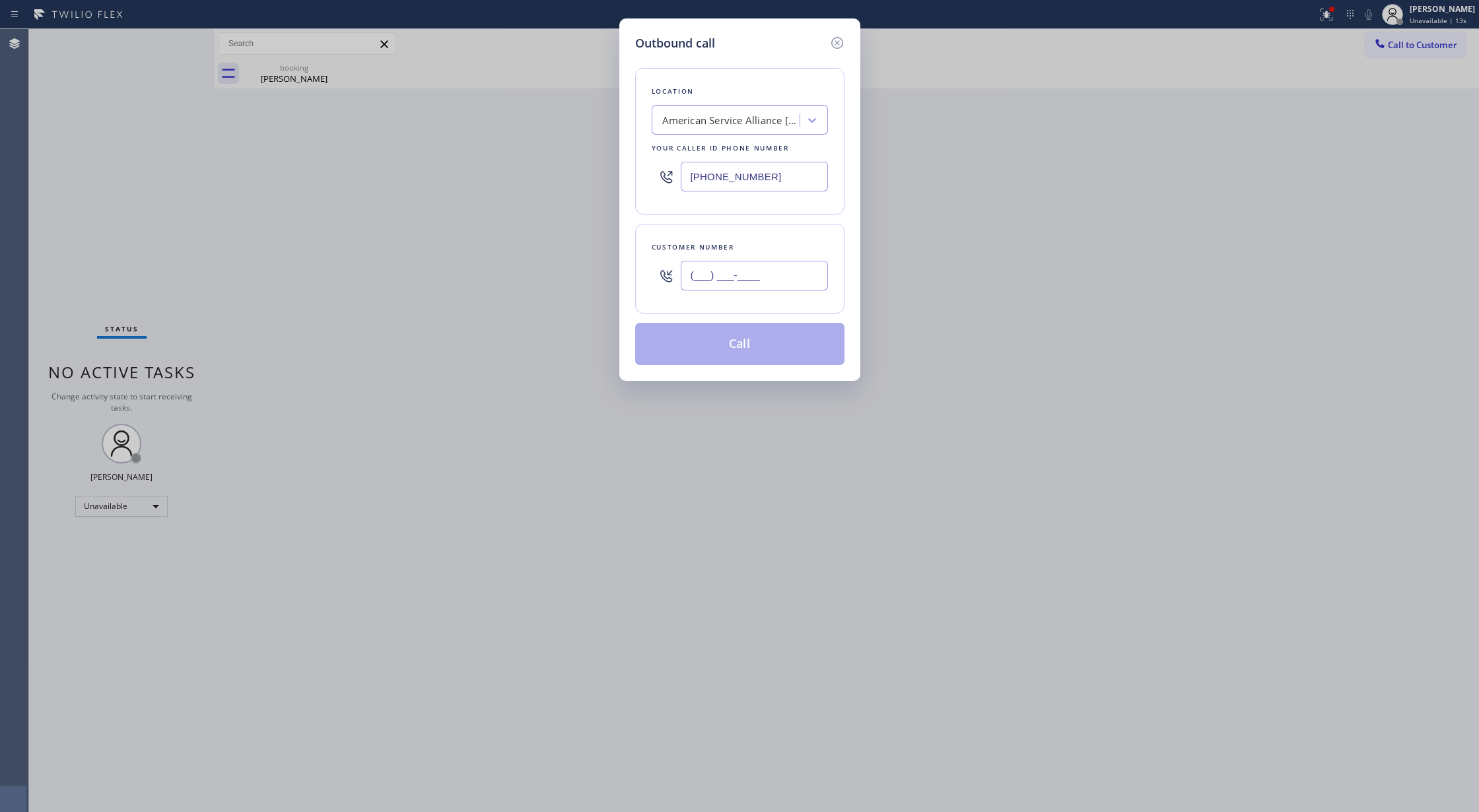
click at [684, 272] on input "(___) ___-____" at bounding box center [755, 276] width 147 height 30
paste input "818) 264-9121"
type input "[PHONE_NUMBER]"
drag, startPoint x: 716, startPoint y: 175, endPoint x: 572, endPoint y: 180, distance: 144.1
click at [572, 180] on div "Outbound call Location American Service Alliance [GEOGRAPHIC_DATA] Your caller …" at bounding box center [740, 406] width 1479 height 812
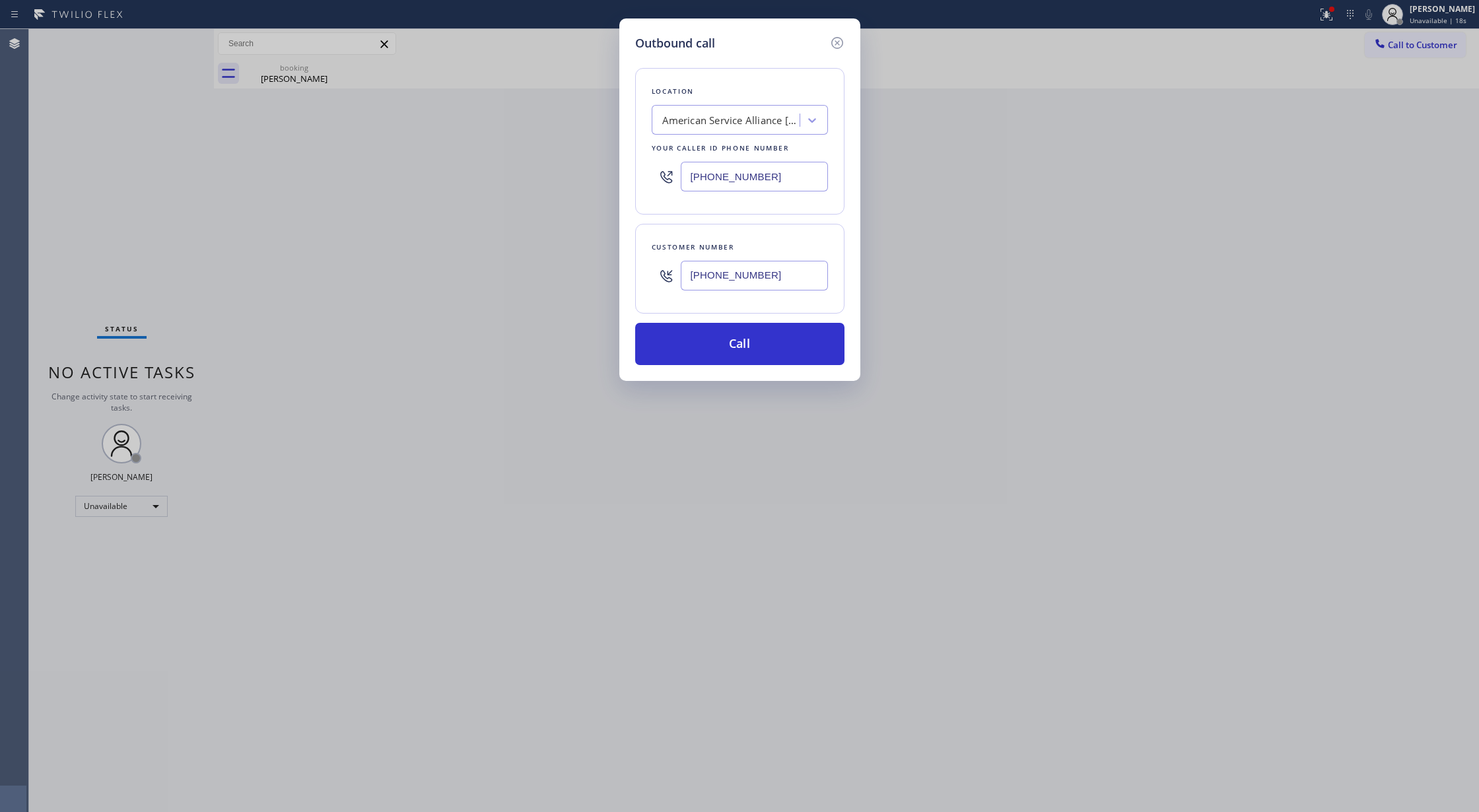
paste input "818) 853-9091"
type input "[PHONE_NUMBER]"
click at [701, 349] on button "Call" at bounding box center [740, 343] width 209 height 43
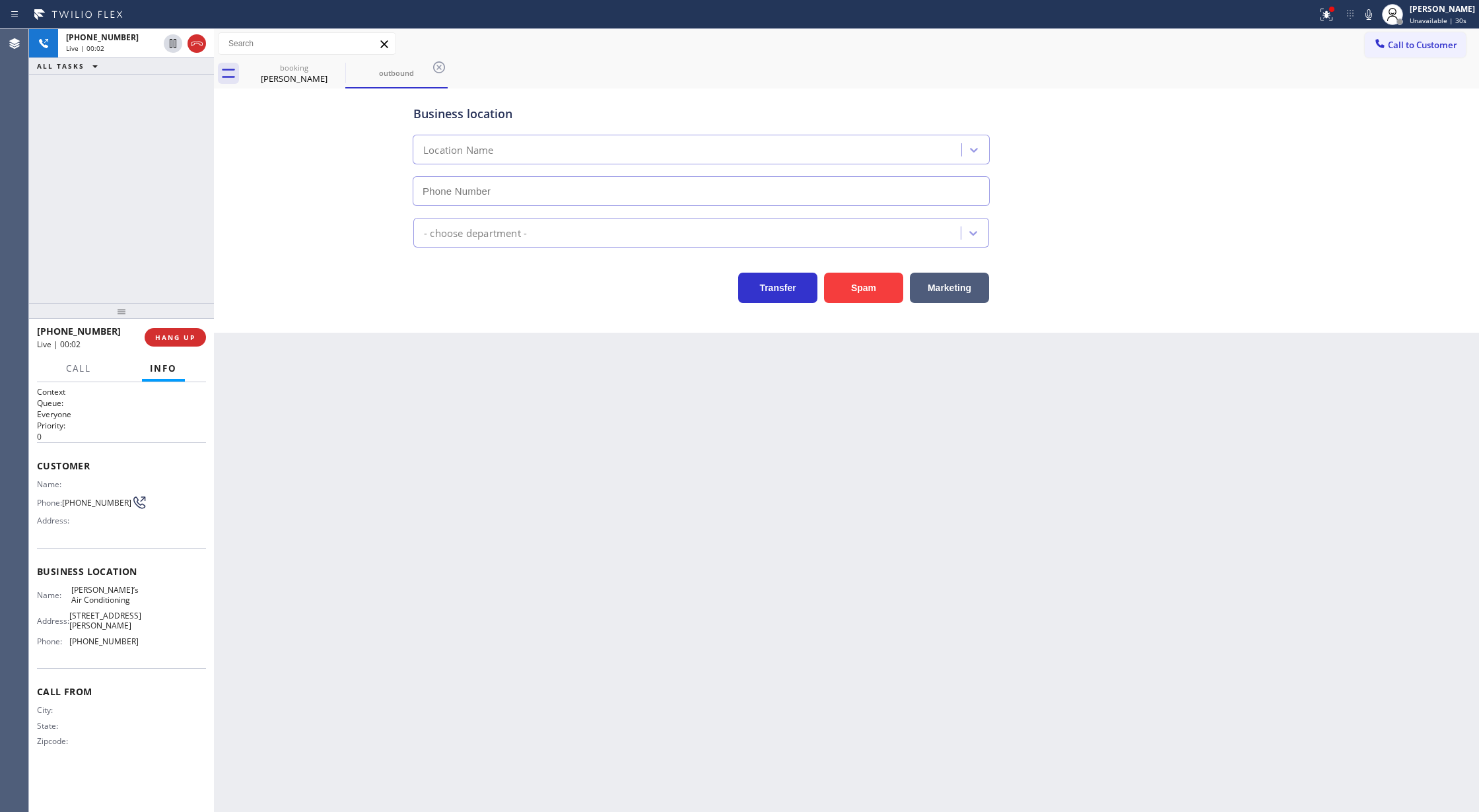
type input "[PHONE_NUMBER]"
click at [171, 336] on span "COMPLETE" at bounding box center [172, 337] width 46 height 9
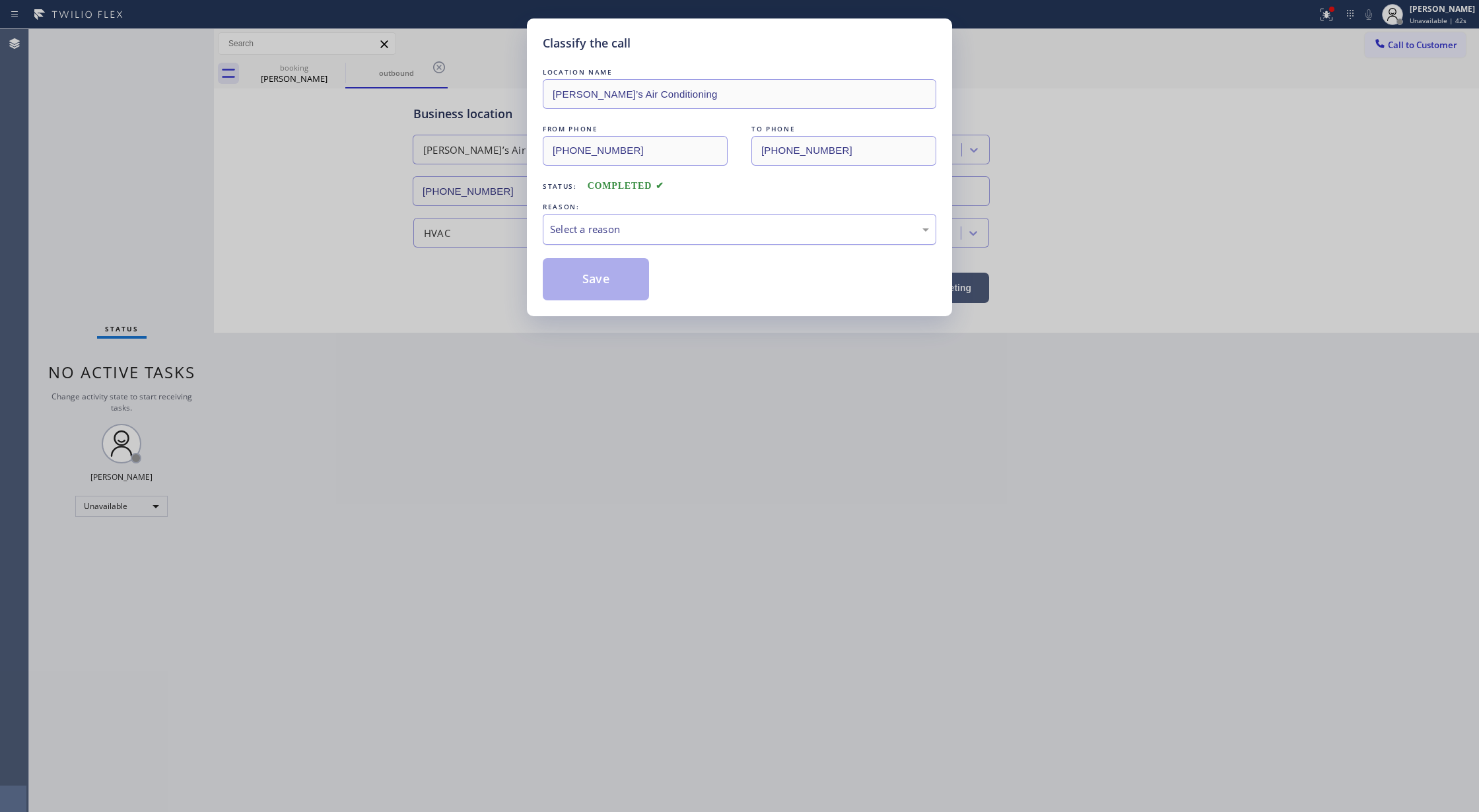
click at [650, 234] on div "Select a reason" at bounding box center [740, 229] width 379 height 15
click at [598, 283] on button "Save" at bounding box center [596, 279] width 106 height 43
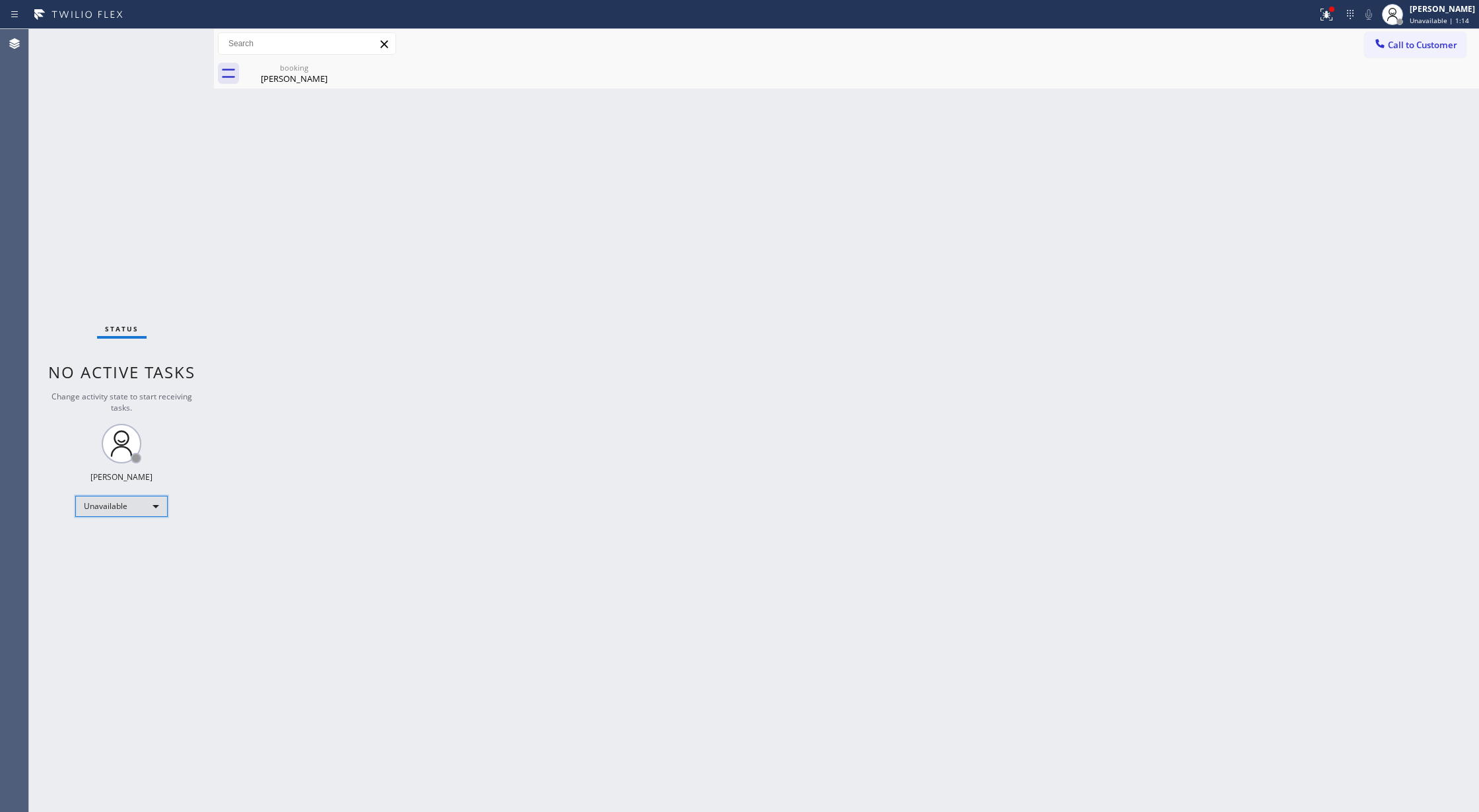
click at [150, 505] on div "Unavailable" at bounding box center [121, 505] width 93 height 21
click at [123, 544] on li "Available" at bounding box center [120, 540] width 89 height 16
click at [205, 337] on div "Status No active tasks You are ready to start receiving tasks. [PERSON_NAME] Av…" at bounding box center [121, 420] width 185 height 783
click at [1400, 45] on span "Call to Customer" at bounding box center [1422, 45] width 69 height 12
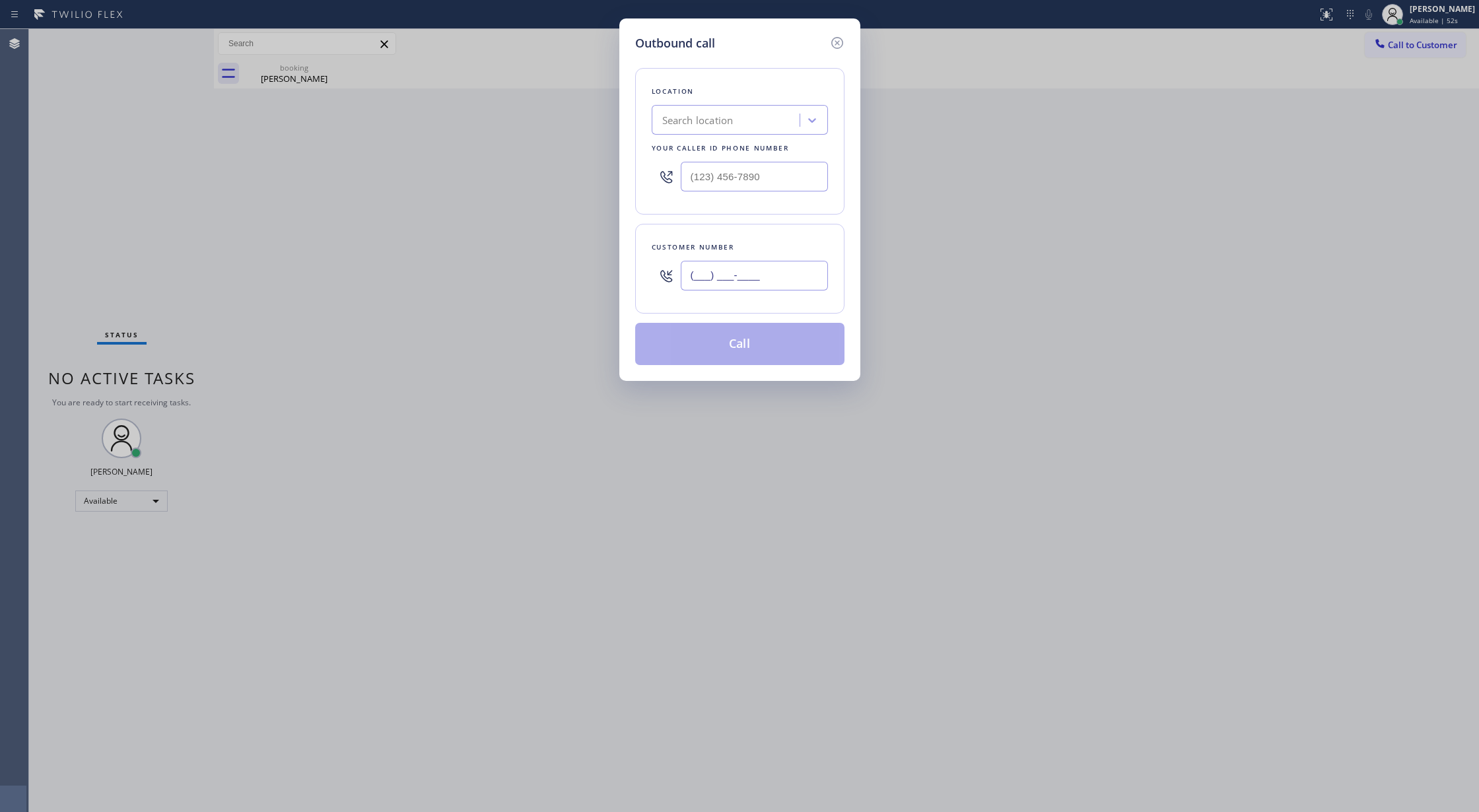
click at [701, 272] on input "(___) ___-____" at bounding box center [755, 276] width 147 height 30
paste input "818) 264-9121"
type input "[PHONE_NUMBER]"
drag, startPoint x: 761, startPoint y: 177, endPoint x: 552, endPoint y: 190, distance: 209.4
click at [552, 190] on div "Outbound call Location Search location Your caller id phone number (___) ___-__…" at bounding box center [740, 406] width 1479 height 812
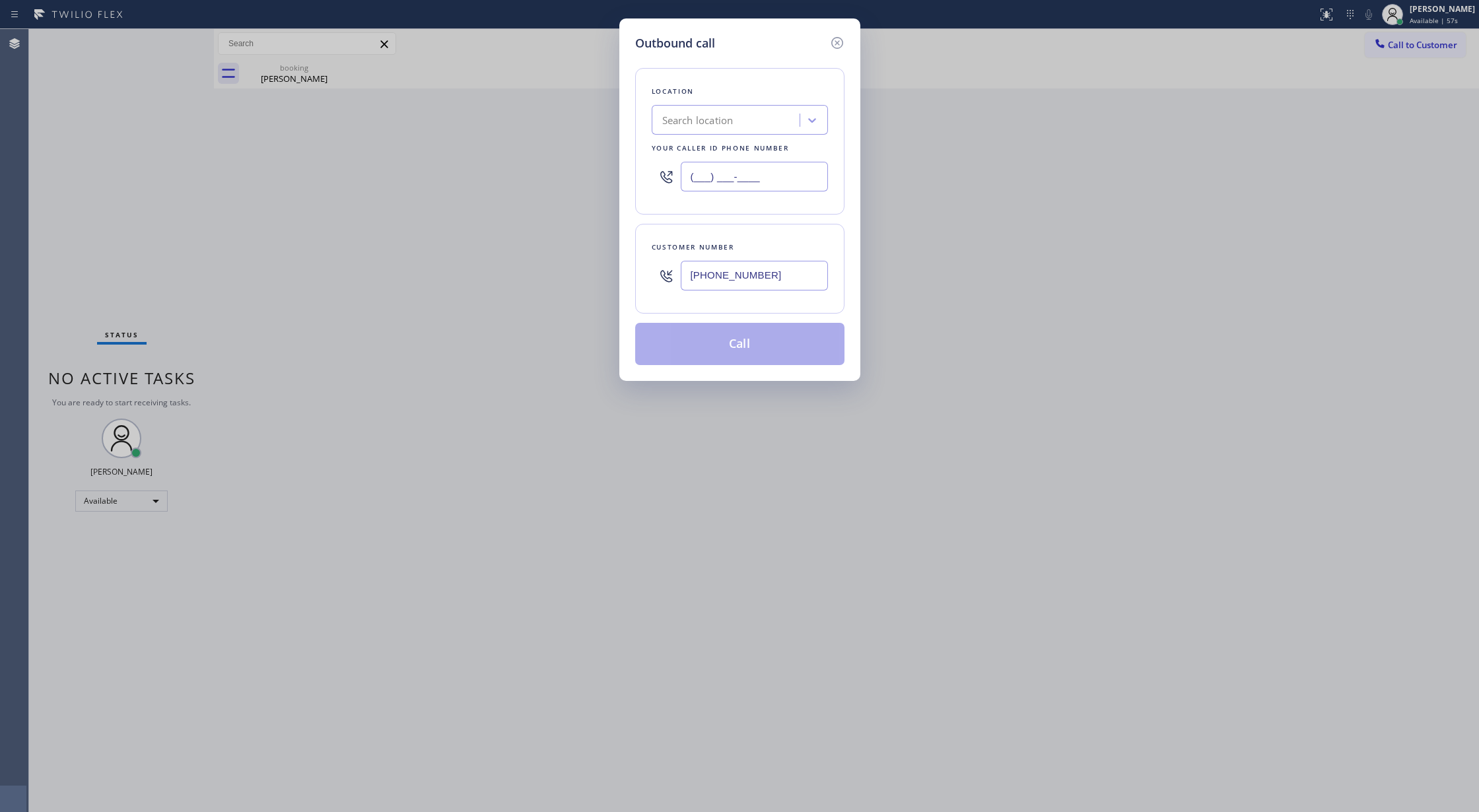
paste input "818) 853-9091"
type input "[PHONE_NUMBER]"
click at [717, 346] on button "Call" at bounding box center [740, 343] width 209 height 43
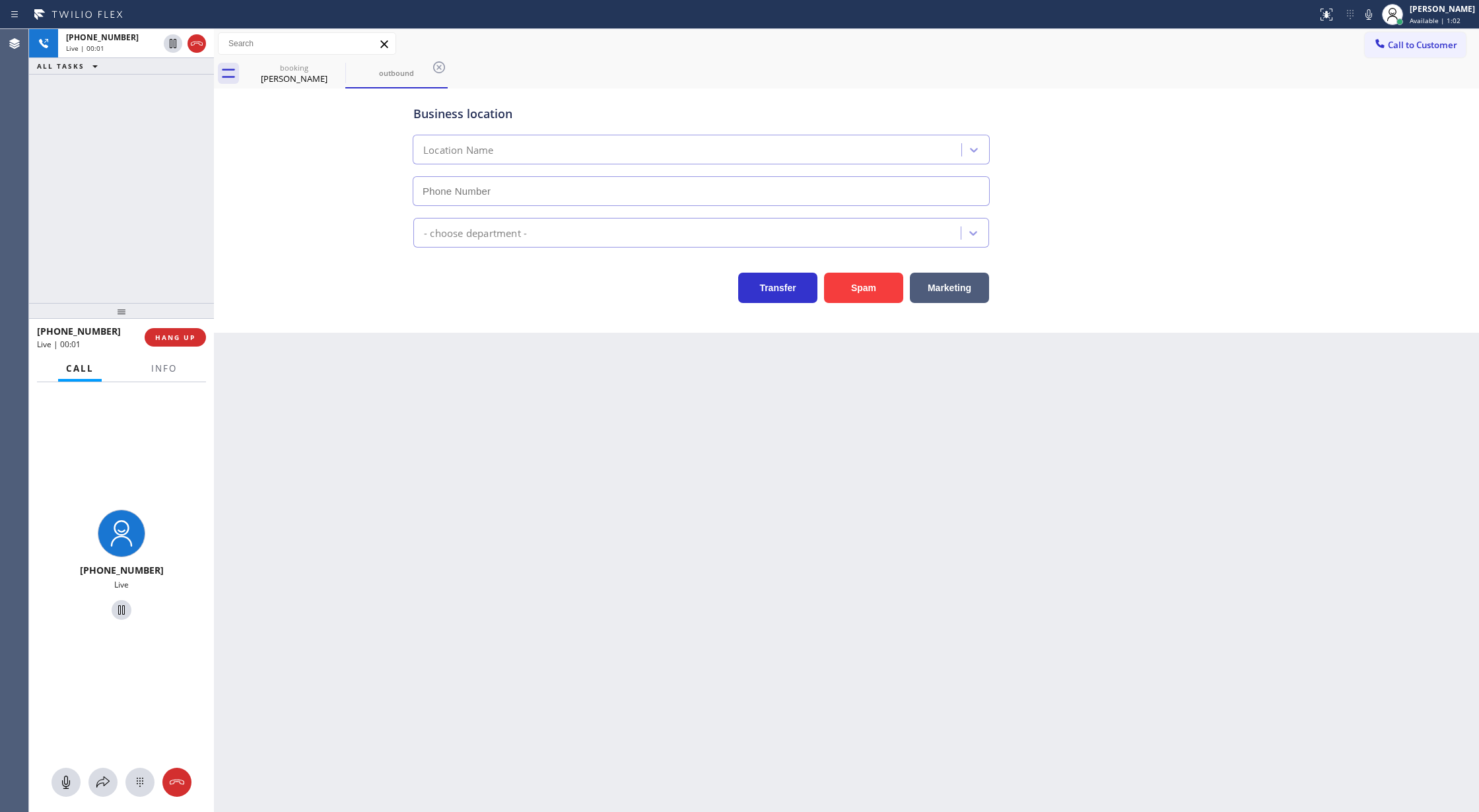
type input "[PHONE_NUMBER]"
click at [196, 38] on icon at bounding box center [196, 43] width 16 height 16
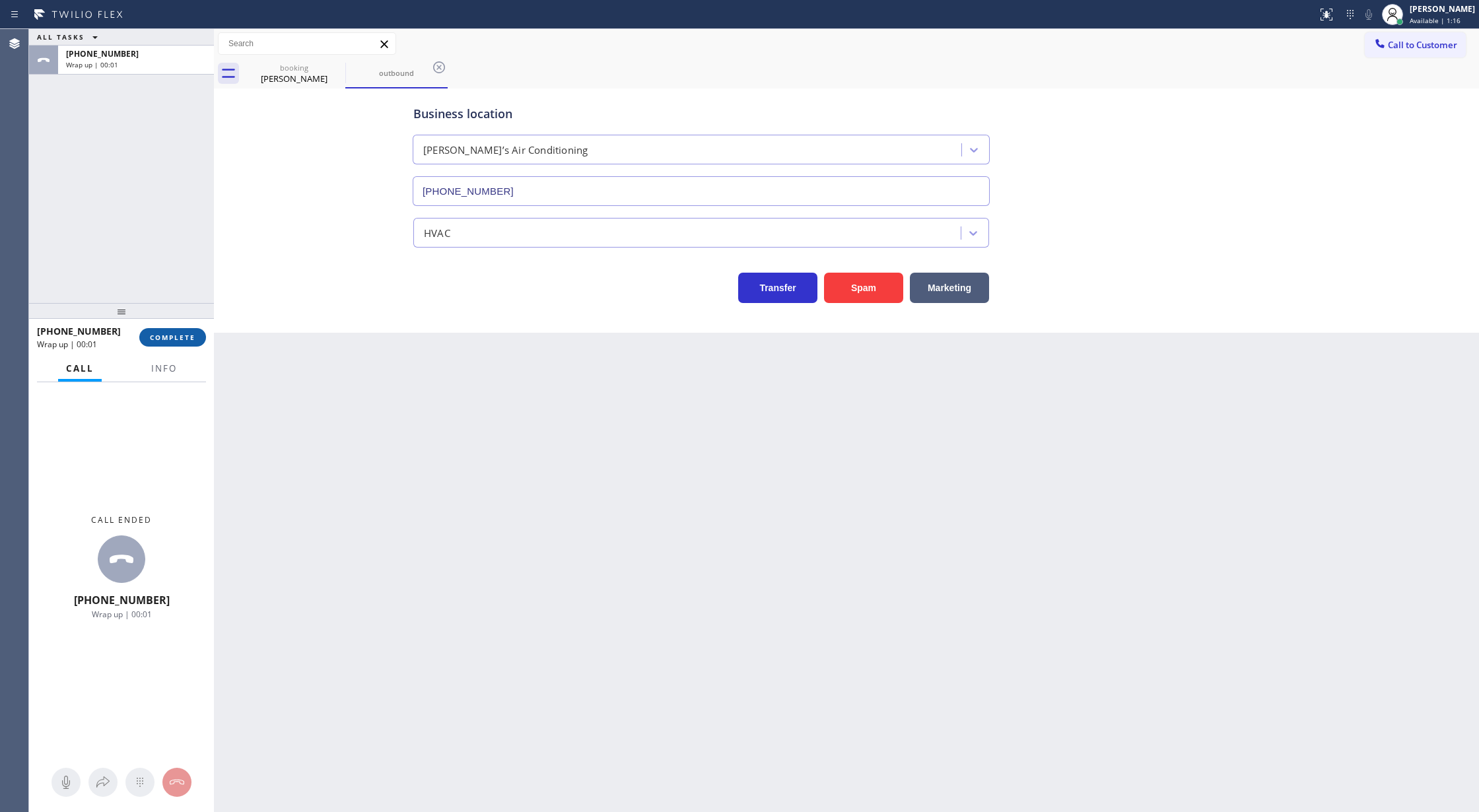
drag, startPoint x: 172, startPoint y: 334, endPoint x: 313, endPoint y: 450, distance: 182.6
click at [172, 334] on span "COMPLETE" at bounding box center [172, 337] width 46 height 9
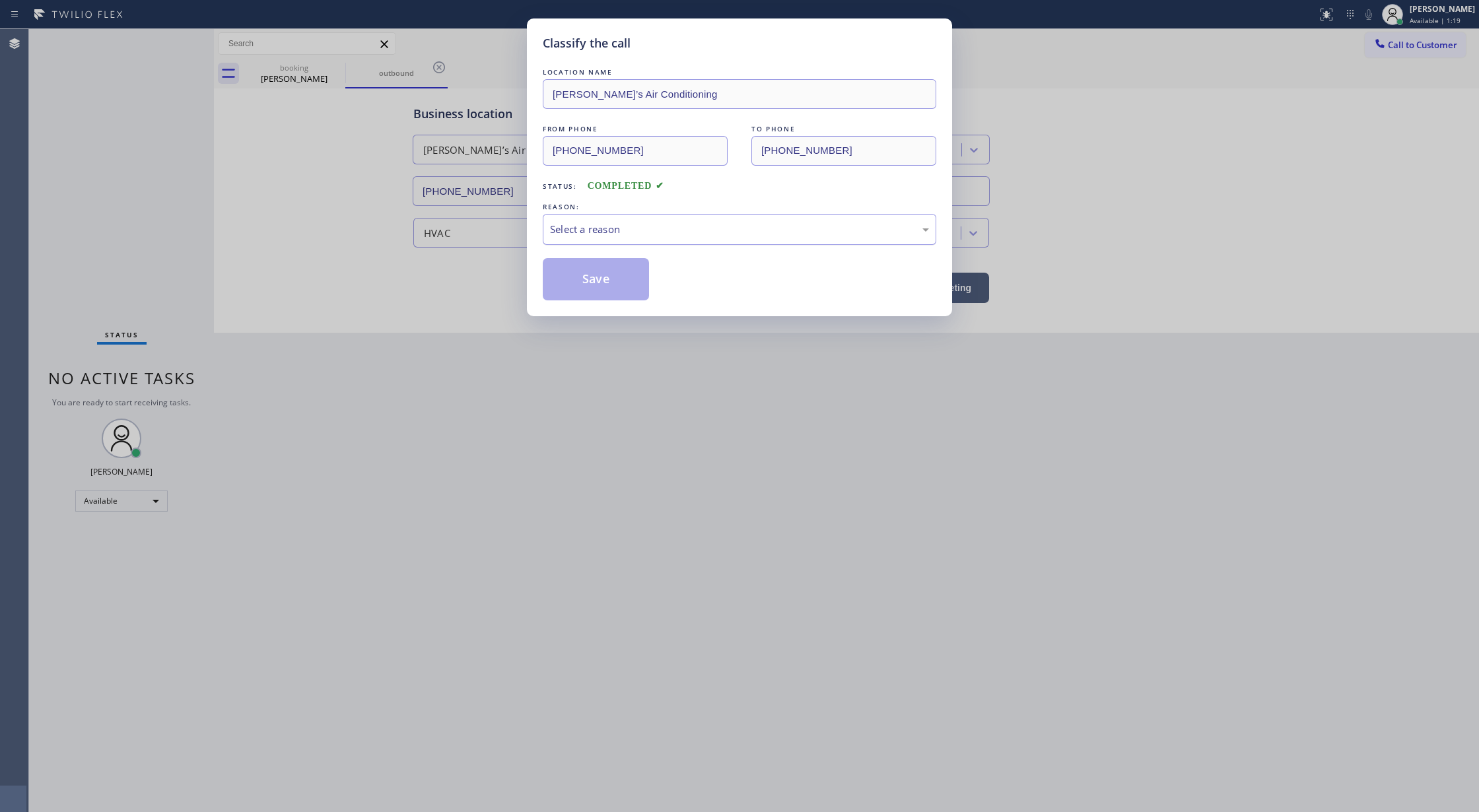
click at [592, 233] on div "Select a reason" at bounding box center [740, 229] width 379 height 15
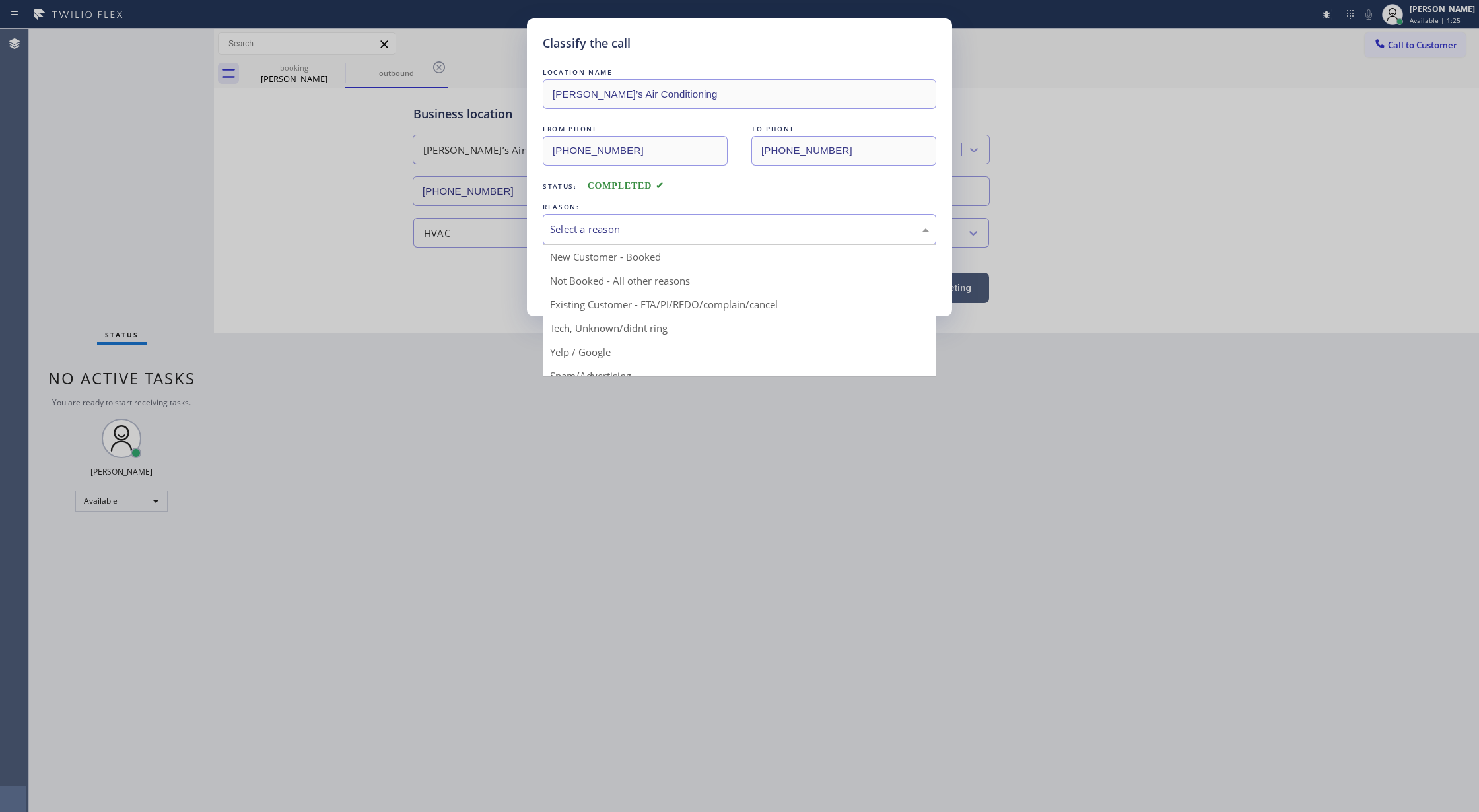
drag, startPoint x: 751, startPoint y: 40, endPoint x: 597, endPoint y: 94, distance: 163.2
click at [751, 40] on div "Classify the call" at bounding box center [740, 43] width 394 height 18
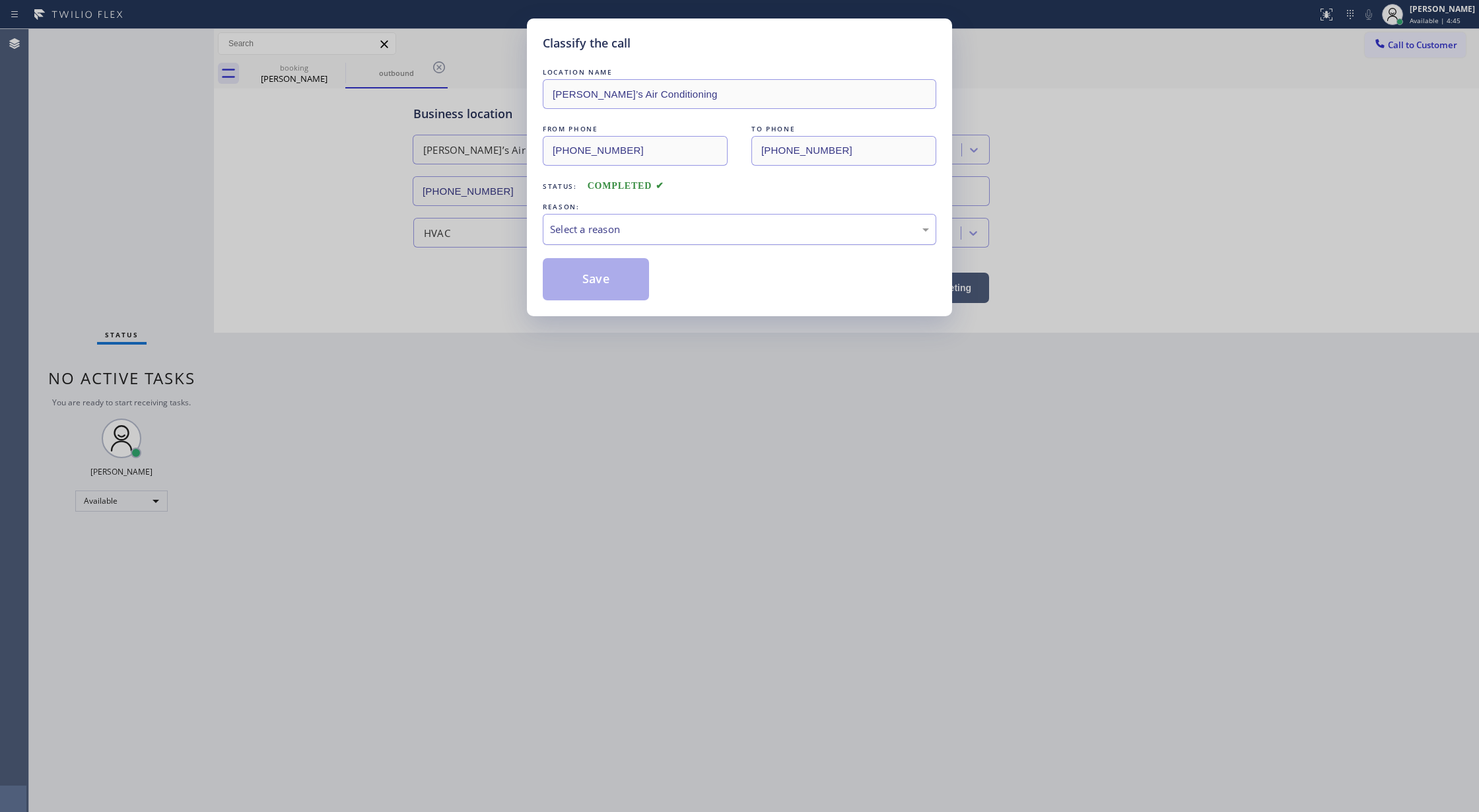
click at [605, 226] on div "Select a reason" at bounding box center [740, 229] width 379 height 15
click at [579, 288] on button "Save" at bounding box center [596, 279] width 106 height 43
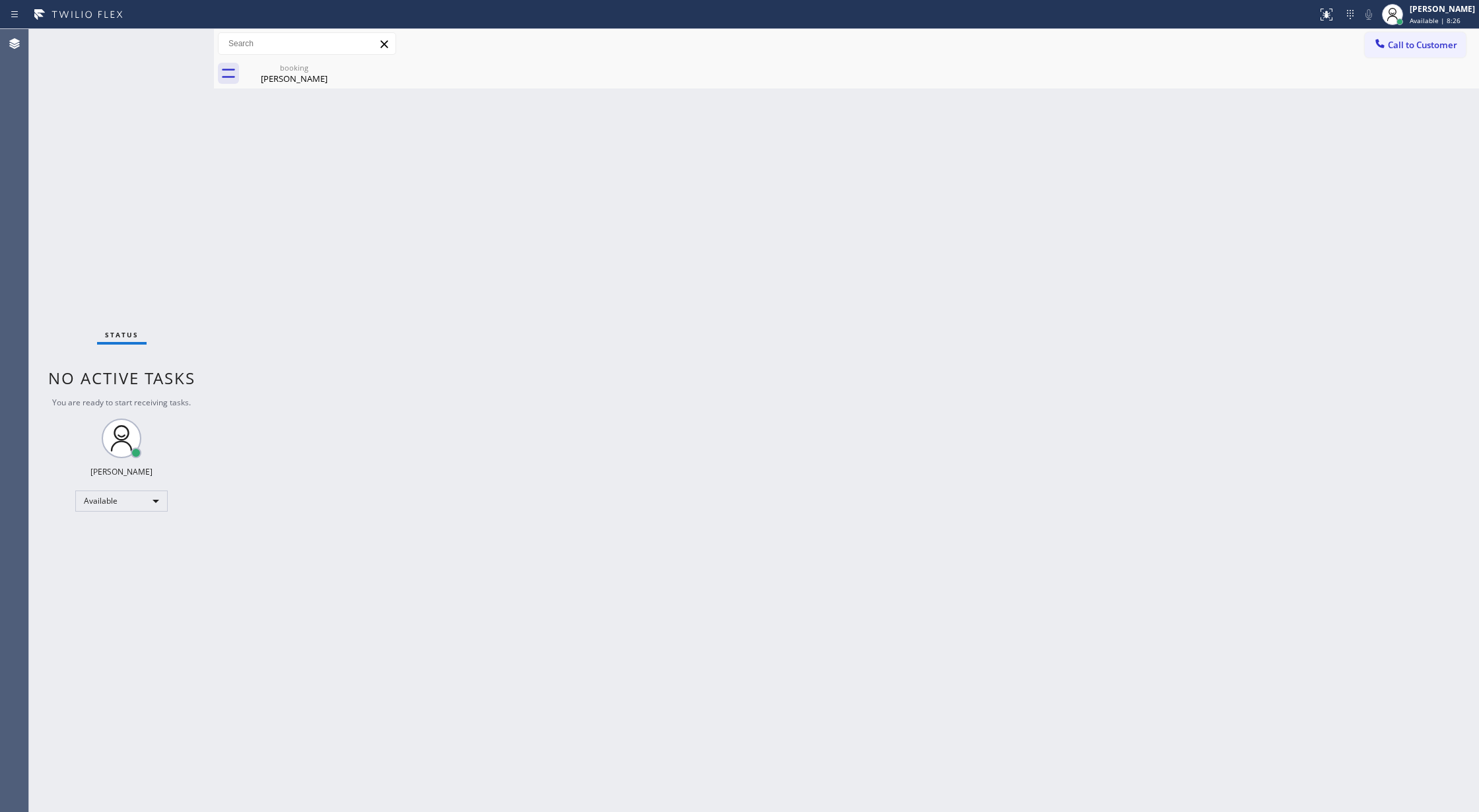
click at [231, 195] on div "Back to Dashboard Change Sender ID Customers Technicians Select a contact Outbo…" at bounding box center [846, 420] width 1265 height 783
click at [175, 43] on div "Status No active tasks You are ready to start receiving tasks. [PERSON_NAME] Av…" at bounding box center [121, 420] width 185 height 783
click at [168, 45] on div "Status No active tasks You are ready to start receiving tasks. [PERSON_NAME] Av…" at bounding box center [121, 420] width 185 height 783
click at [302, 74] on div "[PERSON_NAME]" at bounding box center [293, 79] width 99 height 12
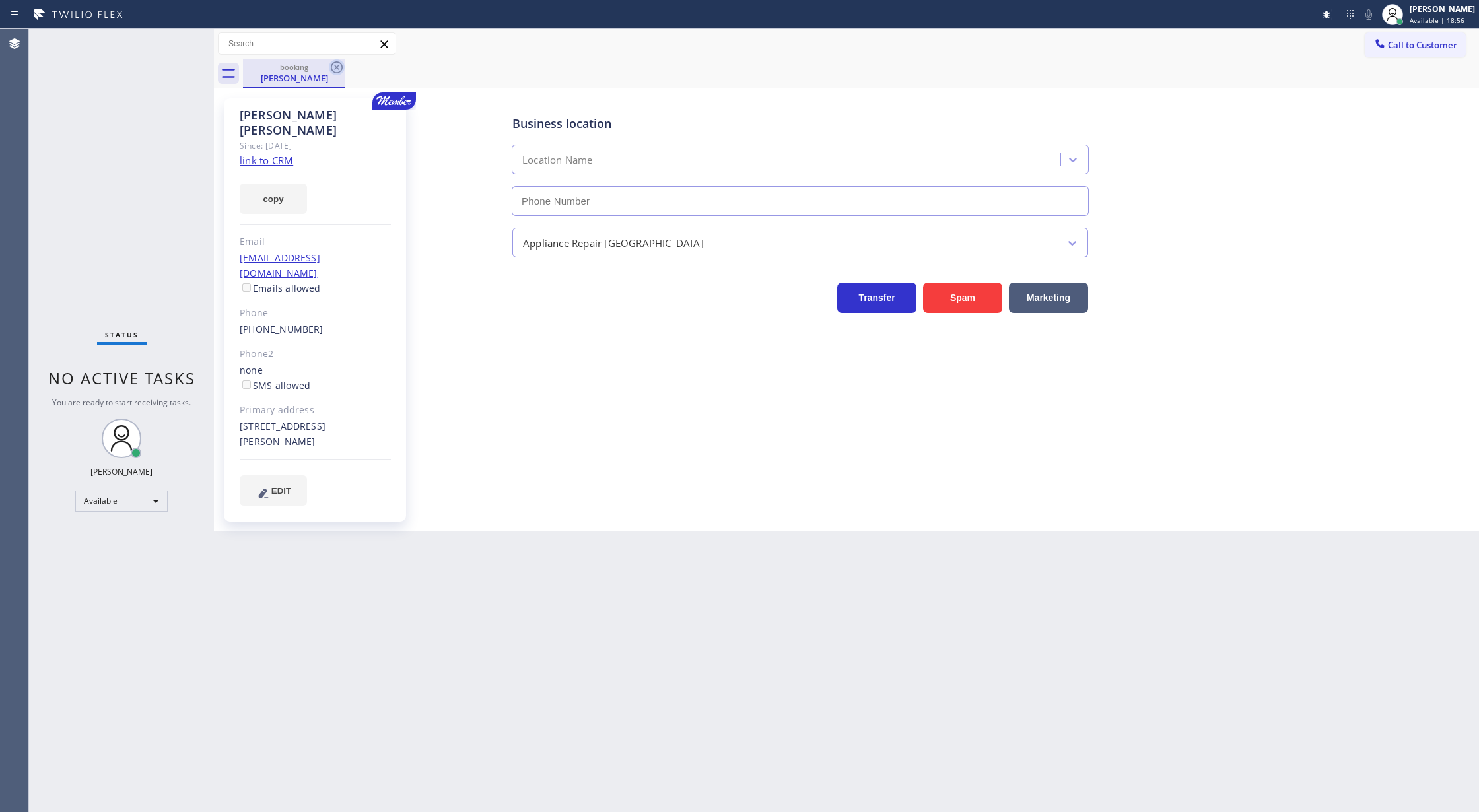
click at [338, 67] on icon at bounding box center [336, 67] width 16 height 16
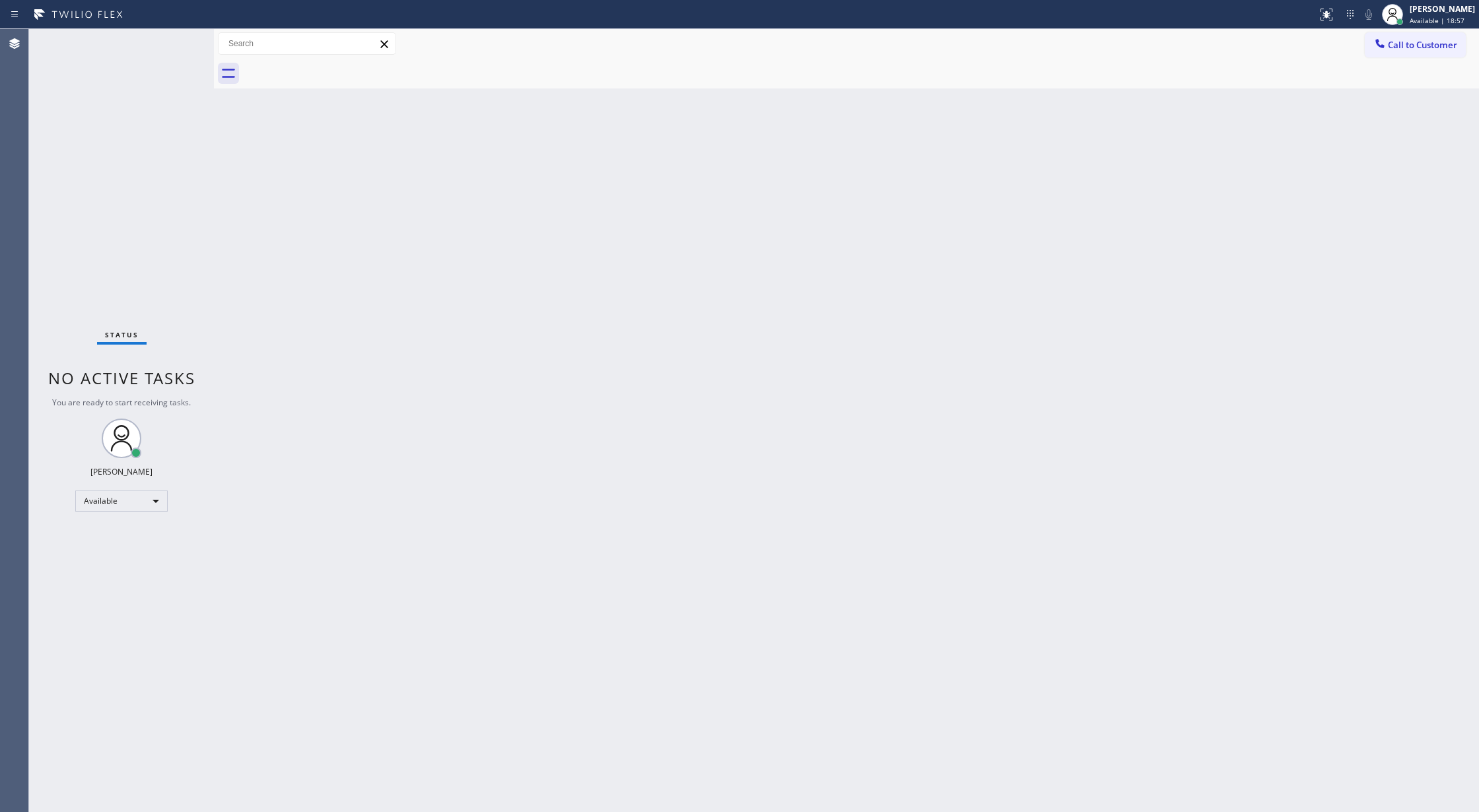
click at [178, 40] on div "Status No active tasks You are ready to start receiving tasks. [PERSON_NAME] Av…" at bounding box center [121, 420] width 185 height 783
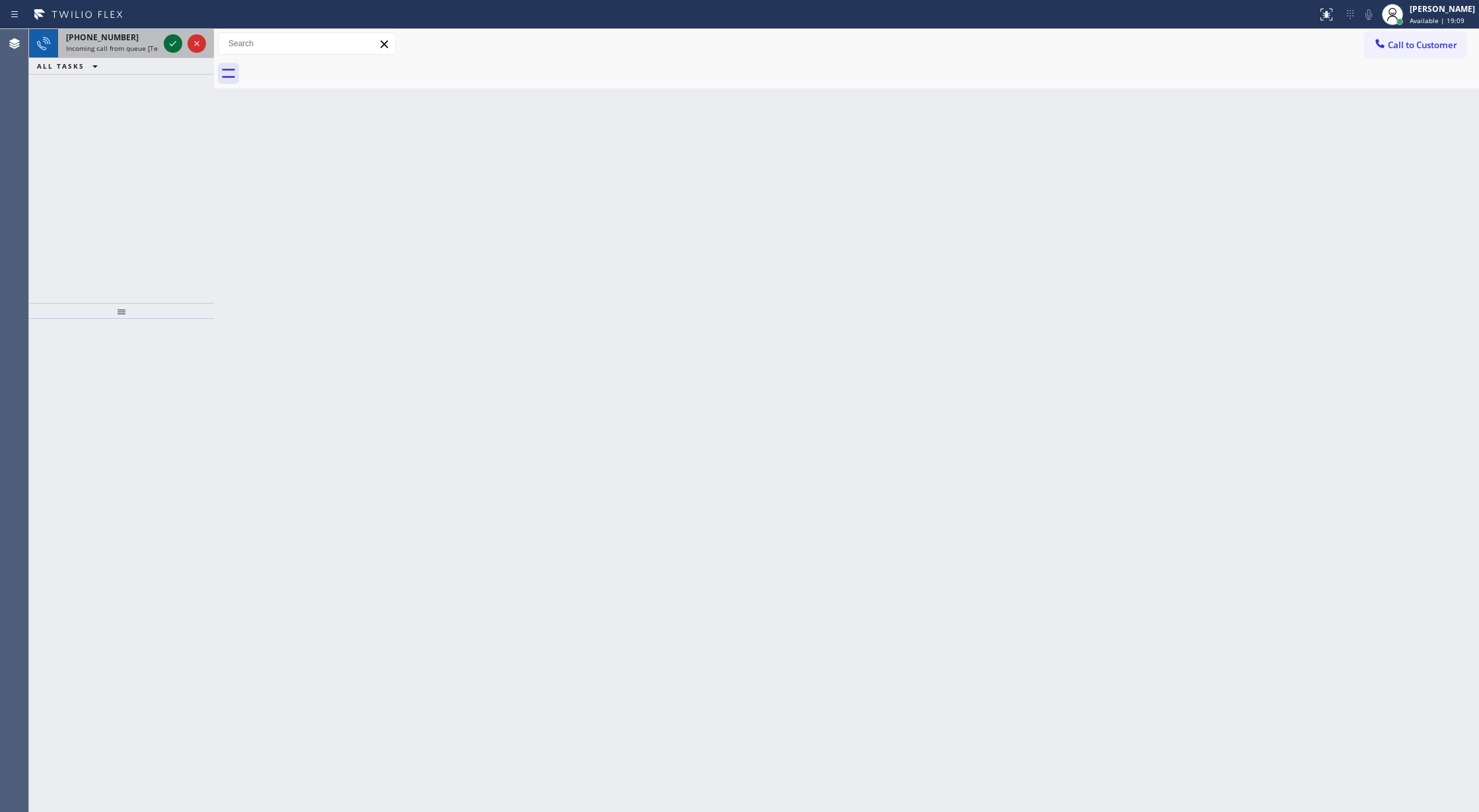
click at [168, 45] on icon at bounding box center [173, 43] width 16 height 16
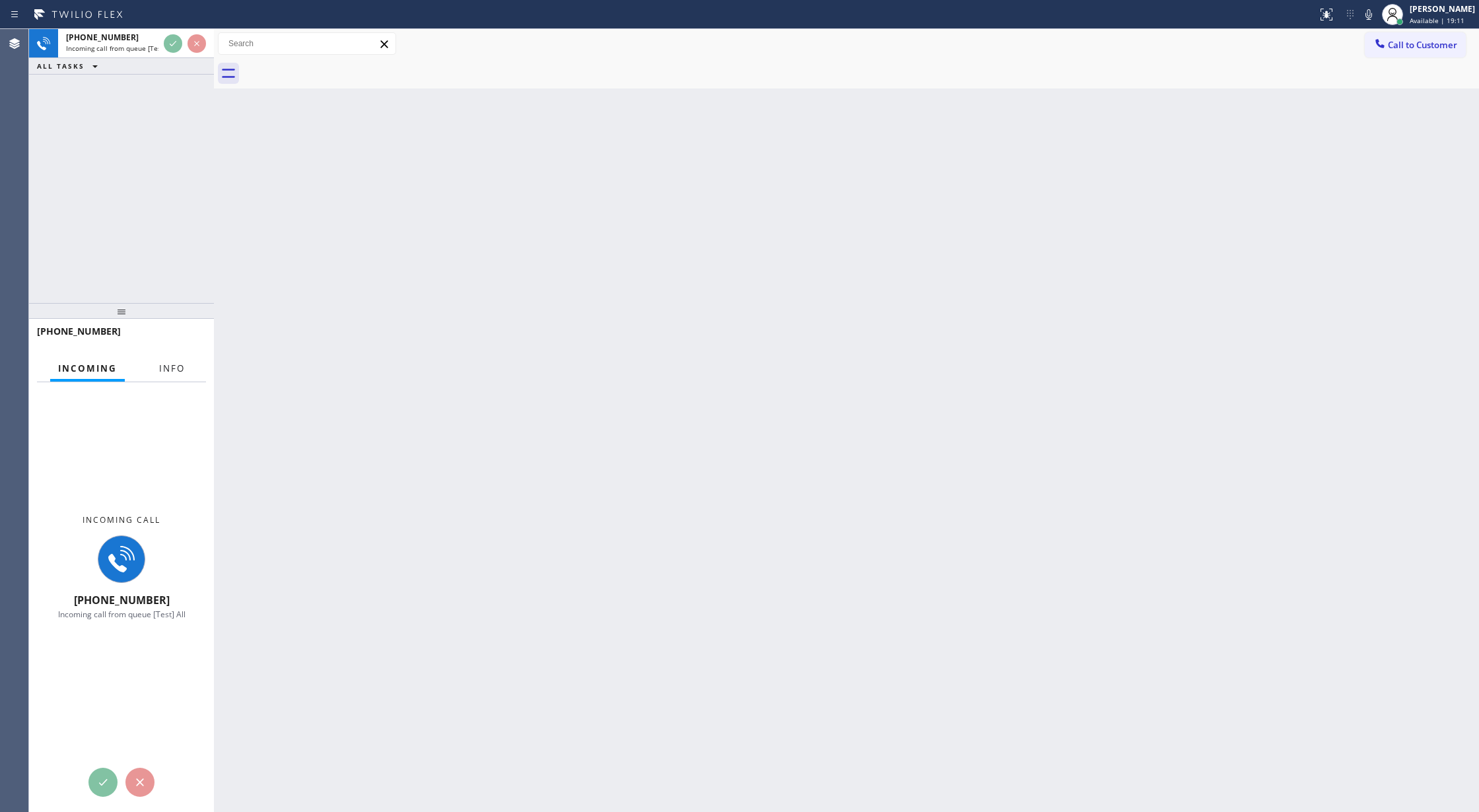
click at [167, 368] on span "Info" at bounding box center [171, 368] width 26 height 12
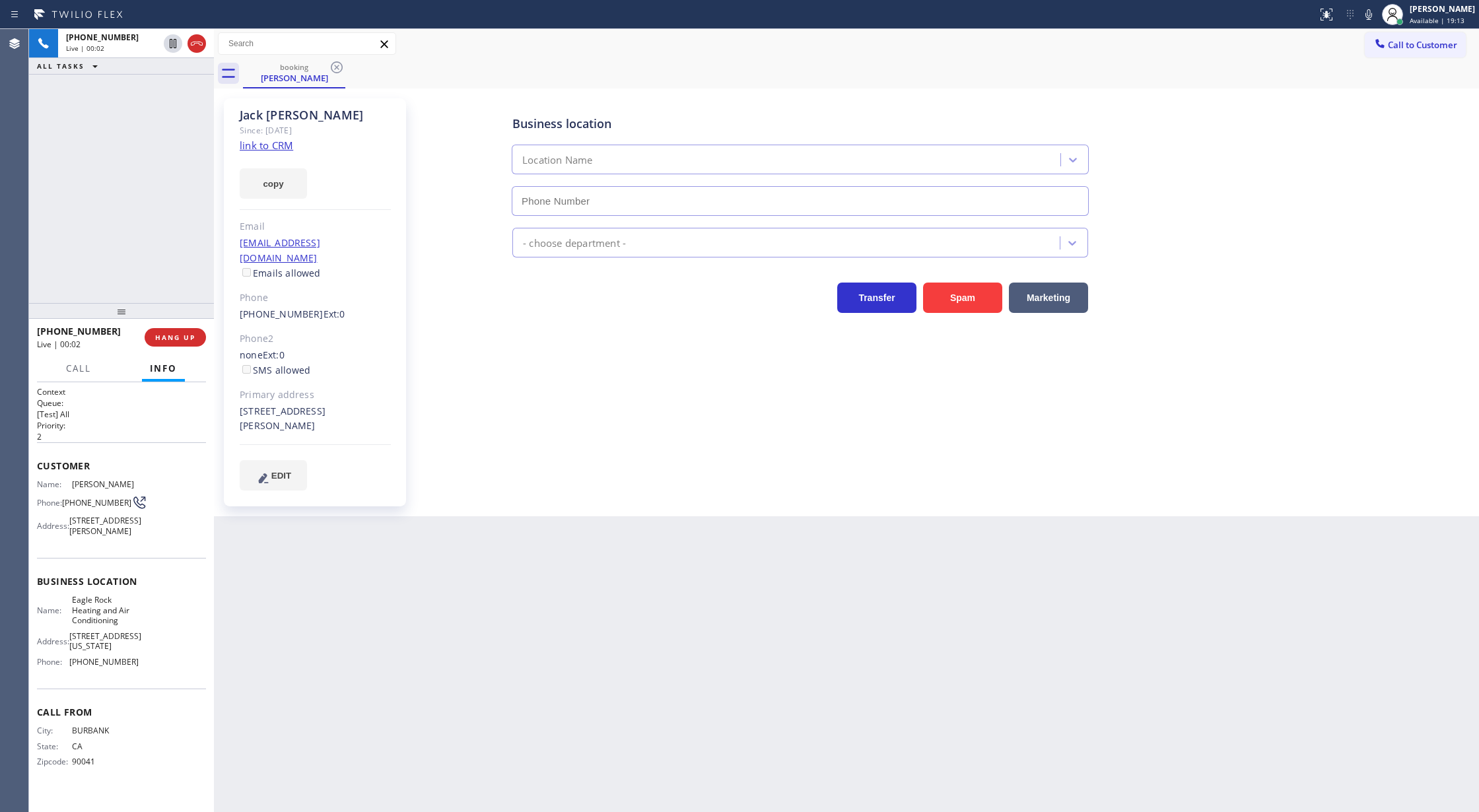
type input "(323) 210-4161"
click at [249, 145] on link "link to CRM" at bounding box center [267, 145] width 53 height 13
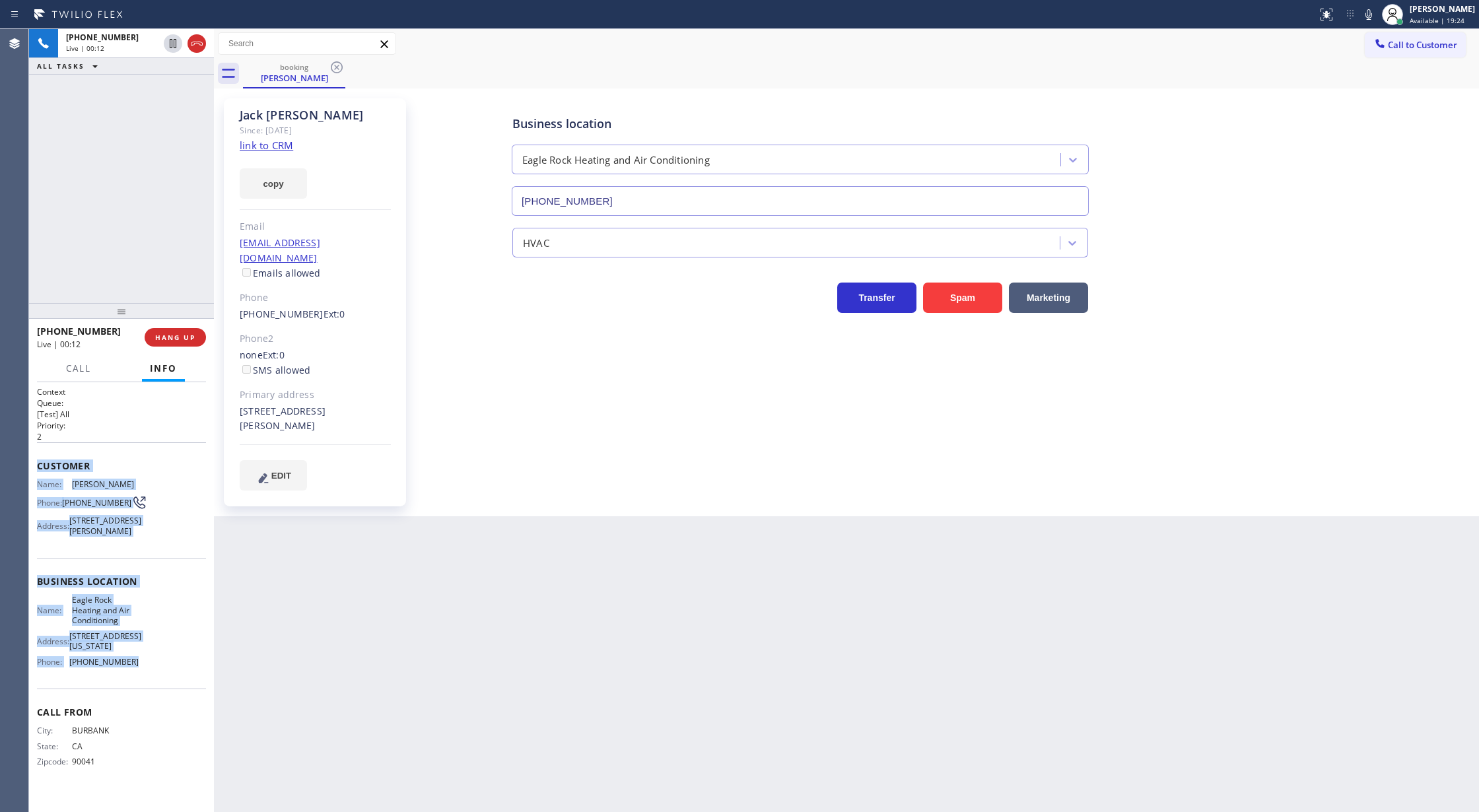
drag, startPoint x: 36, startPoint y: 462, endPoint x: 150, endPoint y: 694, distance: 258.5
click at [150, 694] on div "Context Queue: [Test] All Priority: 2 Customer Name: Jack Tunzi Phone: (323) 25…" at bounding box center [121, 596] width 185 height 430
copy div "Customer Name: Jack Tunzi Phone: (323) 252-0418 Address: 5345 Vincent Avenue, L…"
click at [1372, 13] on icon at bounding box center [1369, 14] width 7 height 11
drag, startPoint x: 170, startPoint y: 41, endPoint x: 186, endPoint y: 112, distance: 72.8
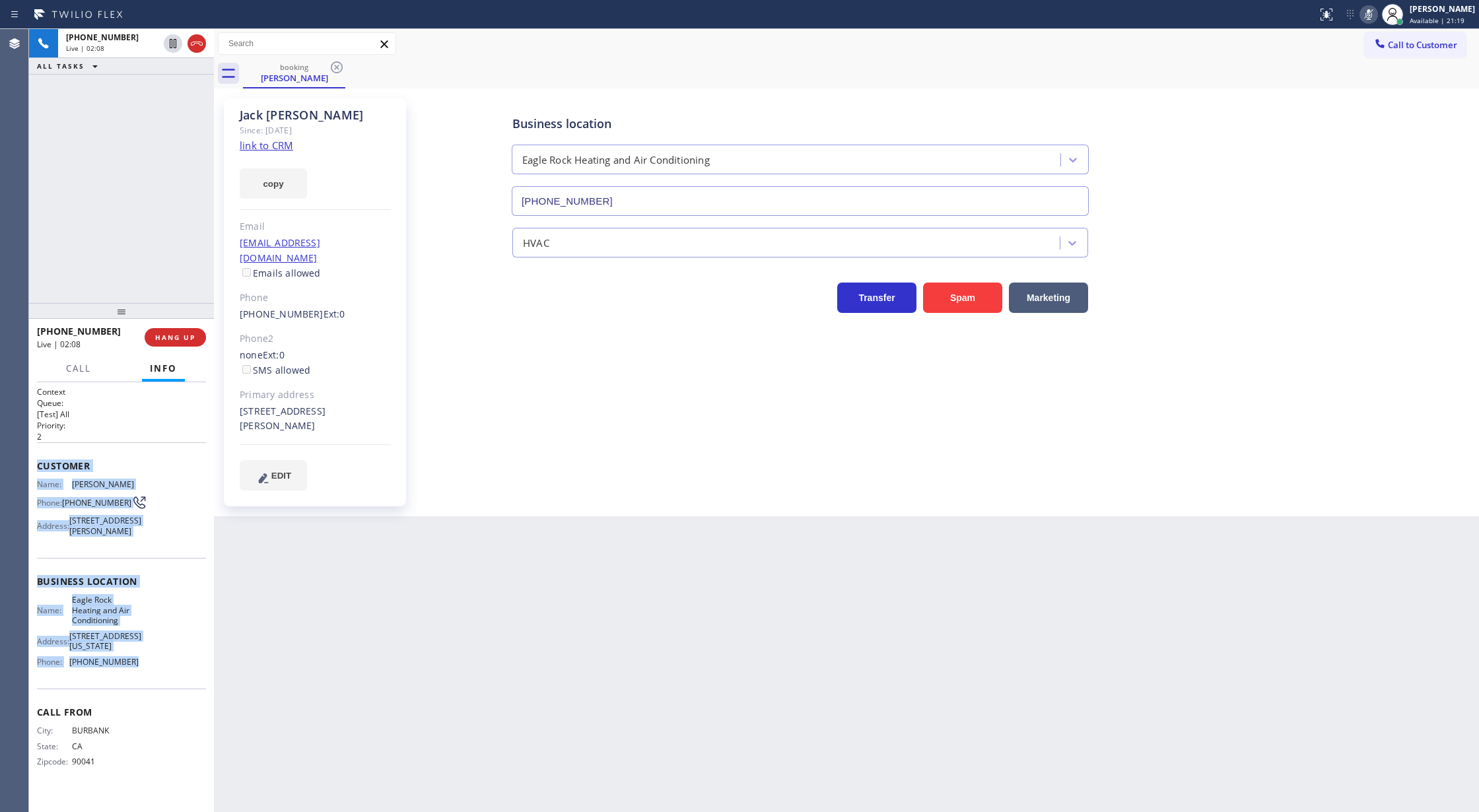
click at [170, 41] on icon at bounding box center [173, 43] width 16 height 16
click at [1376, 8] on icon at bounding box center [1368, 14] width 16 height 16
click at [175, 45] on icon at bounding box center [172, 43] width 9 height 9
click at [194, 45] on icon at bounding box center [196, 43] width 16 height 16
click at [175, 332] on button "COMPLETE" at bounding box center [173, 337] width 67 height 18
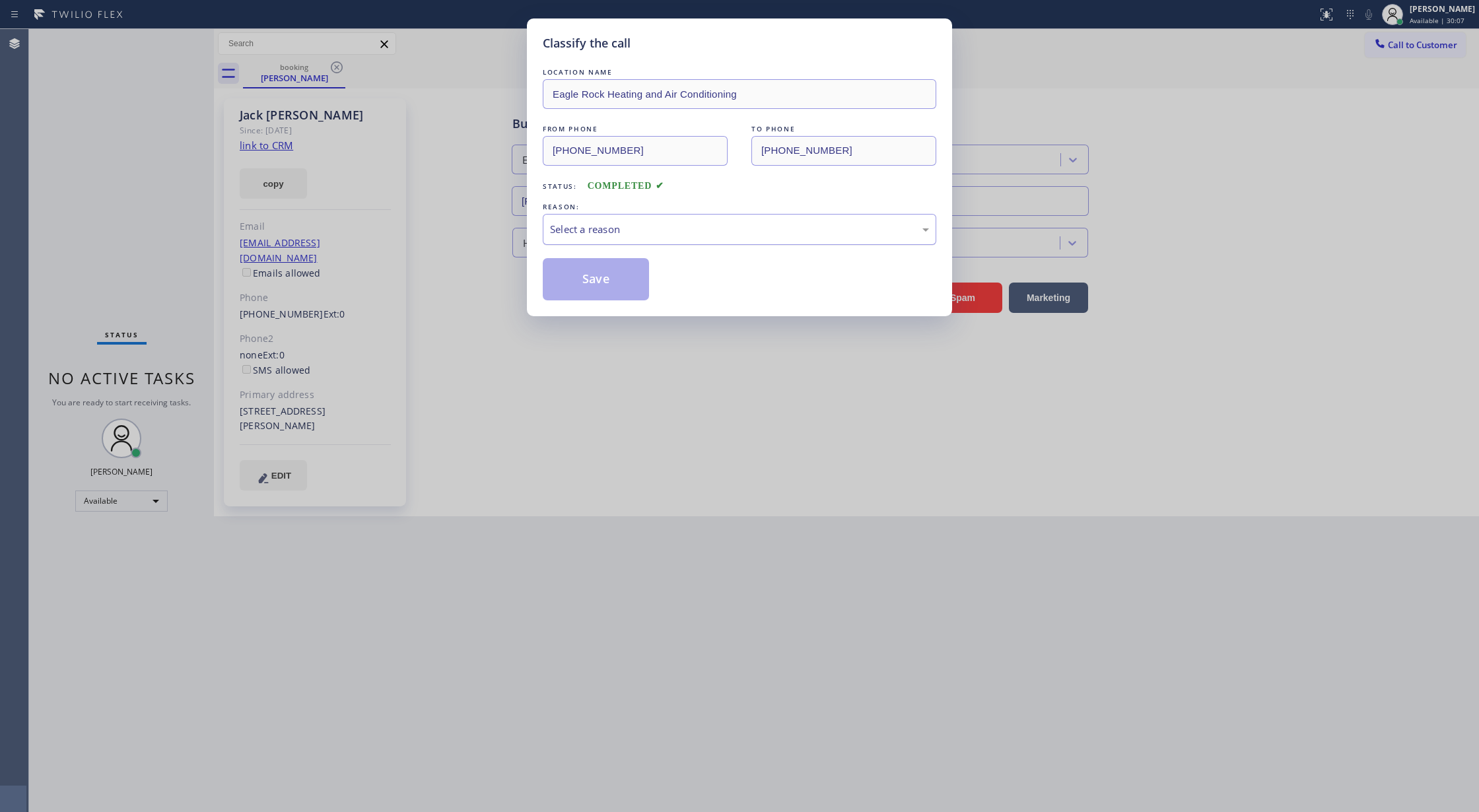
click at [643, 230] on div "Select a reason" at bounding box center [740, 229] width 379 height 15
click at [580, 286] on button "Save" at bounding box center [596, 279] width 106 height 43
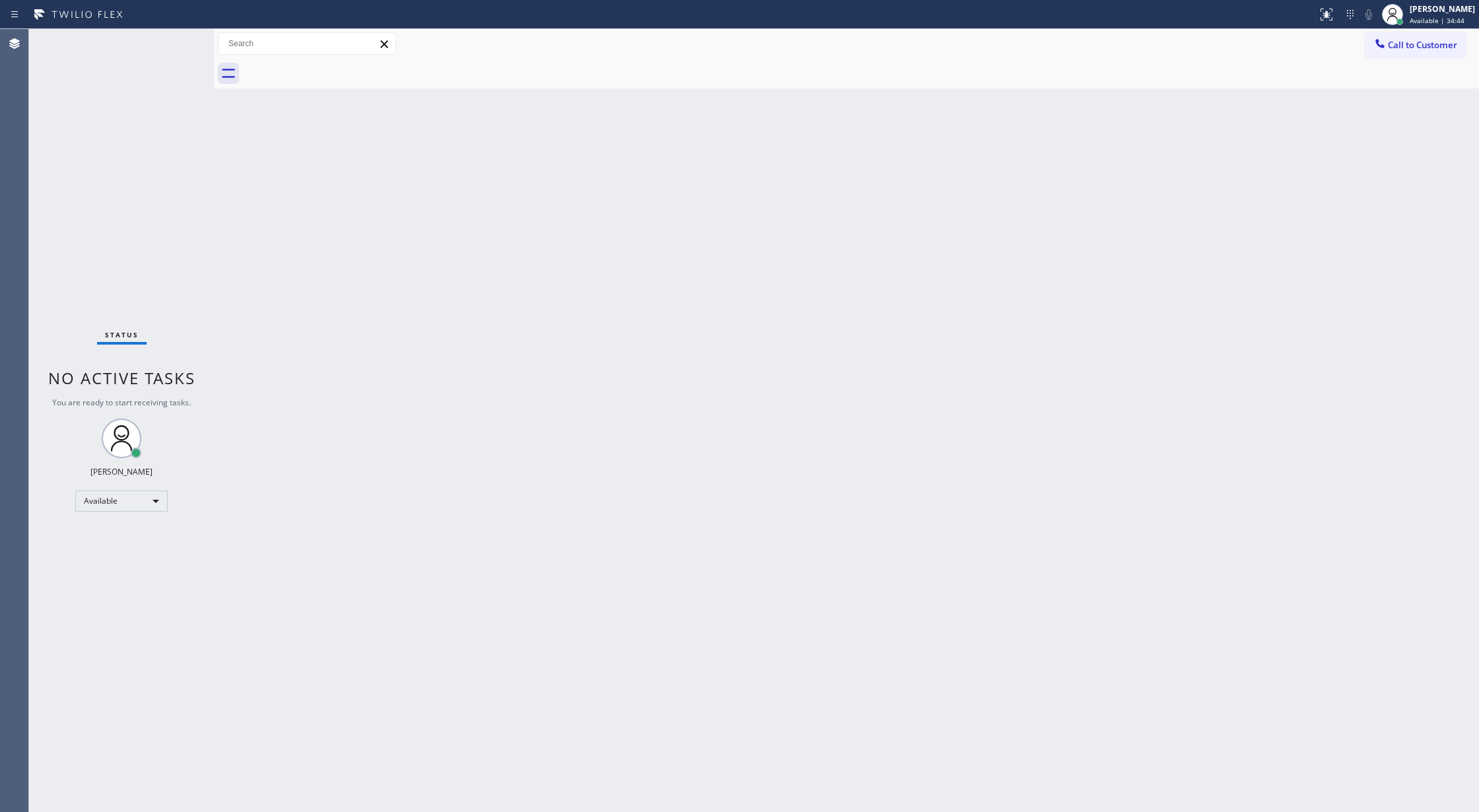
click at [214, 193] on div at bounding box center [214, 420] width 0 height 783
click at [177, 58] on icon at bounding box center [173, 59] width 16 height 16
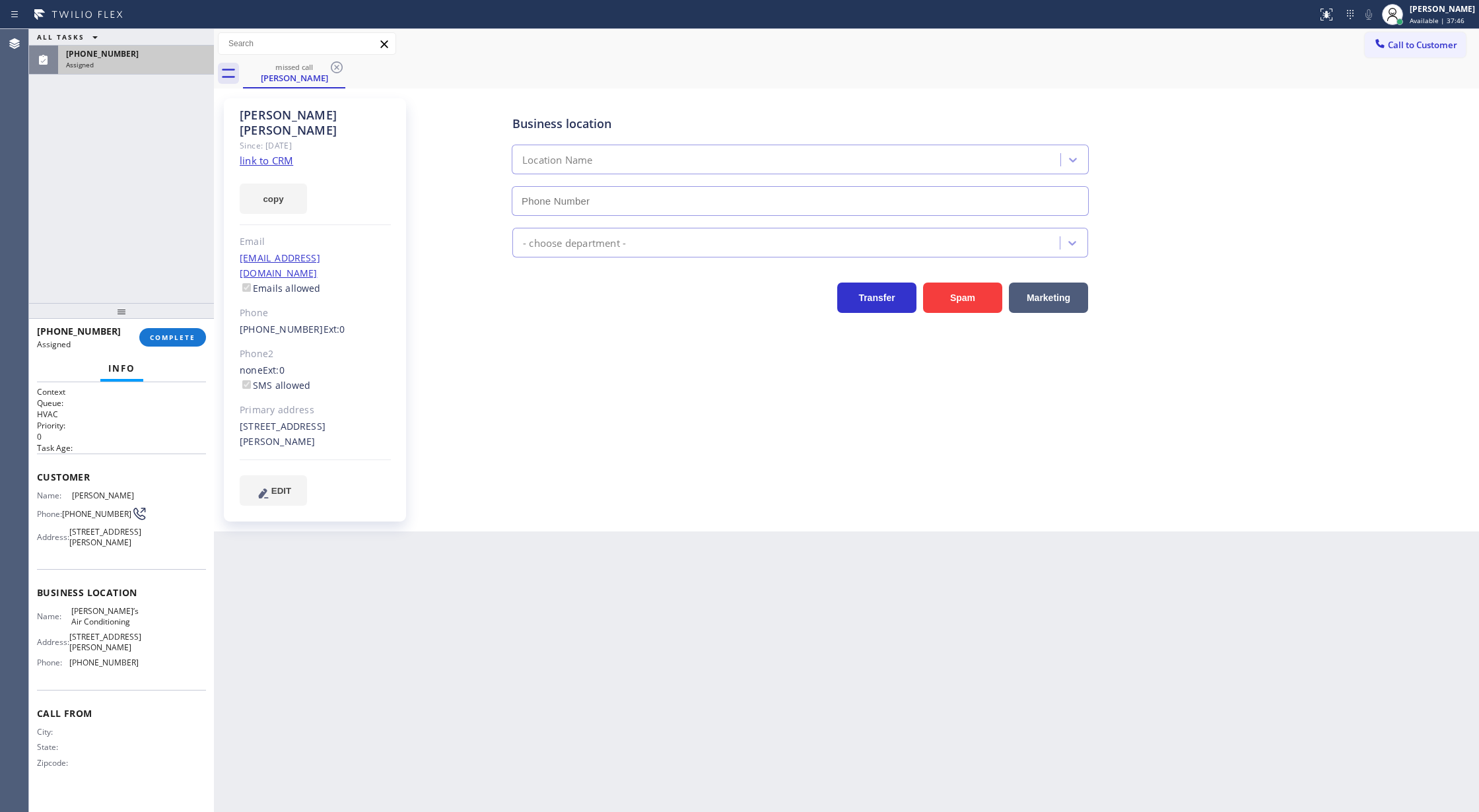
type input "[PHONE_NUMBER]"
click at [33, 476] on div "Context Queue: HVAC Priority: 0 Task Age: Customer Name: Chris Canales Phone: (…" at bounding box center [121, 596] width 185 height 430
click at [168, 336] on span "COMPLETE" at bounding box center [172, 337] width 46 height 9
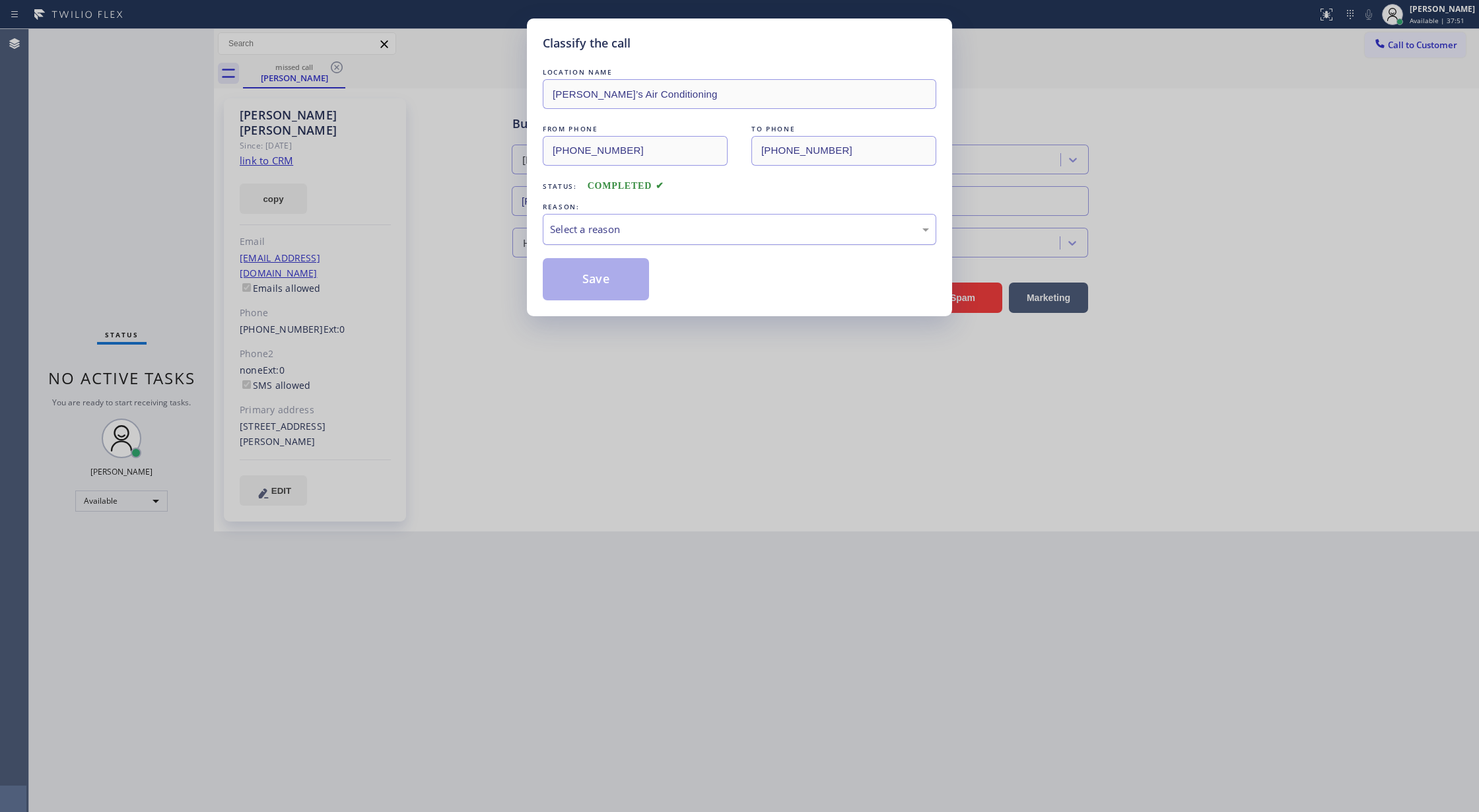
click at [597, 235] on div "Select a reason" at bounding box center [740, 229] width 379 height 15
click at [590, 282] on button "Save" at bounding box center [596, 279] width 106 height 43
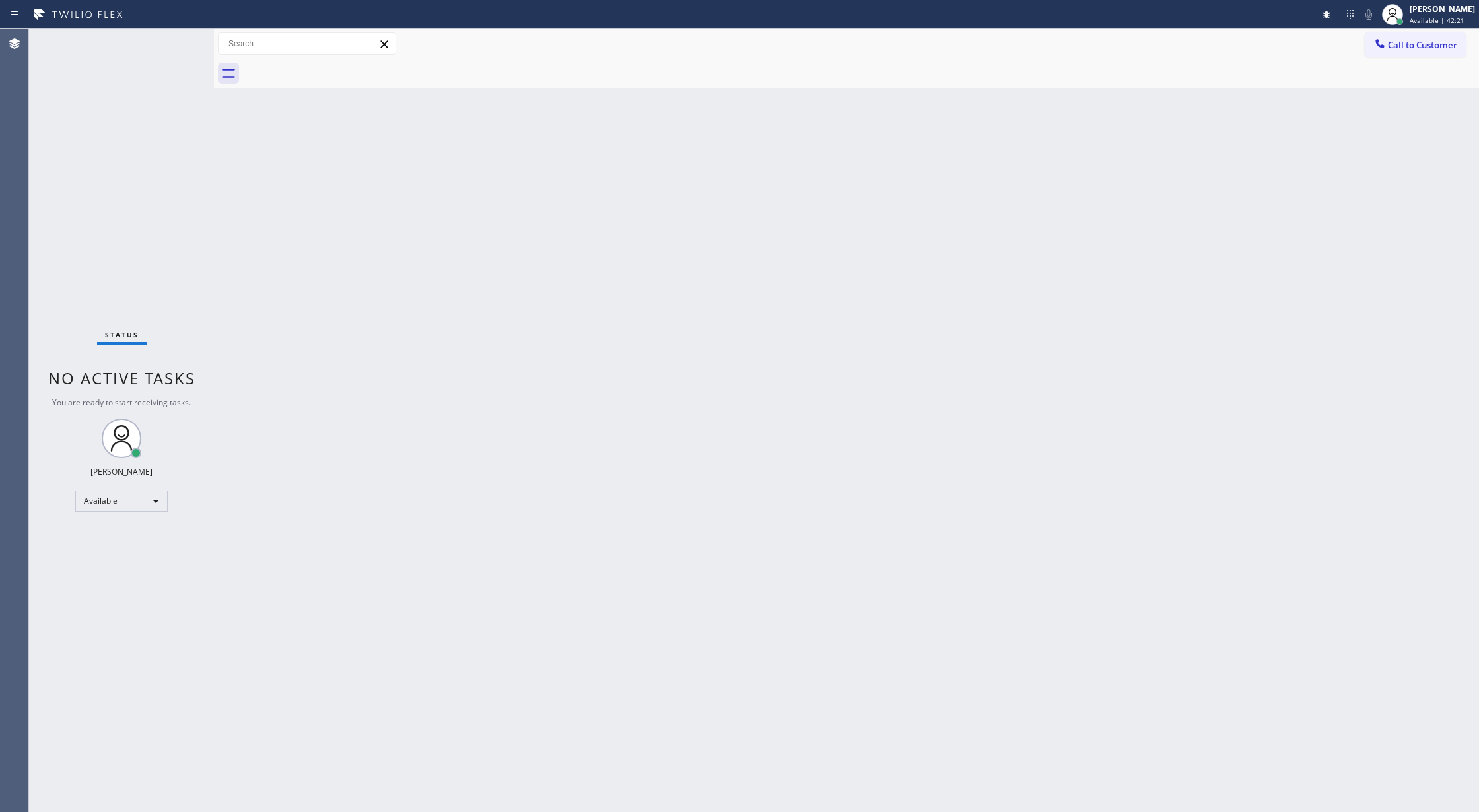
click at [185, 40] on div "Status No active tasks You are ready to start receiving tasks. [PERSON_NAME] Av…" at bounding box center [121, 420] width 185 height 783
click at [156, 505] on div "Available" at bounding box center [121, 500] width 93 height 21
click at [137, 524] on li "Offline" at bounding box center [120, 519] width 89 height 16
click at [1426, 21] on span "Offline | 12s" at bounding box center [1430, 20] width 40 height 9
click at [1385, 128] on button "Log out" at bounding box center [1413, 128] width 132 height 29
